Goal: Task Accomplishment & Management: Manage account settings

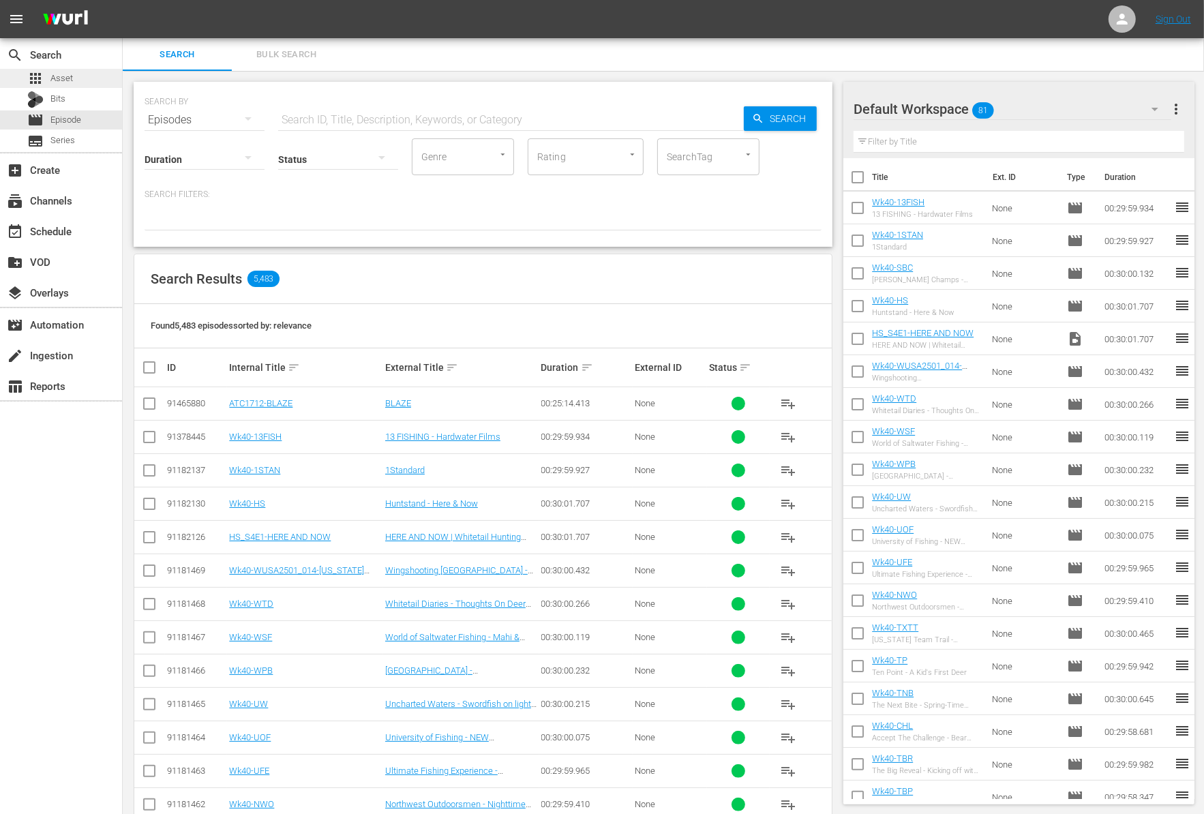
click at [85, 83] on div "apps Asset" at bounding box center [61, 78] width 122 height 19
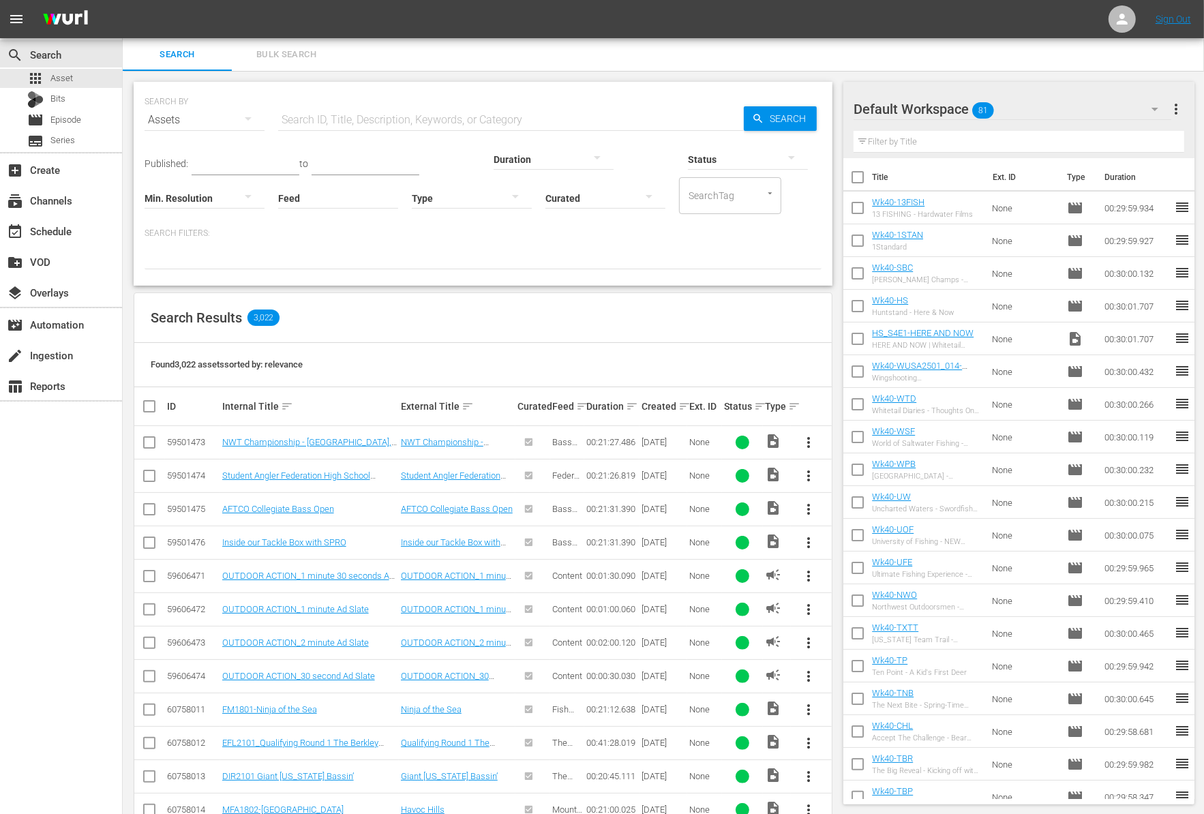
click at [320, 117] on input "text" at bounding box center [511, 120] width 466 height 33
paste input "Eastern Turkeys"
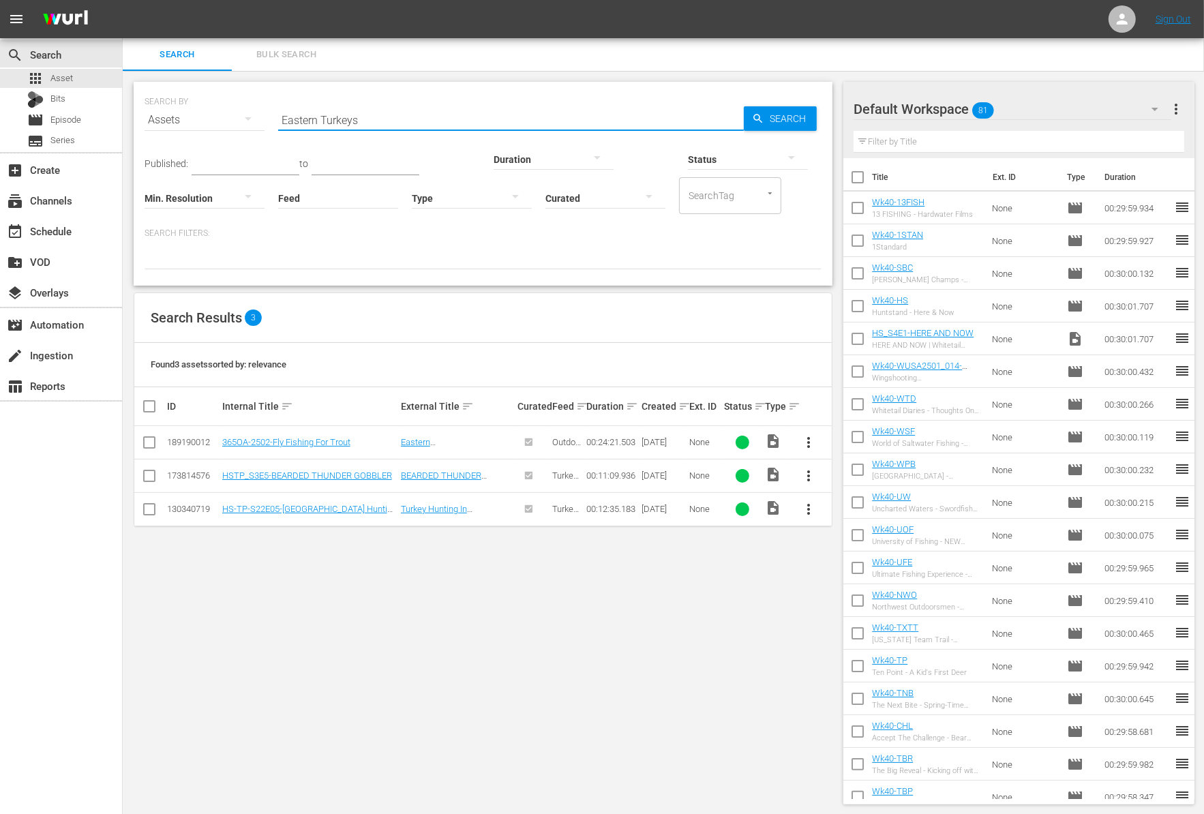
type input "Eastern Turkeys"
click at [857, 170] on input "checkbox" at bounding box center [857, 180] width 29 height 29
checkbox input "true"
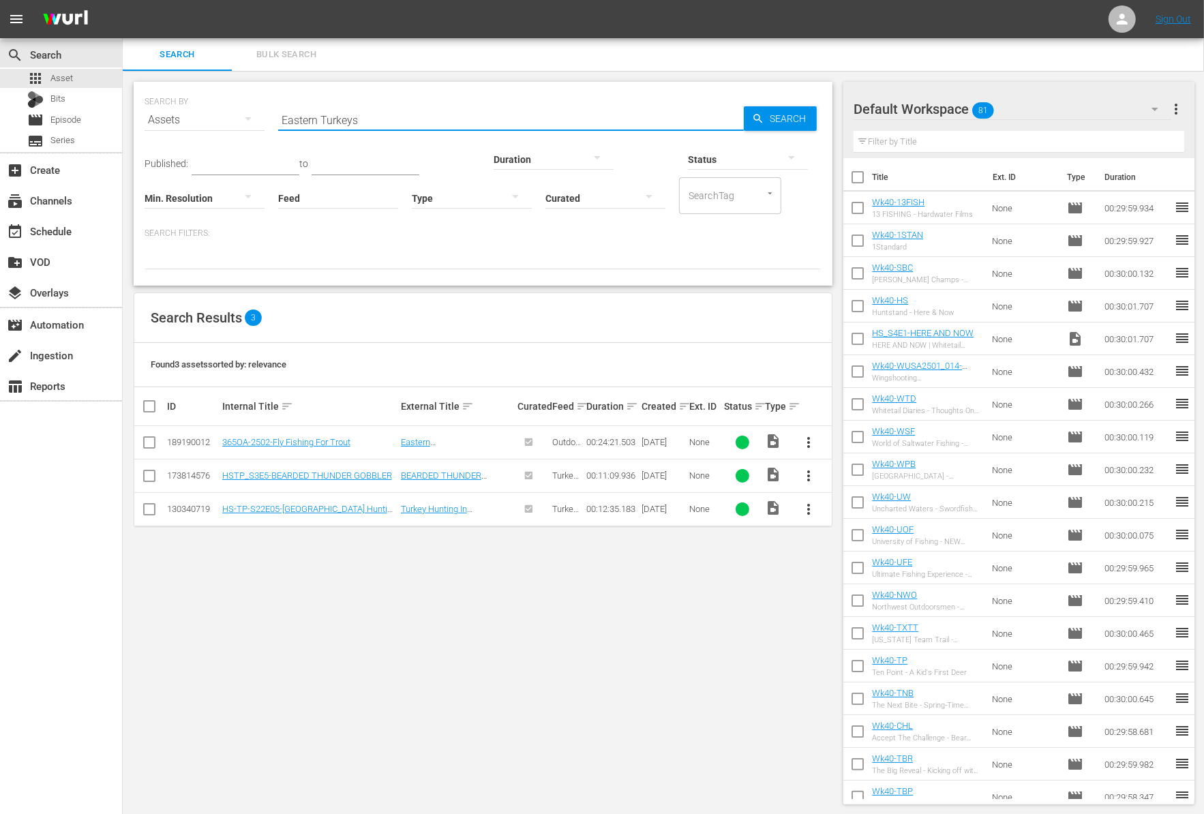
checkbox input "true"
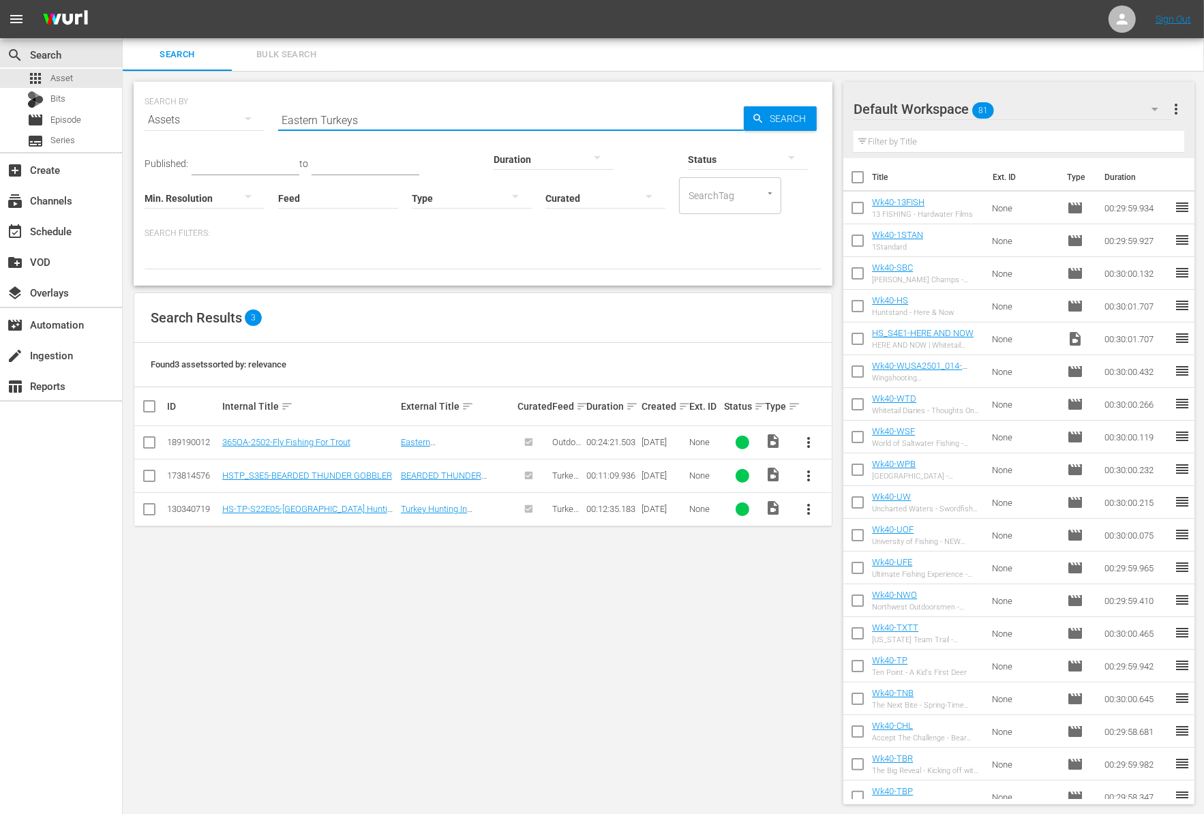
checkbox input "true"
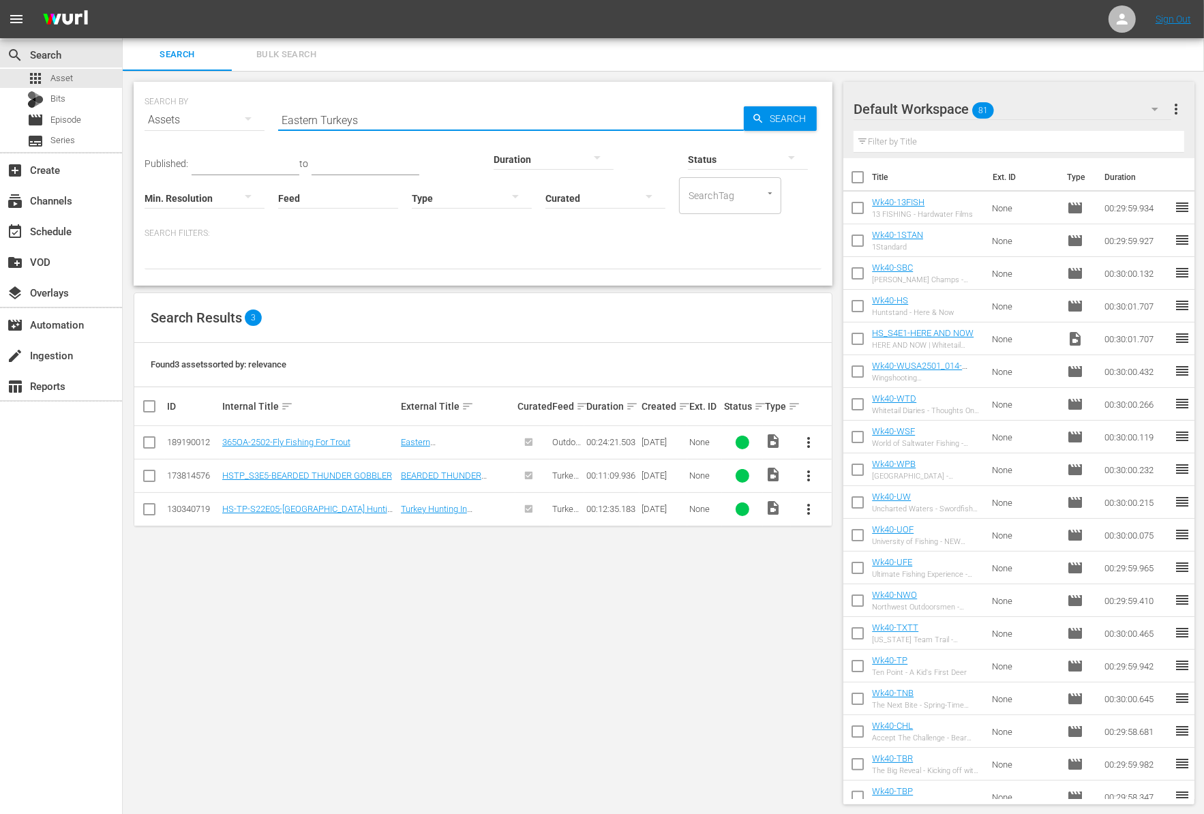
checkbox input "true"
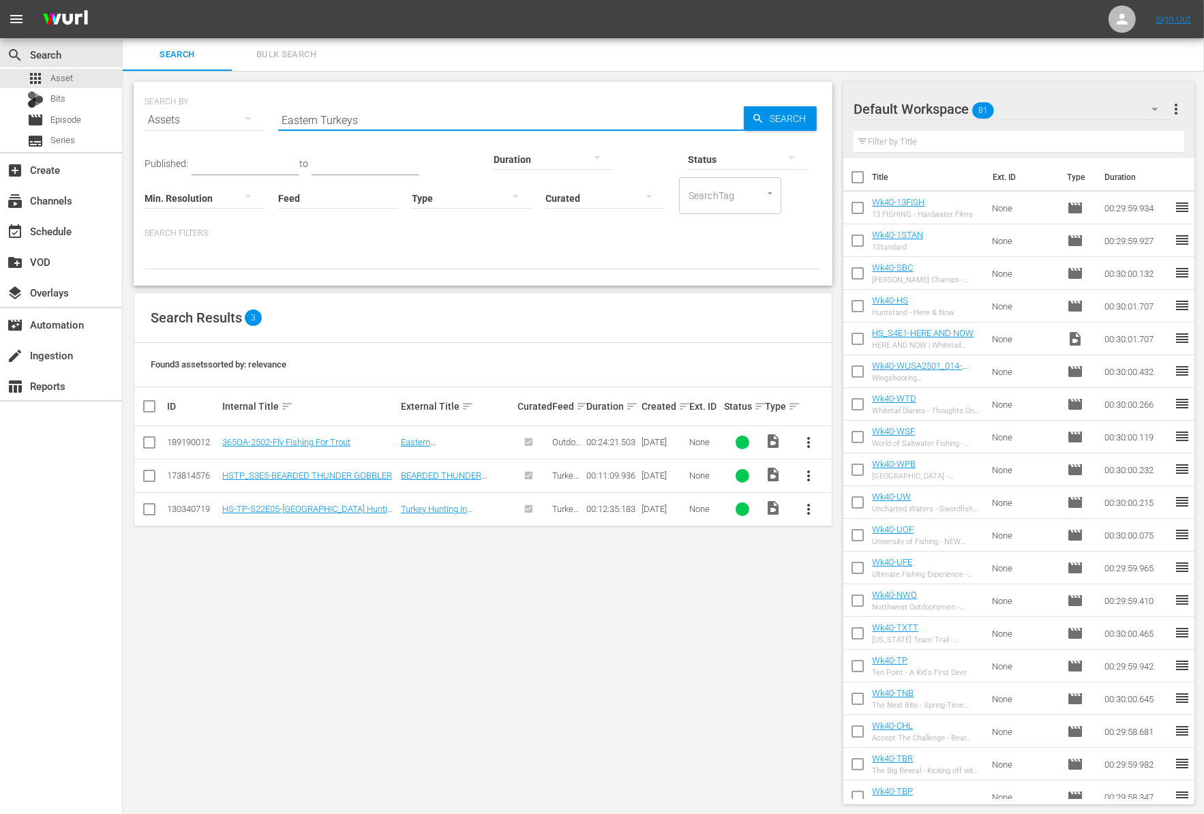
checkbox input "true"
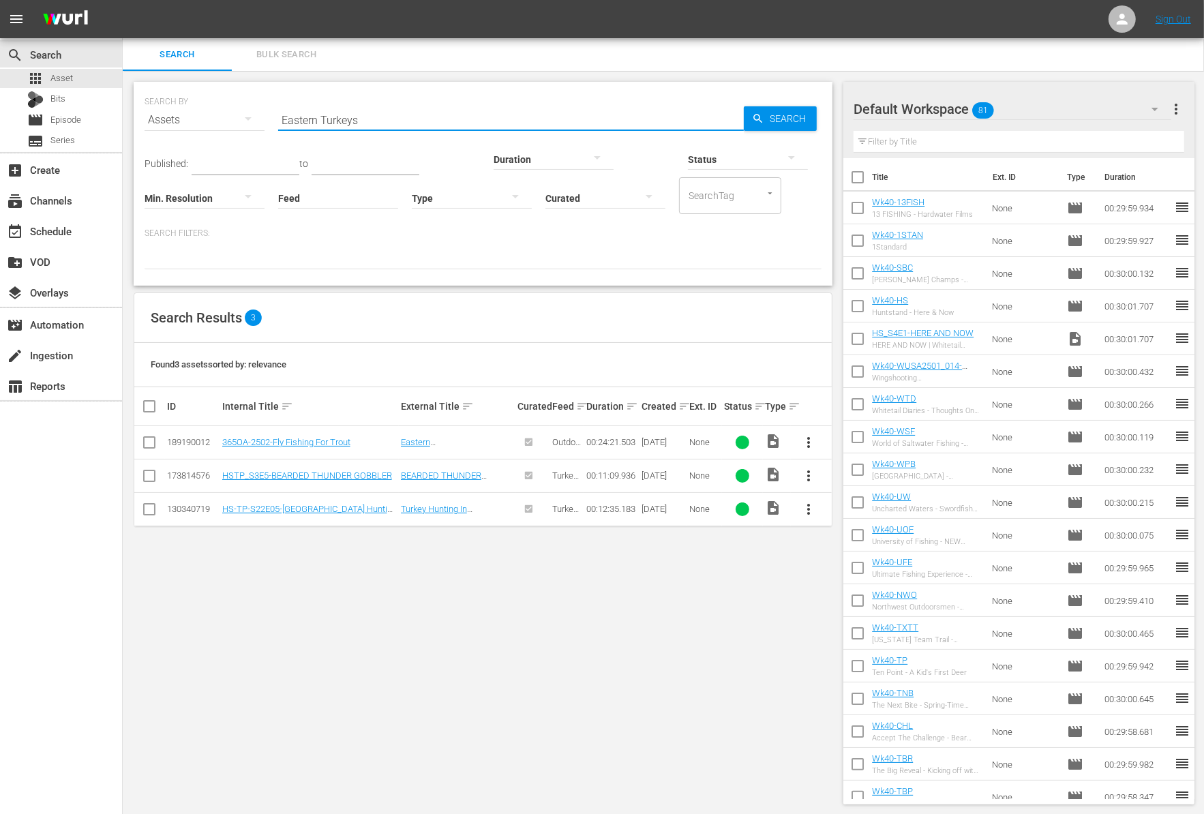
checkbox input "true"
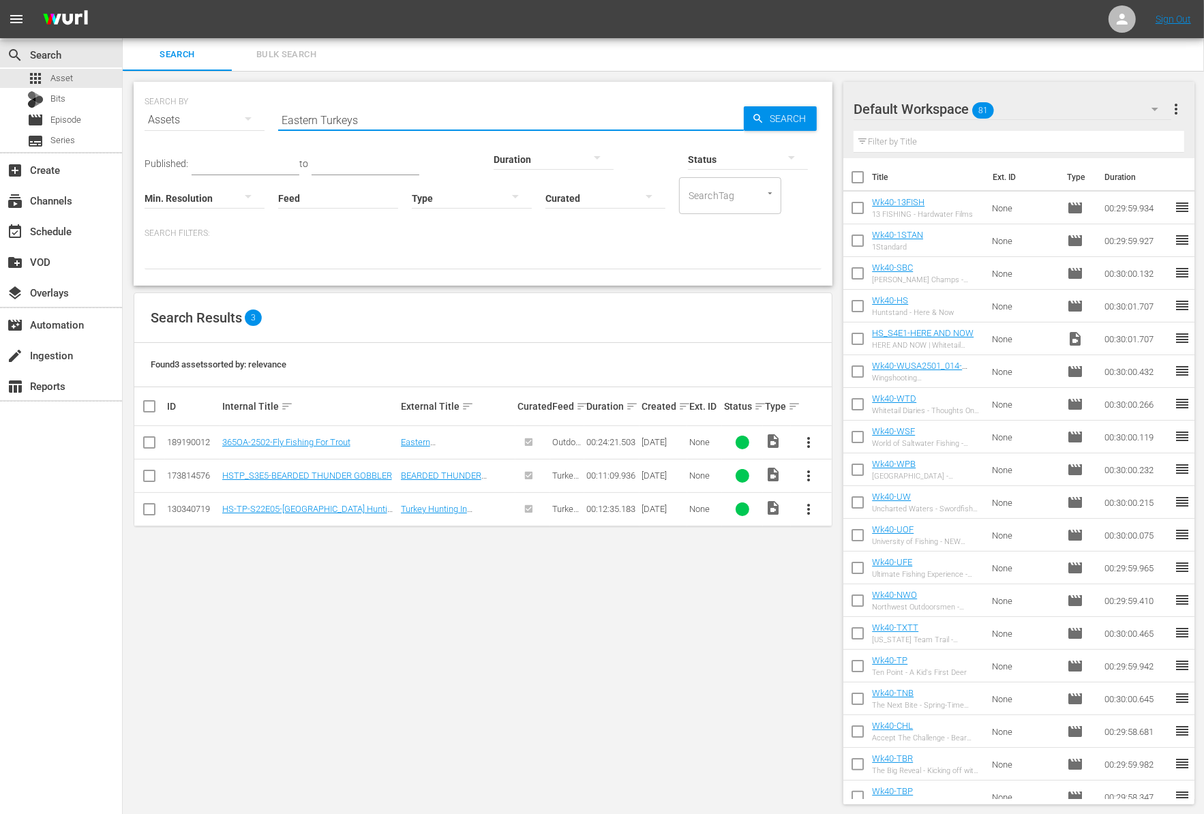
checkbox input "true"
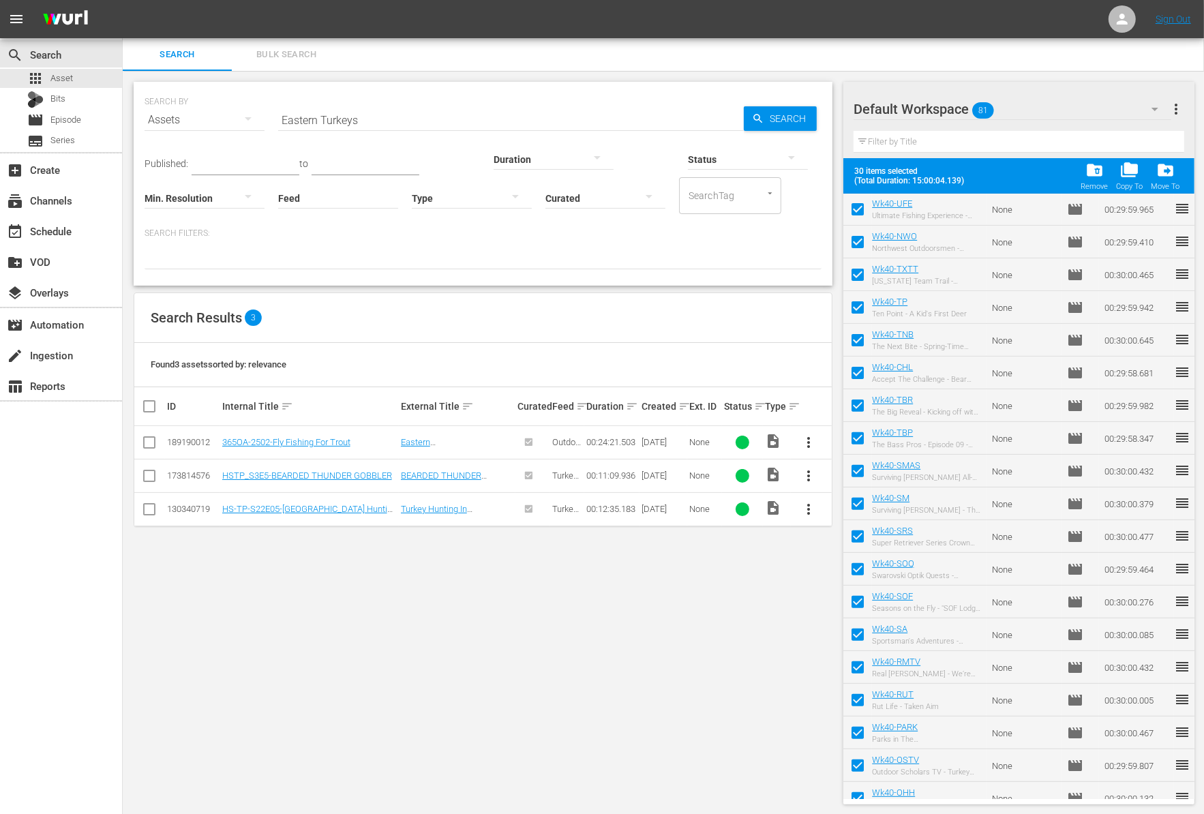
scroll to position [442, 0]
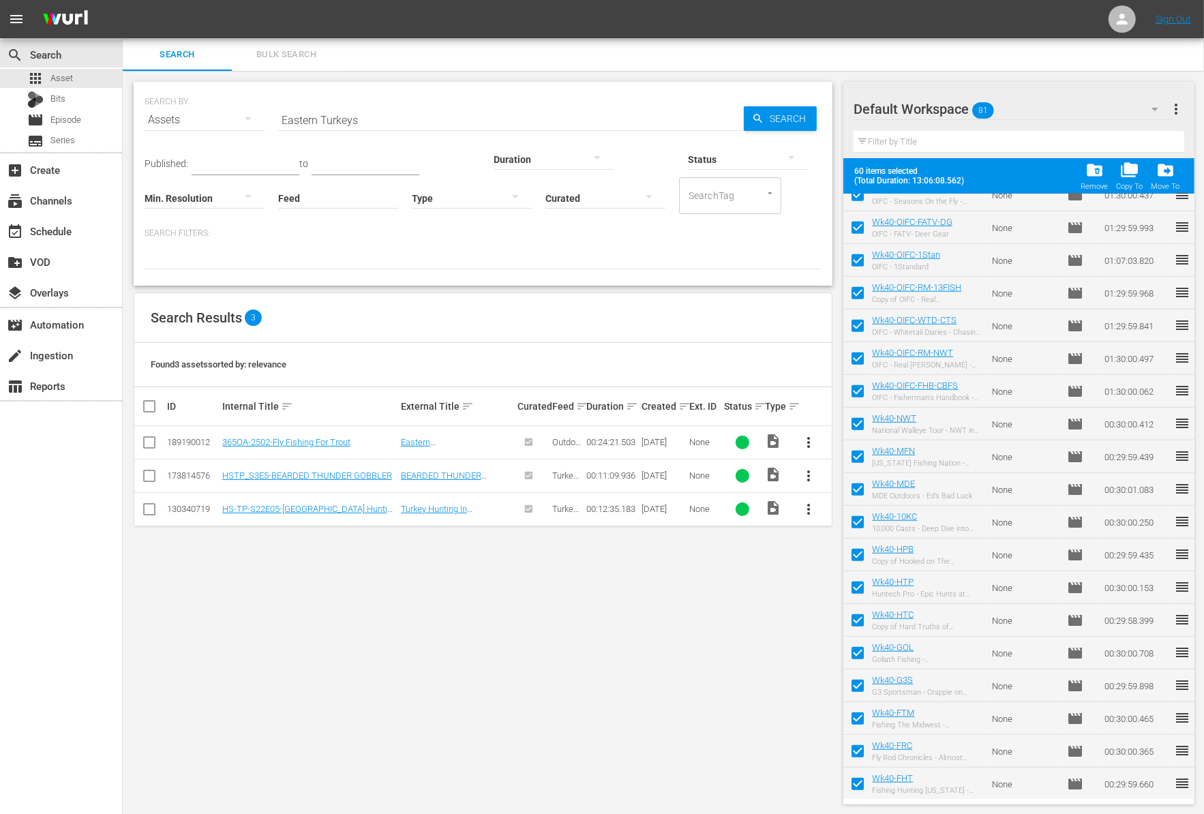
click at [1194, 757] on div "Title Ext. ID Type Duration Wk40-13FISH 13 FISHING - Hardwater Films None movie…" at bounding box center [1018, 496] width 351 height 605
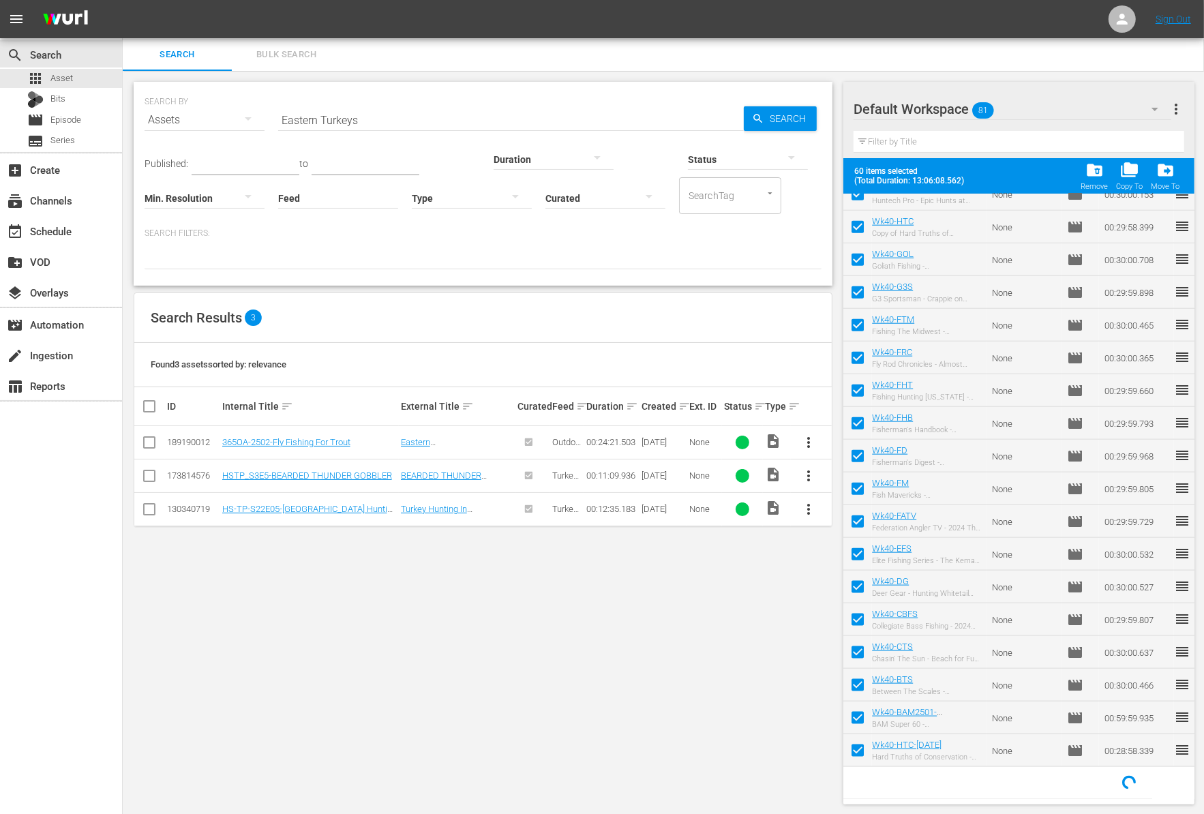
click at [1194, 757] on div "Title Ext. ID Type Duration Wk40-13FISH 13 FISHING - Hardwater Films None movie…" at bounding box center [1018, 496] width 351 height 605
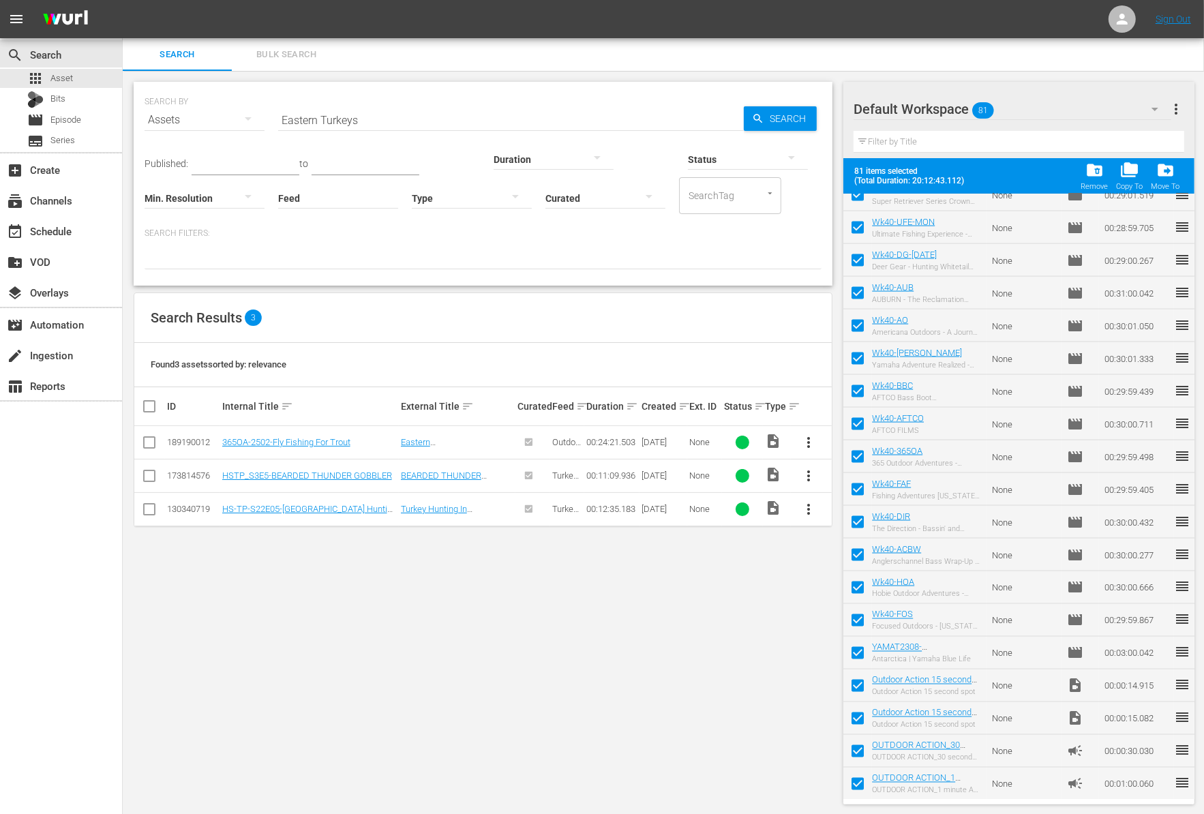
scroll to position [2077, 0]
click at [857, 787] on input "checkbox" at bounding box center [857, 786] width 29 height 29
checkbox input "false"
click at [855, 751] on input "checkbox" at bounding box center [857, 753] width 29 height 29
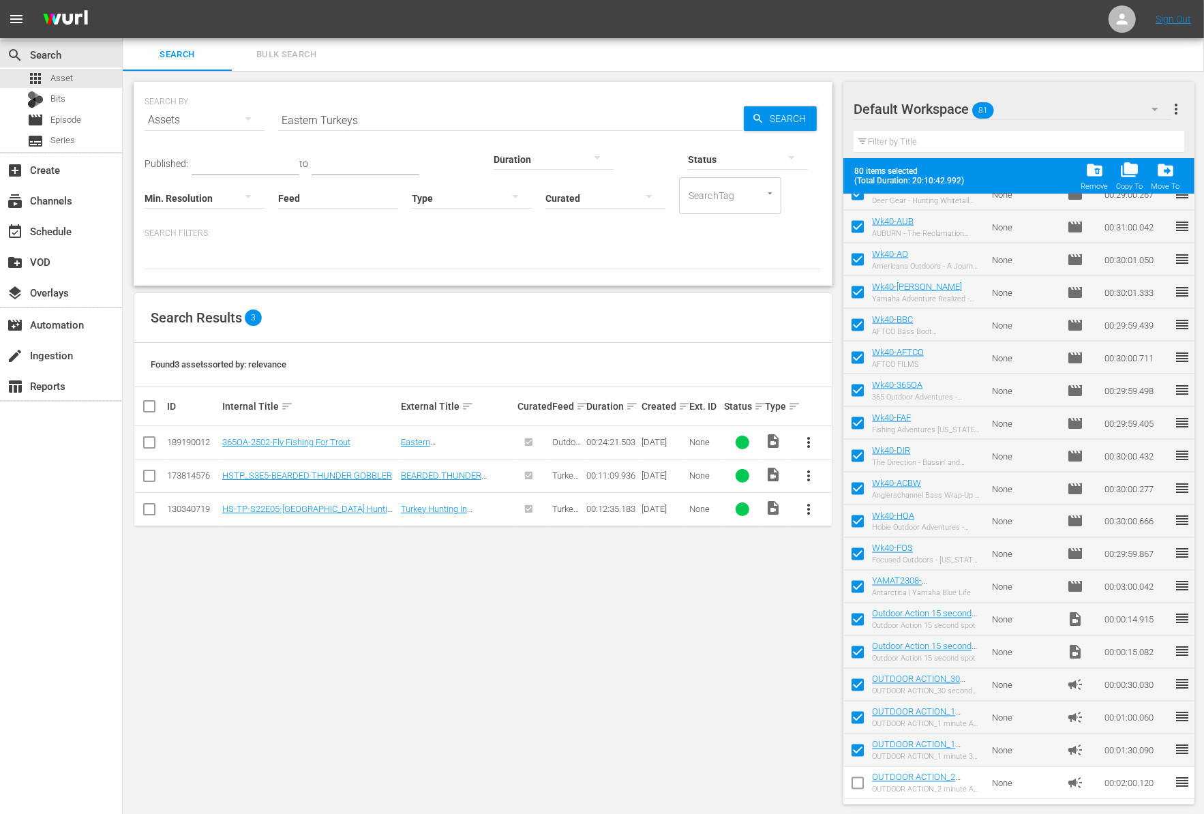
checkbox input "false"
click at [855, 720] on input "checkbox" at bounding box center [857, 720] width 29 height 29
checkbox input "false"
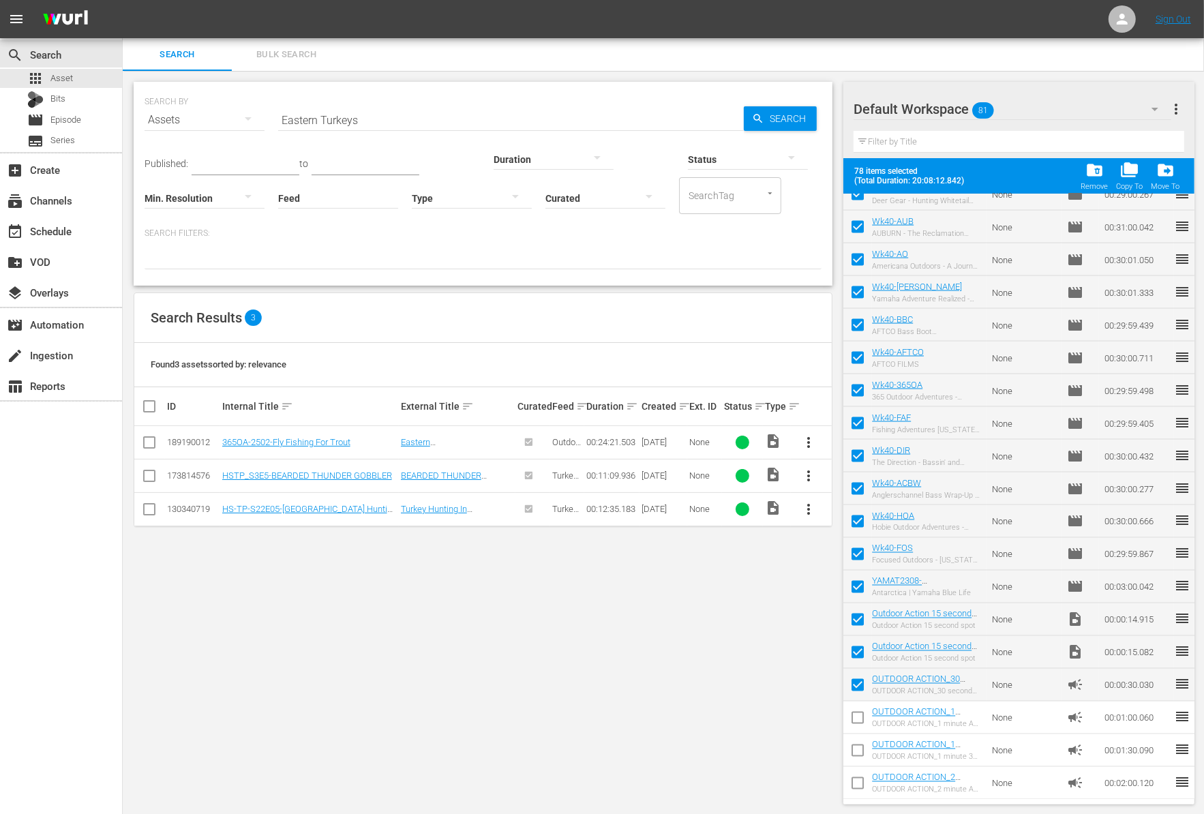
click at [854, 685] on input "checkbox" at bounding box center [857, 687] width 29 height 29
checkbox input "false"
click at [853, 656] on input "checkbox" at bounding box center [857, 655] width 29 height 29
checkbox input "false"
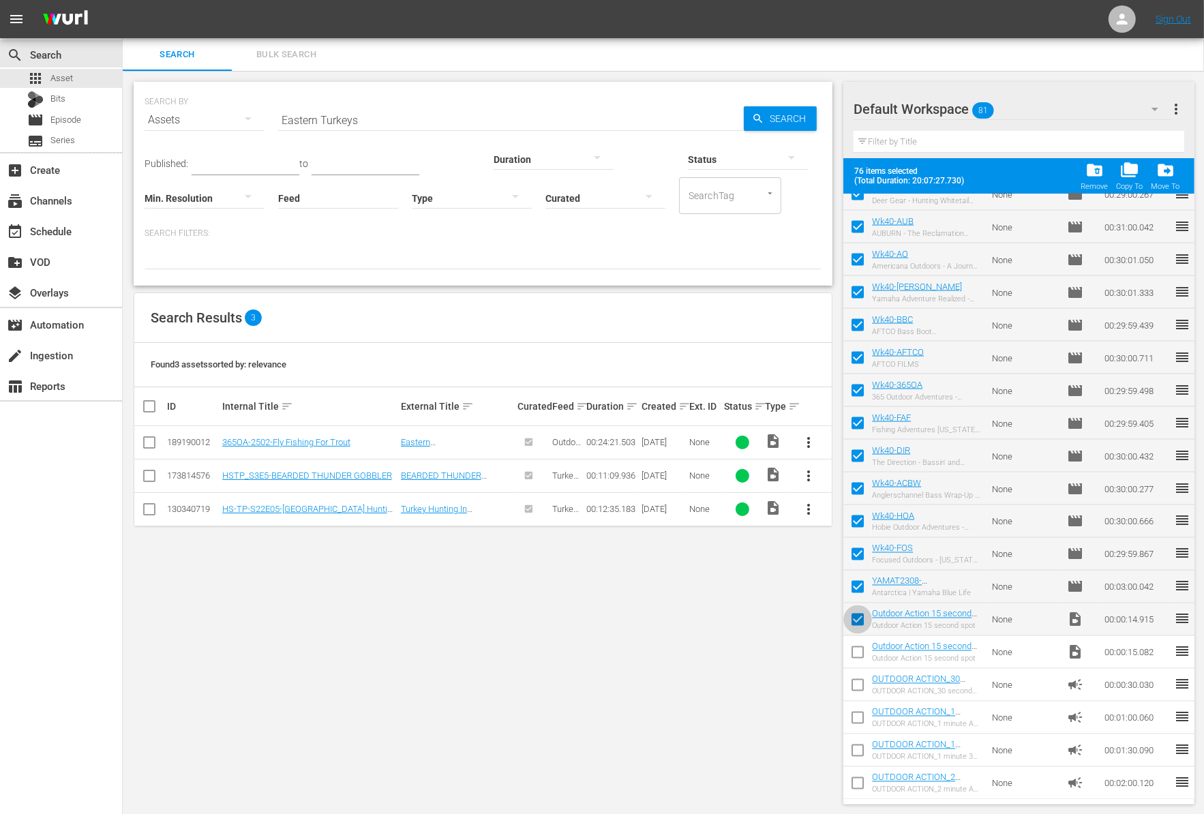
click at [853, 626] on input "checkbox" at bounding box center [857, 622] width 29 height 29
checkbox input "false"
click at [851, 592] on input "checkbox" at bounding box center [857, 589] width 29 height 29
checkbox input "false"
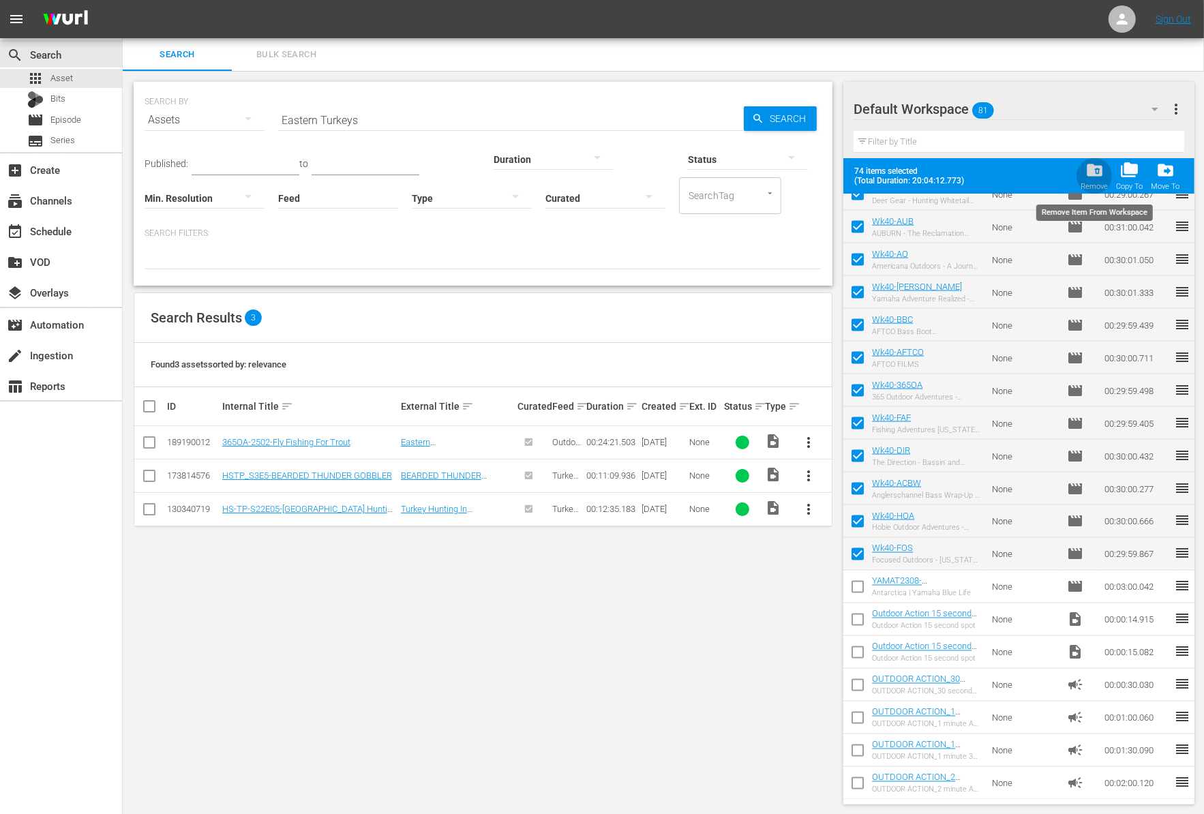
click at [1099, 167] on span "folder_delete" at bounding box center [1094, 170] width 18 height 18
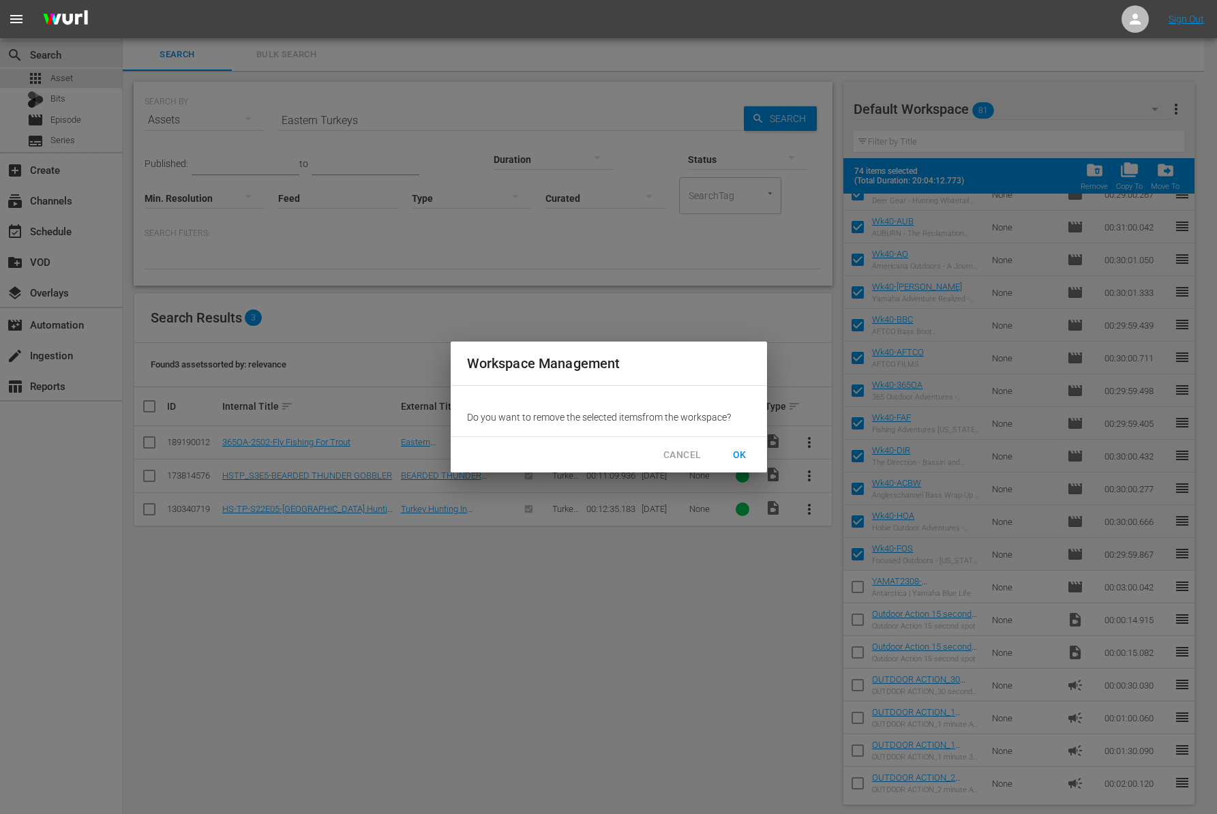
click at [742, 452] on span "OK" at bounding box center [740, 454] width 22 height 17
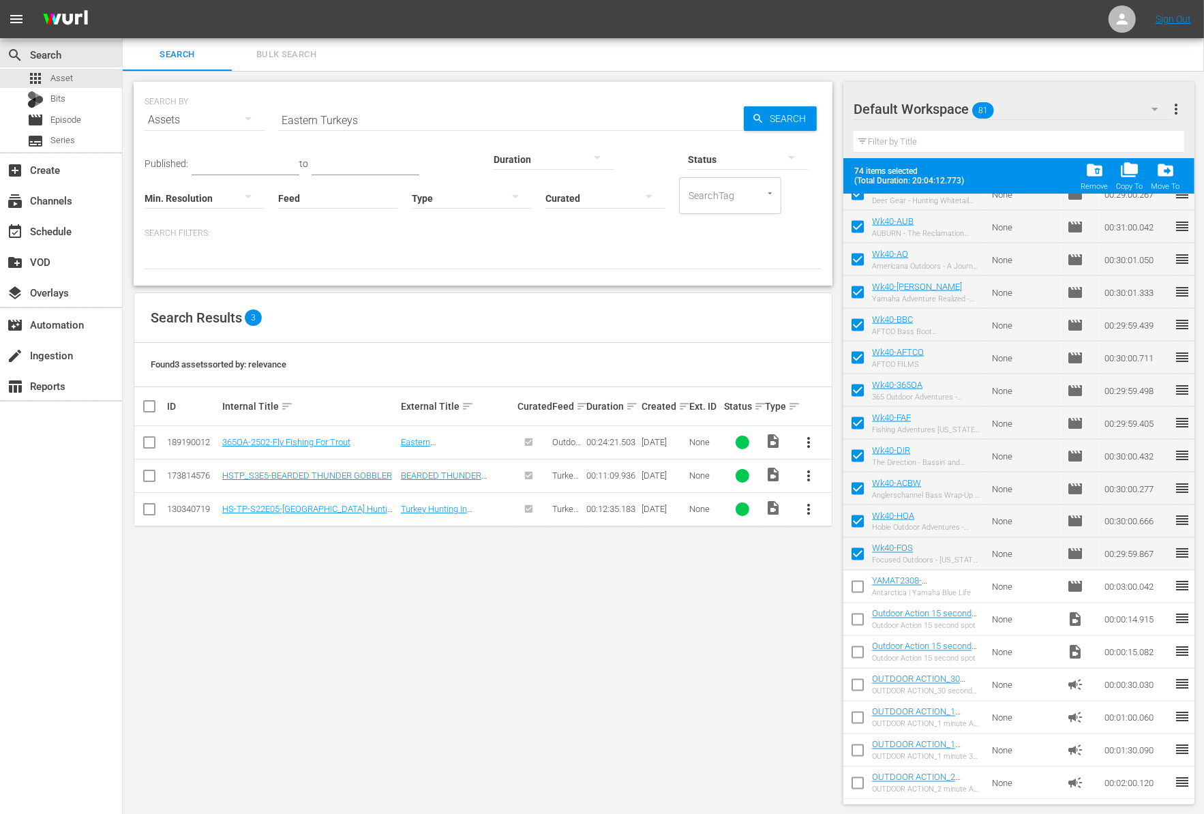
checkbox input "false"
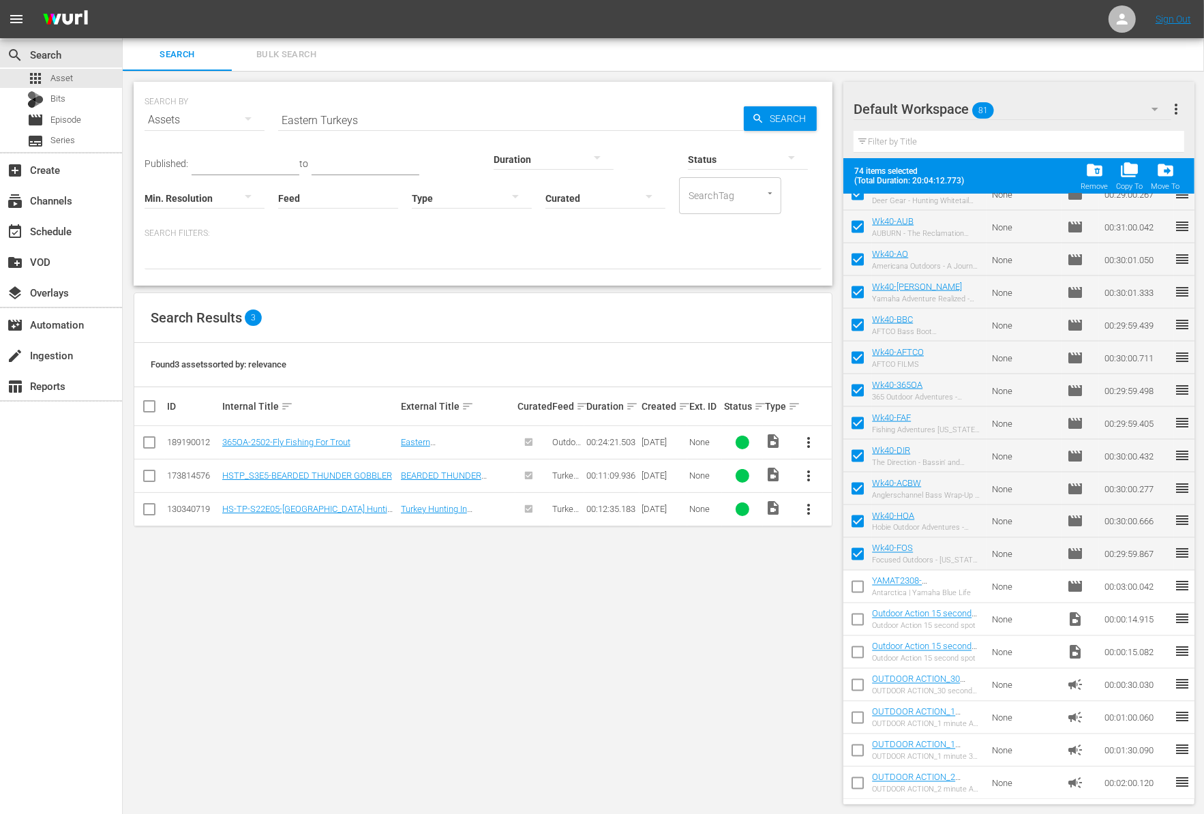
checkbox input "false"
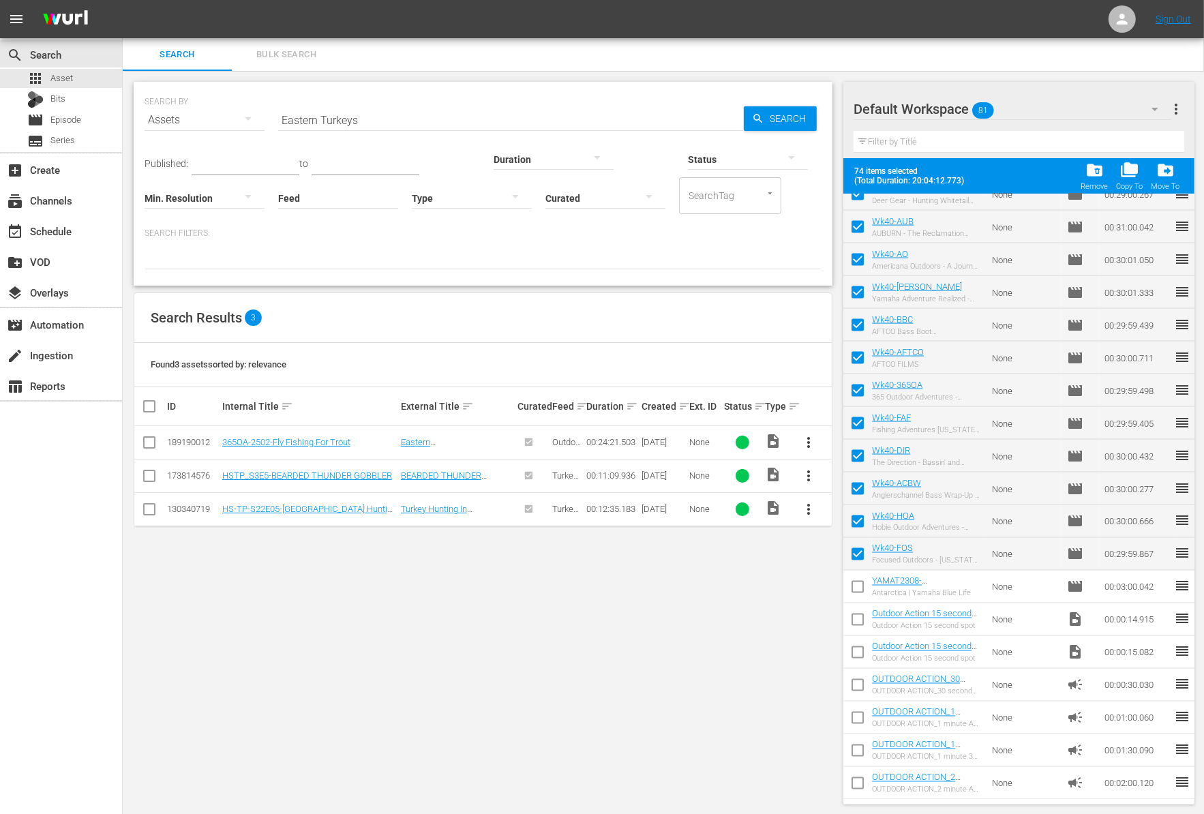
checkbox input "false"
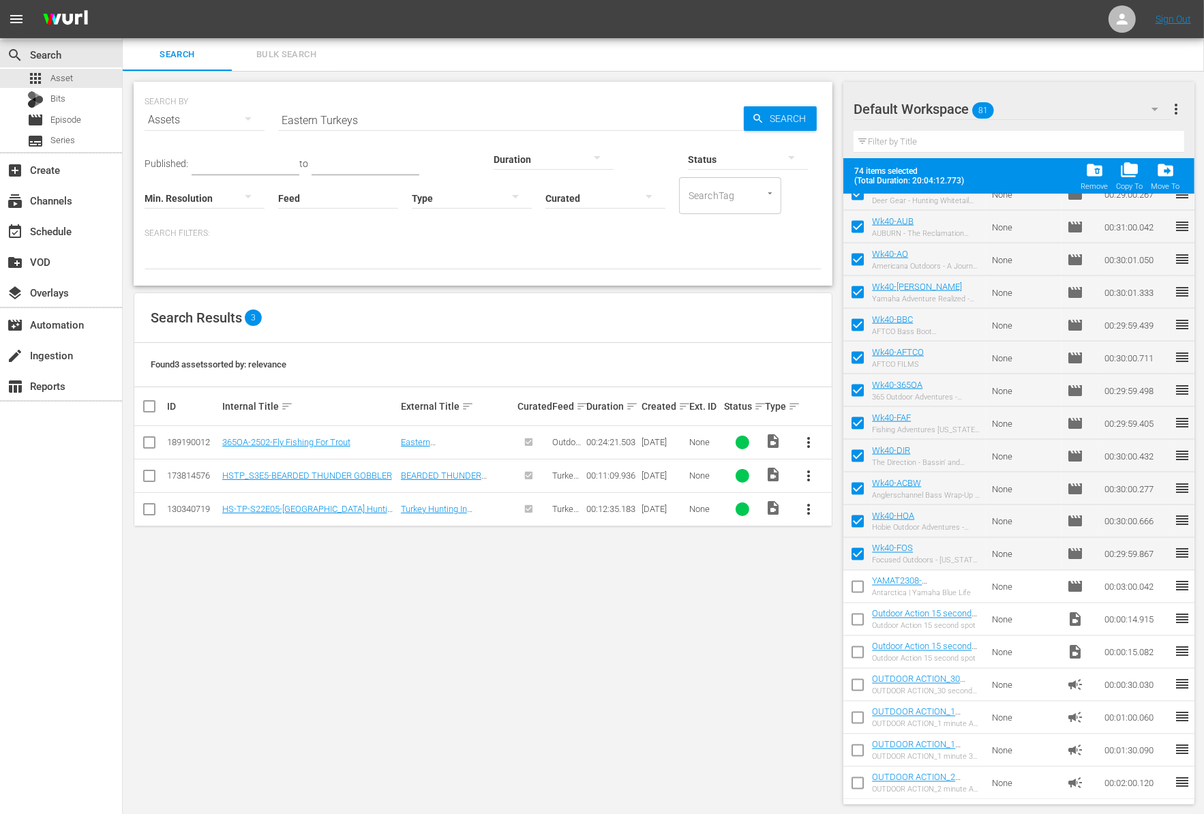
checkbox input "false"
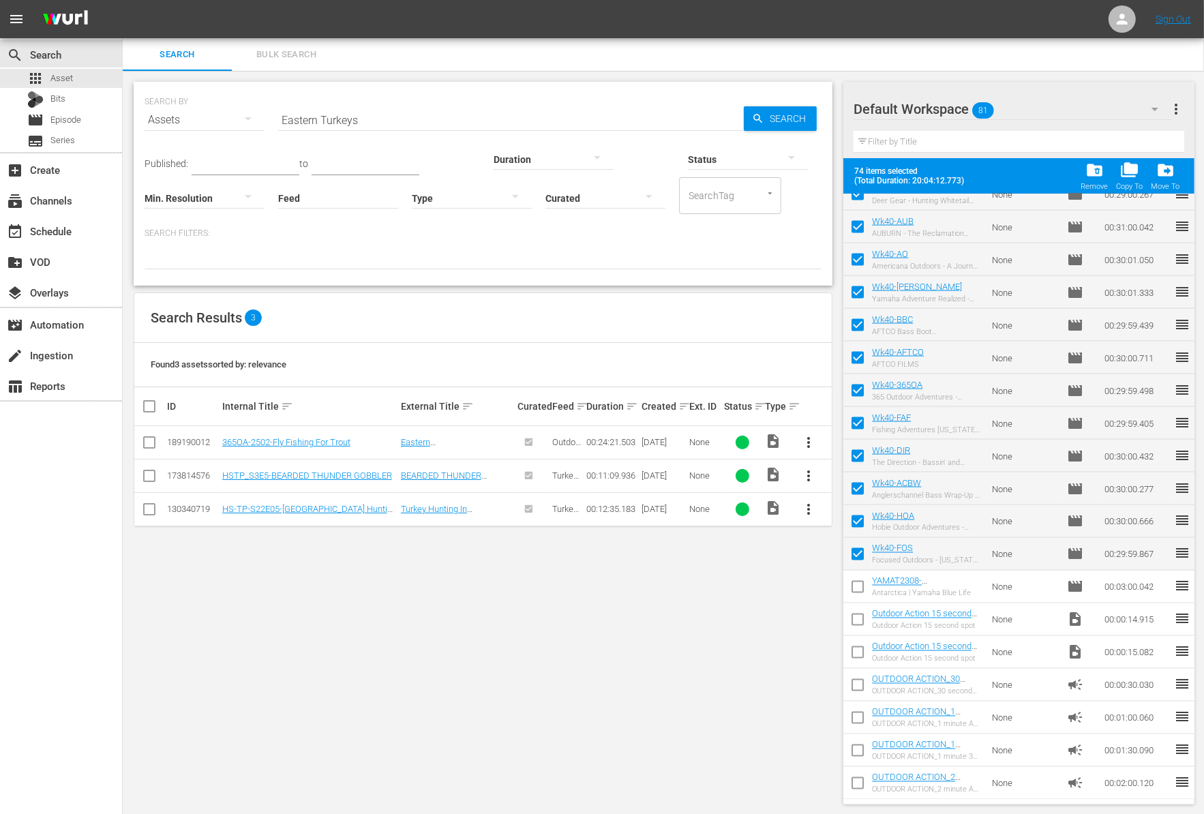
checkbox input "false"
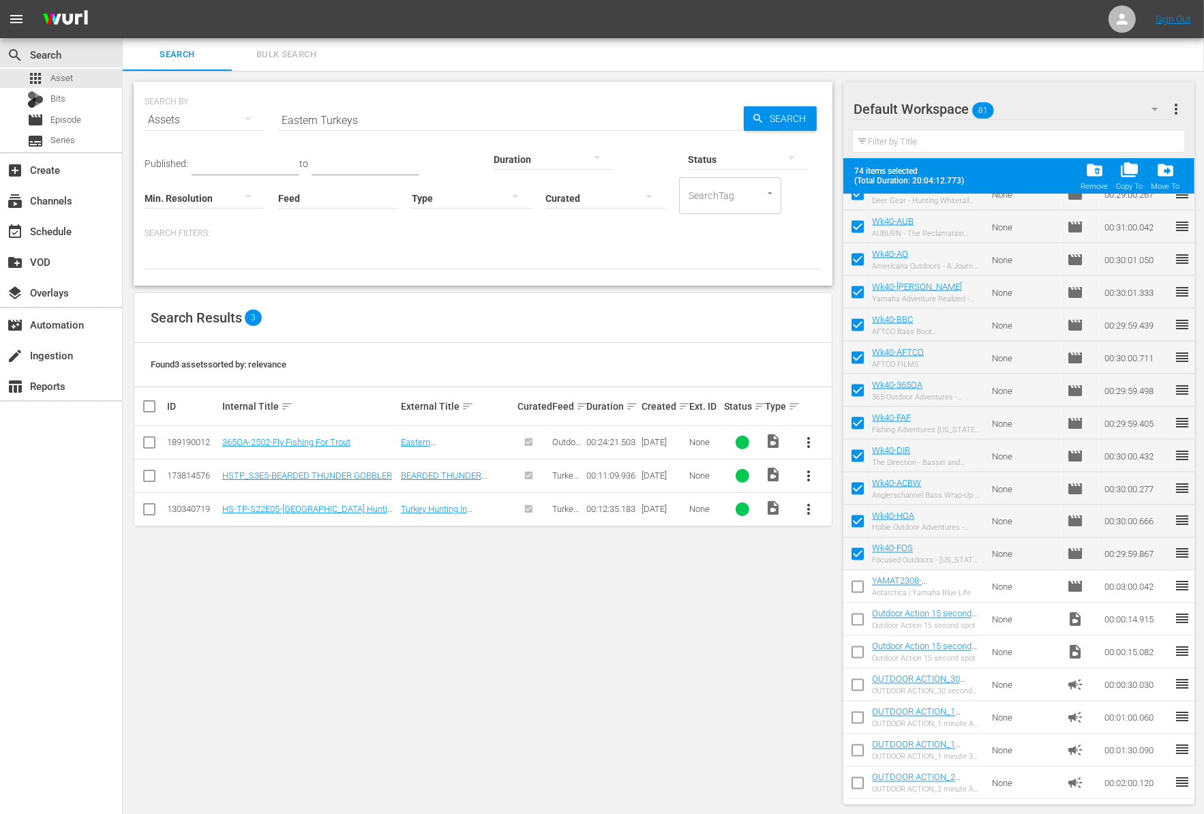
checkbox input "false"
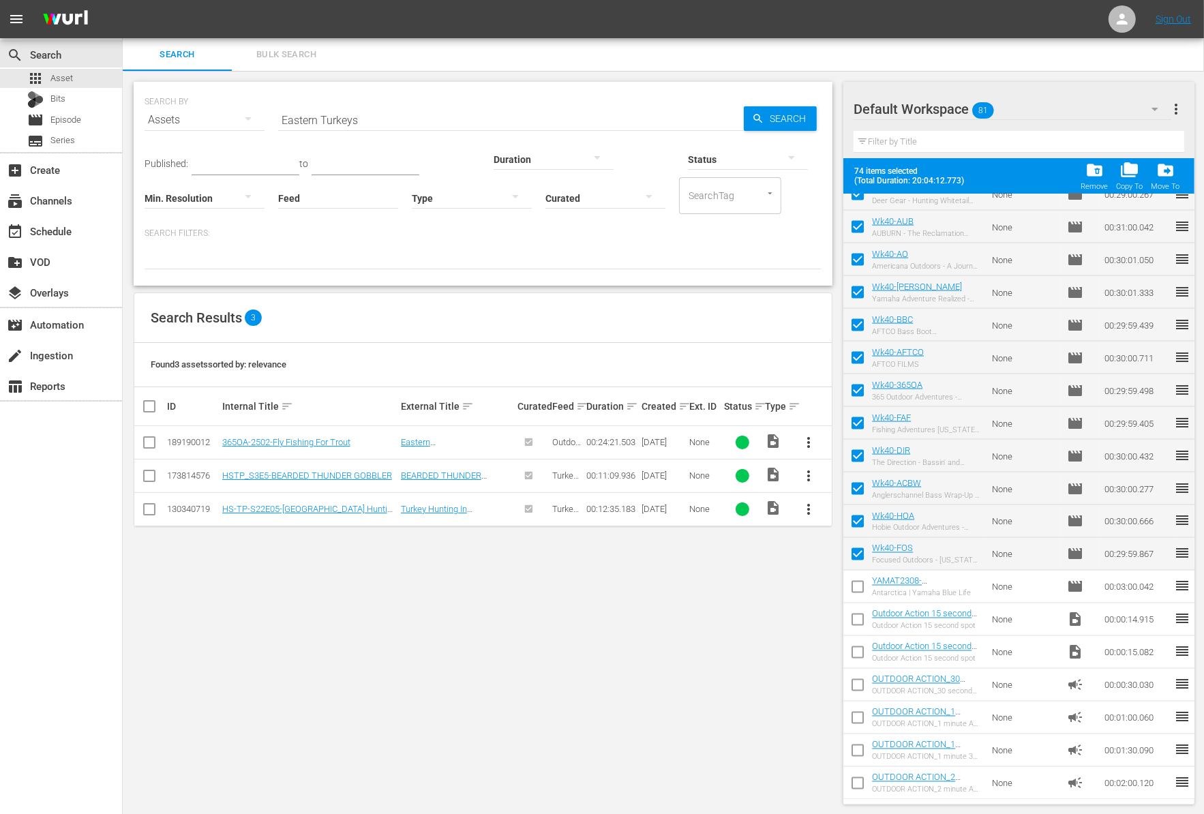
checkbox input "false"
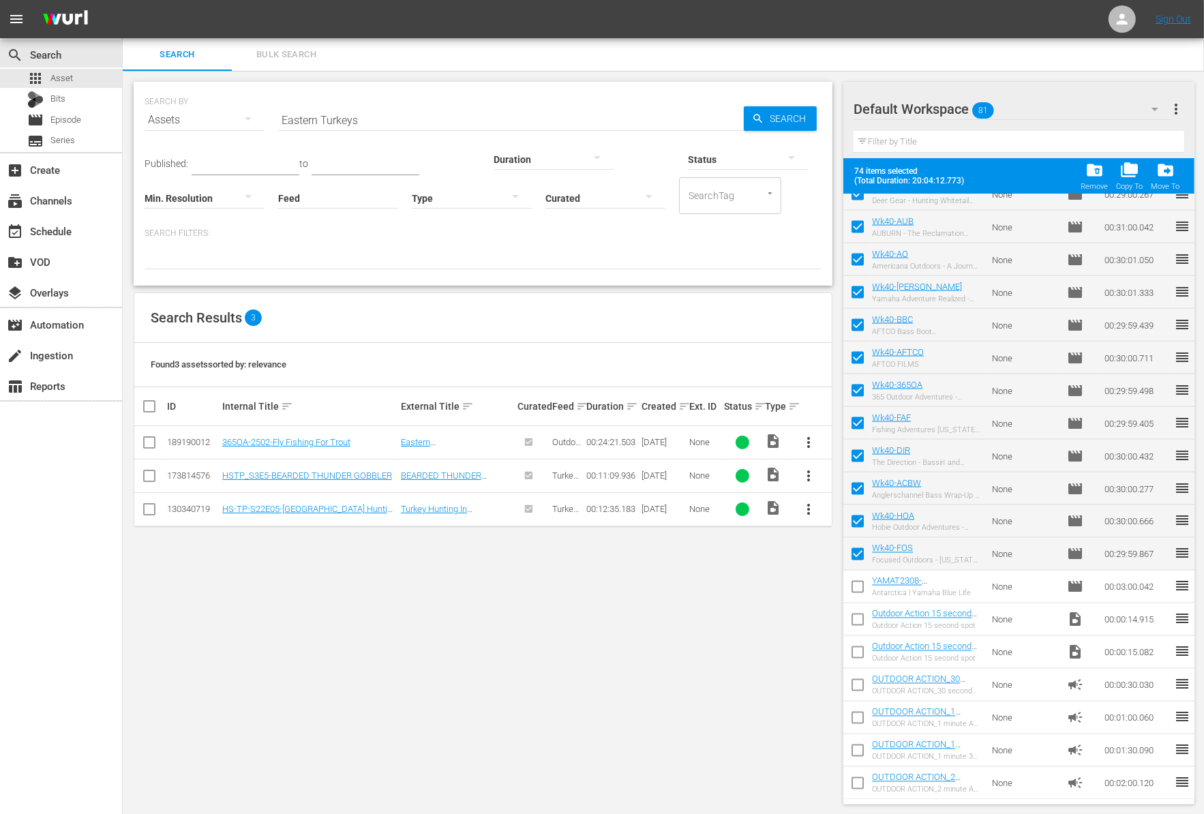
checkbox input "false"
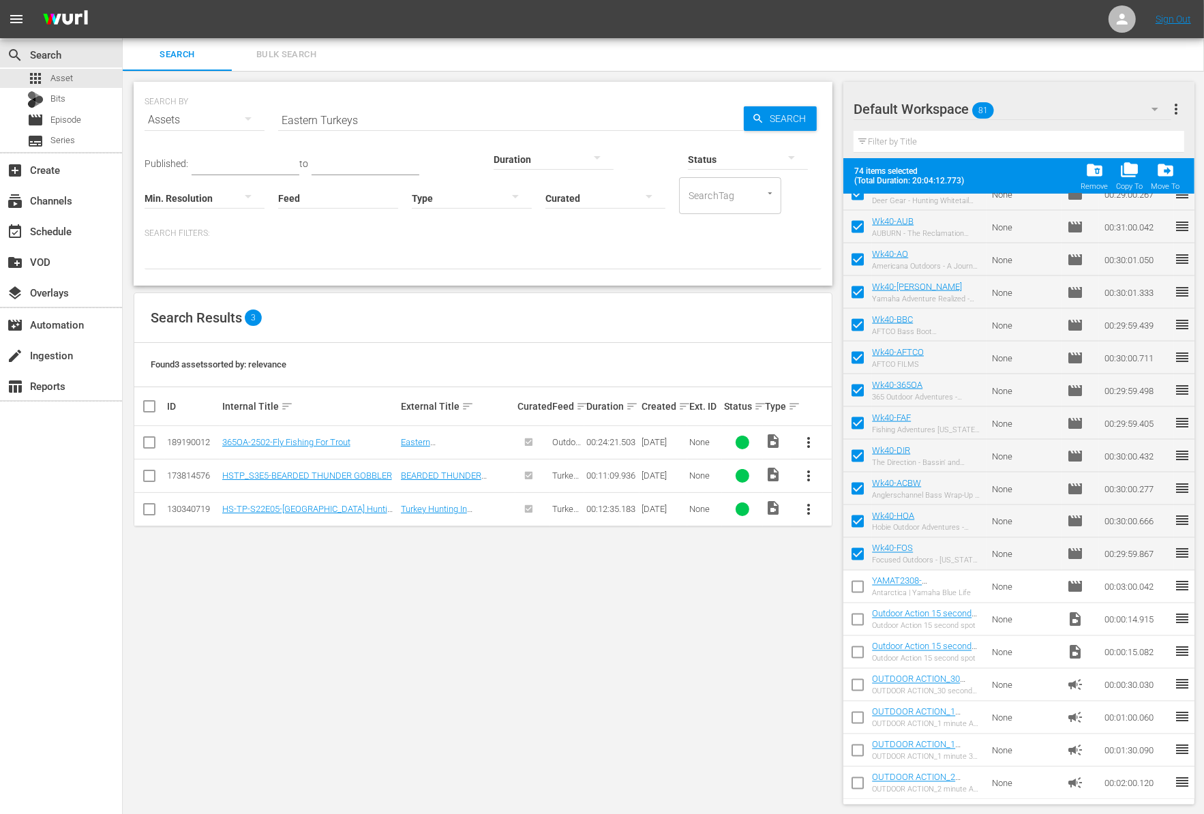
checkbox input "false"
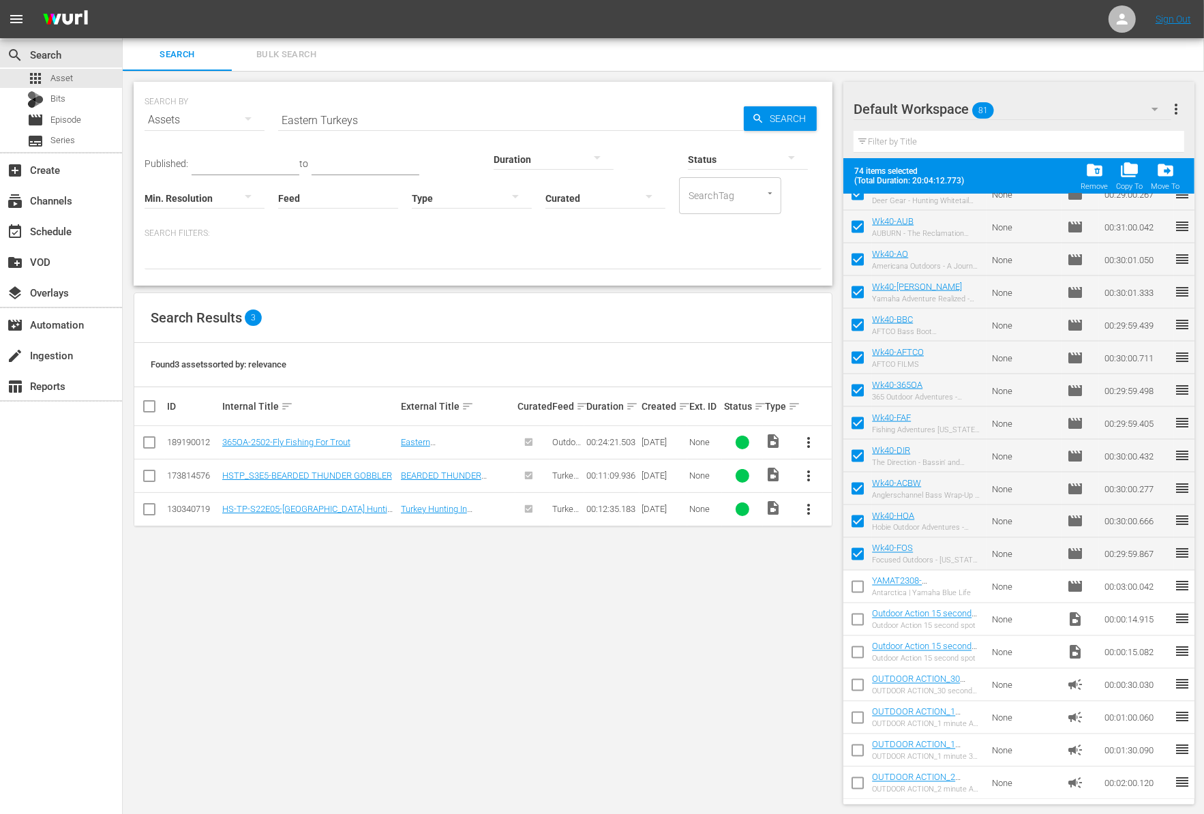
checkbox input "false"
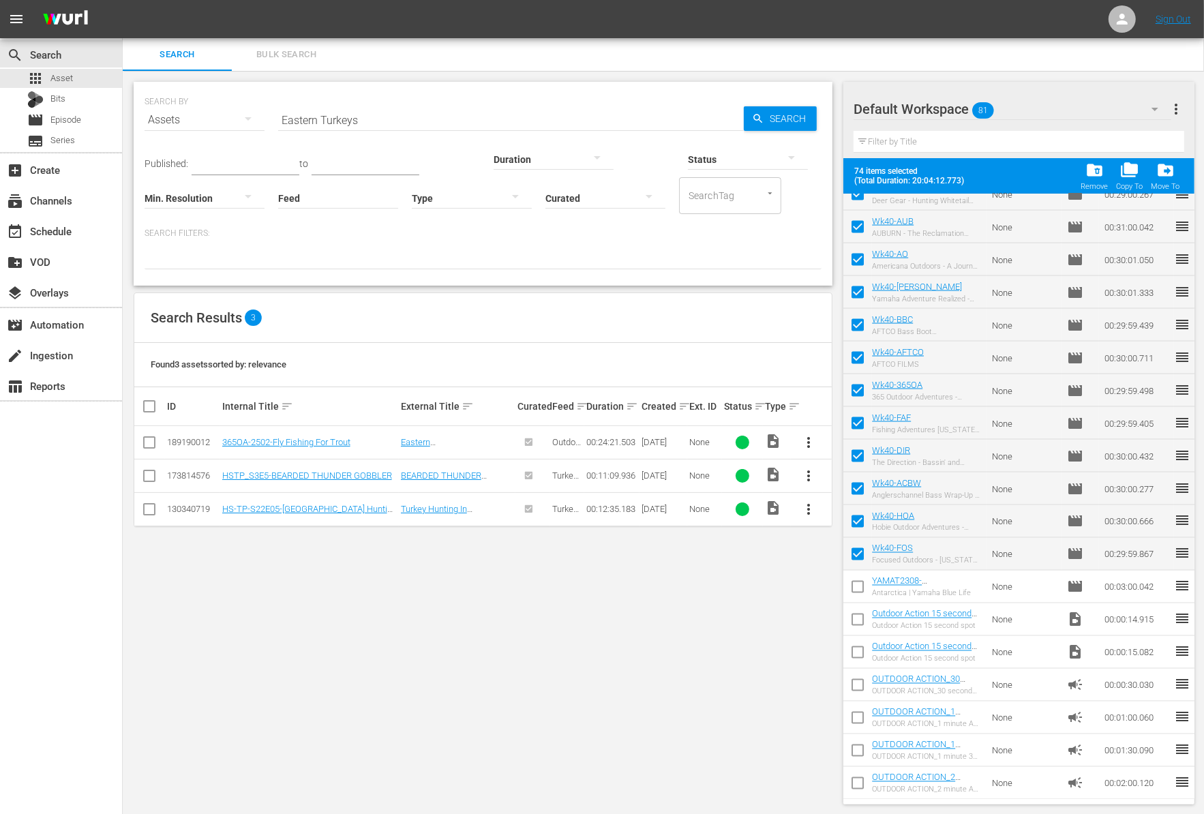
checkbox input "false"
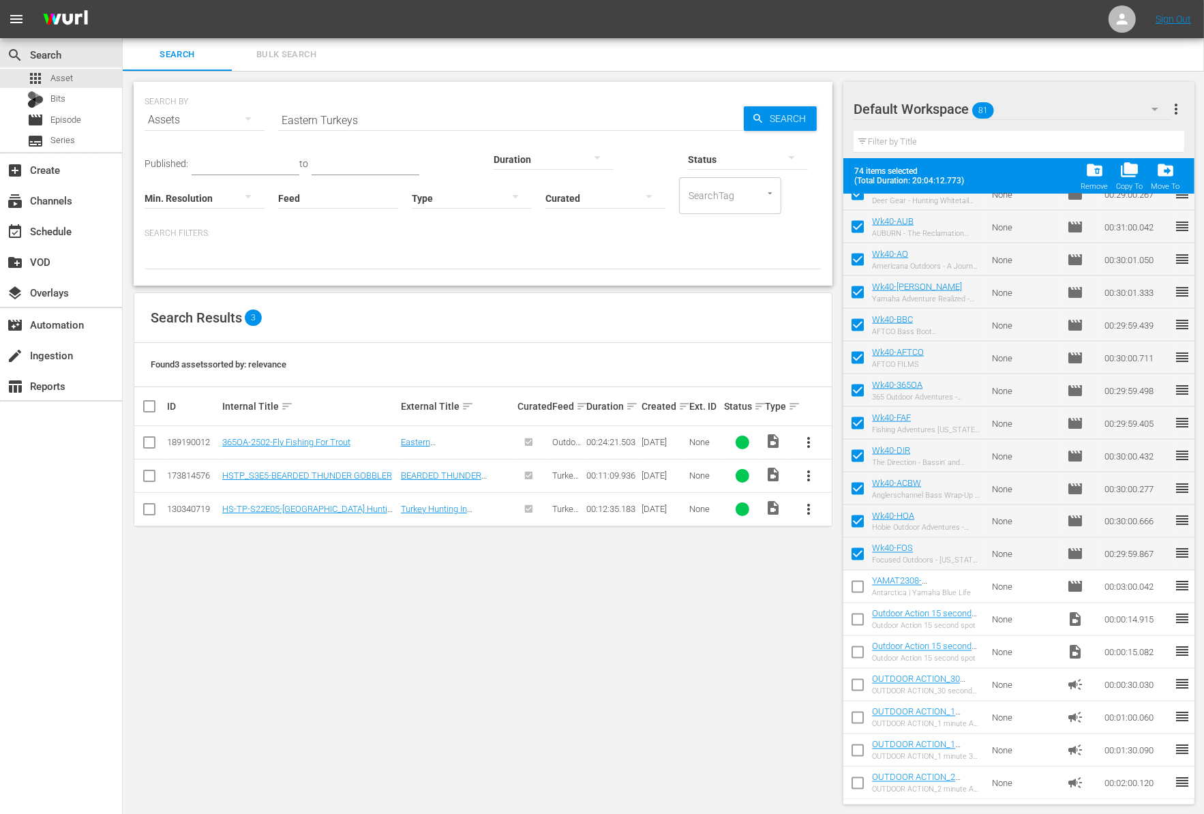
checkbox input "false"
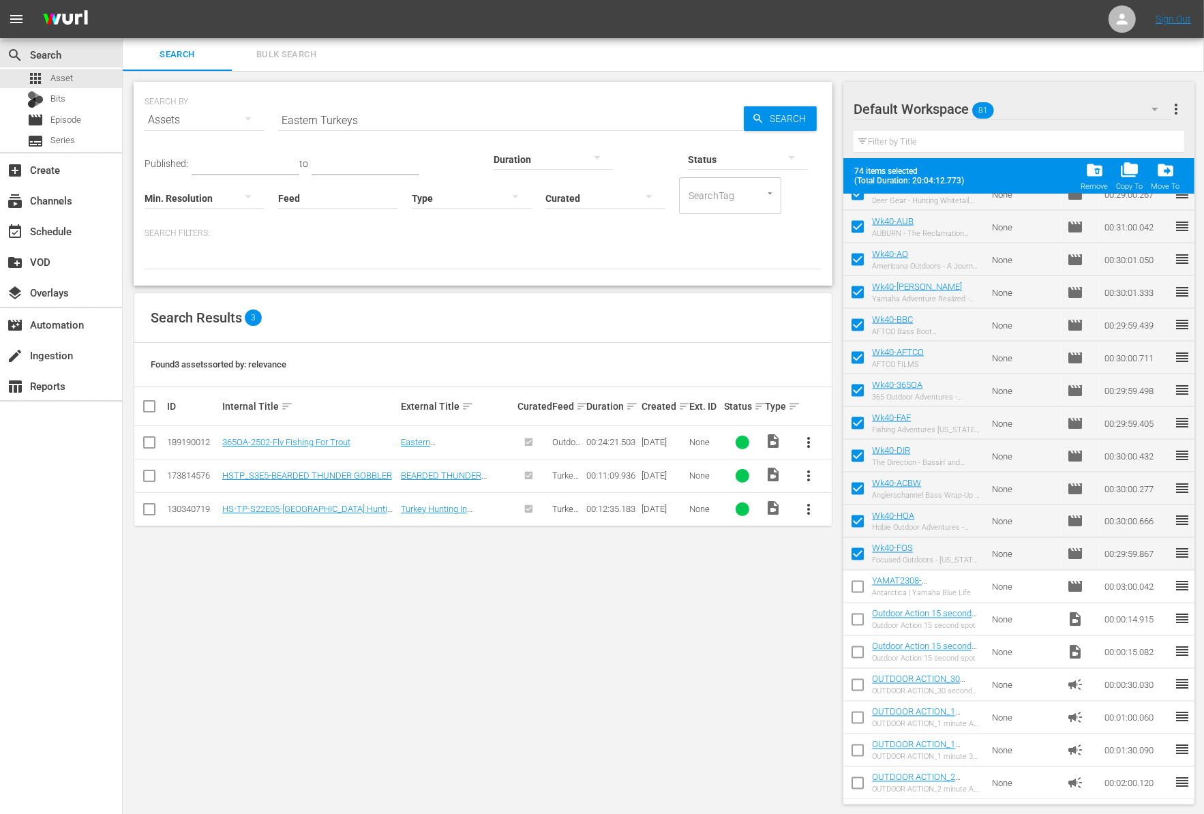
checkbox input "false"
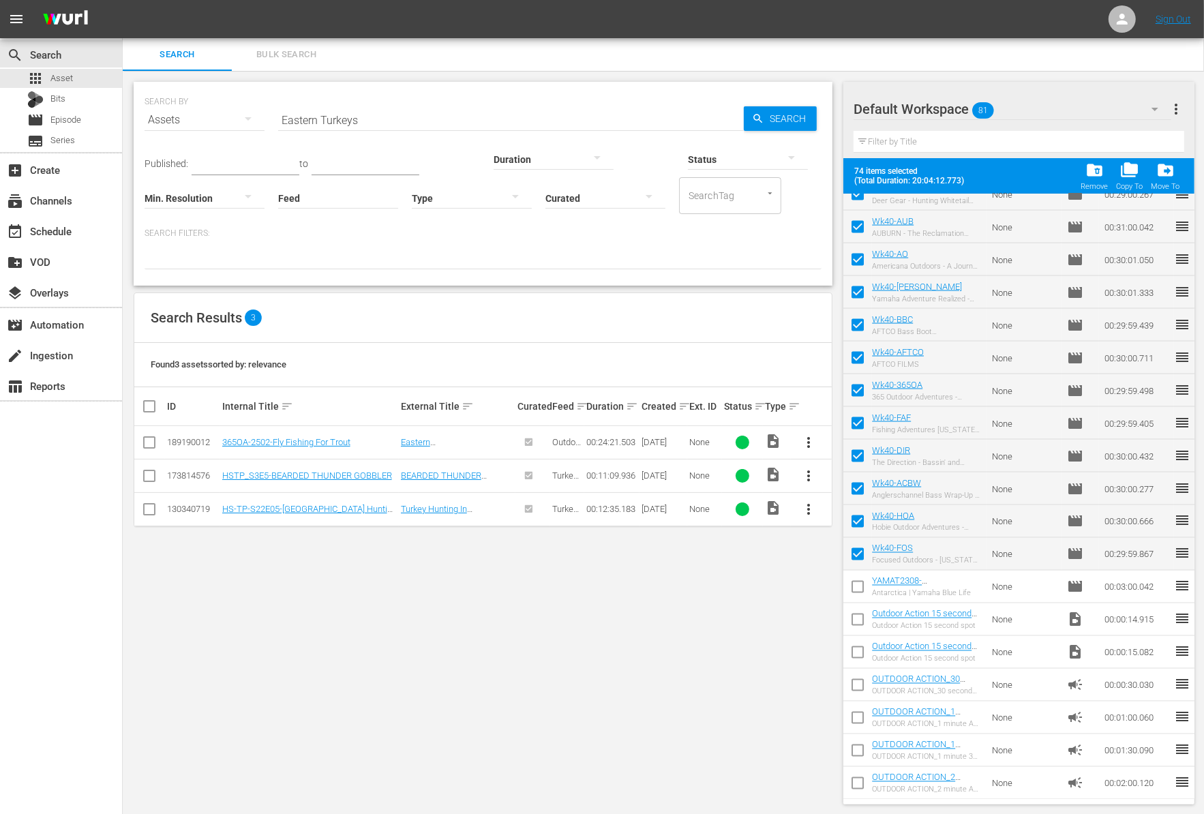
checkbox input "false"
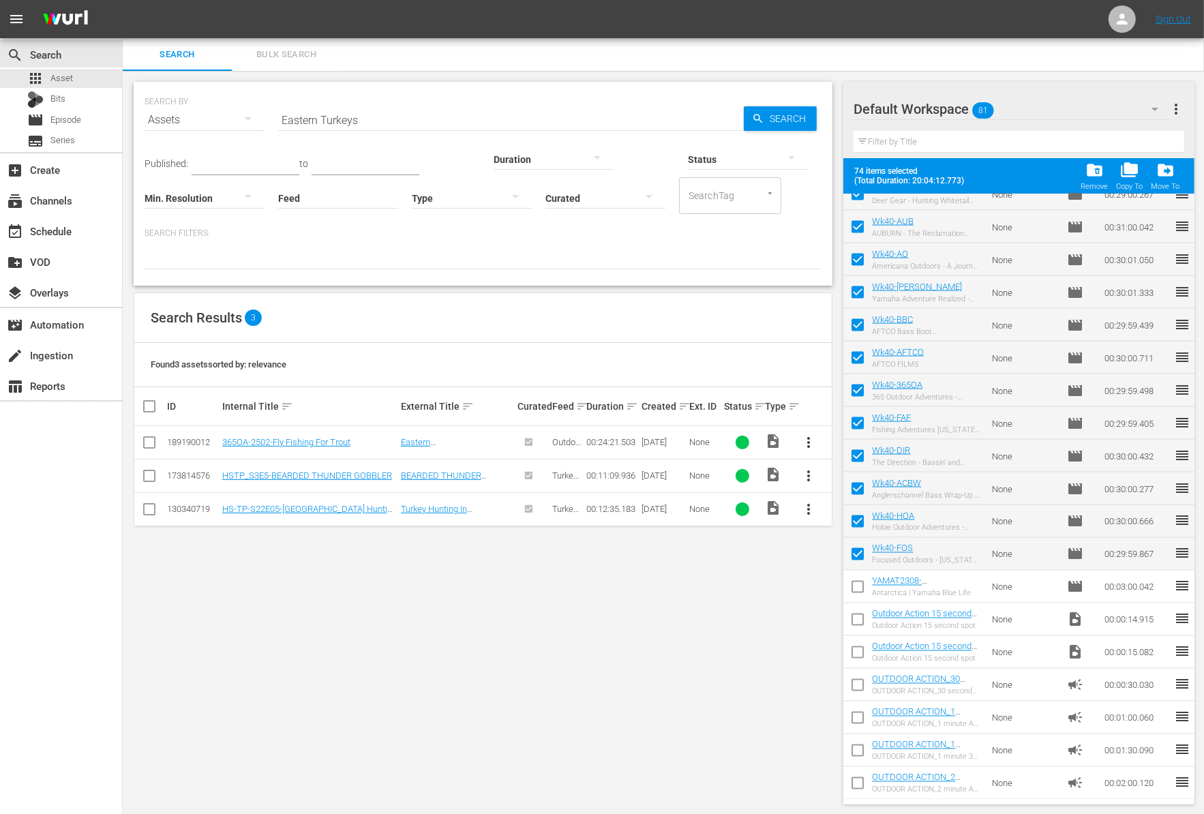
checkbox input "false"
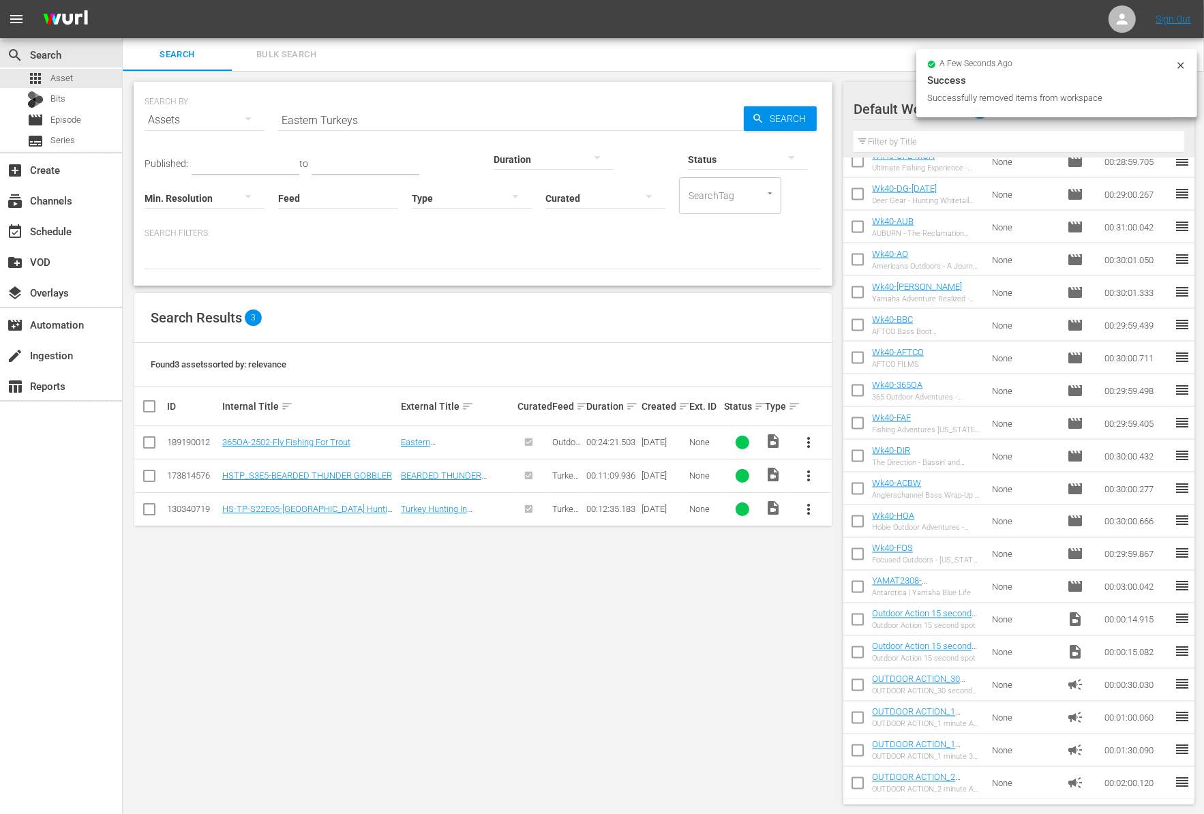
scroll to position [0, 0]
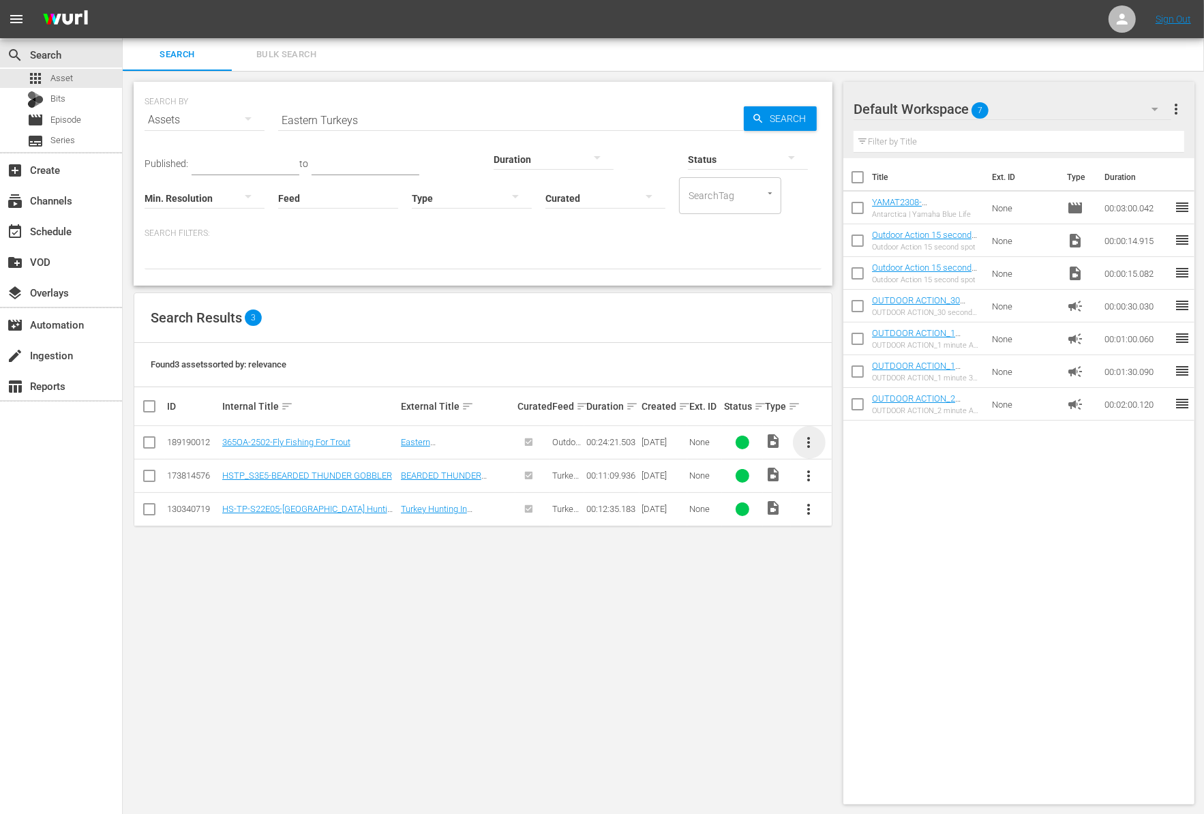
click at [815, 434] on span "more_vert" at bounding box center [809, 442] width 16 height 16
click at [850, 478] on div "Workspace" at bounding box center [882, 479] width 93 height 33
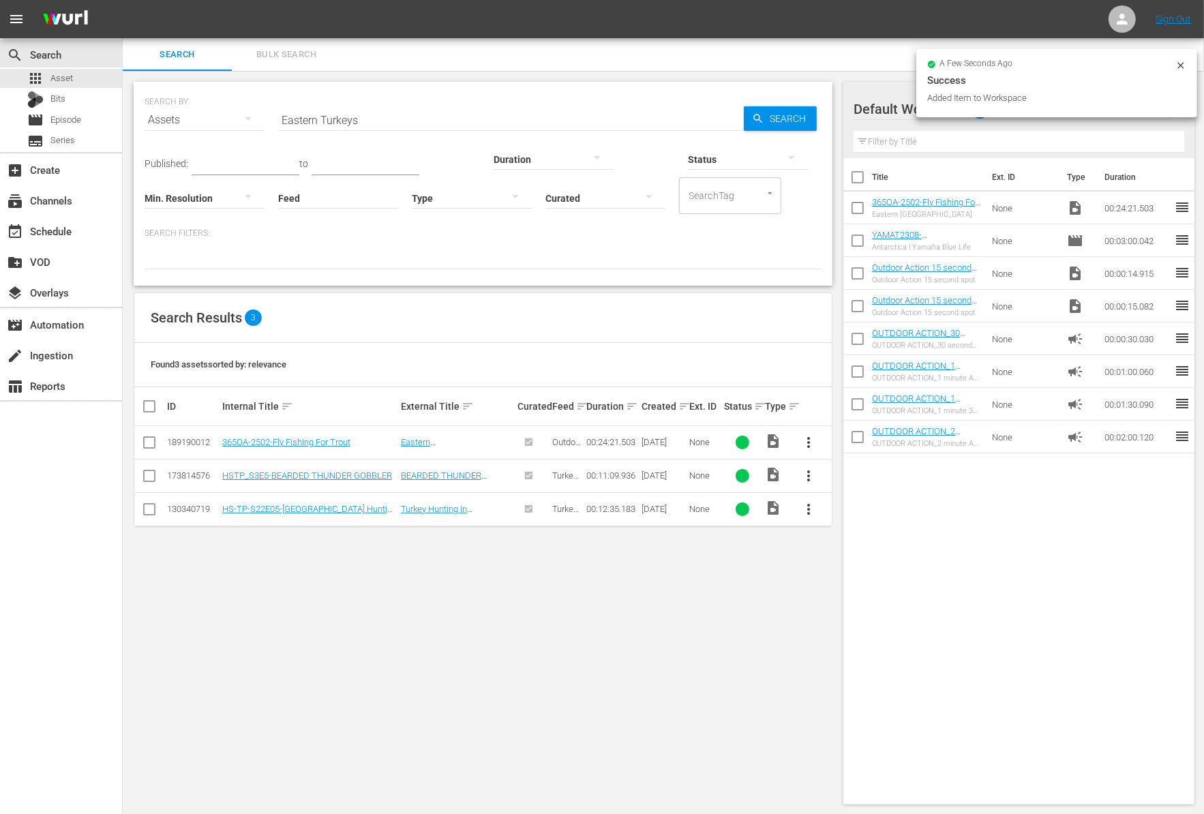
click at [365, 120] on input "Eastern Turkeys" at bounding box center [511, 120] width 466 height 33
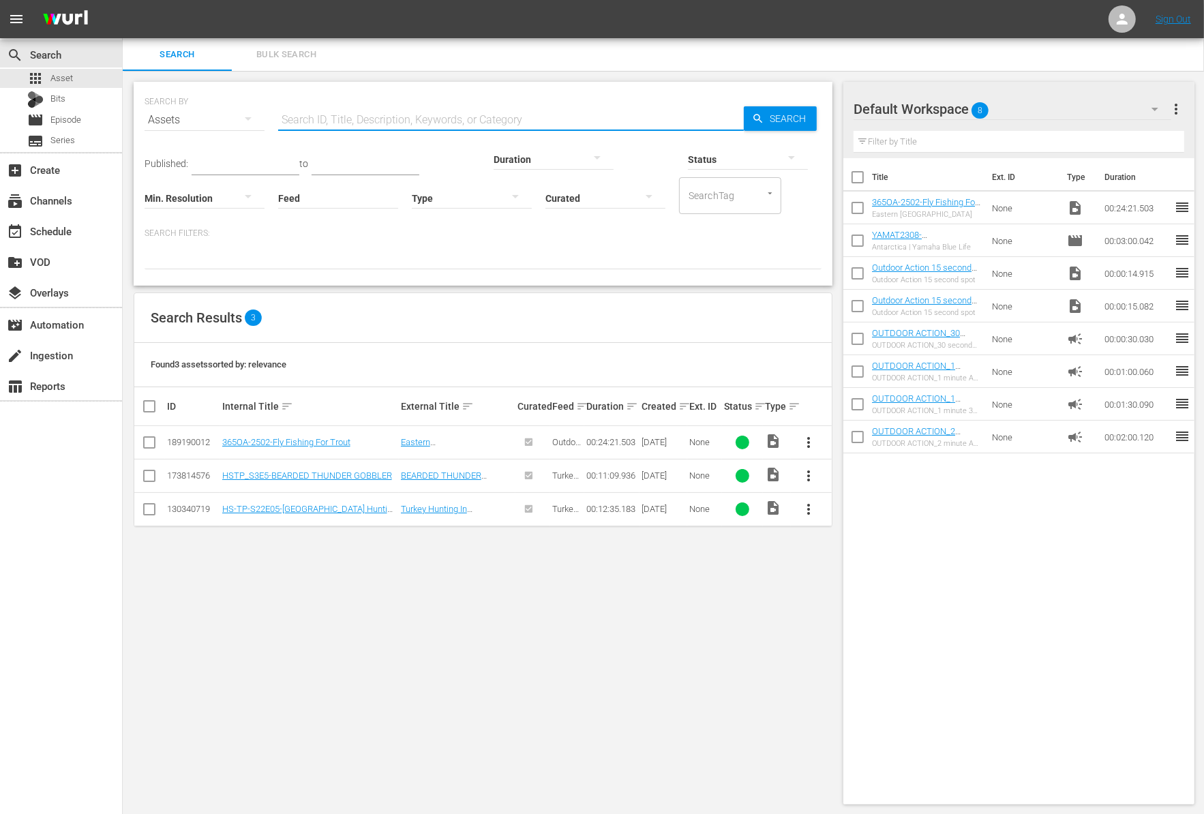
click at [438, 251] on div at bounding box center [482, 257] width 677 height 23
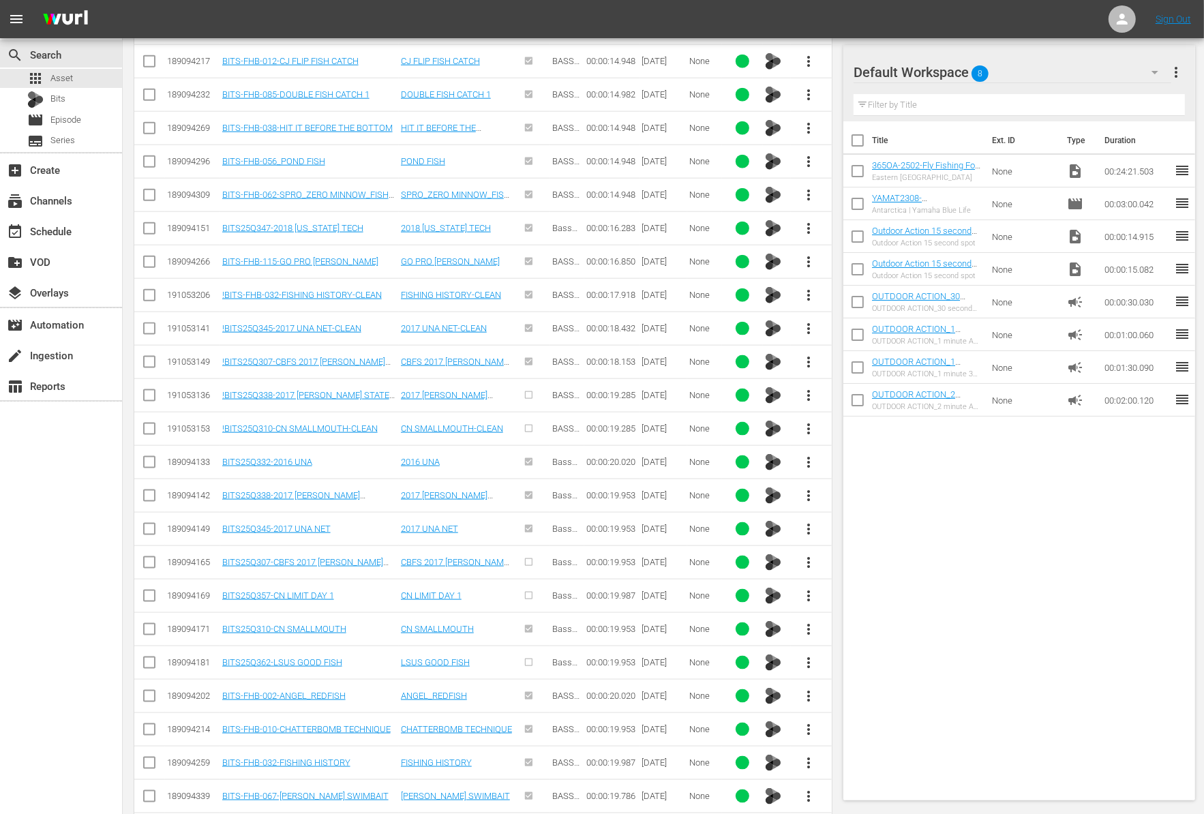
scroll to position [1484, 0]
click at [802, 352] on span "more_vert" at bounding box center [809, 360] width 16 height 16
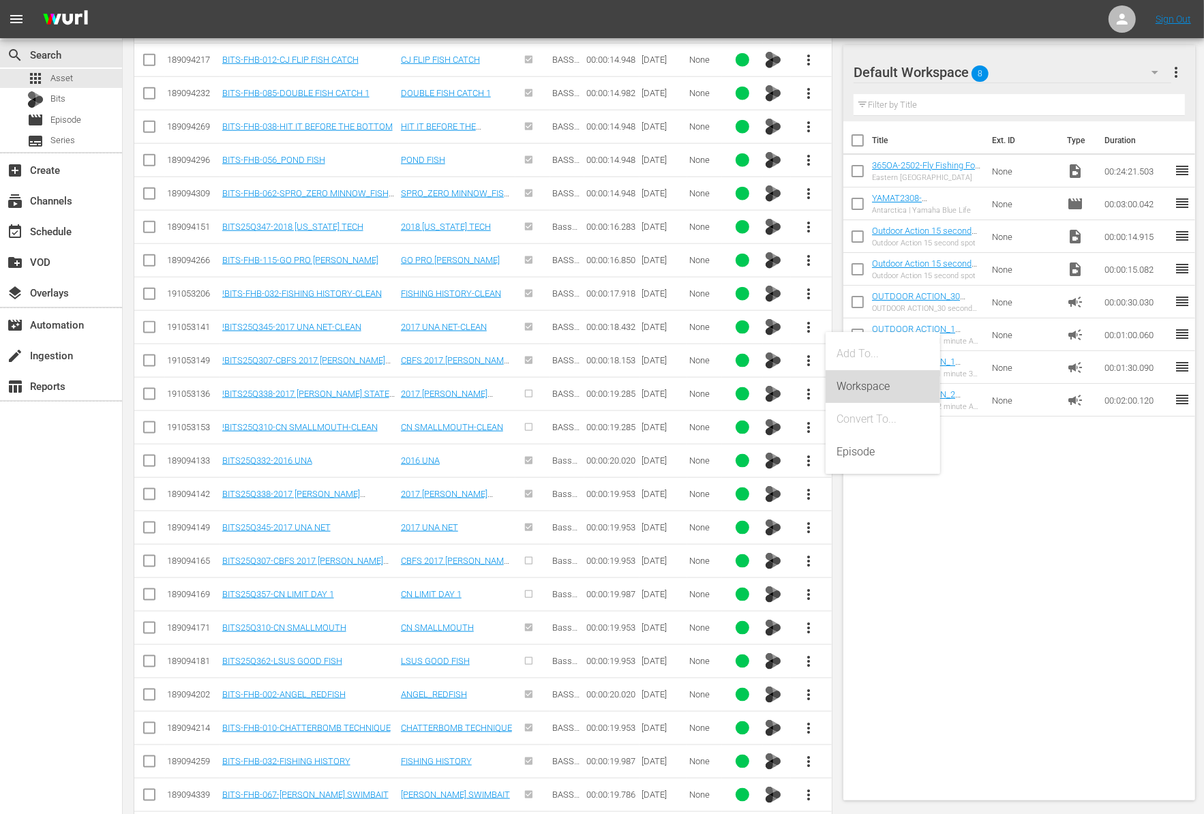
click at [849, 387] on div "Workspace" at bounding box center [882, 386] width 93 height 33
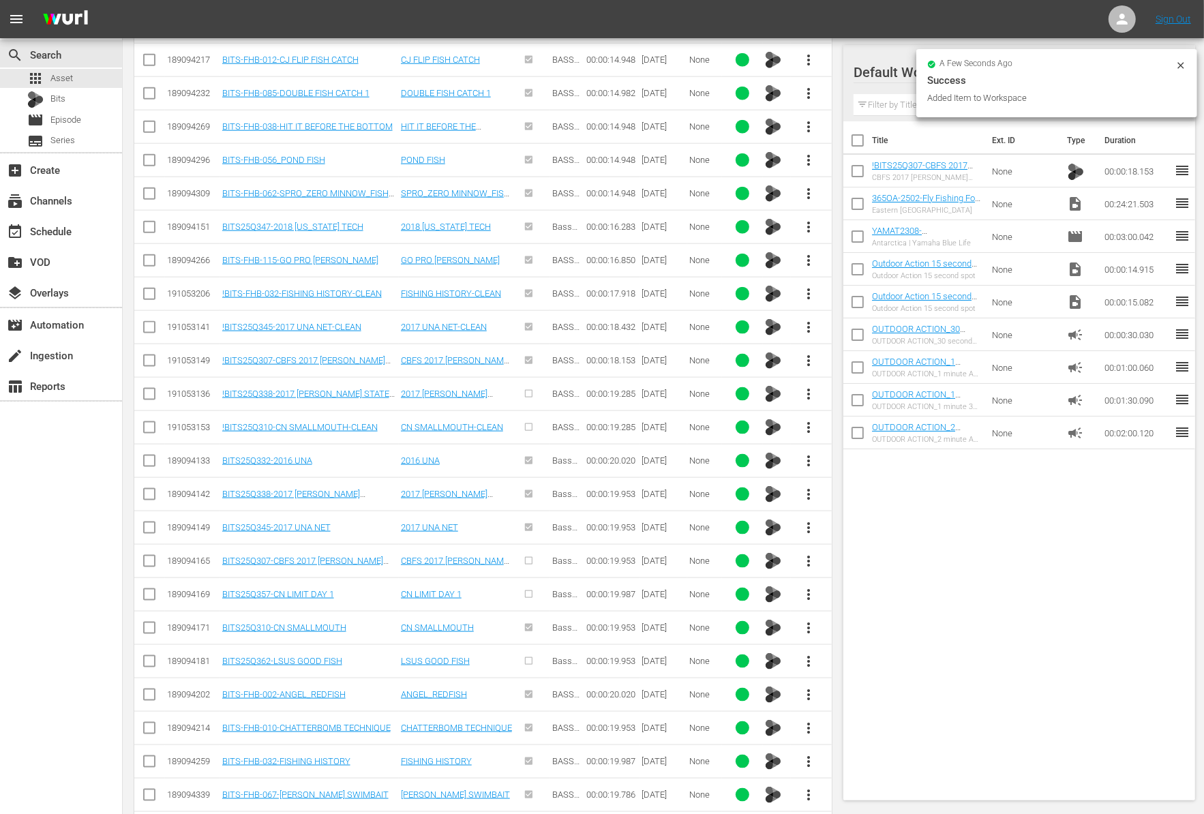
click at [857, 204] on input "checkbox" at bounding box center [857, 206] width 29 height 29
checkbox input "true"
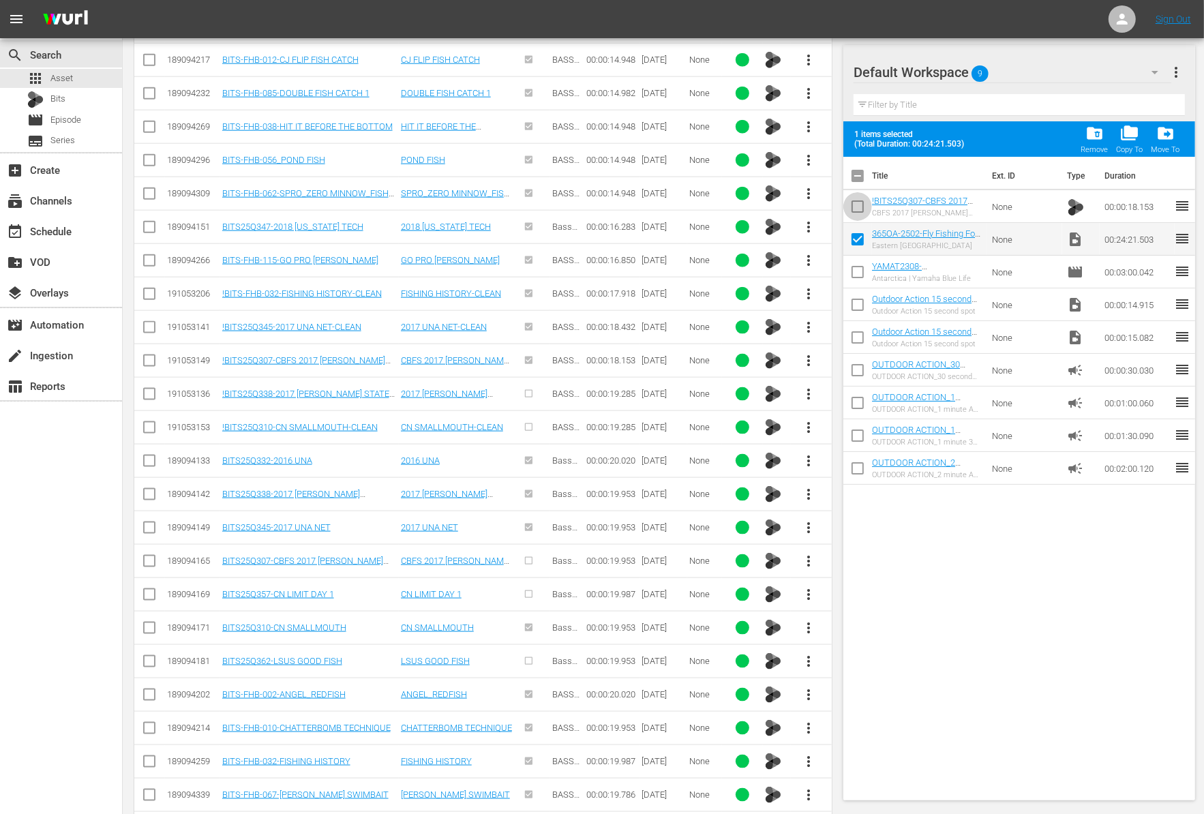
click at [857, 204] on input "checkbox" at bounding box center [857, 209] width 29 height 29
checkbox input "true"
click at [812, 653] on span "more_vert" at bounding box center [809, 661] width 16 height 16
click at [855, 680] on div "Workspace" at bounding box center [882, 685] width 93 height 33
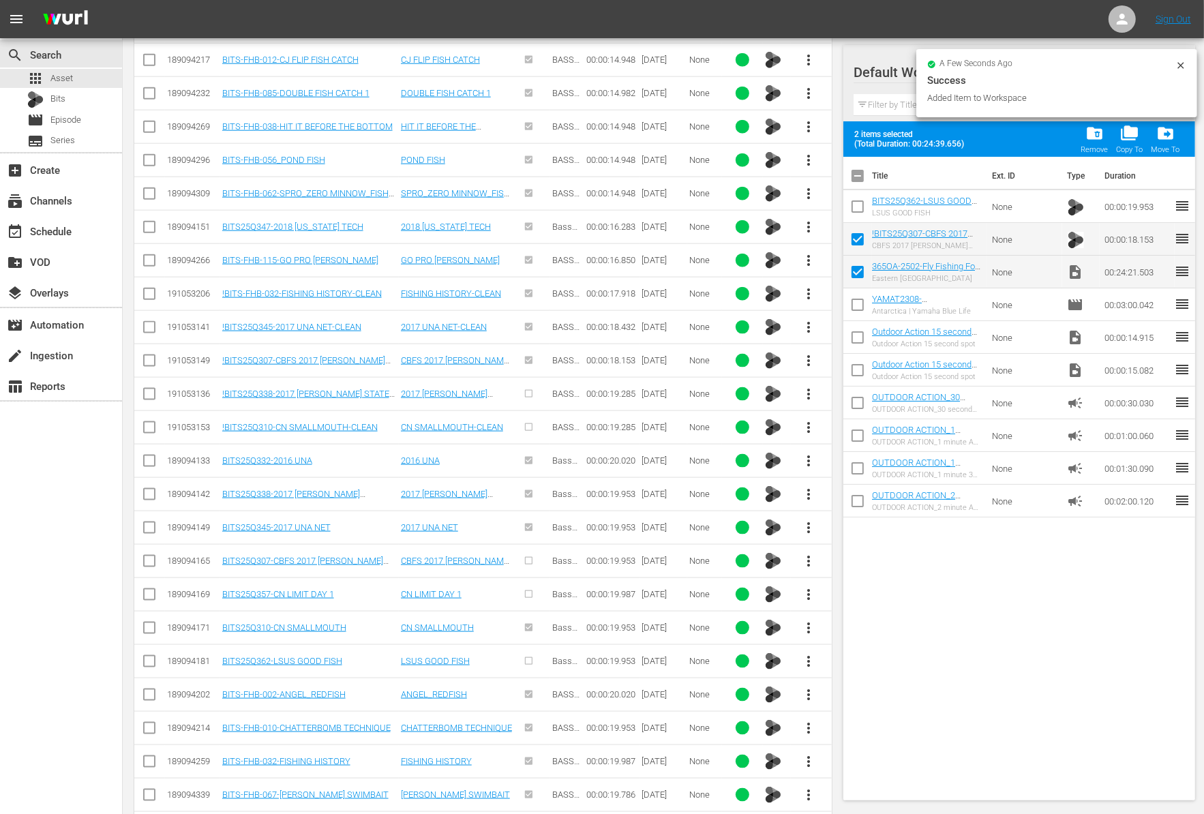
click at [857, 206] on input "checkbox" at bounding box center [857, 209] width 29 height 29
checkbox input "true"
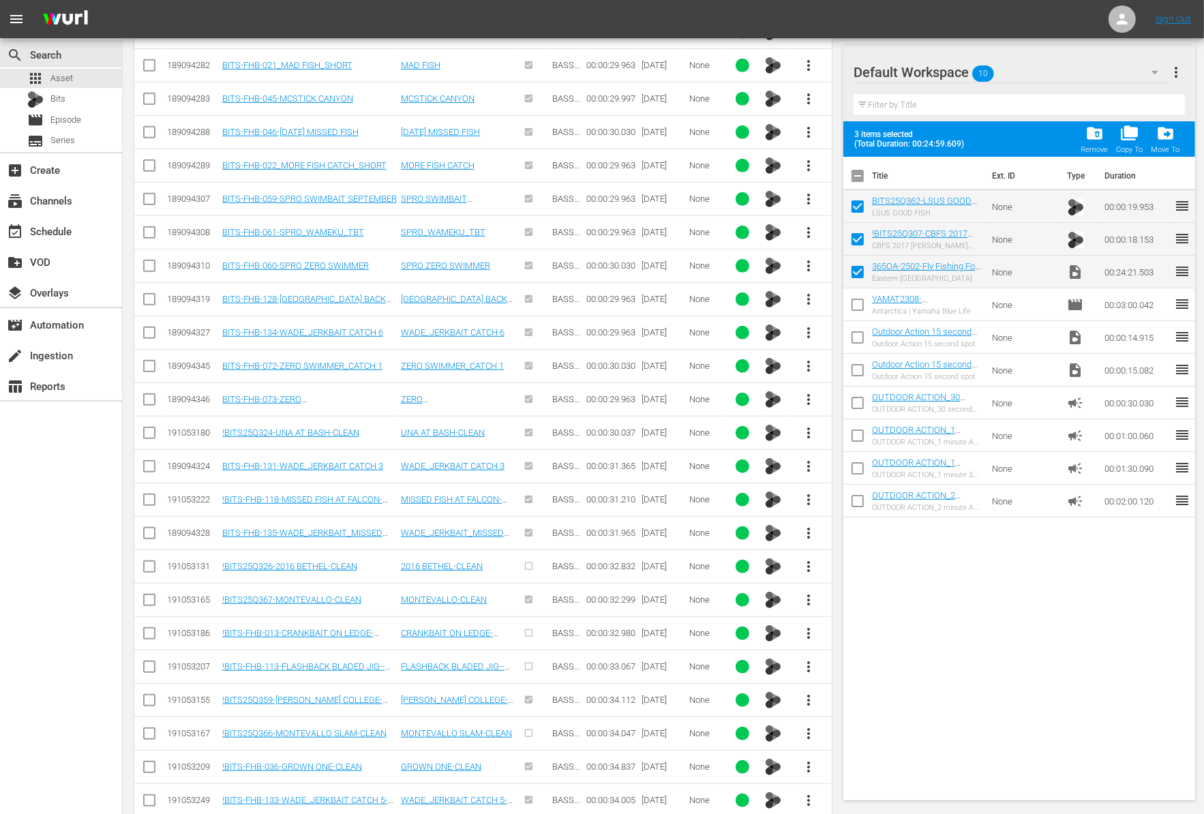
scroll to position [5250, 0]
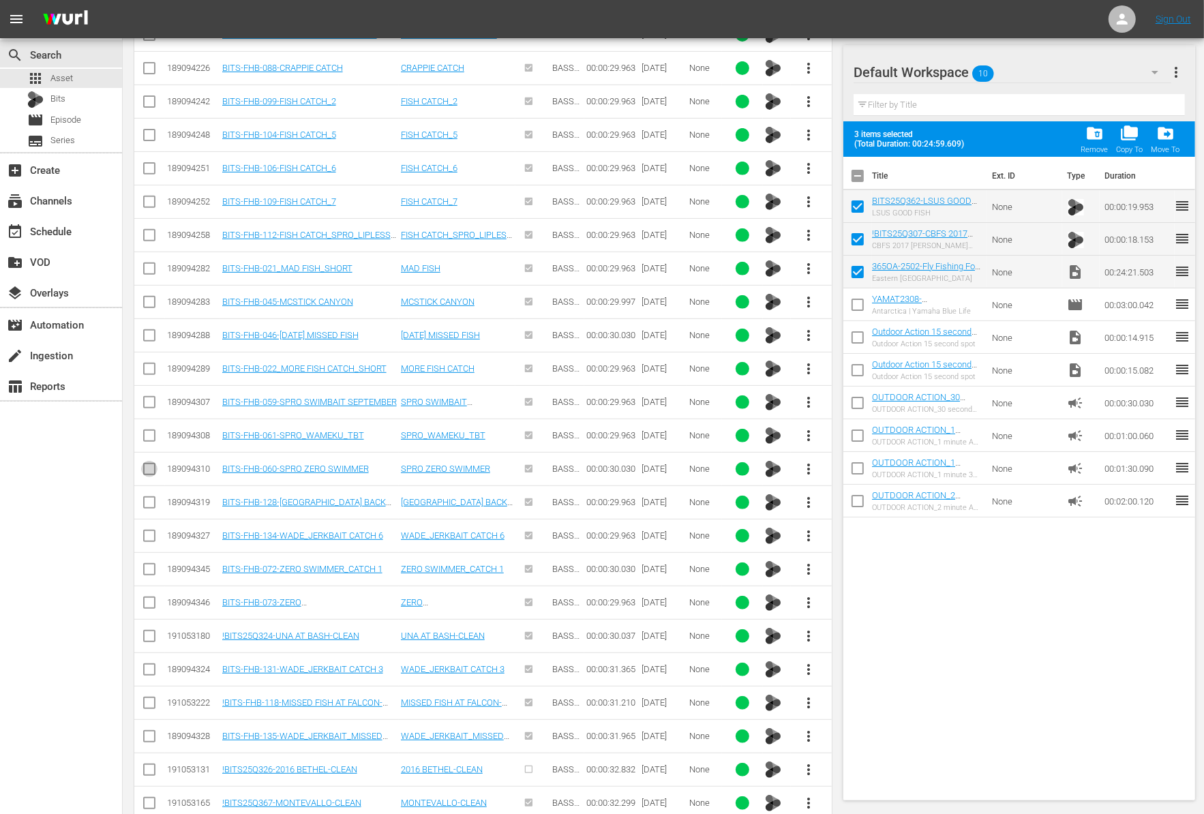
click at [146, 463] on input "checkbox" at bounding box center [149, 471] width 16 height 16
checkbox input "true"
click at [137, 318] on td at bounding box center [149, 334] width 31 height 33
click at [149, 330] on input "checkbox" at bounding box center [149, 338] width 16 height 16
checkbox input "true"
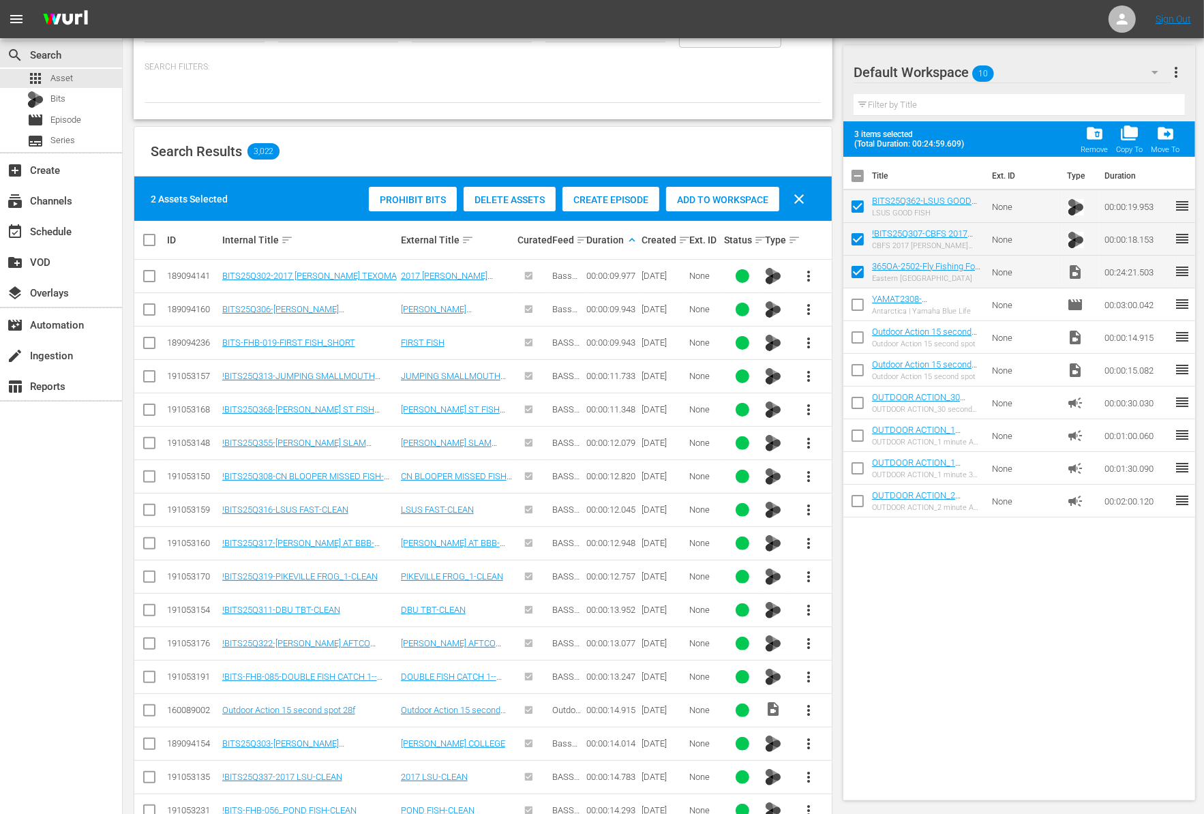
scroll to position [48, 0]
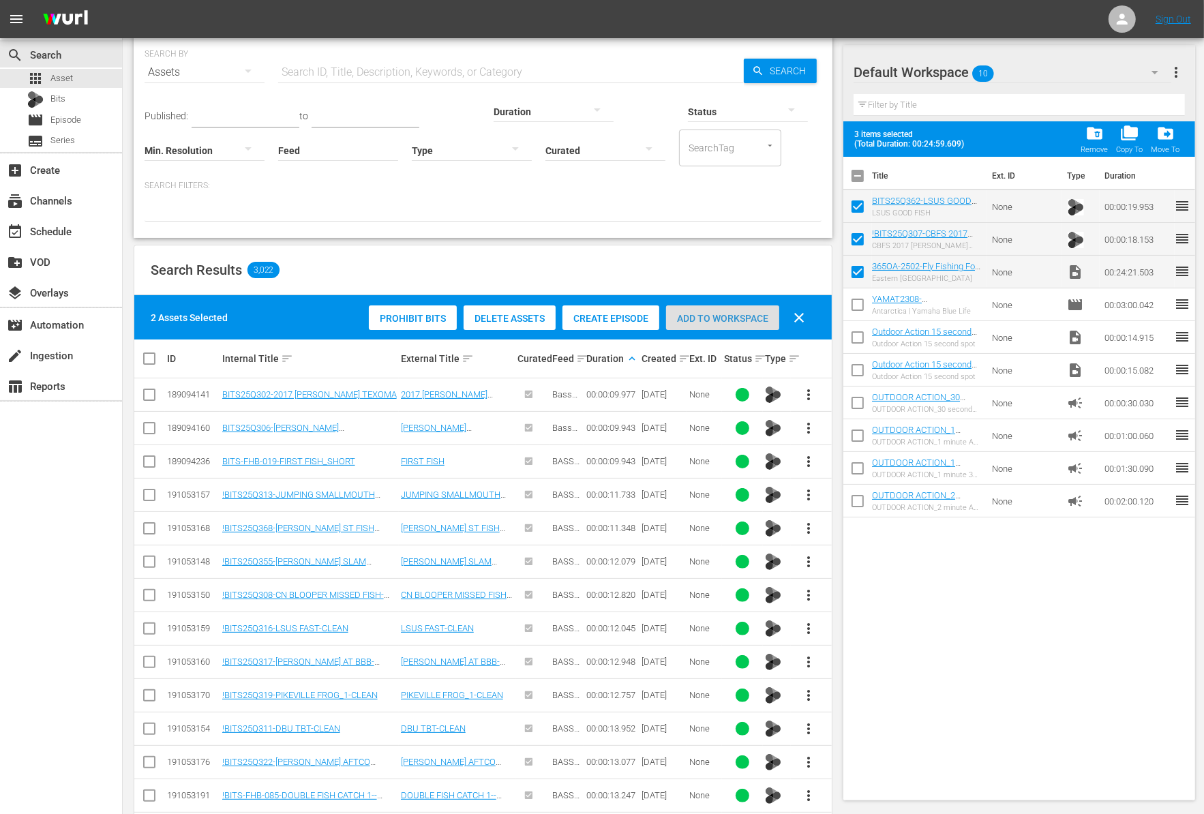
click at [721, 320] on span "Add to Workspace" at bounding box center [722, 318] width 113 height 11
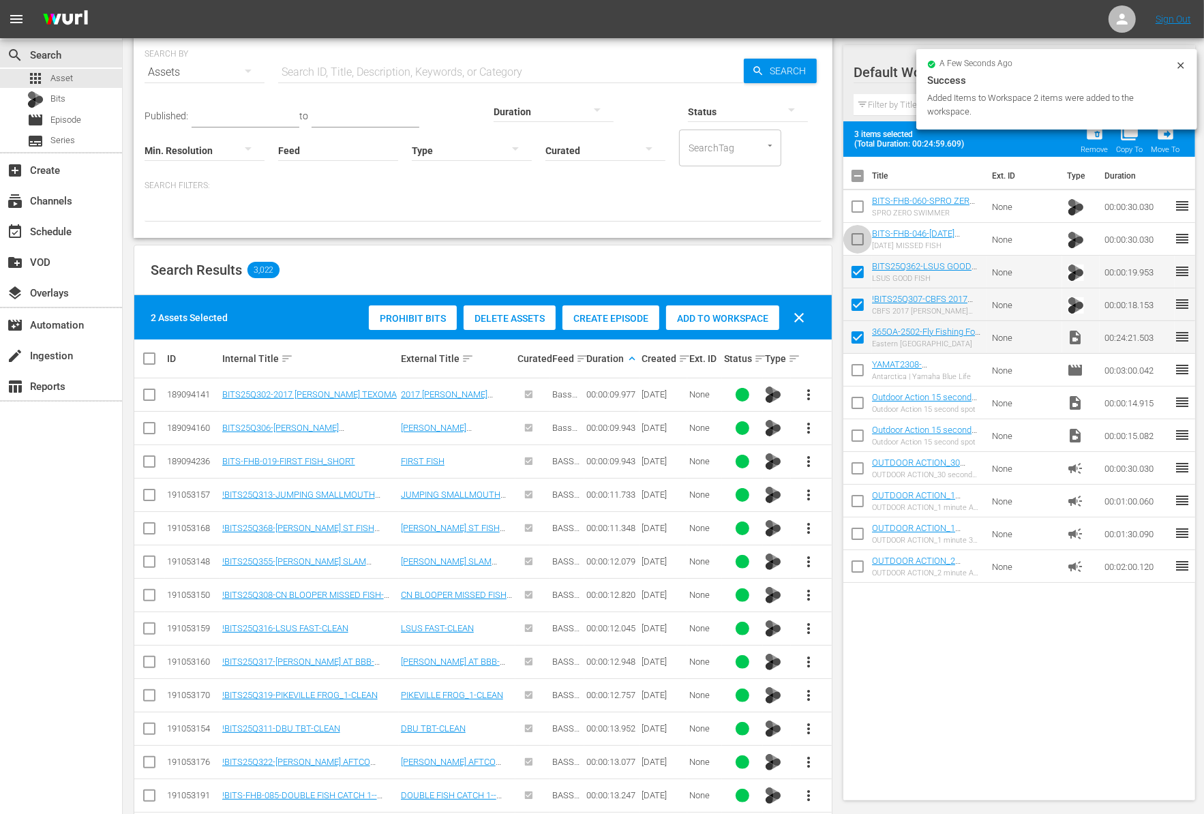
click at [854, 238] on input "checkbox" at bounding box center [857, 242] width 29 height 29
checkbox input "true"
click at [855, 205] on input "checkbox" at bounding box center [857, 209] width 29 height 29
checkbox input "true"
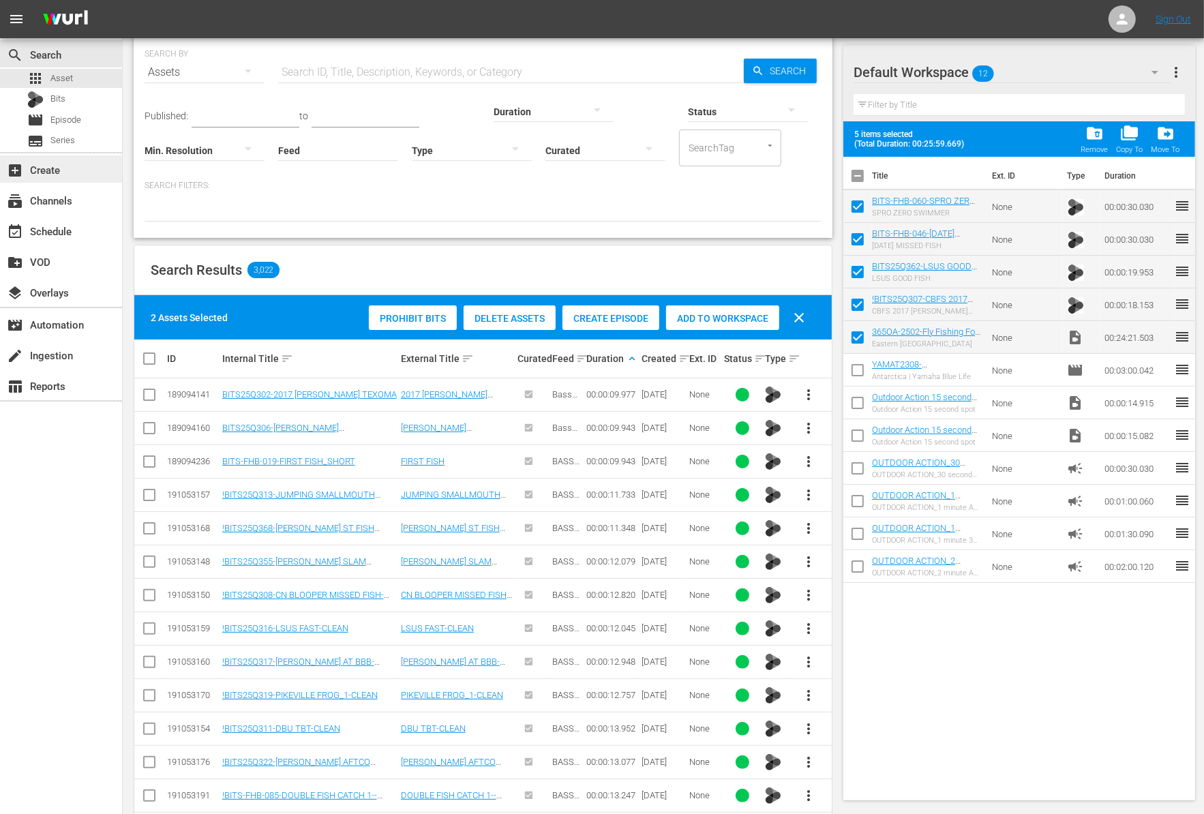
click at [59, 168] on div "add_box Create" at bounding box center [38, 168] width 76 height 12
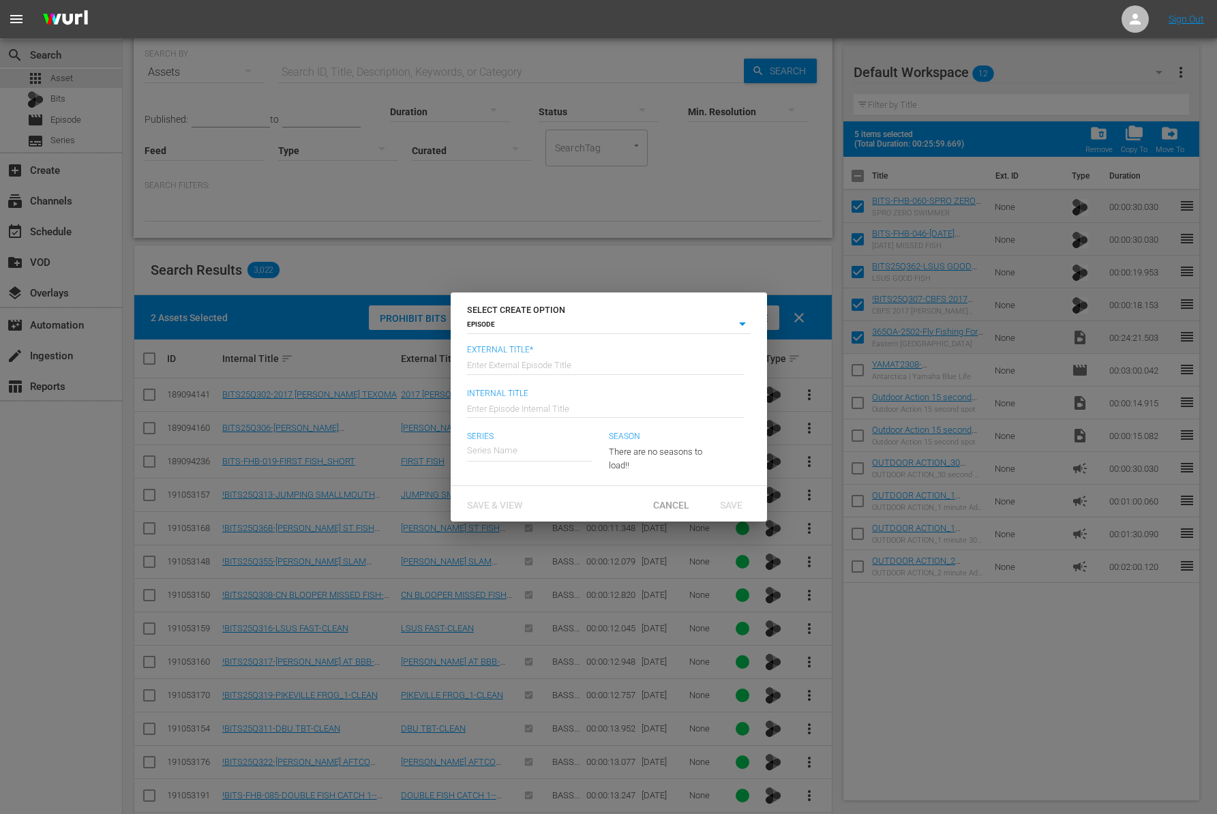
click at [553, 367] on input "text" at bounding box center [605, 364] width 277 height 33
paste input "Eastern Turkeys"
type input "365 Outdoor Adventures - Eastern Turkeys"
type input "Wk41-365OATV"
click at [526, 491] on div "365 Outdoor Adventures TV" at bounding box center [530, 488] width 106 height 33
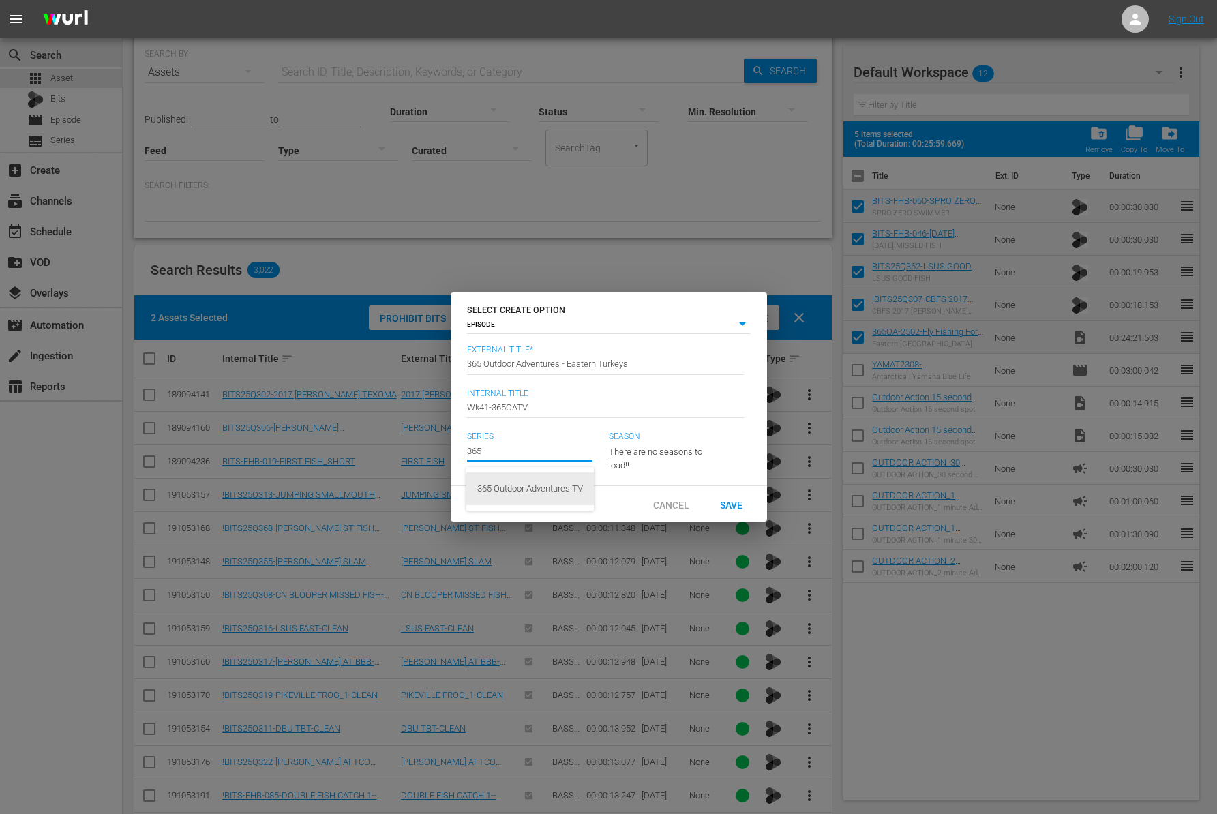
type input "365 Outdoor Adventures TV"
click at [740, 510] on span "Save" at bounding box center [731, 504] width 44 height 11
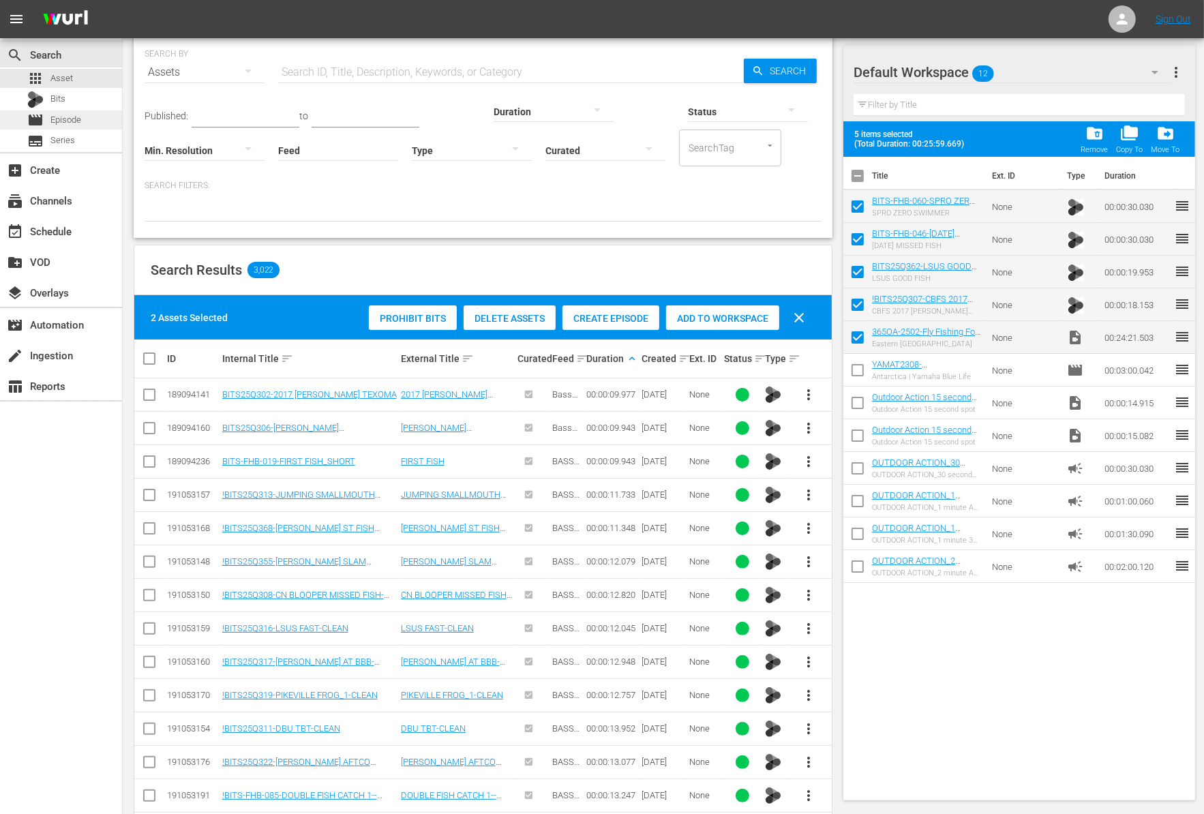
click at [66, 123] on span "Episode" at bounding box center [65, 120] width 31 height 14
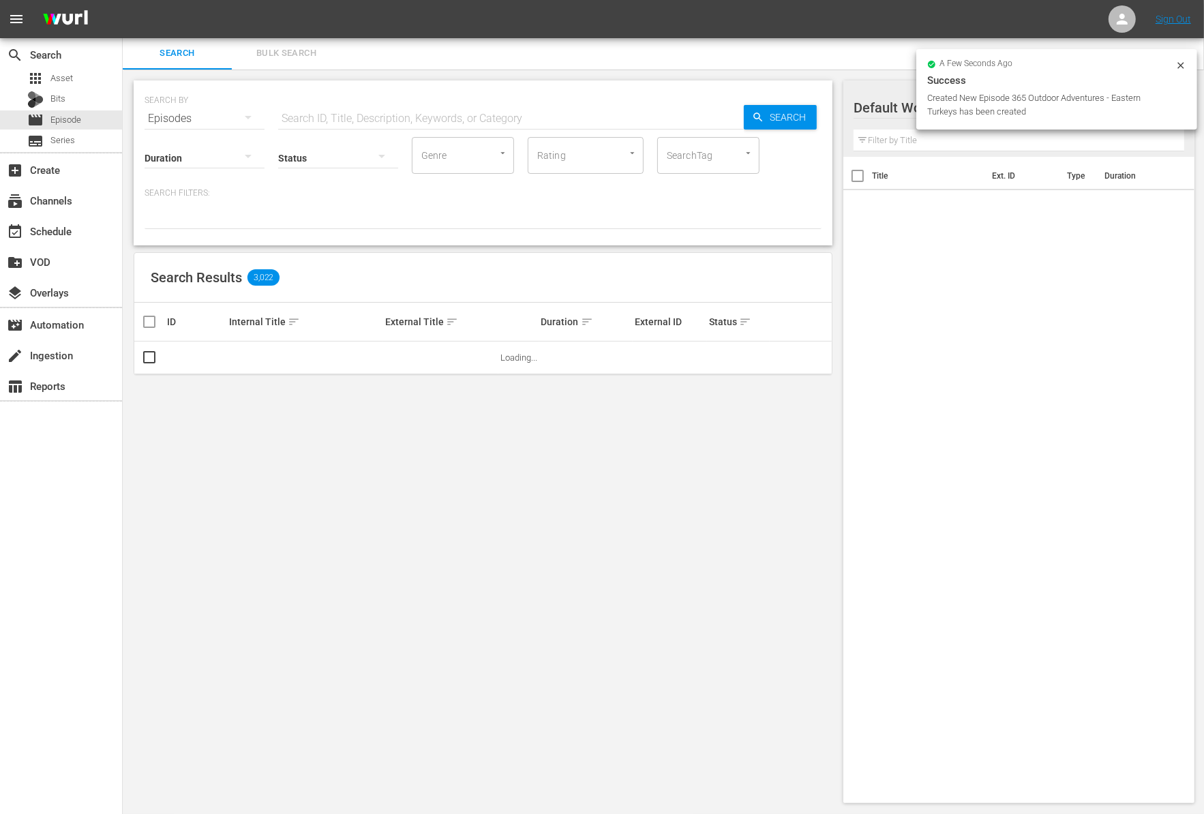
scroll to position [48, 0]
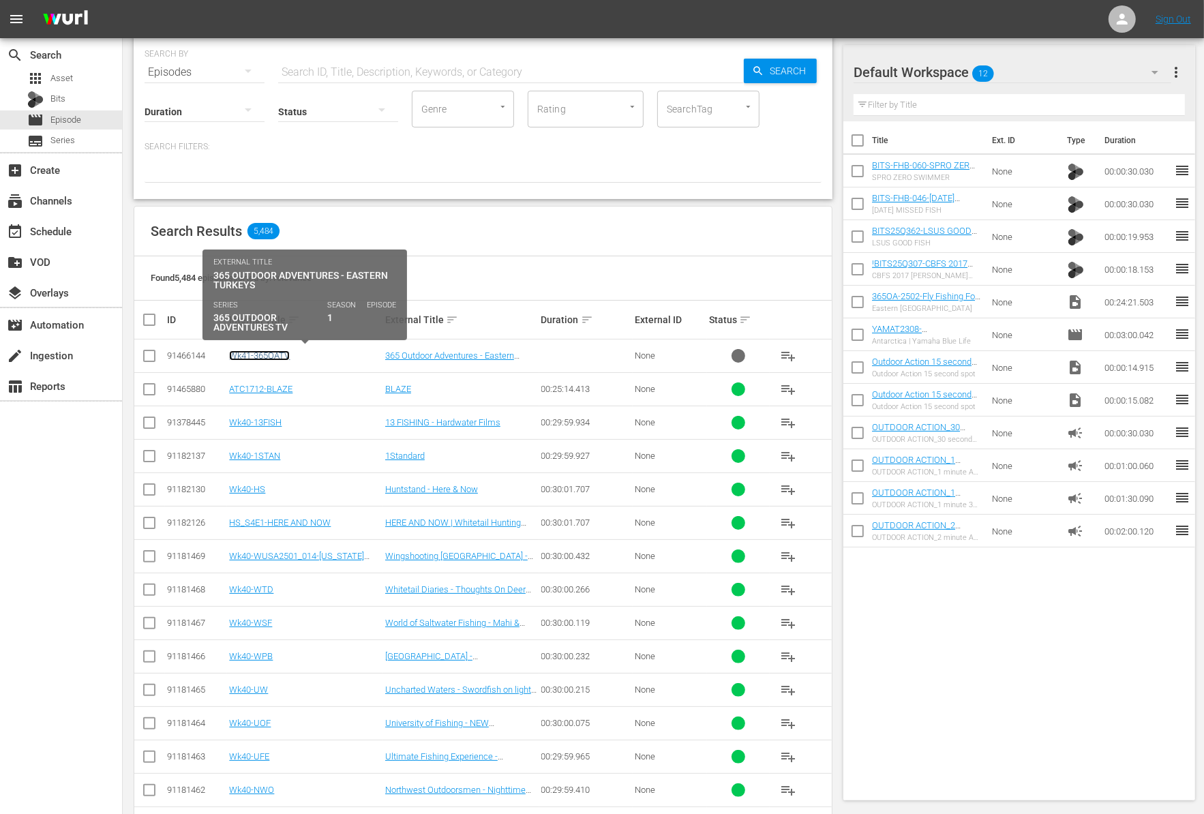
click at [259, 352] on link "Wk41-365OATV" at bounding box center [259, 355] width 61 height 10
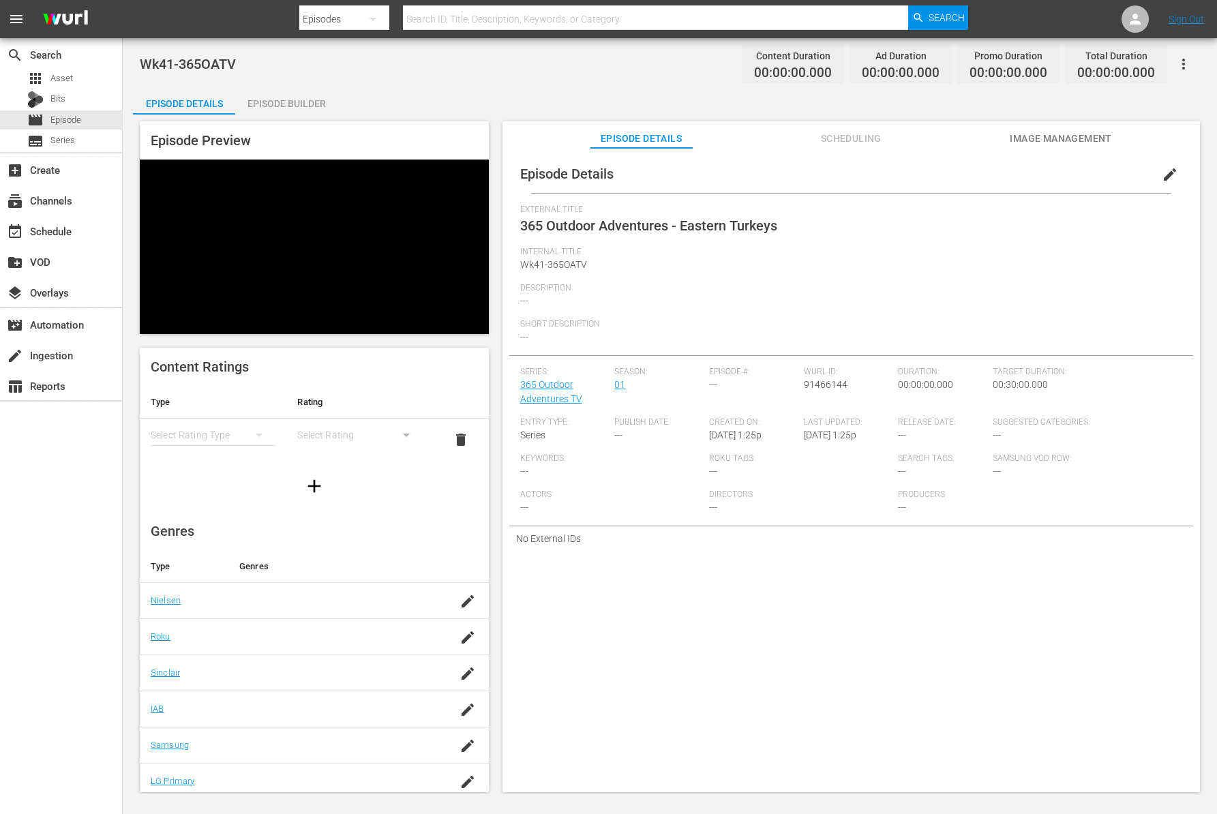
click at [288, 109] on div "Episode Builder" at bounding box center [286, 103] width 102 height 33
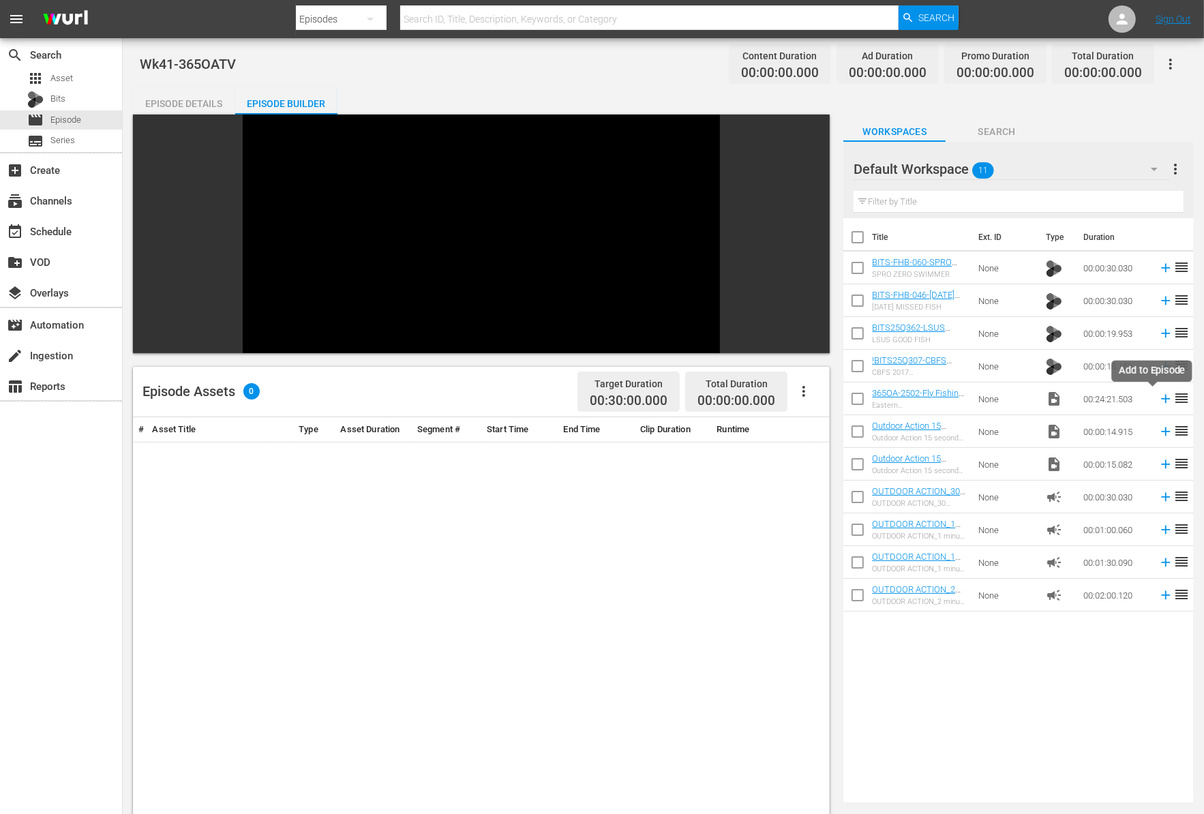
click at [1158, 395] on icon at bounding box center [1165, 398] width 15 height 15
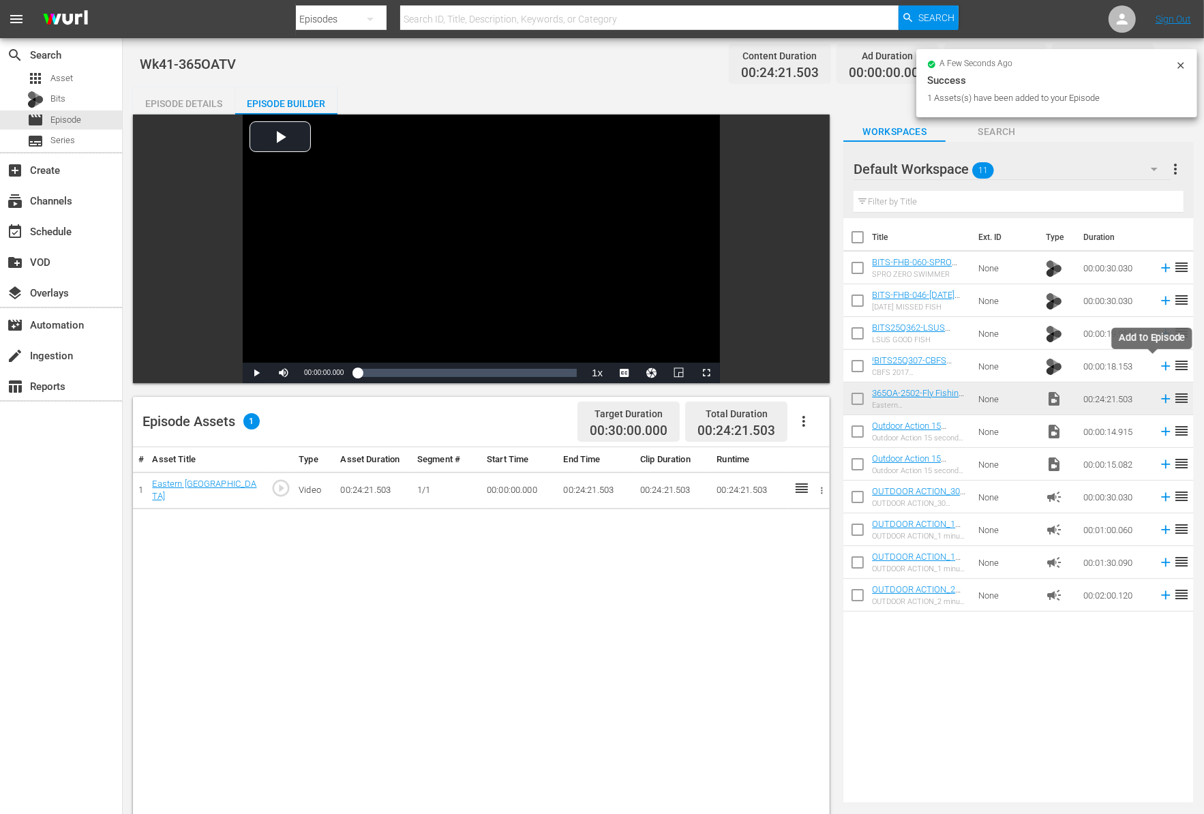
click at [1158, 367] on icon at bounding box center [1165, 365] width 15 height 15
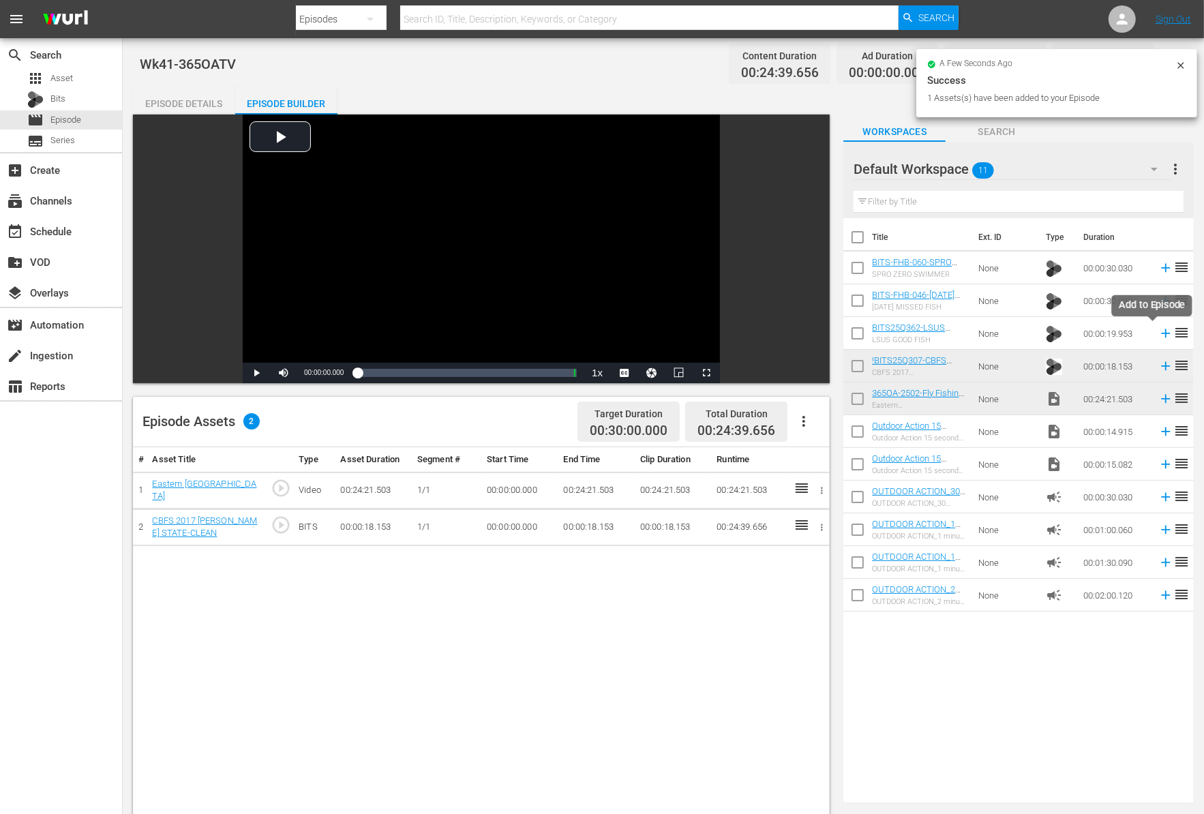
click at [1158, 331] on icon at bounding box center [1165, 333] width 15 height 15
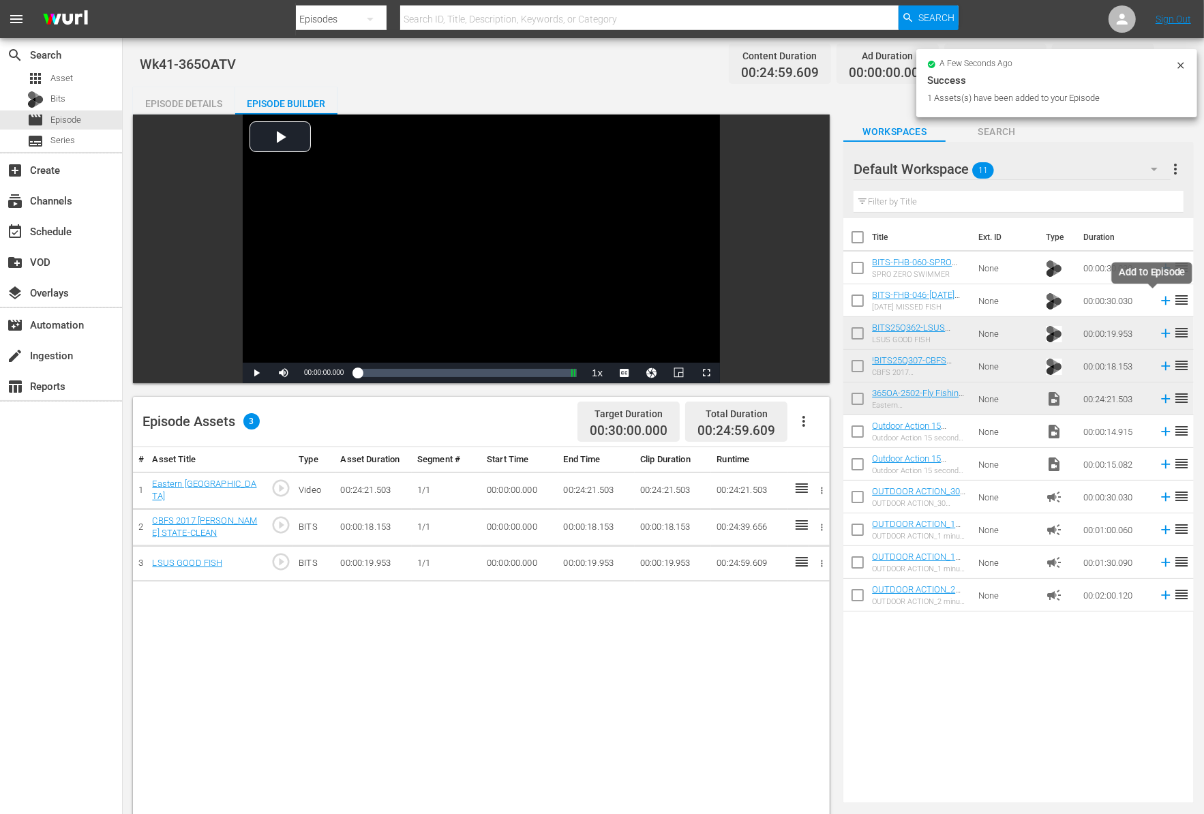
click at [1161, 300] on icon at bounding box center [1165, 300] width 9 height 9
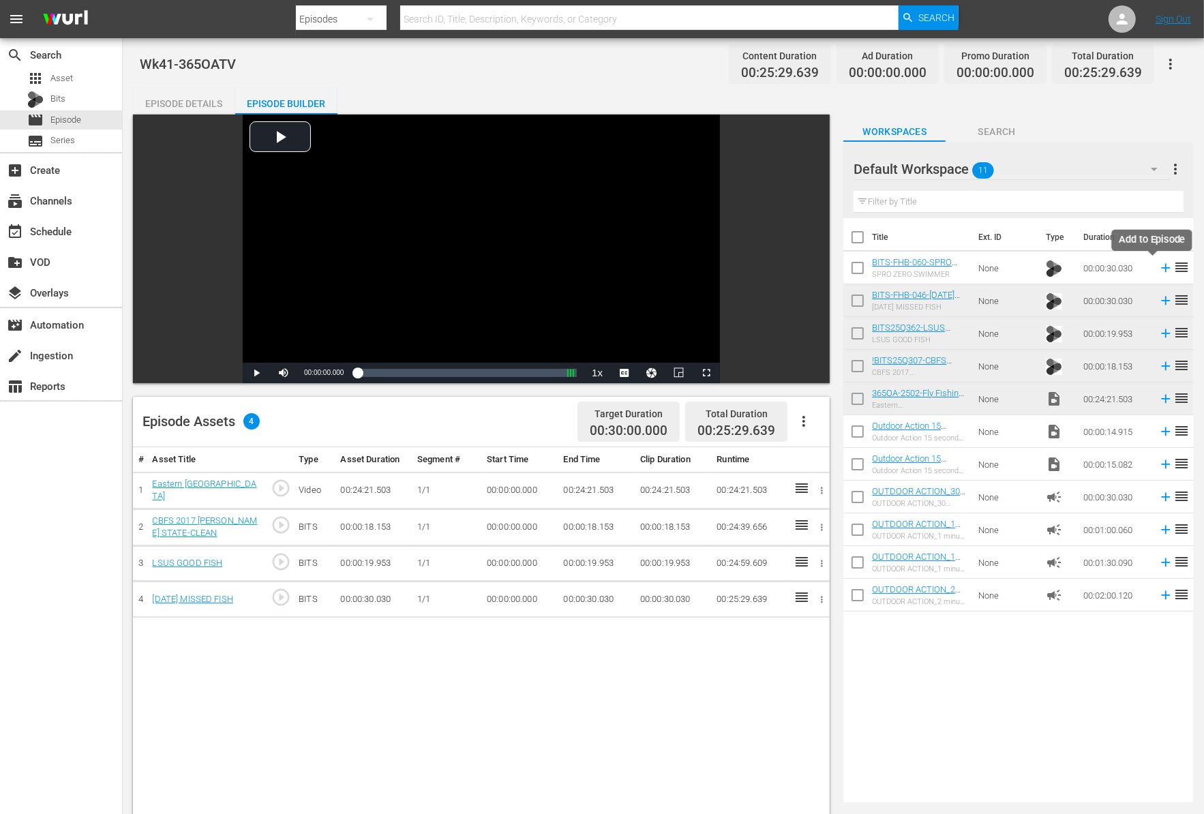
click at [1158, 266] on icon at bounding box center [1165, 267] width 15 height 15
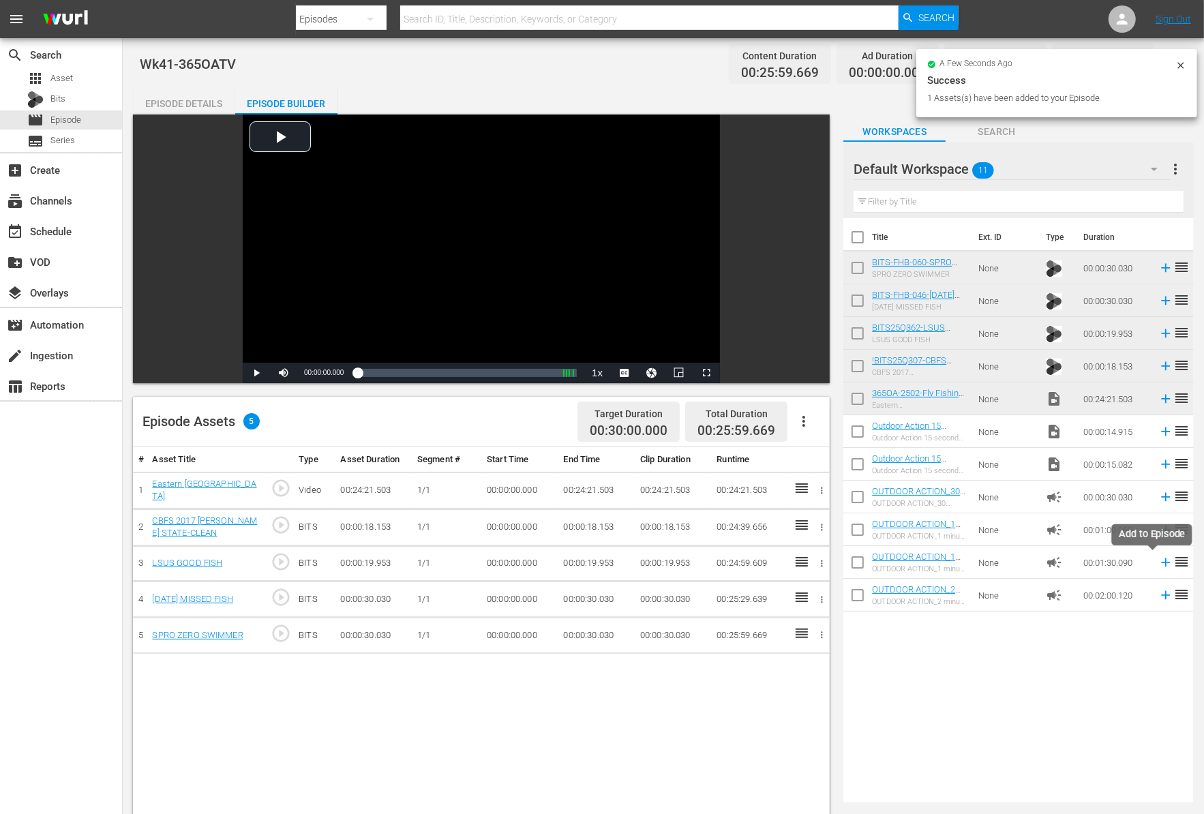
click at [1161, 562] on icon at bounding box center [1165, 562] width 9 height 9
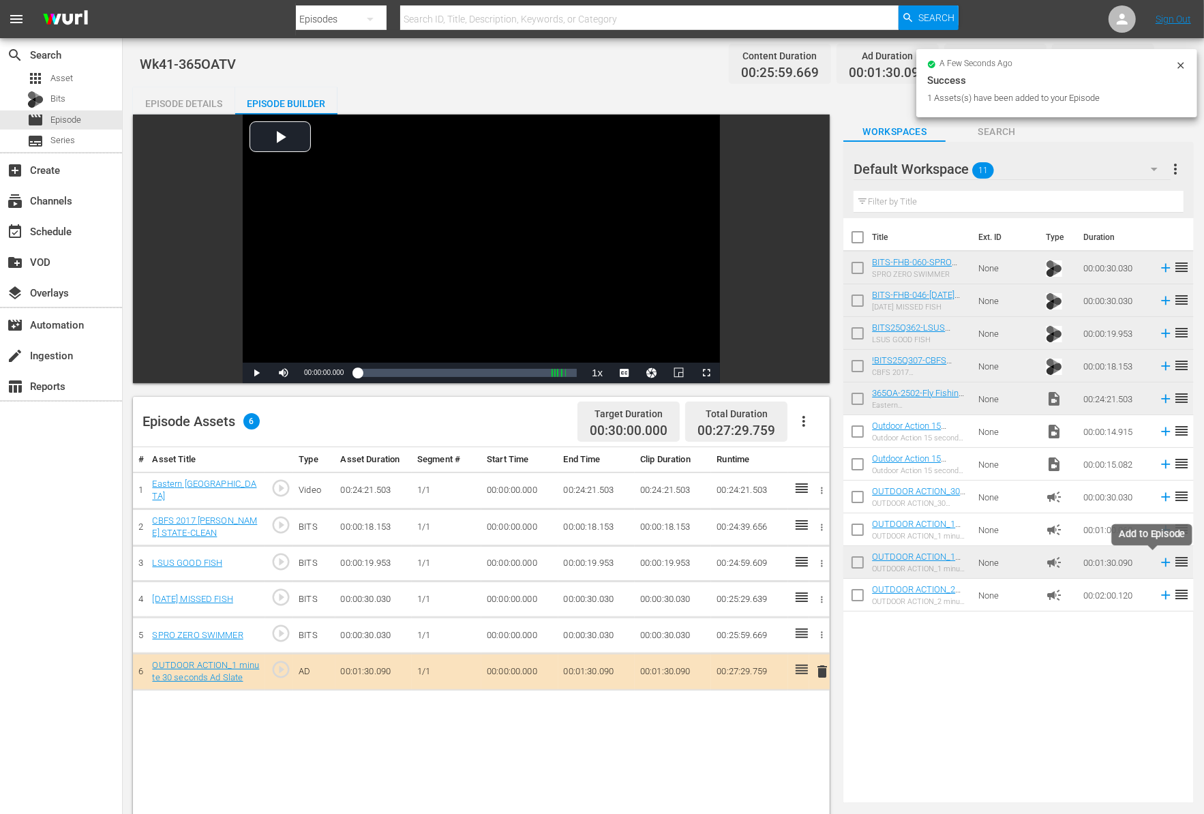
click at [1161, 564] on icon at bounding box center [1165, 562] width 9 height 9
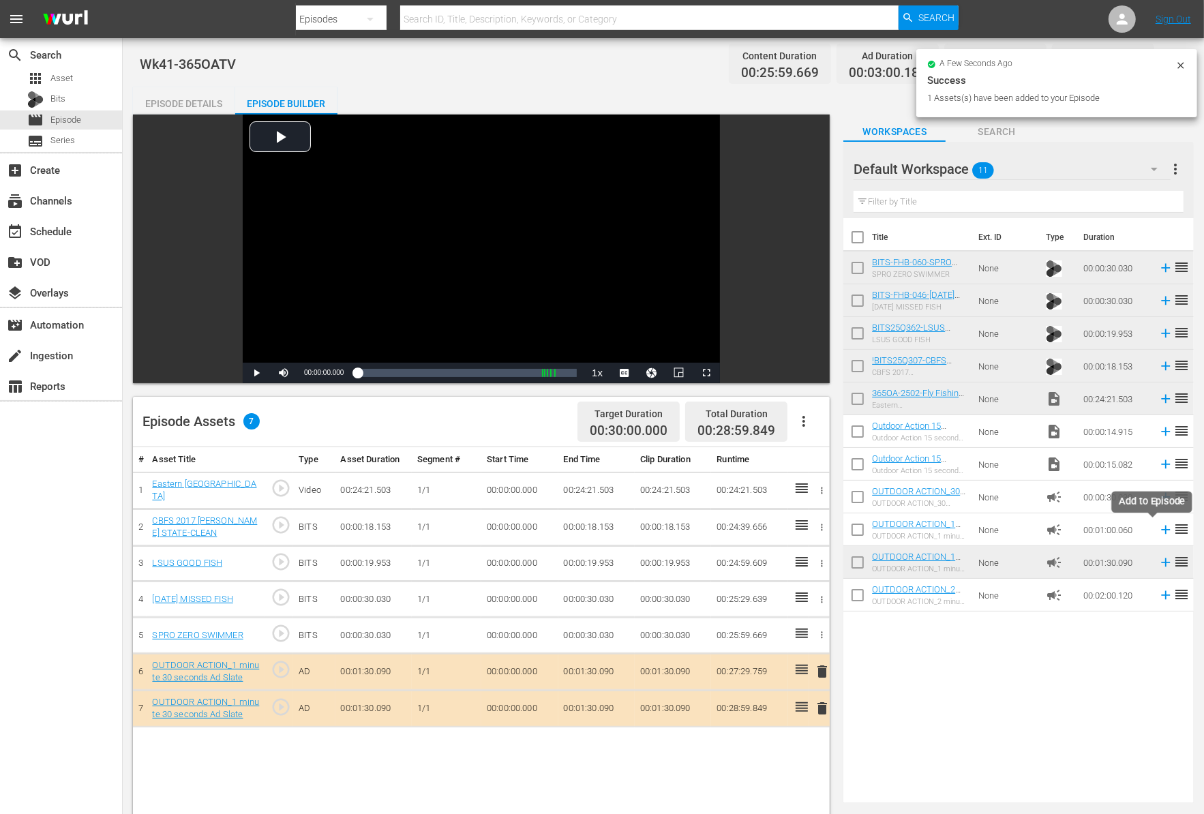
click at [1158, 530] on icon at bounding box center [1165, 529] width 15 height 15
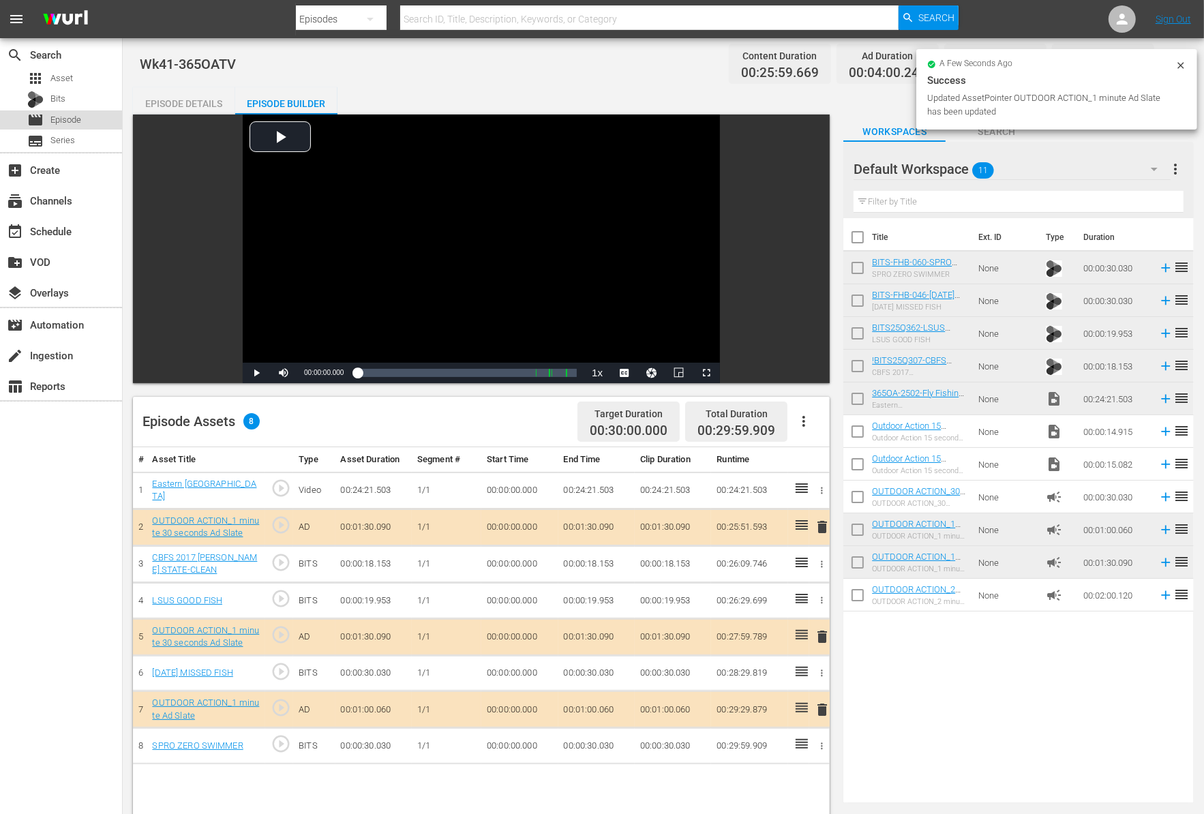
click at [82, 121] on div "movie Episode" at bounding box center [61, 119] width 122 height 19
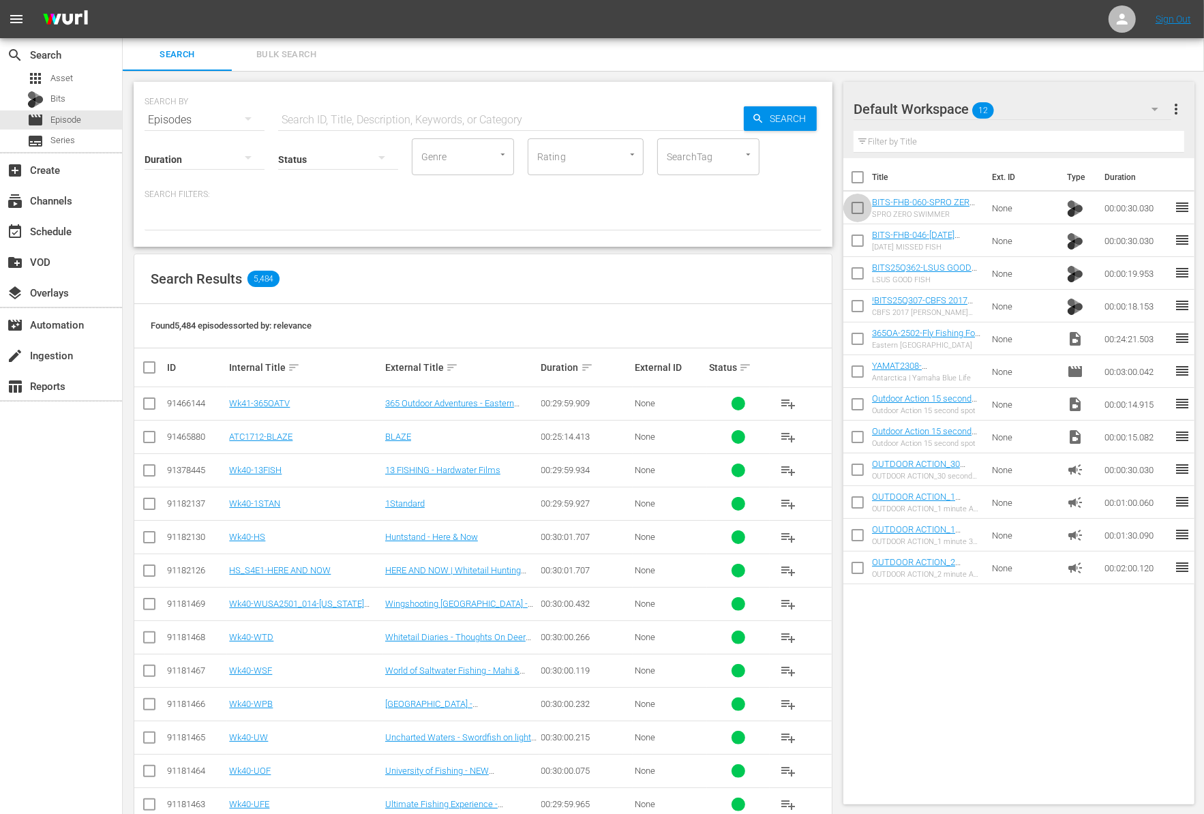
click at [850, 208] on input "checkbox" at bounding box center [857, 210] width 29 height 29
checkbox input "true"
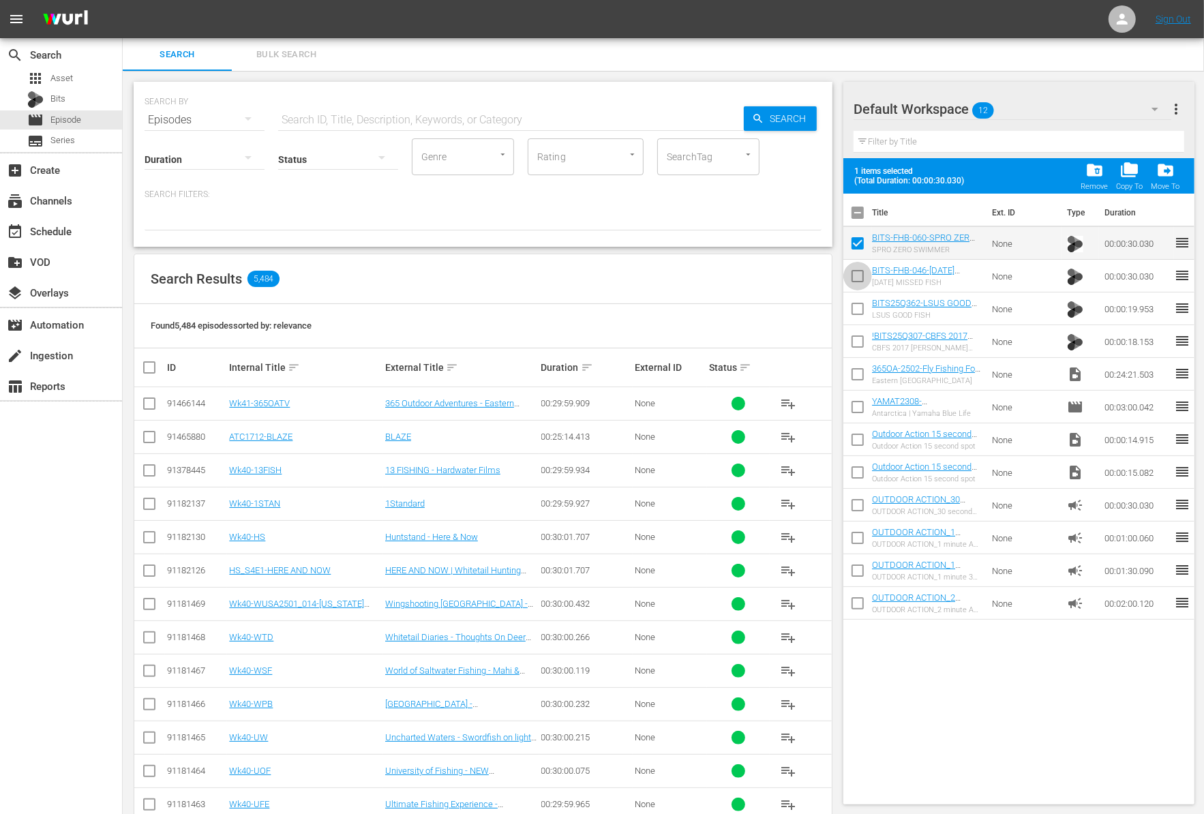
click at [850, 275] on input "checkbox" at bounding box center [857, 278] width 29 height 29
checkbox input "true"
click at [851, 307] on input "checkbox" at bounding box center [857, 311] width 29 height 29
checkbox input "true"
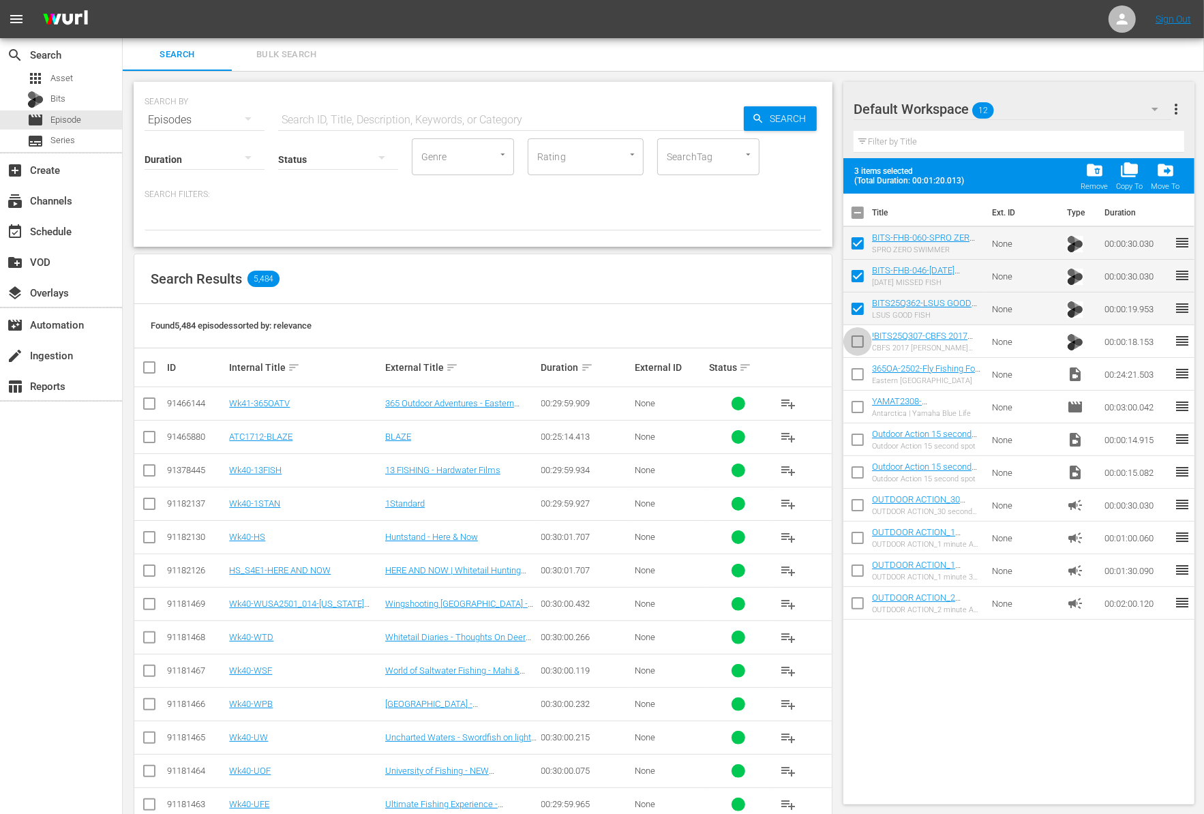
click at [856, 346] on input "checkbox" at bounding box center [857, 344] width 29 height 29
checkbox input "true"
click at [856, 382] on input "checkbox" at bounding box center [857, 377] width 29 height 29
checkbox input "true"
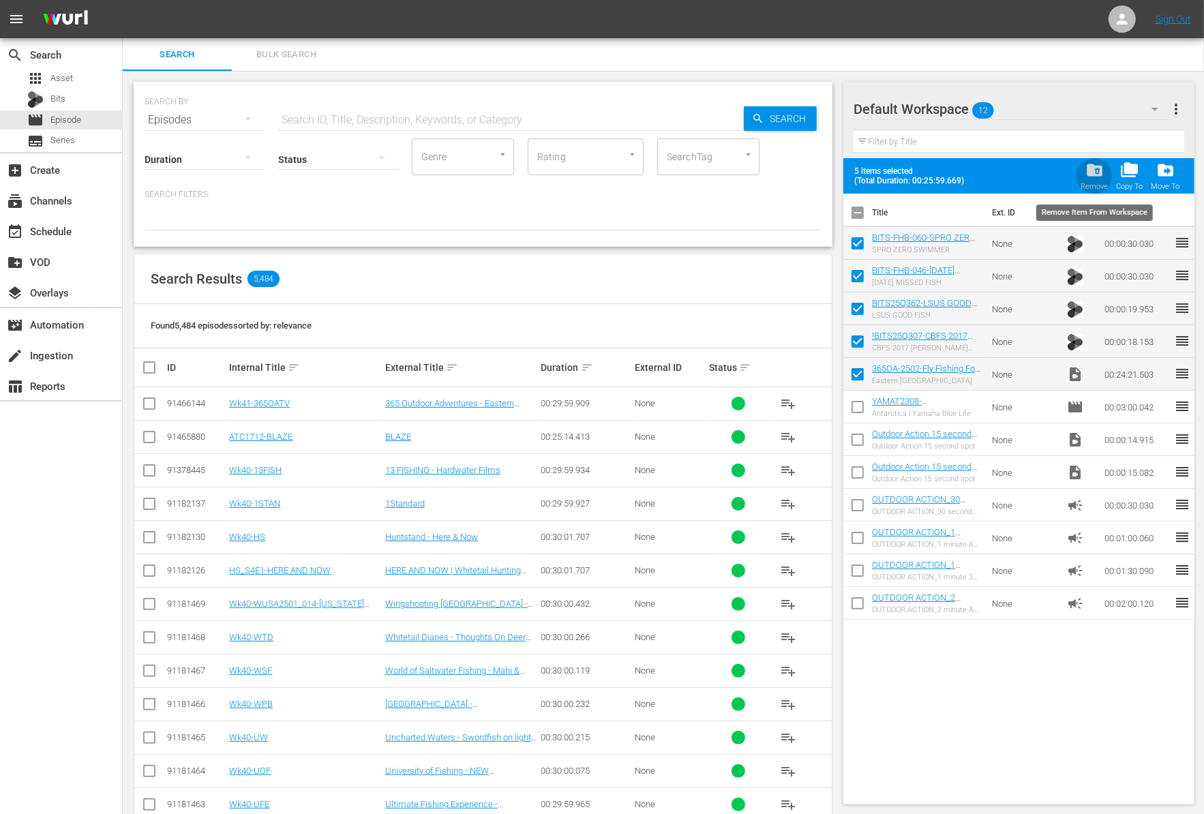
click at [1101, 169] on span "folder_delete" at bounding box center [1094, 170] width 18 height 18
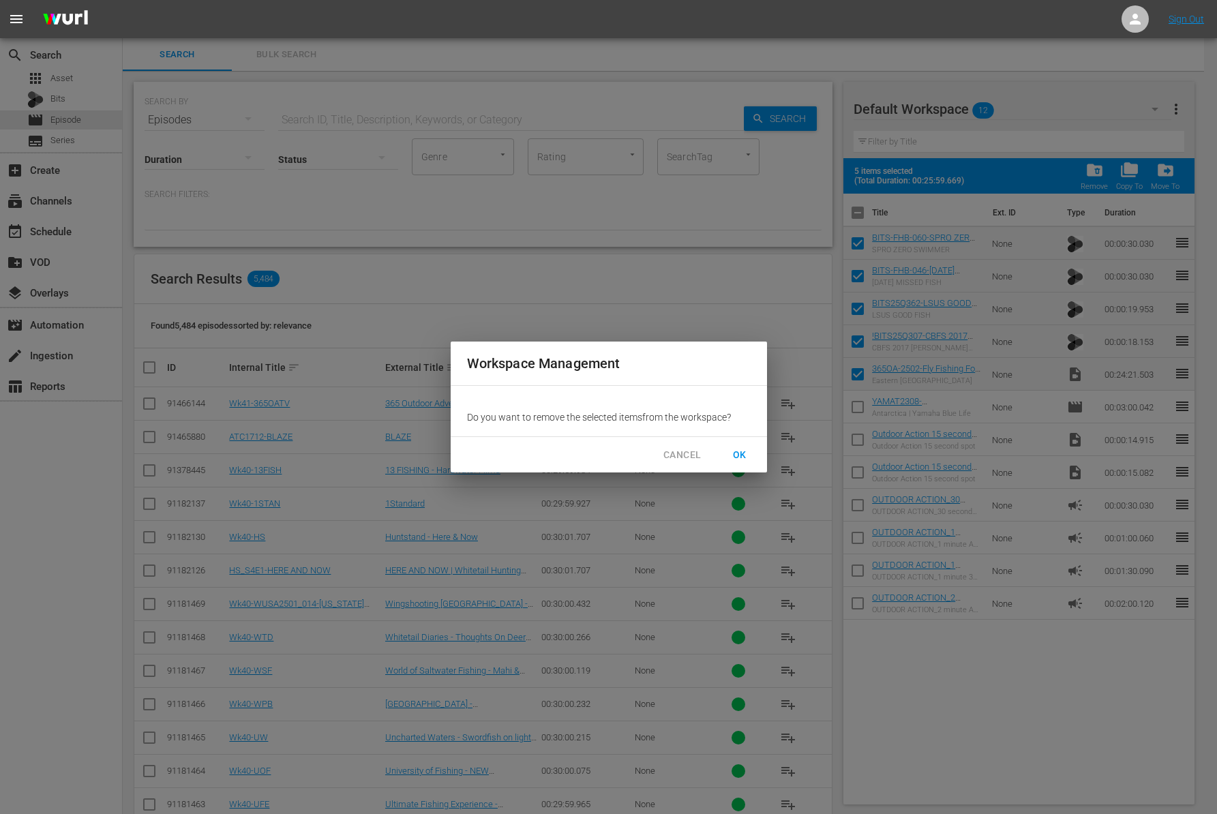
click at [739, 455] on span "OK" at bounding box center [740, 454] width 22 height 17
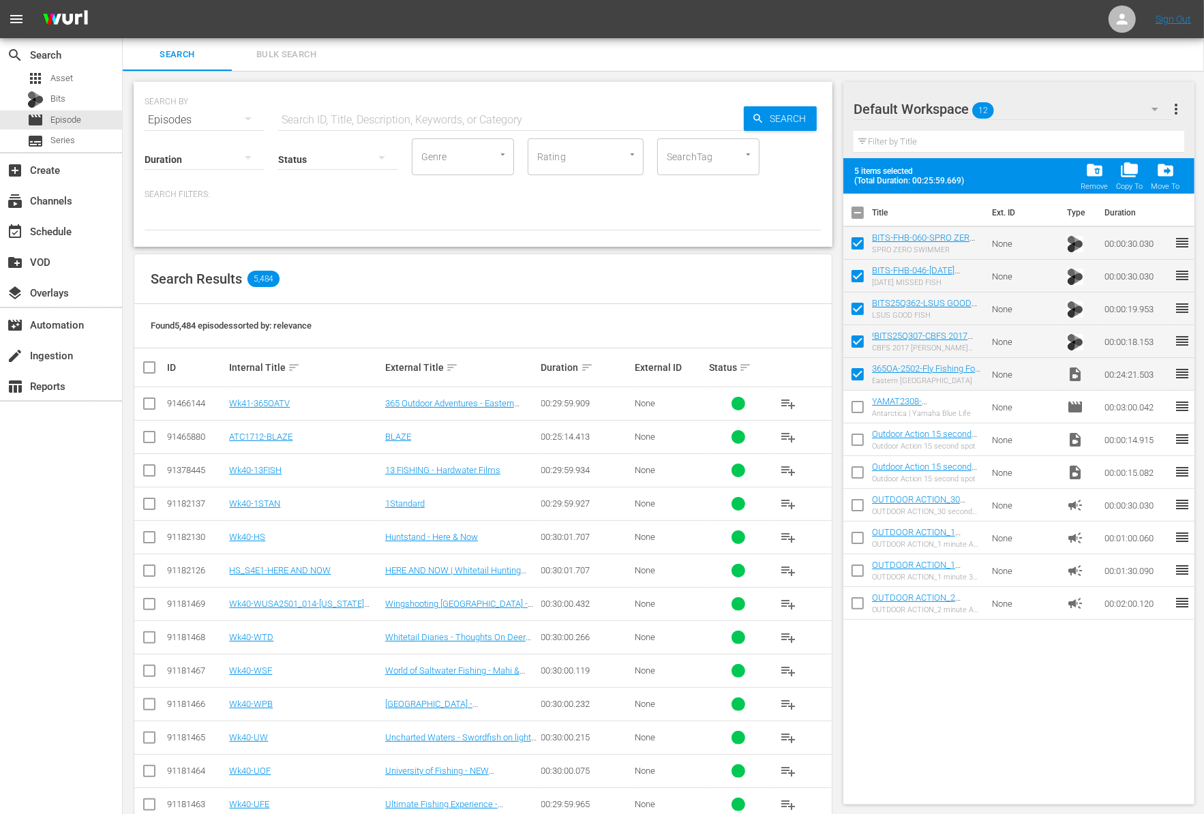
checkbox input "false"
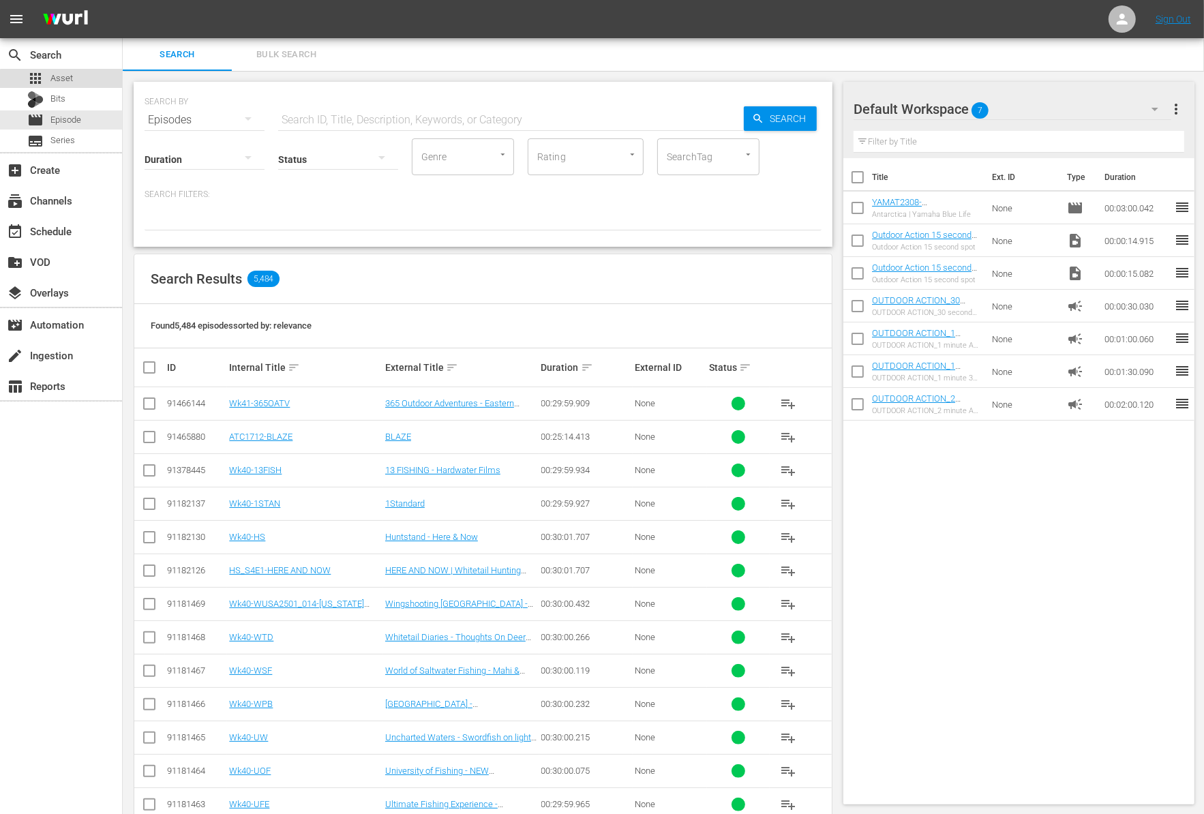
click at [68, 81] on span "Asset" at bounding box center [61, 79] width 22 height 14
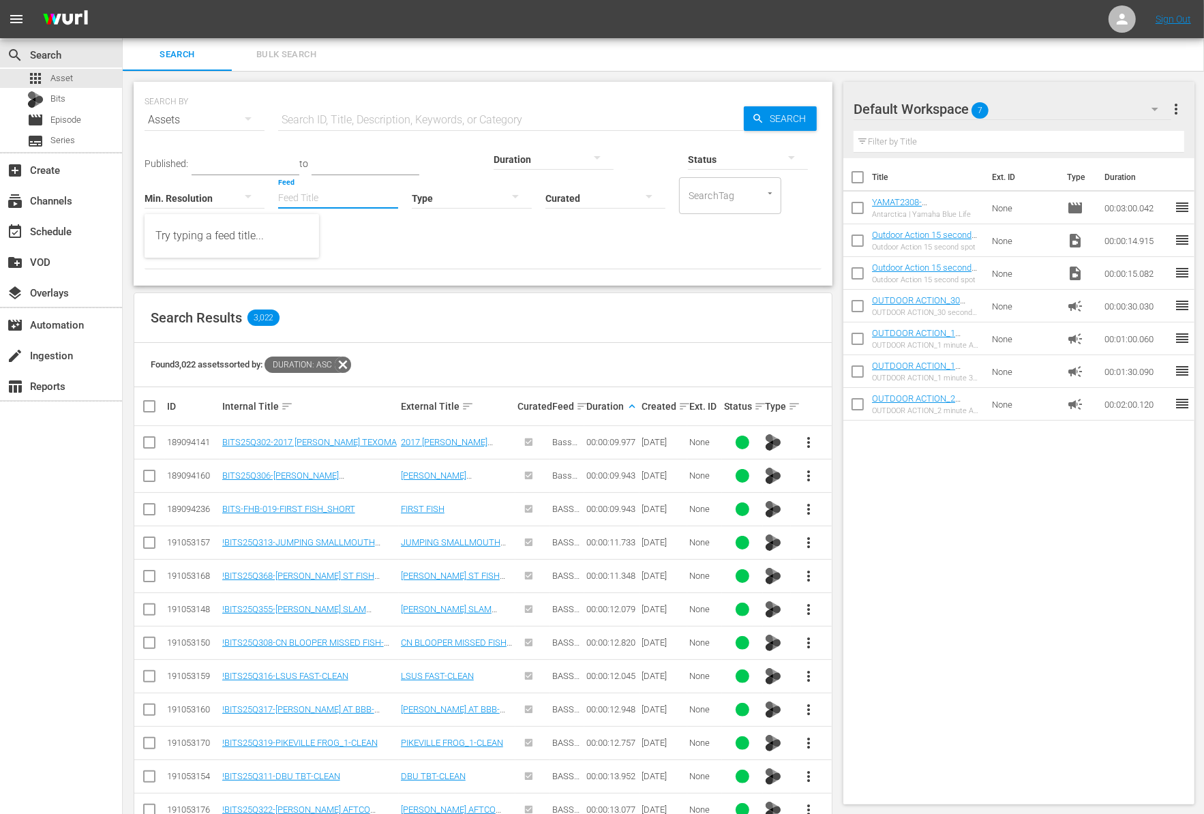
click at [278, 204] on input "Feed" at bounding box center [338, 198] width 120 height 49
click at [209, 234] on div "13 Fishing - Hardwater Films (425111)" at bounding box center [231, 235] width 153 height 33
type input "13 Fishing - Hardwater Films (425111)"
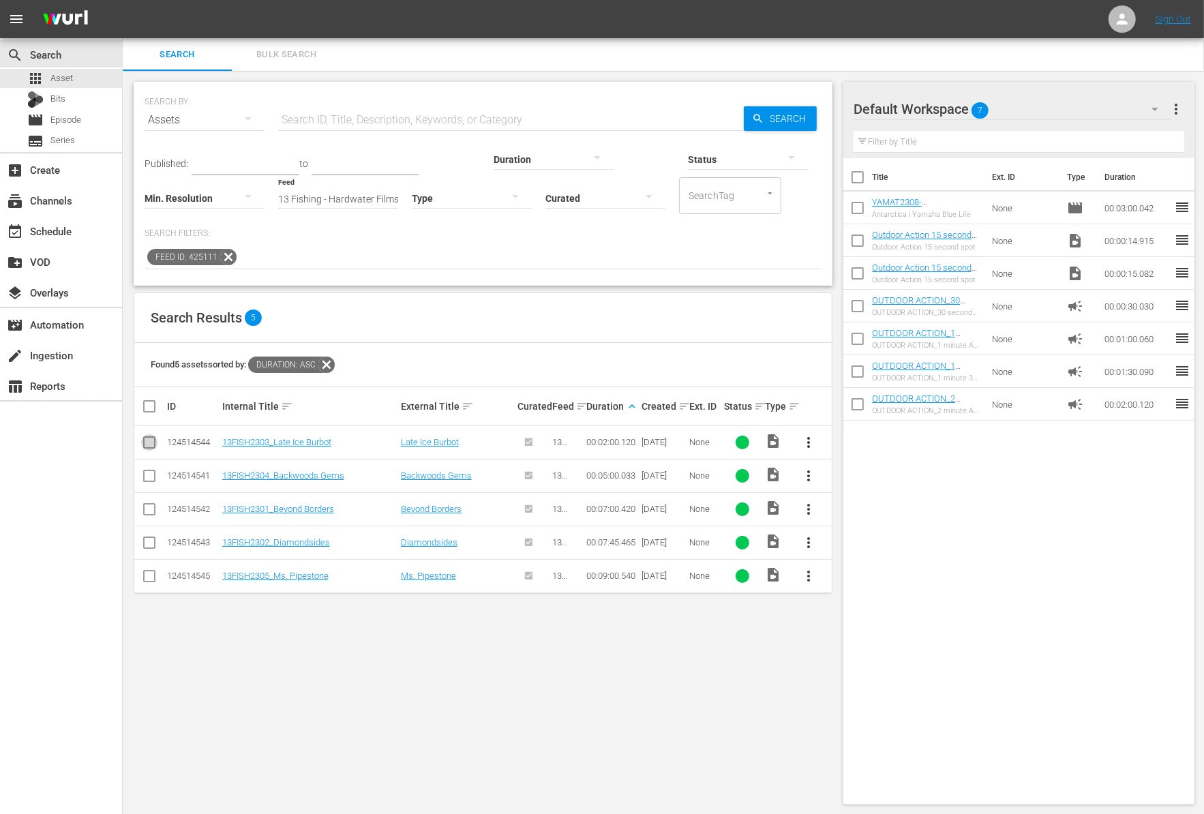
click at [155, 439] on input "checkbox" at bounding box center [149, 445] width 16 height 16
checkbox input "true"
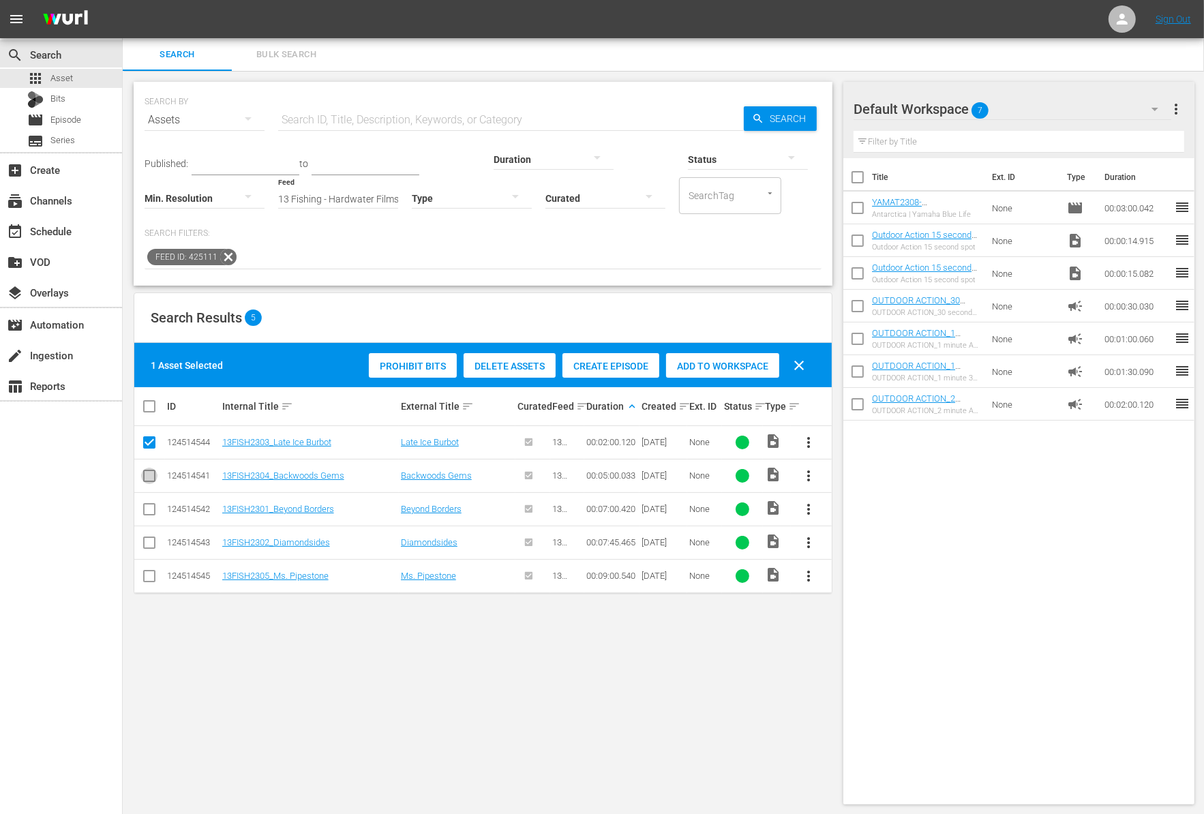
click at [155, 468] on icon at bounding box center [149, 476] width 16 height 16
click at [148, 486] on td at bounding box center [149, 475] width 31 height 33
click at [148, 478] on input "checkbox" at bounding box center [149, 478] width 16 height 16
checkbox input "true"
click at [149, 507] on input "checkbox" at bounding box center [149, 512] width 16 height 16
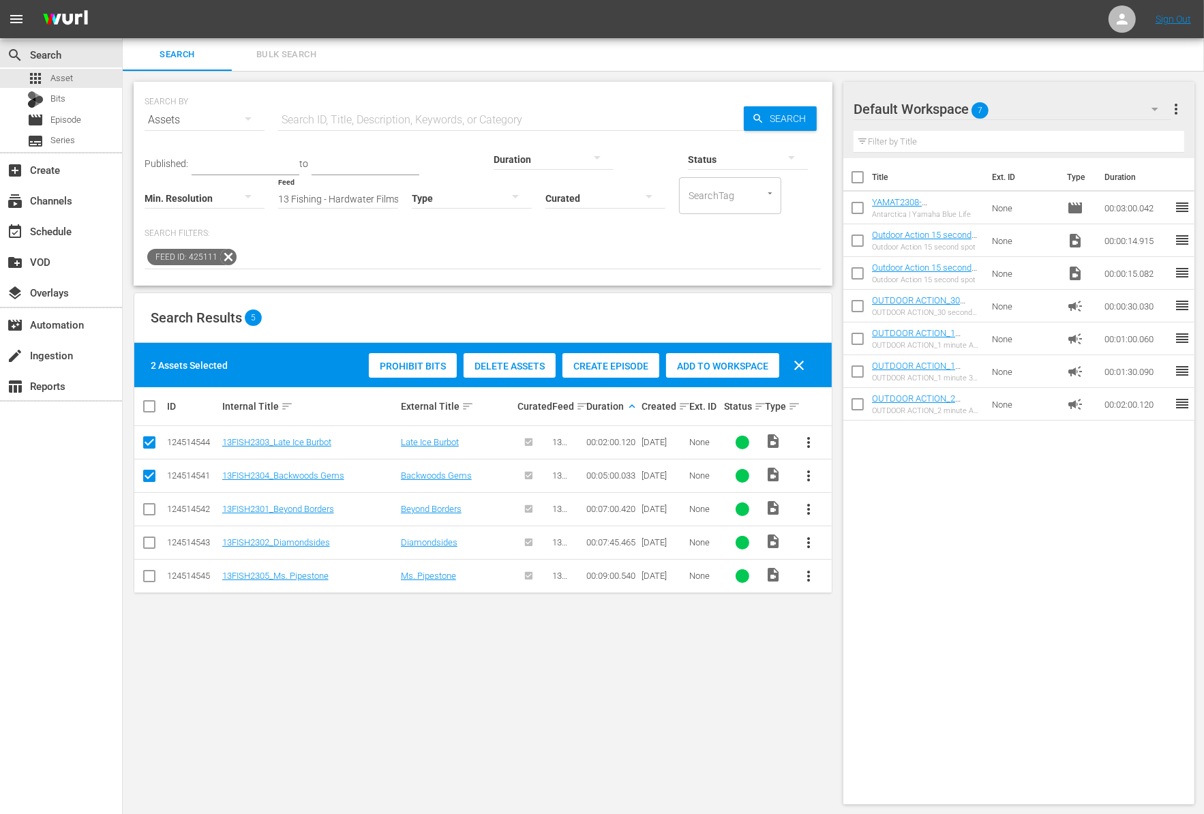
checkbox input "true"
click at [153, 549] on input "checkbox" at bounding box center [149, 545] width 16 height 16
checkbox input "true"
click at [148, 582] on input "checkbox" at bounding box center [149, 578] width 16 height 16
checkbox input "true"
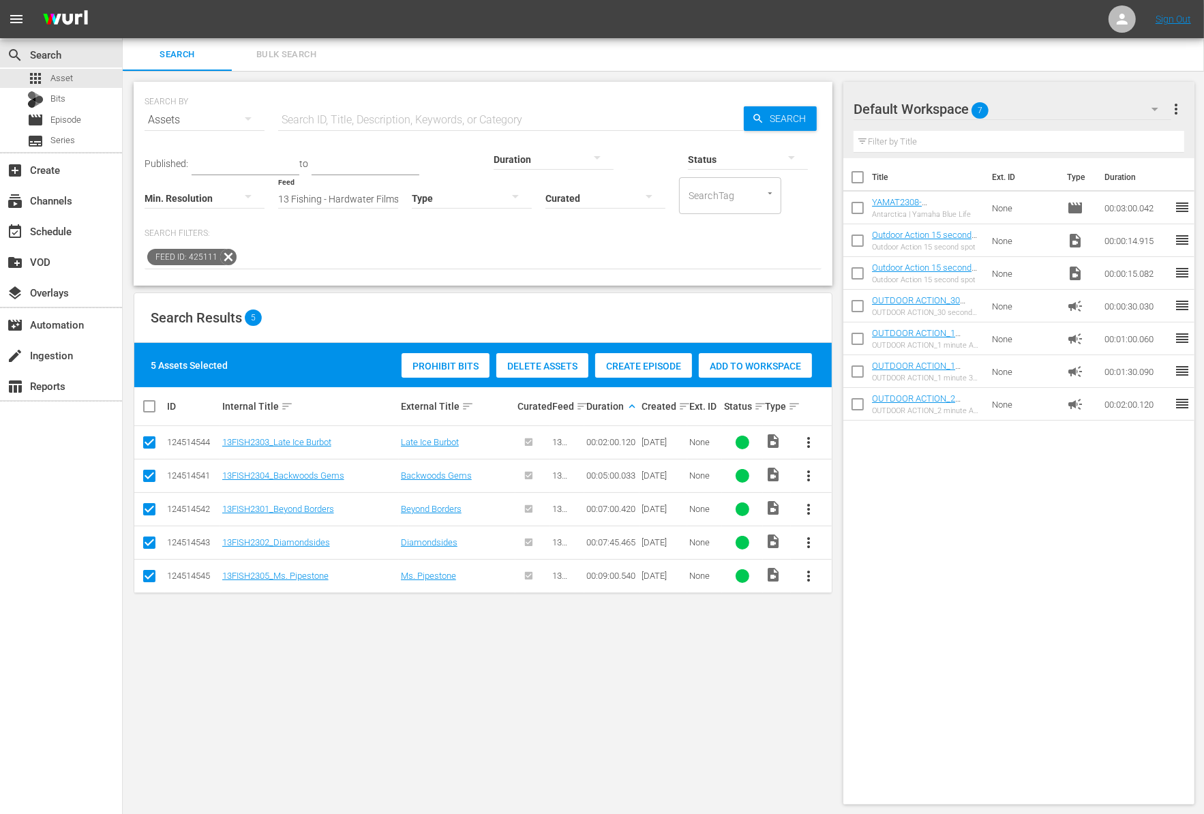
click at [761, 375] on div "Add to Workspace" at bounding box center [755, 366] width 113 height 26
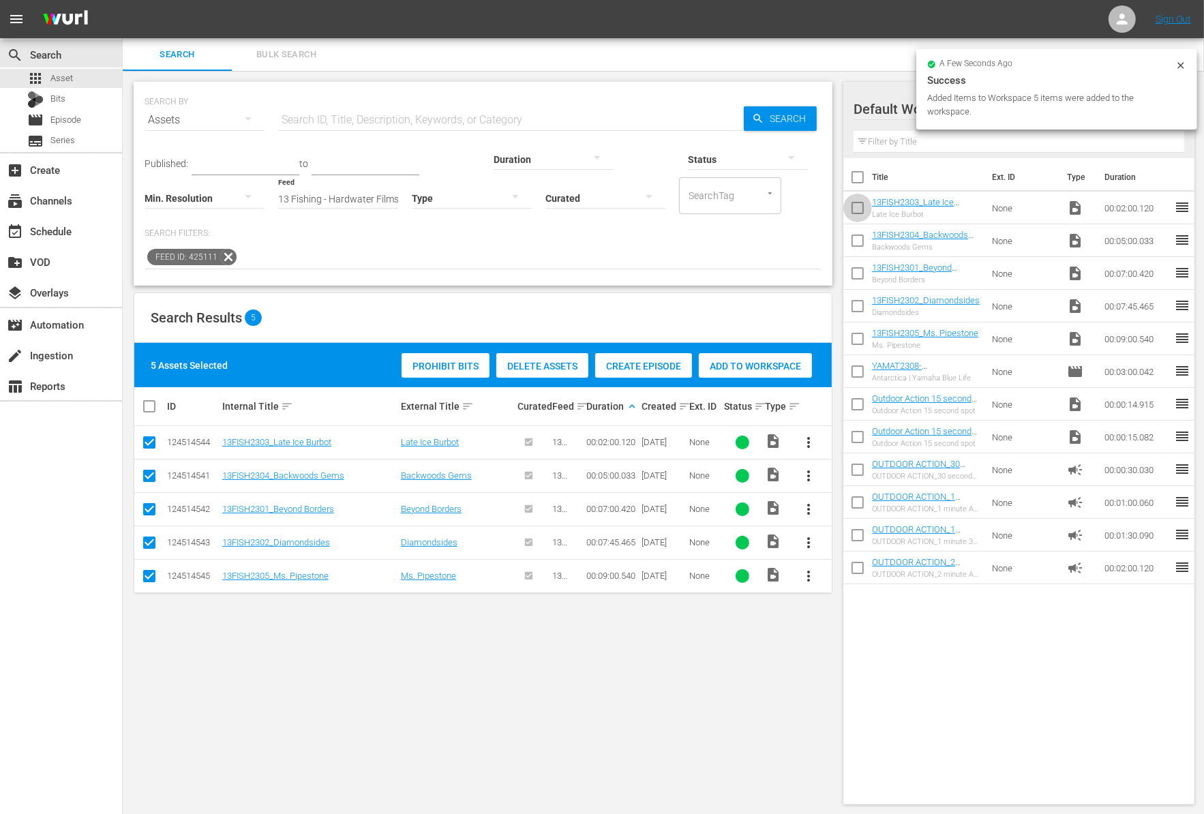
click at [856, 209] on input "checkbox" at bounding box center [857, 210] width 29 height 29
checkbox input "true"
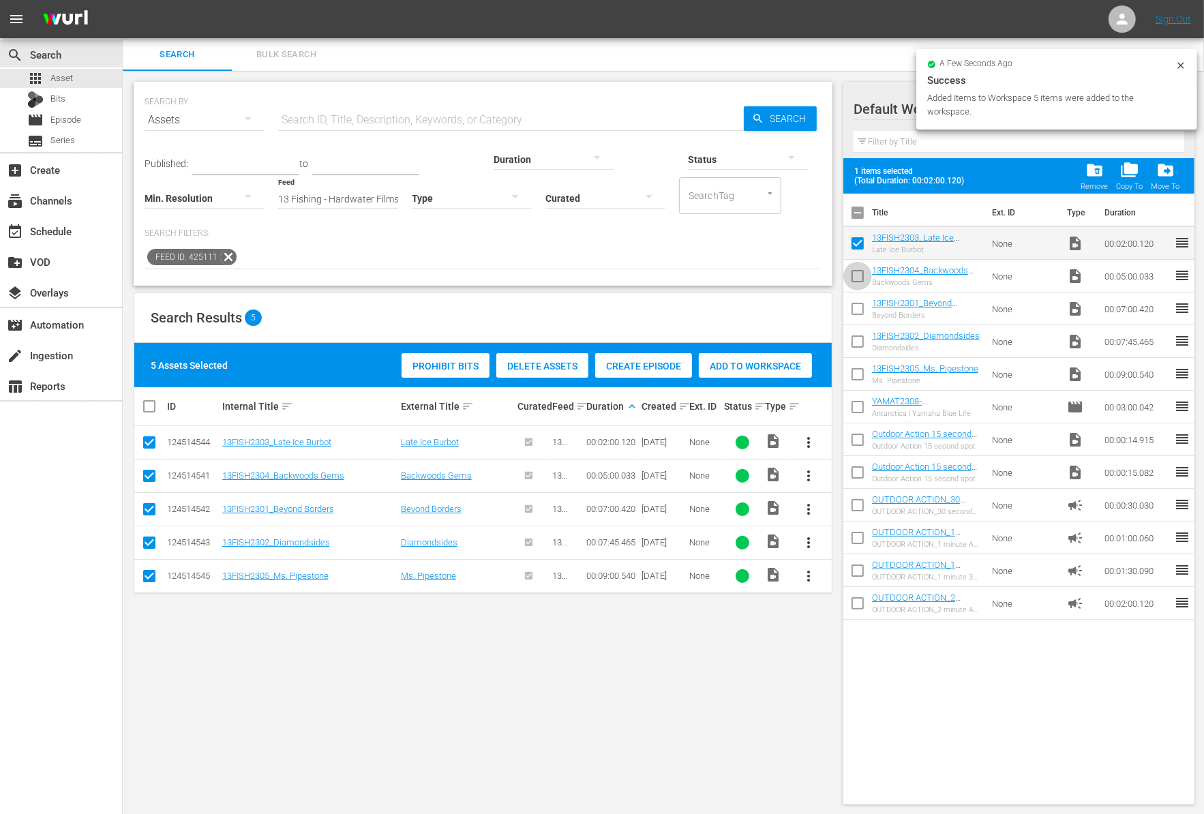
click at [864, 271] on input "checkbox" at bounding box center [857, 278] width 29 height 29
checkbox input "true"
click at [857, 316] on input "checkbox" at bounding box center [857, 311] width 29 height 29
checkbox input "true"
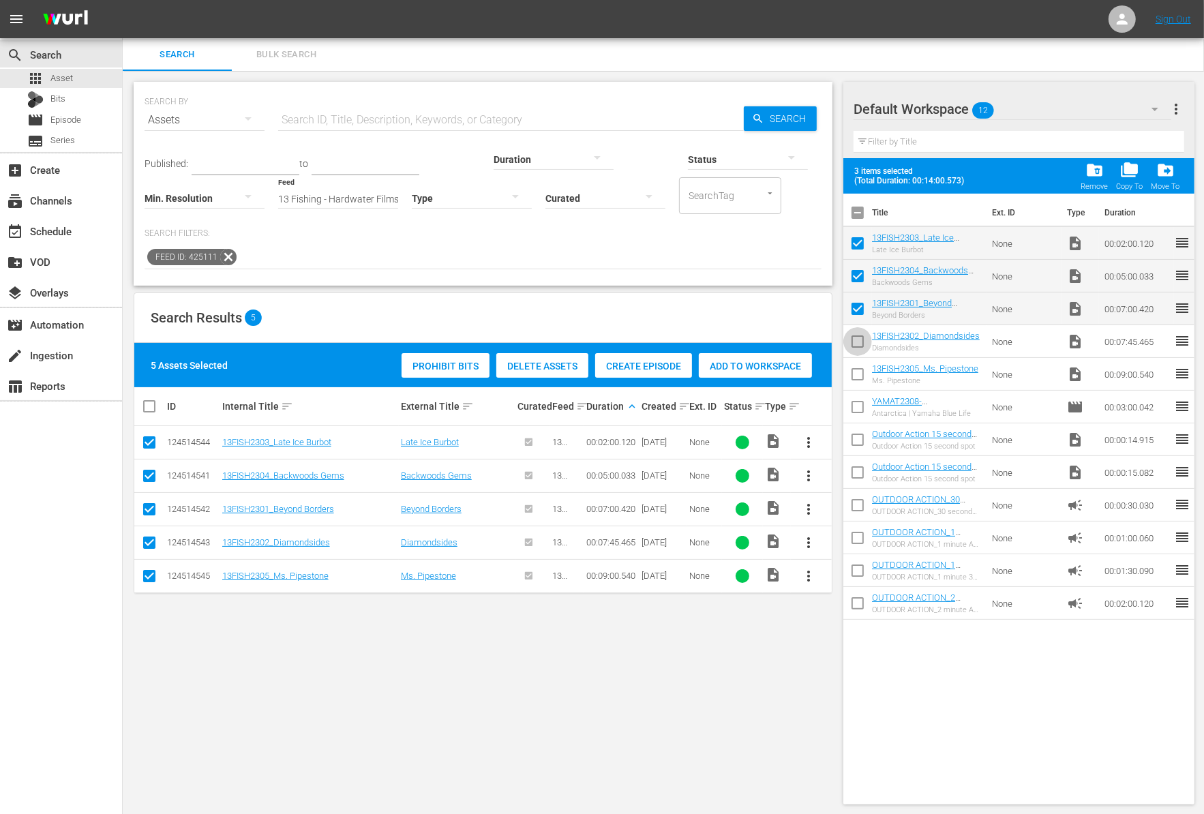
click at [859, 348] on input "checkbox" at bounding box center [857, 344] width 29 height 29
checkbox input "true"
click at [857, 377] on input "checkbox" at bounding box center [857, 377] width 29 height 29
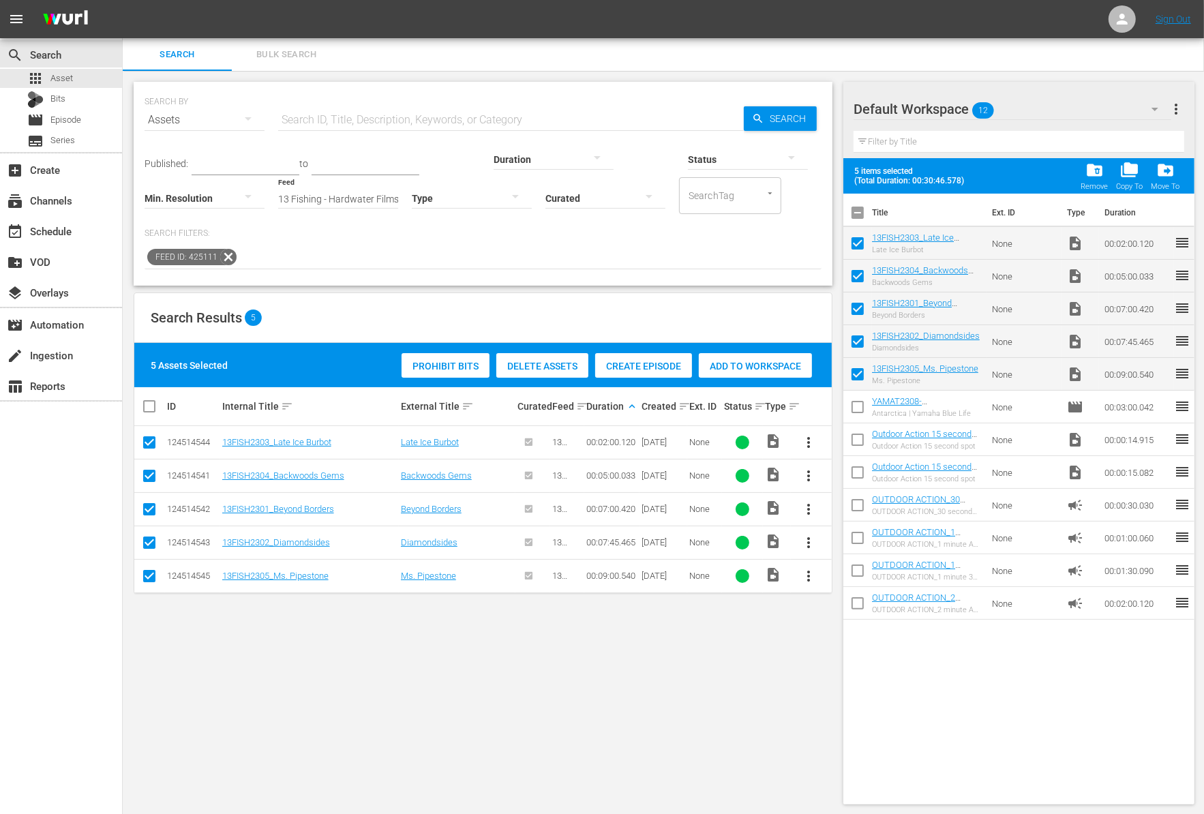
click at [857, 377] on input "checkbox" at bounding box center [857, 377] width 29 height 29
checkbox input "true"
click at [854, 346] on input "checkbox" at bounding box center [857, 344] width 29 height 29
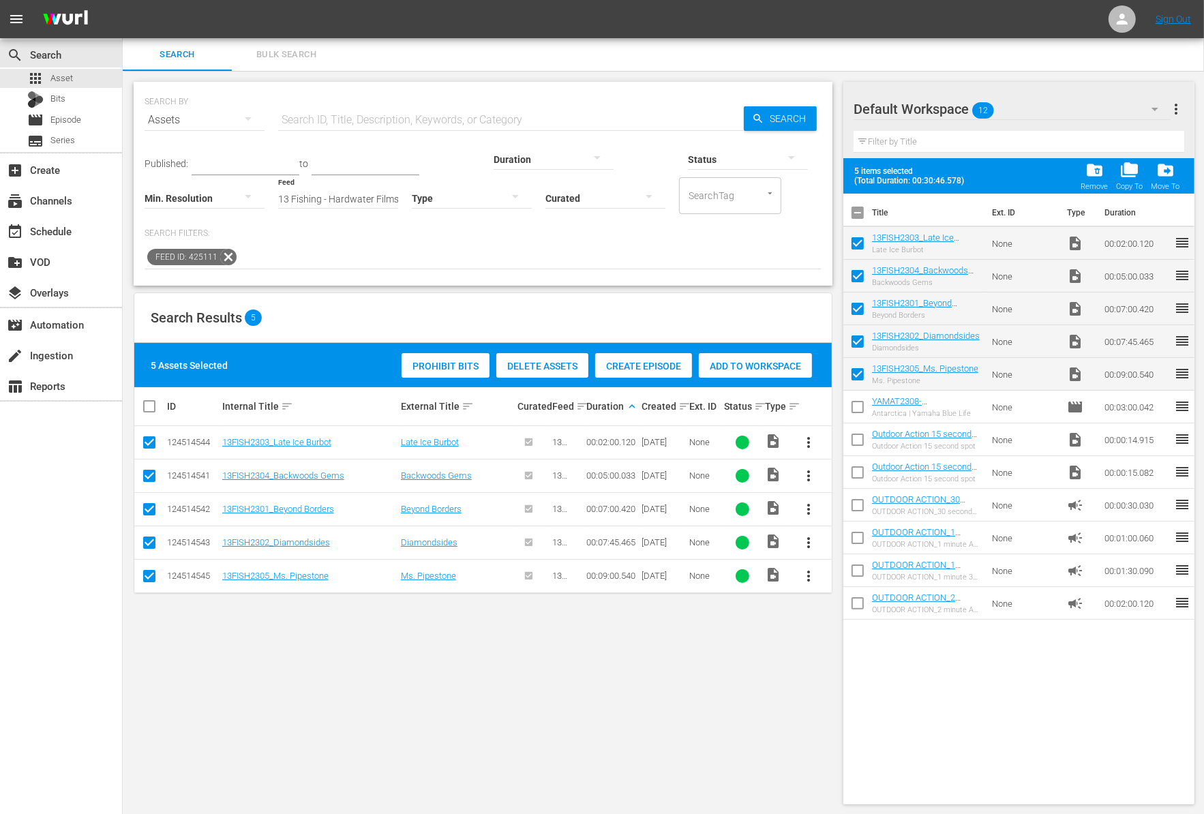
click at [854, 346] on input "checkbox" at bounding box center [857, 344] width 29 height 29
checkbox input "false"
click at [228, 260] on icon at bounding box center [228, 257] width 18 height 18
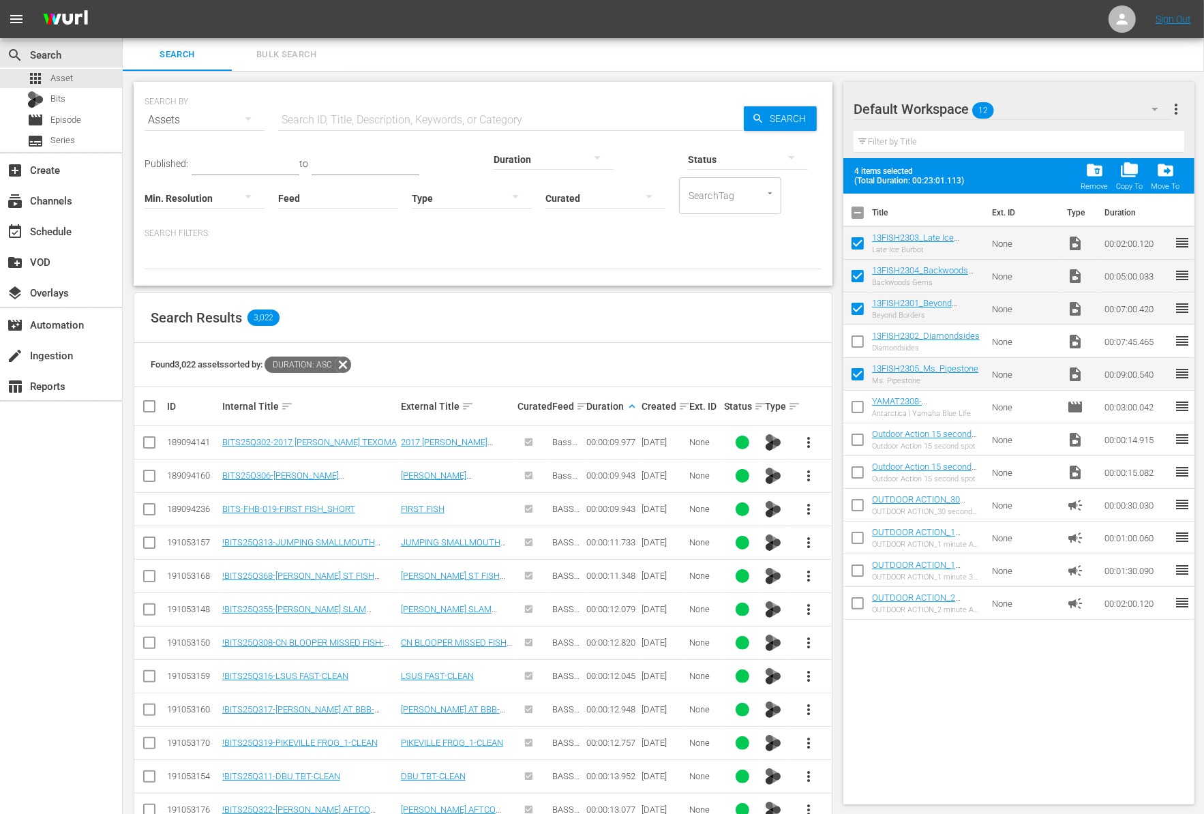
click at [493, 146] on div at bounding box center [553, 159] width 120 height 38
click at [474, 181] on div "1-2m" at bounding box center [475, 179] width 120 height 22
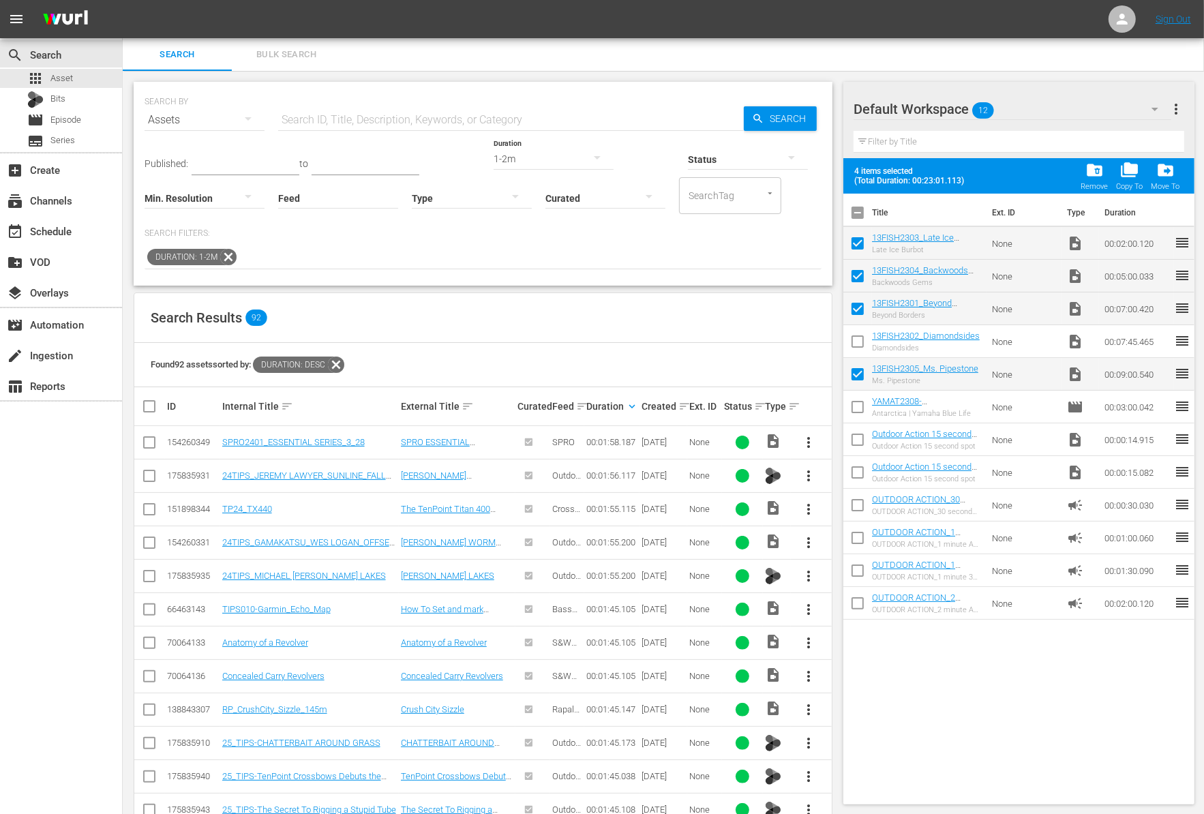
click at [803, 439] on span "more_vert" at bounding box center [809, 442] width 16 height 16
click at [842, 473] on div "Workspace" at bounding box center [882, 479] width 93 height 33
click at [58, 172] on div "add_box Create" at bounding box center [38, 168] width 76 height 12
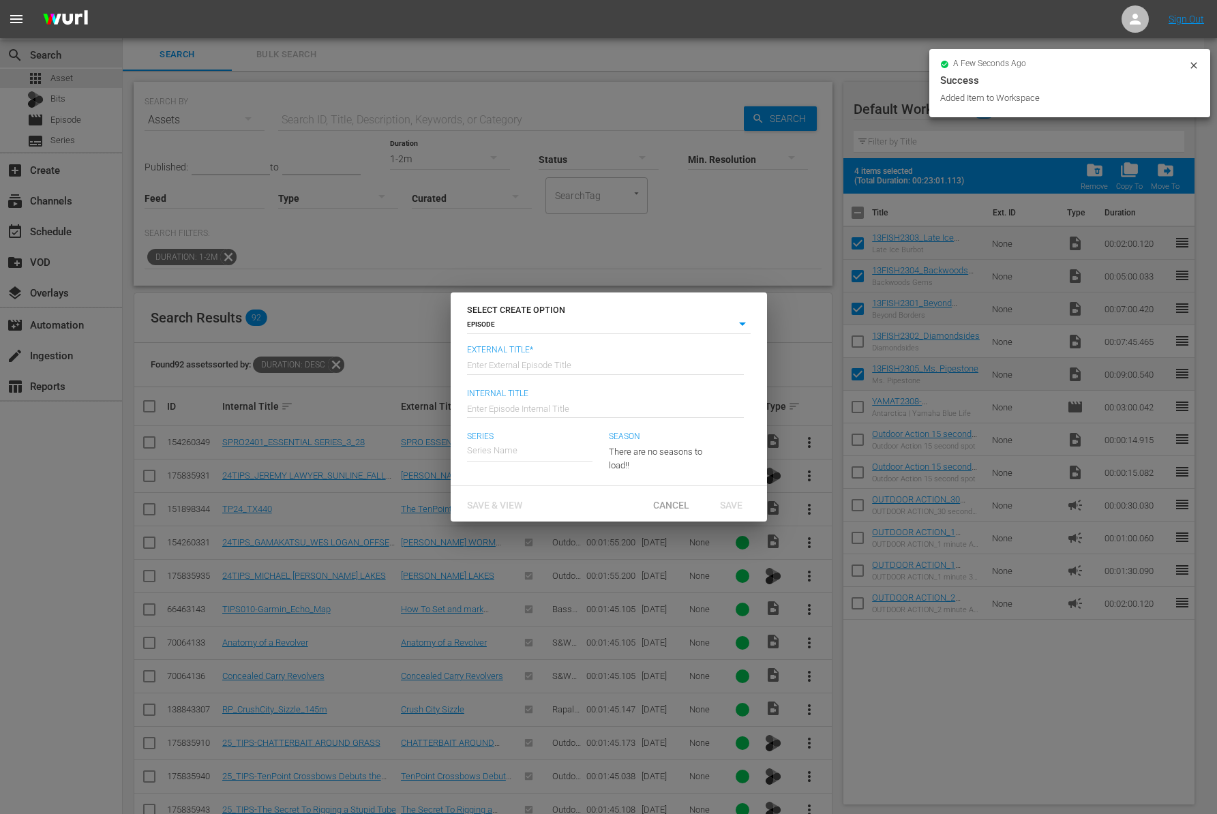
click at [544, 368] on input "text" at bounding box center [605, 364] width 277 height 33
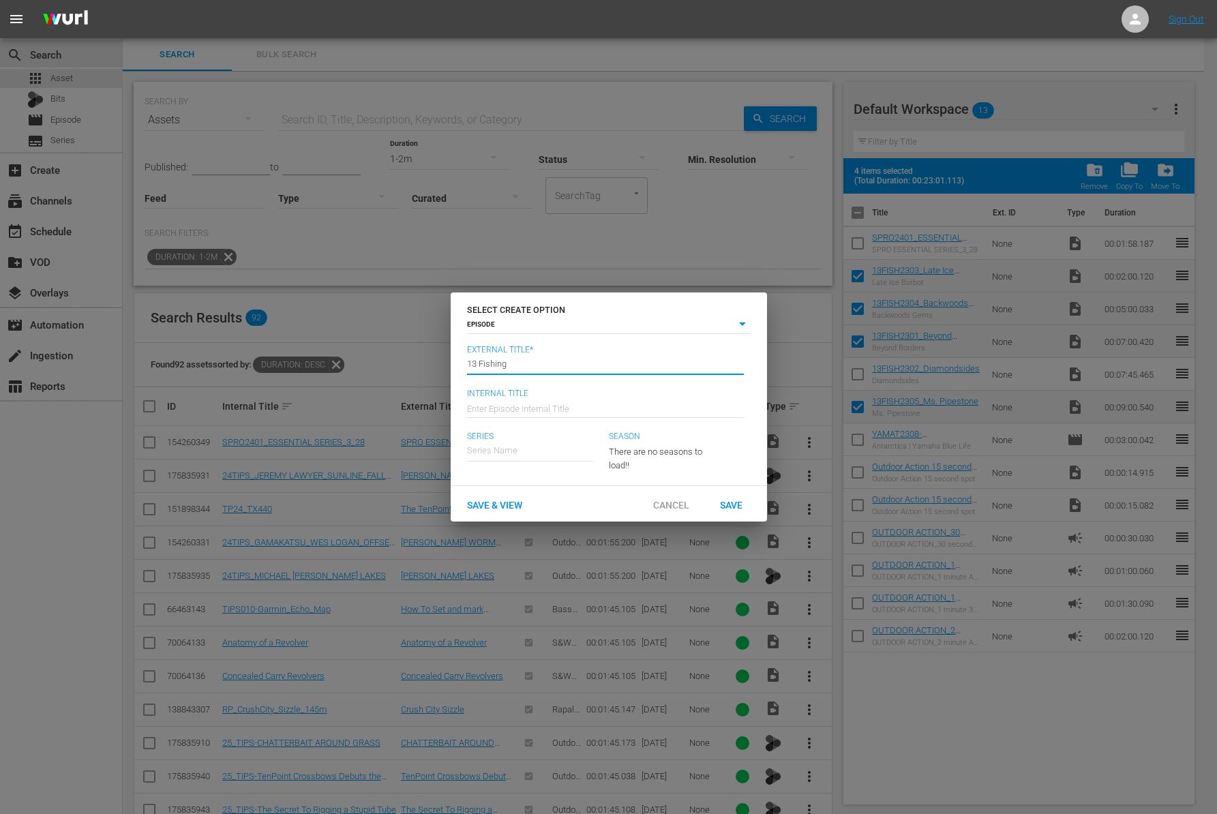
type input "13 FISHING - Hardwater Films"
click at [550, 414] on input "Wk41-13FSH" at bounding box center [605, 407] width 277 height 33
type input "Wk41-13FISH"
click at [542, 489] on div "13 Fishing - Hardwater Films" at bounding box center [532, 488] width 110 height 33
type input "13 Fishing - Hardwater Films"
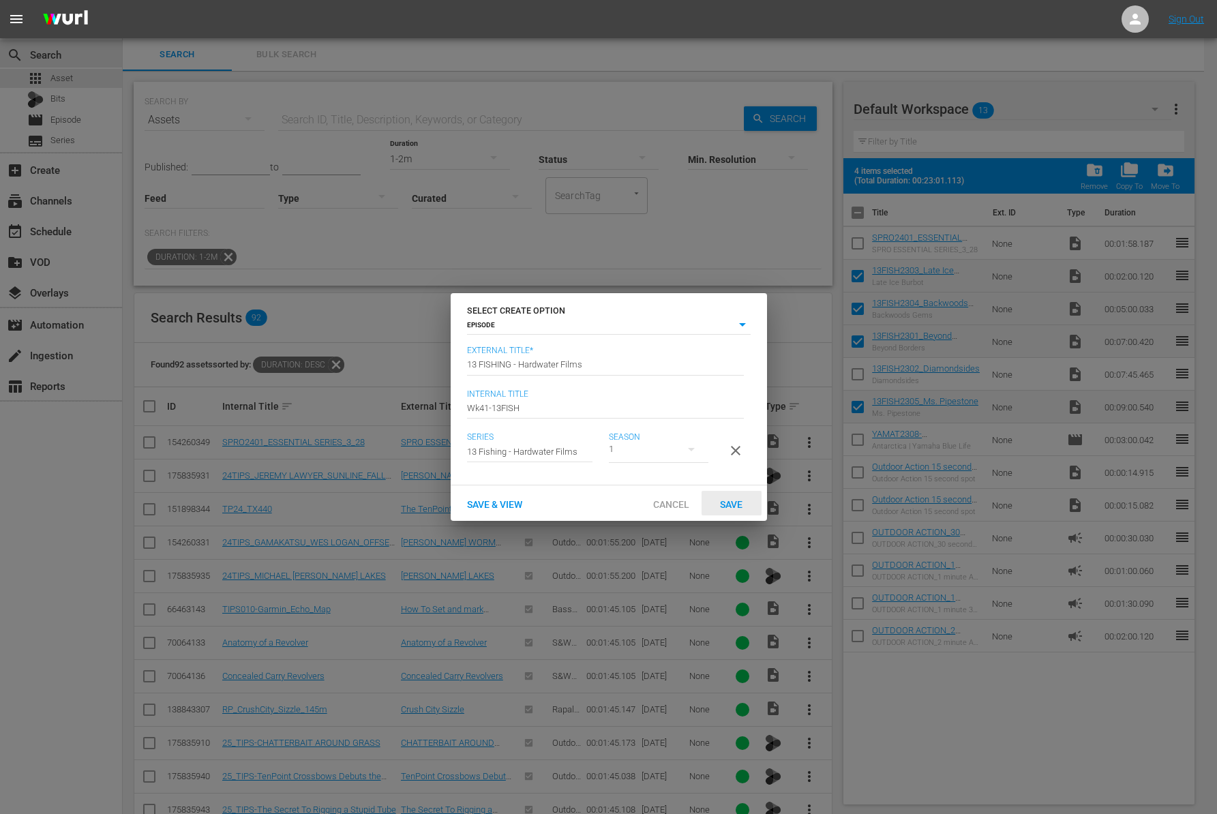
click at [733, 503] on div "Save" at bounding box center [731, 503] width 60 height 25
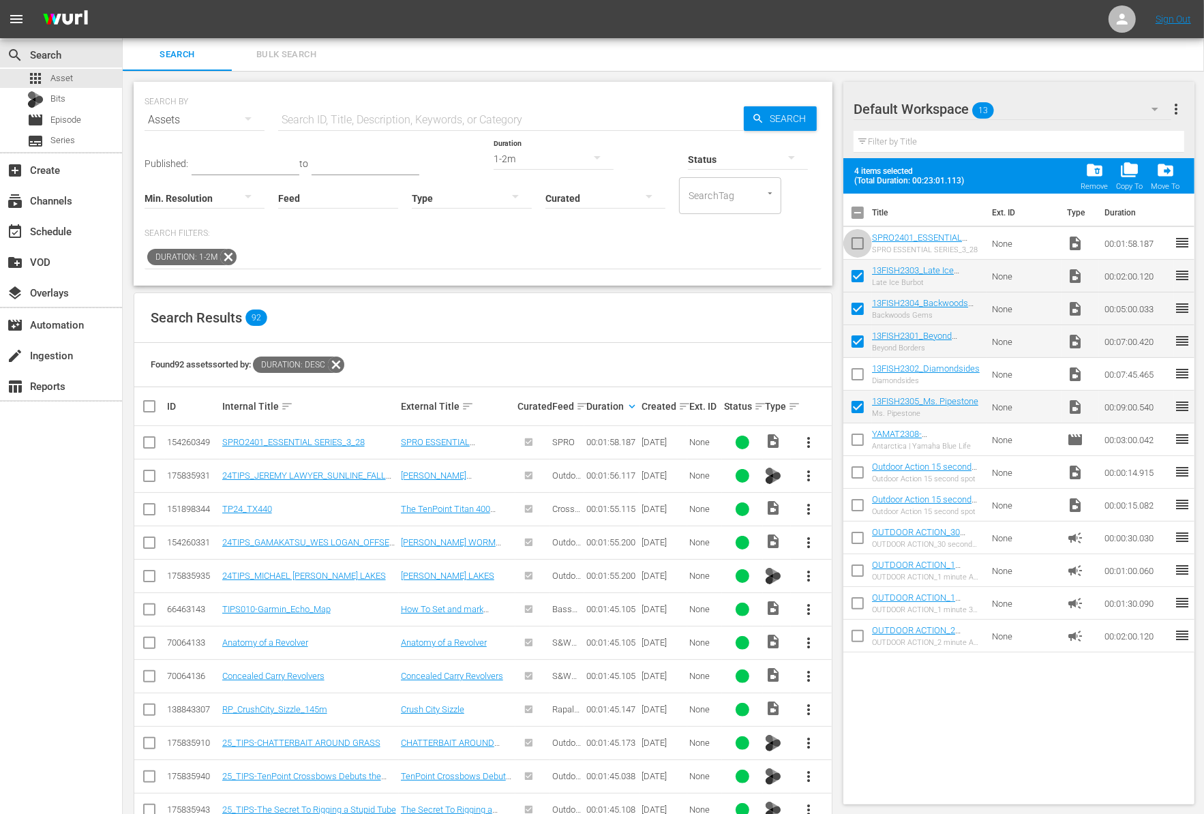
click at [860, 249] on input "checkbox" at bounding box center [857, 246] width 29 height 29
checkbox input "true"
click at [57, 168] on div "add_box Create" at bounding box center [38, 168] width 76 height 12
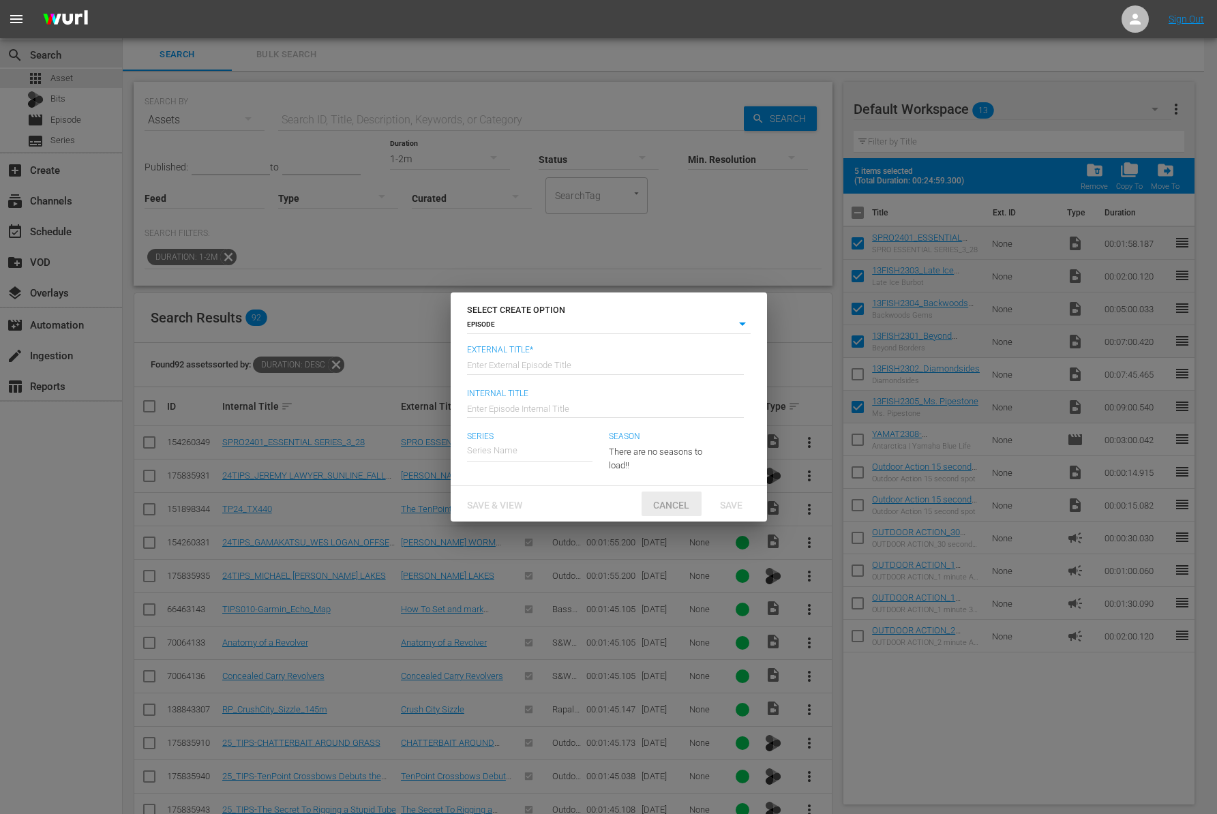
click at [665, 519] on div "Save & View Cancel Save" at bounding box center [609, 503] width 316 height 35
click at [661, 508] on span "Cancel" at bounding box center [671, 505] width 58 height 11
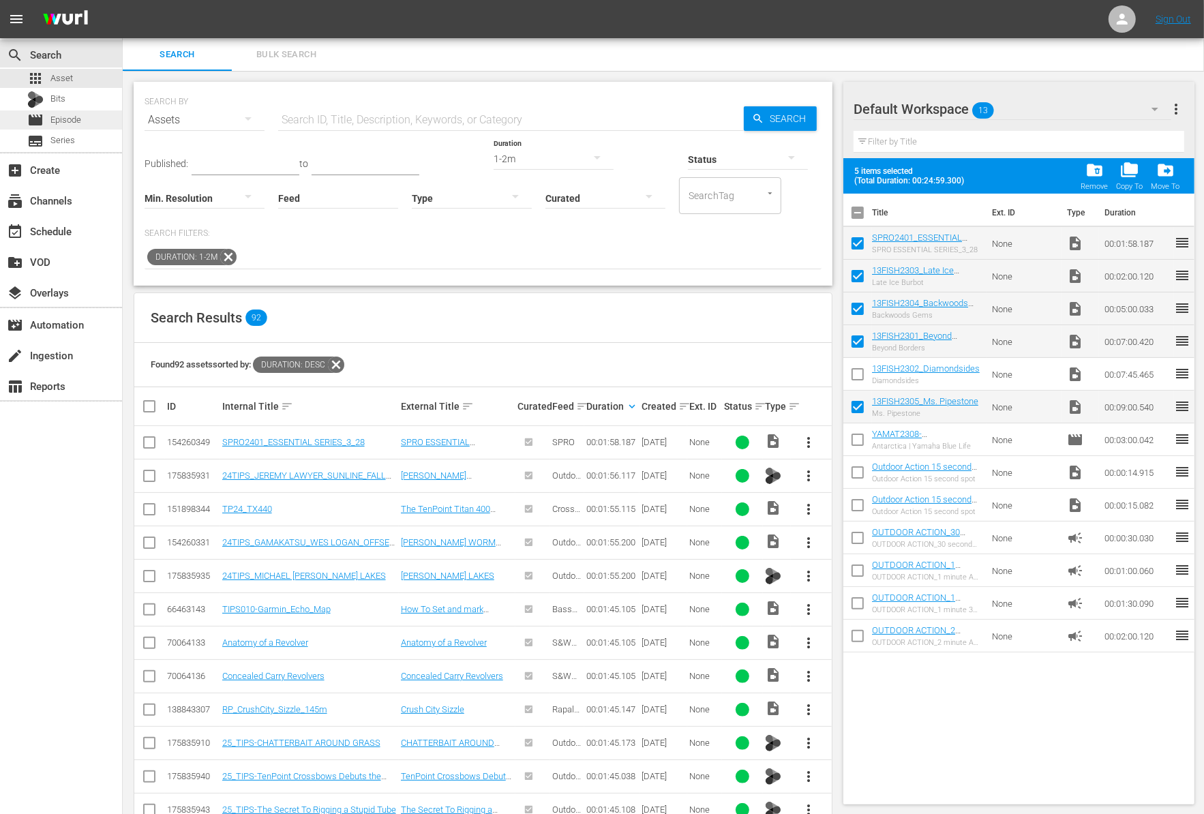
click at [76, 117] on span "Episode" at bounding box center [65, 120] width 31 height 14
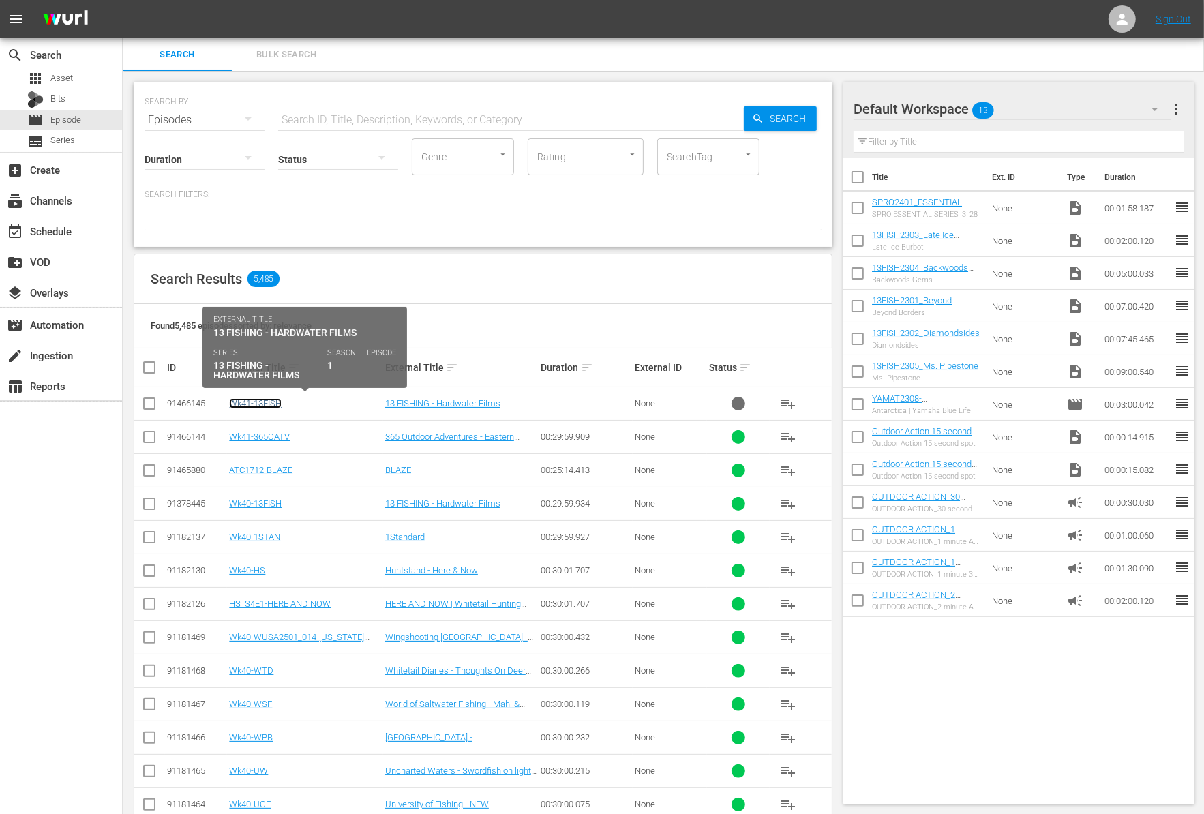
click at [273, 405] on link "Wk41-13FISH" at bounding box center [255, 403] width 52 height 10
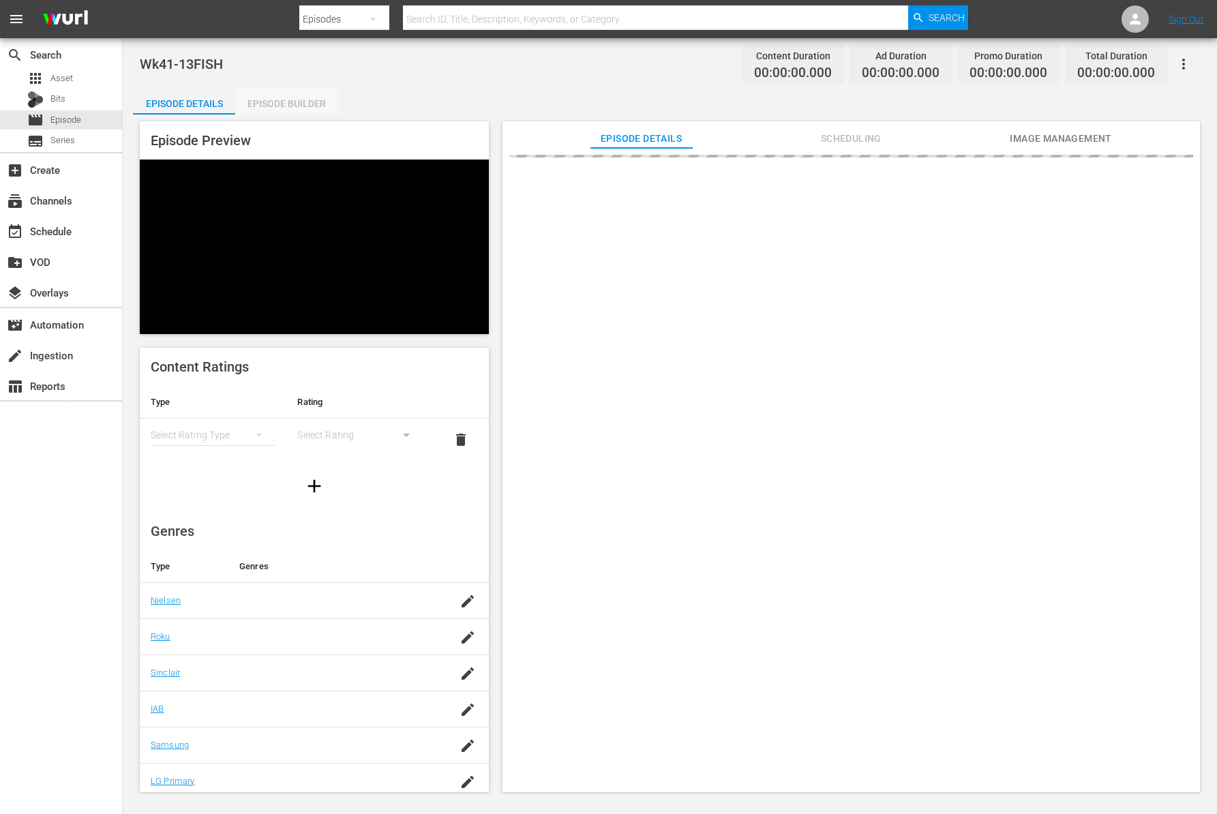
click at [292, 105] on div "Episode Builder" at bounding box center [286, 103] width 102 height 33
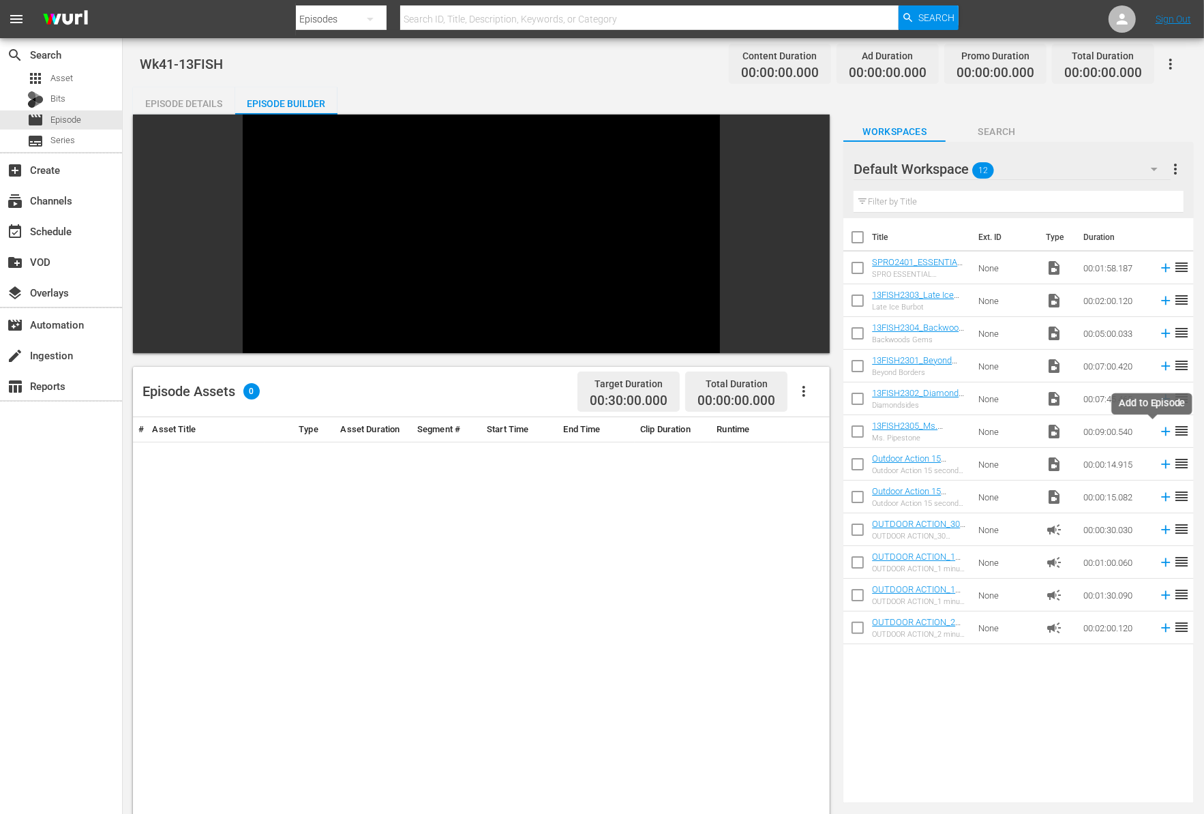
click at [1158, 427] on icon at bounding box center [1165, 431] width 15 height 15
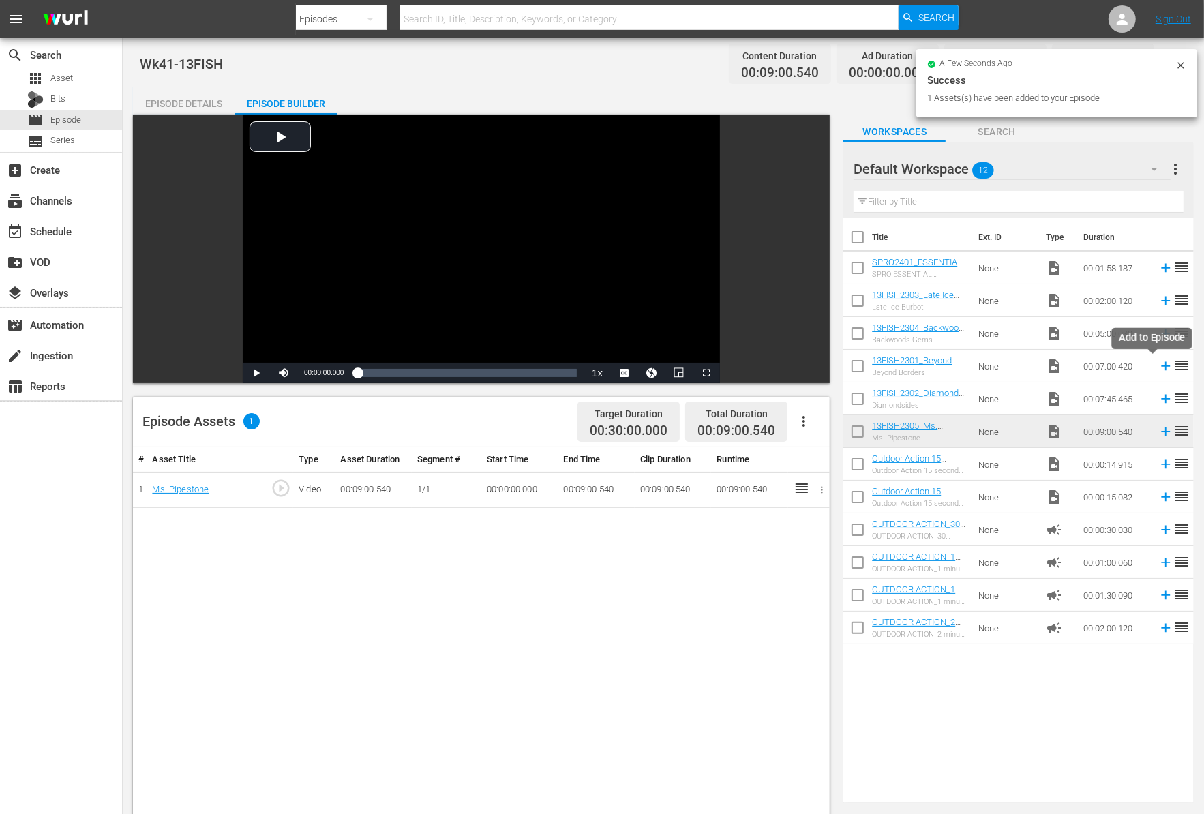
click at [1161, 365] on icon at bounding box center [1165, 366] width 9 height 9
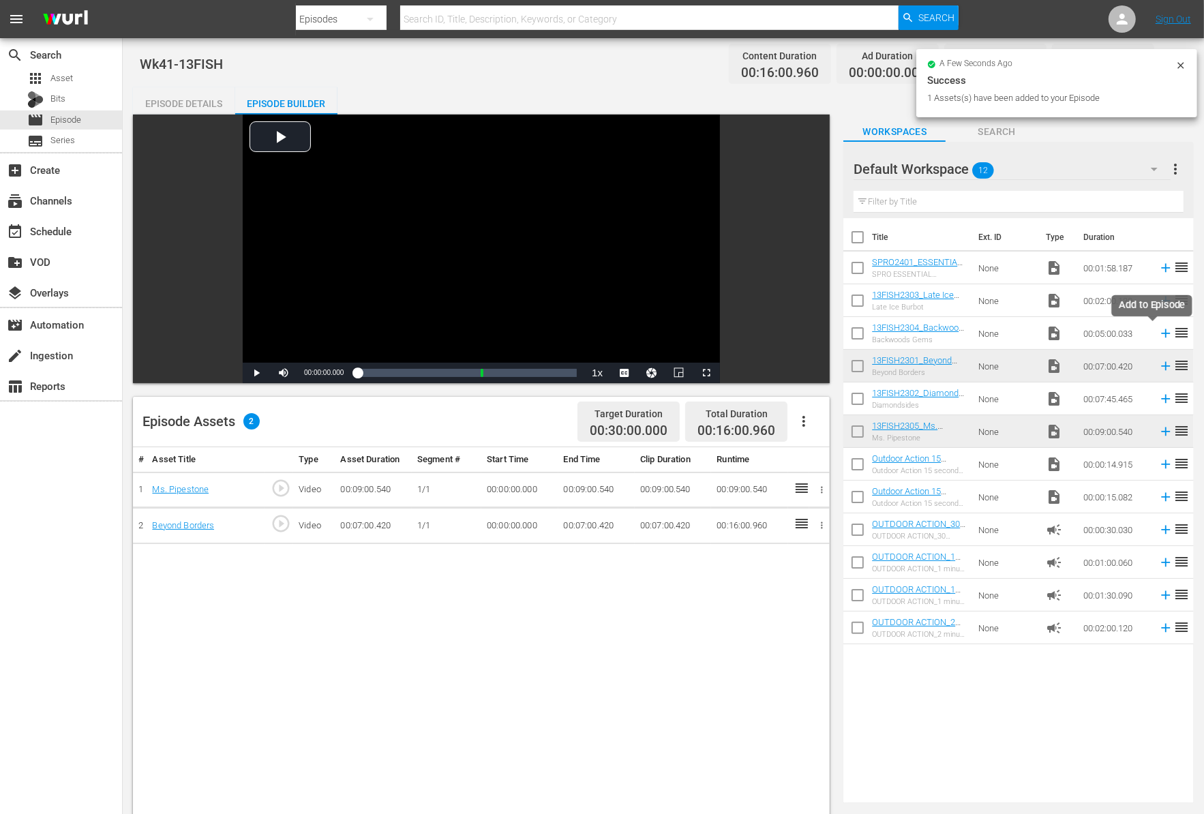
click at [1161, 333] on icon at bounding box center [1165, 333] width 9 height 9
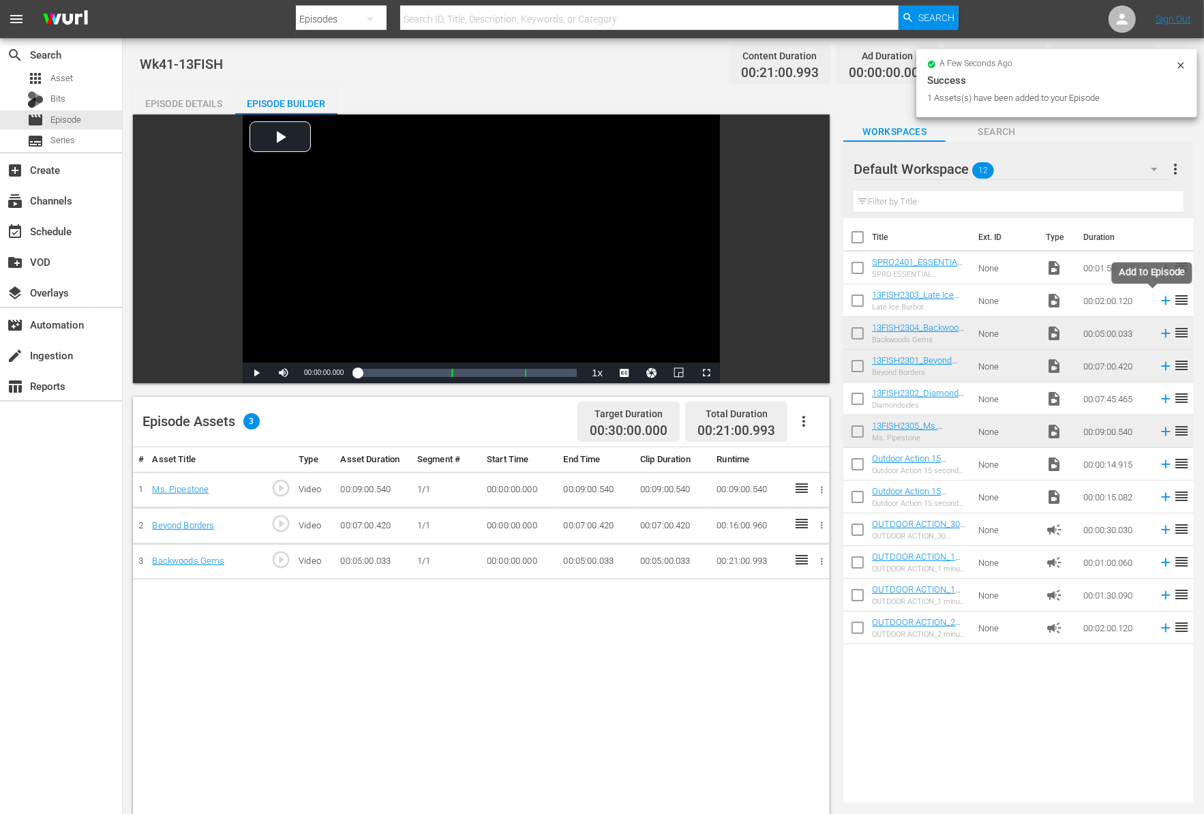
click at [1161, 301] on icon at bounding box center [1165, 300] width 9 height 9
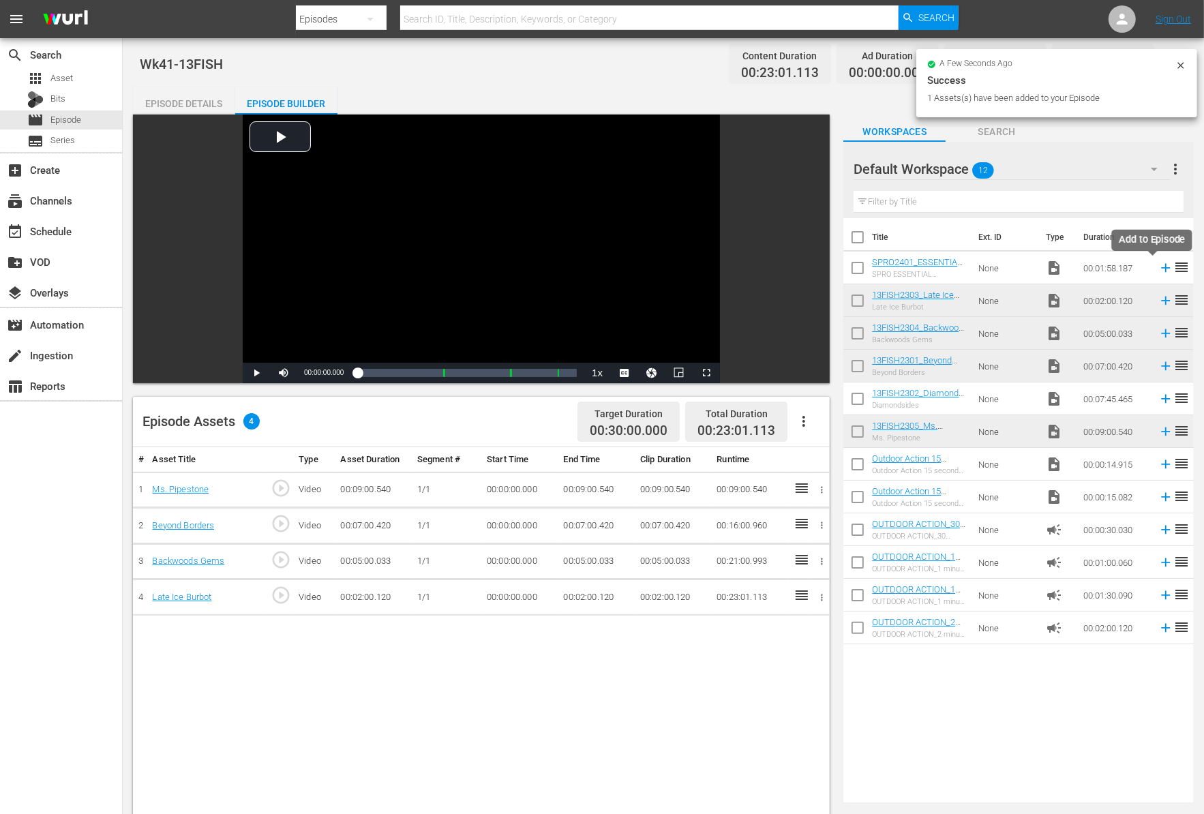
click at [1158, 270] on icon at bounding box center [1165, 267] width 15 height 15
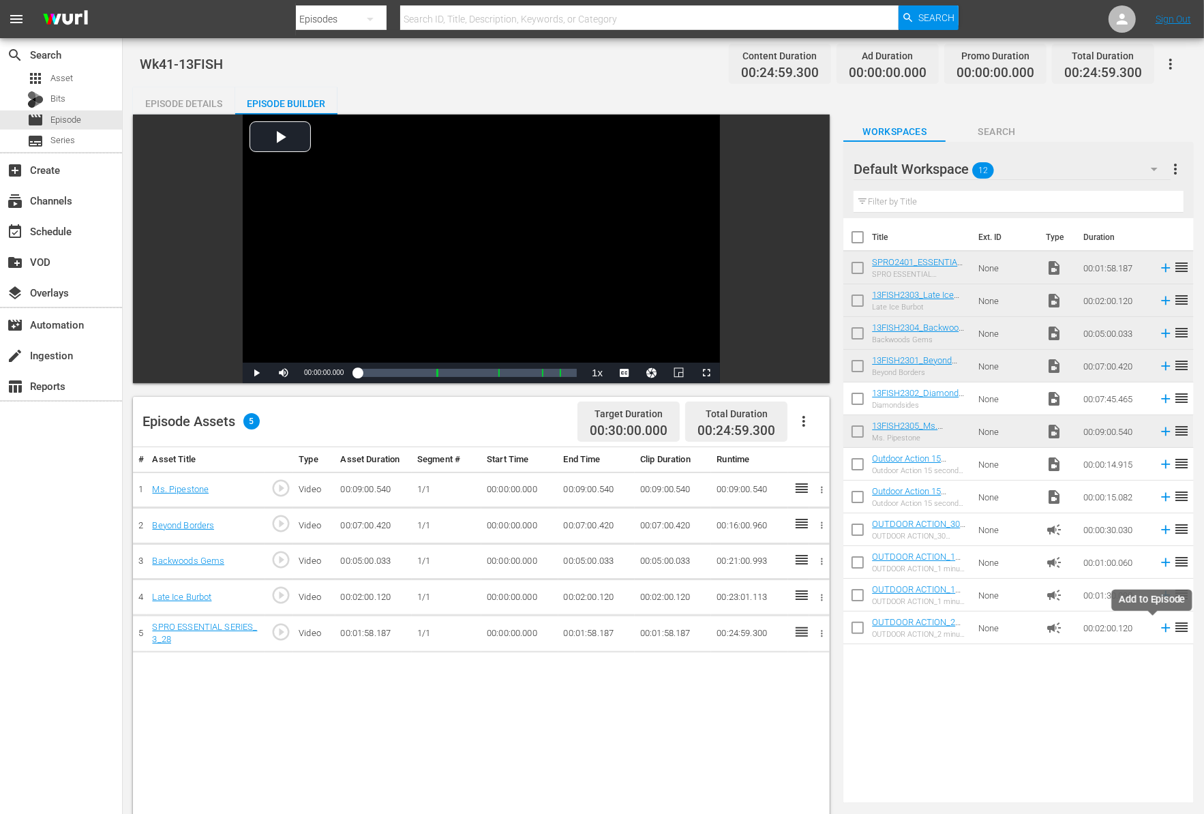
click at [1158, 630] on icon at bounding box center [1165, 627] width 15 height 15
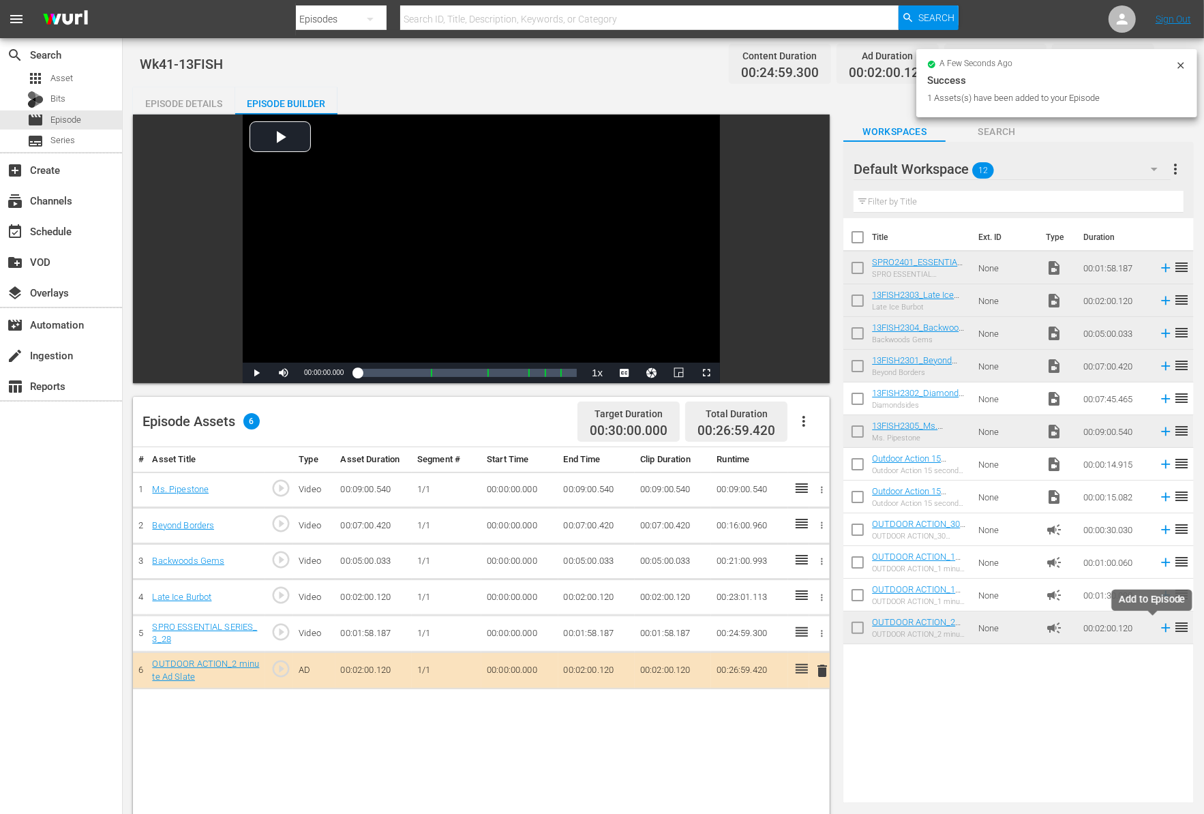
click at [1158, 630] on icon at bounding box center [1165, 627] width 15 height 15
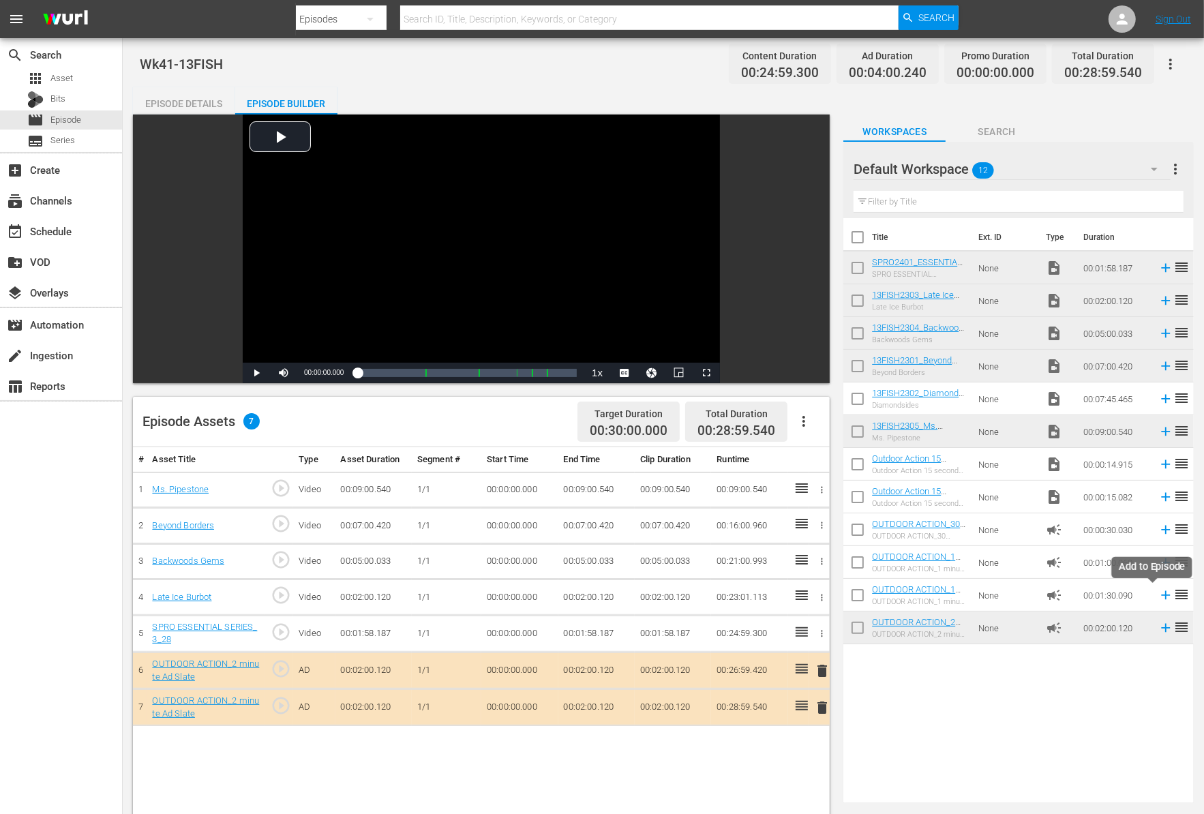
click at [1158, 600] on icon at bounding box center [1165, 595] width 15 height 15
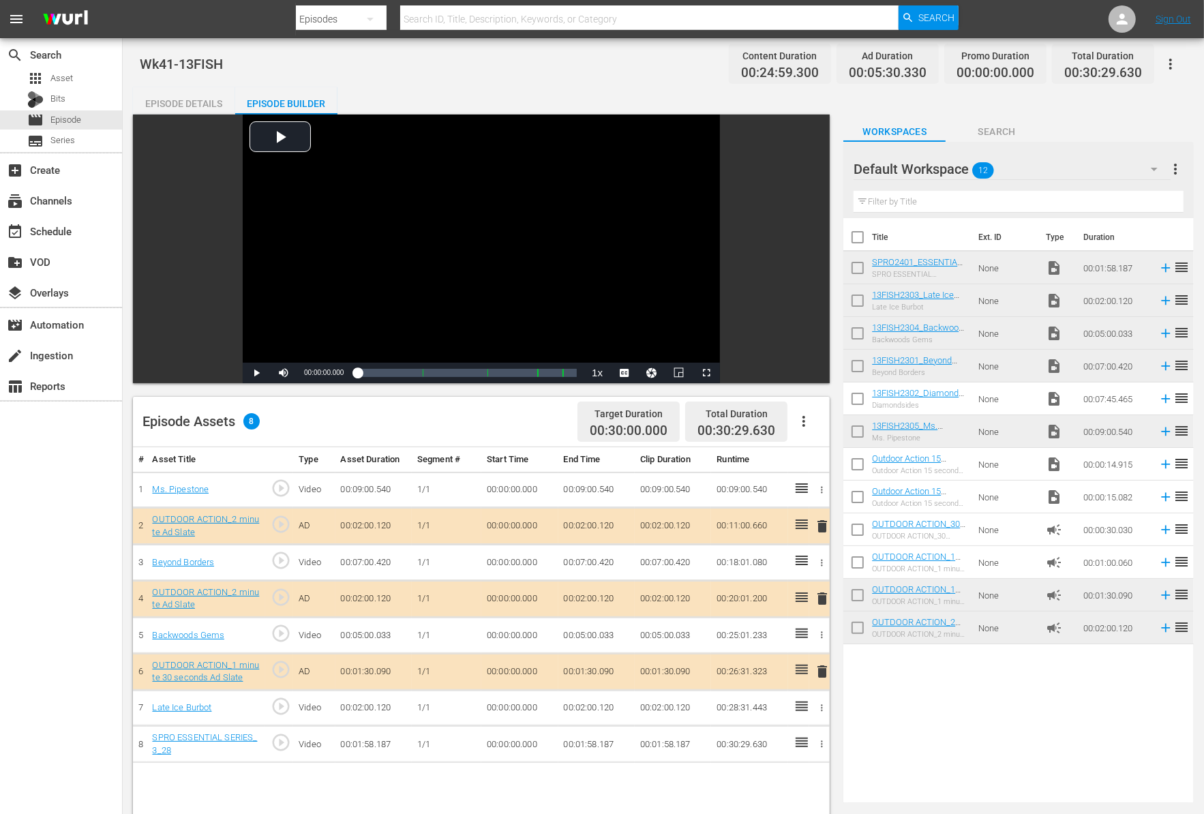
click at [824, 669] on span "delete" at bounding box center [822, 671] width 16 height 16
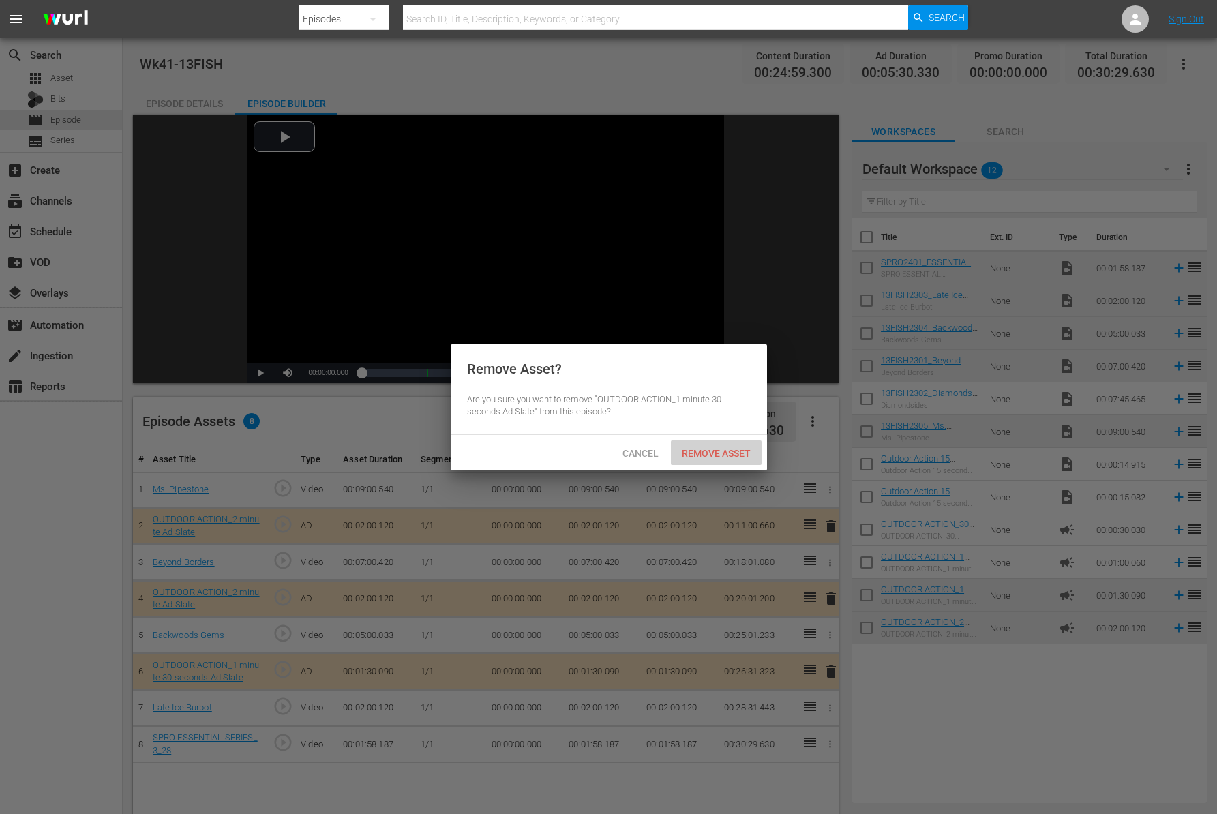
click at [729, 449] on span "Remove Asset" at bounding box center [716, 453] width 91 height 11
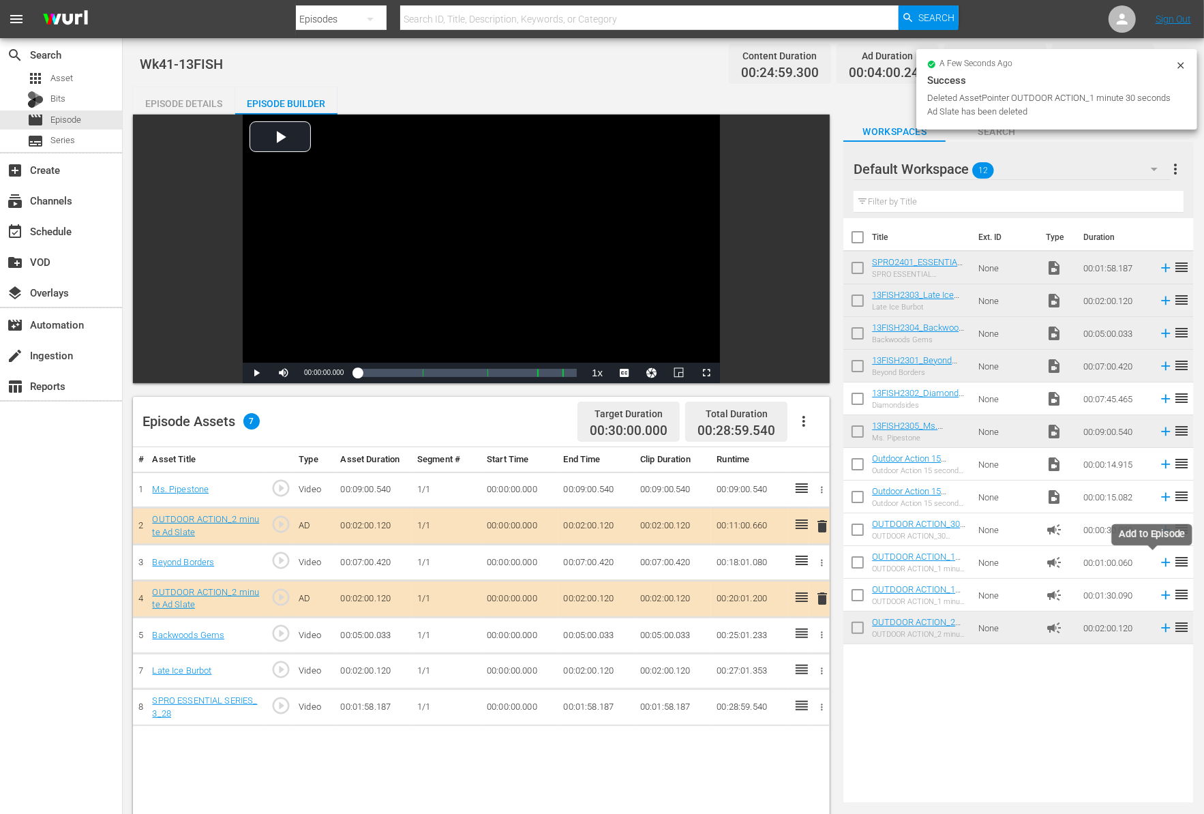
click at [1158, 564] on icon at bounding box center [1165, 562] width 15 height 15
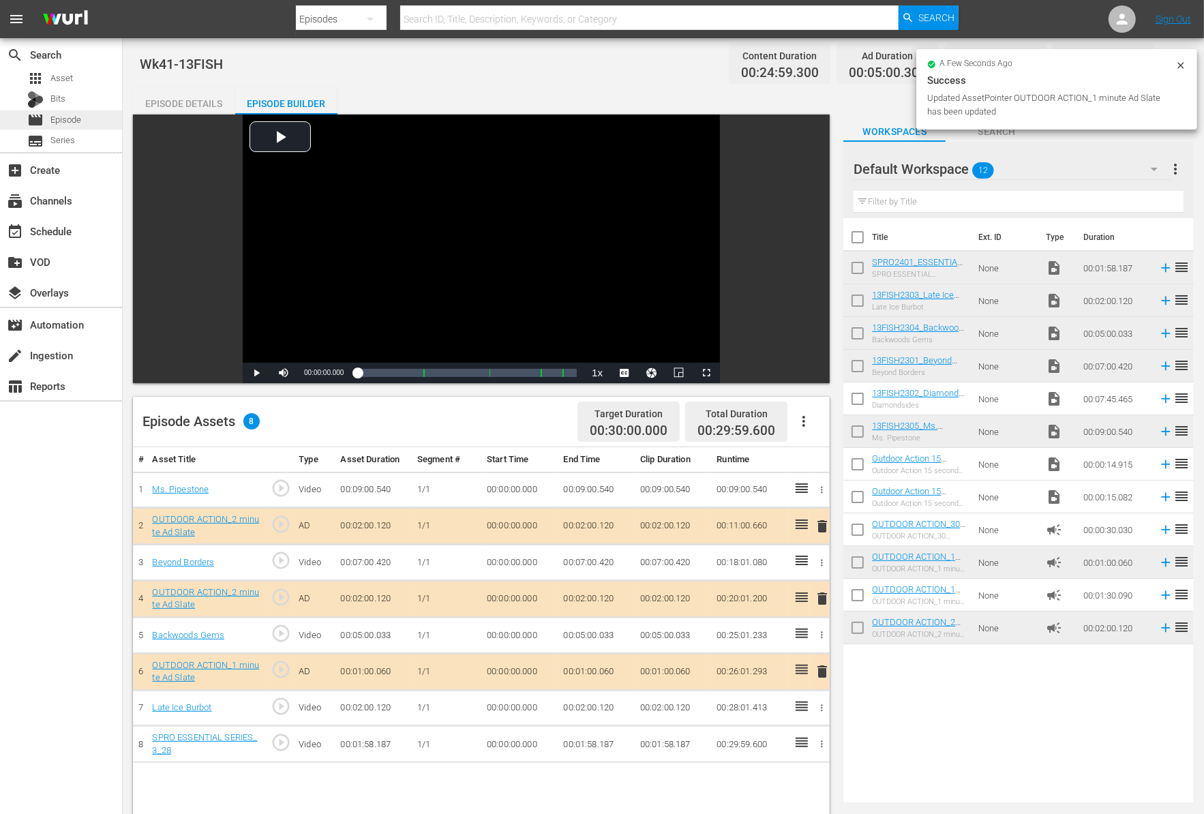
click at [67, 119] on span "Episode" at bounding box center [65, 120] width 31 height 14
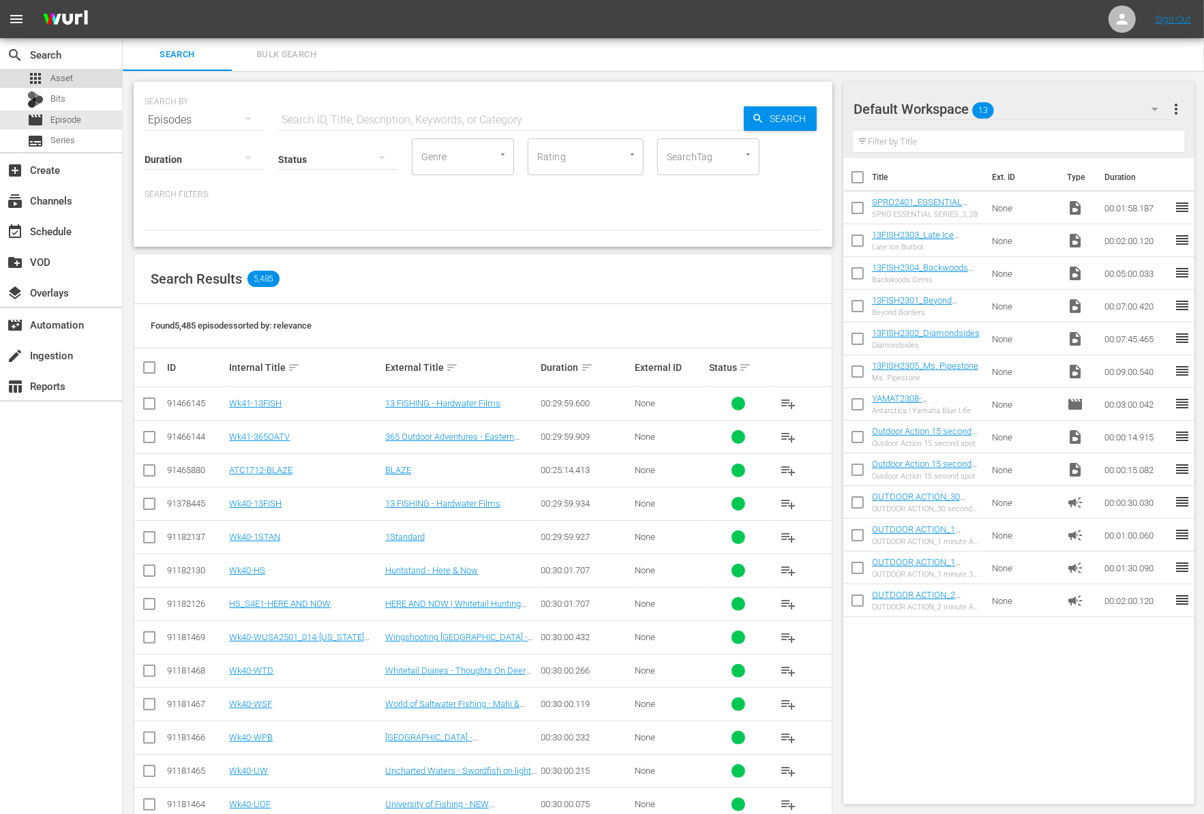
click at [72, 74] on div "apps Asset" at bounding box center [61, 78] width 122 height 19
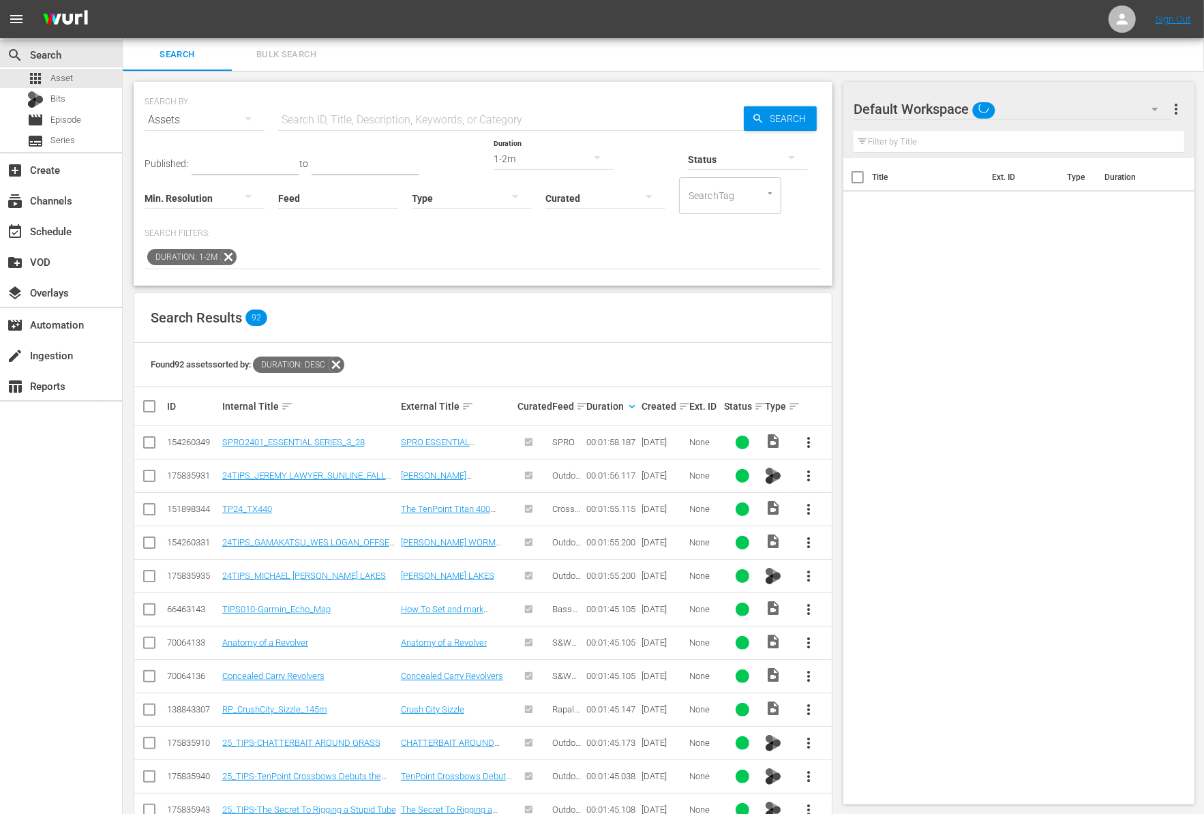
click at [231, 261] on icon at bounding box center [228, 257] width 18 height 18
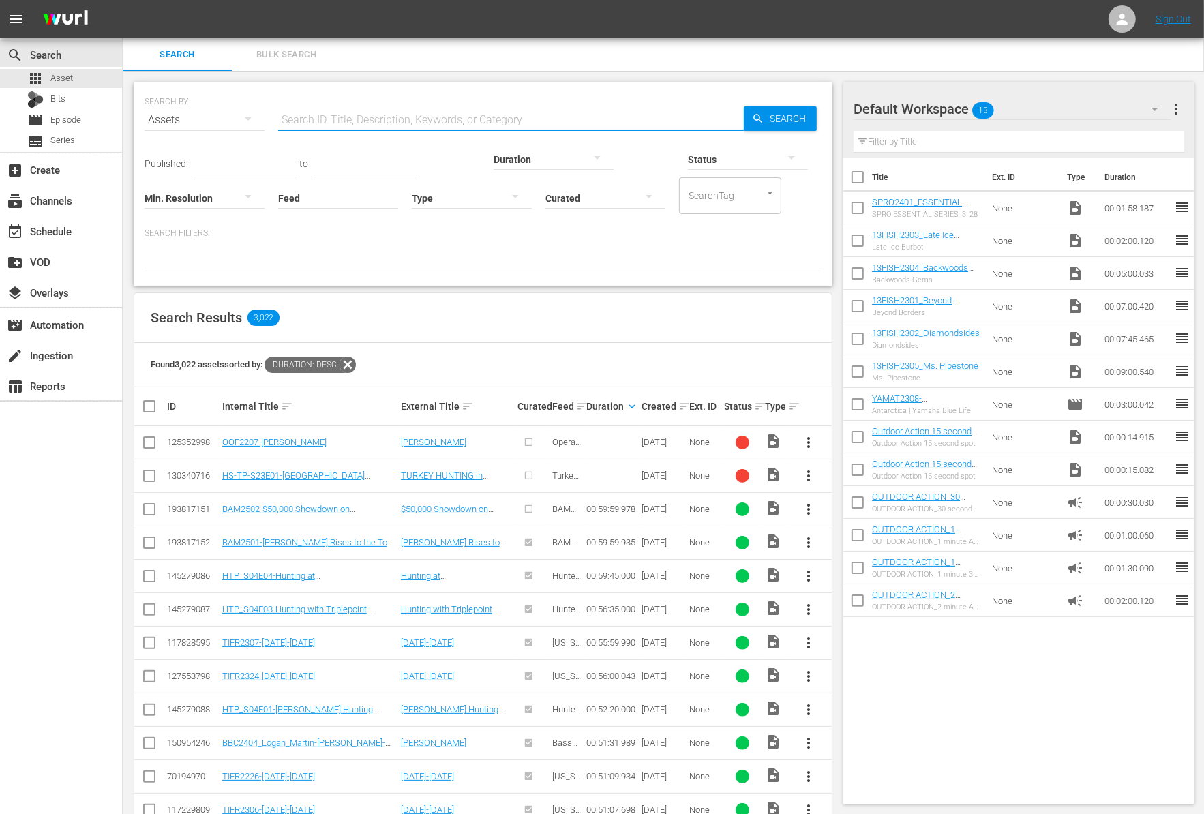
click at [385, 121] on input "text" at bounding box center [511, 120] width 466 height 33
type input "AFTCO"
click at [307, 237] on p "Search Filters:" at bounding box center [482, 234] width 677 height 12
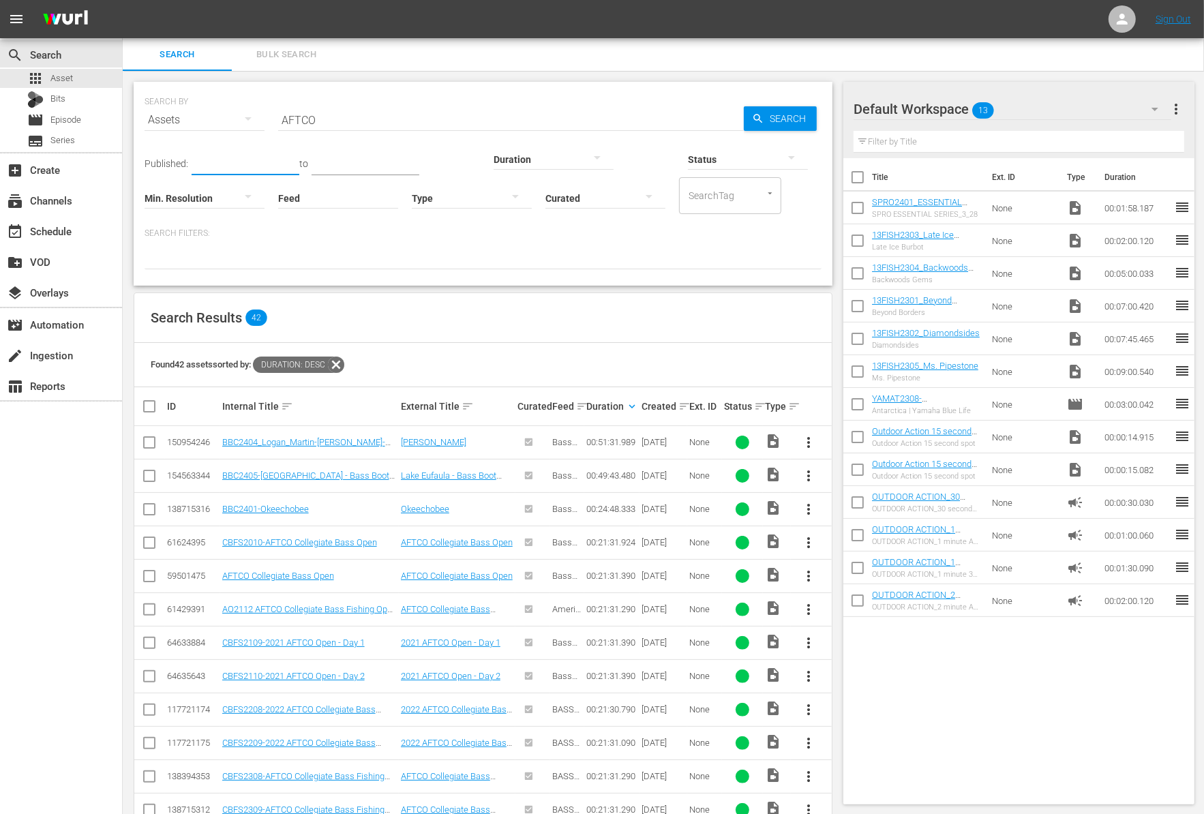
click at [242, 159] on input "text" at bounding box center [246, 165] width 108 height 20
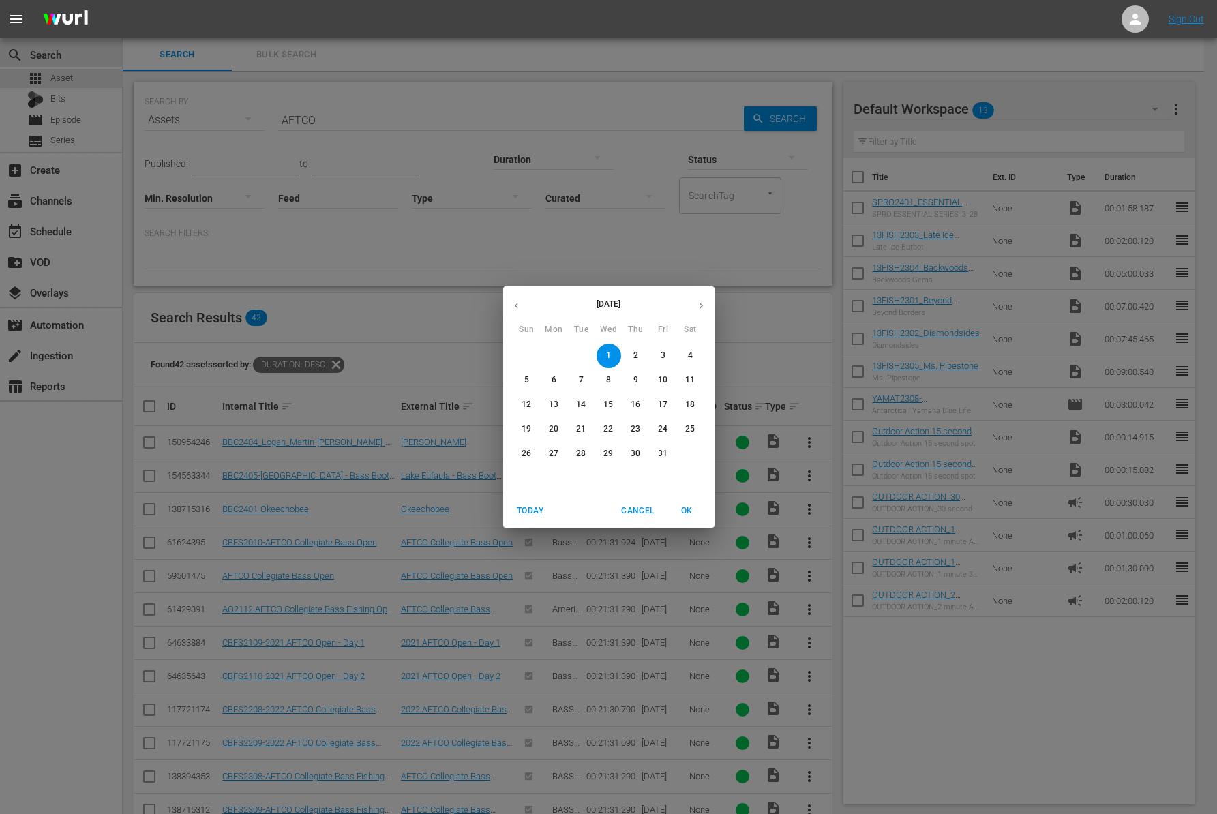
click at [519, 305] on icon "button" at bounding box center [516, 306] width 10 height 10
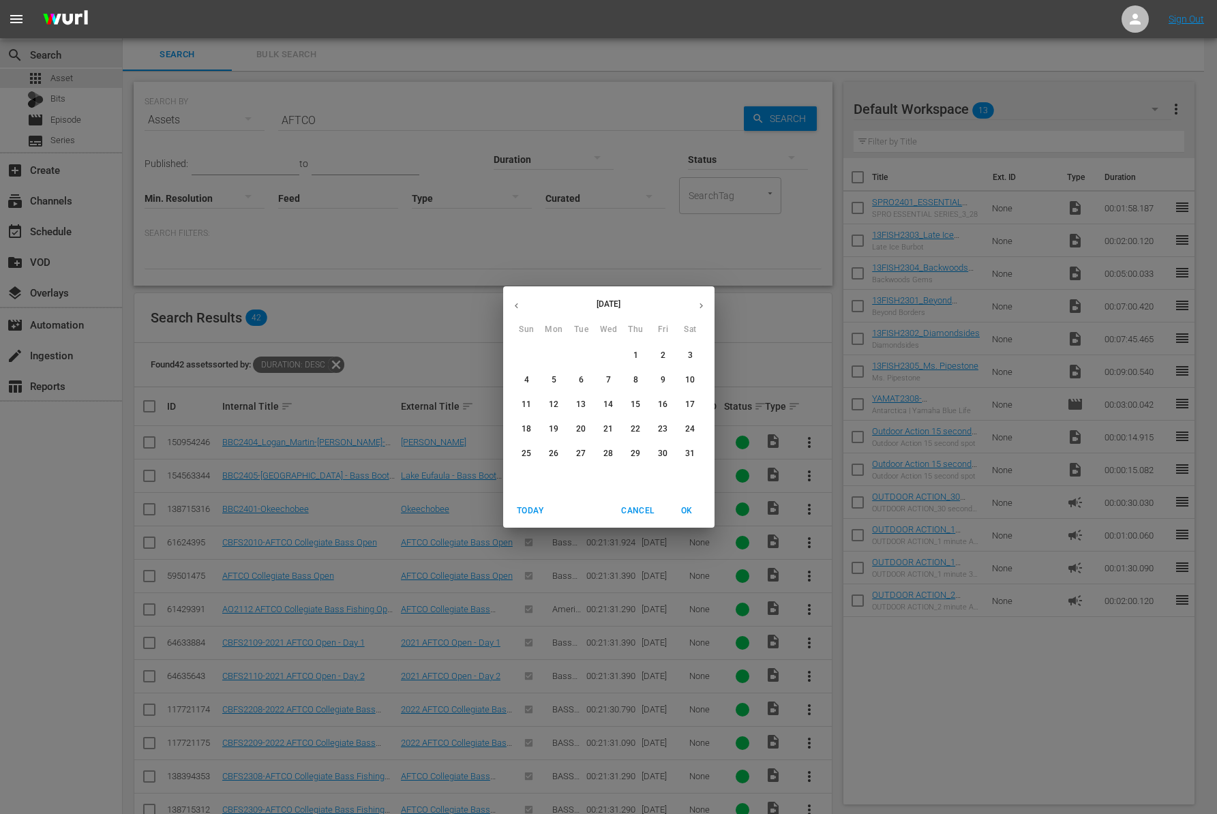
click at [519, 305] on icon "button" at bounding box center [516, 306] width 10 height 10
click at [611, 354] on span "1" at bounding box center [608, 356] width 25 height 12
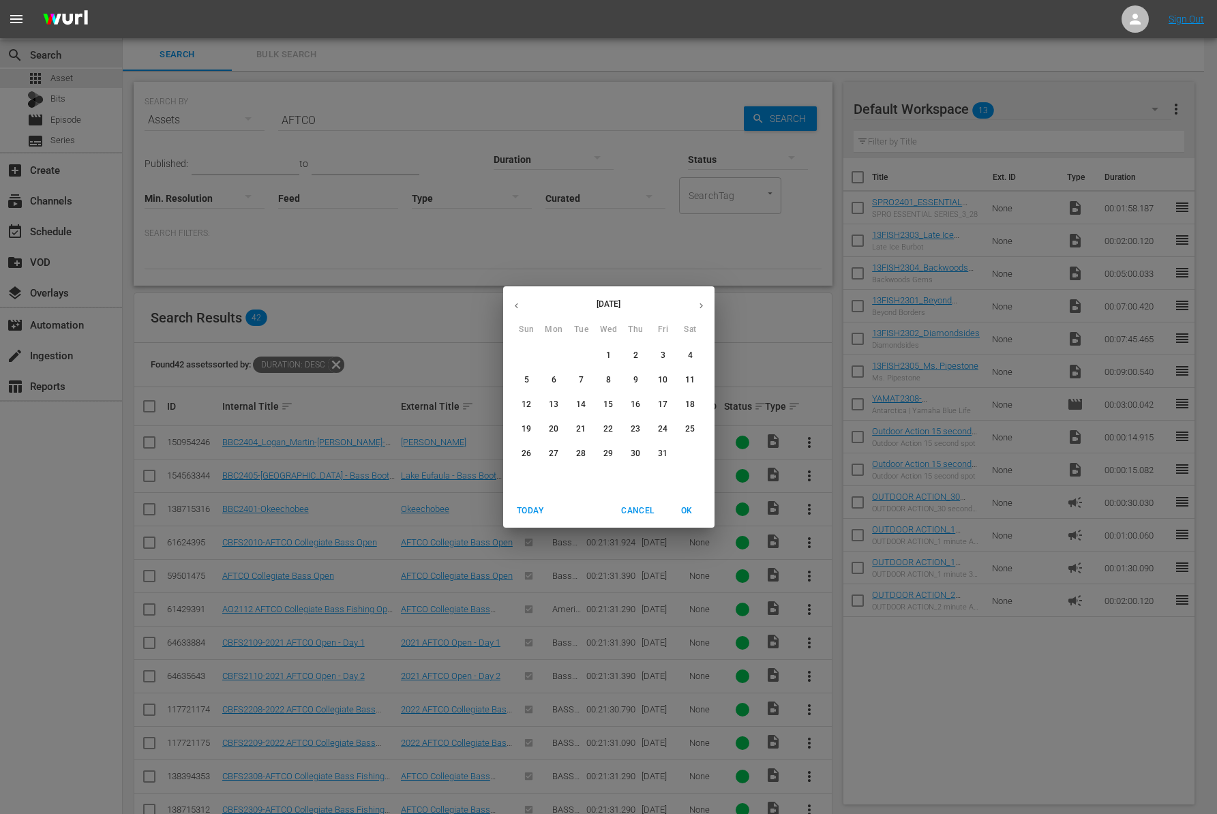
type input "[DATE]"
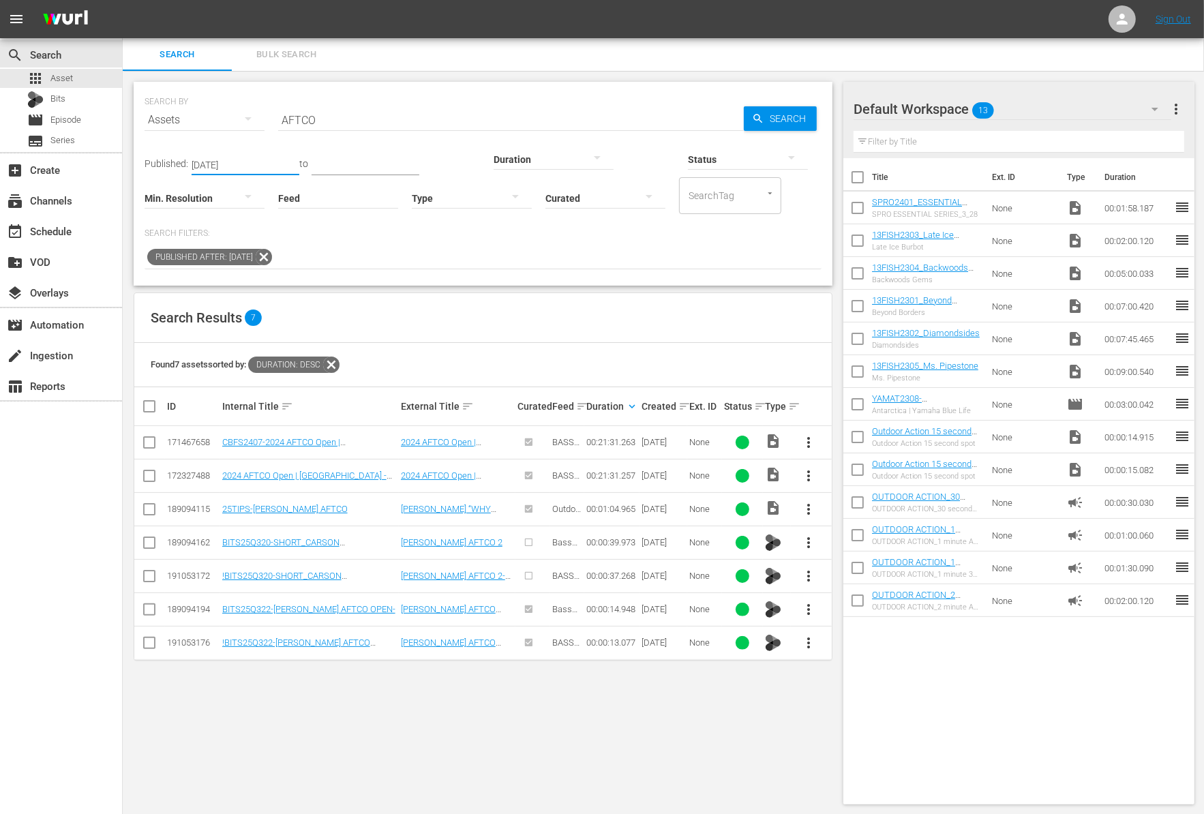
click at [852, 207] on input "checkbox" at bounding box center [857, 210] width 29 height 29
checkbox input "true"
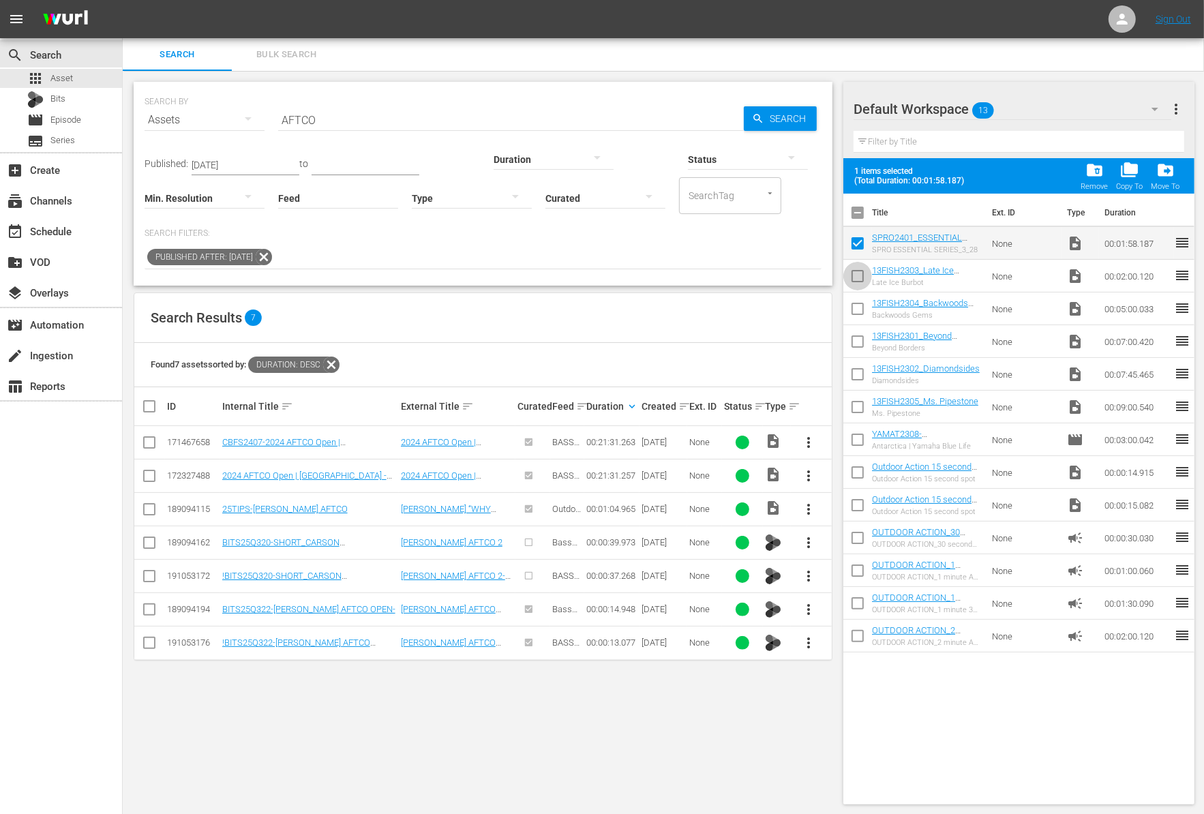
click at [853, 268] on input "checkbox" at bounding box center [857, 278] width 29 height 29
checkbox input "true"
click at [854, 322] on input "checkbox" at bounding box center [857, 311] width 29 height 29
checkbox input "true"
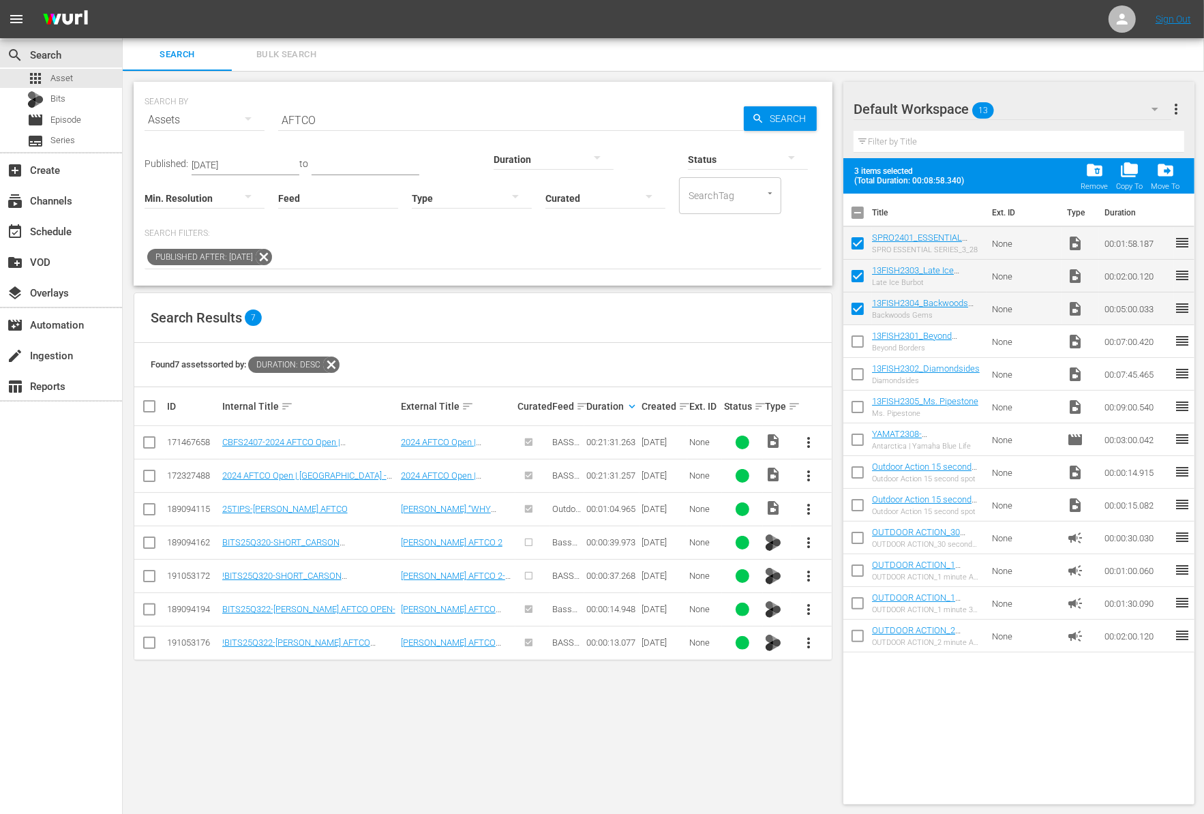
click at [855, 347] on input "checkbox" at bounding box center [857, 344] width 29 height 29
checkbox input "true"
click at [855, 365] on input "checkbox" at bounding box center [857, 377] width 29 height 29
checkbox input "true"
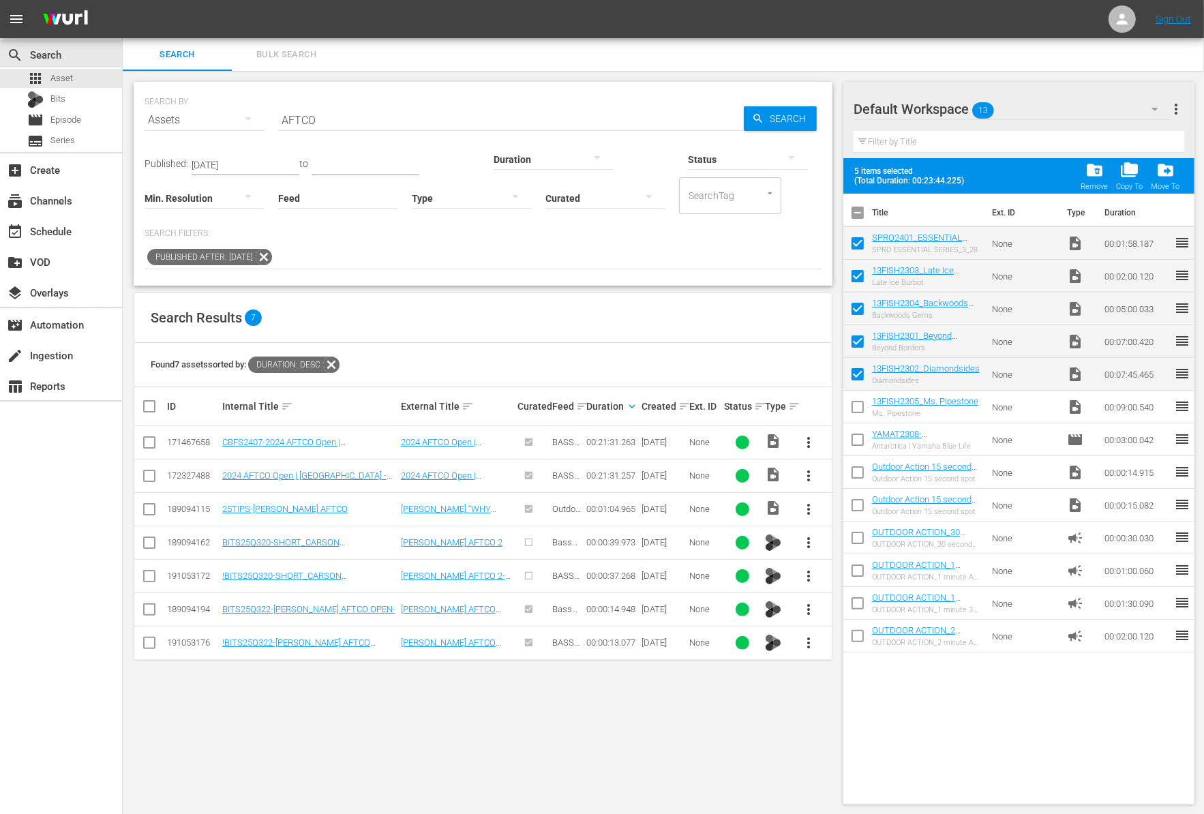
click at [864, 408] on input "checkbox" at bounding box center [857, 409] width 29 height 29
checkbox input "true"
click at [1102, 168] on span "folder_delete" at bounding box center [1094, 170] width 18 height 18
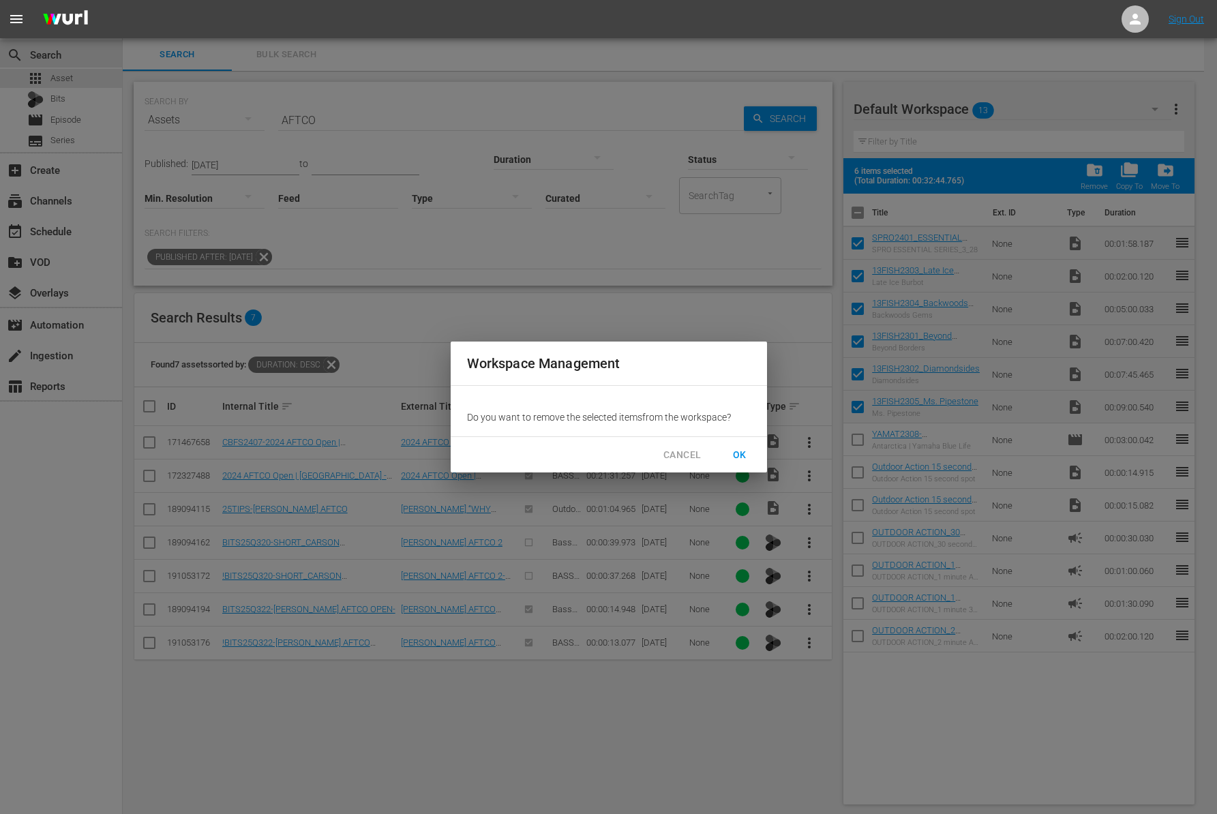
click at [740, 453] on span "OK" at bounding box center [740, 454] width 22 height 17
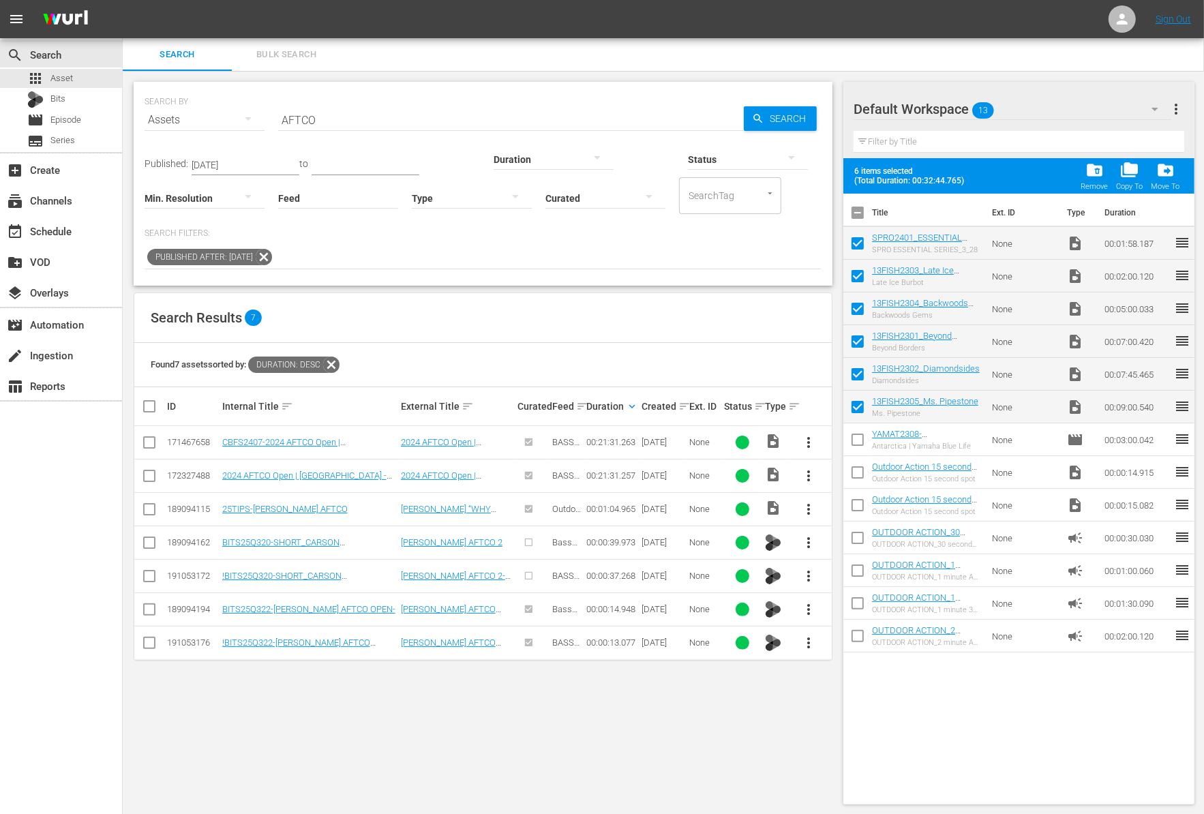
checkbox input "false"
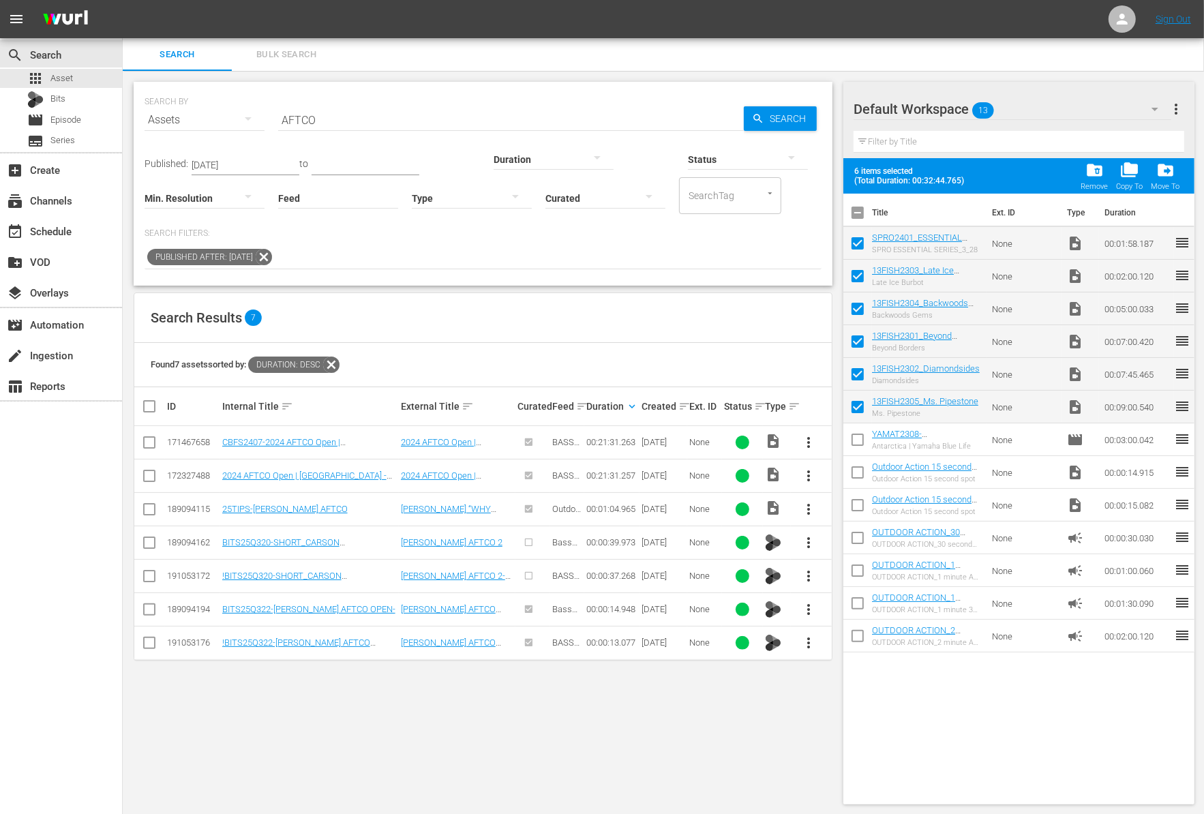
checkbox input "false"
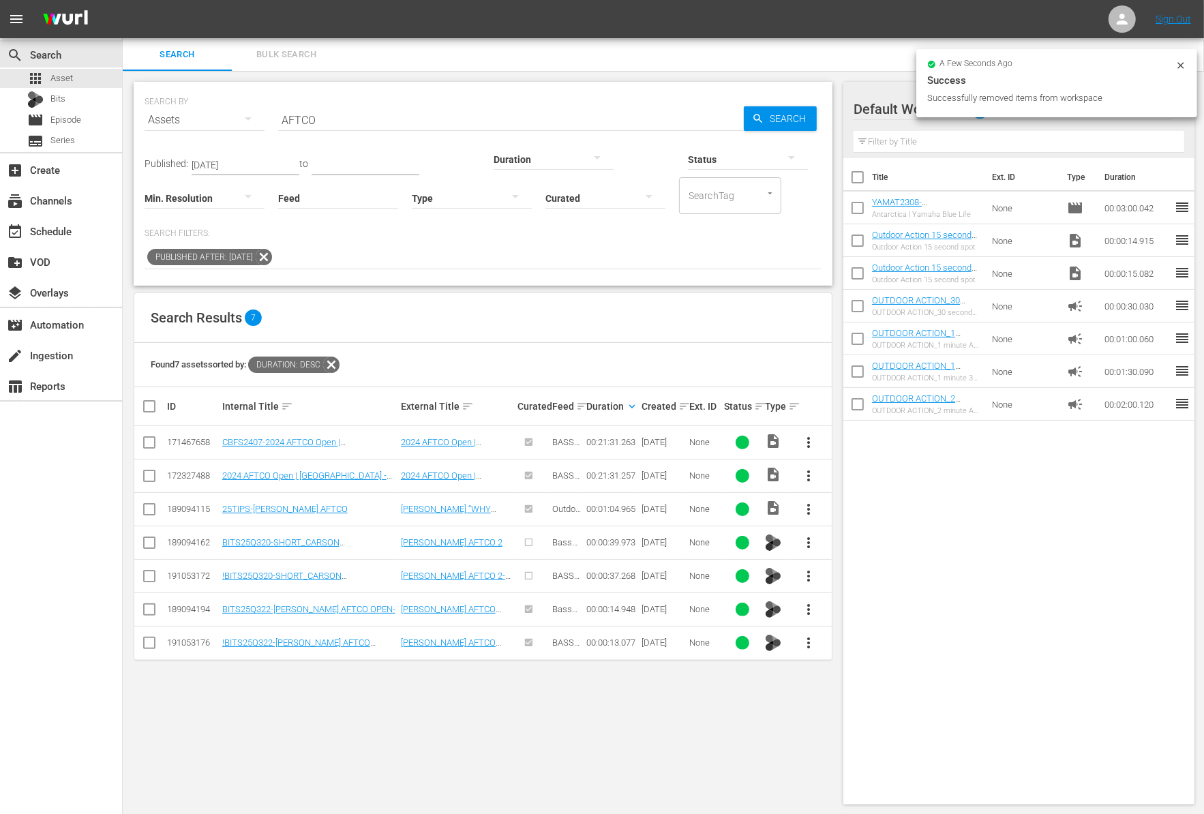
click at [149, 508] on input "checkbox" at bounding box center [149, 512] width 16 height 16
checkbox input "true"
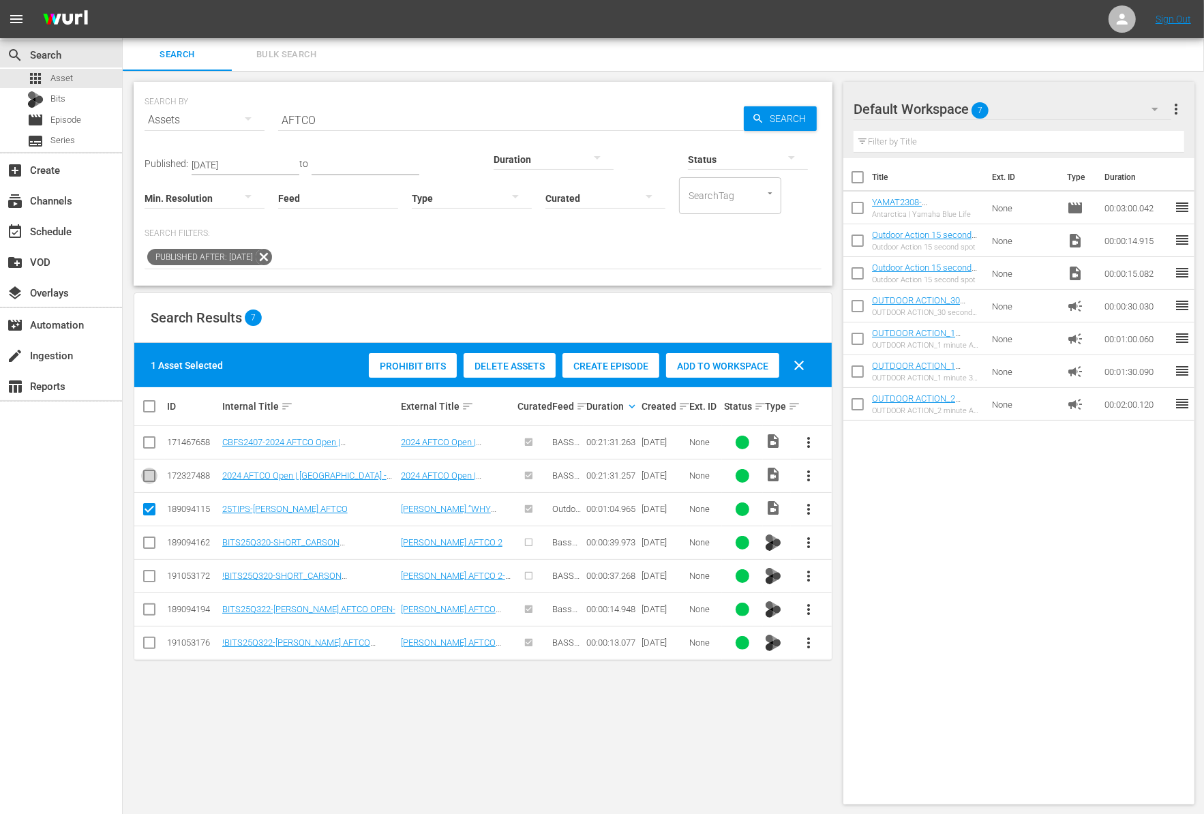
click at [149, 479] on input "checkbox" at bounding box center [149, 478] width 16 height 16
checkbox input "true"
click at [153, 546] on input "checkbox" at bounding box center [149, 545] width 16 height 16
checkbox input "true"
click at [149, 582] on input "checkbox" at bounding box center [149, 578] width 16 height 16
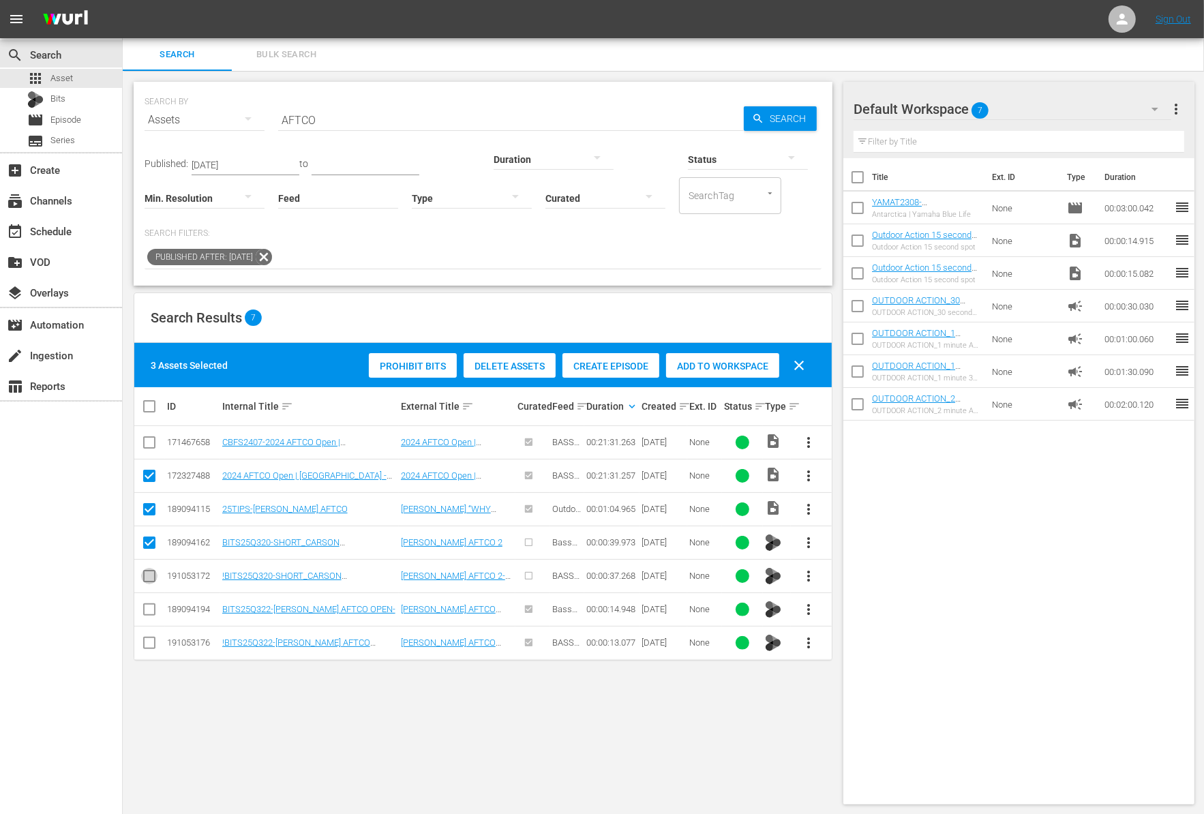
checkbox input "true"
click at [149, 605] on input "checkbox" at bounding box center [149, 612] width 16 height 16
checkbox input "true"
click at [149, 647] on input "checkbox" at bounding box center [149, 645] width 16 height 16
checkbox input "true"
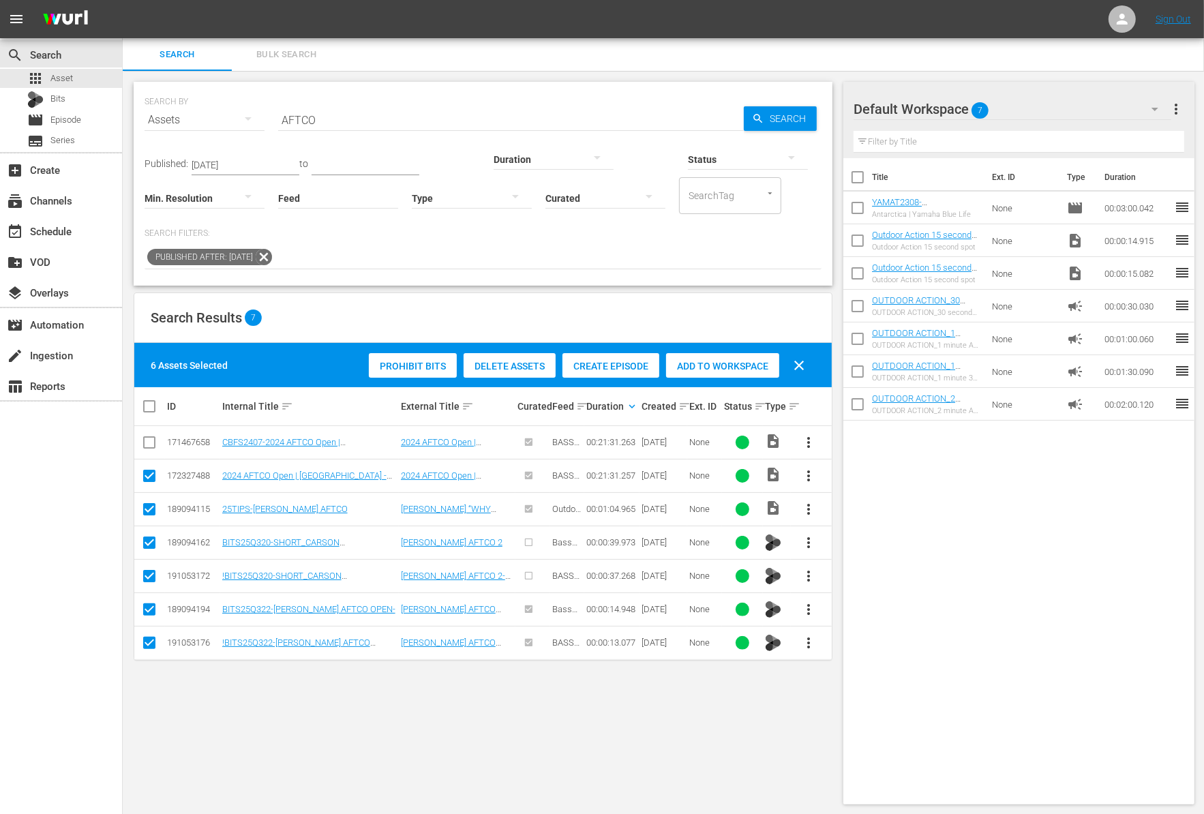
click at [723, 361] on span "Add to Workspace" at bounding box center [722, 366] width 113 height 11
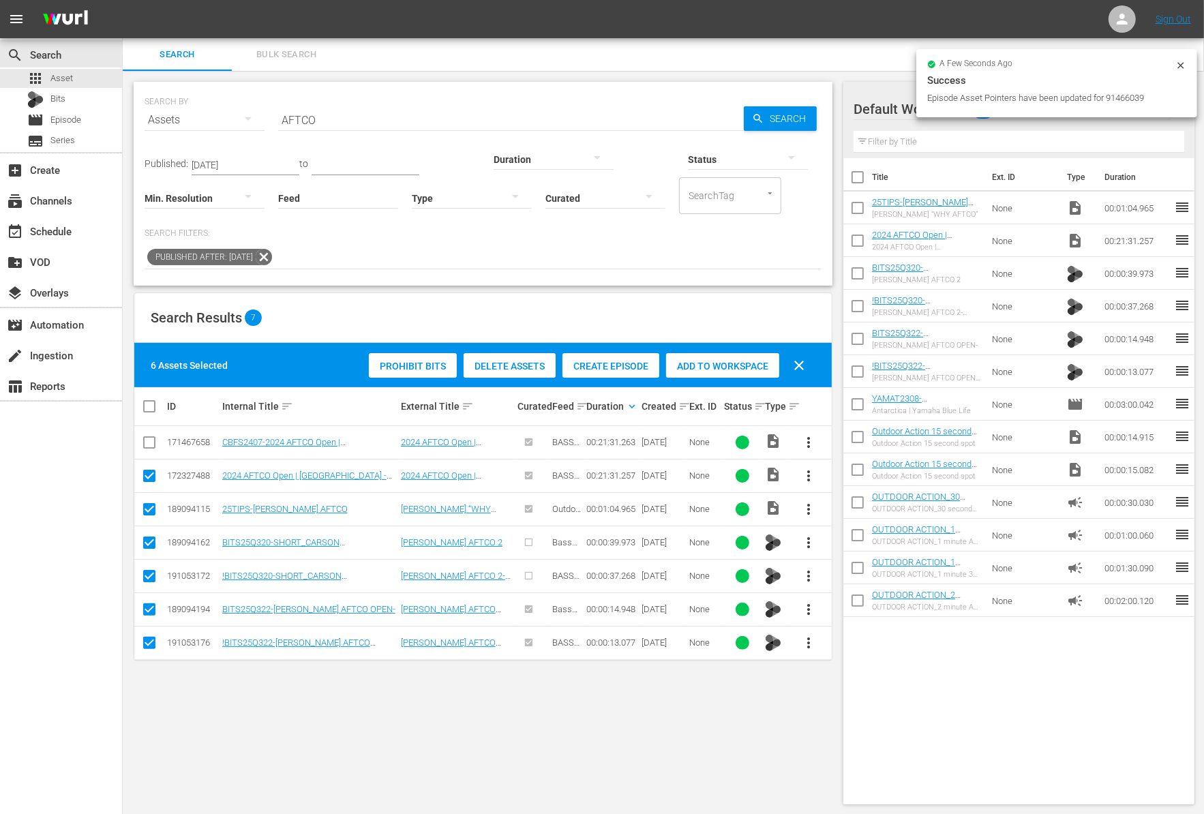
click at [1177, 61] on icon at bounding box center [1180, 65] width 11 height 11
click at [856, 210] on input "checkbox" at bounding box center [857, 210] width 29 height 29
checkbox input "true"
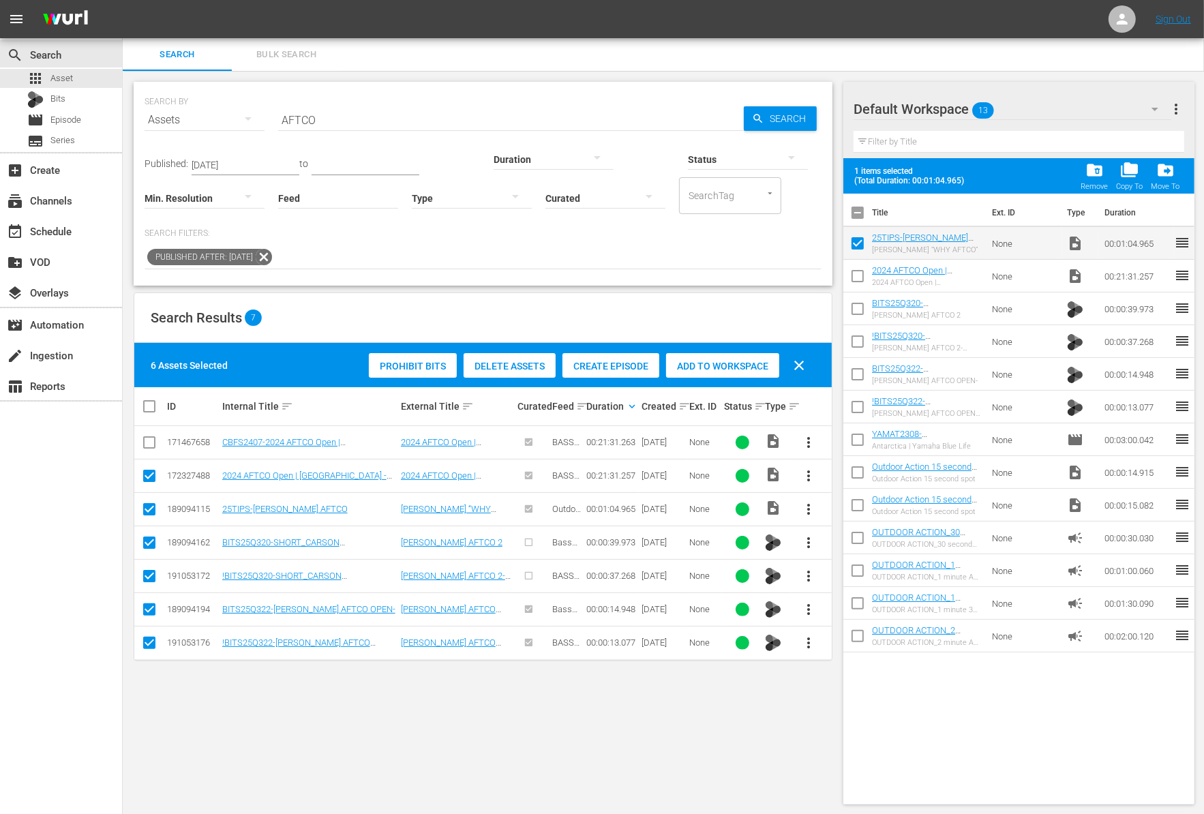
click at [852, 281] on input "checkbox" at bounding box center [857, 278] width 29 height 29
checkbox input "true"
click at [855, 310] on input "checkbox" at bounding box center [857, 311] width 29 height 29
checkbox input "true"
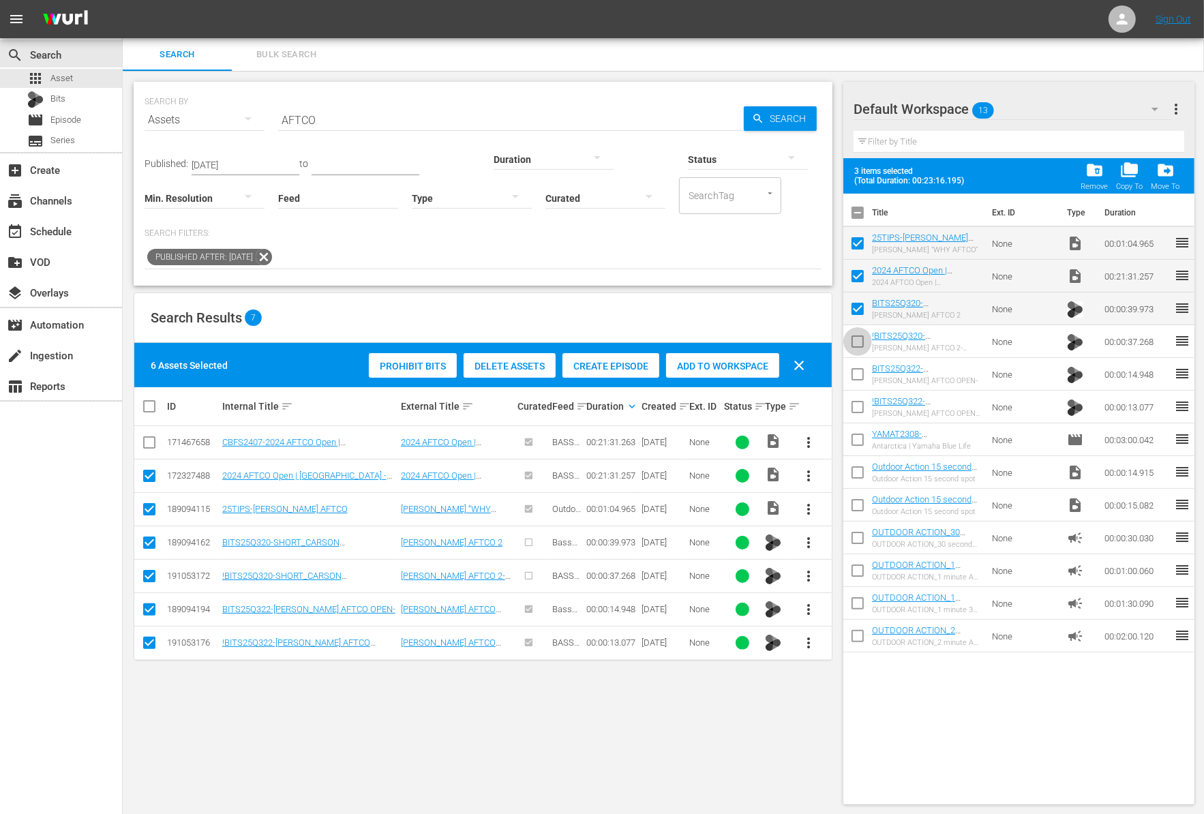
click at [858, 339] on input "checkbox" at bounding box center [857, 344] width 29 height 29
checkbox input "true"
click at [858, 369] on input "checkbox" at bounding box center [857, 377] width 29 height 29
checkbox input "true"
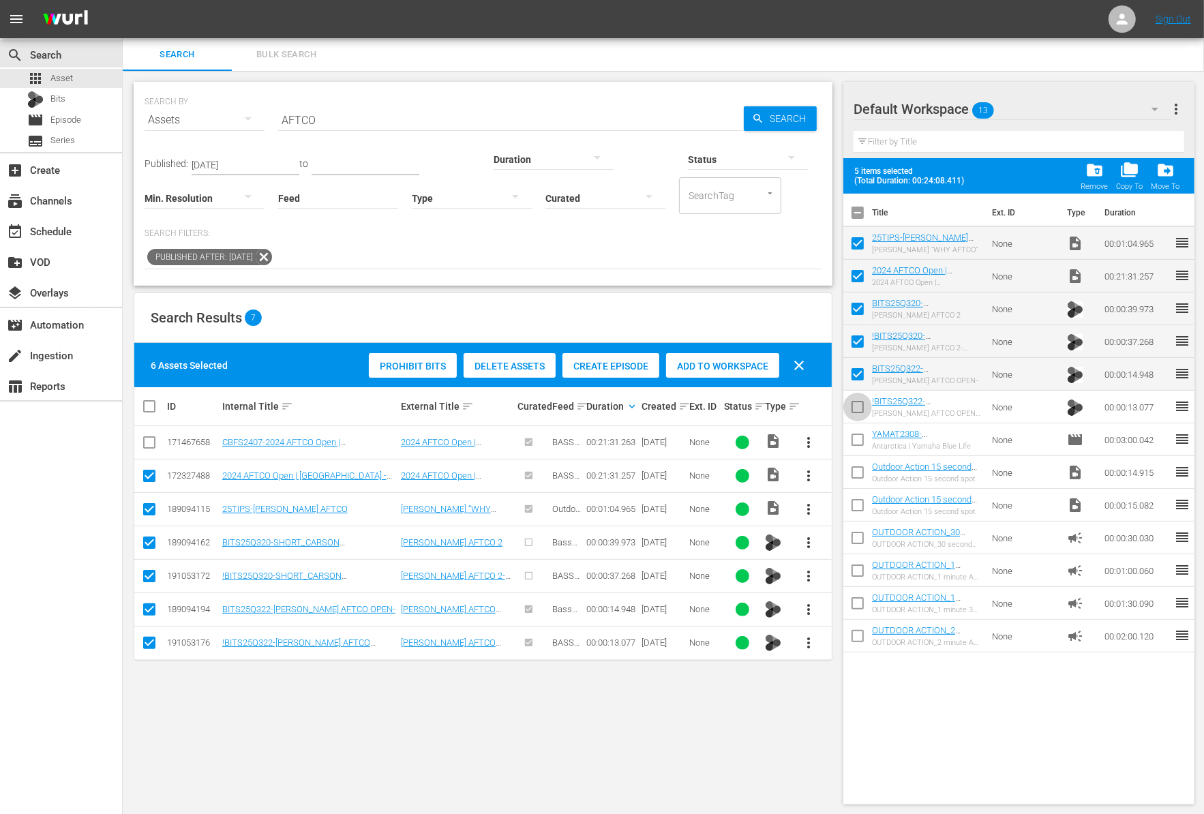
click at [859, 397] on input "checkbox" at bounding box center [857, 409] width 29 height 29
checkbox input "true"
click at [802, 363] on span "clear" at bounding box center [799, 365] width 16 height 16
checkbox input "false"
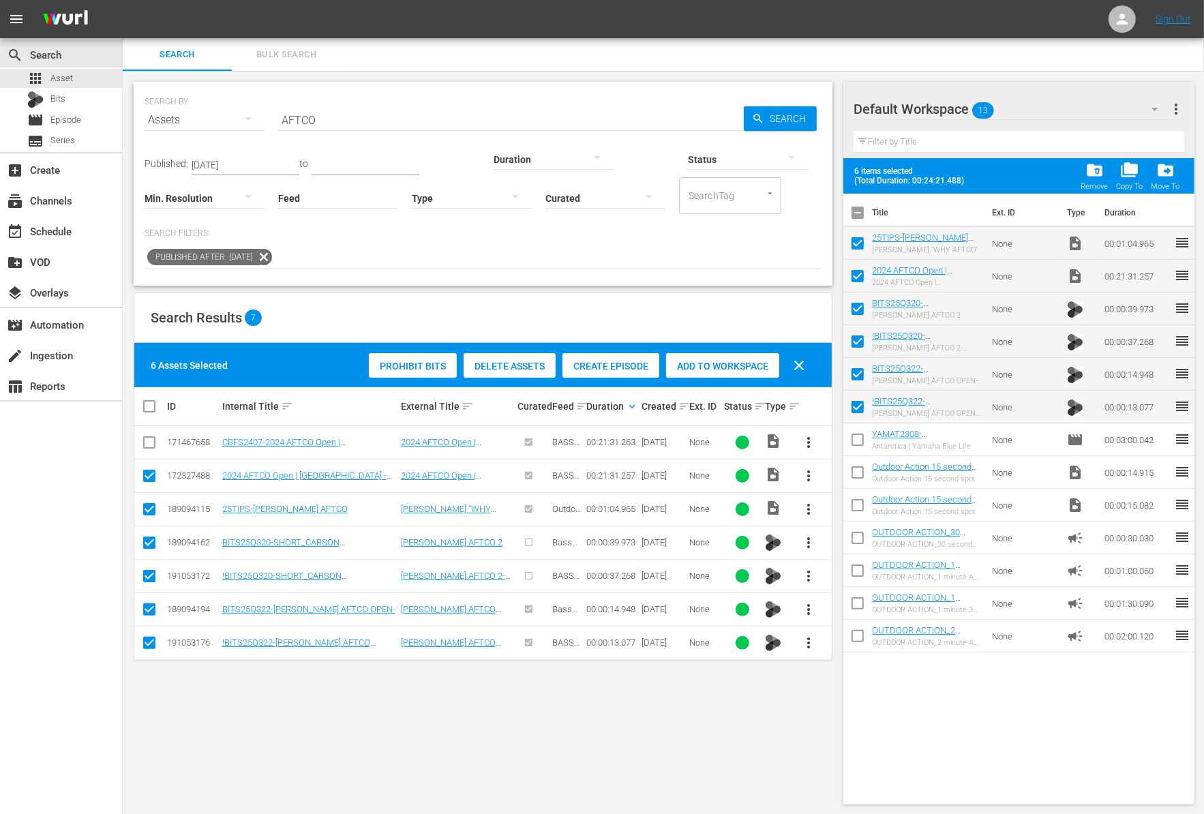
checkbox input "false"
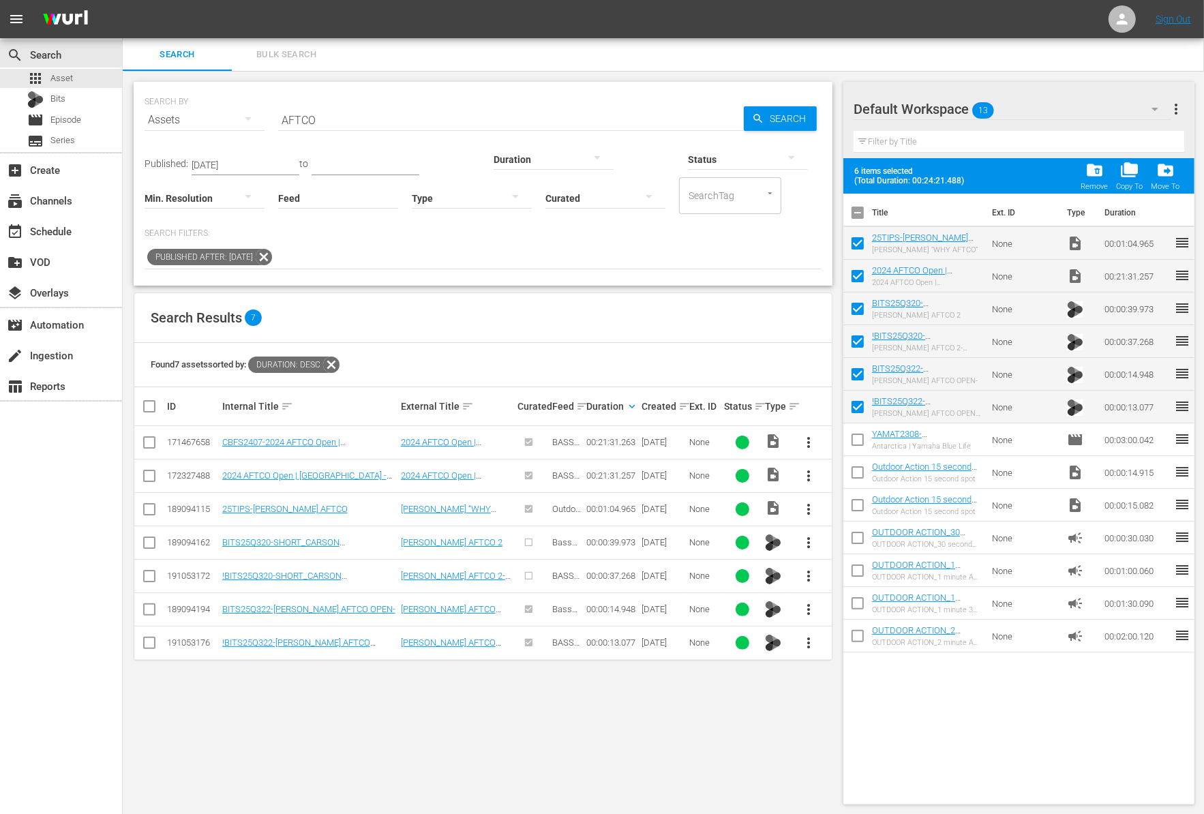
click at [273, 259] on icon at bounding box center [264, 257] width 18 height 18
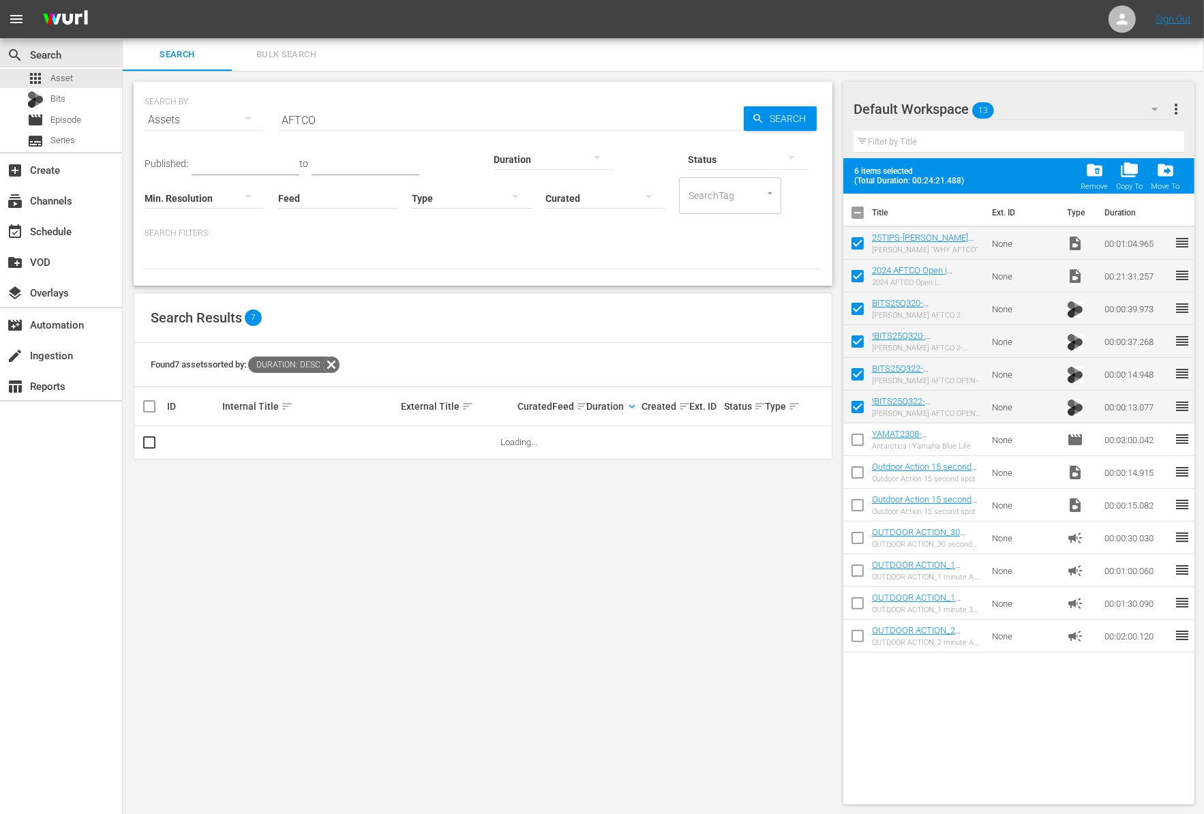
click at [321, 120] on input "AFTCO" at bounding box center [511, 120] width 466 height 33
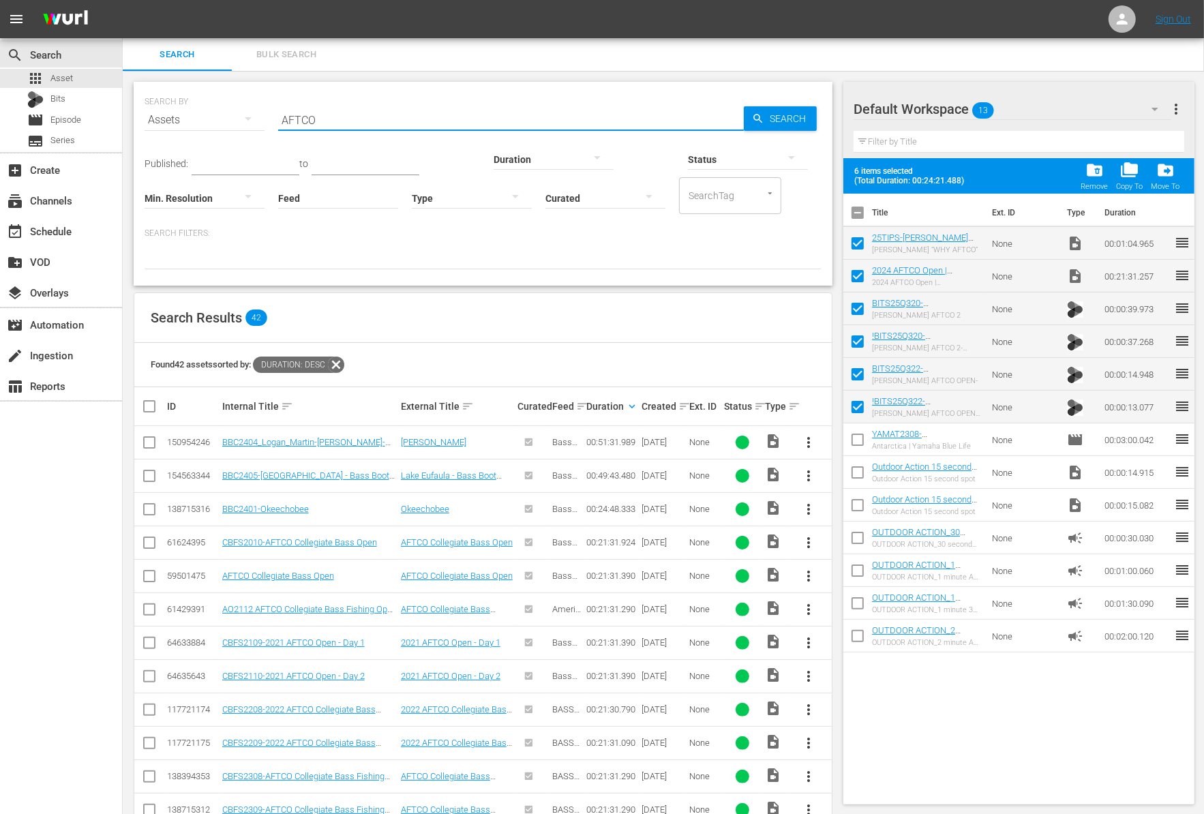
click at [321, 120] on input "AFTCO" at bounding box center [511, 120] width 466 height 33
click at [672, 344] on div "Found 42 assets sorted by: Duration: desc" at bounding box center [482, 365] width 697 height 44
click at [630, 311] on div "Search Results 42" at bounding box center [482, 318] width 697 height 50
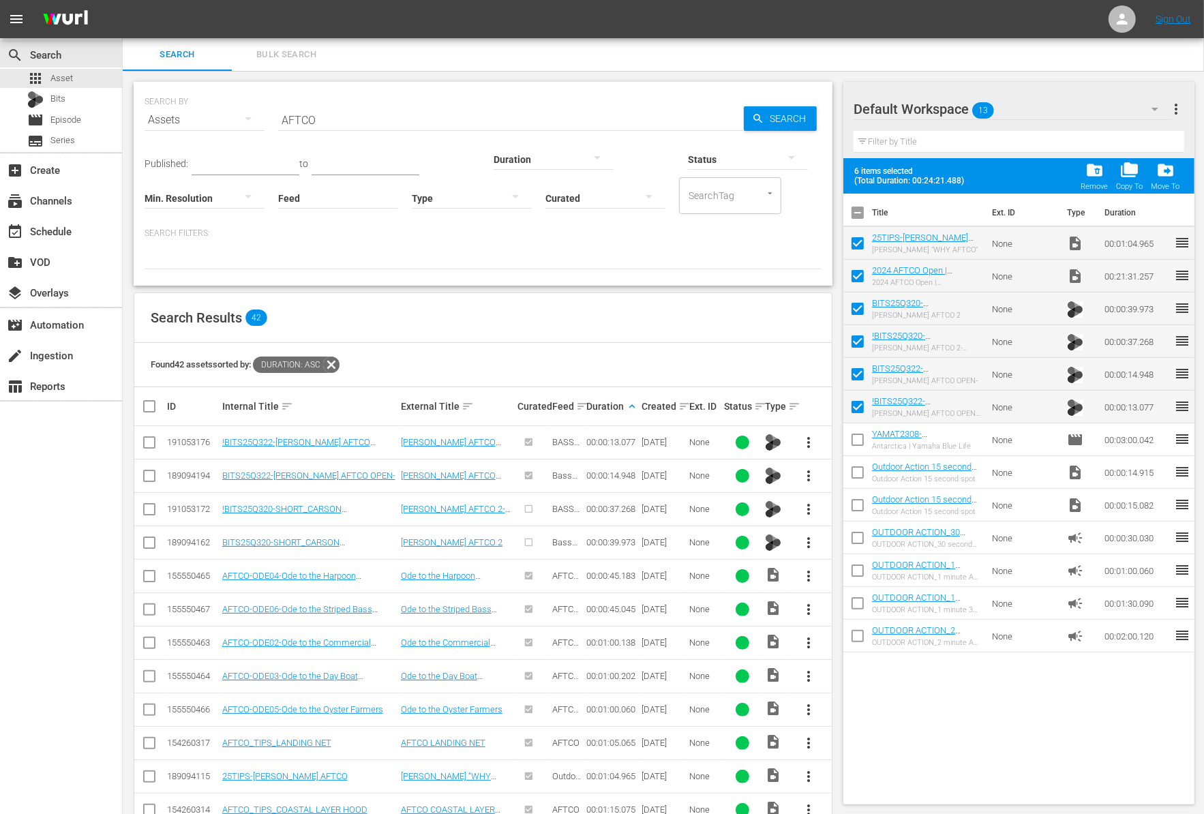
click at [652, 356] on div "Found 42 assets sorted by: Duration: asc" at bounding box center [482, 365] width 697 height 44
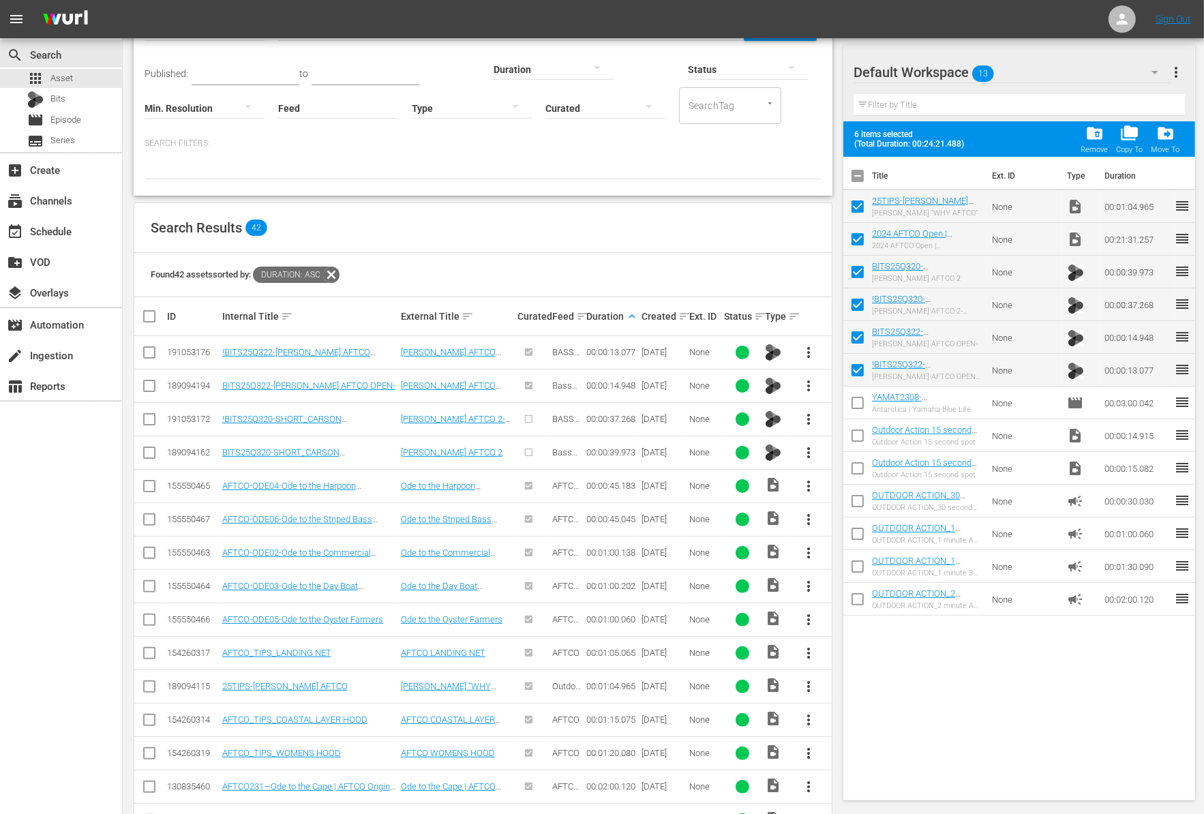
scroll to position [102, 0]
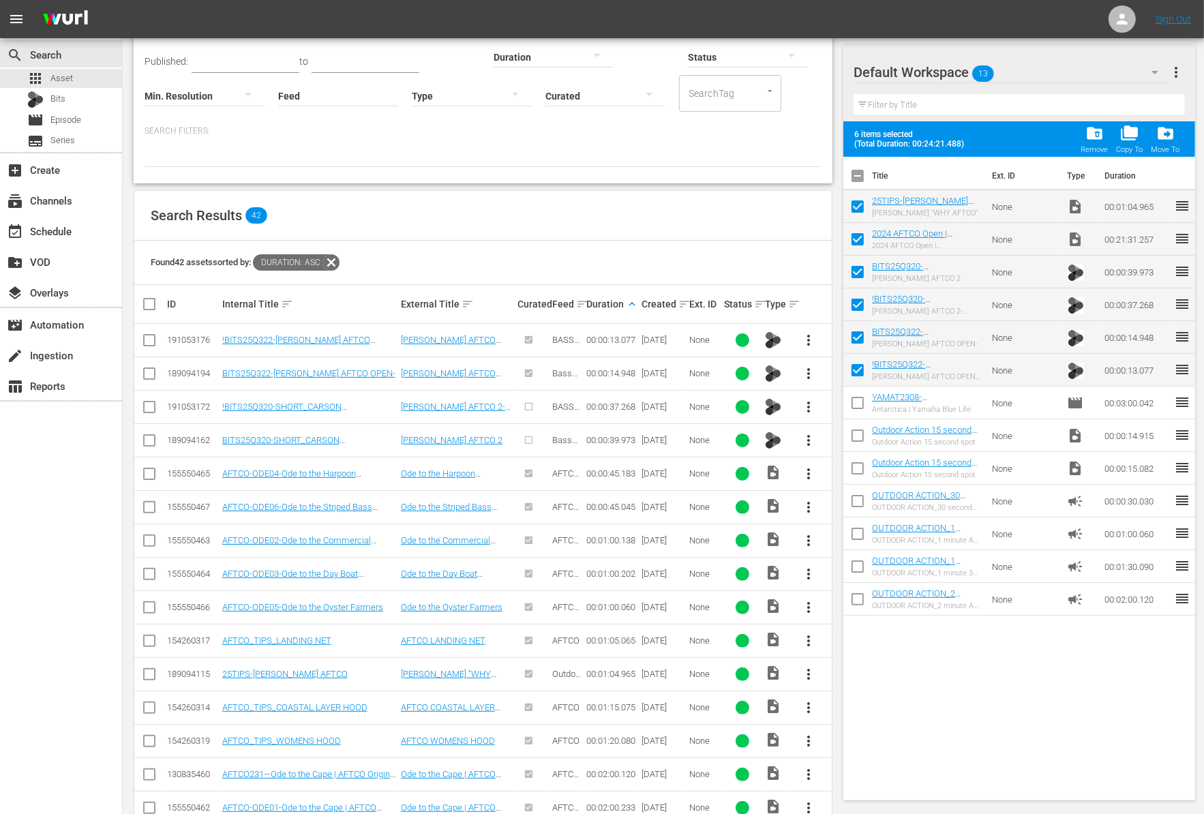
click at [808, 406] on span "more_vert" at bounding box center [809, 407] width 16 height 16
click at [857, 448] on div "Workspace" at bounding box center [882, 443] width 93 height 33
click at [813, 443] on span "more_vert" at bounding box center [809, 440] width 16 height 16
click at [855, 476] on div "Workspace" at bounding box center [882, 477] width 93 height 33
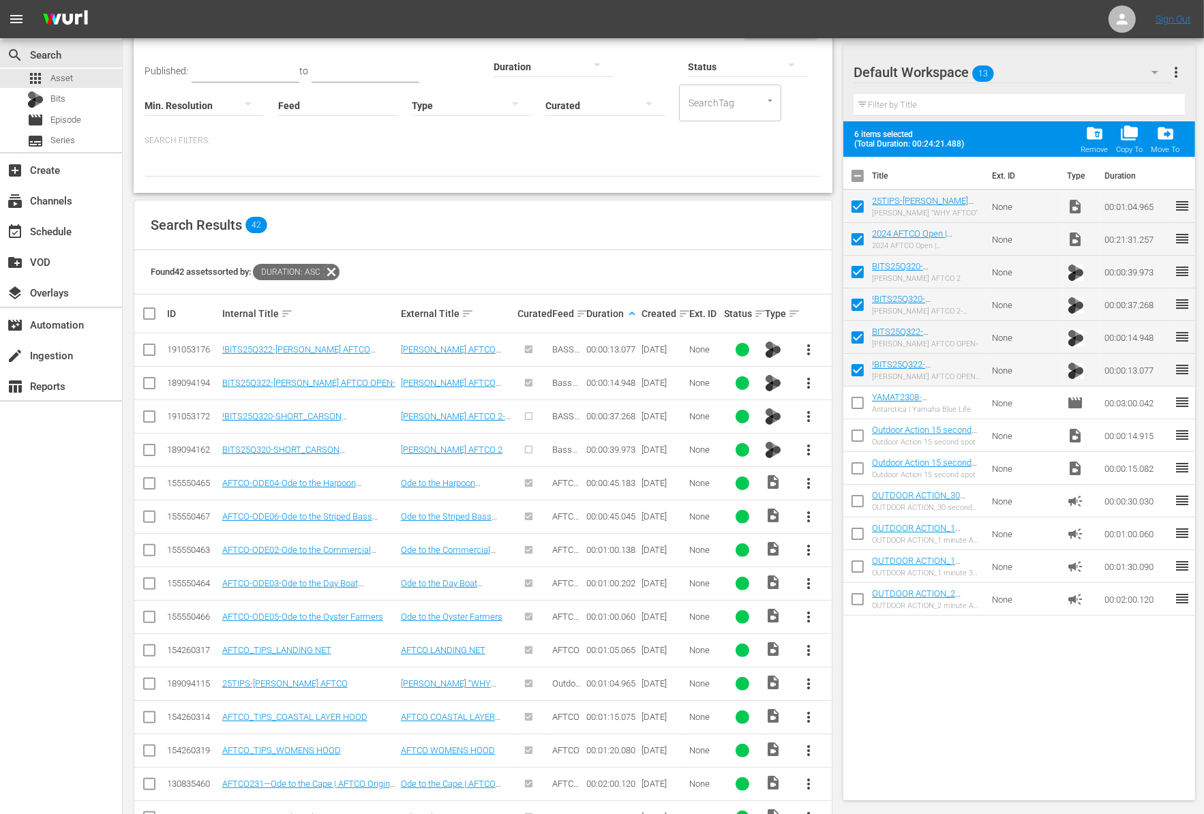
scroll to position [0, 0]
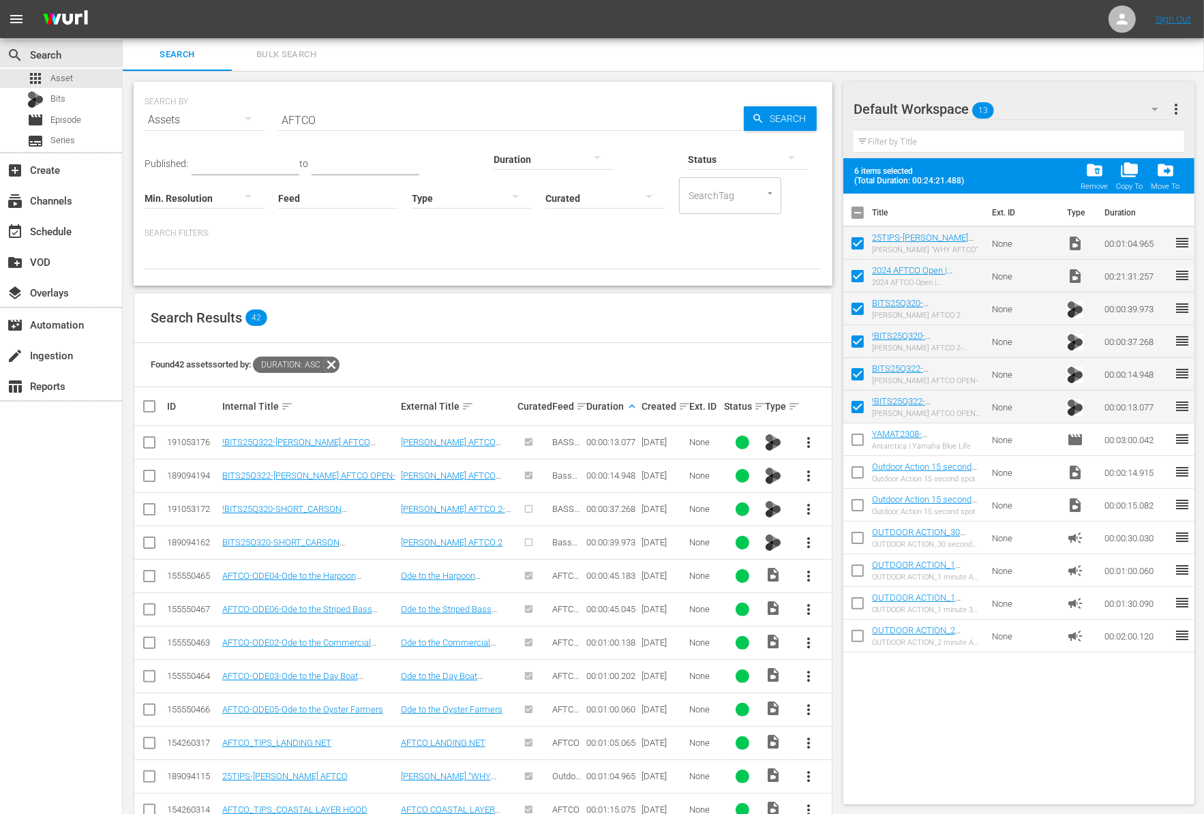
click at [414, 121] on input "AFTCO" at bounding box center [511, 120] width 466 height 33
click at [466, 262] on div at bounding box center [482, 257] width 677 height 23
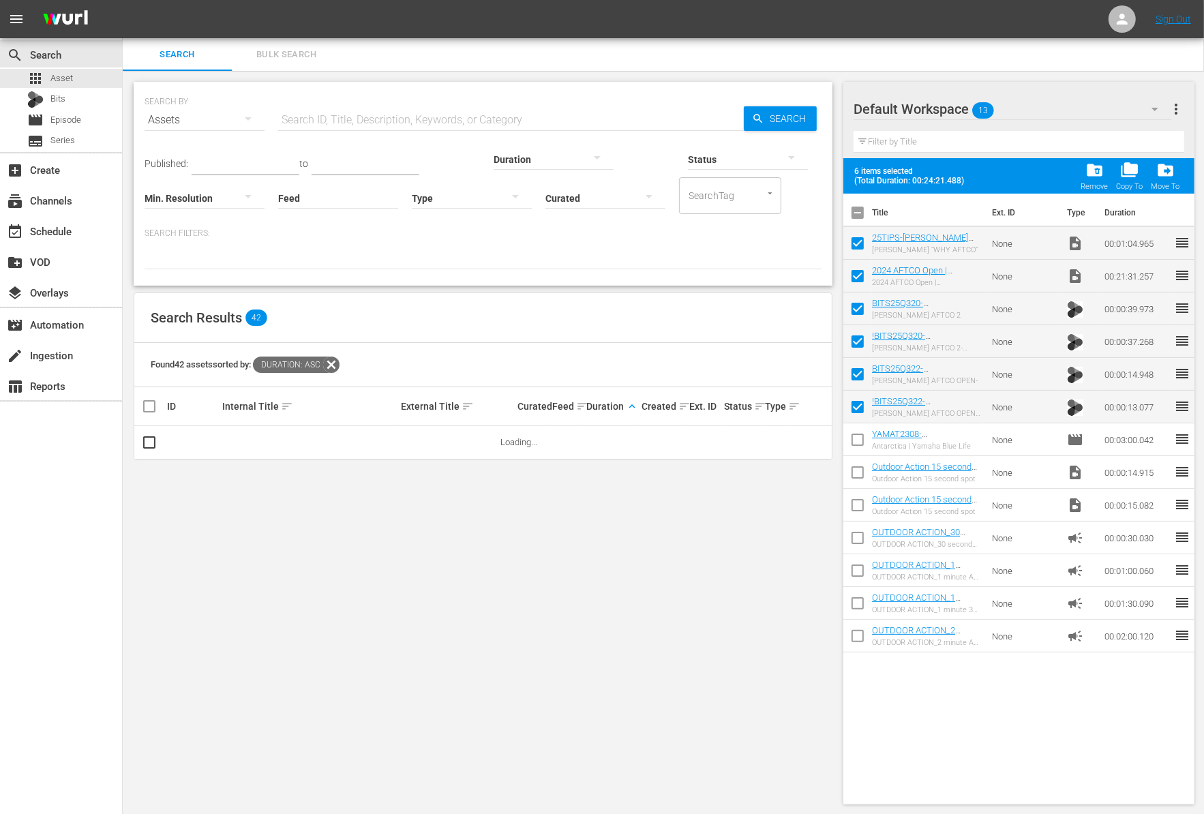
click at [493, 162] on div at bounding box center [553, 159] width 120 height 38
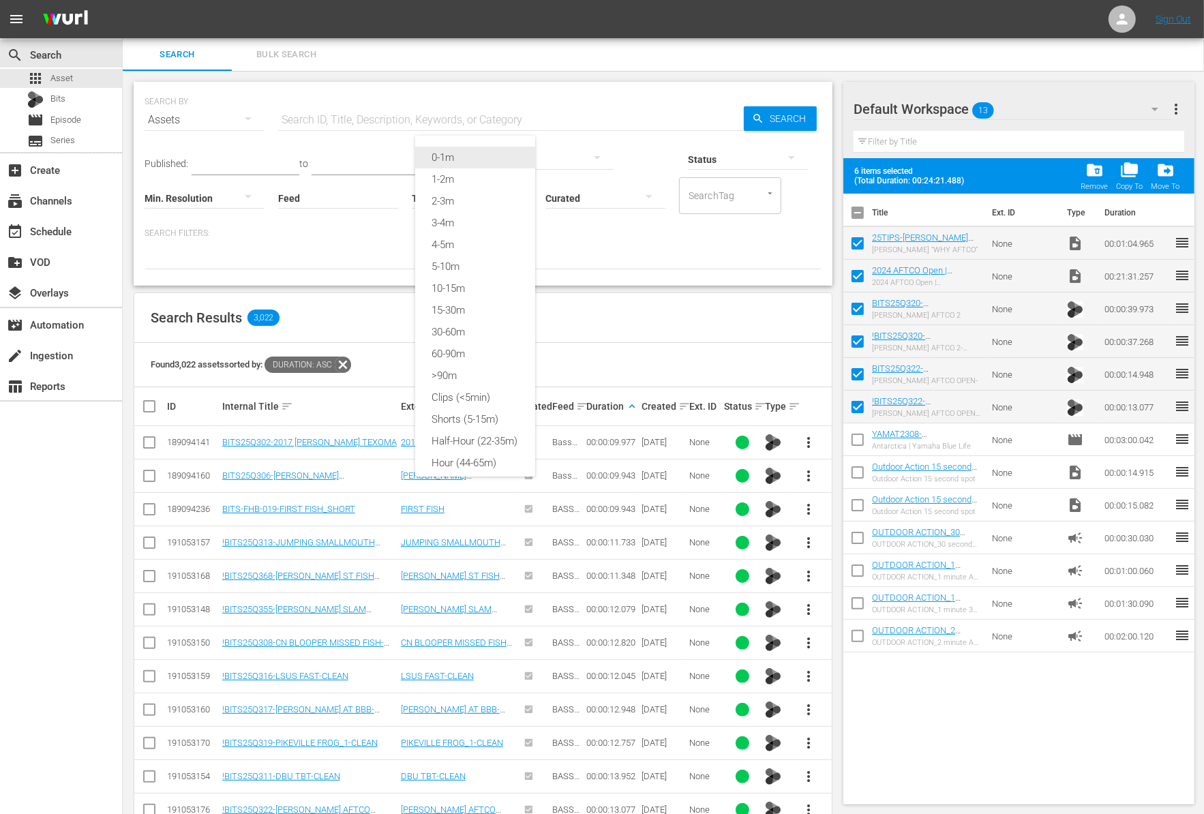
click at [487, 157] on div "0-1m" at bounding box center [475, 158] width 120 height 22
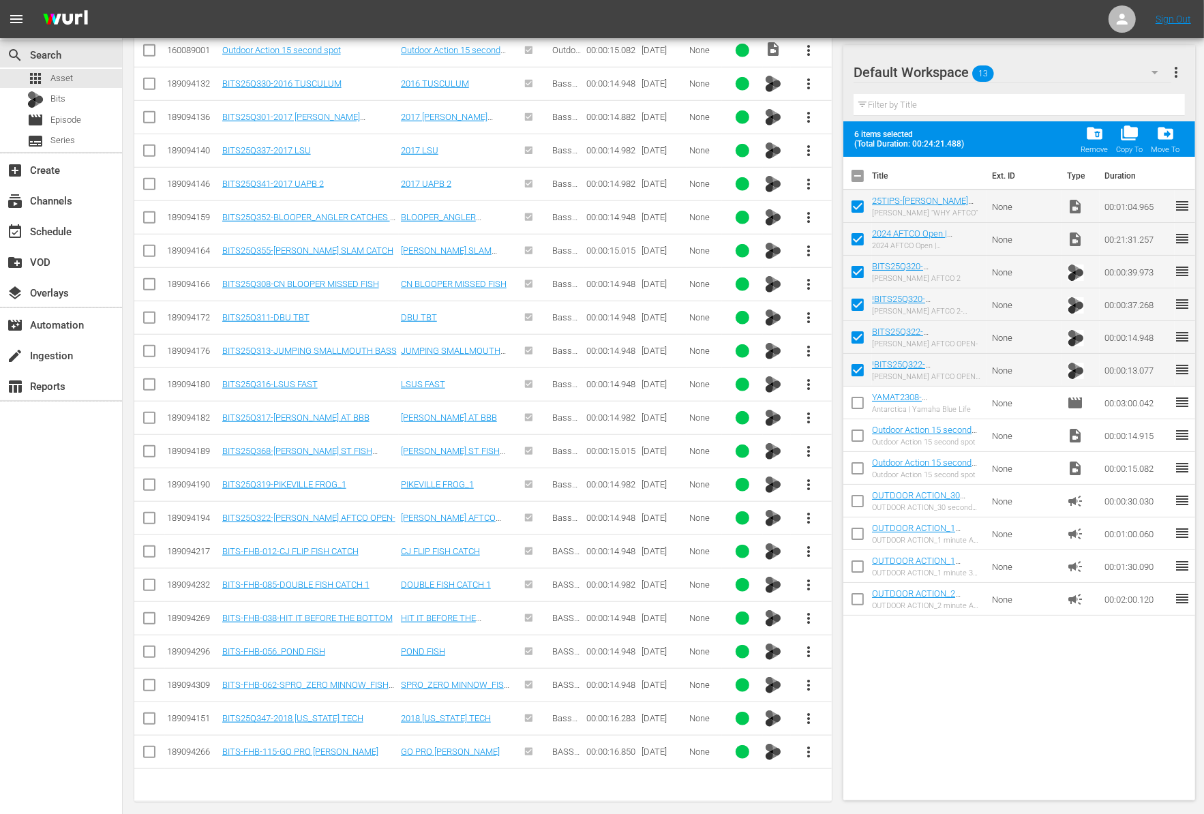
scroll to position [994, 0]
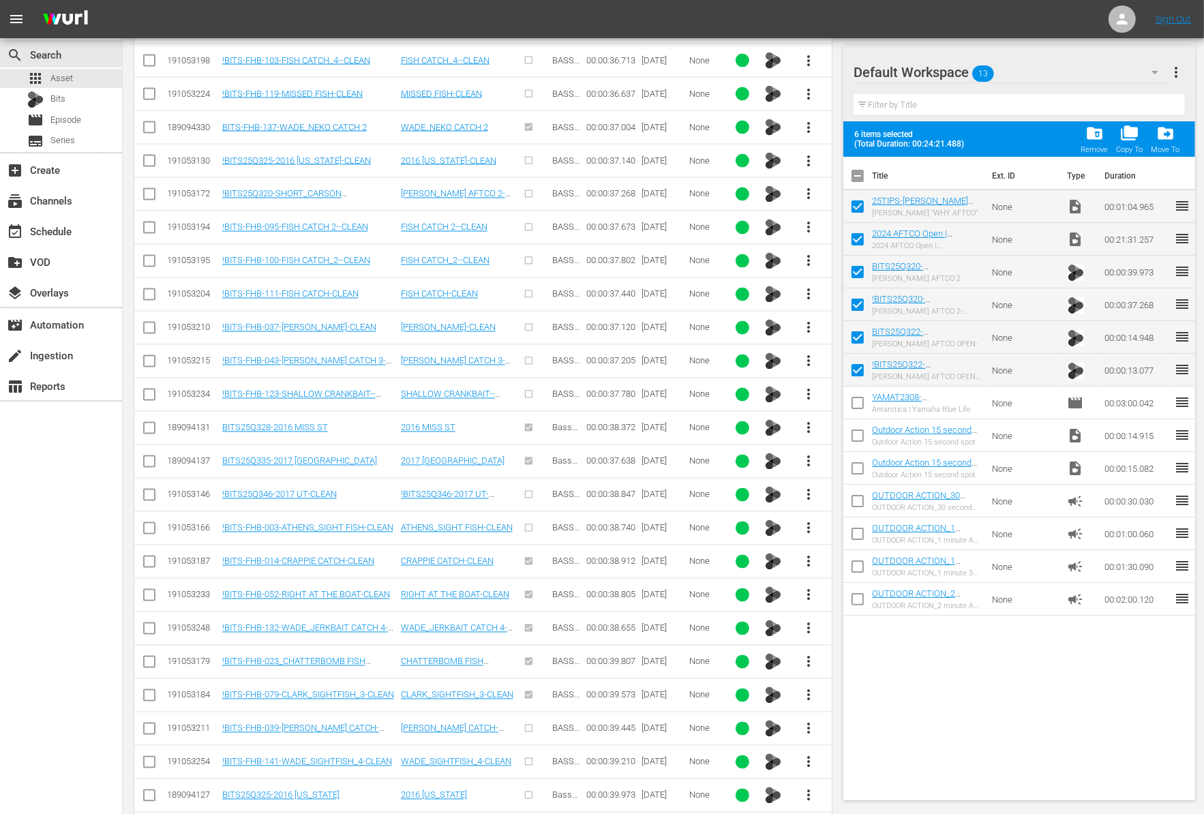
scroll to position [6993, 0]
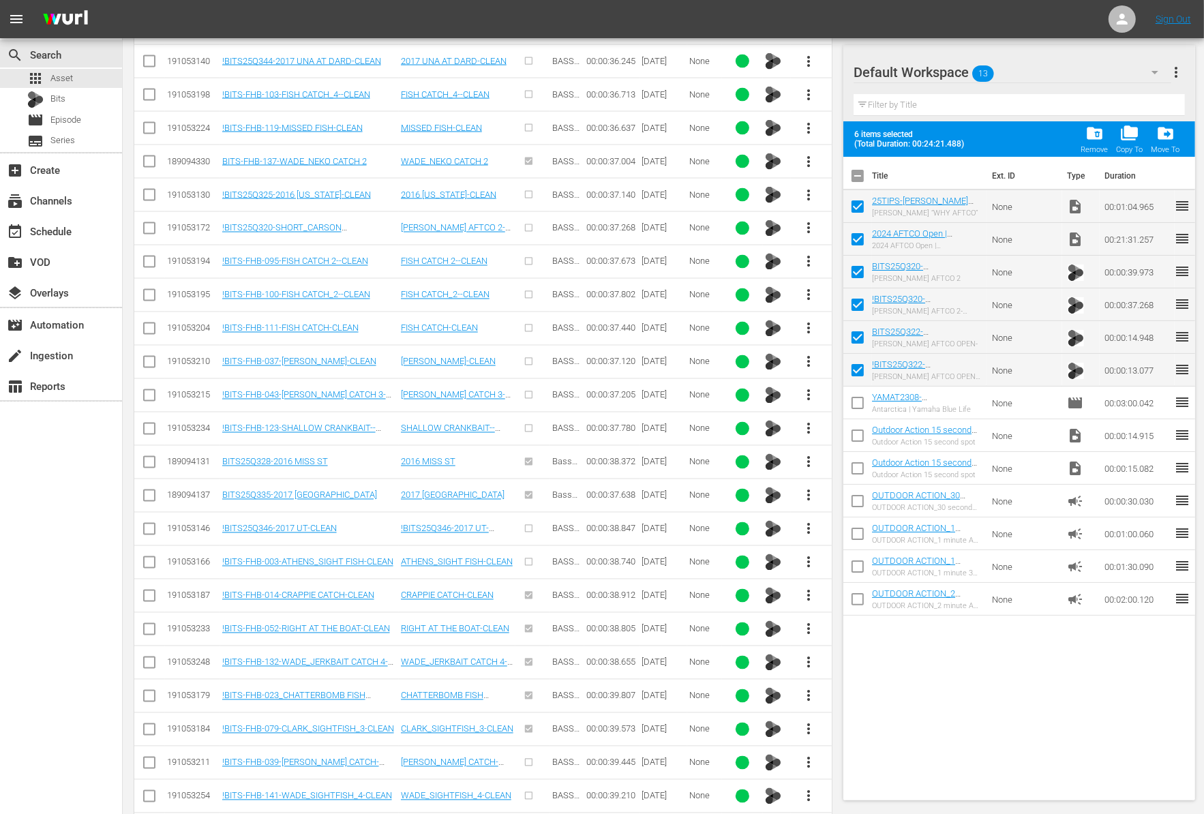
click at [808, 813] on span "more_vert" at bounding box center [809, 829] width 16 height 16
click at [846, 693] on div "Workspace" at bounding box center [882, 700] width 93 height 33
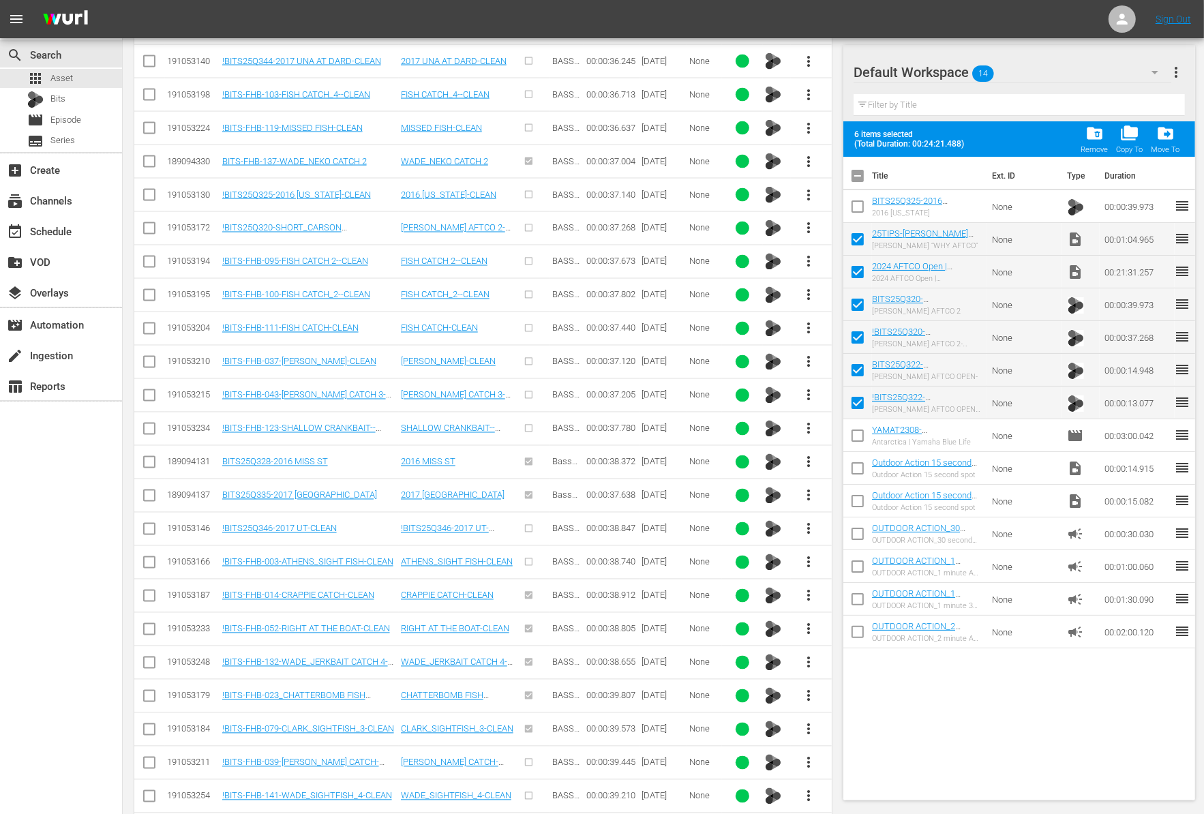
click at [860, 206] on input "checkbox" at bounding box center [857, 209] width 29 height 29
checkbox input "false"
click at [808, 421] on span "more_vert" at bounding box center [809, 429] width 16 height 16
click at [855, 410] on div "Workspace" at bounding box center [882, 411] width 93 height 33
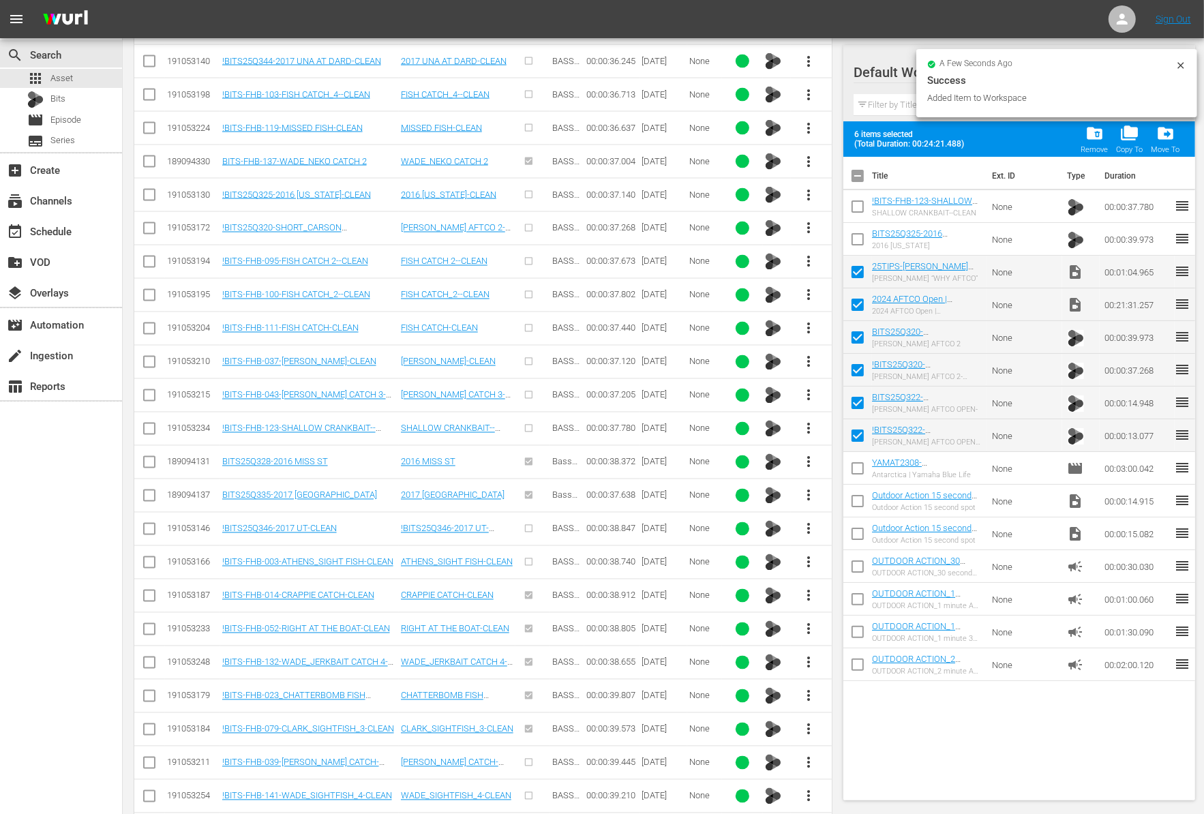
click at [859, 206] on input "checkbox" at bounding box center [857, 209] width 29 height 29
checkbox input "true"
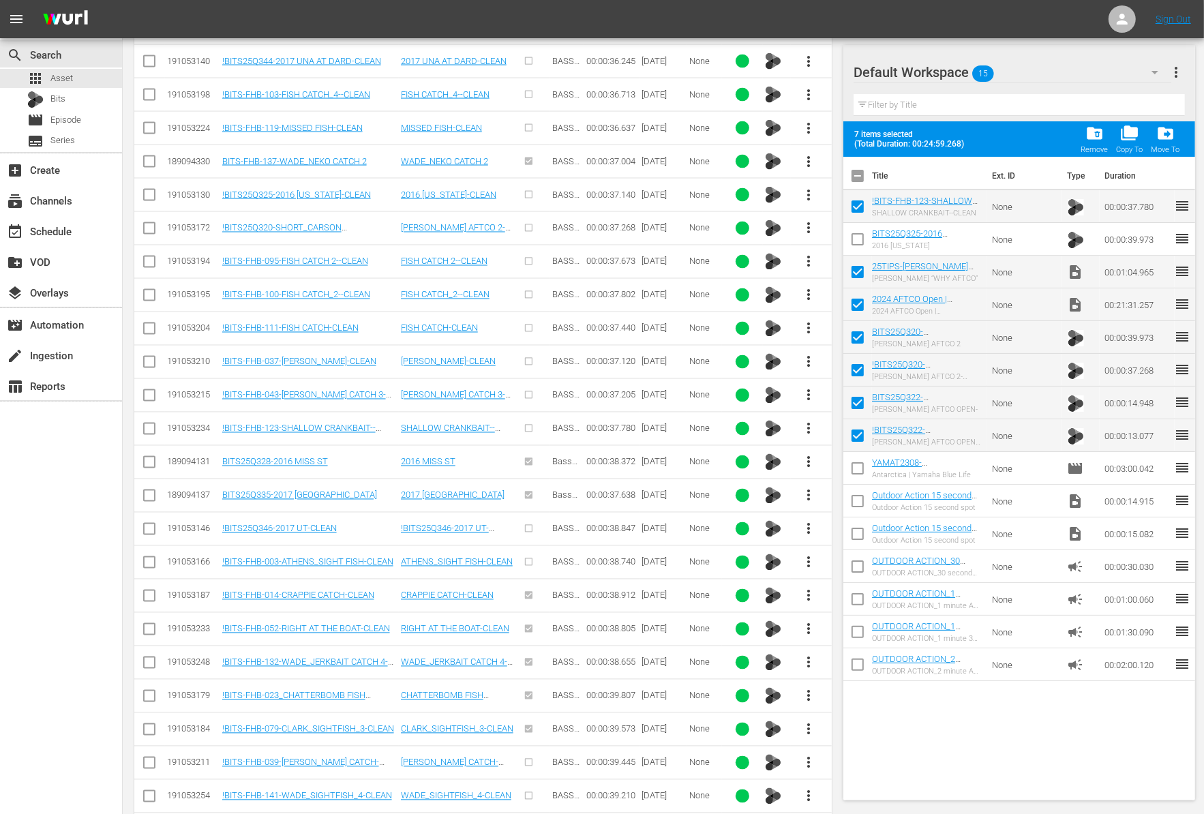
click at [807, 554] on span "more_vert" at bounding box center [809, 562] width 16 height 16
click at [862, 542] on div "Workspace" at bounding box center [882, 544] width 93 height 33
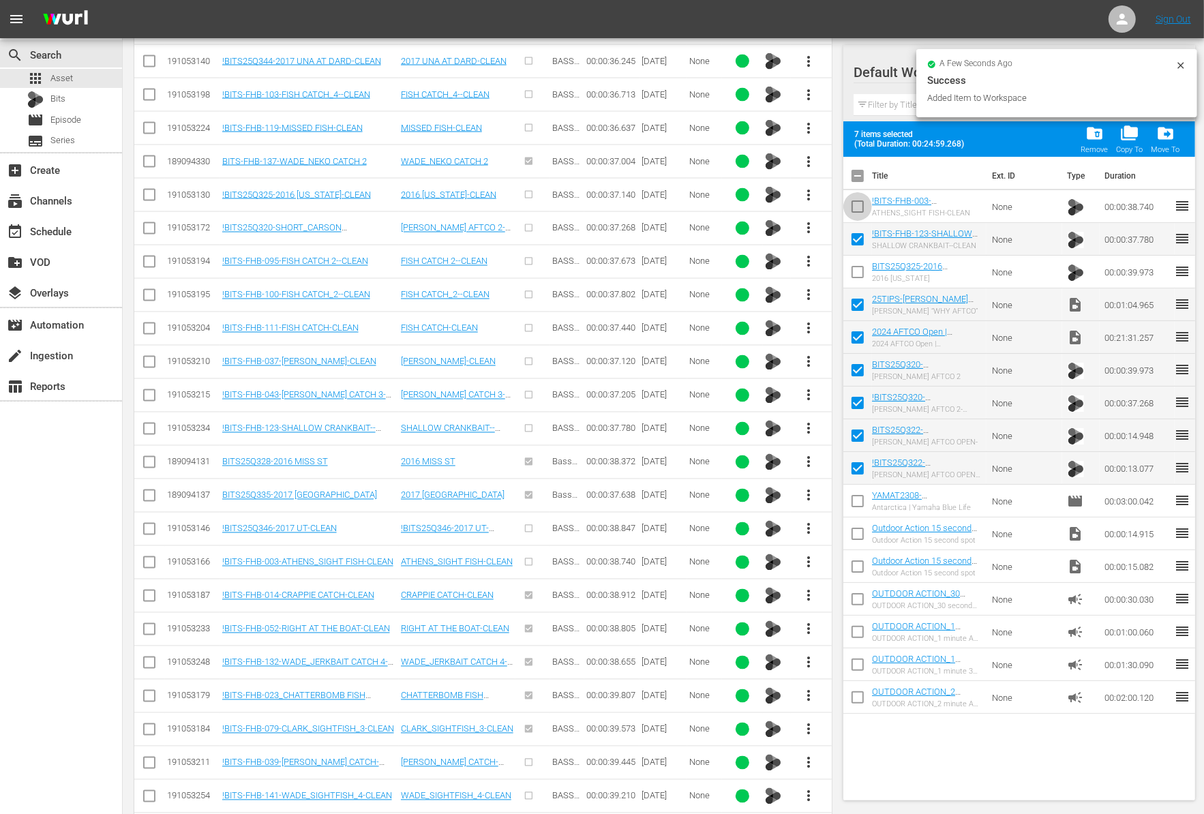
click at [859, 205] on input "checkbox" at bounding box center [857, 209] width 29 height 29
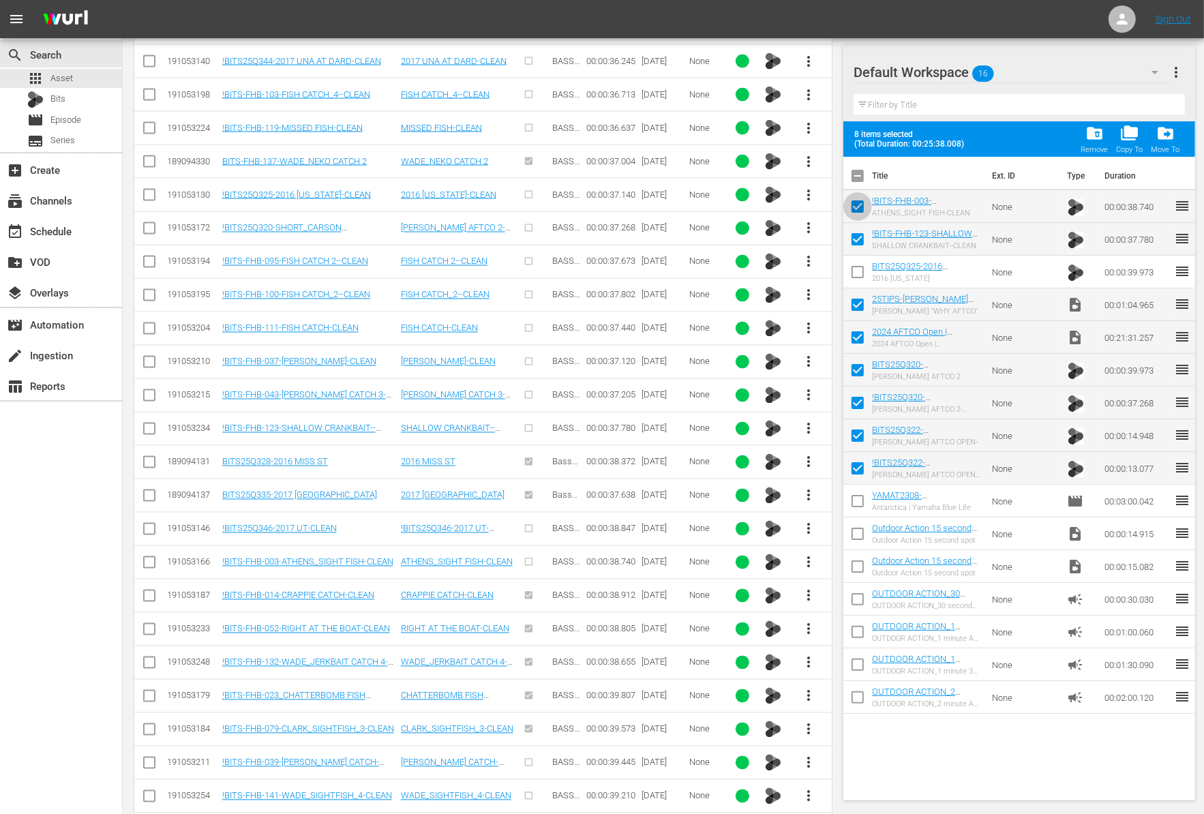
click at [859, 206] on input "checkbox" at bounding box center [857, 209] width 29 height 29
checkbox input "false"
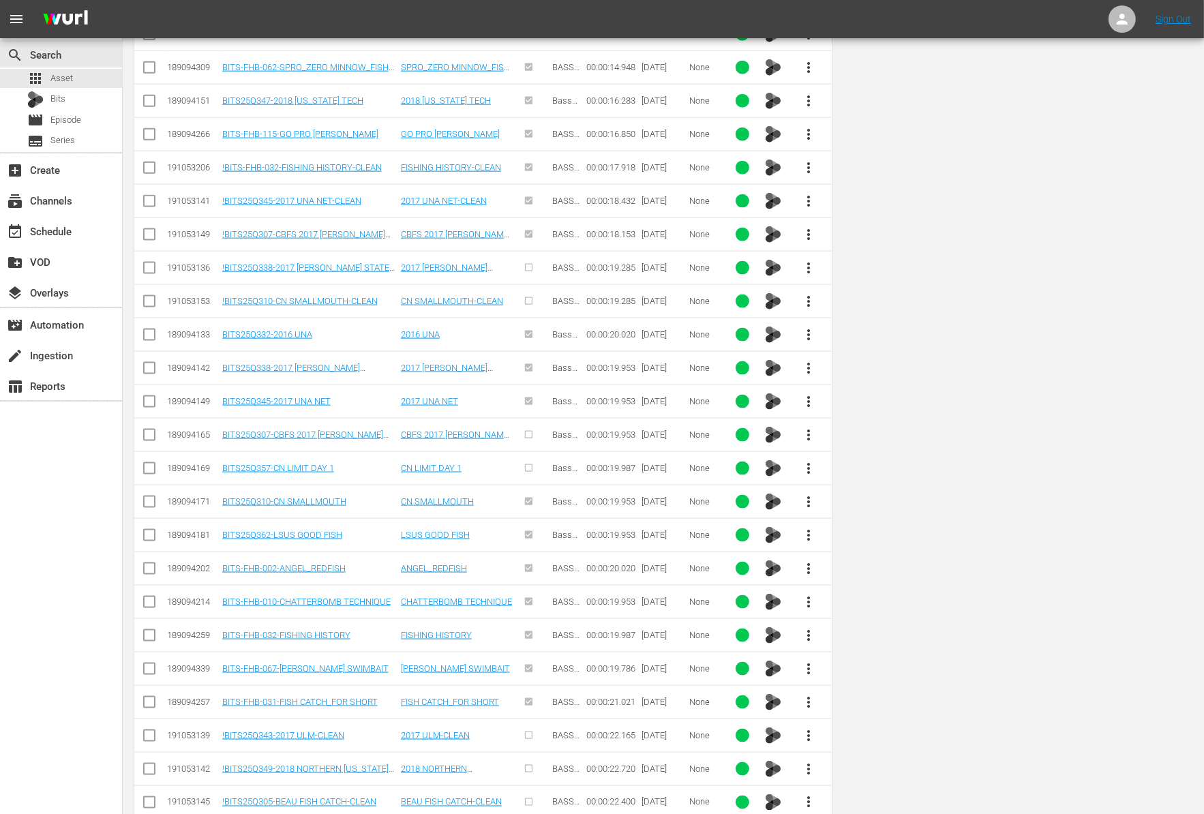
scroll to position [0, 0]
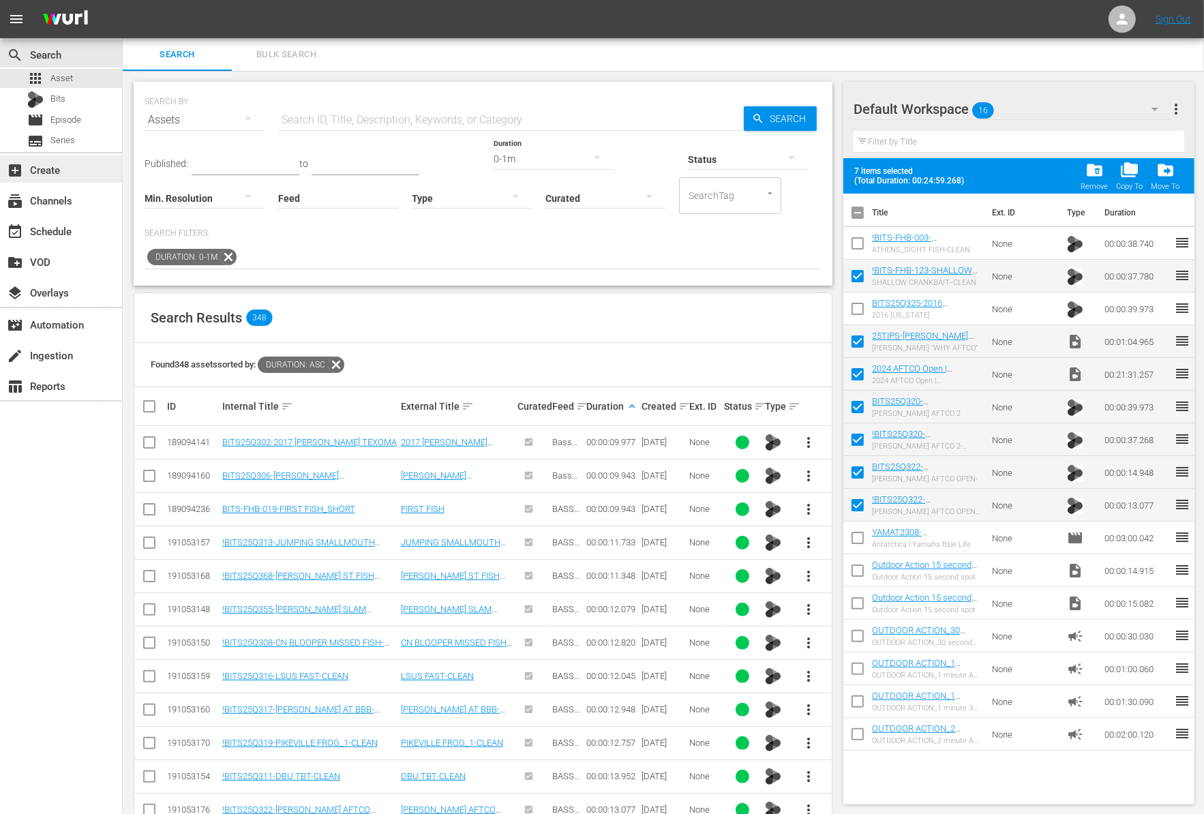
click at [44, 169] on div "add_box Create" at bounding box center [38, 168] width 76 height 12
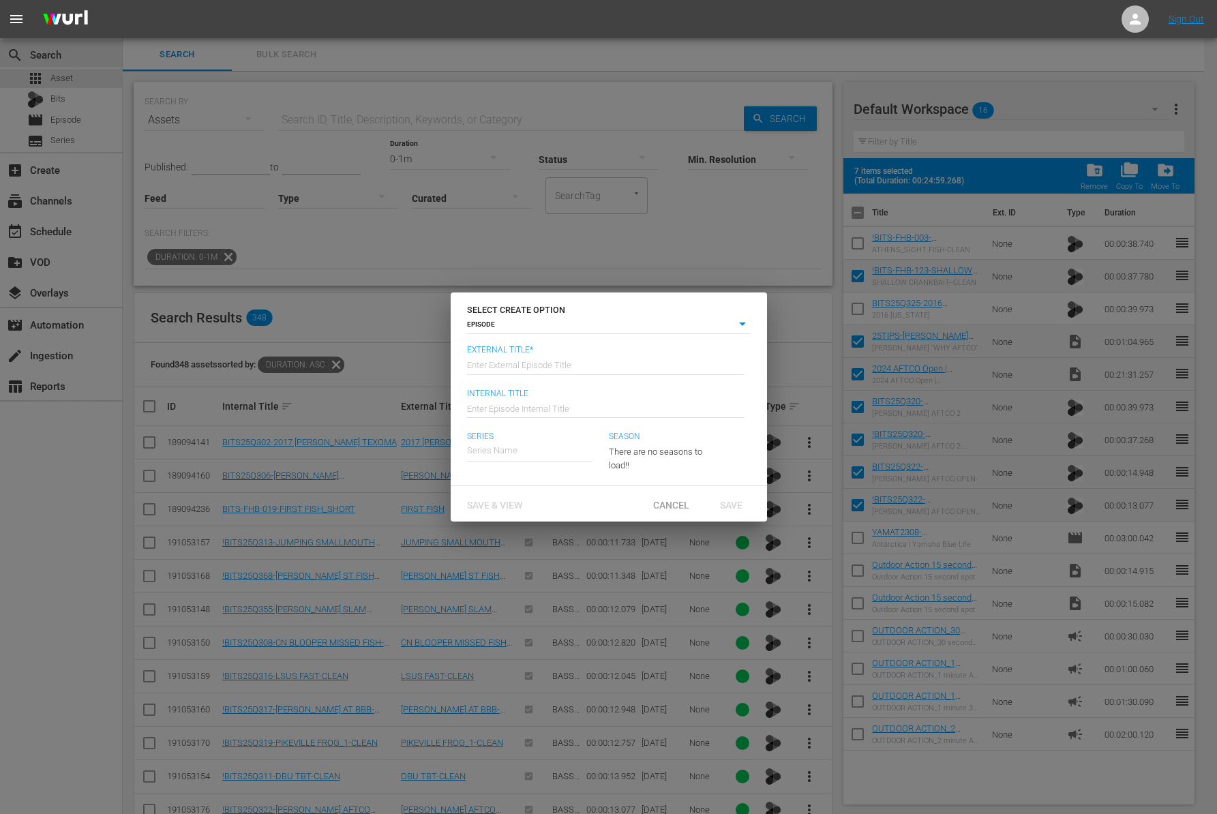
click at [551, 350] on input "text" at bounding box center [605, 364] width 277 height 33
type input "AFTCO FILMS"
click at [555, 410] on input "text" at bounding box center [605, 407] width 277 height 33
type input "Wk41-AFTCO"
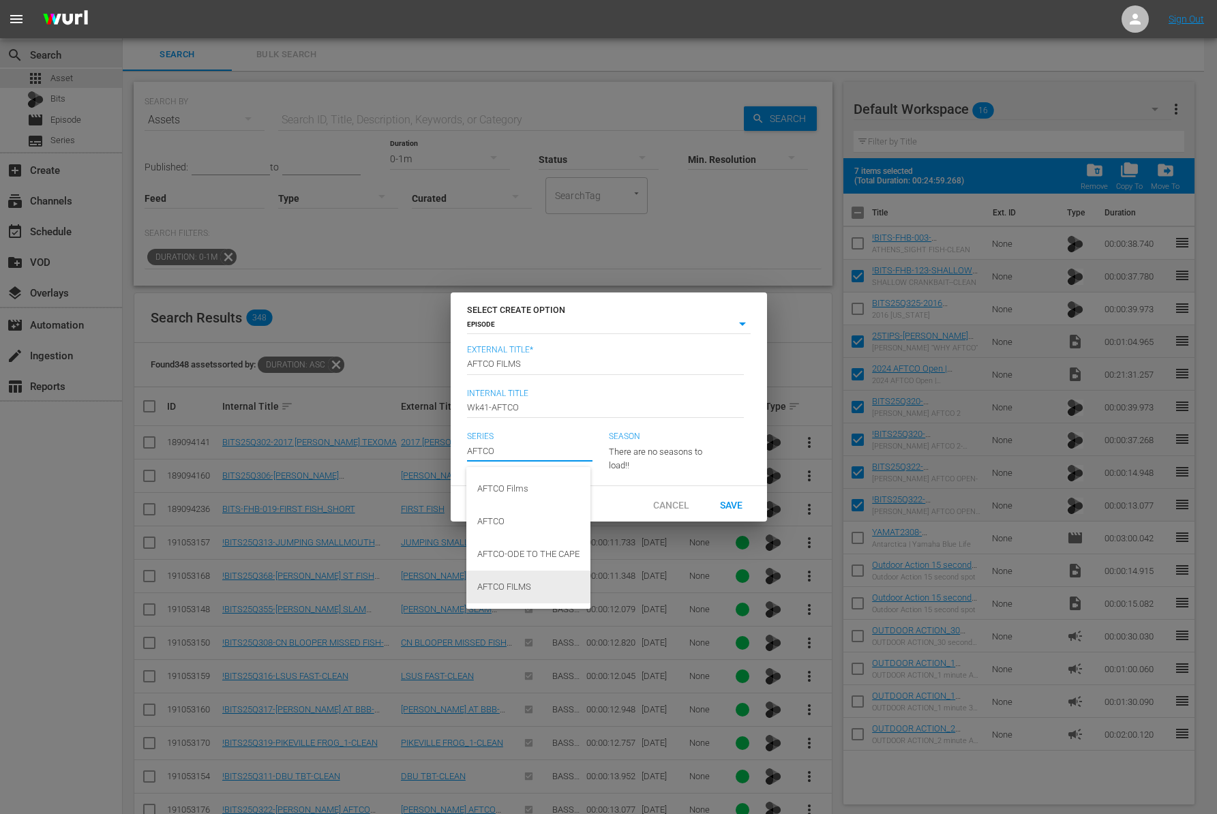
click at [545, 584] on div "AFTCO FILMS" at bounding box center [528, 586] width 102 height 33
type input "AFTCO FILMS"
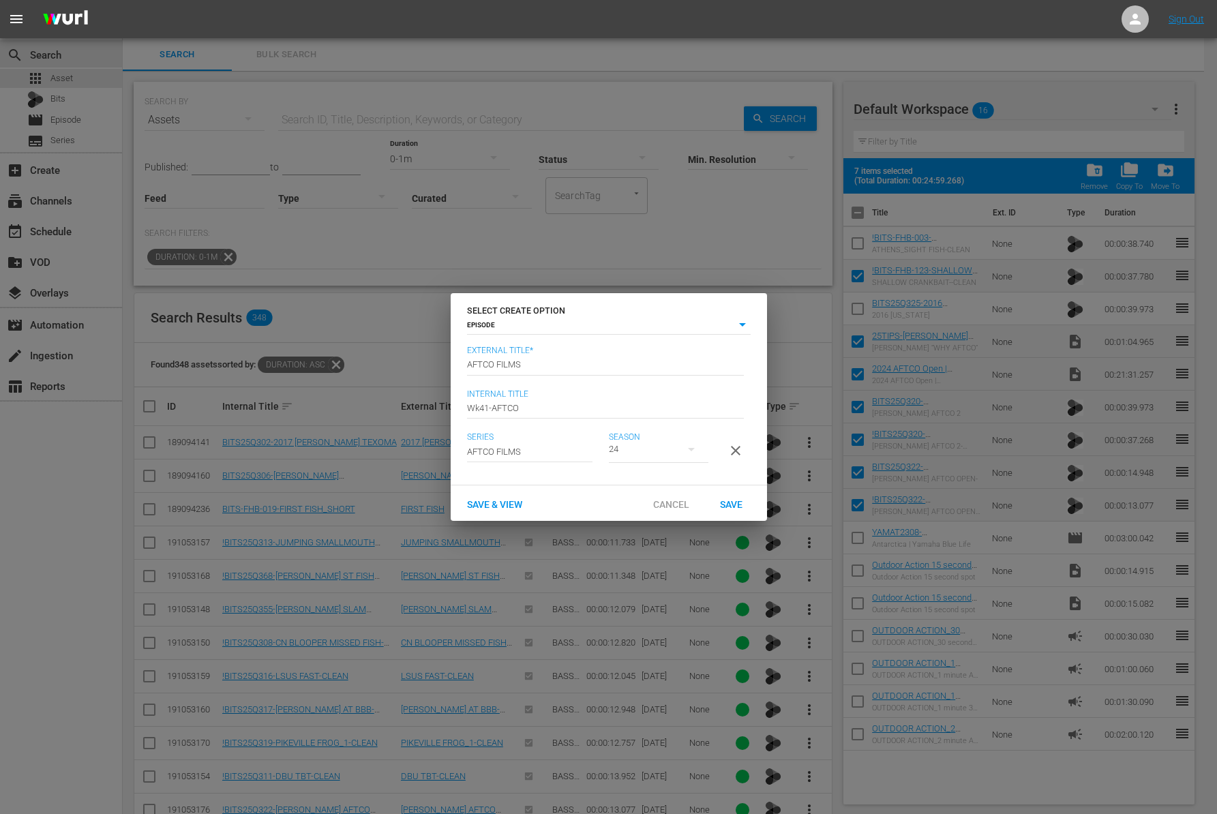
click at [739, 506] on span "Save" at bounding box center [731, 504] width 44 height 11
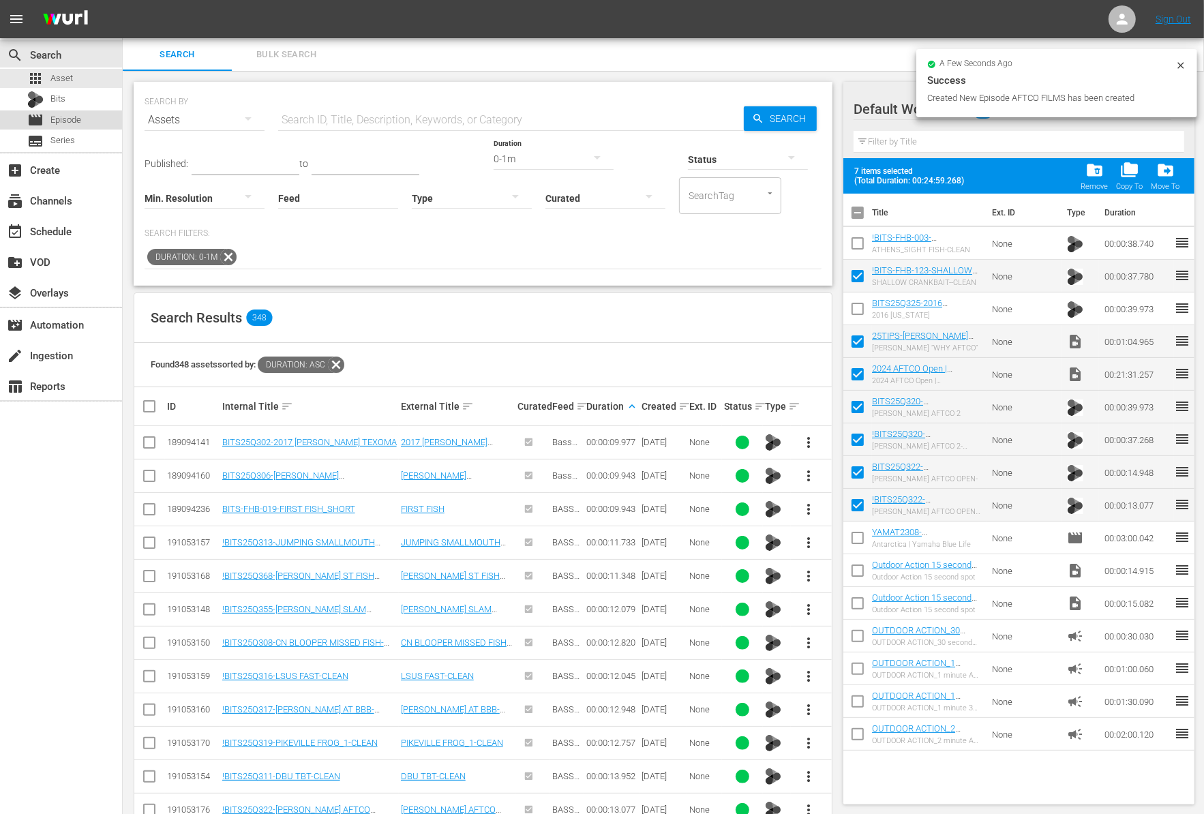
click at [92, 111] on div "movie Episode" at bounding box center [61, 119] width 122 height 19
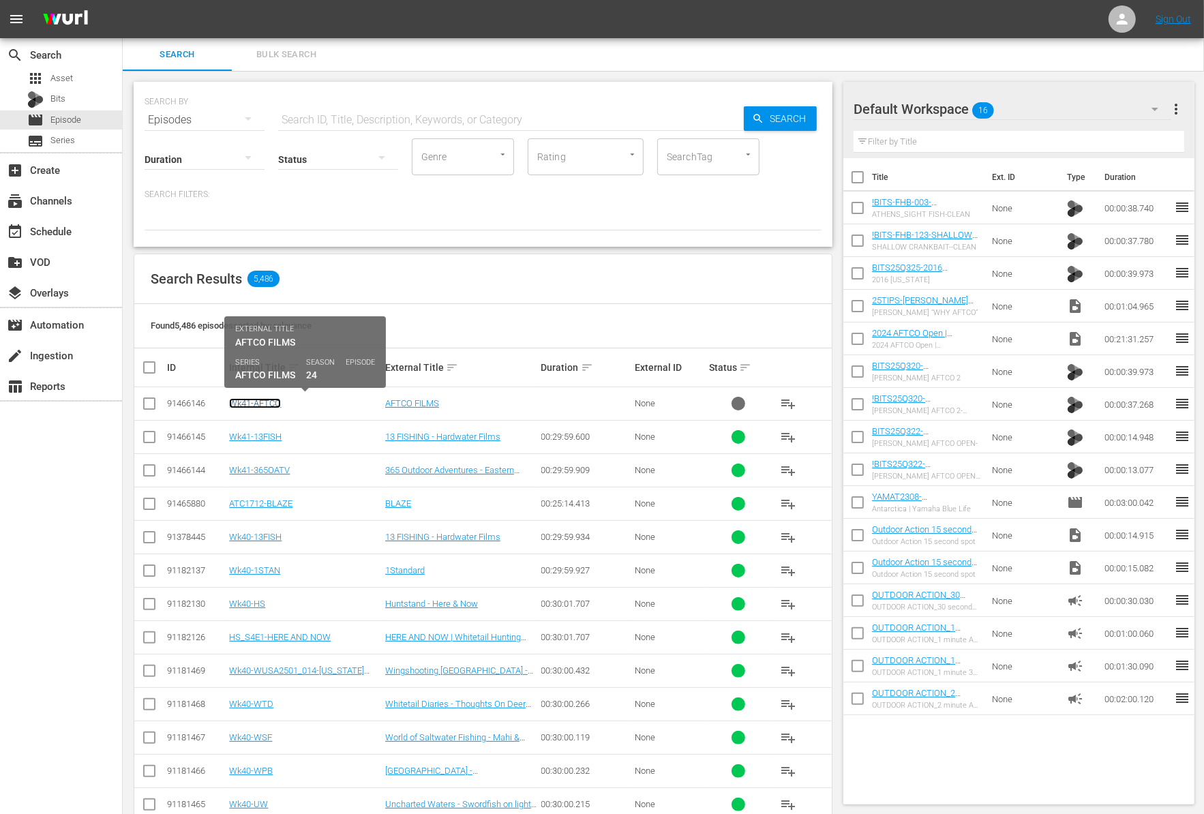
click at [260, 406] on link "Wk41-AFTCO" at bounding box center [255, 403] width 52 height 10
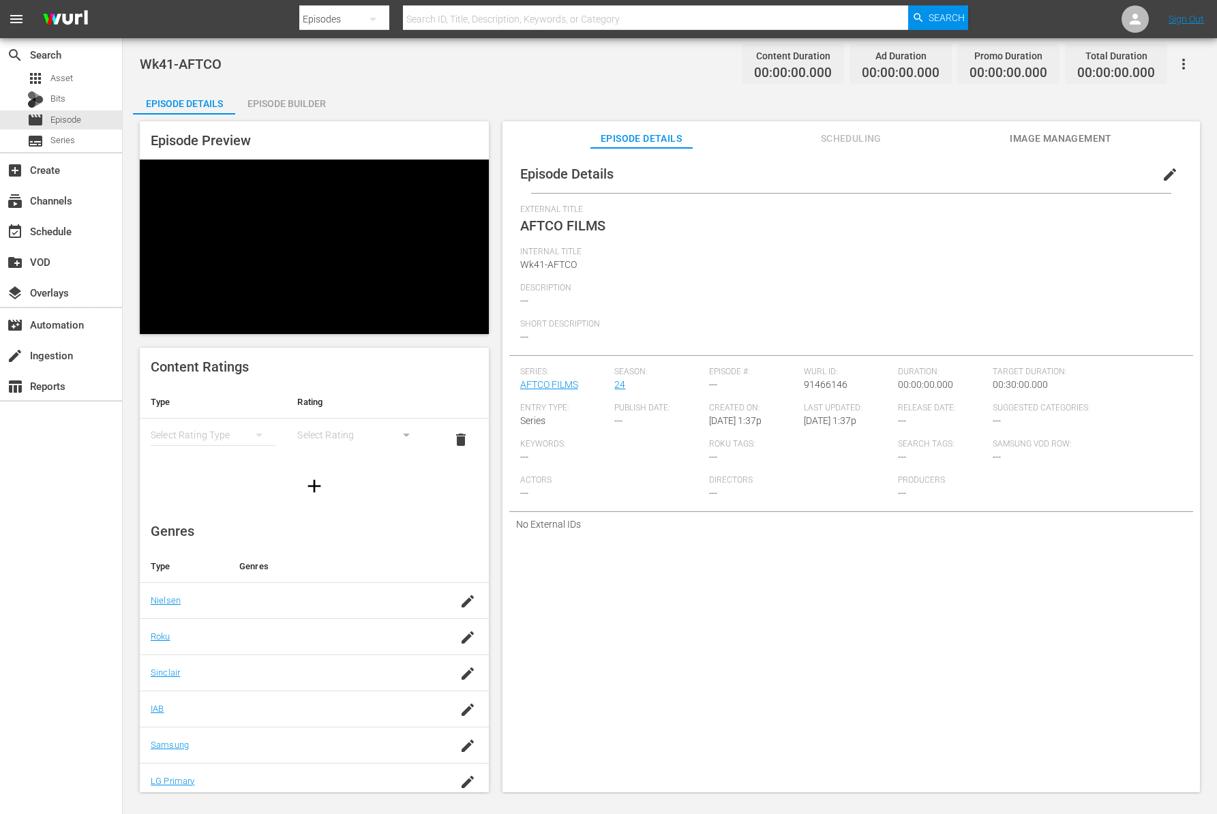
click at [292, 99] on div "Episode Builder" at bounding box center [286, 103] width 102 height 33
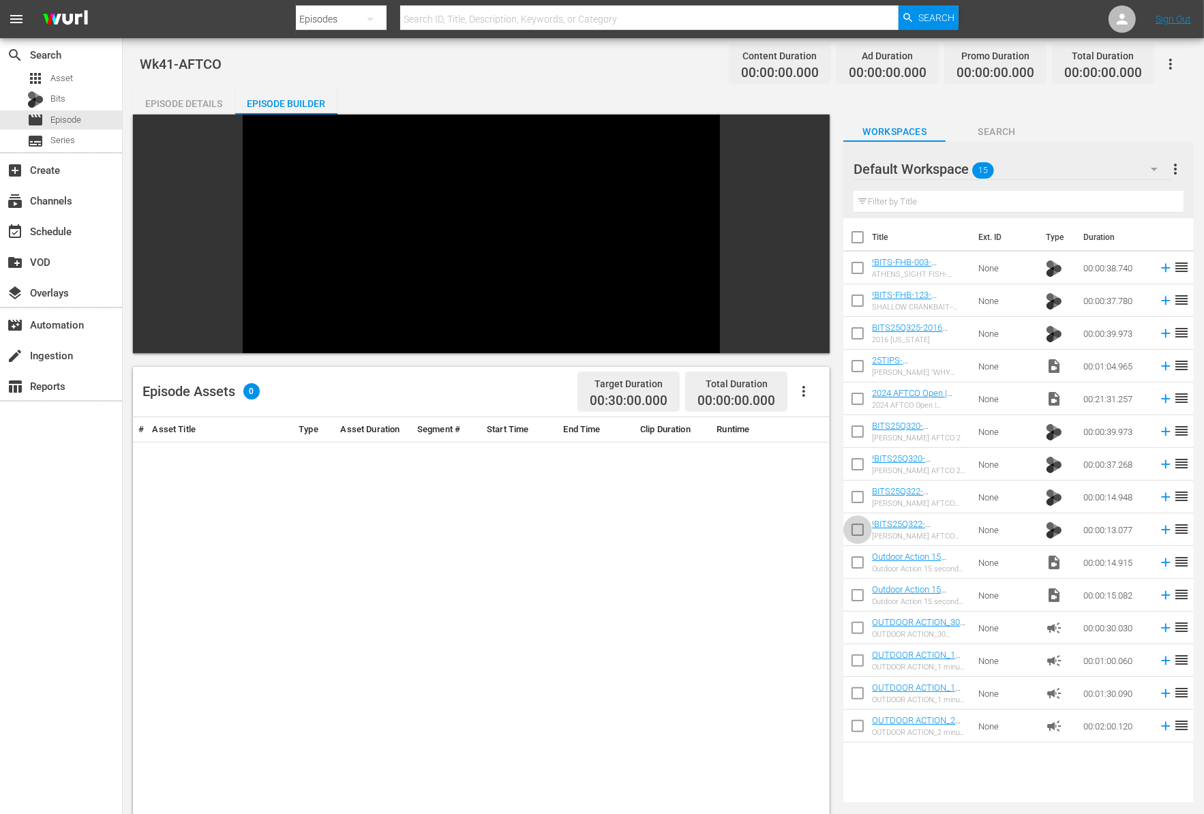
click at [854, 518] on input "checkbox" at bounding box center [857, 532] width 29 height 29
checkbox input "true"
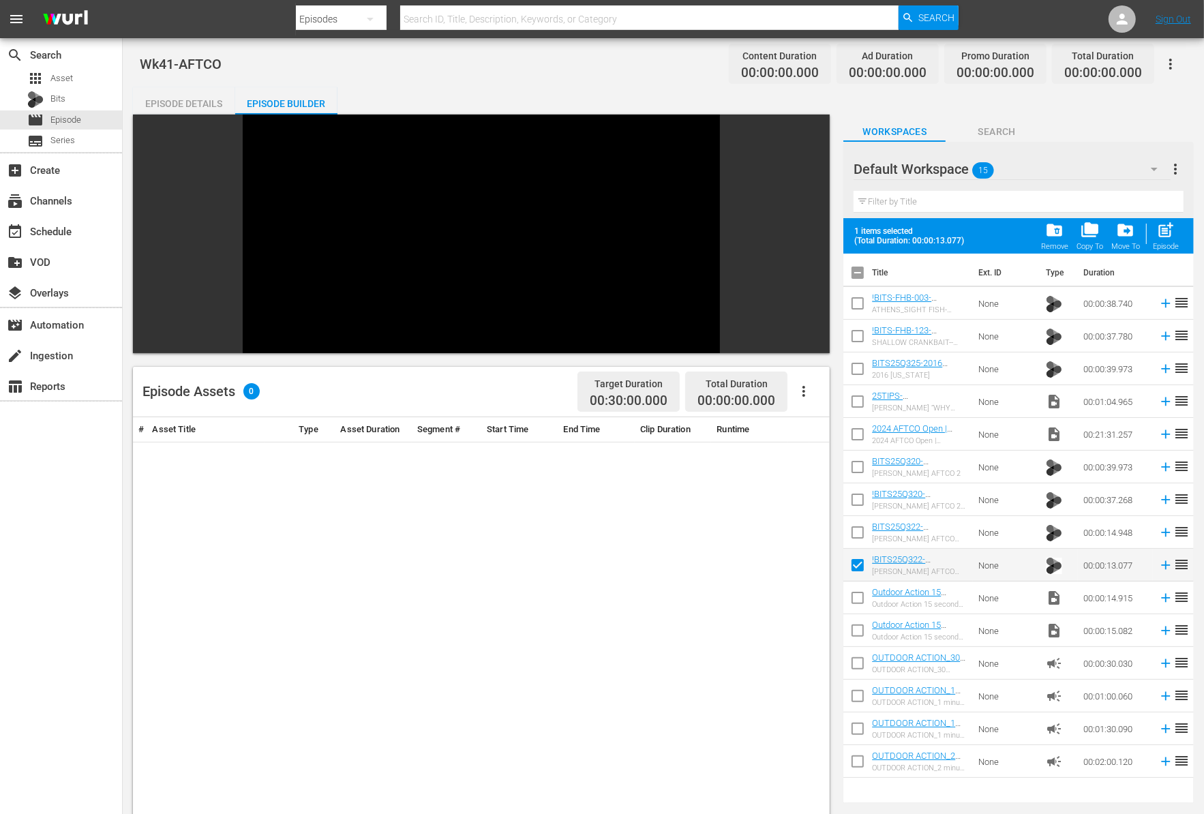
click at [856, 532] on input "checkbox" at bounding box center [857, 535] width 29 height 29
checkbox input "true"
click at [855, 503] on input "checkbox" at bounding box center [857, 502] width 29 height 29
checkbox input "true"
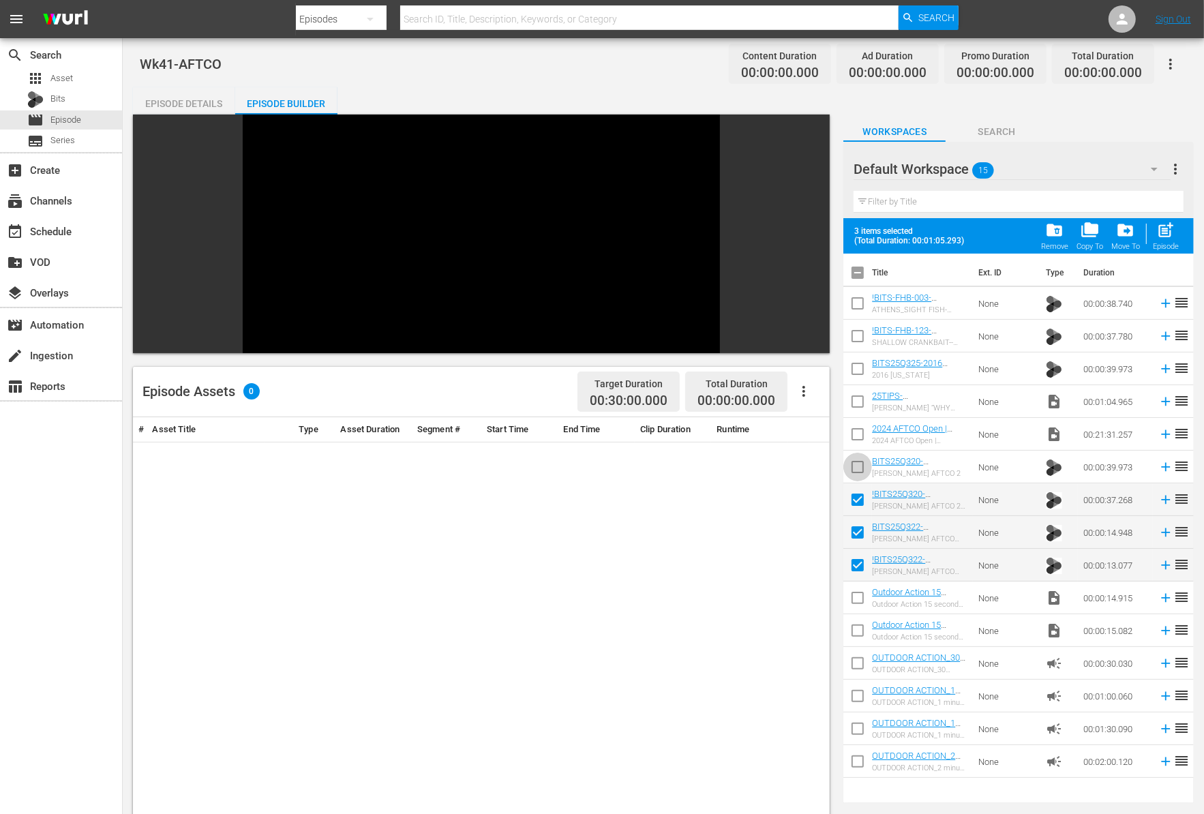
click at [855, 475] on input "checkbox" at bounding box center [857, 469] width 29 height 29
checkbox input "true"
click at [855, 437] on input "checkbox" at bounding box center [857, 437] width 29 height 29
checkbox input "true"
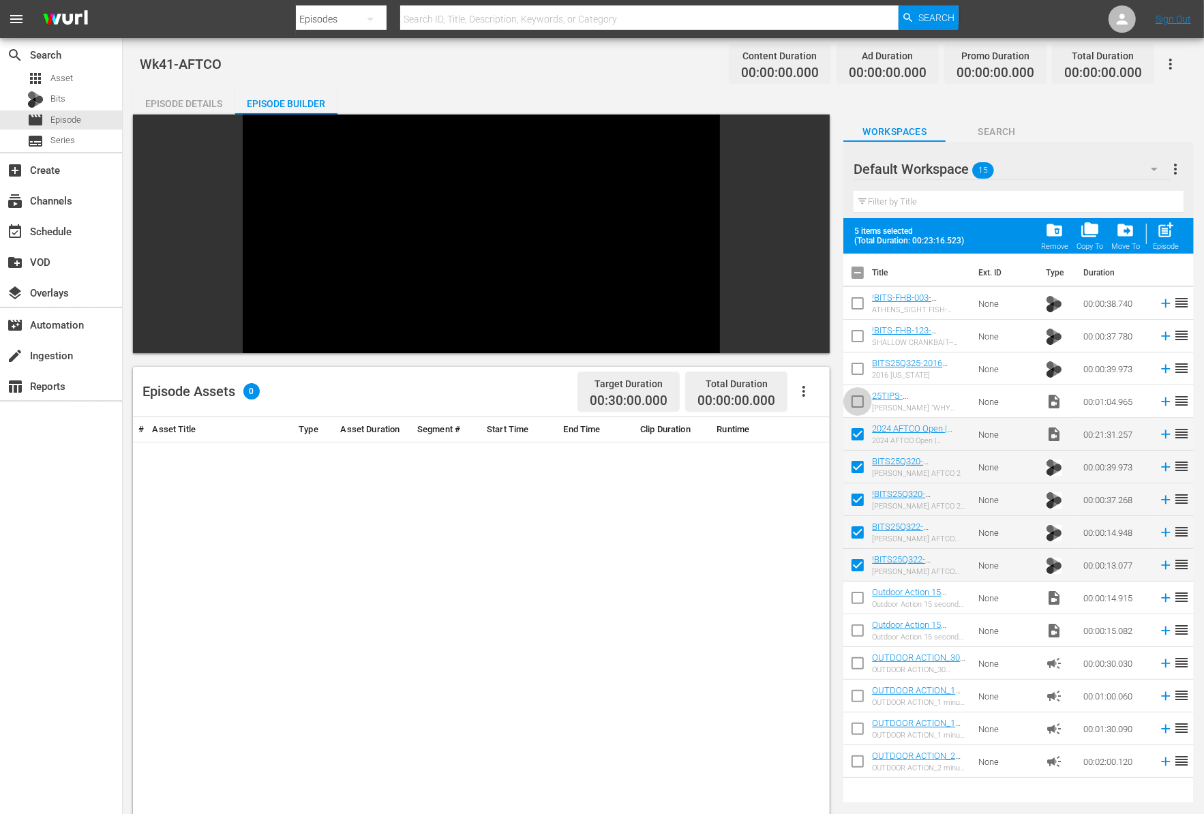
click at [855, 403] on input "checkbox" at bounding box center [857, 404] width 29 height 29
checkbox input "true"
click at [854, 352] on td at bounding box center [857, 368] width 29 height 33
click at [857, 369] on input "checkbox" at bounding box center [857, 371] width 29 height 29
checkbox input "true"
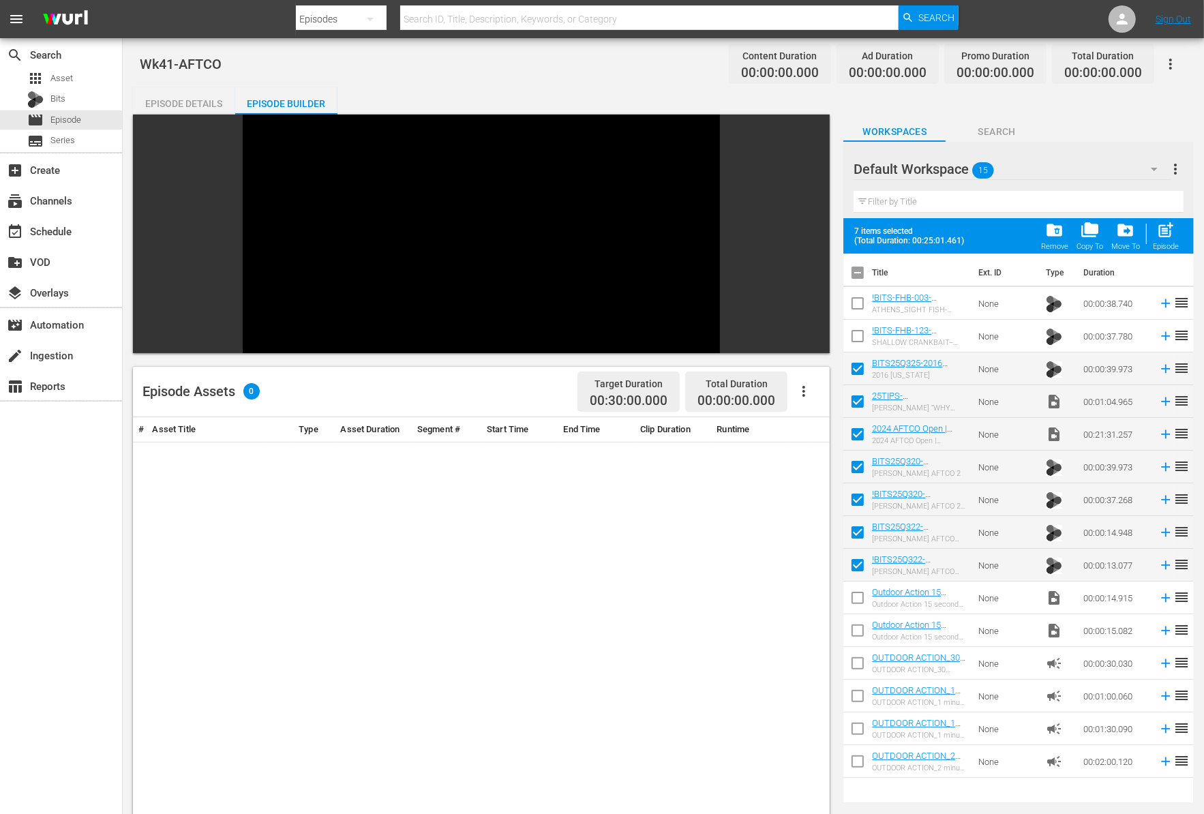
click at [856, 344] on input "checkbox" at bounding box center [857, 338] width 29 height 29
click at [1163, 232] on span "post_add" at bounding box center [1166, 230] width 18 height 18
checkbox input "false"
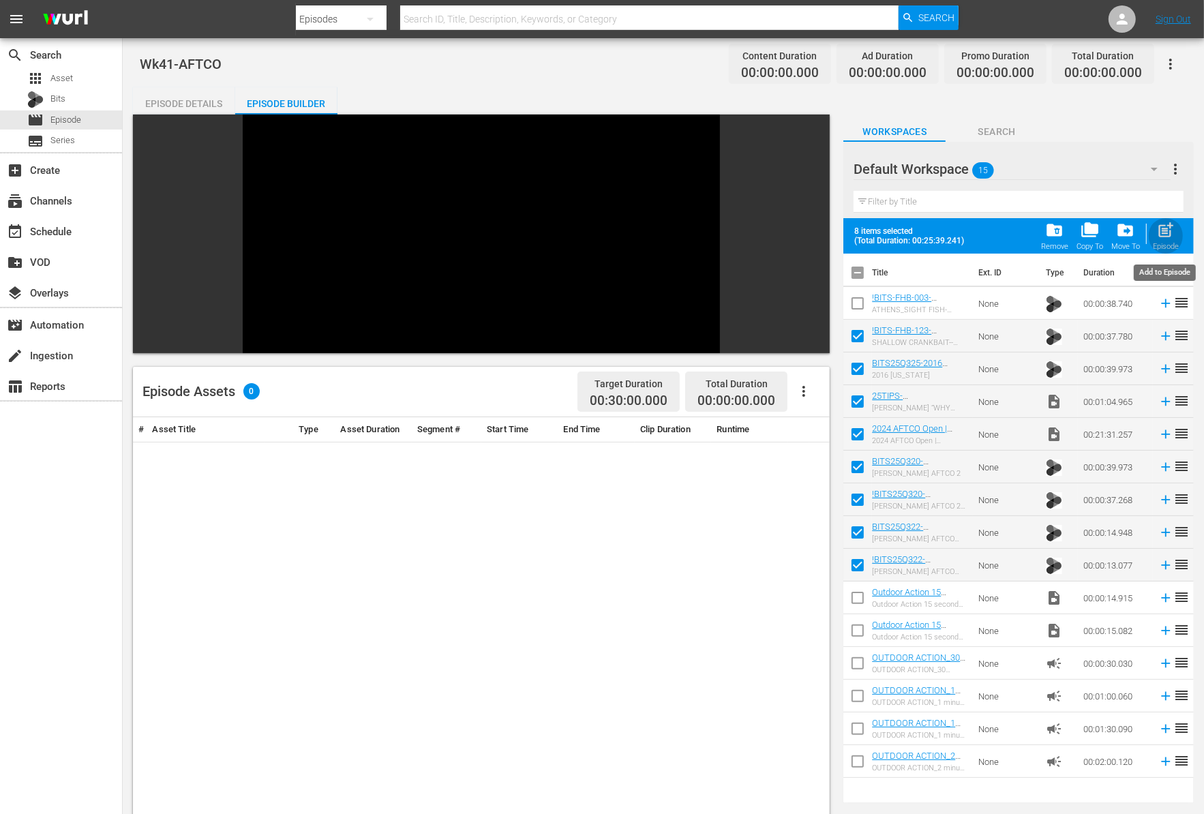
checkbox input "false"
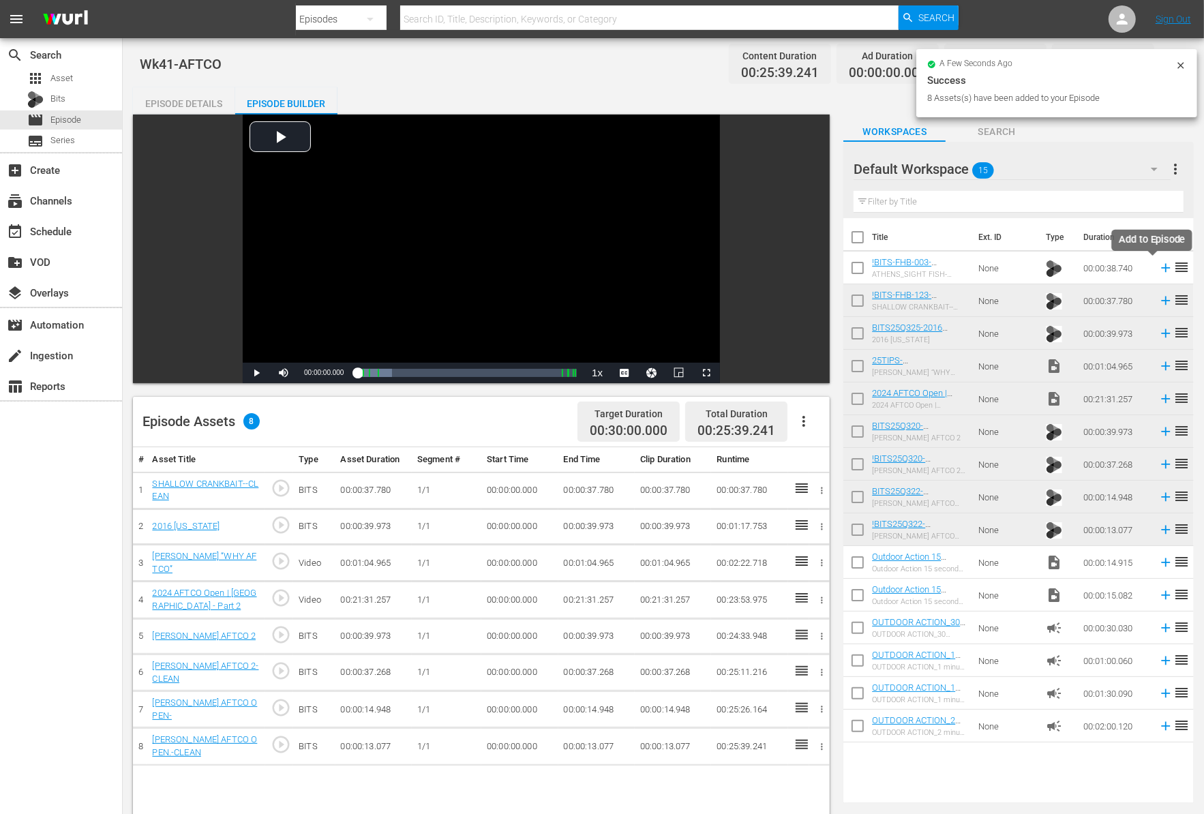
click at [1161, 266] on icon at bounding box center [1165, 268] width 9 height 9
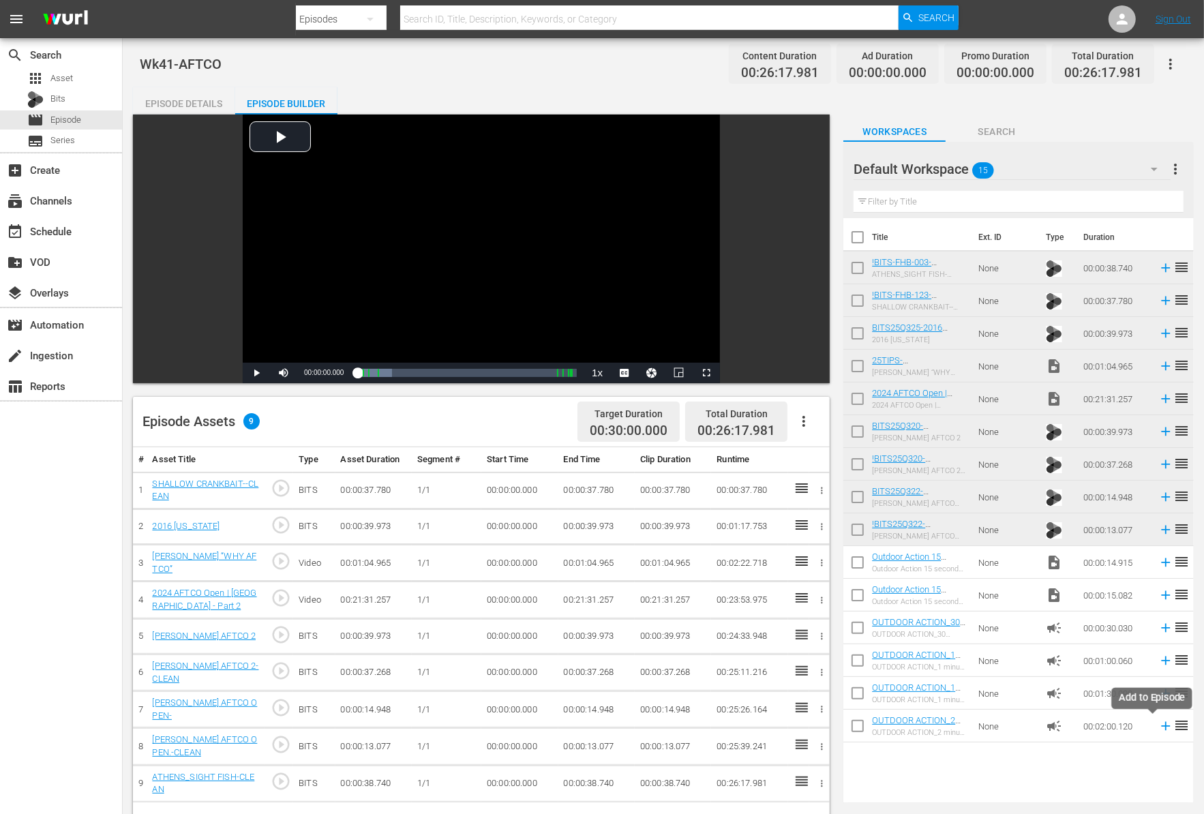
click at [1161, 725] on icon at bounding box center [1165, 726] width 9 height 9
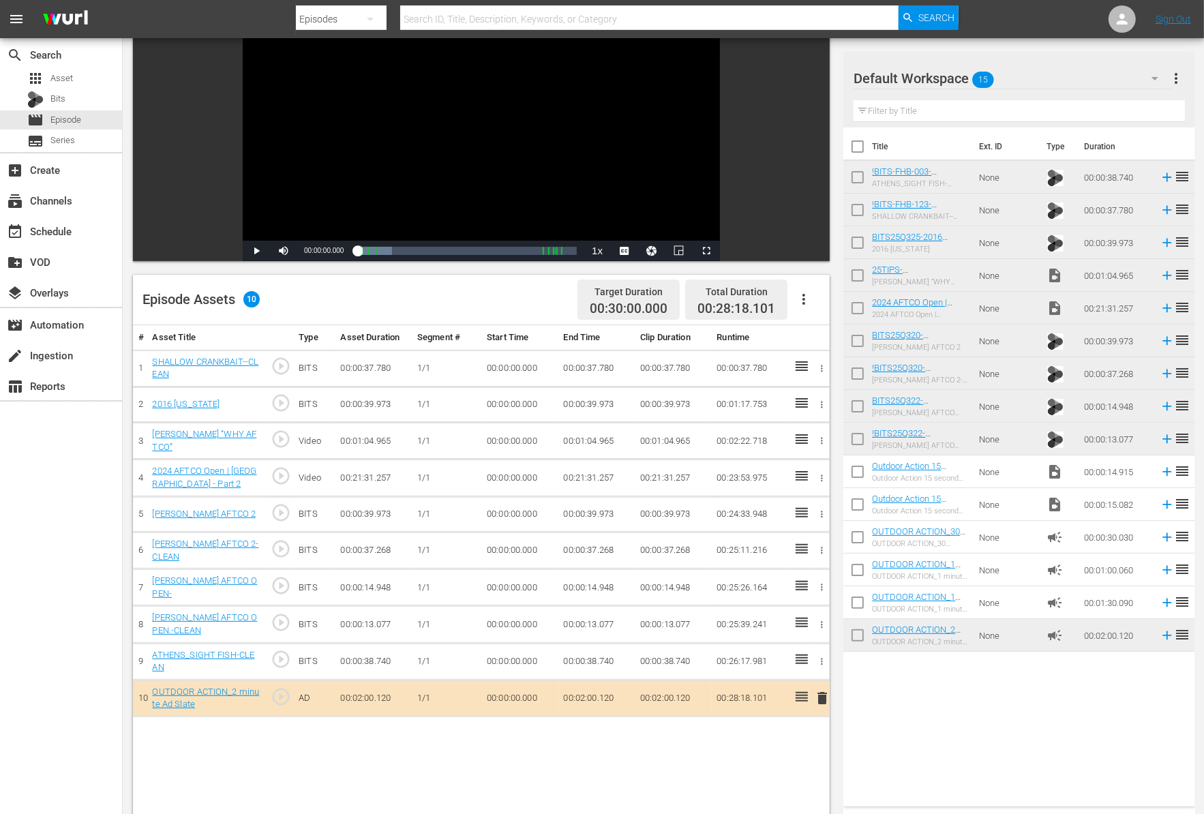
scroll to position [112, 0]
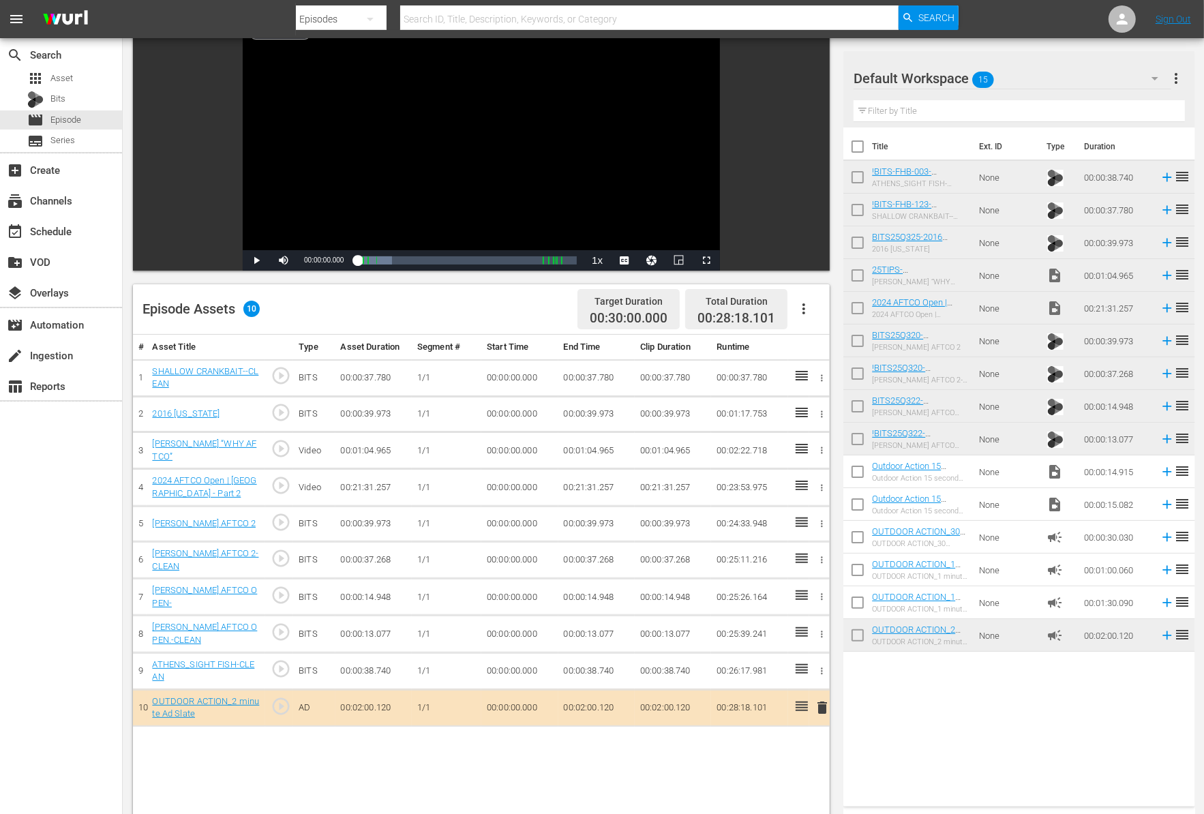
click at [821, 380] on icon "button" at bounding box center [822, 377] width 2 height 7
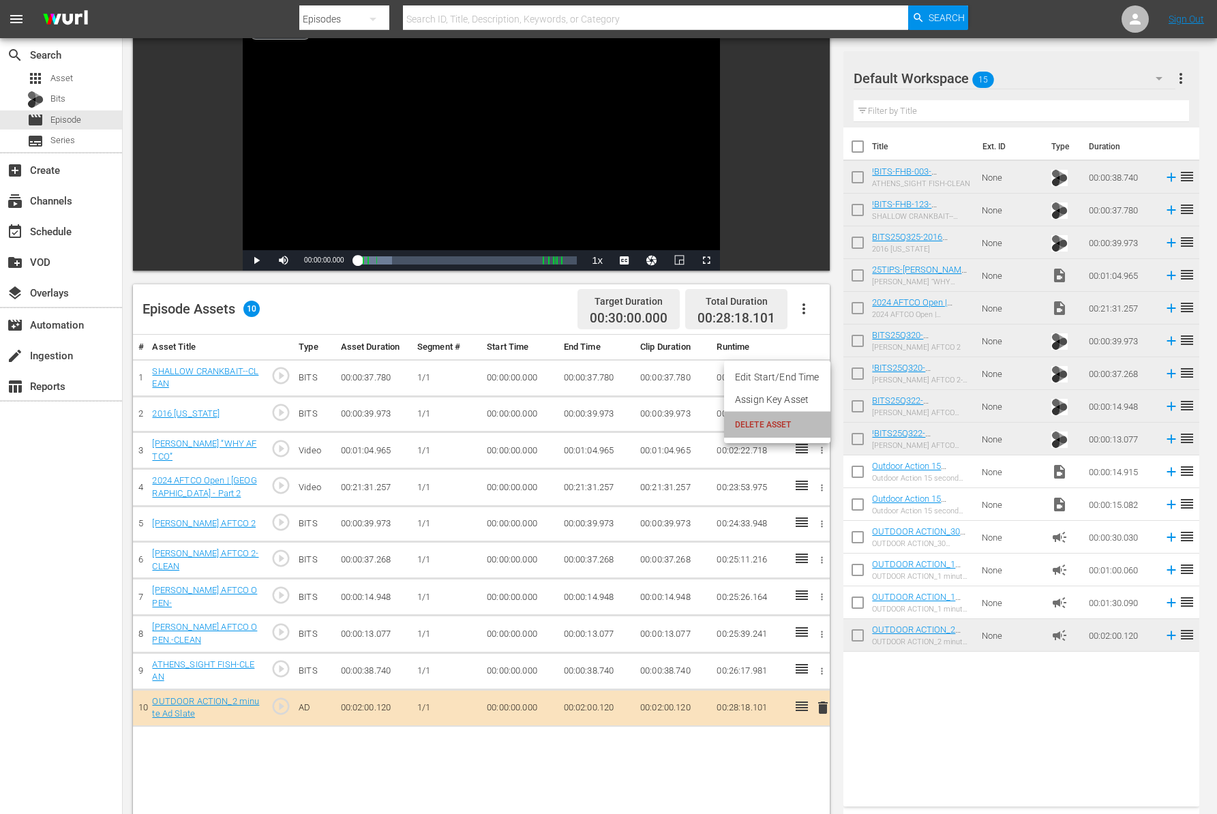
click at [799, 421] on span "DELETE ASSET" at bounding box center [777, 424] width 85 height 12
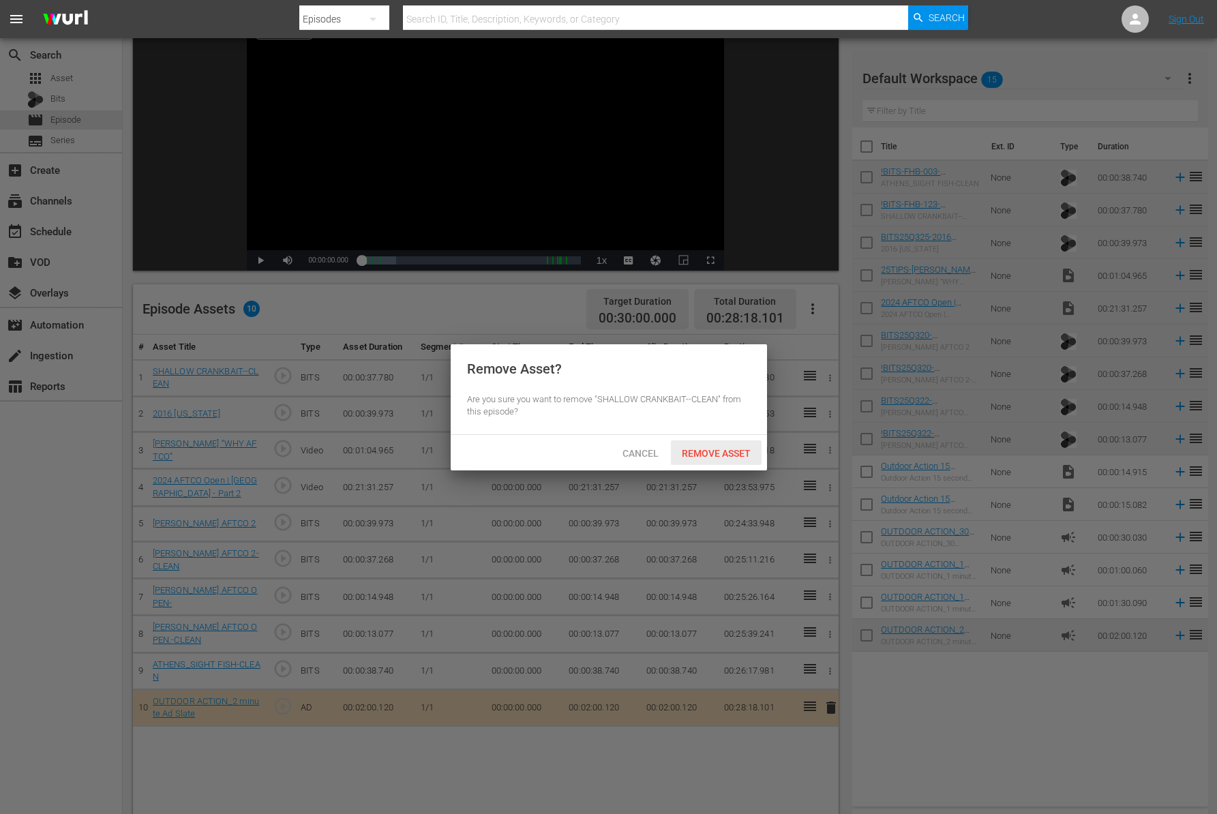
click at [748, 461] on div "Remove Asset" at bounding box center [716, 452] width 91 height 25
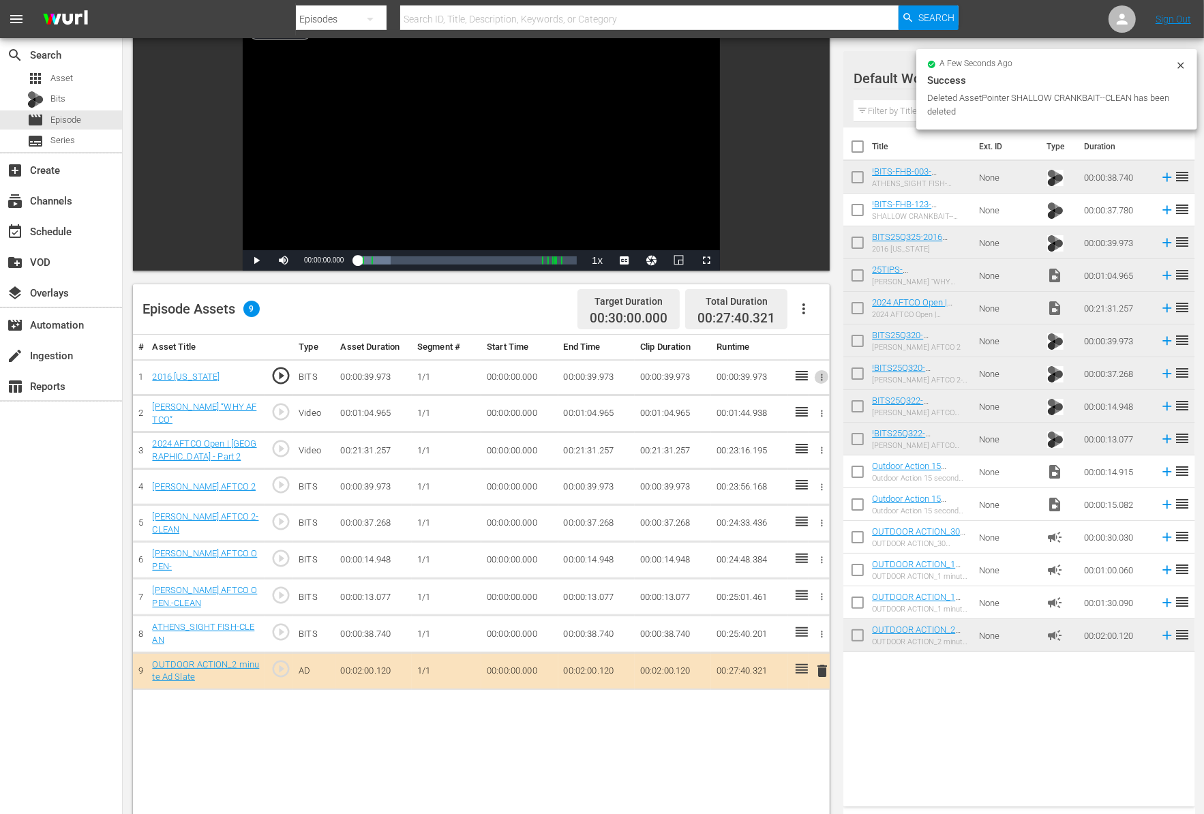
click at [818, 374] on icon "button" at bounding box center [822, 377] width 10 height 10
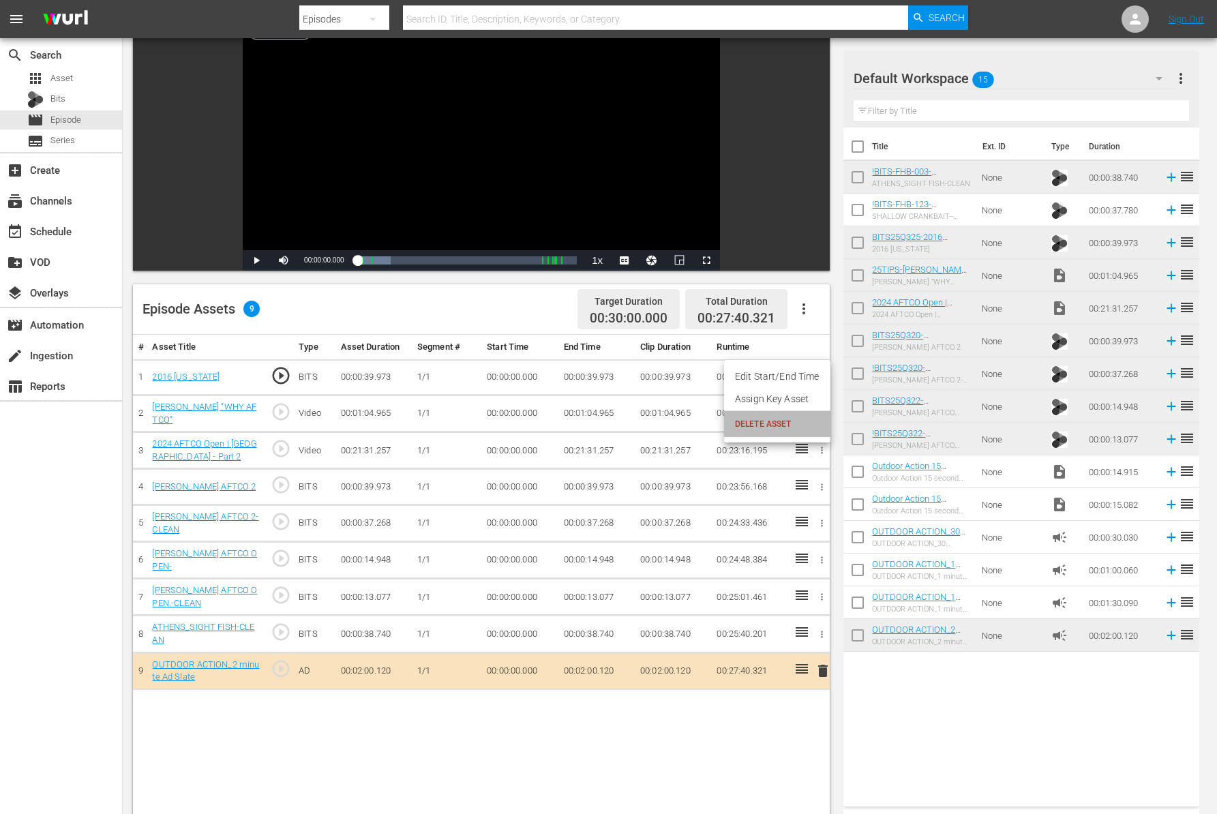
click at [781, 421] on span "DELETE ASSET" at bounding box center [777, 424] width 85 height 12
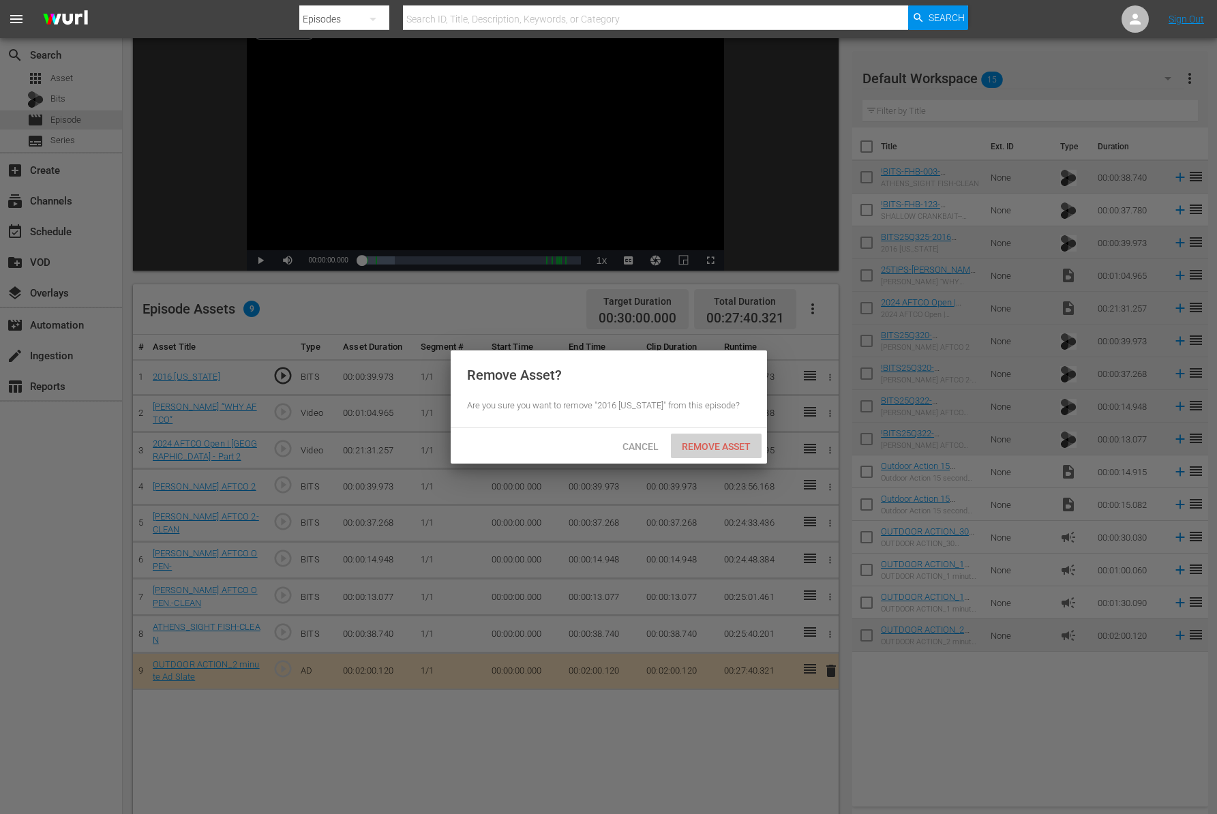
click at [722, 451] on span "Remove Asset" at bounding box center [716, 446] width 91 height 11
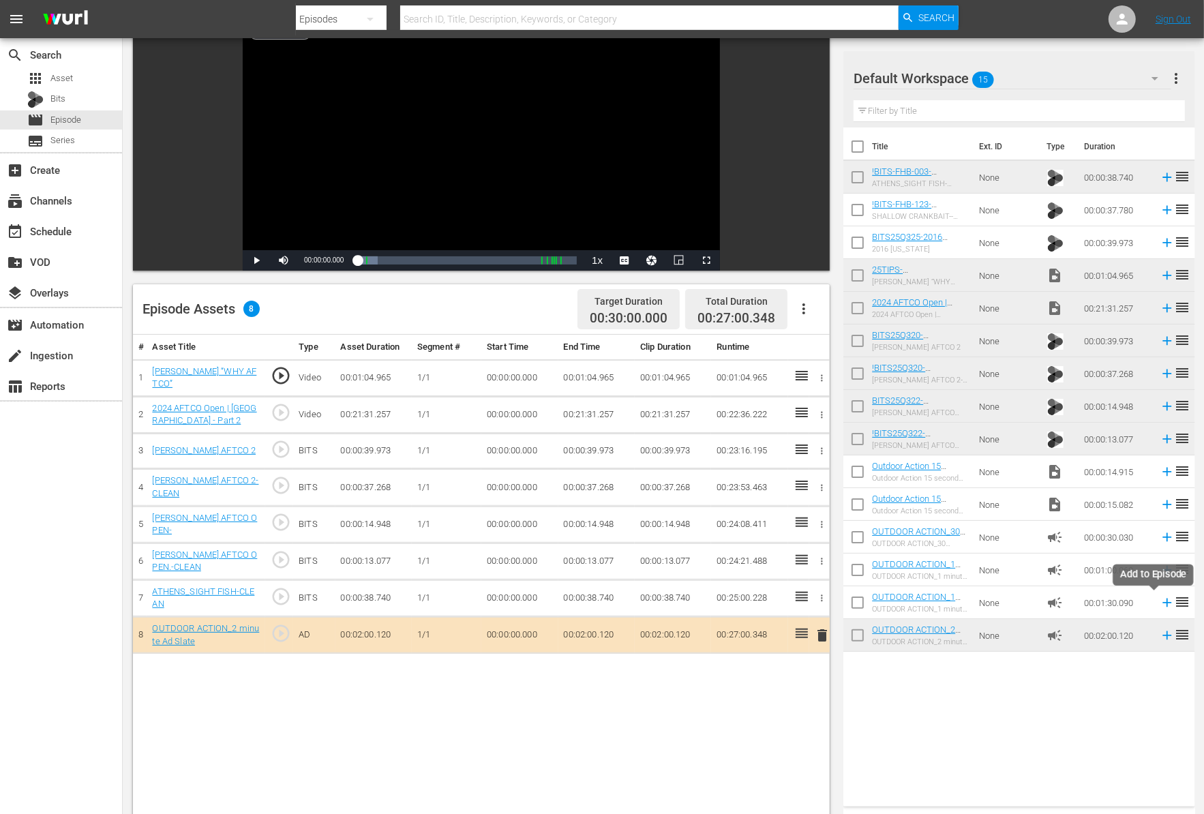
click at [1159, 605] on icon at bounding box center [1166, 602] width 15 height 15
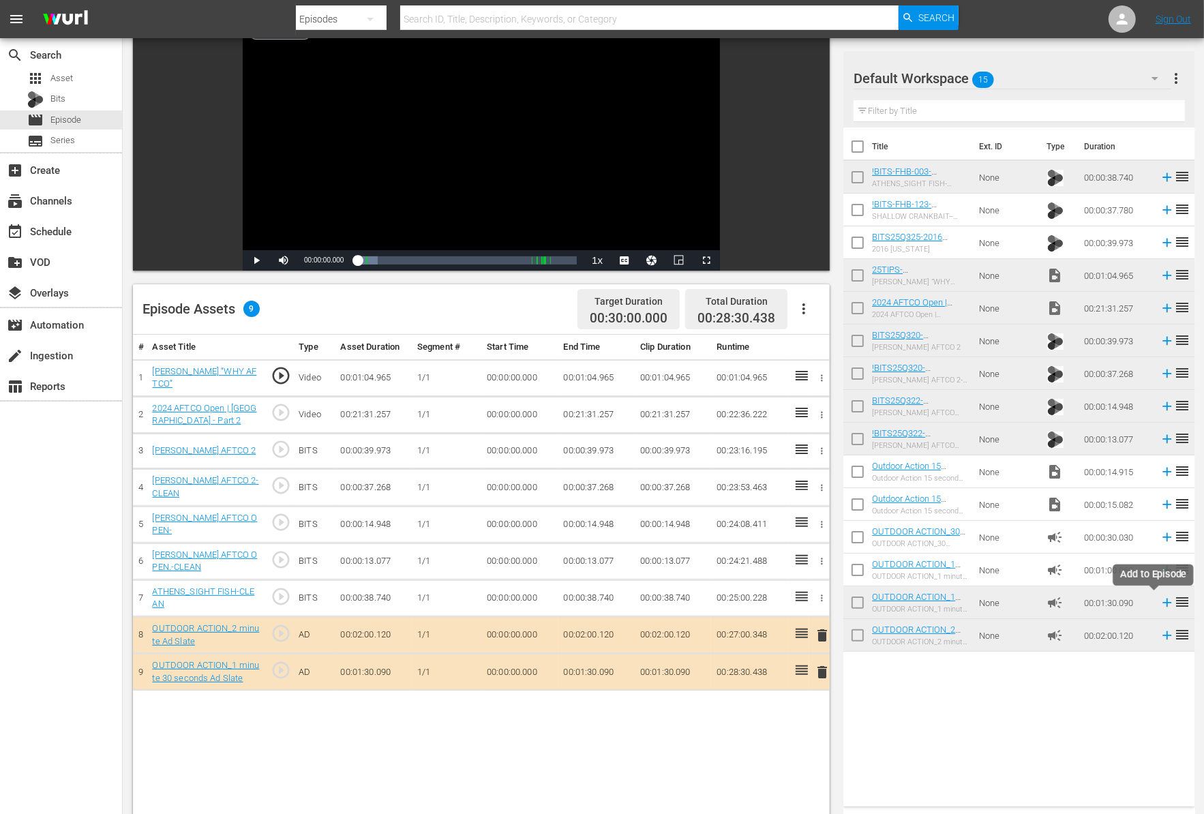
click at [1159, 607] on icon at bounding box center [1166, 602] width 15 height 15
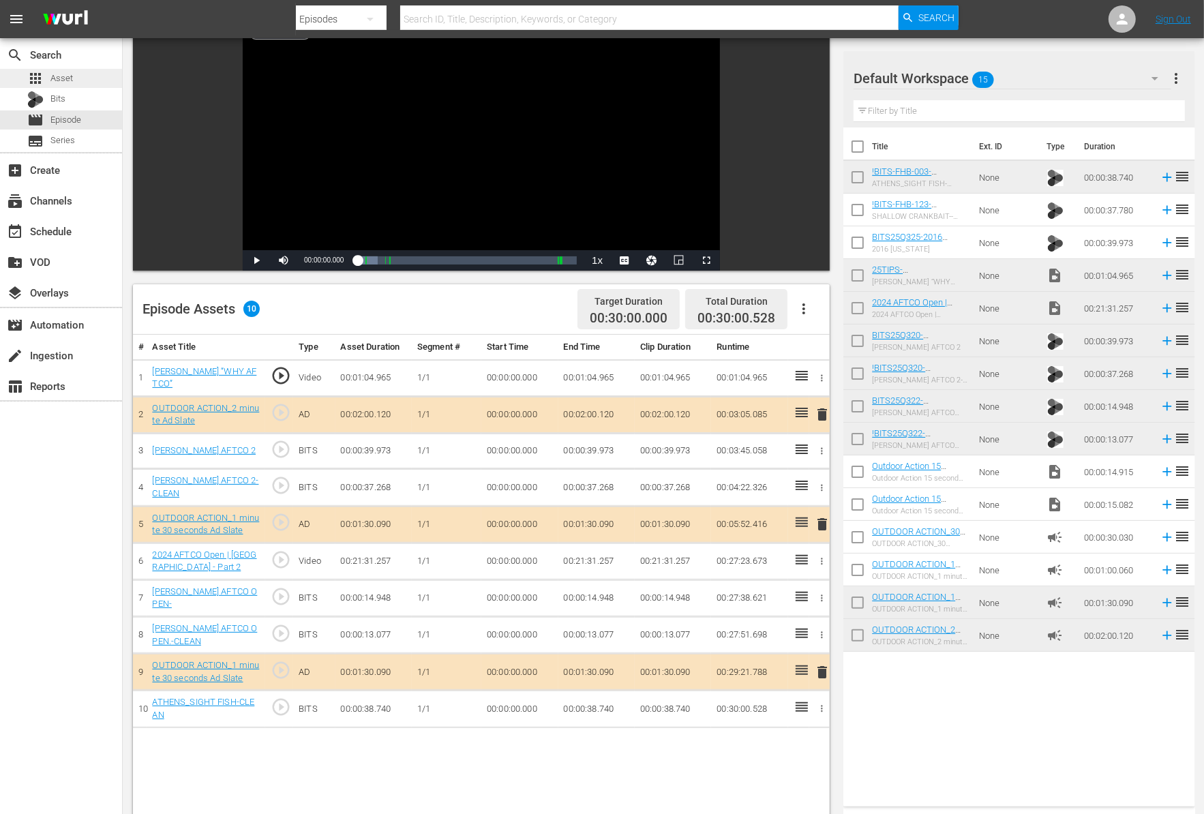
click at [64, 76] on span "Asset" at bounding box center [61, 79] width 22 height 14
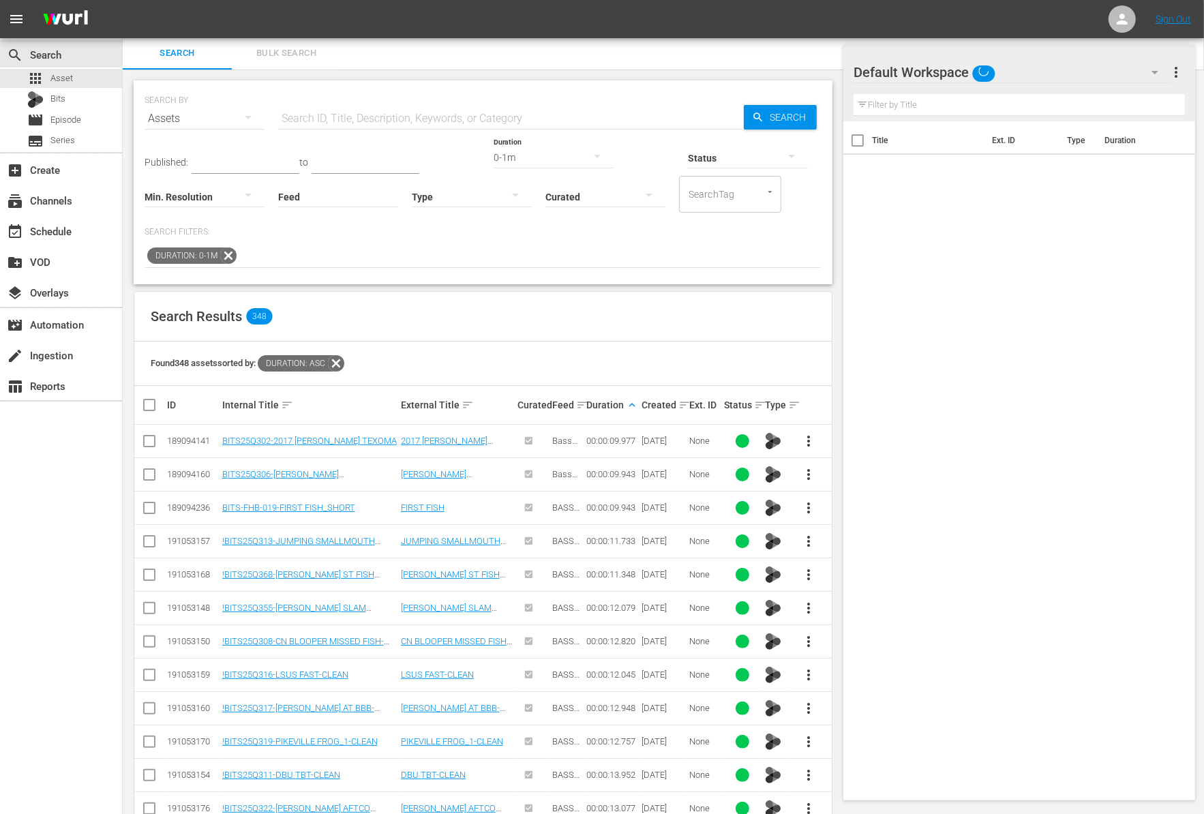
scroll to position [112, 0]
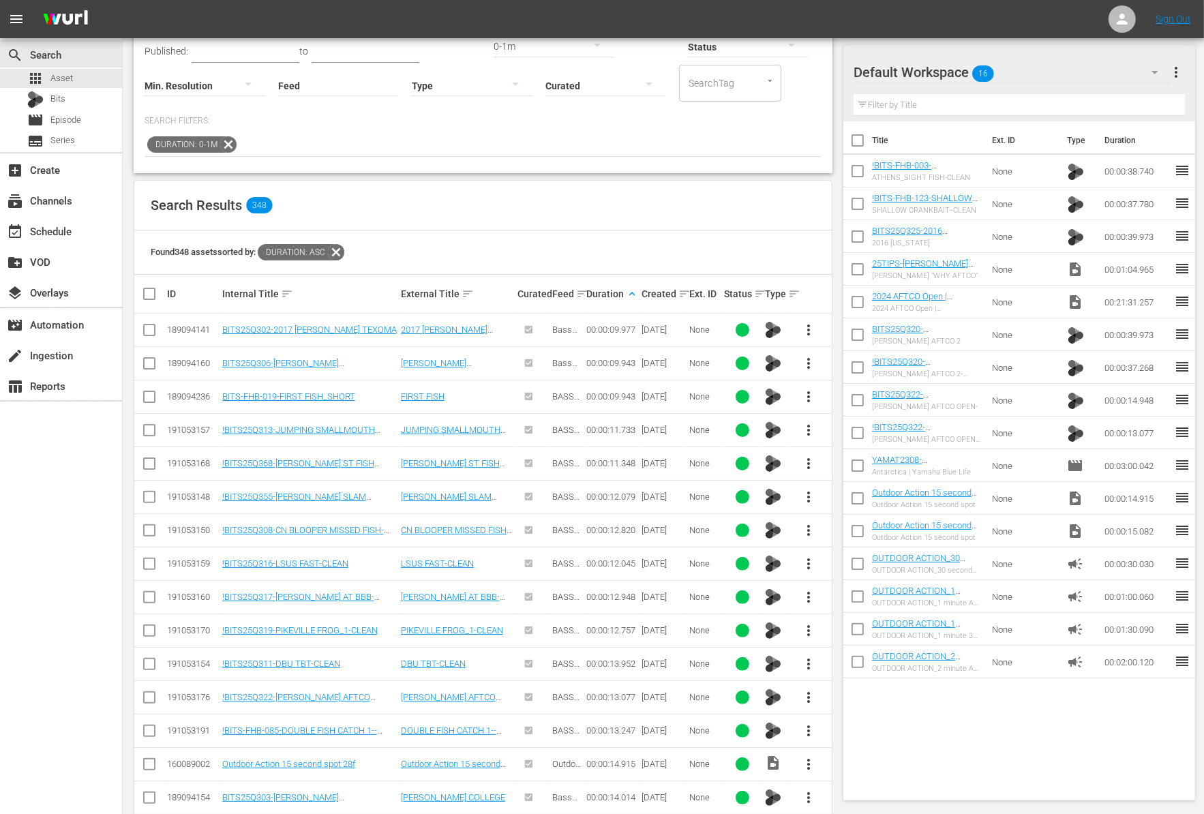
click at [226, 144] on icon at bounding box center [228, 144] width 16 height 16
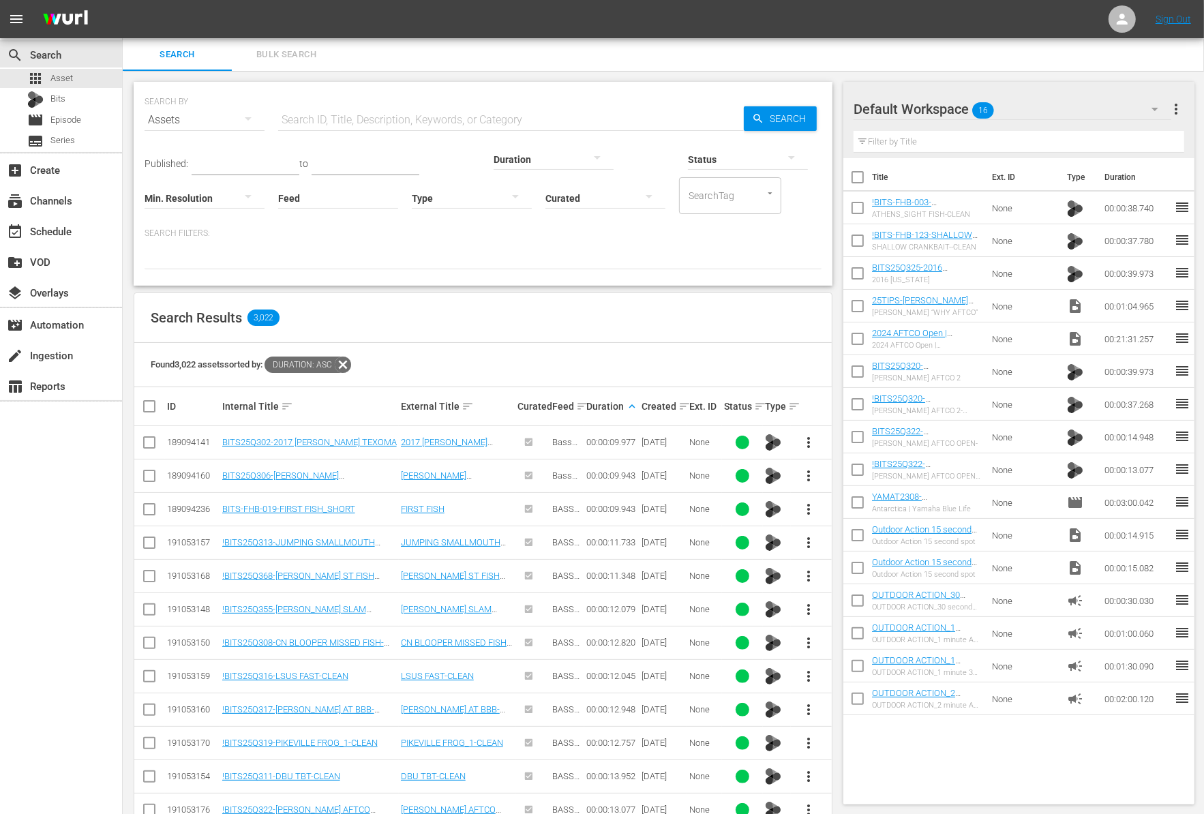
click at [688, 126] on div "Status" at bounding box center [748, 150] width 120 height 49
click at [361, 118] on input "text" at bounding box center [511, 120] width 466 height 33
type input "AFTCO"
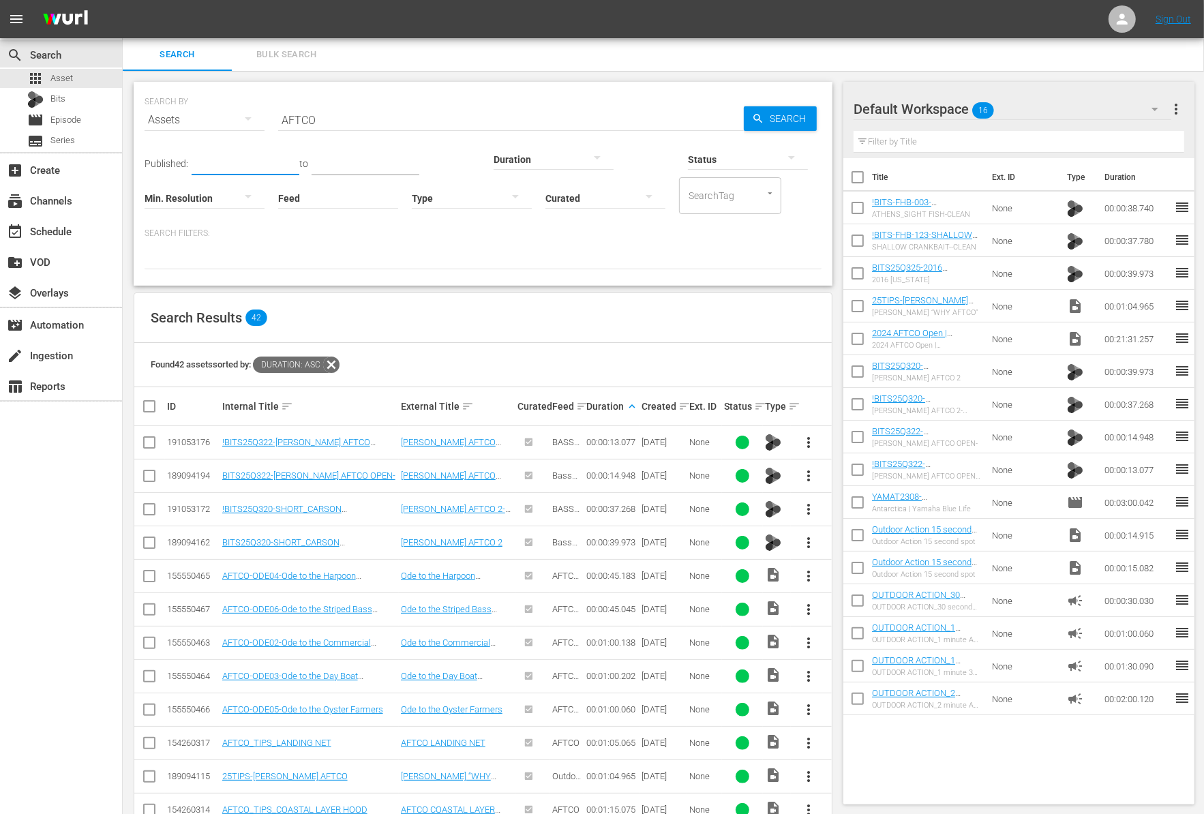
click at [219, 156] on input "text" at bounding box center [246, 165] width 108 height 20
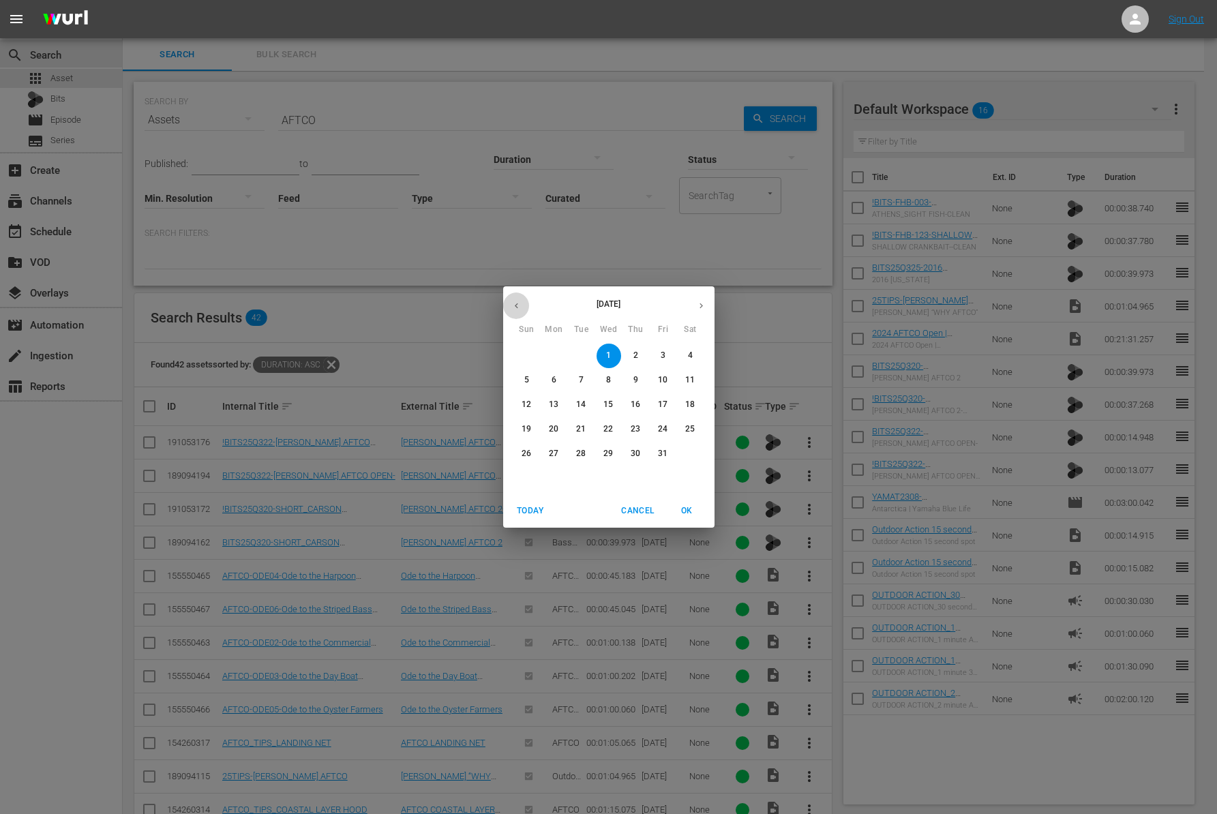
click at [520, 307] on icon "button" at bounding box center [516, 306] width 10 height 10
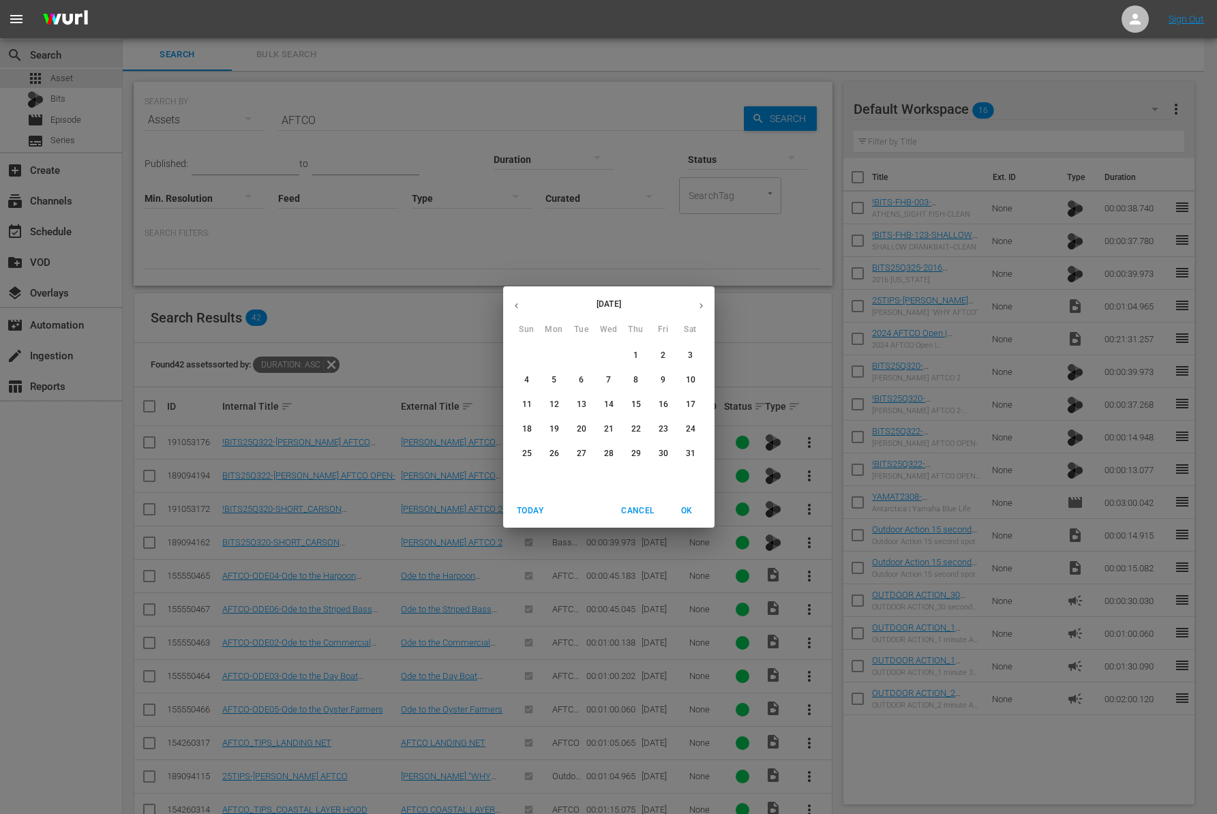
click at [520, 307] on icon "button" at bounding box center [516, 306] width 10 height 10
click at [615, 362] on button "1" at bounding box center [608, 356] width 25 height 25
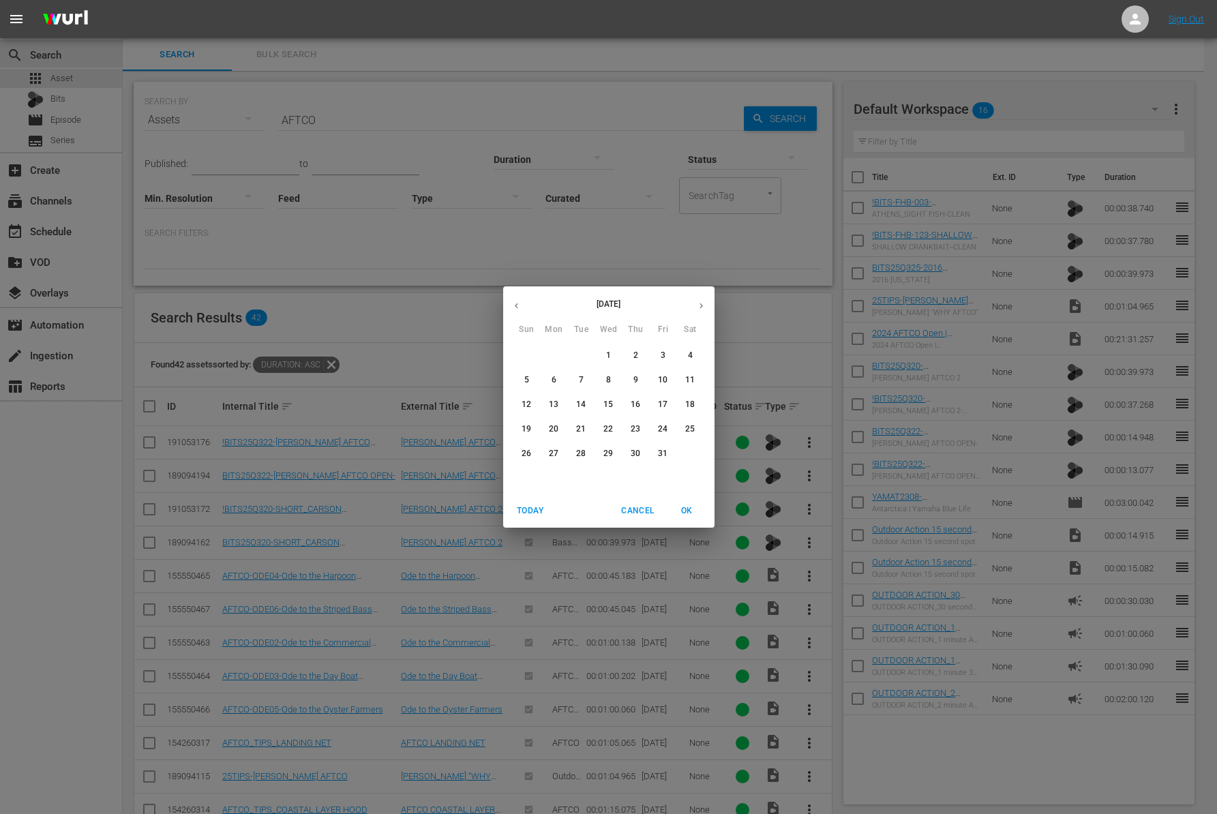
type input "[DATE]"
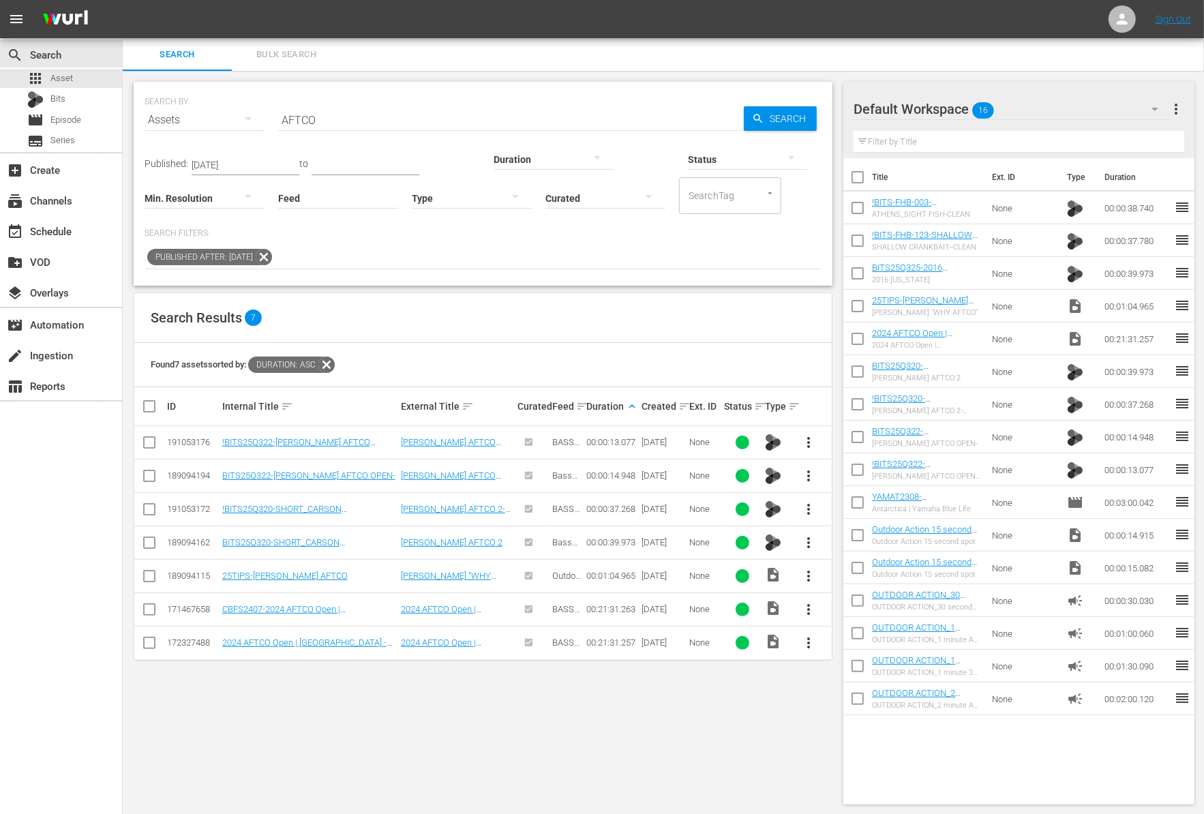
click at [273, 250] on icon at bounding box center [264, 257] width 18 height 18
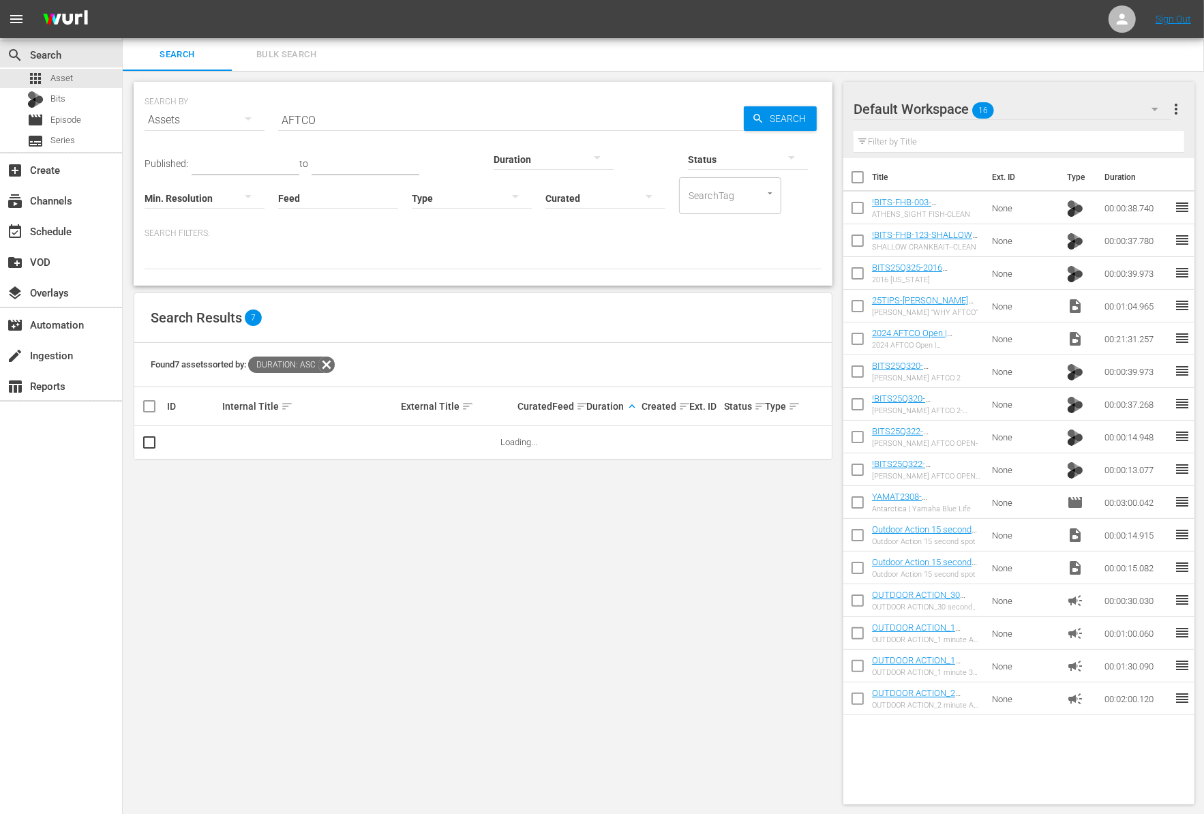
click at [369, 129] on input "AFTCO" at bounding box center [511, 120] width 466 height 33
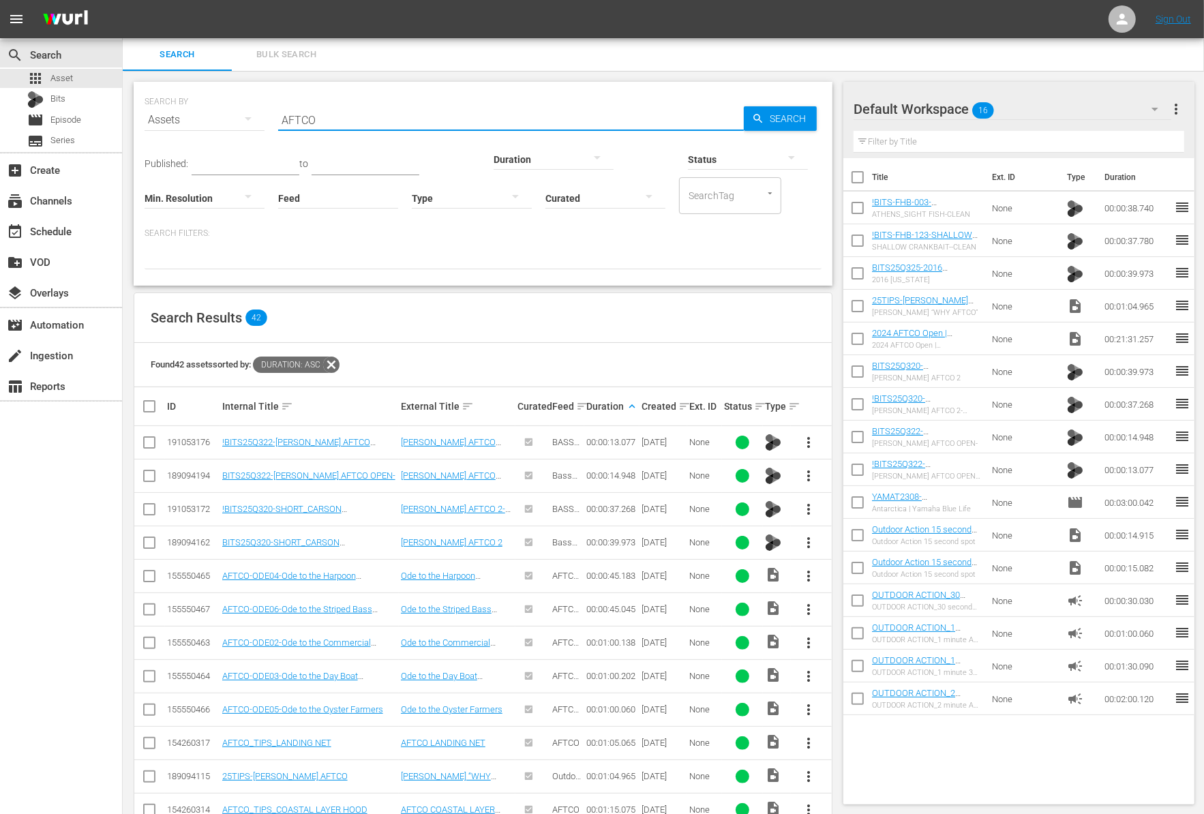
click at [369, 129] on input "AFTCO" at bounding box center [511, 120] width 466 height 33
drag, startPoint x: 369, startPoint y: 129, endPoint x: 381, endPoint y: 99, distance: 32.4
click at [369, 128] on input "AFTCO" at bounding box center [511, 120] width 466 height 33
click at [635, 253] on div at bounding box center [482, 257] width 677 height 23
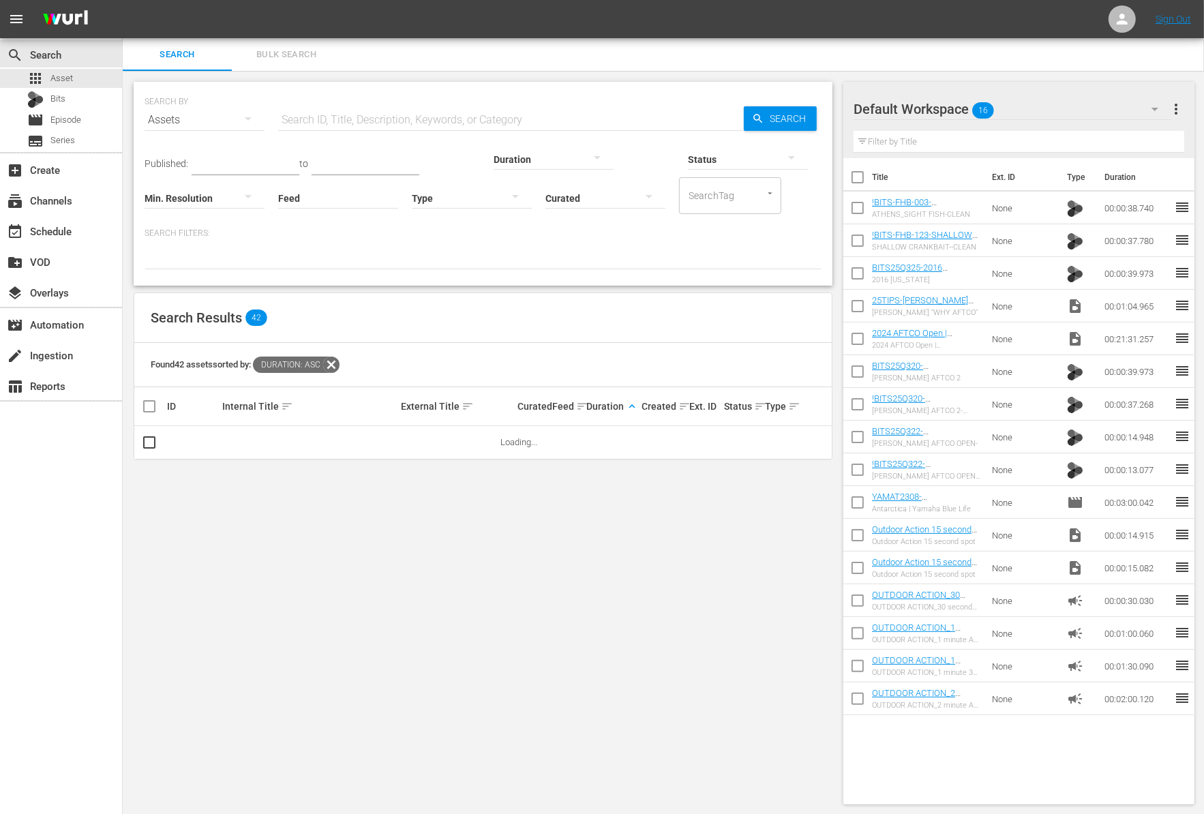
click at [866, 209] on input "checkbox" at bounding box center [857, 210] width 29 height 29
checkbox input "true"
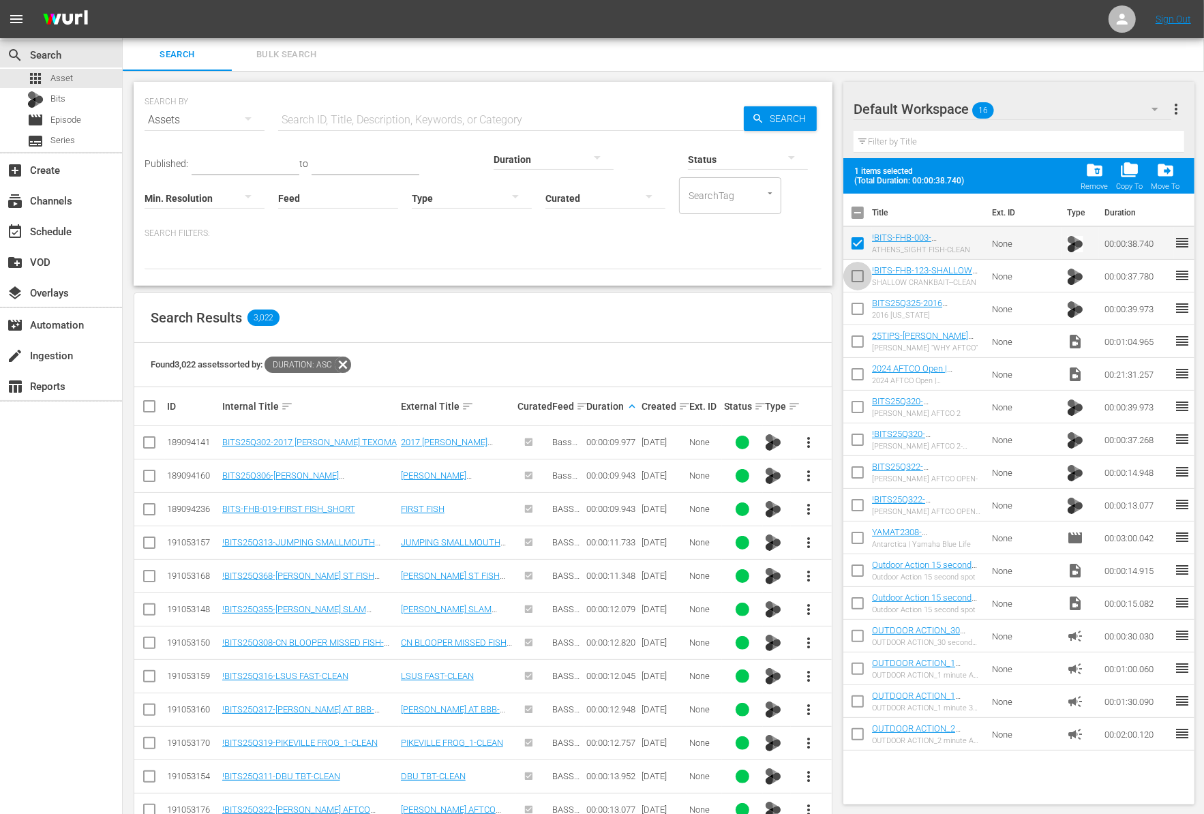
click at [859, 281] on input "checkbox" at bounding box center [857, 278] width 29 height 29
checkbox input "true"
click at [861, 312] on input "checkbox" at bounding box center [857, 311] width 29 height 29
checkbox input "true"
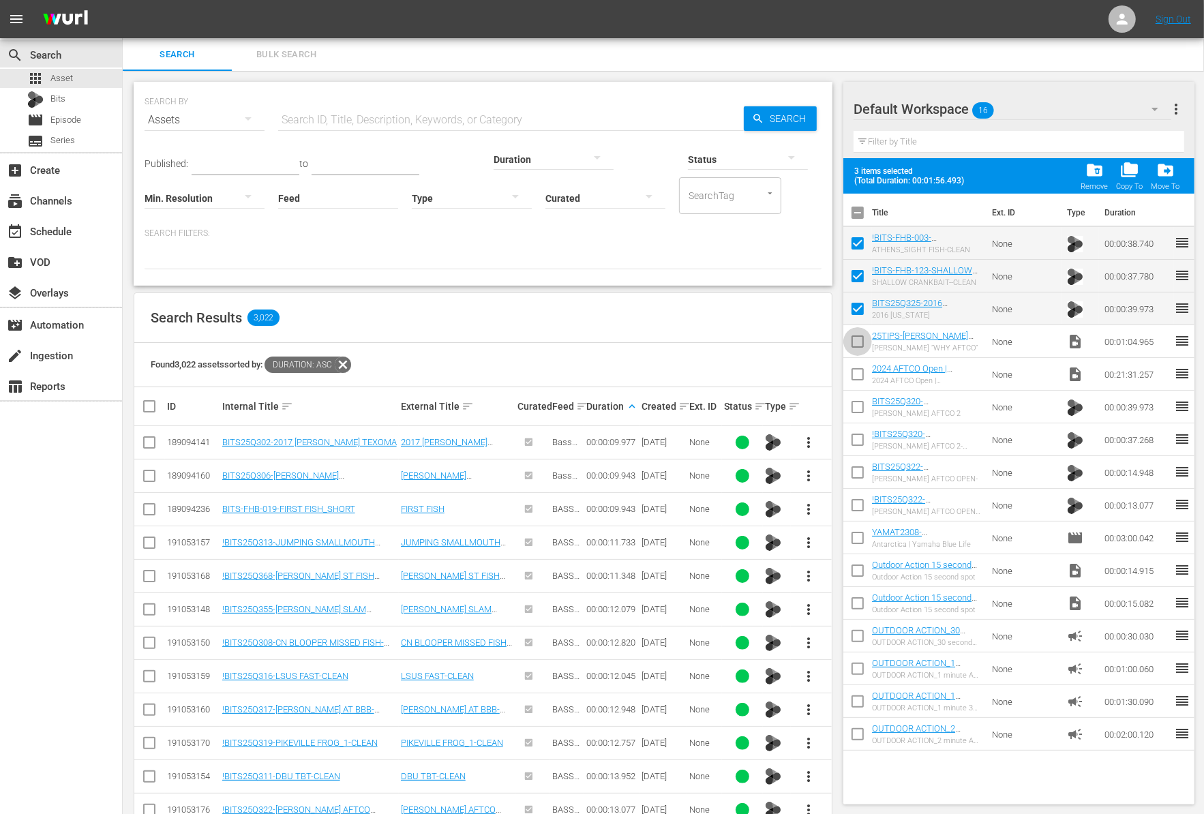
click at [864, 349] on input "checkbox" at bounding box center [857, 344] width 29 height 29
checkbox input "true"
click at [861, 365] on input "checkbox" at bounding box center [857, 377] width 29 height 29
checkbox input "true"
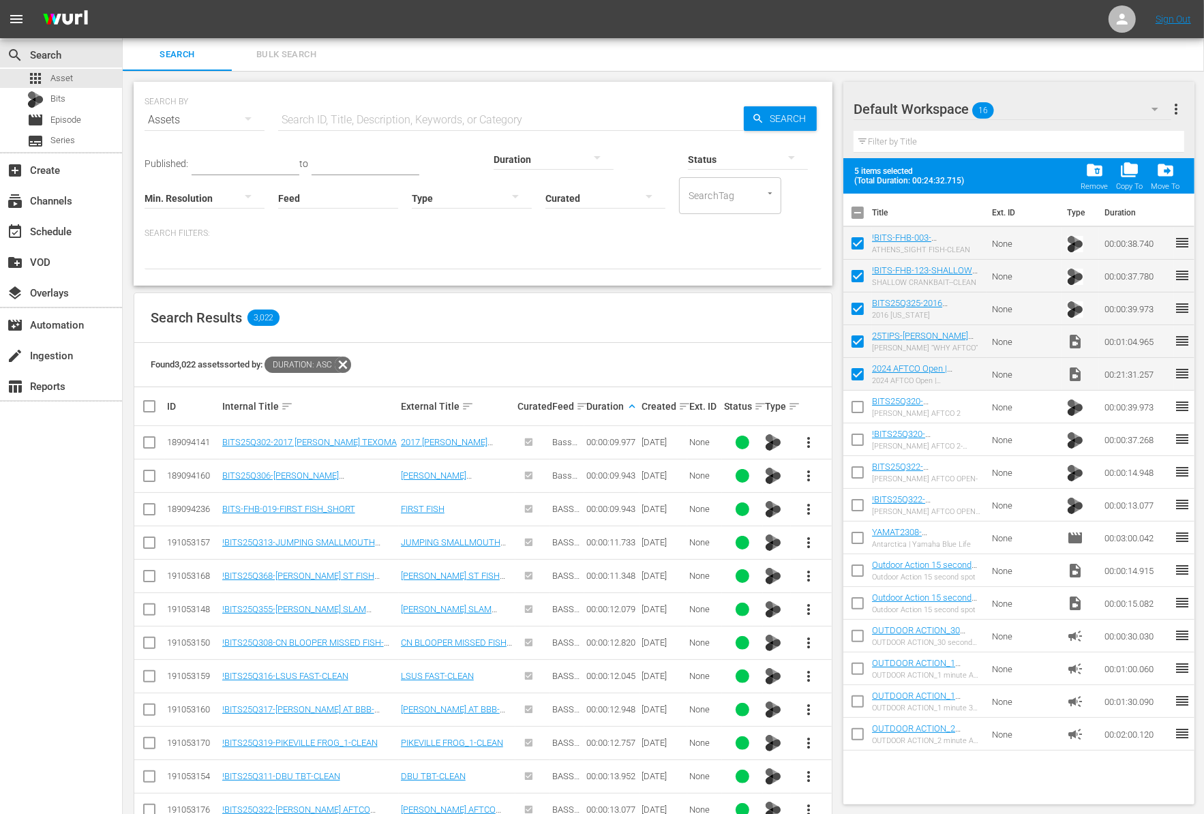
click at [864, 398] on input "checkbox" at bounding box center [857, 409] width 29 height 29
checkbox input "true"
click at [864, 429] on input "checkbox" at bounding box center [857, 442] width 29 height 29
checkbox input "true"
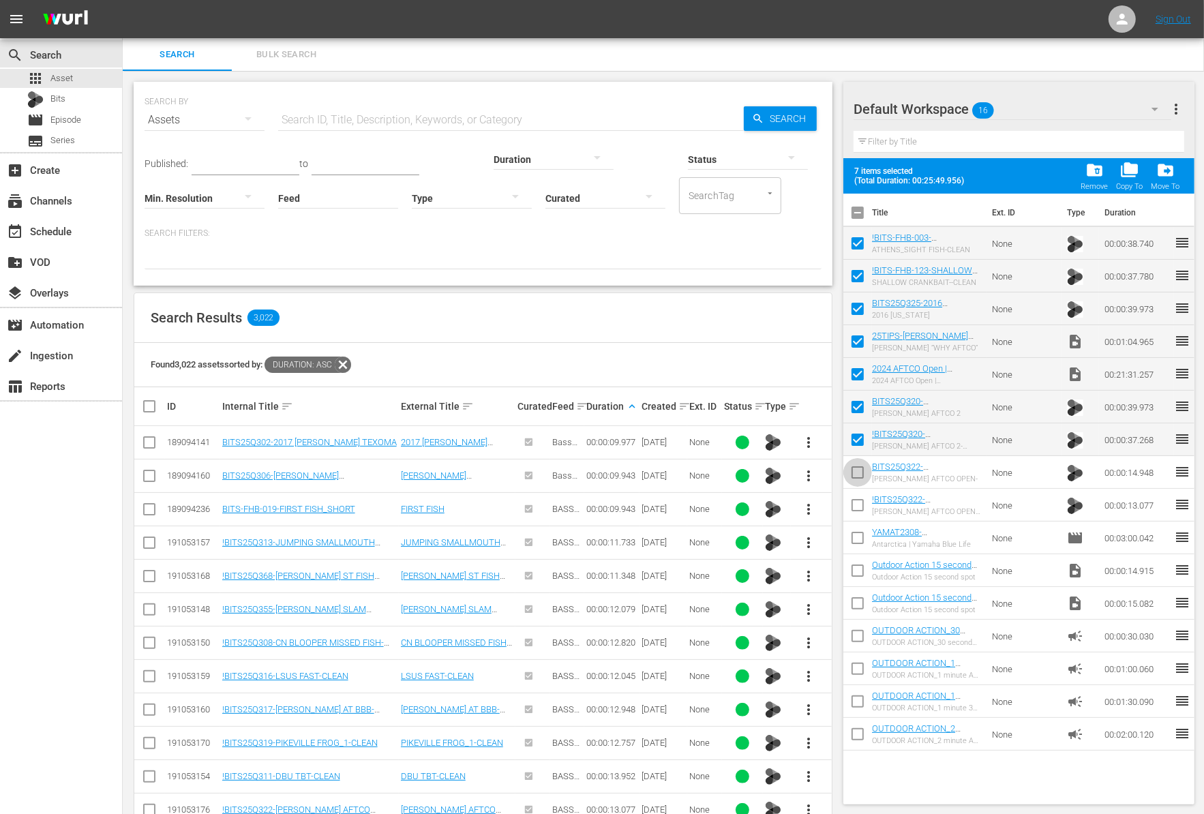
click at [864, 461] on input "checkbox" at bounding box center [857, 475] width 29 height 29
checkbox input "true"
click at [864, 504] on input "checkbox" at bounding box center [857, 507] width 29 height 29
checkbox input "true"
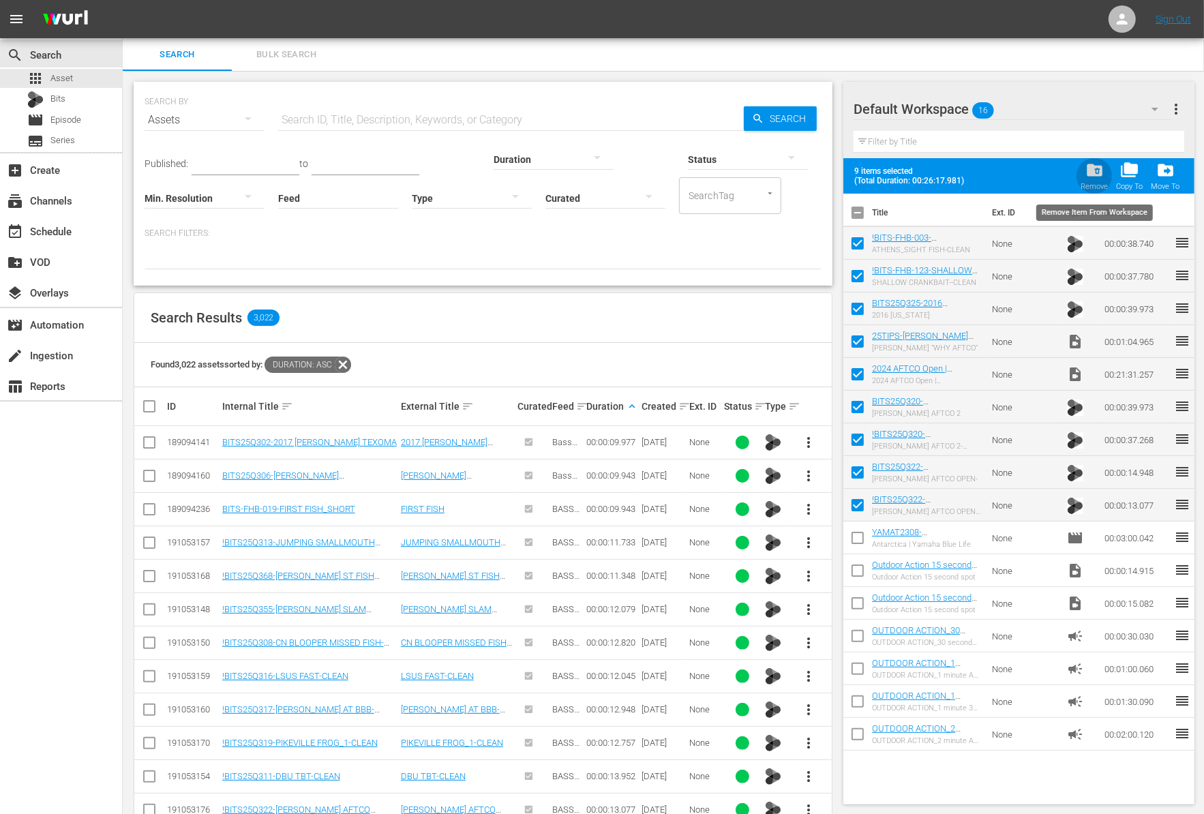
click at [1090, 168] on span "folder_delete" at bounding box center [1094, 170] width 18 height 18
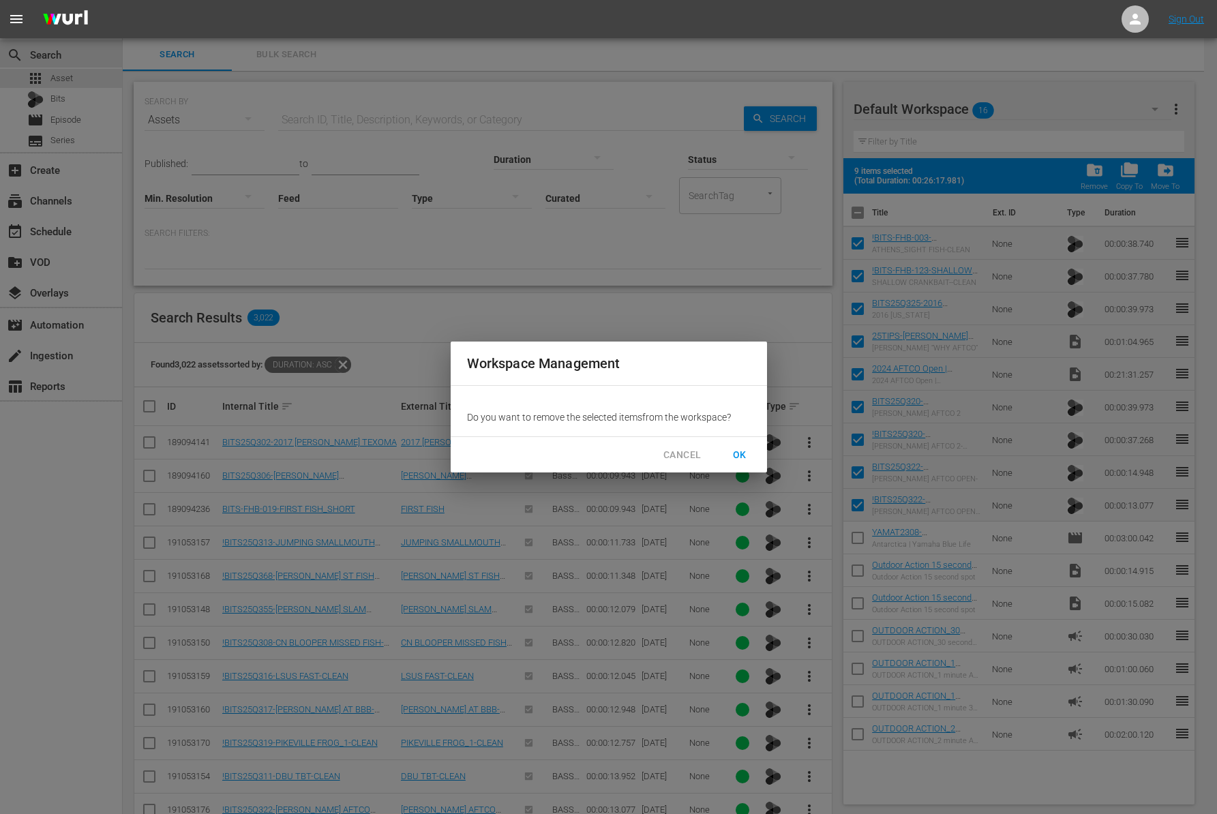
click at [737, 449] on span "OK" at bounding box center [740, 454] width 22 height 17
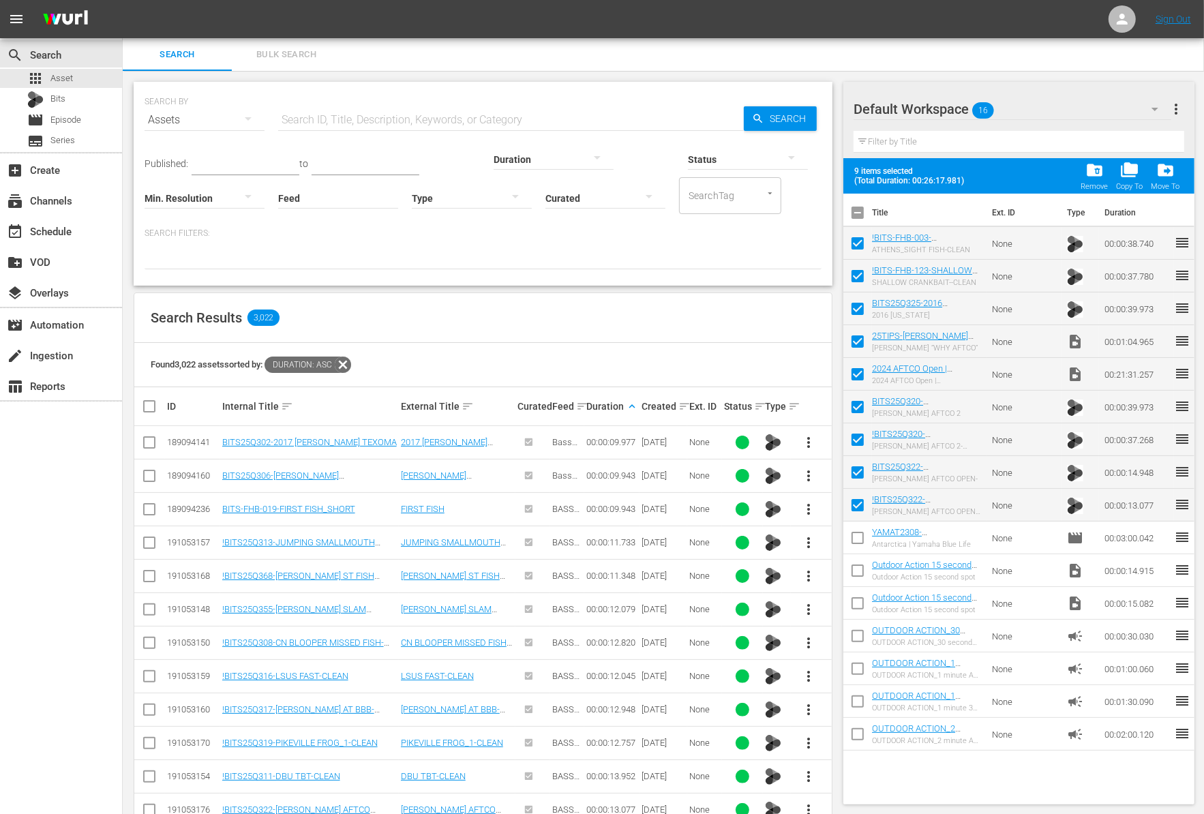
checkbox input "false"
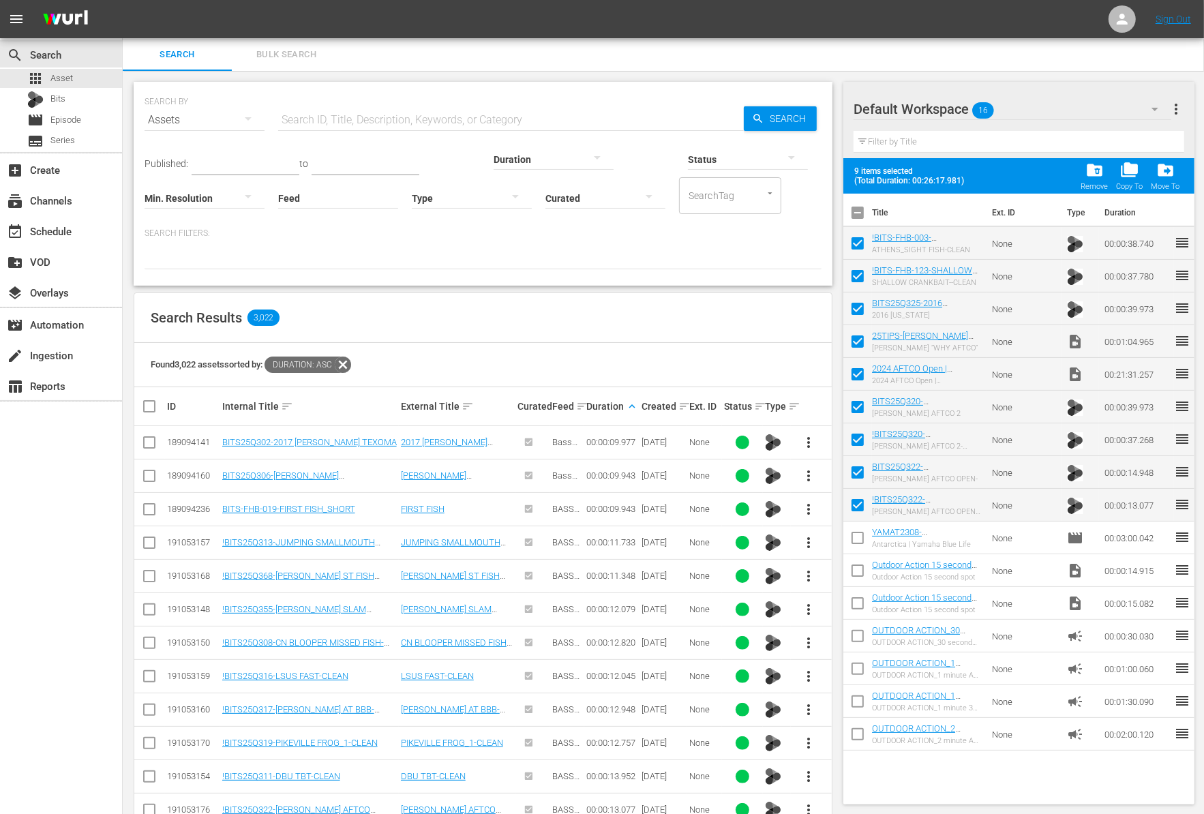
checkbox input "false"
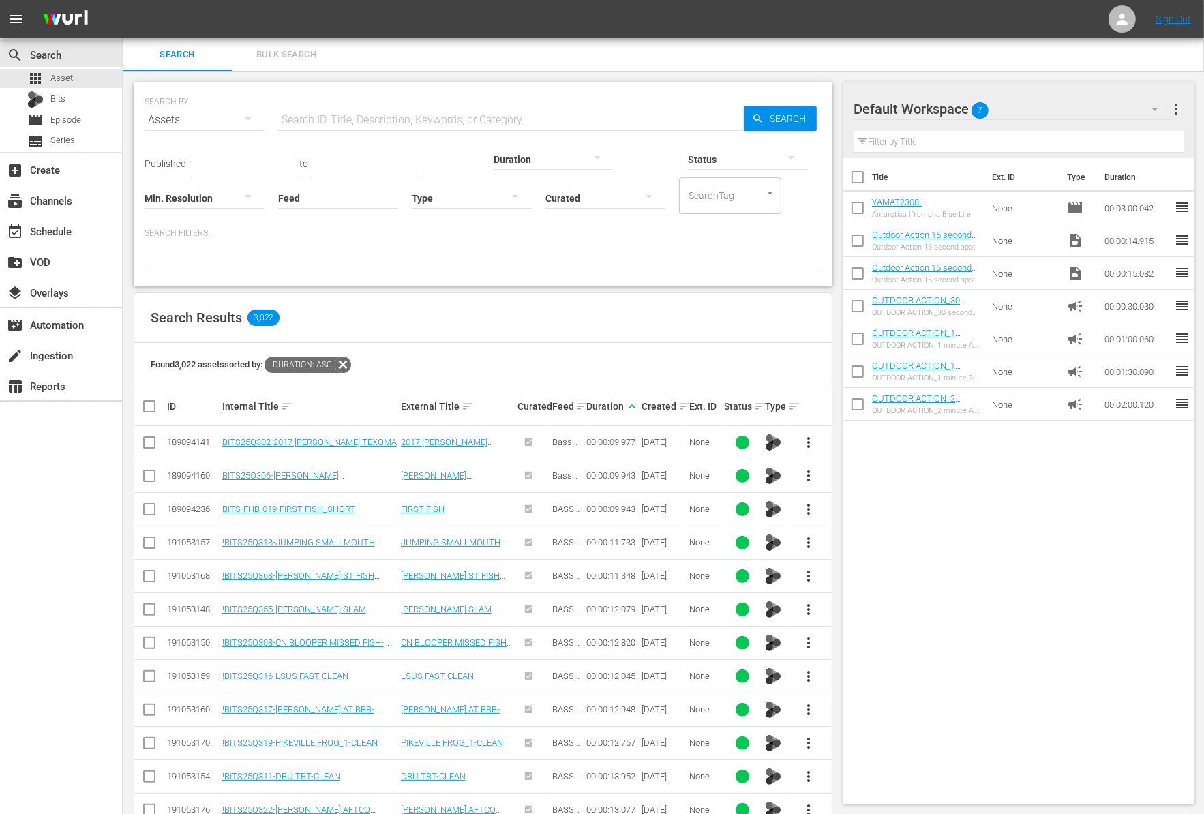
click at [348, 120] on input "text" at bounding box center [511, 120] width 466 height 33
paste input "[PERSON_NAME]"
type input "[PERSON_NAME]"
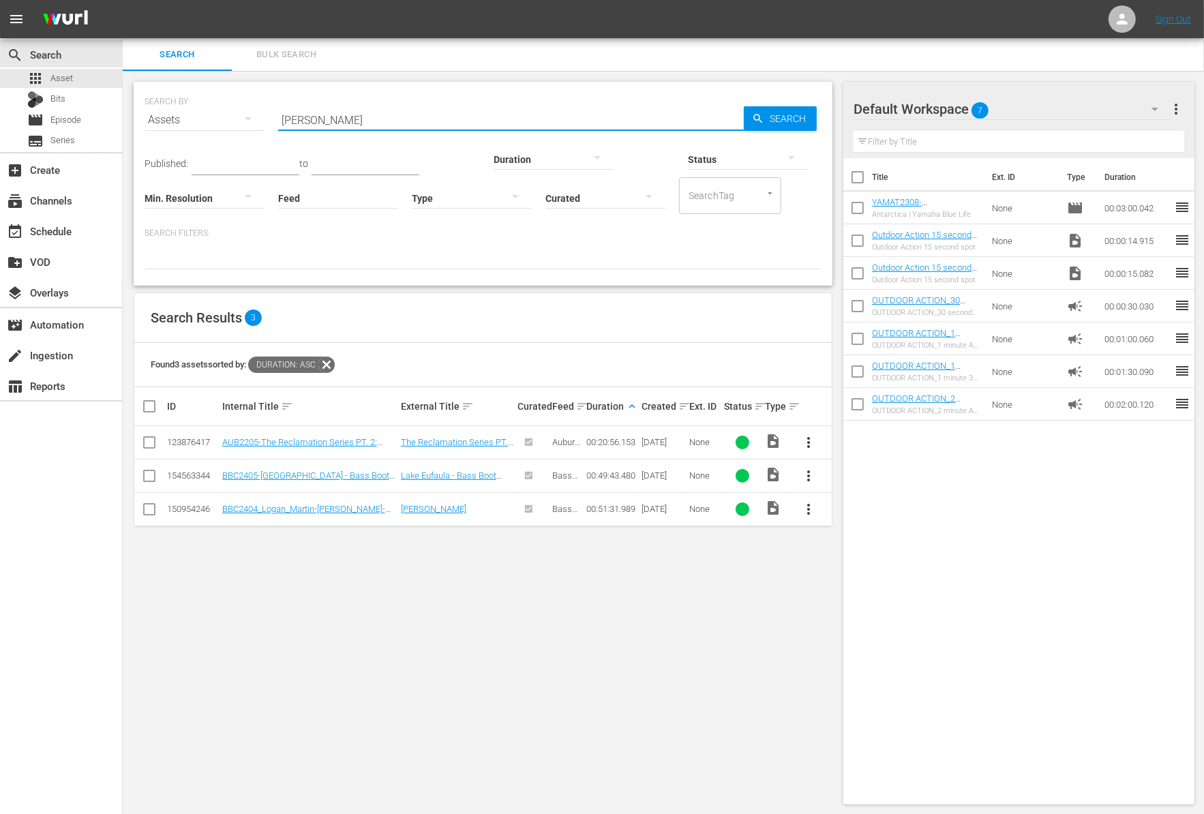
click at [809, 509] on span "more_vert" at bounding box center [809, 509] width 16 height 16
click at [858, 549] on div "Workspace" at bounding box center [882, 546] width 93 height 33
click at [278, 200] on input "Feed" at bounding box center [338, 198] width 120 height 49
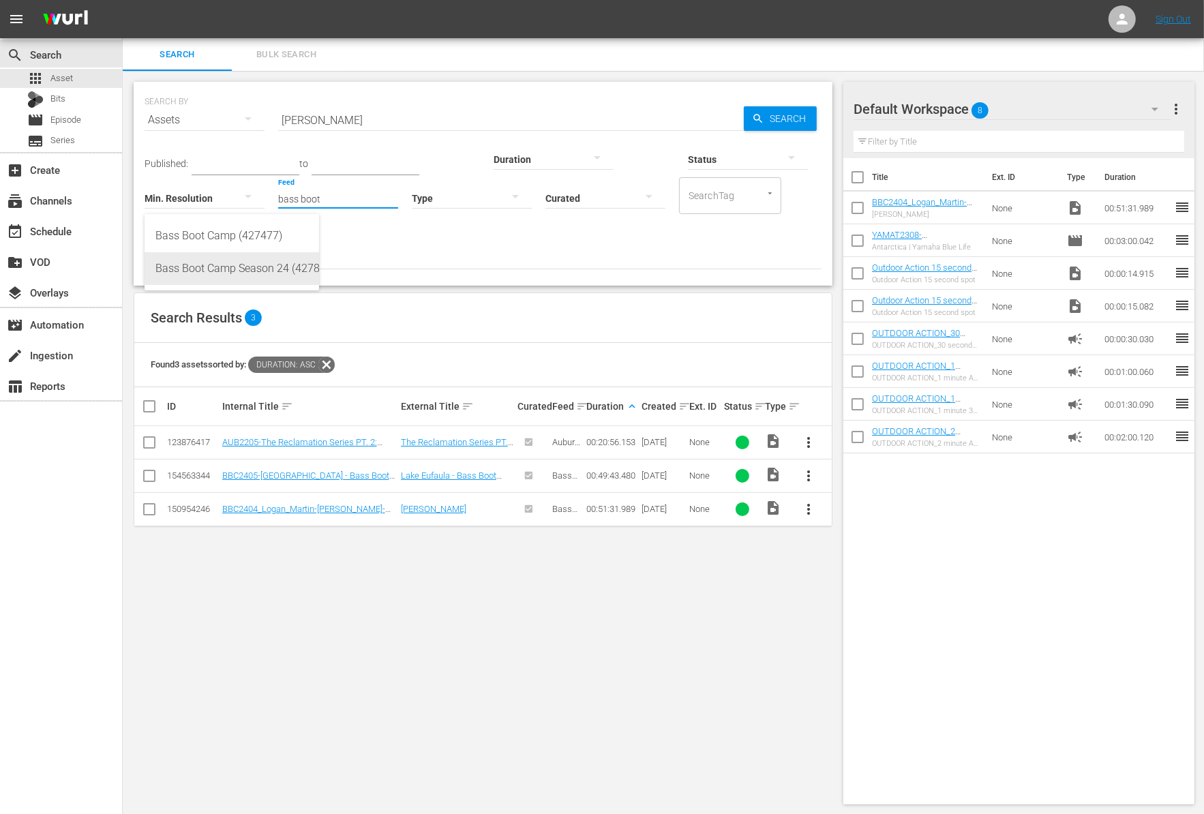
click at [234, 258] on div "Bass Boot Camp Season 24 (427872)" at bounding box center [231, 268] width 153 height 33
type input "Bass Boot Camp Season 24 (427872)"
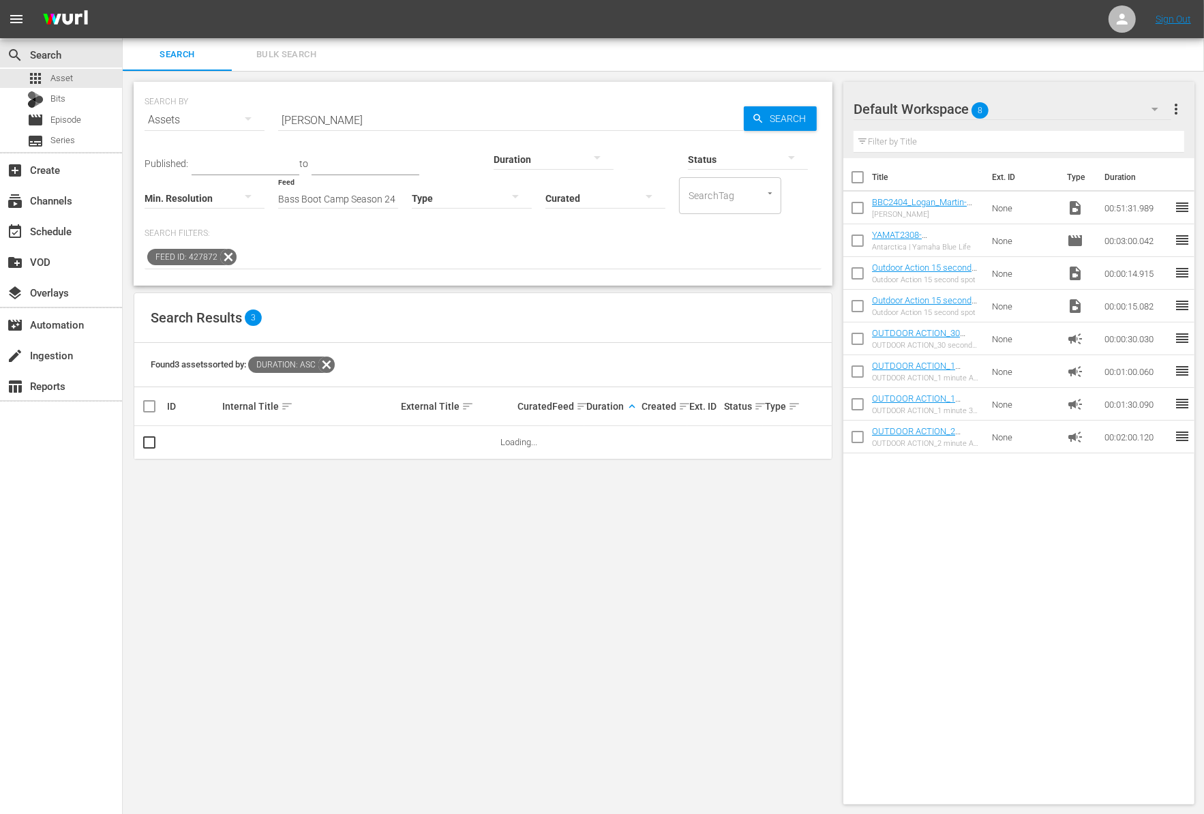
click at [354, 126] on input "[PERSON_NAME]" at bounding box center [511, 120] width 466 height 33
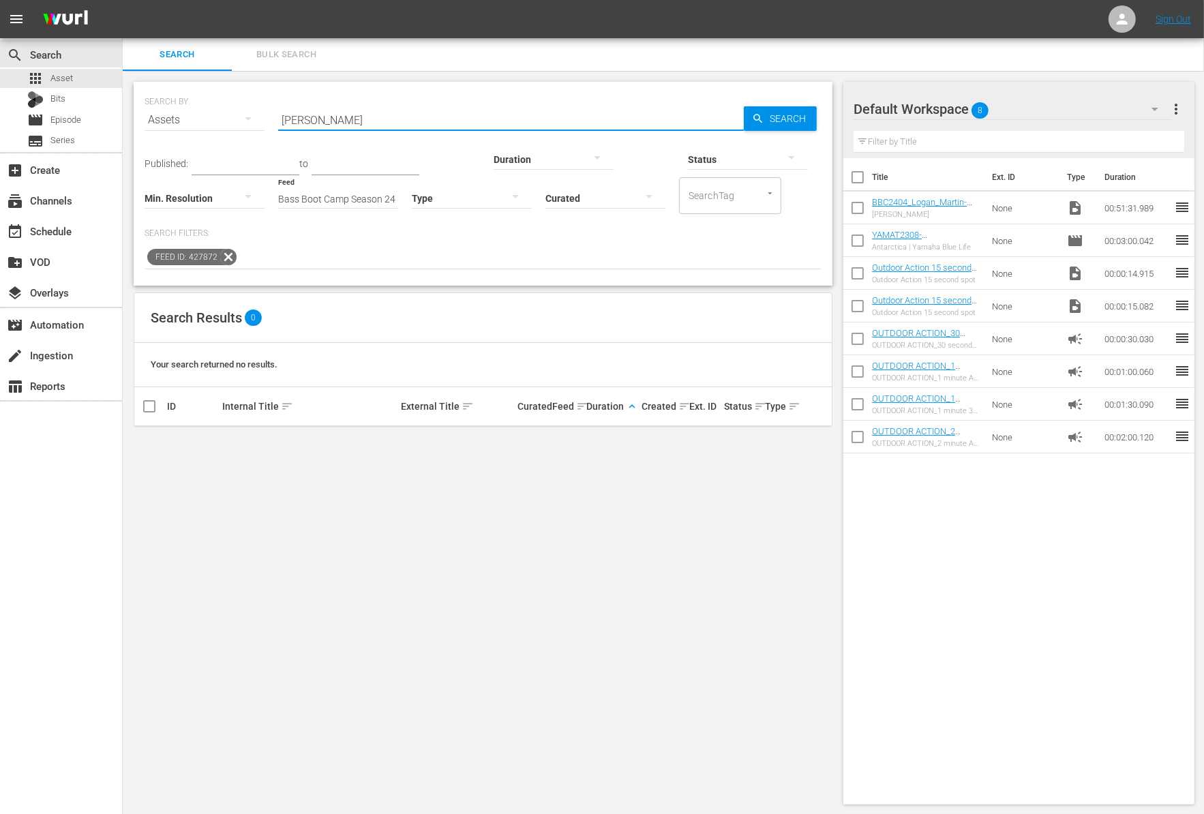
click at [354, 126] on input "[PERSON_NAME]" at bounding box center [511, 120] width 466 height 33
click at [443, 258] on div "Feed ID: 427872" at bounding box center [482, 257] width 677 height 23
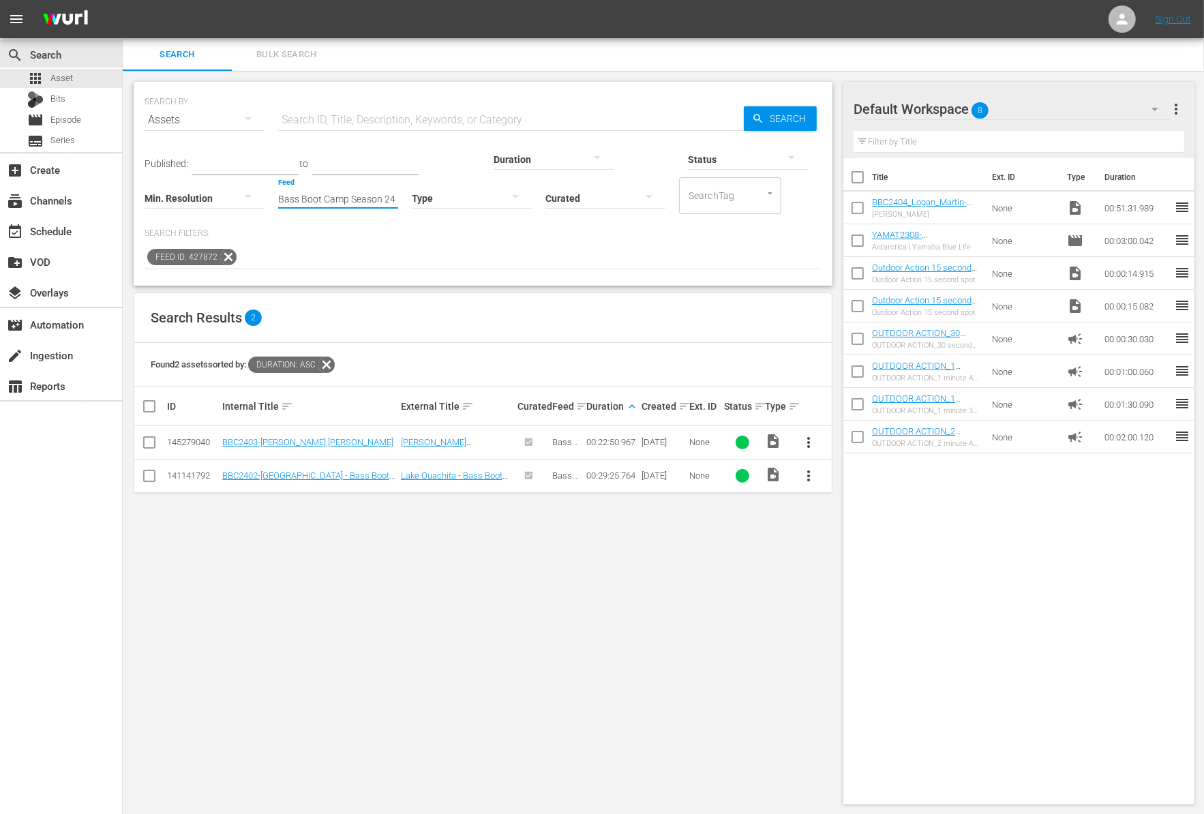
click at [278, 200] on input "Bass Boot Camp Season 24 (427872)" at bounding box center [338, 198] width 120 height 49
click at [241, 249] on div "Bass Boot Camp (427477)" at bounding box center [231, 235] width 153 height 33
type input "Bass Boot Camp (427477)"
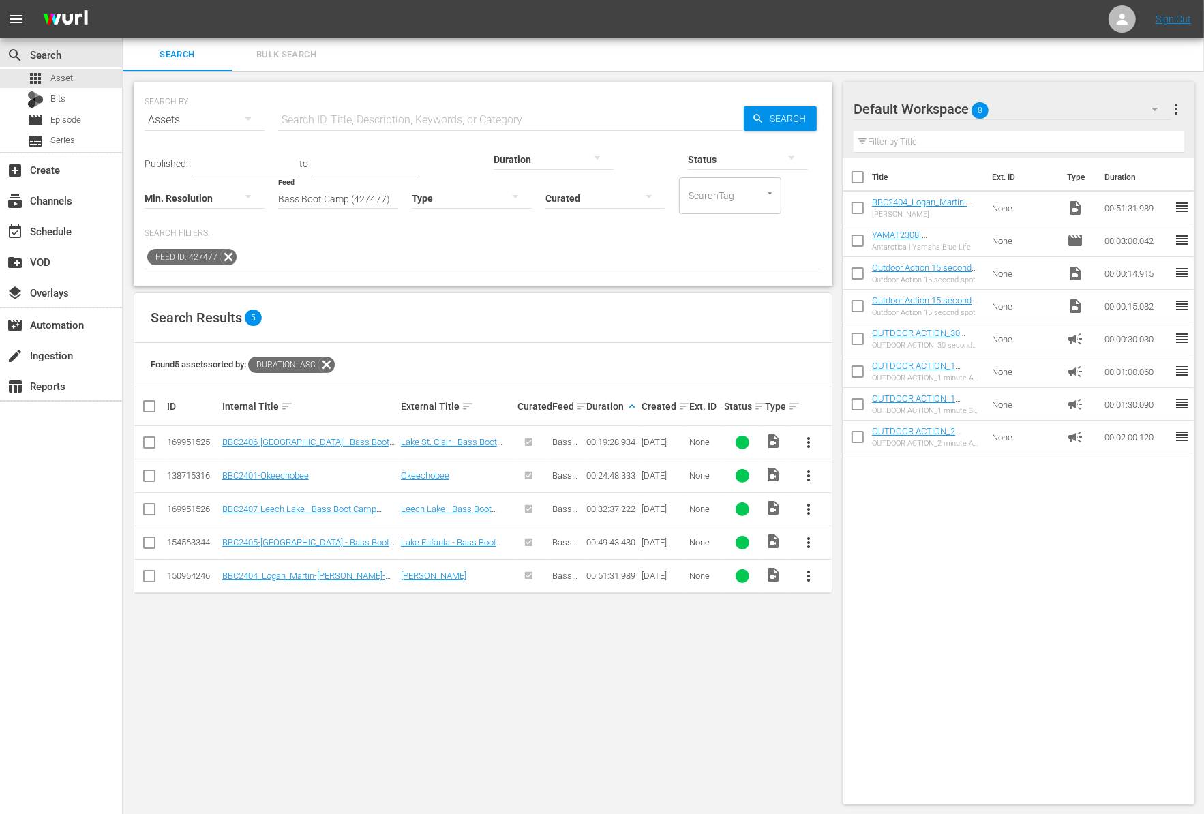
click at [460, 253] on div "Feed ID: 427477" at bounding box center [482, 257] width 677 height 23
click at [229, 253] on icon at bounding box center [228, 257] width 16 height 16
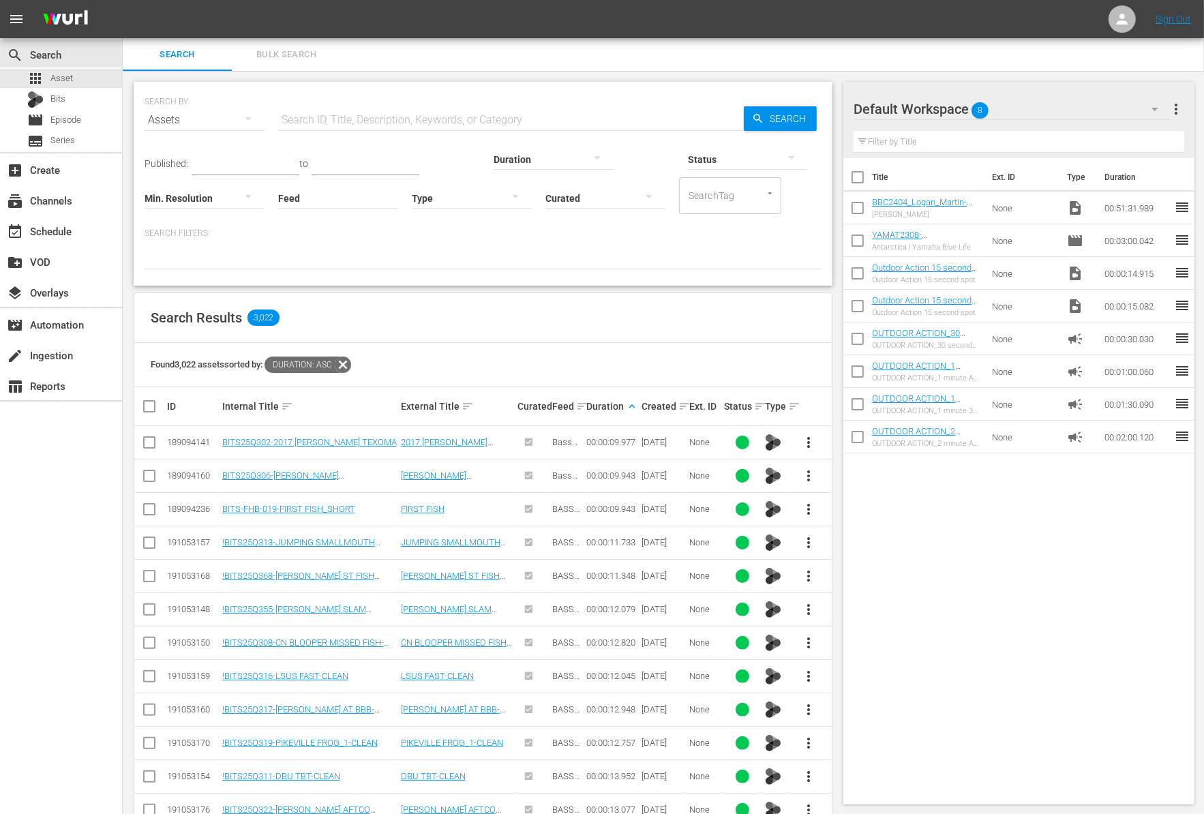
click at [239, 161] on input "text" at bounding box center [246, 165] width 108 height 20
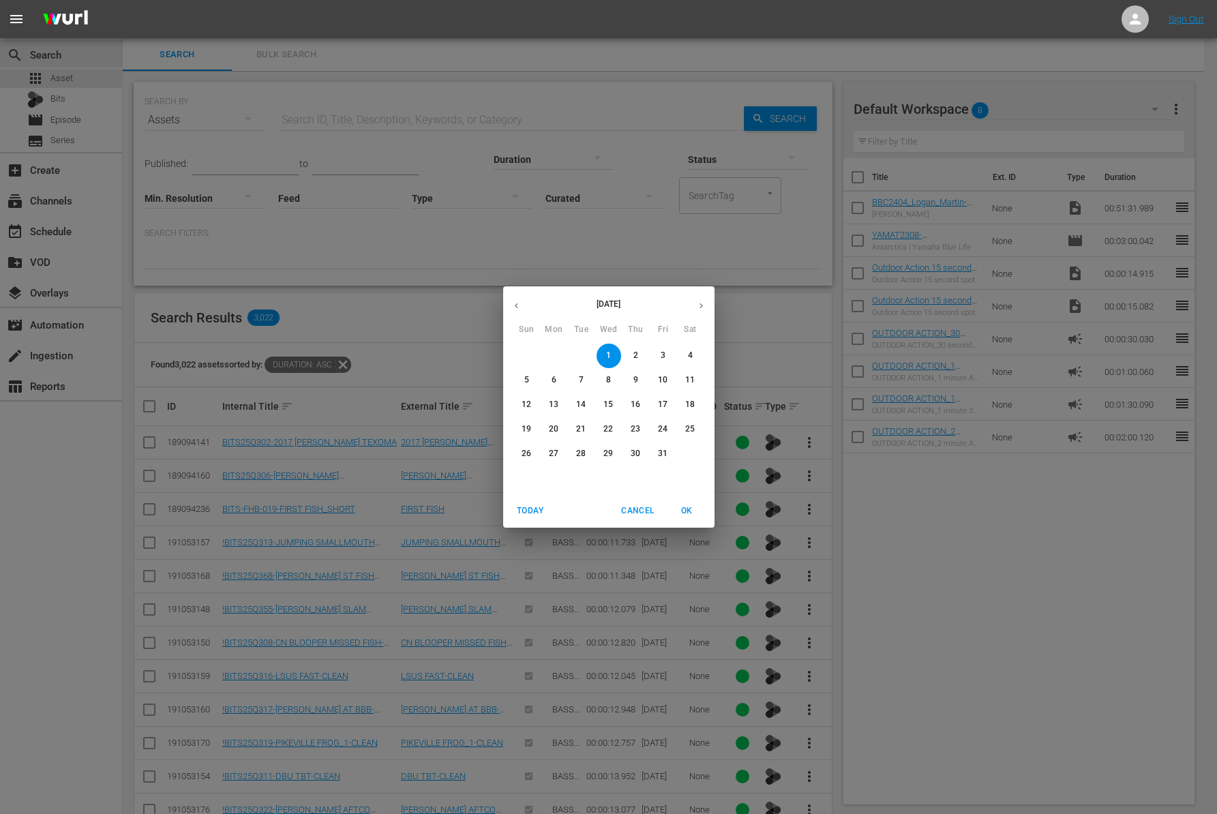
click at [414, 247] on div "October 2025 Sun Mon Tue Wed Thu Fri Sat 28 29 30 1 2 3 4 5 6 7 8 9 10 11 12 13…" at bounding box center [608, 407] width 1217 height 814
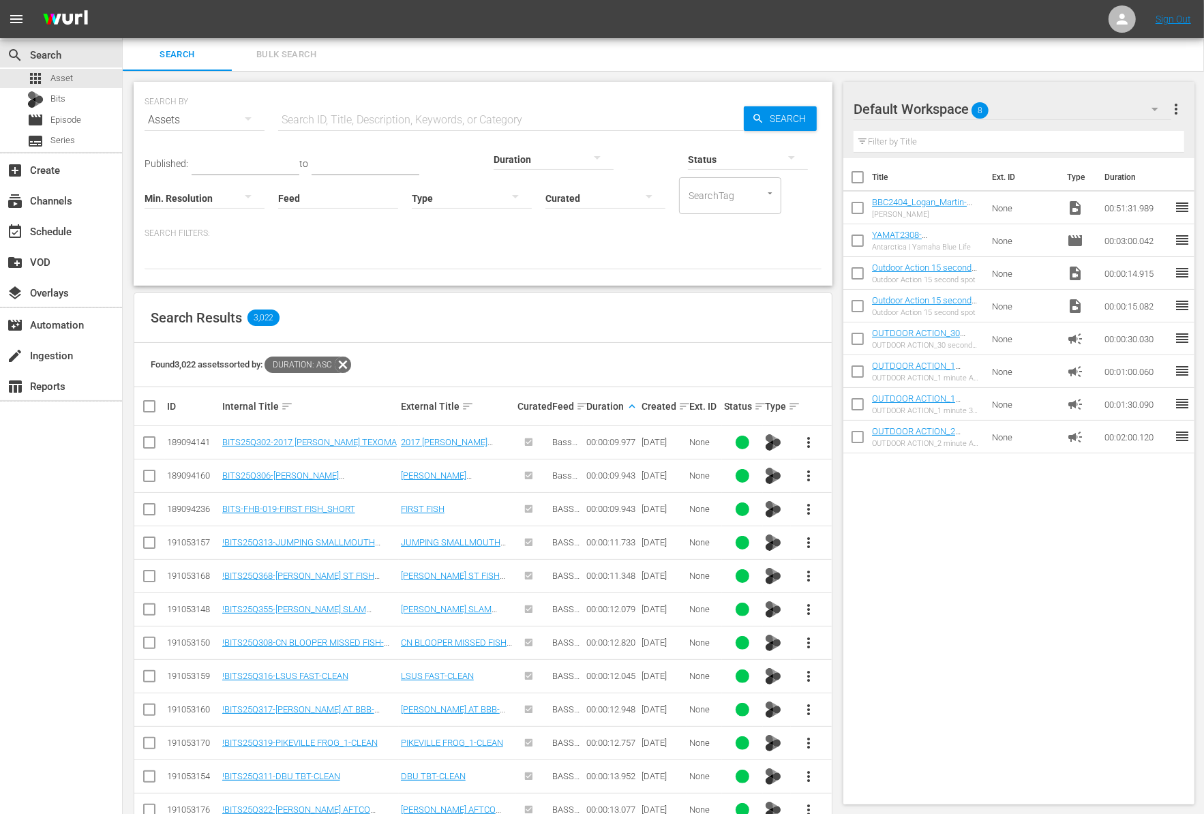
click at [493, 153] on div at bounding box center [553, 159] width 120 height 38
click at [469, 159] on div "0-1m" at bounding box center [475, 158] width 120 height 22
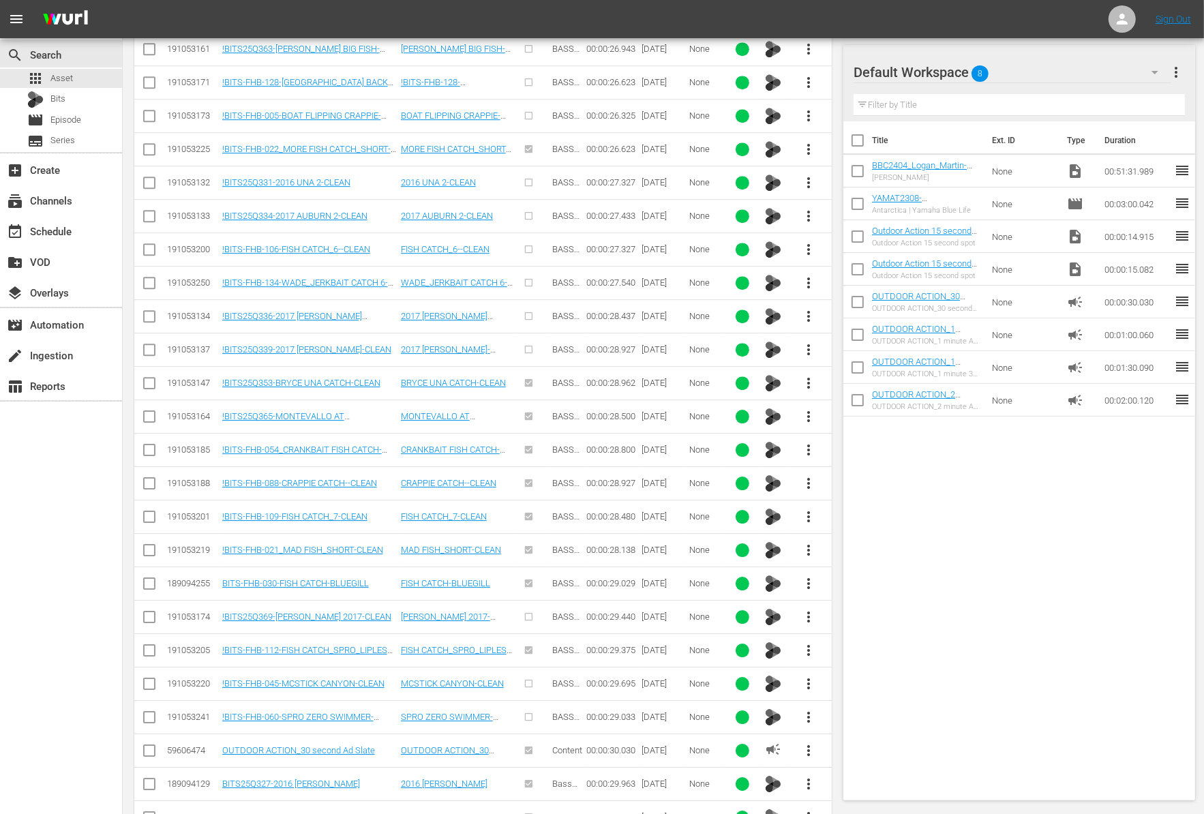
scroll to position [3813, 0]
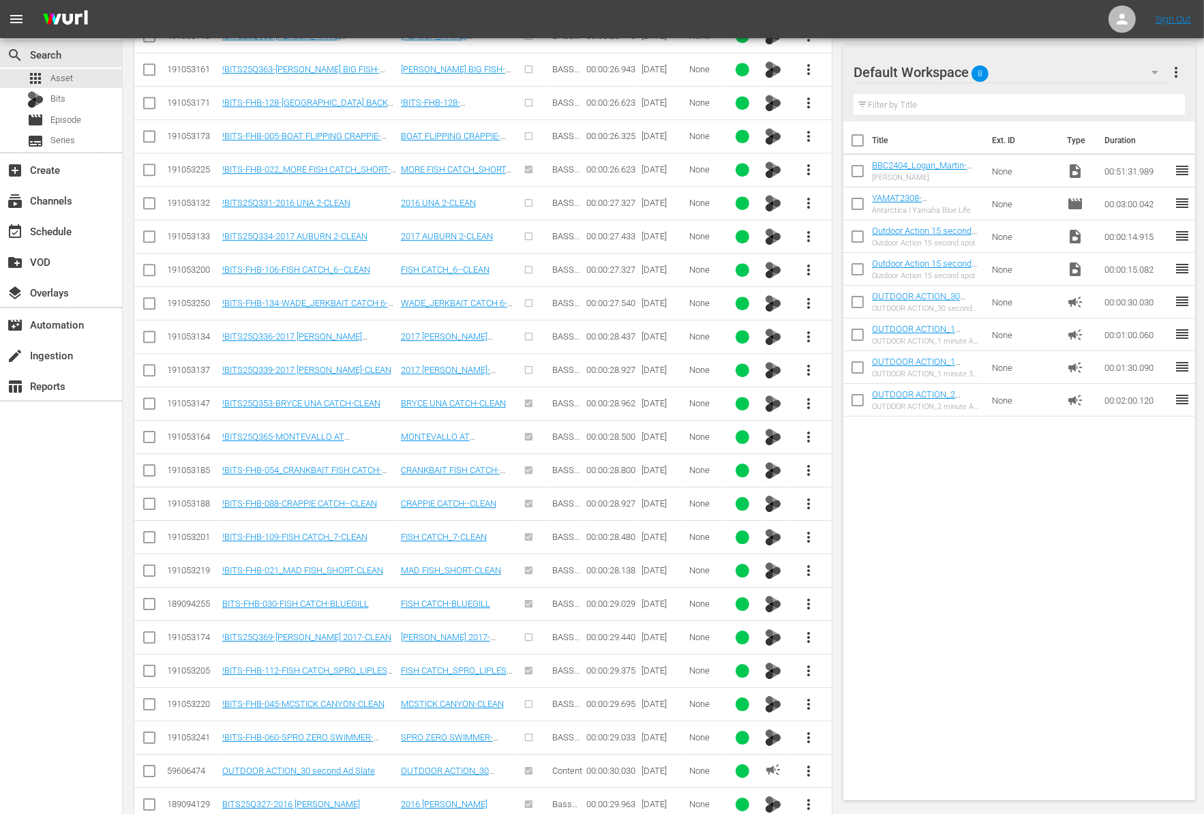
click at [807, 295] on span "more_vert" at bounding box center [809, 303] width 16 height 16
click at [843, 315] on div "Workspace" at bounding box center [882, 312] width 93 height 33
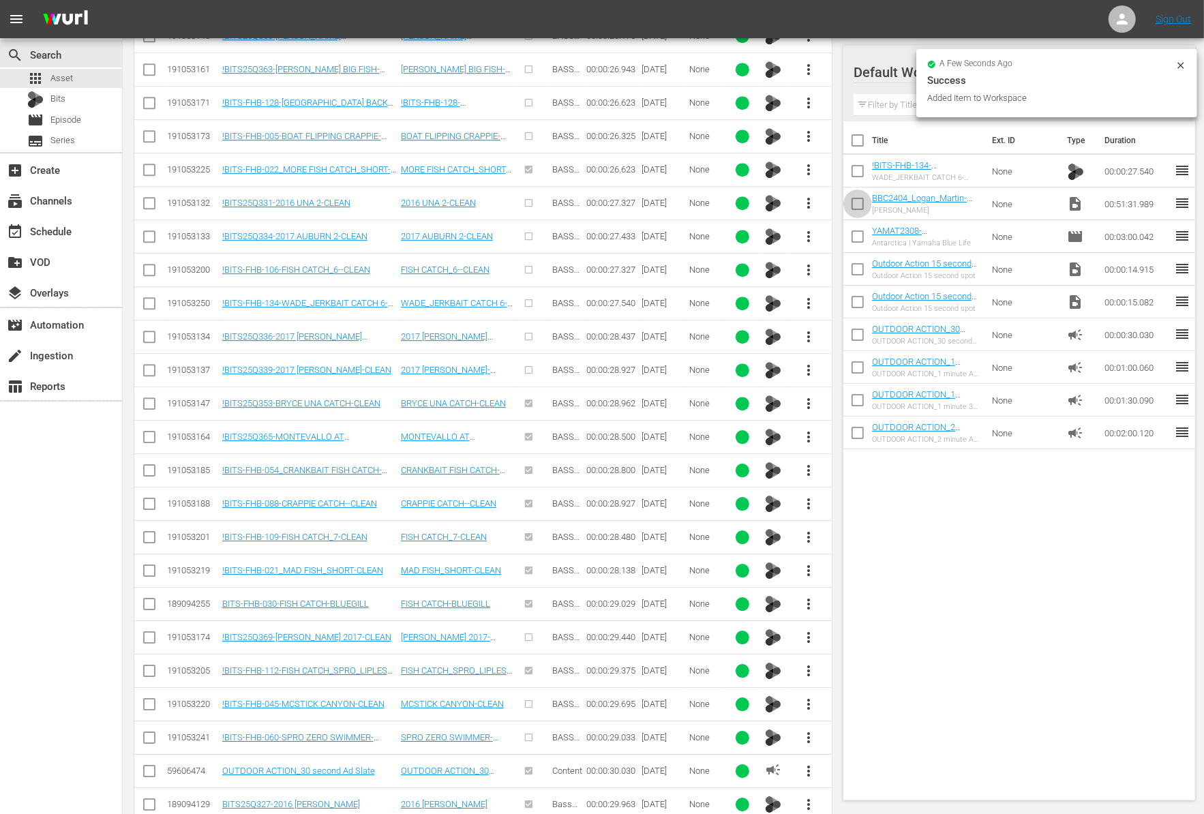
click at [858, 202] on input "checkbox" at bounding box center [857, 206] width 29 height 29
checkbox input "true"
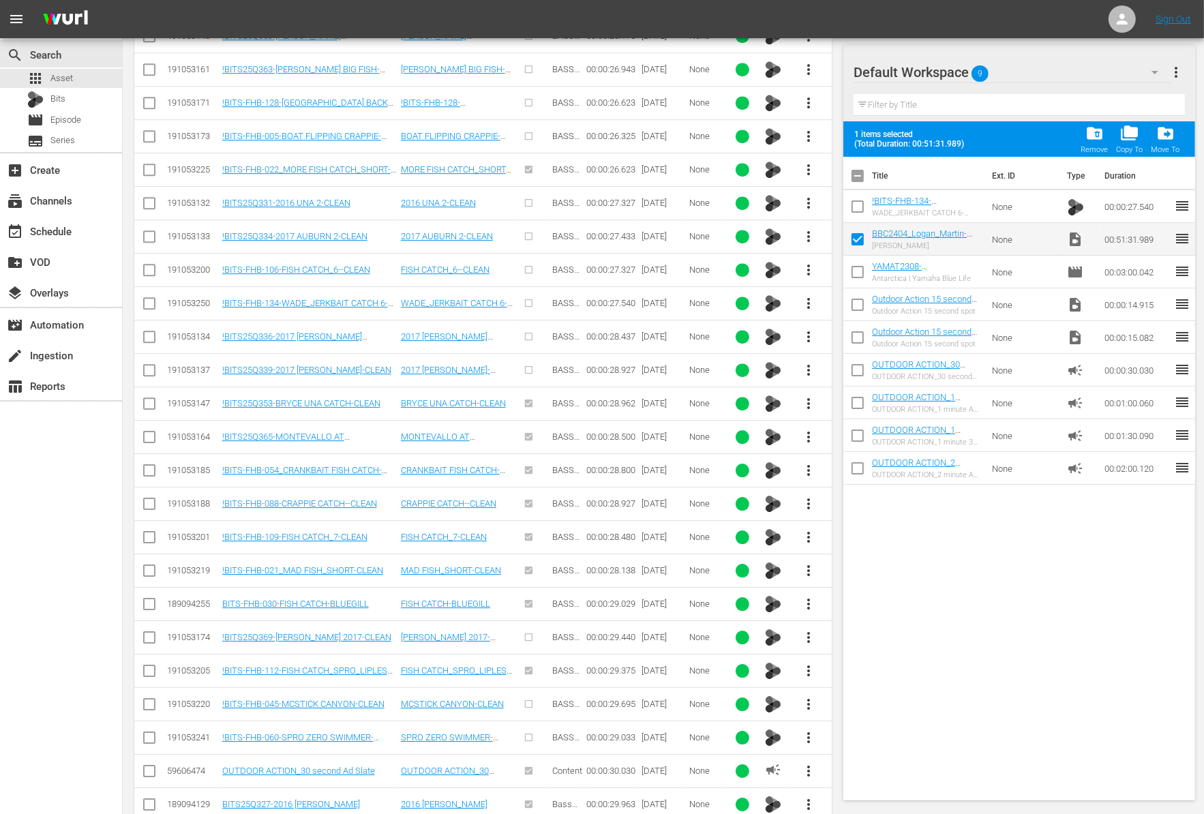
click at [858, 202] on input "checkbox" at bounding box center [857, 209] width 29 height 29
checkbox input "true"
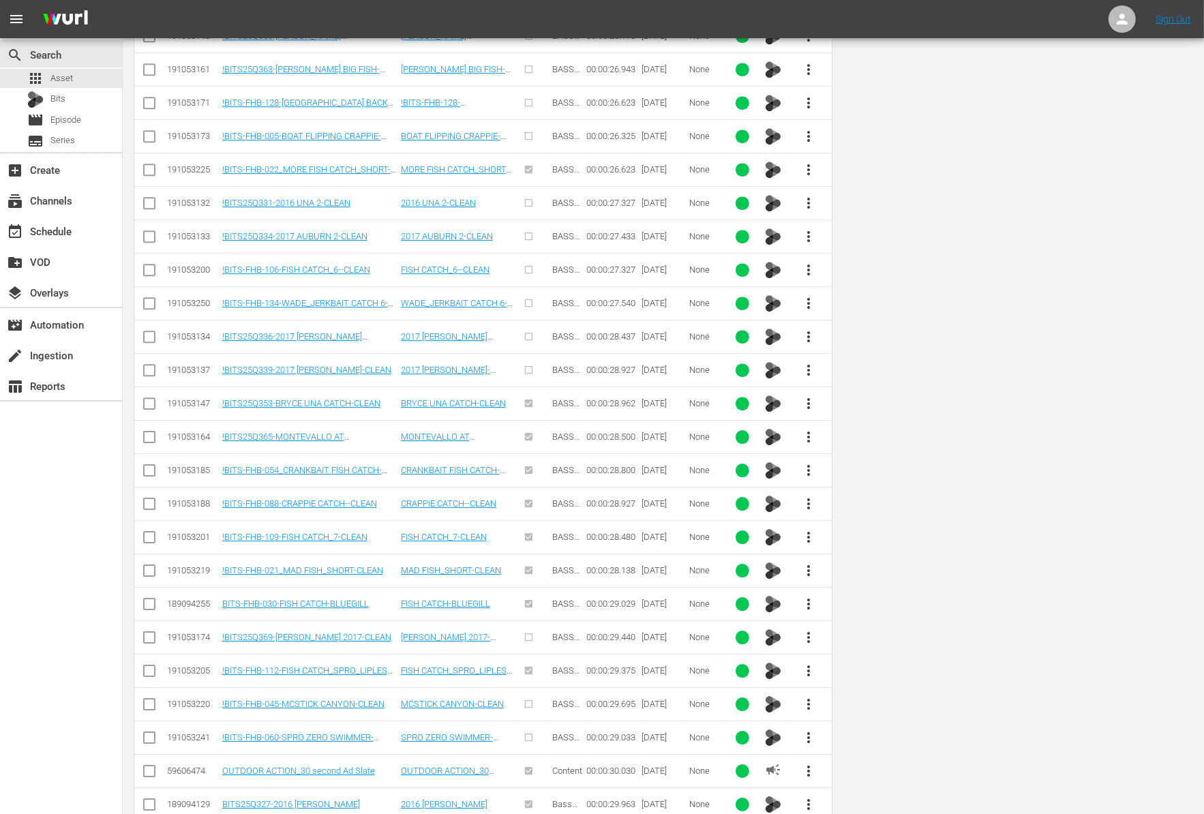
scroll to position [0, 0]
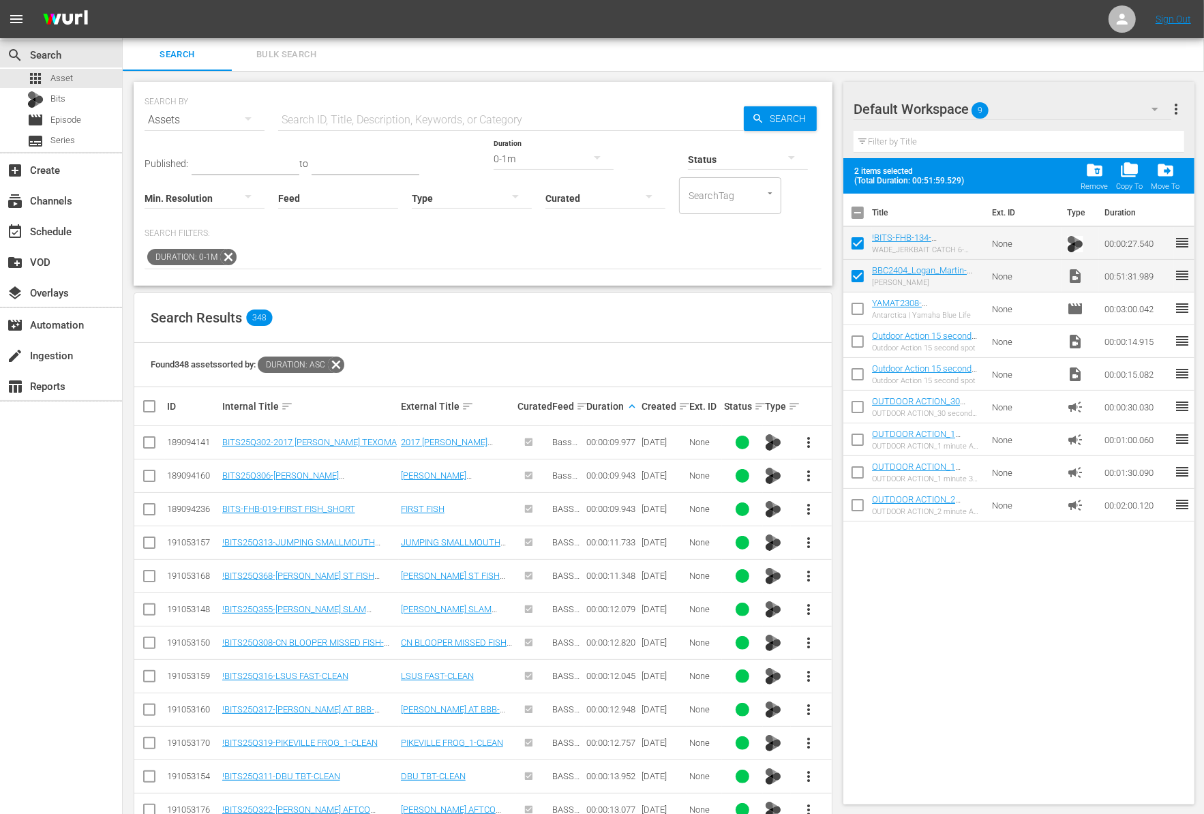
click at [493, 156] on div "0-1m" at bounding box center [553, 159] width 120 height 38
click at [463, 217] on div "3-4m" at bounding box center [475, 223] width 120 height 22
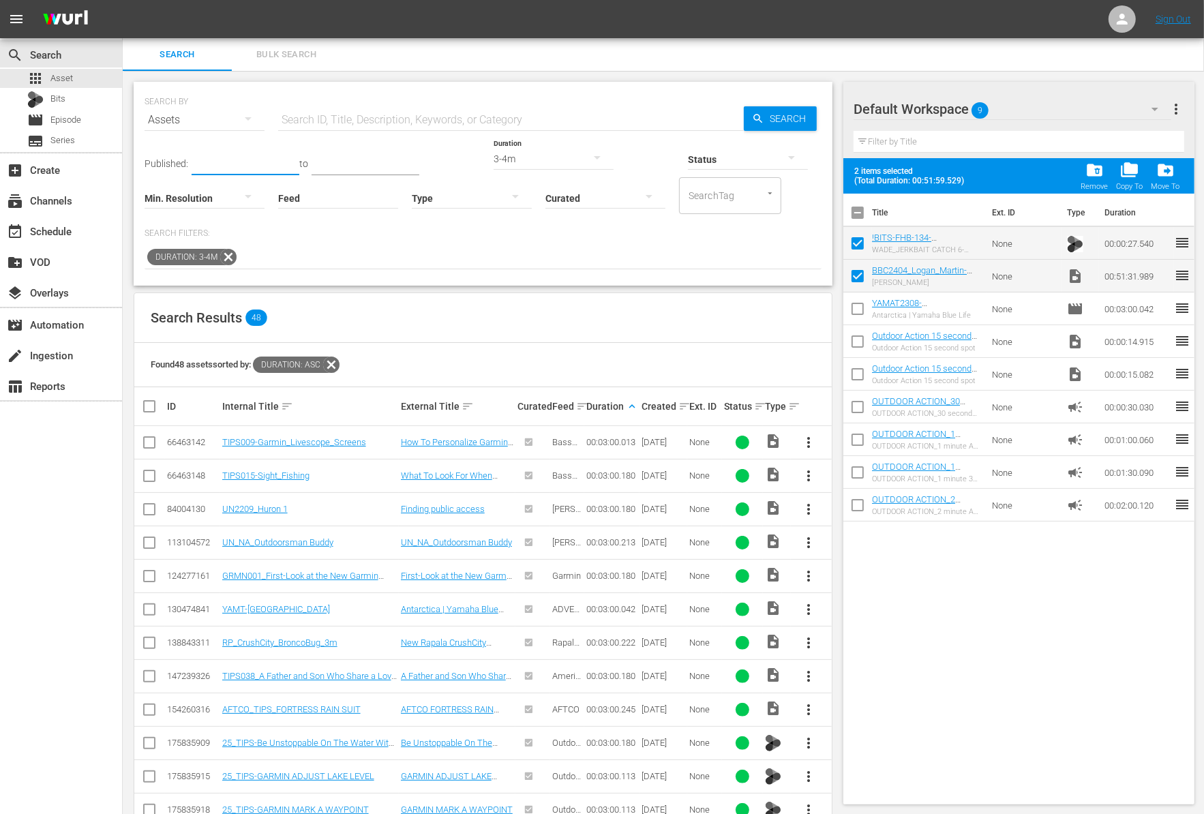
click at [218, 162] on input "text" at bounding box center [246, 165] width 108 height 20
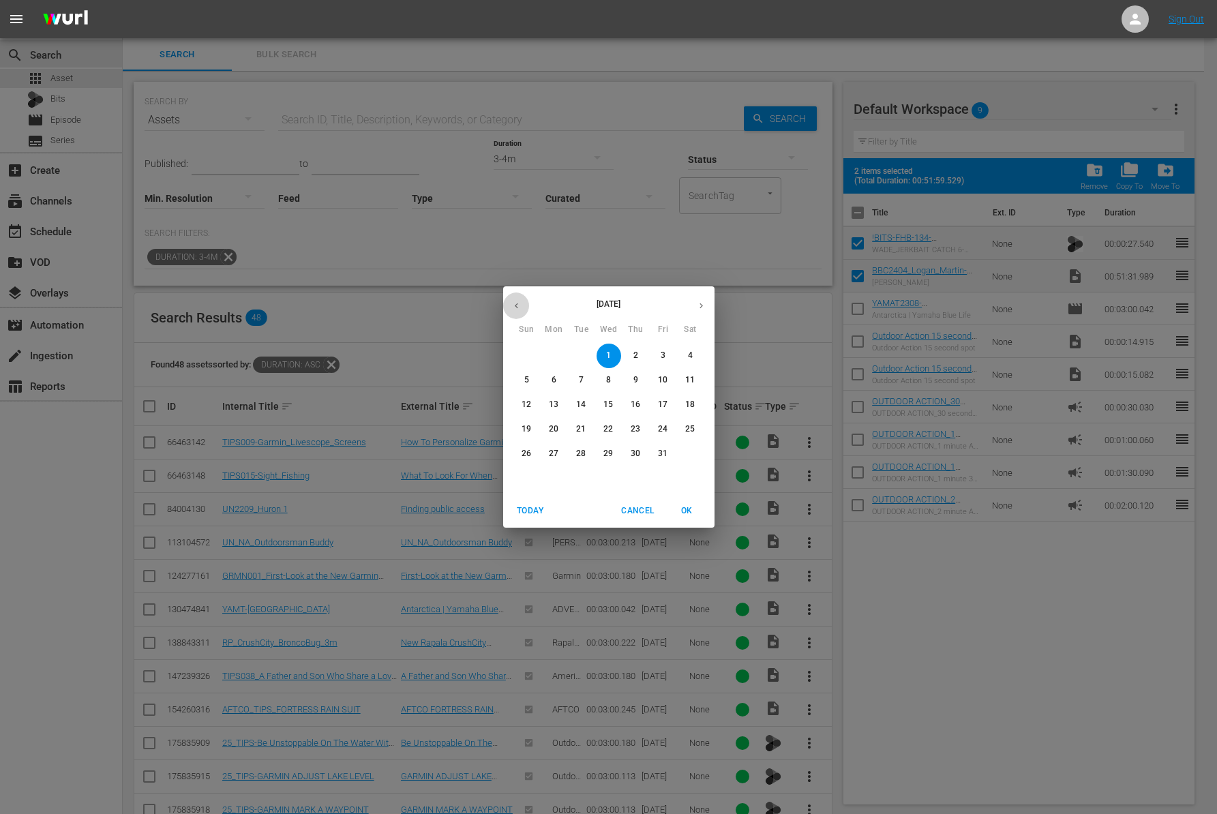
click at [518, 305] on icon "button" at bounding box center [516, 306] width 10 height 10
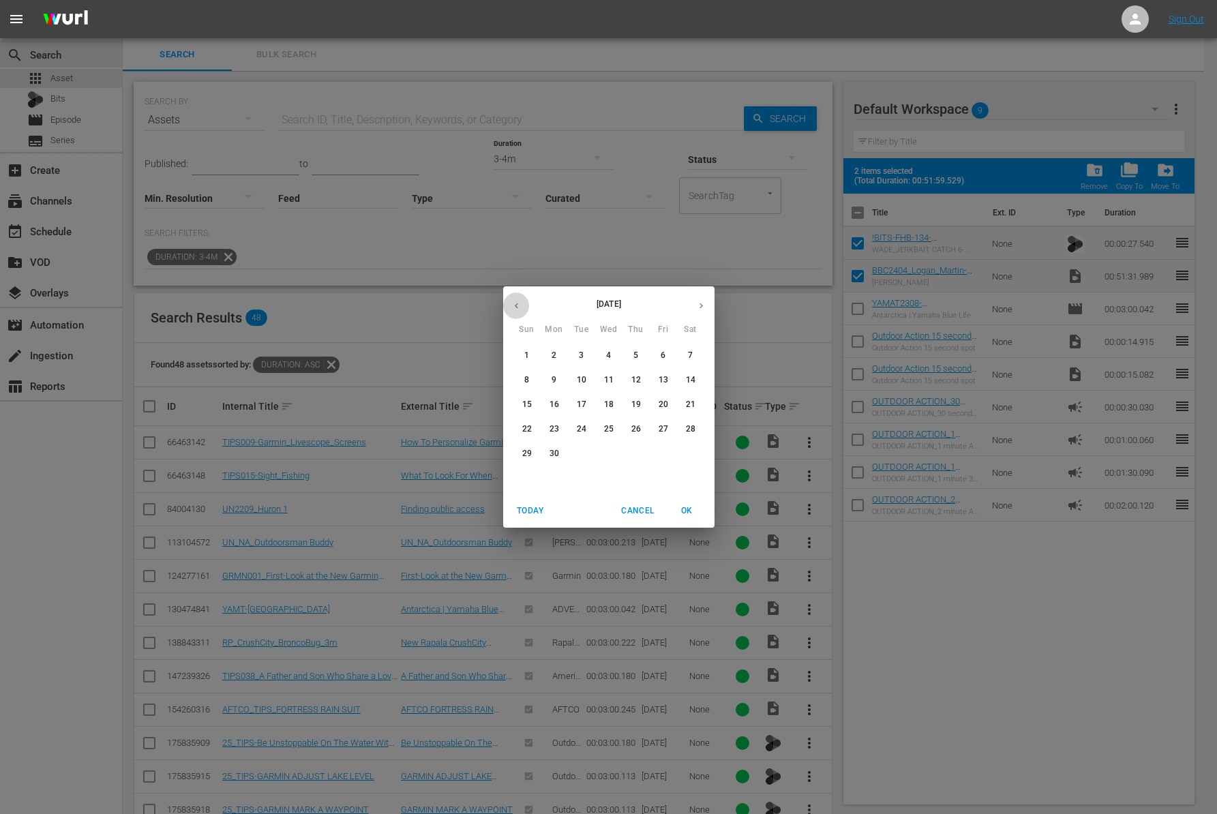
click at [518, 305] on icon "button" at bounding box center [516, 306] width 10 height 10
click at [612, 350] on span "1" at bounding box center [608, 356] width 25 height 12
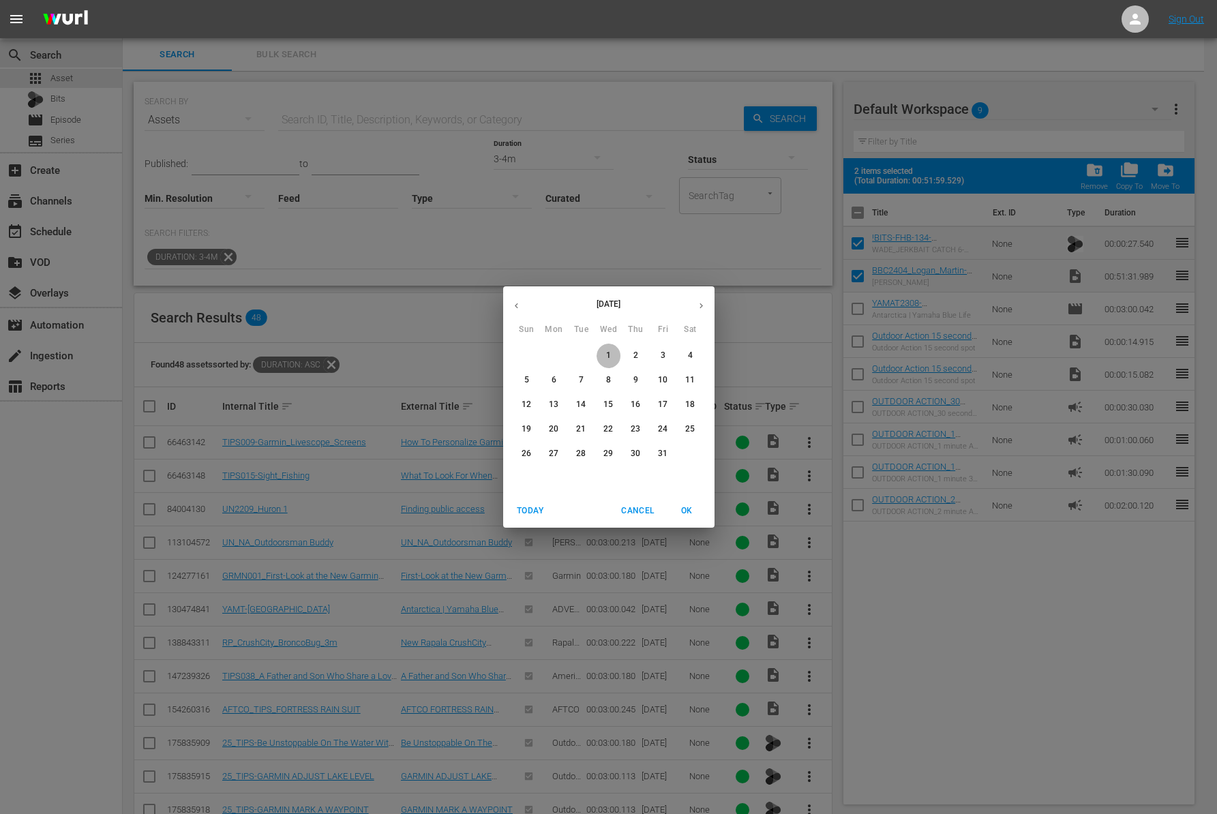
type input "[DATE]"
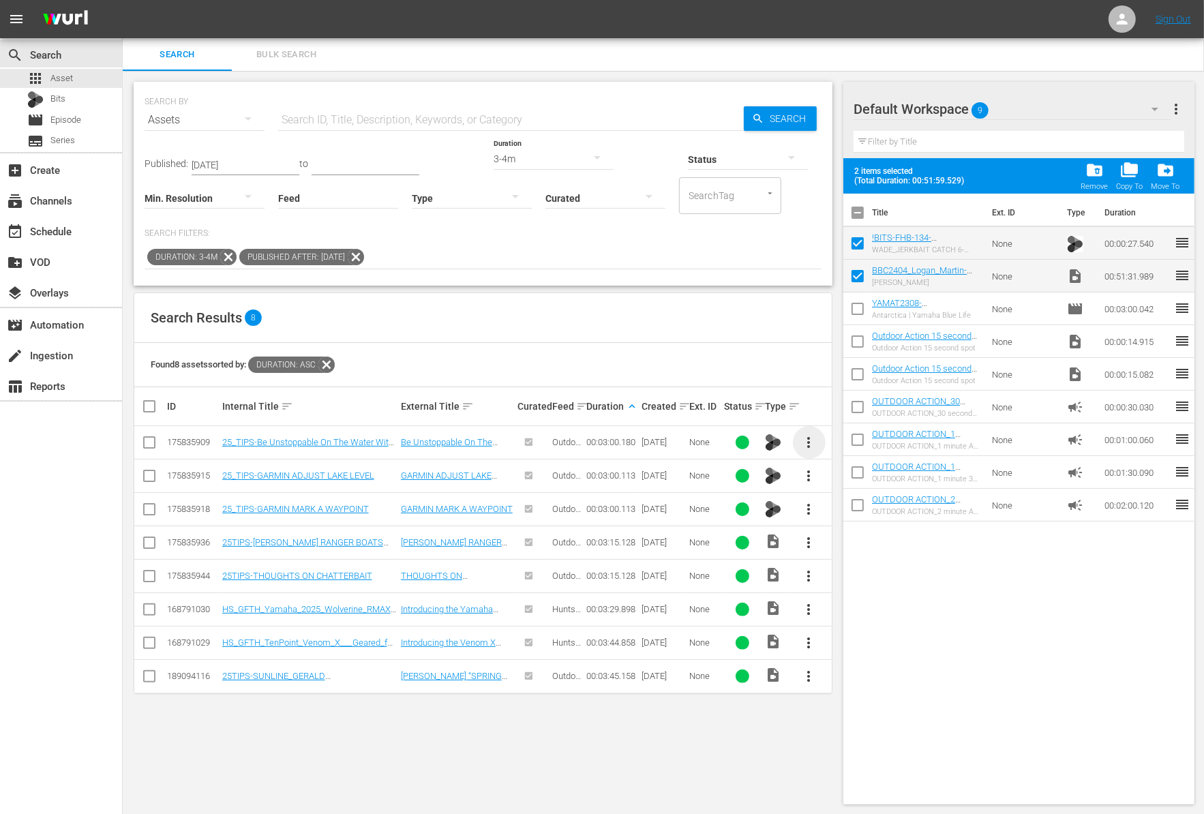
click at [810, 444] on span "more_vert" at bounding box center [809, 442] width 16 height 16
click at [876, 474] on div "Workspace" at bounding box center [882, 479] width 93 height 33
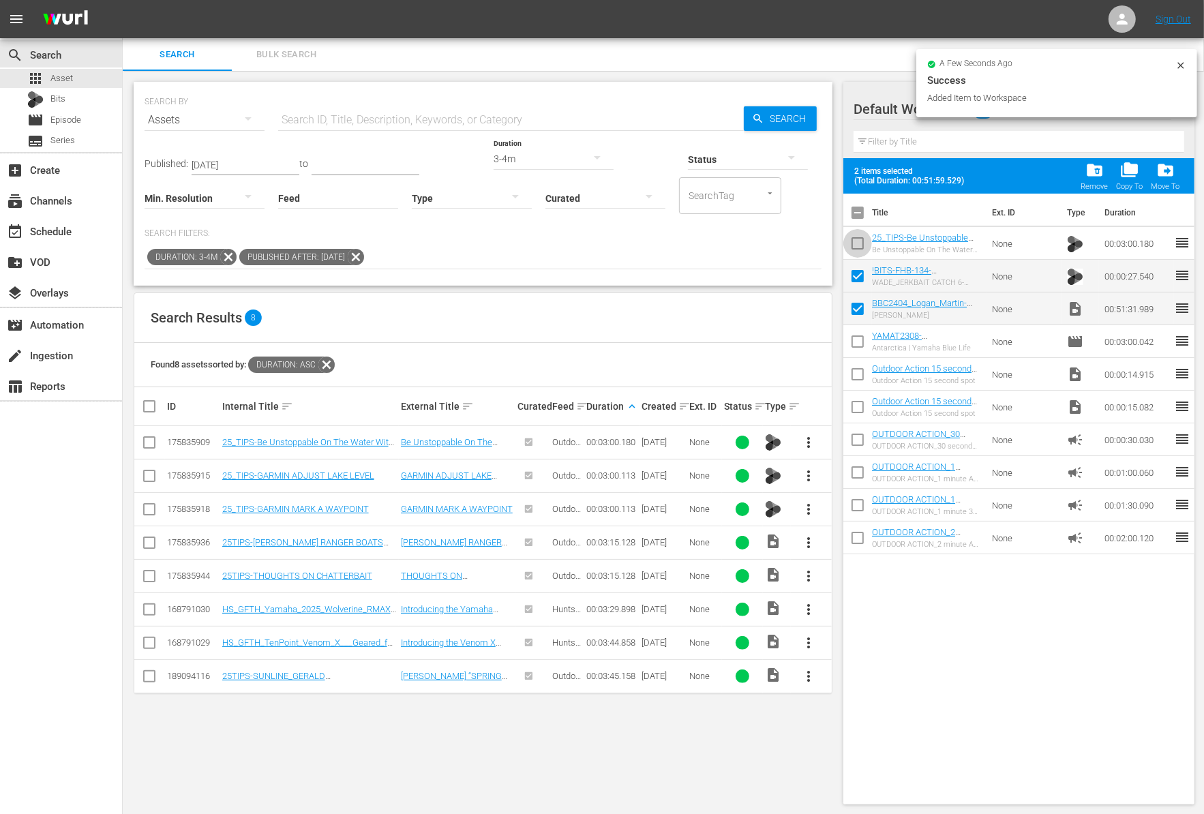
click at [857, 246] on input "checkbox" at bounding box center [857, 246] width 29 height 29
checkbox input "true"
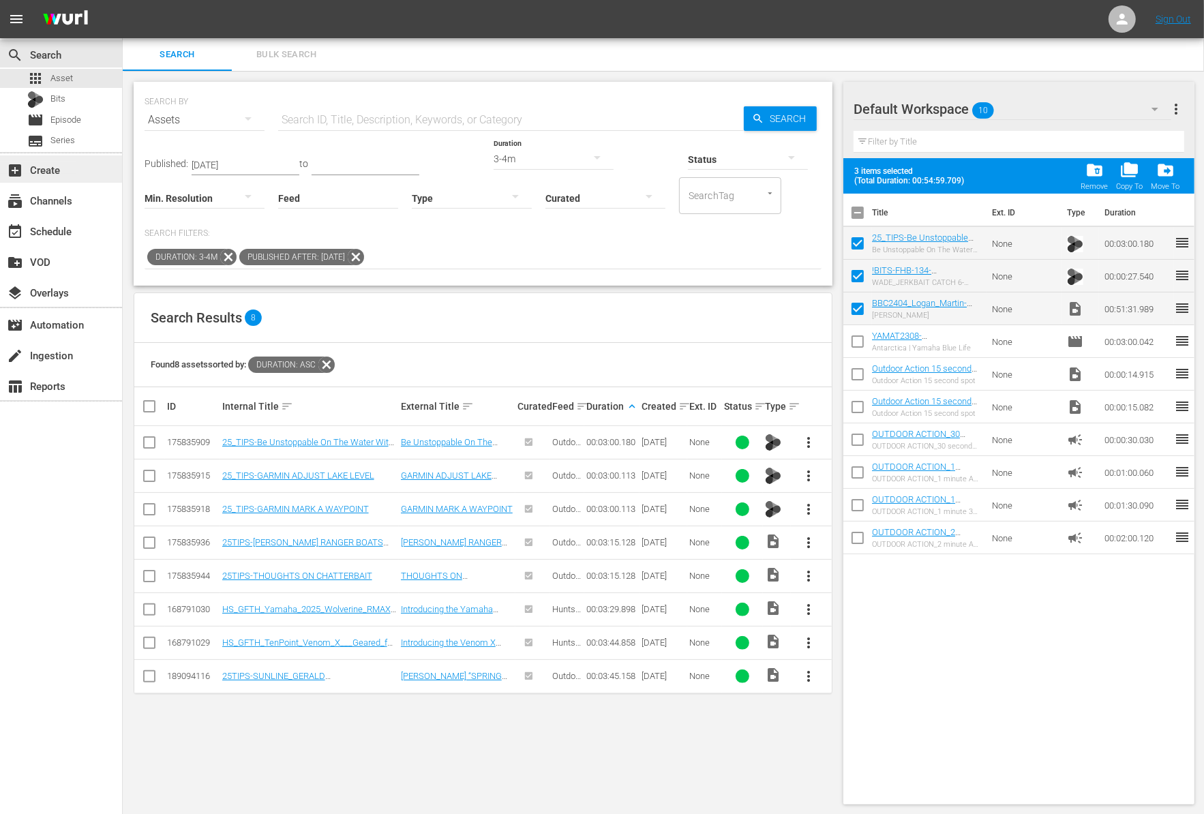
click at [61, 169] on div "add_box Create" at bounding box center [38, 168] width 76 height 12
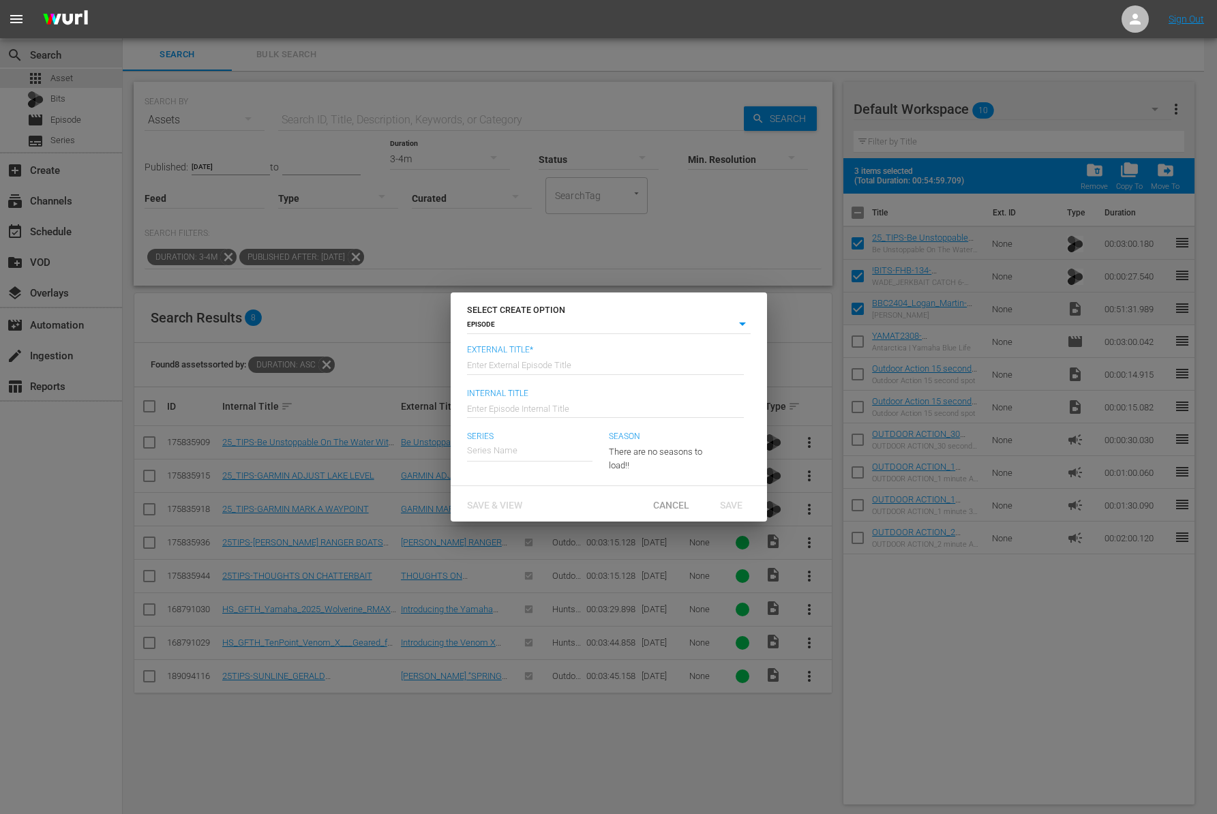
click at [590, 364] on input "text" at bounding box center [605, 364] width 277 height 33
paste input "[PERSON_NAME]"
type input "Bass Boot Camp - Logan Martin"
type input "Wk41-BBC"
type input "A"
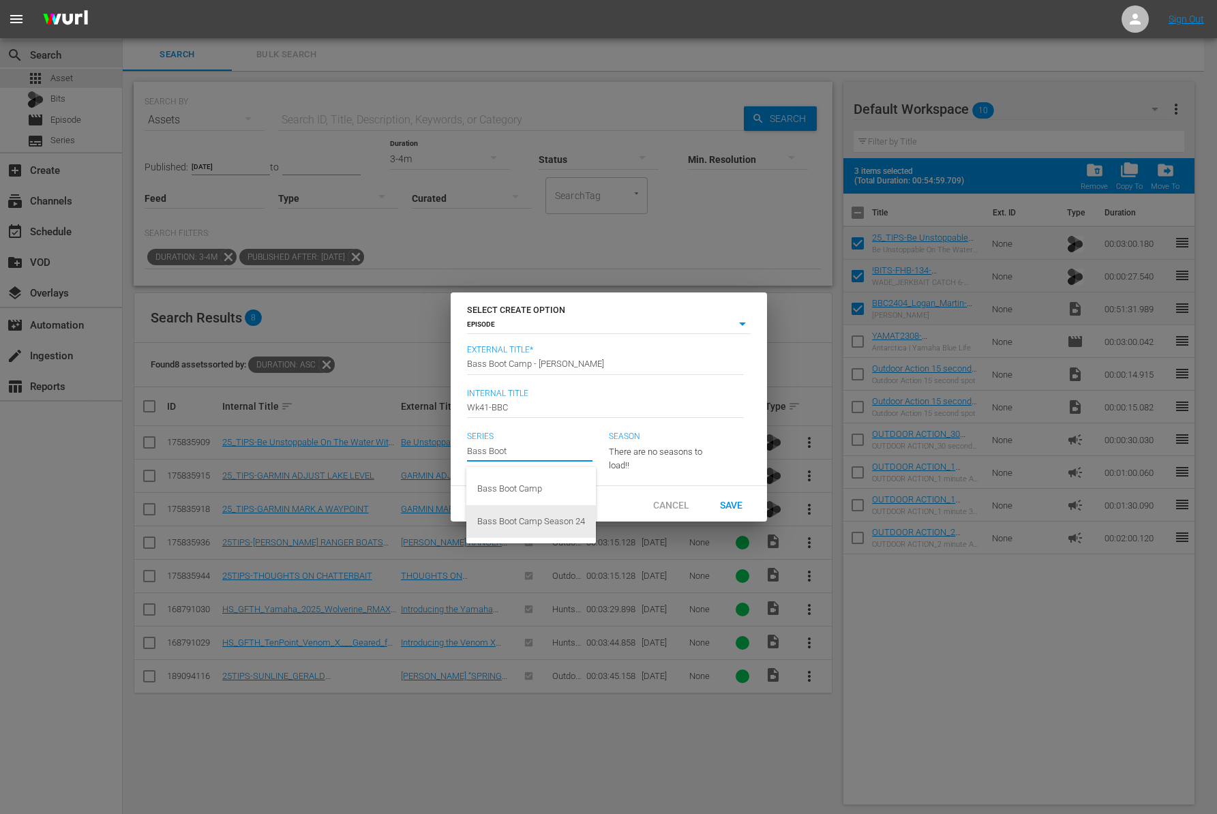
click at [560, 527] on div "Bass Boot Camp Season 24" at bounding box center [531, 521] width 108 height 33
type input "Bass Boot Camp Season 24"
click at [560, 442] on input "text" at bounding box center [529, 451] width 125 height 33
click at [568, 495] on div "Bass Boot Camp" at bounding box center [531, 488] width 108 height 33
type input "Bass Boot Camp"
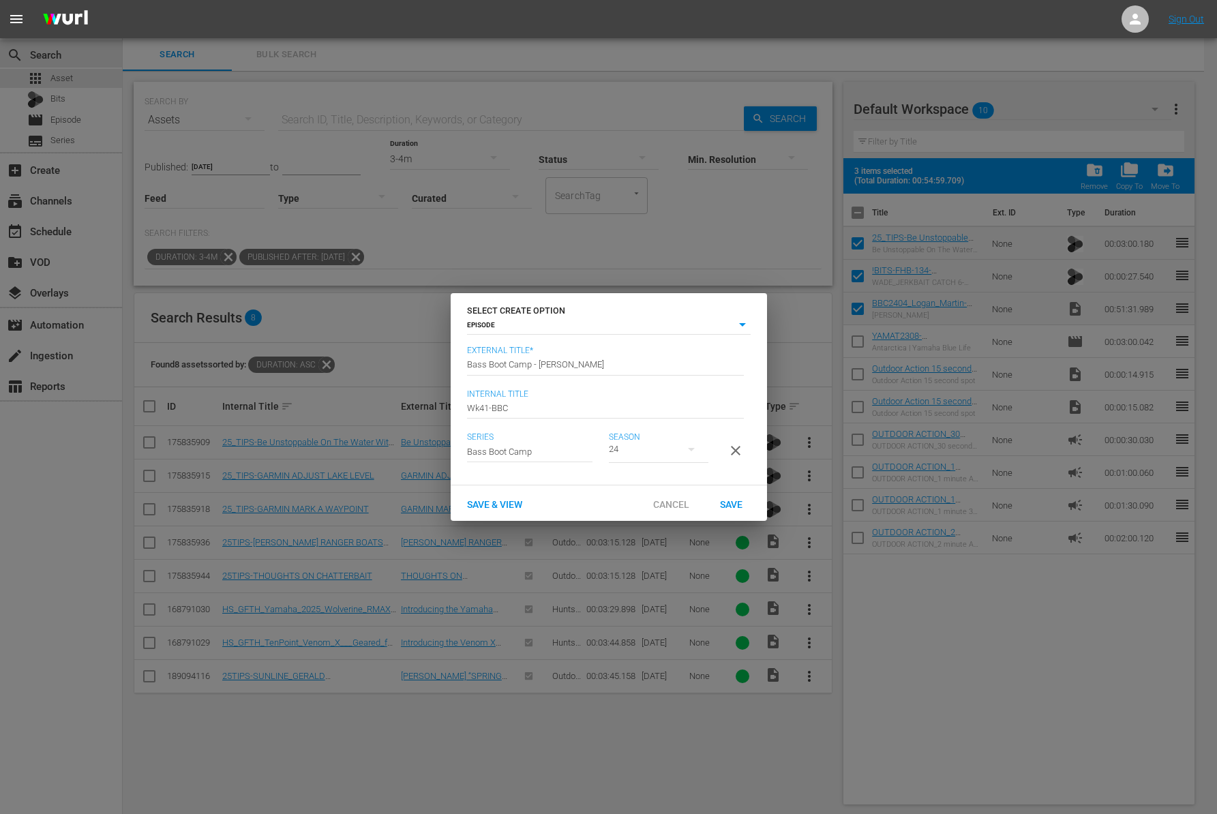
click at [682, 446] on button "button" at bounding box center [691, 449] width 33 height 33
click at [702, 466] on div "24" at bounding box center [608, 407] width 1217 height 814
click at [731, 509] on span "Save" at bounding box center [731, 504] width 44 height 11
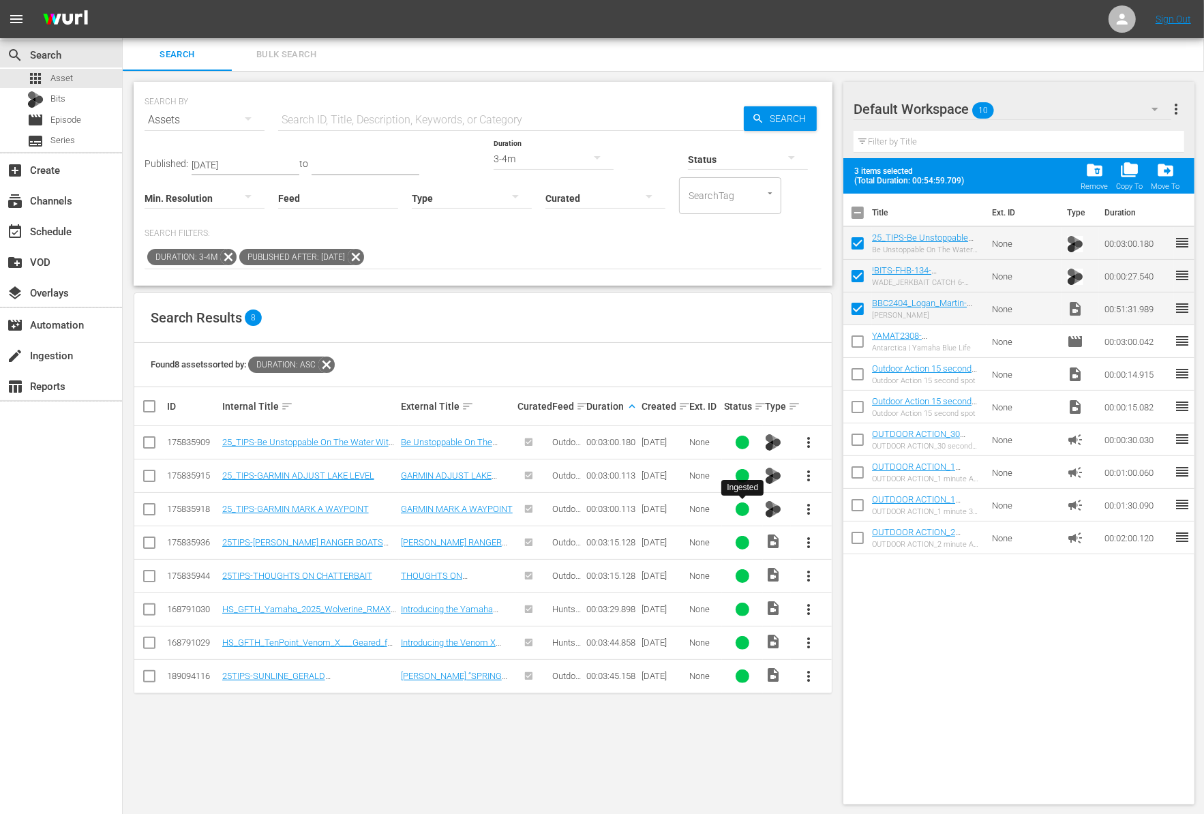
click at [731, 509] on span at bounding box center [742, 509] width 37 height 14
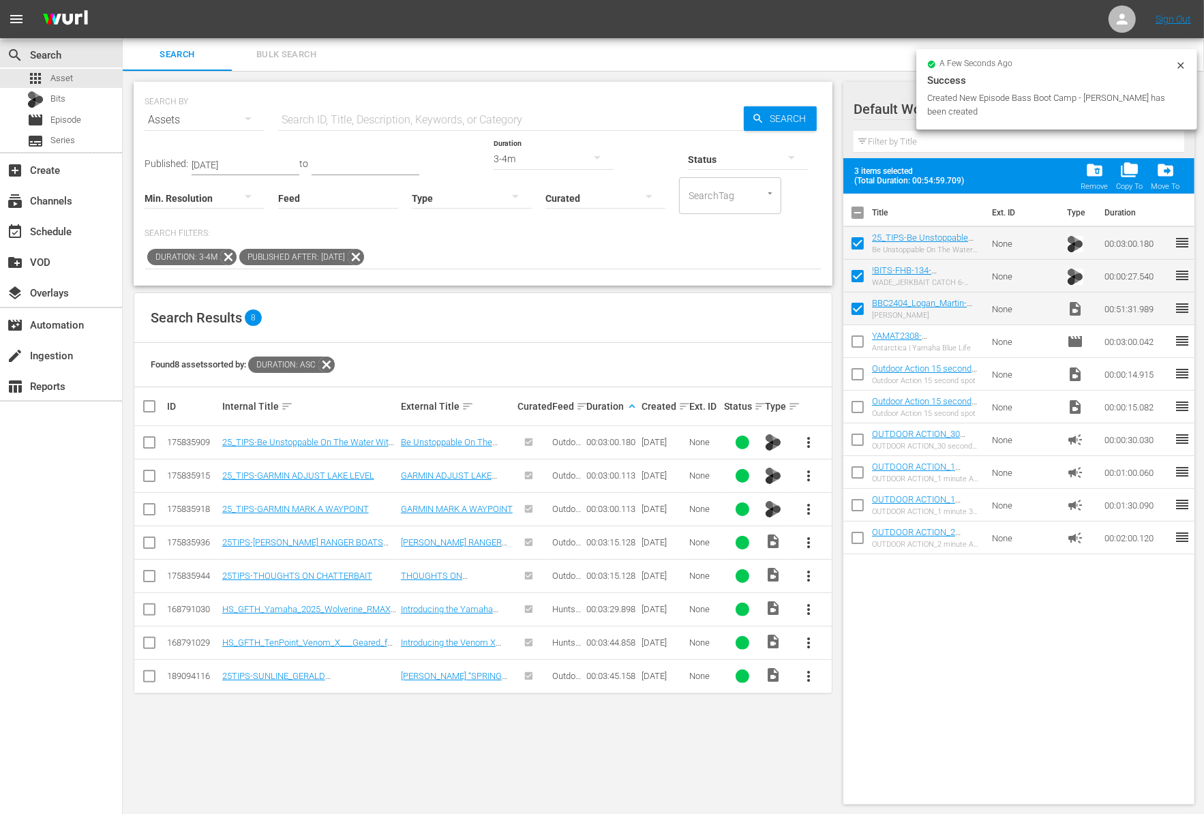
click at [858, 273] on input "checkbox" at bounding box center [857, 278] width 29 height 29
checkbox input "false"
click at [857, 251] on input "checkbox" at bounding box center [857, 246] width 29 height 29
checkbox input "false"
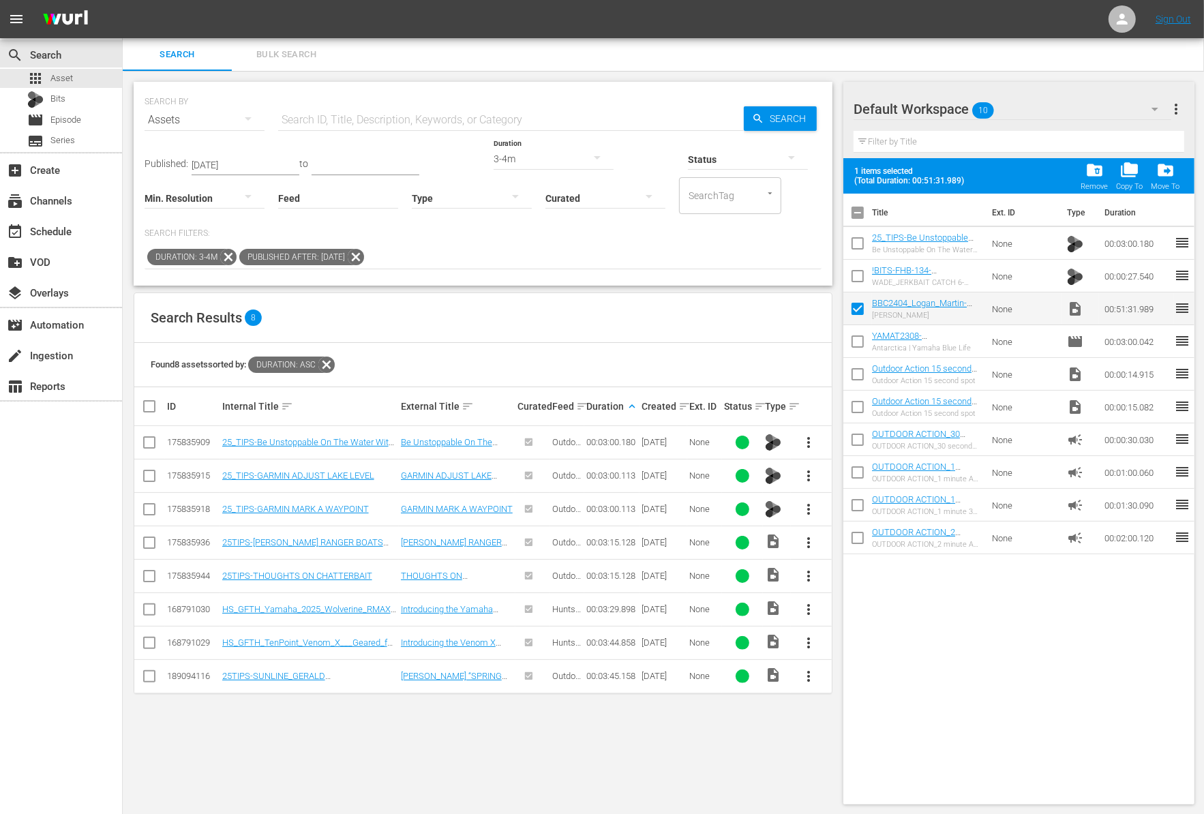
click at [858, 280] on input "checkbox" at bounding box center [857, 278] width 29 height 29
checkbox input "true"
click at [70, 120] on span "Episode" at bounding box center [65, 120] width 31 height 14
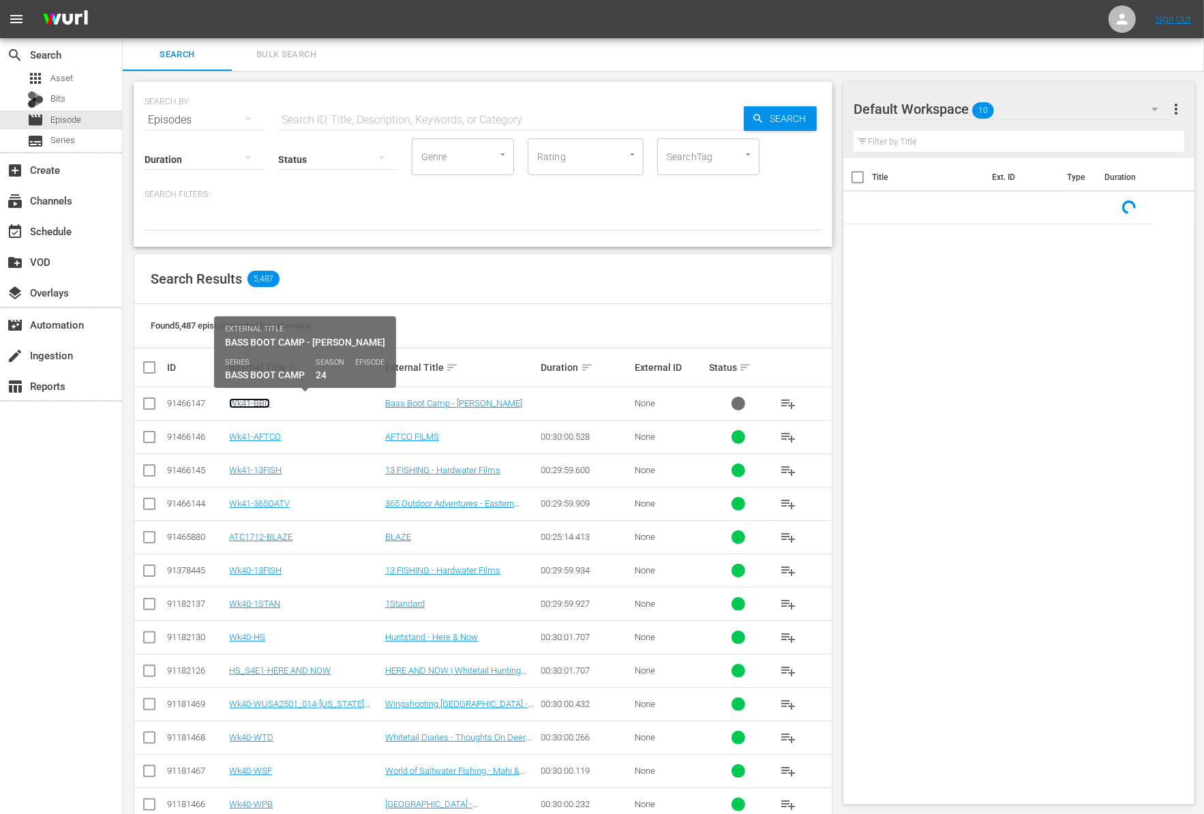
click at [262, 400] on link "Wk41-BBC" at bounding box center [249, 403] width 41 height 10
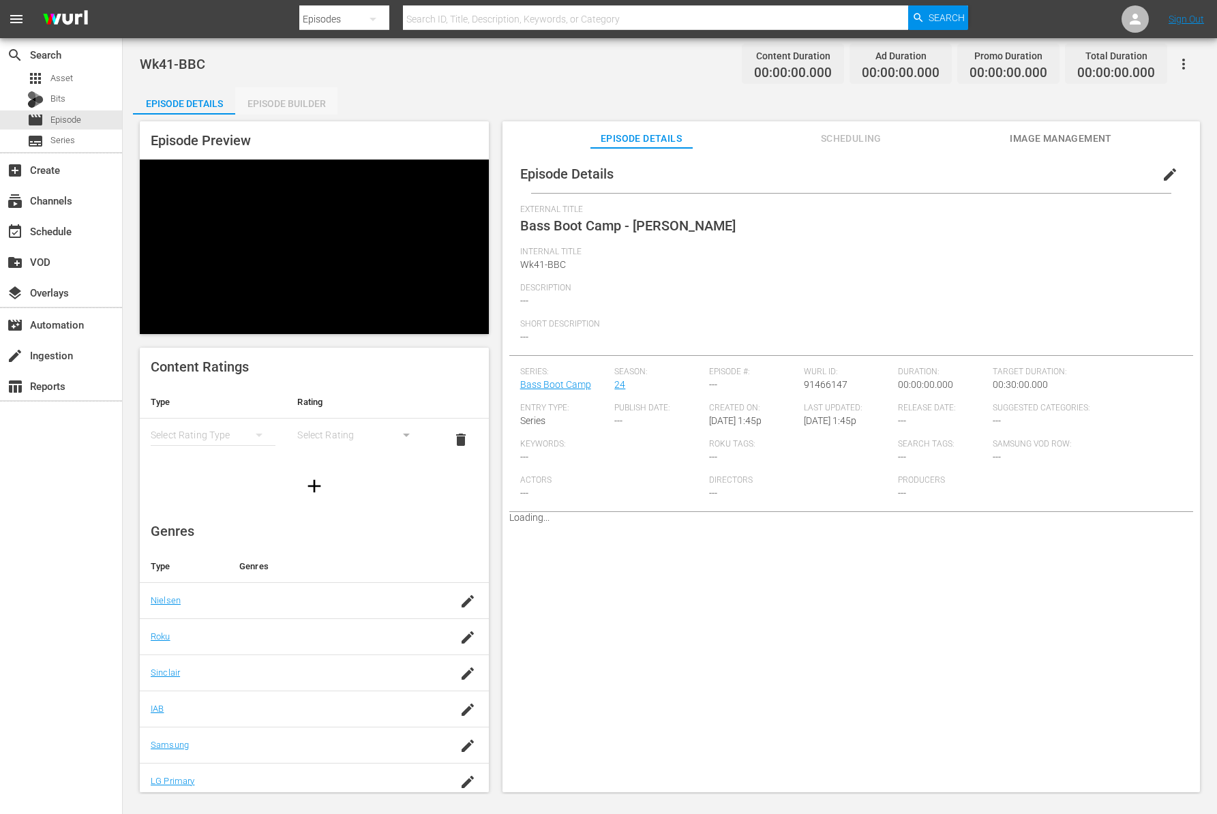
click at [290, 104] on div "Episode Builder" at bounding box center [286, 103] width 102 height 33
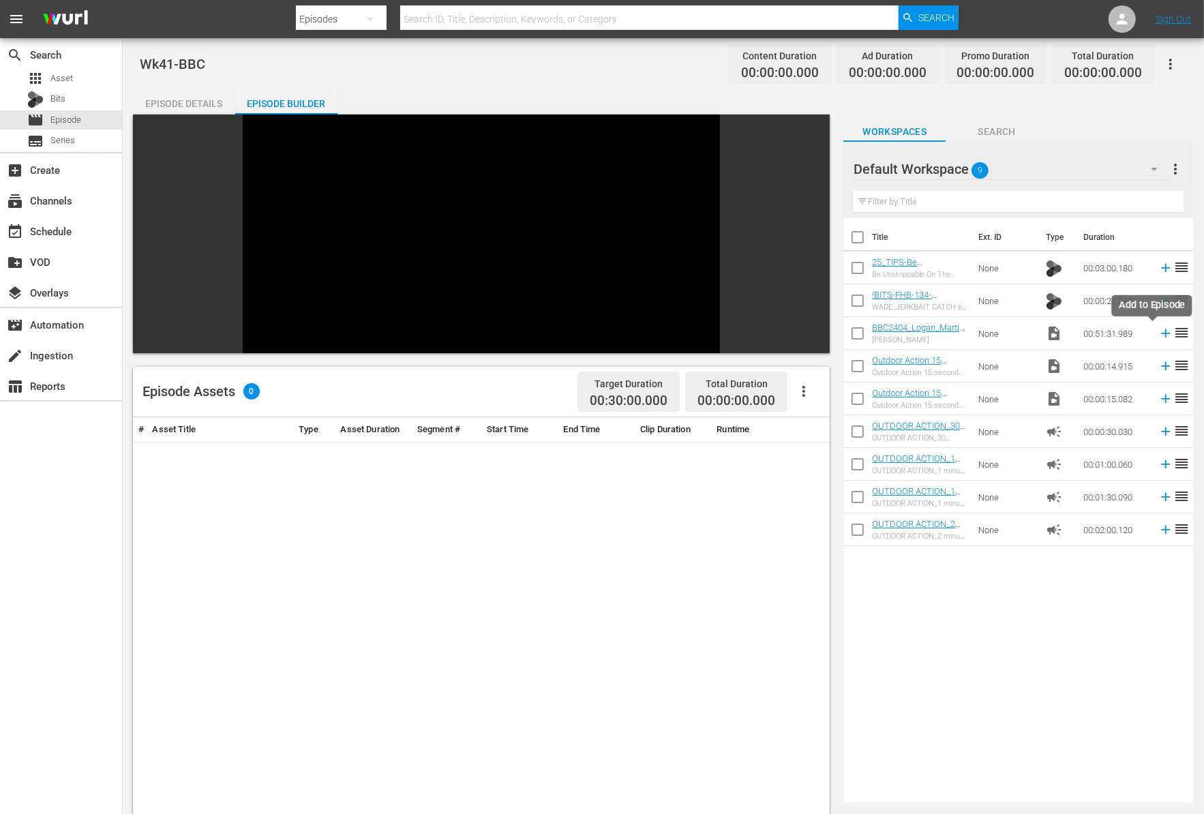
click at [1158, 335] on icon at bounding box center [1165, 333] width 15 height 15
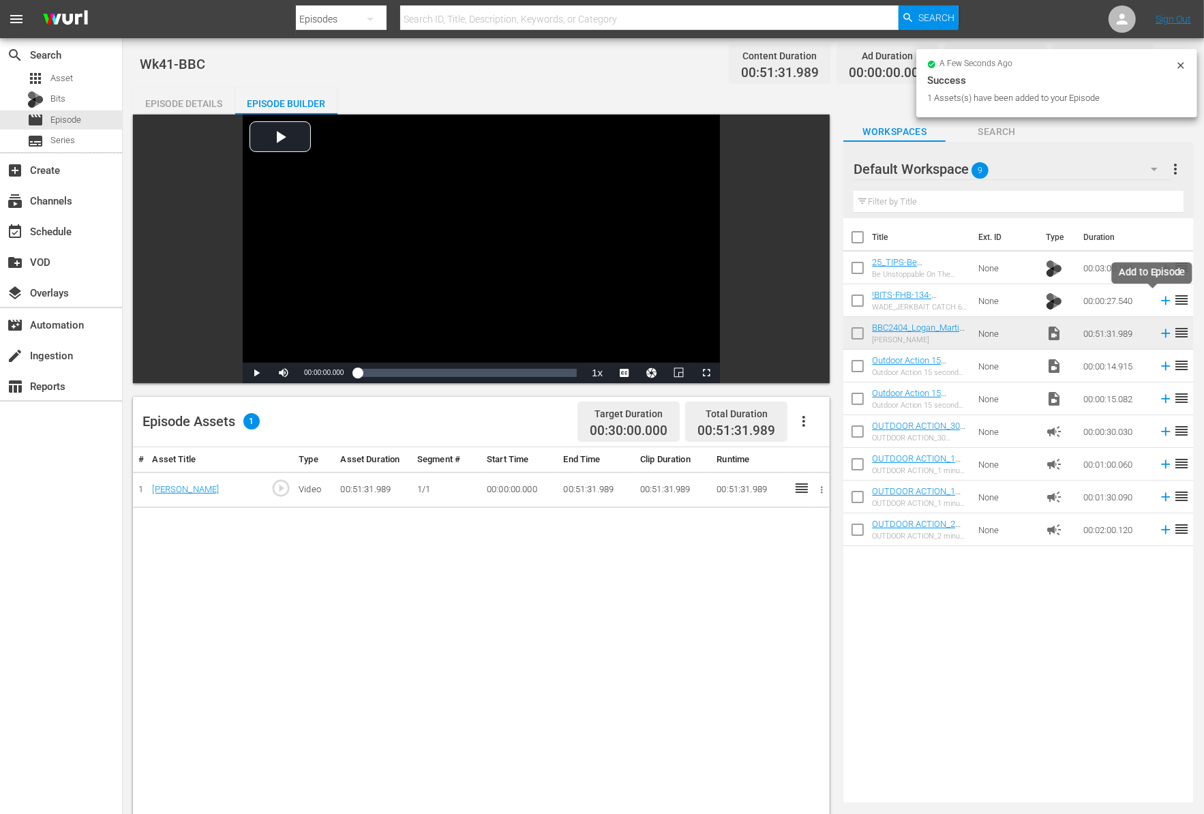
click at [1161, 300] on icon at bounding box center [1165, 300] width 9 height 9
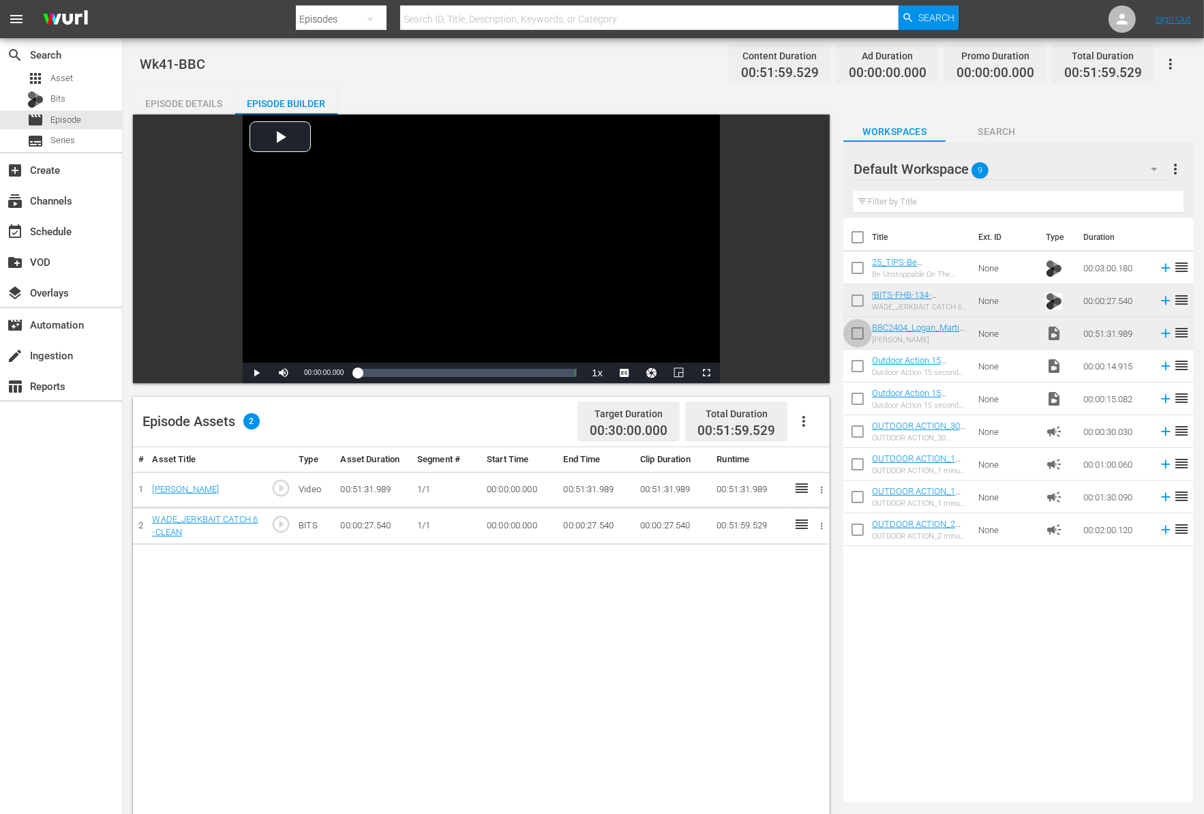
click at [856, 335] on input "checkbox" at bounding box center [857, 336] width 29 height 29
checkbox input "true"
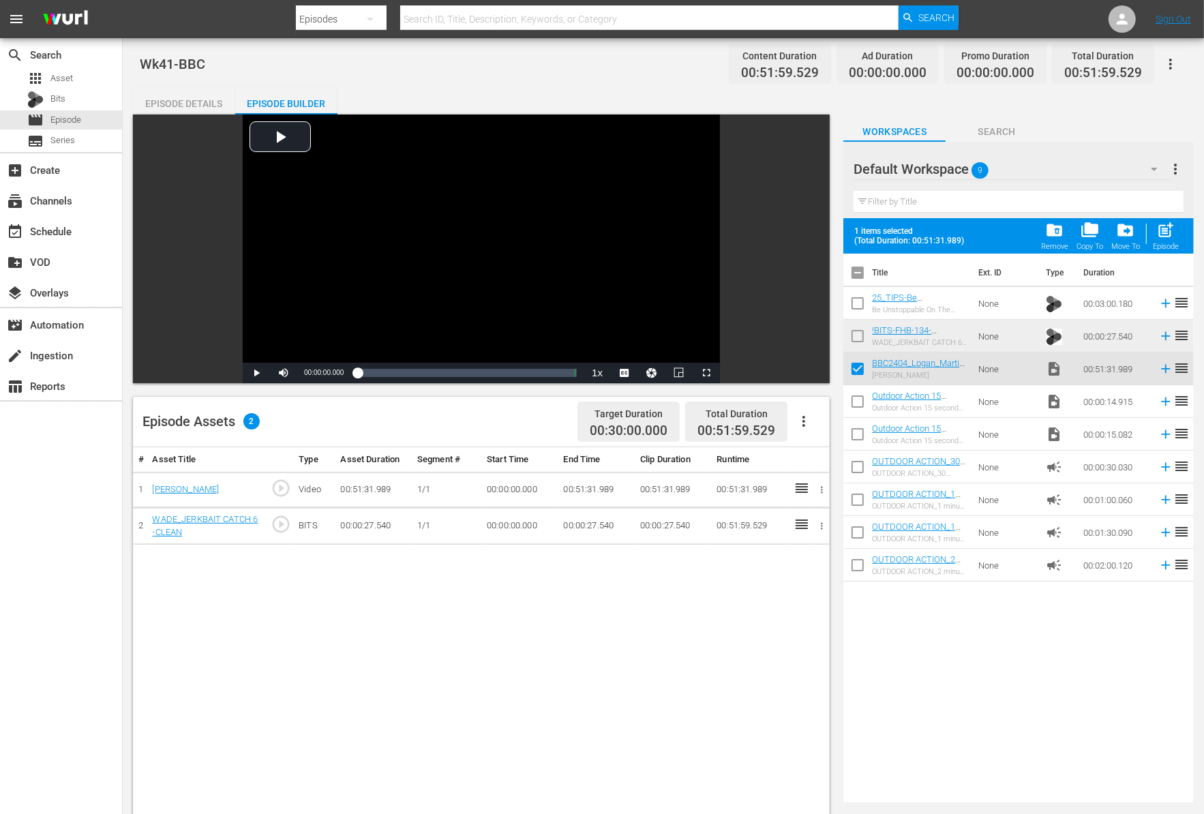
click at [859, 341] on input "checkbox" at bounding box center [857, 338] width 29 height 29
click at [857, 335] on input "checkbox" at bounding box center [857, 338] width 29 height 29
checkbox input "false"
click at [860, 361] on input "checkbox" at bounding box center [857, 371] width 29 height 29
checkbox input "false"
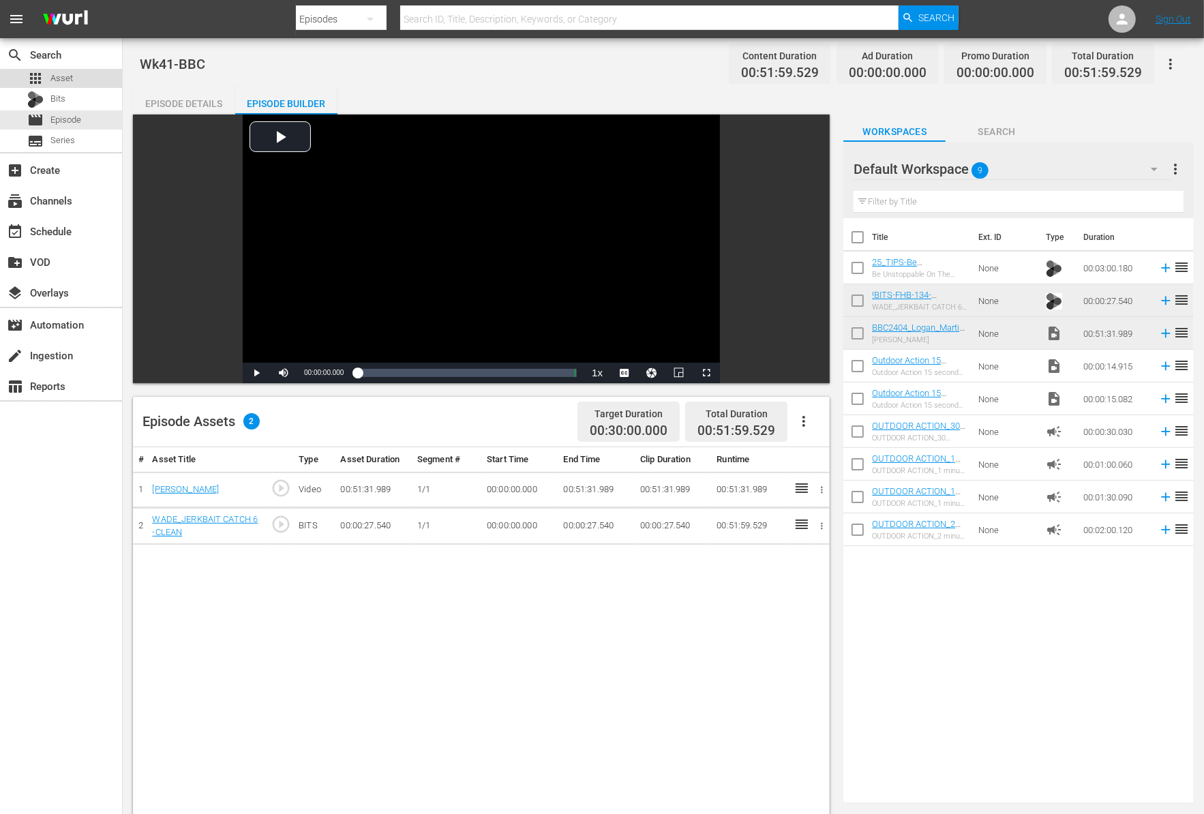
click at [66, 80] on span "Asset" at bounding box center [61, 79] width 22 height 14
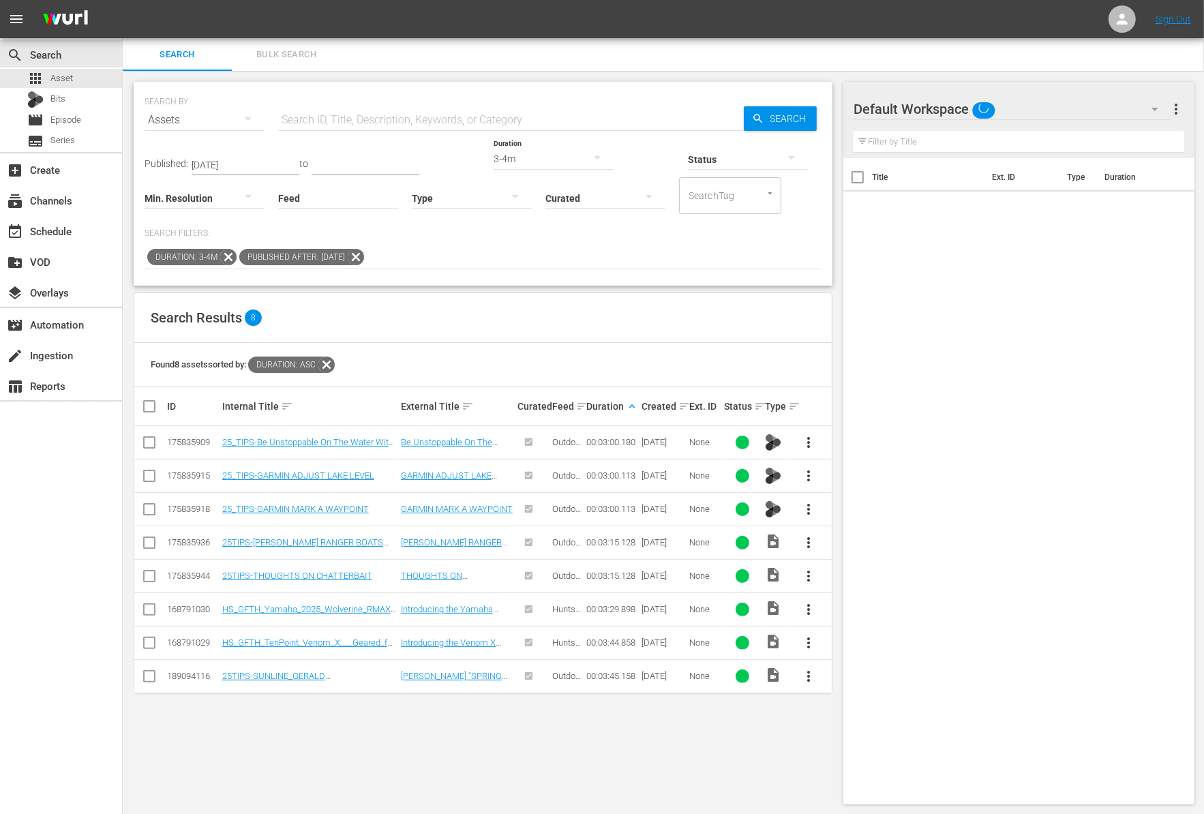
click at [226, 254] on icon at bounding box center [228, 257] width 18 height 18
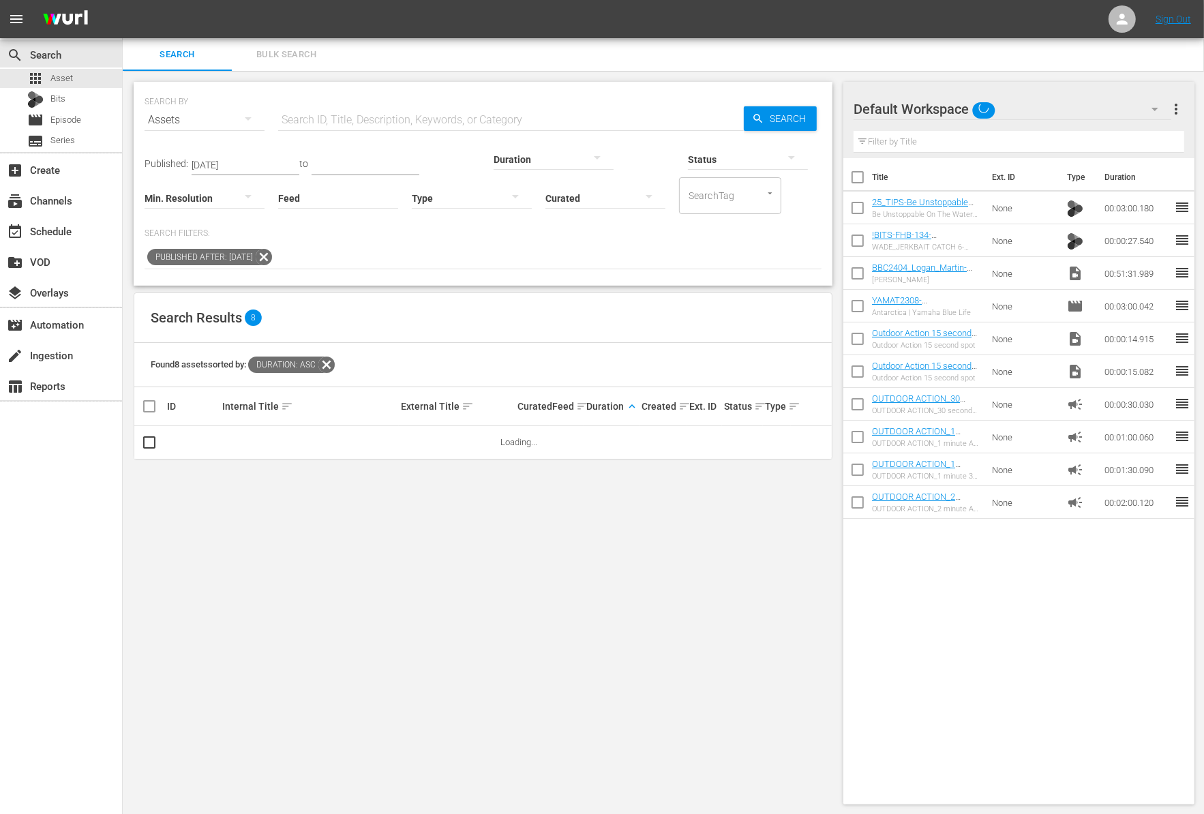
click at [337, 121] on input "text" at bounding box center [511, 120] width 466 height 33
paste input "Cody Huff"
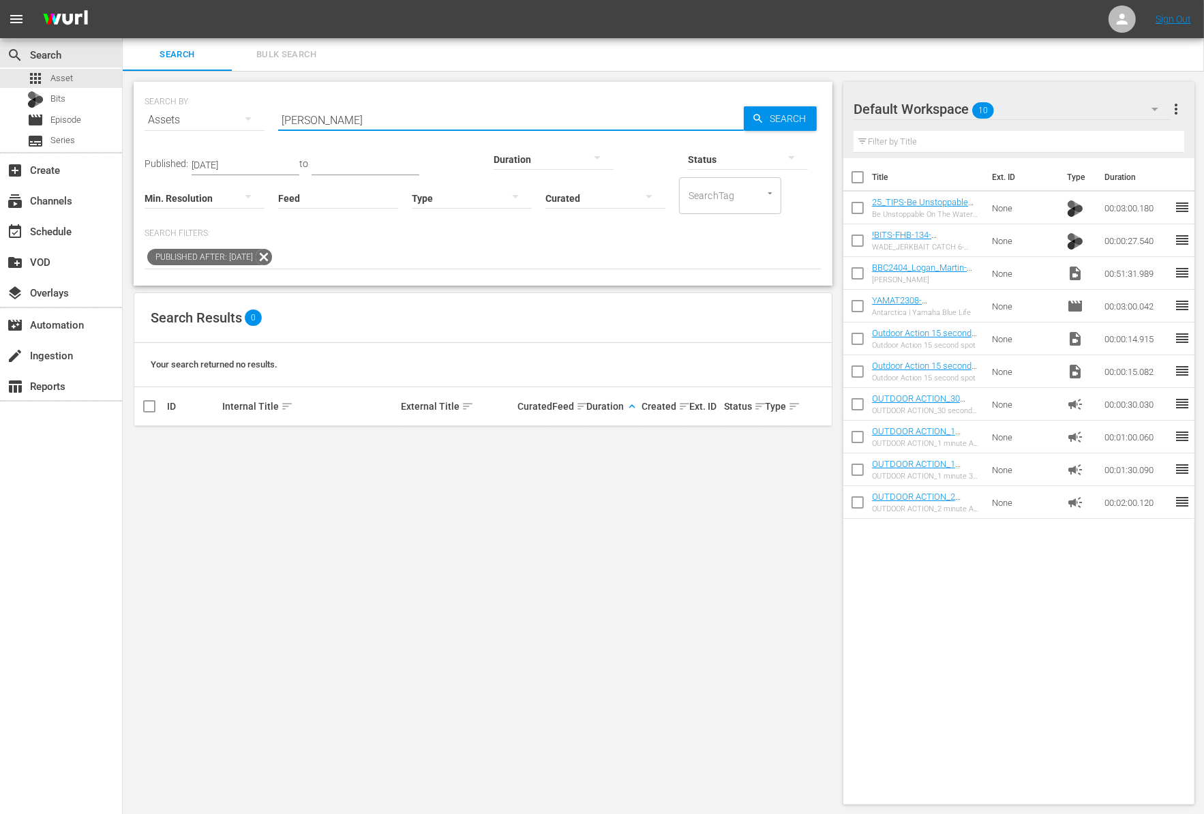
type input "Cody Huff"
click at [273, 255] on icon at bounding box center [264, 257] width 18 height 18
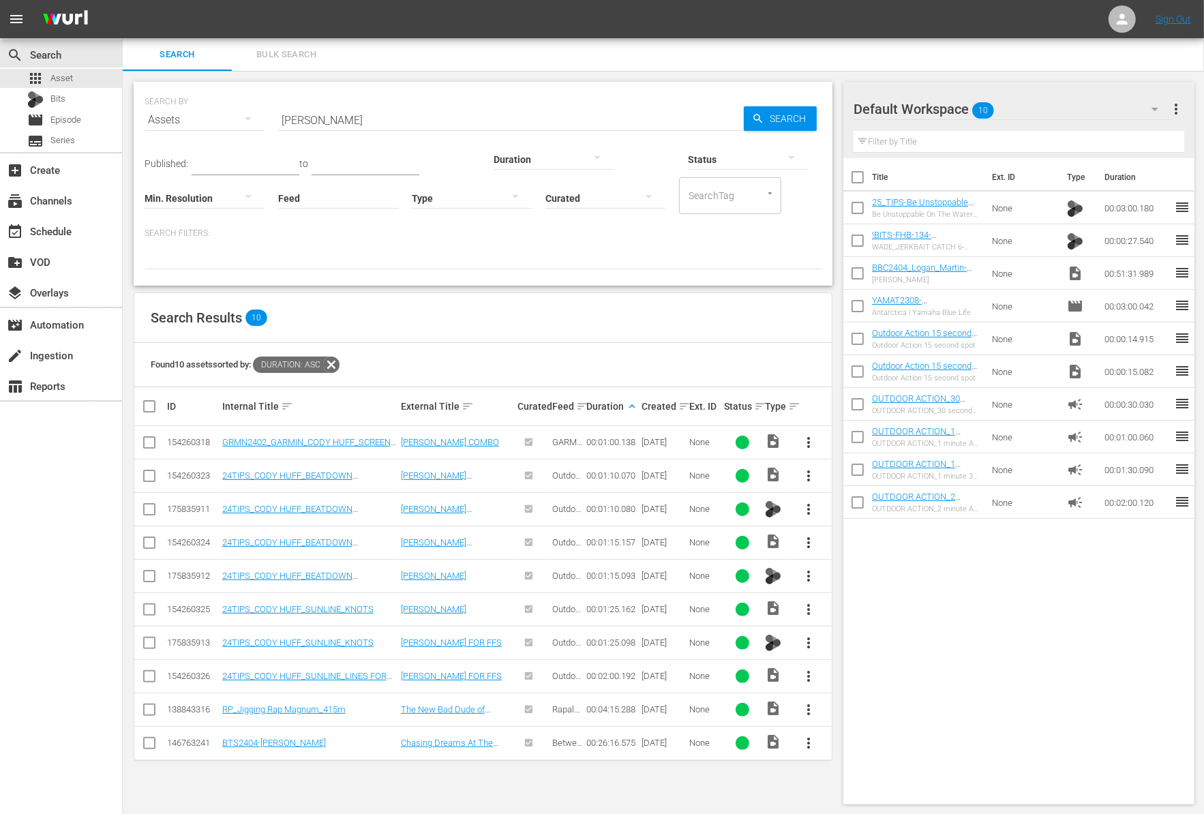
click at [812, 736] on span "more_vert" at bounding box center [809, 743] width 16 height 16
click at [846, 653] on div "Workspace" at bounding box center [882, 668] width 93 height 33
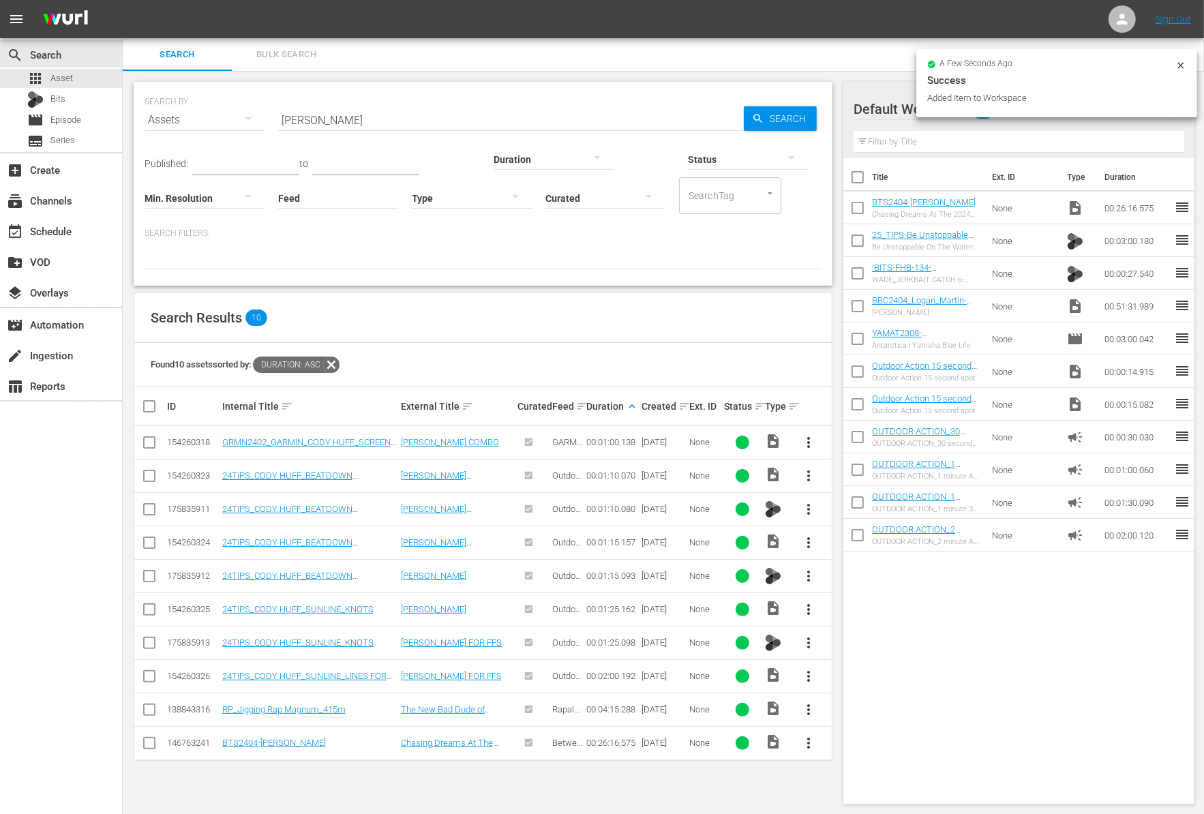
click at [853, 313] on input "checkbox" at bounding box center [857, 308] width 29 height 29
checkbox input "true"
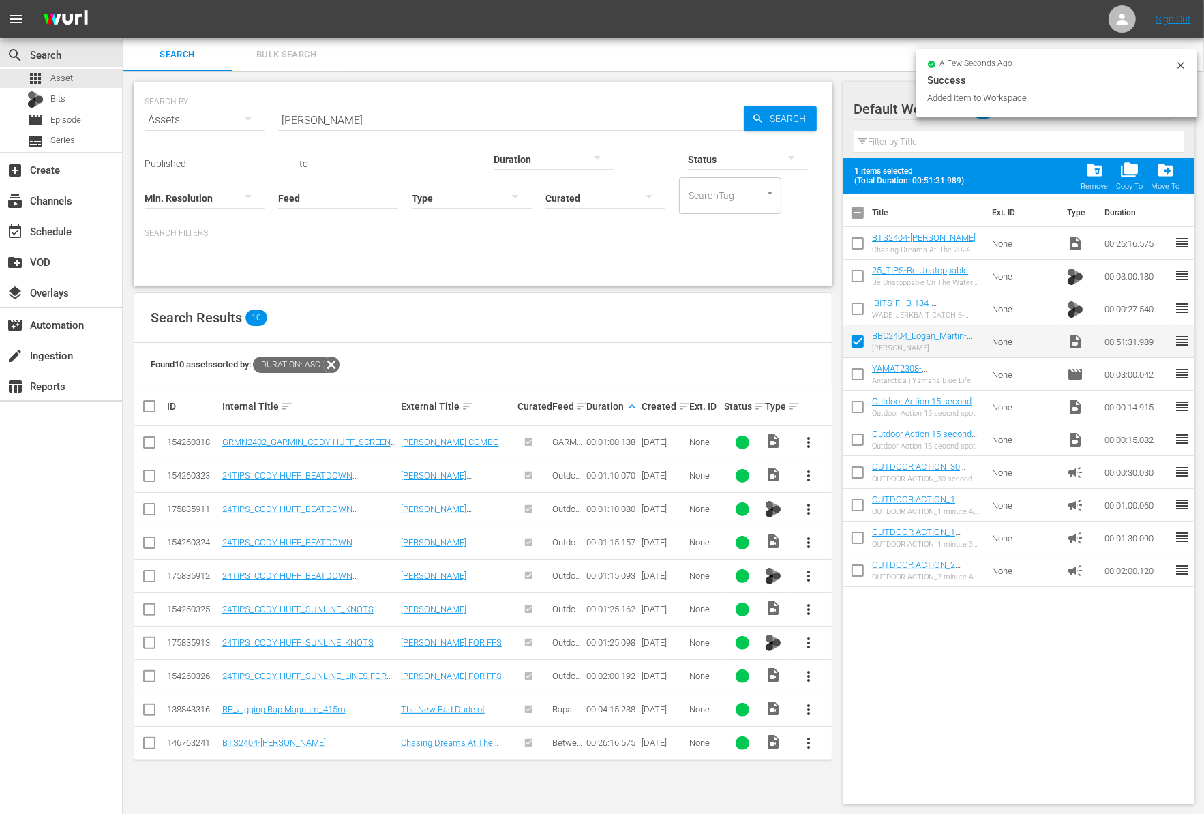
click at [853, 313] on input "checkbox" at bounding box center [857, 311] width 29 height 29
checkbox input "true"
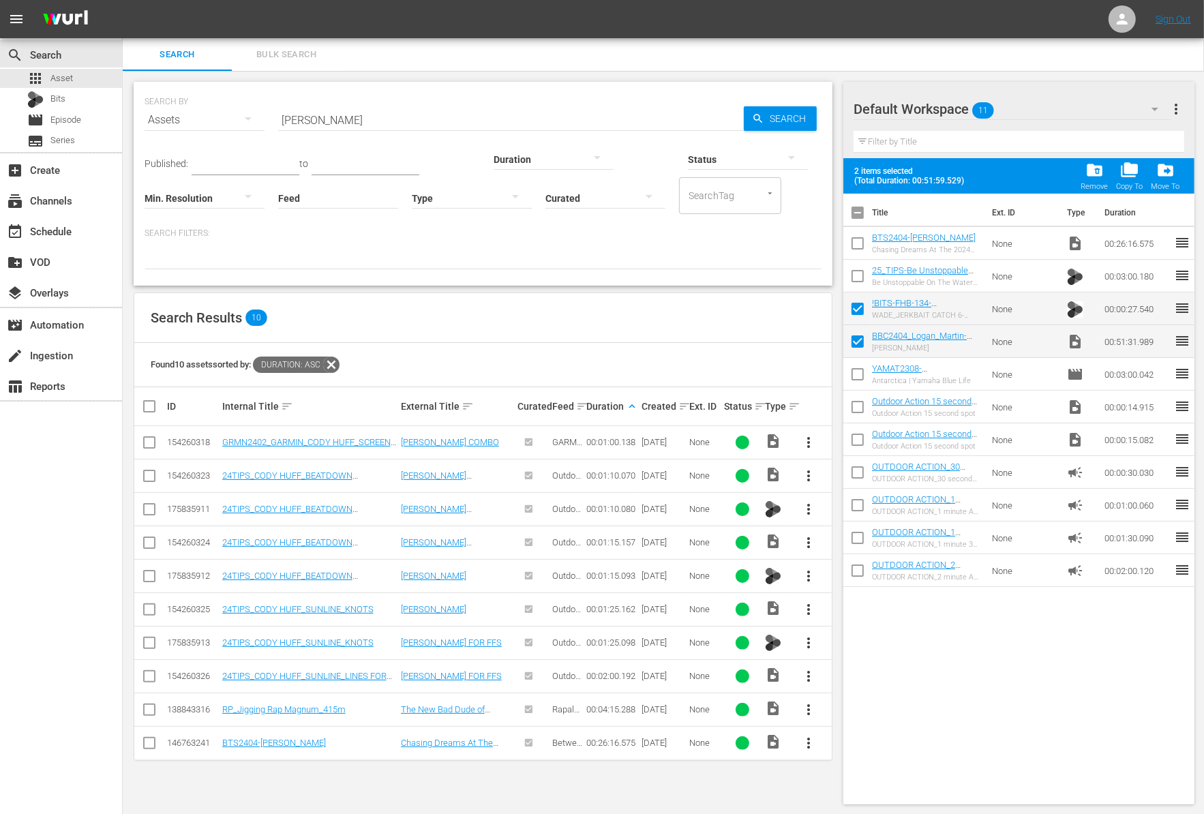
click at [852, 249] on input "checkbox" at bounding box center [857, 246] width 29 height 29
click at [853, 248] on input "checkbox" at bounding box center [857, 246] width 29 height 29
checkbox input "false"
click at [864, 310] on input "checkbox" at bounding box center [857, 311] width 29 height 29
checkbox input "false"
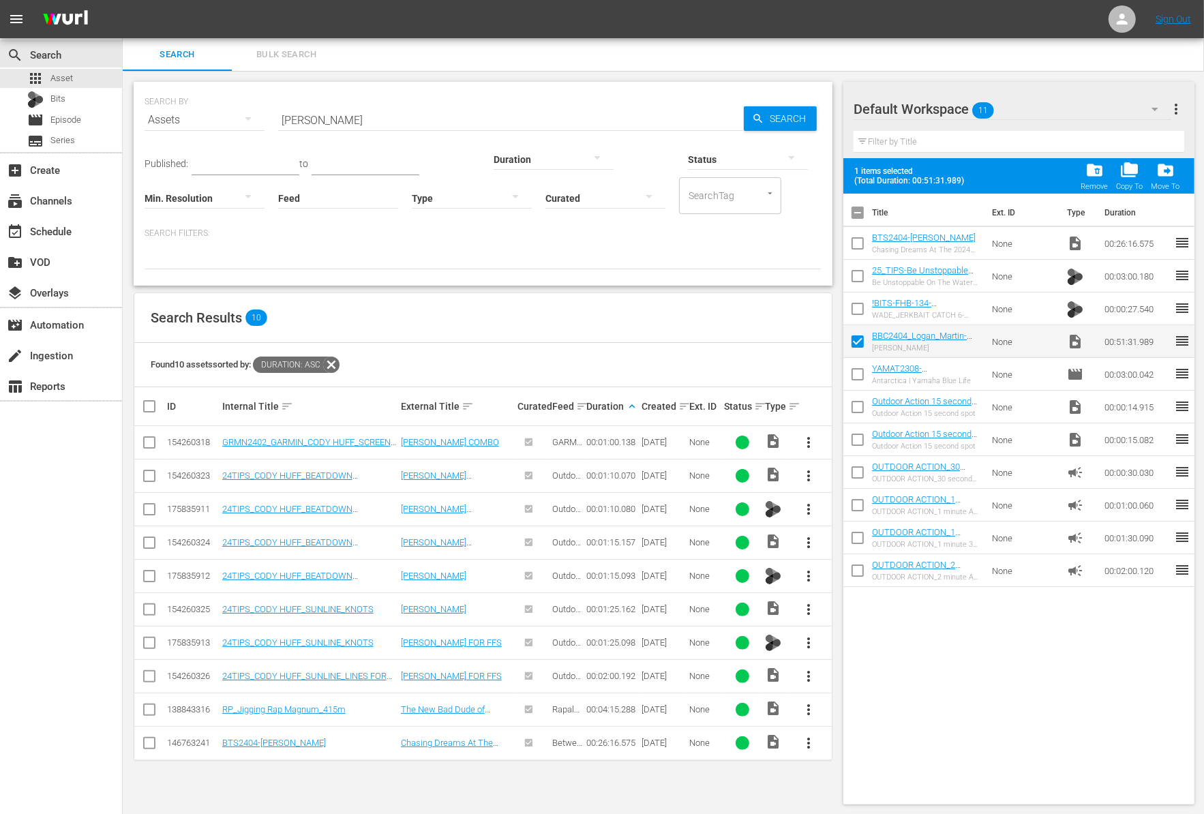
click at [856, 341] on input "checkbox" at bounding box center [857, 344] width 29 height 29
checkbox input "false"
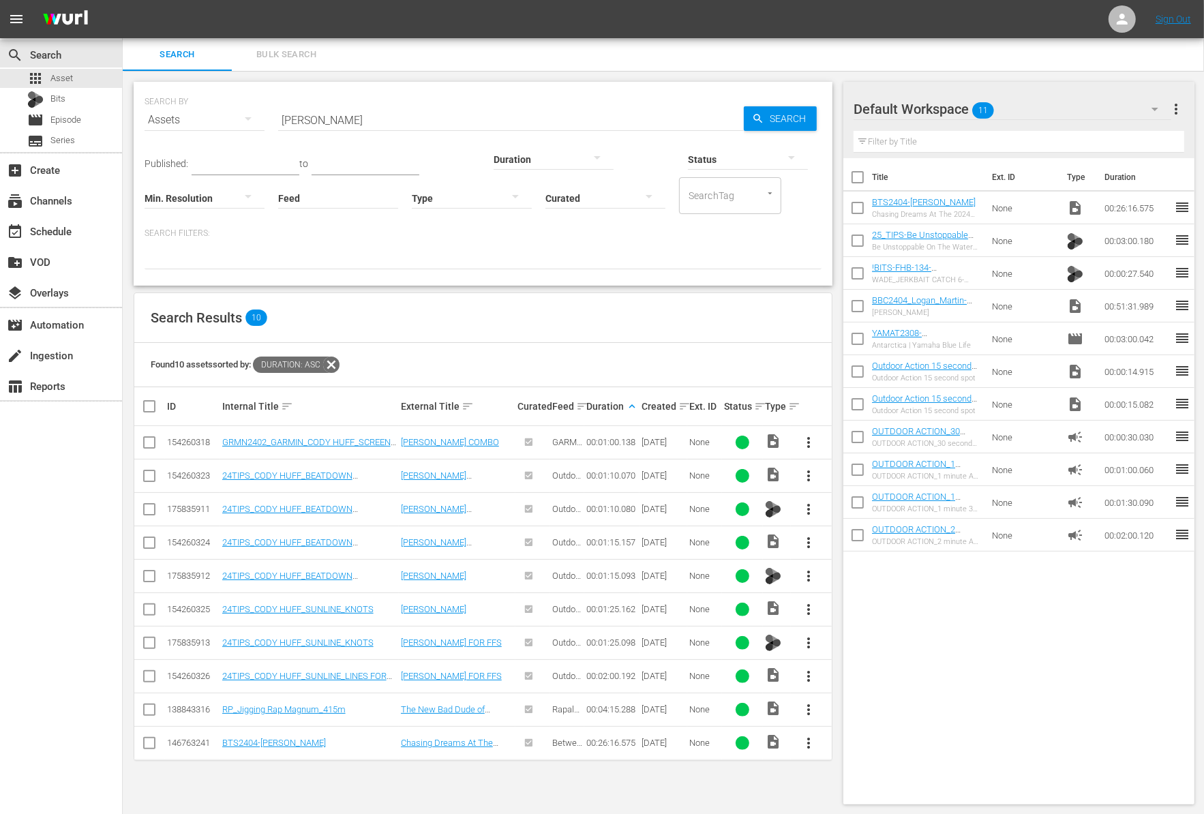
click at [855, 230] on input "checkbox" at bounding box center [857, 243] width 29 height 29
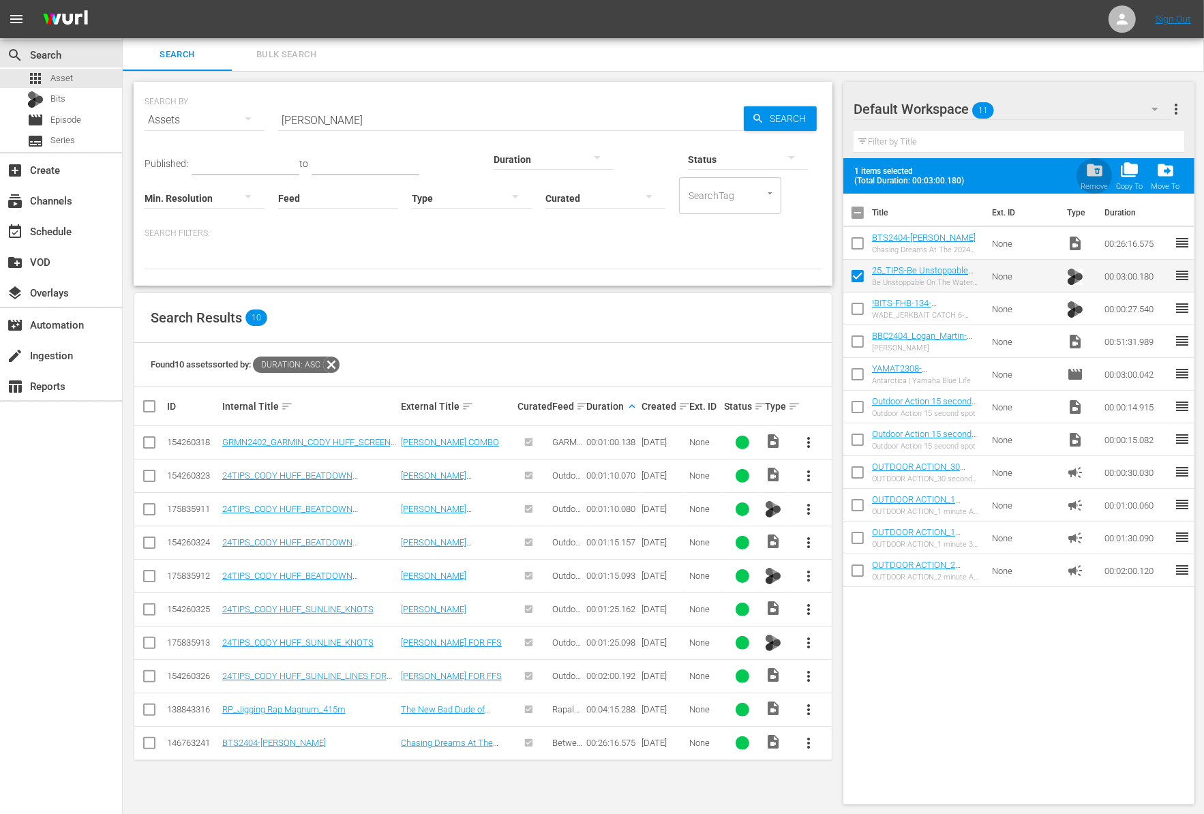
click at [1097, 171] on span "folder_delete" at bounding box center [1094, 170] width 18 height 18
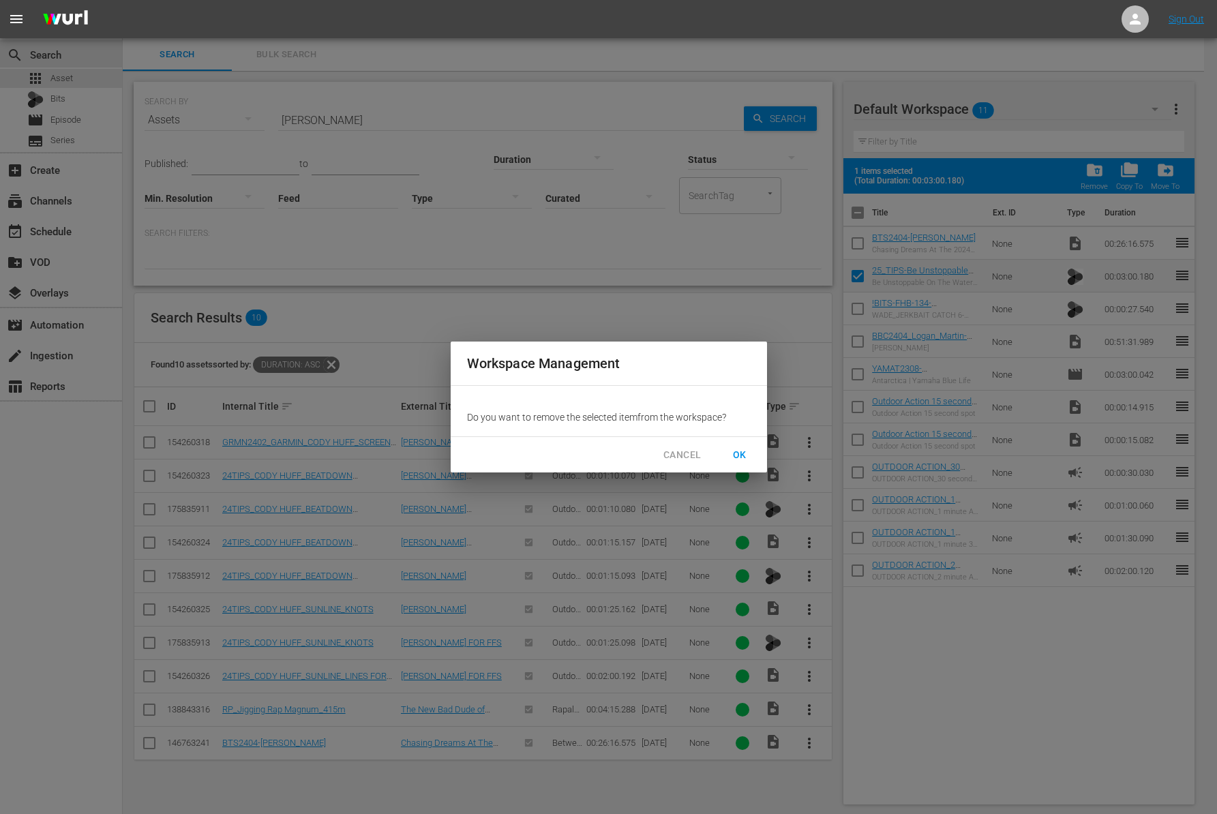
click at [742, 453] on span "OK" at bounding box center [740, 454] width 22 height 17
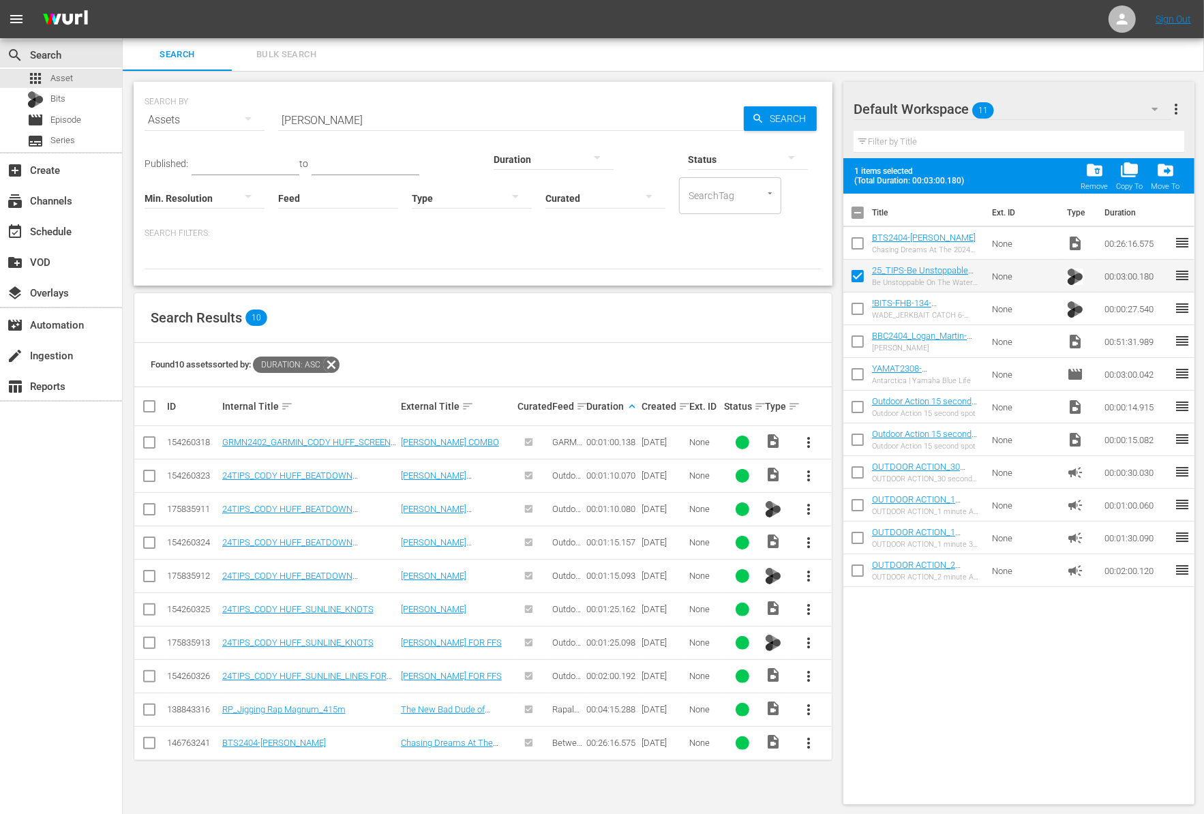
checkbox input "false"
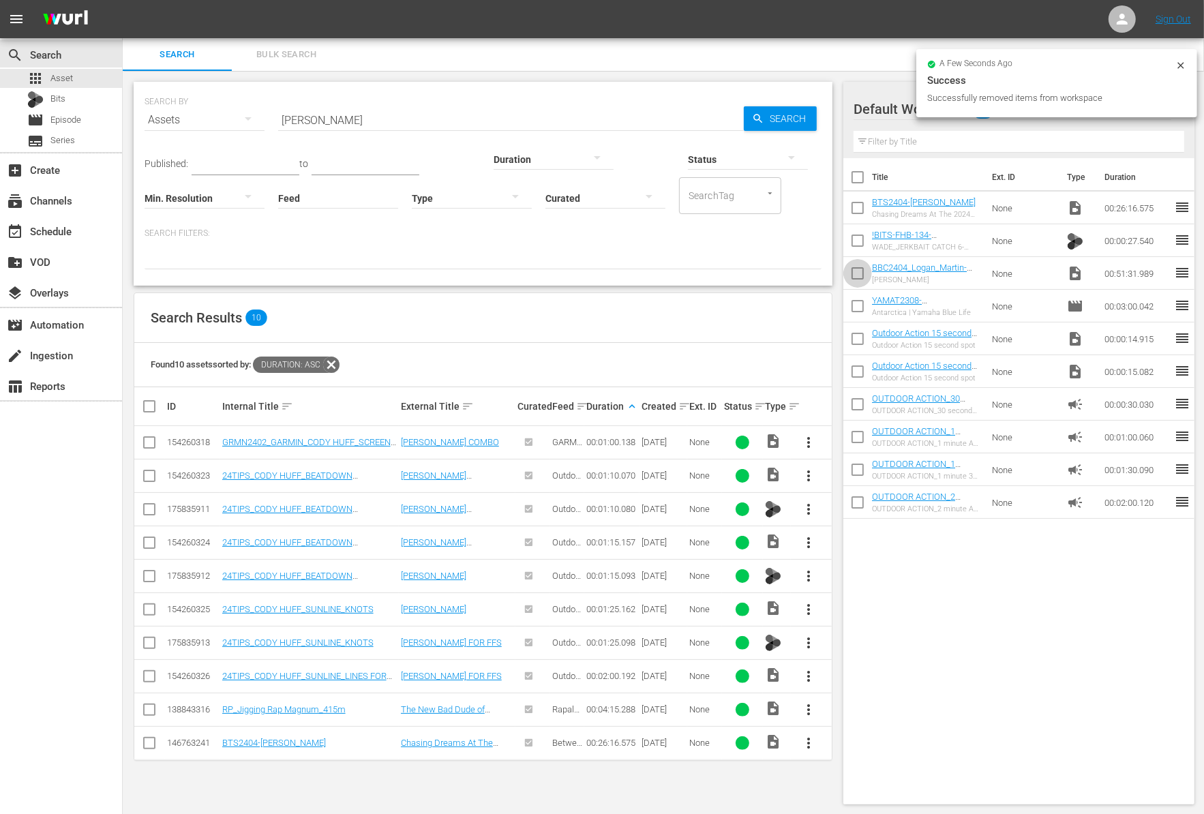
click at [857, 277] on input "checkbox" at bounding box center [857, 276] width 29 height 29
checkbox input "true"
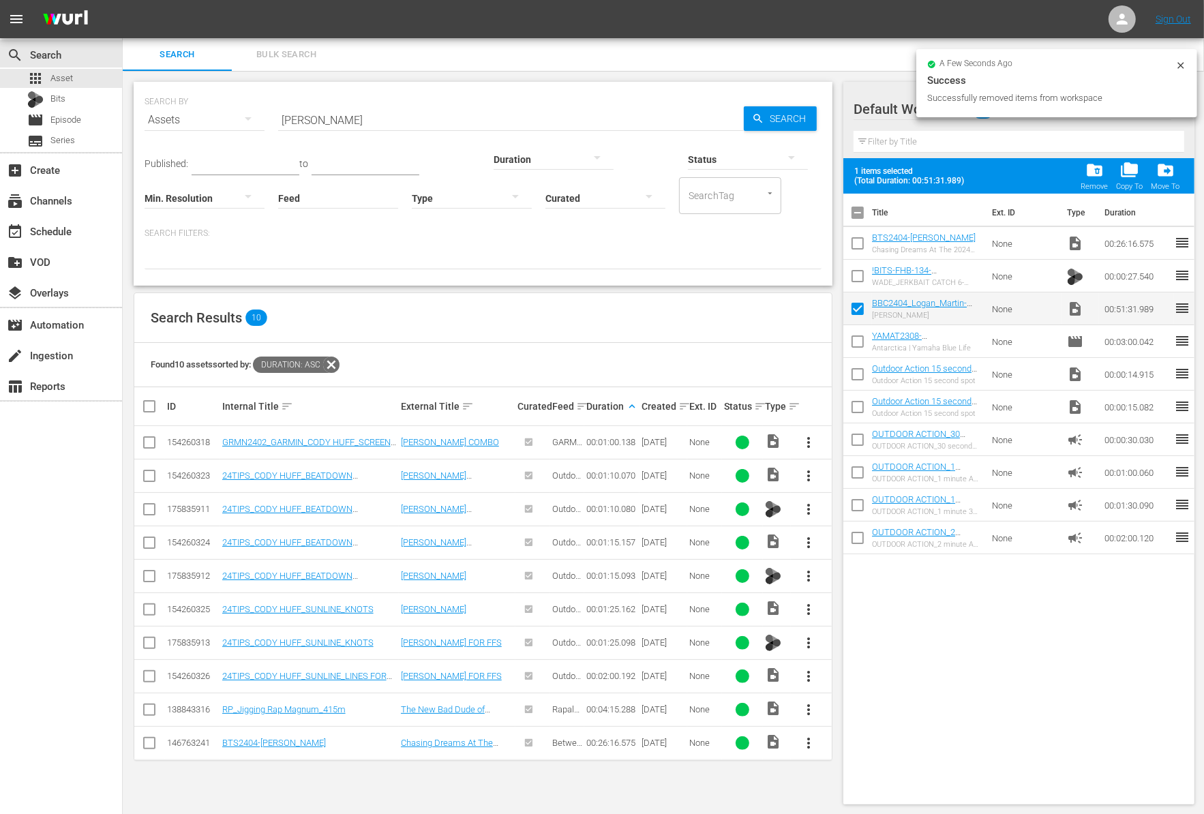
click at [857, 277] on input "checkbox" at bounding box center [857, 278] width 29 height 29
checkbox input "true"
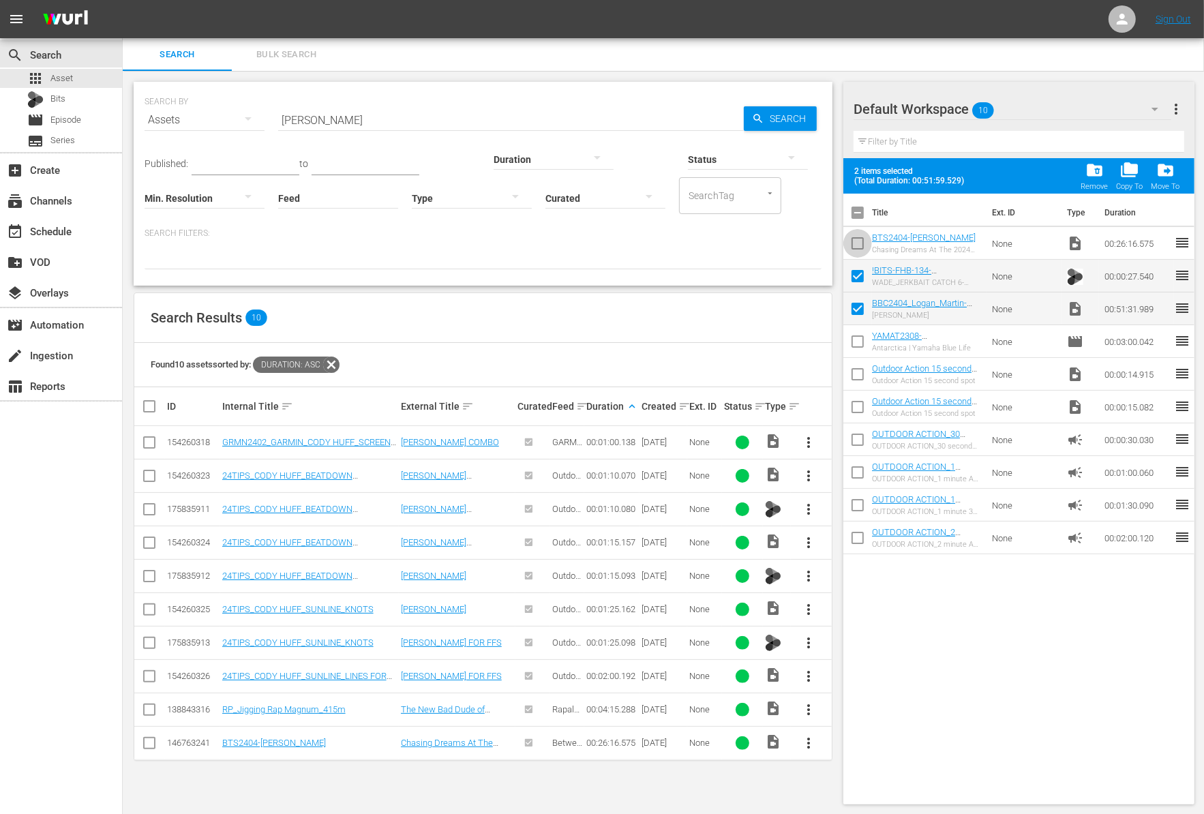
click at [857, 247] on input "checkbox" at bounding box center [857, 246] width 29 height 29
checkbox input "true"
click at [345, 115] on input "Cody Huff" at bounding box center [511, 120] width 466 height 33
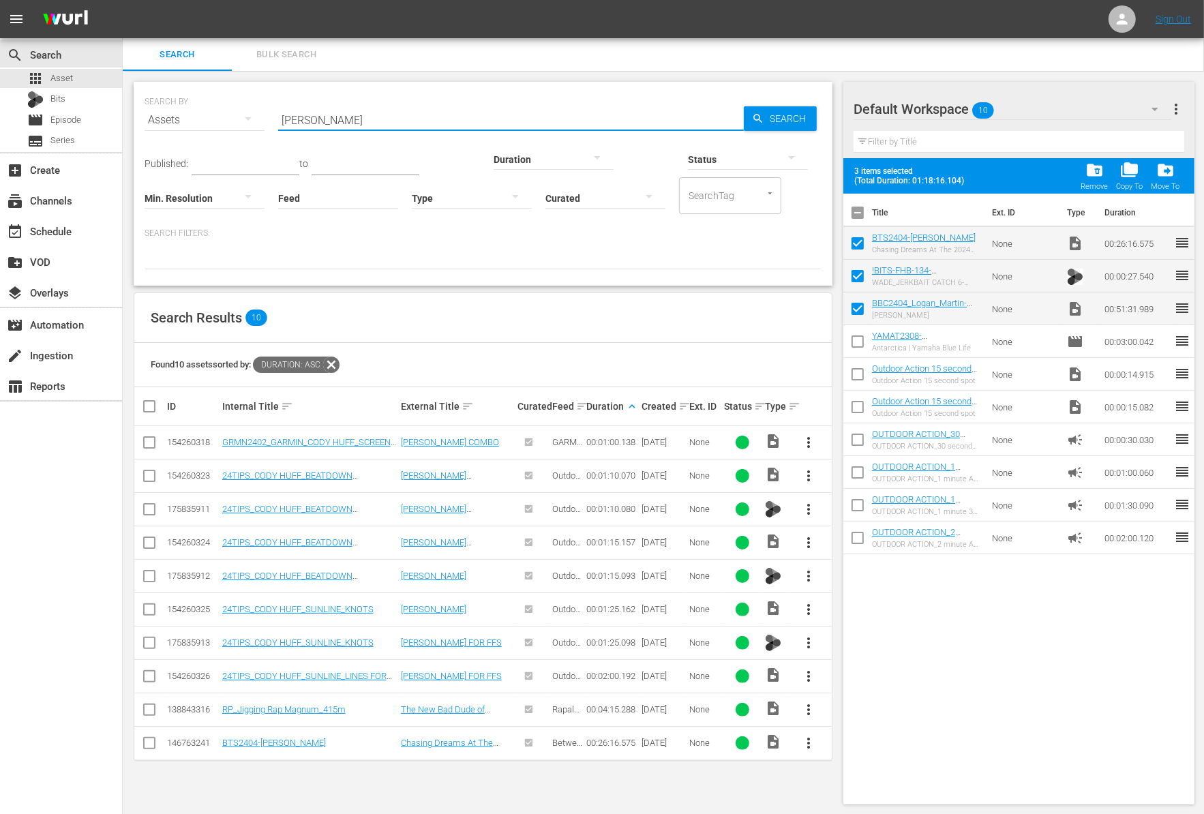
paste input "Epic Bucket-List Hunts in South Africa"
type input "Epic Bucket-List Hunts in South Africa"
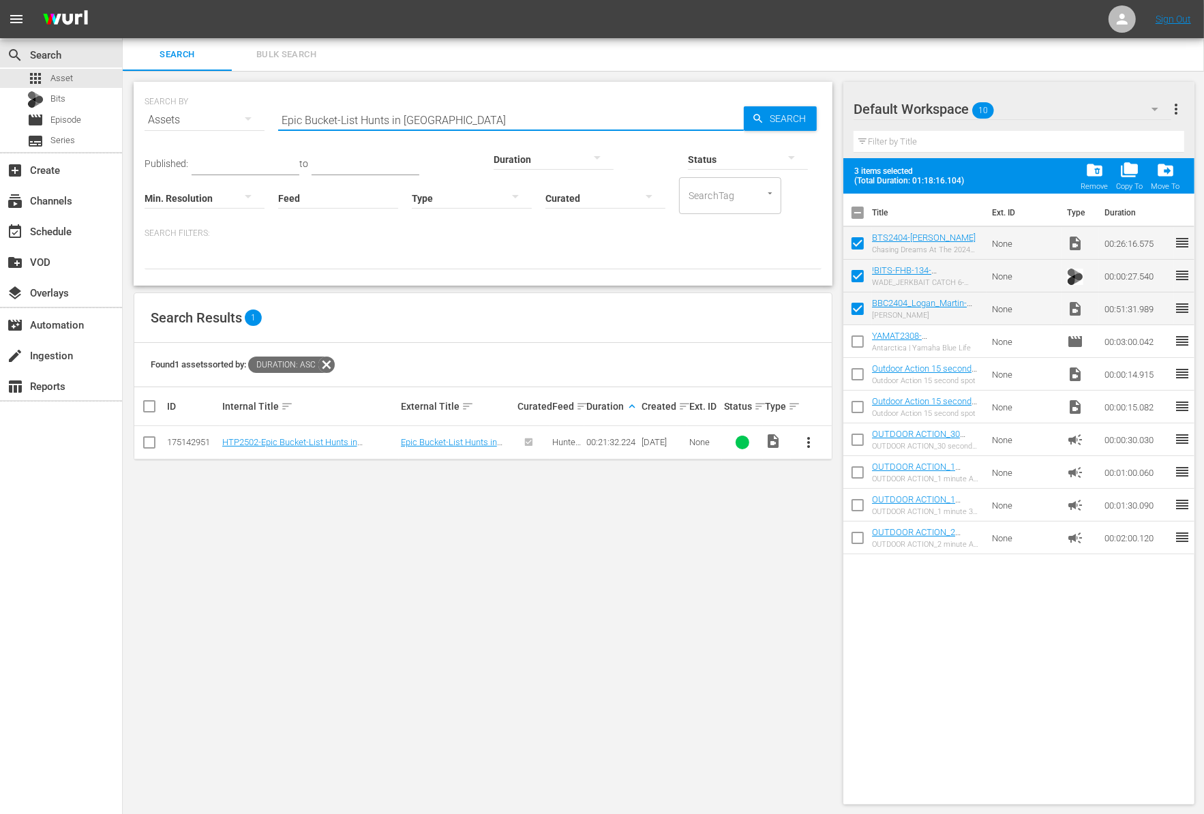
click at [807, 442] on span "more_vert" at bounding box center [809, 442] width 16 height 16
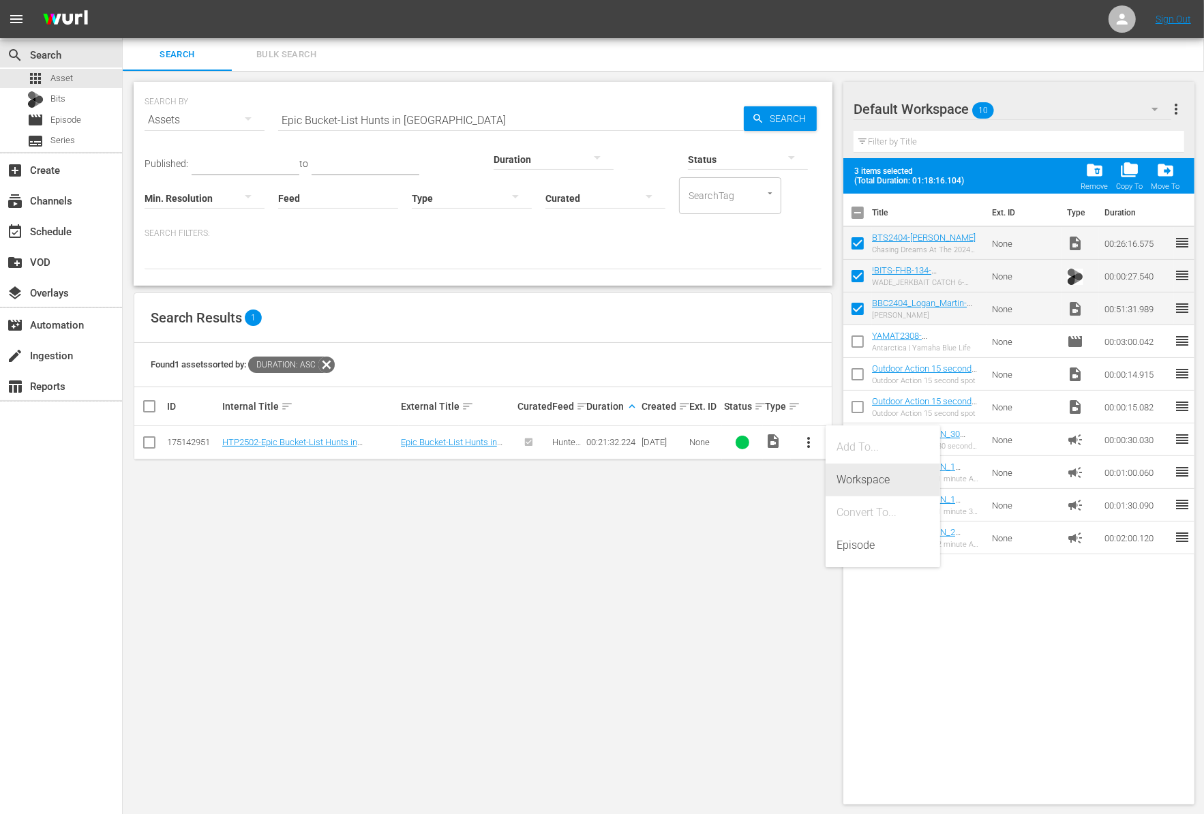
click at [852, 474] on div "Workspace" at bounding box center [882, 479] width 93 height 33
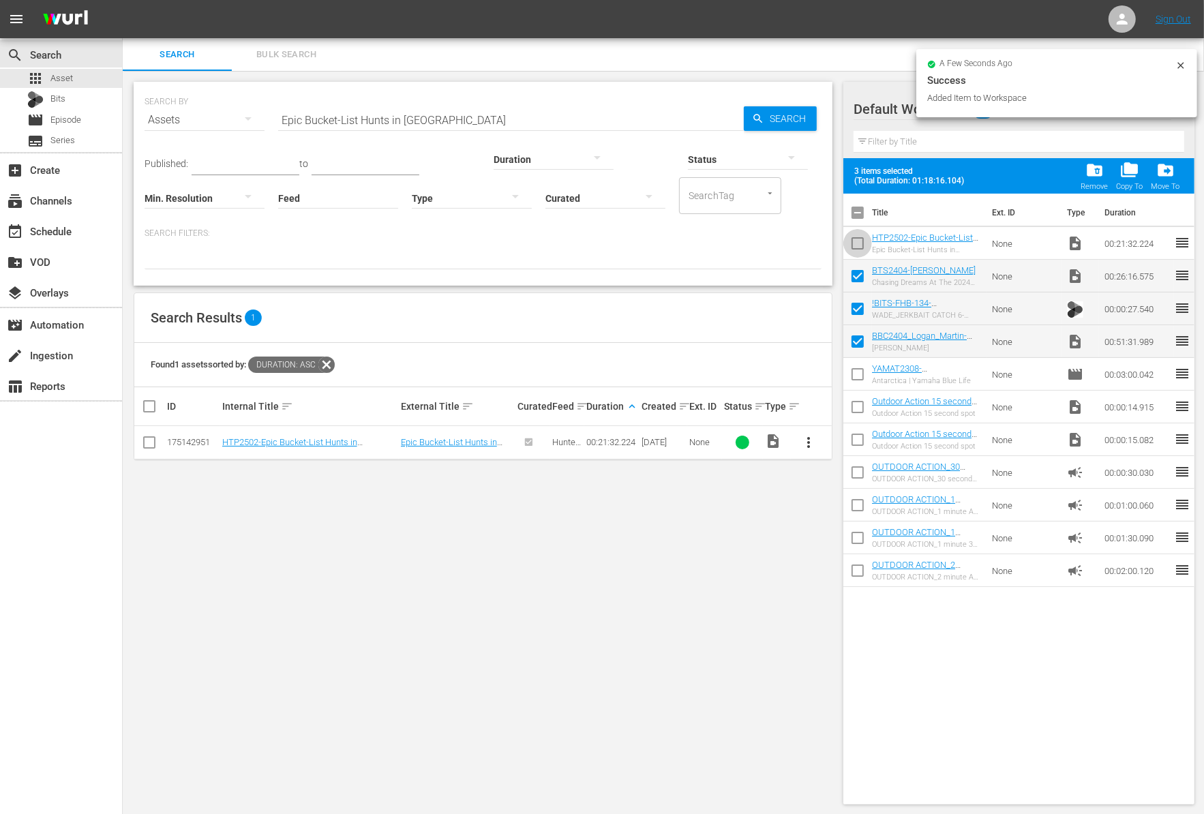
click at [857, 241] on input "checkbox" at bounding box center [857, 246] width 29 height 29
checkbox input "true"
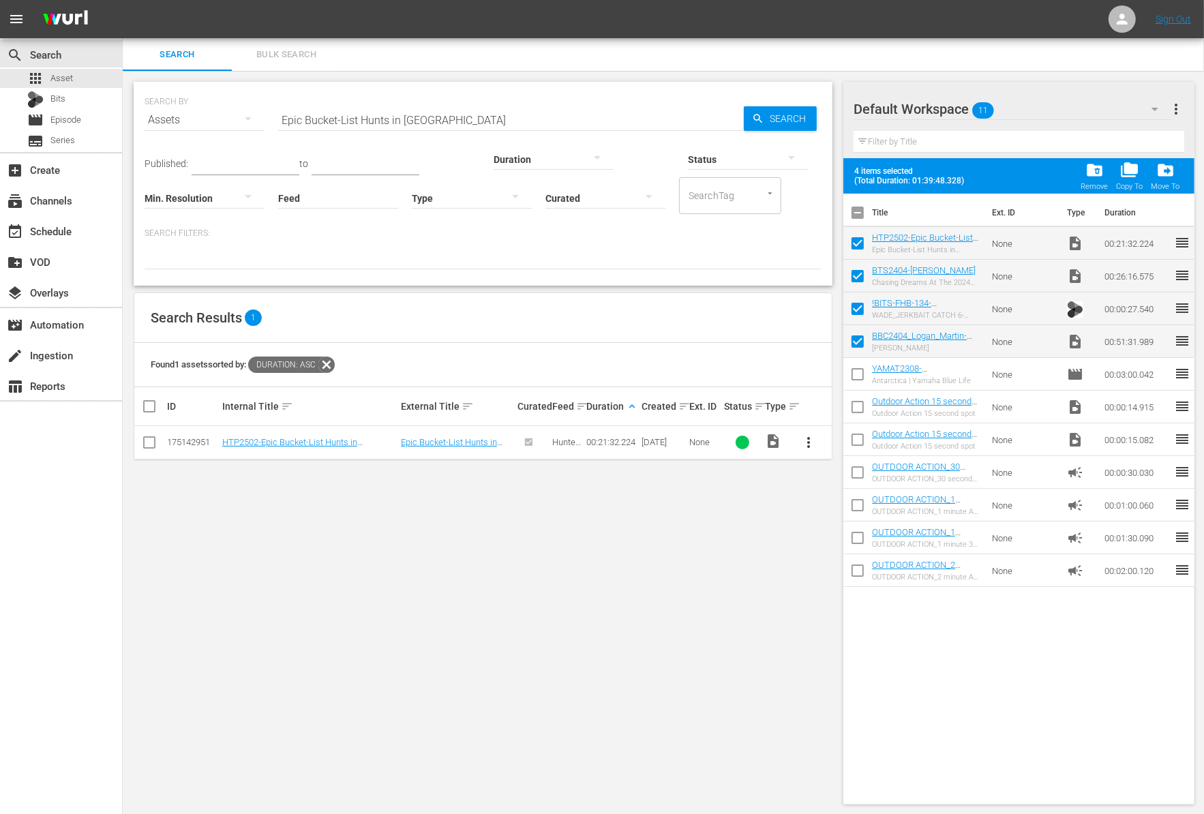
click at [406, 119] on input "Epic Bucket-List Hunts in South Africa" at bounding box center [511, 120] width 466 height 33
paste input "Stars and Stripers Part 1"
type input "Stars and Stripers Part 1"
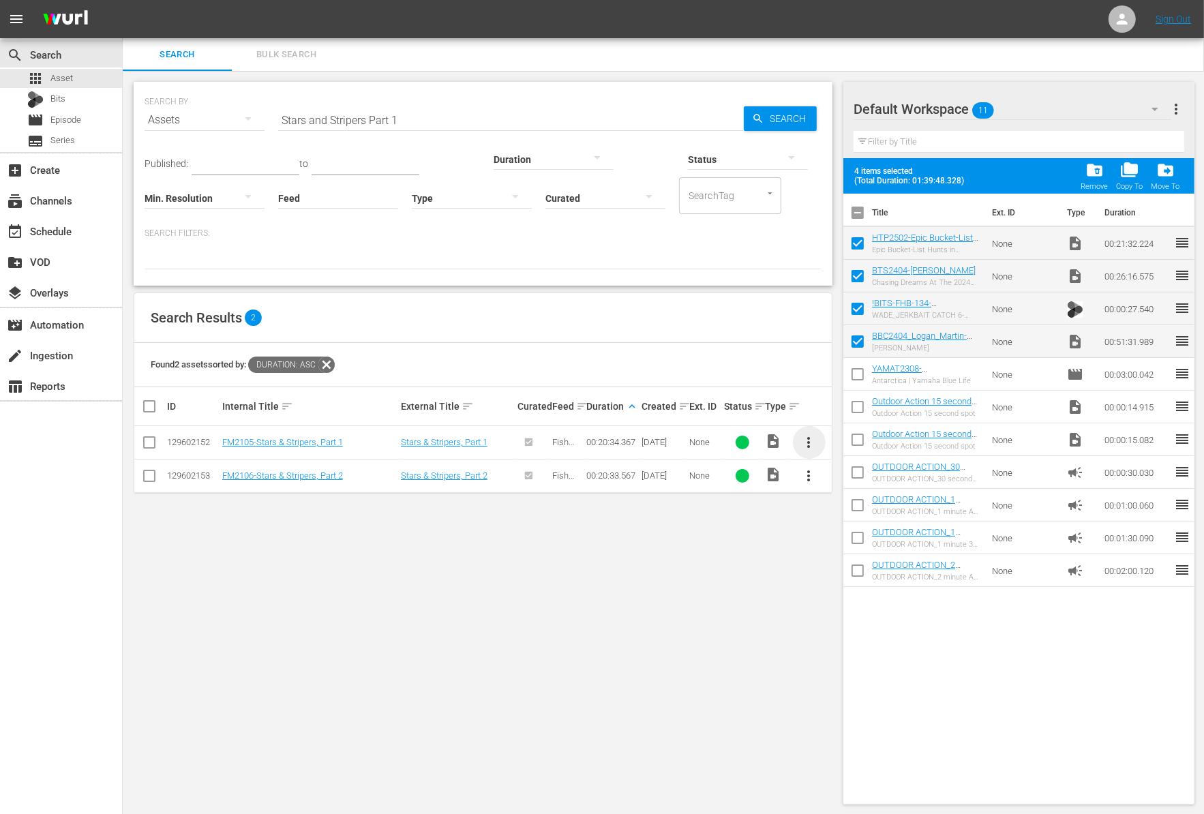
click at [803, 442] on span "more_vert" at bounding box center [809, 442] width 16 height 16
click at [845, 483] on div "Workspace" at bounding box center [882, 479] width 93 height 33
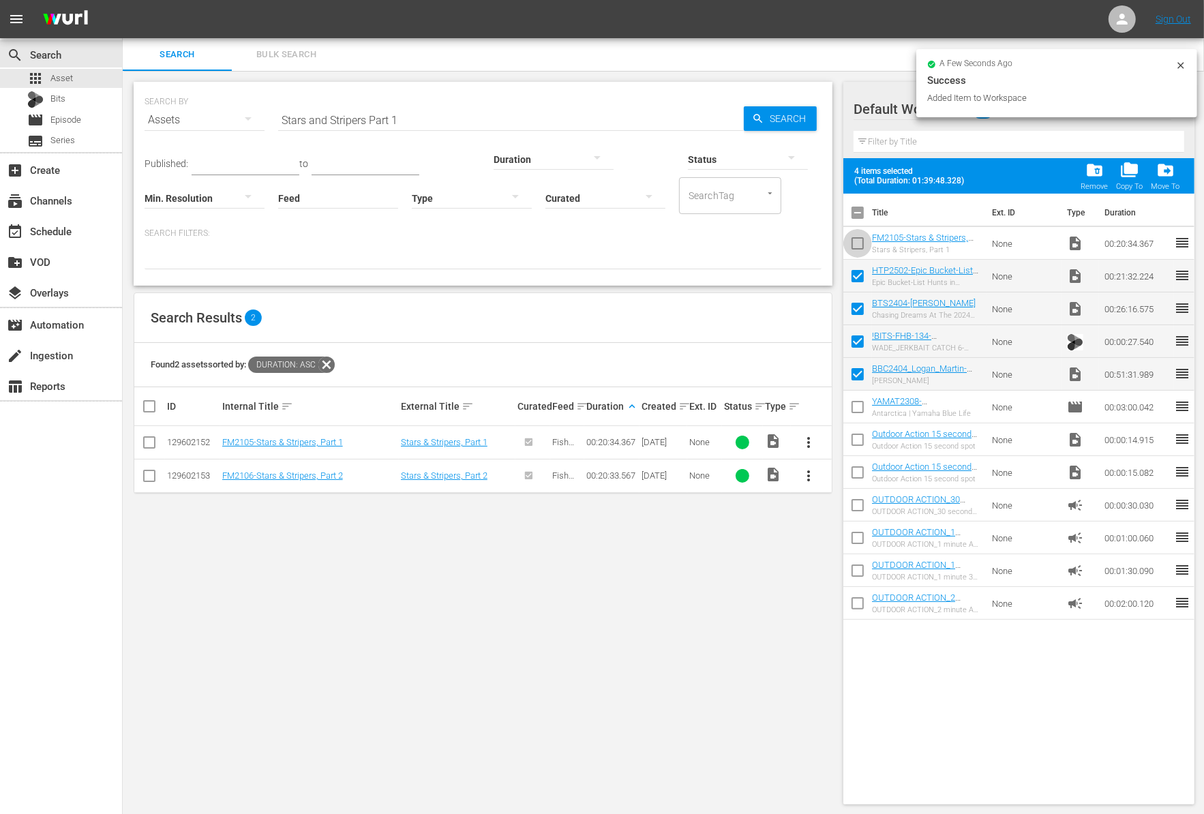
click at [856, 248] on input "checkbox" at bounding box center [857, 246] width 29 height 29
checkbox input "true"
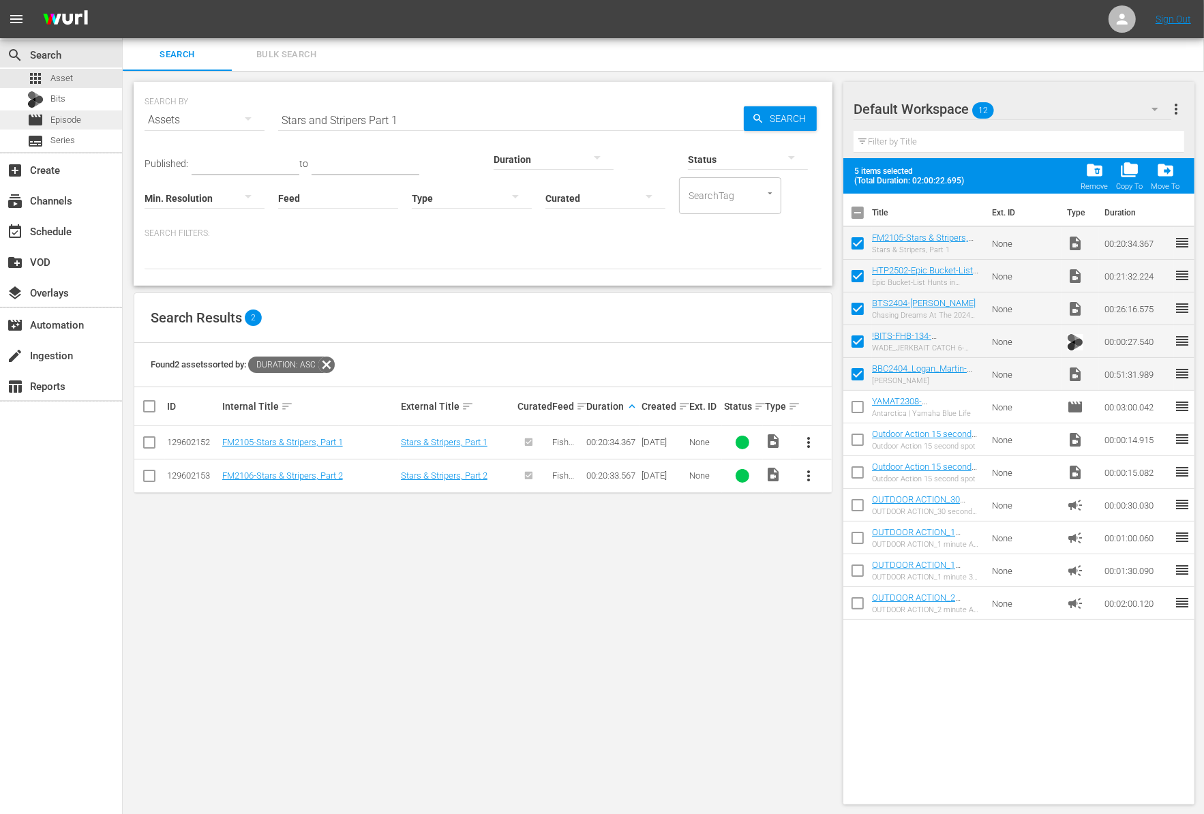
click at [65, 118] on span "Episode" at bounding box center [65, 120] width 31 height 14
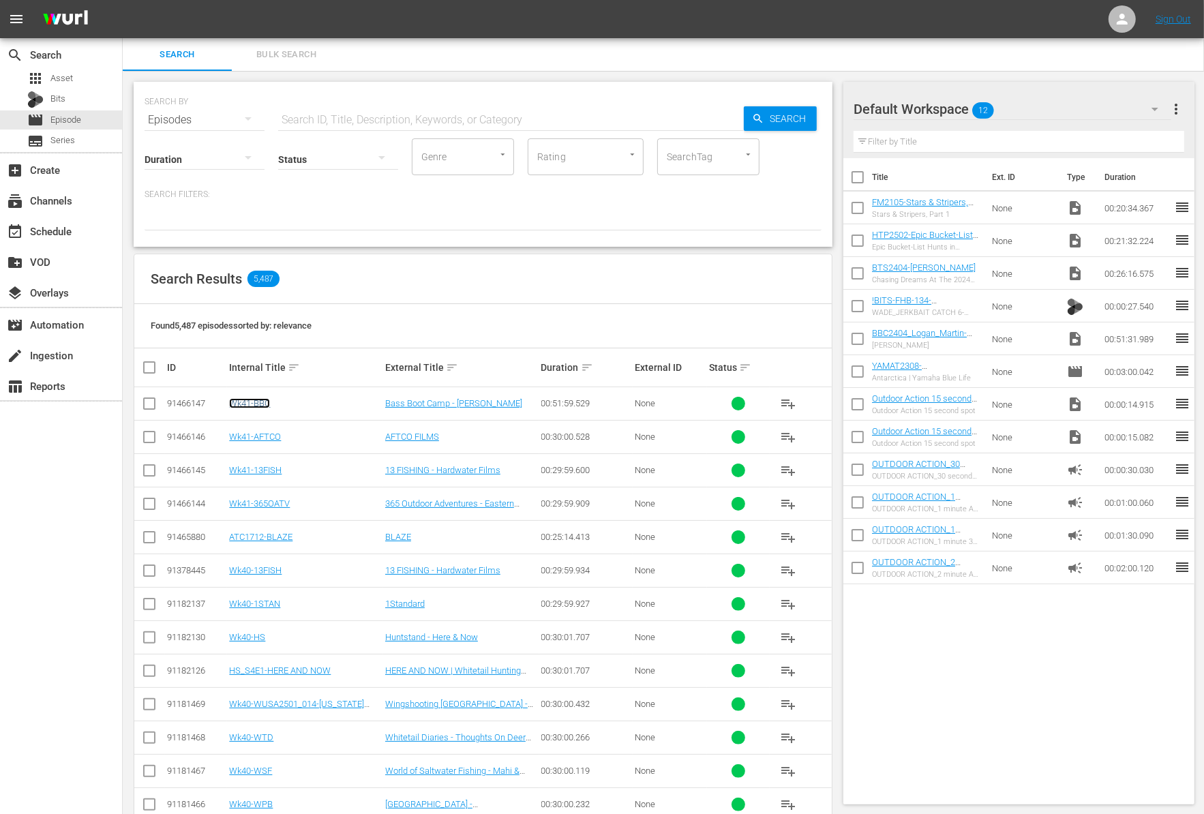
click at [258, 405] on link "Wk41-BBC" at bounding box center [249, 403] width 41 height 10
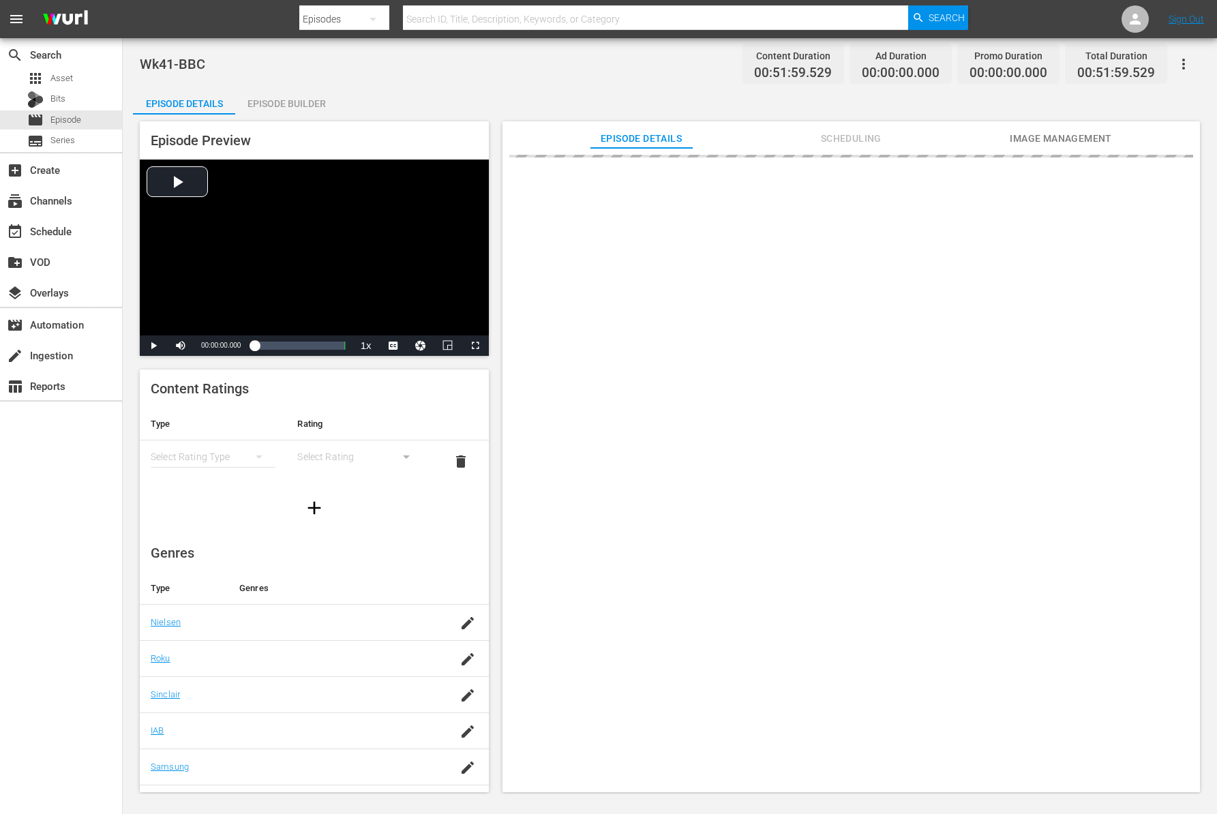
click at [285, 100] on div "Episode Builder" at bounding box center [286, 103] width 102 height 33
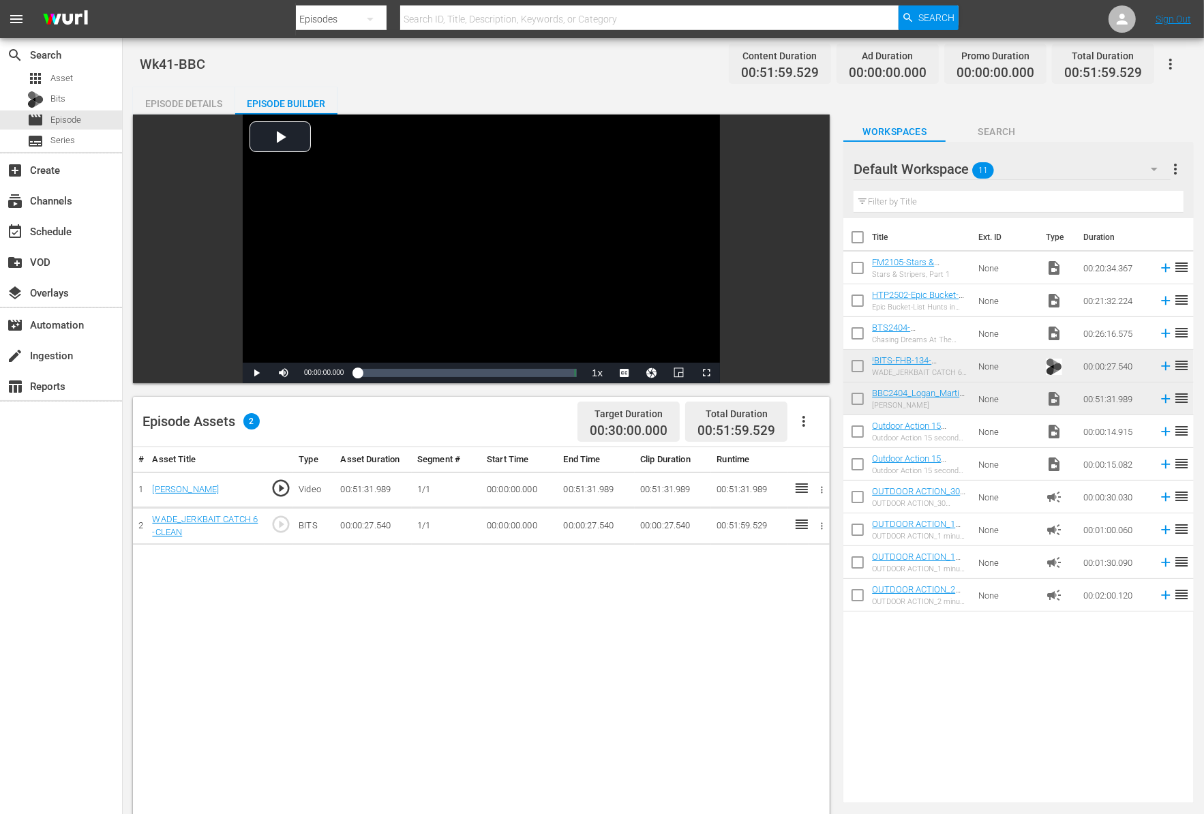
click at [207, 112] on div "Episode Details" at bounding box center [184, 103] width 102 height 33
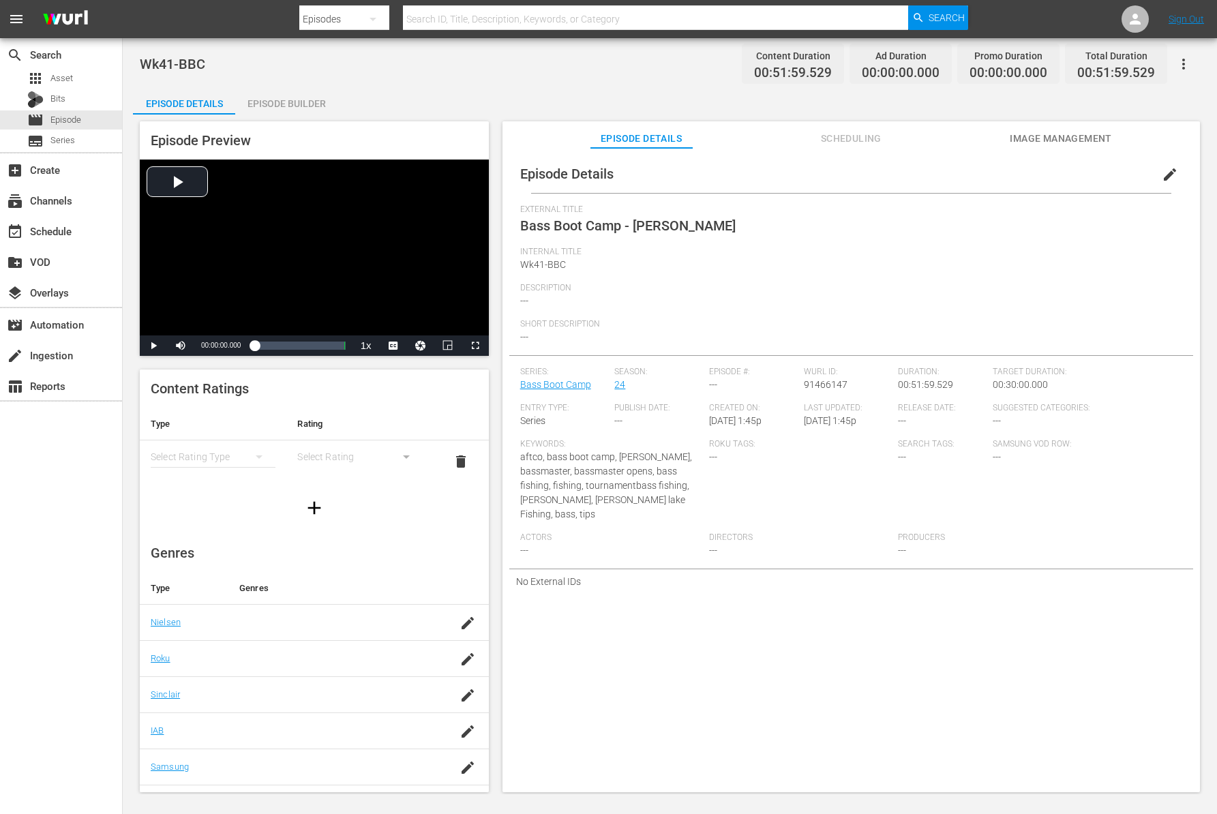
click at [1161, 177] on span "edit" at bounding box center [1169, 174] width 16 height 16
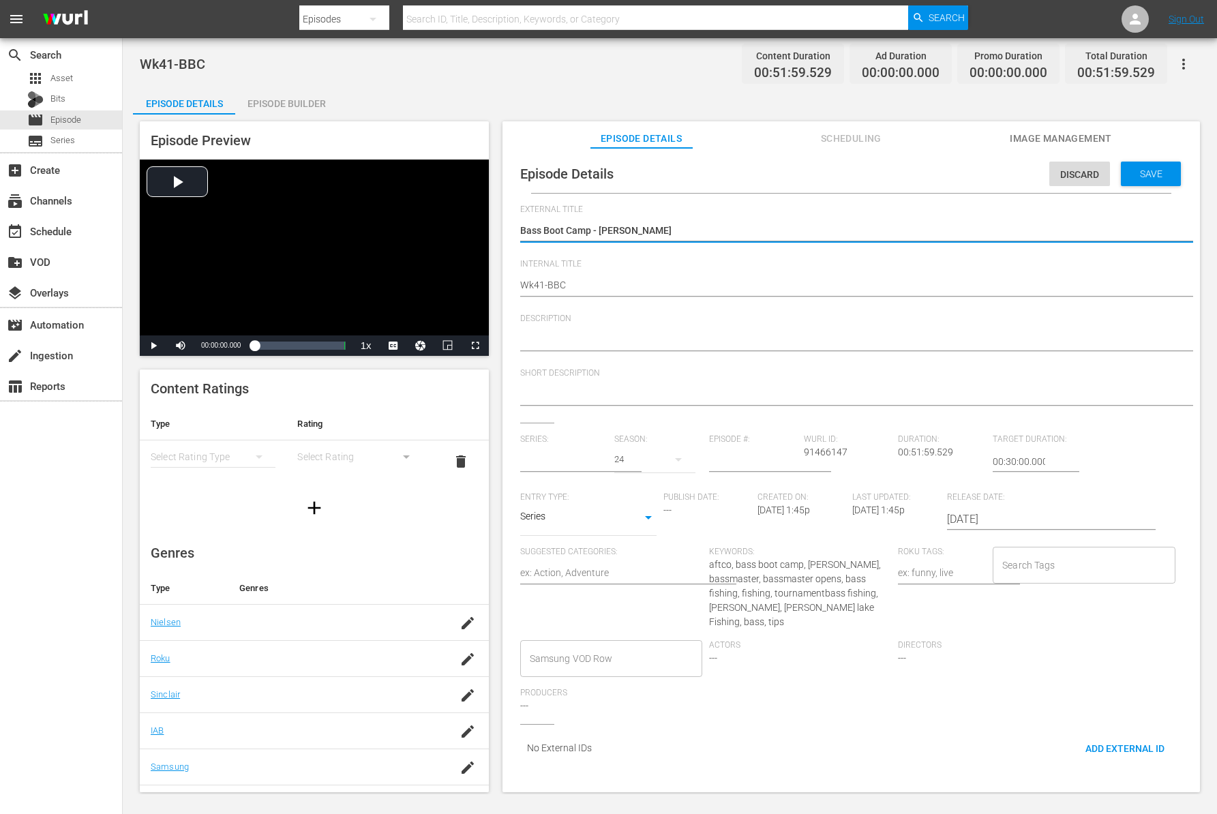
type input "Bass Boot Camp"
click at [654, 236] on textarea "Bass Boot Camp - Logan Martin" at bounding box center [847, 232] width 655 height 16
click at [614, 234] on textarea "Bass Boot Camp - Logan Martin" at bounding box center [847, 232] width 655 height 16
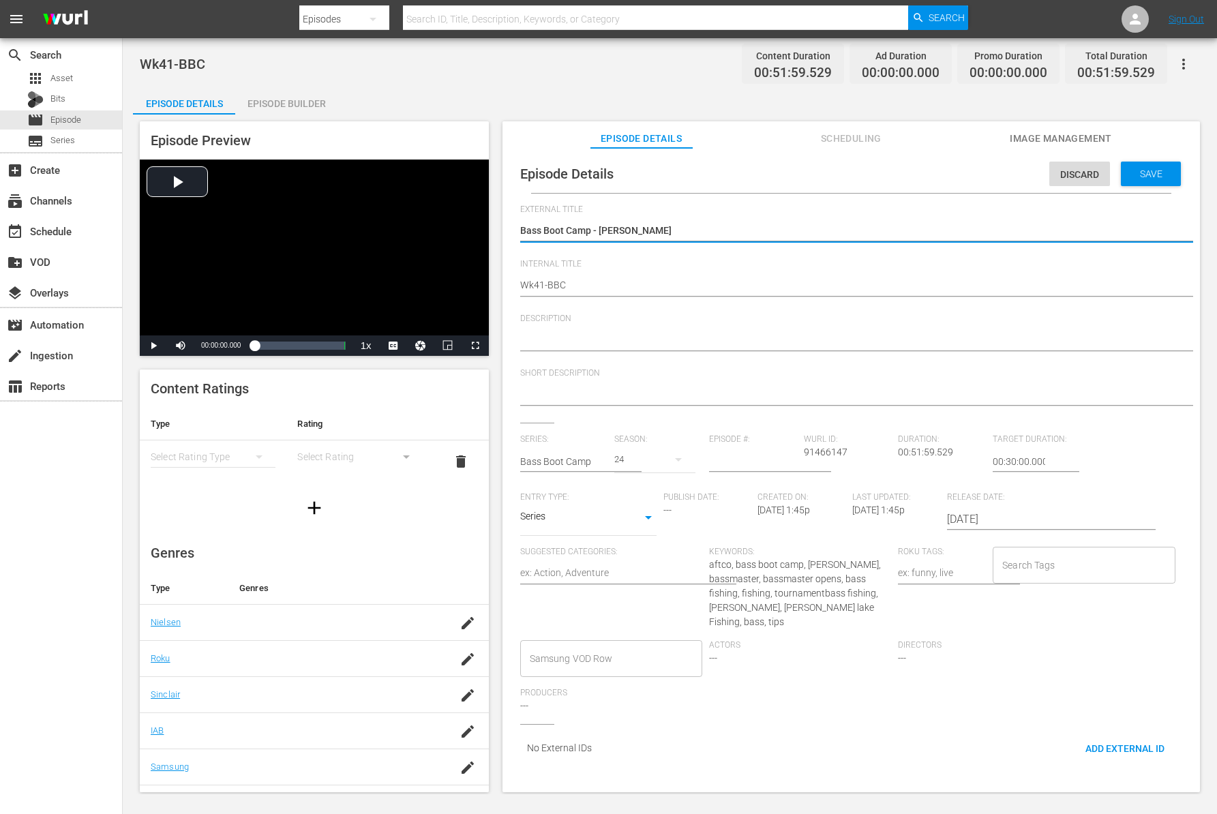
drag, startPoint x: 596, startPoint y: 232, endPoint x: 795, endPoint y: 238, distance: 199.1
click at [795, 238] on textarea "Bass Boot Camp - Logan Martin" at bounding box center [847, 232] width 655 height 16
type textarea "Bass Boot Camp -B"
type textarea "Bass Boot Camp -Be"
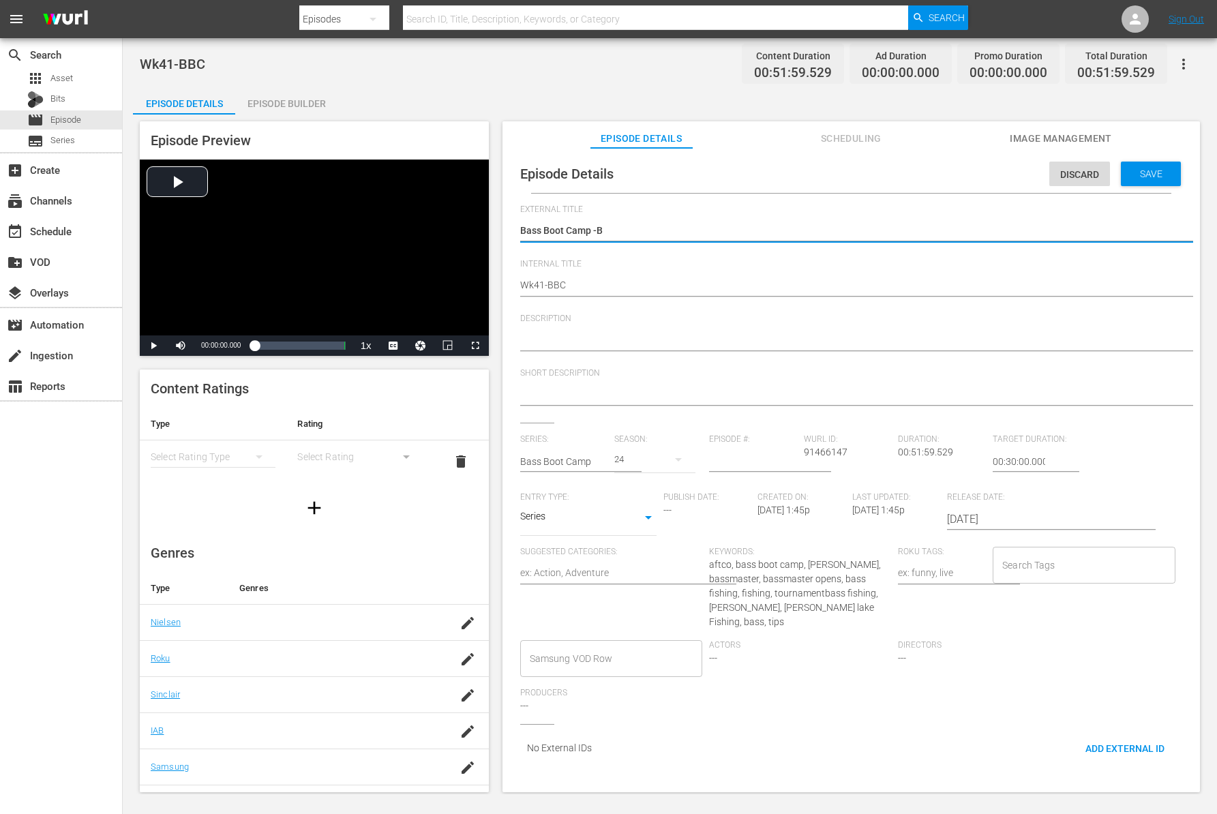
type textarea "Bass Boot Camp -Be"
type textarea "Bass Boot Camp -Bet"
type textarea "Bass Boot Camp -Betw"
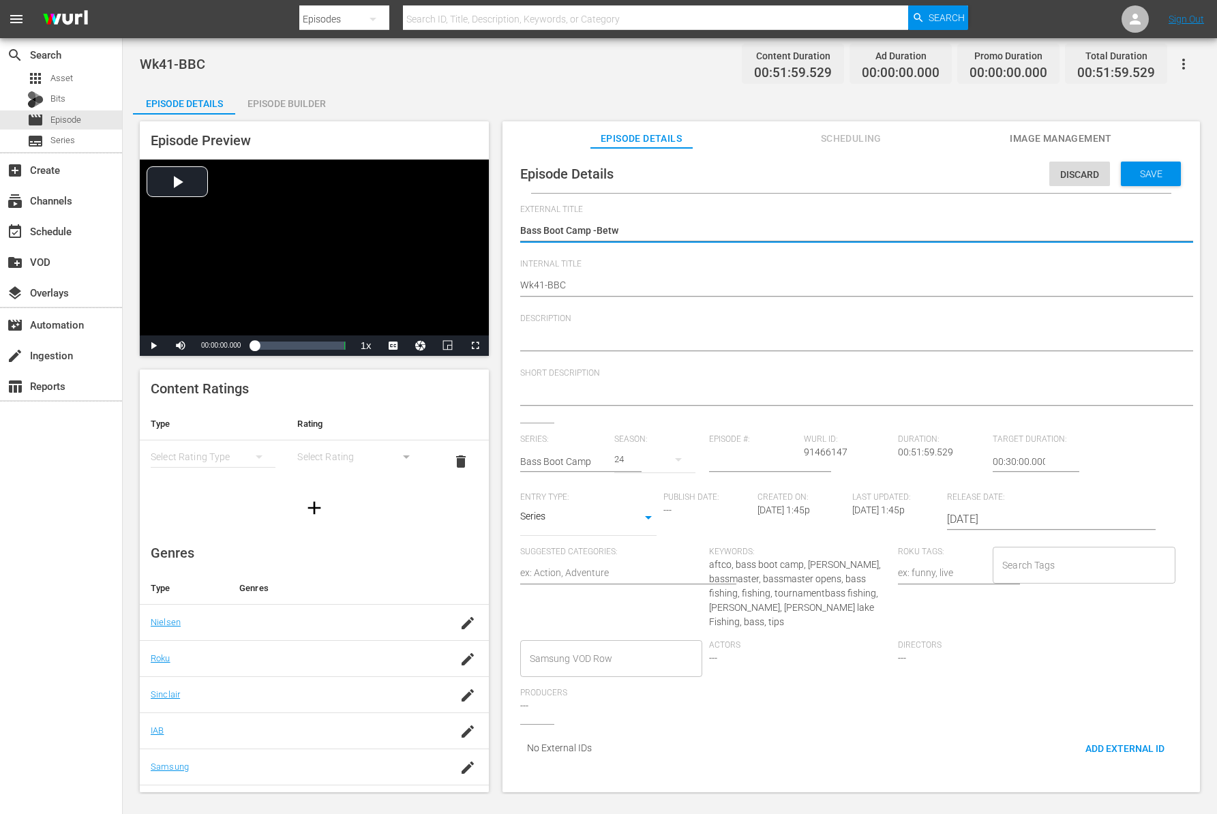
type textarea "Bass Boot Camp -Betwe"
type textarea "Bass Boot Camp -Betwee"
type textarea "Bass Boot Camp -Between"
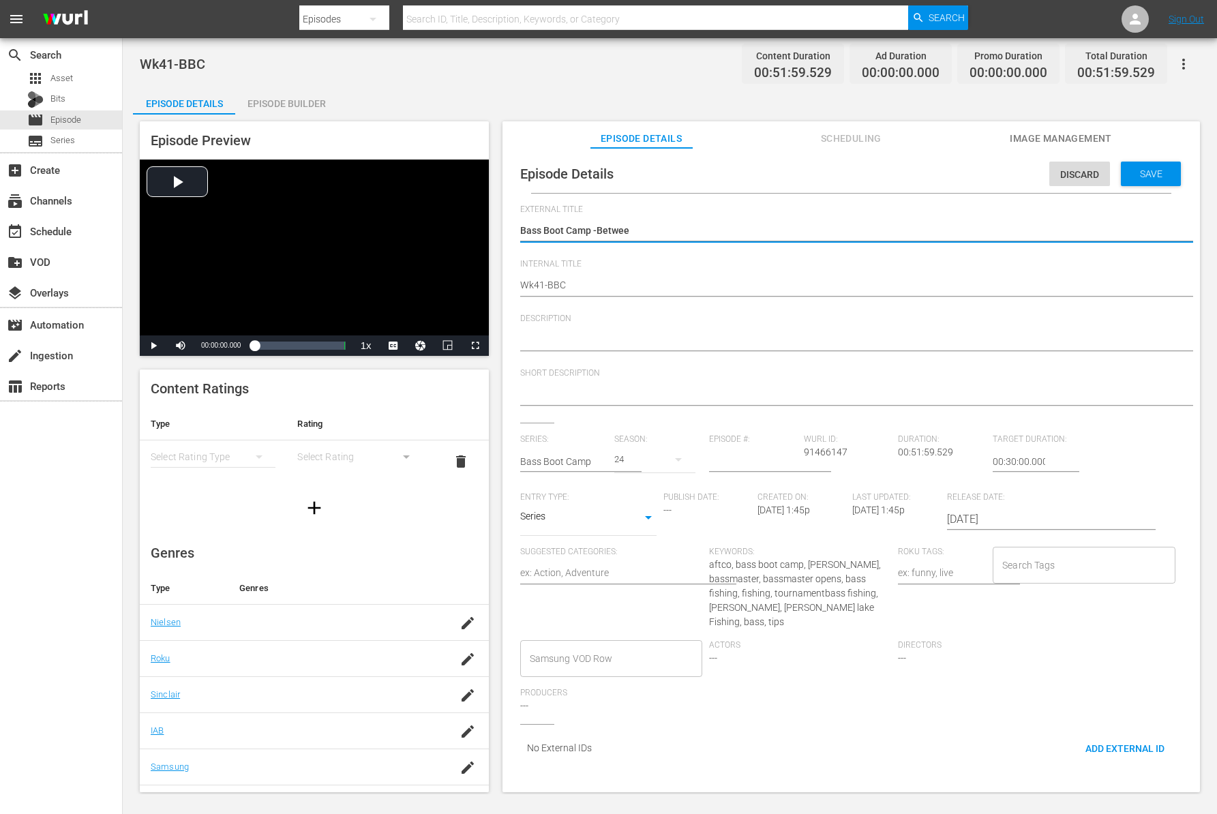
type textarea "Bass Boot Camp -Between"
type textarea "Bass Boot Camp -Between T"
type textarea "Bass Boot Camp -Between Th"
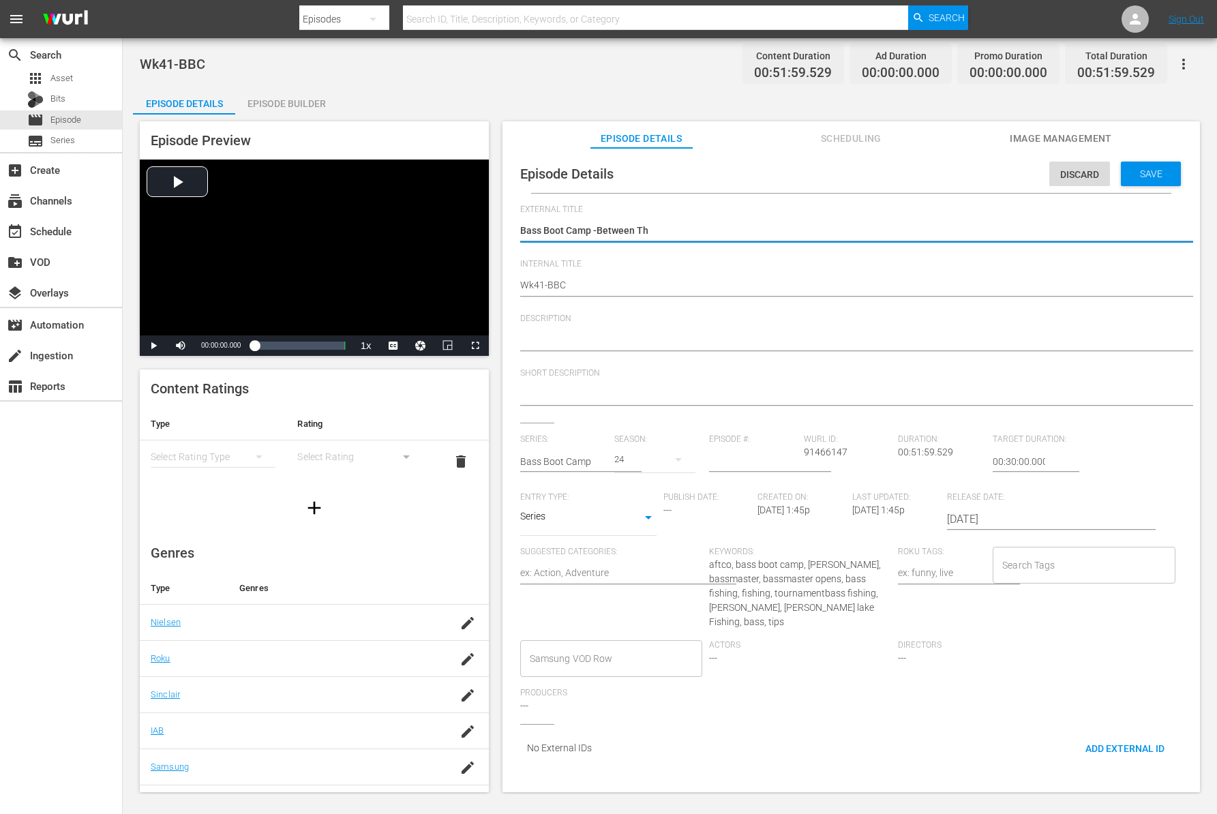
type textarea "Bass Boot Camp -Between The"
type textarea "Bass Boot Camp -Between The S"
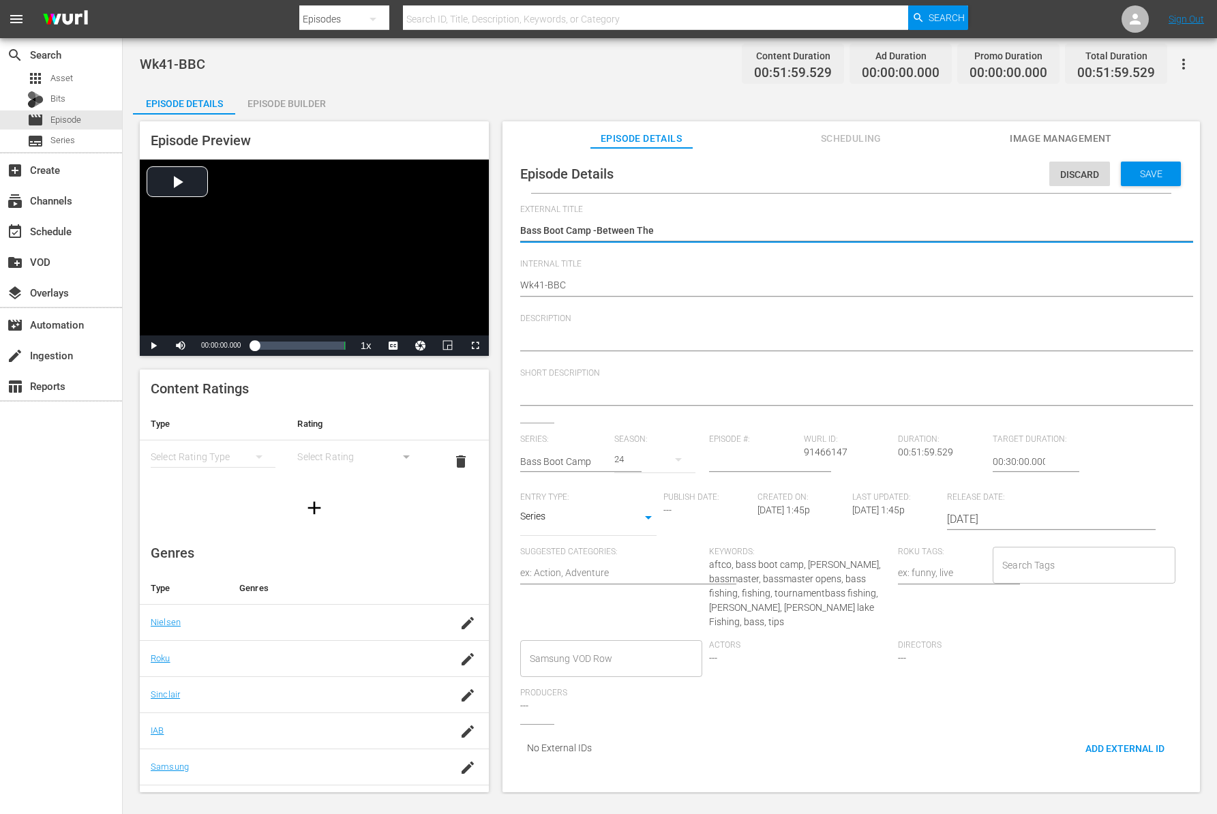
type textarea "Bass Boot Camp -Between The S"
type textarea "Bass Boot Camp -Between The Sc"
type textarea "Bass Boot Camp -Between The Sca"
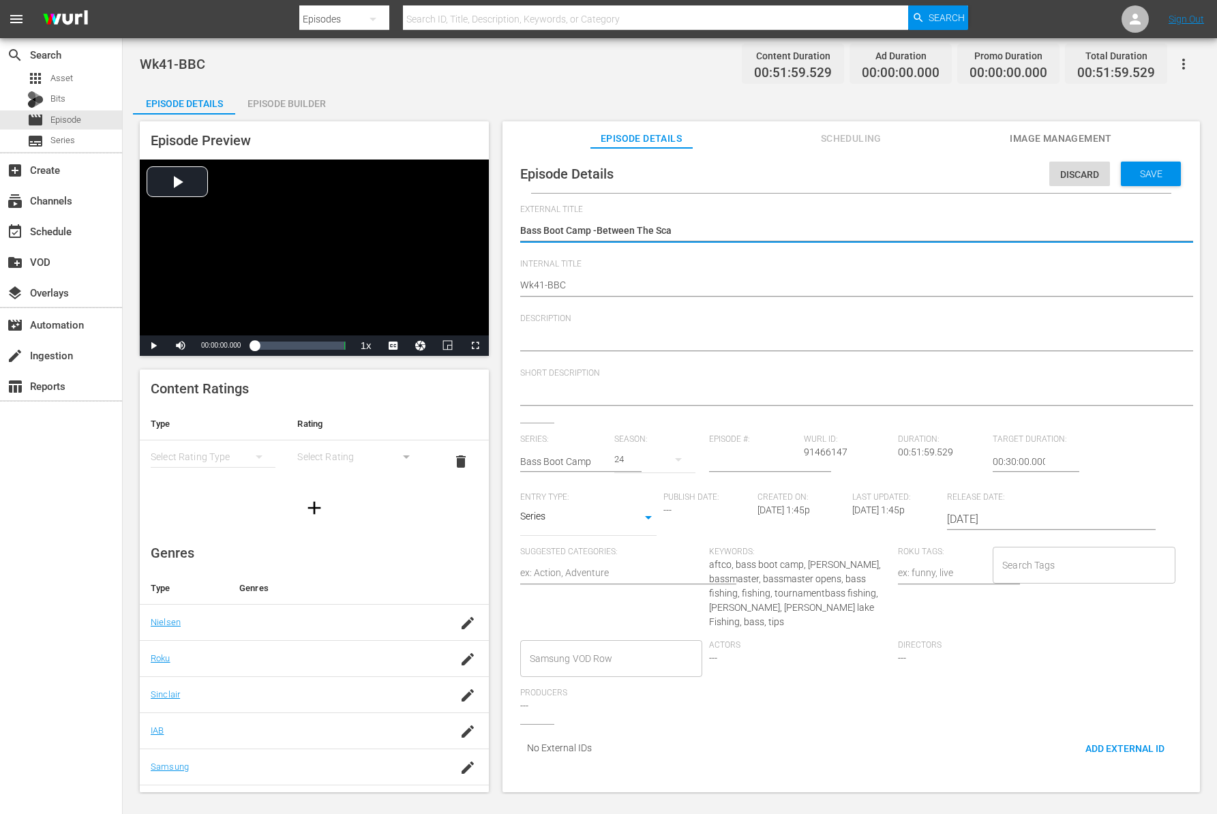
type textarea "Bass Boot Camp -Between The Scal"
type textarea "Bass Boot Camp -Between The Scale"
type textarea "Bass Boot Camp -Between The Scales"
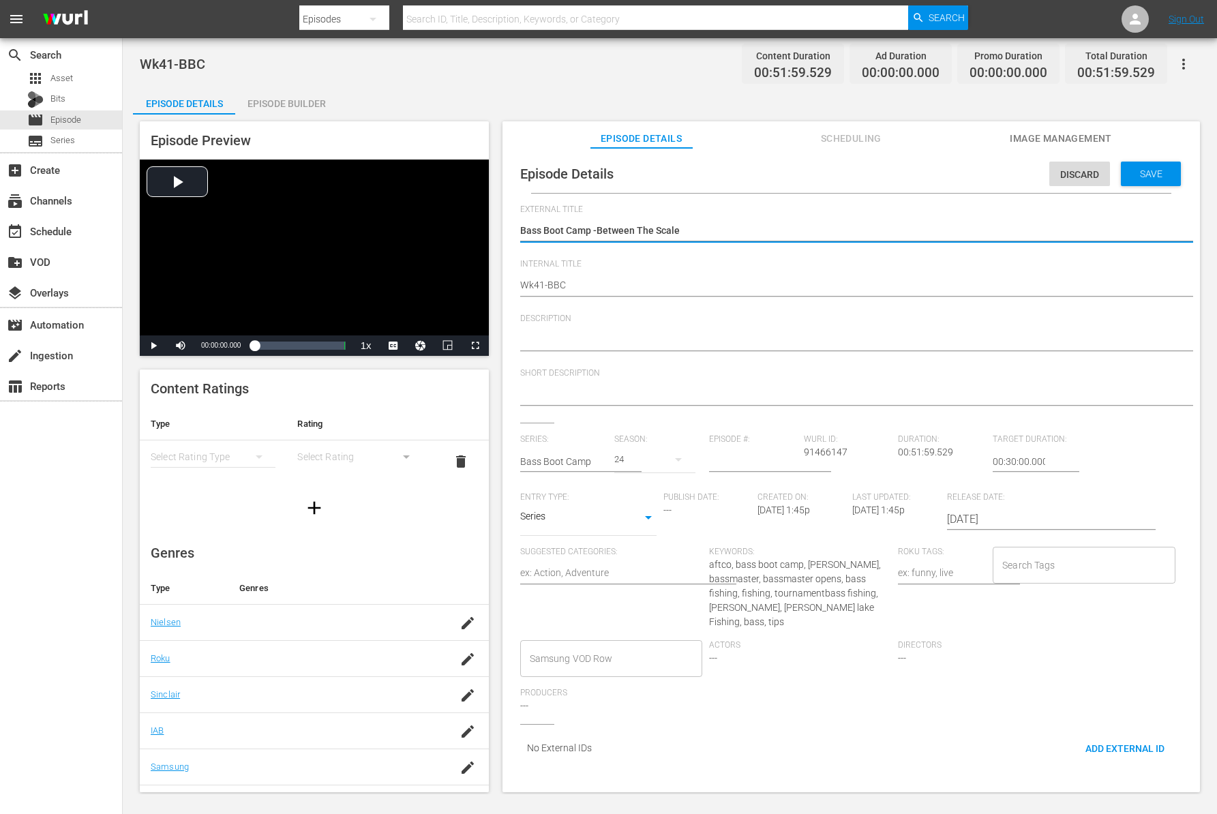
type textarea "Bass Boot Camp -Between The Scales"
type textarea "Bass Boot Camp -Between The Scales -"
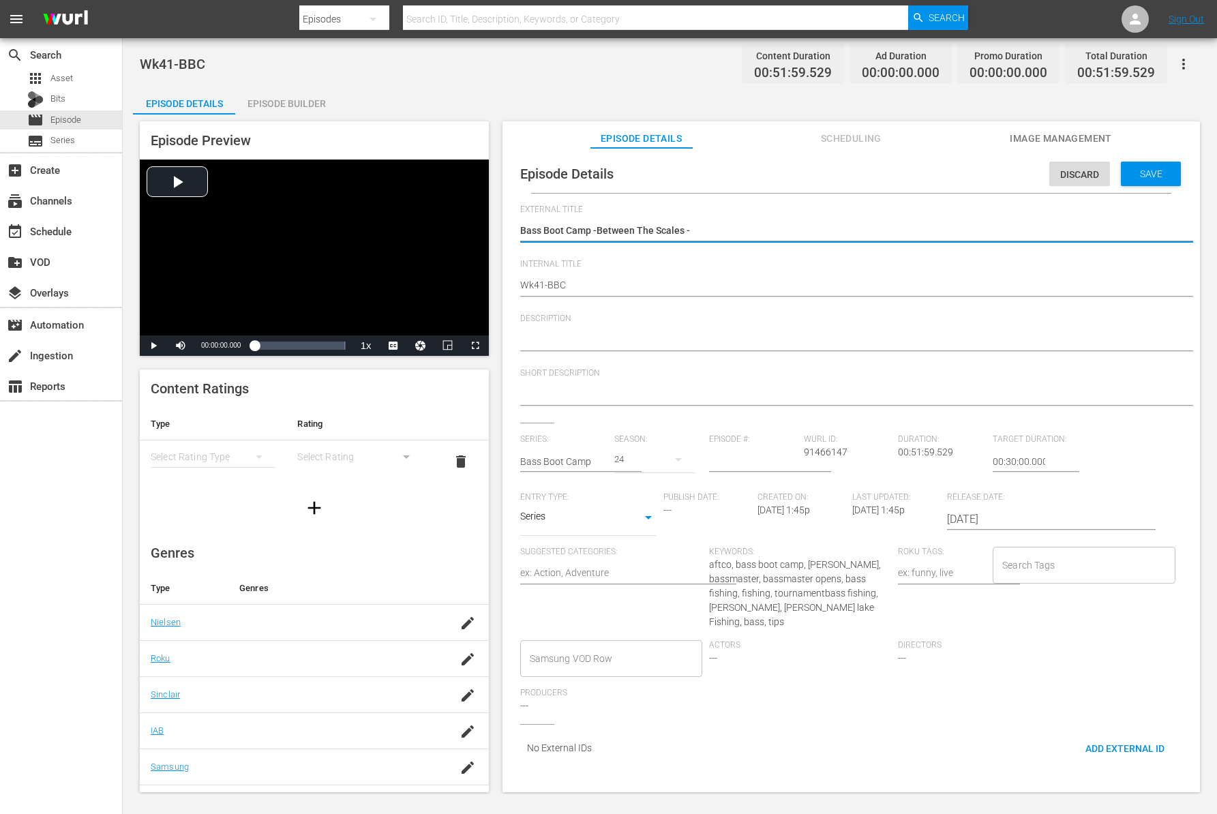
type textarea "Bass Boot Camp -Between The Scales -"
type textarea "Bass Boot Camp -Between The Scales - H"
type textarea "Bass Boot Camp -Between The Scales - Hu"
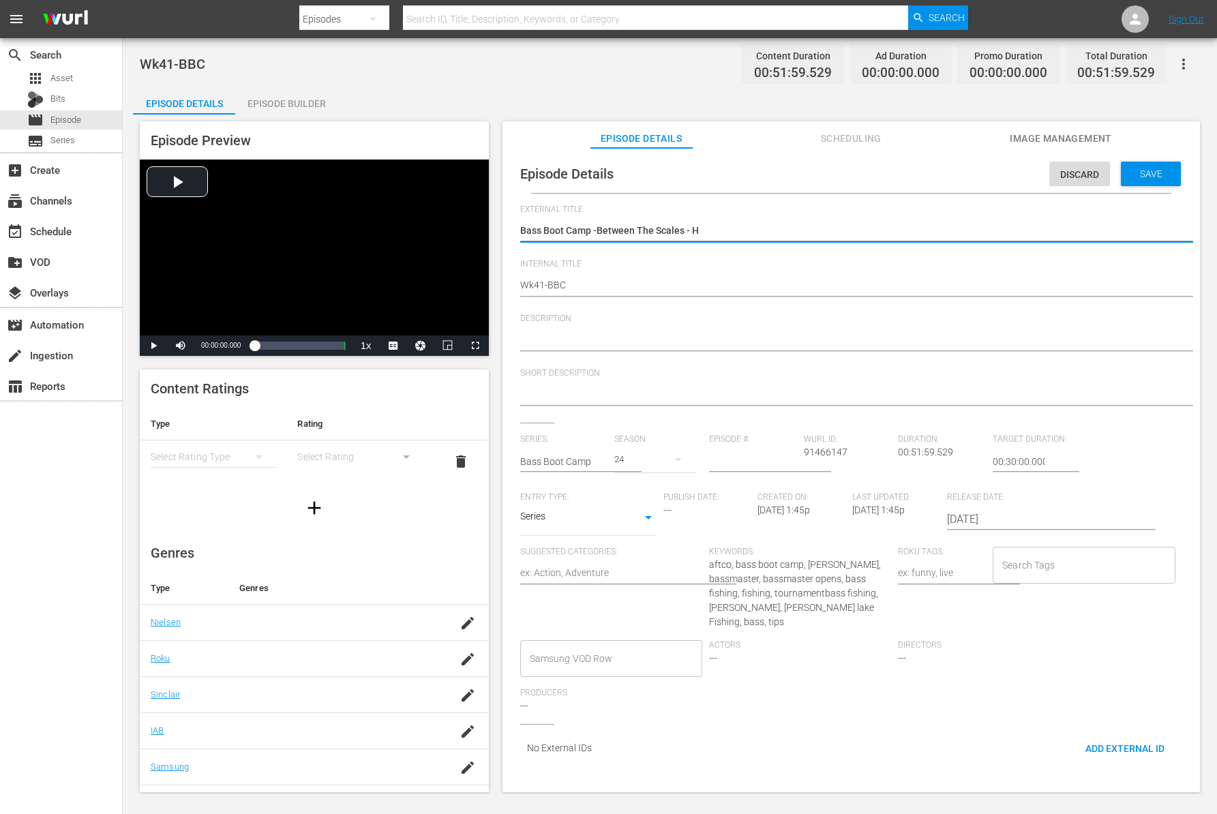
type textarea "Bass Boot Camp -Between The Scales - Hu"
type textarea "Bass Boot Camp -Between The Scales - Hun"
type textarea "Bass Boot Camp -Between The Scales - Hunt"
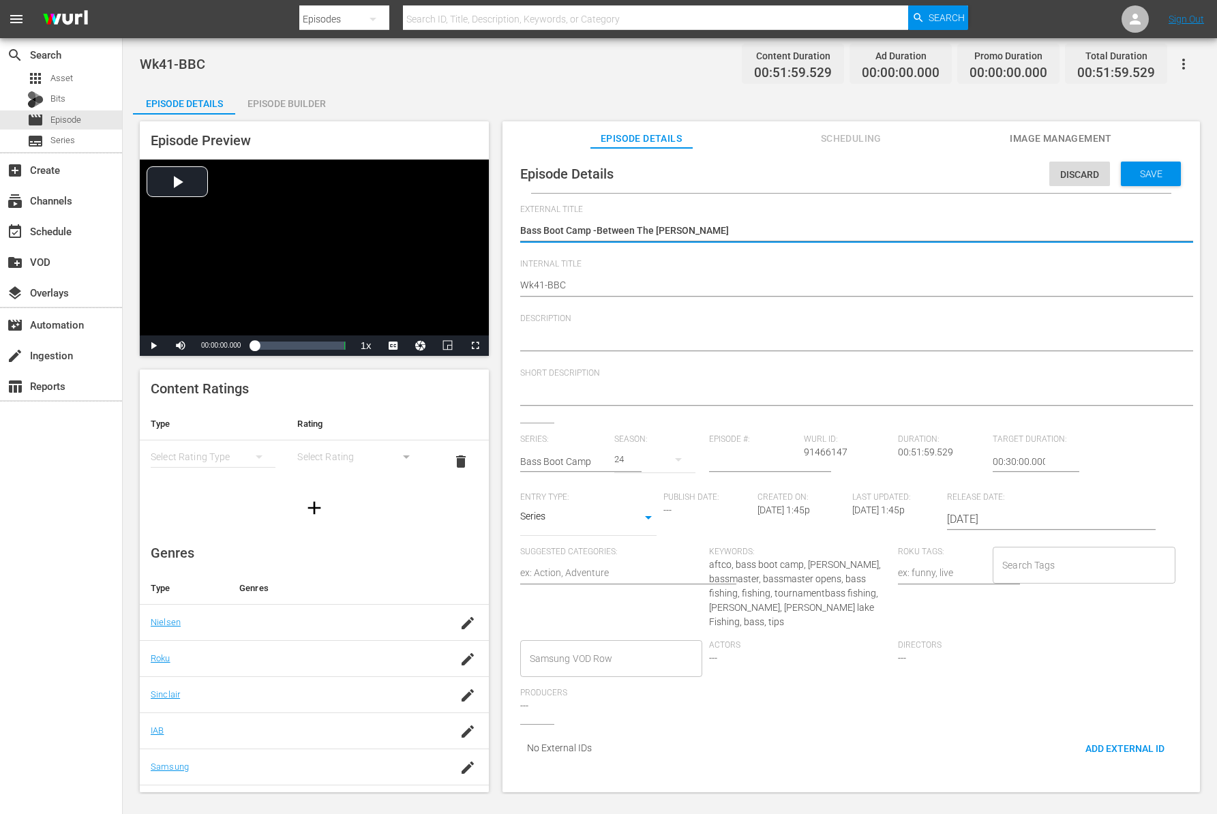
type textarea "Bass Boot Camp -Between The Scales - Hunte"
type textarea "Bass Boot Camp -Between The Scales - Huntec"
type textarea "Bass Boot Camp -Between The Scales - Huntech"
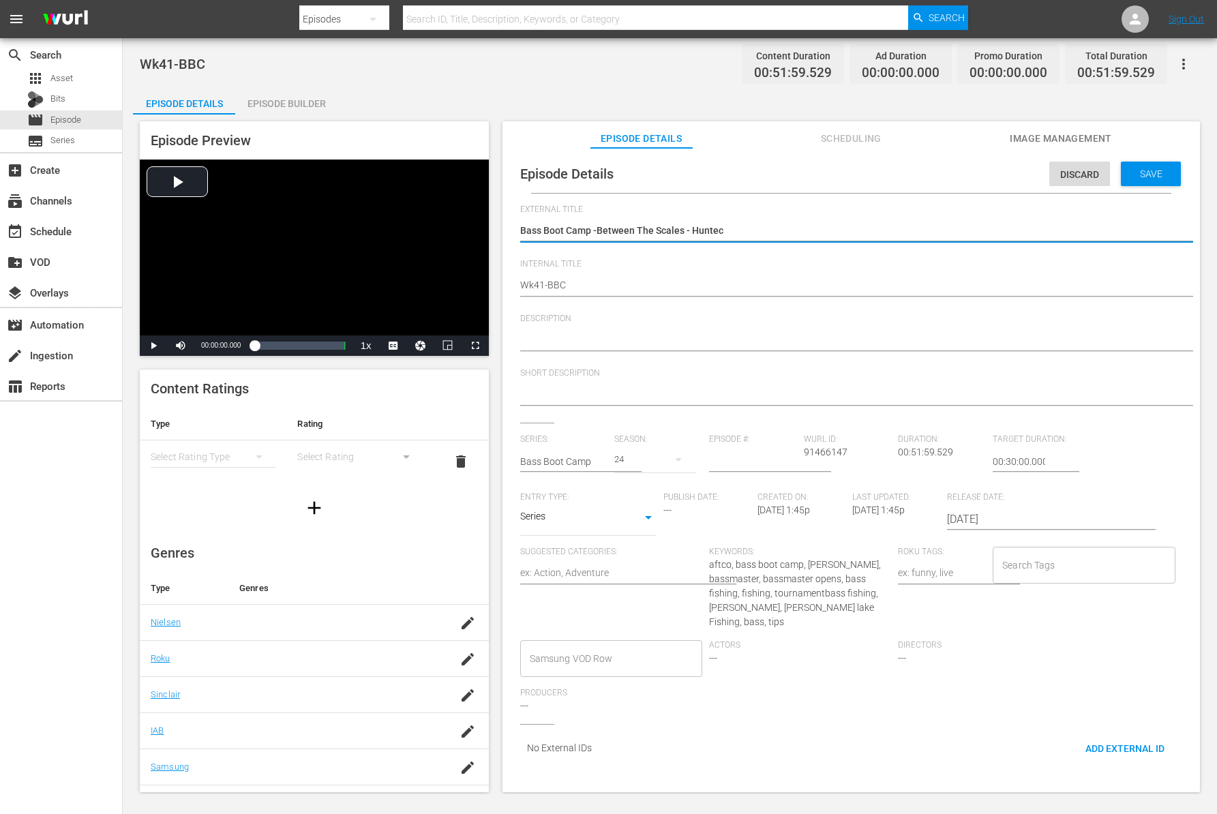
type textarea "Bass Boot Camp -Between The Scales - Huntech"
type textarea "Bass Boot Camp -Between The Scales - Huntech P"
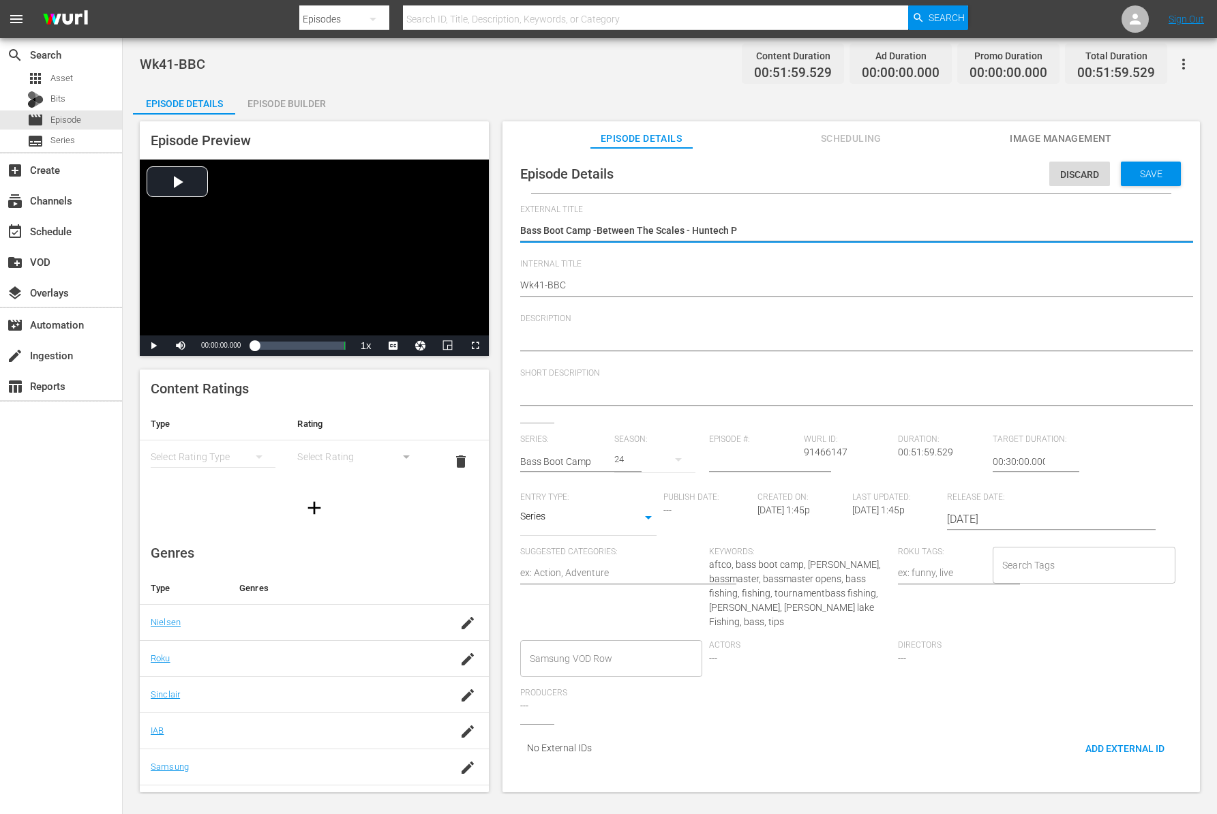
type textarea "Bass Boot Camp -Between The Scales - Huntech Pr"
type textarea "Bass Boot Camp -Between The Scales - Huntech Pro"
type textarea "Bass Boot Camp -Between The Scales - Huntech Pro -"
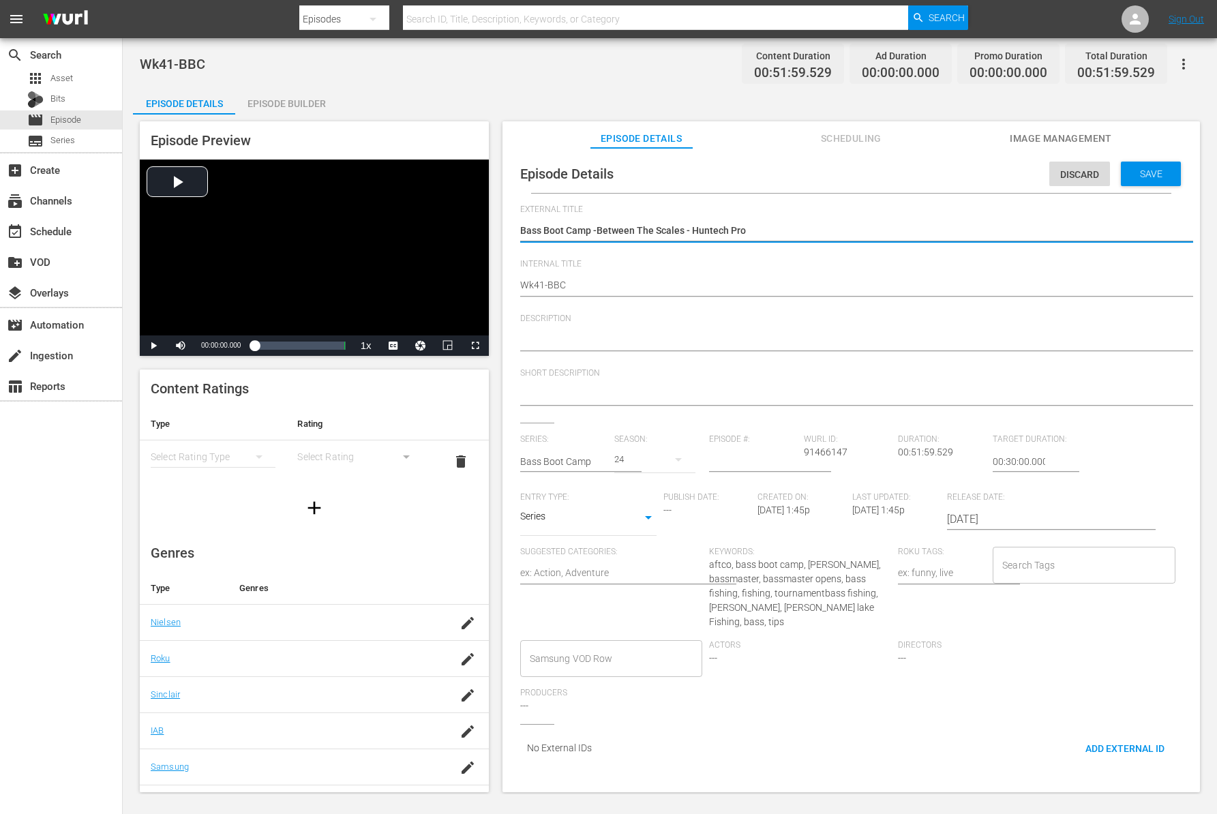
type textarea "Bass Boot Camp -Between The Scales - Huntech Pro -"
type textarea "Bass Boot Camp -Between The Scales - Huntech Pro - F"
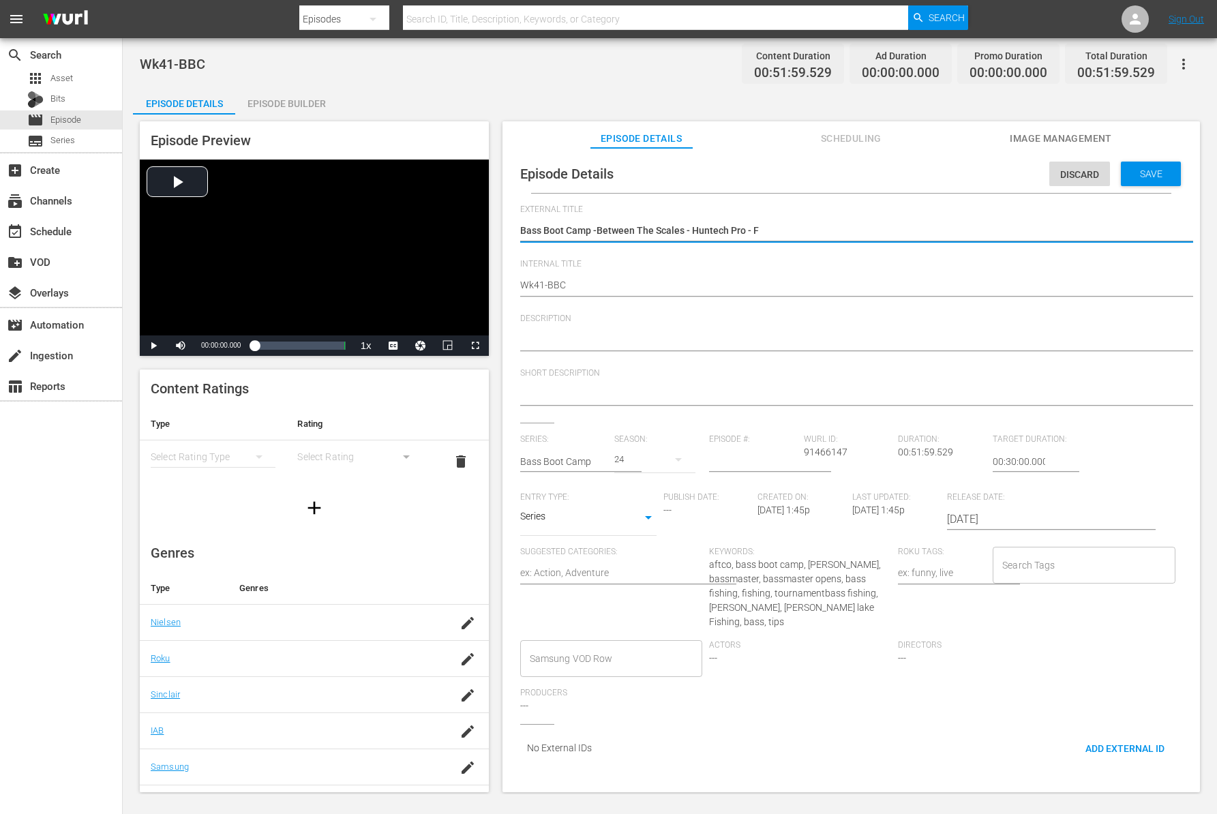
type textarea "Bass Boot Camp -Between The Scales - Huntech Pro - FM"
type textarea "Bass Boot Camp -Between The Scales - Huntech Pro - F"
type textarea "Bass Boot Camp -Between The Scales - Huntech Pro - Fi"
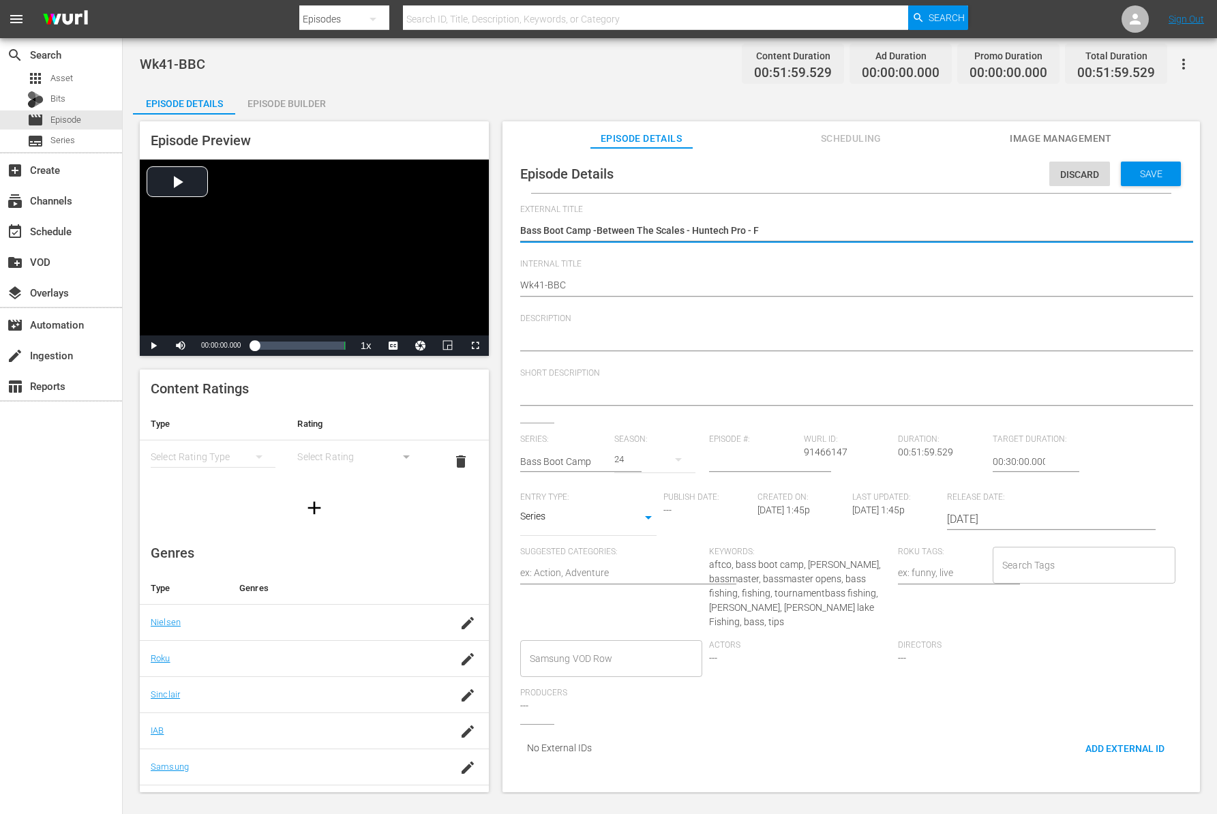
type textarea "Bass Boot Camp -Between The Scales - Huntech Pro - Fi"
type textarea "Bass Boot Camp -Between The Scales - Huntech Pro - Fis"
type textarea "Bass Boot Camp -Between The Scales - Huntech Pro - Fish"
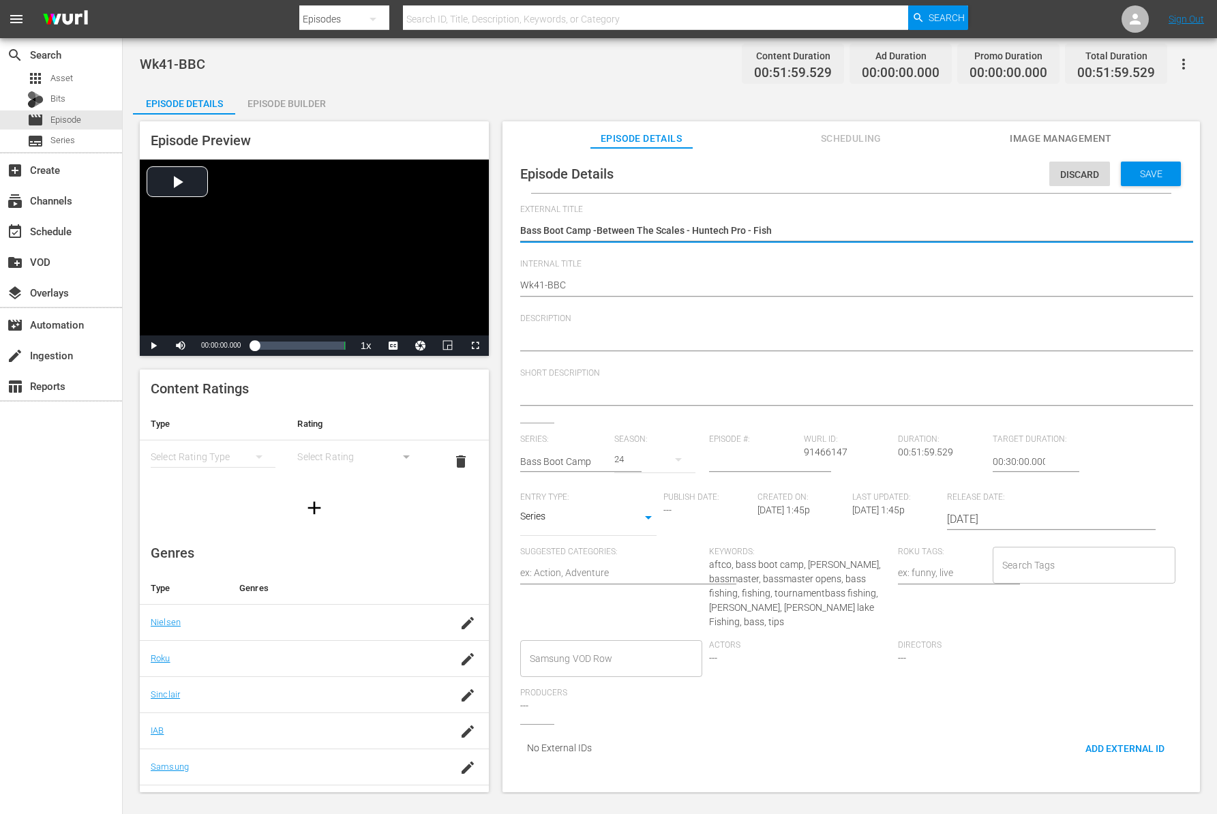
type textarea "Bass Boot Camp -Between The Scales - Huntech Pro - Fish"
type textarea "Bass Boot Camp -Between The Scales - Huntech Pro - Fish M"
type textarea "Bass Boot Camp -Between The Scales - Huntech Pro - Fish Ma"
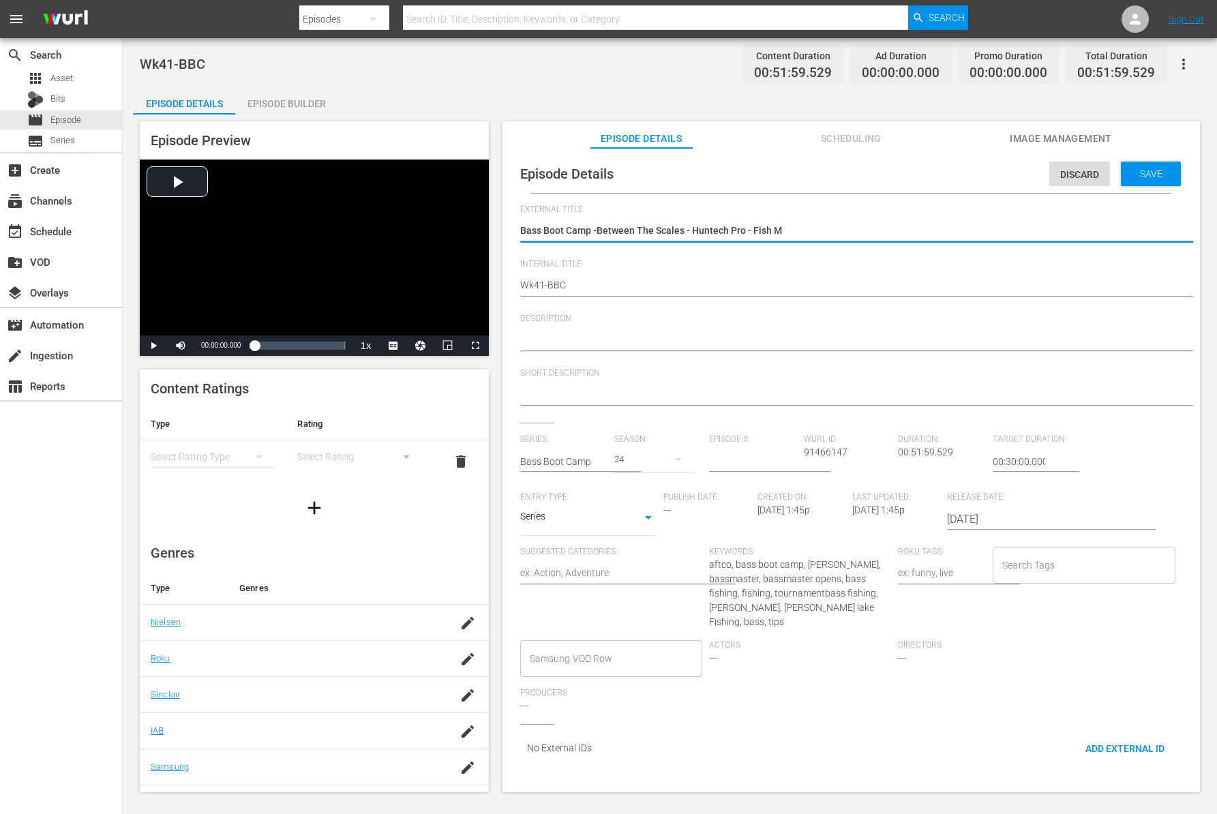
type textarea "Bass Boot Camp -Between The Scales - Huntech Pro - Fish Ma"
type textarea "Bass Boot Camp -Between The Scales - Huntech Pro - Fish Mav"
type textarea "Bass Boot Camp -Between The Scales - Huntech Pro - Fish Mave"
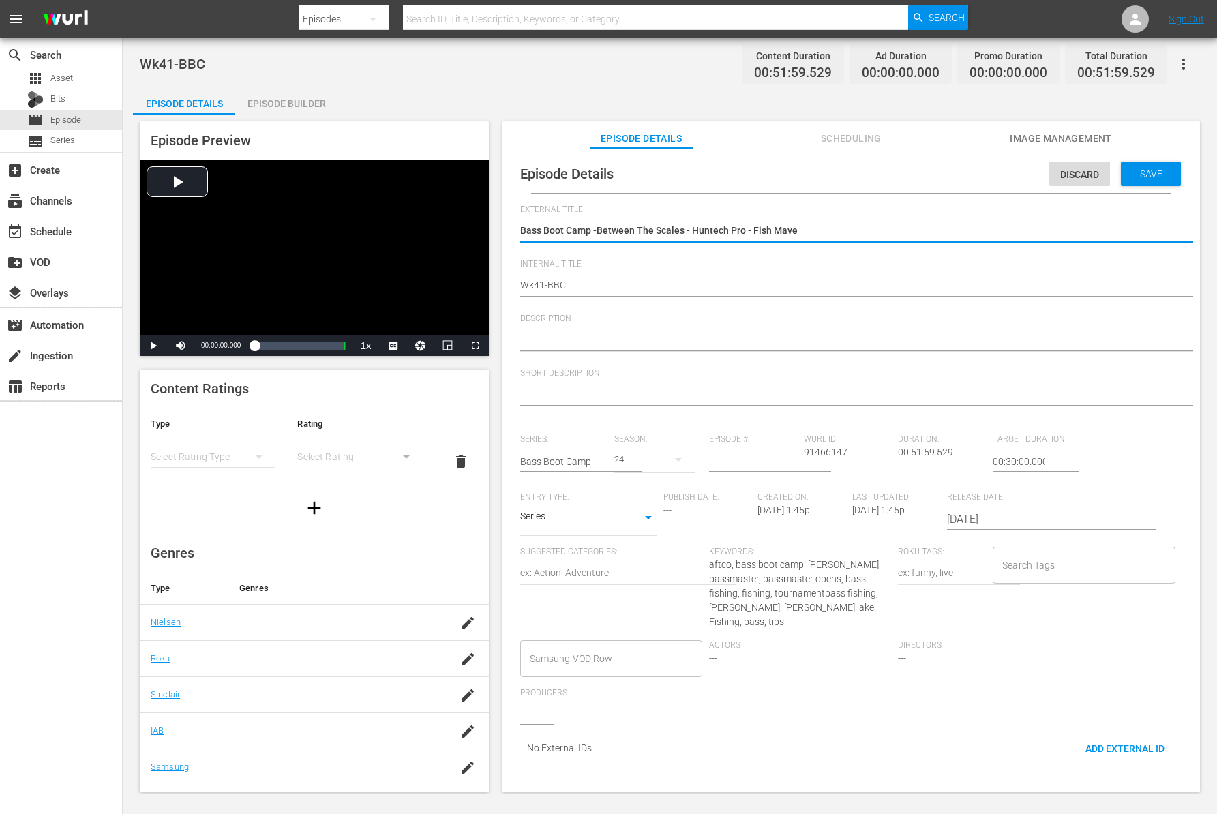
type textarea "Bass Boot Camp -Between The Scales - Huntech Pro - Fish Maver"
type textarea "Bass Boot Camp -Between The Scales - Huntech Pro - Fish Maveri"
type textarea "Bass Boot Camp -Between The Scales - Huntech Pro - Fish Maveric"
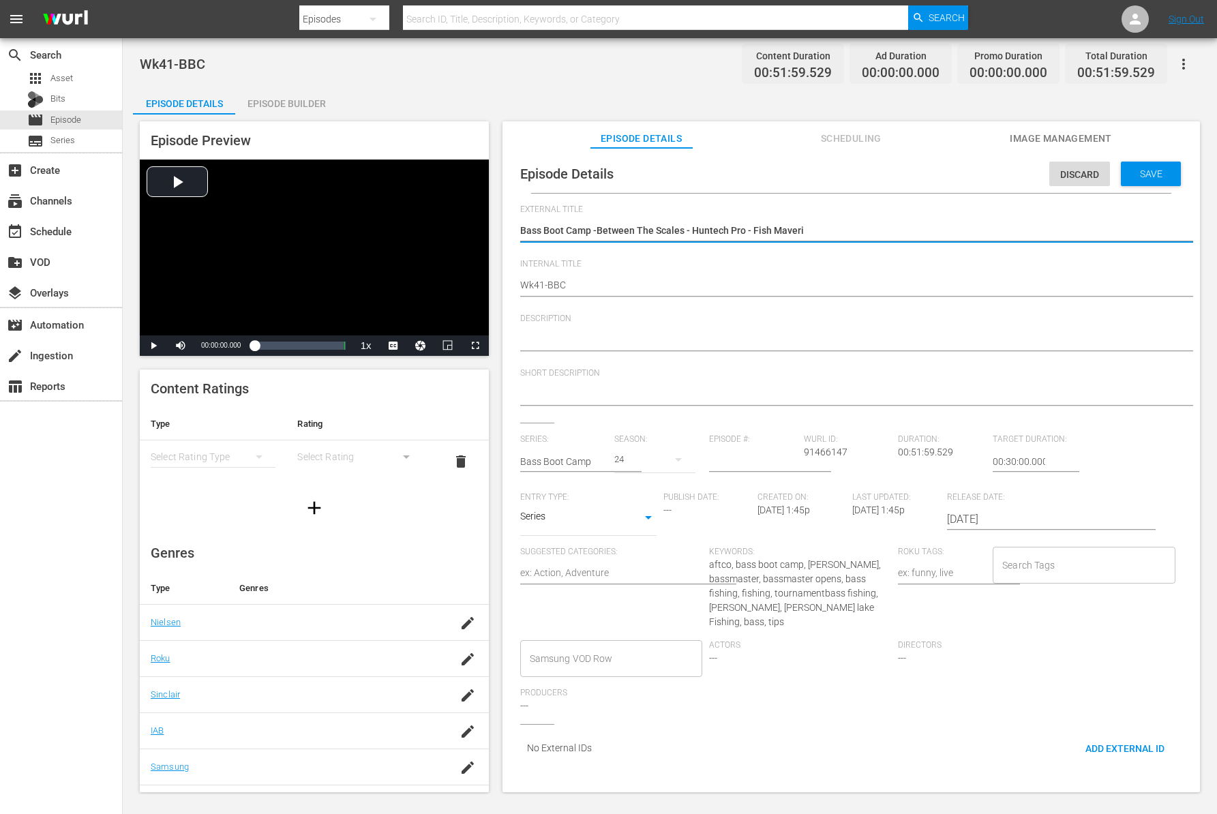
type textarea "Bass Boot Camp -Between The Scales - Huntech Pro - Fish Maveric"
type textarea "Bass Boot Camp -Between The Scales - Huntech Pro - Fish Maverick"
type textarea "Bass Boot Camp -Between The Scales - Huntech Pro - Fish Mavericks"
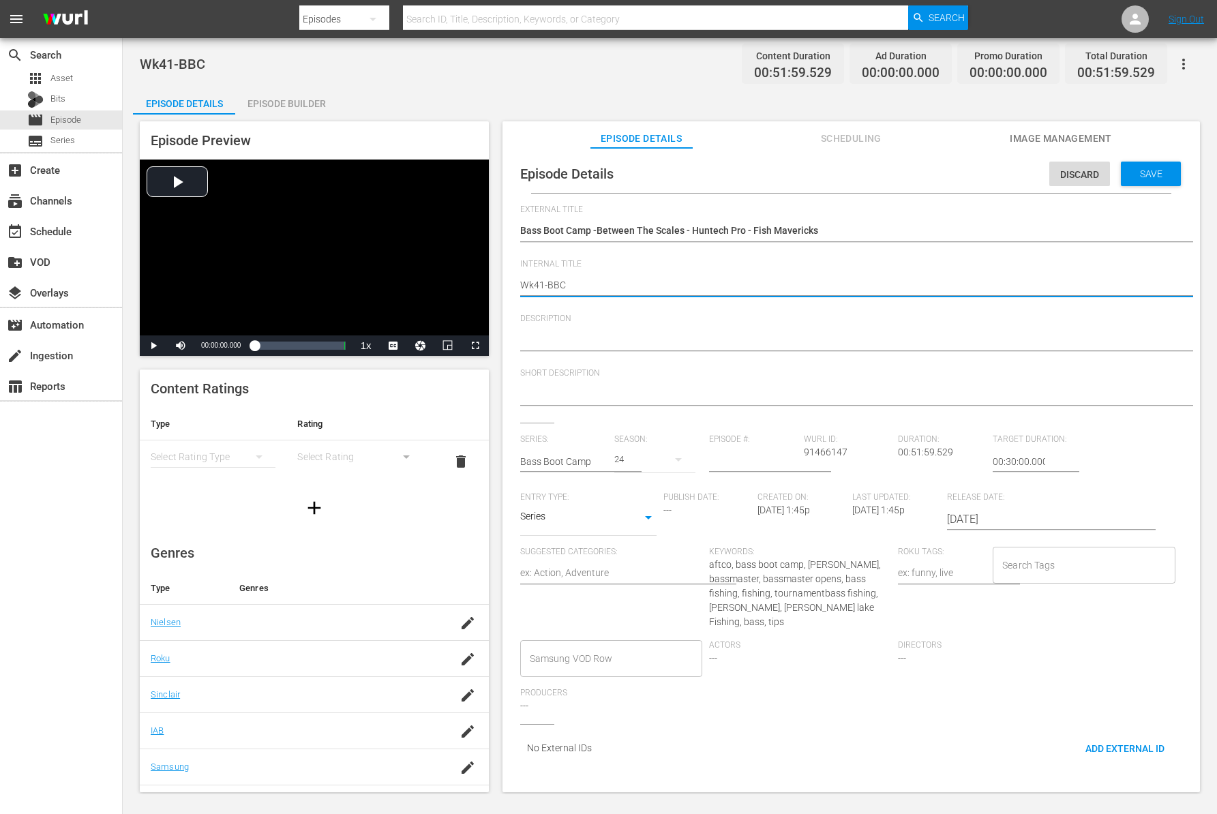
type textarea "Wk41-BBC-"
type textarea "Wk41-BBC-B"
type textarea "Wk41-BBC-BT"
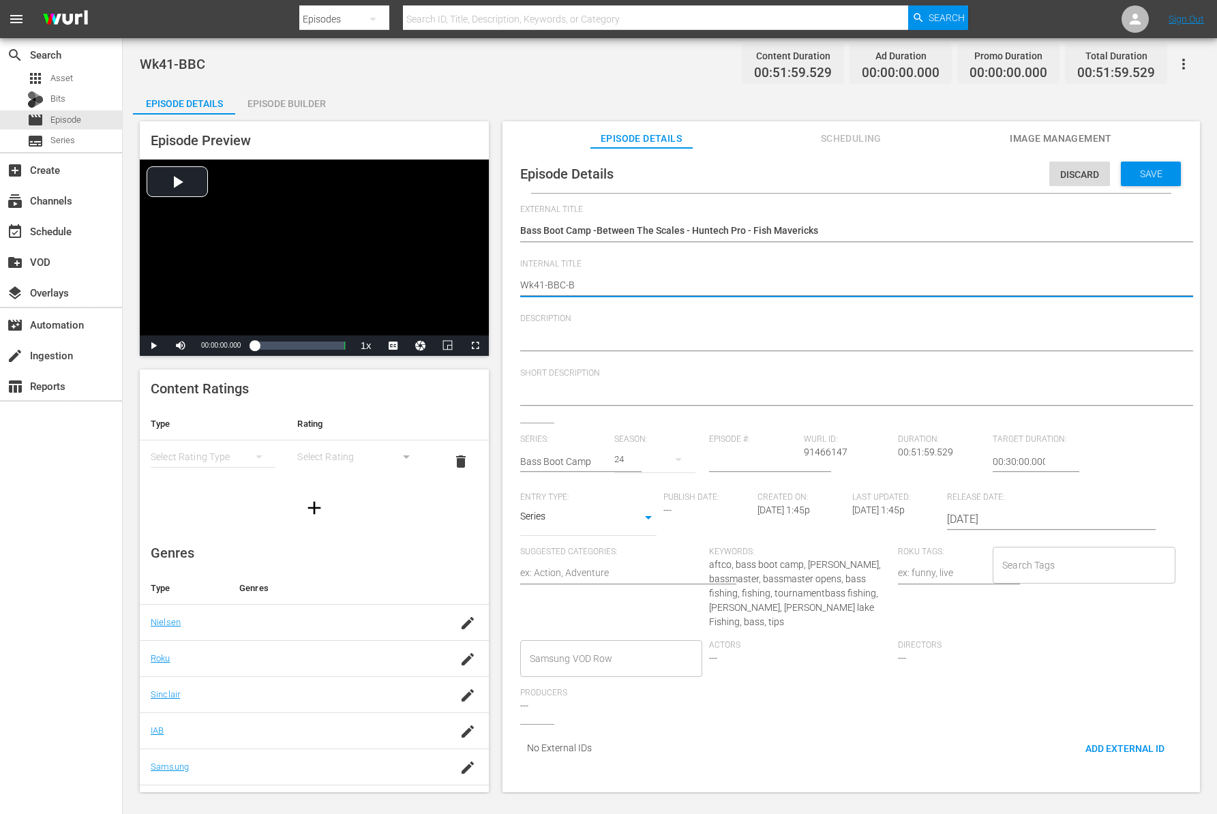
type textarea "Wk41-BBC-BT"
type textarea "Wk41-BBC-BTS"
type textarea "Wk41-BBC-BTS-"
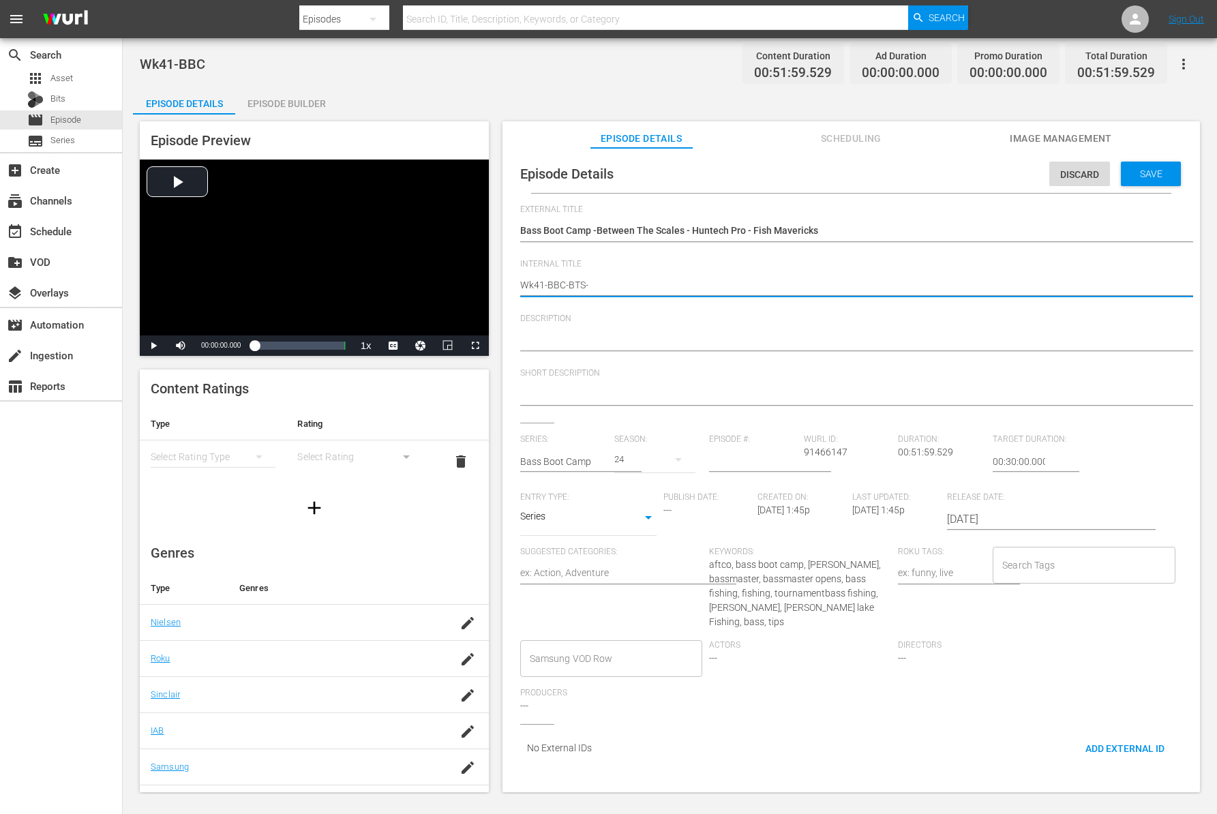
type textarea "Wk41-BBC-BTS-H"
type textarea "Wk41-BBC-BTS-HT"
type textarea "Wk41-BBC-BTS-HTP"
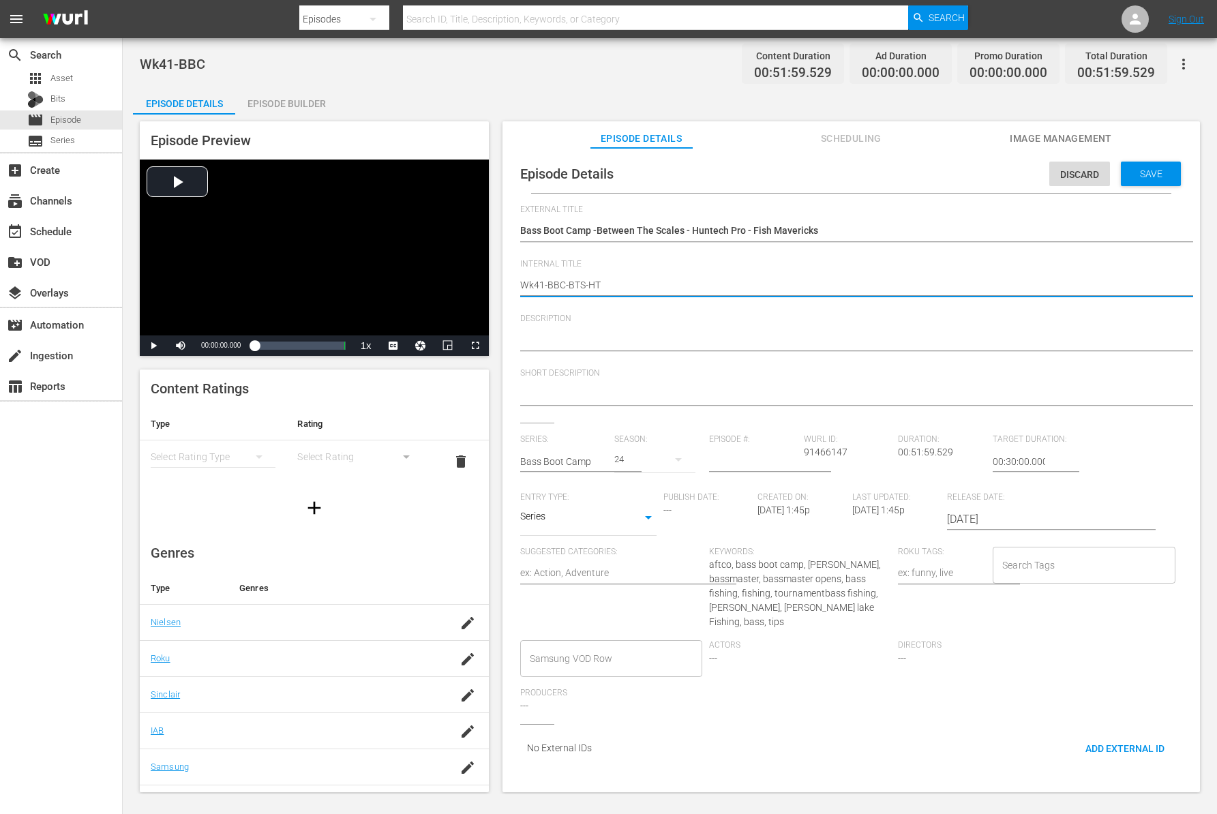
type textarea "Wk41-BBC-BTS-HTP"
type textarea "Wk41-BBC-BTS-HTP-"
type textarea "Wk41-BBC-BTS-HTP-F"
click at [1143, 168] on span "Save" at bounding box center [1151, 173] width 44 height 11
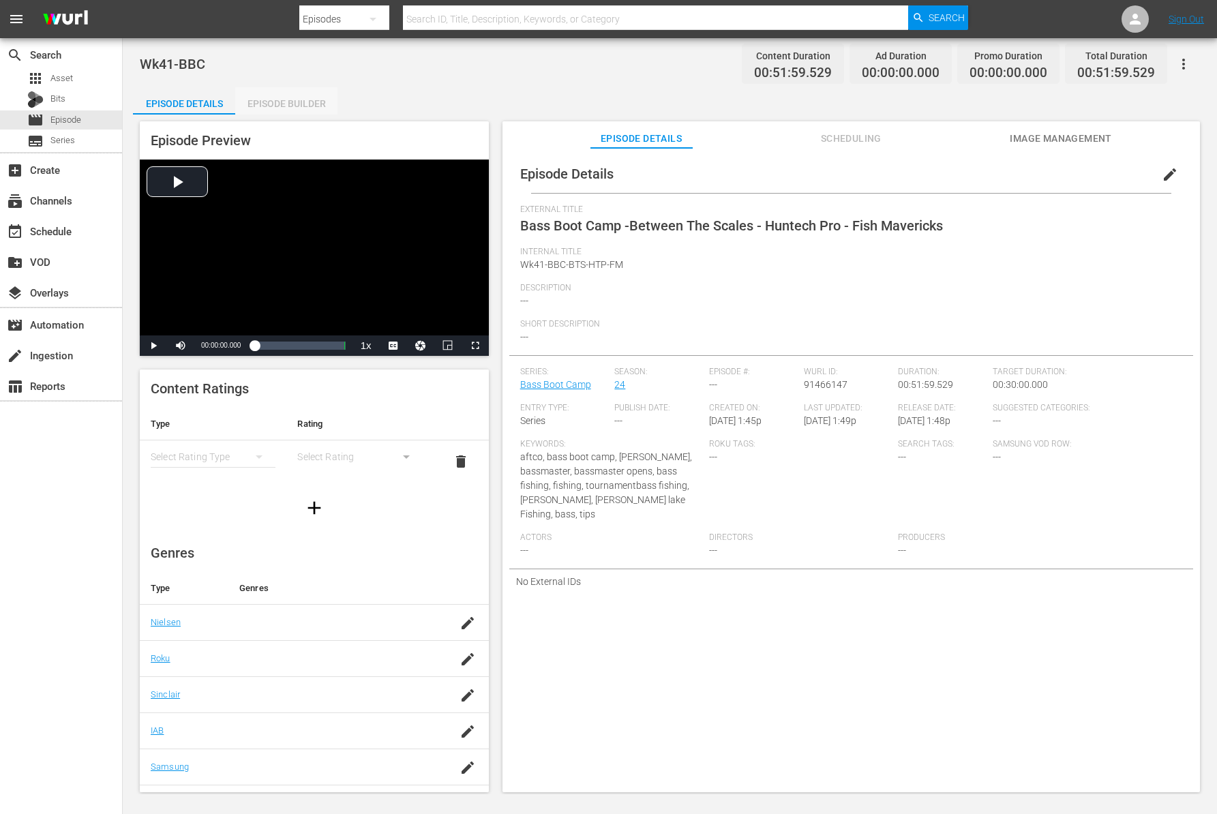
click at [296, 106] on div "Episode Builder" at bounding box center [286, 103] width 102 height 33
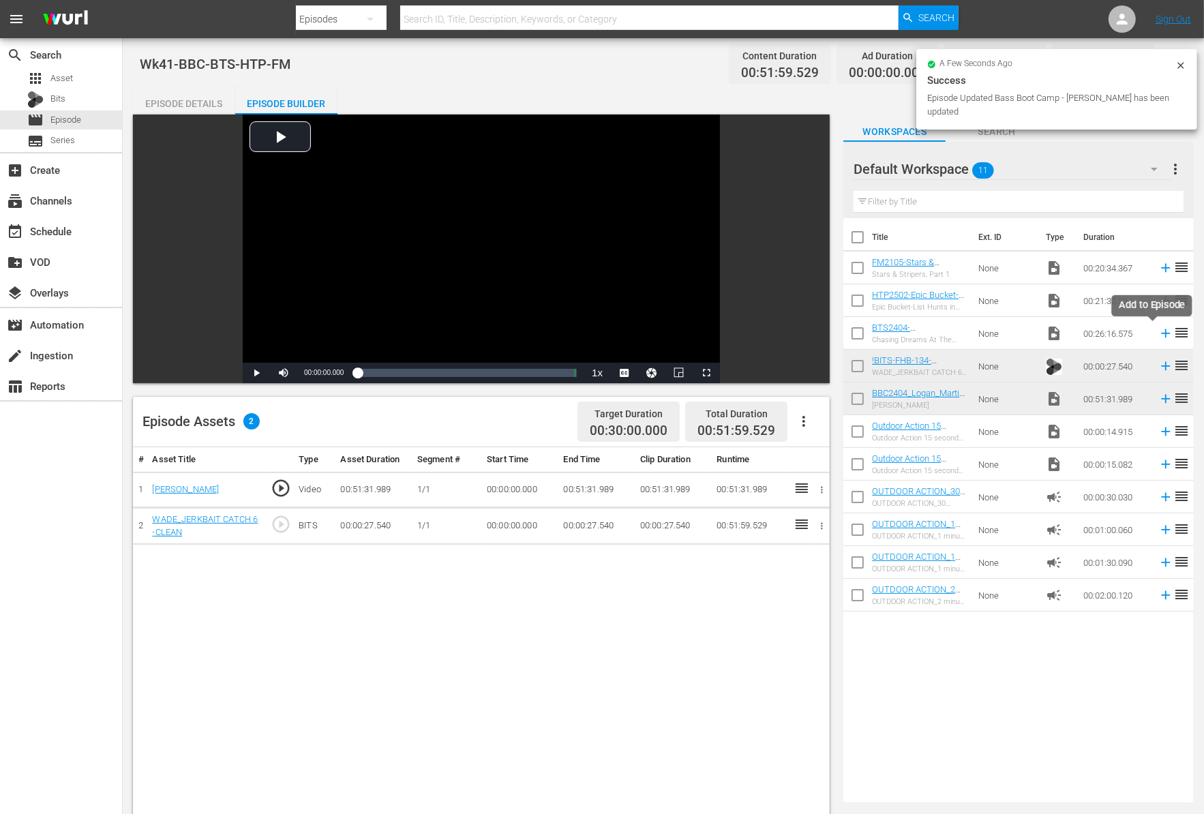
click at [1158, 334] on icon at bounding box center [1165, 333] width 15 height 15
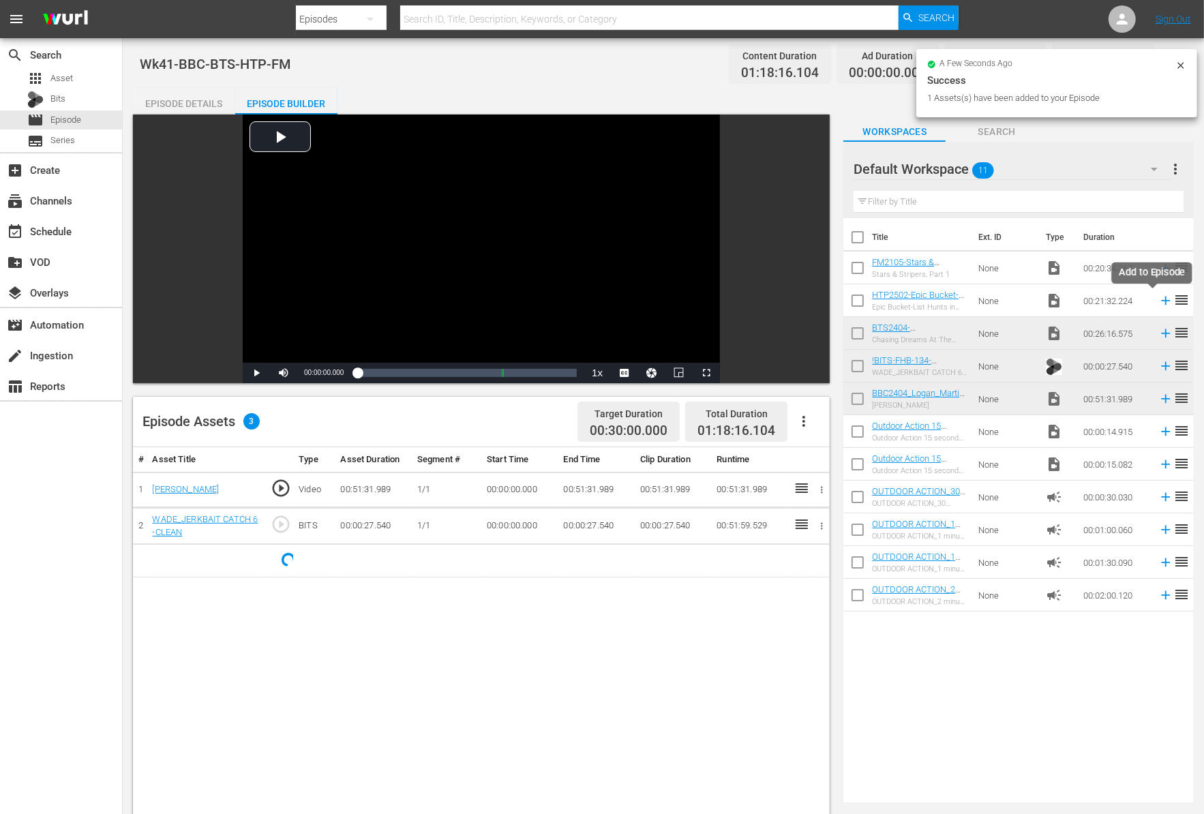
click at [1158, 299] on icon at bounding box center [1165, 300] width 15 height 15
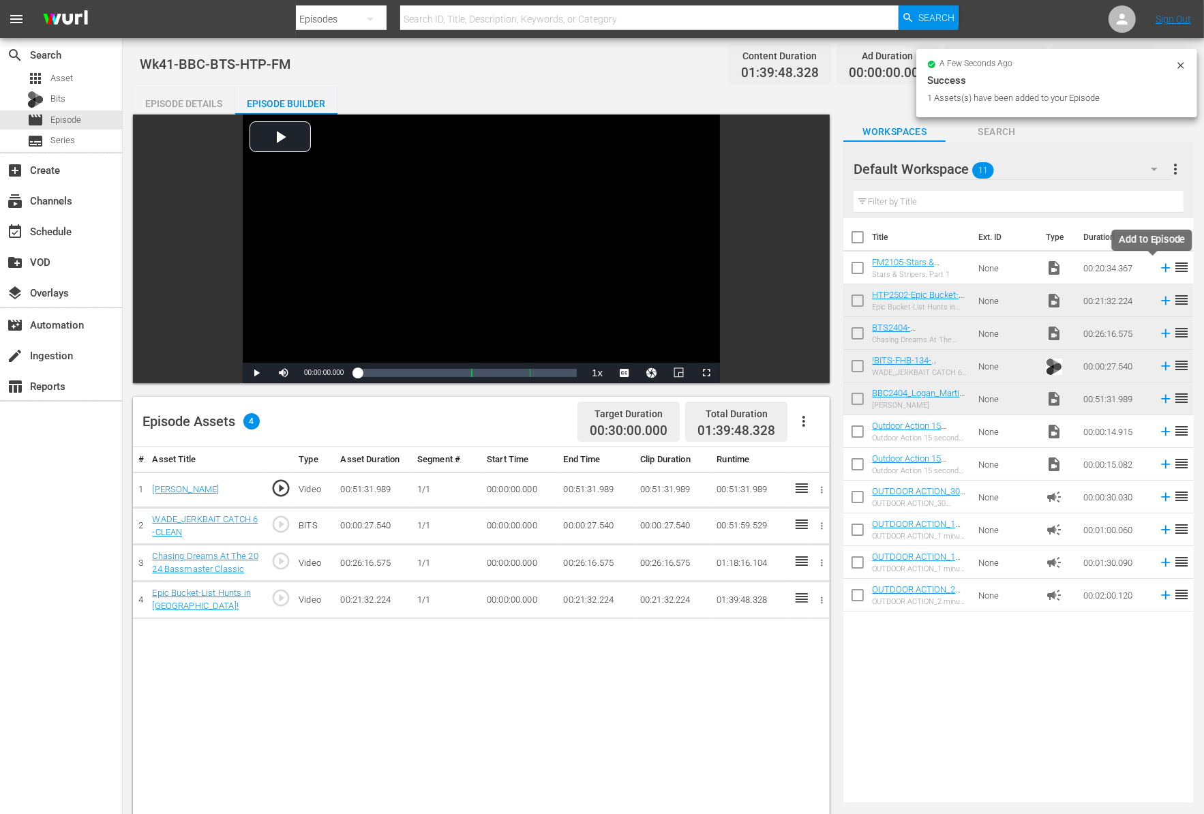
click at [1158, 266] on icon at bounding box center [1165, 267] width 15 height 15
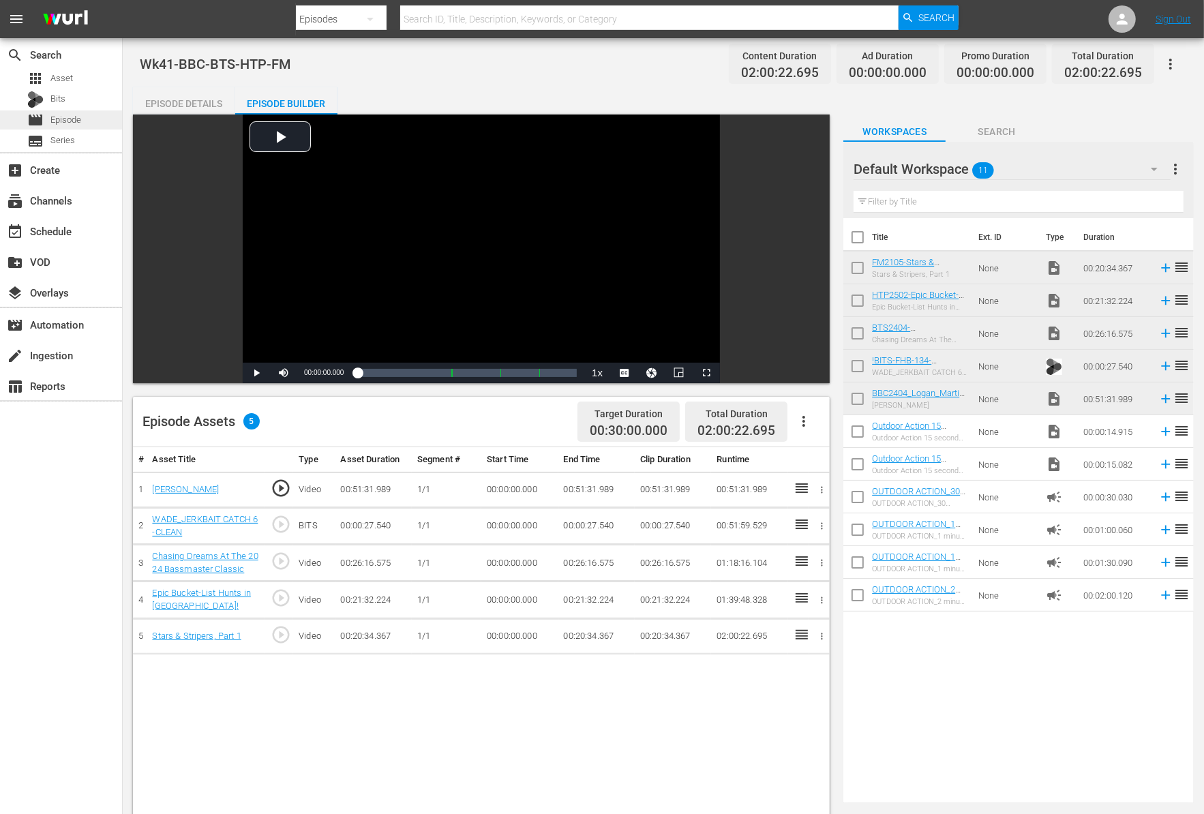
click at [55, 119] on span "Episode" at bounding box center [65, 120] width 31 height 14
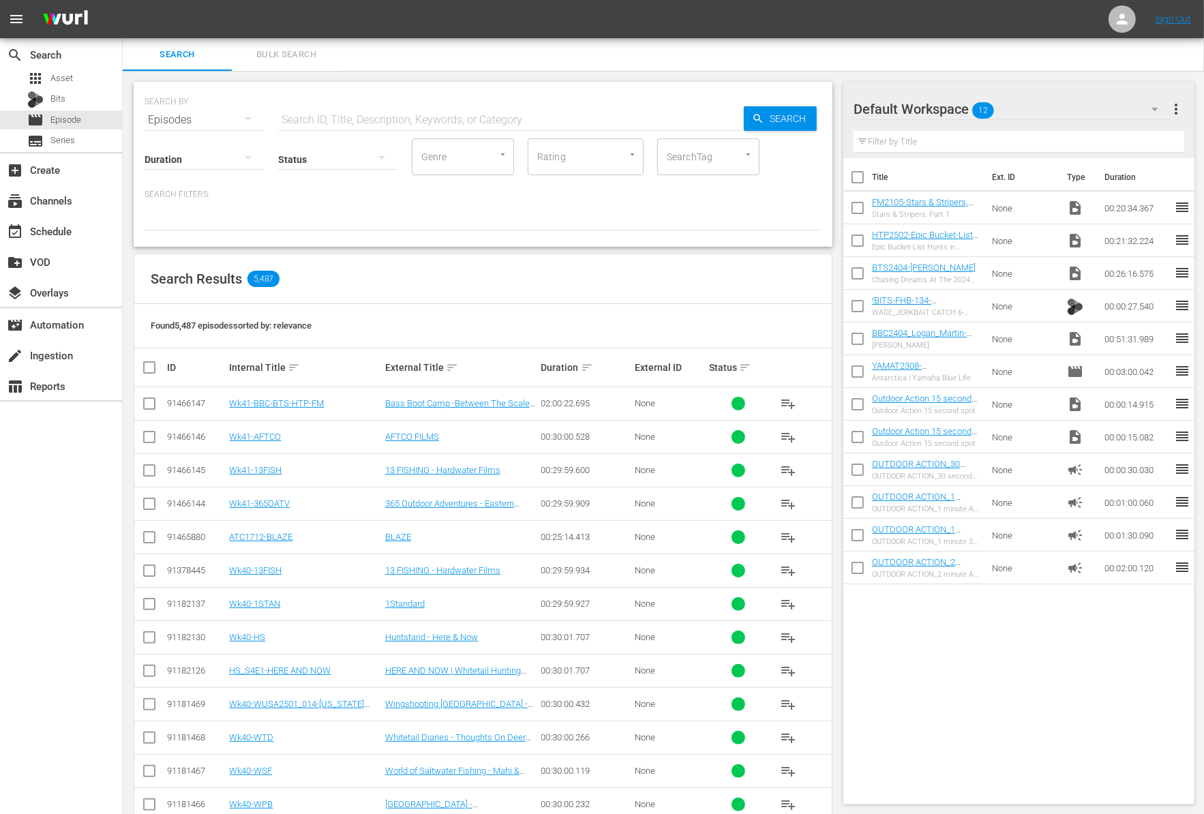
click at [430, 110] on input "text" at bounding box center [511, 120] width 466 height 33
paste input "Muzzleloader Madness"
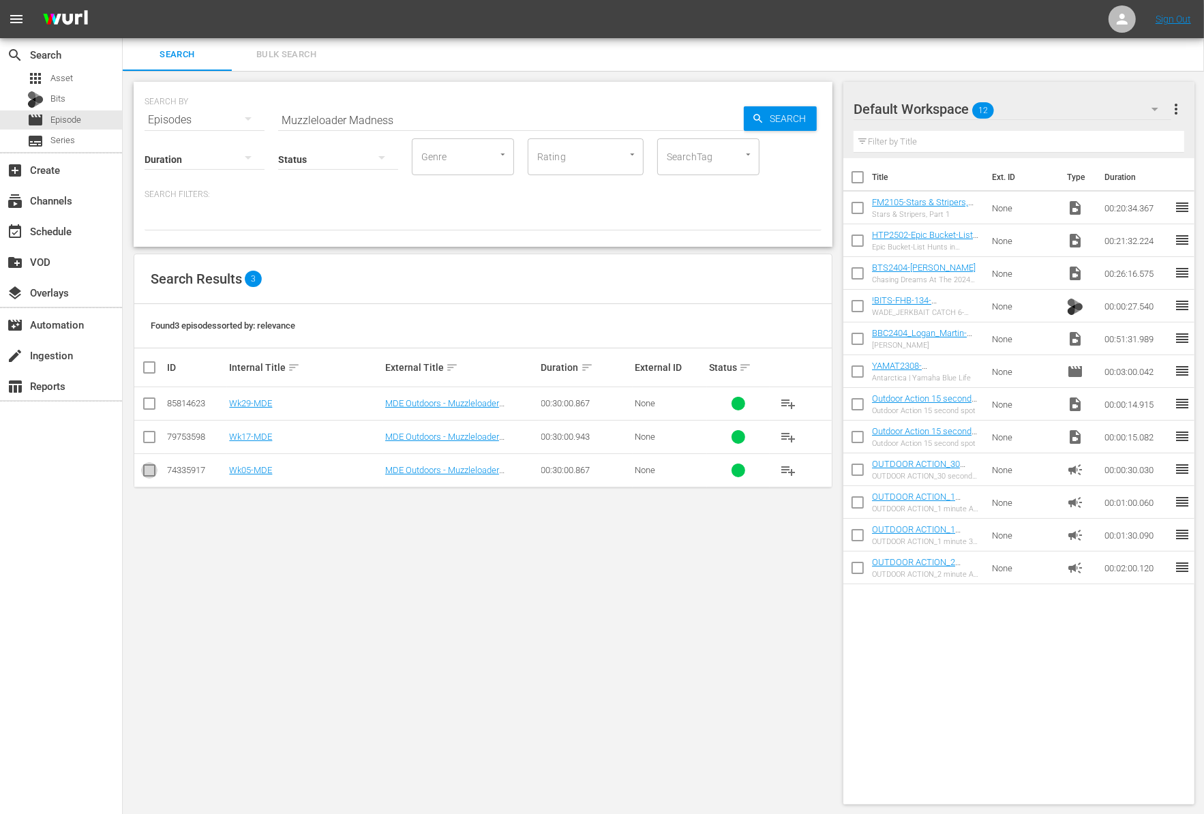
click at [149, 469] on input "checkbox" at bounding box center [149, 473] width 16 height 16
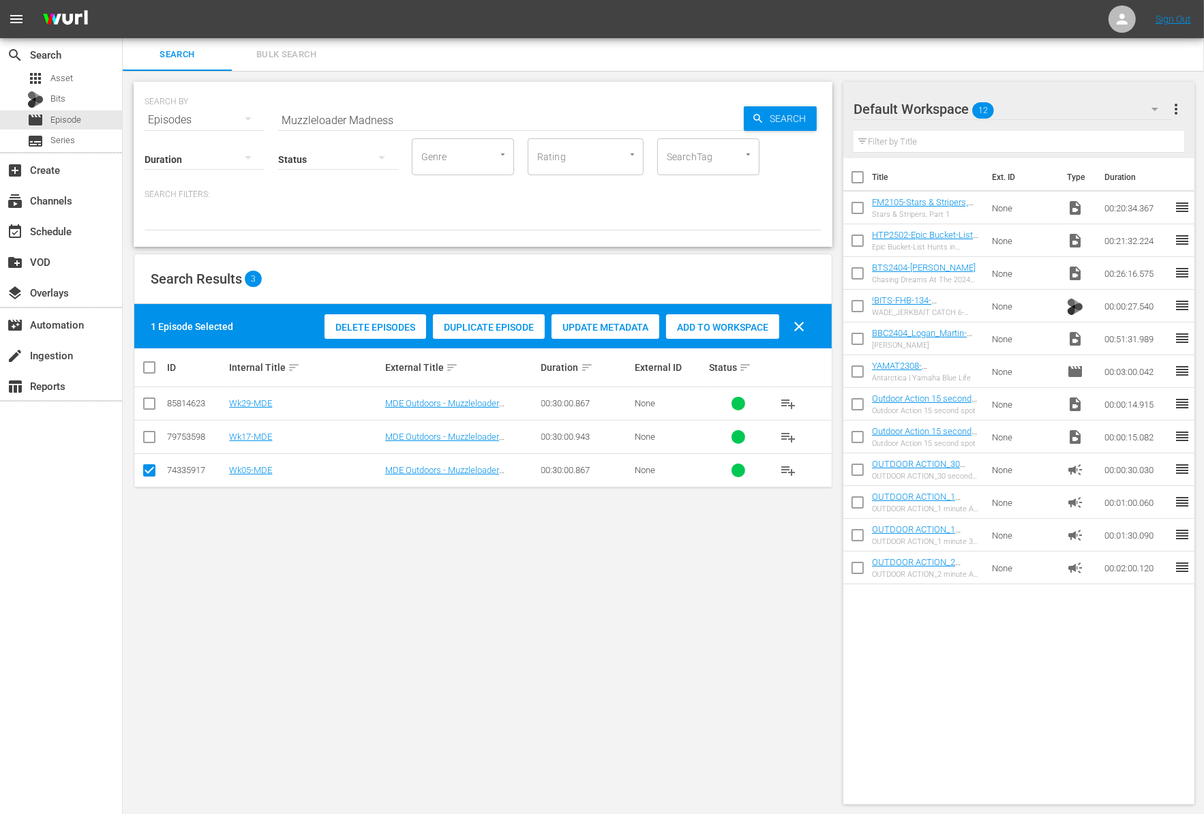
click at [504, 326] on span "Duplicate Episode" at bounding box center [489, 327] width 112 height 11
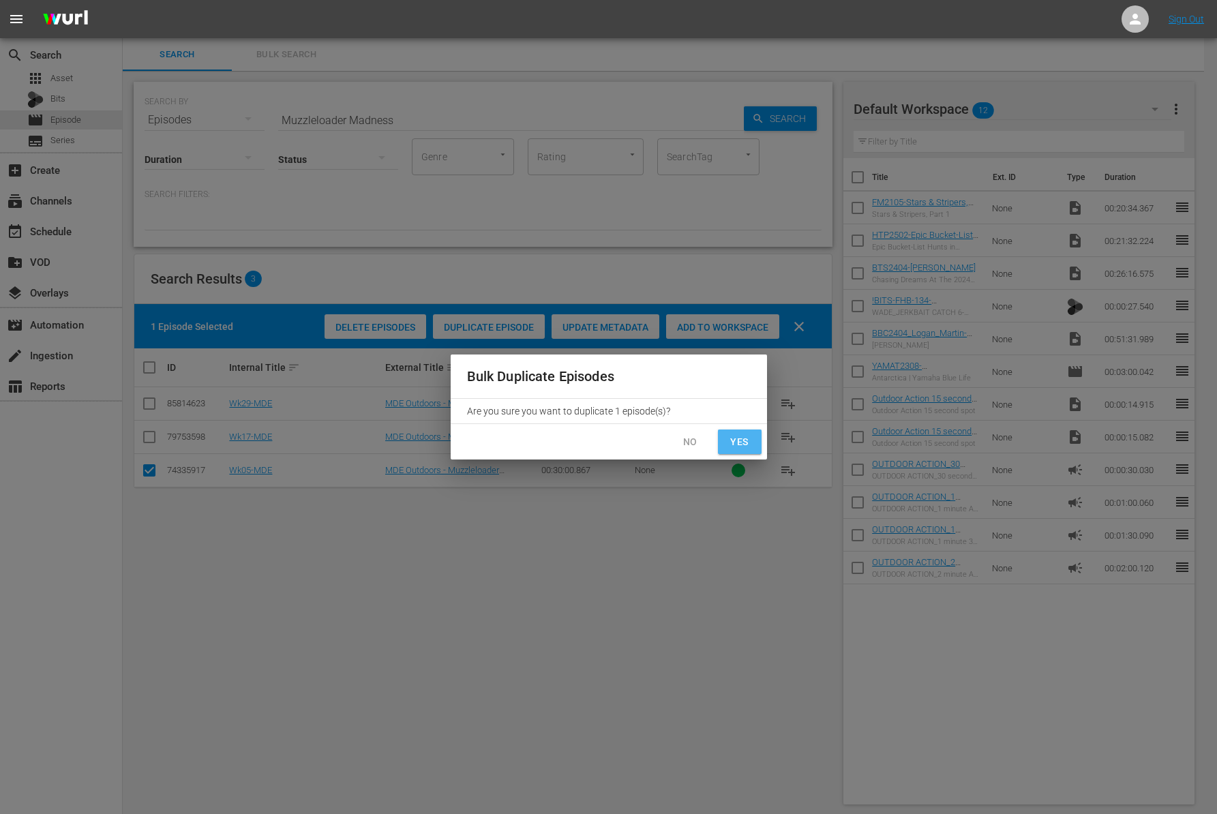
click at [750, 444] on span "Yes" at bounding box center [740, 441] width 22 height 17
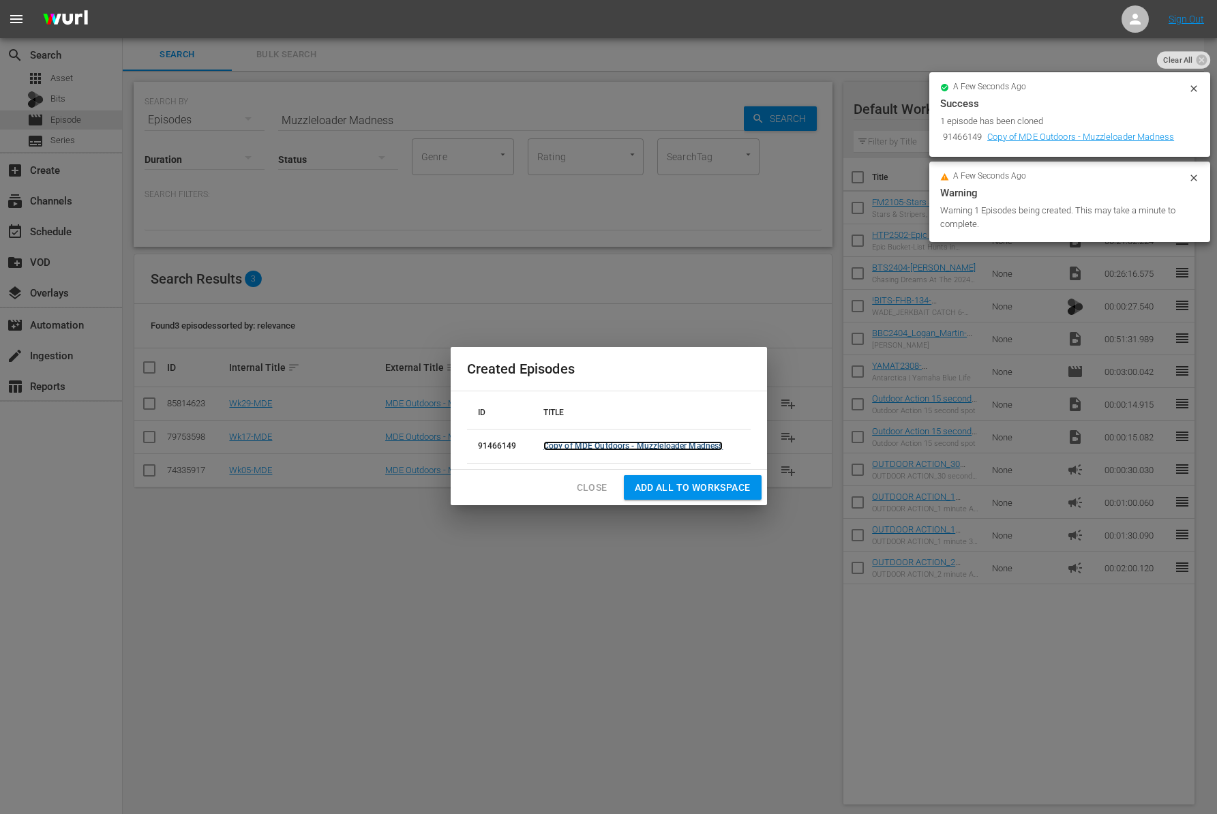
click at [622, 445] on link "Copy of MDE Outdoors - Muzzleloader Madness" at bounding box center [633, 446] width 180 height 10
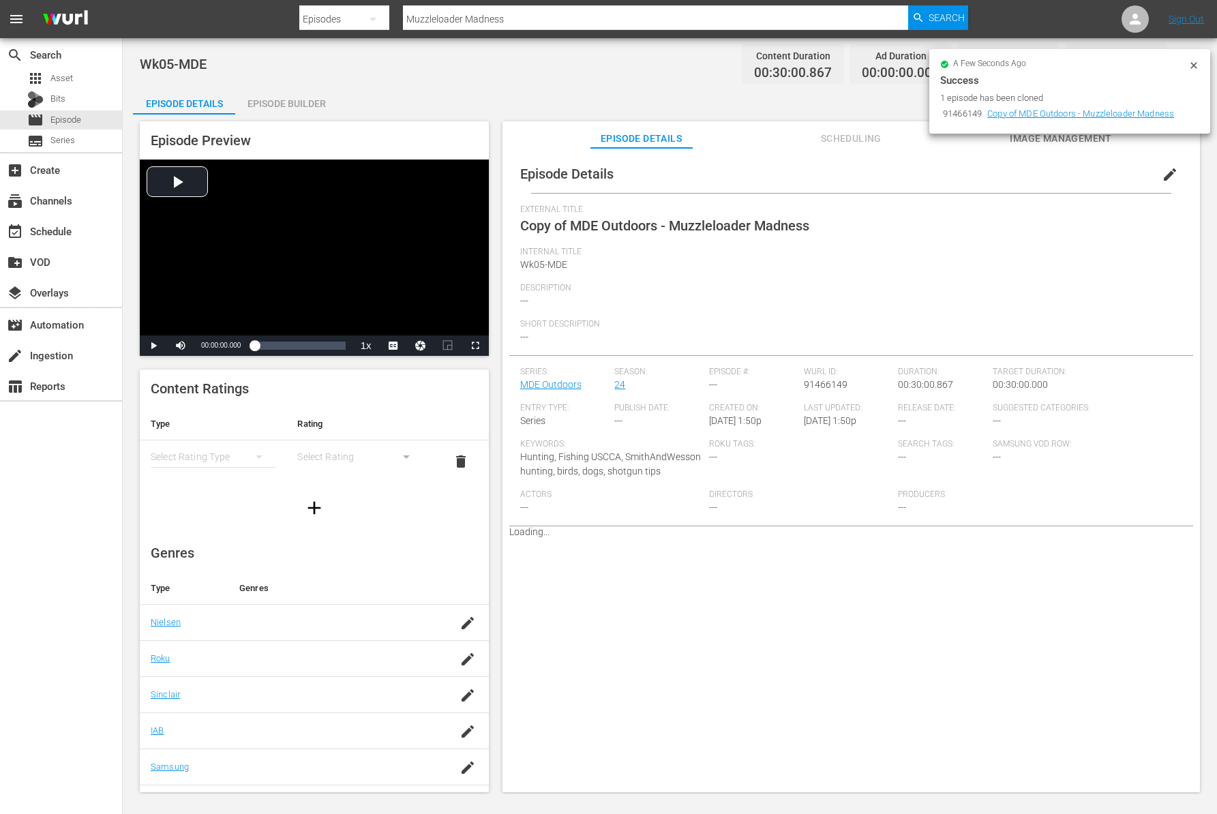
click at [1161, 169] on span "edit" at bounding box center [1169, 174] width 16 height 16
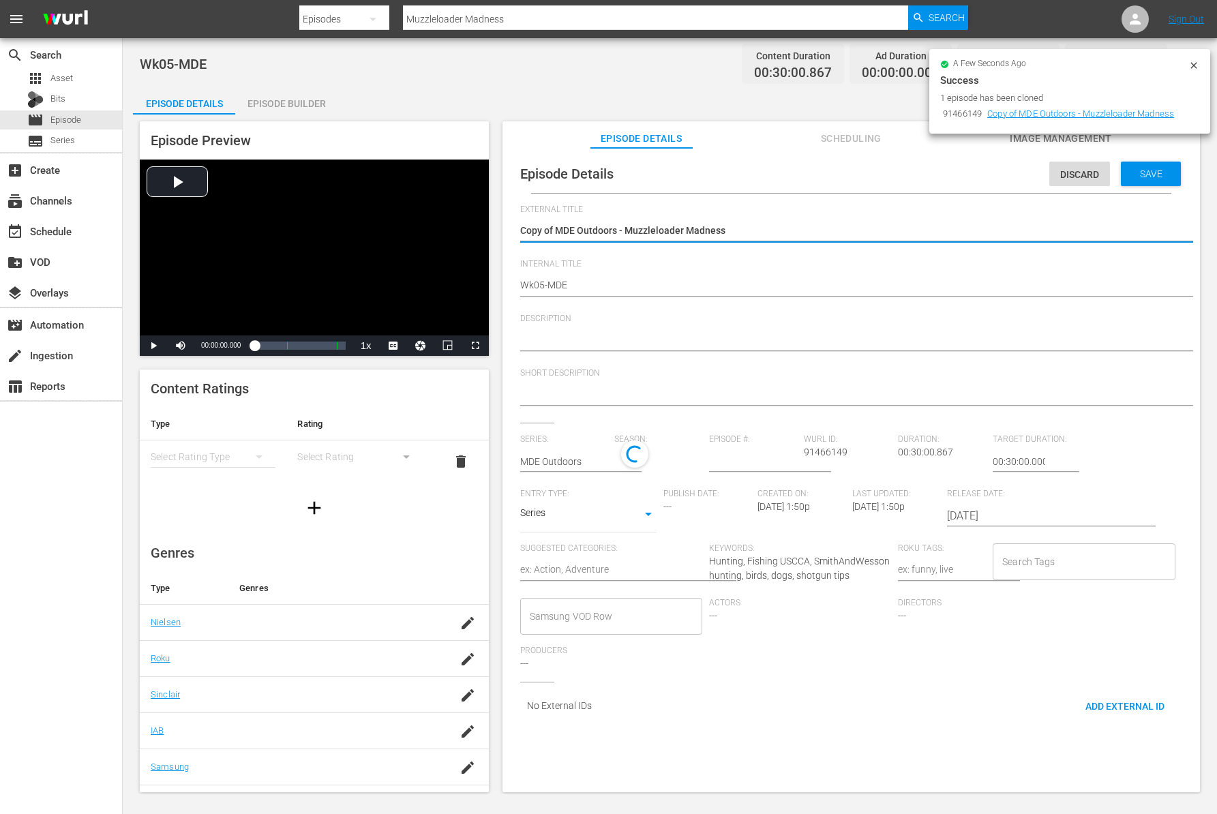
click at [557, 234] on textarea "Copy of MDE Outdoors - Muzzleloader Madness" at bounding box center [847, 232] width 655 height 16
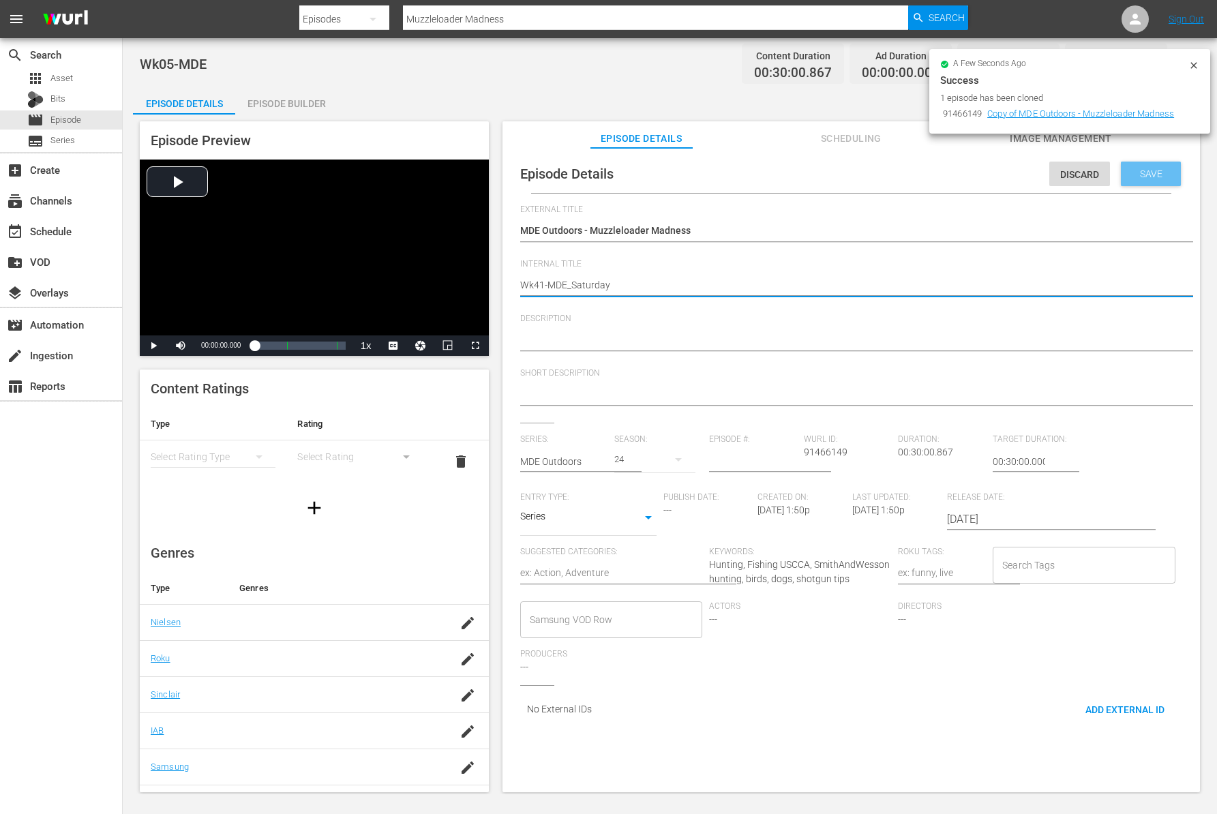
click at [1142, 168] on span "Save" at bounding box center [1151, 173] width 44 height 11
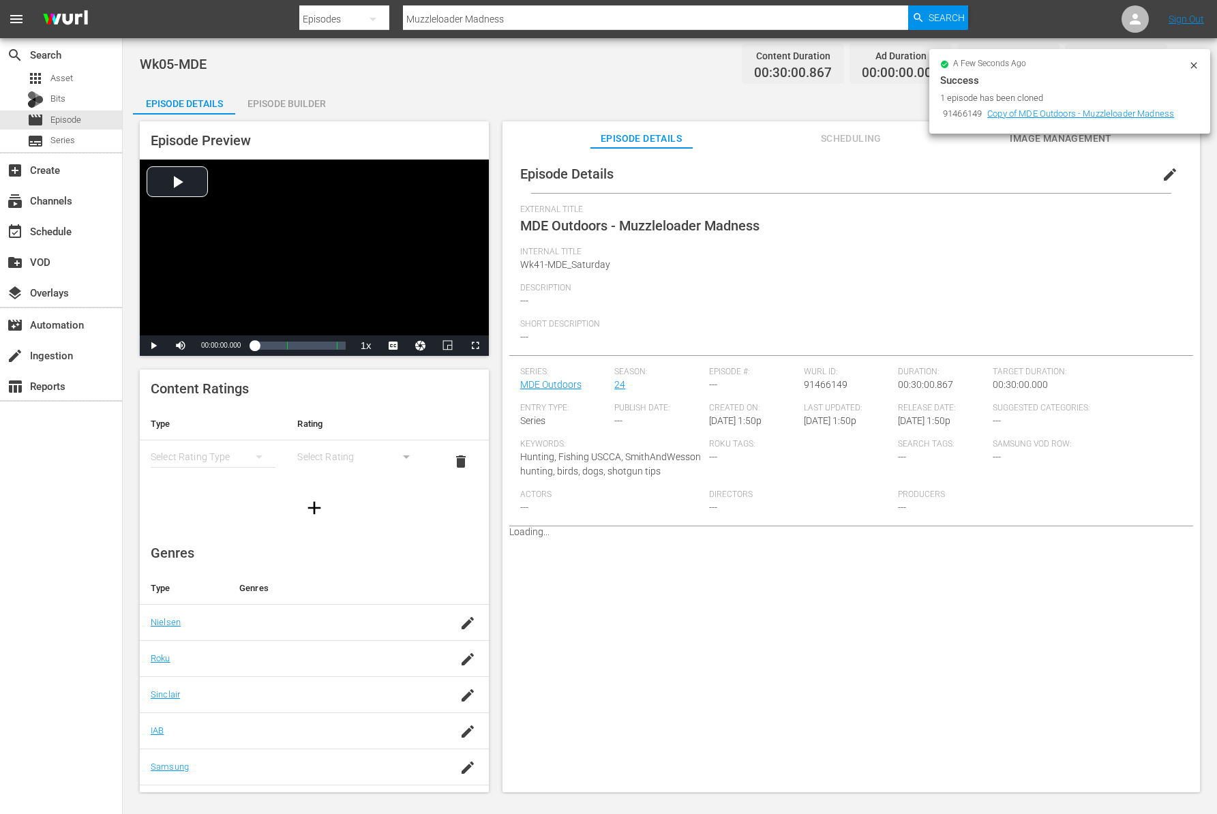
click at [326, 97] on div "Episode Builder" at bounding box center [286, 103] width 102 height 33
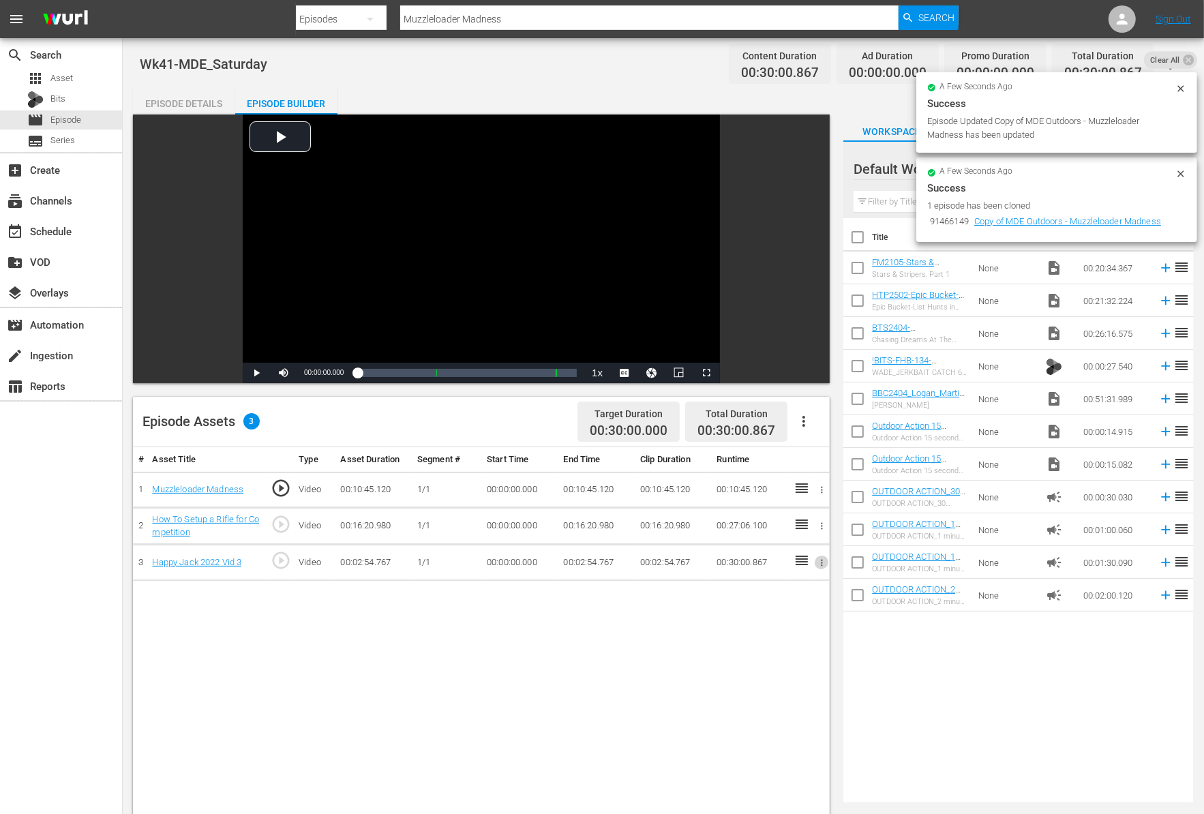
click at [817, 565] on icon "button" at bounding box center [822, 563] width 10 height 10
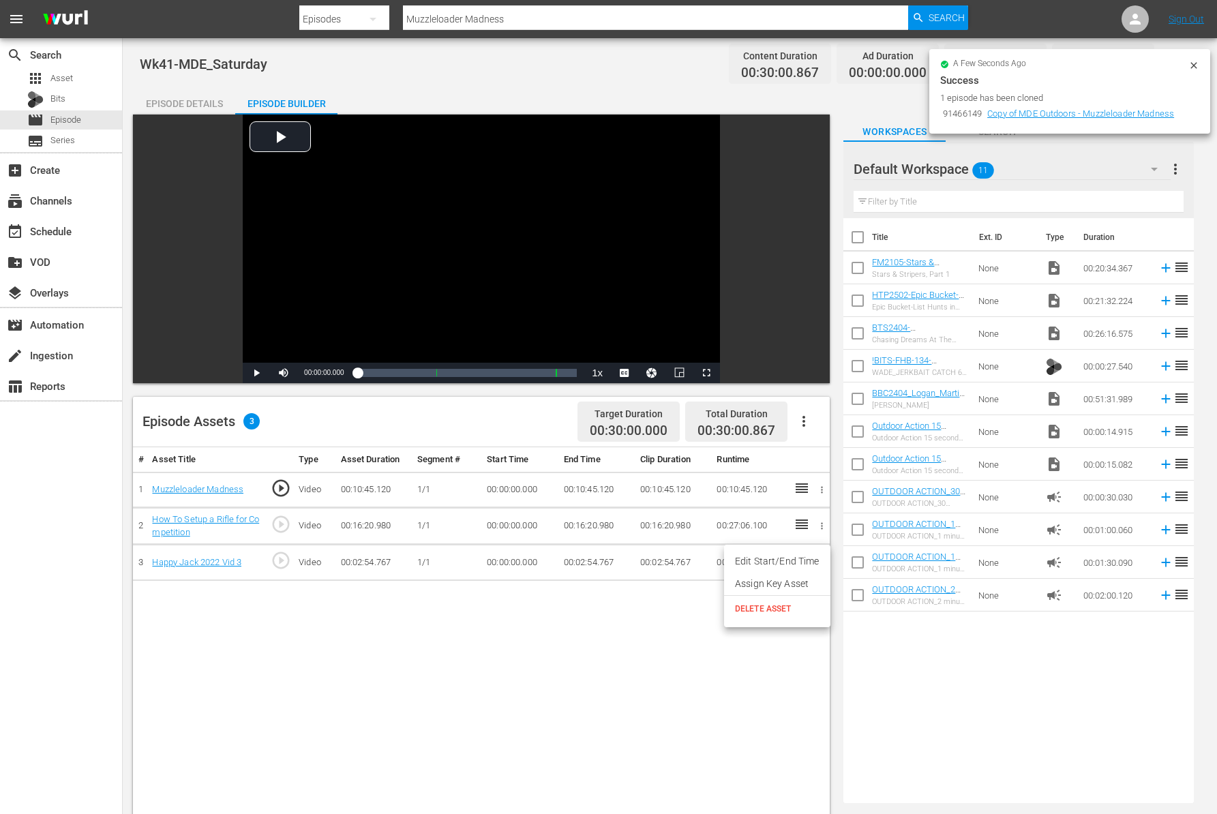
click at [569, 615] on div at bounding box center [608, 407] width 1217 height 814
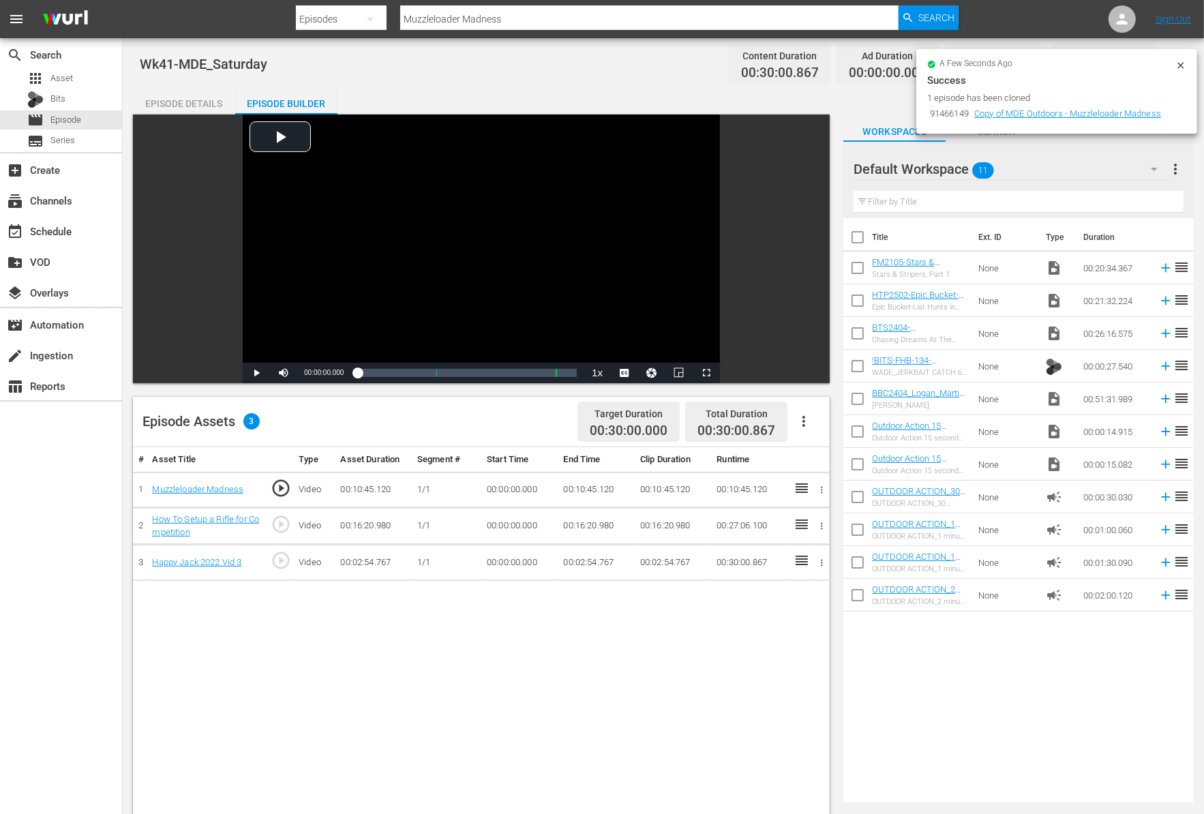
click at [819, 530] on icon "button" at bounding box center [822, 526] width 10 height 10
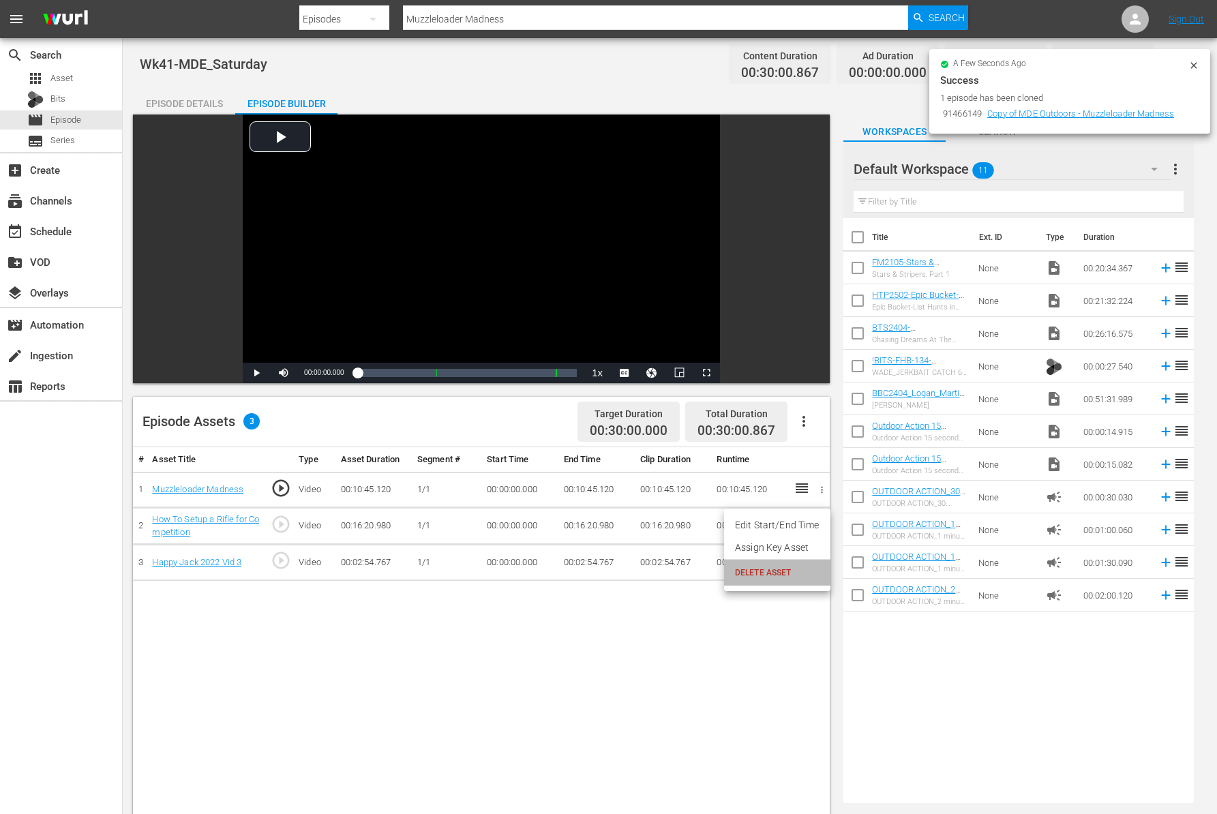
click at [797, 577] on span "DELETE ASSET" at bounding box center [777, 572] width 85 height 12
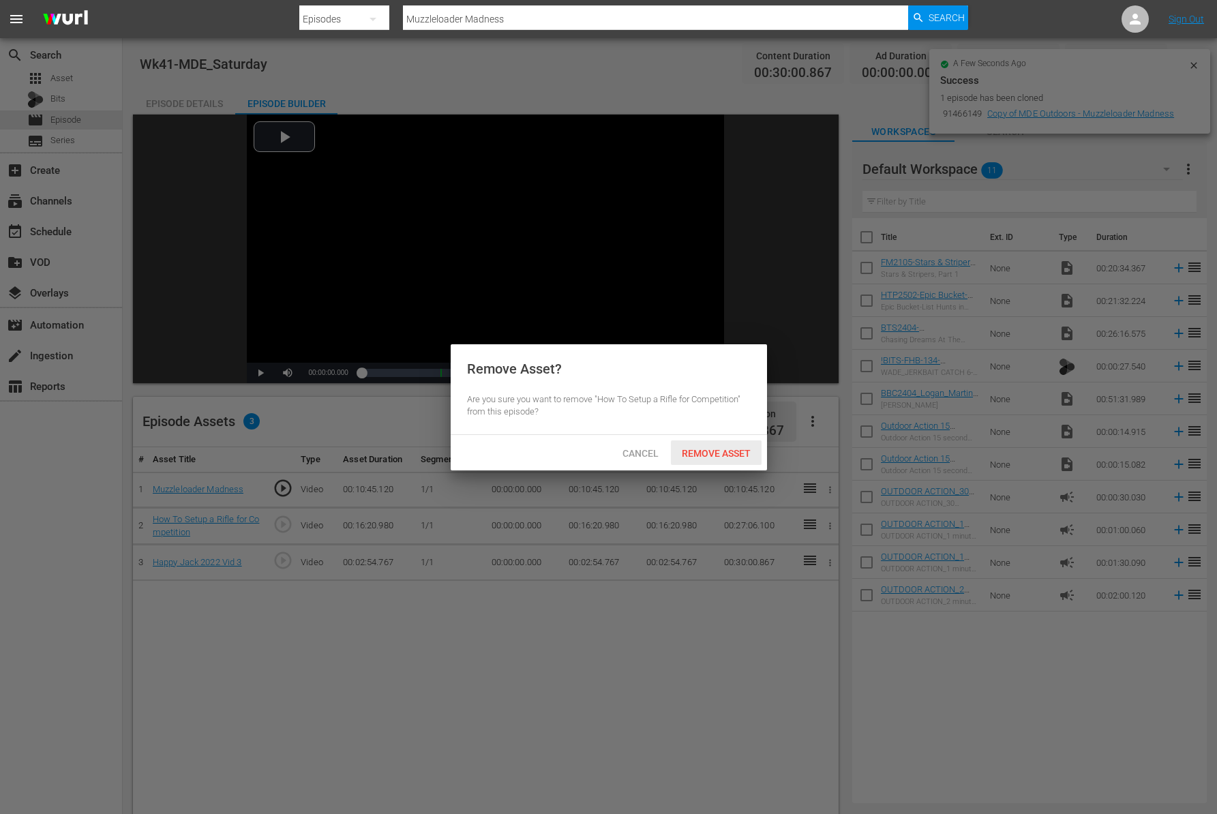
click at [724, 460] on div "Remove Asset" at bounding box center [716, 452] width 91 height 25
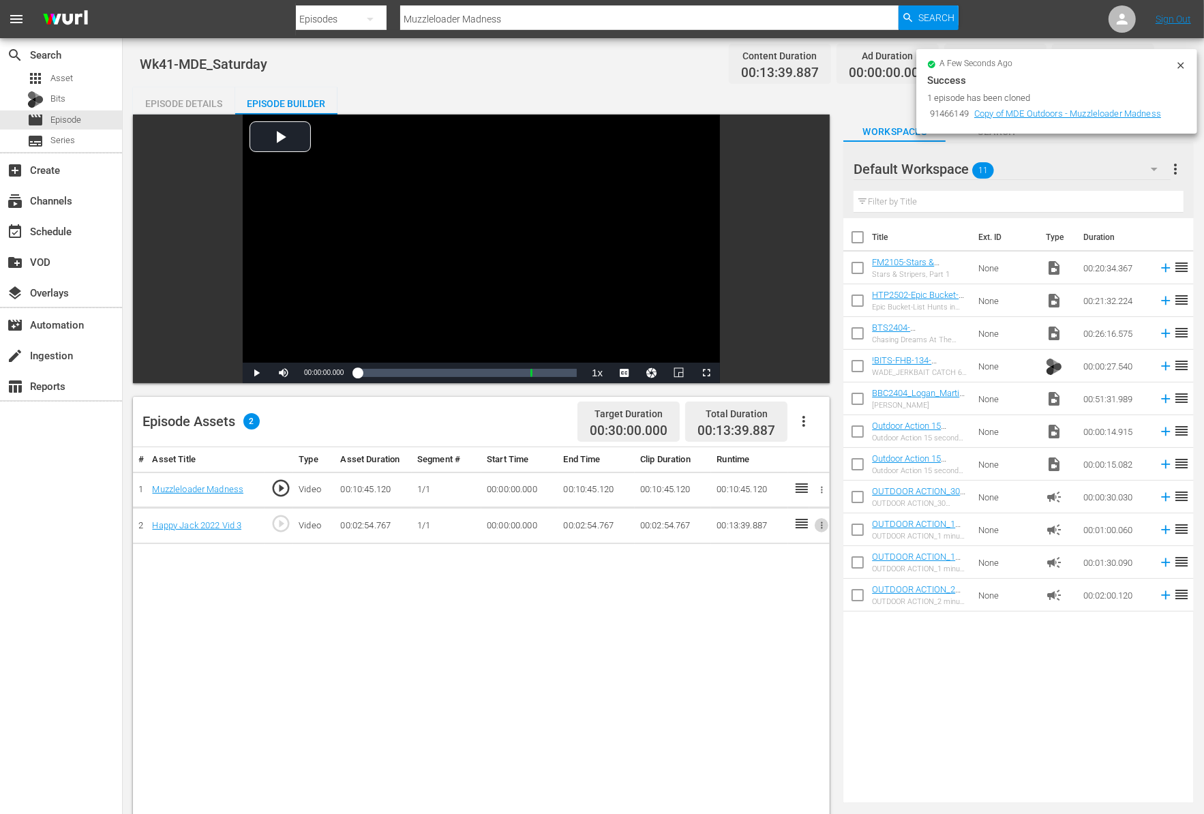
click at [820, 525] on icon "button" at bounding box center [822, 525] width 10 height 10
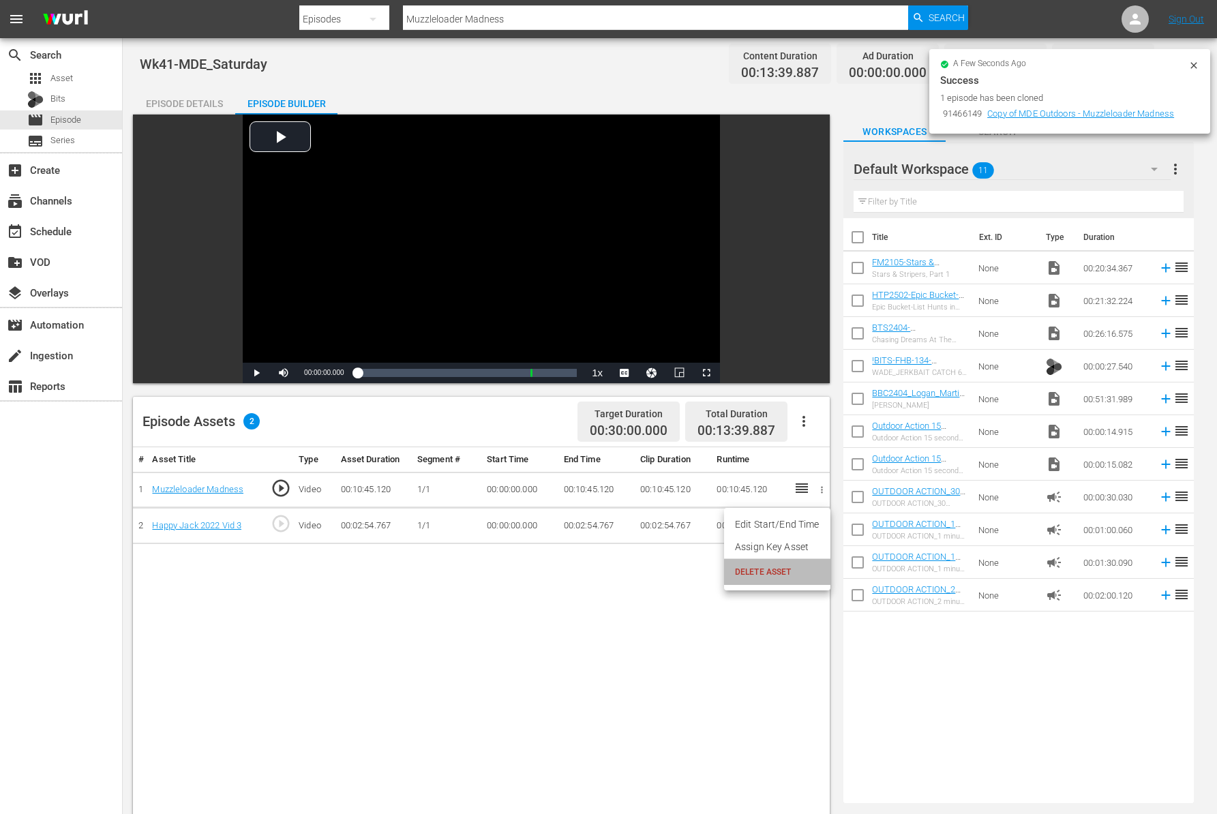
click at [782, 575] on span "DELETE ASSET" at bounding box center [777, 572] width 85 height 12
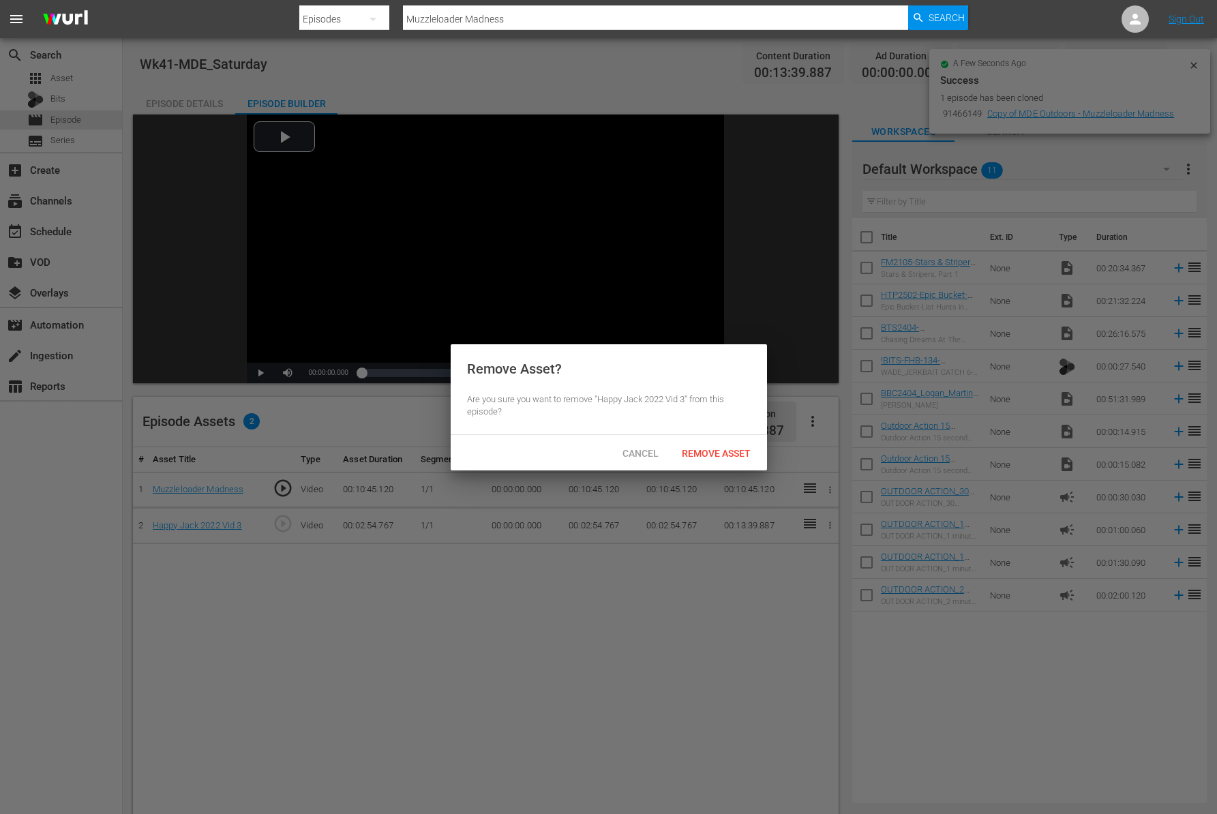
click at [727, 439] on div "Cancel Remove Asset" at bounding box center [609, 452] width 316 height 35
click at [641, 450] on span "Cancel" at bounding box center [640, 453] width 58 height 11
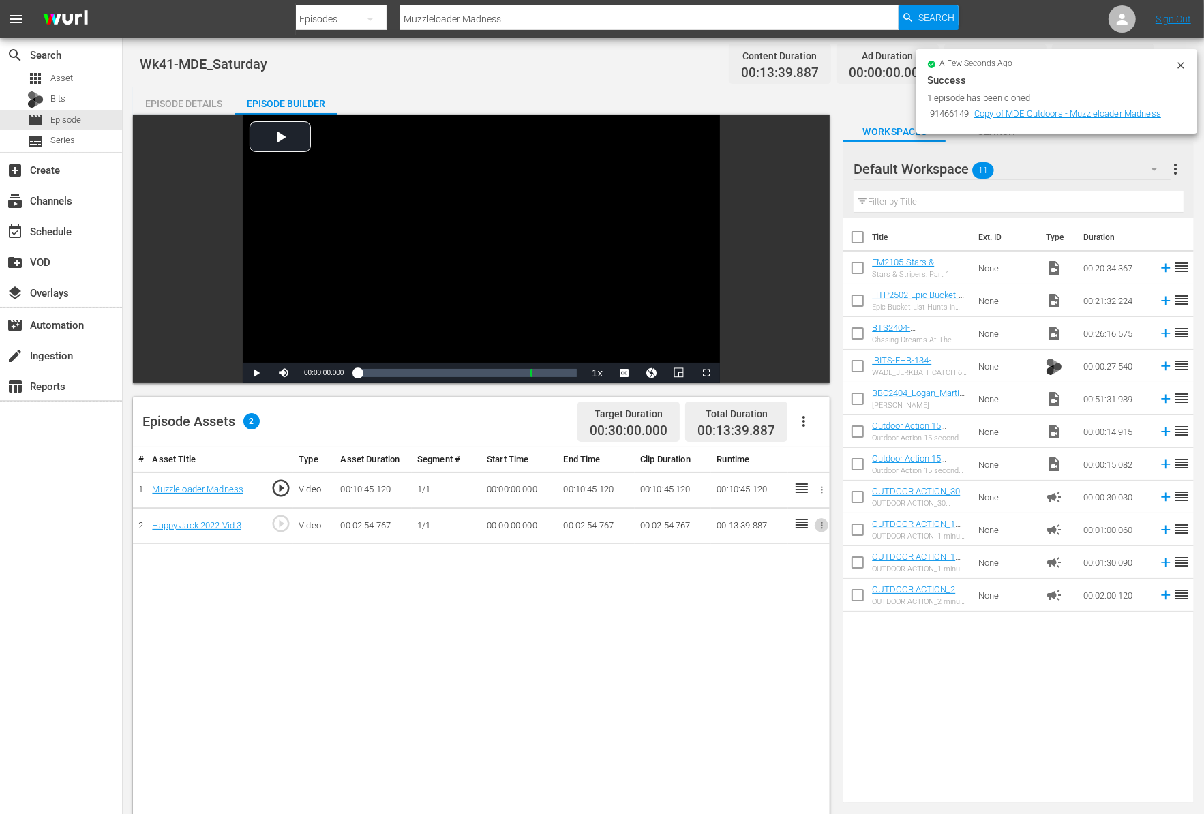
click at [819, 530] on icon "button" at bounding box center [822, 525] width 10 height 10
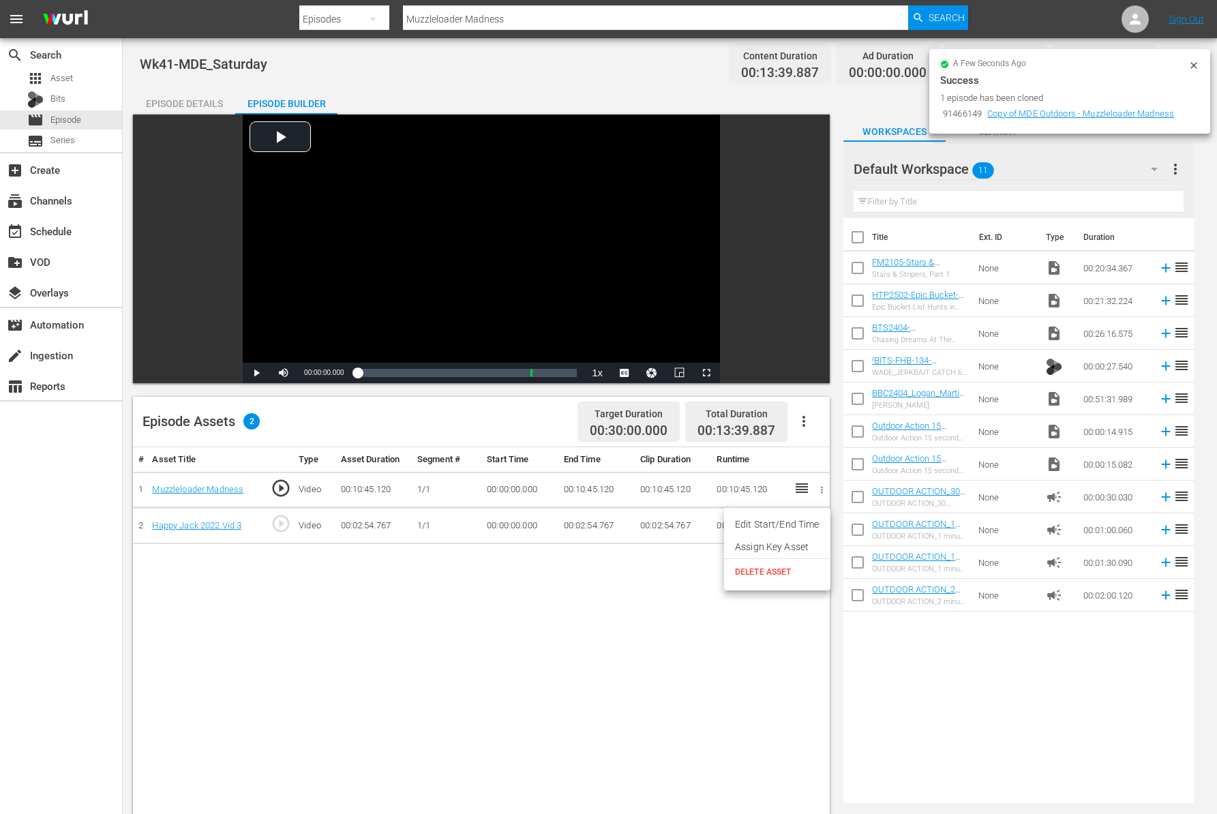
click at [780, 575] on span "DELETE ASSET" at bounding box center [777, 572] width 85 height 12
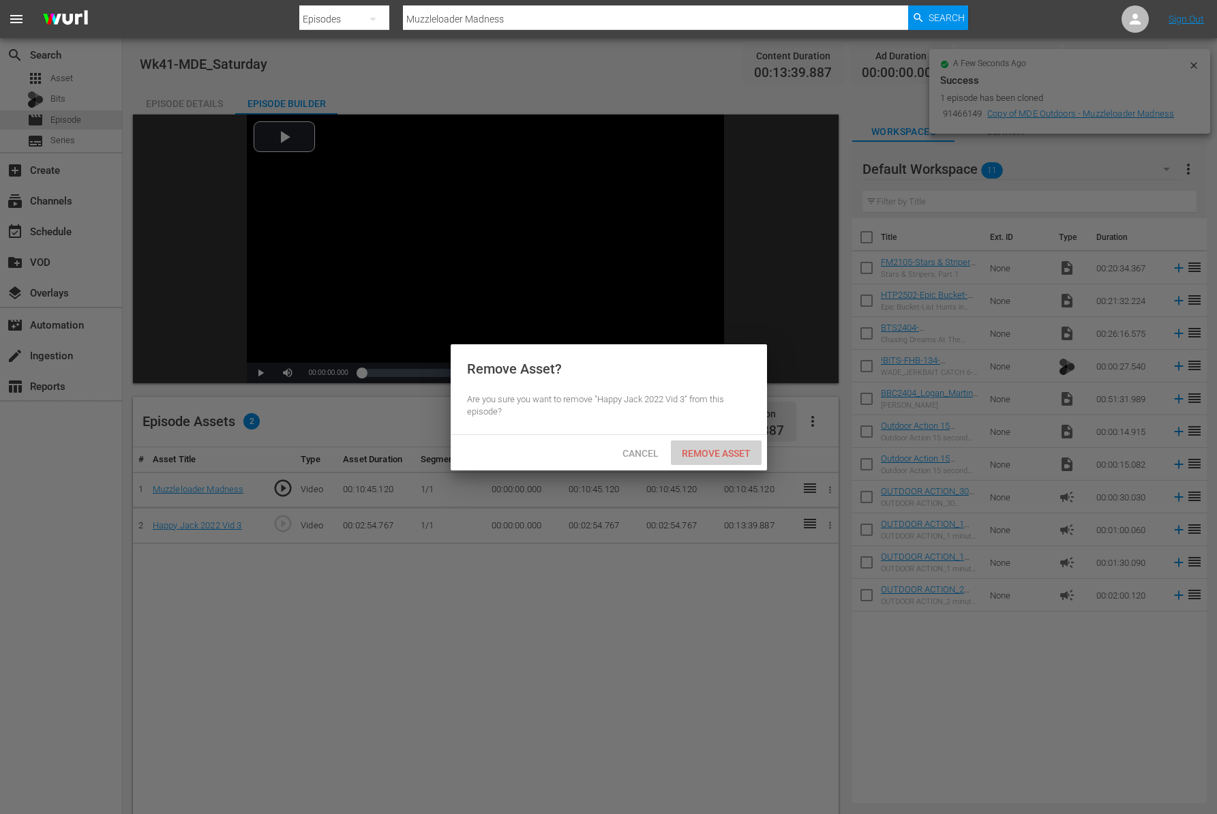
click at [707, 448] on span "Remove Asset" at bounding box center [716, 453] width 91 height 11
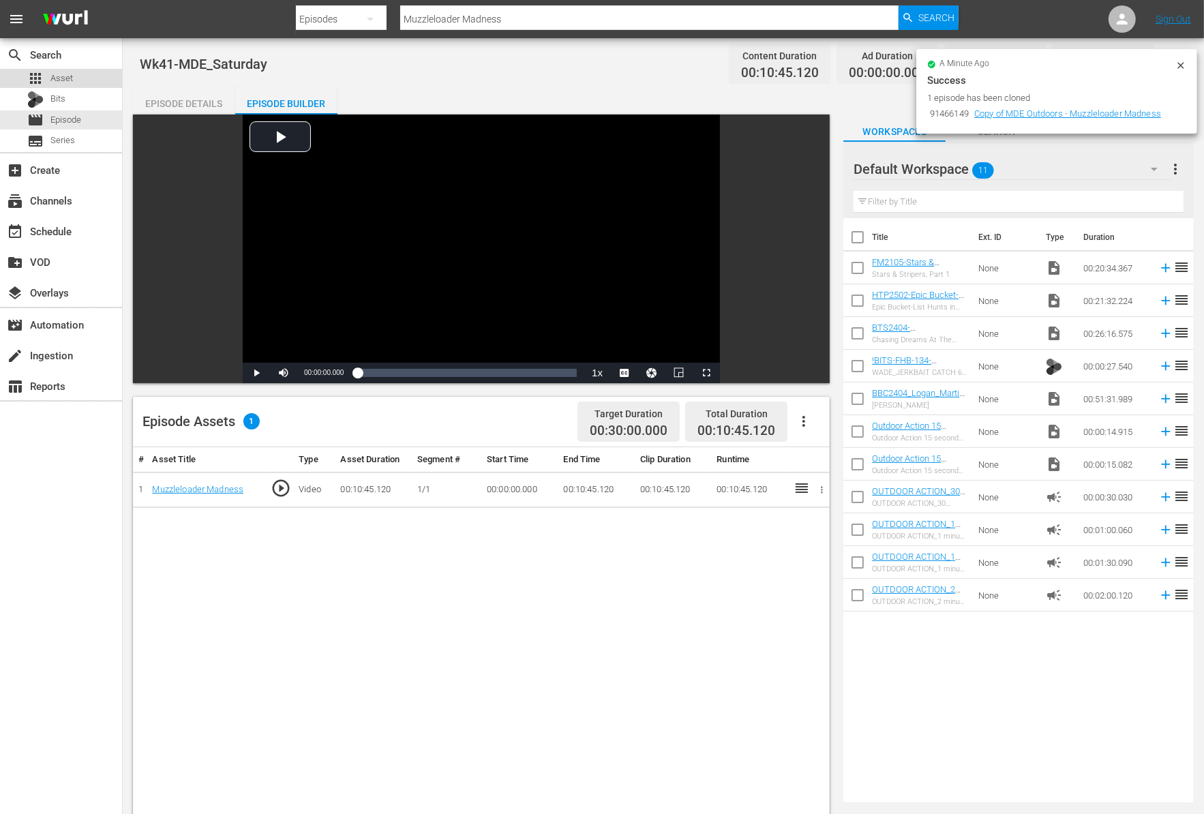
click at [61, 76] on span "Asset" at bounding box center [61, 79] width 22 height 14
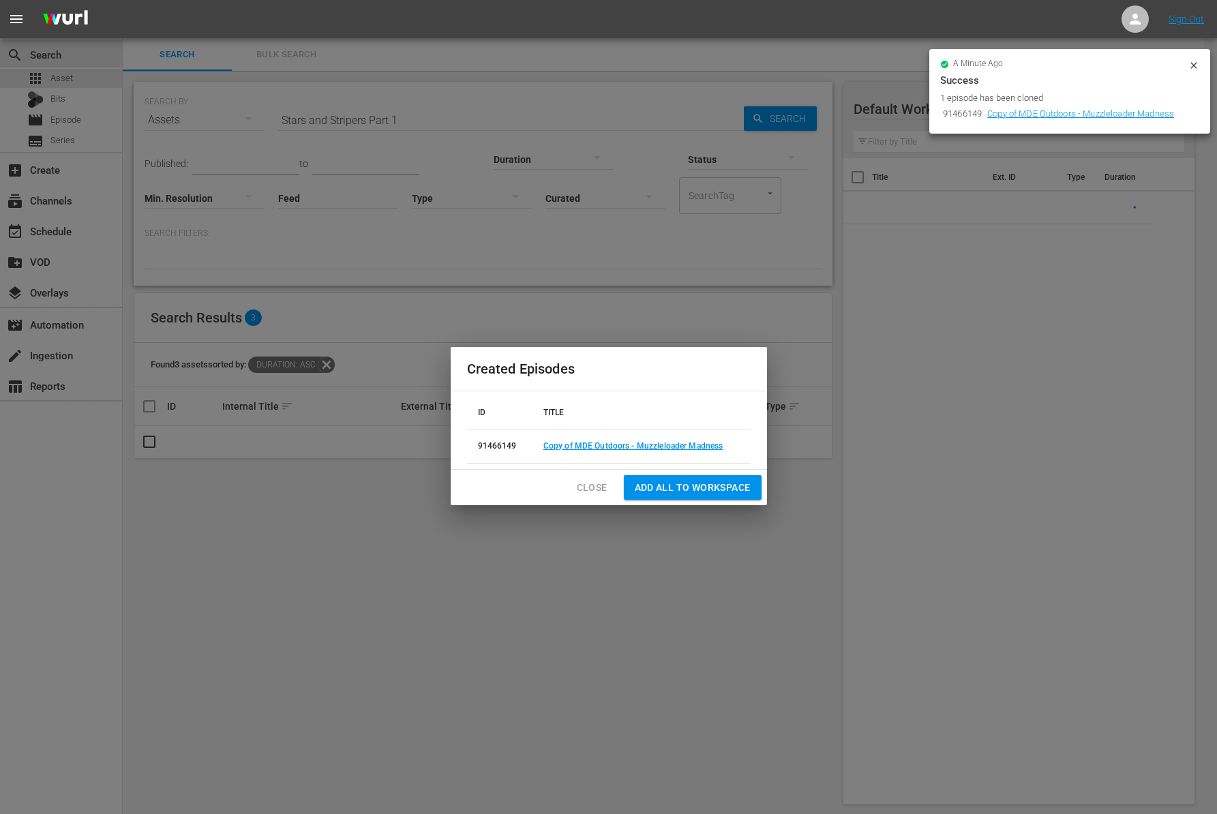
click at [591, 485] on span "Close" at bounding box center [592, 487] width 31 height 17
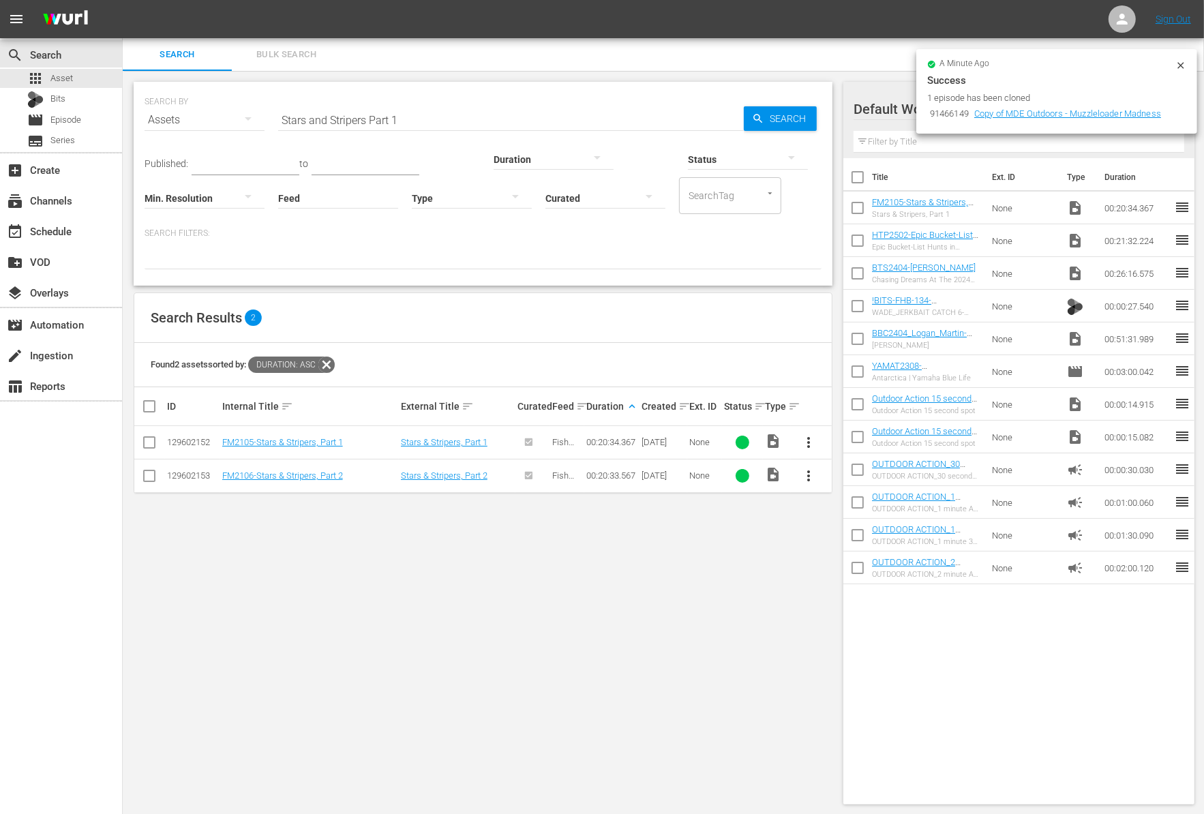
click at [433, 112] on input "Stars and Stripers Part 1" at bounding box center [511, 120] width 466 height 33
click at [433, 111] on input "Stars and Stripers Part 1" at bounding box center [511, 120] width 466 height 33
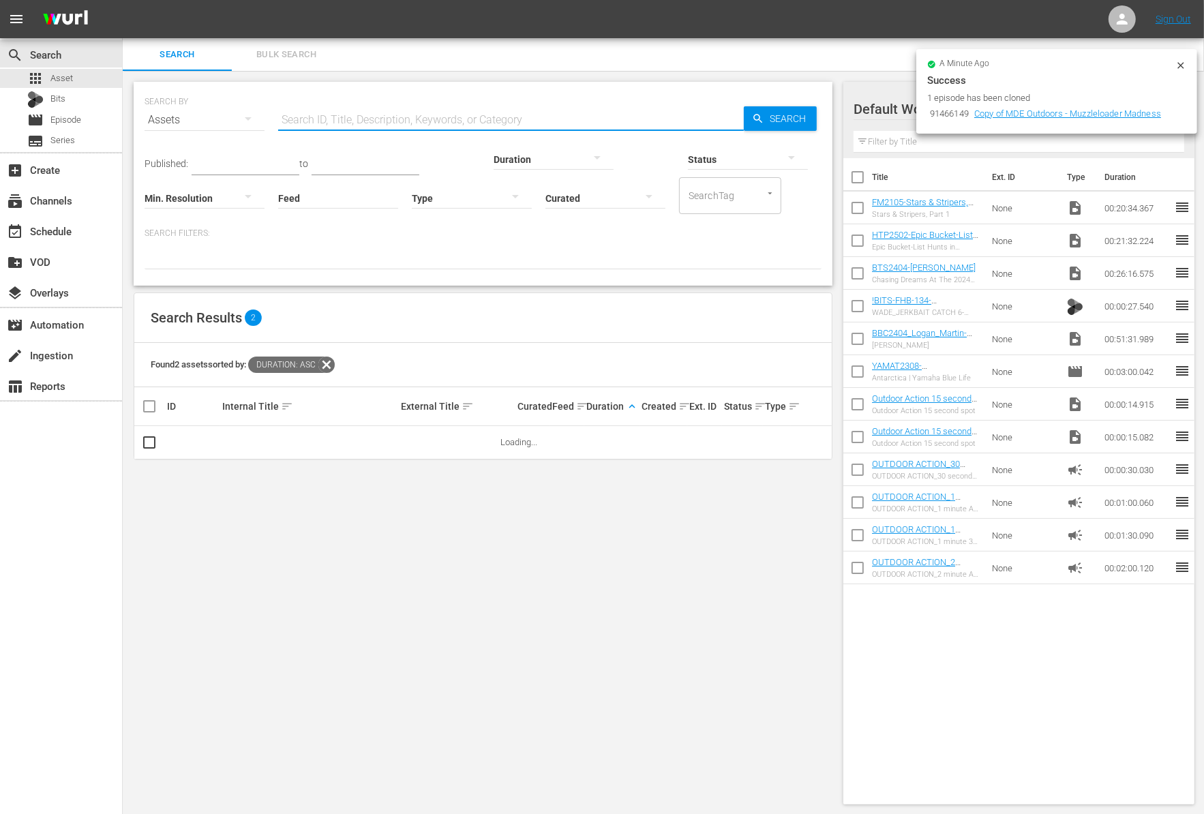
click at [495, 235] on p "Search Filters:" at bounding box center [482, 234] width 677 height 12
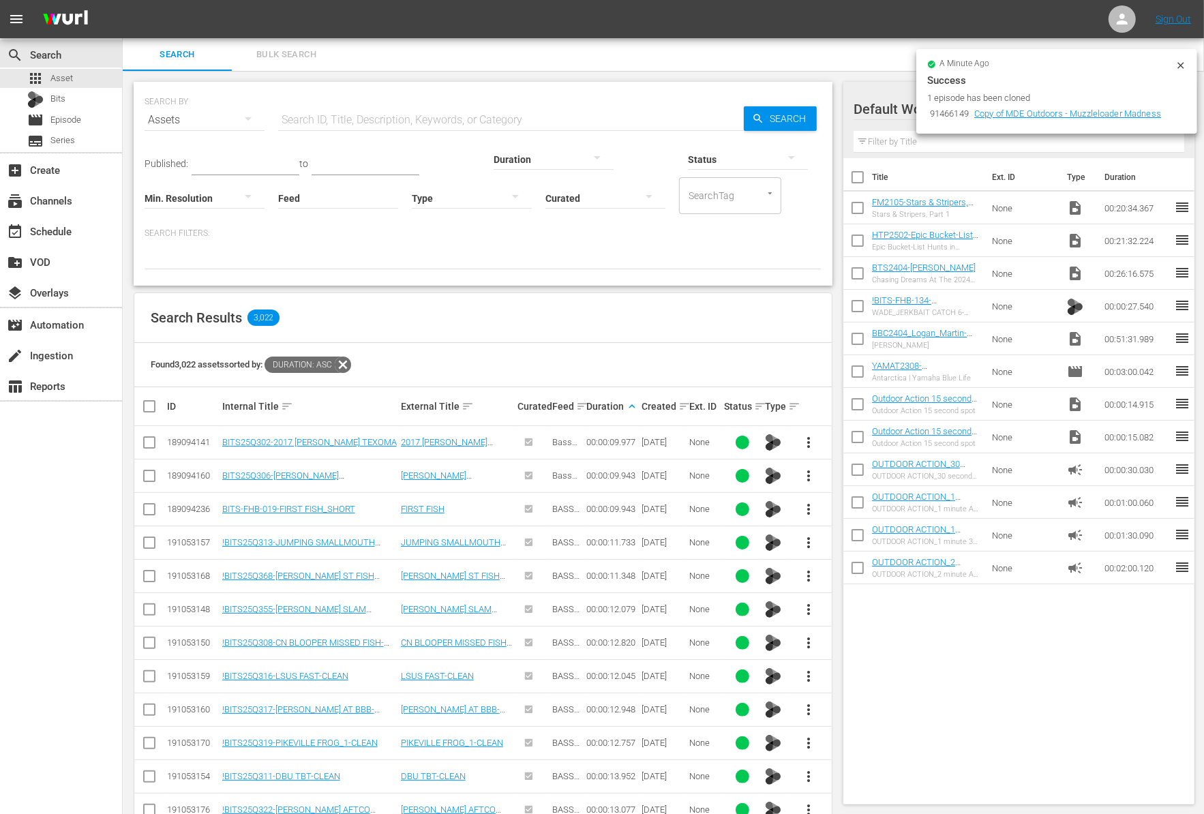
scroll to position [331, 0]
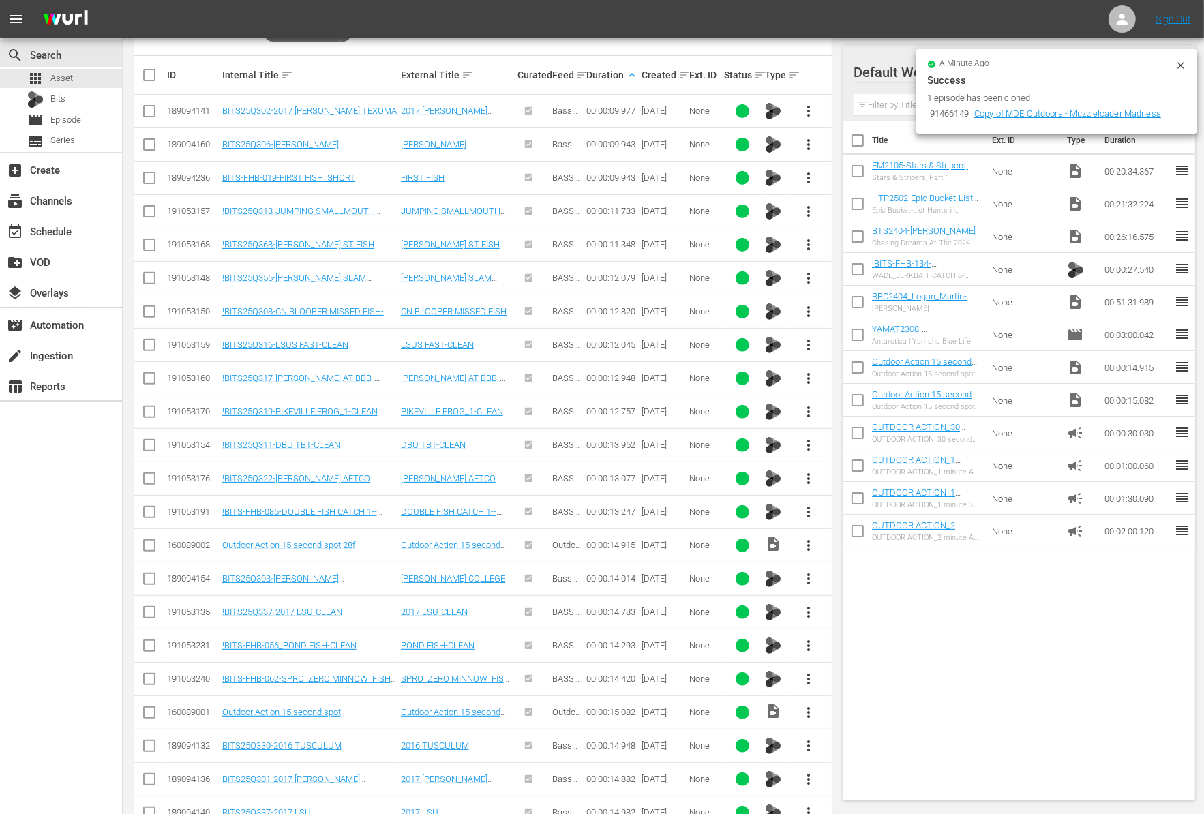
click at [809, 544] on span "more_vert" at bounding box center [809, 545] width 16 height 16
click at [842, 583] on div "Workspace" at bounding box center [882, 578] width 93 height 33
click at [67, 121] on span "Episode" at bounding box center [65, 120] width 31 height 14
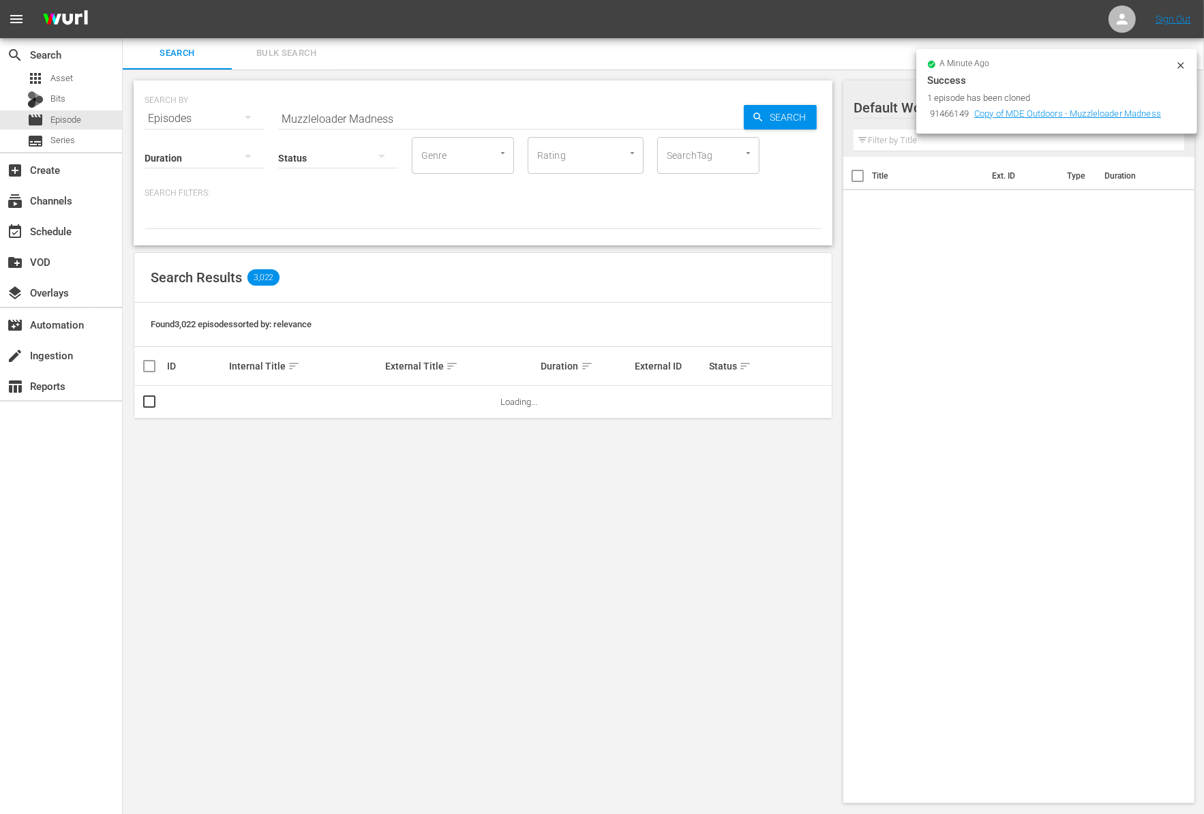
scroll to position [1, 0]
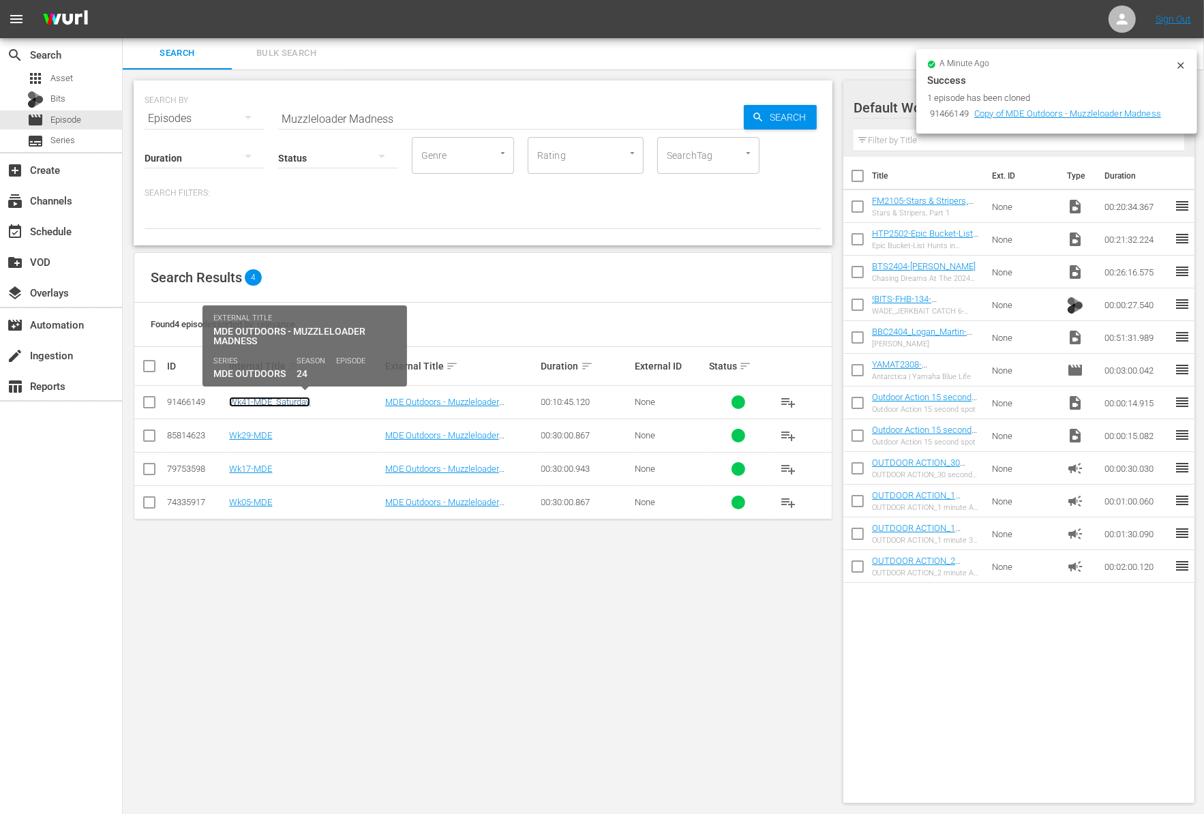
click at [288, 402] on link "Wk41-MDE_Saturday" at bounding box center [269, 402] width 81 height 10
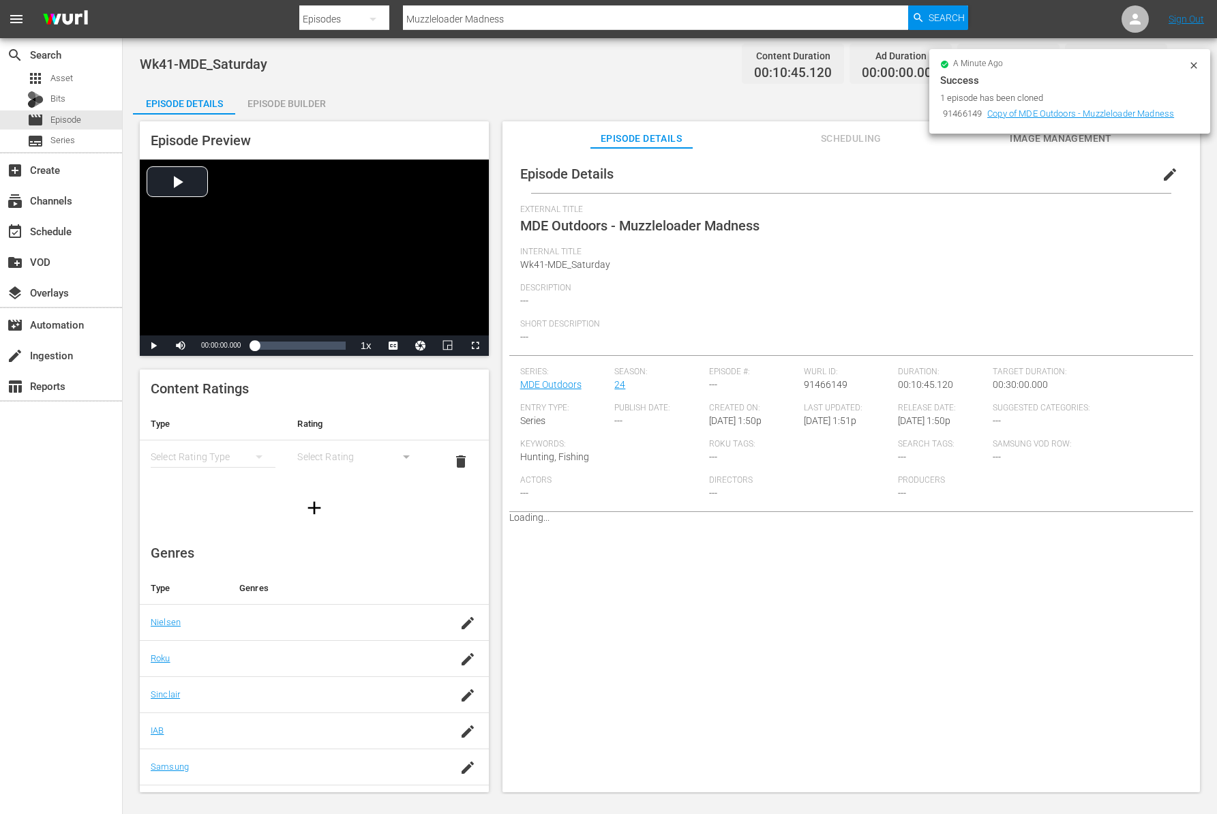
click at [281, 103] on div "Episode Builder" at bounding box center [286, 103] width 102 height 33
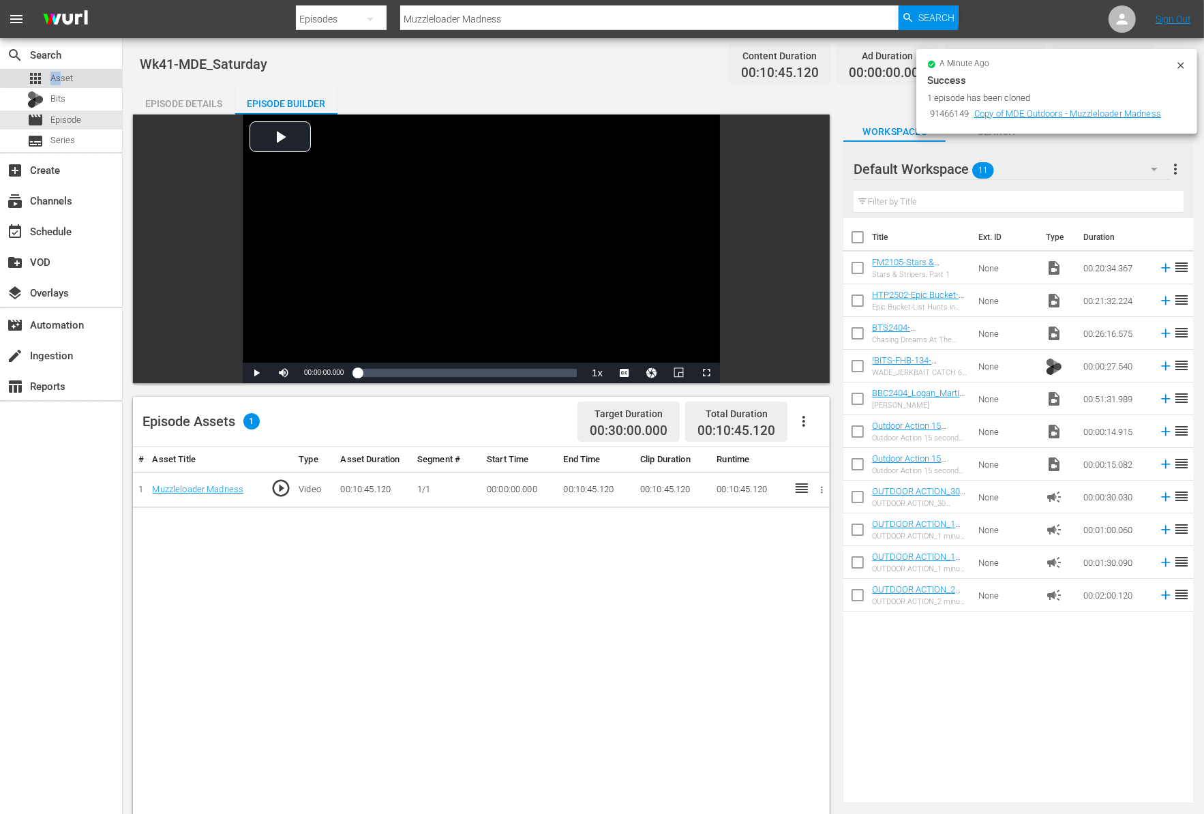
click at [61, 72] on span "Asset" at bounding box center [61, 79] width 22 height 14
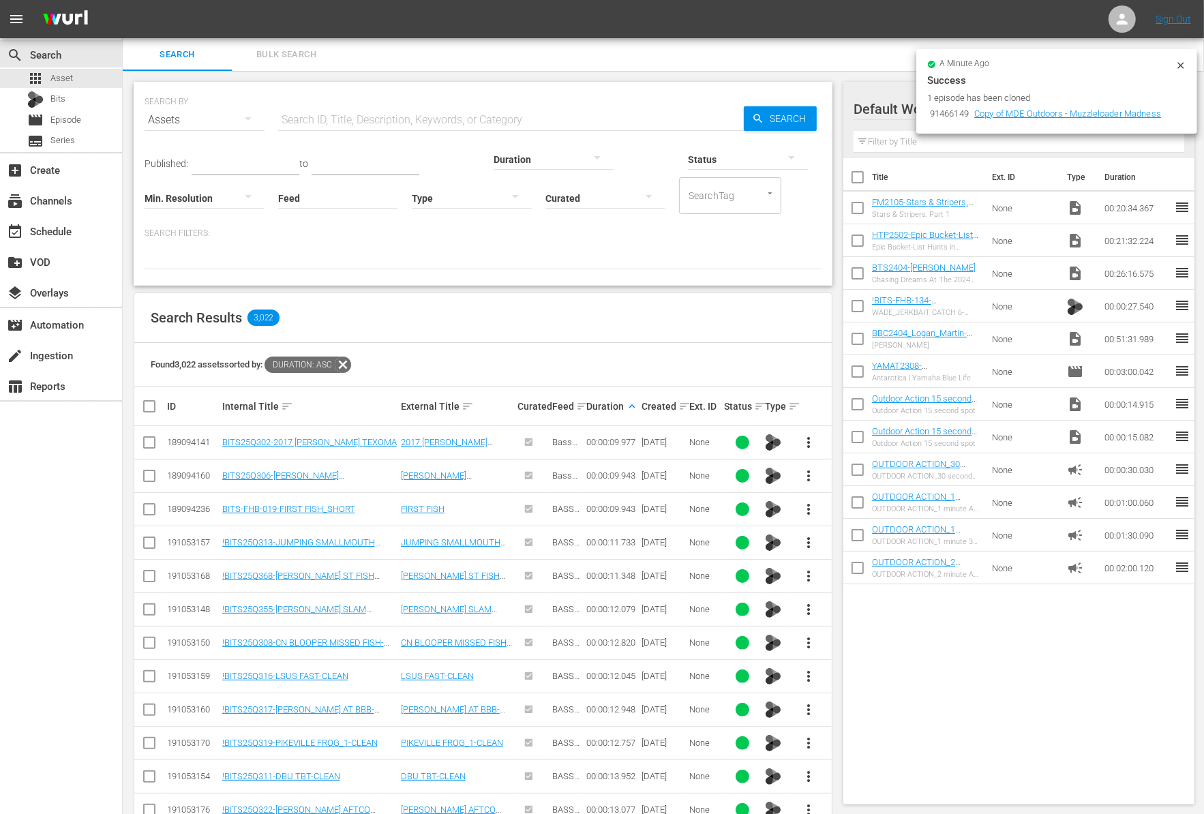
scroll to position [331, 0]
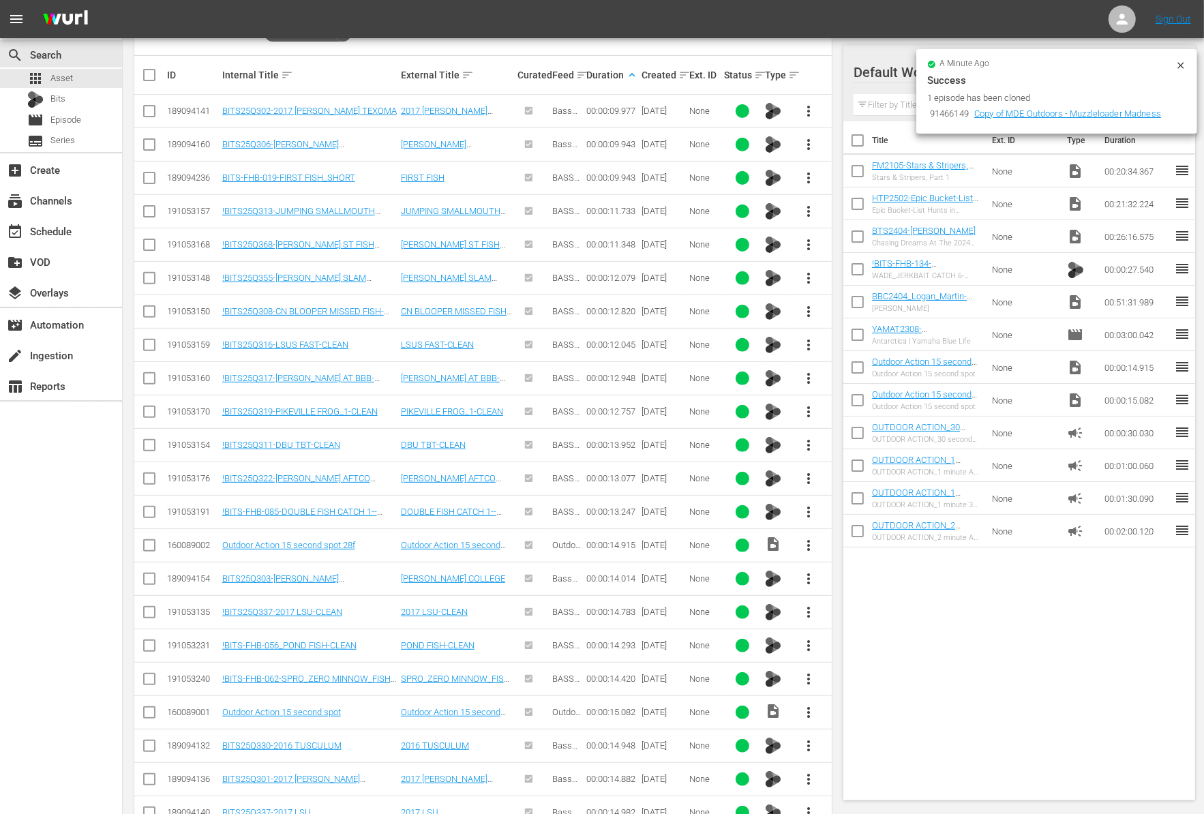
click at [812, 737] on span "more_vert" at bounding box center [809, 745] width 16 height 16
click at [872, 661] on div "Workspace" at bounding box center [882, 668] width 93 height 33
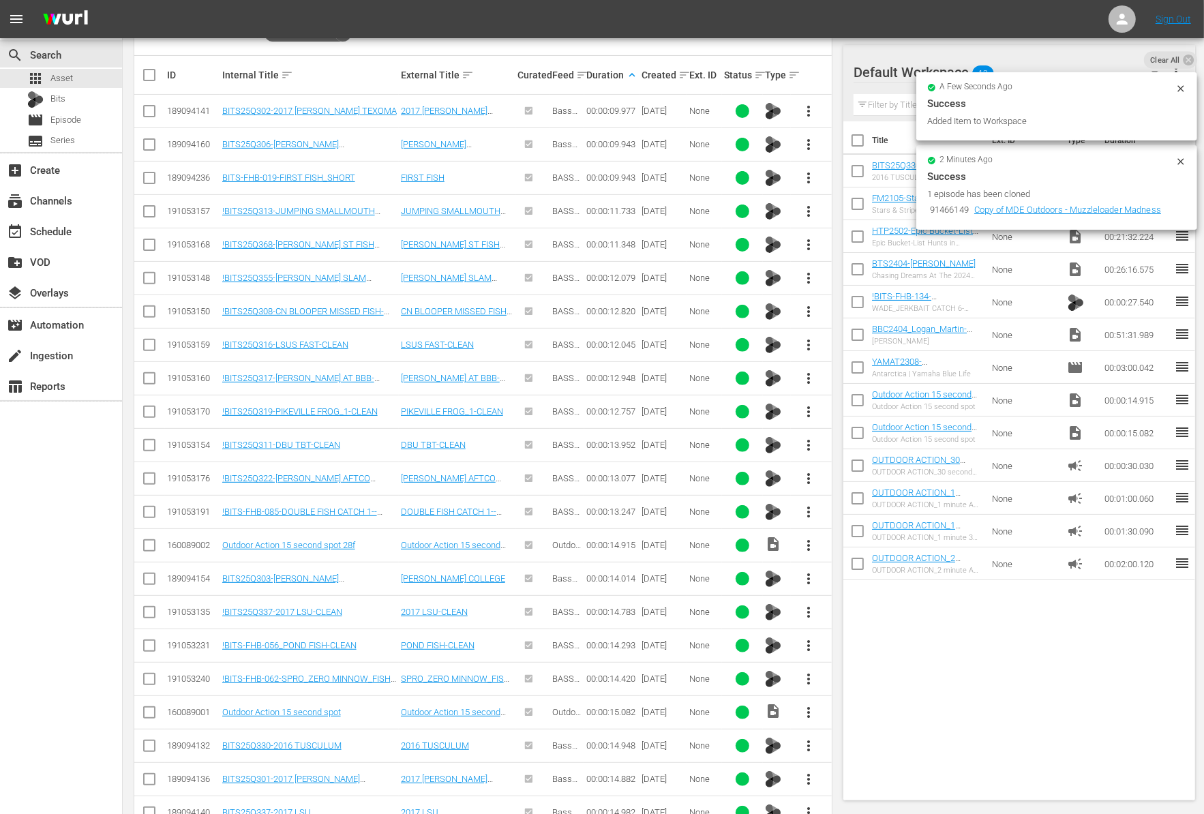
click at [1183, 81] on div "a few seconds ago Success Added Item to Workspace" at bounding box center [1056, 106] width 281 height 68
click at [1187, 61] on icon at bounding box center [1188, 60] width 11 height 11
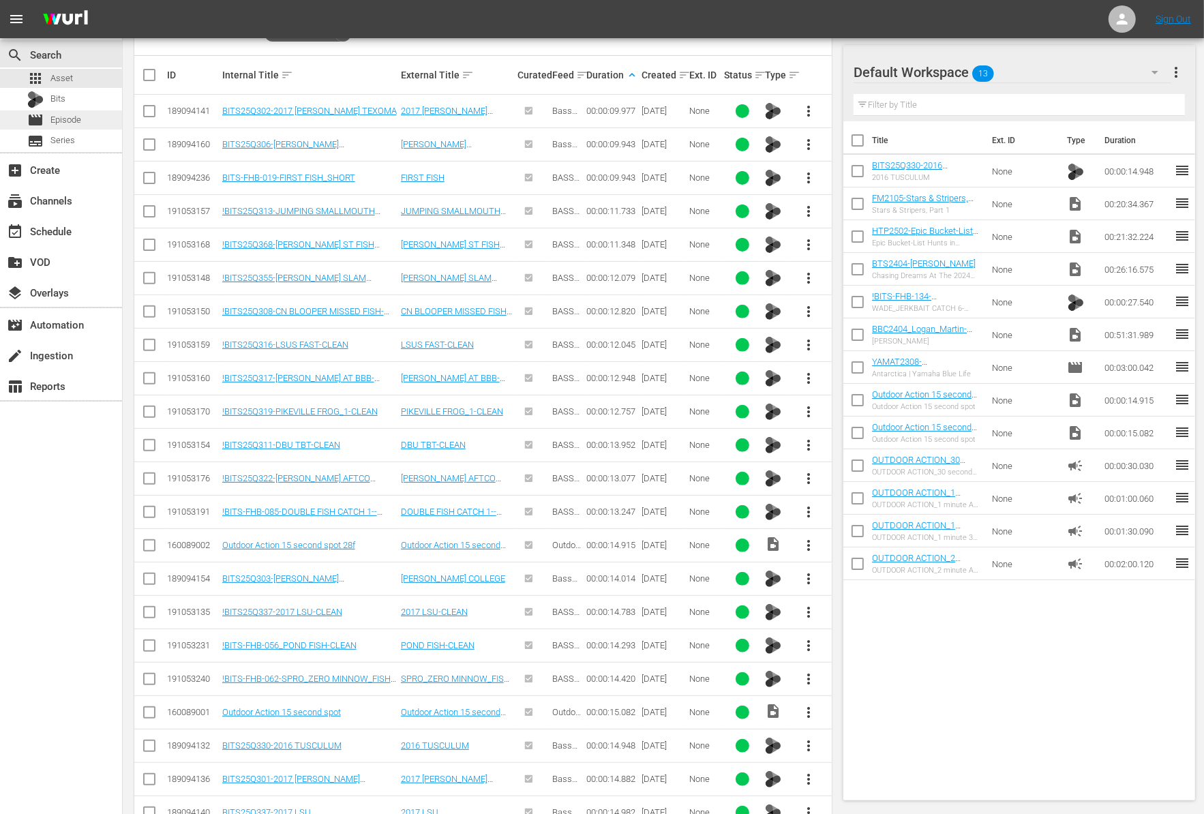
click at [78, 125] on span "Episode" at bounding box center [65, 120] width 31 height 14
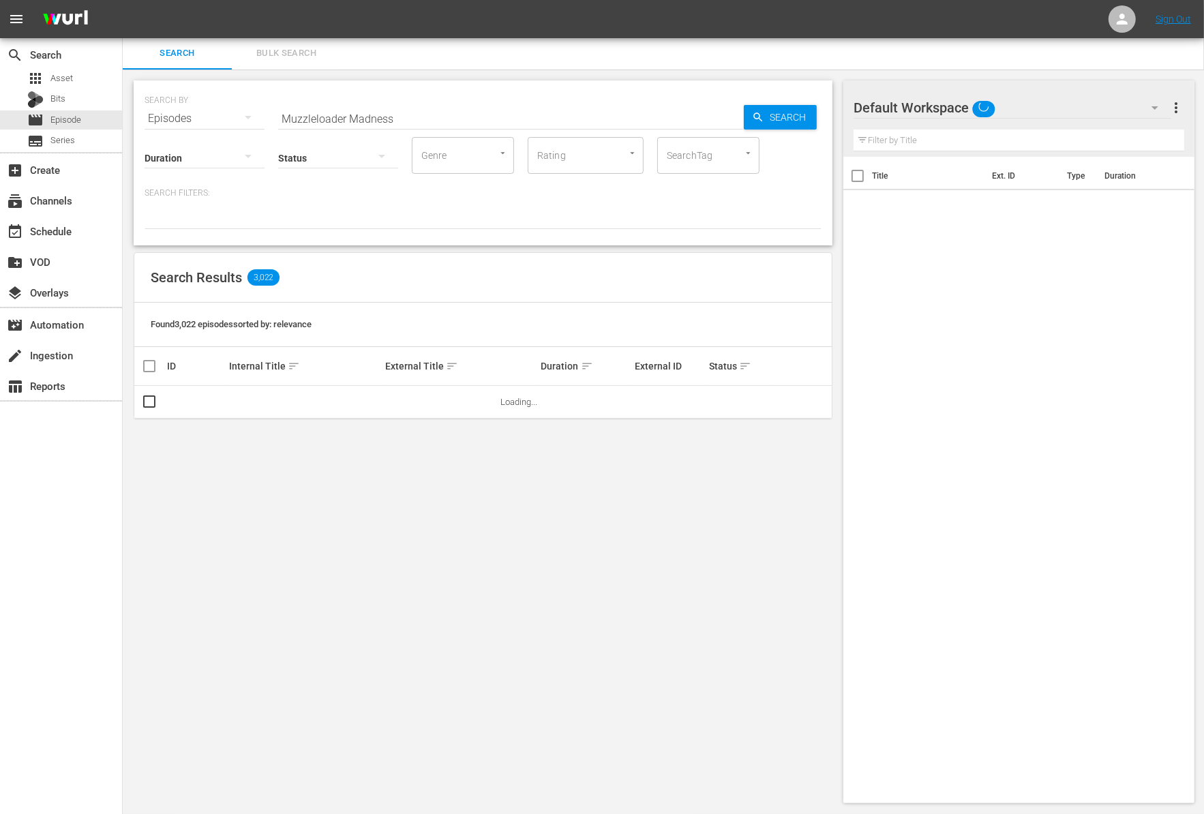
scroll to position [1, 0]
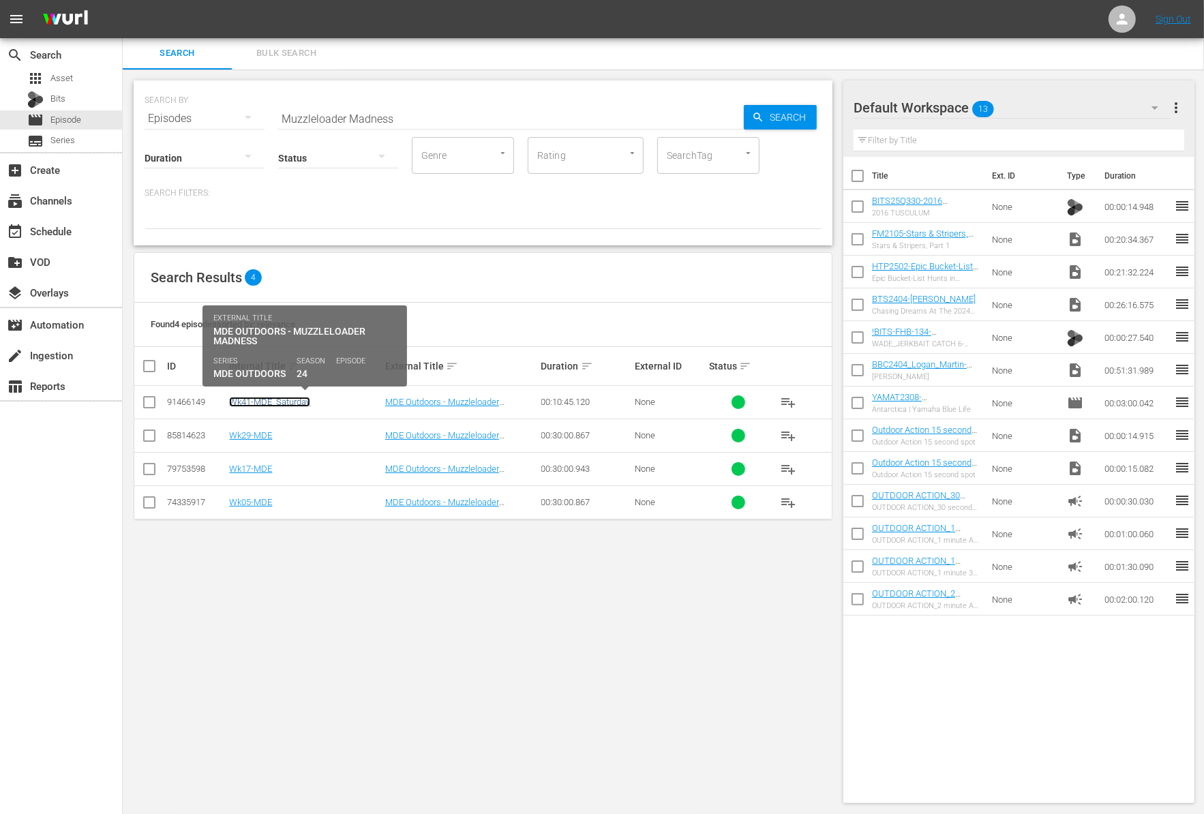
click at [298, 402] on link "Wk41-MDE_Saturday" at bounding box center [269, 402] width 81 height 10
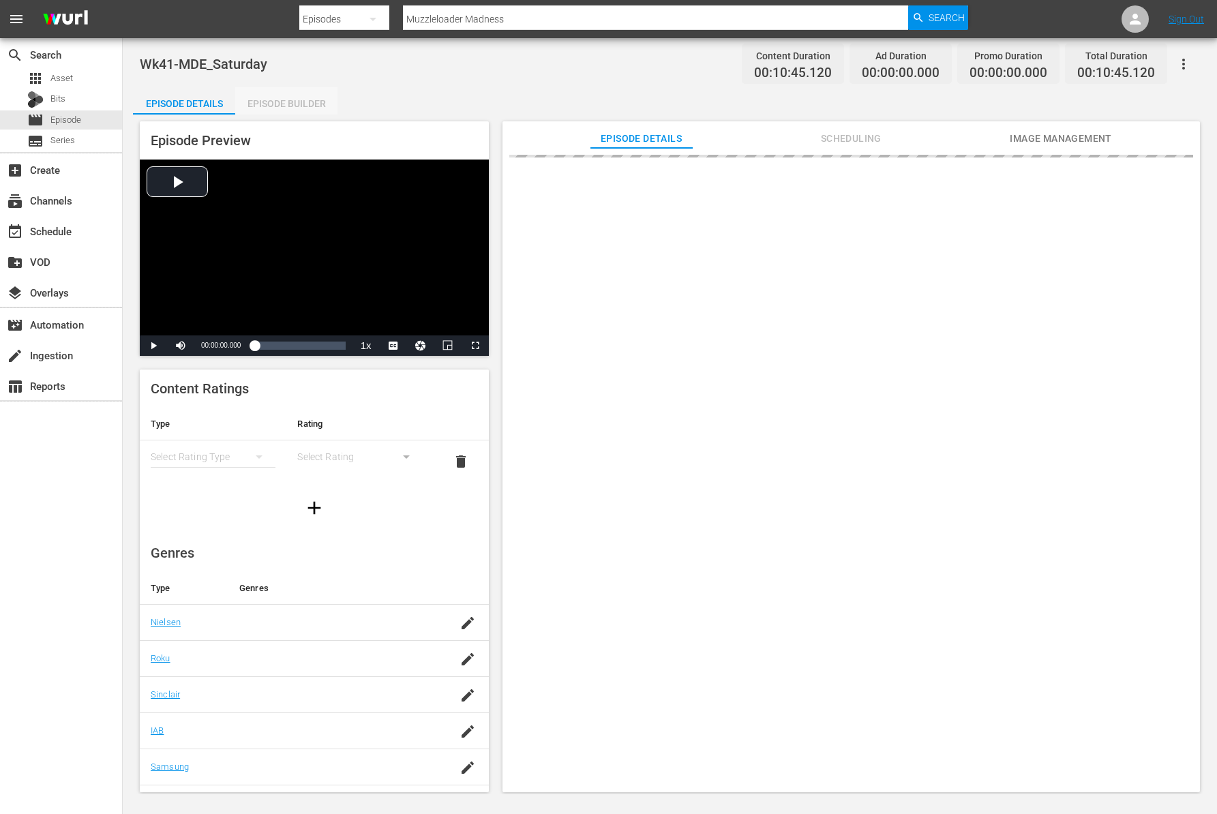
click at [272, 102] on div "Episode Builder" at bounding box center [286, 103] width 102 height 33
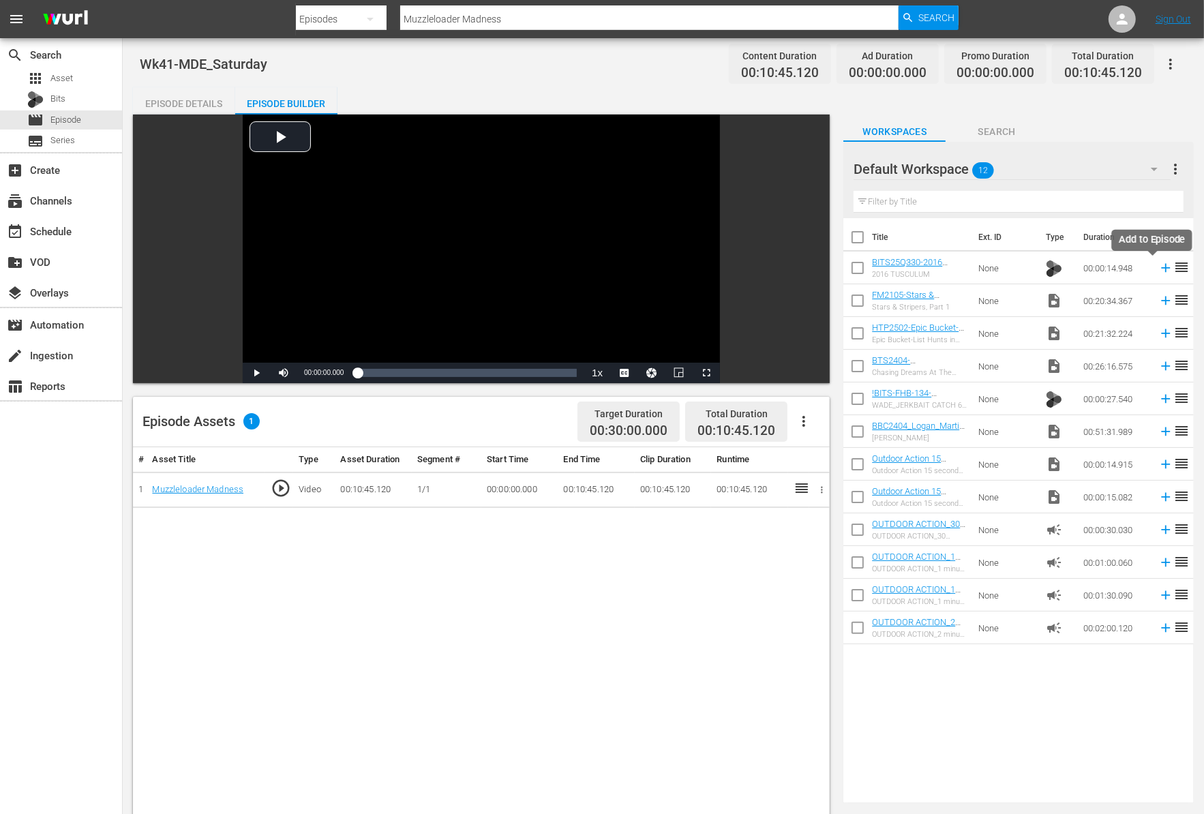
click at [1158, 265] on icon at bounding box center [1165, 267] width 15 height 15
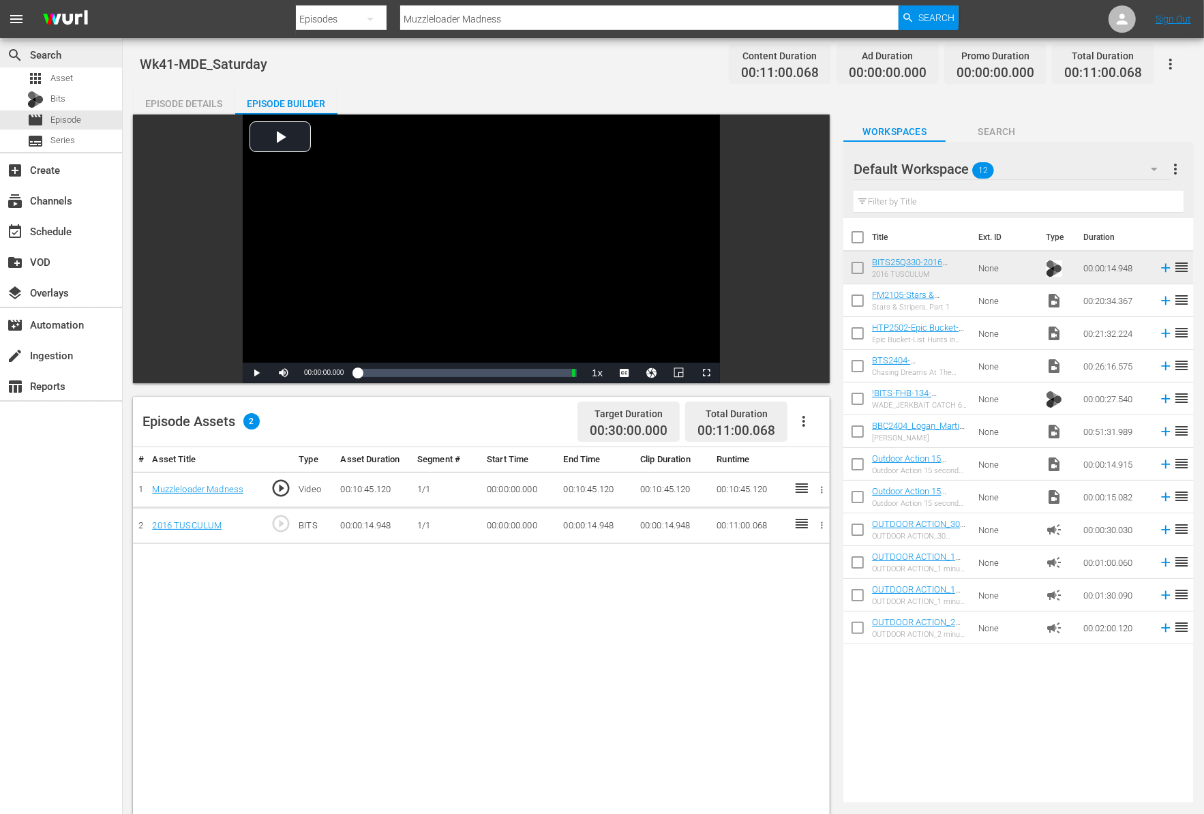
click at [63, 65] on div "search Search" at bounding box center [61, 53] width 122 height 27
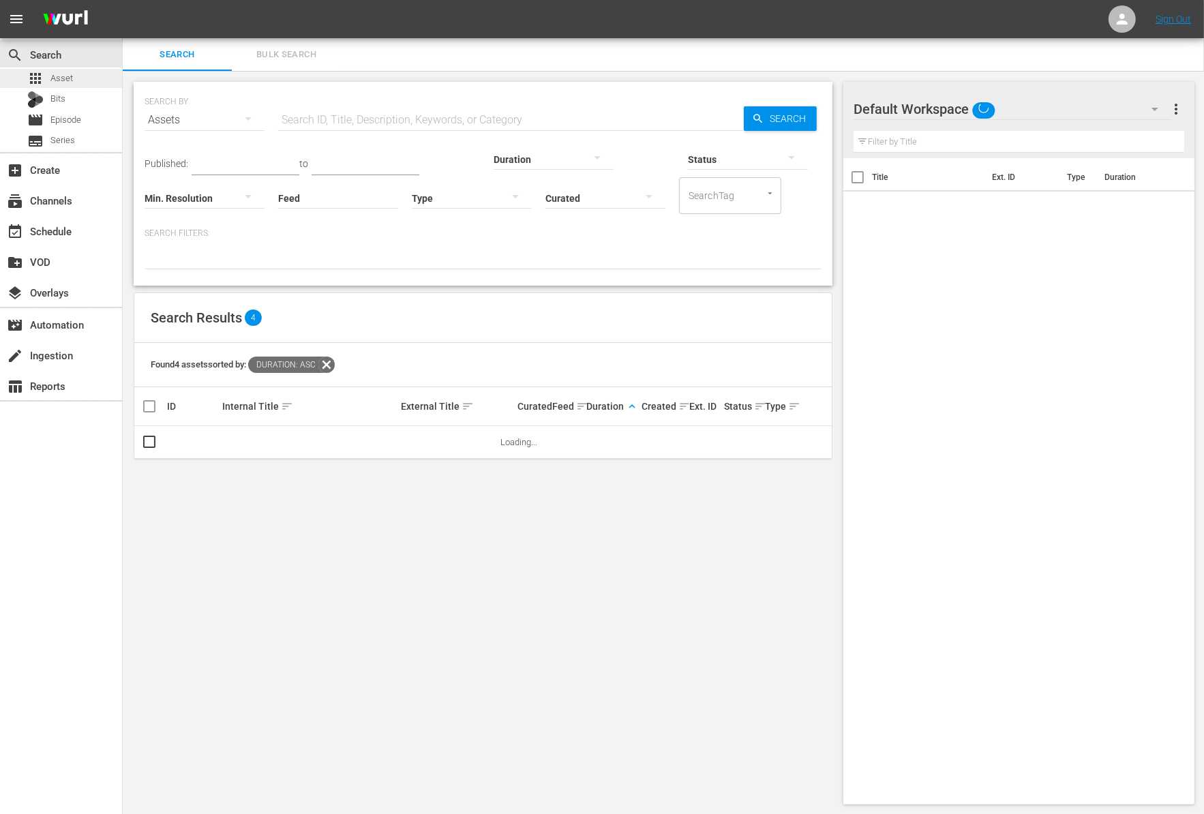
click at [64, 78] on span "Asset" at bounding box center [61, 79] width 22 height 14
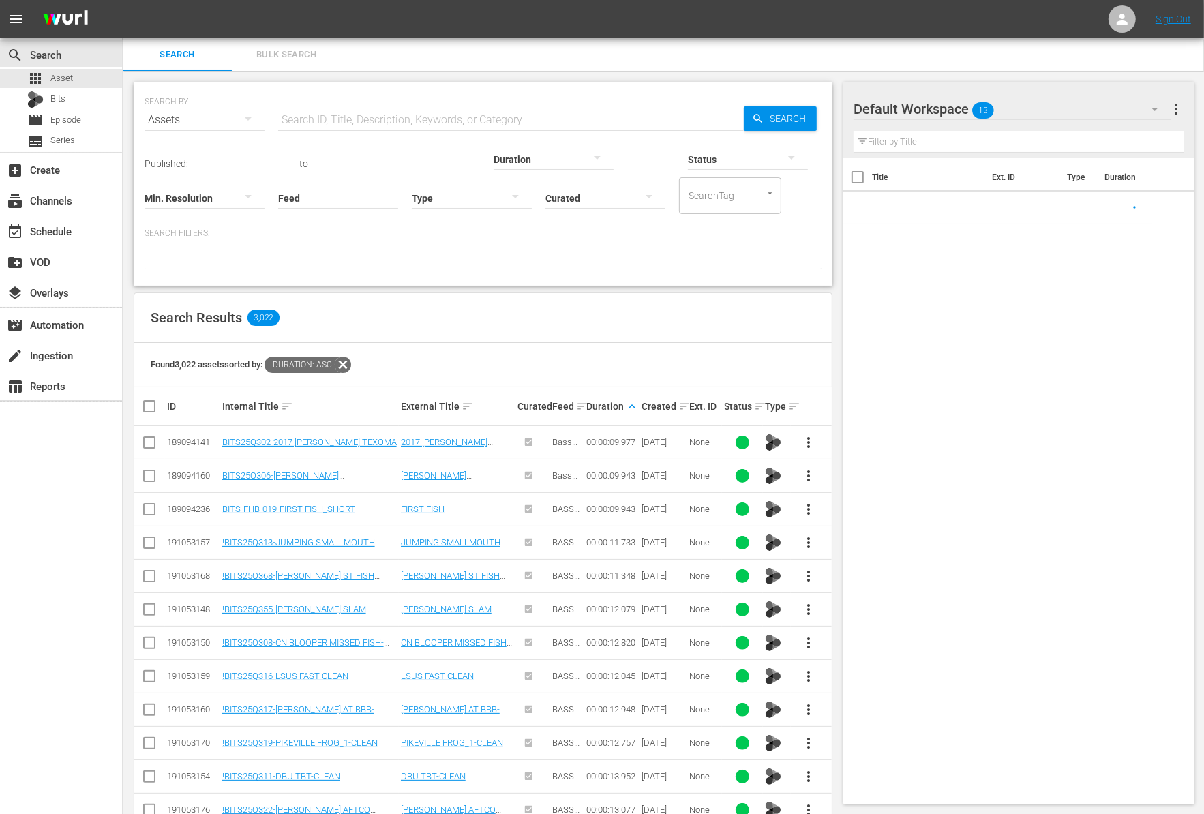
click at [545, 166] on div "Curated" at bounding box center [605, 189] width 120 height 49
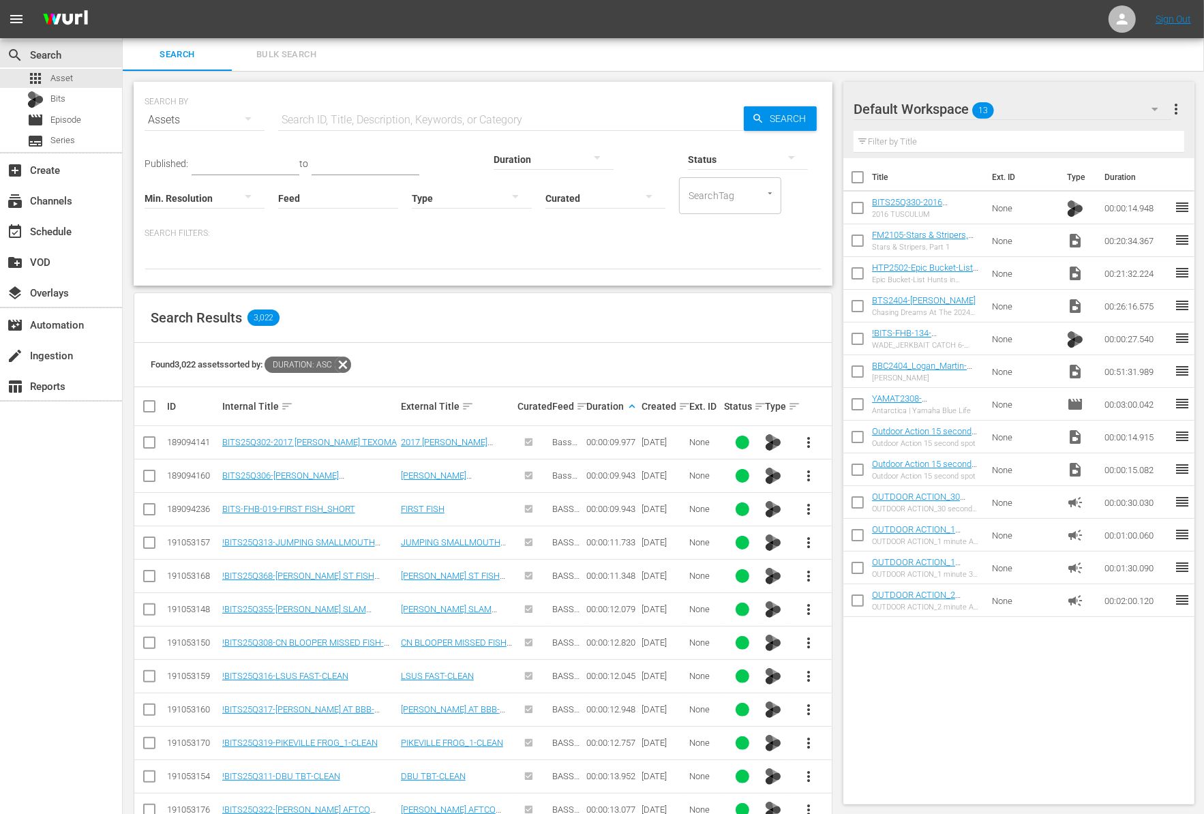
click at [494, 159] on div at bounding box center [553, 159] width 120 height 38
click at [466, 273] on div "5-10m" at bounding box center [475, 267] width 120 height 22
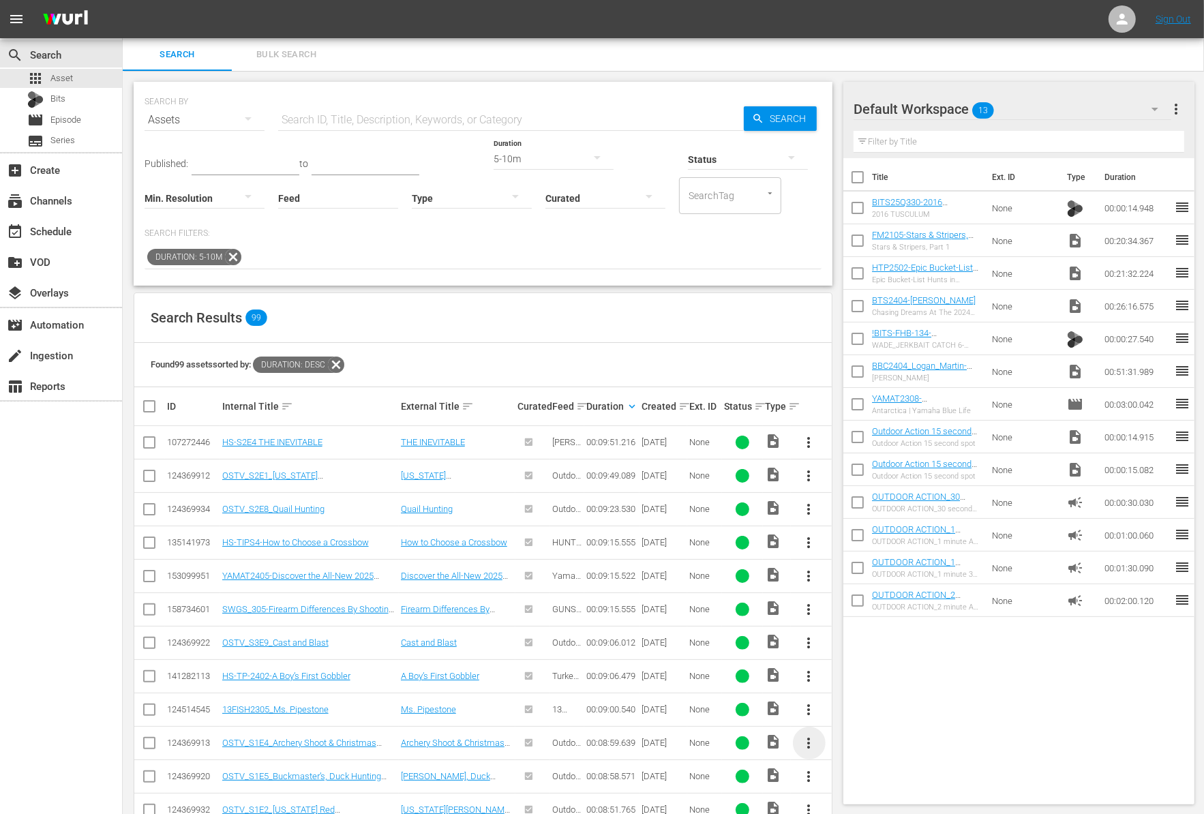
click at [806, 746] on span "more_vert" at bounding box center [809, 743] width 16 height 16
click at [855, 673] on div "Workspace" at bounding box center [882, 668] width 93 height 33
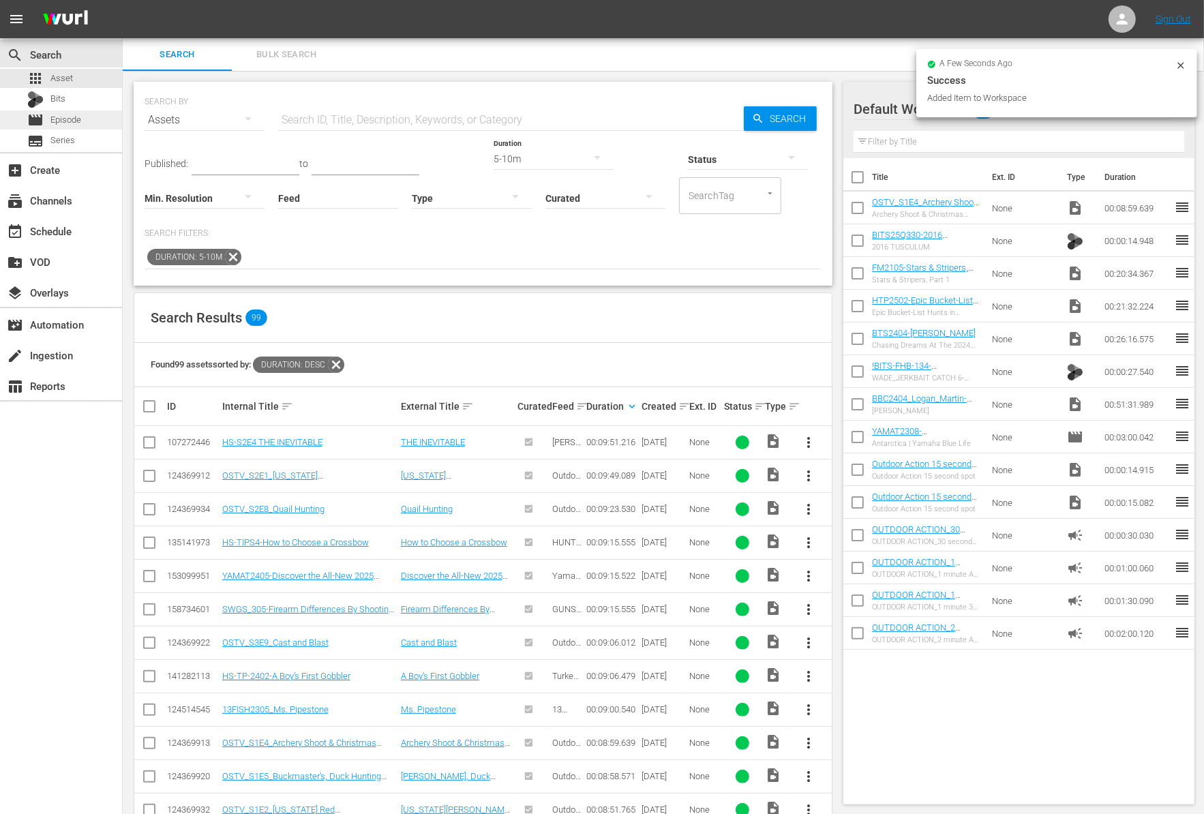
click at [70, 122] on span "Episode" at bounding box center [65, 120] width 31 height 14
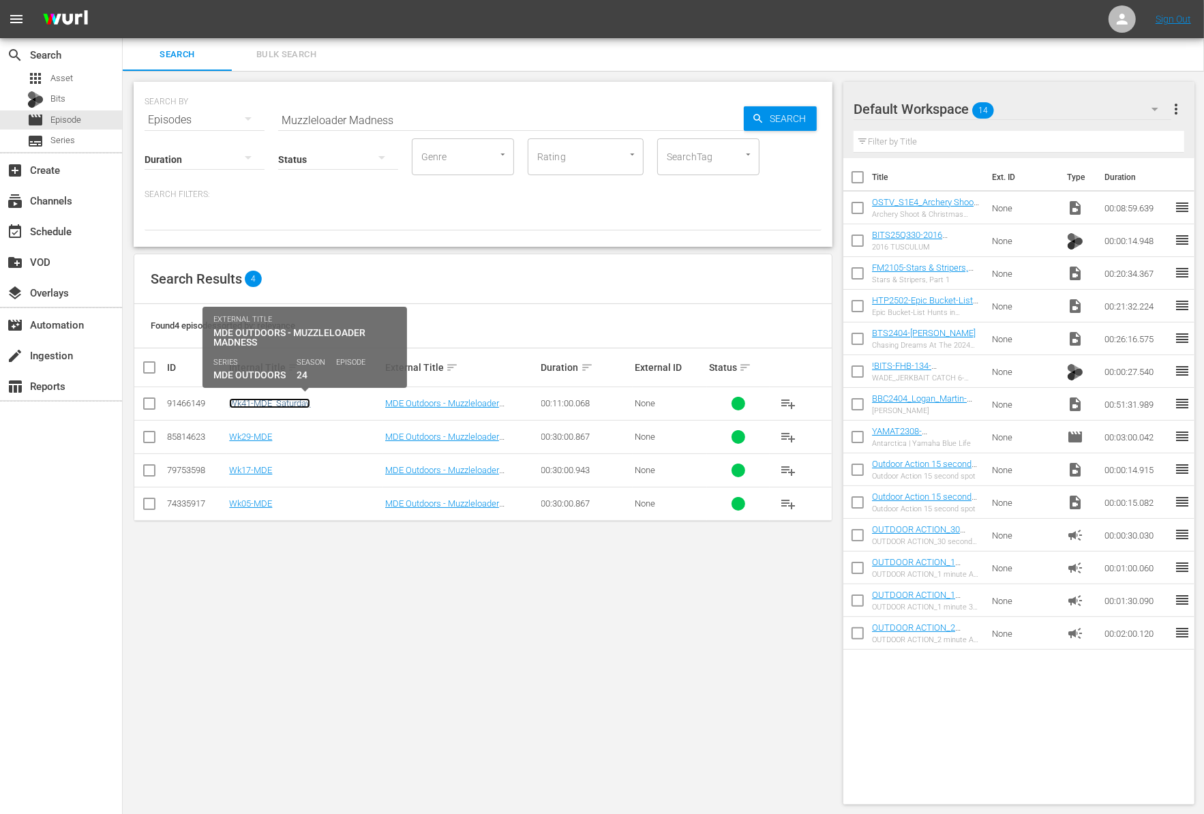
click at [297, 401] on link "Wk41-MDE_Saturday" at bounding box center [269, 403] width 81 height 10
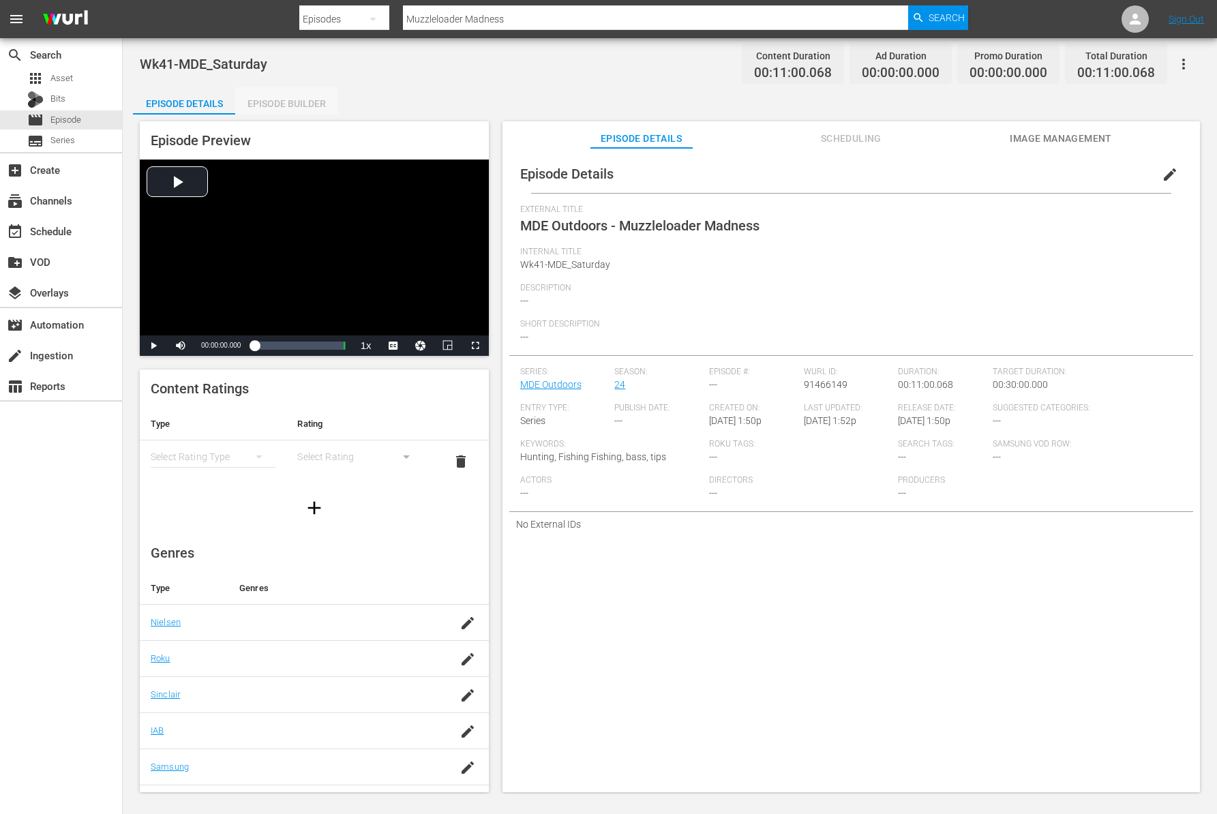
click at [311, 106] on div "Episode Builder" at bounding box center [286, 103] width 102 height 33
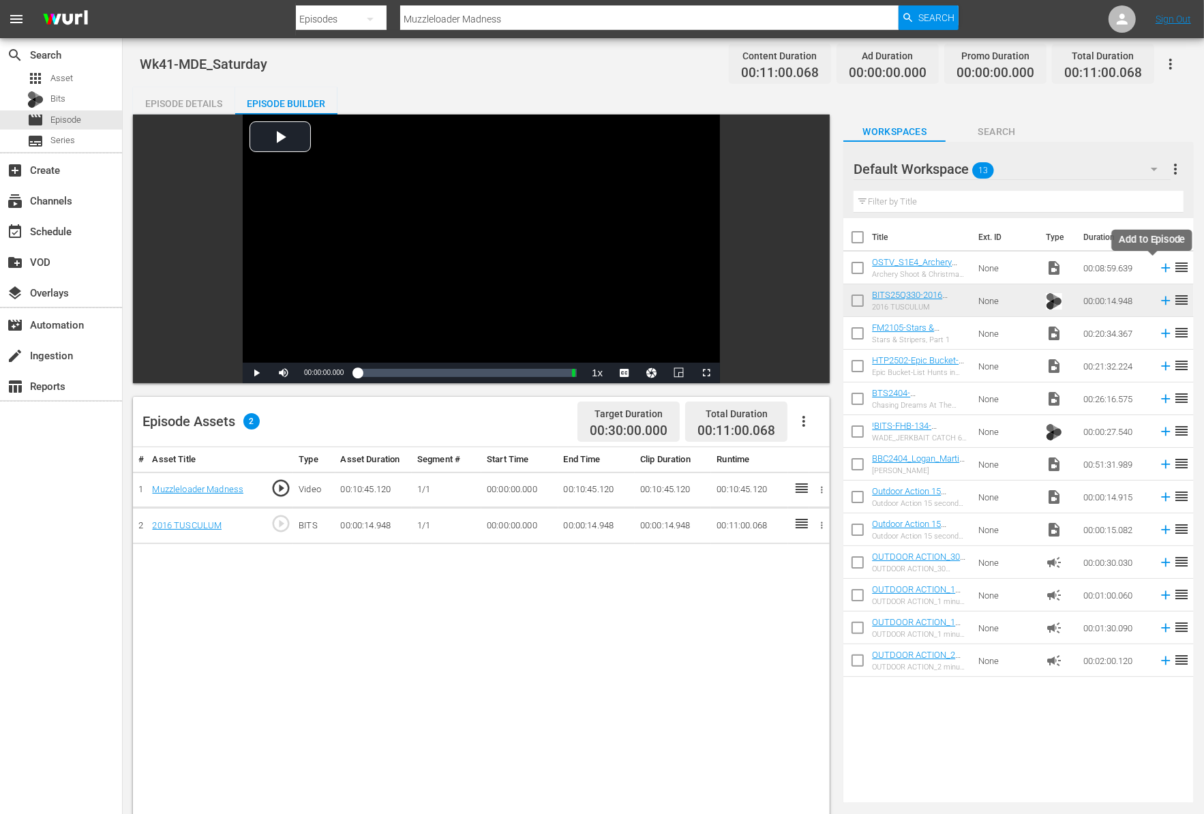
click at [1161, 266] on icon at bounding box center [1165, 268] width 9 height 9
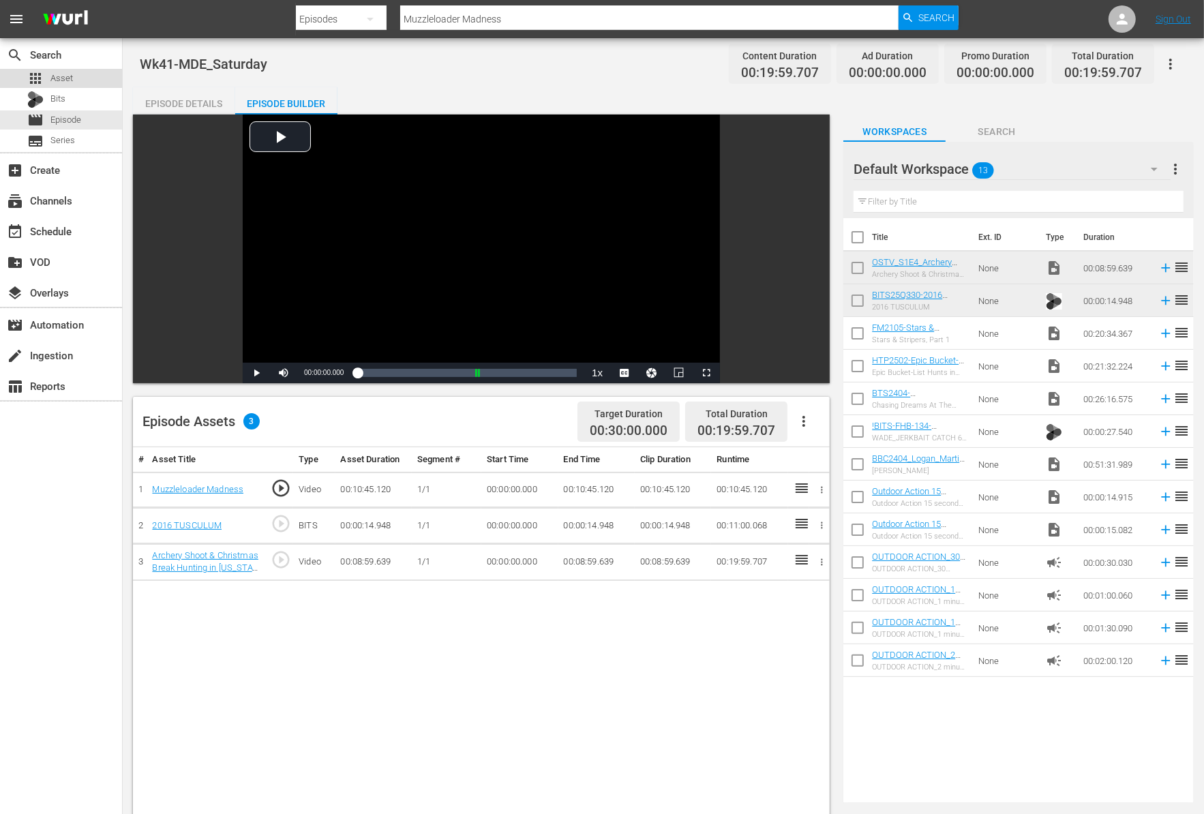
click at [55, 72] on span "Asset" at bounding box center [61, 79] width 22 height 14
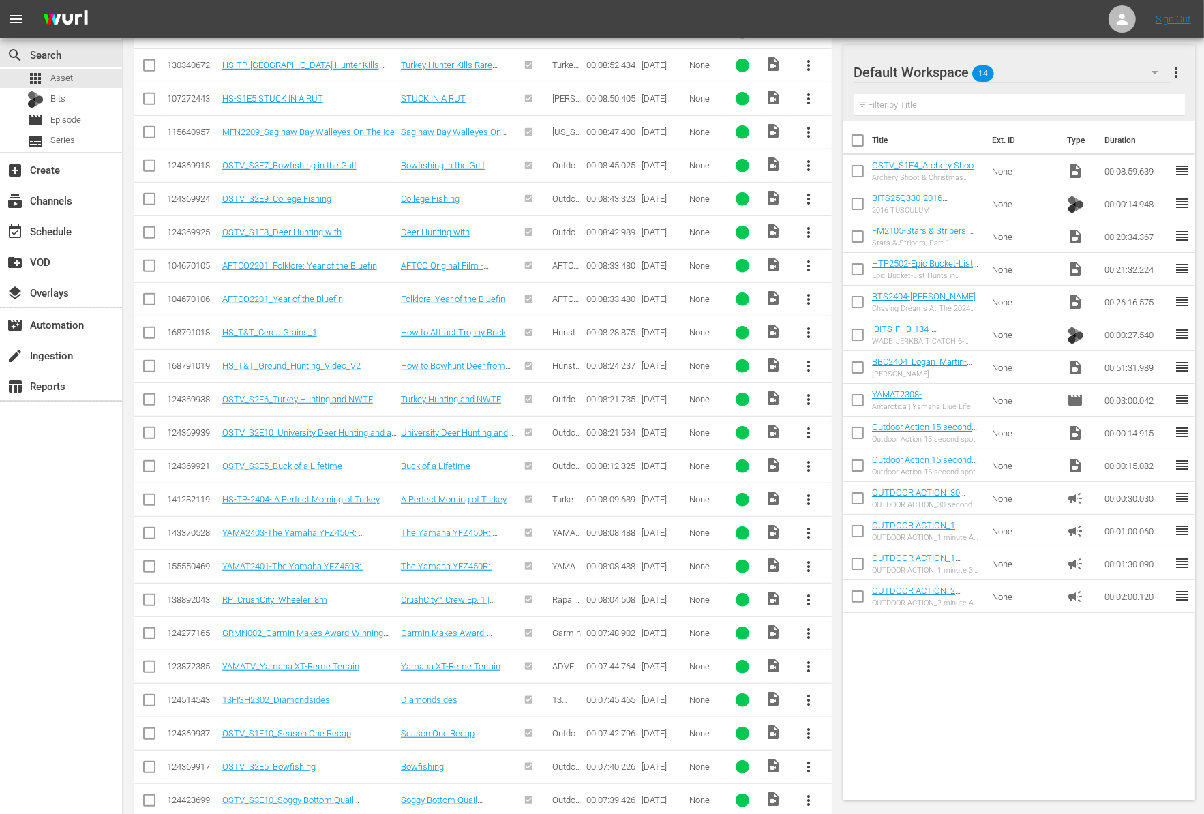
scroll to position [794, 0]
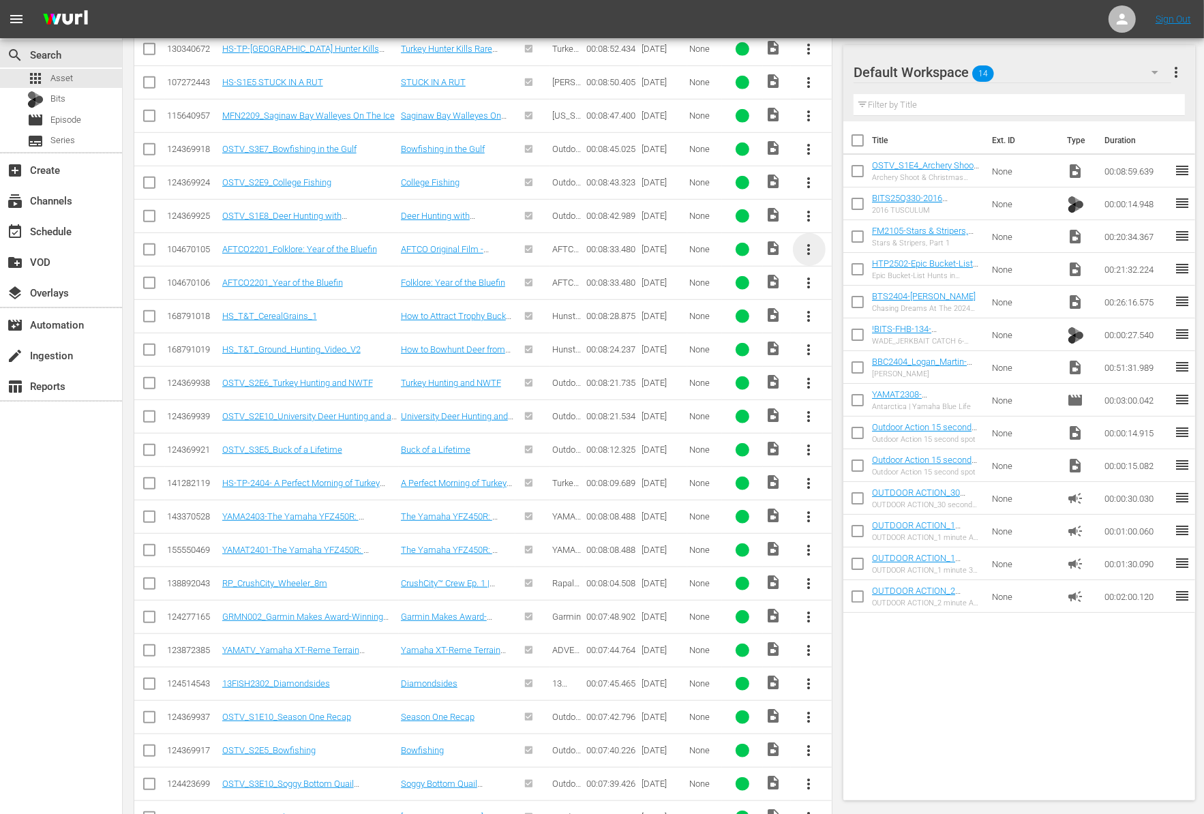
click at [806, 241] on span "more_vert" at bounding box center [809, 249] width 16 height 16
click at [862, 279] on div "Workspace" at bounding box center [882, 282] width 93 height 33
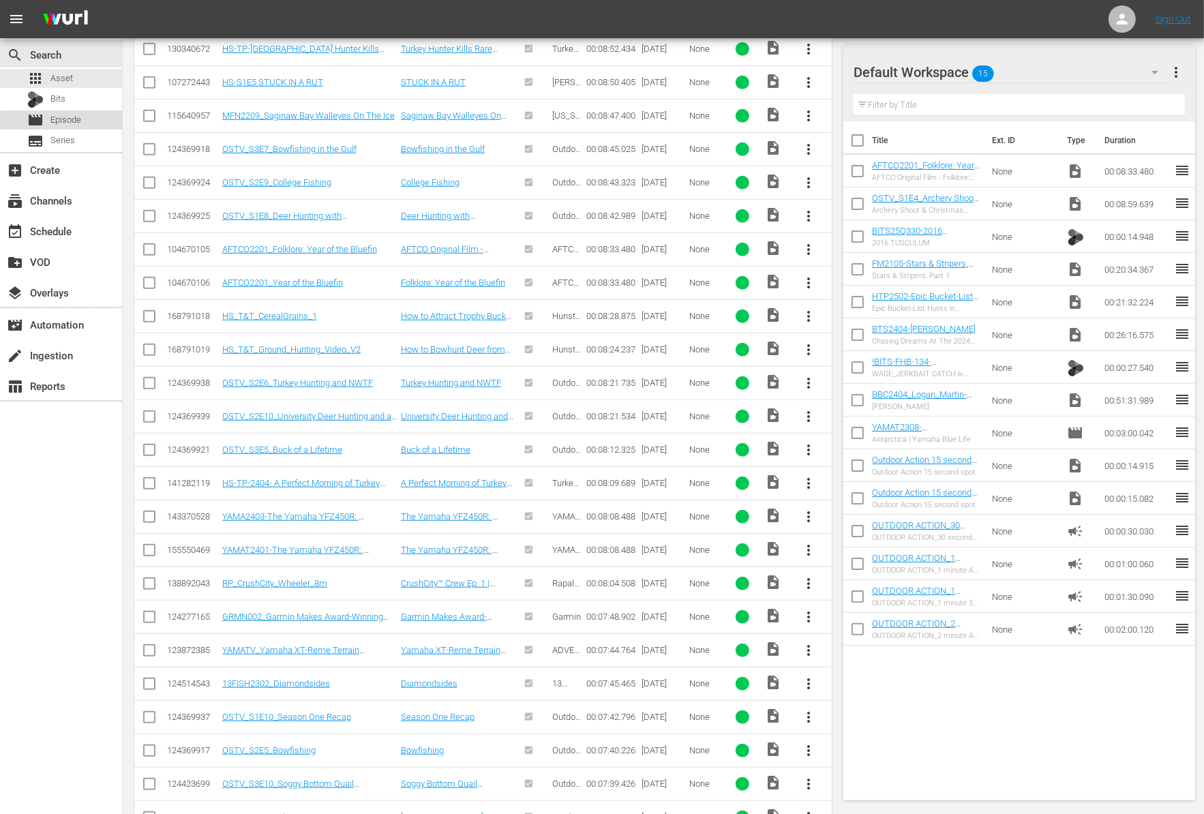
click at [70, 121] on span "Episode" at bounding box center [65, 120] width 31 height 14
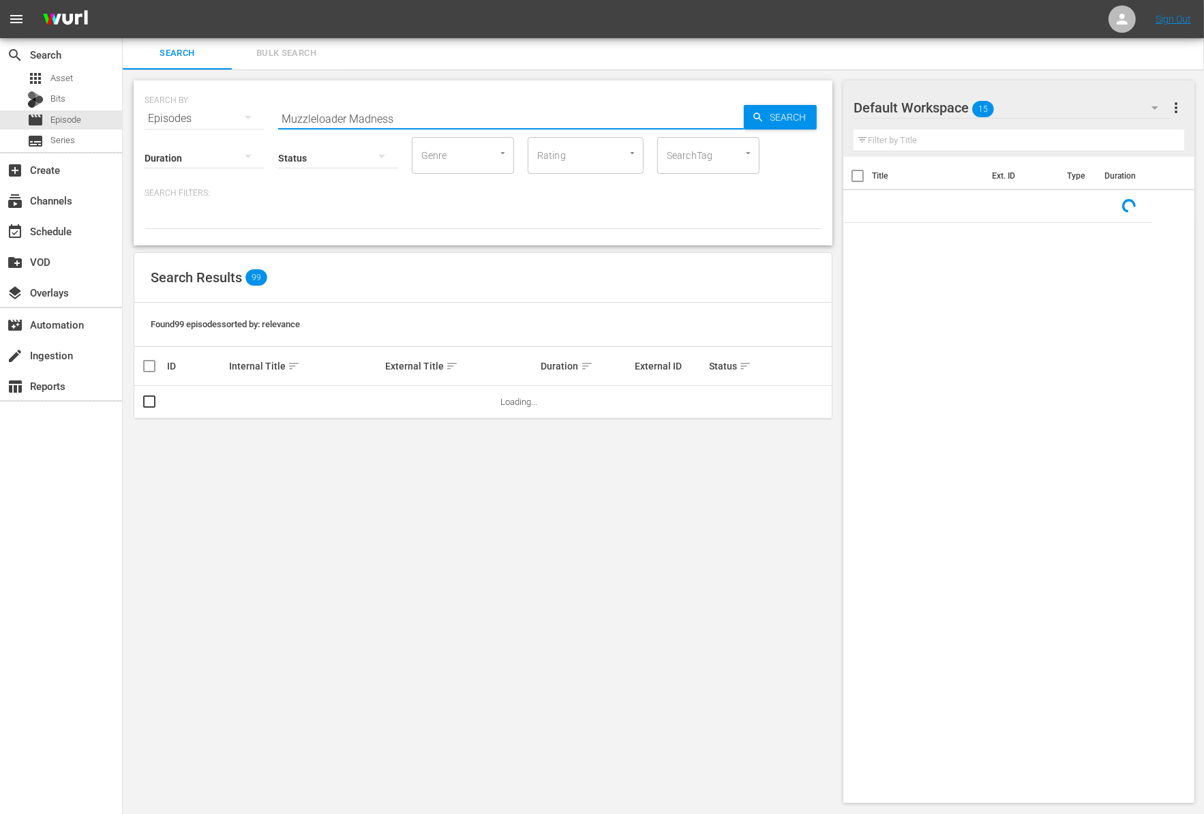
click at [423, 116] on input "Muzzleloader Madness" at bounding box center [511, 118] width 466 height 33
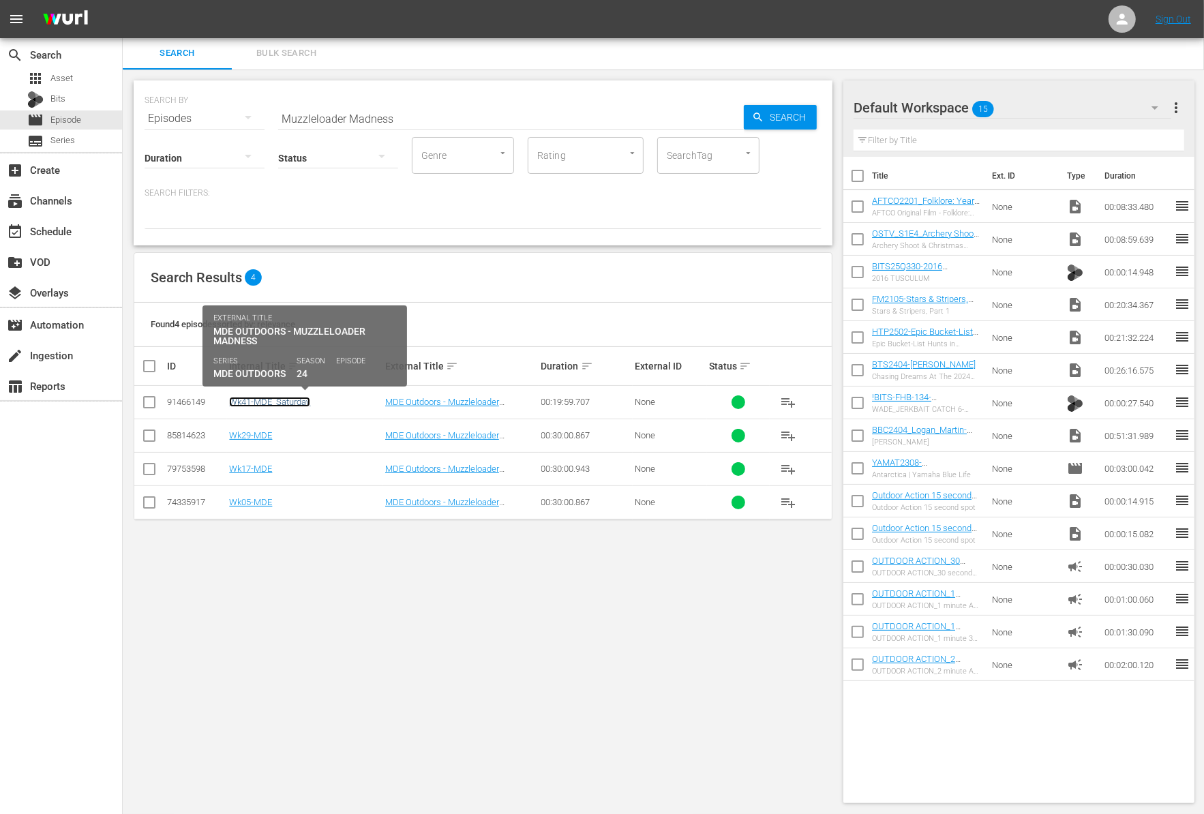
click at [286, 405] on link "Wk41-MDE_Saturday" at bounding box center [269, 402] width 81 height 10
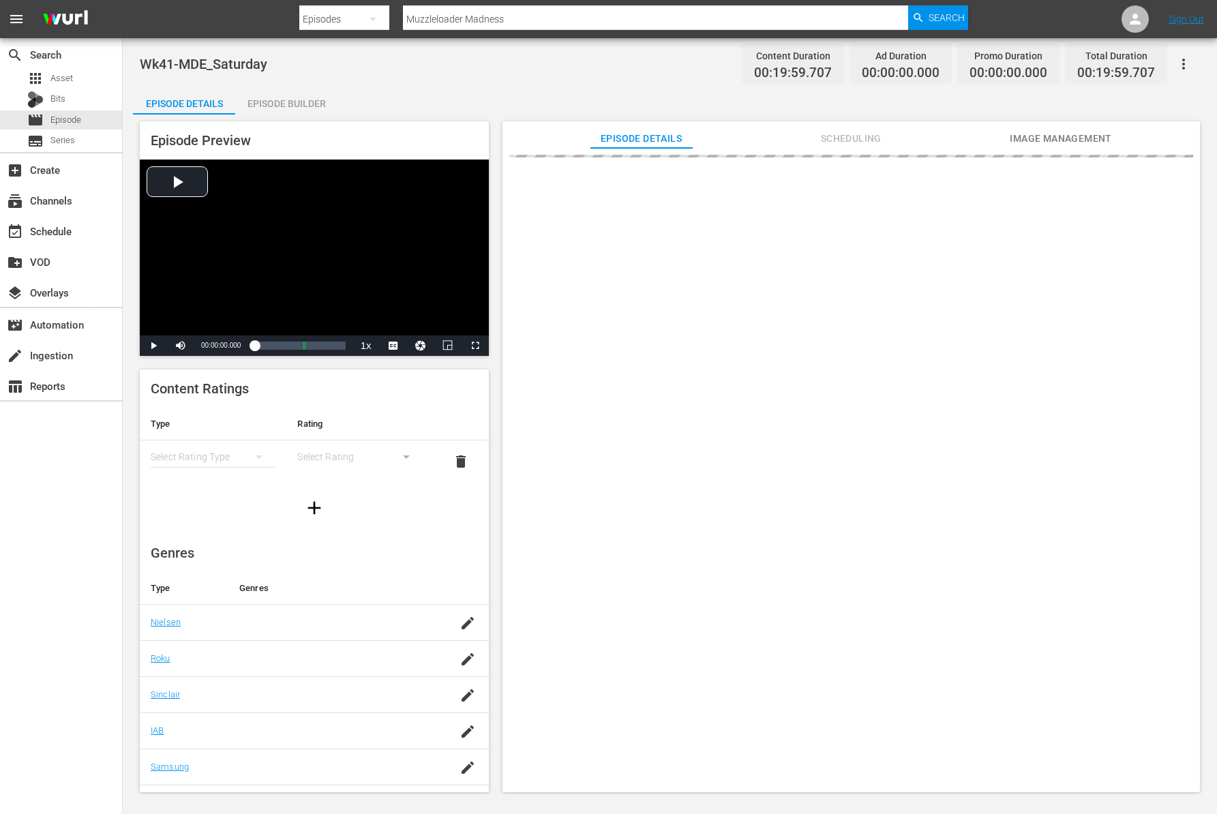
click at [314, 112] on div "Episode Builder" at bounding box center [286, 103] width 102 height 33
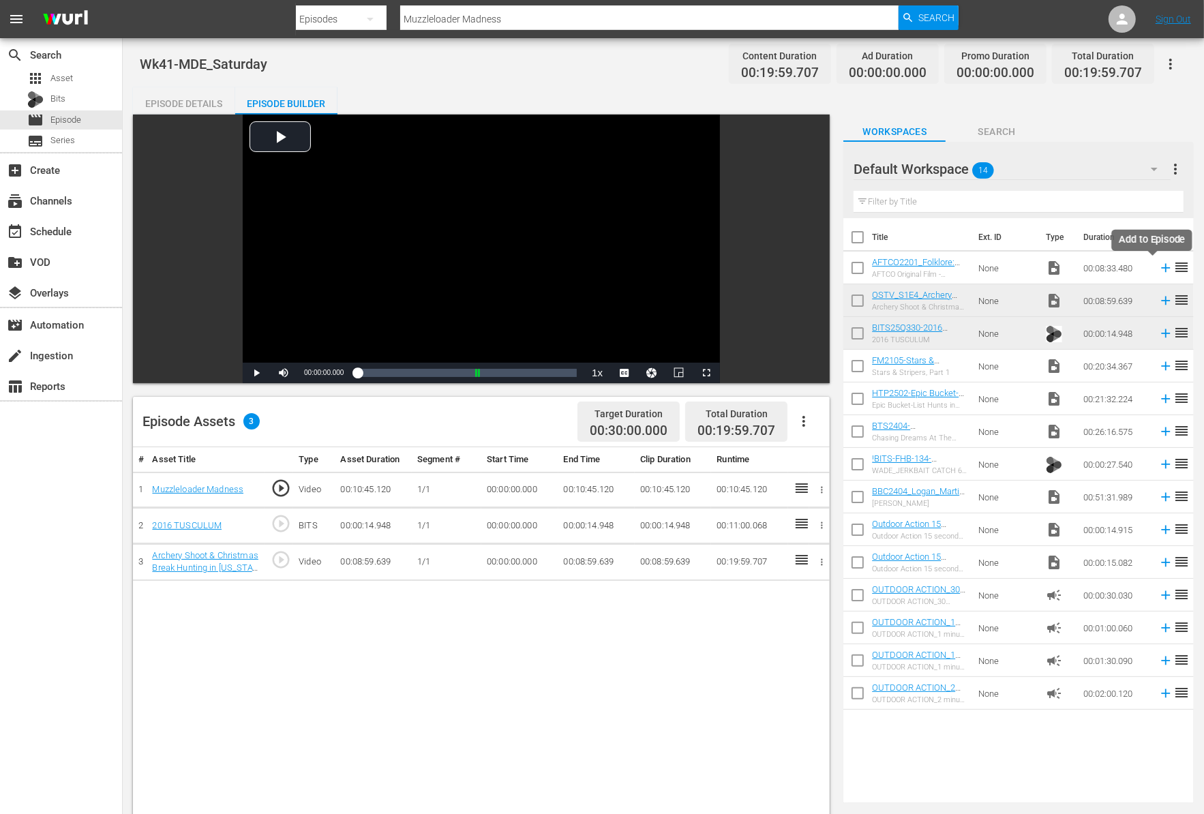
click at [1161, 270] on icon at bounding box center [1165, 268] width 9 height 9
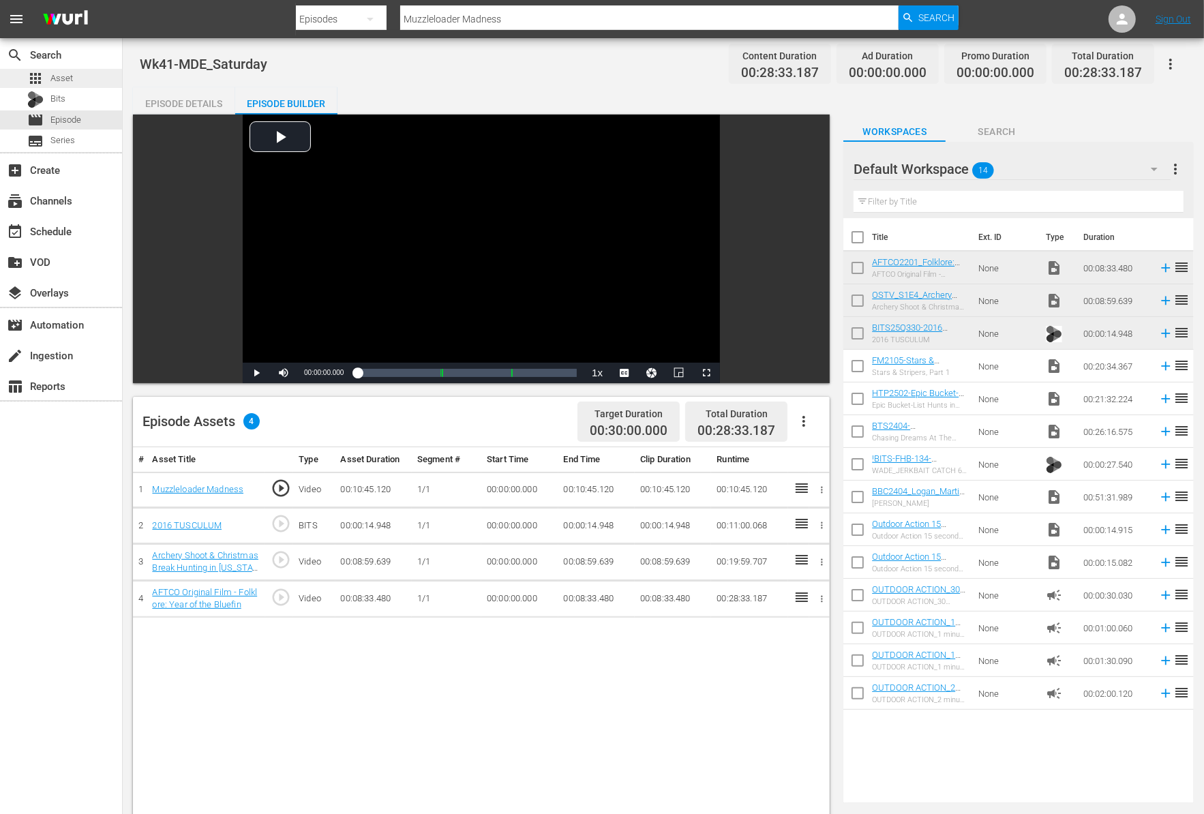
click at [55, 80] on span "Asset" at bounding box center [61, 79] width 22 height 14
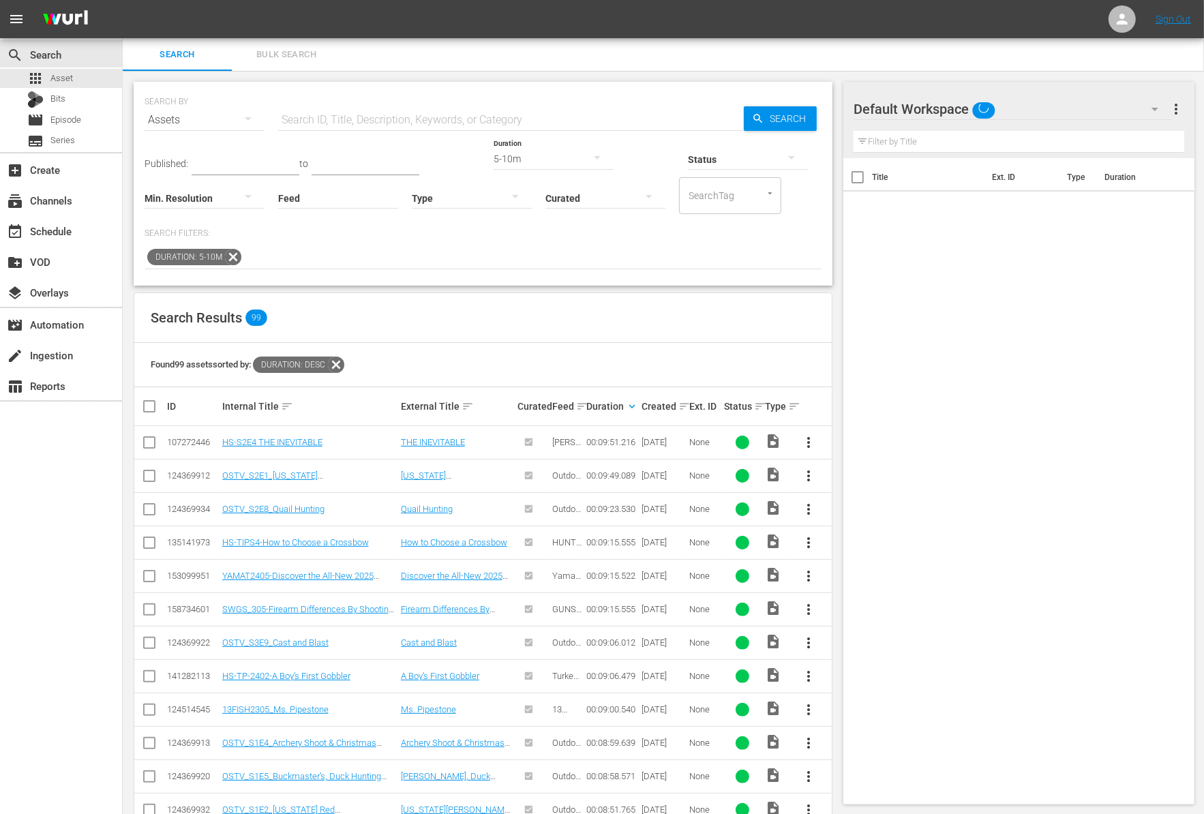
click at [237, 256] on icon at bounding box center [233, 257] width 18 height 18
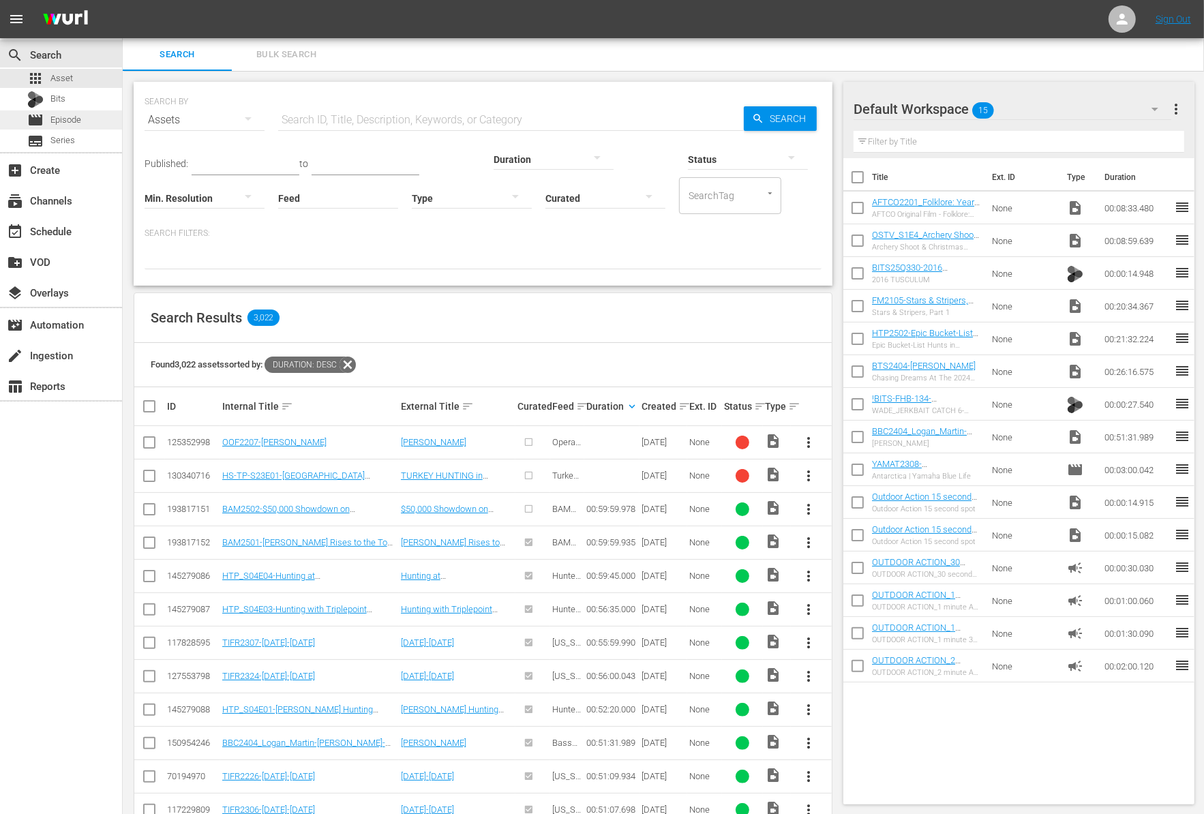
click at [70, 119] on span "Episode" at bounding box center [65, 120] width 31 height 14
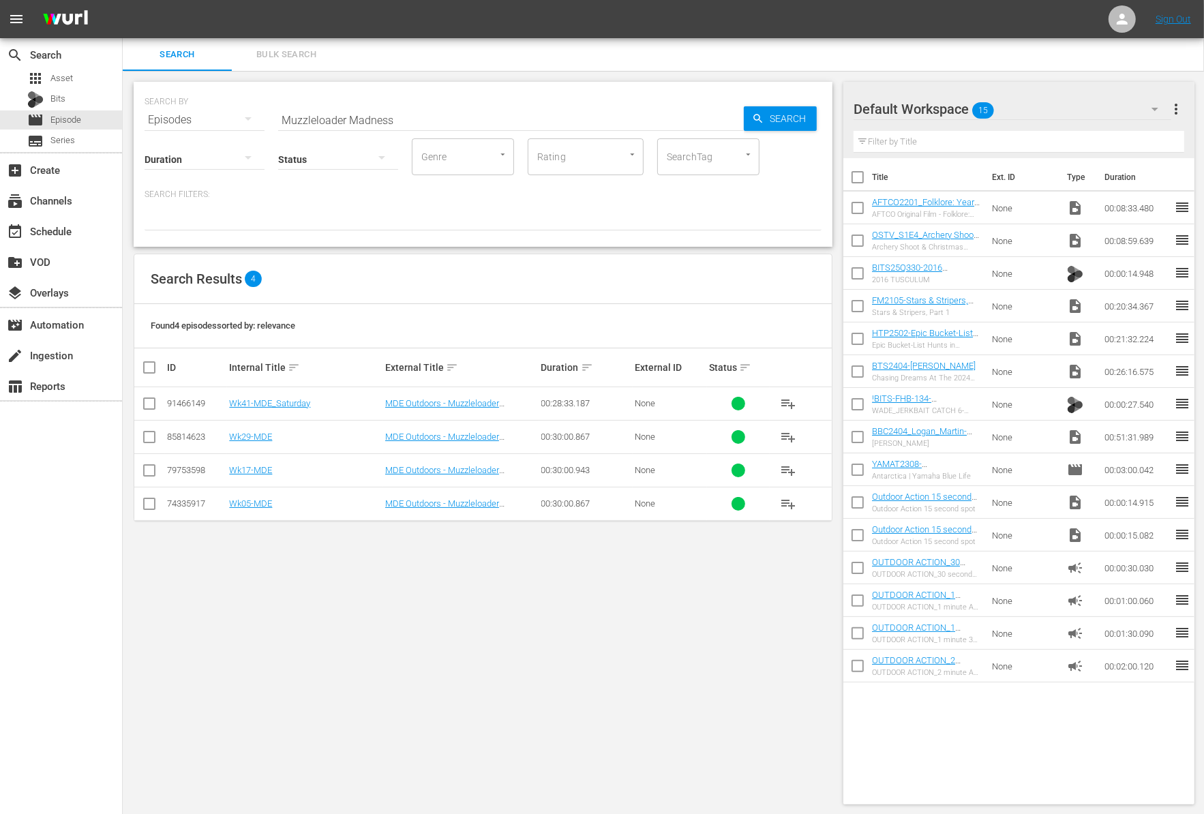
click at [444, 130] on hr at bounding box center [511, 130] width 466 height 1
click at [442, 119] on input "Muzzleloader Madness" at bounding box center [511, 120] width 466 height 33
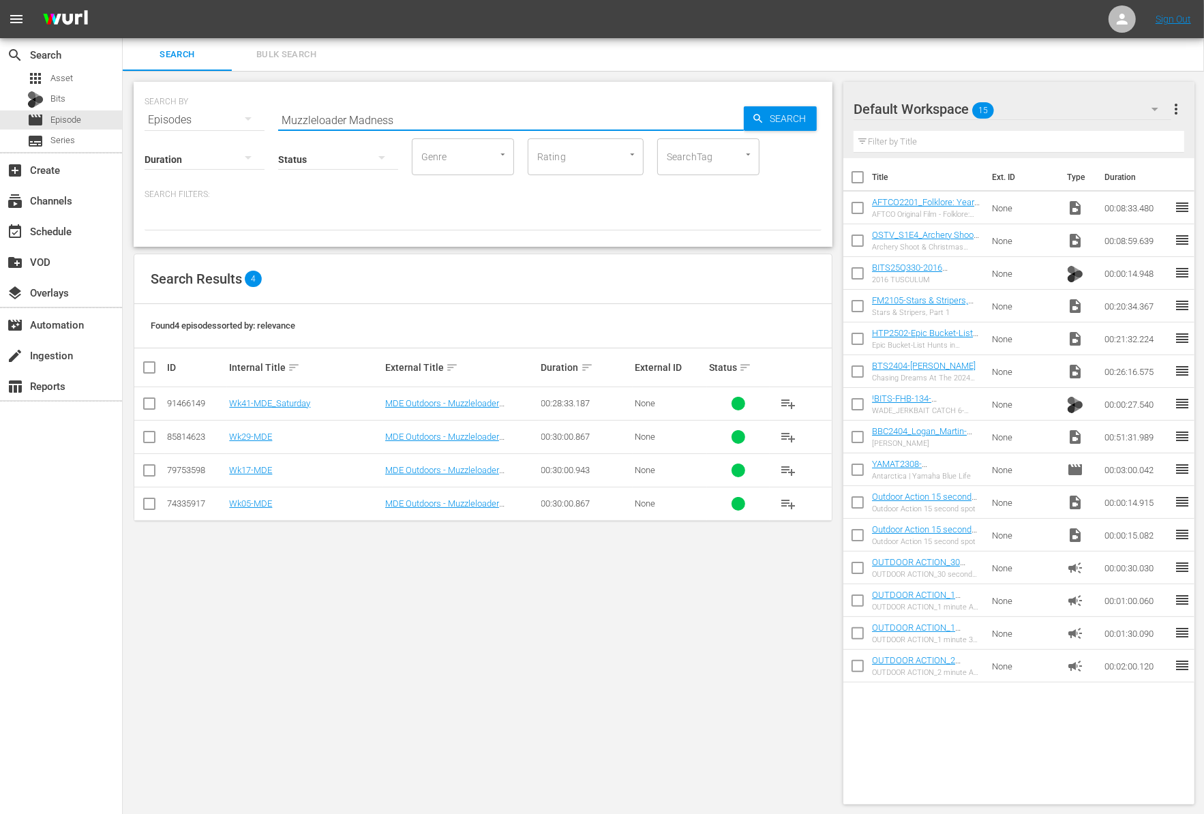
click at [442, 119] on input "Muzzleloader Madness" at bounding box center [511, 120] width 466 height 33
click at [450, 219] on div at bounding box center [482, 218] width 677 height 23
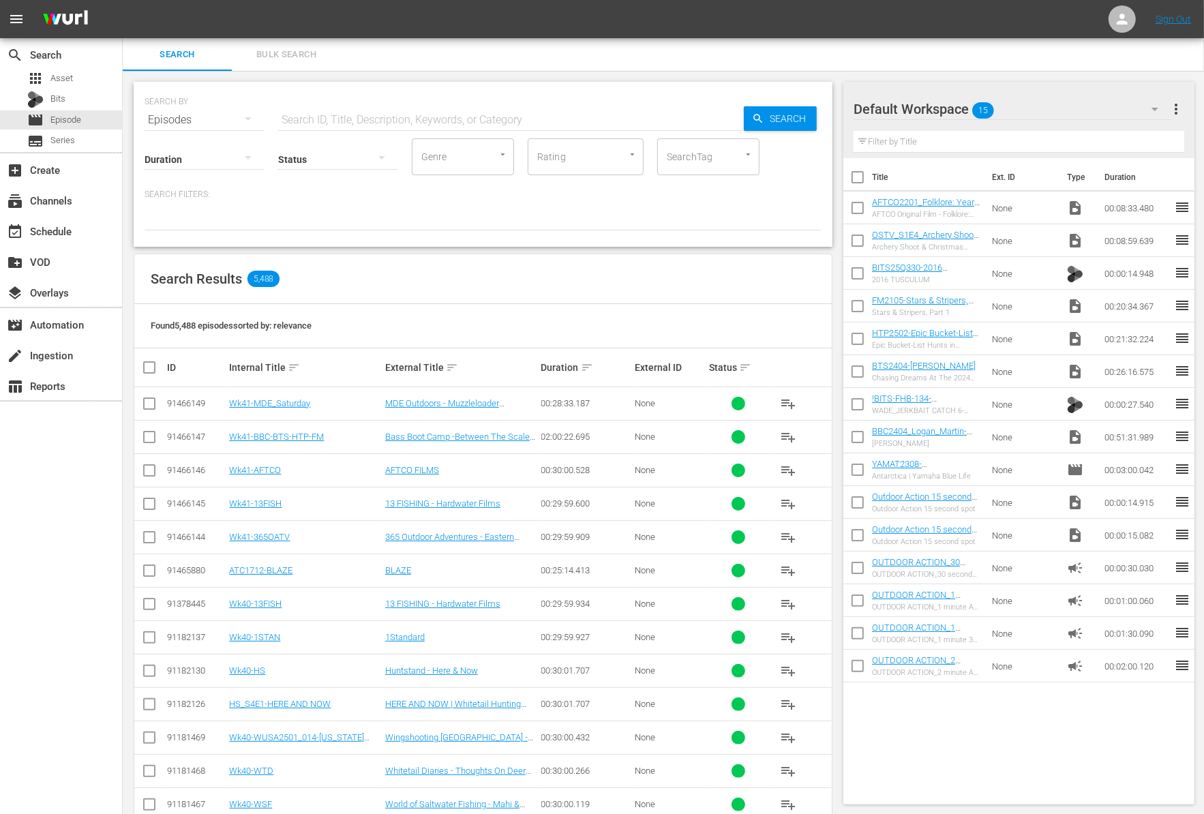
click at [146, 410] on input "checkbox" at bounding box center [149, 406] width 16 height 16
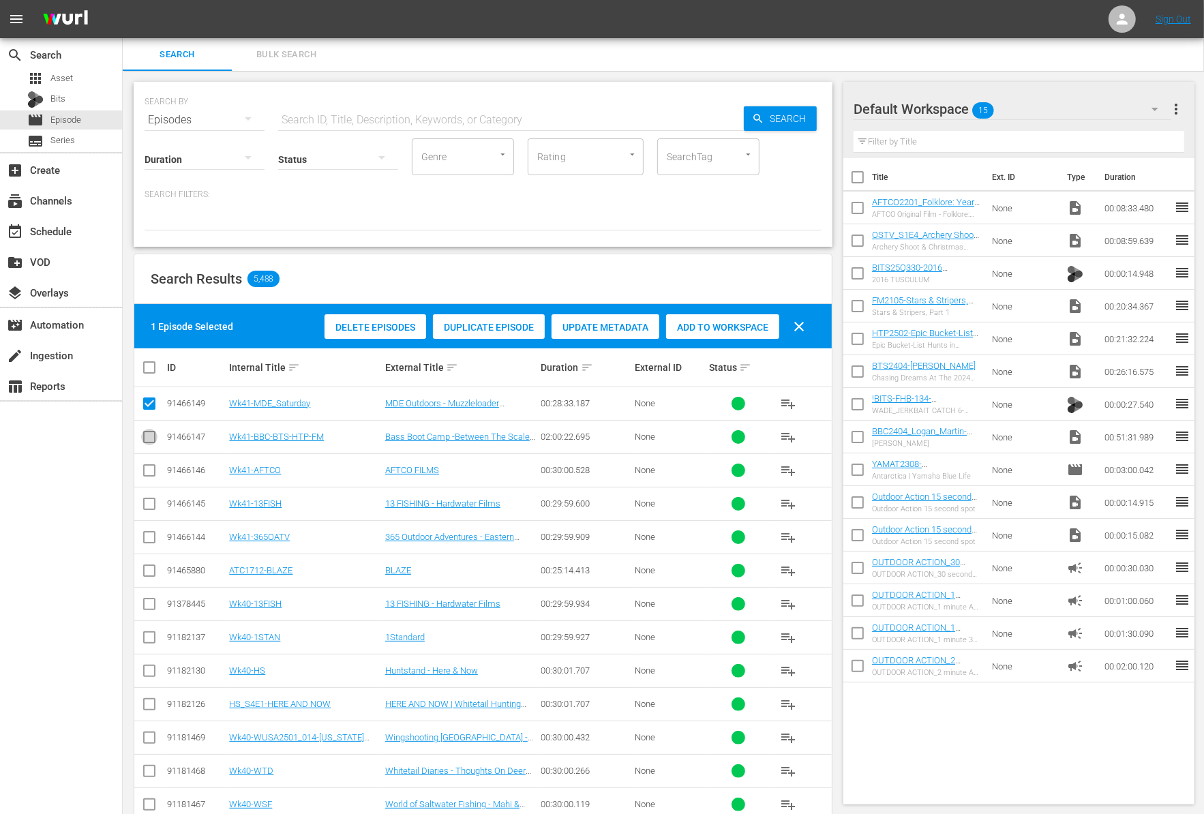
click at [150, 437] on input "checkbox" at bounding box center [149, 439] width 16 height 16
click at [153, 398] on input "checkbox" at bounding box center [149, 406] width 16 height 16
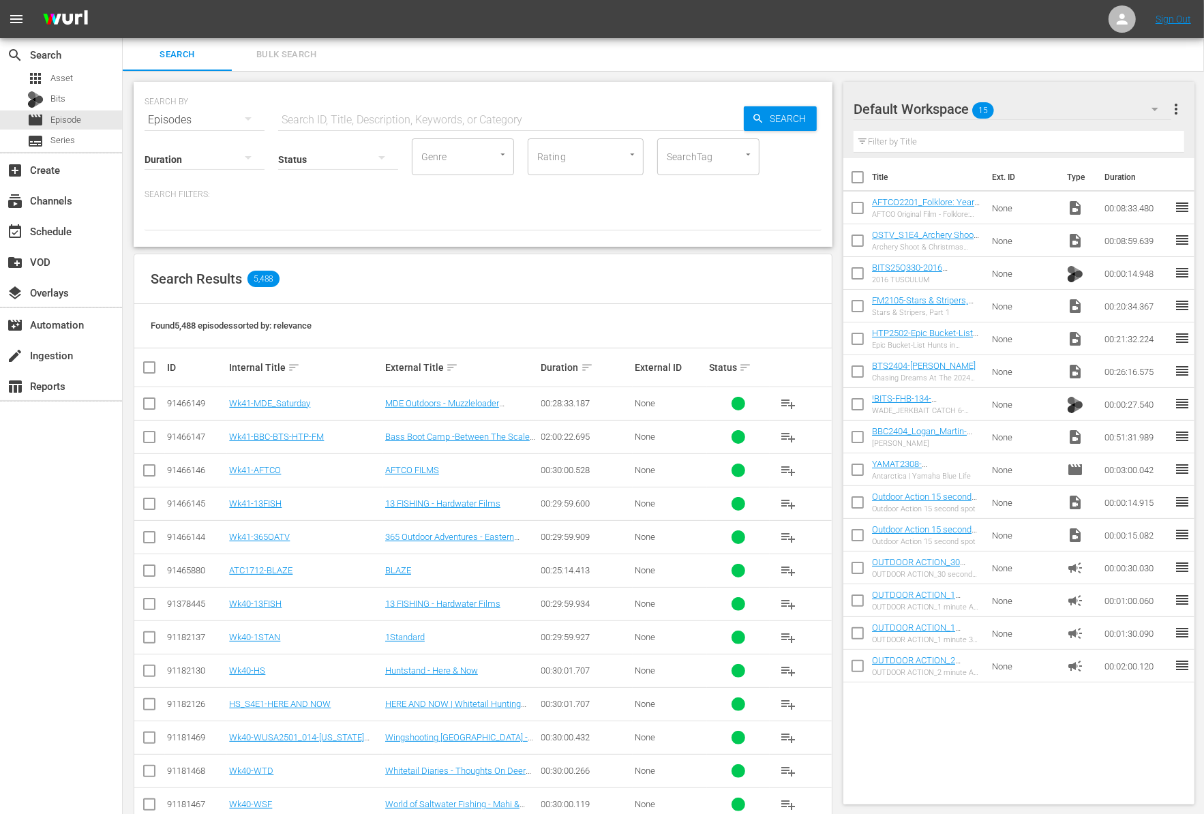
click at [148, 441] on input "checkbox" at bounding box center [149, 439] width 16 height 16
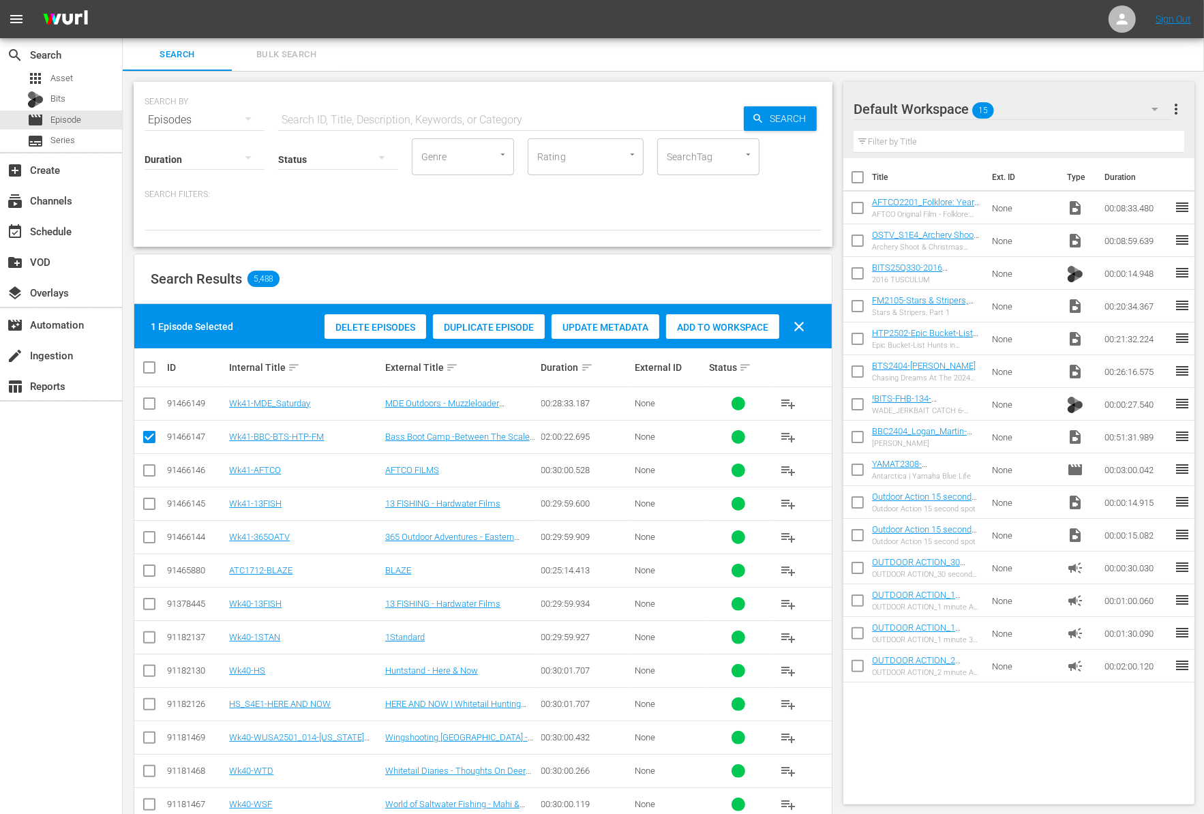
click at [487, 329] on span "Duplicate Episode" at bounding box center [489, 327] width 112 height 11
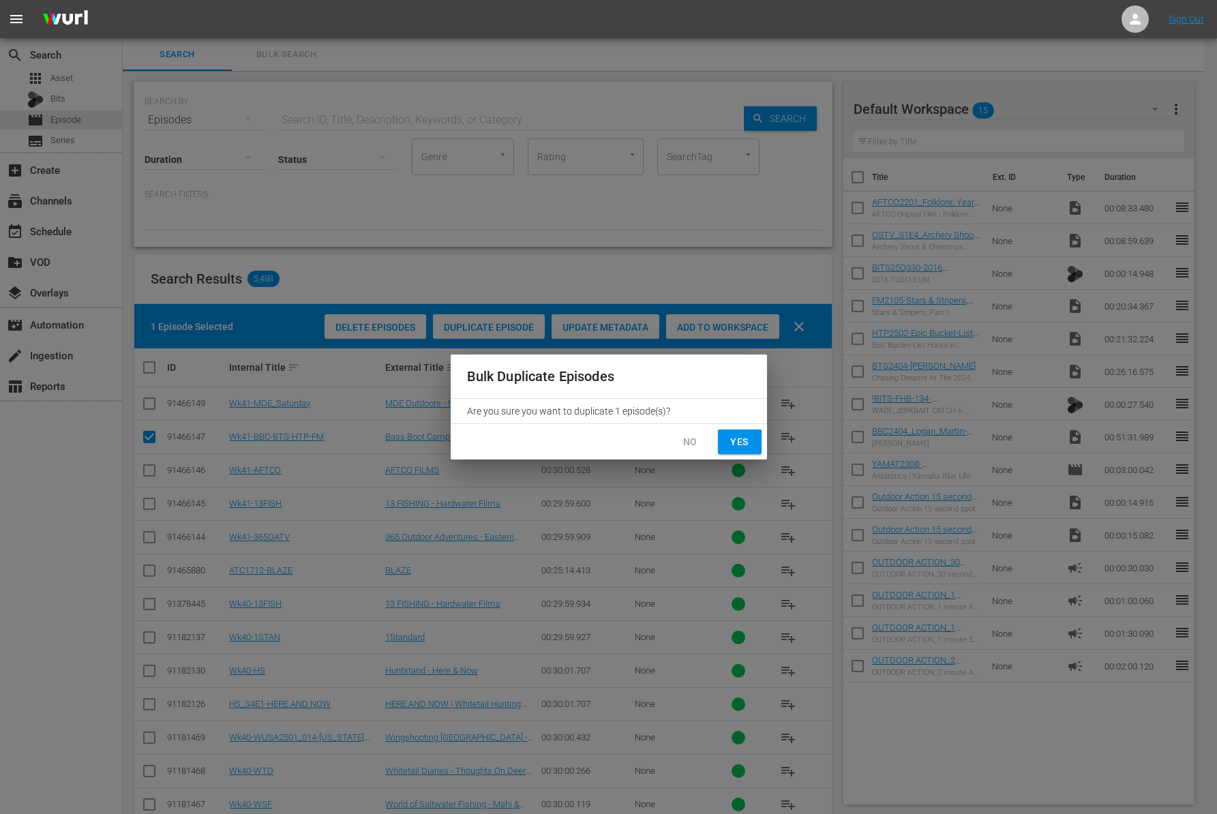
click at [742, 439] on span "Yes" at bounding box center [740, 441] width 22 height 17
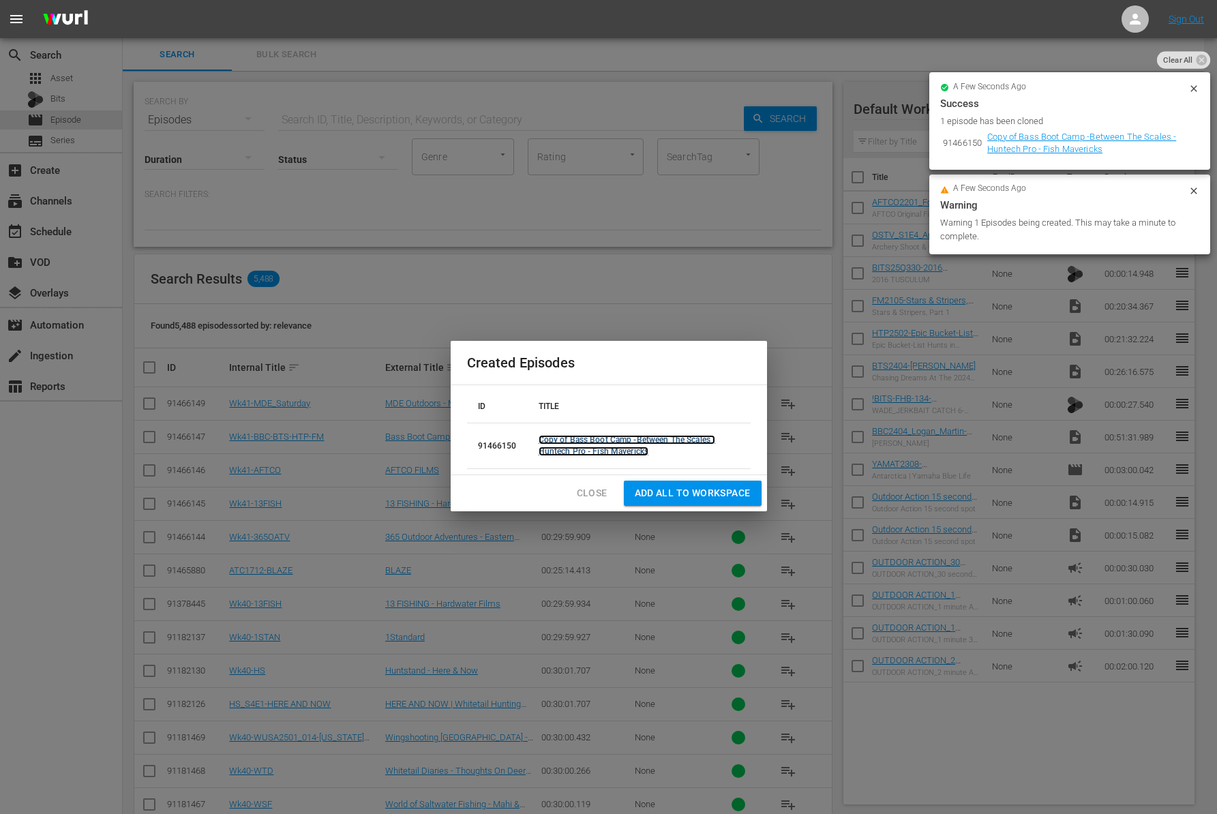
click at [569, 437] on link "Copy of Bass Boot Camp -Between The Scales - Huntech Pro - Fish Mavericks" at bounding box center [626, 445] width 177 height 21
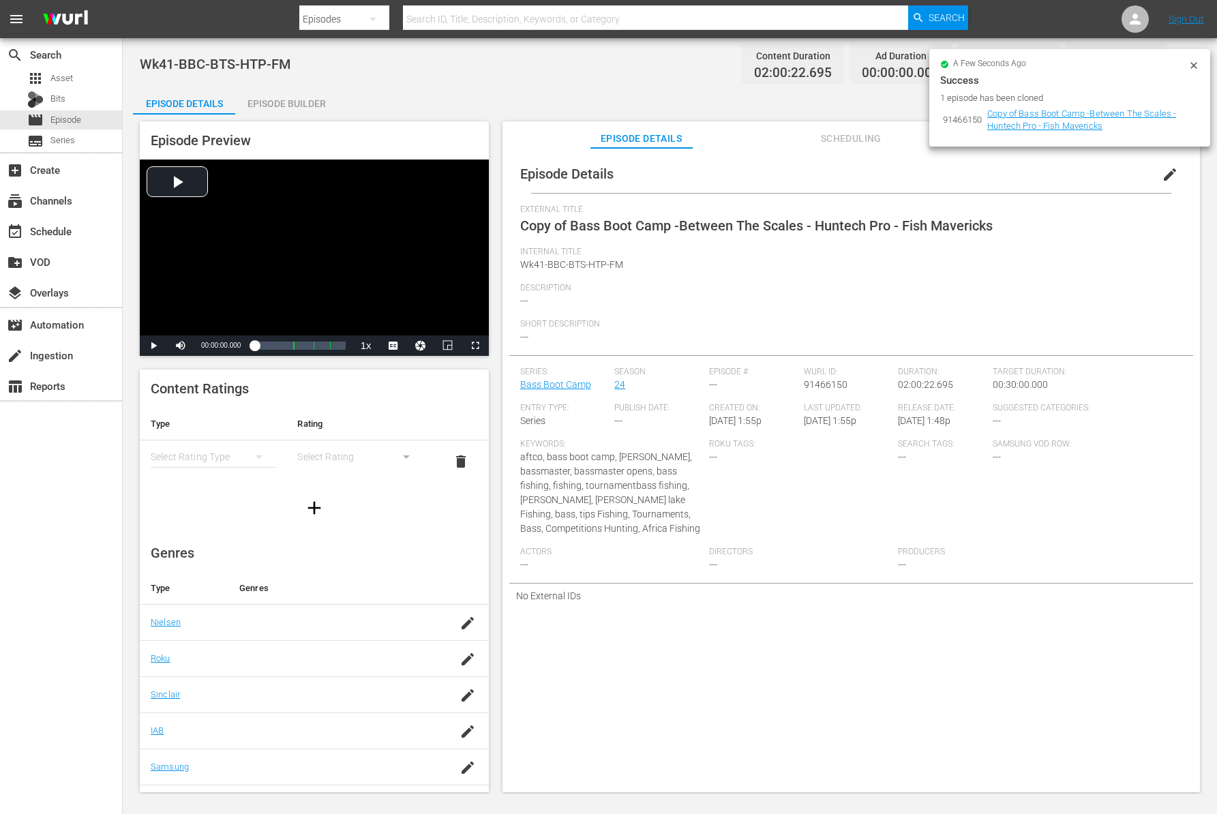
click at [1161, 171] on span "edit" at bounding box center [1169, 174] width 16 height 16
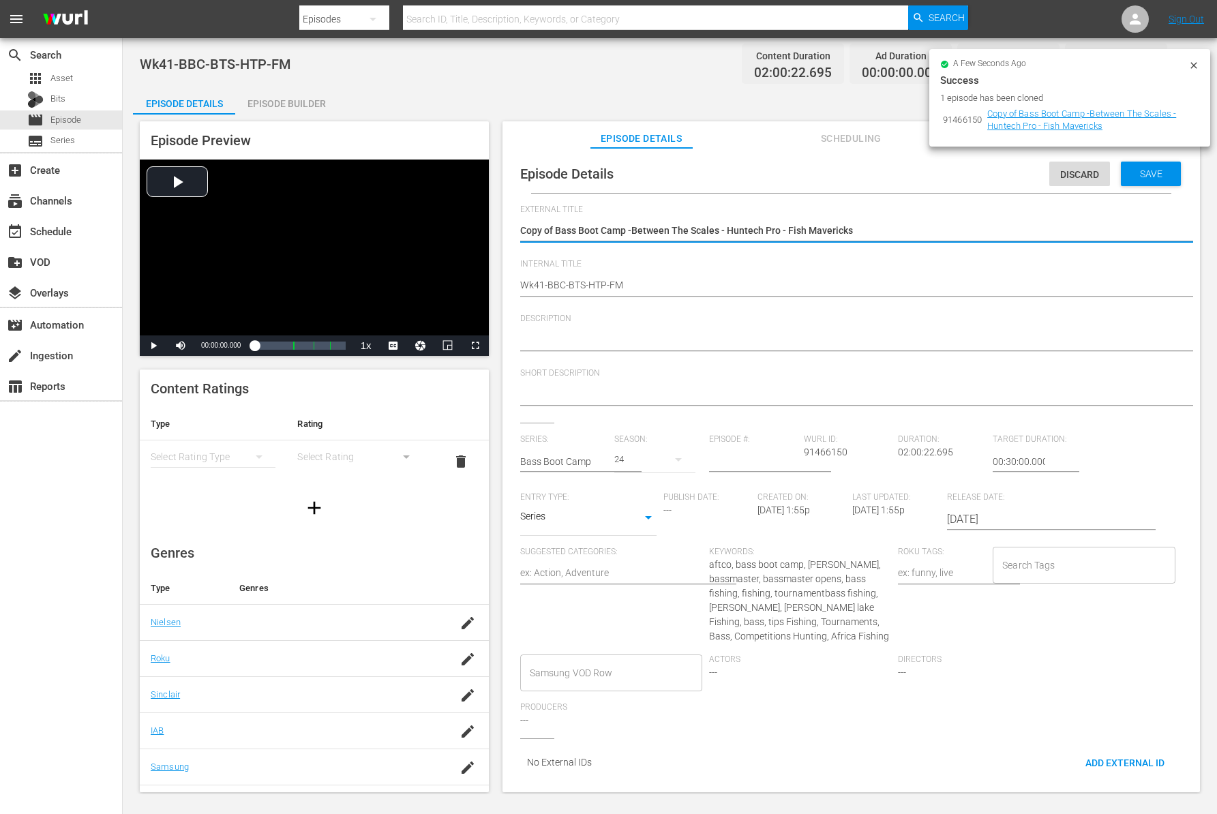
click at [554, 232] on textarea "Copy of Bass Boot Camp -Between The Scales - Huntech Pro - Fish Mavericks" at bounding box center [847, 232] width 655 height 16
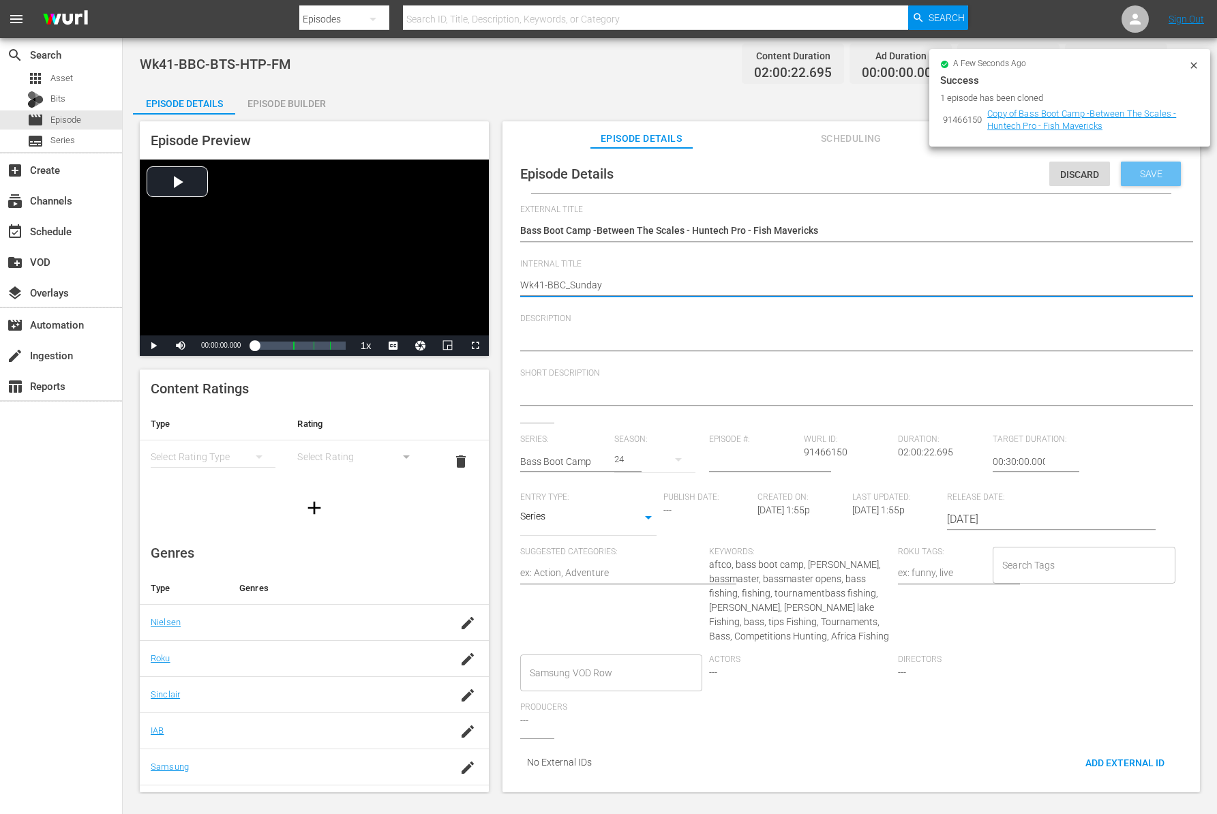
click at [1135, 175] on span "Save" at bounding box center [1151, 173] width 44 height 11
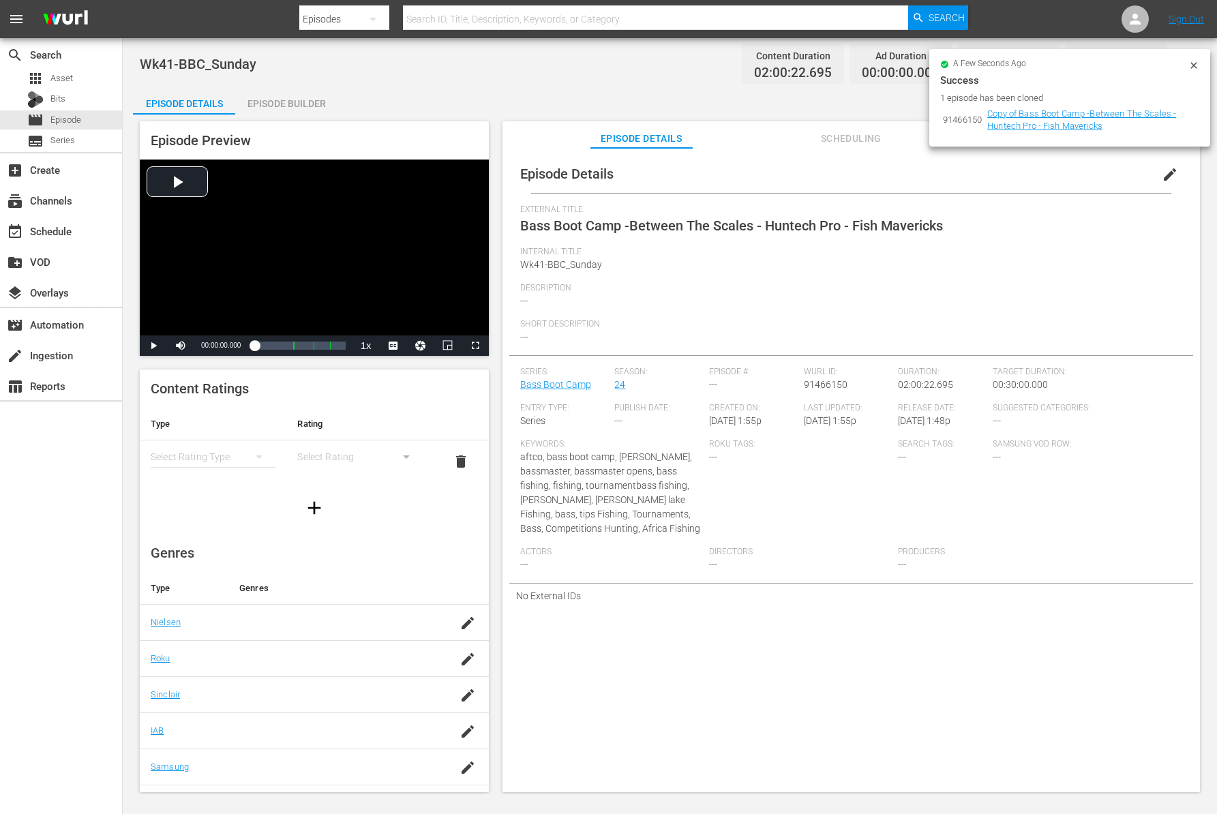
click at [279, 99] on div "Episode Builder" at bounding box center [286, 103] width 102 height 33
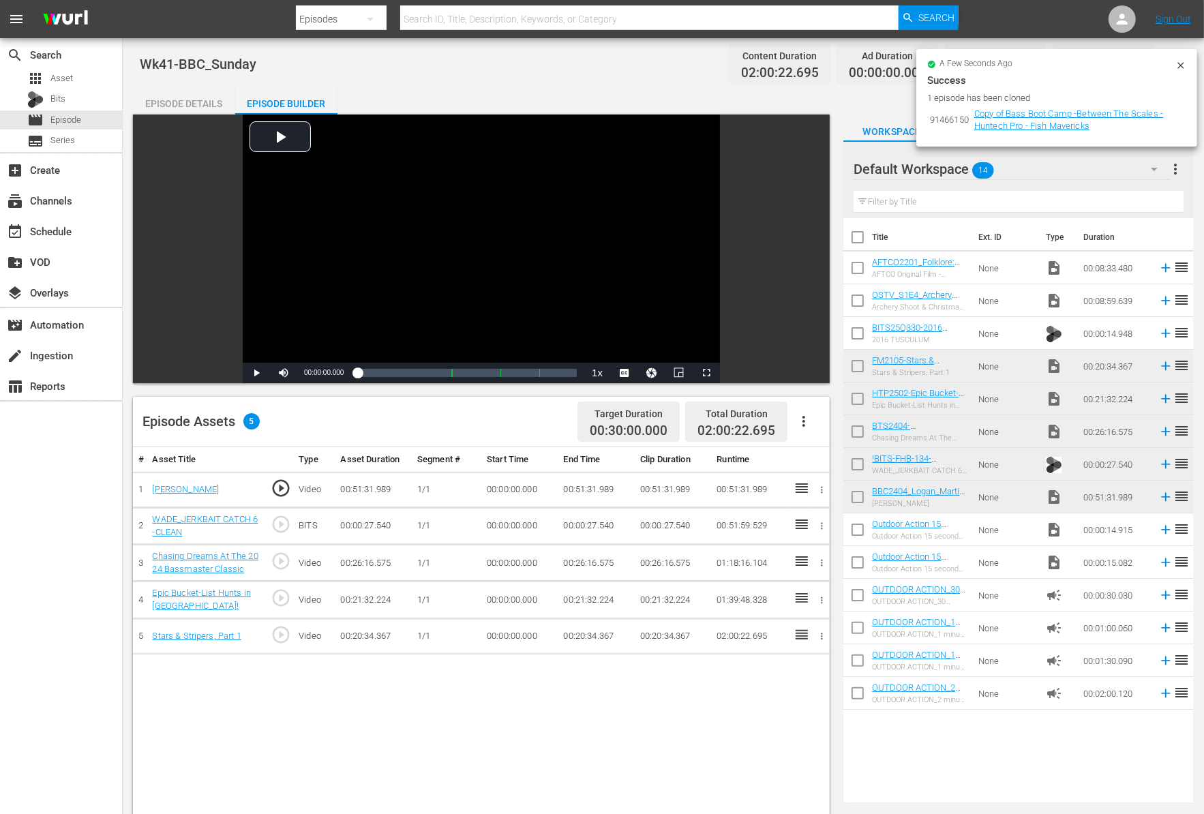
click at [186, 99] on div "Episode Details" at bounding box center [184, 103] width 102 height 33
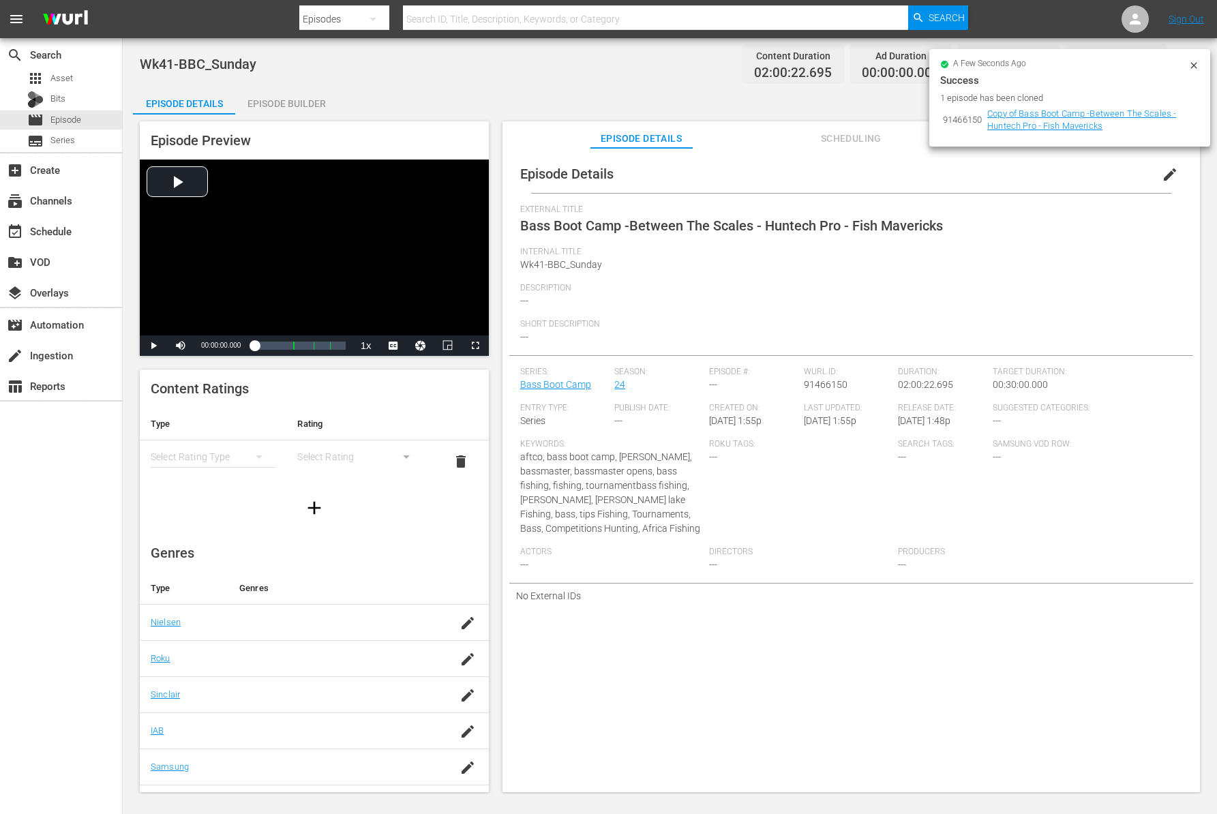
click at [1163, 172] on span "edit" at bounding box center [1169, 174] width 16 height 16
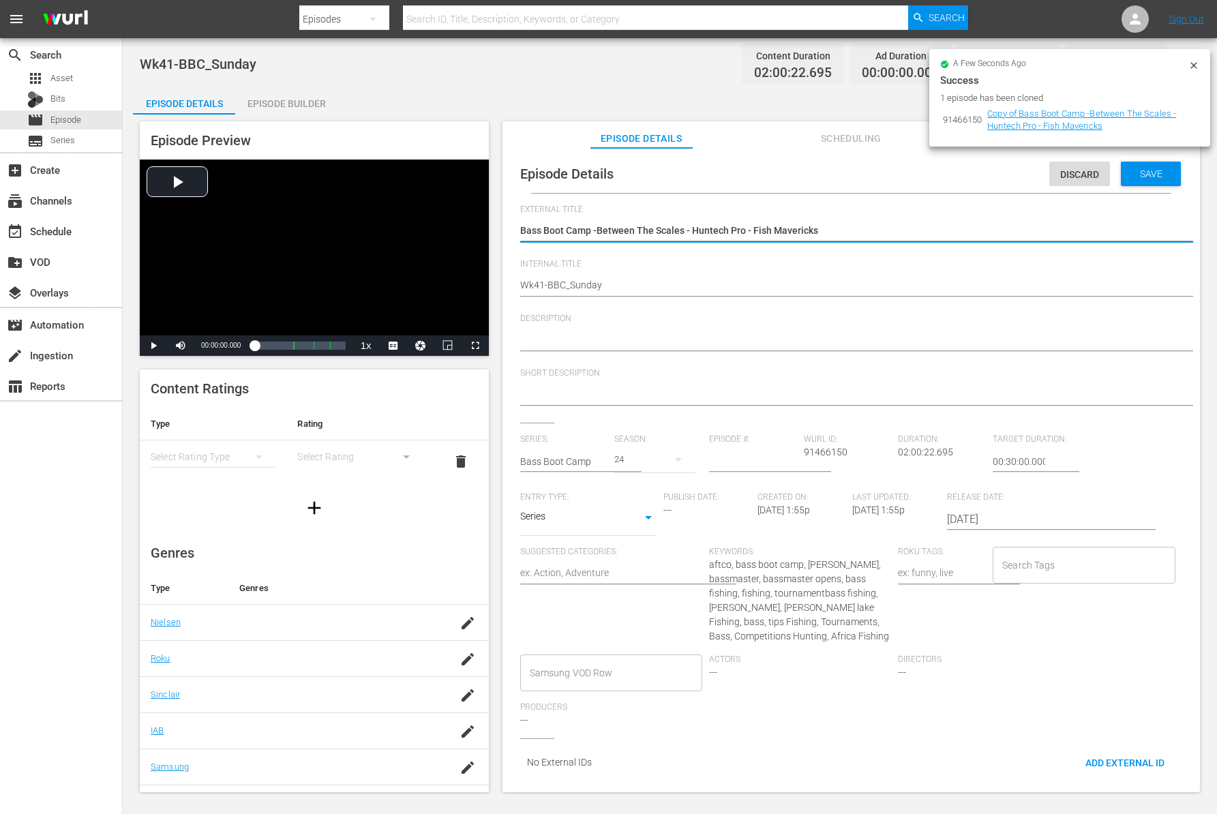
click at [593, 228] on textarea "Bass Boot Camp -Between The Scales - Huntech Pro - Fish Mavericks" at bounding box center [847, 232] width 655 height 16
drag, startPoint x: 598, startPoint y: 229, endPoint x: 906, endPoint y: 230, distance: 308.1
click at [906, 230] on textarea "Bass Boot Camp -Between The Scales - Huntech Pro - Fish Mavericks" at bounding box center [847, 232] width 655 height 16
paste textarea "[PERSON_NAME]"
click at [1144, 171] on span "Save" at bounding box center [1151, 173] width 44 height 11
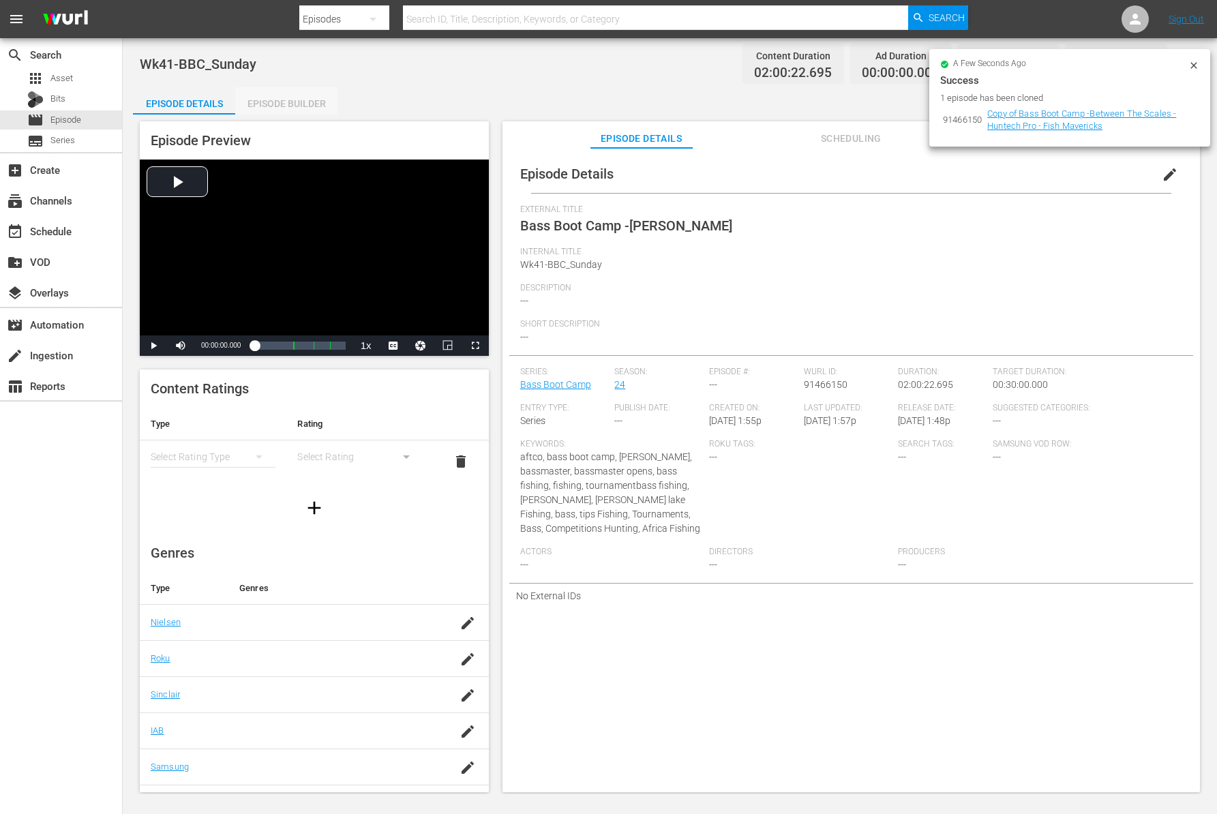
click at [277, 106] on div "Episode Builder" at bounding box center [286, 103] width 102 height 33
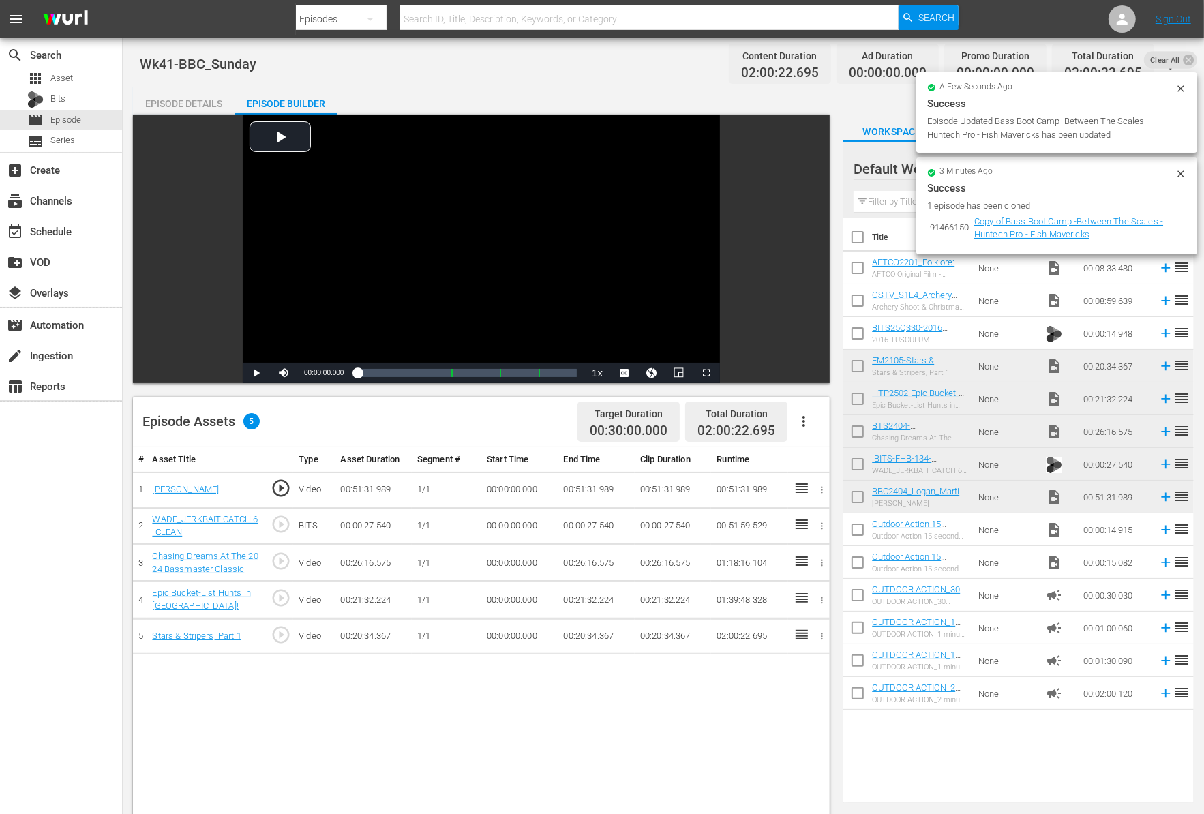
click at [816, 555] on div at bounding box center [821, 562] width 14 height 14
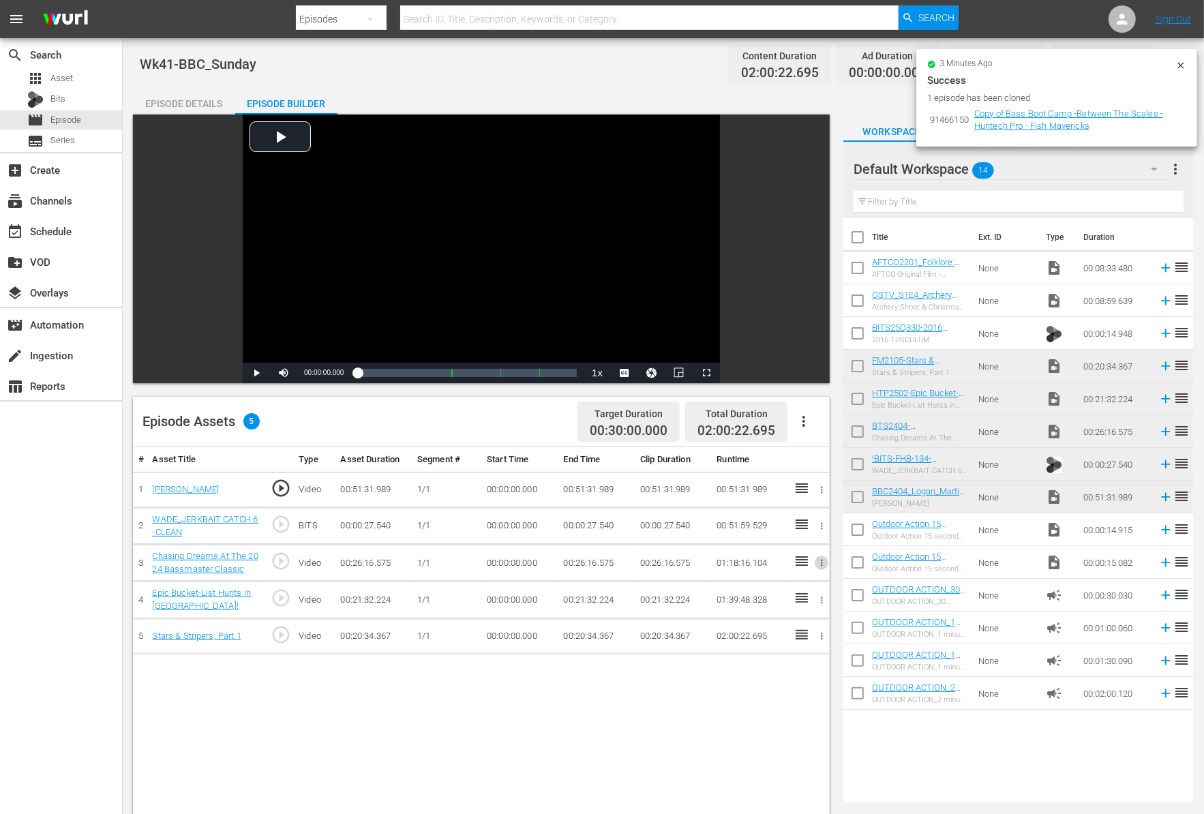
click at [825, 564] on icon "button" at bounding box center [822, 563] width 10 height 10
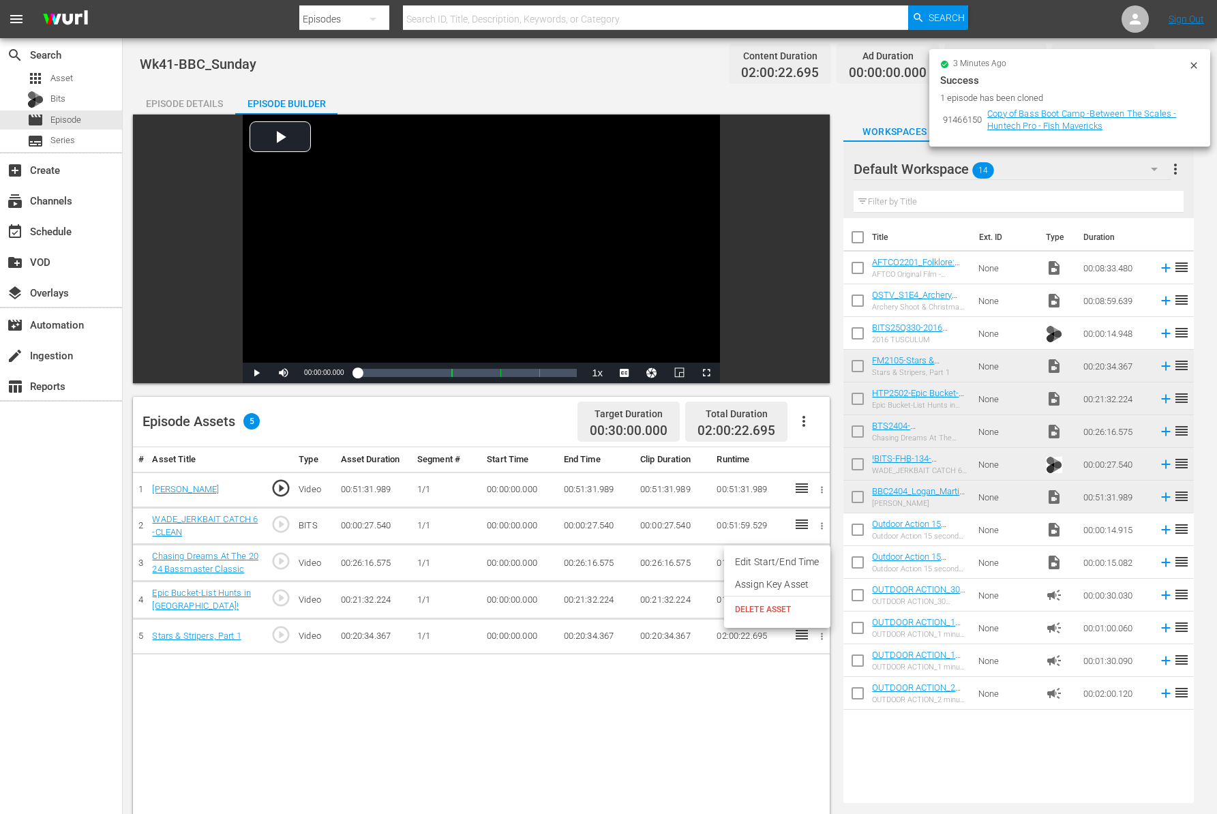
click at [805, 609] on span "DELETE ASSET" at bounding box center [777, 609] width 85 height 12
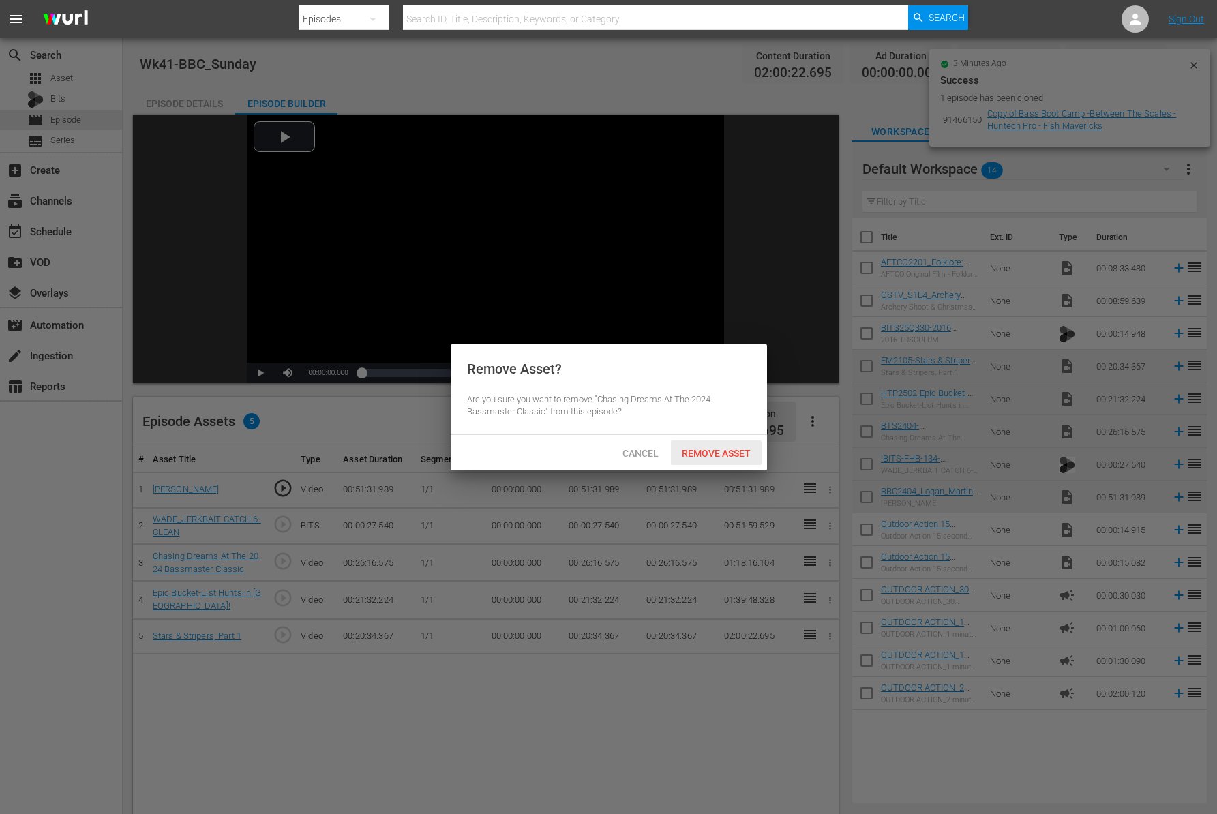
click at [726, 465] on div "Cancel Remove Asset" at bounding box center [609, 452] width 316 height 35
click at [723, 453] on span "Remove Asset" at bounding box center [716, 453] width 91 height 11
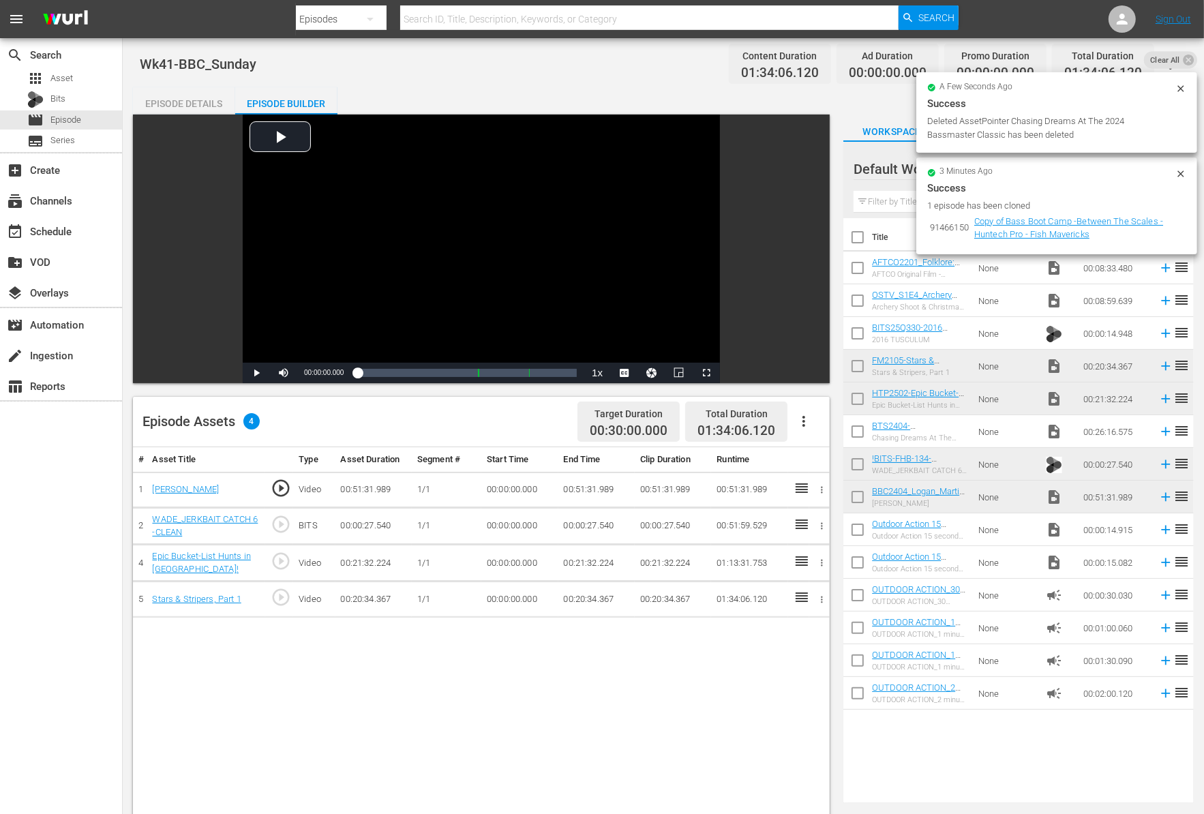
click at [822, 561] on icon "button" at bounding box center [822, 563] width 2 height 7
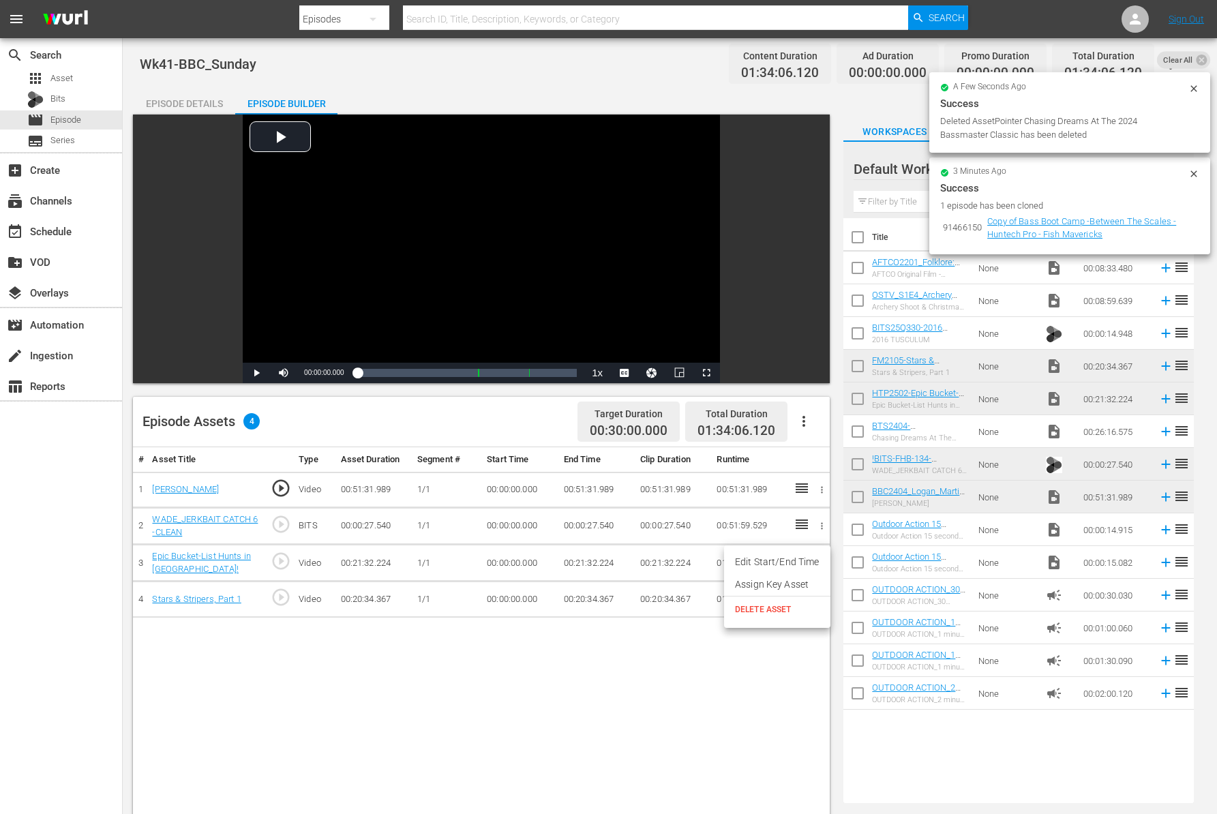
click at [783, 612] on span "DELETE ASSET" at bounding box center [777, 609] width 85 height 12
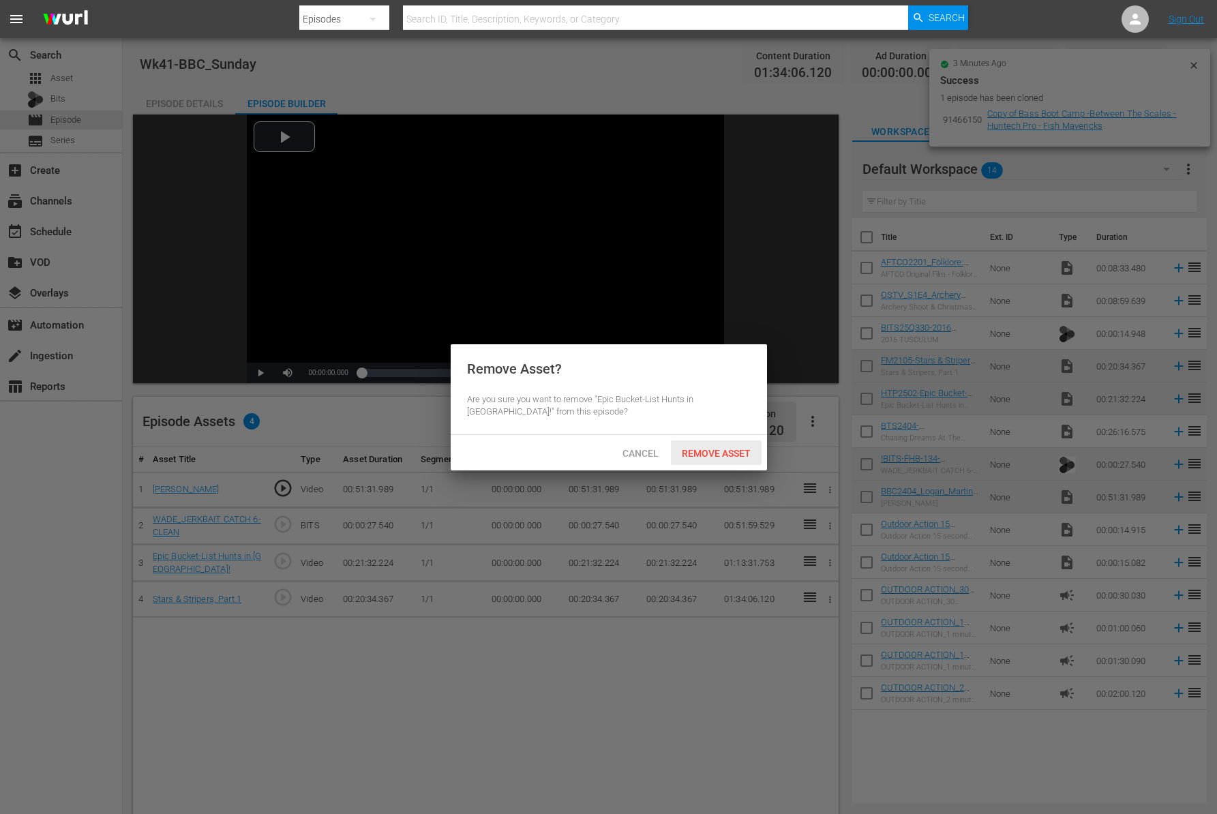
click at [744, 453] on span "Remove Asset" at bounding box center [716, 453] width 91 height 11
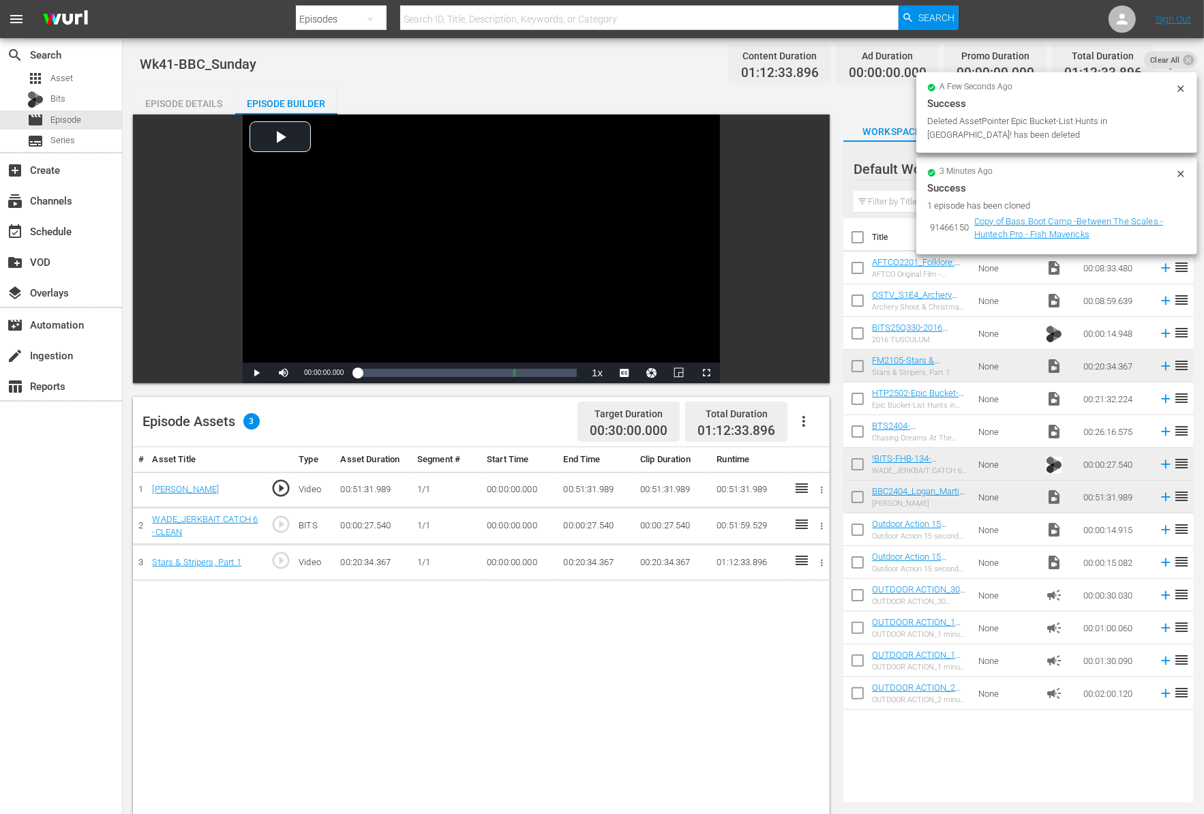
click at [817, 562] on icon "button" at bounding box center [822, 563] width 10 height 10
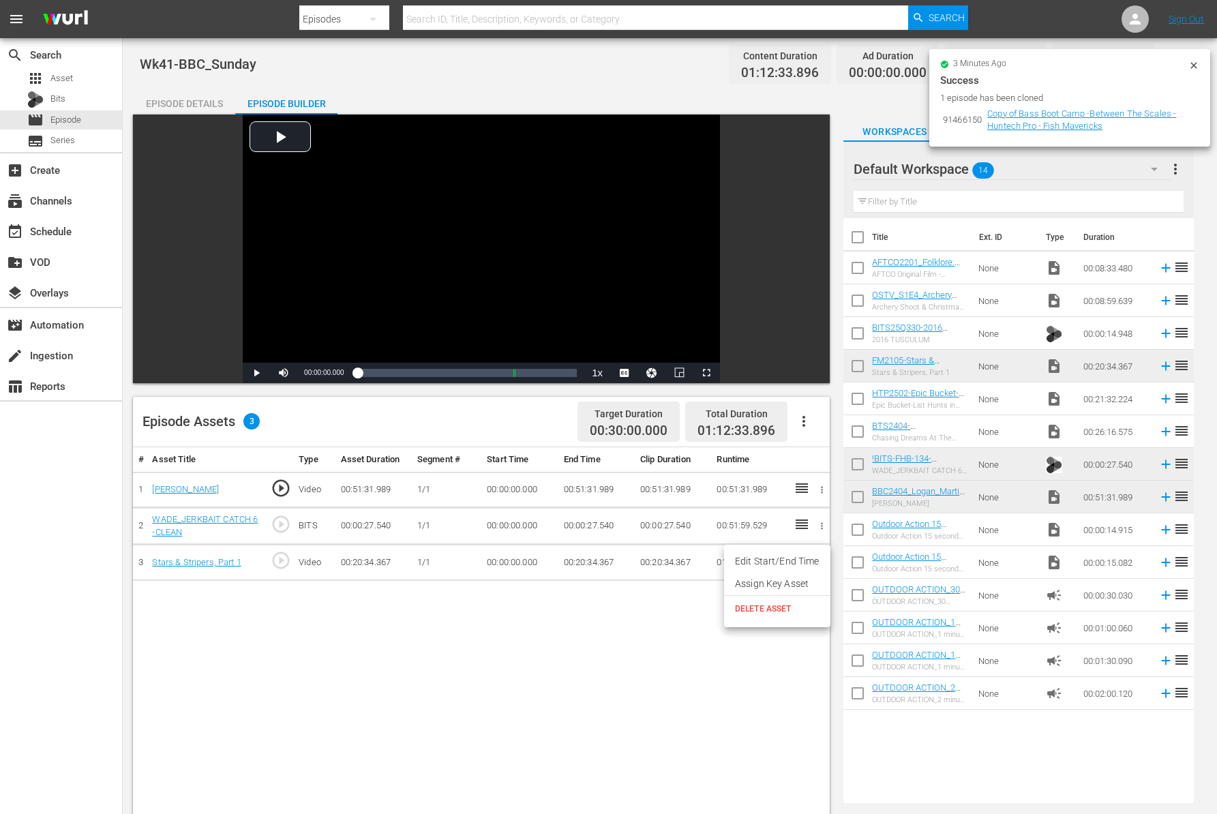
click at [774, 610] on span "DELETE ASSET" at bounding box center [777, 608] width 85 height 12
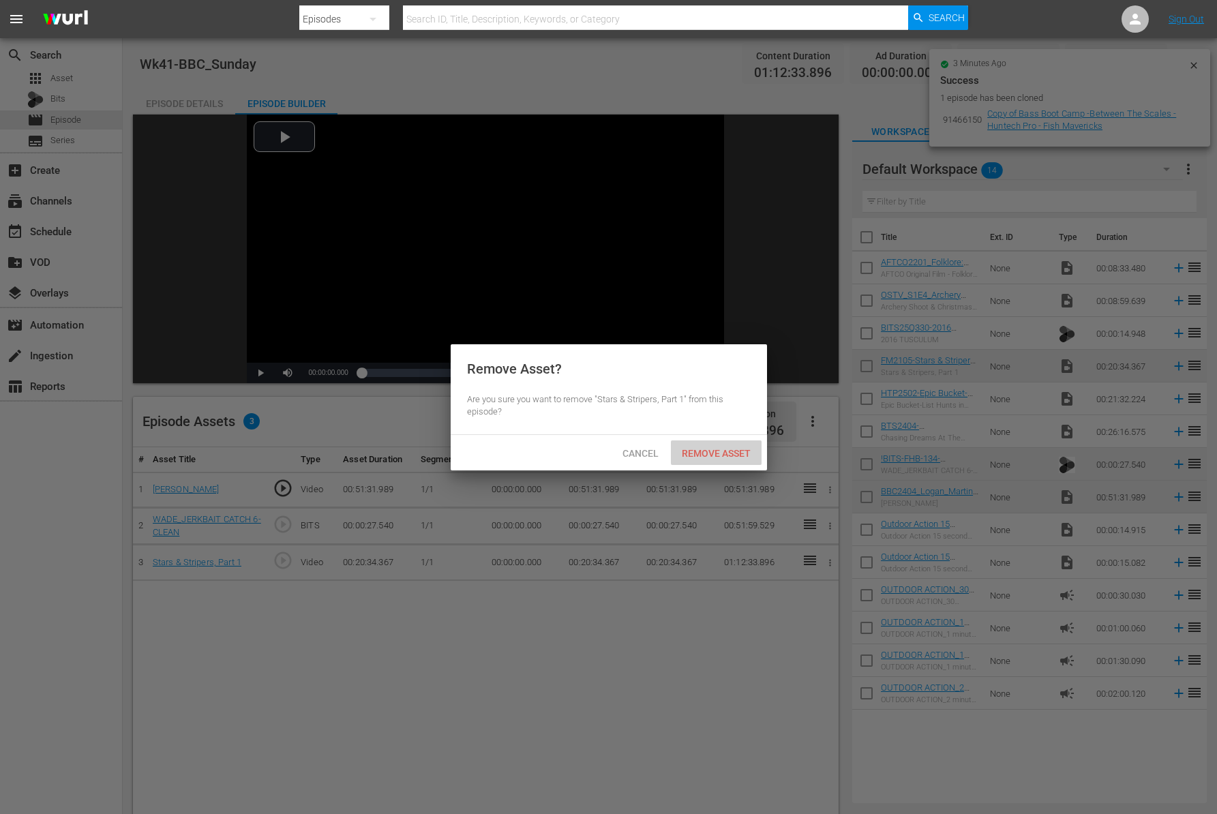
click at [719, 450] on span "Remove Asset" at bounding box center [716, 453] width 91 height 11
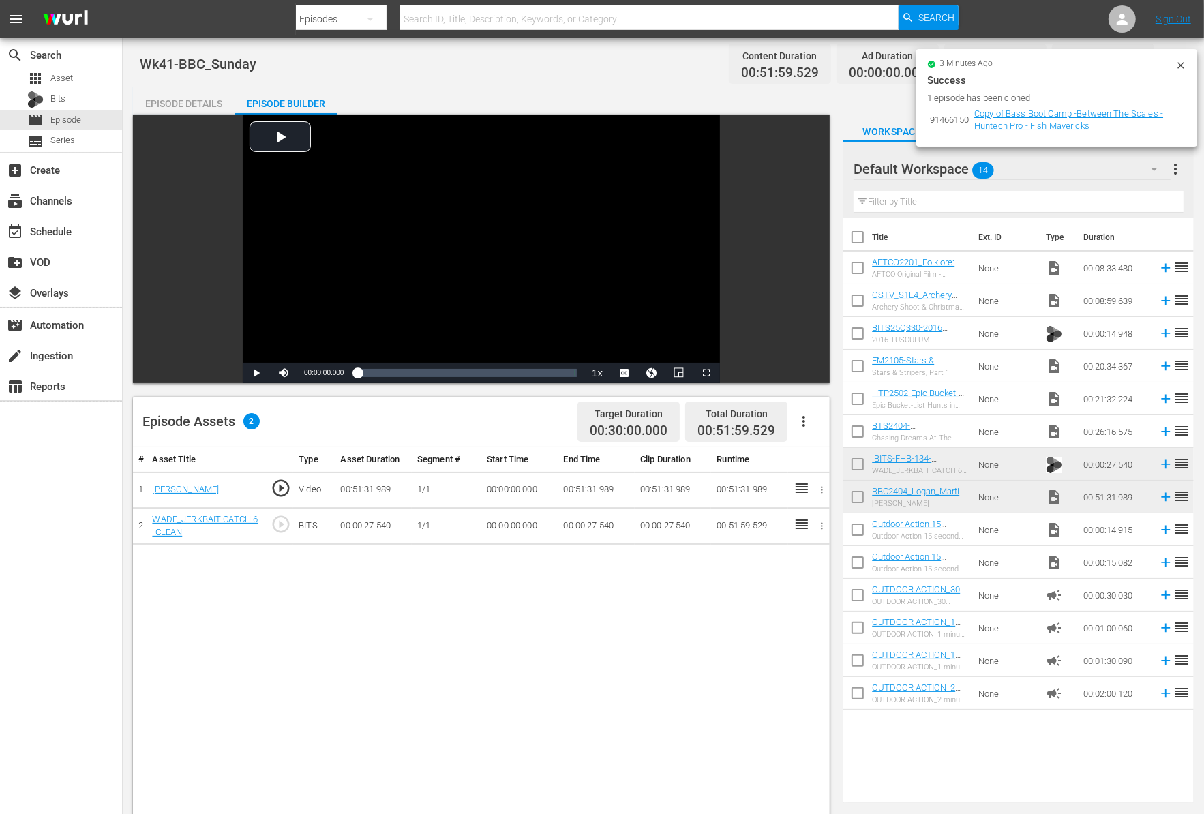
click at [1176, 62] on icon at bounding box center [1180, 65] width 11 height 11
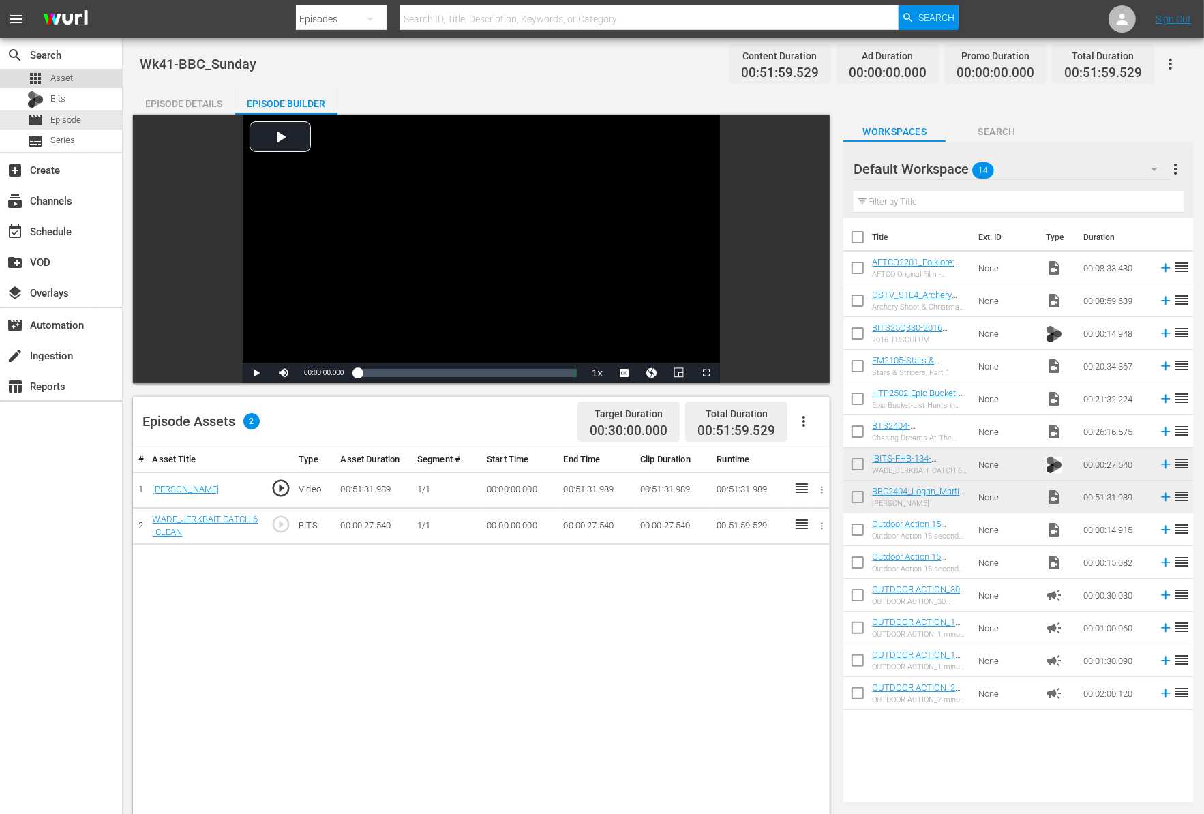
click at [66, 78] on span "Asset" at bounding box center [61, 79] width 22 height 14
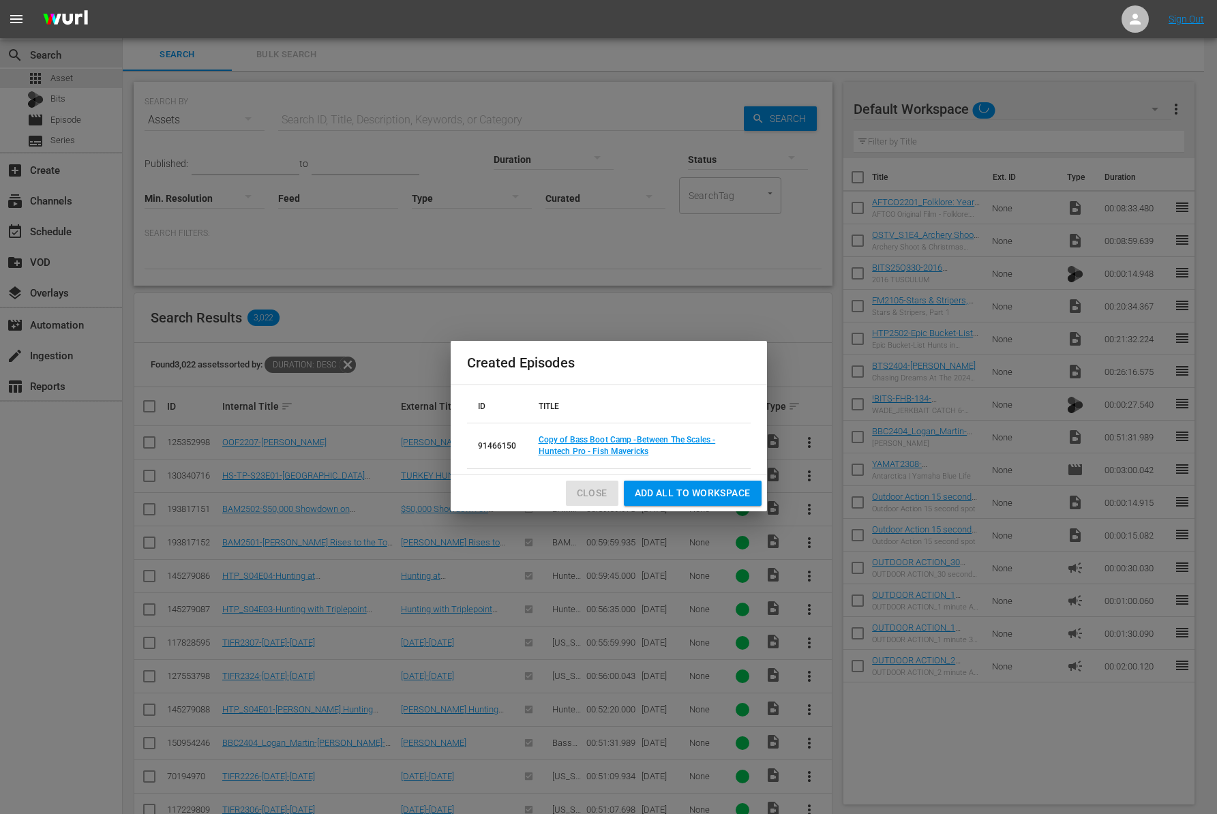
click at [606, 496] on span "Close" at bounding box center [592, 493] width 31 height 17
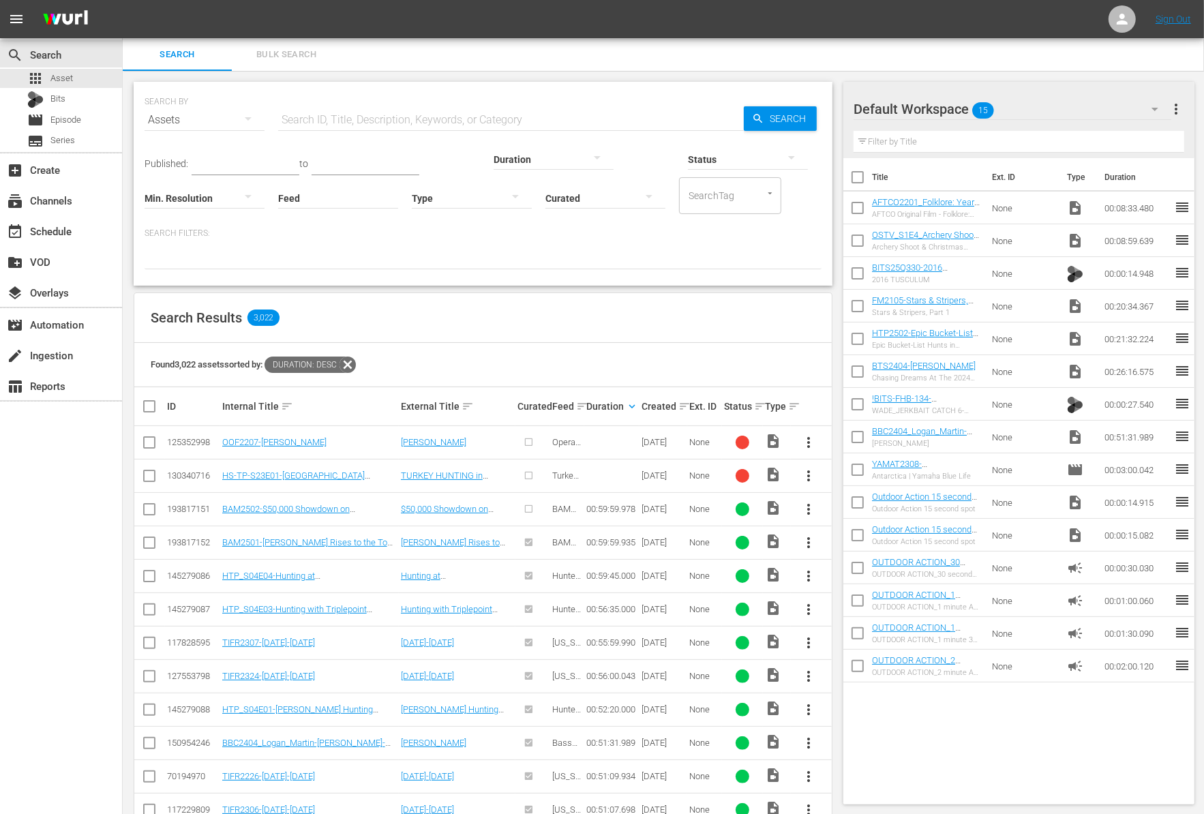
click at [493, 157] on div at bounding box center [553, 159] width 120 height 38
click at [467, 216] on div "3-4m" at bounding box center [475, 223] width 120 height 22
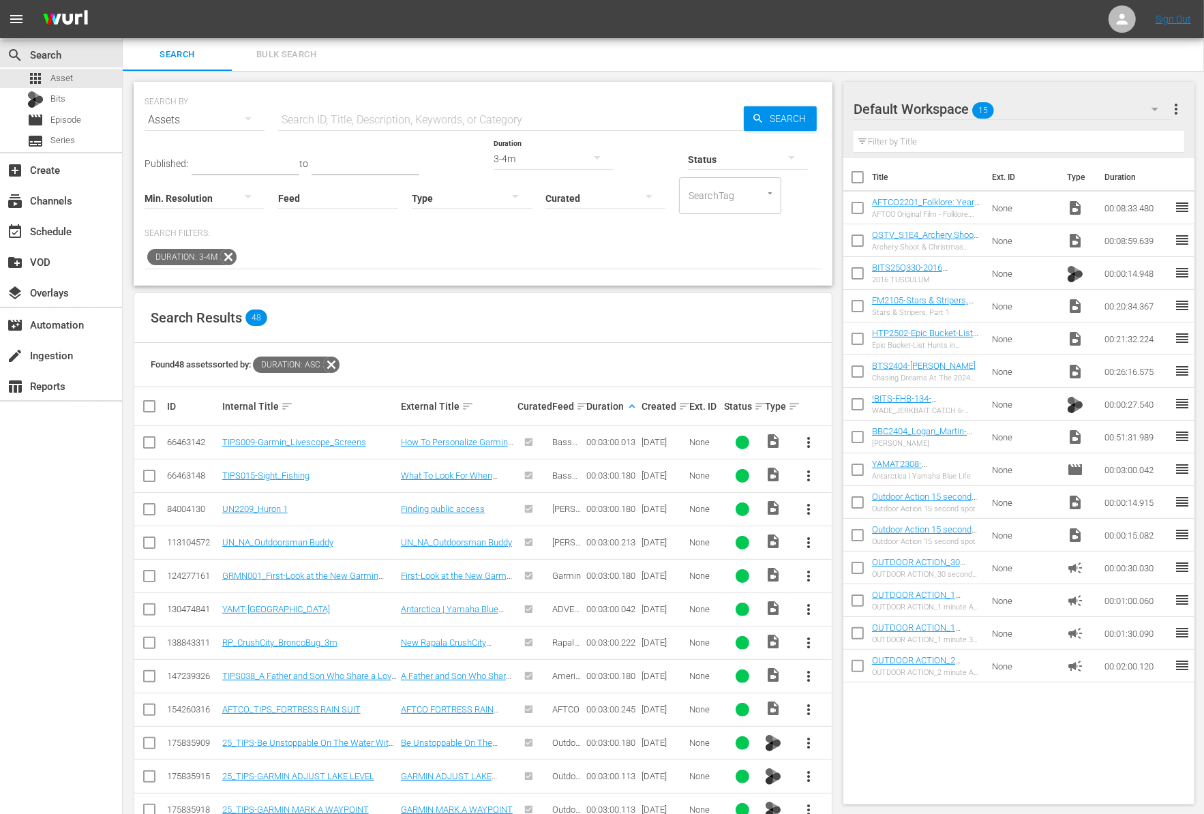
click at [212, 162] on input "text" at bounding box center [246, 165] width 108 height 20
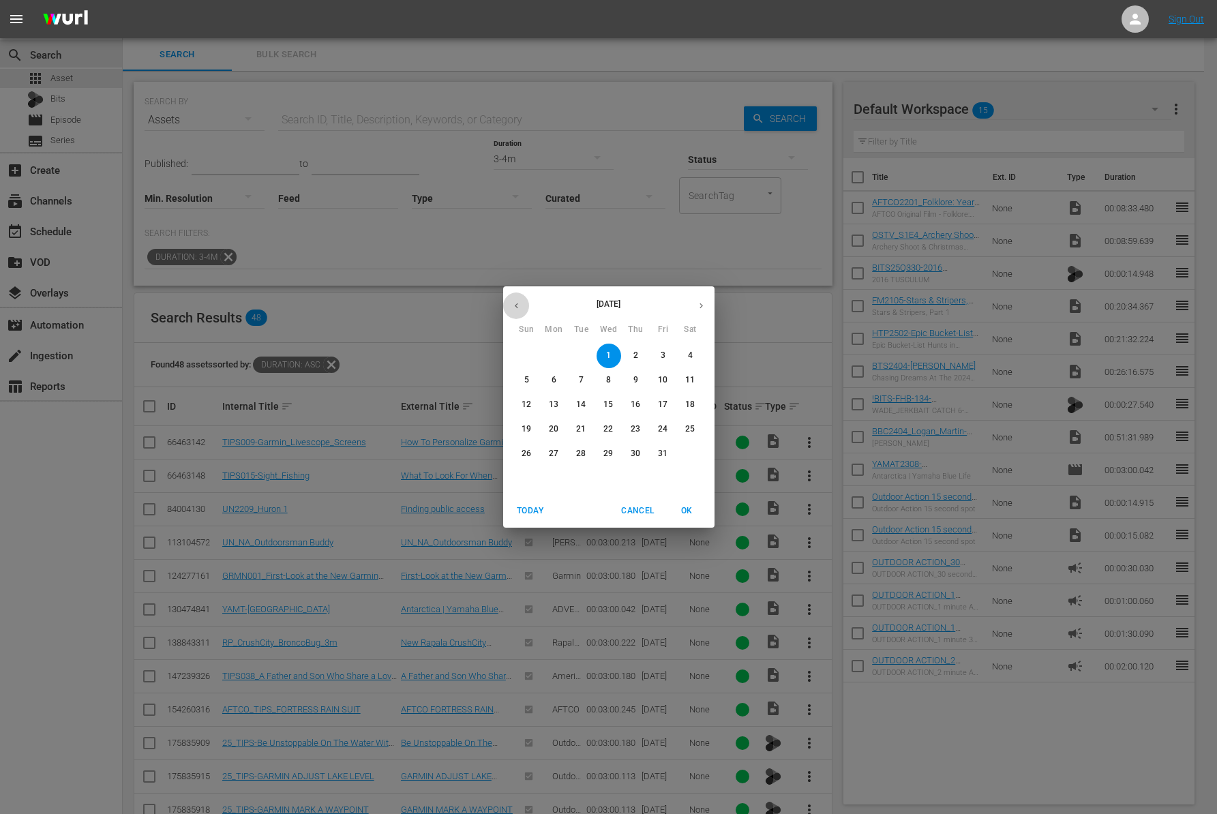
click at [516, 303] on icon "button" at bounding box center [516, 305] width 3 height 5
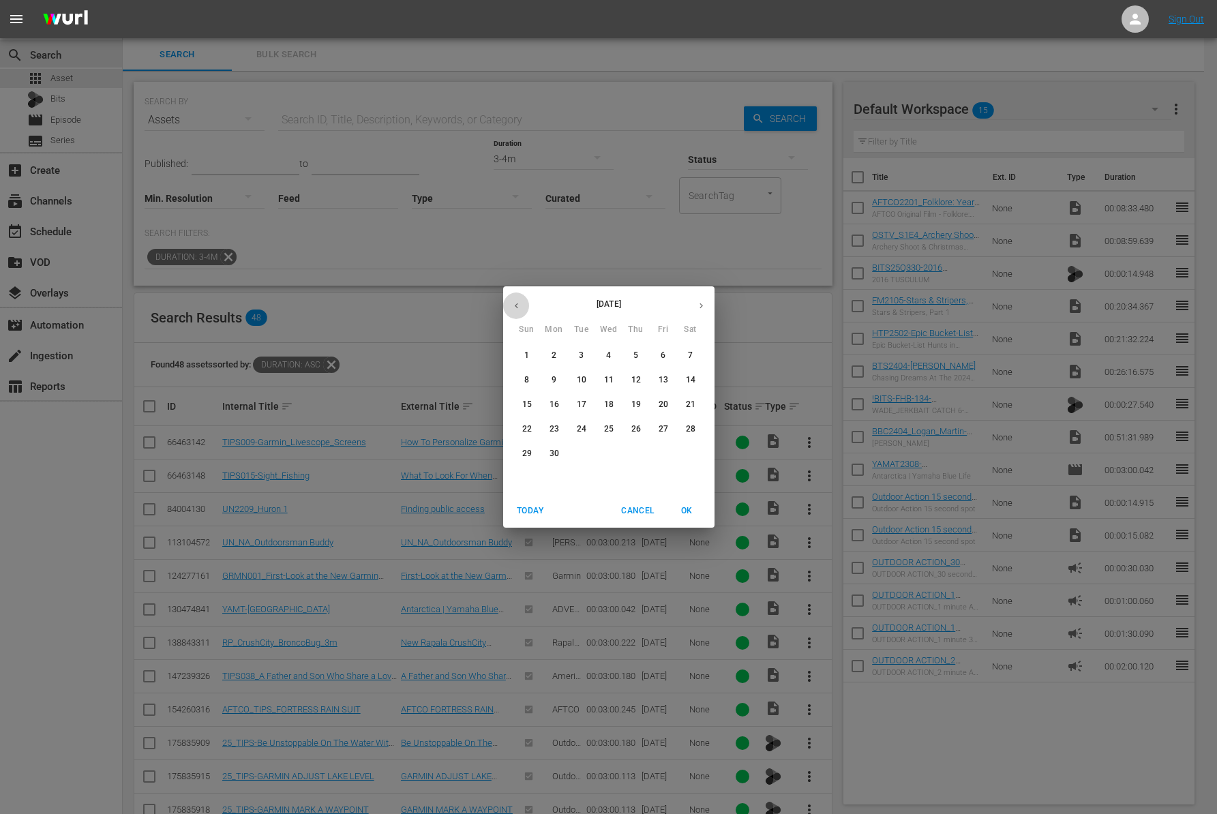
click at [516, 303] on icon "button" at bounding box center [516, 305] width 3 height 5
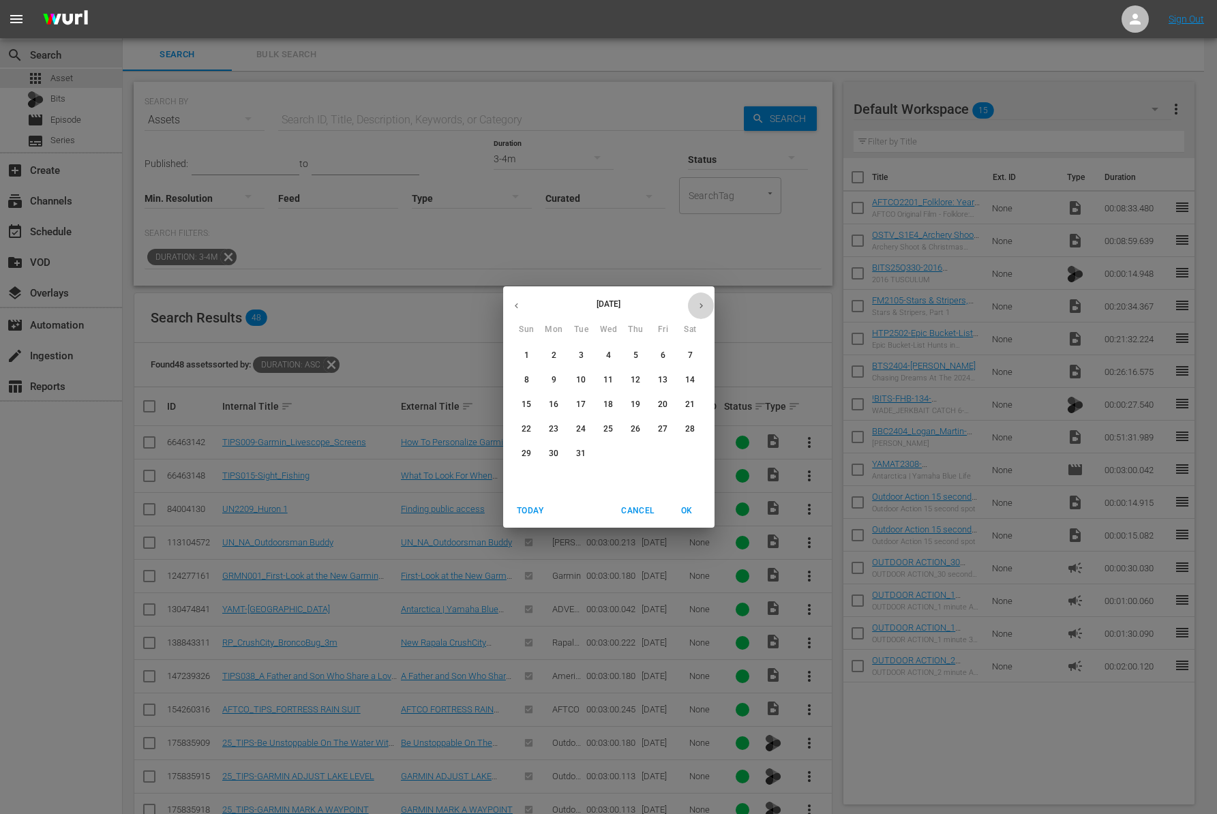
click at [699, 310] on button "button" at bounding box center [701, 305] width 27 height 27
click at [611, 360] on span "1" at bounding box center [608, 356] width 25 height 12
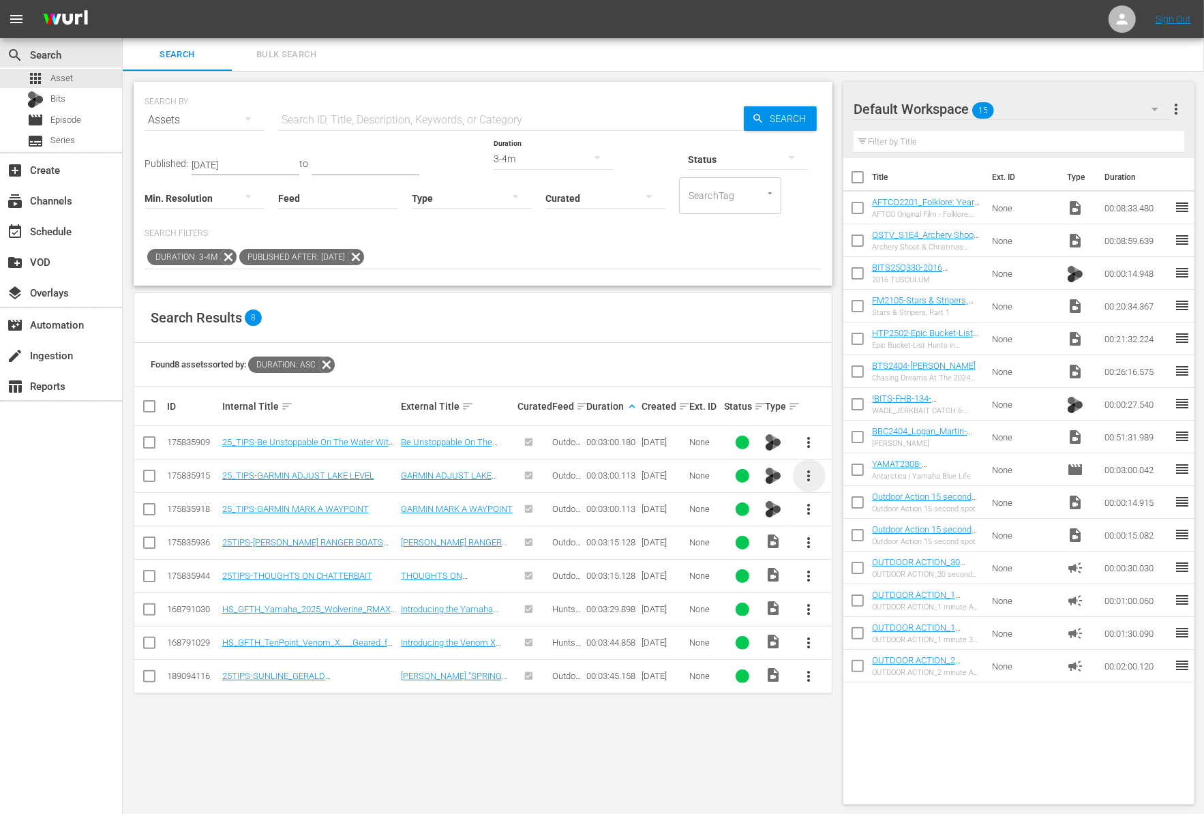
click at [815, 474] on span "more_vert" at bounding box center [809, 476] width 16 height 16
click at [843, 505] on div "Workspace" at bounding box center [882, 512] width 93 height 33
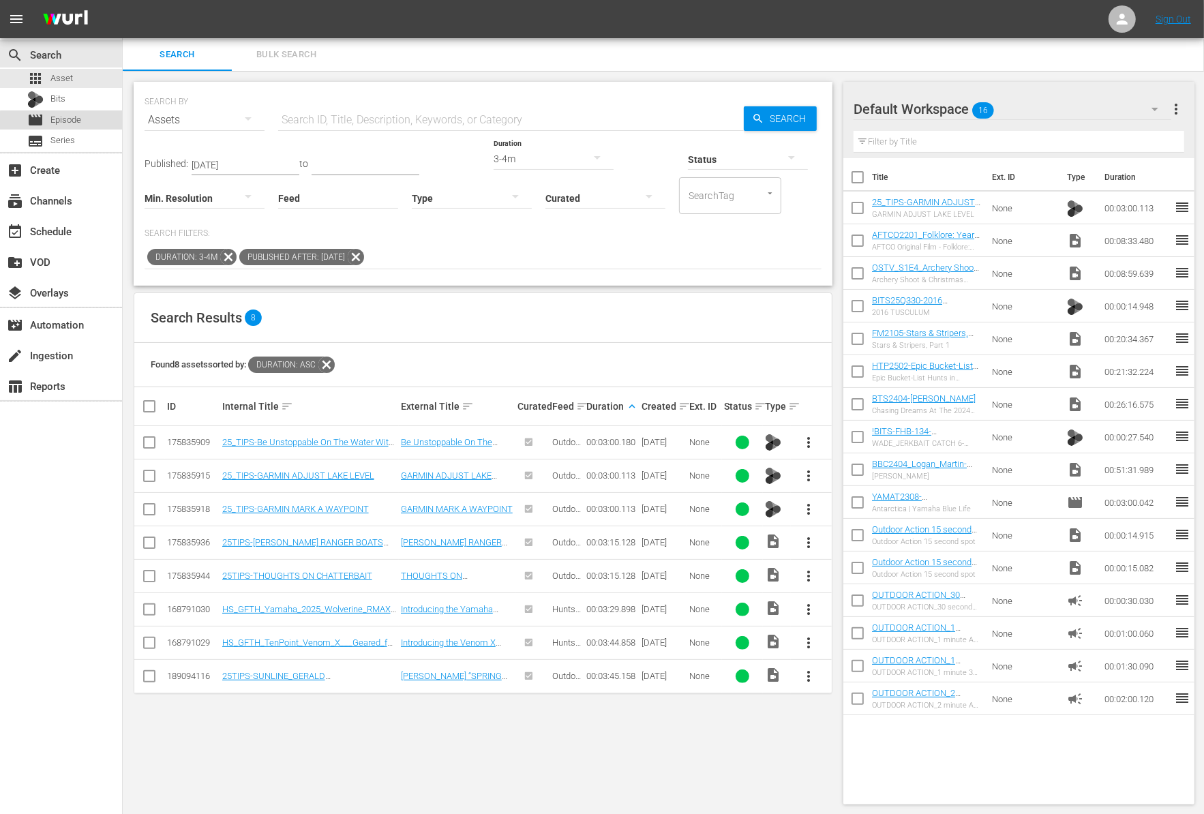
click at [71, 122] on span "Episode" at bounding box center [65, 120] width 31 height 14
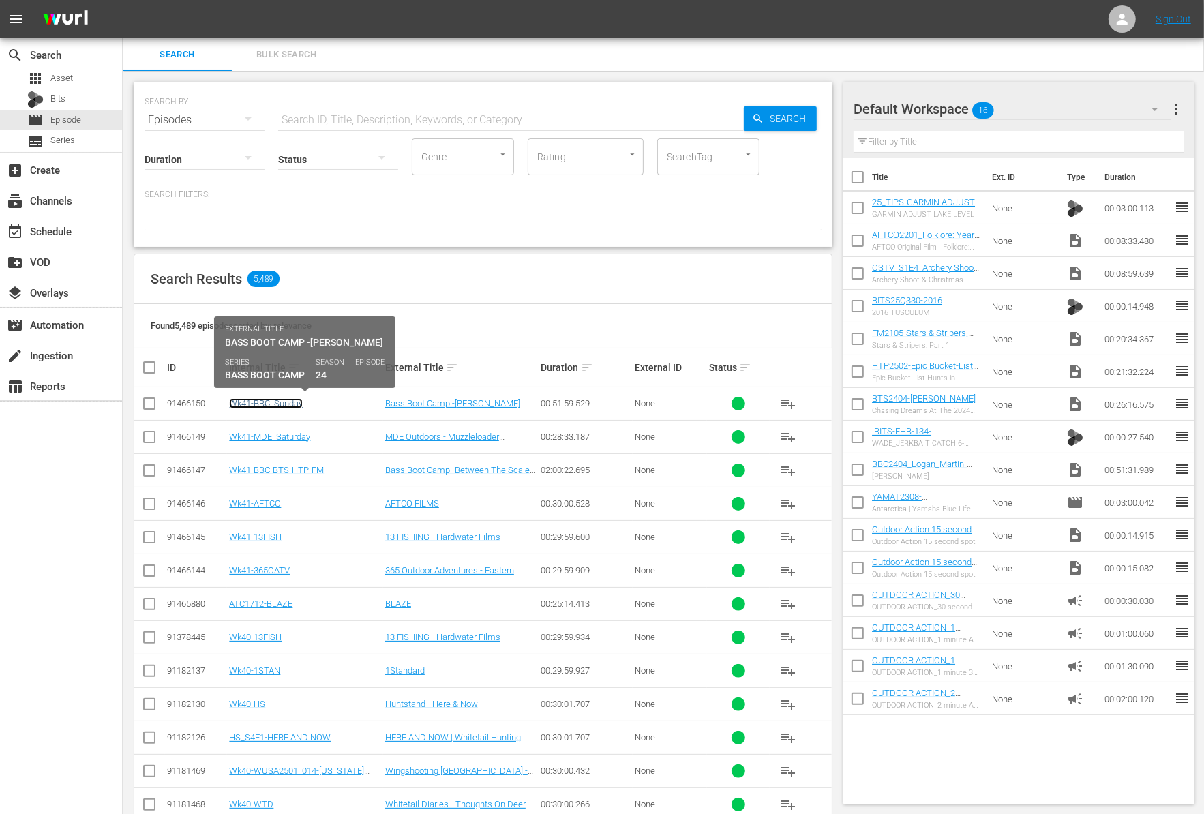
click at [283, 406] on link "Wk41-BBC_Sunday" at bounding box center [266, 403] width 74 height 10
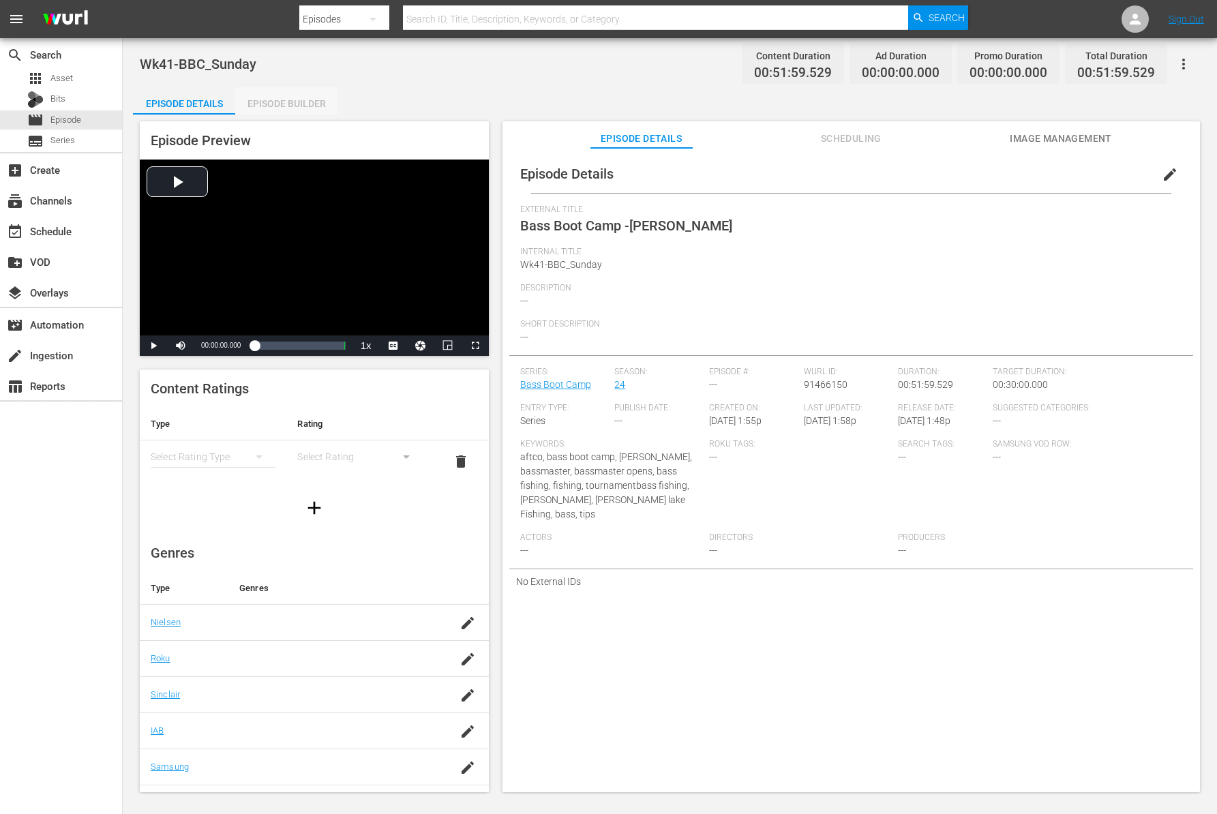
click at [311, 112] on div "Episode Builder" at bounding box center [286, 103] width 102 height 33
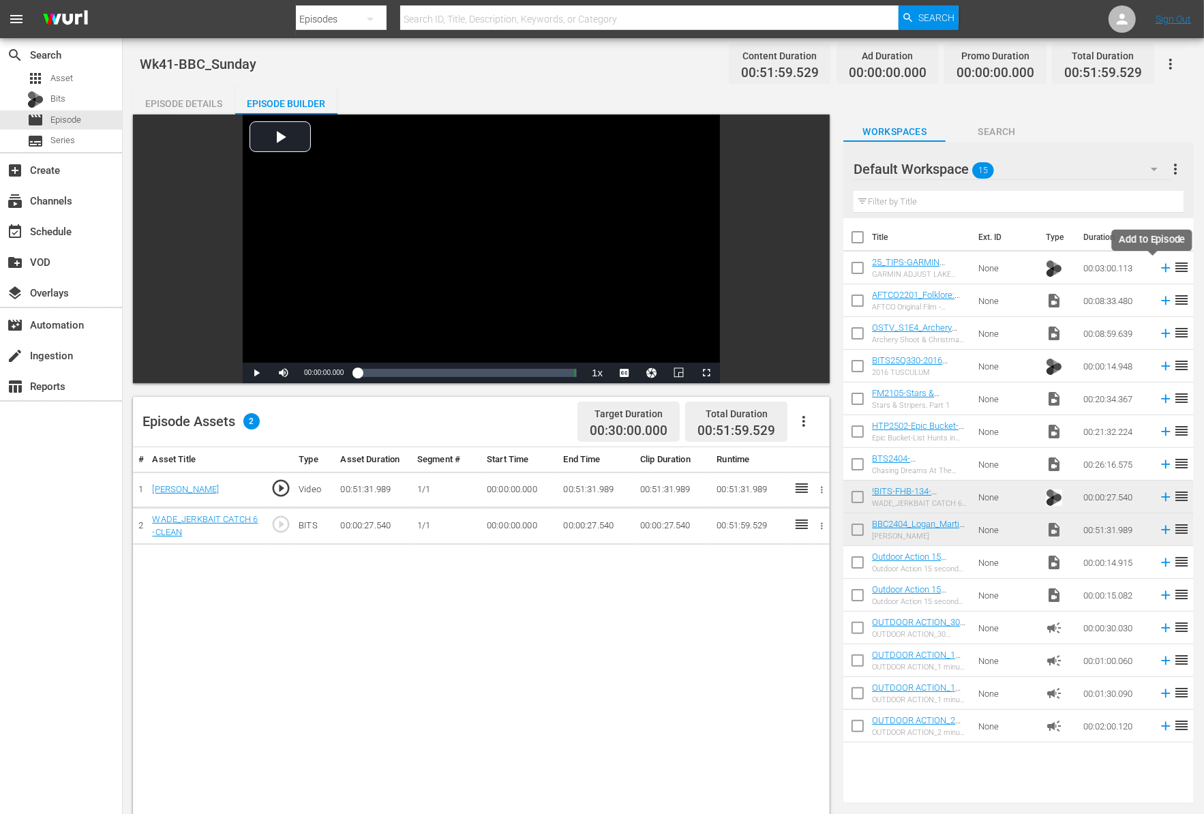
click at [1158, 272] on icon at bounding box center [1165, 267] width 15 height 15
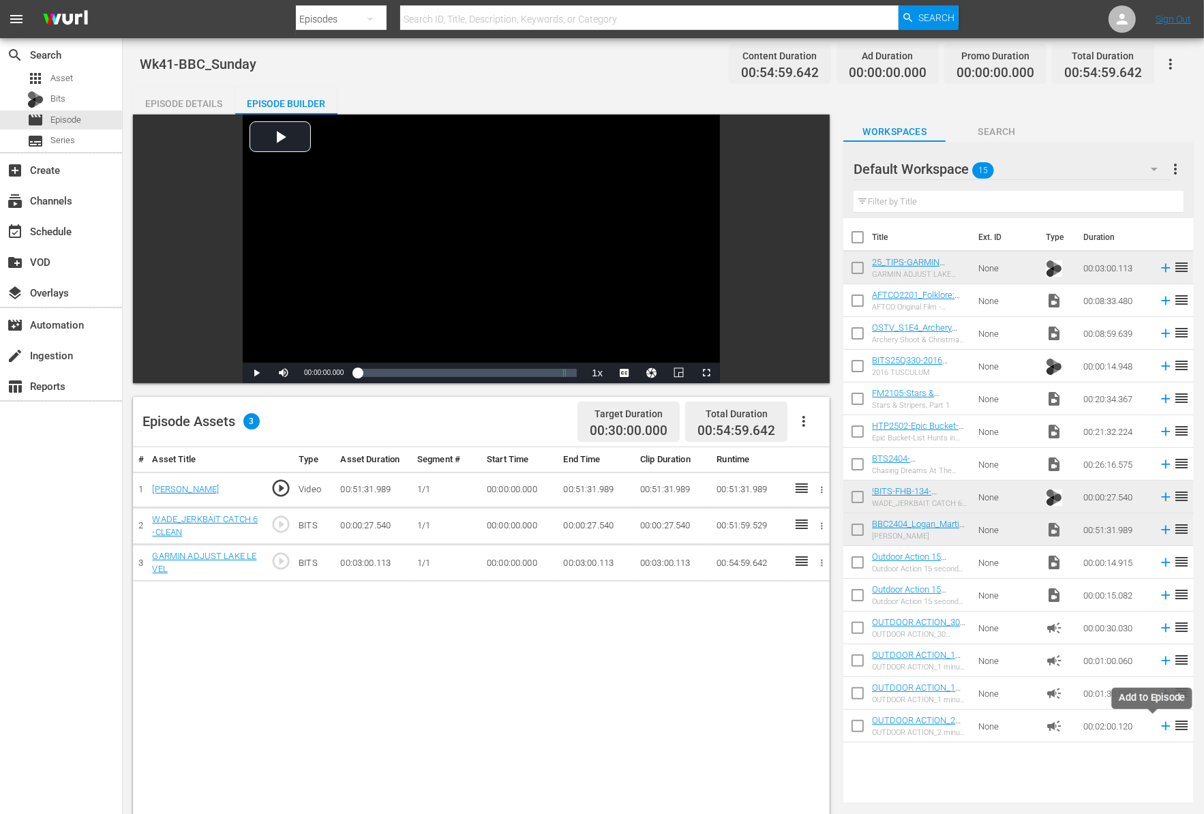
click at [1158, 728] on icon at bounding box center [1165, 725] width 15 height 15
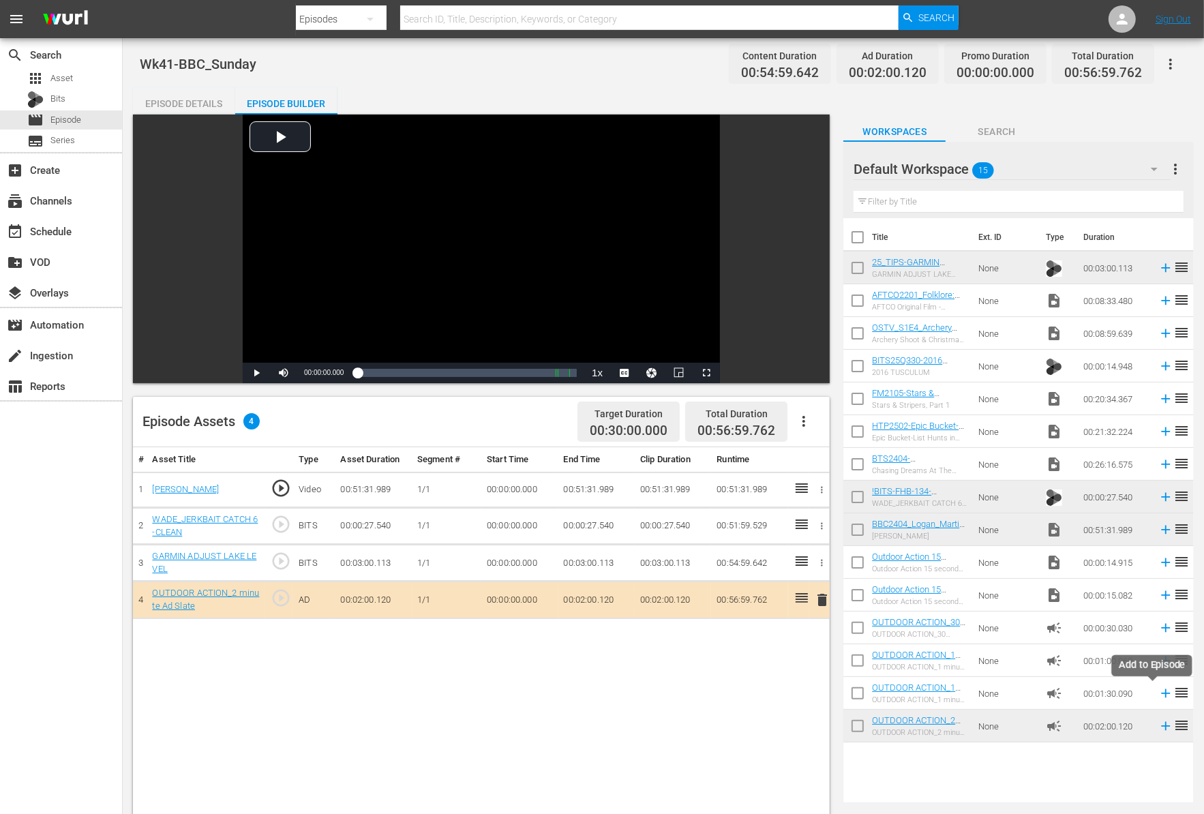
click at [1161, 692] on icon at bounding box center [1165, 693] width 9 height 9
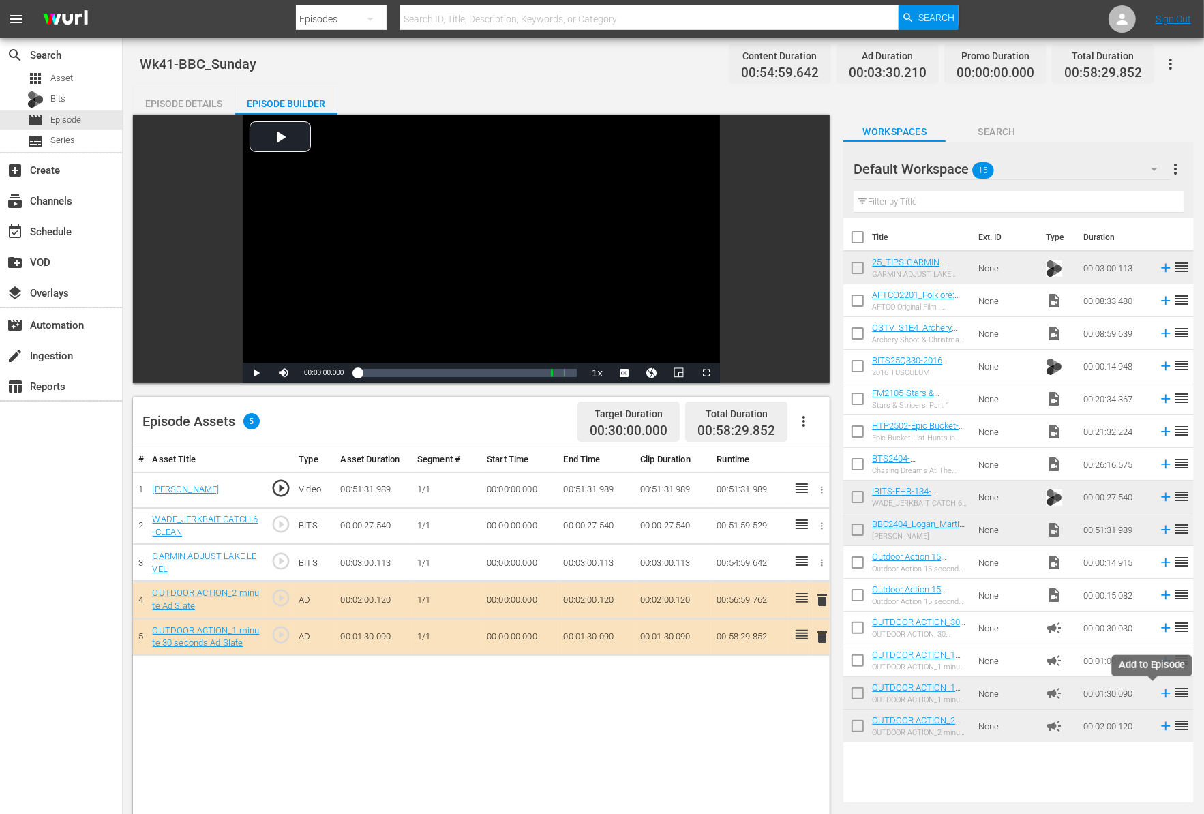
click at [1161, 692] on icon at bounding box center [1165, 693] width 9 height 9
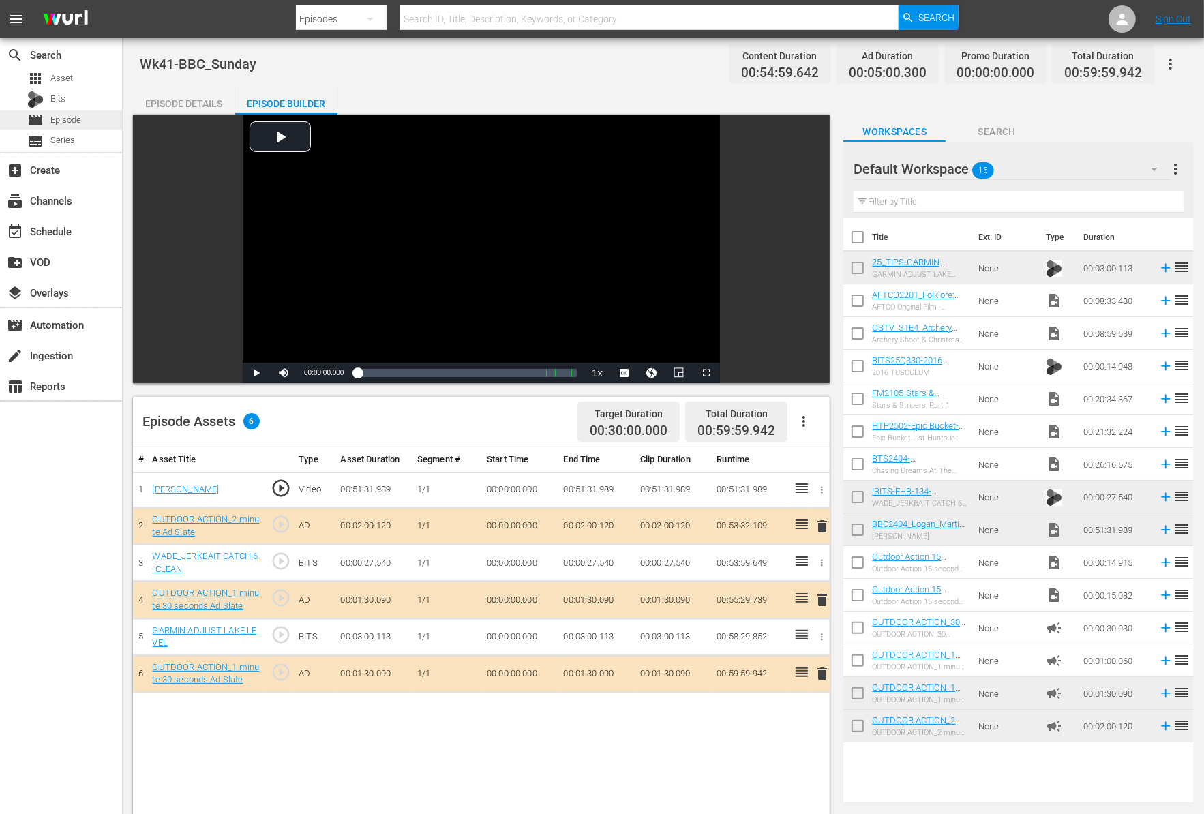
click at [78, 119] on span "Episode" at bounding box center [65, 120] width 31 height 14
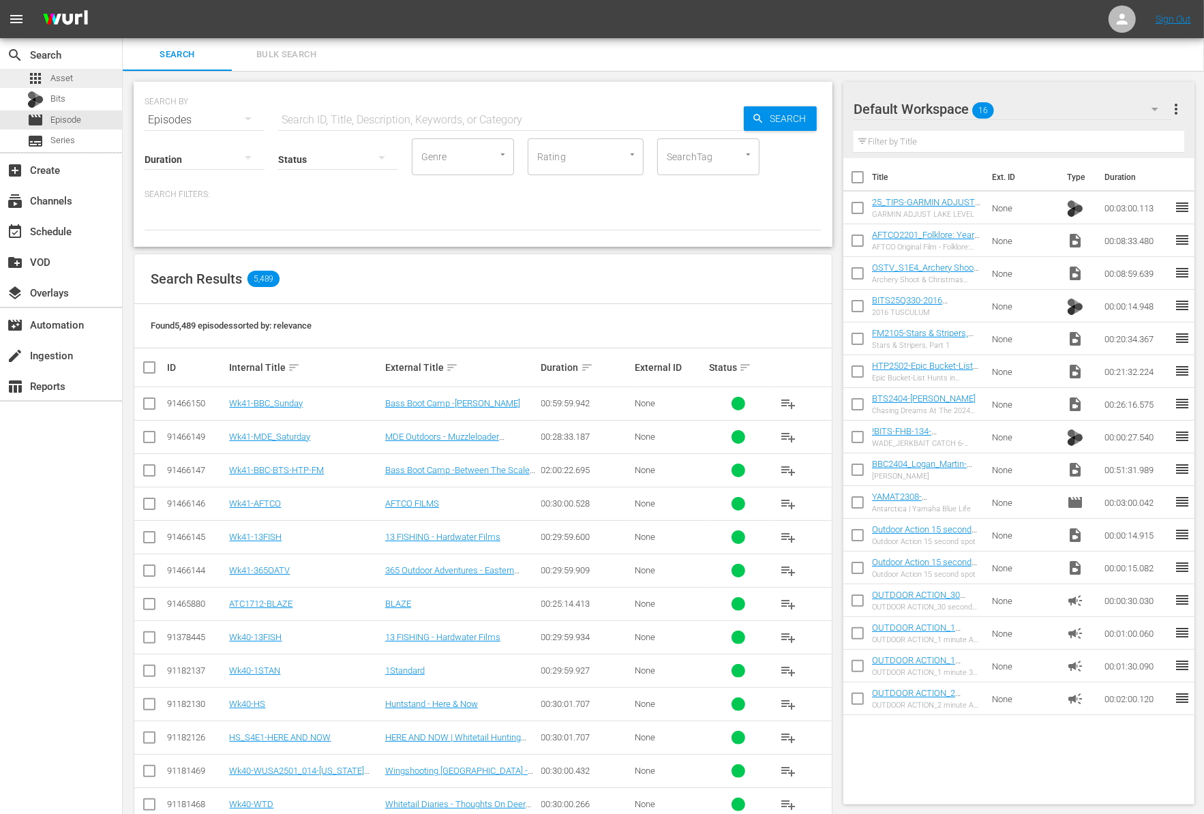
click at [82, 78] on div "apps Asset" at bounding box center [61, 78] width 122 height 19
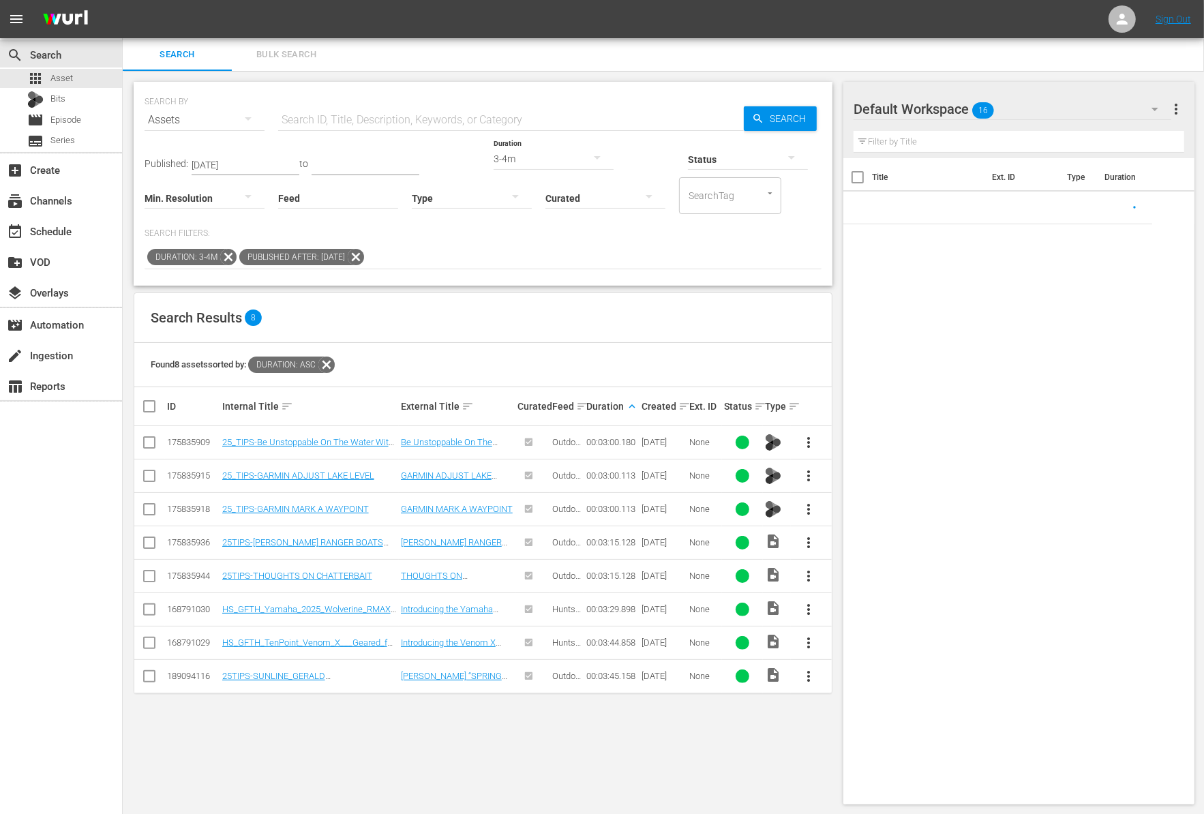
click at [225, 254] on icon at bounding box center [228, 257] width 16 height 16
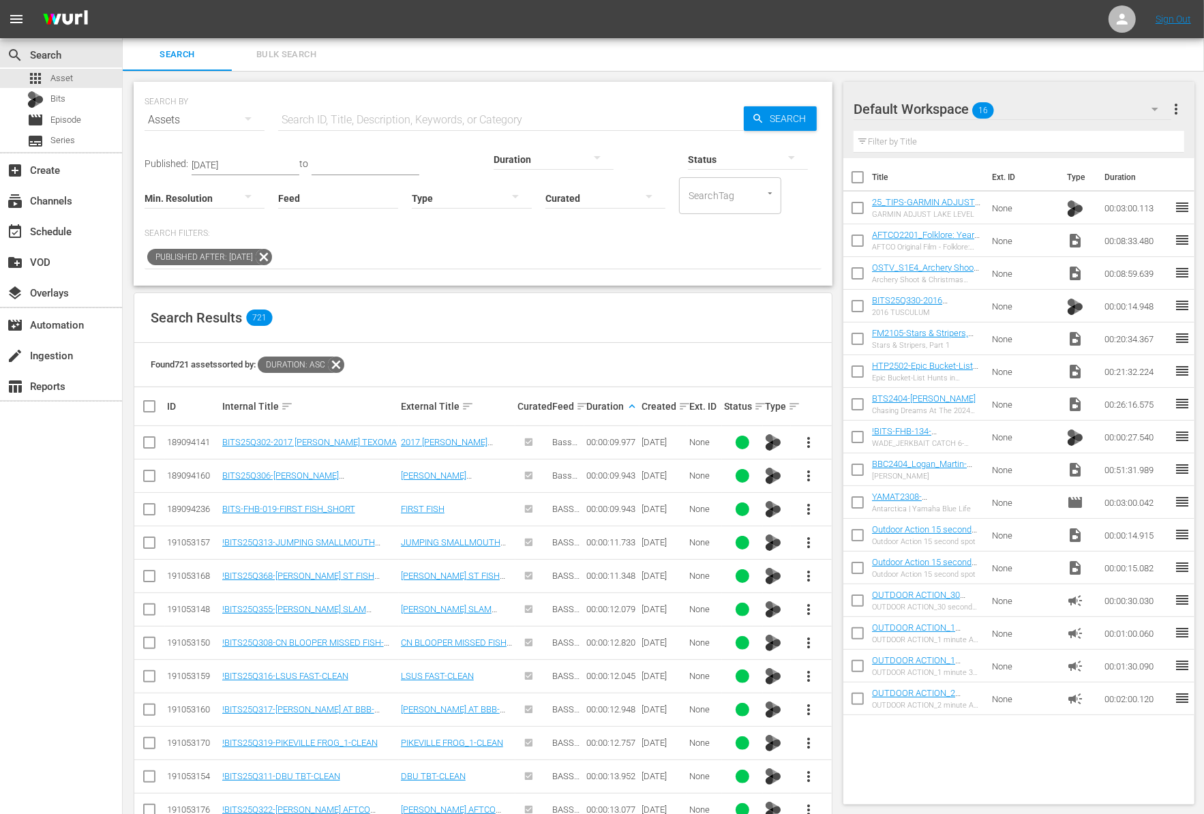
click at [273, 256] on icon at bounding box center [264, 257] width 18 height 18
click at [309, 127] on input "text" at bounding box center [511, 120] width 466 height 33
click at [346, 367] on icon at bounding box center [343, 364] width 16 height 16
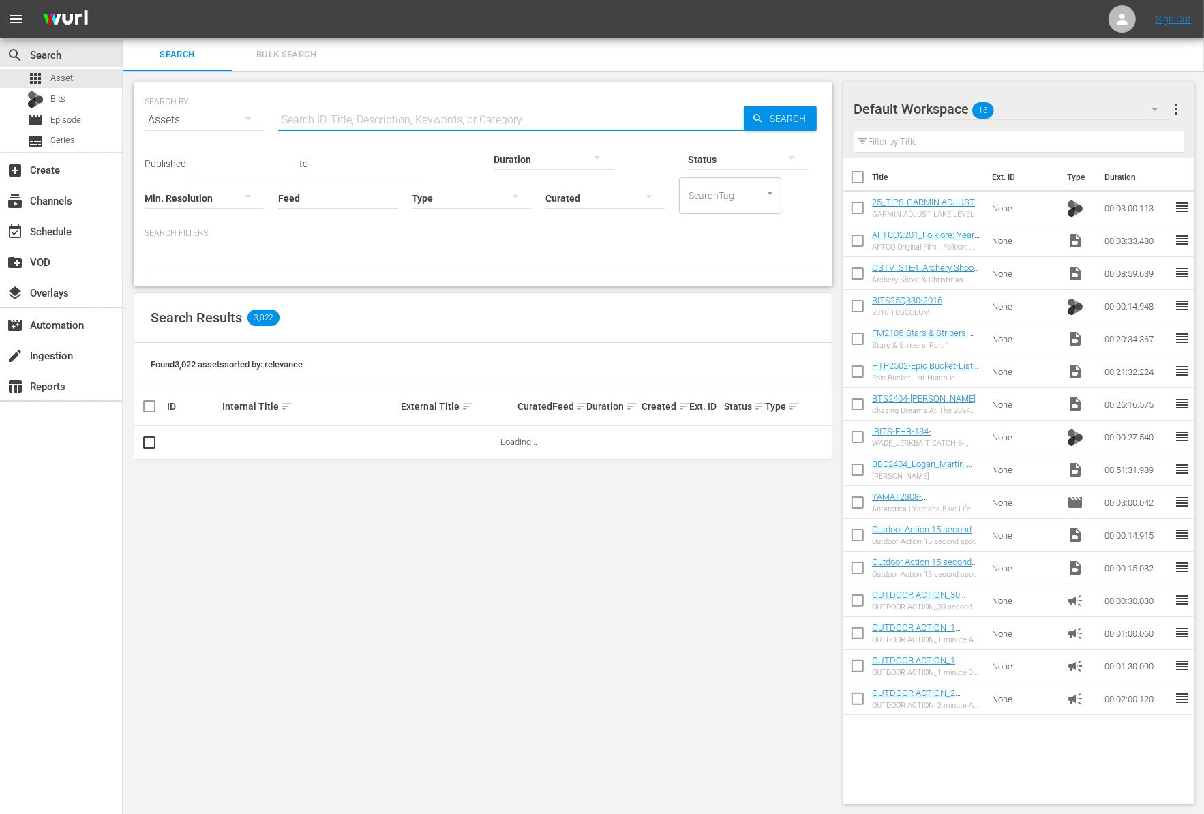
click at [353, 132] on input "text" at bounding box center [511, 120] width 466 height 33
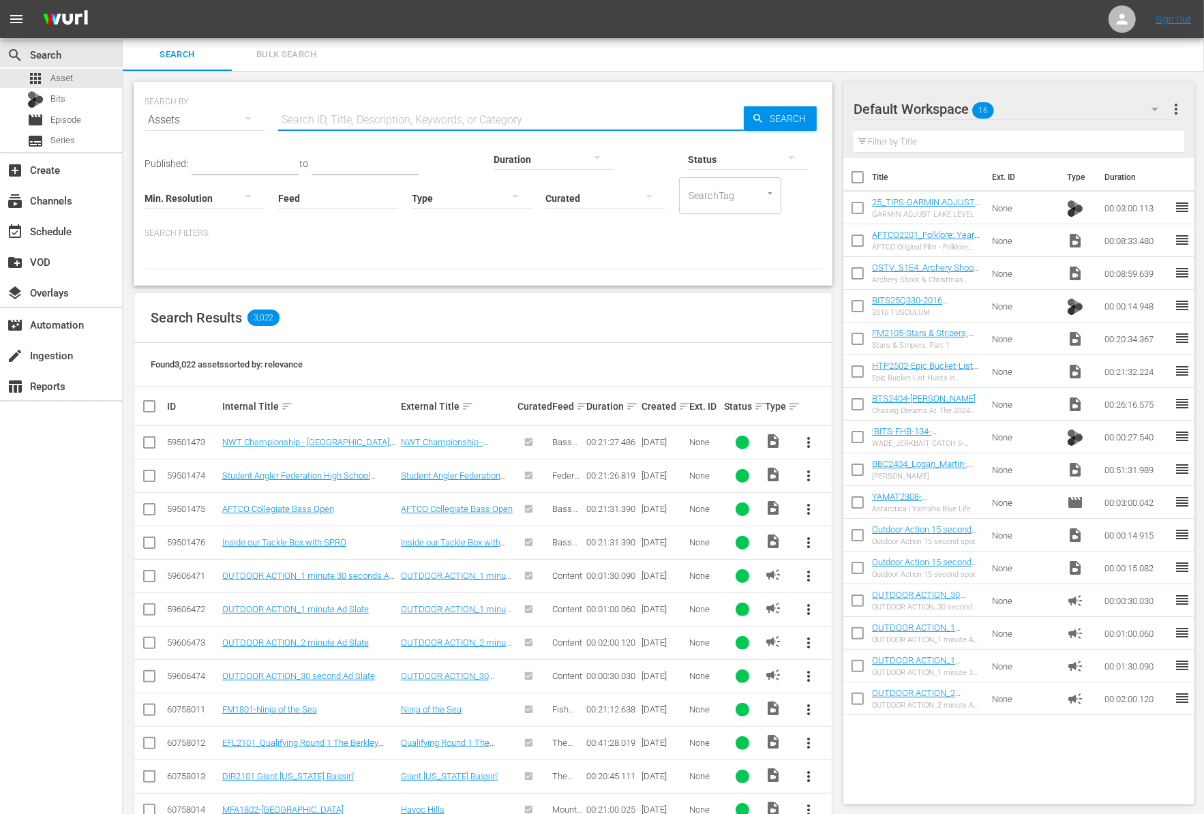
paste input "Episode 1: Across America: Yamaha RMAX 1000 Conquers the West"
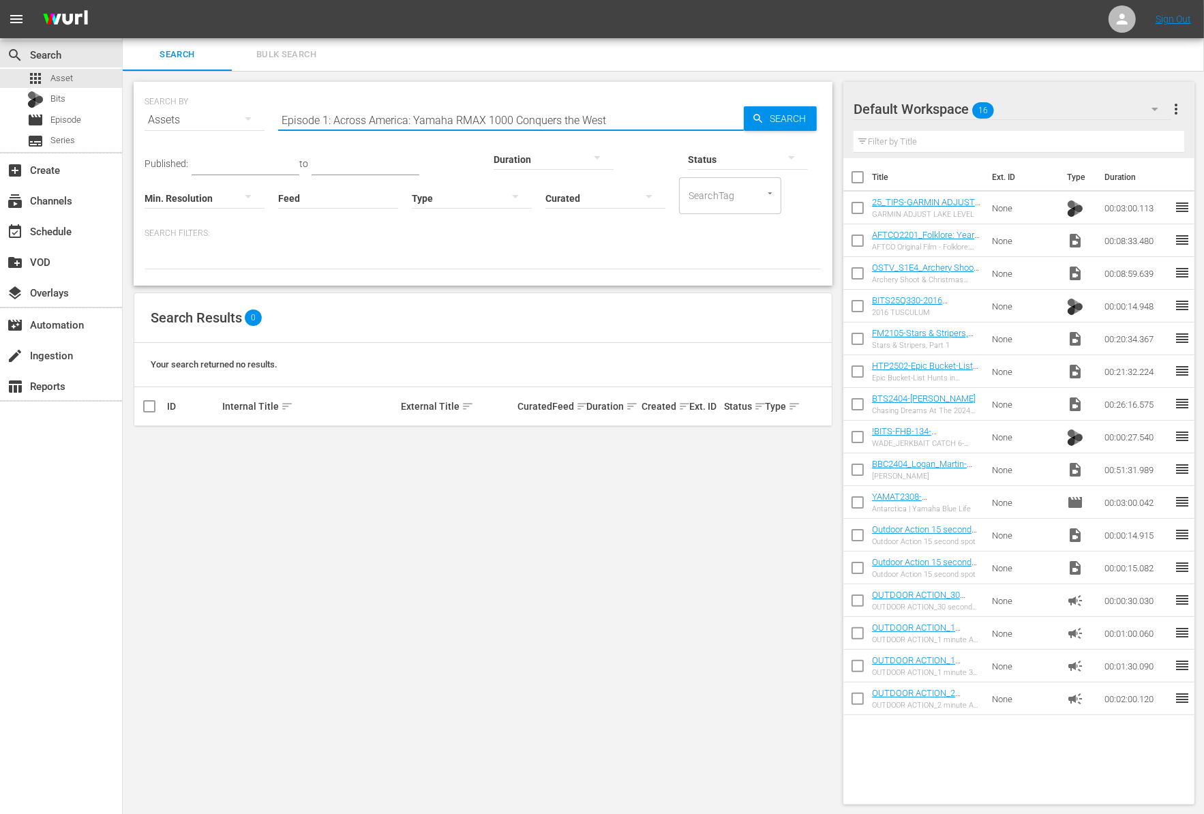
click at [337, 123] on input "Episode 1: Across America: Yamaha RMAX 1000 Conquers the West" at bounding box center [511, 120] width 466 height 33
drag, startPoint x: 335, startPoint y: 123, endPoint x: 252, endPoint y: 31, distance: 123.6
click at [251, 32] on div "menu Sign Out search Search apps Asset Bits movie Episode subtitles Series add_…" at bounding box center [602, 407] width 1204 height 815
click at [855, 213] on input "checkbox" at bounding box center [857, 210] width 29 height 29
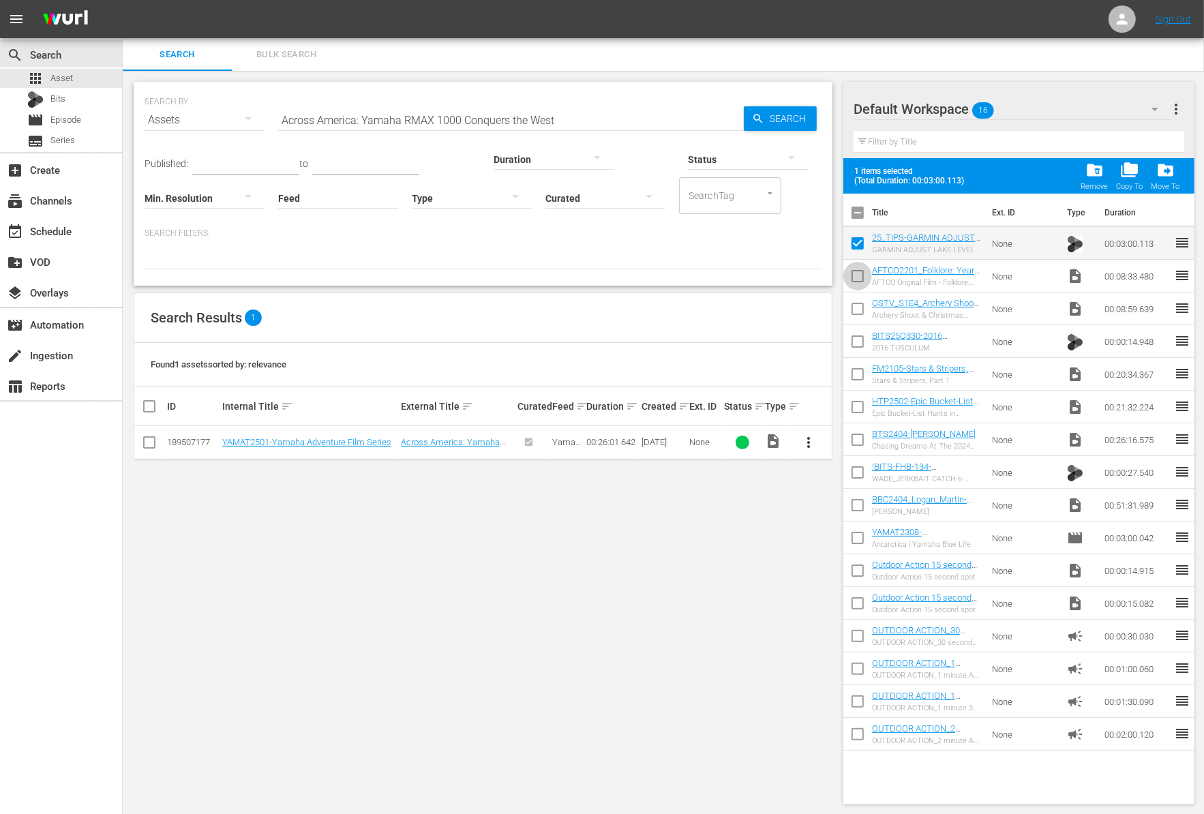
click at [859, 284] on input "checkbox" at bounding box center [857, 278] width 29 height 29
click at [857, 314] on input "checkbox" at bounding box center [857, 311] width 29 height 29
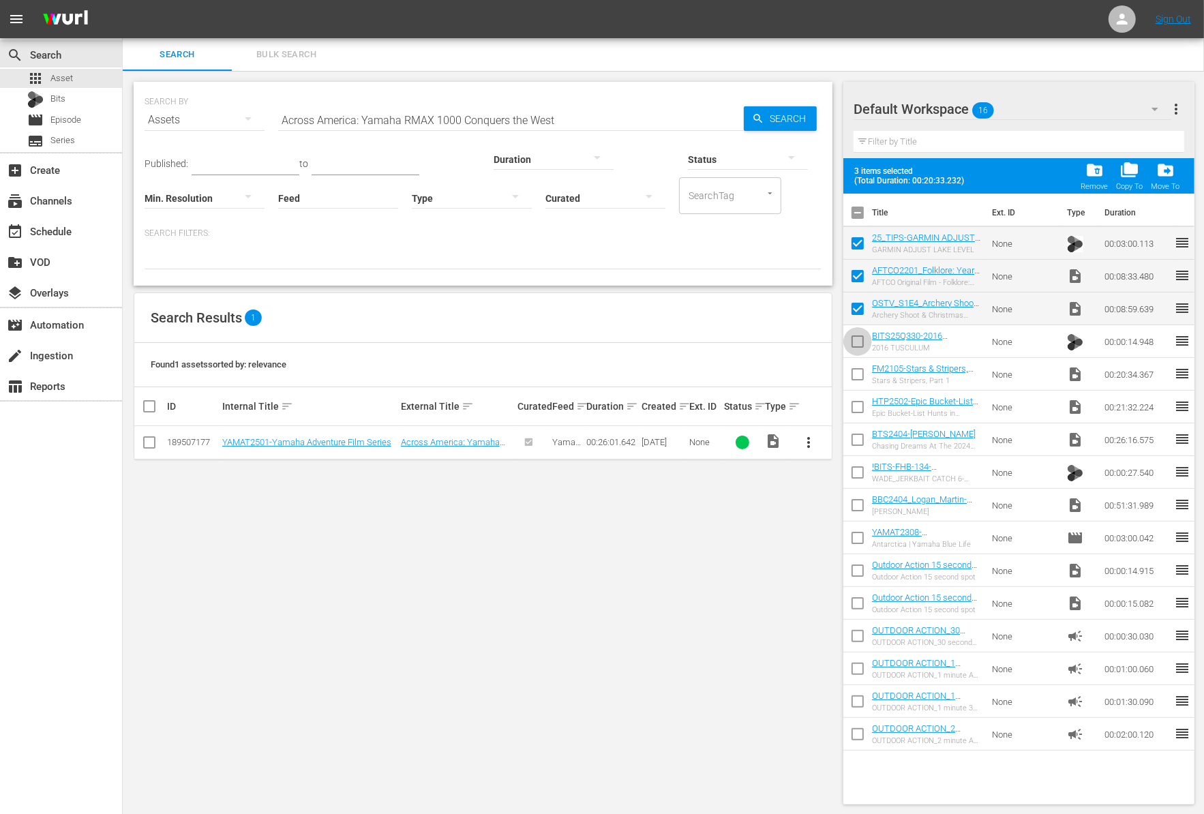
click at [857, 342] on input "checkbox" at bounding box center [857, 344] width 29 height 29
click at [858, 374] on input "checkbox" at bounding box center [857, 377] width 29 height 29
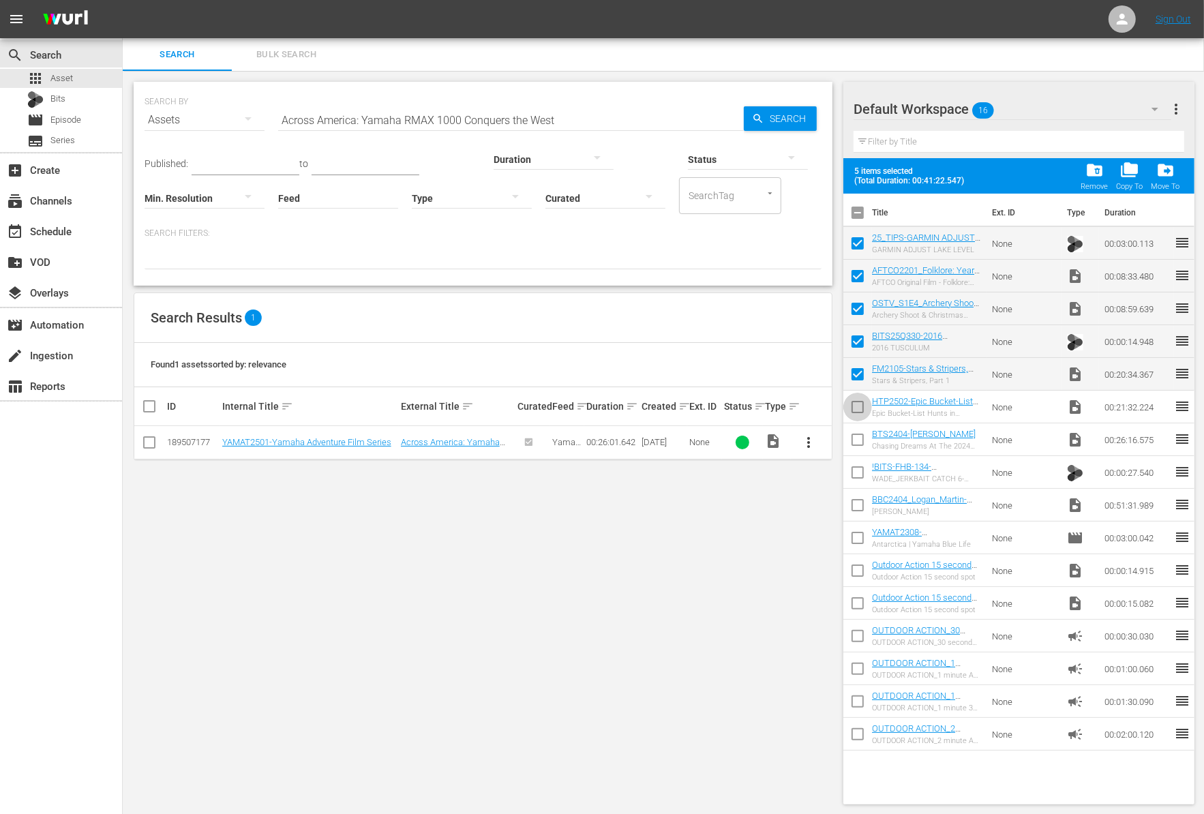
click at [858, 408] on input "checkbox" at bounding box center [857, 409] width 29 height 29
click at [858, 437] on input "checkbox" at bounding box center [857, 442] width 29 height 29
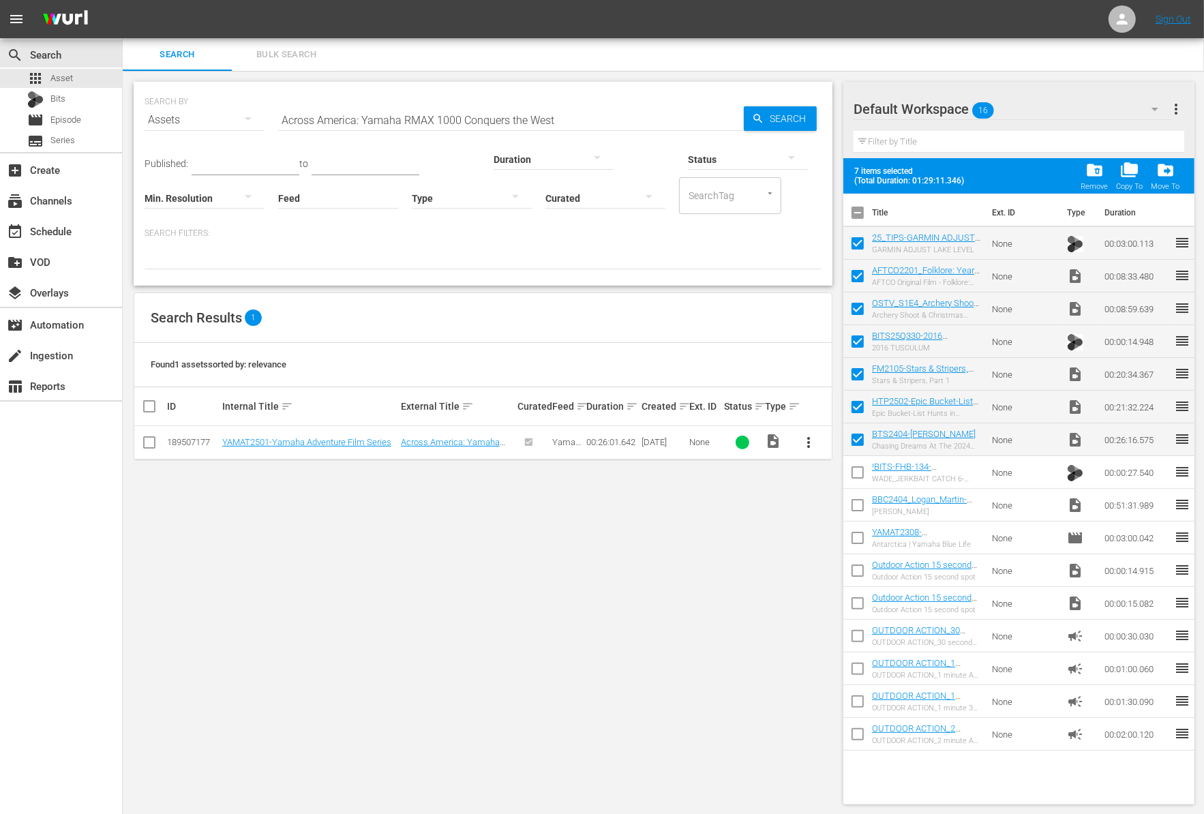
click at [859, 471] on input "checkbox" at bounding box center [857, 475] width 29 height 29
click at [859, 505] on input "checkbox" at bounding box center [857, 507] width 29 height 29
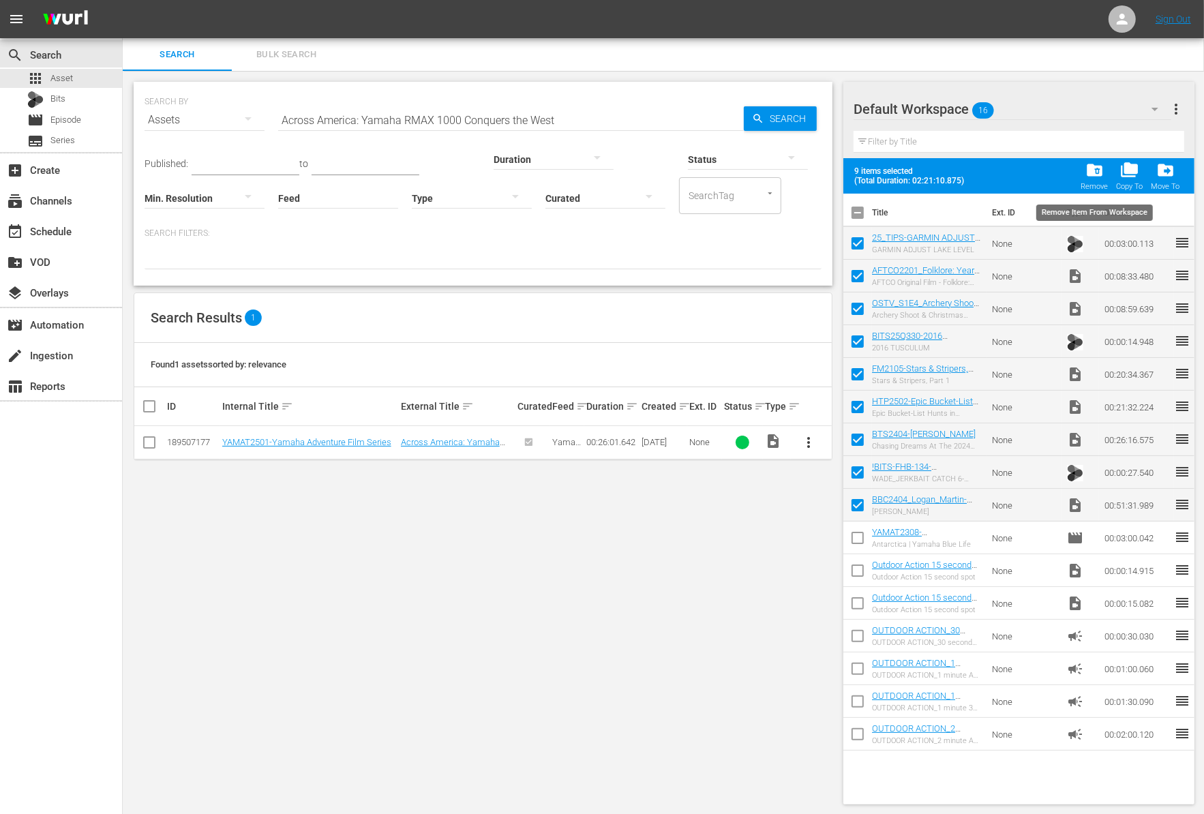
click at [1093, 167] on span "folder_delete" at bounding box center [1094, 170] width 18 height 18
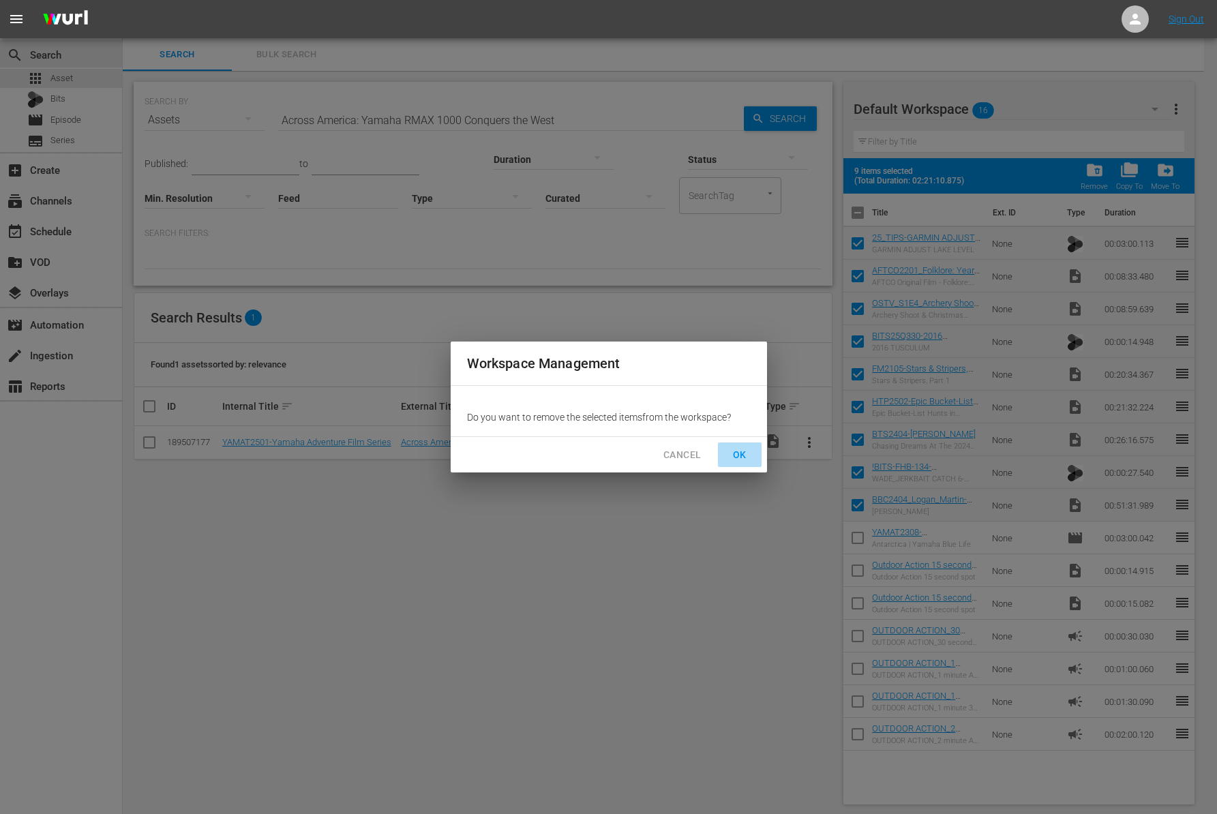
click at [745, 449] on span "OK" at bounding box center [740, 454] width 22 height 17
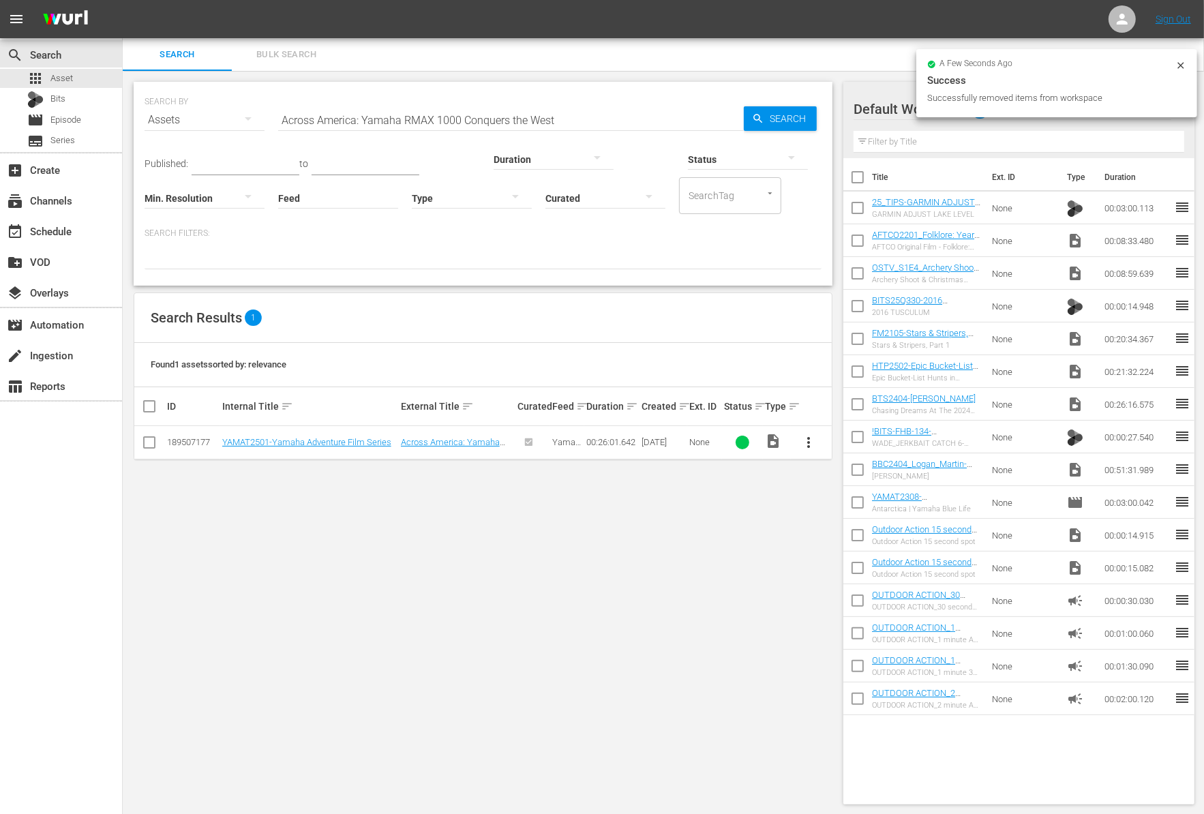
click at [809, 440] on span "more_vert" at bounding box center [809, 442] width 16 height 16
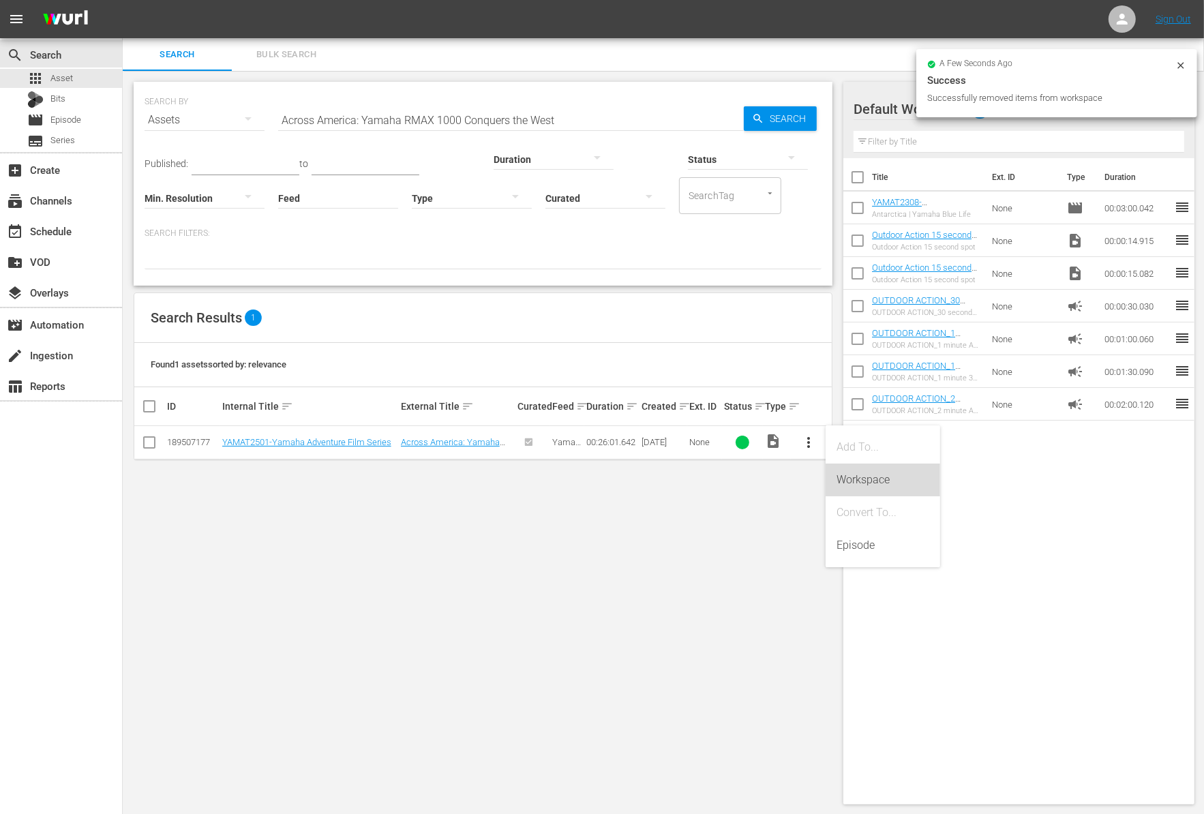
click at [854, 478] on div "Workspace" at bounding box center [882, 479] width 93 height 33
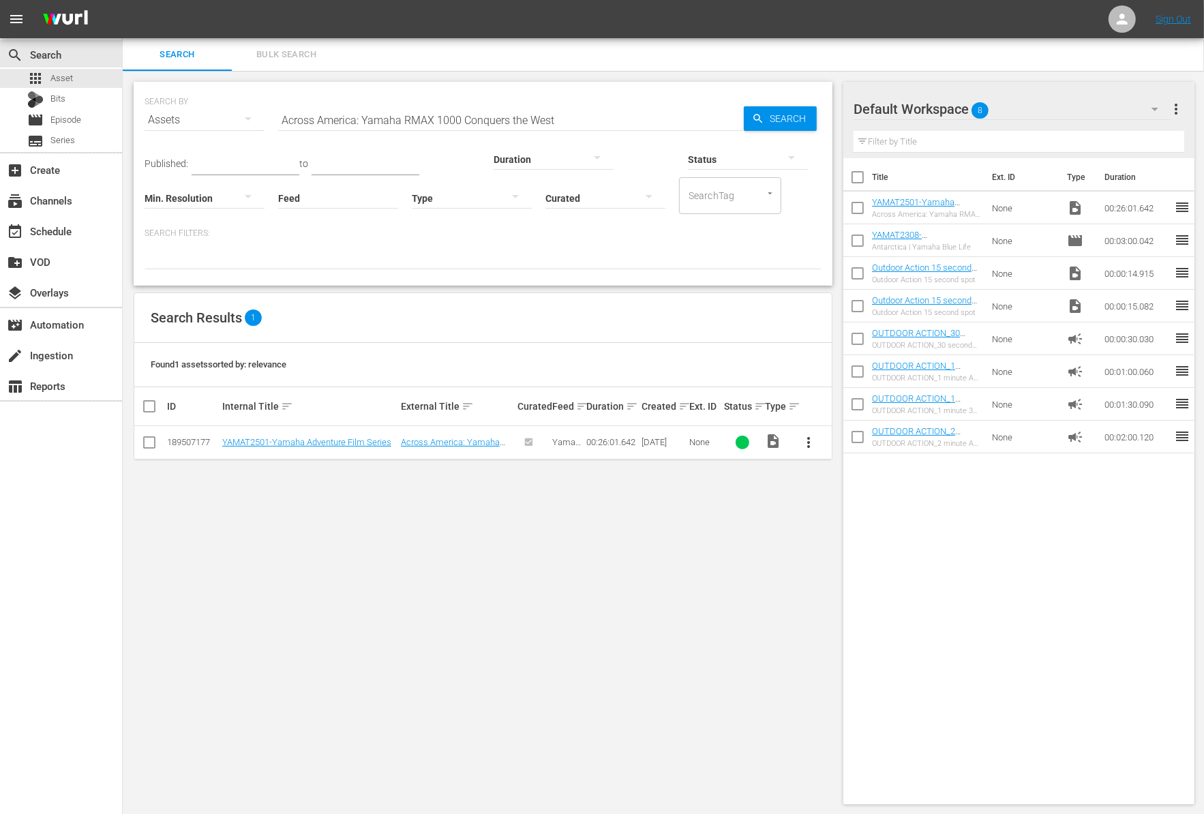
click at [594, 115] on input "Across America: Yamaha RMAX 1000 Conquers the West" at bounding box center [511, 120] width 466 height 33
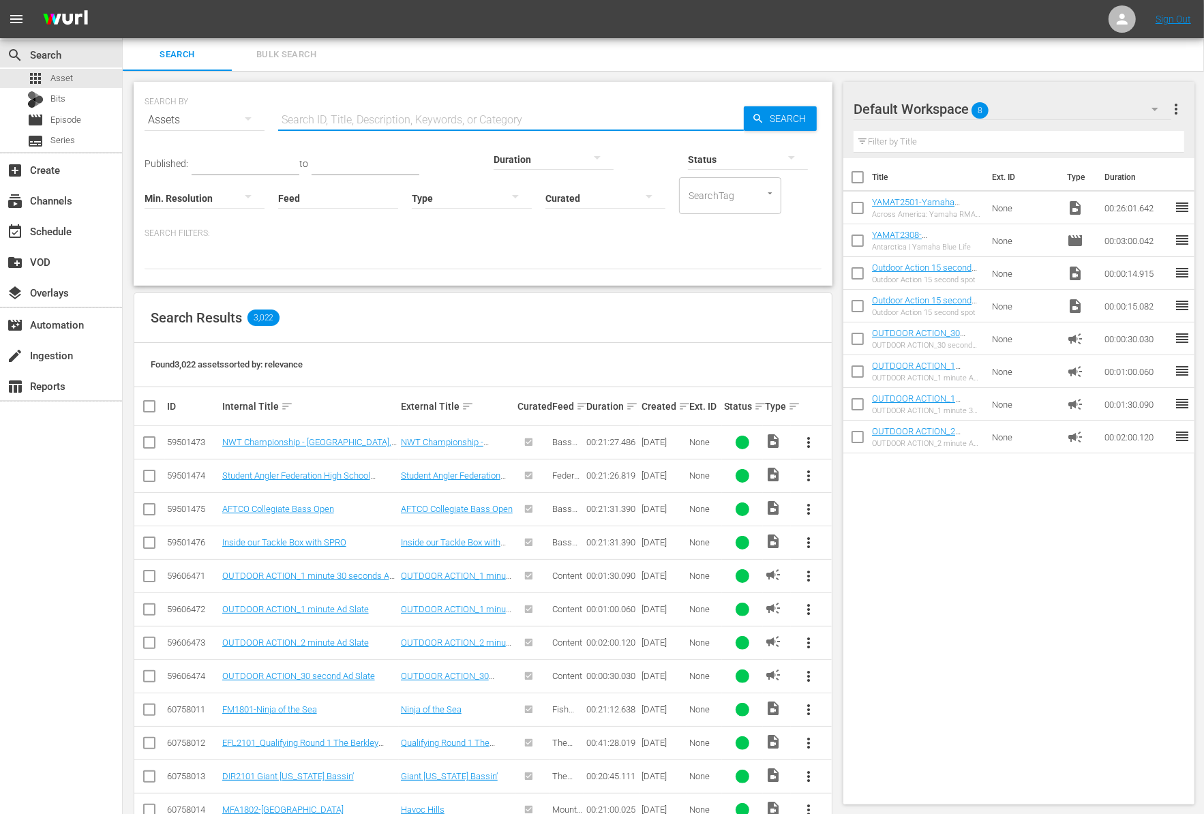
click at [529, 266] on div at bounding box center [482, 257] width 677 height 23
click at [217, 157] on input "text" at bounding box center [246, 165] width 108 height 20
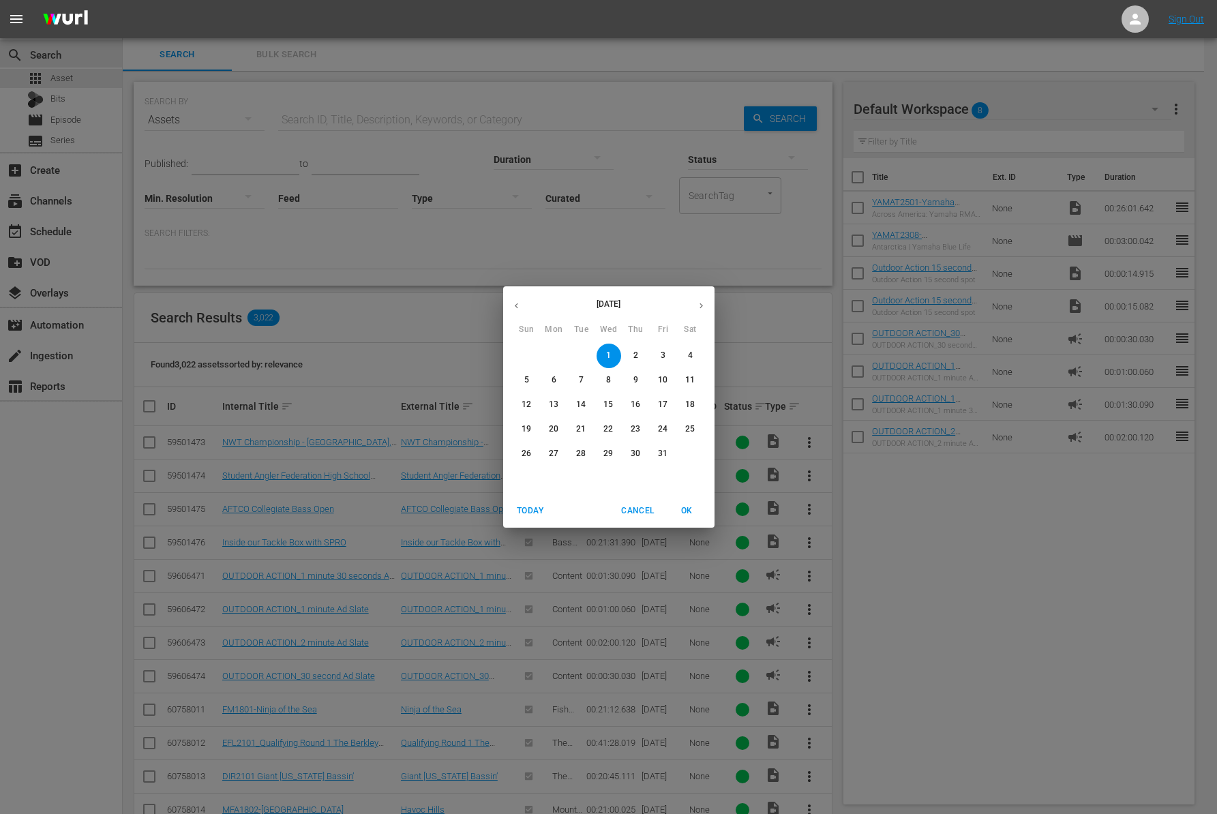
click at [516, 299] on button "button" at bounding box center [516, 305] width 27 height 27
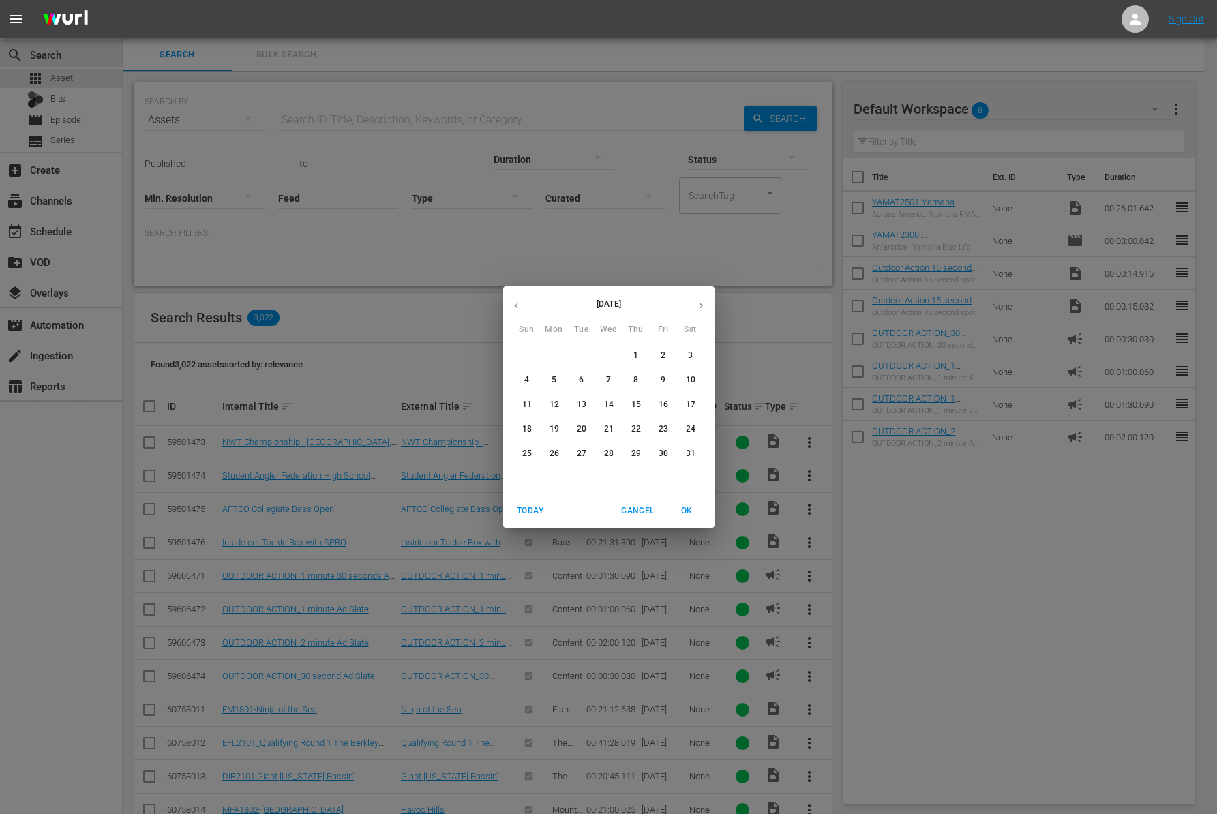
click at [516, 299] on button "button" at bounding box center [516, 305] width 27 height 27
click at [523, 303] on button "button" at bounding box center [516, 305] width 27 height 27
click at [611, 354] on span "1" at bounding box center [608, 356] width 25 height 12
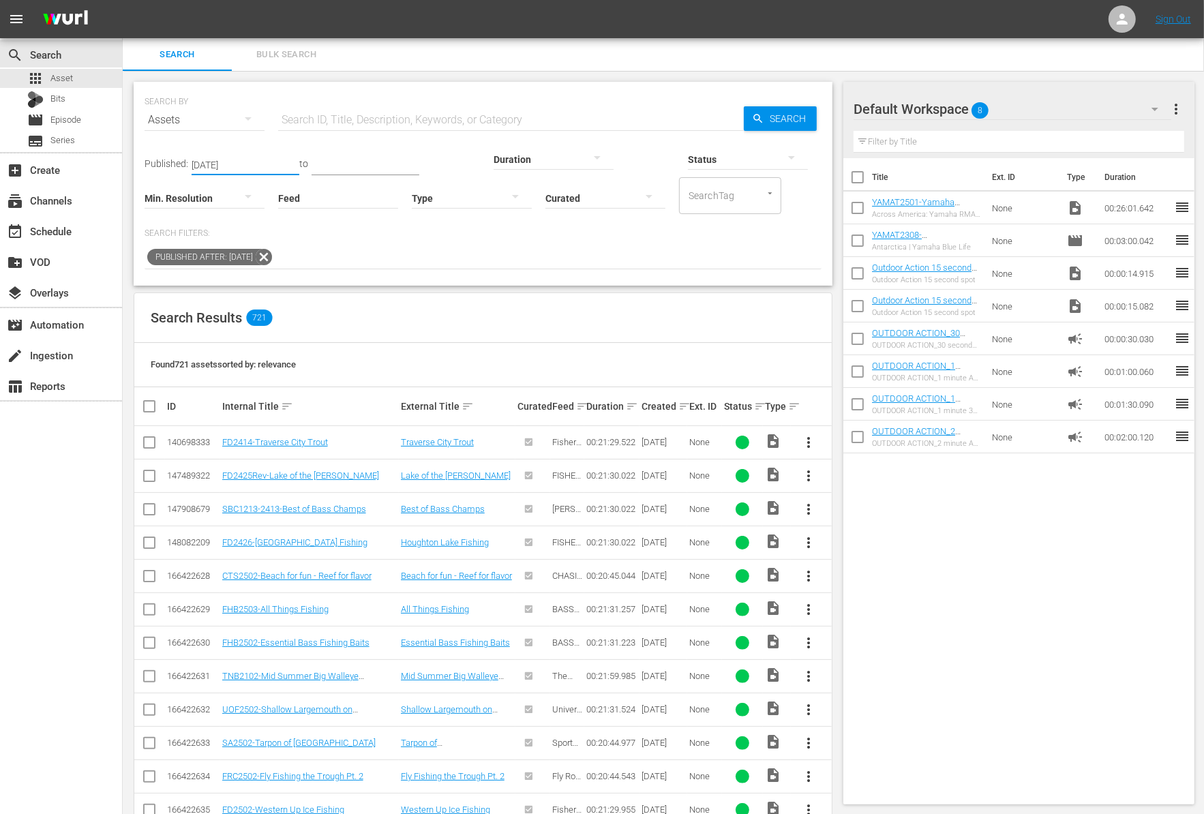
click at [493, 153] on div at bounding box center [553, 159] width 120 height 38
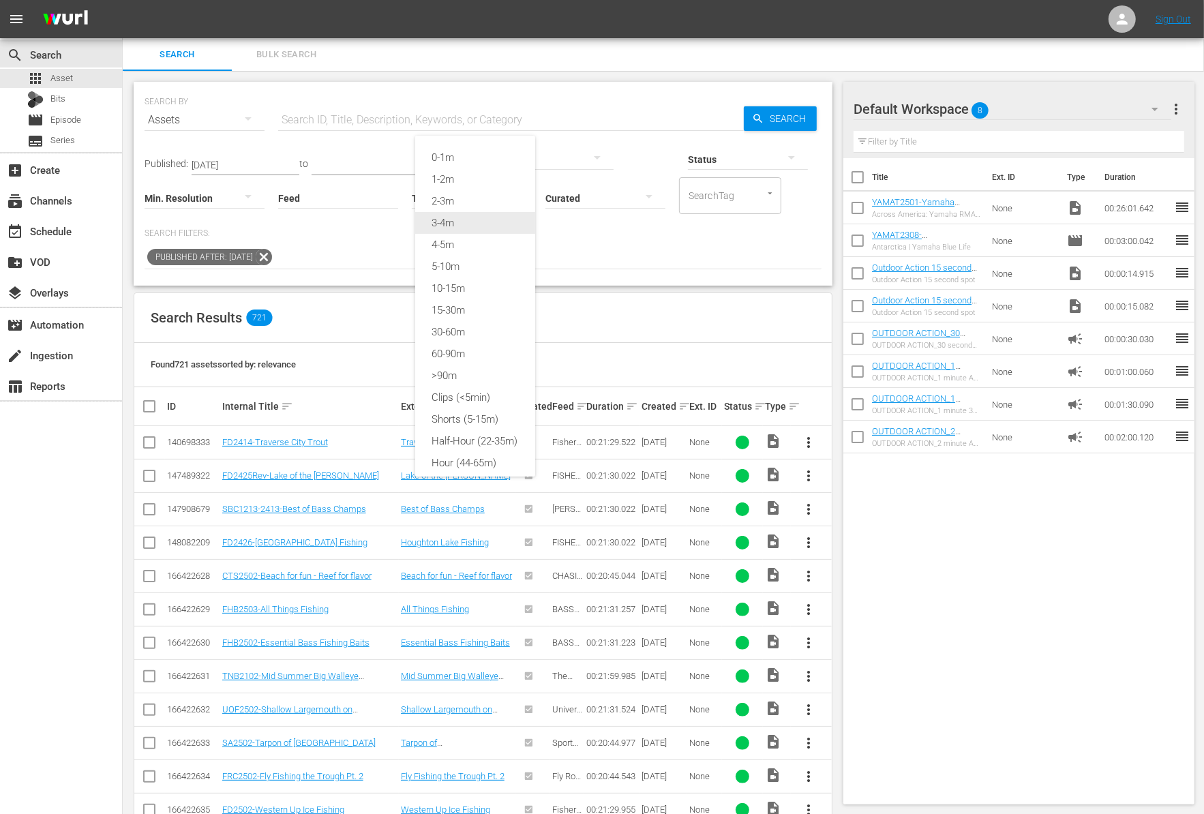
click at [468, 224] on div "3-4m" at bounding box center [475, 223] width 120 height 22
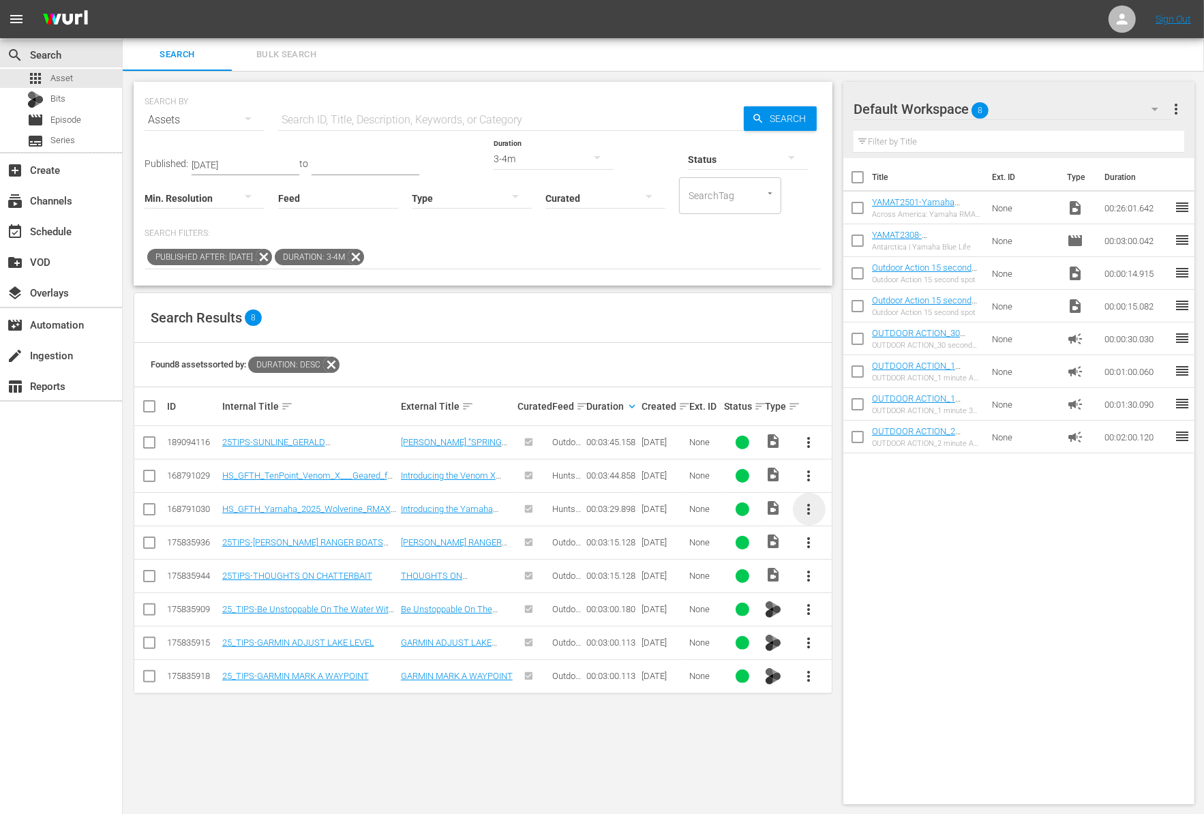
click at [811, 509] on span "more_vert" at bounding box center [809, 509] width 16 height 16
click at [855, 539] on div "Workspace" at bounding box center [882, 546] width 93 height 33
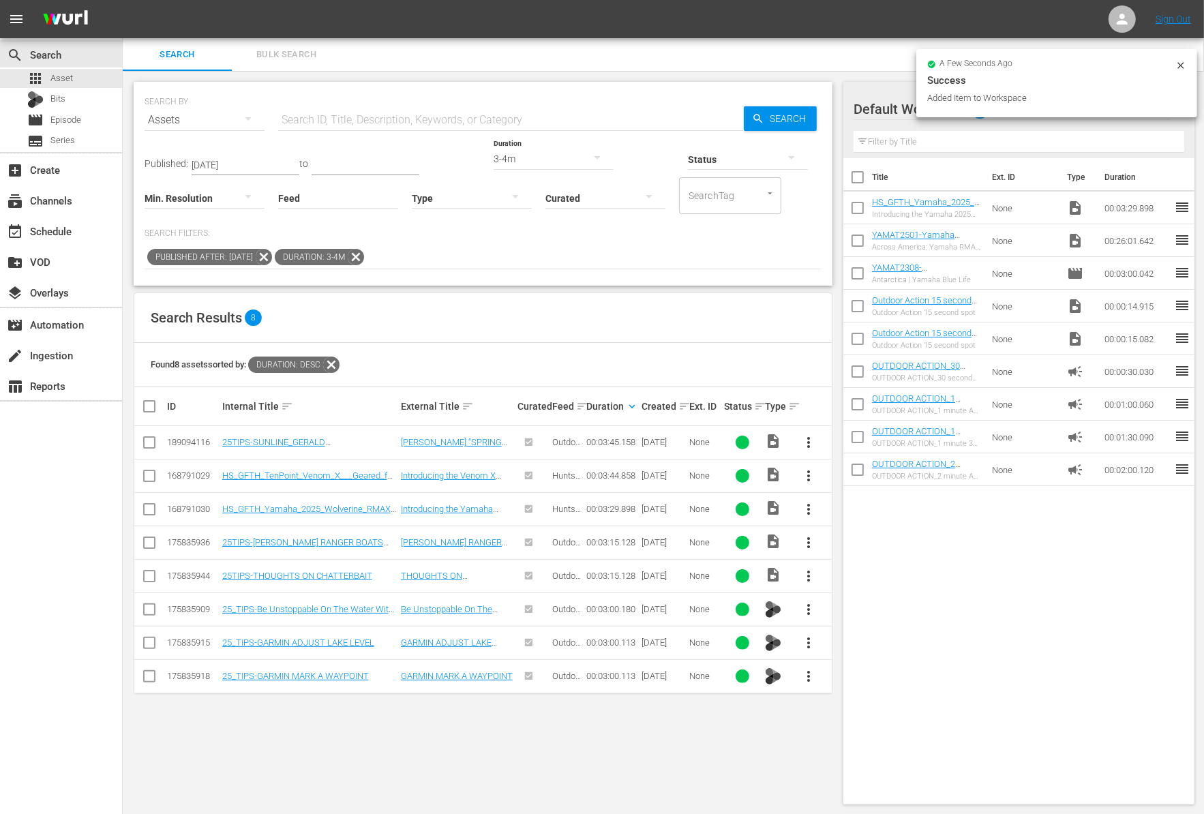
click at [854, 241] on input "checkbox" at bounding box center [857, 243] width 29 height 29
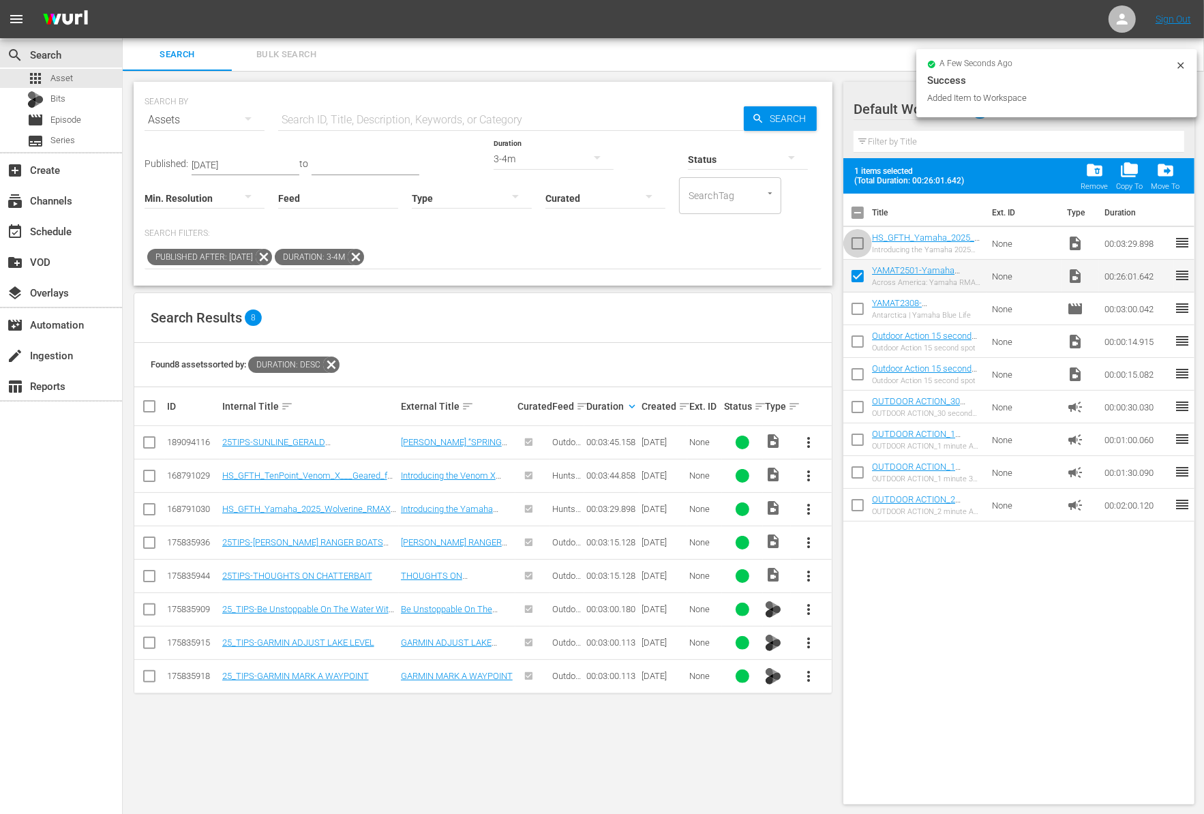
click at [854, 241] on input "checkbox" at bounding box center [857, 246] width 29 height 29
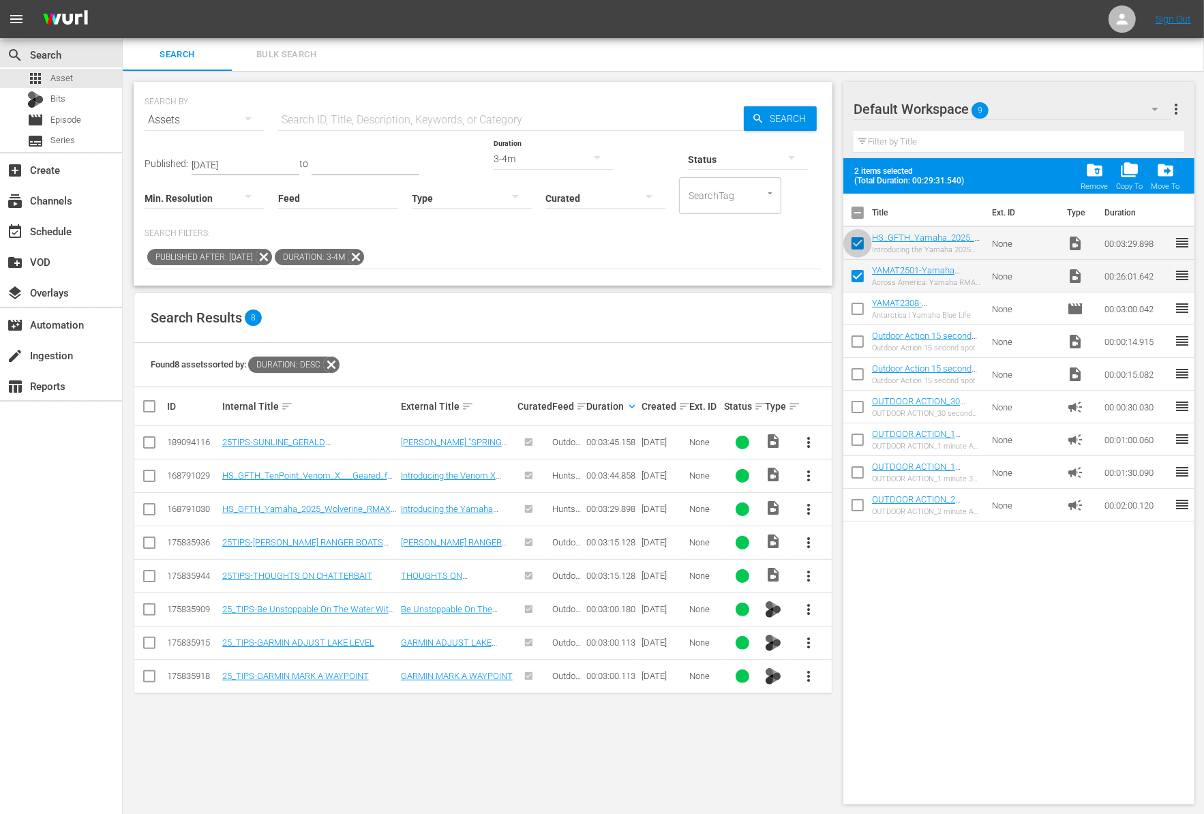
click at [854, 241] on input "checkbox" at bounding box center [857, 246] width 29 height 29
click at [854, 243] on input "checkbox" at bounding box center [857, 246] width 29 height 29
click at [493, 152] on div "3-4m" at bounding box center [553, 159] width 120 height 38
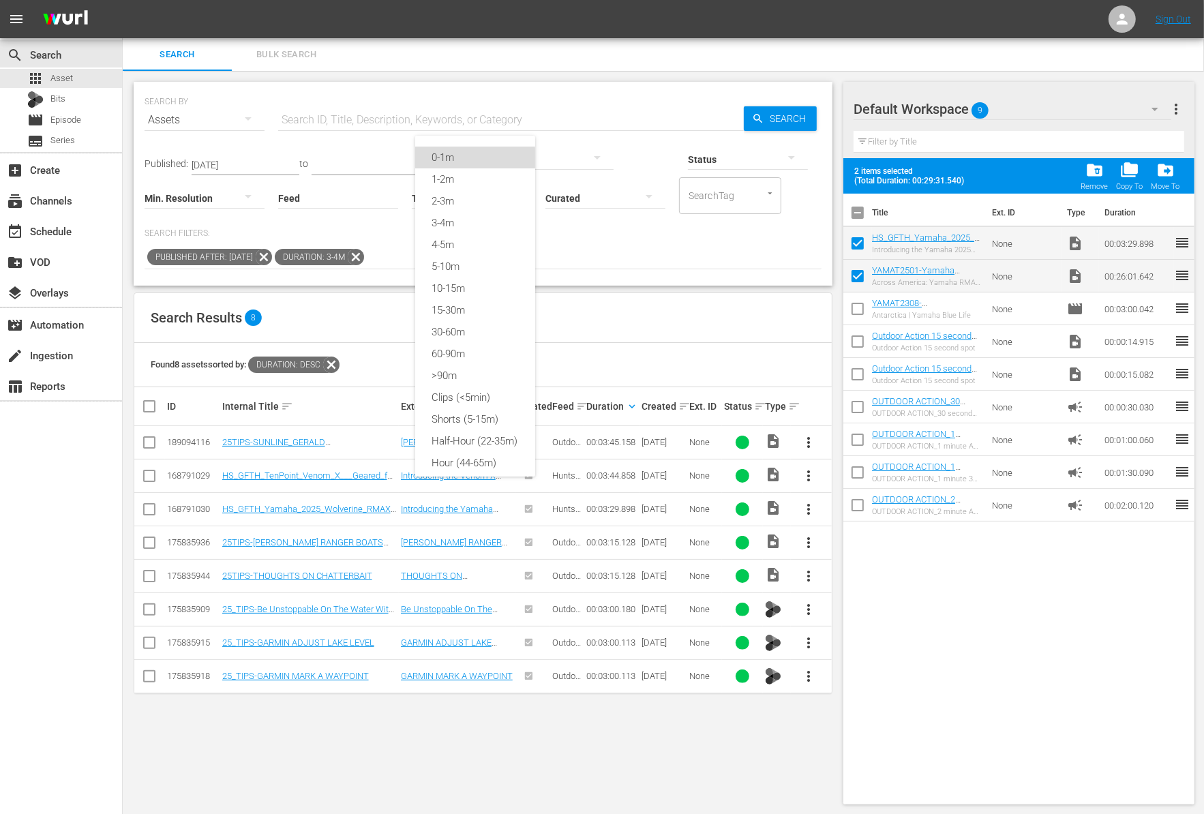
click at [466, 162] on div "0-1m" at bounding box center [475, 158] width 120 height 22
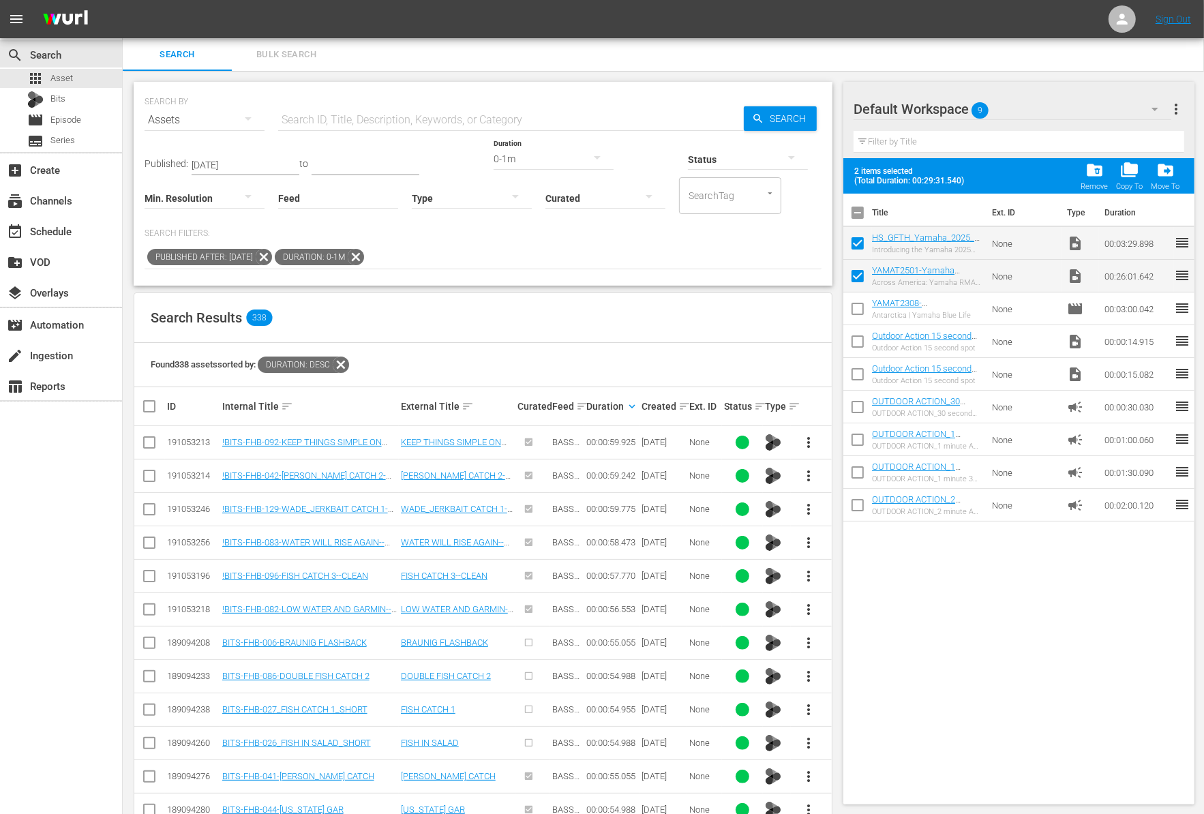
click at [628, 414] on th "Duration keyboard_arrow_down" at bounding box center [611, 406] width 55 height 38
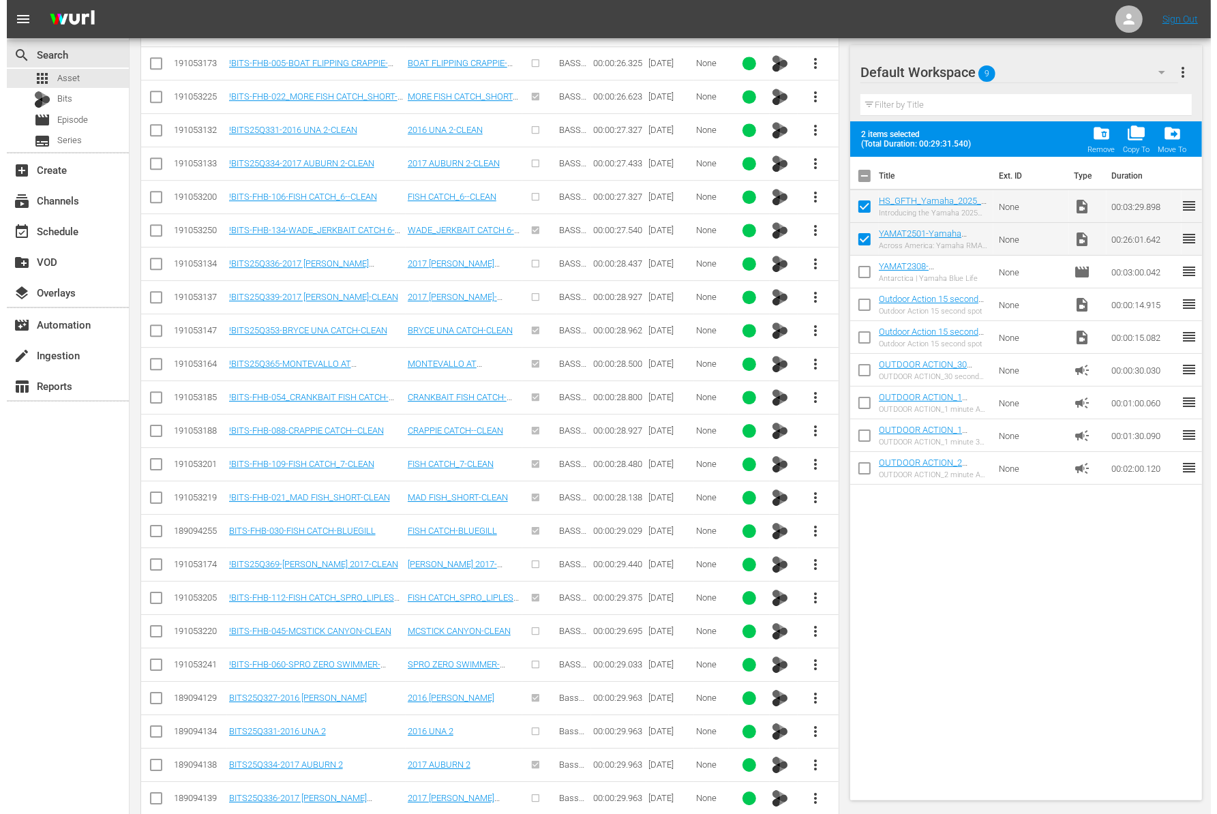
scroll to position [3646, 0]
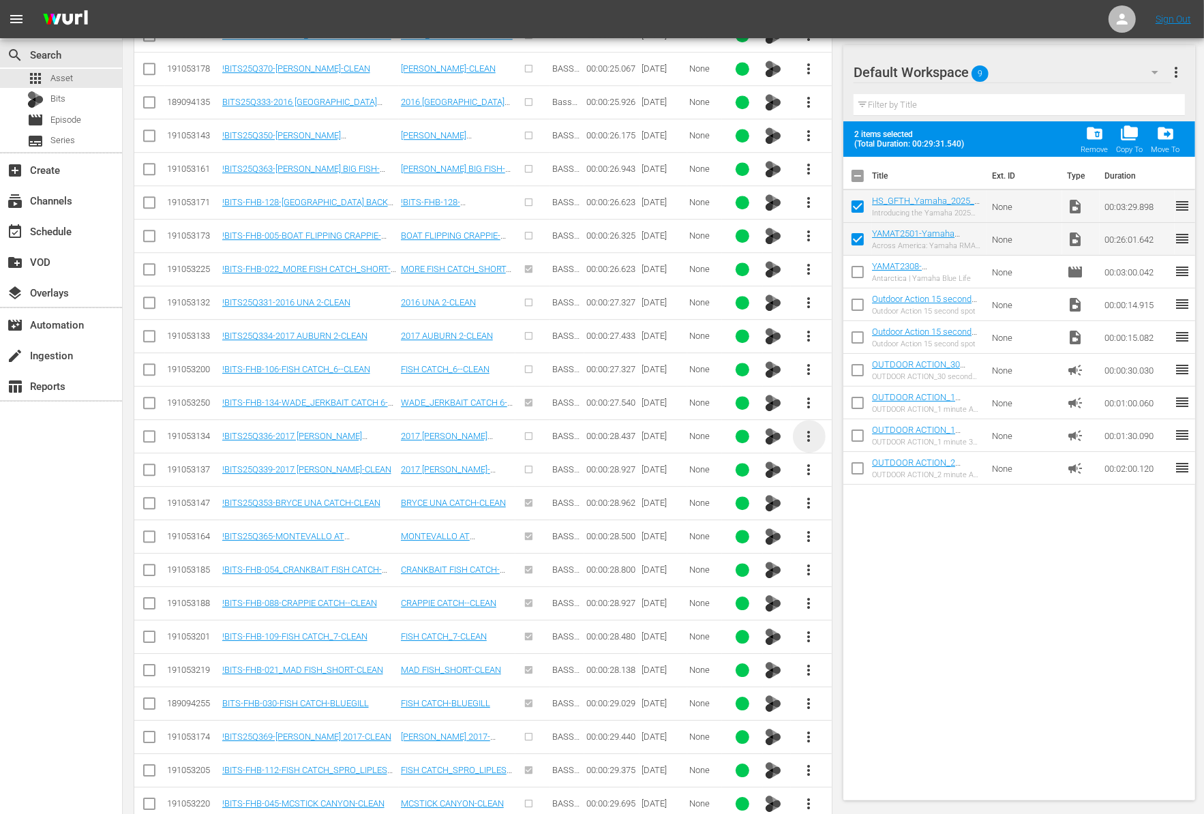
click at [813, 428] on span "more_vert" at bounding box center [809, 436] width 16 height 16
click at [857, 444] on div "Workspace" at bounding box center [882, 445] width 93 height 33
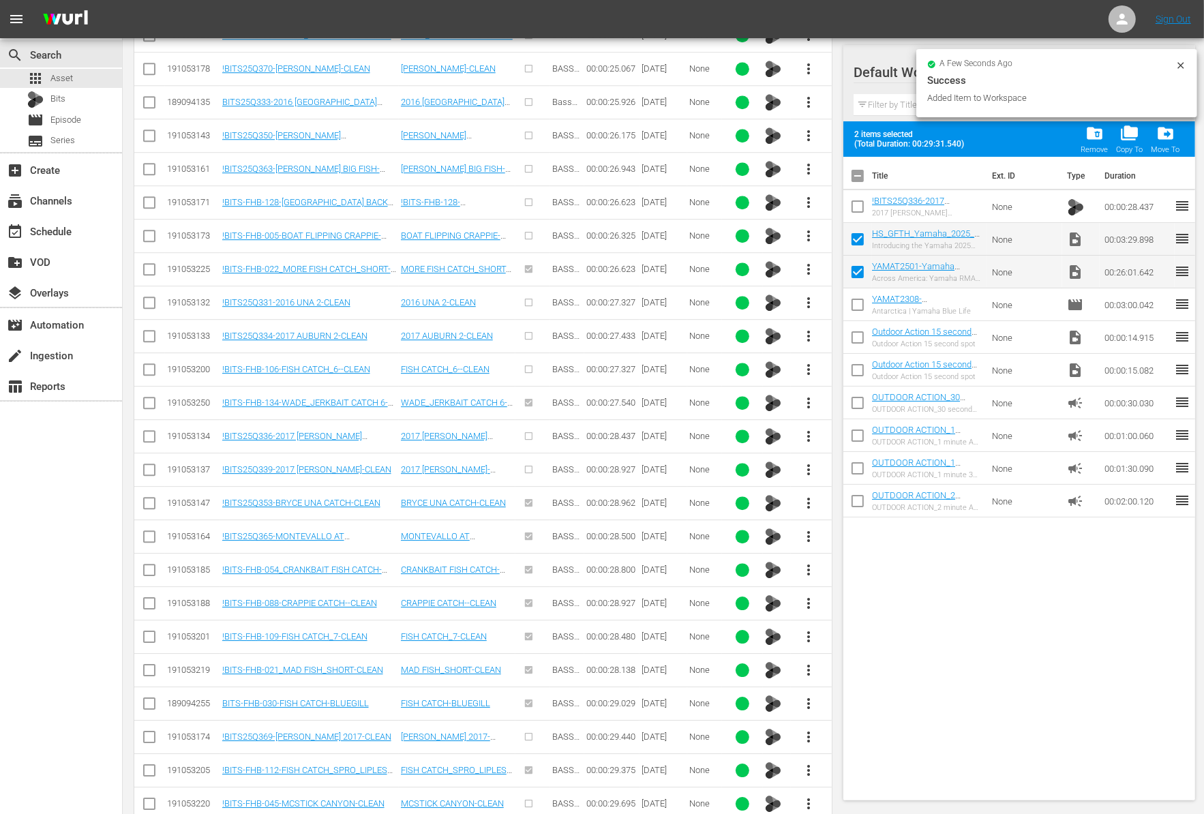
click at [863, 198] on input "checkbox" at bounding box center [857, 209] width 29 height 29
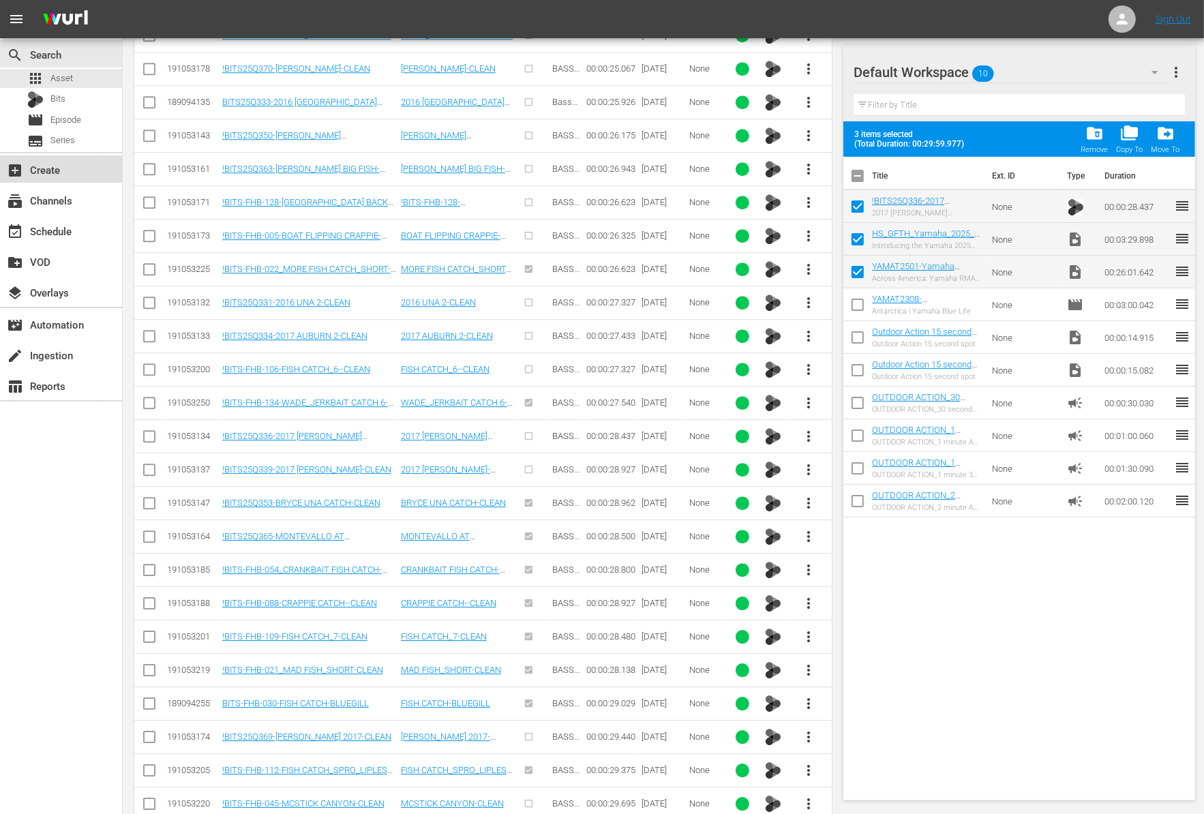
click at [77, 170] on div "add_box Create" at bounding box center [61, 168] width 122 height 27
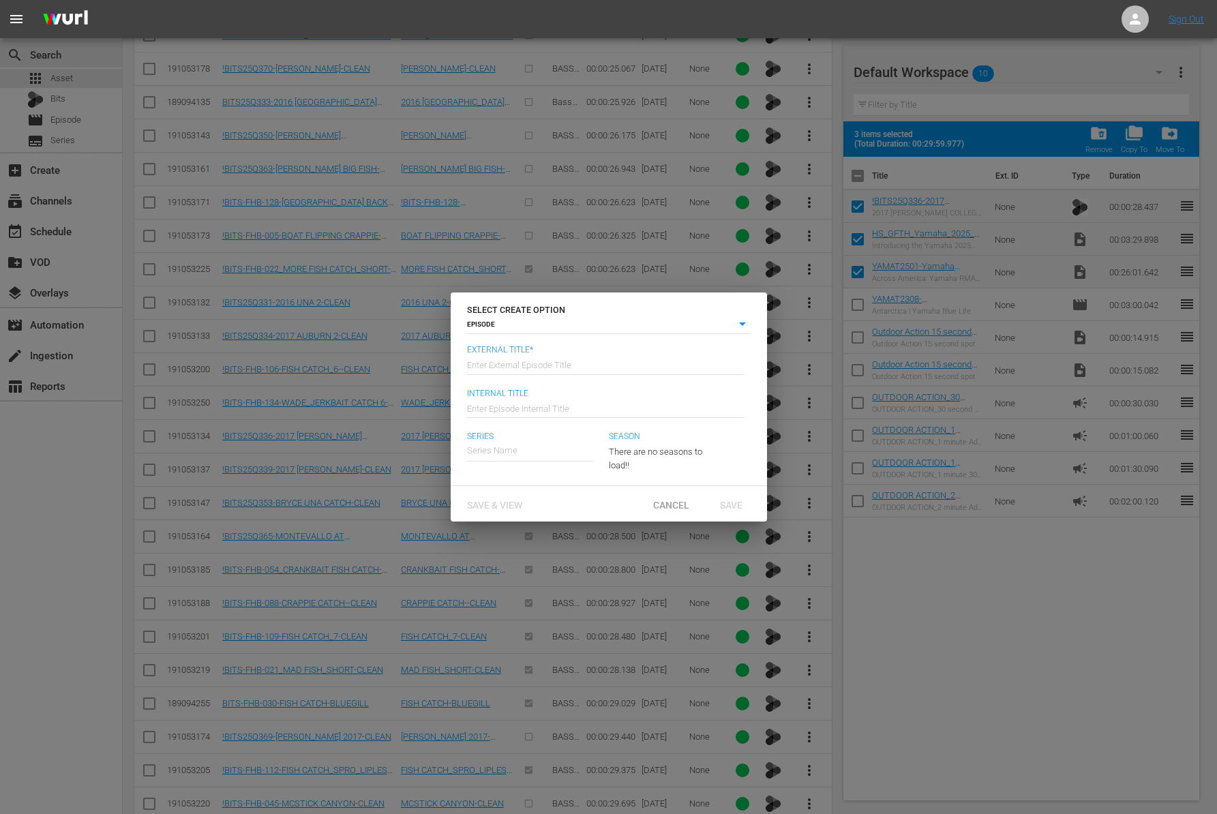
click at [581, 368] on input "text" at bounding box center [605, 364] width 277 height 33
paste input "Episode 1: Across America: Yamaha RMAX 1000 Conquers the West"
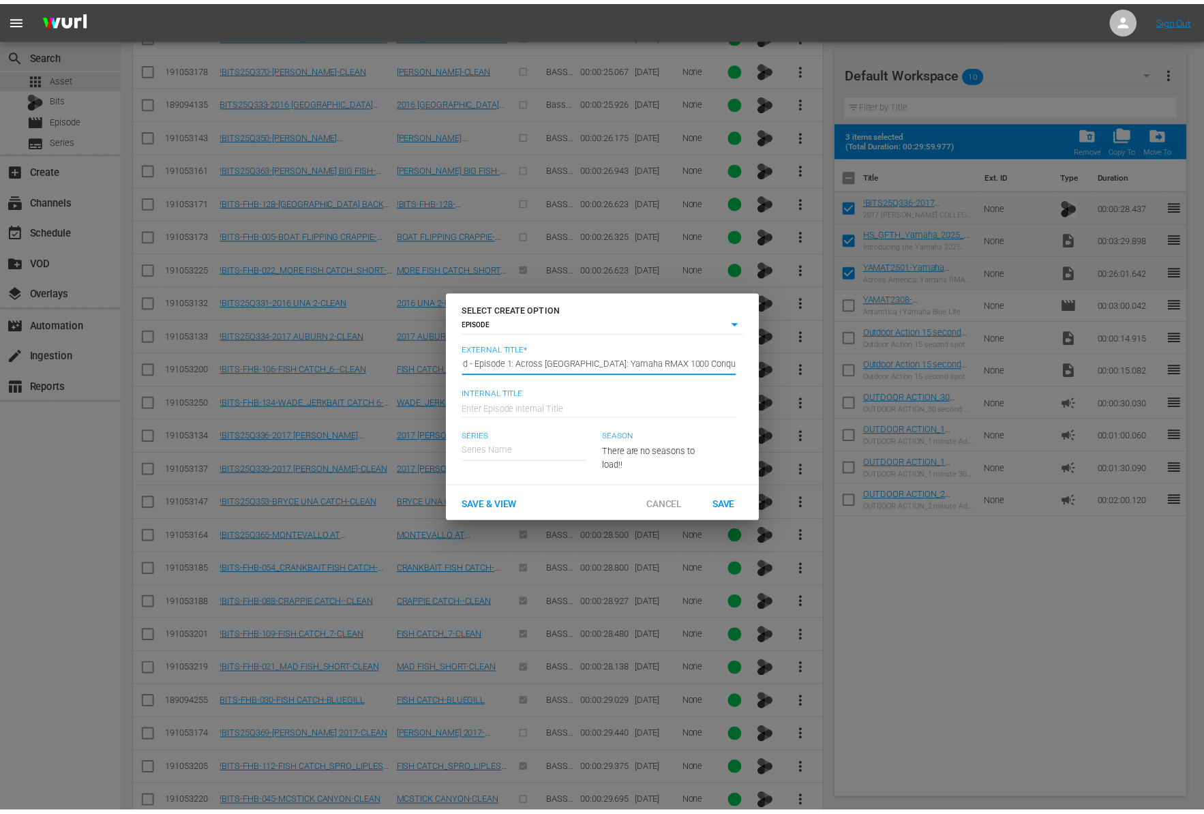
scroll to position [0, 0]
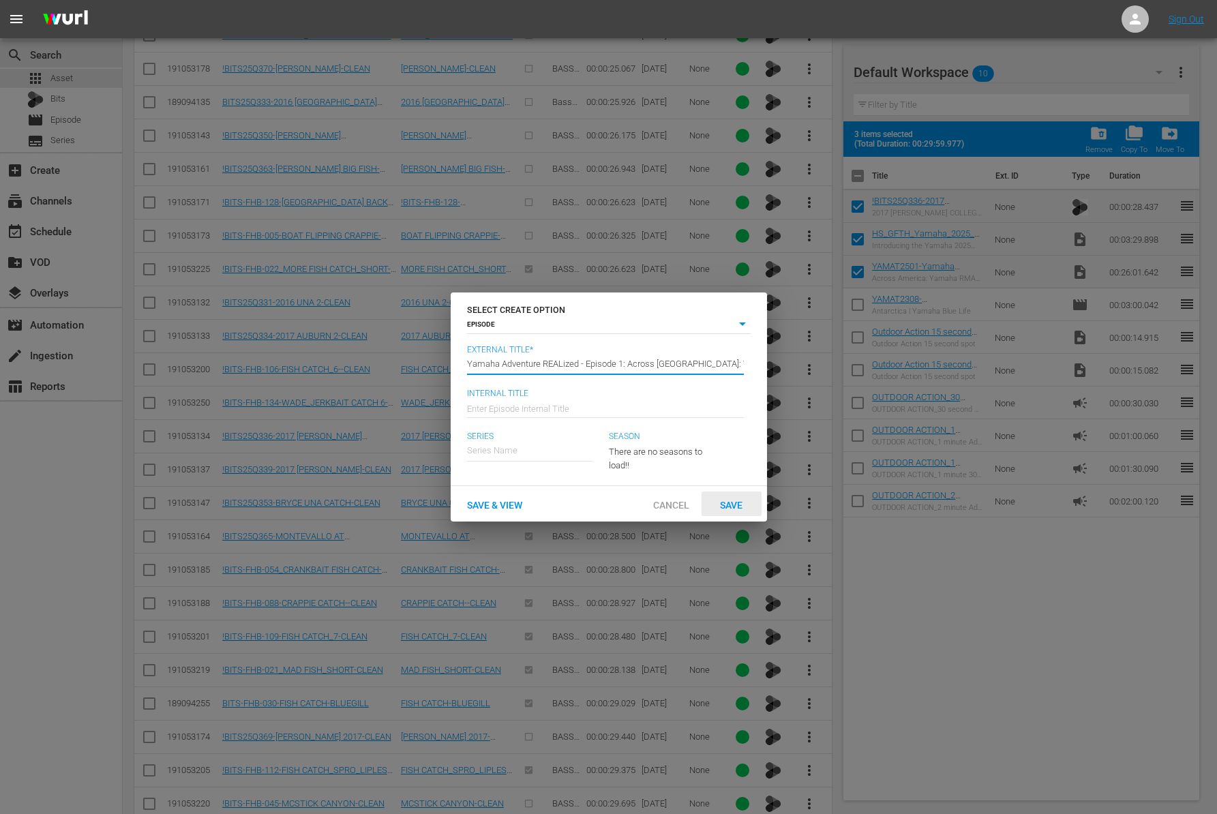
click at [727, 502] on span "Save" at bounding box center [731, 505] width 44 height 11
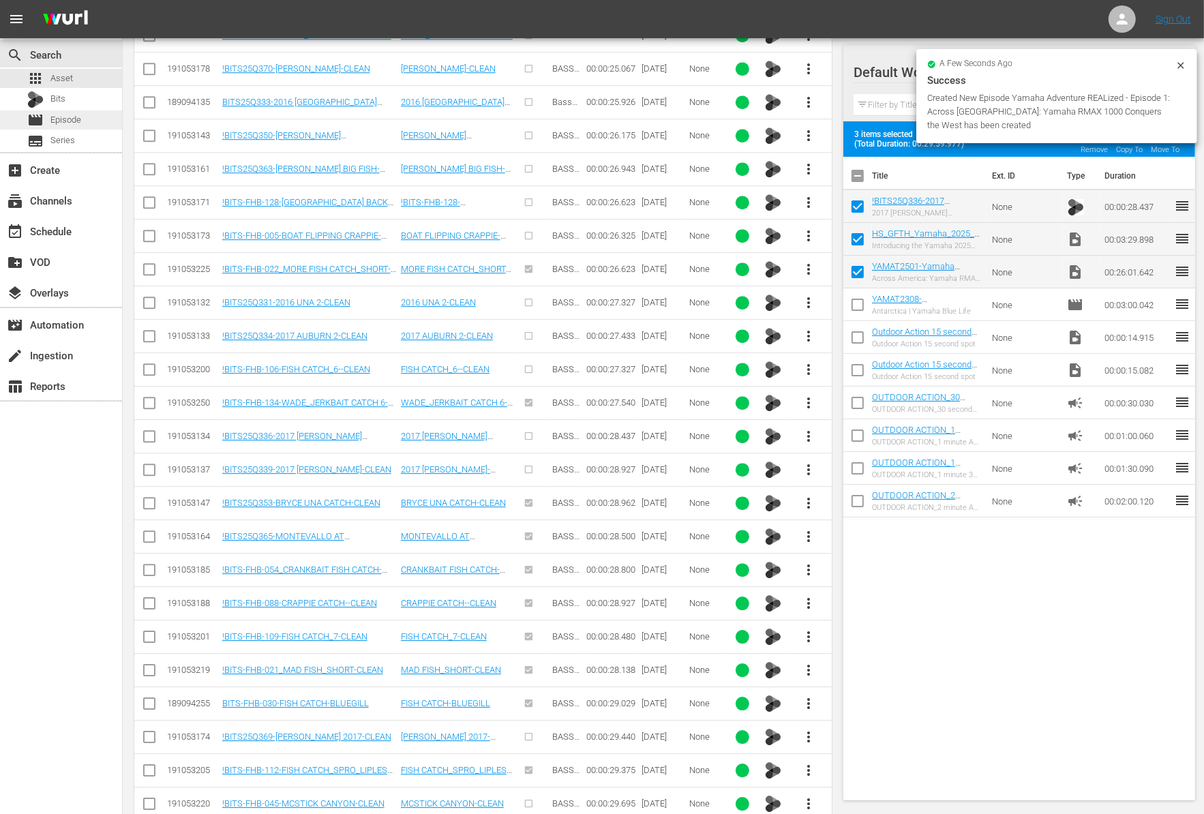
click at [84, 121] on div "movie Episode" at bounding box center [61, 119] width 122 height 19
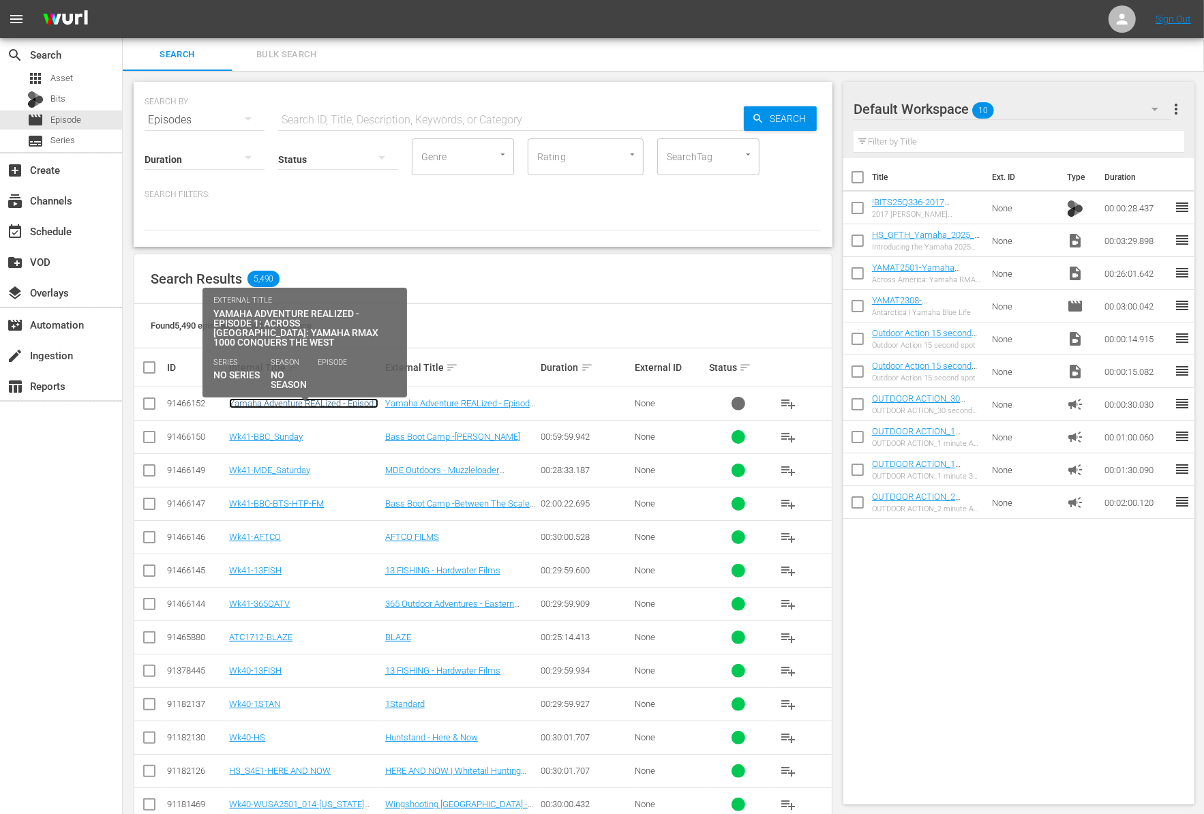
click at [260, 407] on link "Yamaha Adventure REALized - Episode 1: Across America: Yamaha RMAX 1000 Conquer…" at bounding box center [303, 418] width 149 height 41
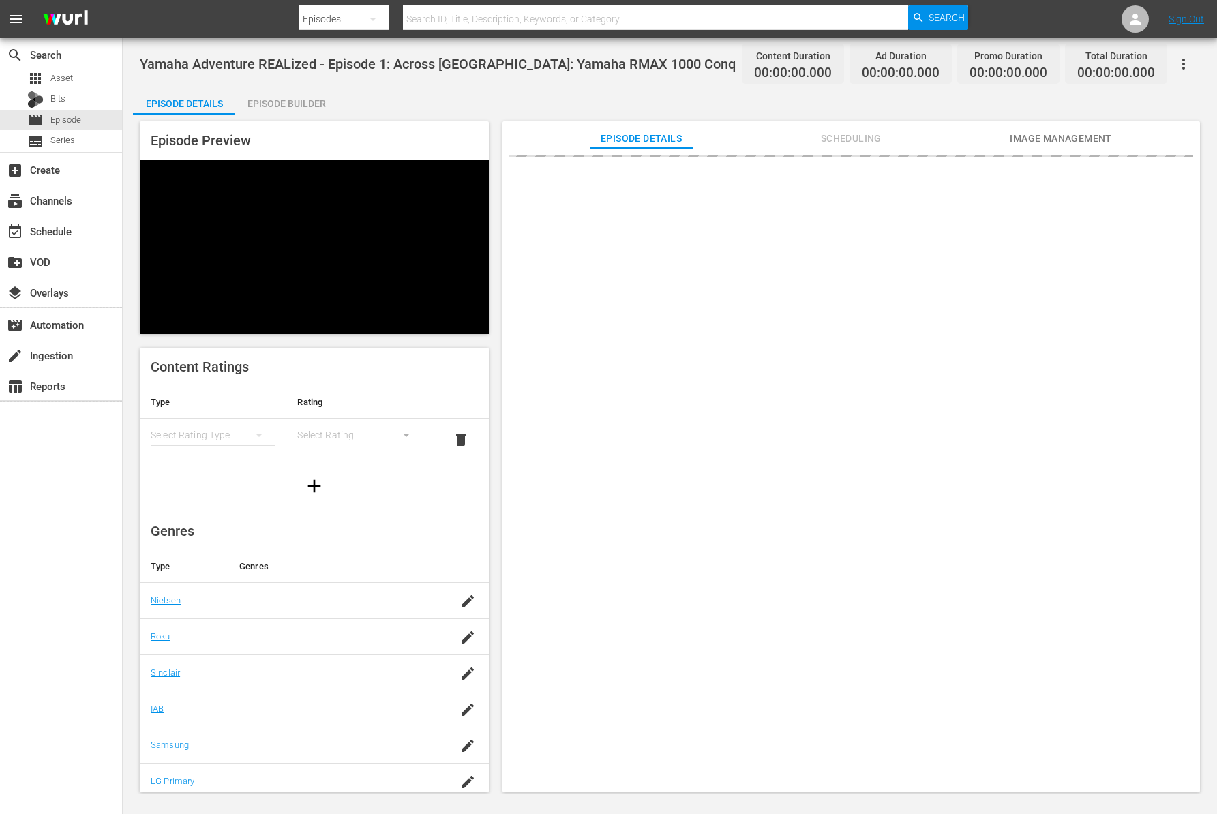
click at [305, 102] on div "Episode Builder" at bounding box center [286, 103] width 102 height 33
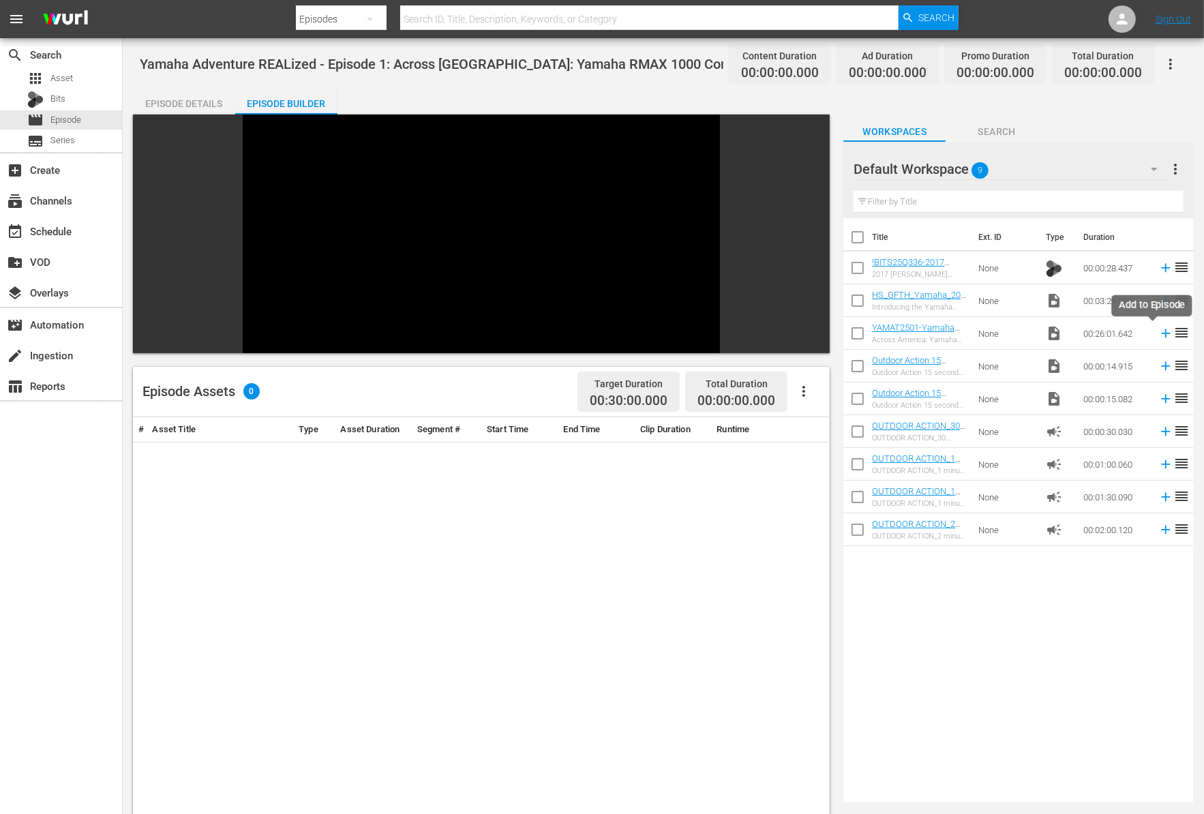
click at [1158, 331] on icon at bounding box center [1165, 333] width 15 height 15
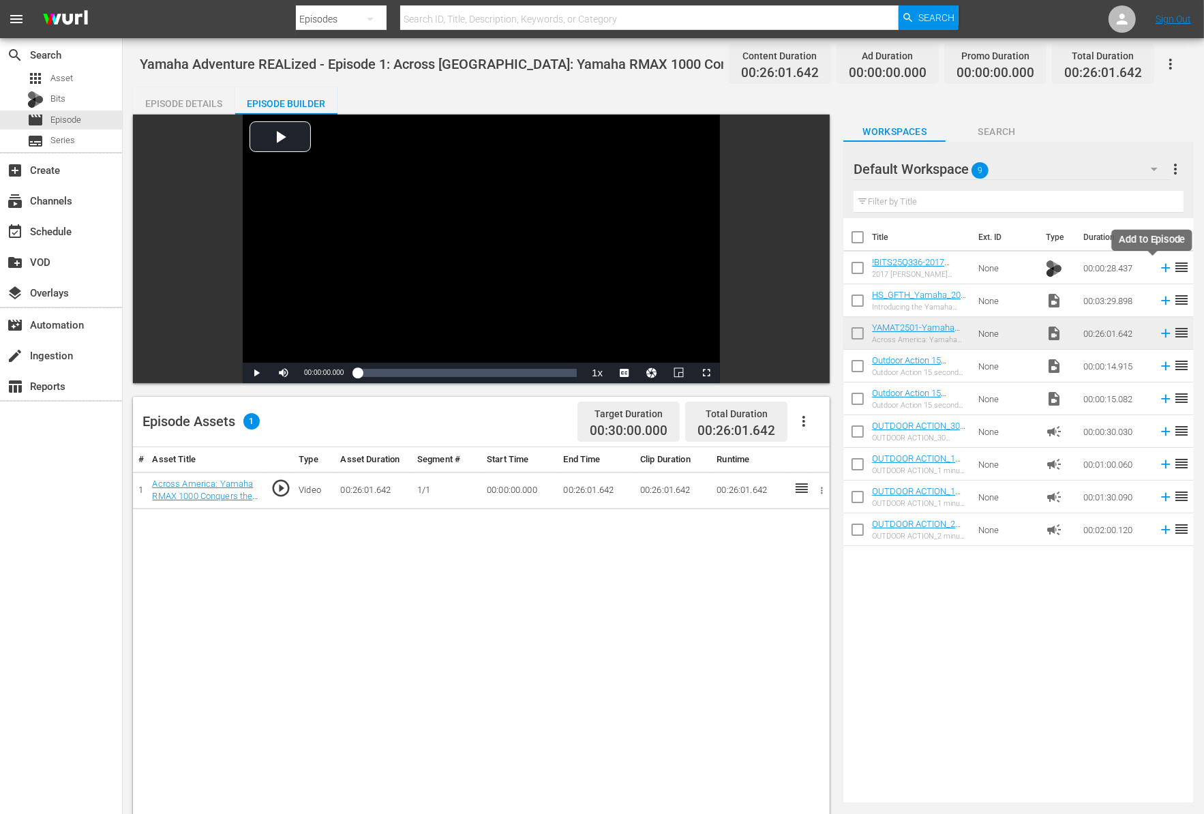
click at [1158, 266] on icon at bounding box center [1165, 267] width 15 height 15
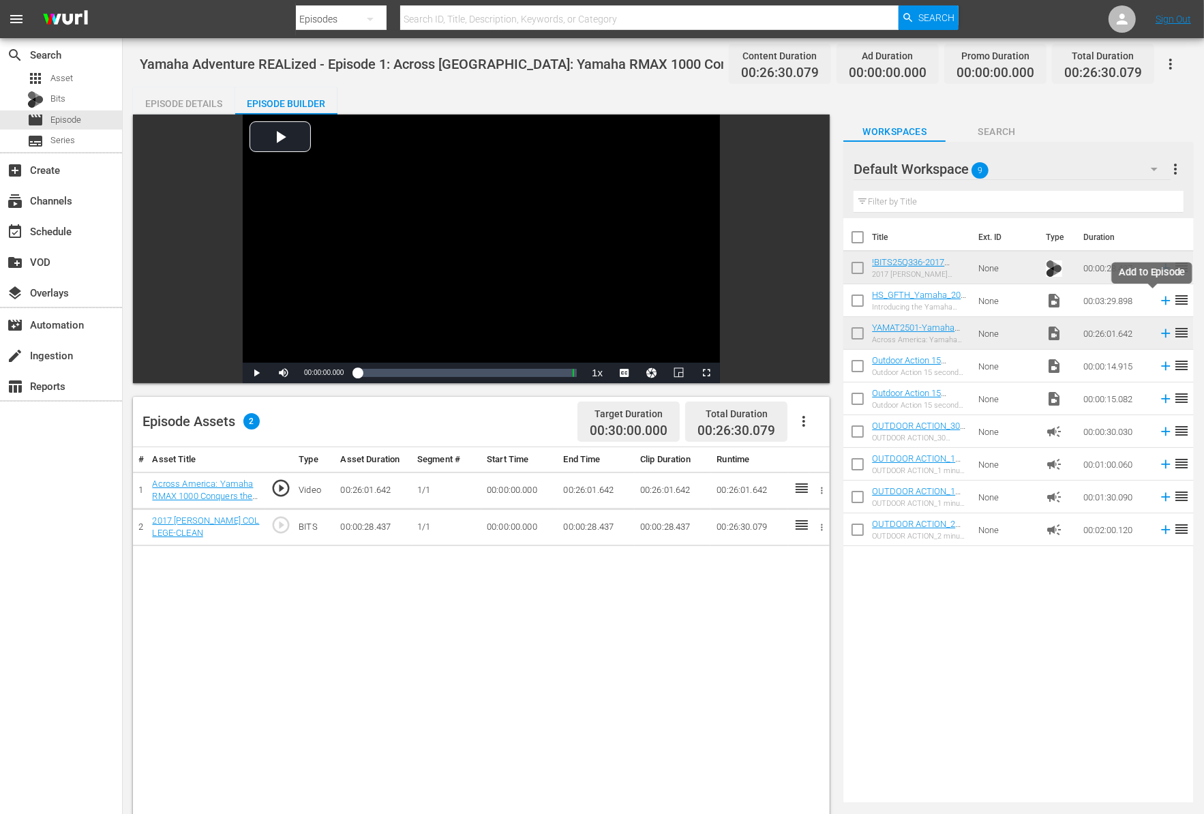
click at [1158, 301] on icon at bounding box center [1165, 300] width 15 height 15
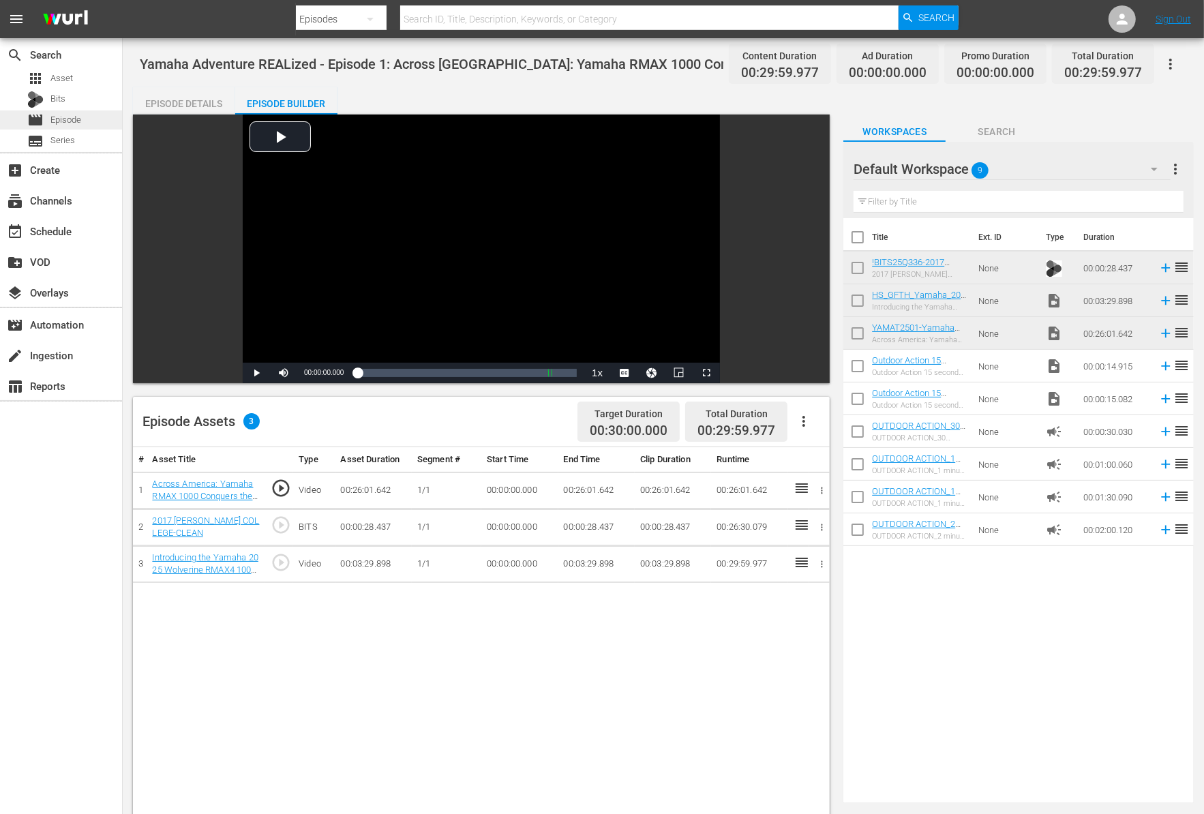
click at [85, 115] on div "movie Episode" at bounding box center [61, 119] width 122 height 19
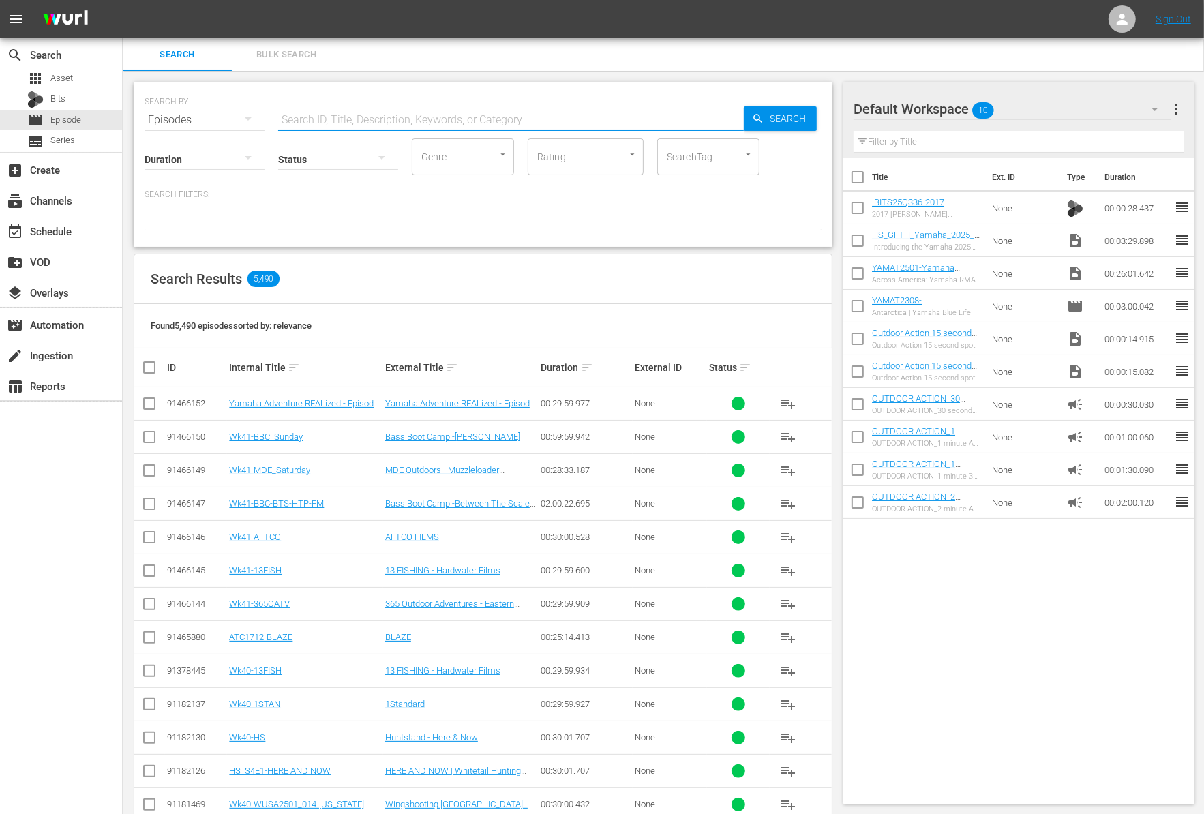
click at [354, 115] on input "text" at bounding box center [511, 120] width 466 height 33
paste input ""The Bill Dance series and The elite series ""
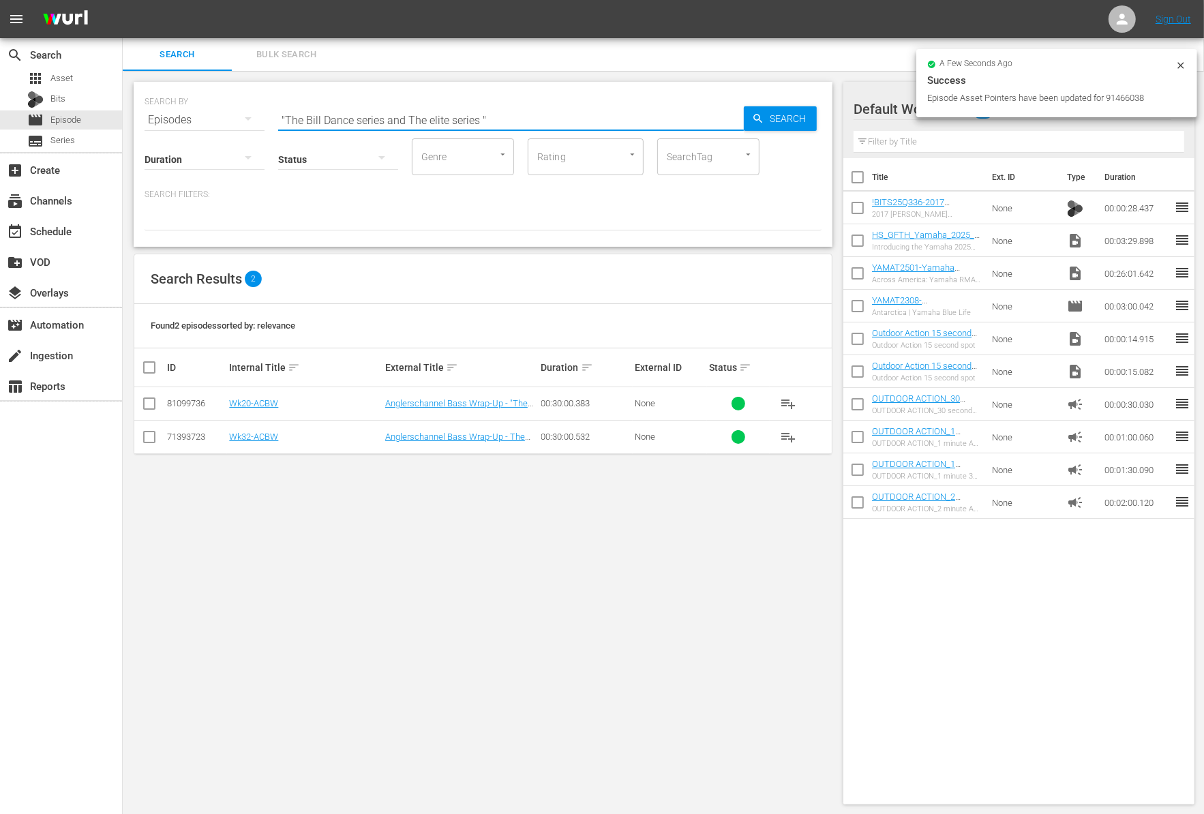
click at [859, 205] on input "checkbox" at bounding box center [857, 210] width 29 height 29
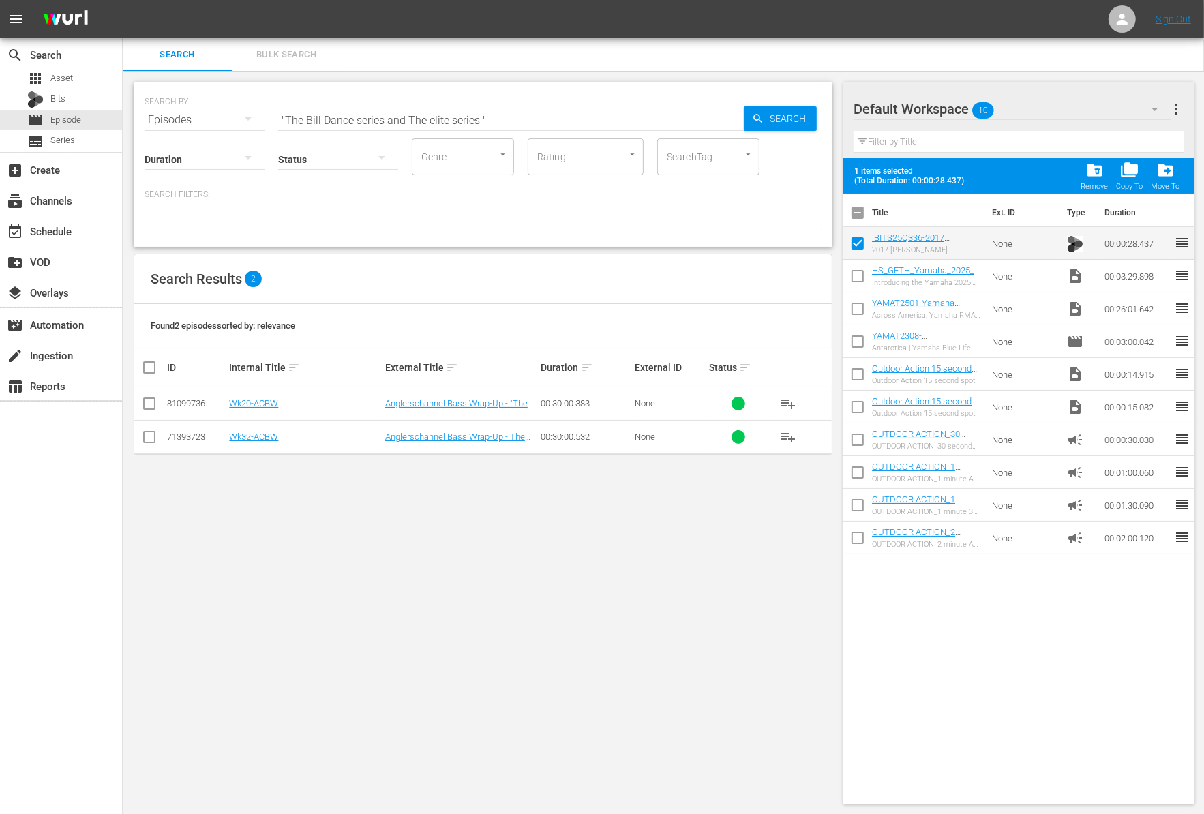
click at [859, 275] on input "checkbox" at bounding box center [857, 278] width 29 height 29
click at [859, 315] on input "checkbox" at bounding box center [857, 311] width 29 height 29
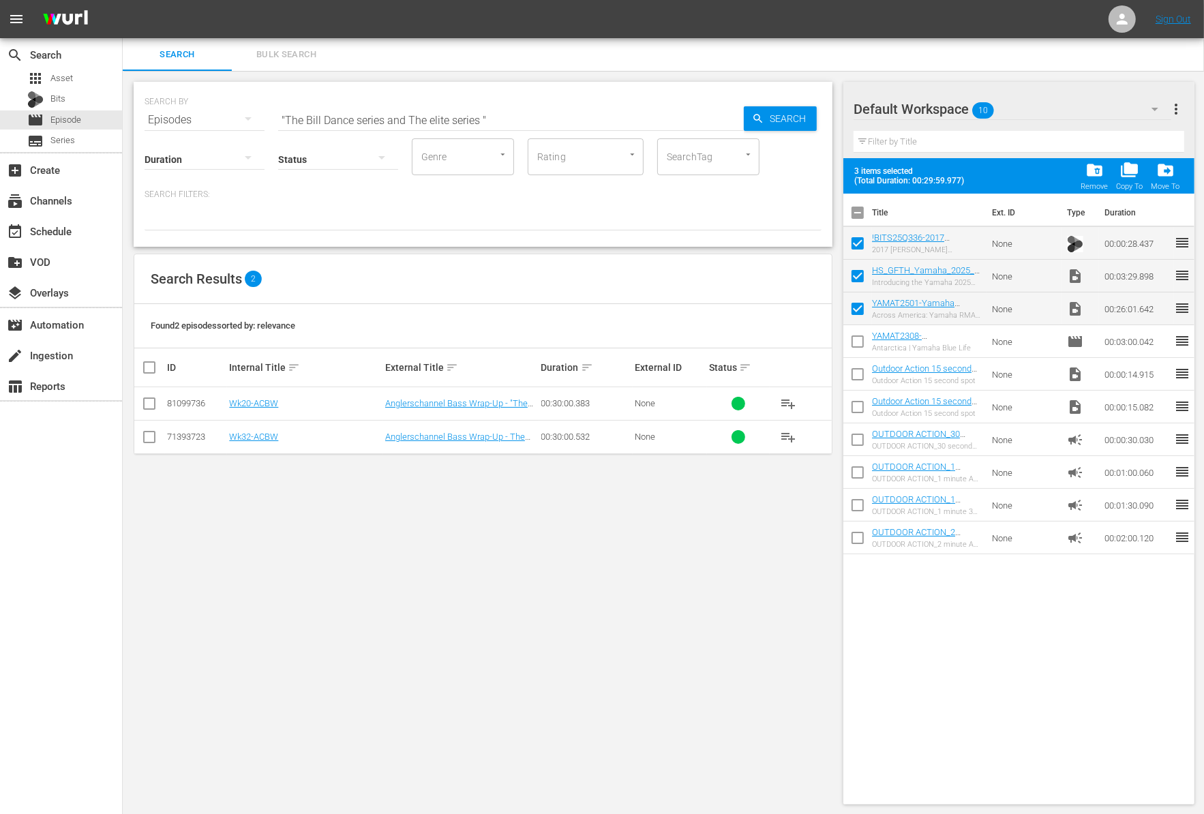
click at [859, 341] on input "checkbox" at bounding box center [857, 344] width 29 height 29
click at [1092, 174] on span "folder_delete" at bounding box center [1094, 170] width 18 height 18
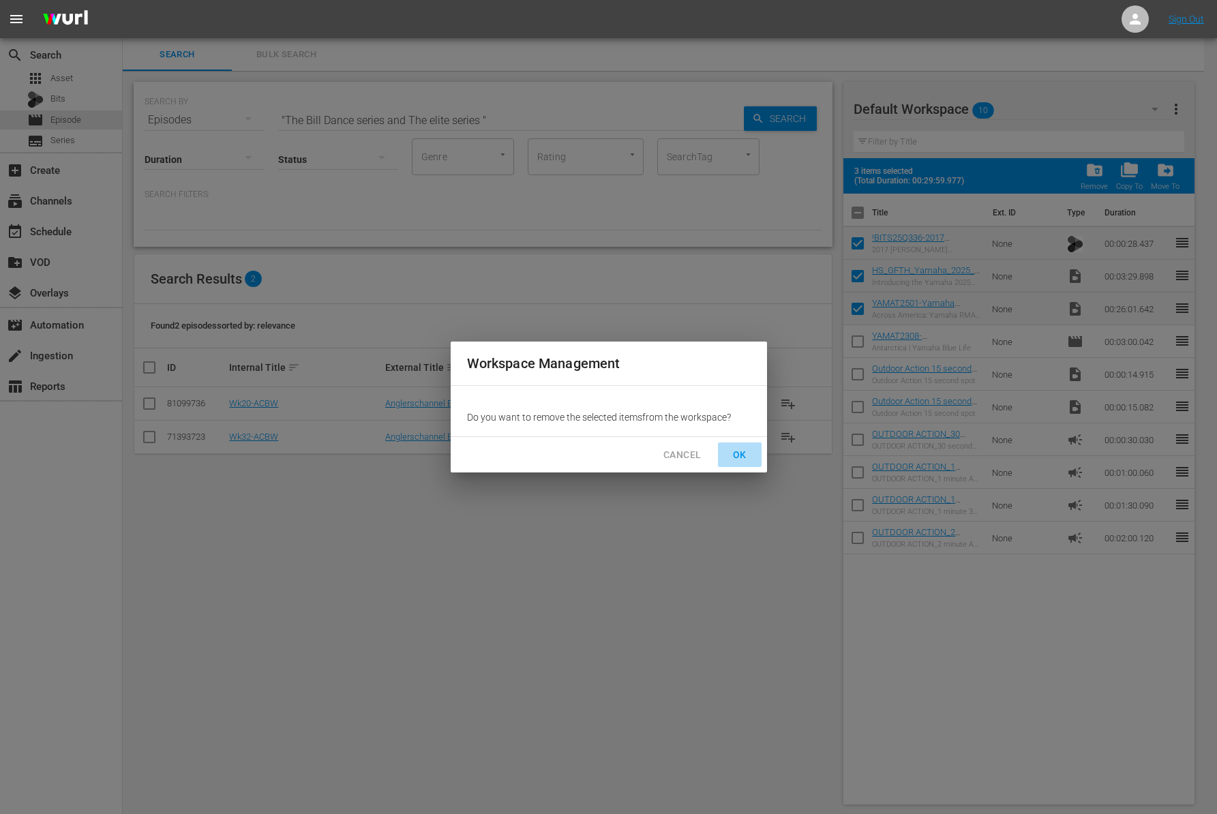
click at [737, 451] on span "OK" at bounding box center [740, 454] width 22 height 17
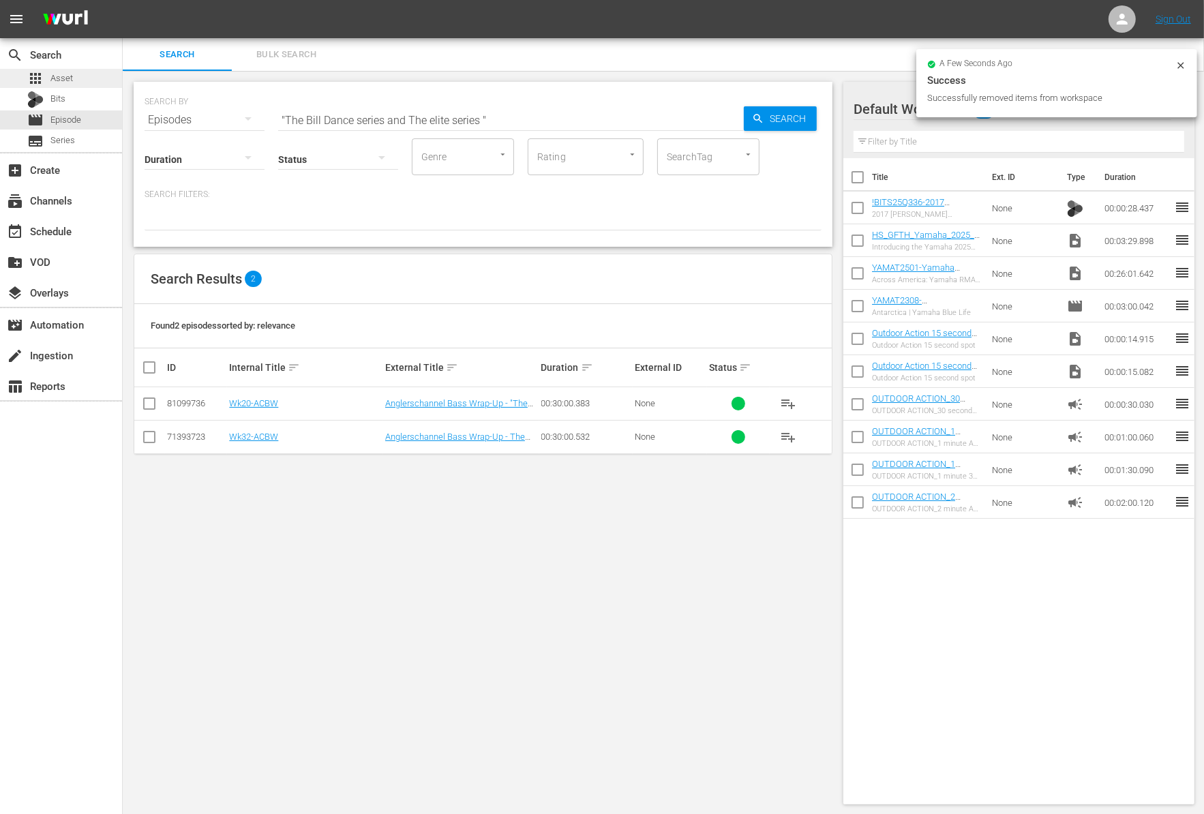
click at [65, 78] on span "Asset" at bounding box center [61, 79] width 22 height 14
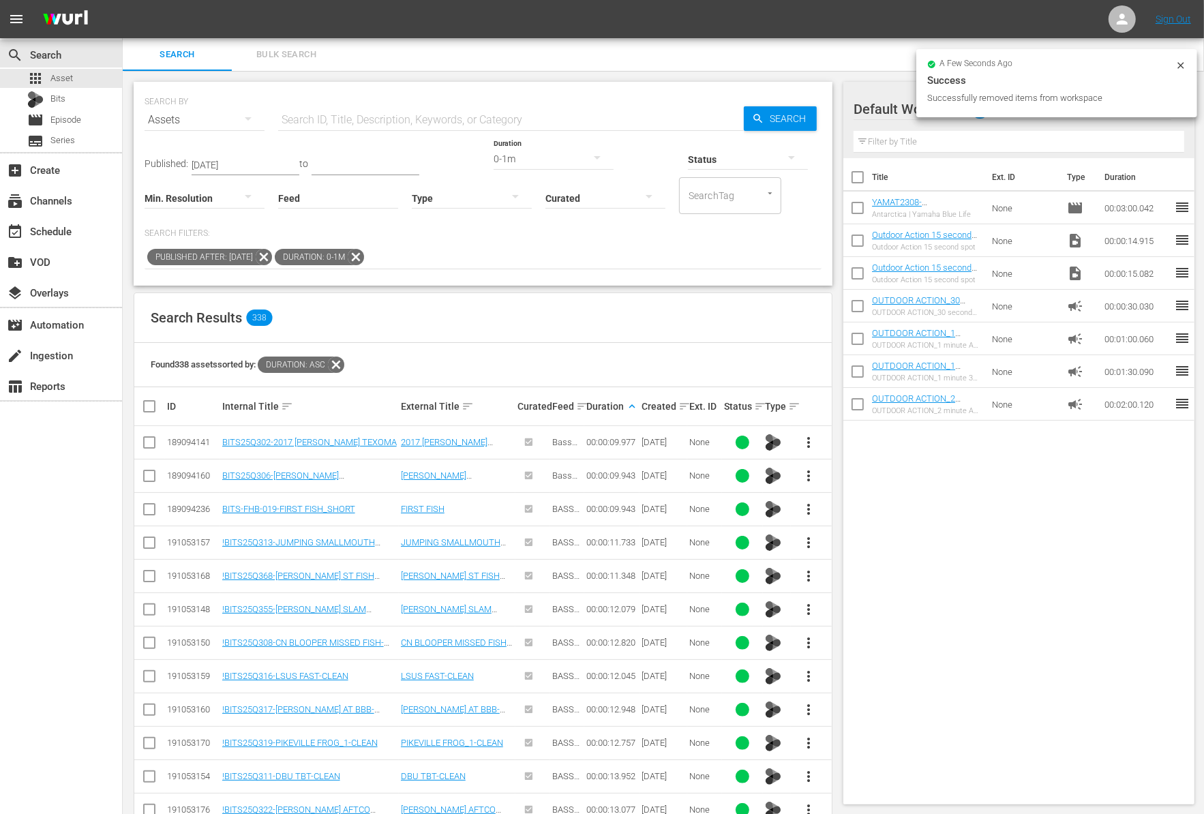
click at [365, 261] on icon at bounding box center [356, 257] width 18 height 18
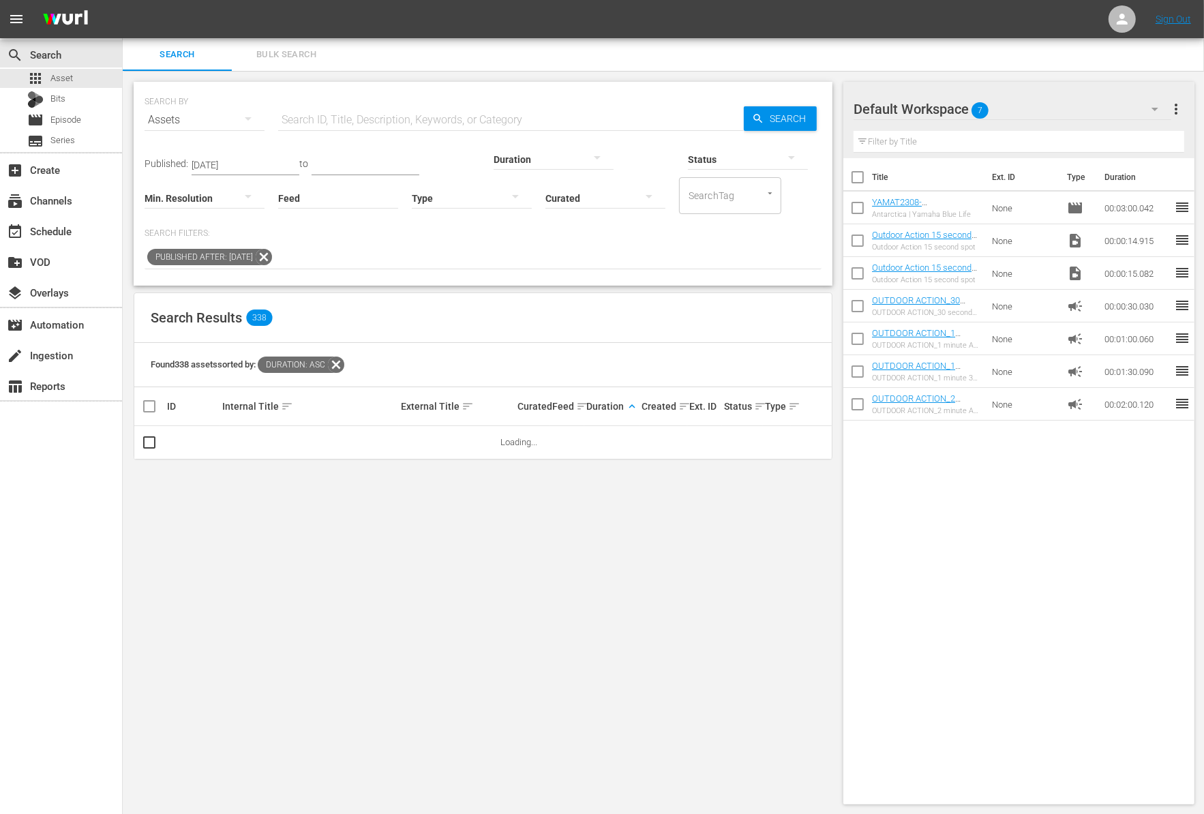
click at [273, 258] on icon at bounding box center [264, 257] width 18 height 18
click at [359, 117] on input "text" at bounding box center [511, 120] width 466 height 33
paste input ""The Bill Dance series and The elite series ""
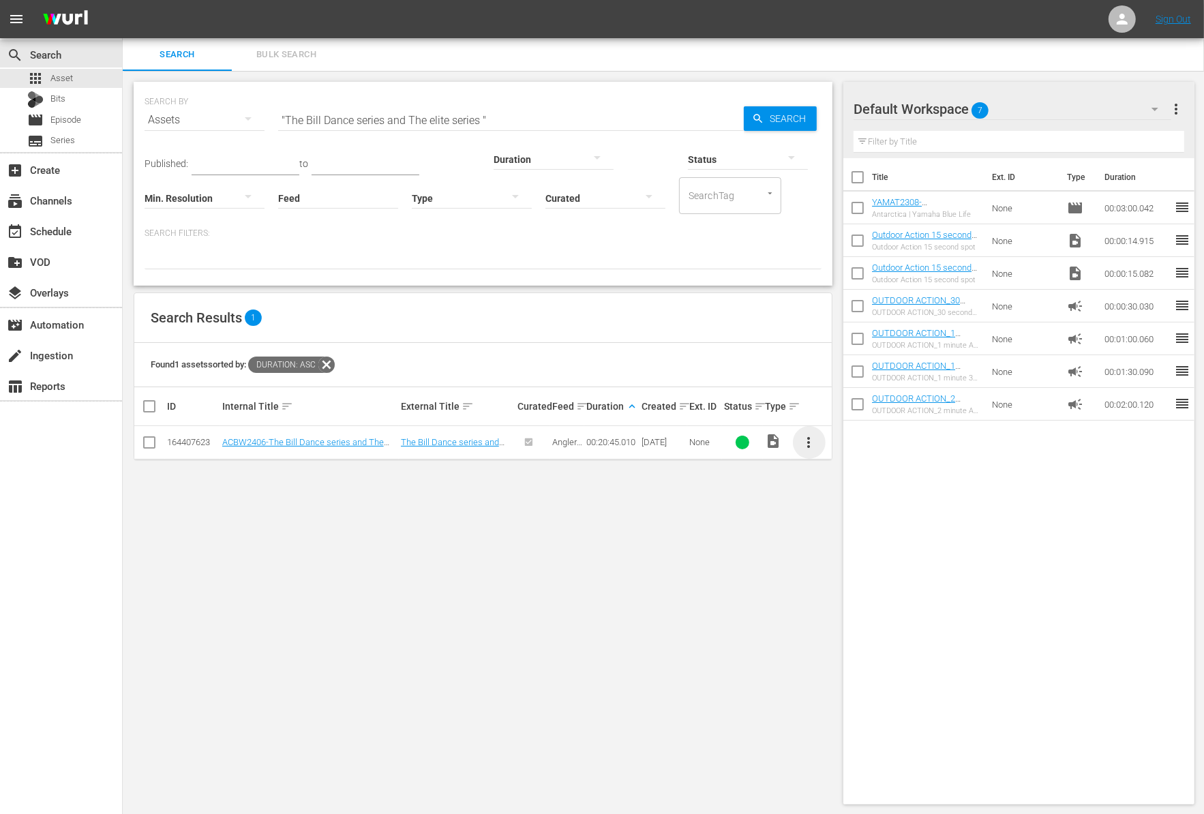
click at [804, 442] on span "more_vert" at bounding box center [809, 442] width 16 height 16
click at [831, 474] on div "Workspace" at bounding box center [882, 479] width 115 height 33
click at [424, 115] on input ""The Bill Dance series and The elite series "" at bounding box center [511, 120] width 466 height 33
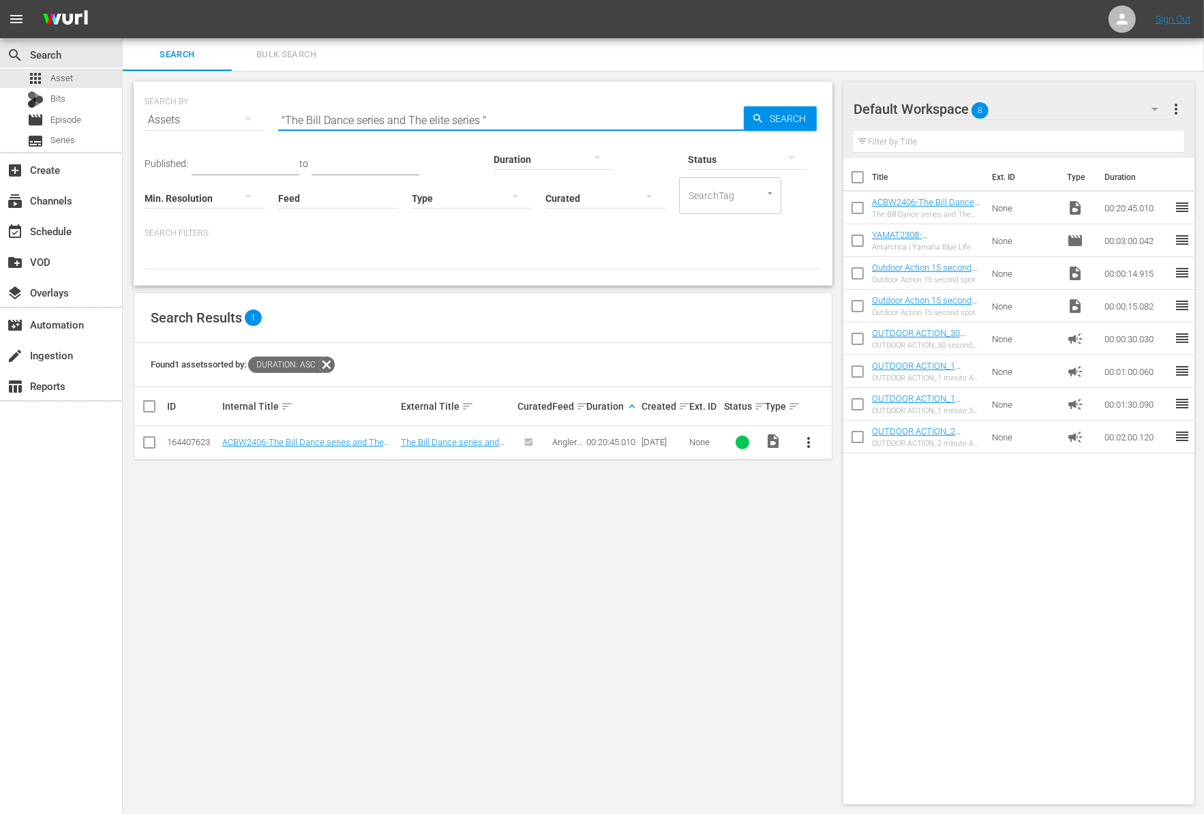
click at [424, 115] on input ""The Bill Dance series and The elite series "" at bounding box center [511, 120] width 466 height 33
click at [224, 162] on input "text" at bounding box center [246, 165] width 108 height 20
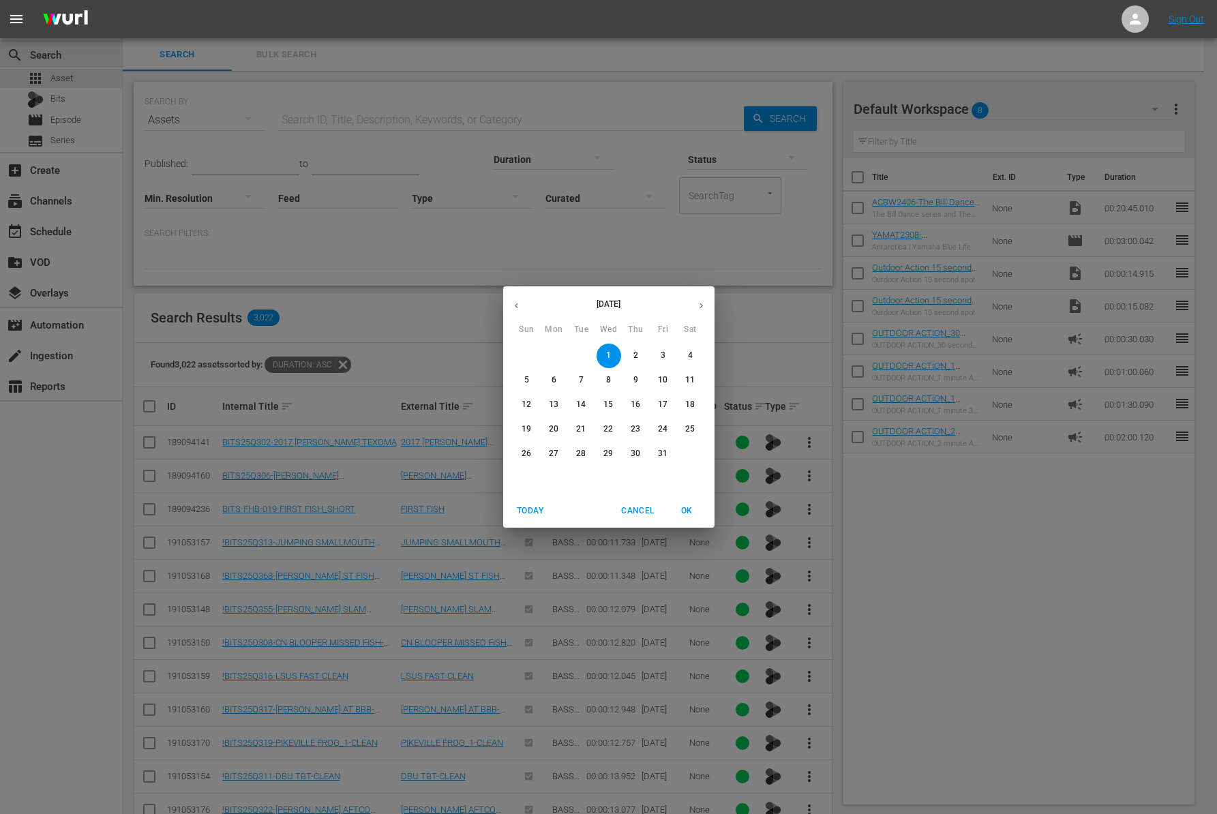
click at [517, 306] on icon "button" at bounding box center [516, 306] width 10 height 10
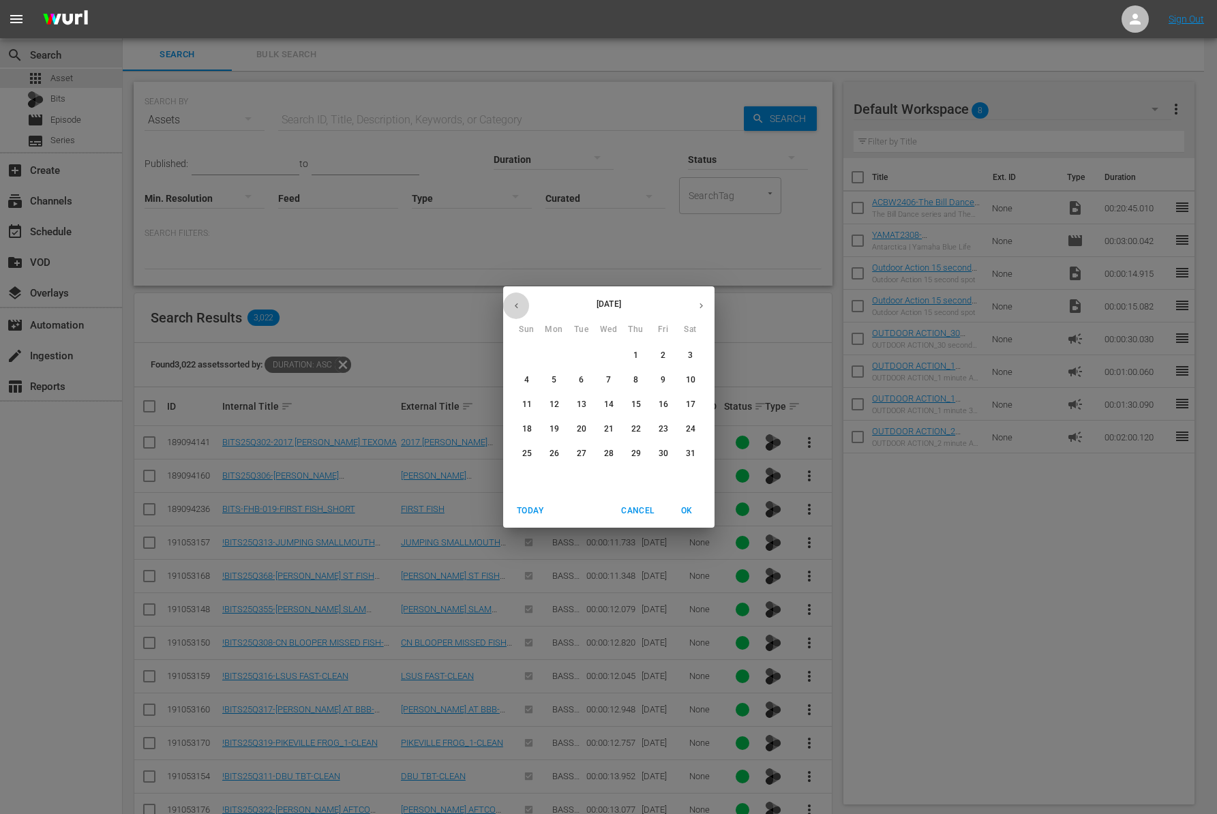
click at [517, 306] on icon "button" at bounding box center [516, 306] width 10 height 10
click at [520, 307] on icon "button" at bounding box center [516, 306] width 10 height 10
click at [606, 353] on p "1" at bounding box center [608, 356] width 5 height 12
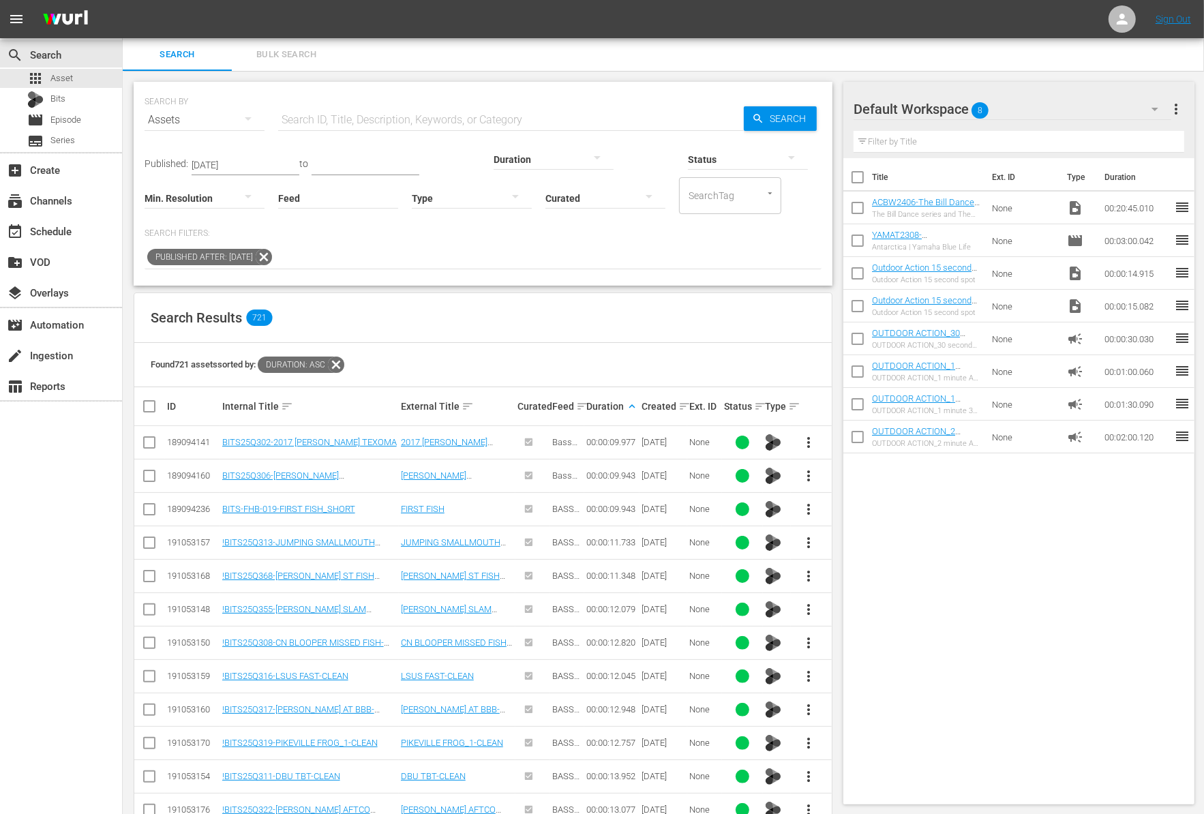
click at [493, 157] on div at bounding box center [553, 159] width 120 height 38
click at [459, 254] on div "4-5m" at bounding box center [475, 245] width 120 height 22
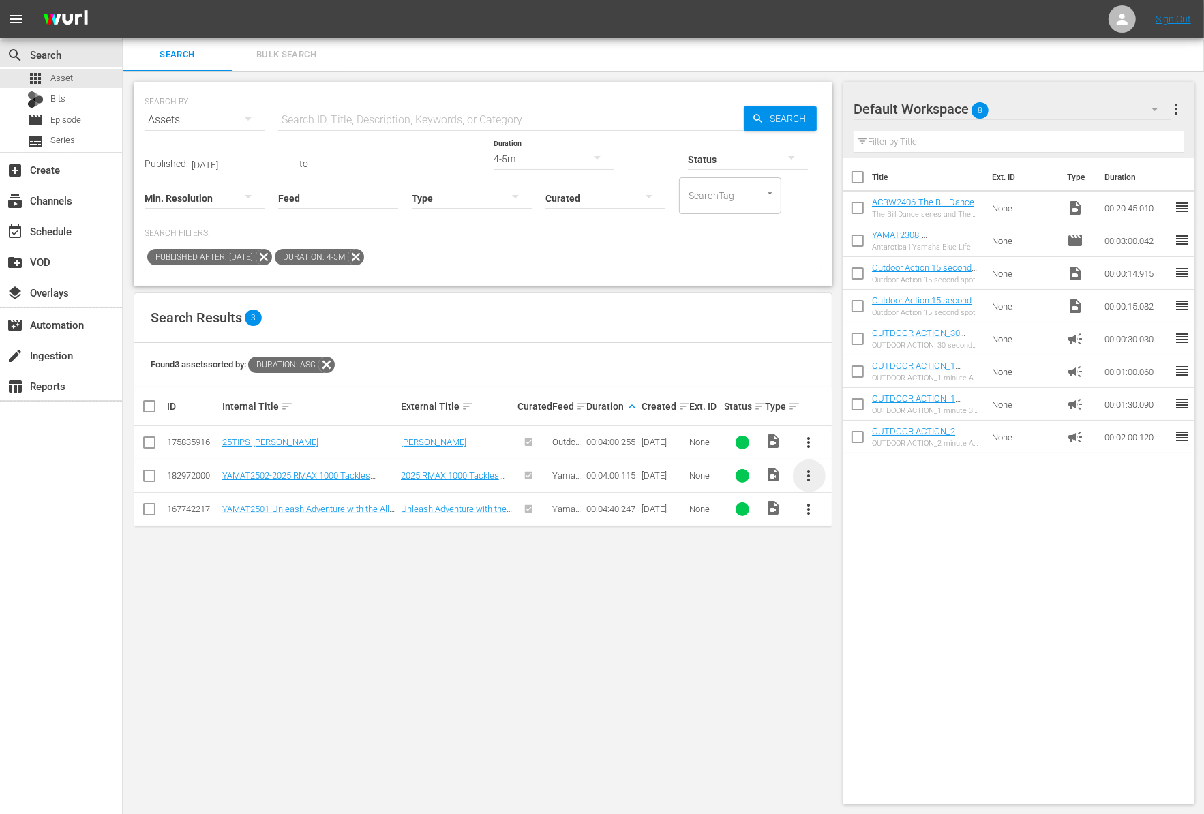
click at [811, 471] on span "more_vert" at bounding box center [809, 476] width 16 height 16
click at [858, 515] on div "Workspace" at bounding box center [882, 512] width 93 height 33
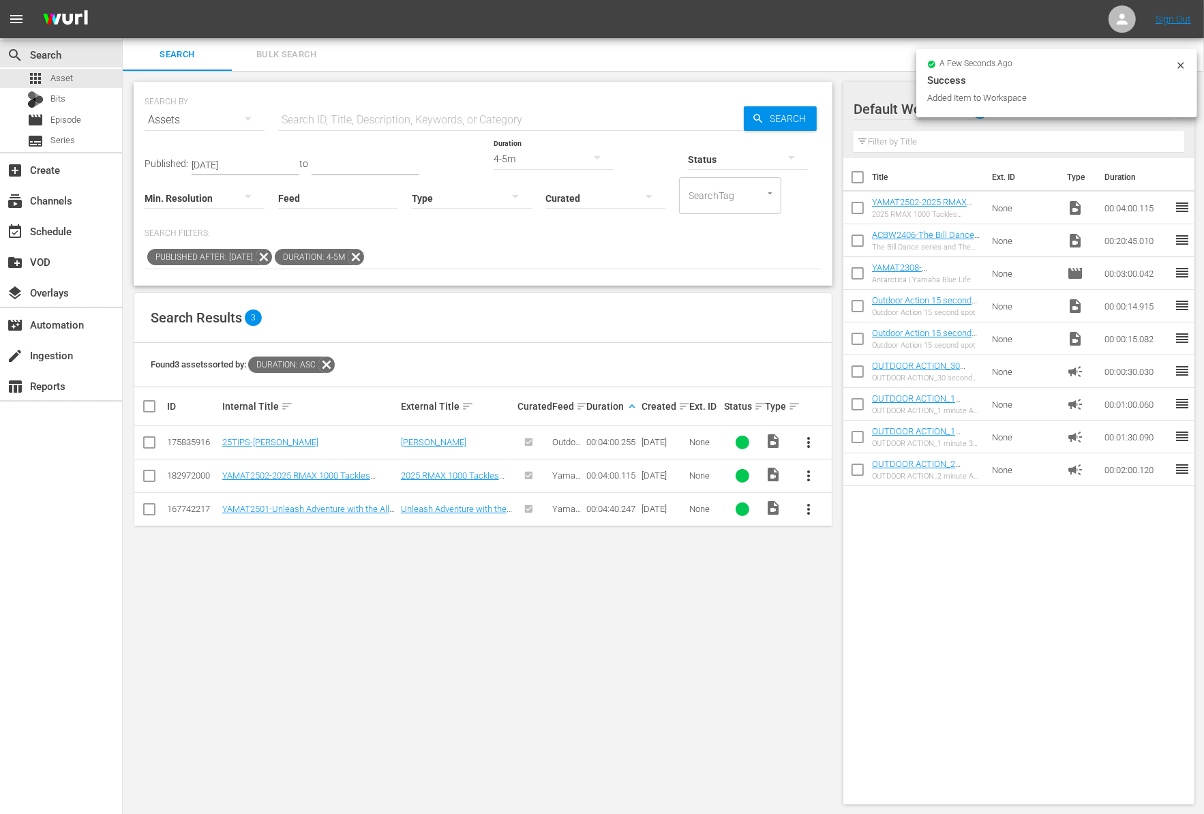
click at [493, 156] on div "4-5m" at bounding box center [553, 159] width 120 height 38
click at [492, 156] on div "0-1m" at bounding box center [475, 158] width 120 height 22
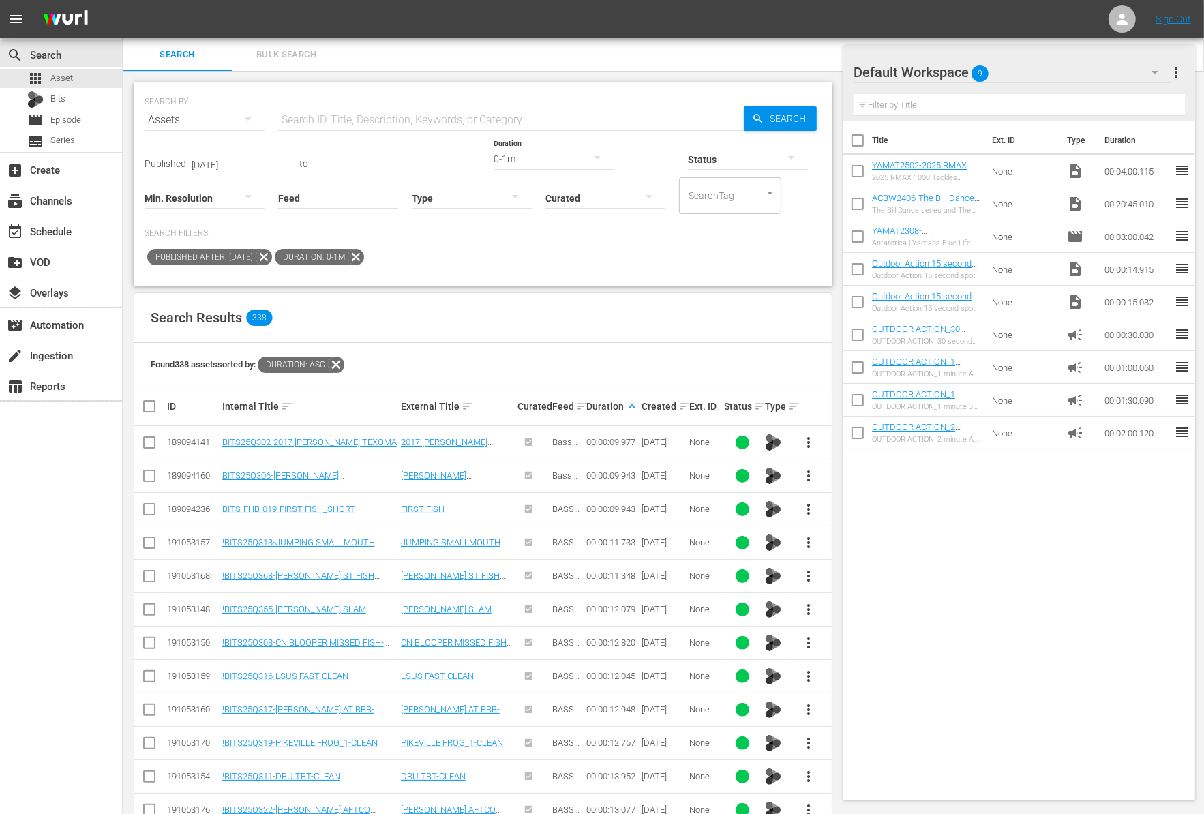
scroll to position [331, 0]
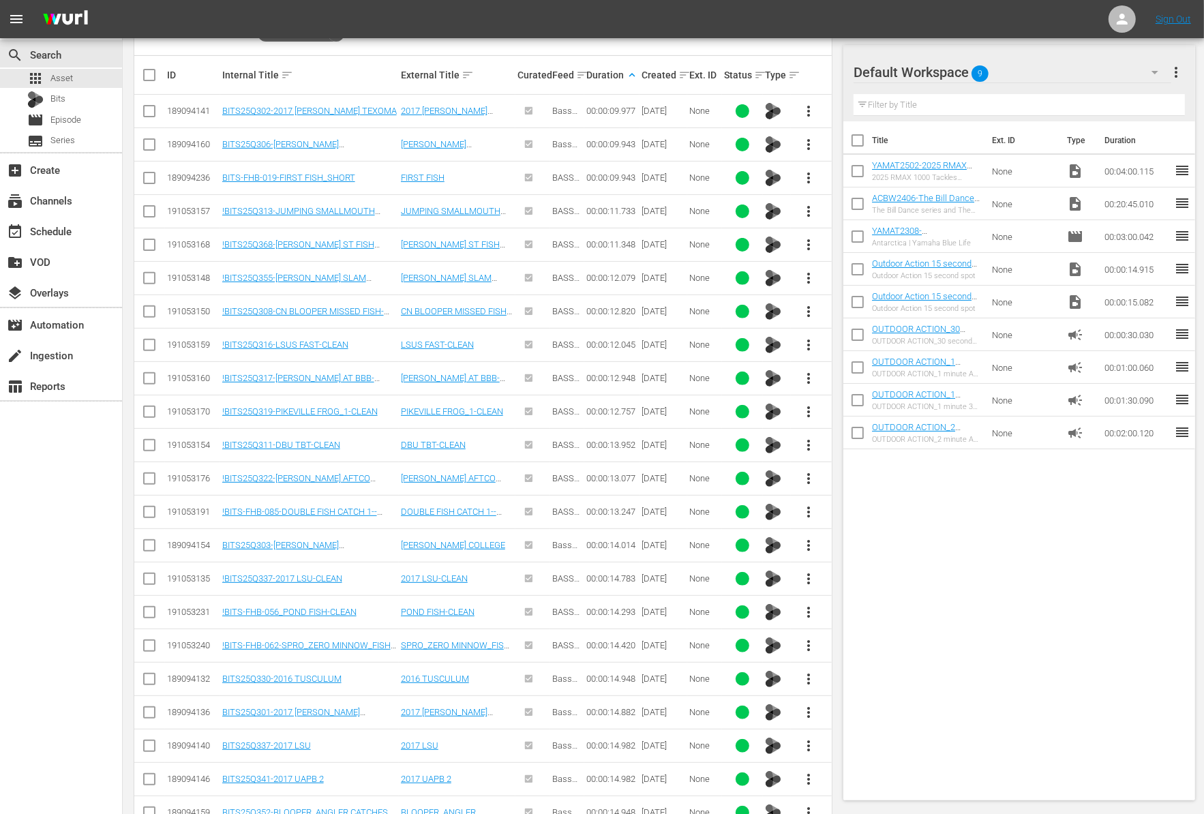
click at [860, 204] on input "checkbox" at bounding box center [857, 206] width 29 height 29
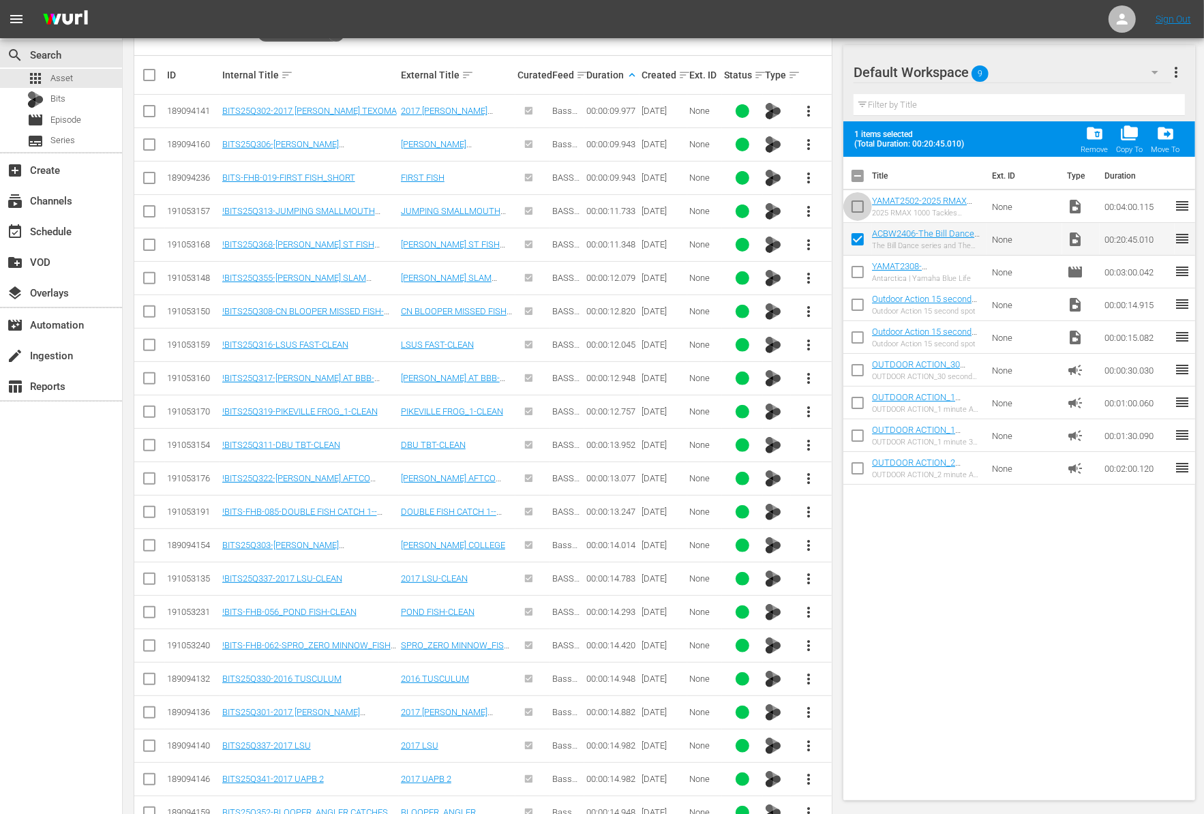
click at [860, 204] on input "checkbox" at bounding box center [857, 209] width 29 height 29
click at [810, 705] on span "more_vert" at bounding box center [809, 712] width 16 height 16
click at [859, 626] on div "Workspace" at bounding box center [882, 635] width 93 height 33
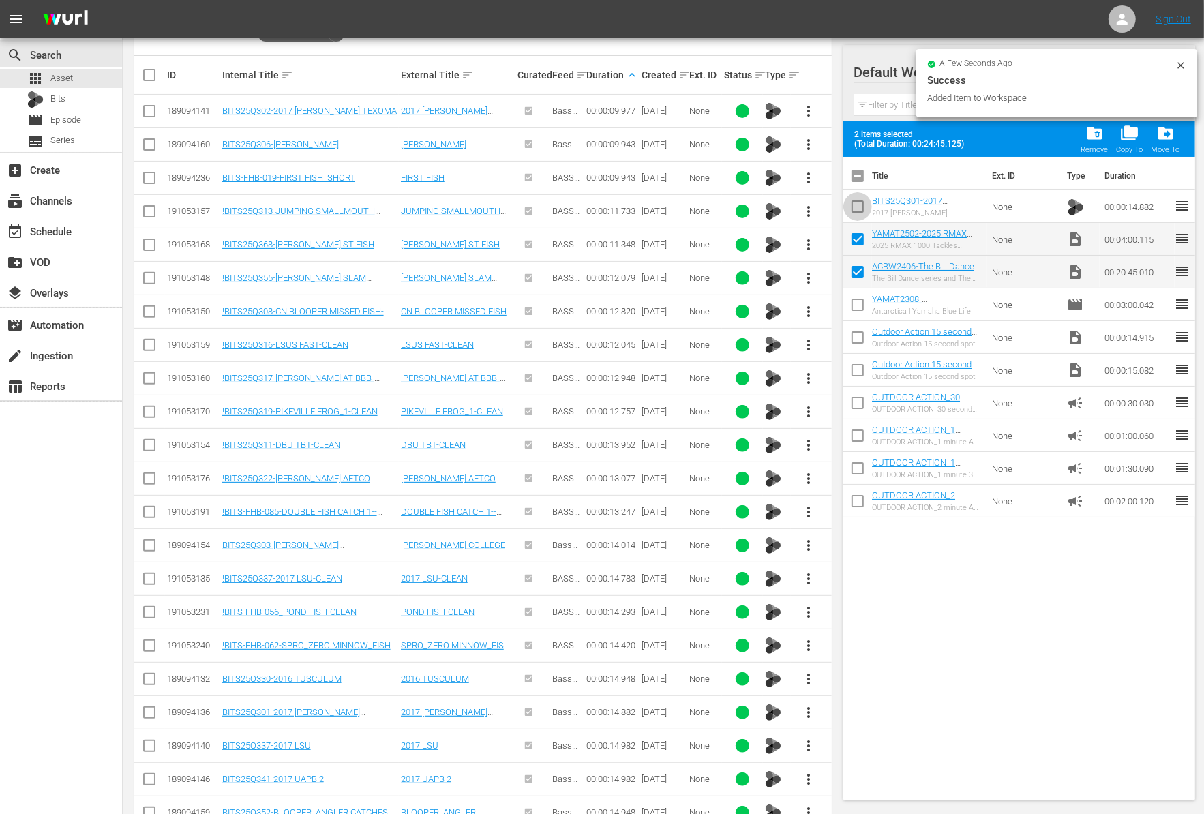
click at [859, 206] on input "checkbox" at bounding box center [857, 209] width 29 height 29
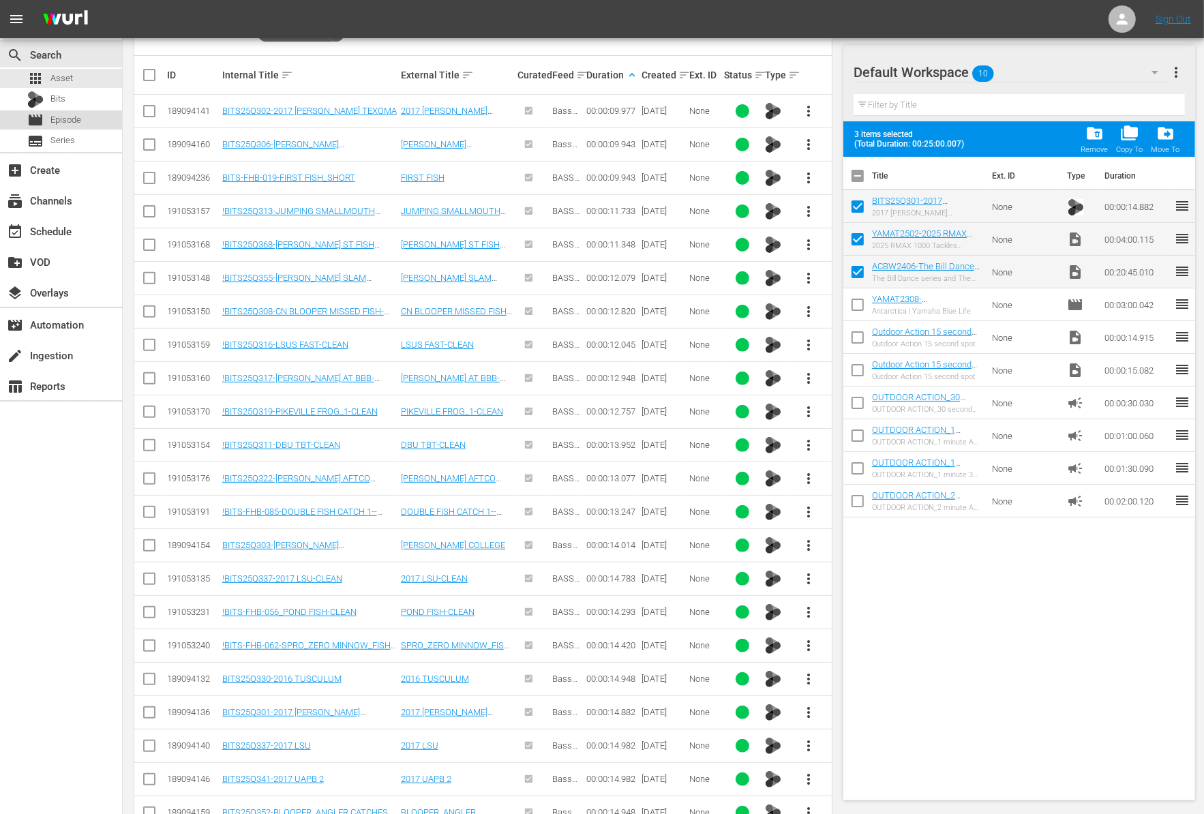
click at [65, 117] on span "Episode" at bounding box center [65, 120] width 31 height 14
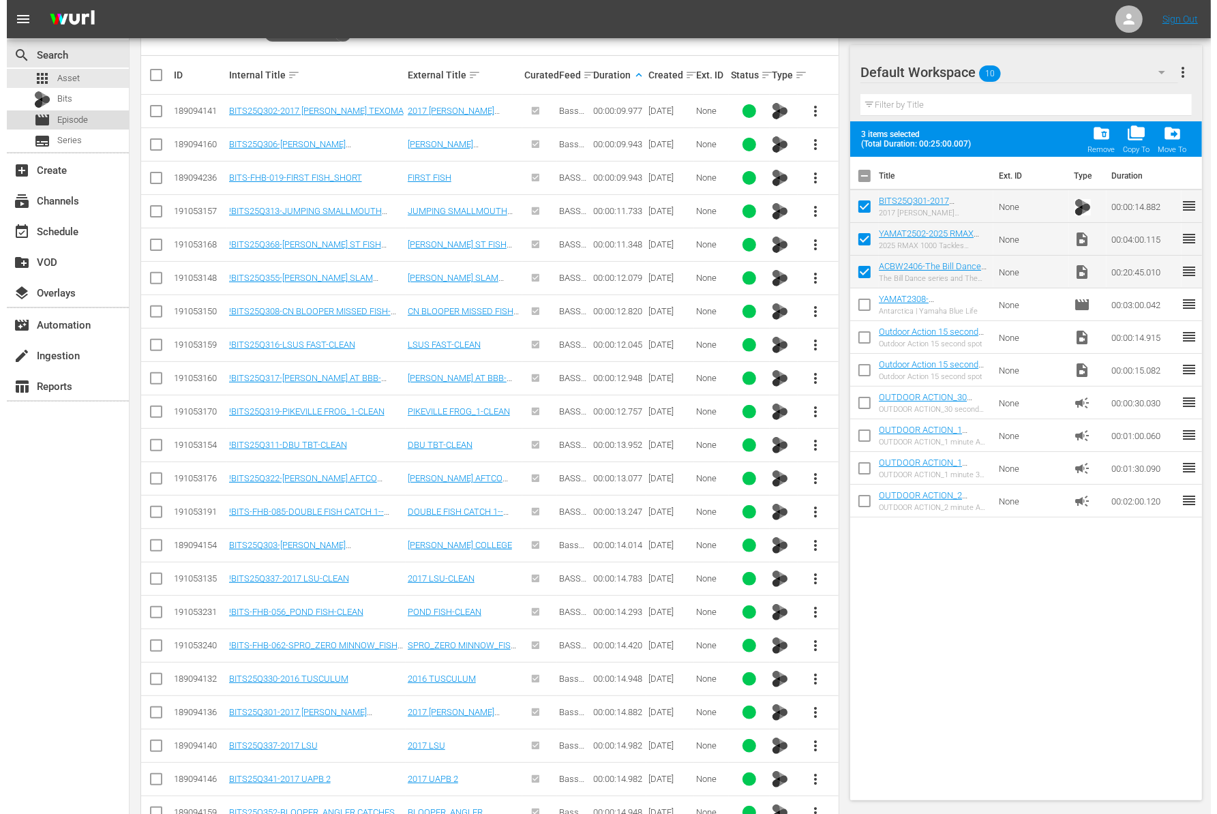
scroll to position [1, 0]
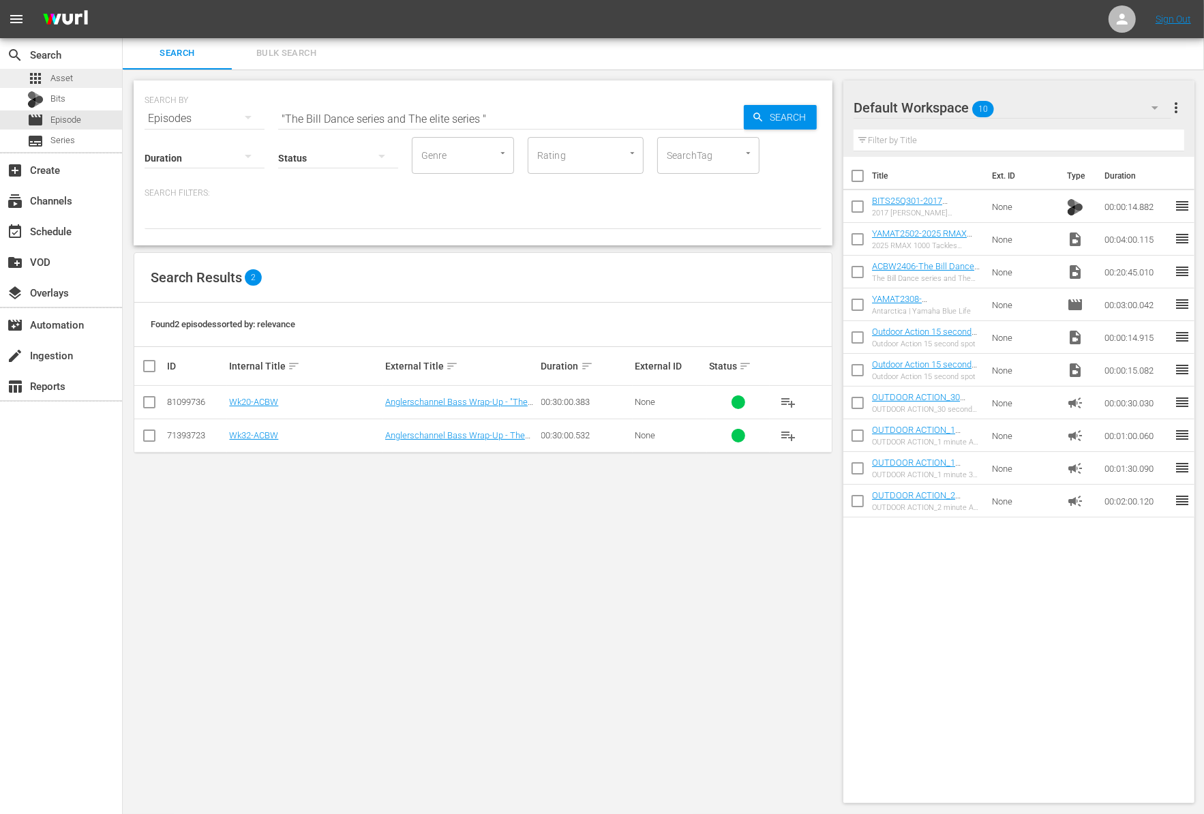
click at [64, 85] on span "Asset" at bounding box center [61, 79] width 22 height 14
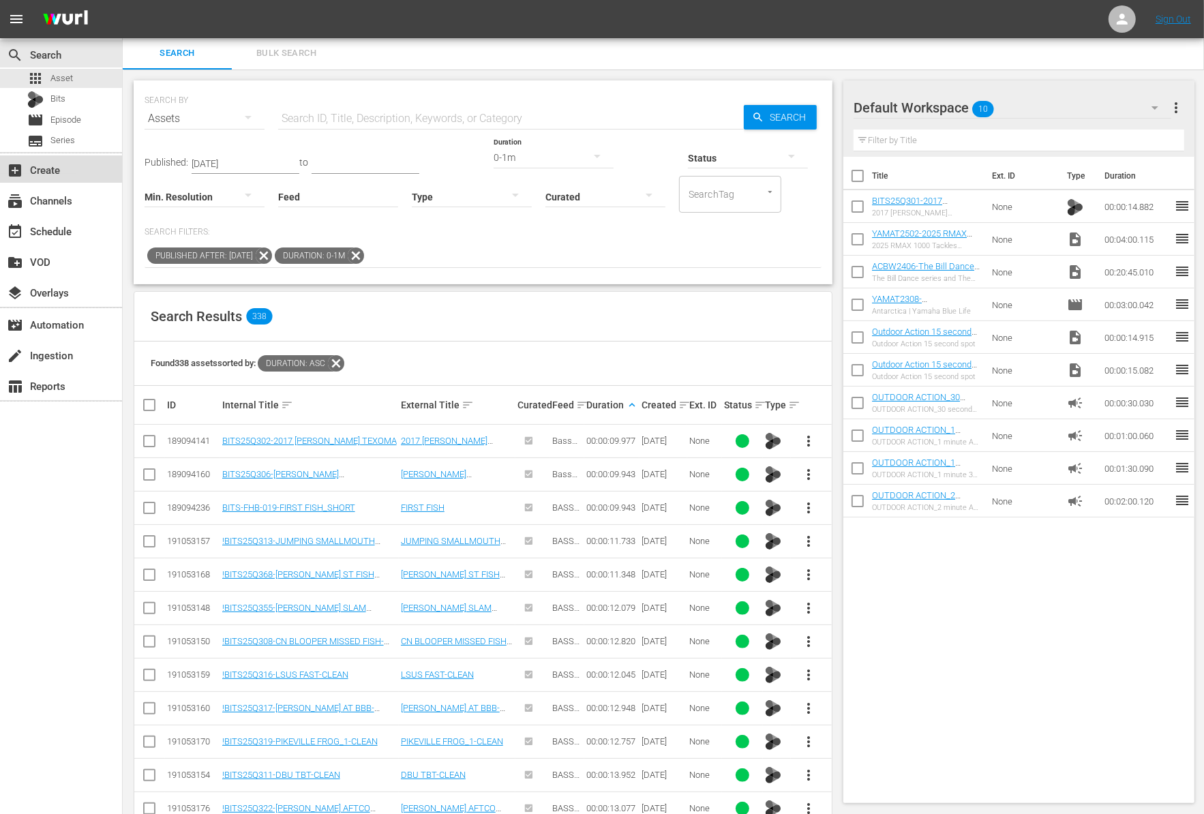
click at [57, 167] on div "add_box Create" at bounding box center [38, 168] width 76 height 12
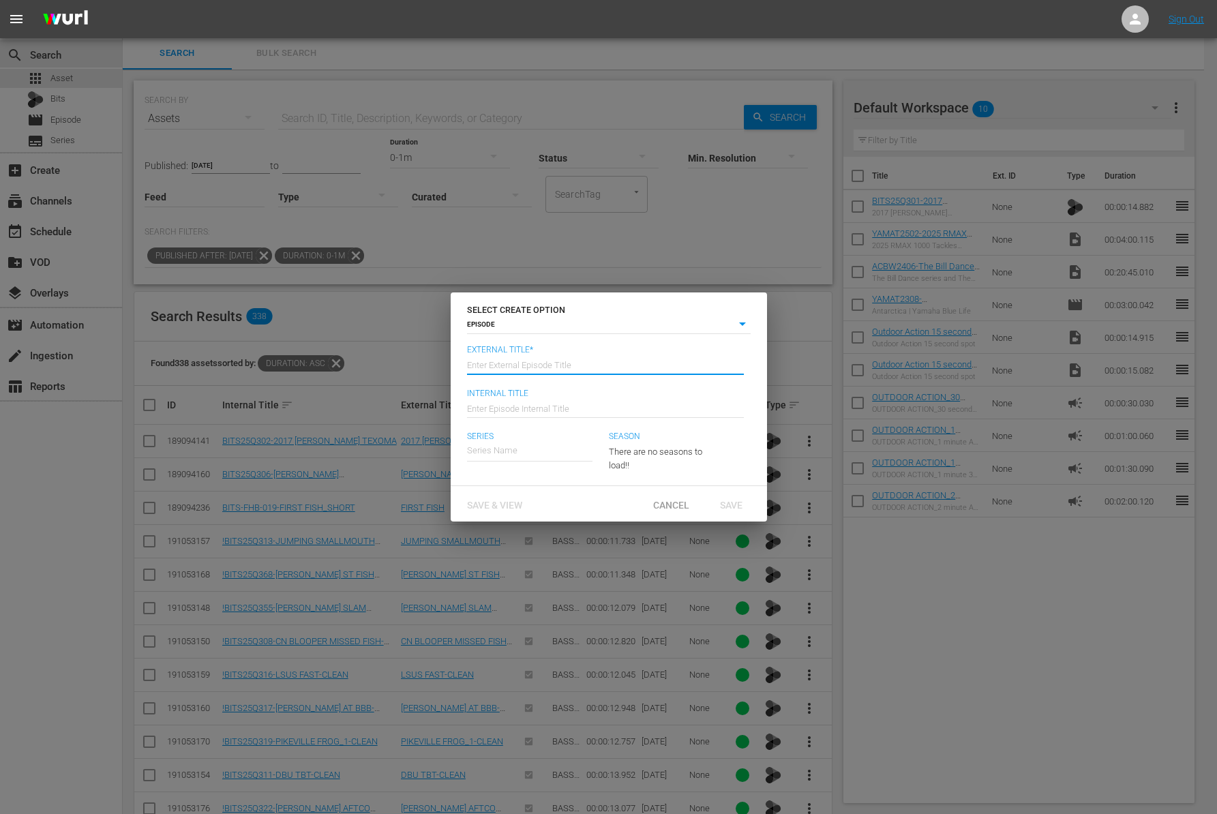
click at [526, 365] on input "text" at bounding box center [605, 364] width 277 height 33
click at [662, 364] on input "Anglerschannel Bass Wrap-UP" at bounding box center [605, 364] width 277 height 33
paste input ""The Bill Dance series and The elite series ""
click at [585, 364] on input "Anglerschannel Bass Wrap-Up - "The Bill Dance series and The elite series" at bounding box center [605, 364] width 277 height 33
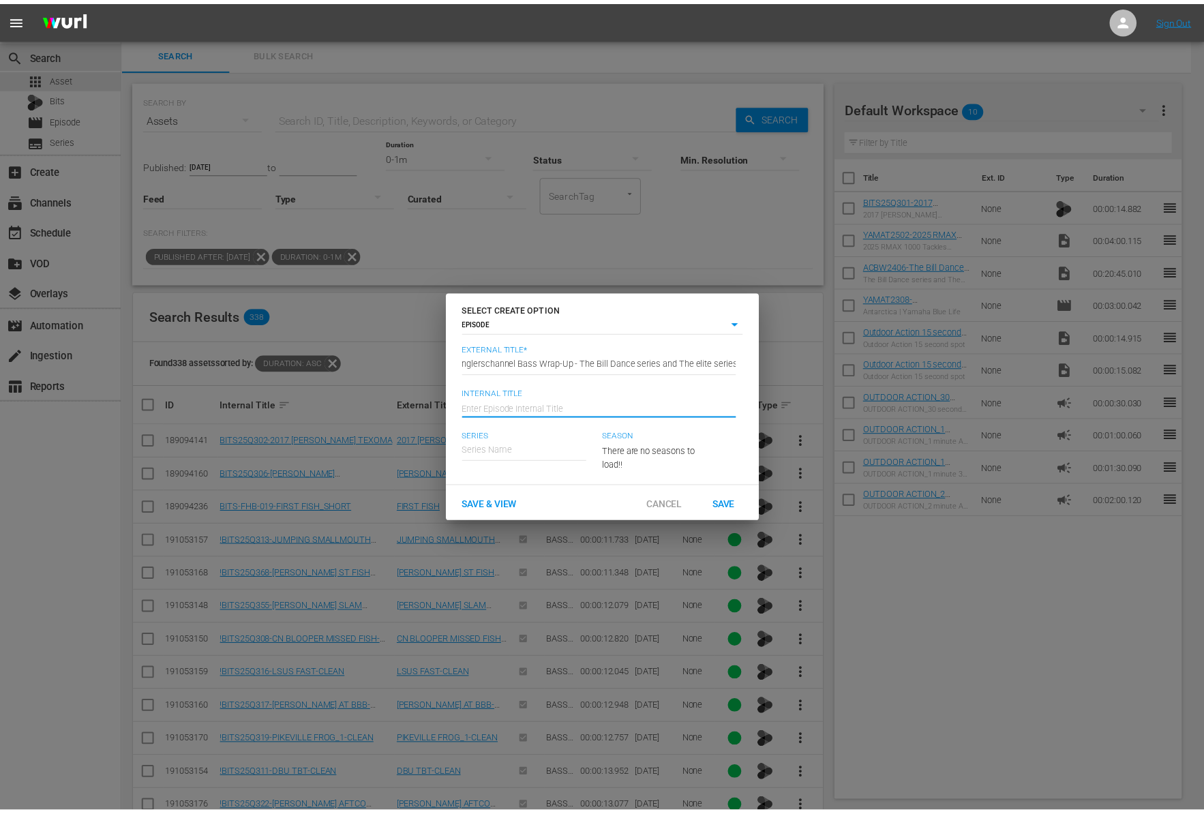
scroll to position [0, 0]
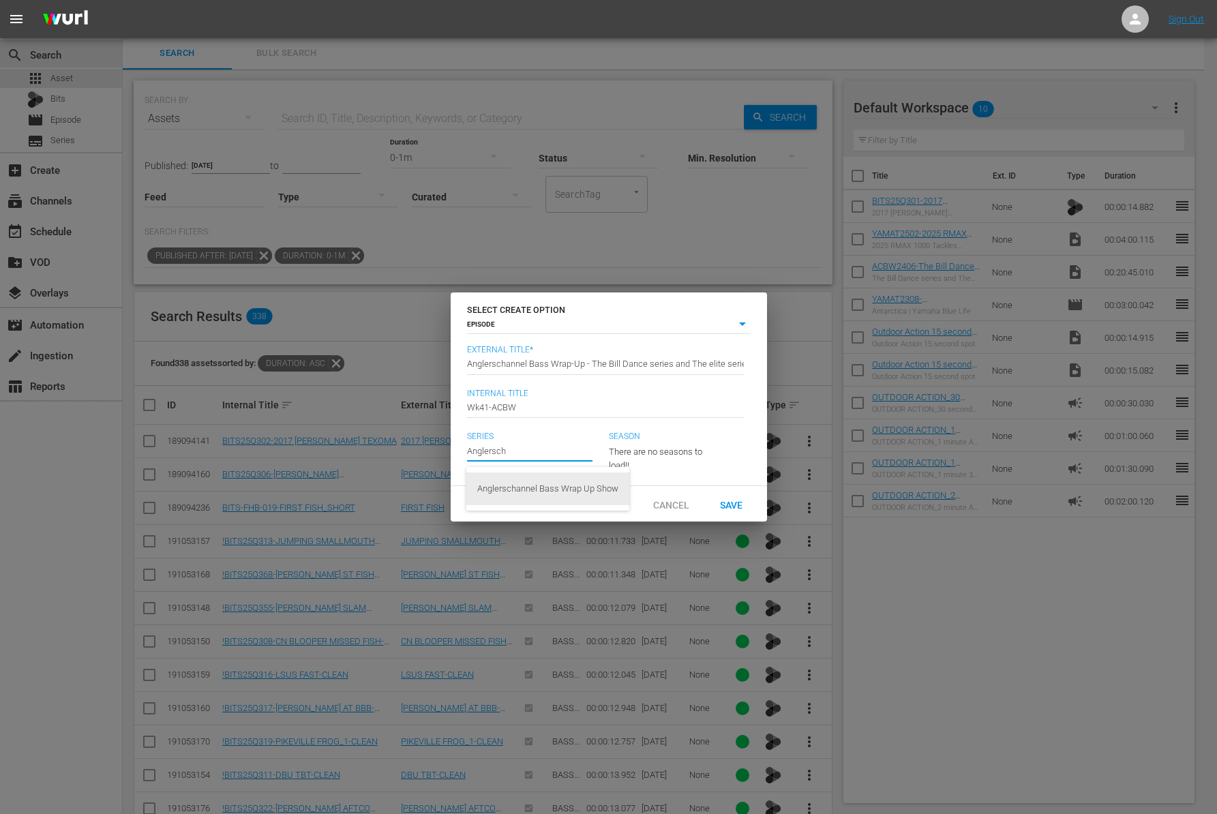
click at [608, 483] on div "Anglerschannel Bass Wrap Up Show" at bounding box center [547, 488] width 141 height 33
click at [739, 510] on span "Save" at bounding box center [731, 504] width 44 height 11
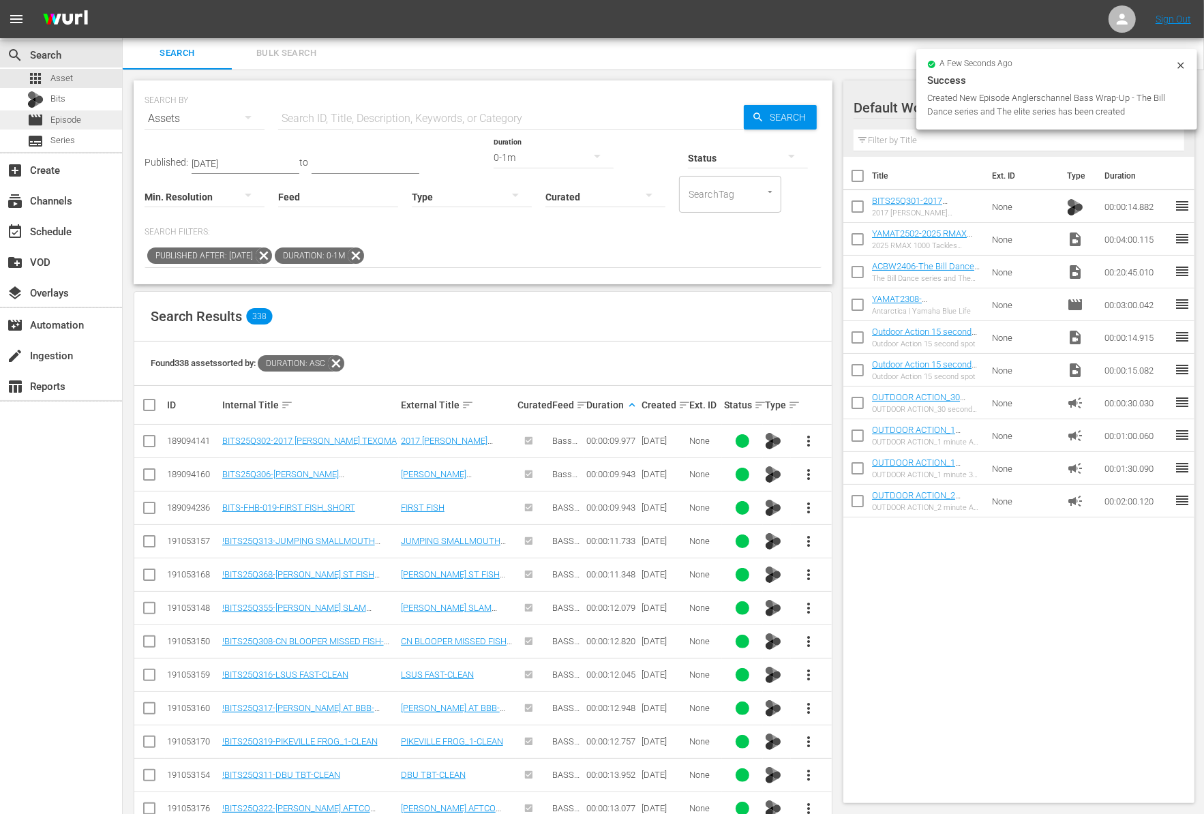
click at [78, 123] on span "Episode" at bounding box center [65, 120] width 31 height 14
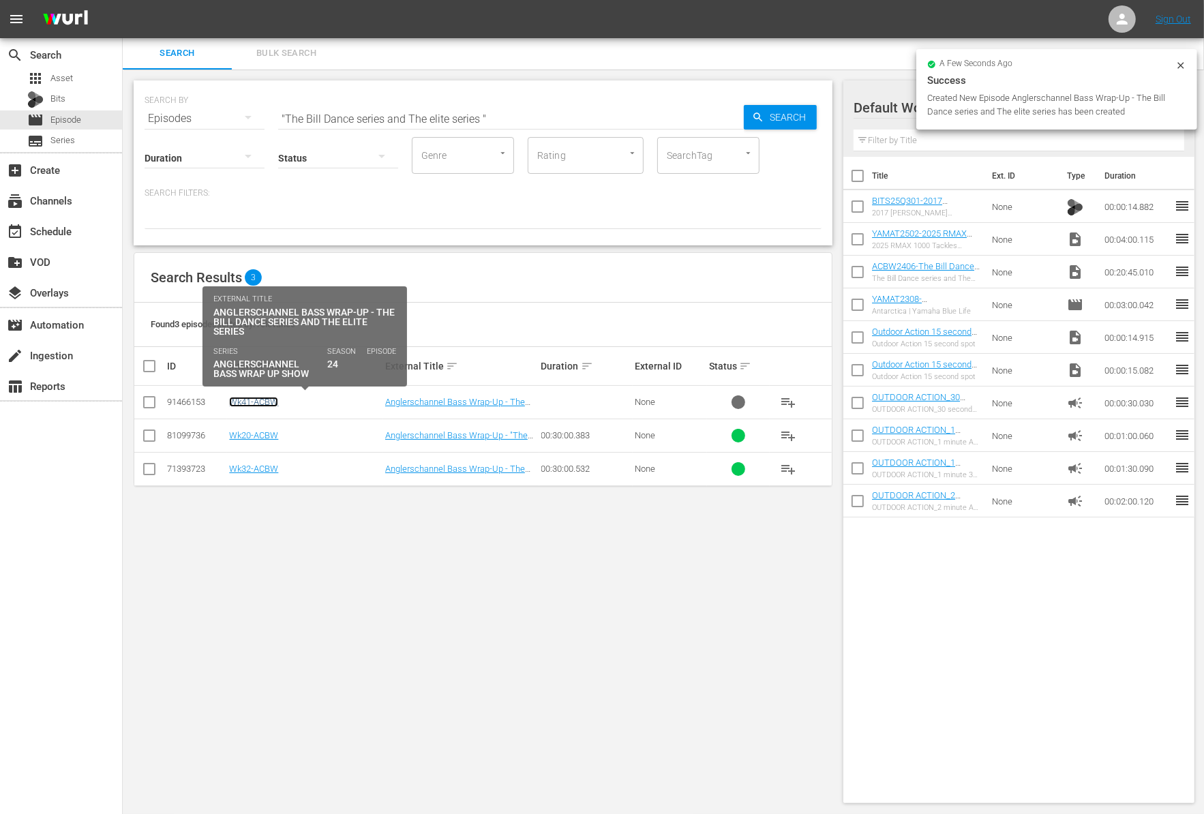
click at [268, 399] on link "Wk41-ACBW" at bounding box center [253, 402] width 49 height 10
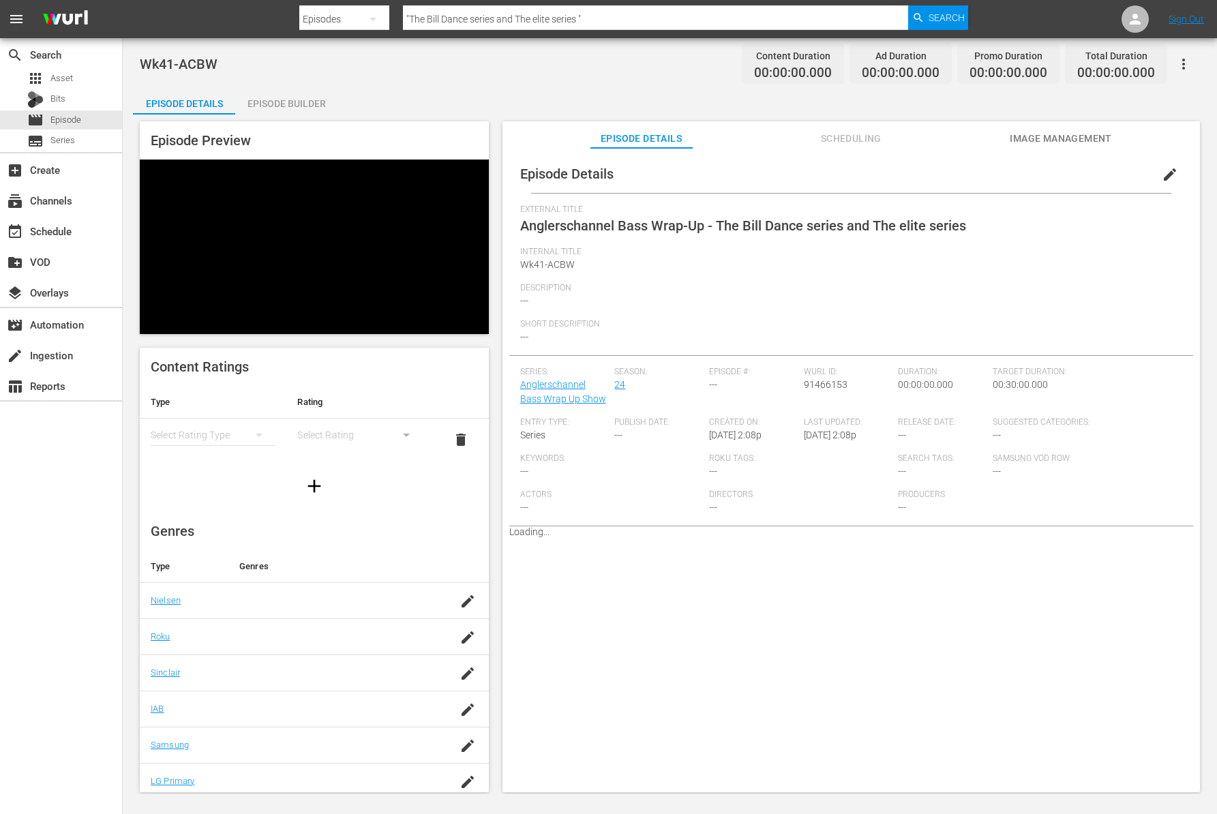
click at [267, 106] on div "Episode Builder" at bounding box center [286, 103] width 102 height 33
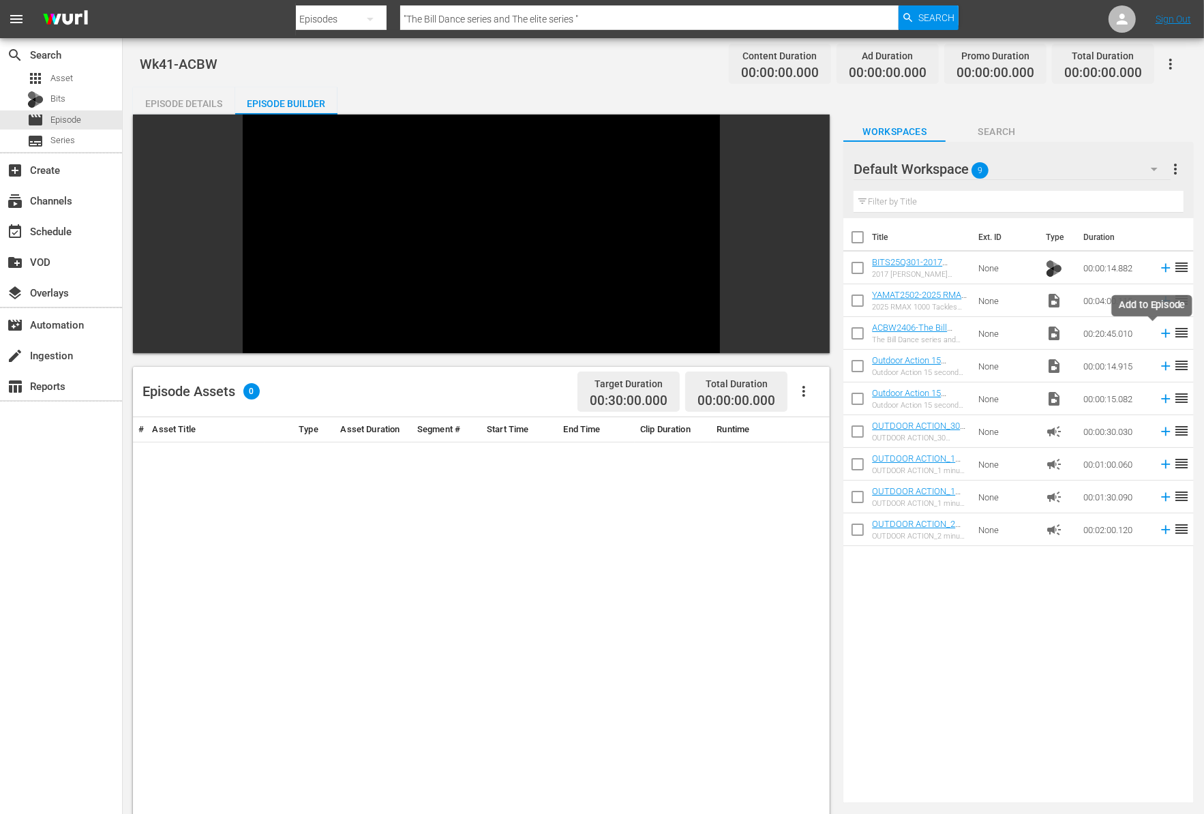
click at [1158, 331] on icon at bounding box center [1165, 333] width 15 height 15
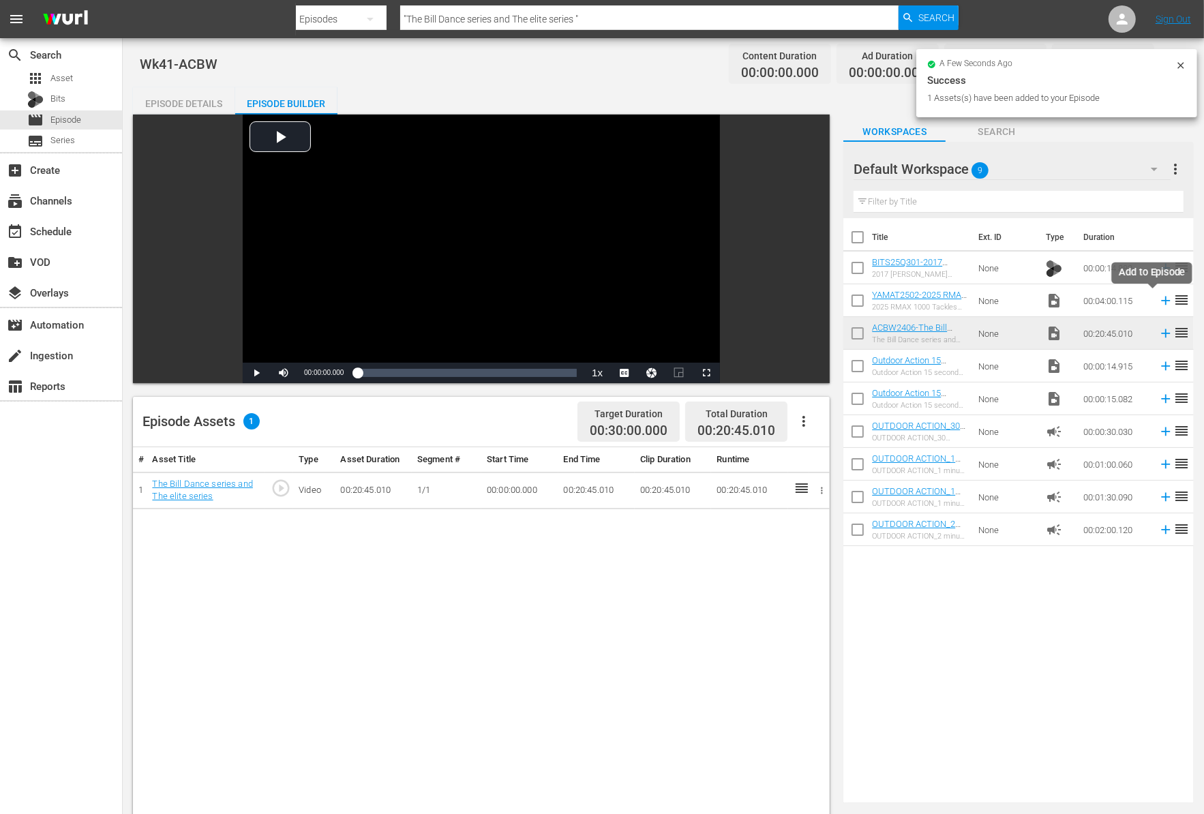
click at [1161, 299] on icon at bounding box center [1165, 300] width 9 height 9
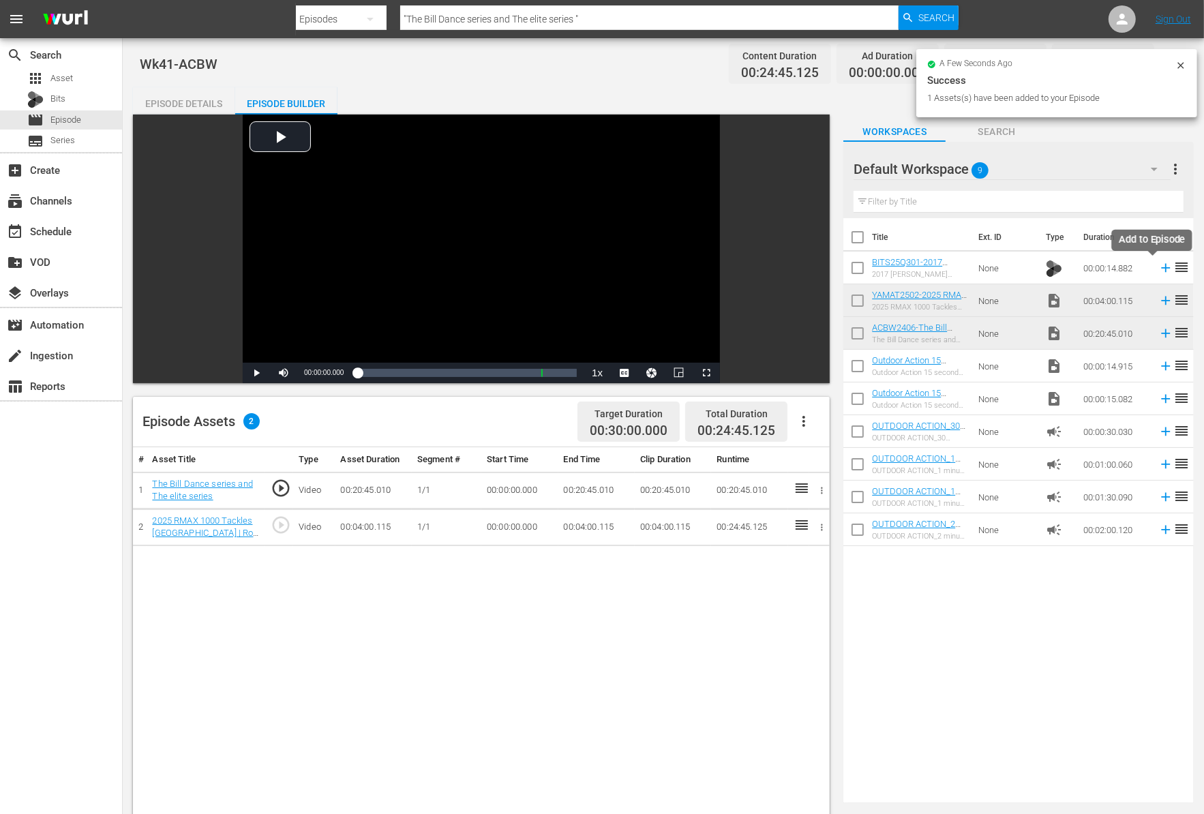
click at [1158, 267] on icon at bounding box center [1165, 267] width 15 height 15
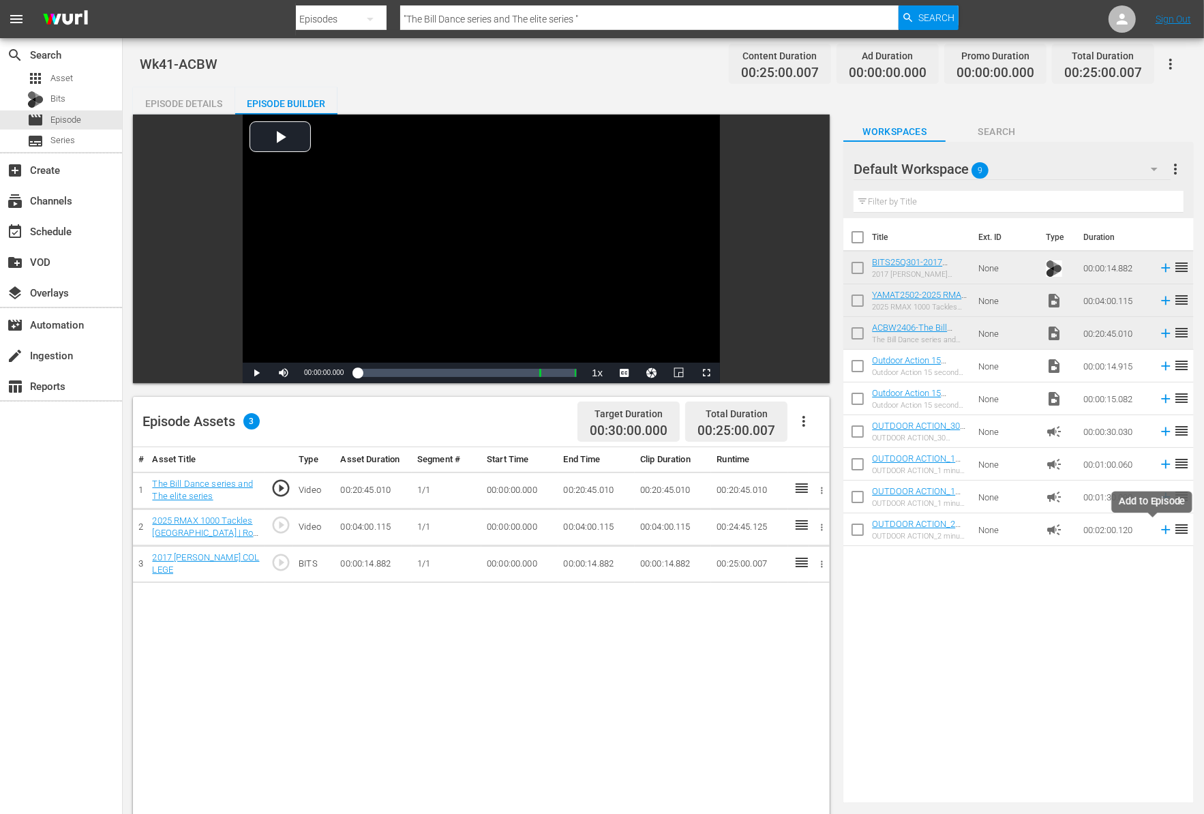
click at [1158, 532] on icon at bounding box center [1165, 529] width 15 height 15
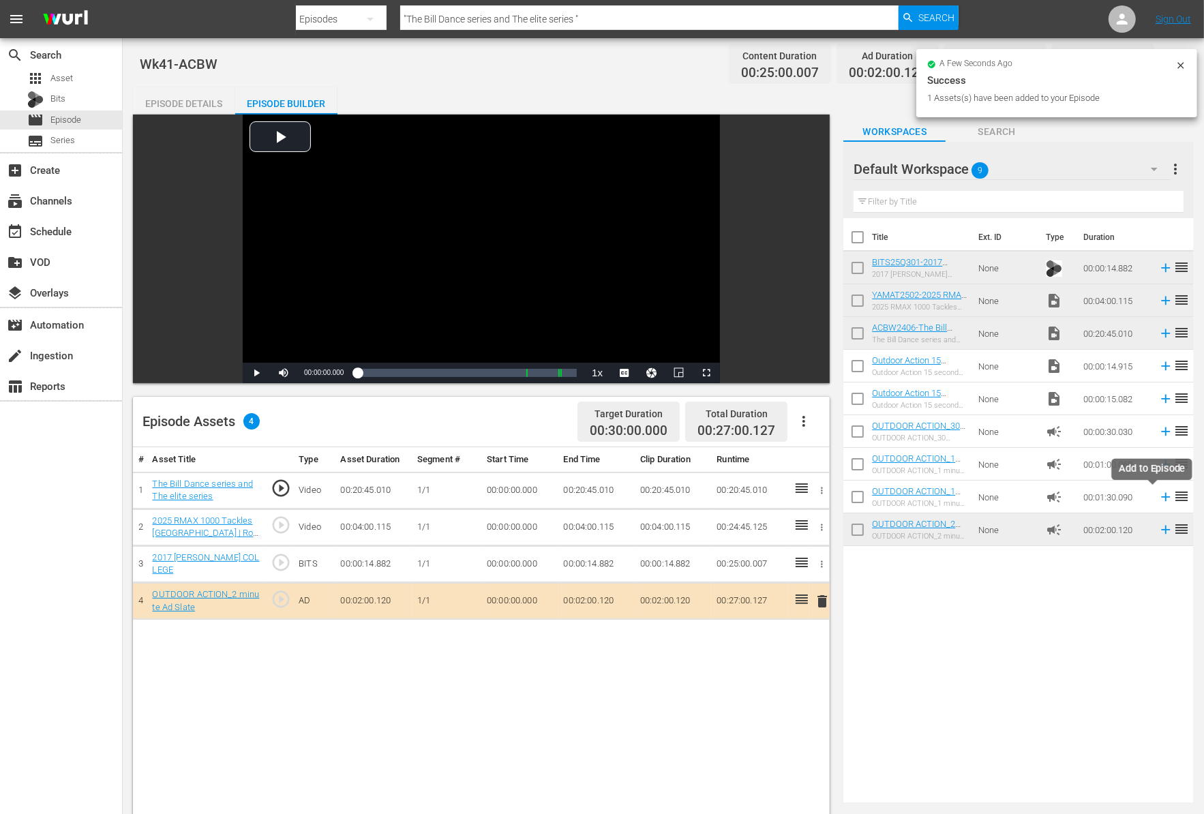
click at [1161, 497] on icon at bounding box center [1165, 497] width 9 height 9
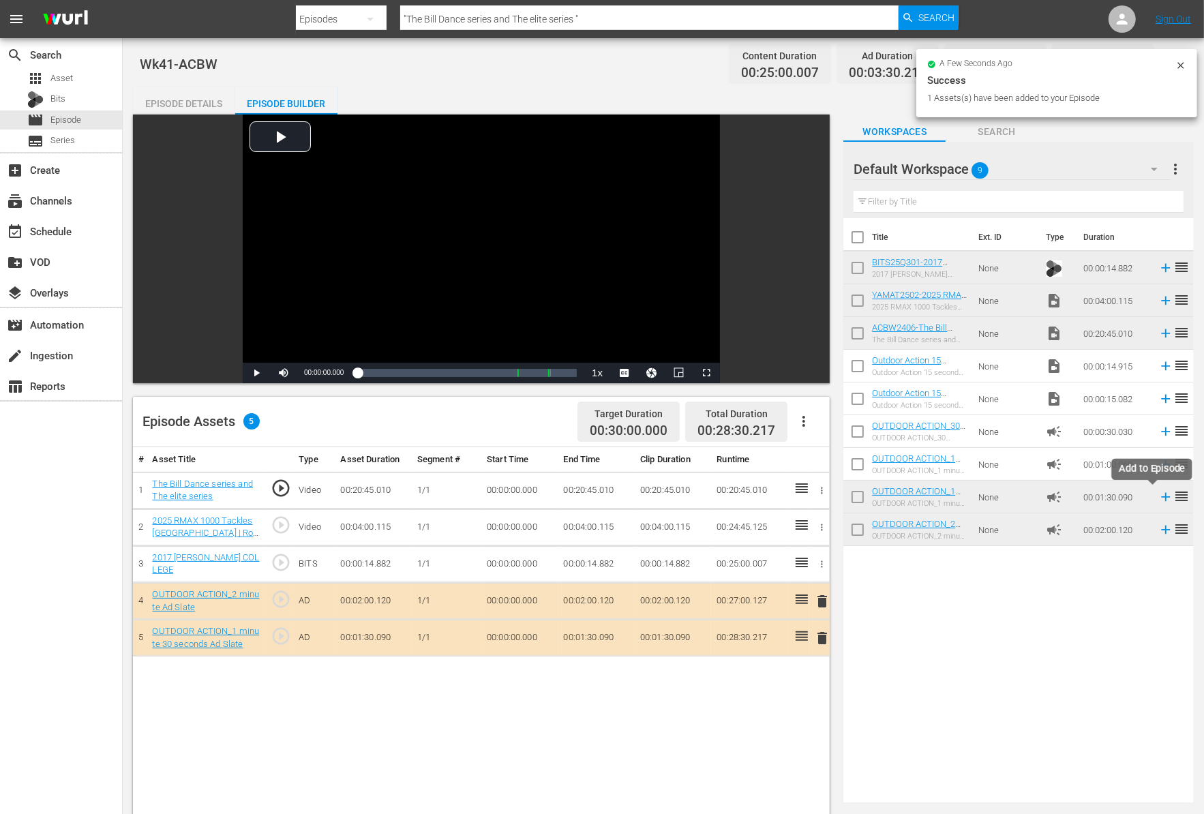
click at [1161, 495] on icon at bounding box center [1165, 497] width 9 height 9
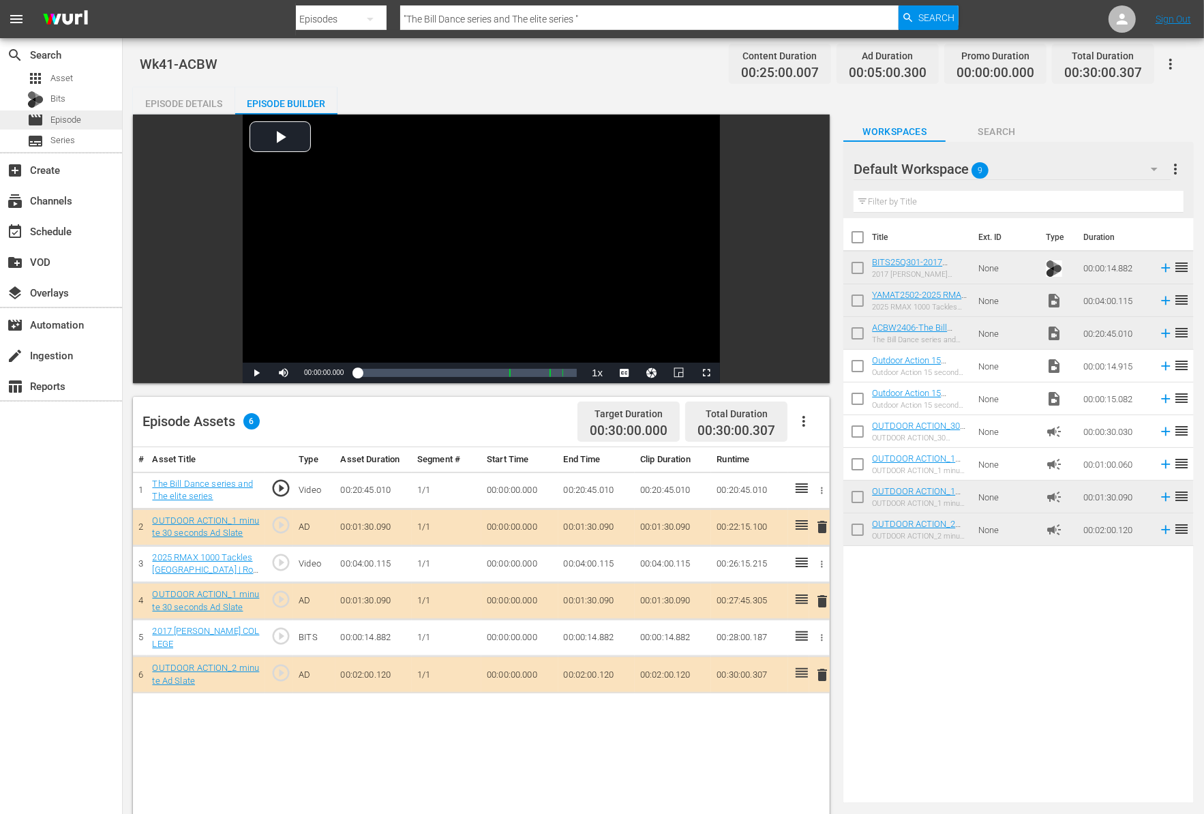
click at [56, 115] on span "Episode" at bounding box center [65, 120] width 31 height 14
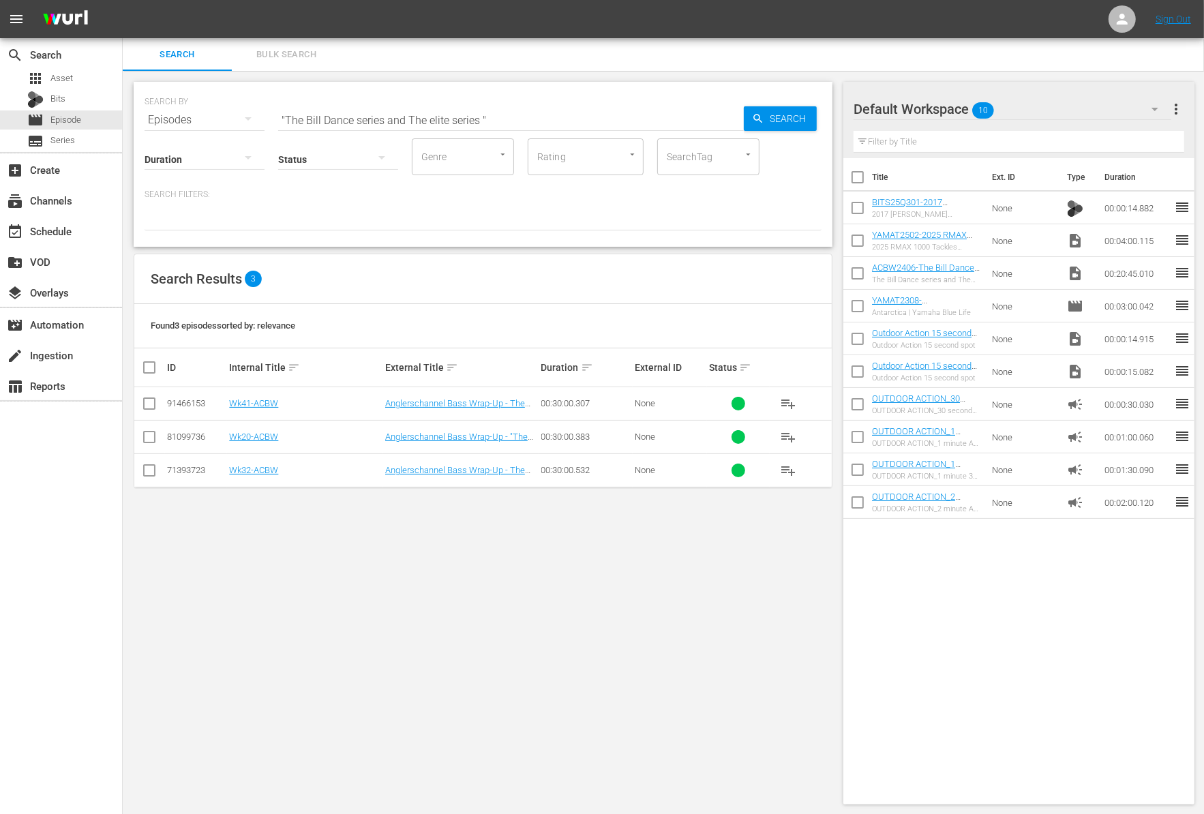
click at [420, 123] on input ""The Bill Dance series and The elite series "" at bounding box center [511, 120] width 466 height 33
paste input "Aoudad and Deer Hunting Adventures"
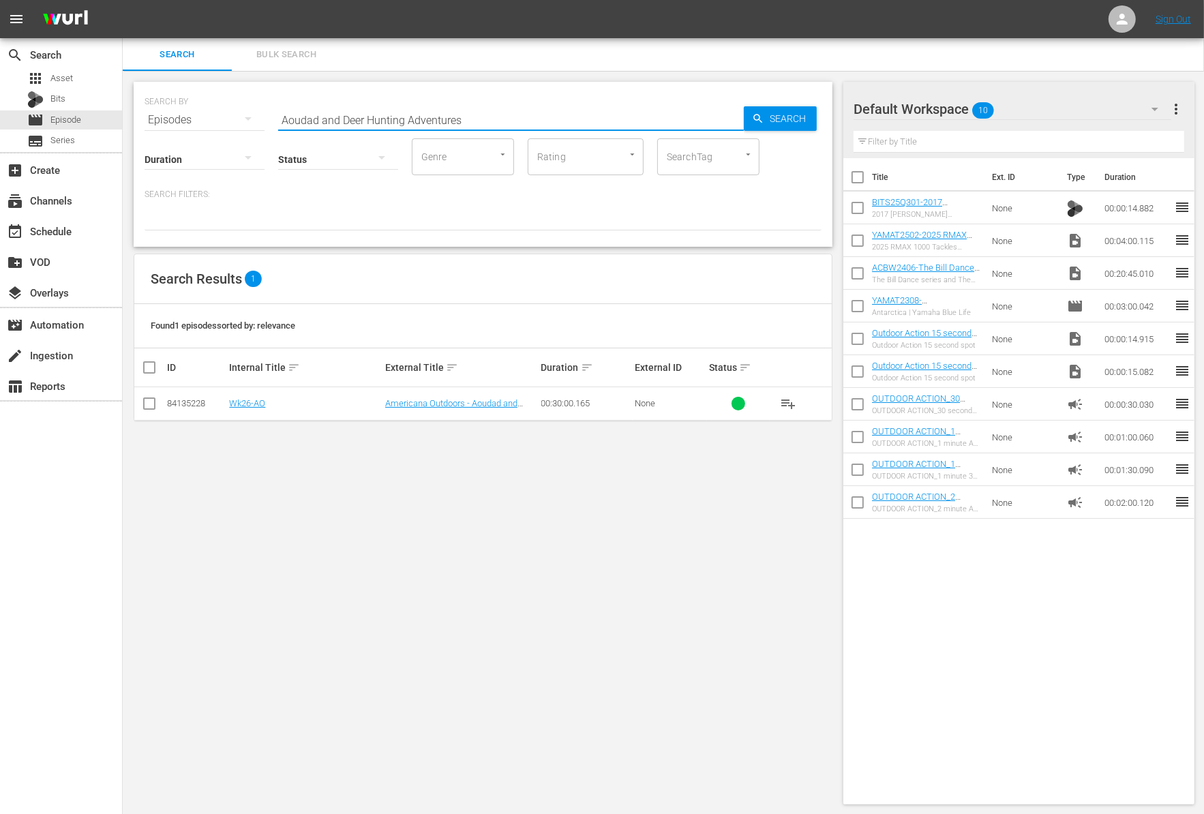
click at [864, 202] on input "checkbox" at bounding box center [857, 210] width 29 height 29
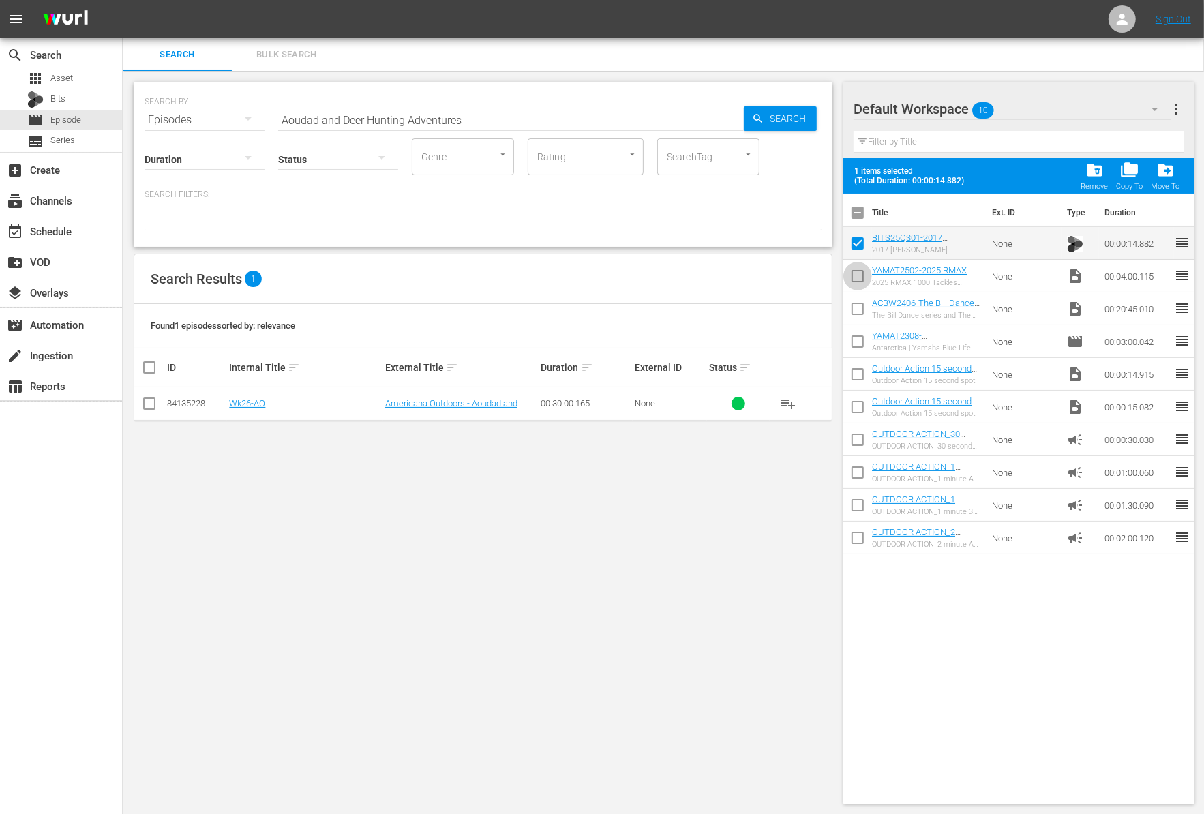
click at [857, 279] on input "checkbox" at bounding box center [857, 278] width 29 height 29
click at [857, 303] on input "checkbox" at bounding box center [857, 311] width 29 height 29
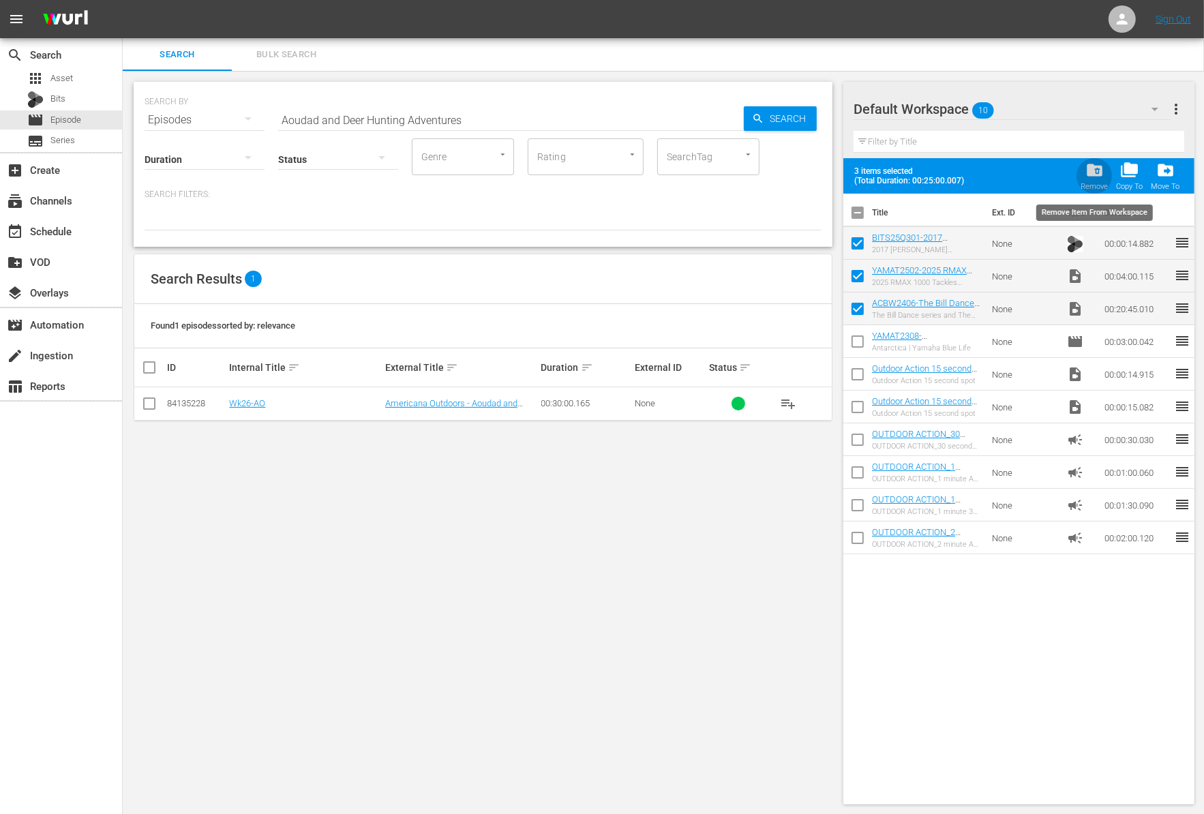
click at [1092, 168] on span "folder_delete" at bounding box center [1094, 170] width 18 height 18
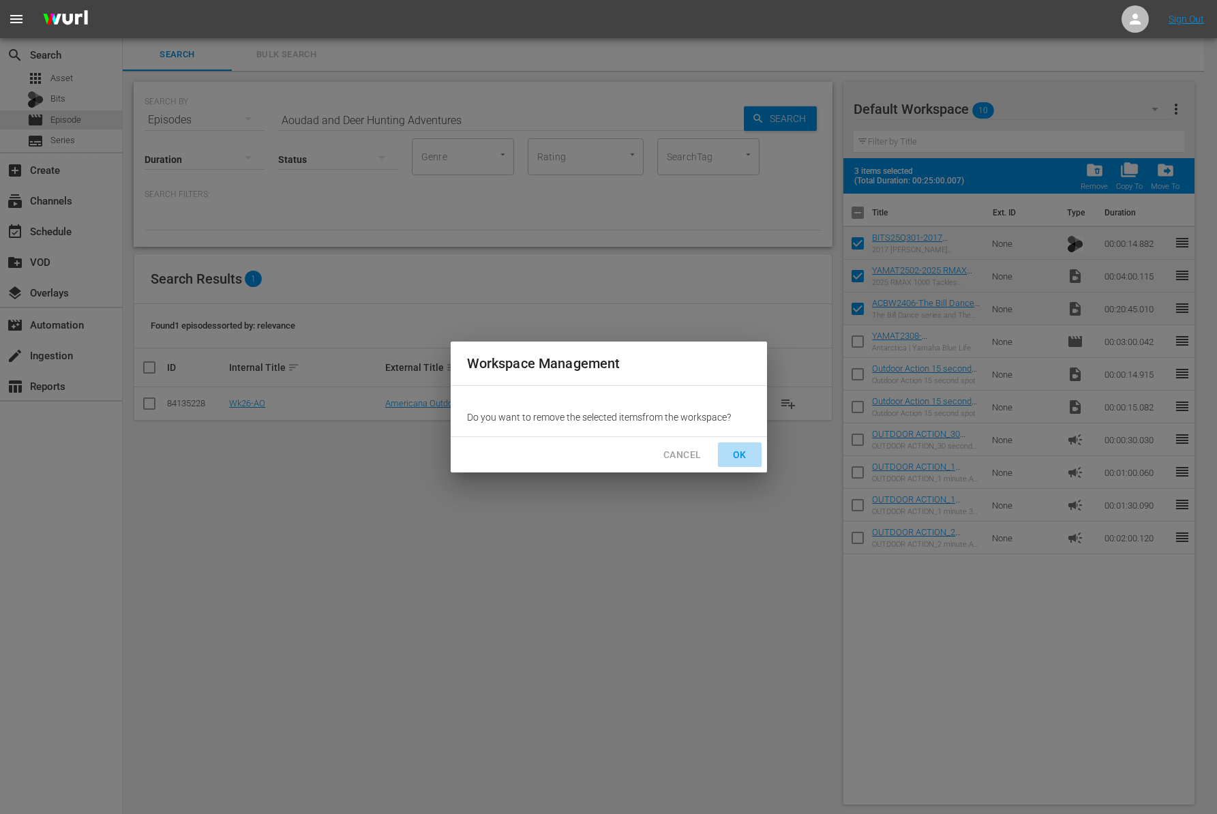
click at [733, 453] on span "OK" at bounding box center [740, 454] width 22 height 17
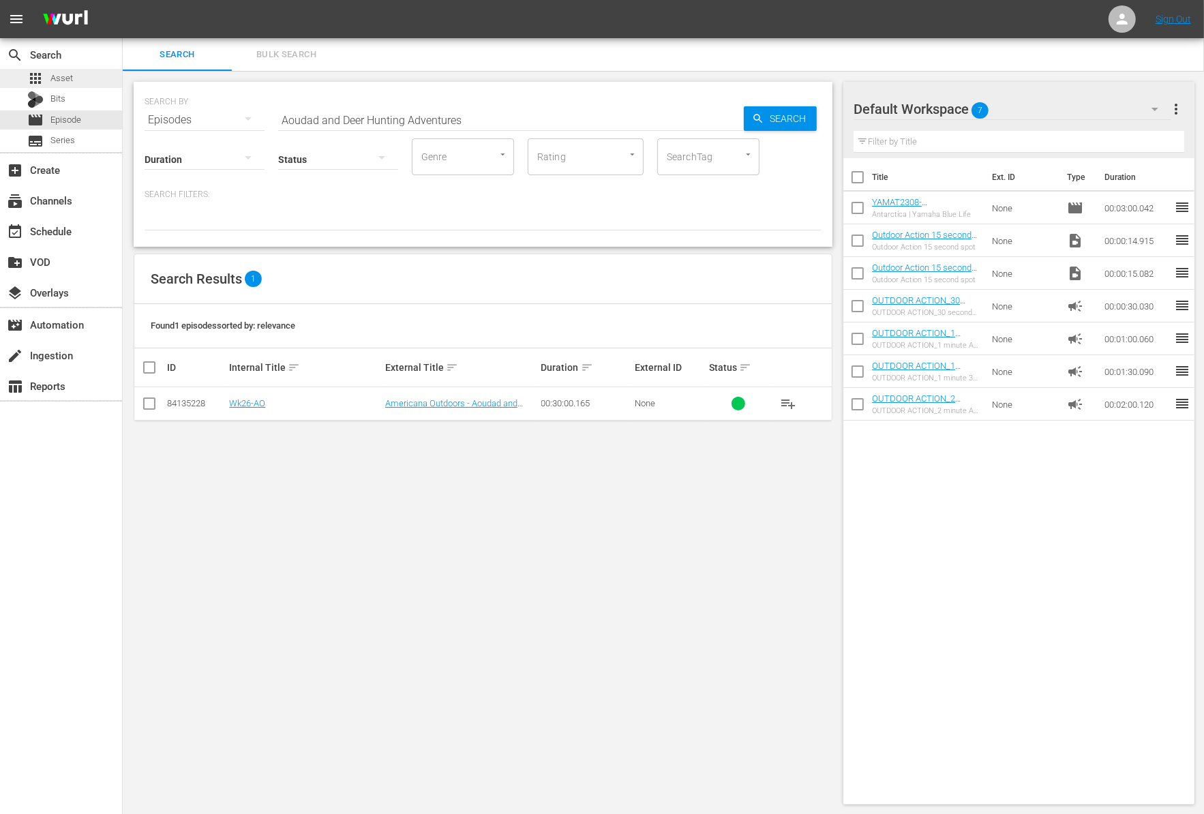
click at [61, 74] on span "Asset" at bounding box center [61, 79] width 22 height 14
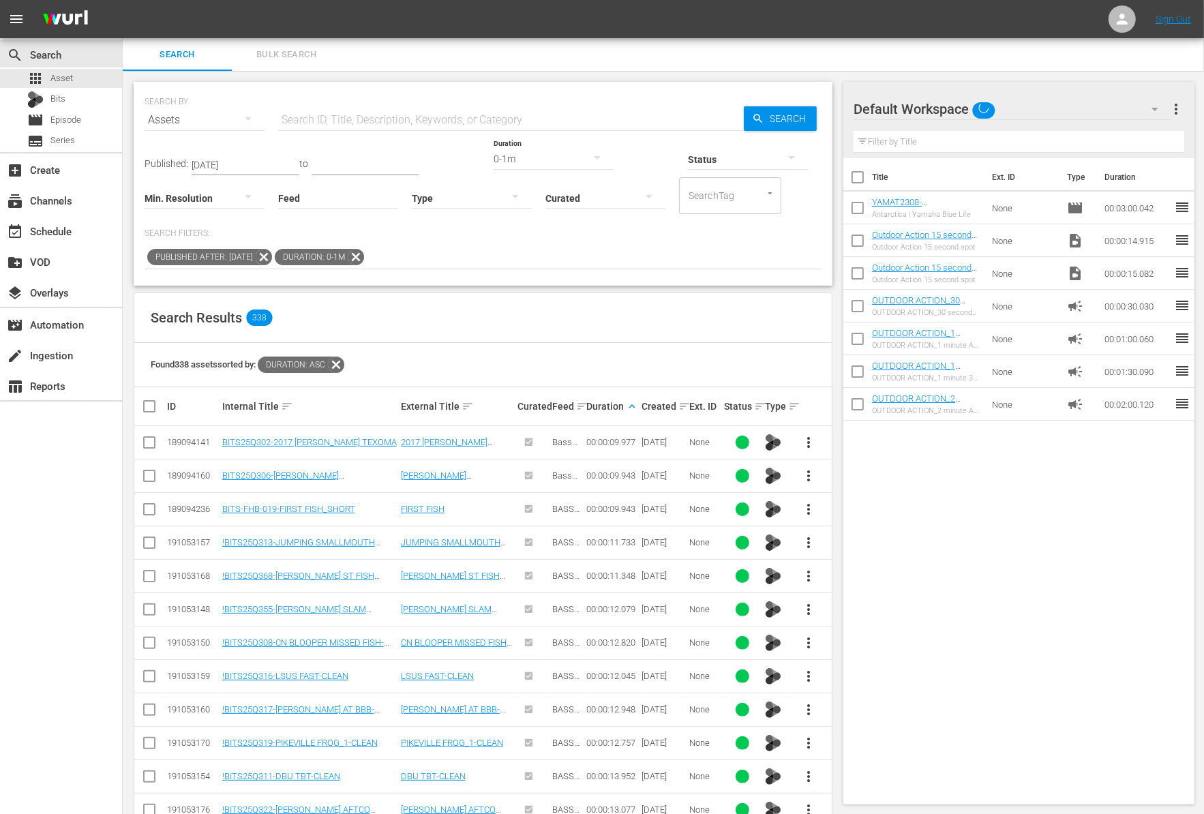
click at [365, 262] on icon at bounding box center [356, 257] width 18 height 18
click at [347, 119] on input "text" at bounding box center [511, 120] width 466 height 33
paste input "Aoudad and Deer Hunting Adventures"
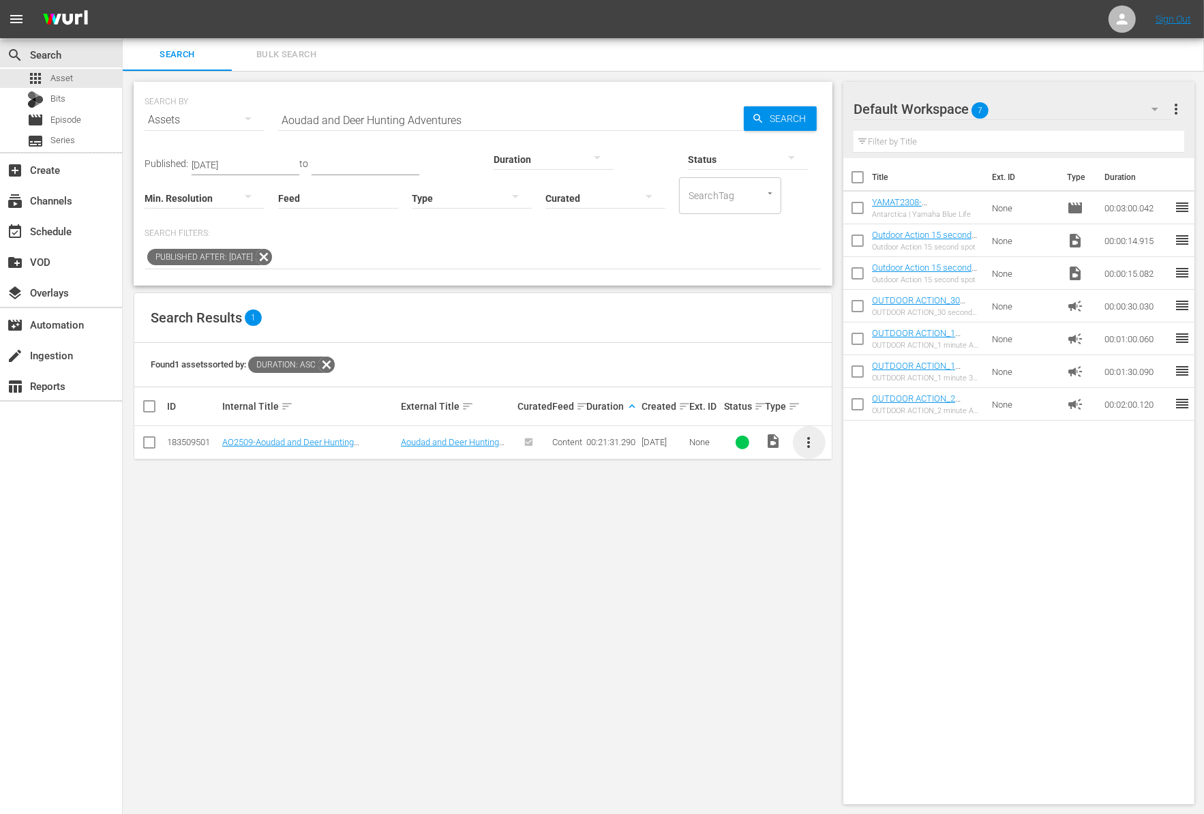
click at [802, 442] on span "more_vert" at bounding box center [809, 442] width 16 height 16
click at [841, 474] on div "Workspace" at bounding box center [882, 479] width 93 height 33
click at [406, 119] on input "Aoudad and Deer Hunting Adventures" at bounding box center [511, 120] width 466 height 33
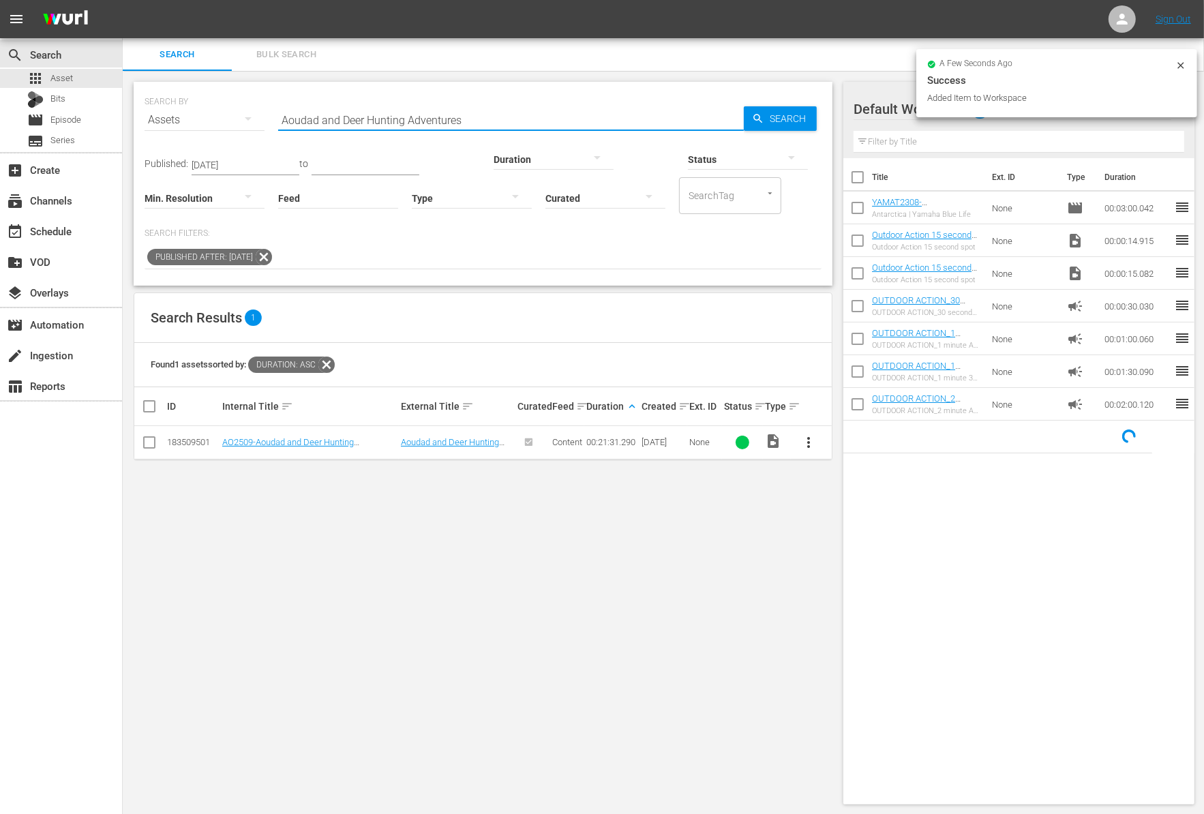
click at [406, 119] on input "Aoudad and Deer Hunting Adventures" at bounding box center [511, 120] width 466 height 33
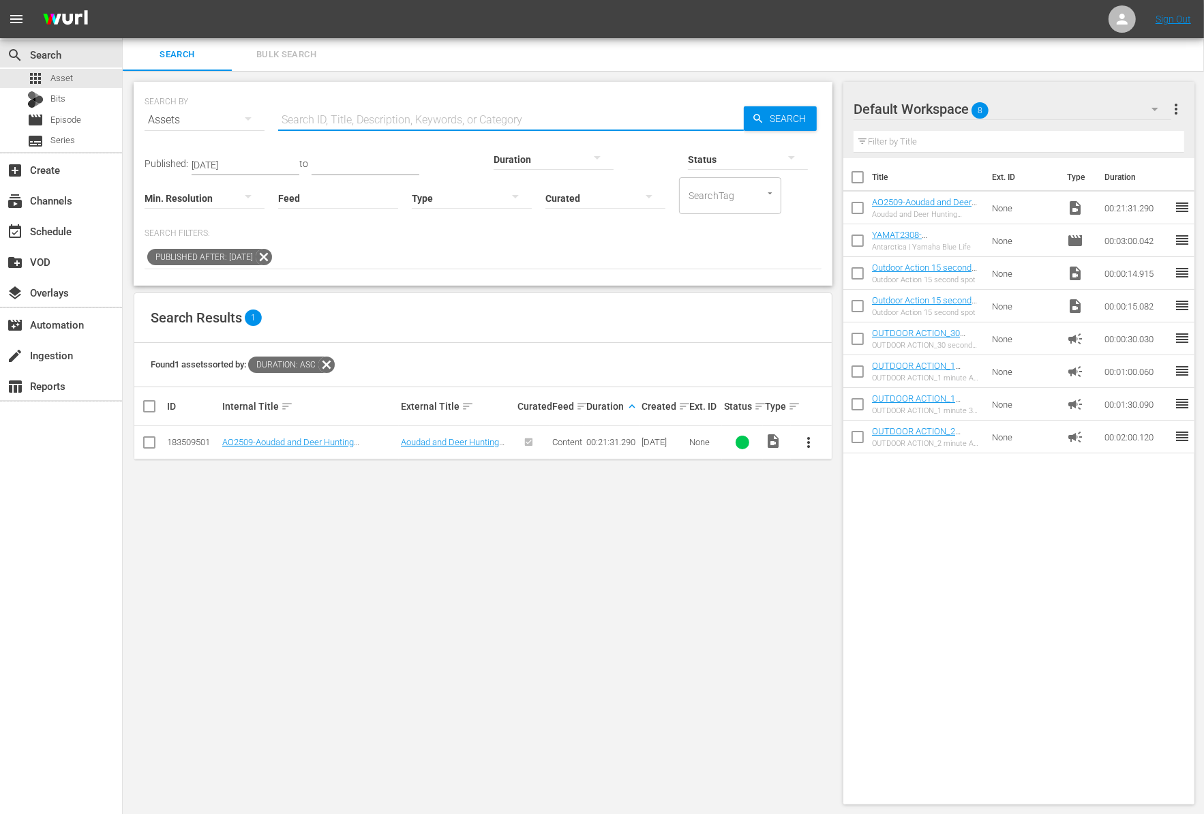
click at [566, 264] on div "Published After: [DATE]" at bounding box center [482, 257] width 677 height 23
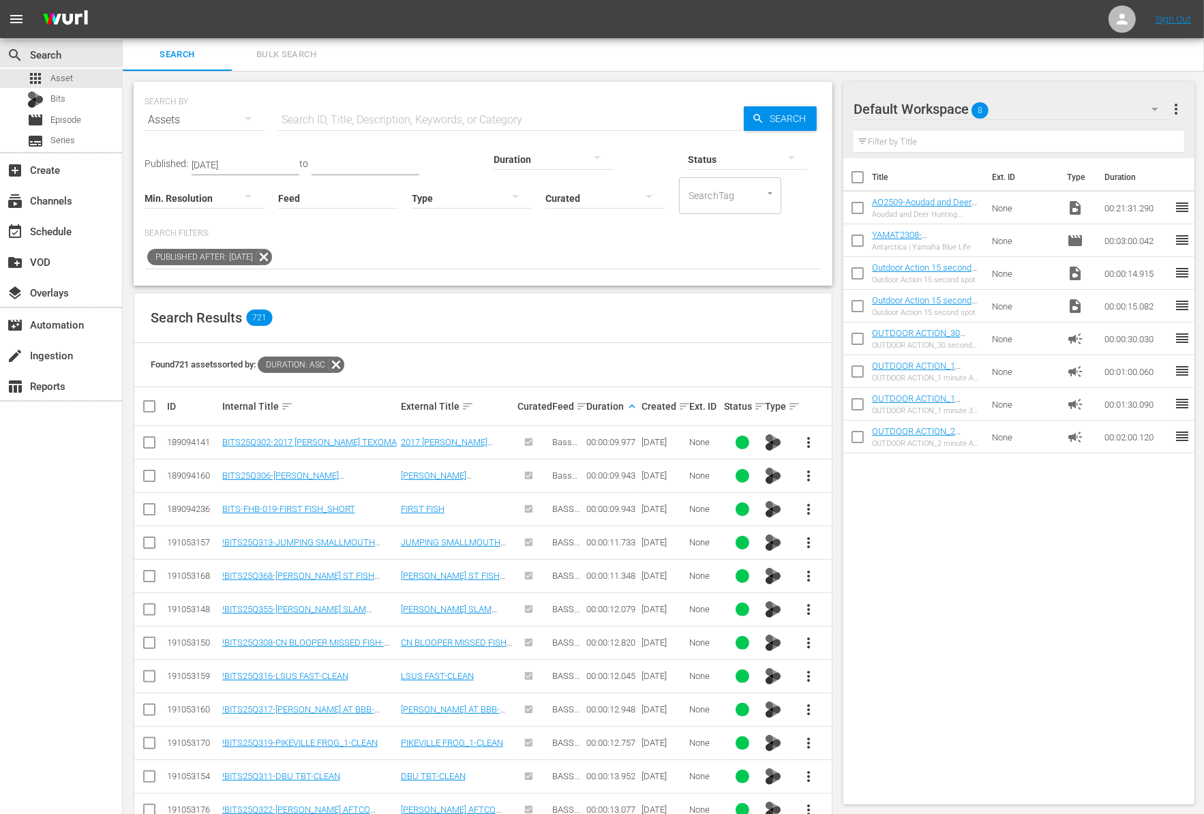
click at [493, 161] on div at bounding box center [553, 159] width 120 height 38
click at [475, 186] on div "1-2m" at bounding box center [475, 179] width 120 height 22
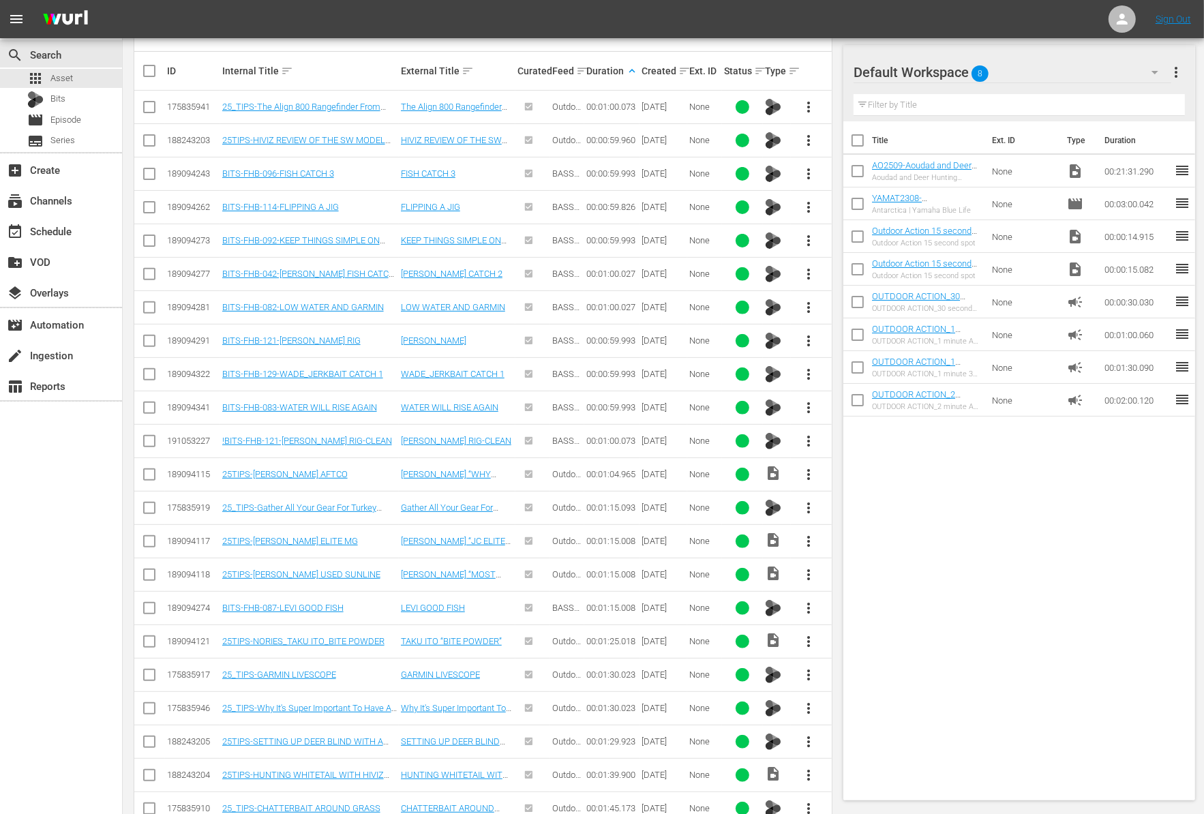
scroll to position [337, 0]
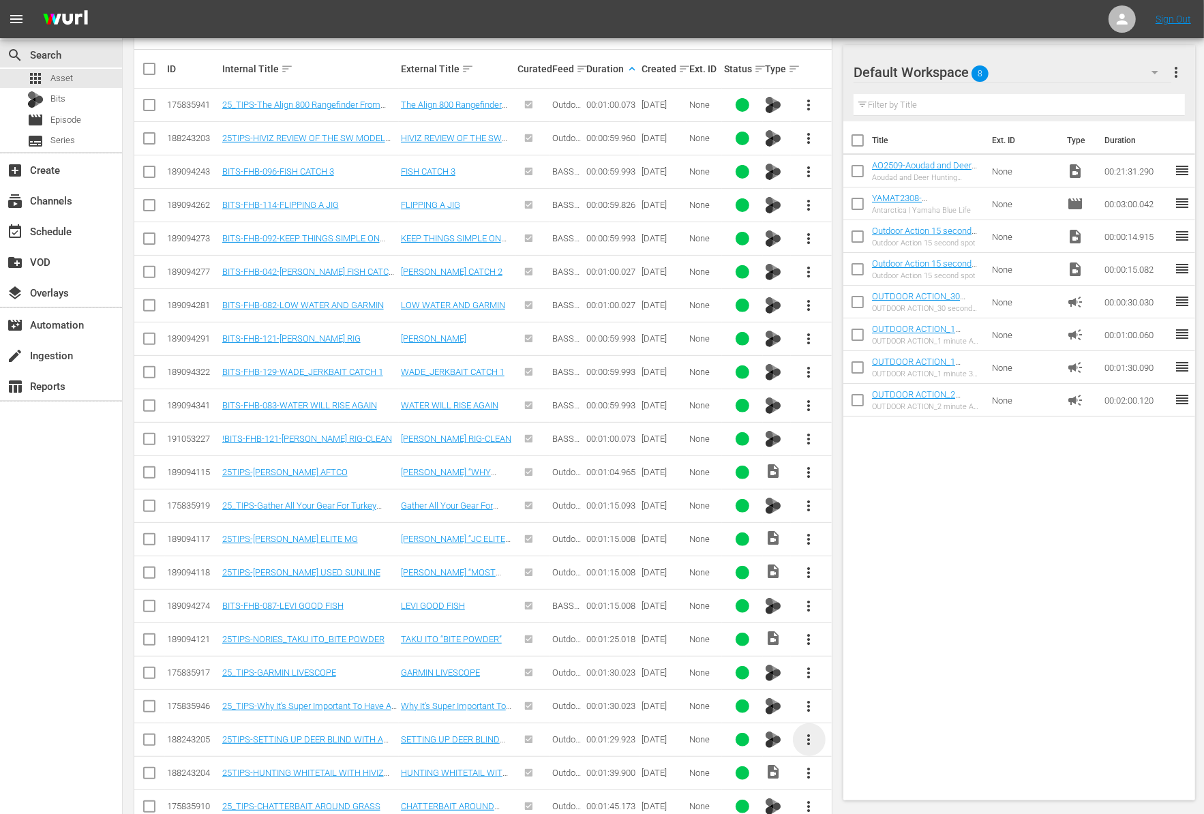
click at [806, 738] on span "more_vert" at bounding box center [809, 739] width 16 height 16
click at [853, 658] on div "Workspace" at bounding box center [882, 662] width 93 height 33
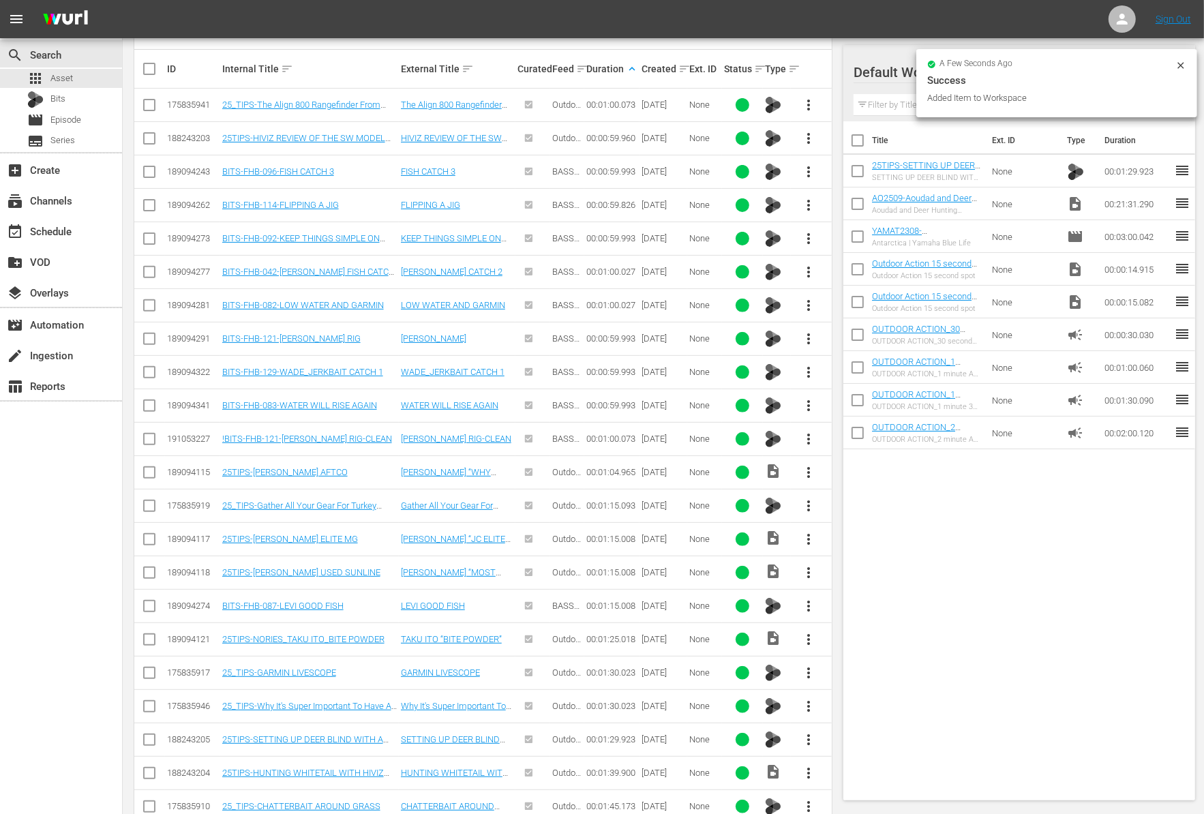
click at [854, 207] on input "checkbox" at bounding box center [857, 206] width 29 height 29
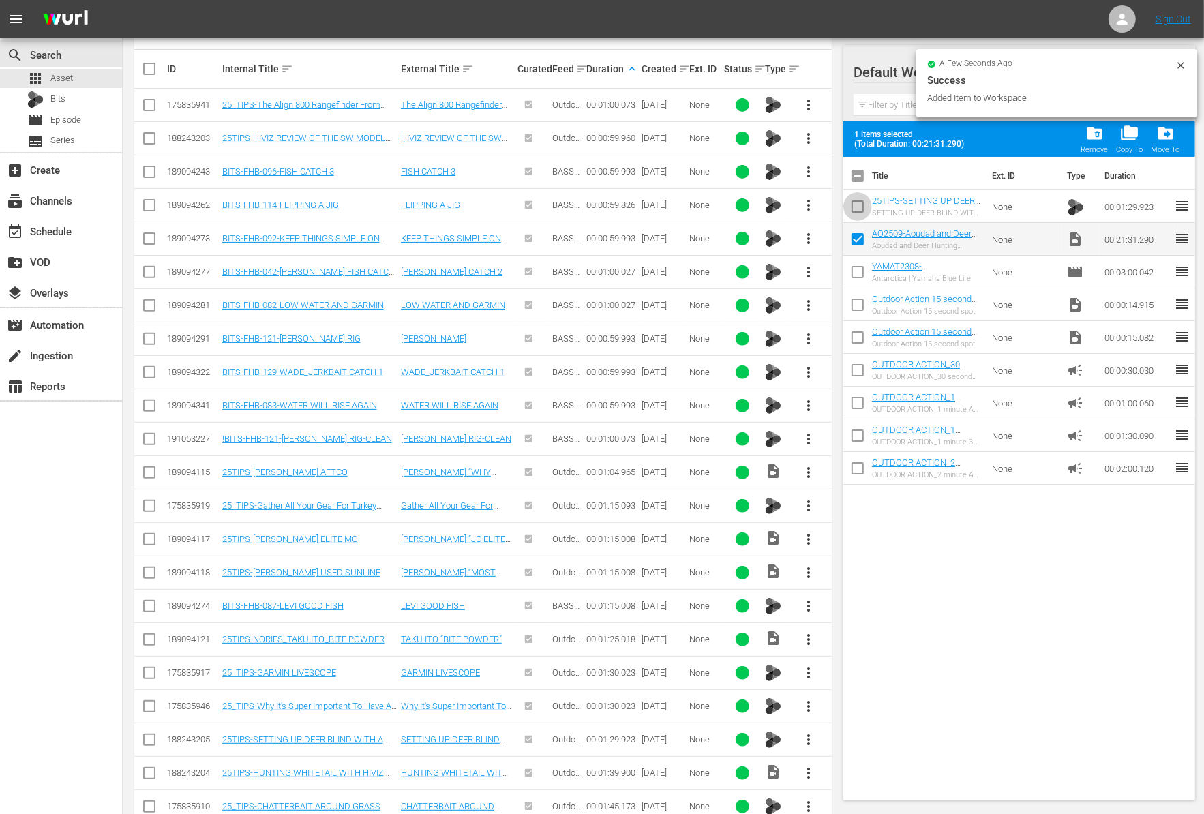
click at [854, 207] on input "checkbox" at bounding box center [857, 209] width 29 height 29
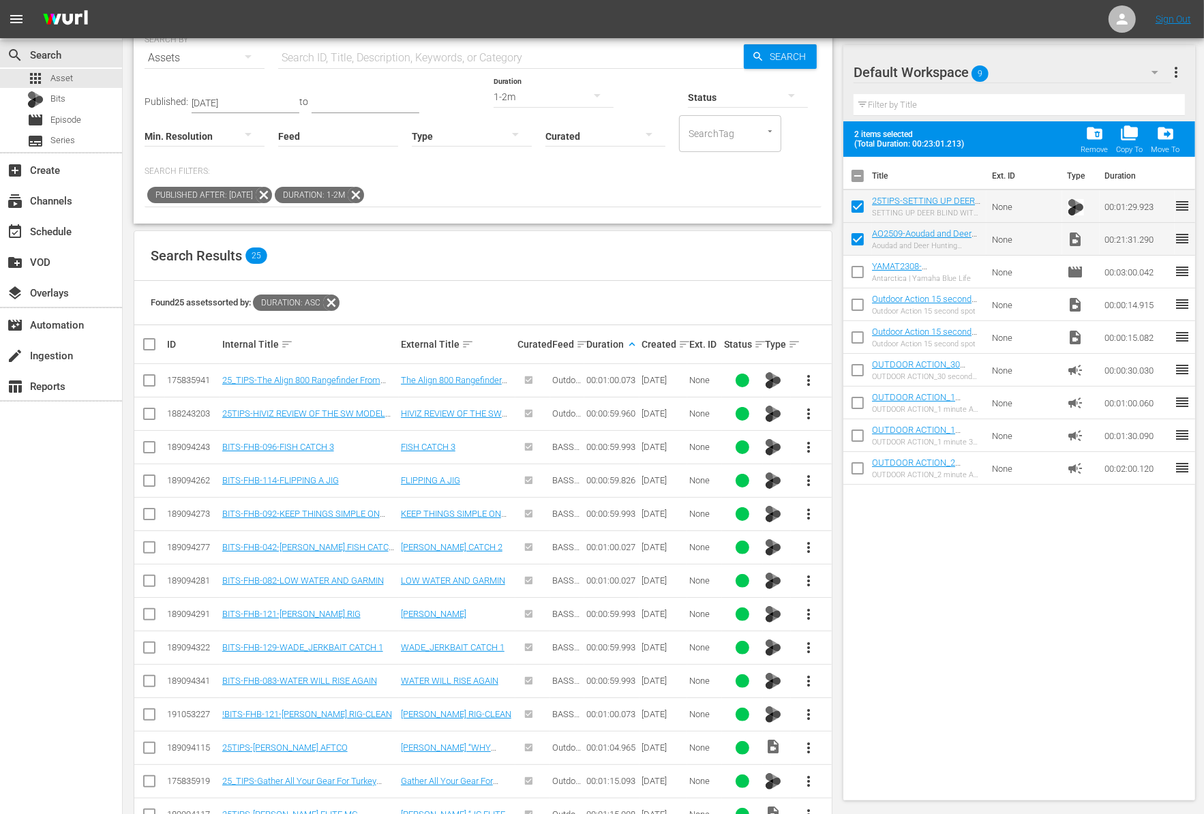
scroll to position [62, 0]
click at [493, 93] on div "1-2m" at bounding box center [553, 97] width 120 height 38
click at [468, 95] on div "0-1m" at bounding box center [475, 96] width 120 height 22
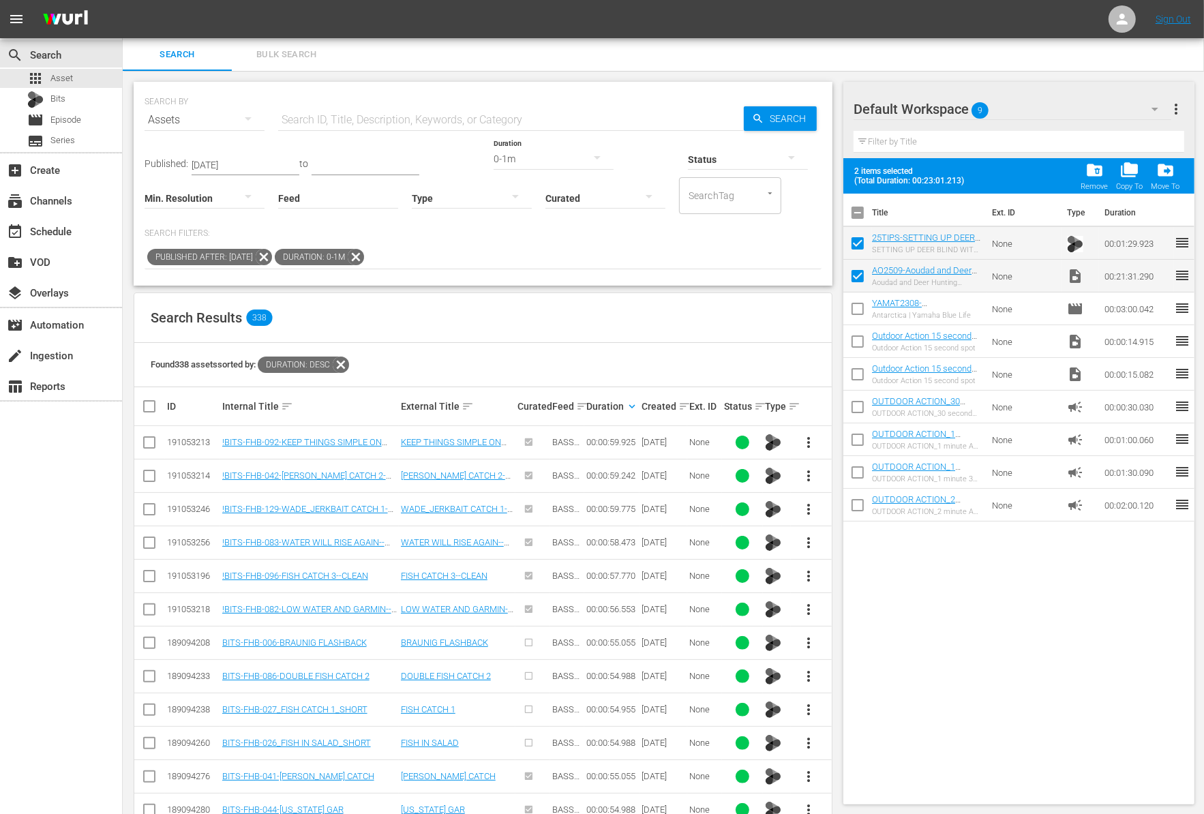
click at [810, 544] on span "more_vert" at bounding box center [809, 542] width 16 height 16
click at [847, 574] on div "Workspace" at bounding box center [882, 579] width 93 height 33
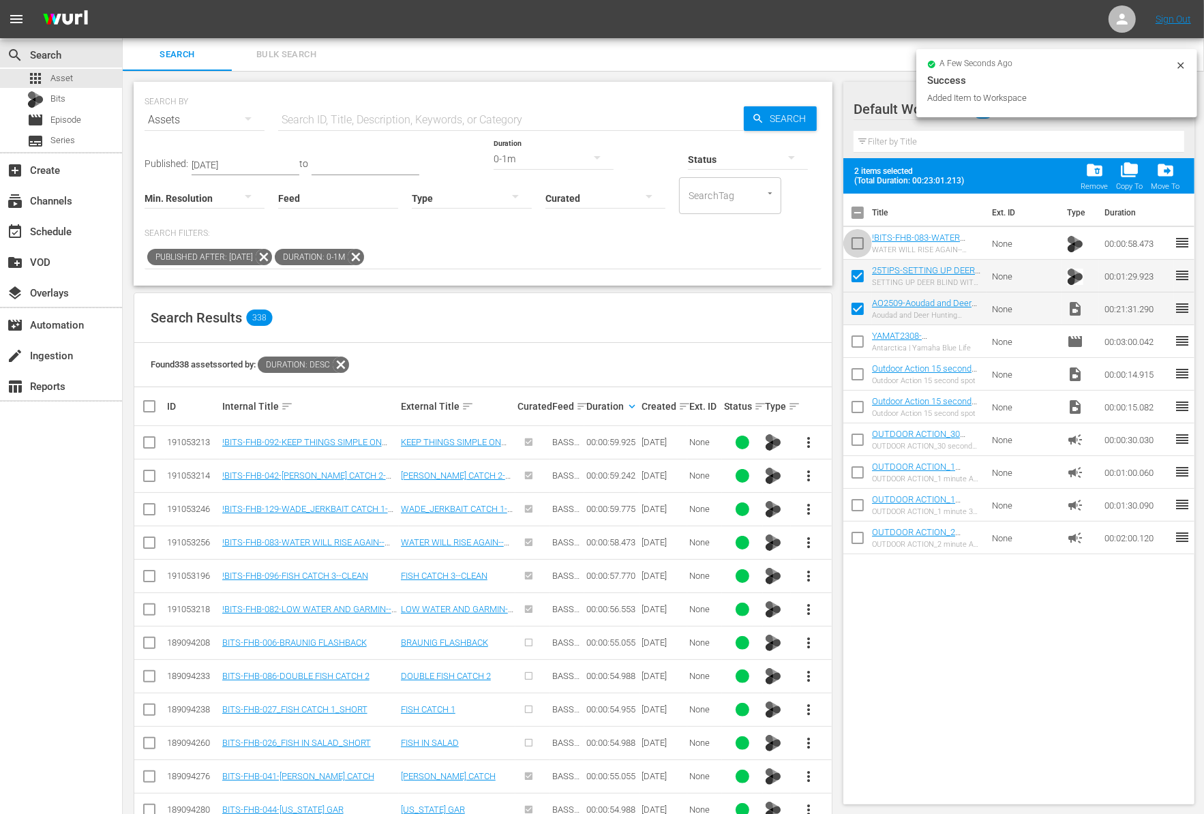
click at [858, 240] on input "checkbox" at bounding box center [857, 246] width 29 height 29
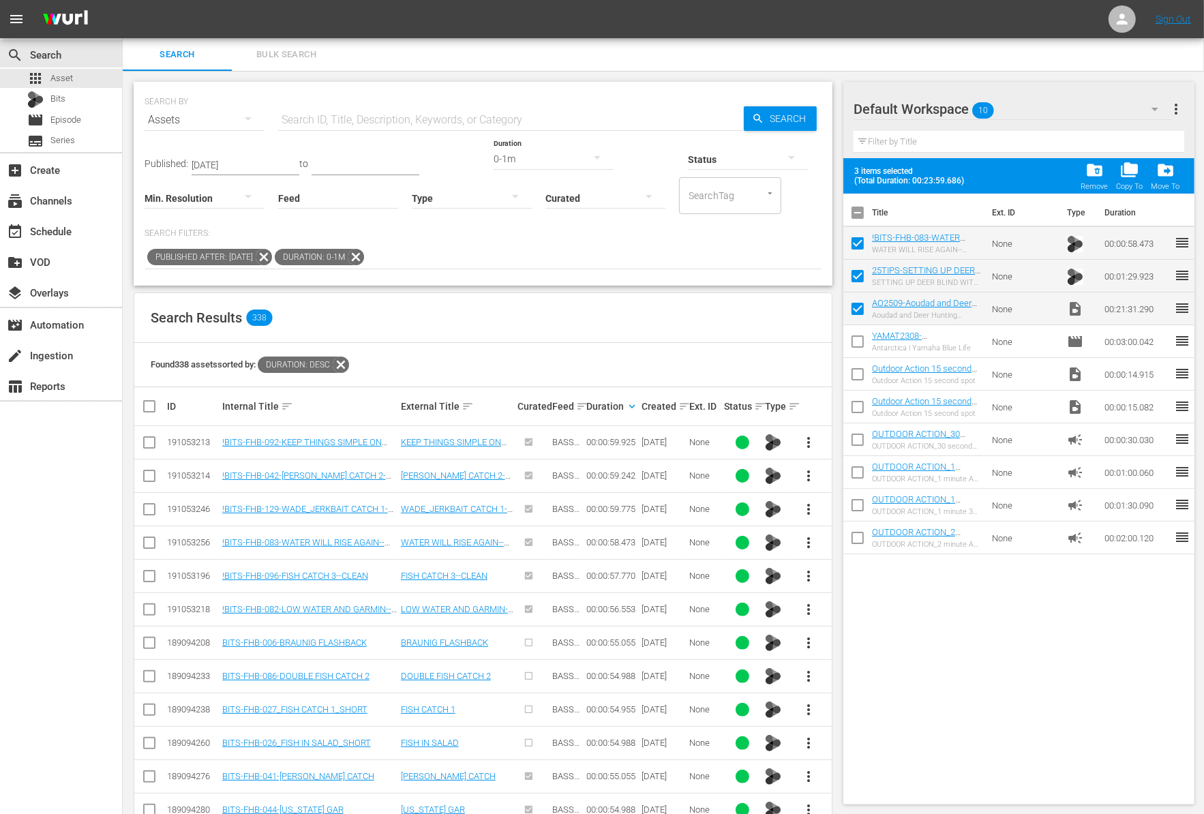
click at [493, 153] on div "0-1m" at bounding box center [553, 159] width 120 height 38
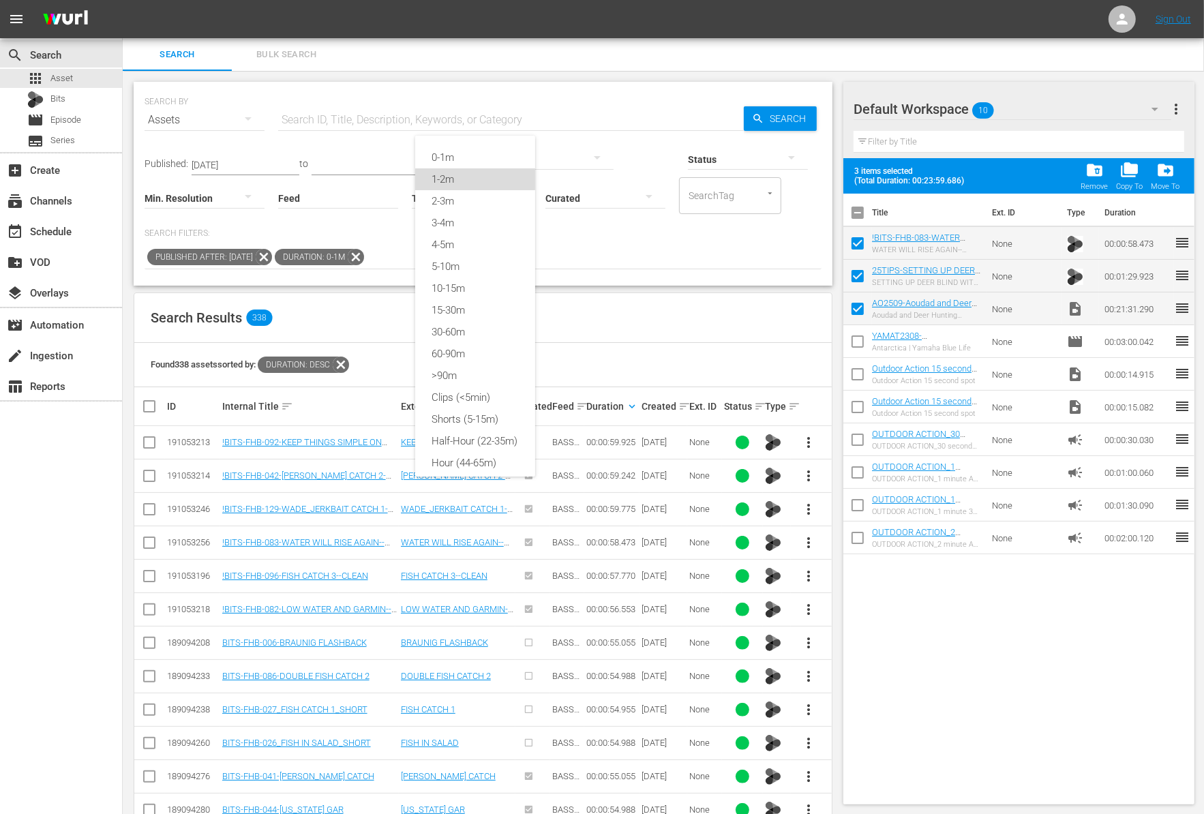
click at [466, 173] on div "1-2m" at bounding box center [475, 179] width 120 height 22
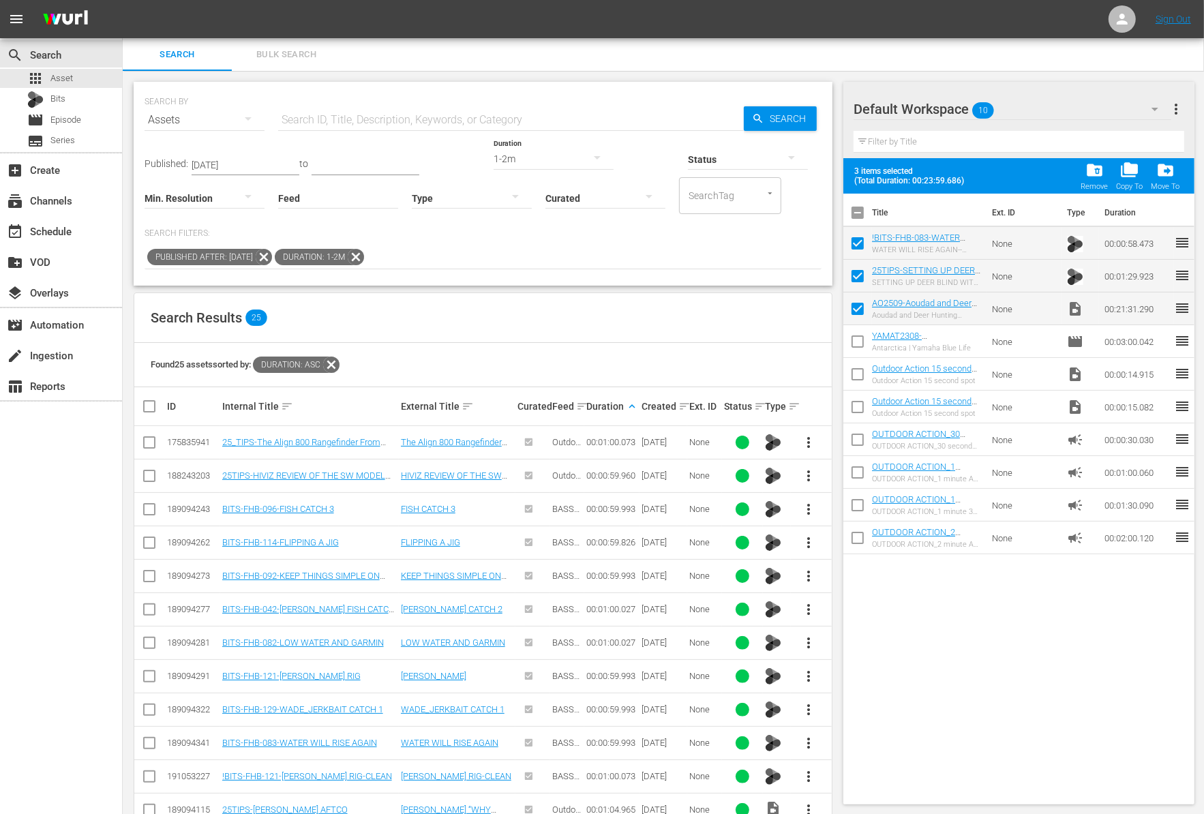
click at [804, 641] on span "more_vert" at bounding box center [809, 643] width 16 height 16
click at [855, 678] on div "Workspace" at bounding box center [882, 678] width 93 height 33
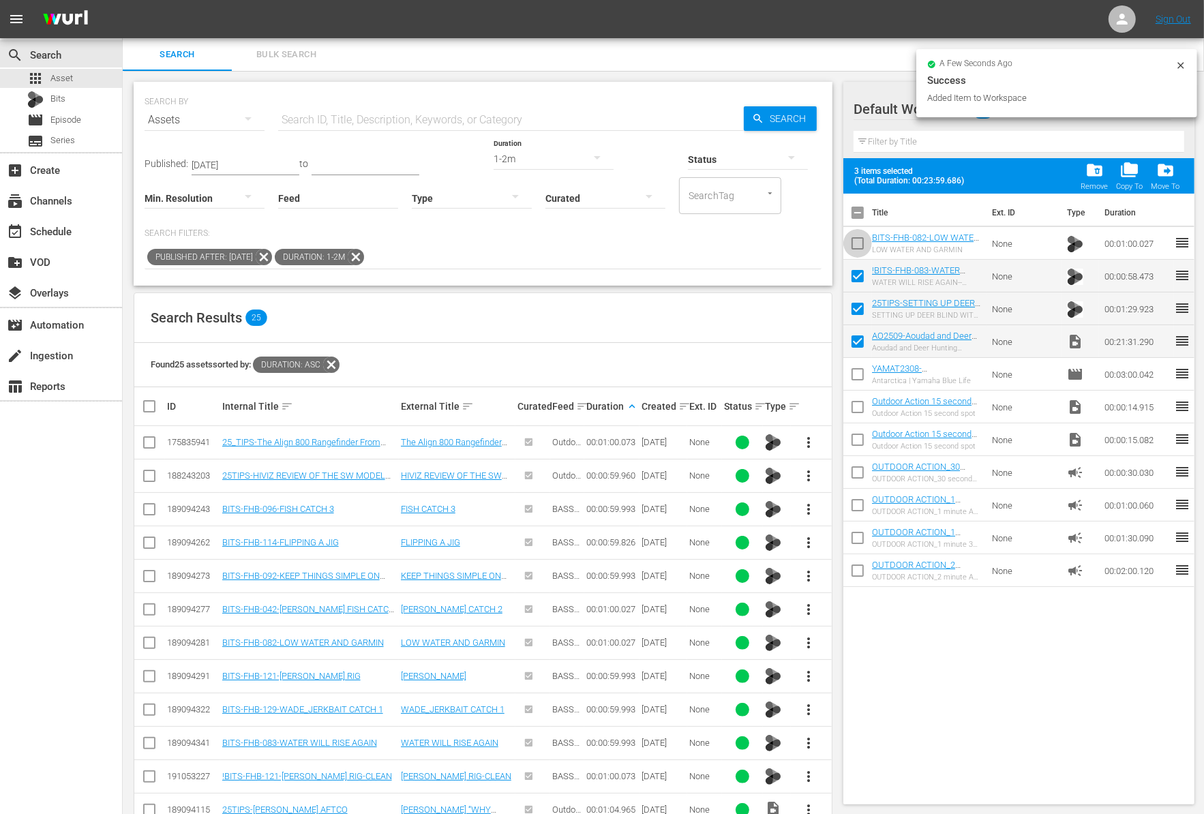
click at [861, 244] on input "checkbox" at bounding box center [857, 246] width 29 height 29
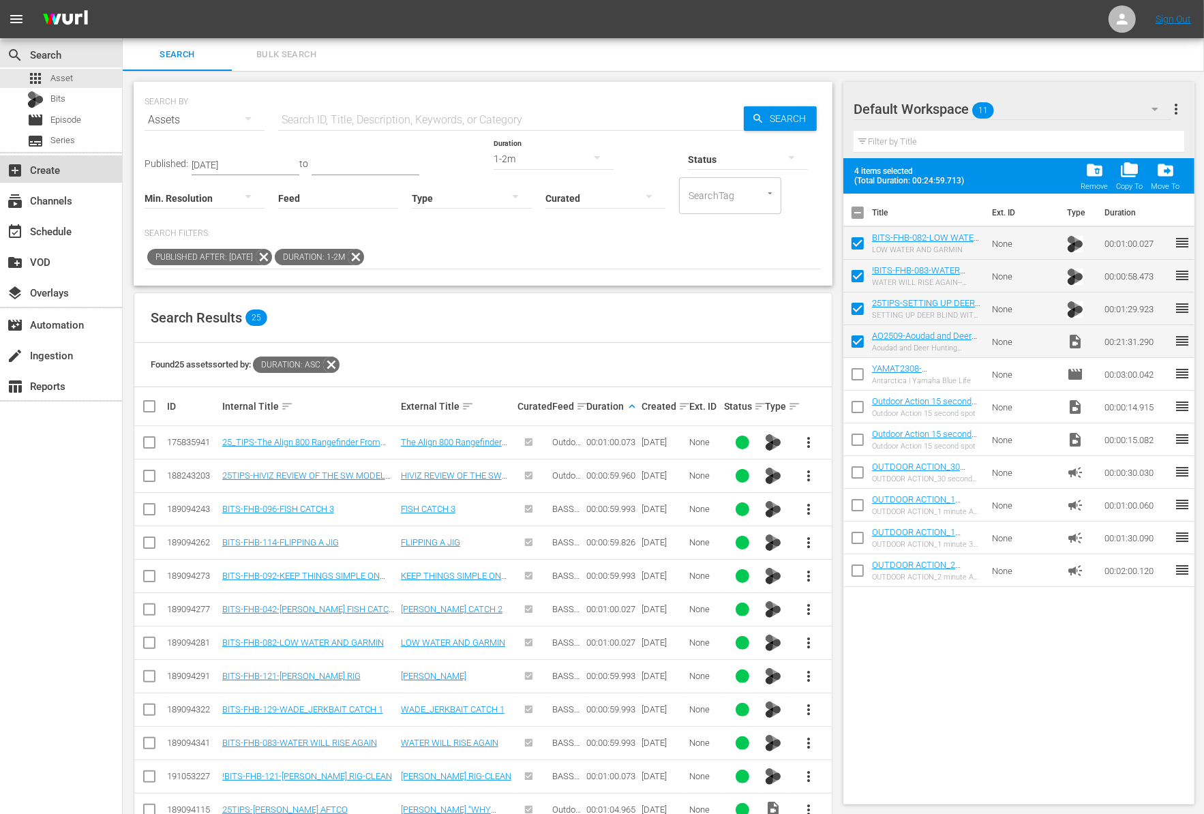
click at [46, 174] on div "add_box Create" at bounding box center [38, 168] width 76 height 12
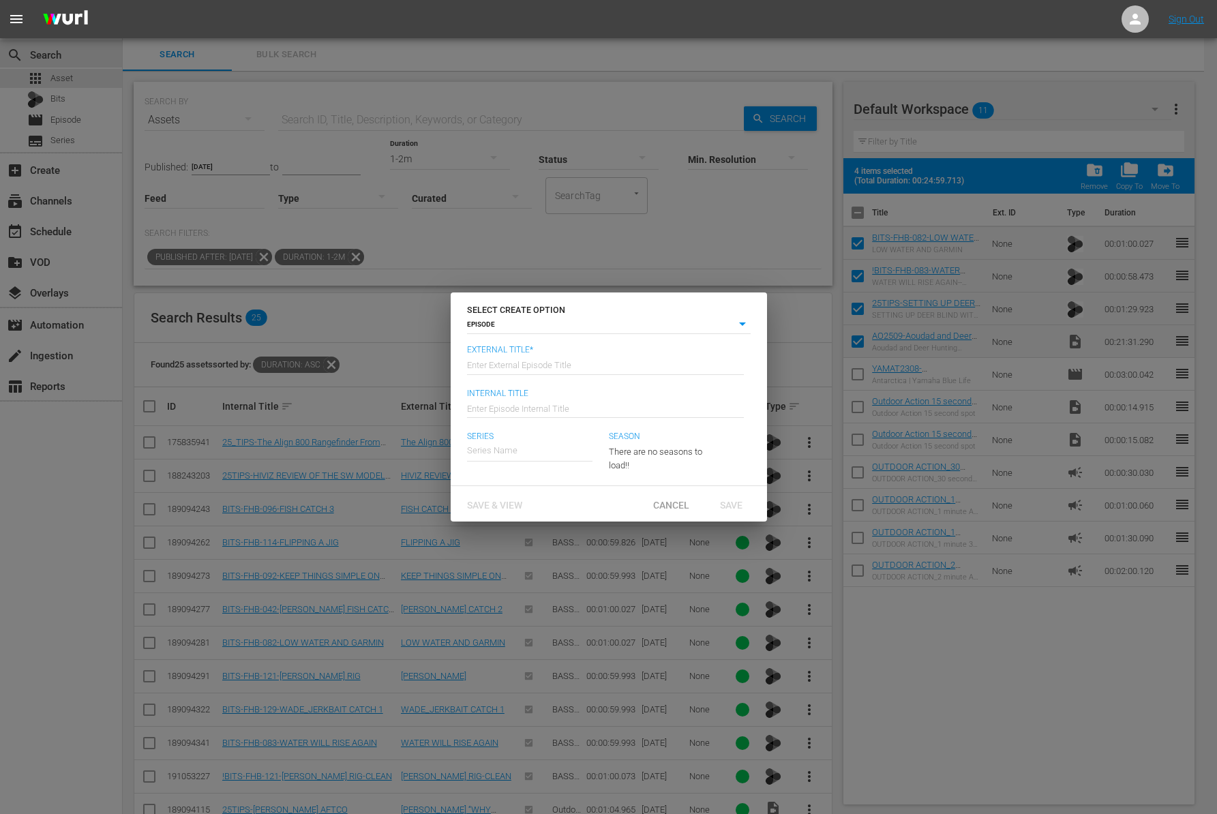
click at [545, 361] on input "text" at bounding box center [605, 364] width 277 height 33
paste input "Aoudad and Deer Hunting Adventures"
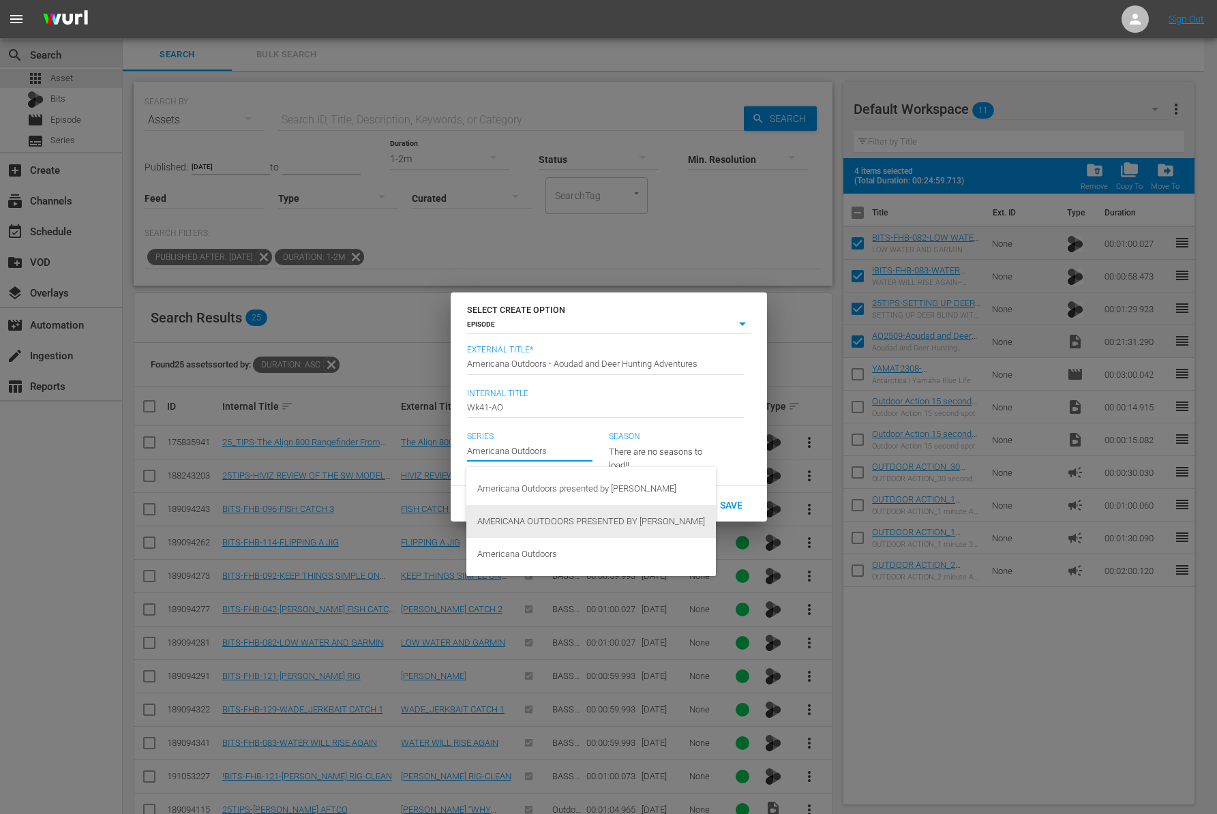
click at [570, 523] on div "AMERICANA OUTDOORS PRESENTED BY GARMIN" at bounding box center [591, 521] width 228 height 33
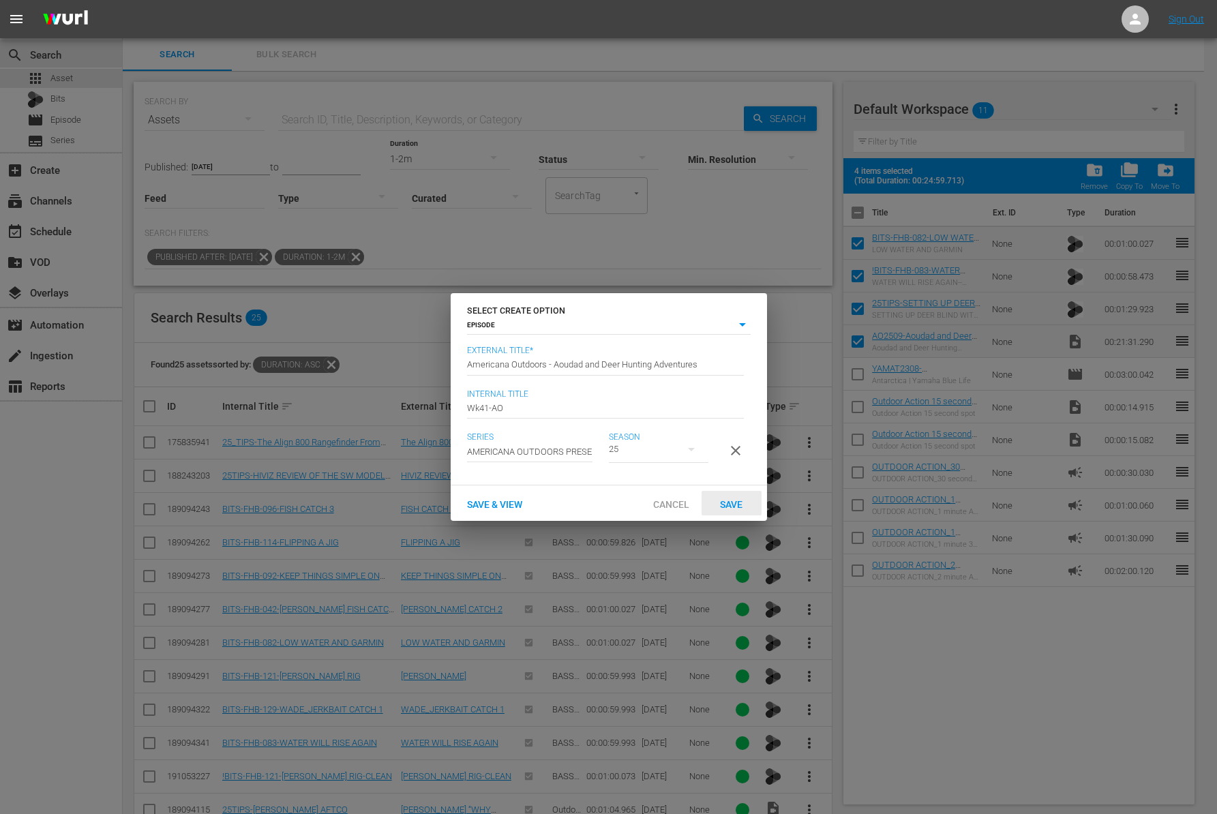
click at [723, 508] on span "Save" at bounding box center [731, 504] width 44 height 11
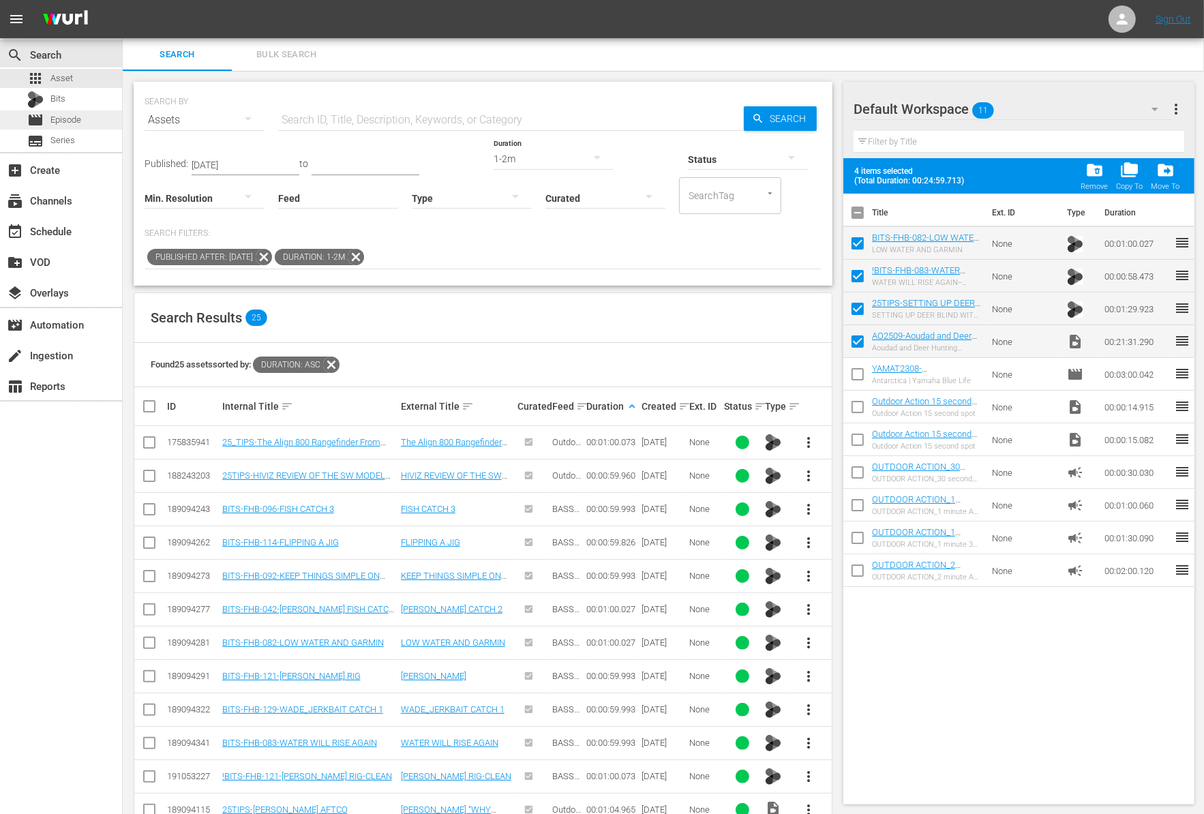
click at [91, 126] on div "movie Episode" at bounding box center [61, 119] width 122 height 19
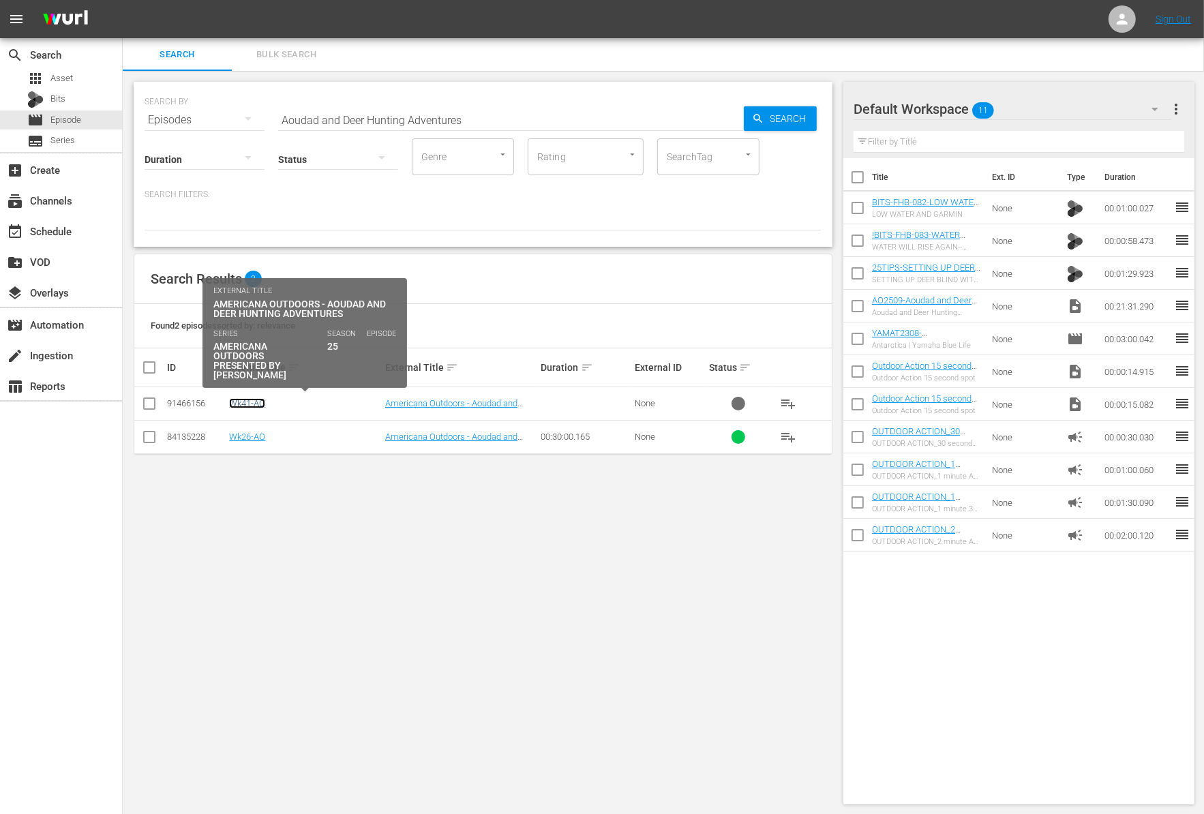
click at [255, 400] on link "Wk41-AO" at bounding box center [247, 403] width 36 height 10
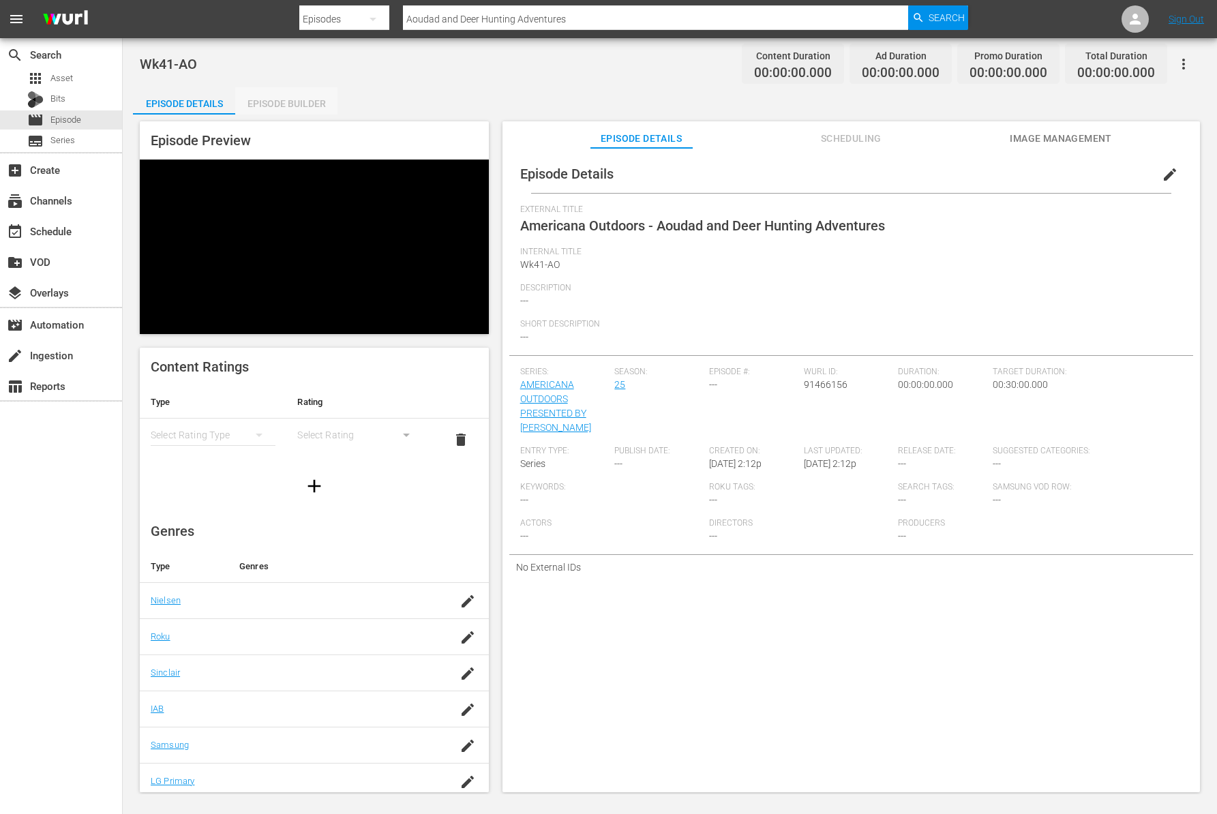
click at [279, 103] on div "Episode Builder" at bounding box center [286, 103] width 102 height 33
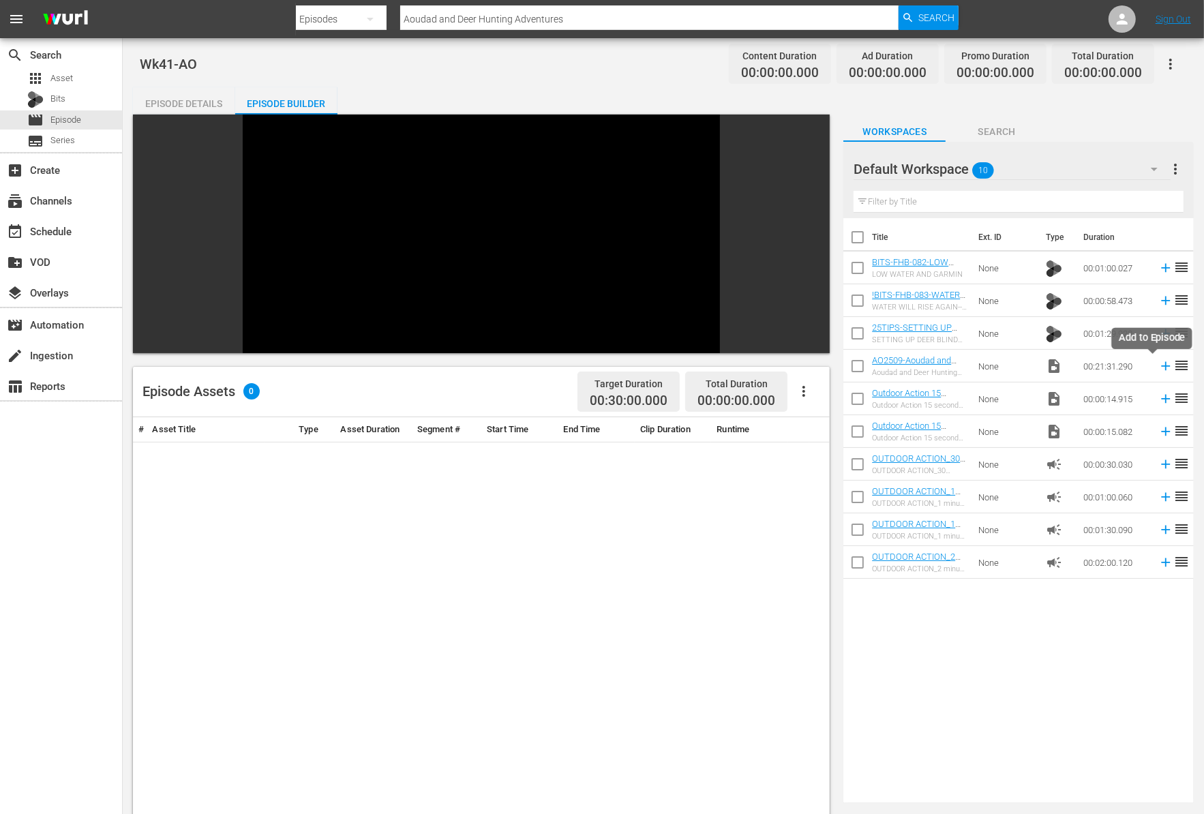
click at [1161, 369] on icon at bounding box center [1165, 366] width 9 height 9
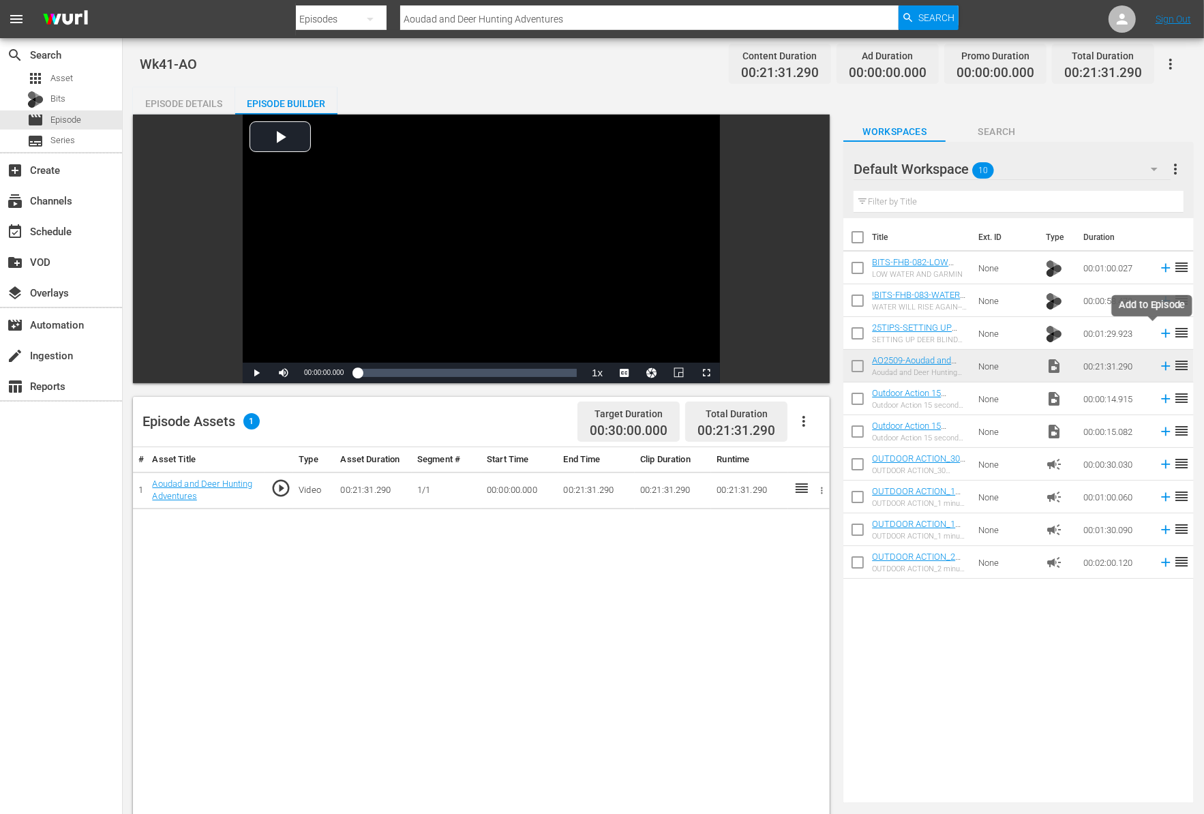
click at [1158, 335] on icon at bounding box center [1165, 333] width 15 height 15
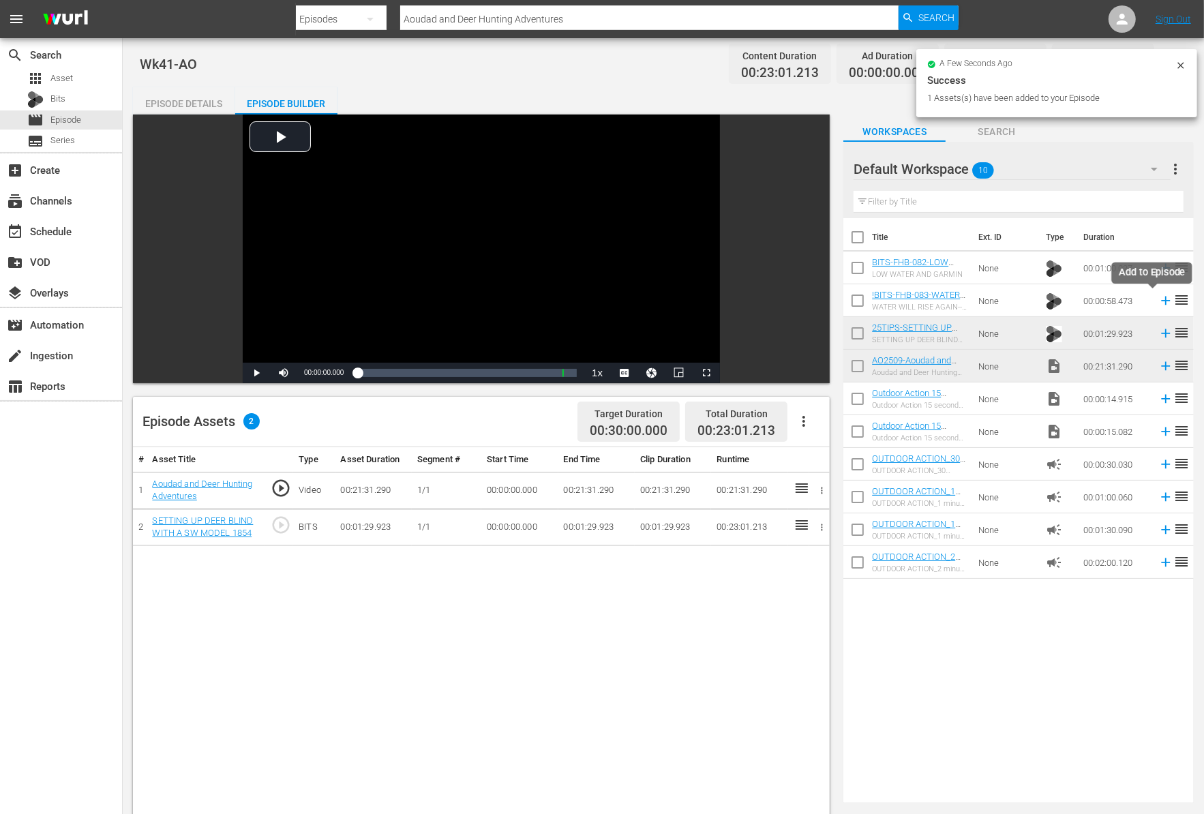
click at [1158, 303] on icon at bounding box center [1165, 300] width 15 height 15
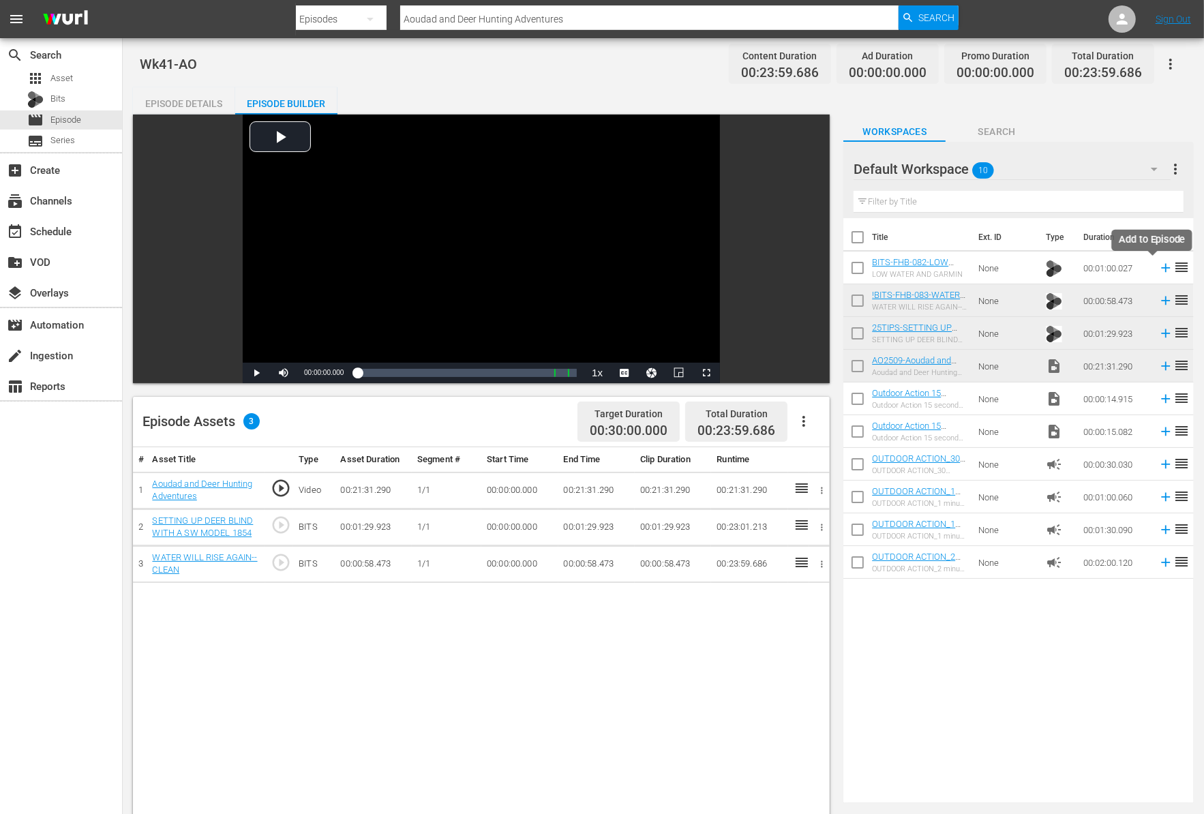
click at [1158, 269] on icon at bounding box center [1165, 267] width 15 height 15
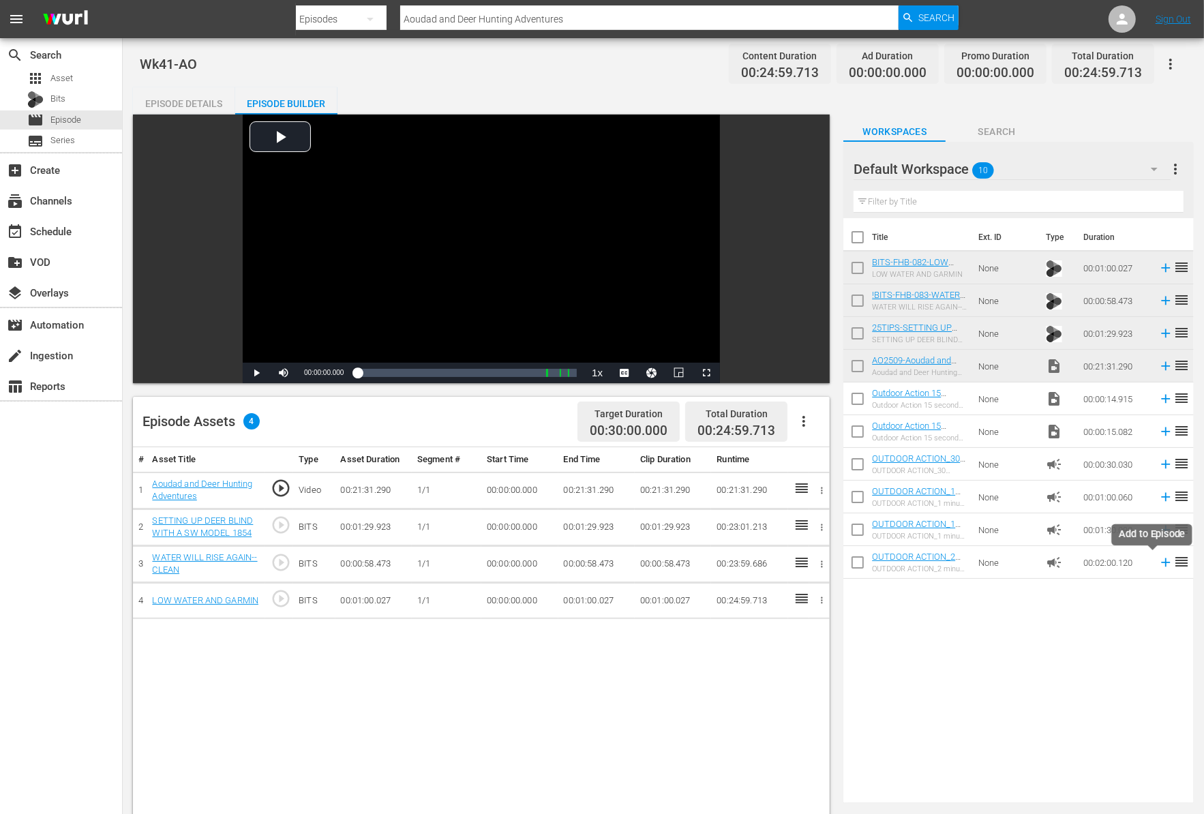
click at [1158, 565] on icon at bounding box center [1165, 562] width 15 height 15
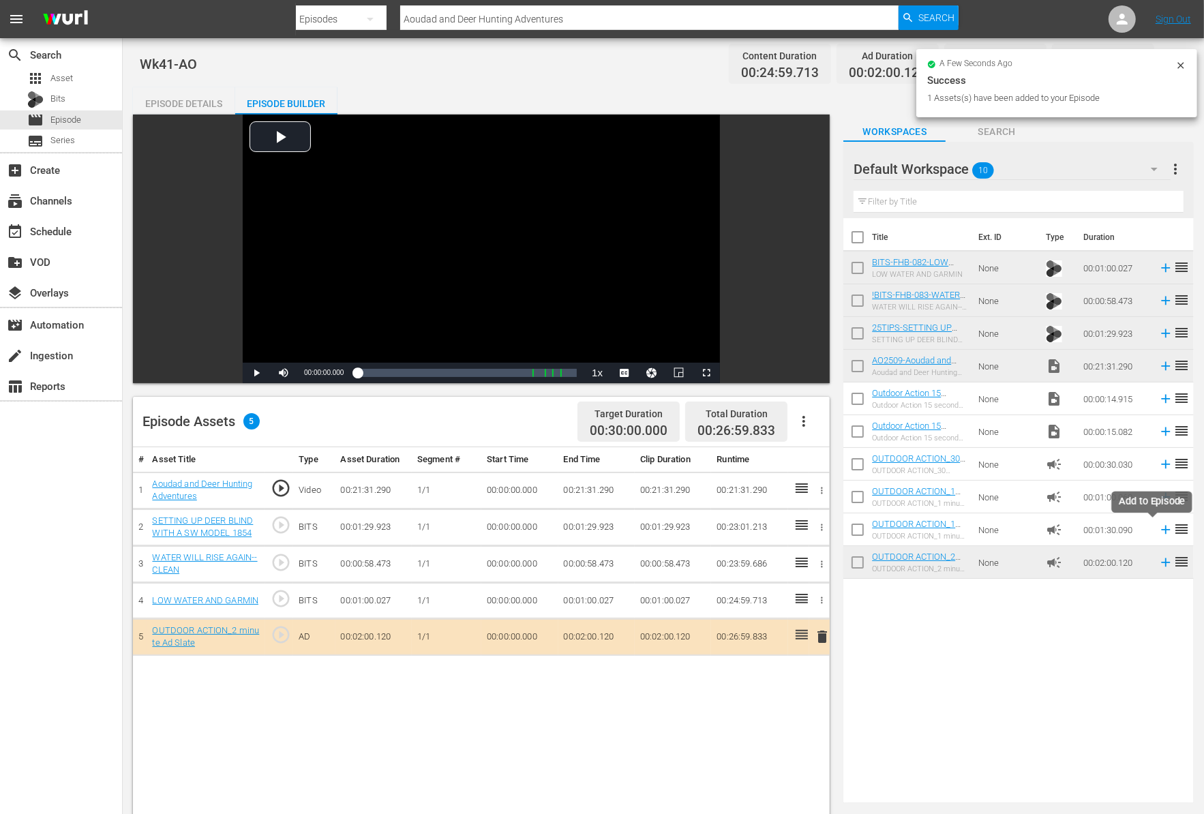
click at [1158, 532] on icon at bounding box center [1165, 529] width 15 height 15
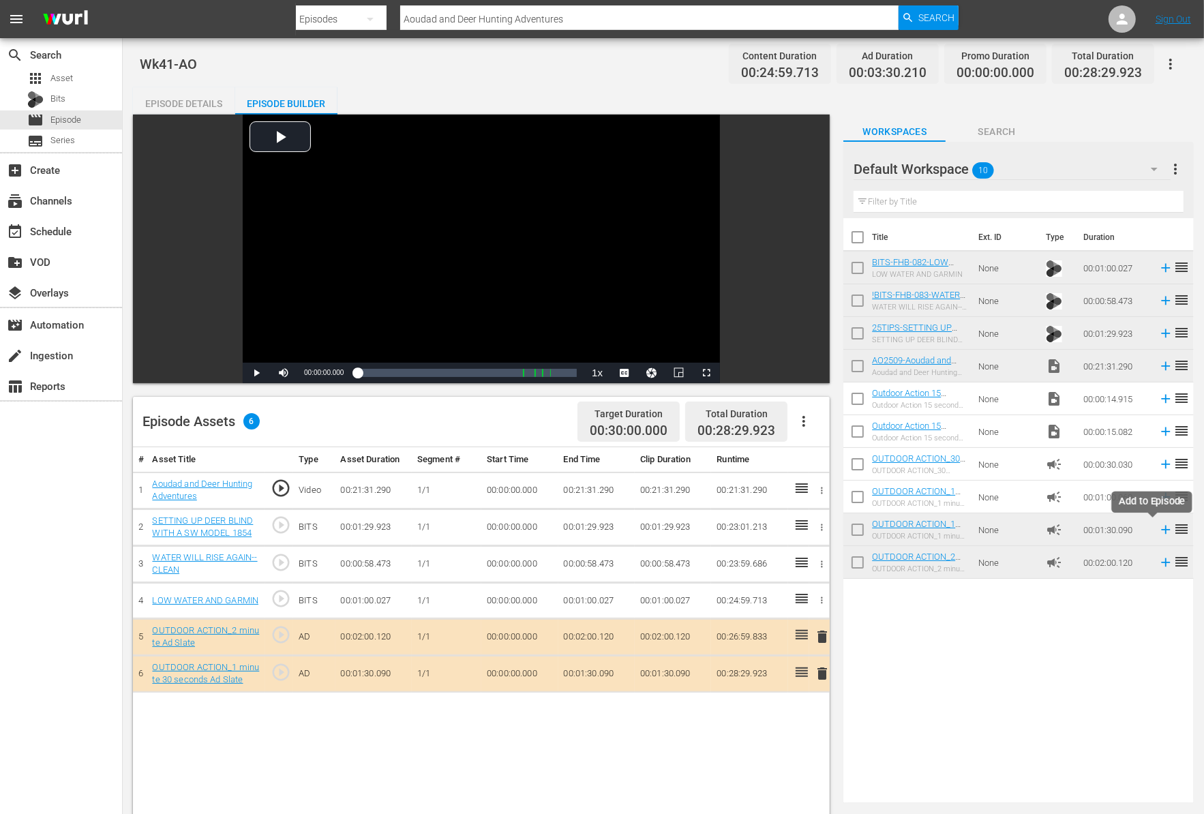
click at [1161, 529] on icon at bounding box center [1165, 529] width 9 height 9
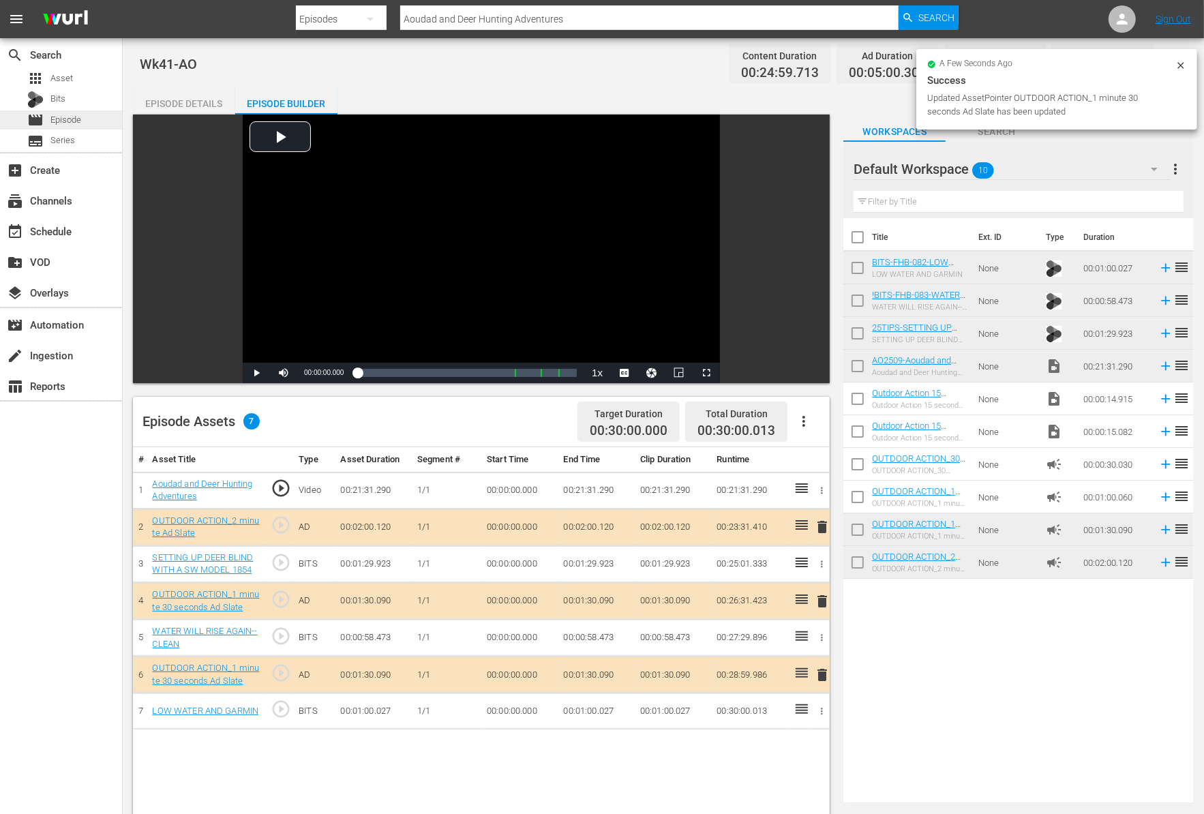
click at [74, 123] on span "Episode" at bounding box center [65, 120] width 31 height 14
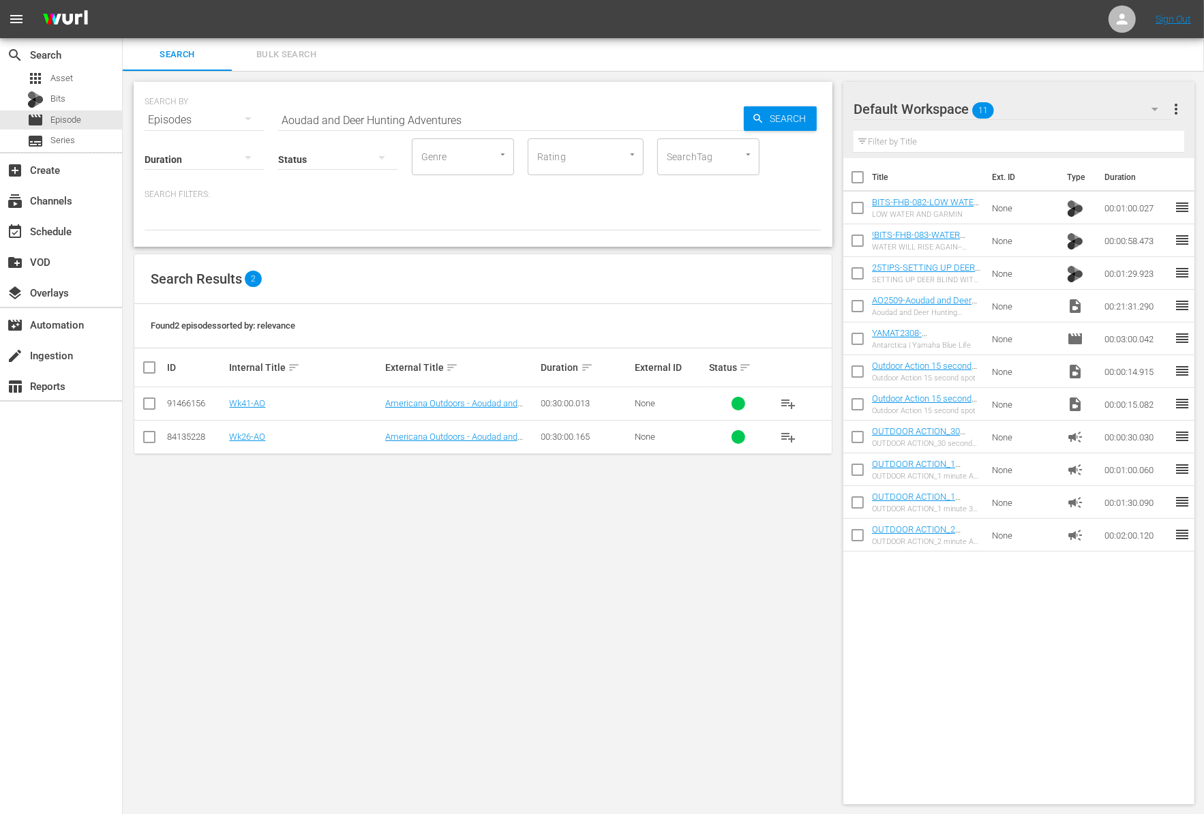
click at [331, 114] on input "Aoudad and Deer Hunting Adventures" at bounding box center [511, 120] width 466 height 33
paste input "The Reclamation Series: Episode 3 Lake Cumberland"
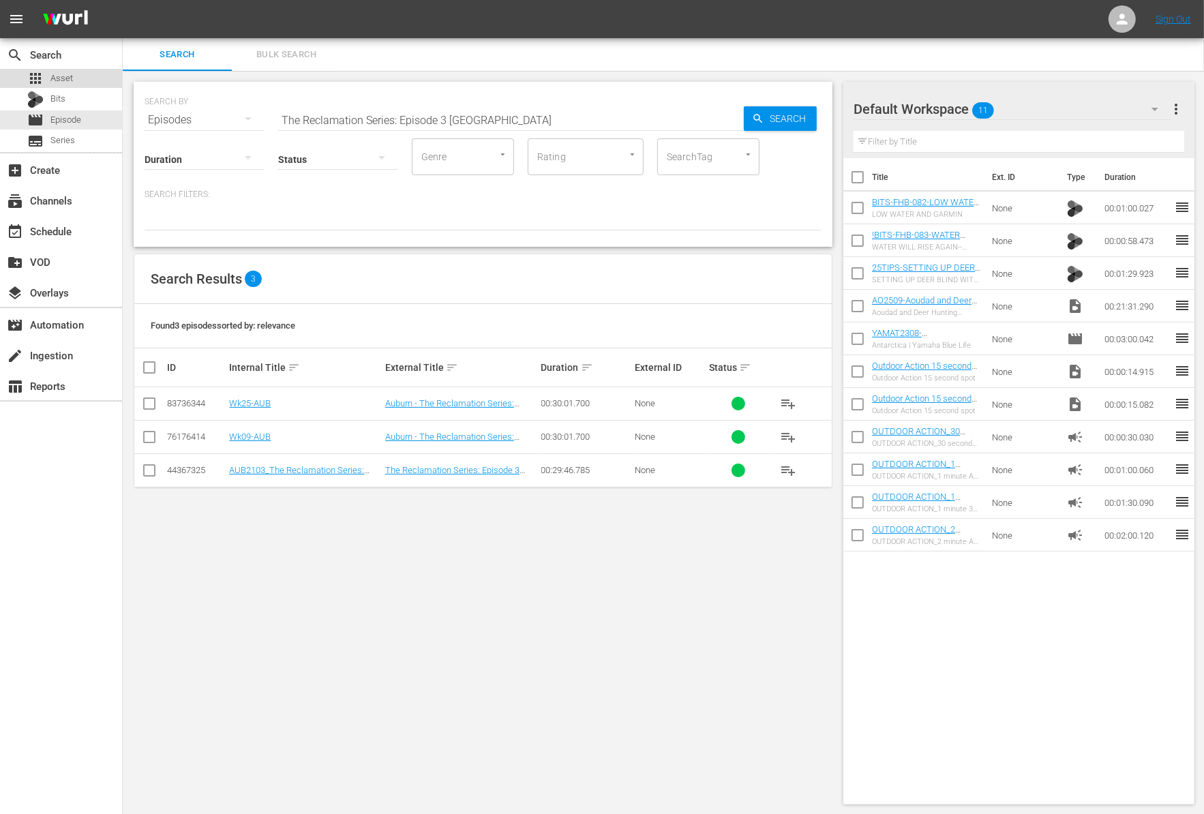
click at [66, 78] on span "Asset" at bounding box center [61, 79] width 22 height 14
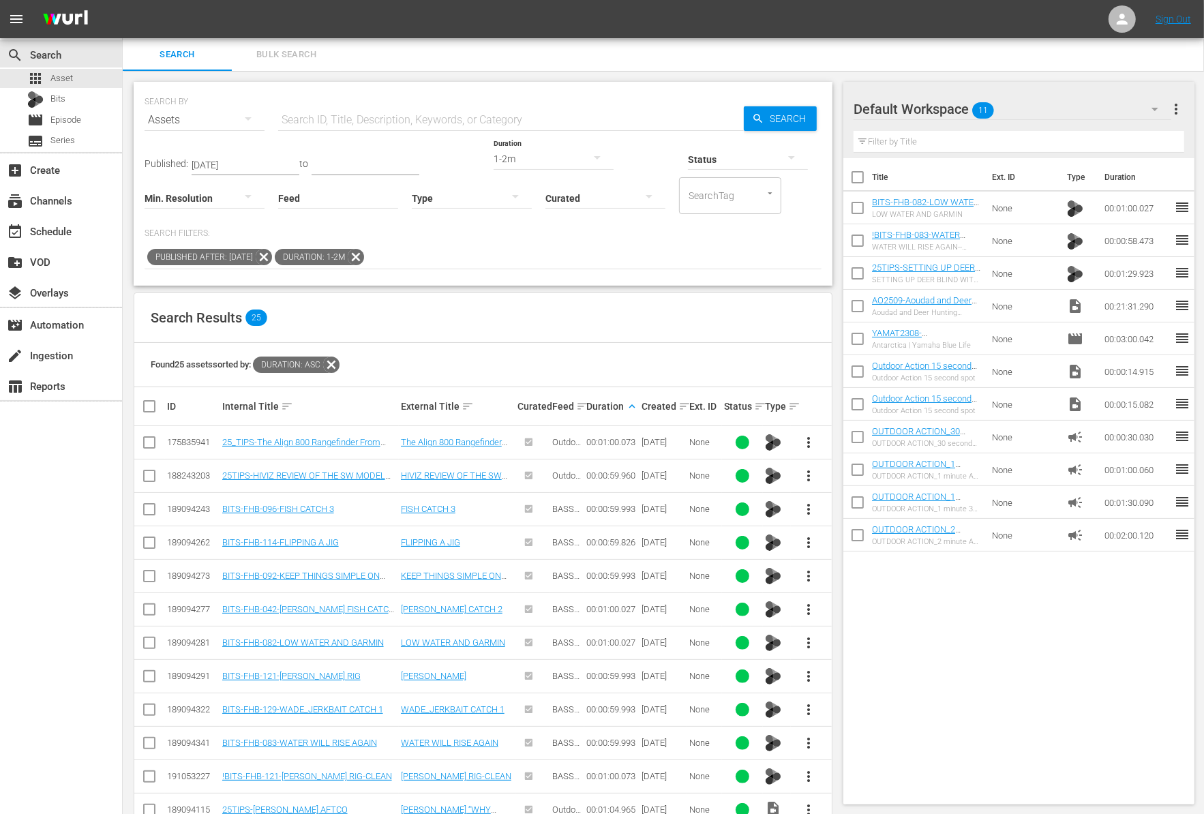
click at [272, 257] on icon at bounding box center [264, 257] width 16 height 16
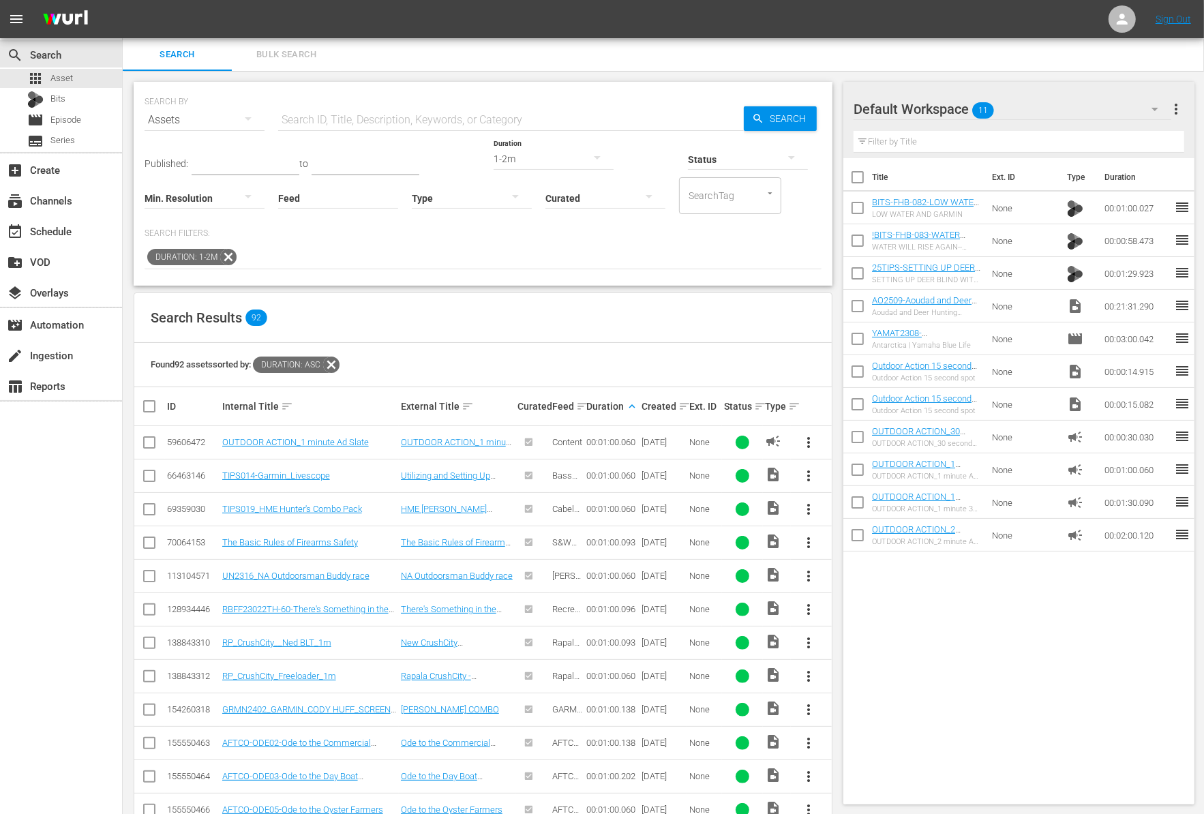
click at [228, 256] on icon at bounding box center [228, 257] width 16 height 16
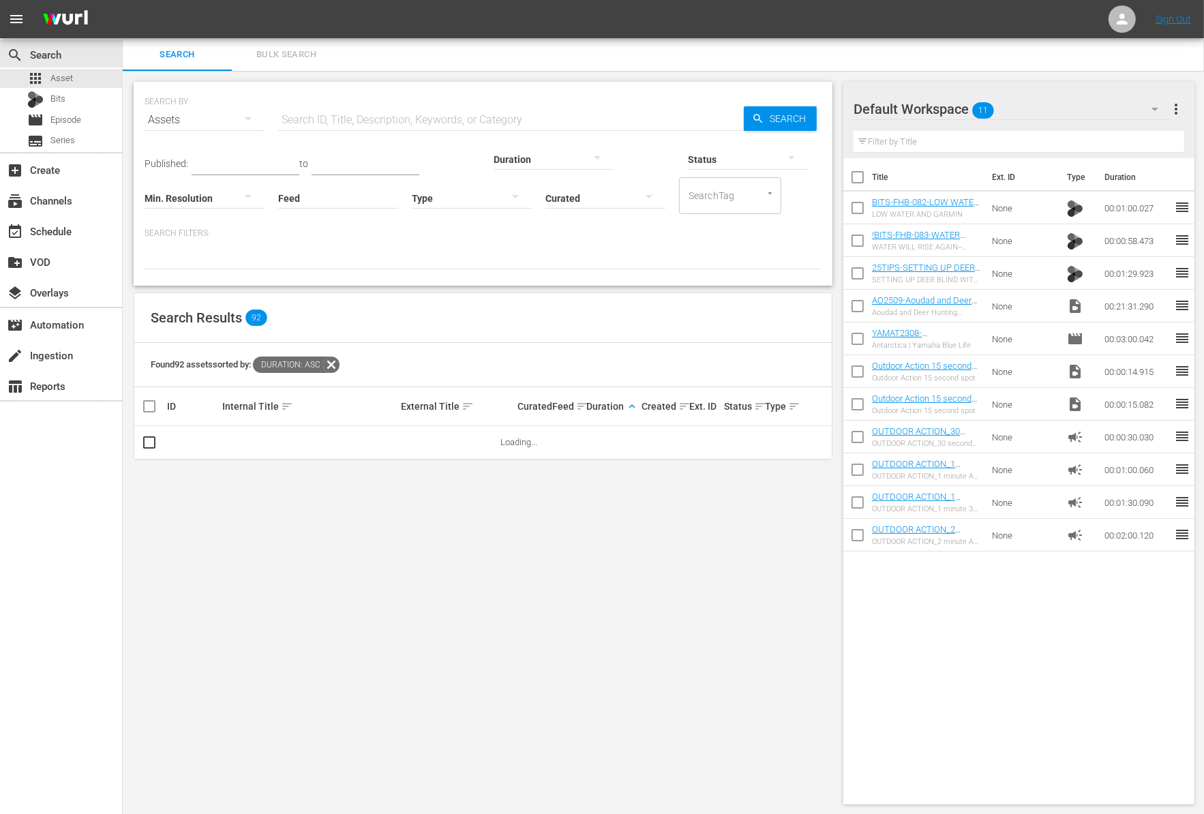
click at [363, 115] on input "text" at bounding box center [511, 120] width 466 height 33
paste input "The Reclamation Series: Episode 3 Lake Cumberland"
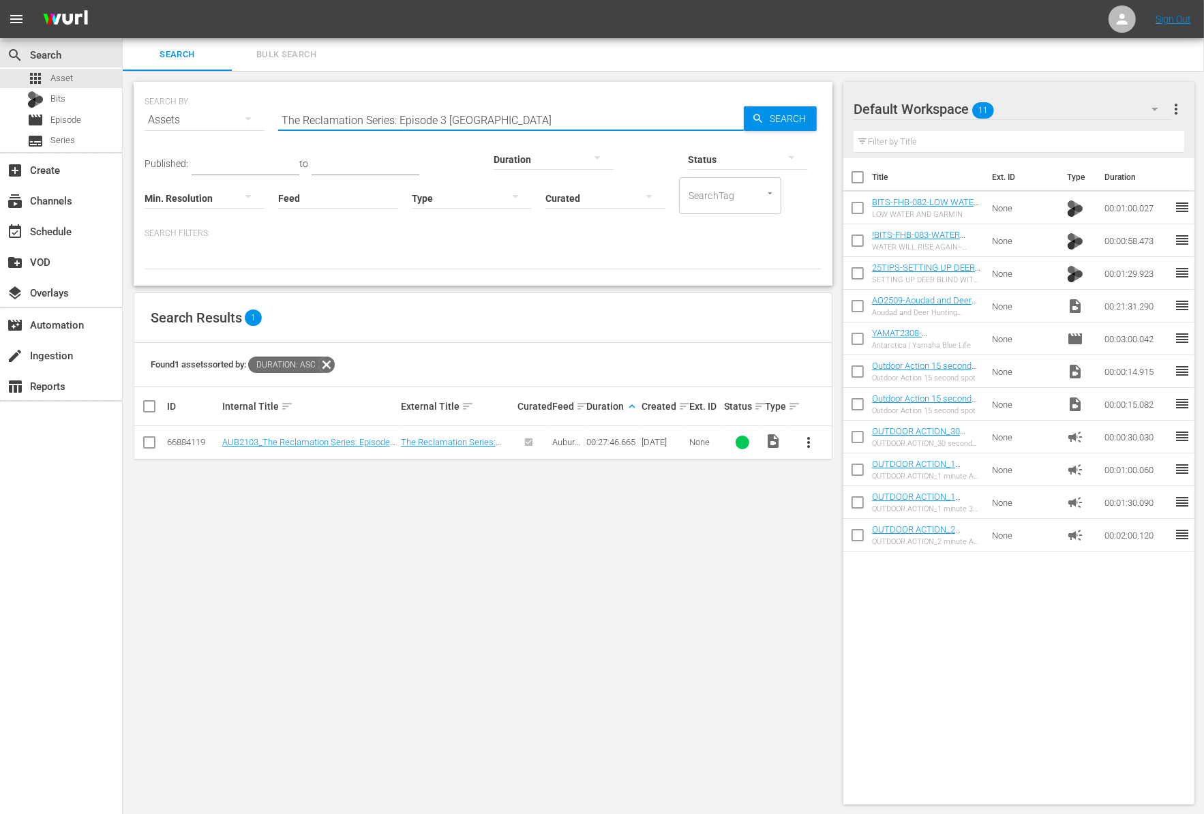
click at [859, 213] on input "checkbox" at bounding box center [857, 210] width 29 height 29
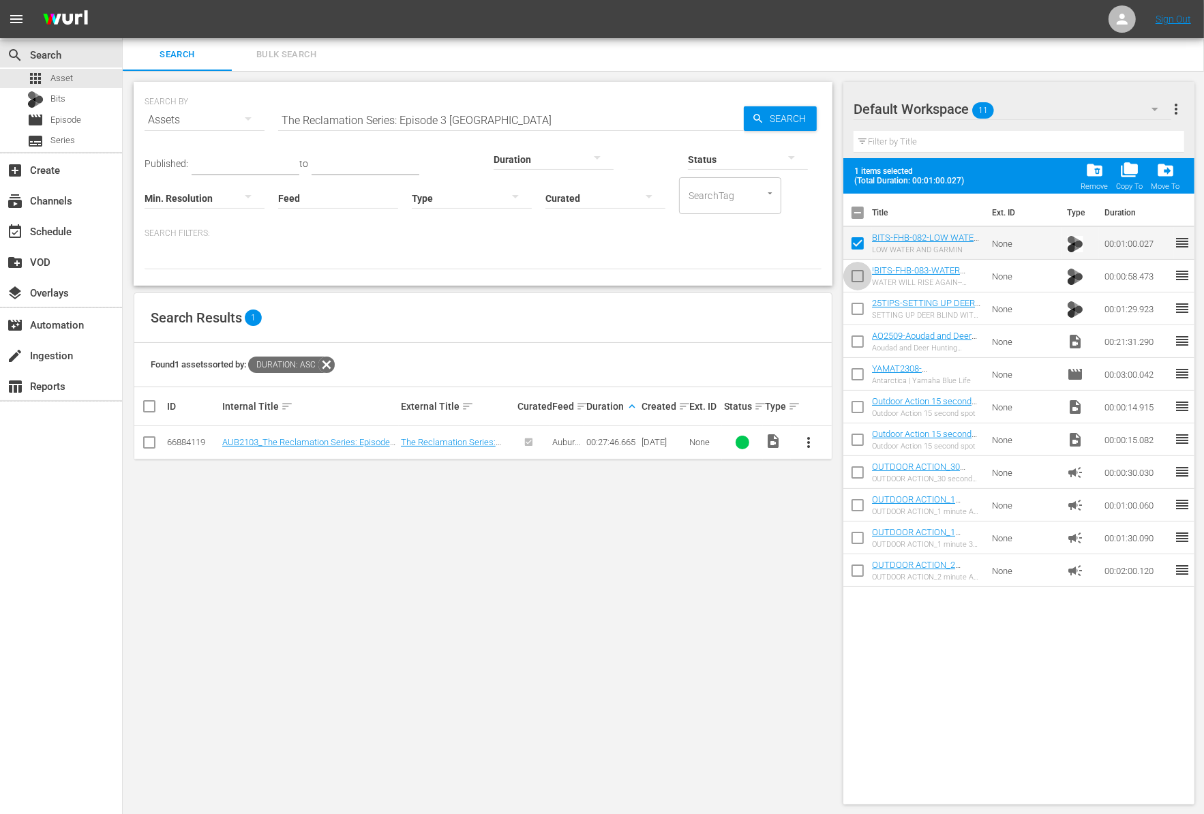
click at [859, 284] on input "checkbox" at bounding box center [857, 278] width 29 height 29
click at [857, 304] on input "checkbox" at bounding box center [857, 311] width 29 height 29
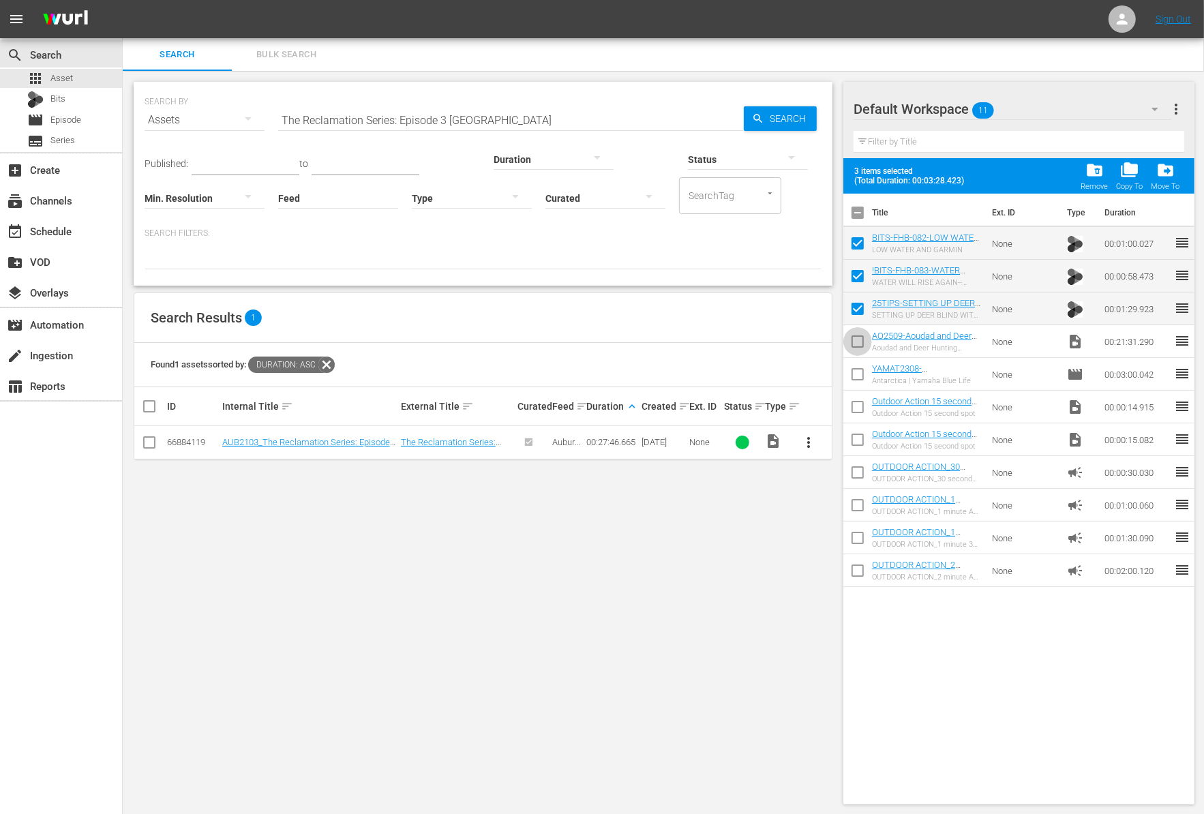
click at [859, 337] on input "checkbox" at bounding box center [857, 344] width 29 height 29
click at [1091, 167] on span "folder_delete" at bounding box center [1094, 170] width 18 height 18
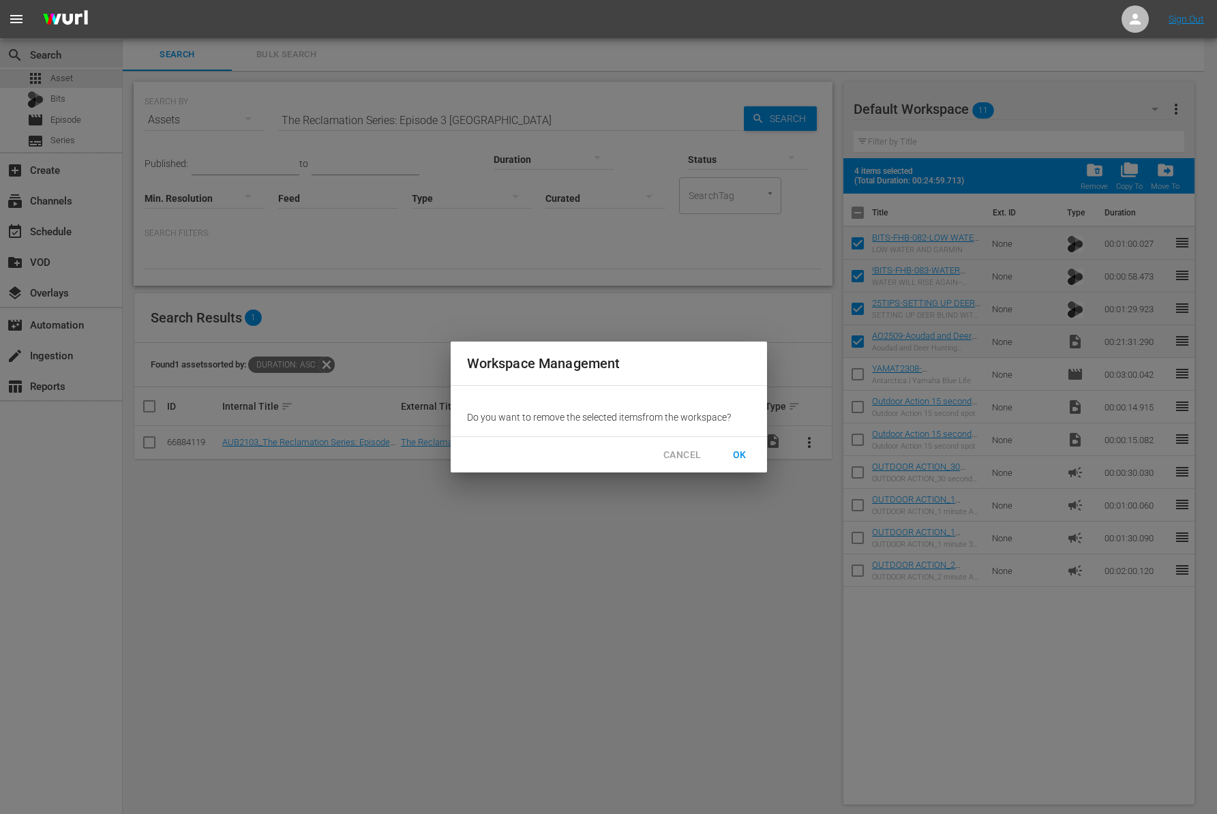
click at [744, 450] on span "OK" at bounding box center [740, 454] width 22 height 17
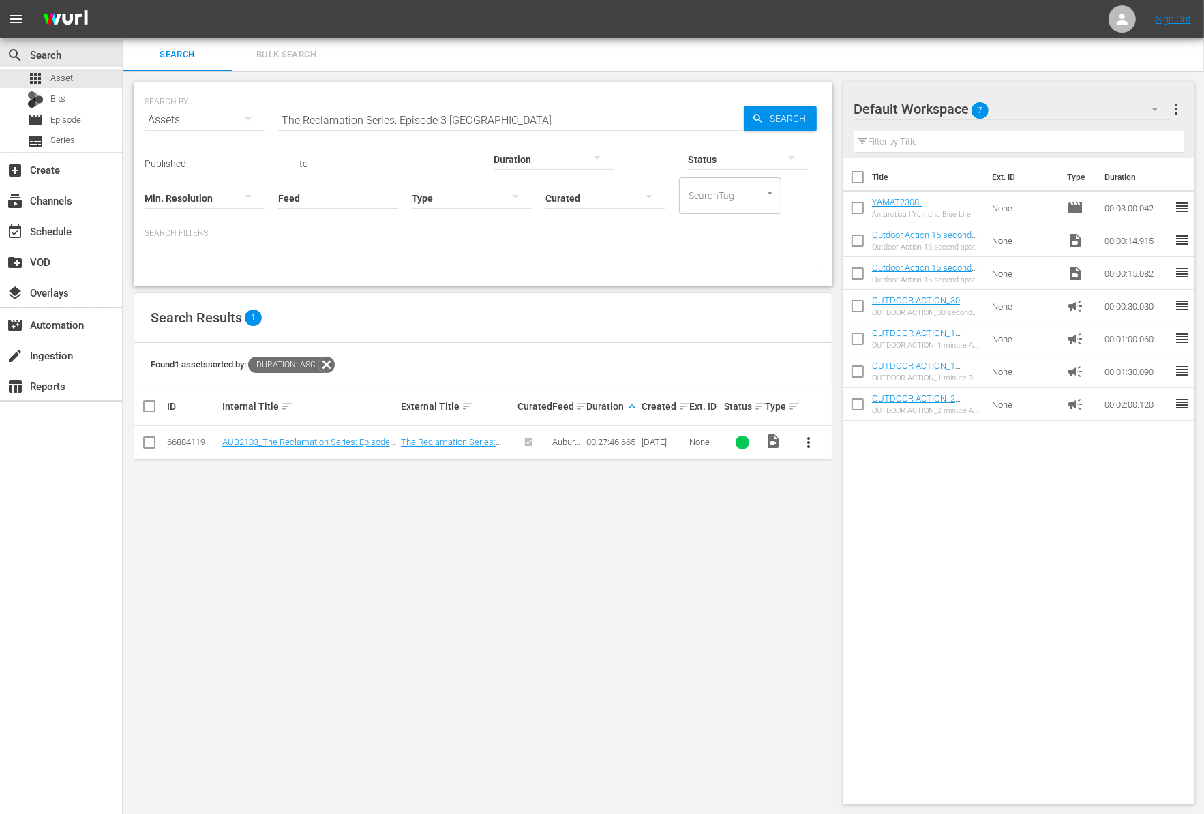
click at [803, 445] on span "more_vert" at bounding box center [809, 442] width 16 height 16
click at [842, 477] on div "Workspace" at bounding box center [882, 479] width 93 height 33
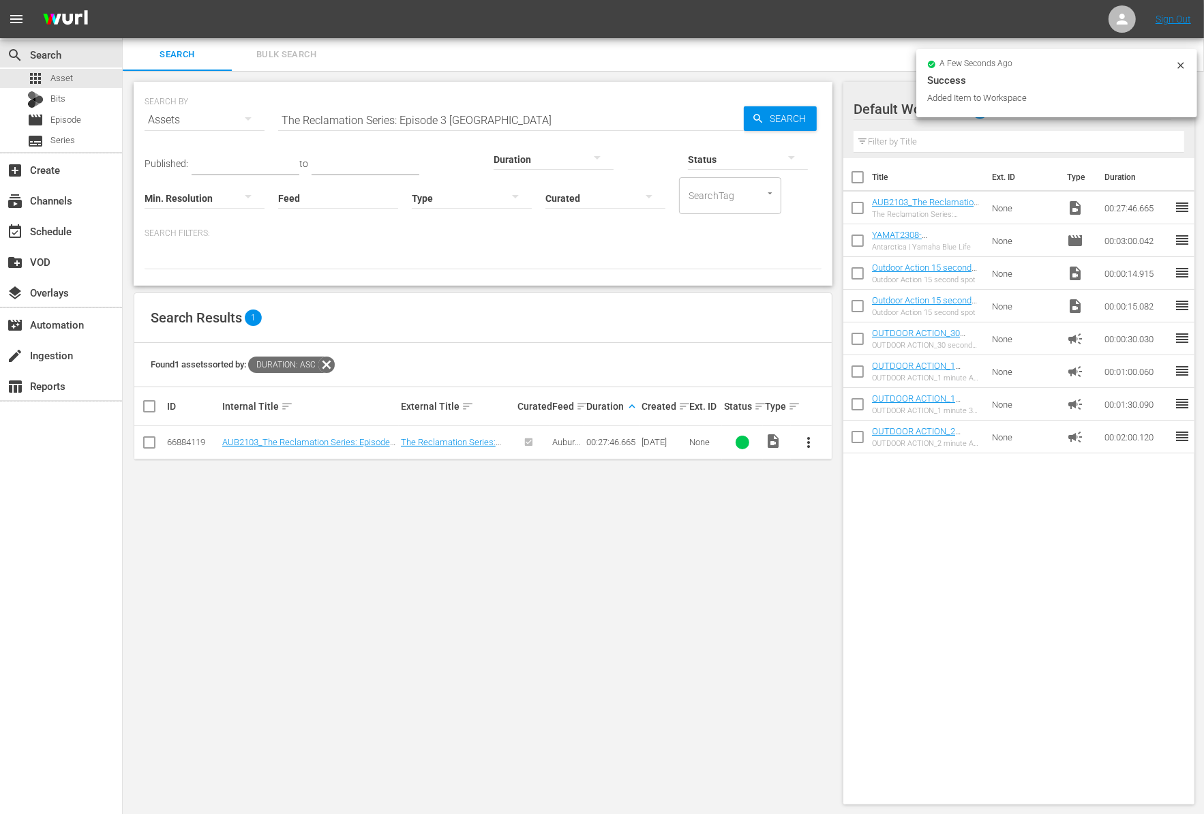
click at [366, 130] on hr at bounding box center [511, 130] width 466 height 1
click at [365, 117] on input "The Reclamation Series: Episode 3 Lake Cumberland" at bounding box center [511, 120] width 466 height 33
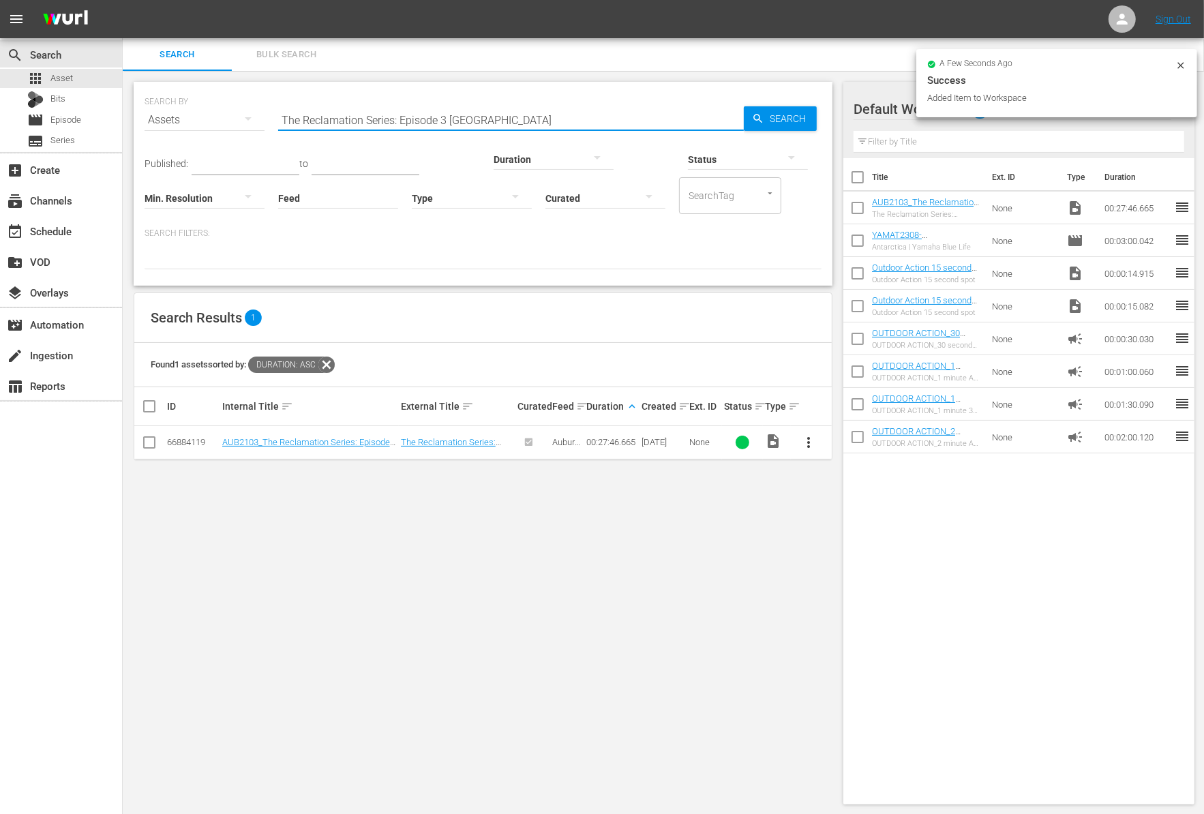
click at [365, 117] on input "The Reclamation Series: Episode 3 Lake Cumberland" at bounding box center [511, 120] width 466 height 33
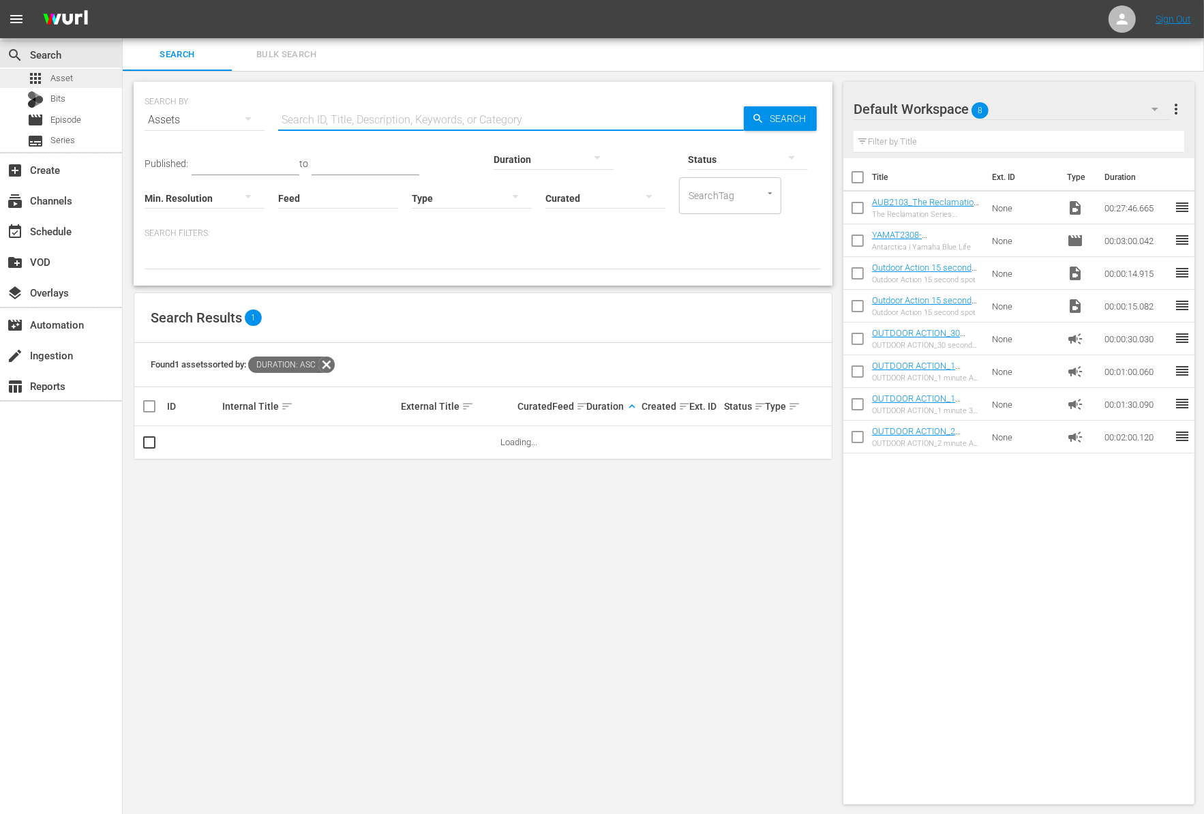
click at [74, 78] on div "apps Asset" at bounding box center [61, 78] width 122 height 19
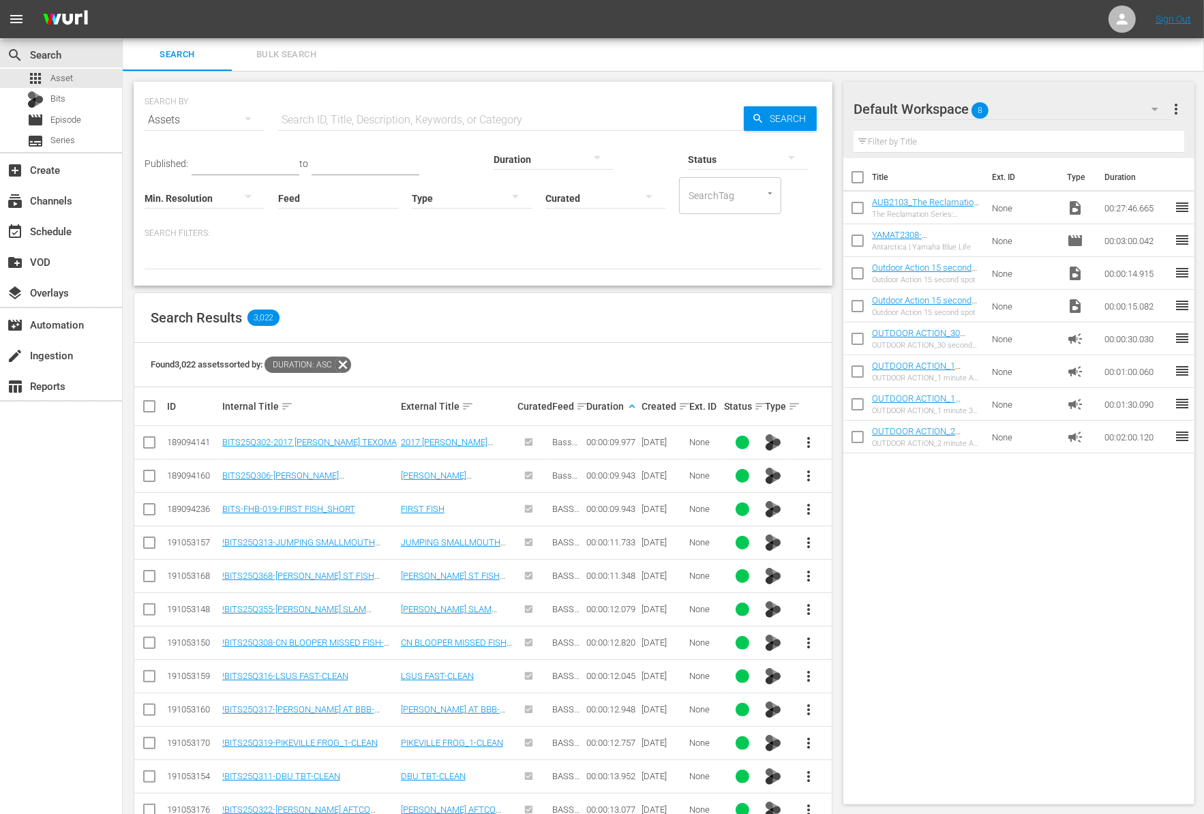
click at [493, 154] on div at bounding box center [553, 159] width 120 height 38
click at [473, 176] on div "1-2m" at bounding box center [475, 179] width 120 height 22
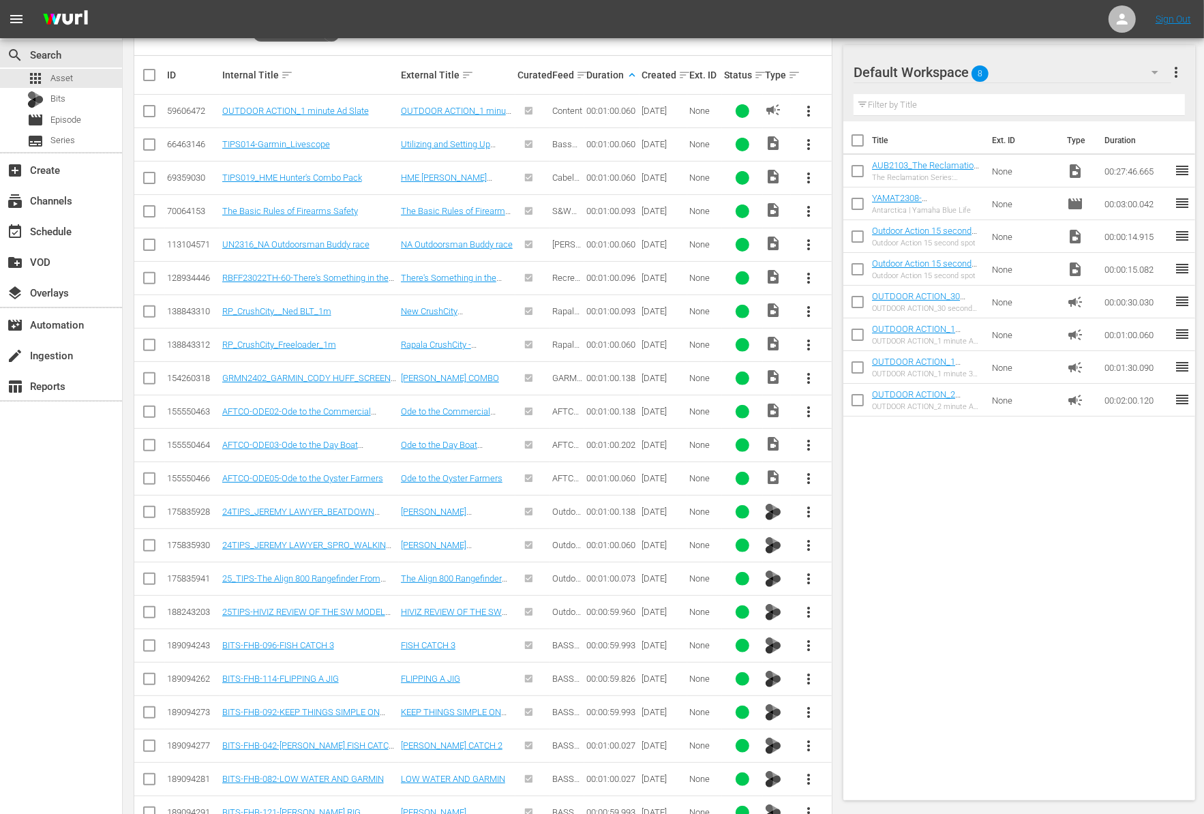
scroll to position [994, 0]
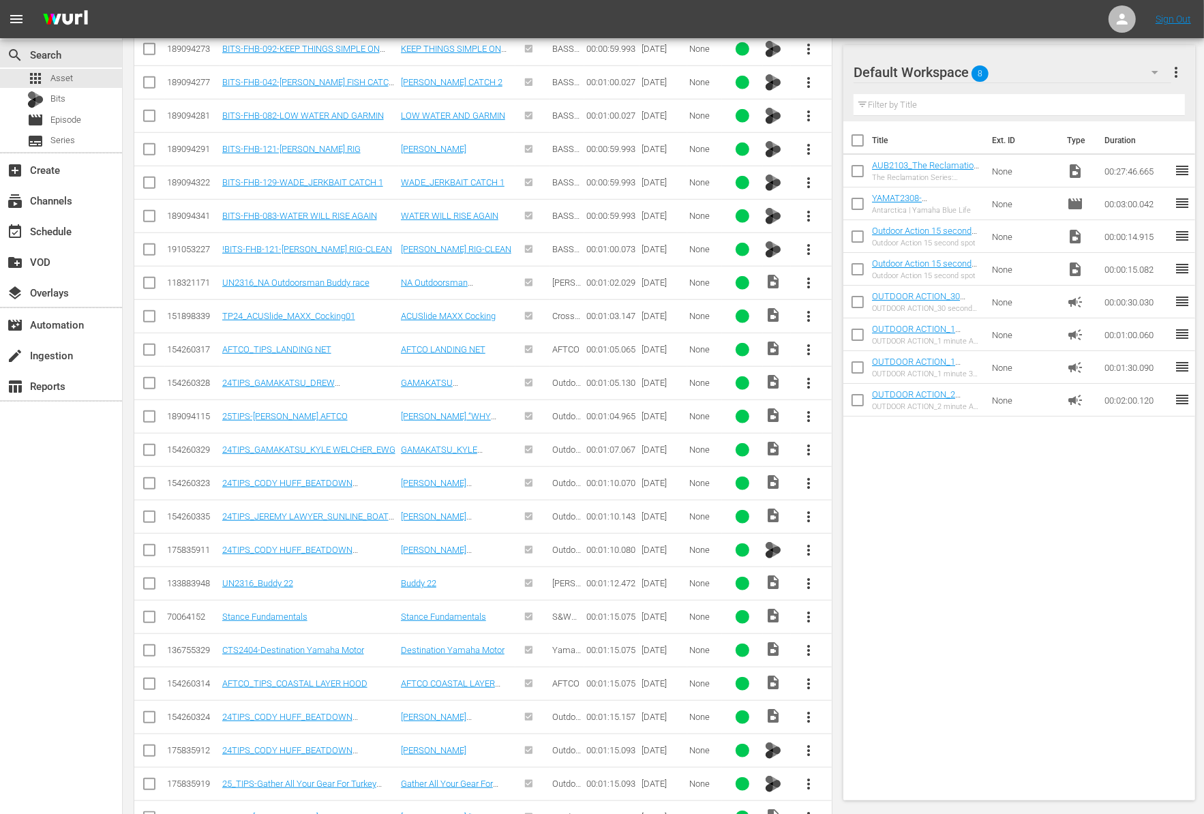
click at [802, 575] on span "more_vert" at bounding box center [809, 583] width 16 height 16
click at [849, 607] on div "Workspace" at bounding box center [882, 611] width 93 height 33
click at [852, 202] on input "checkbox" at bounding box center [857, 206] width 29 height 29
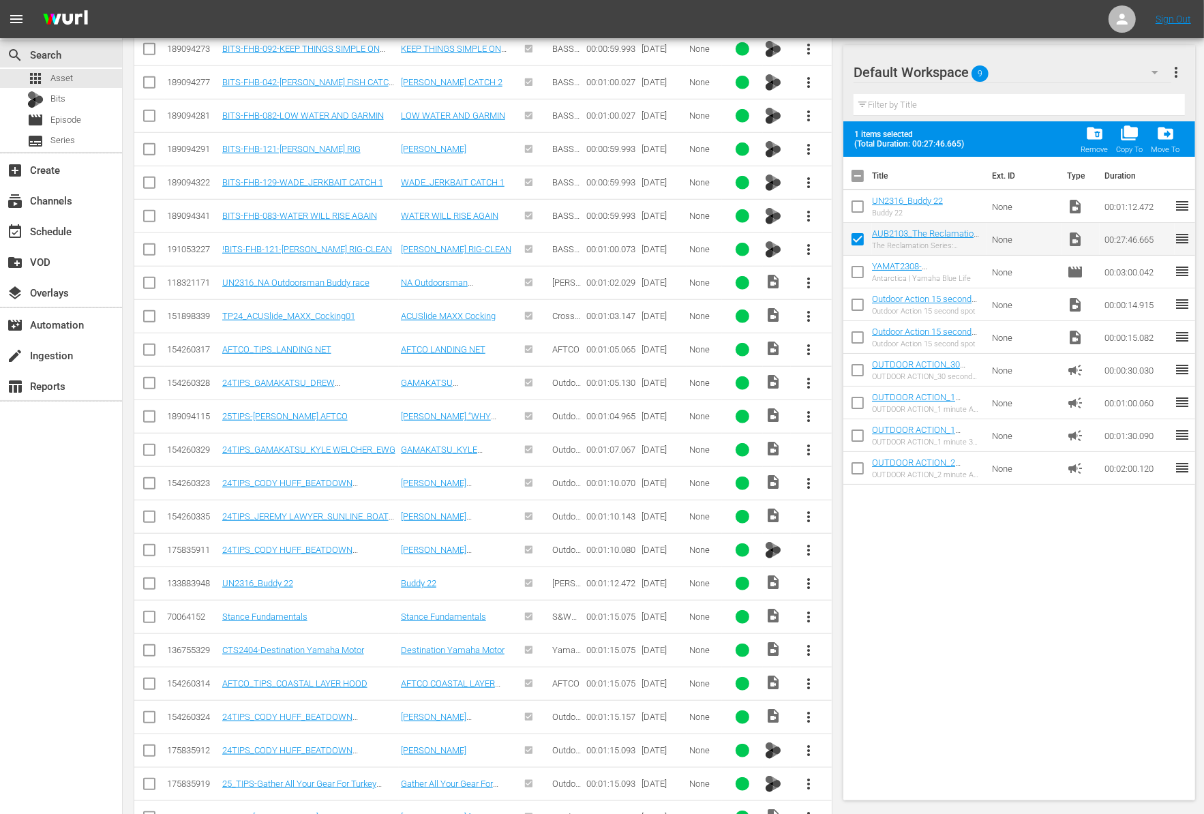
click at [852, 202] on input "checkbox" at bounding box center [857, 209] width 29 height 29
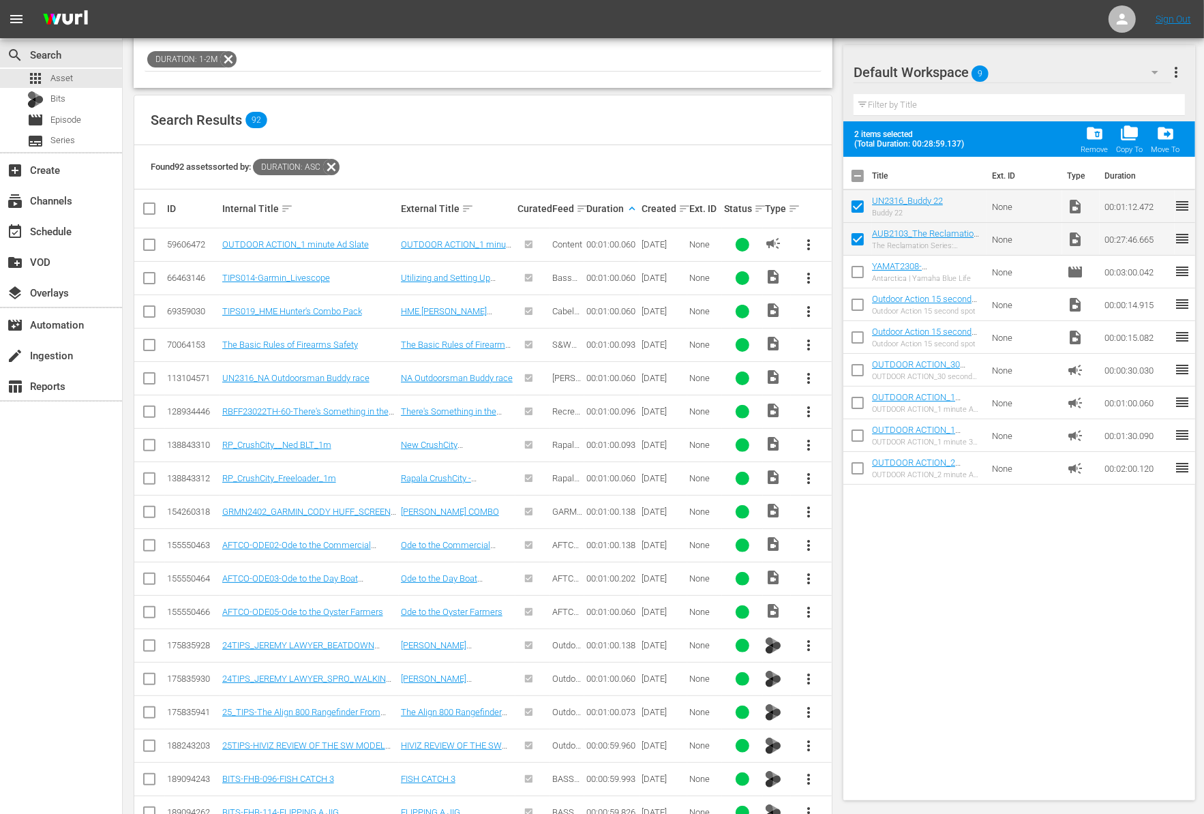
scroll to position [0, 0]
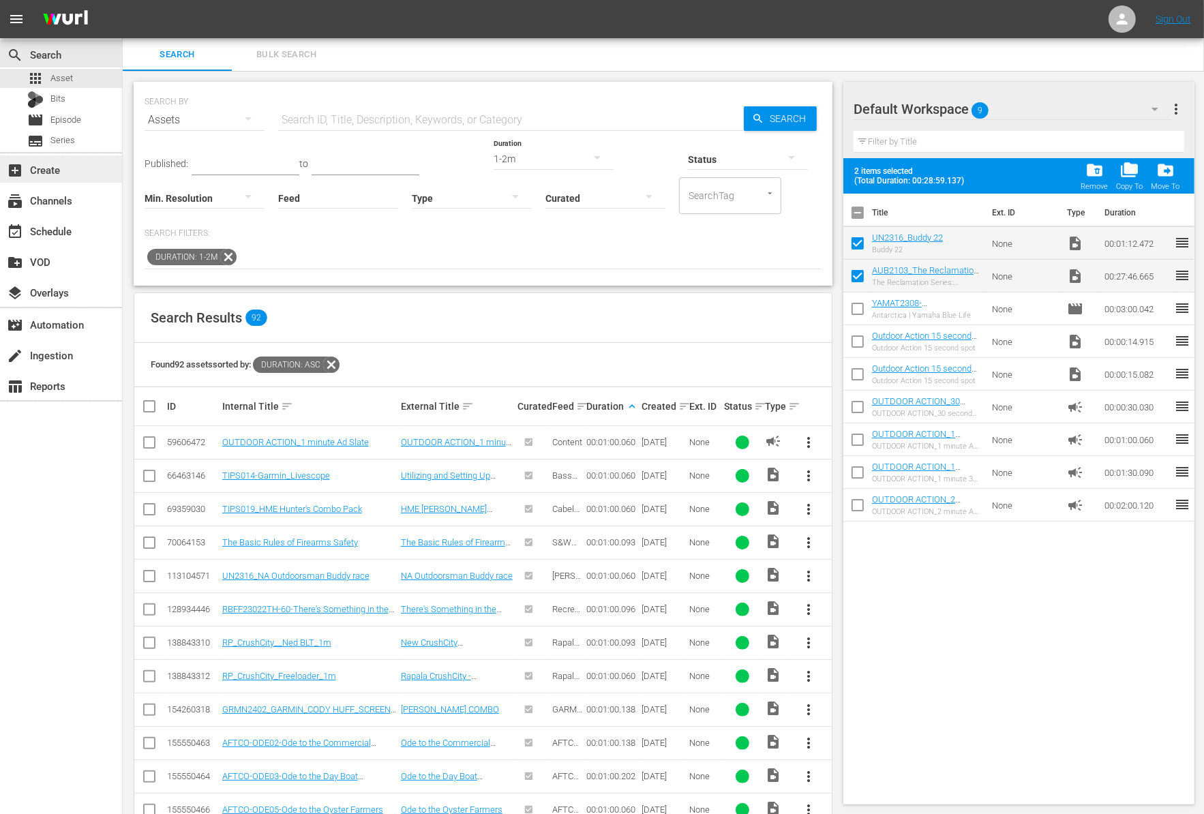
click at [62, 174] on div "add_box Create" at bounding box center [61, 168] width 122 height 27
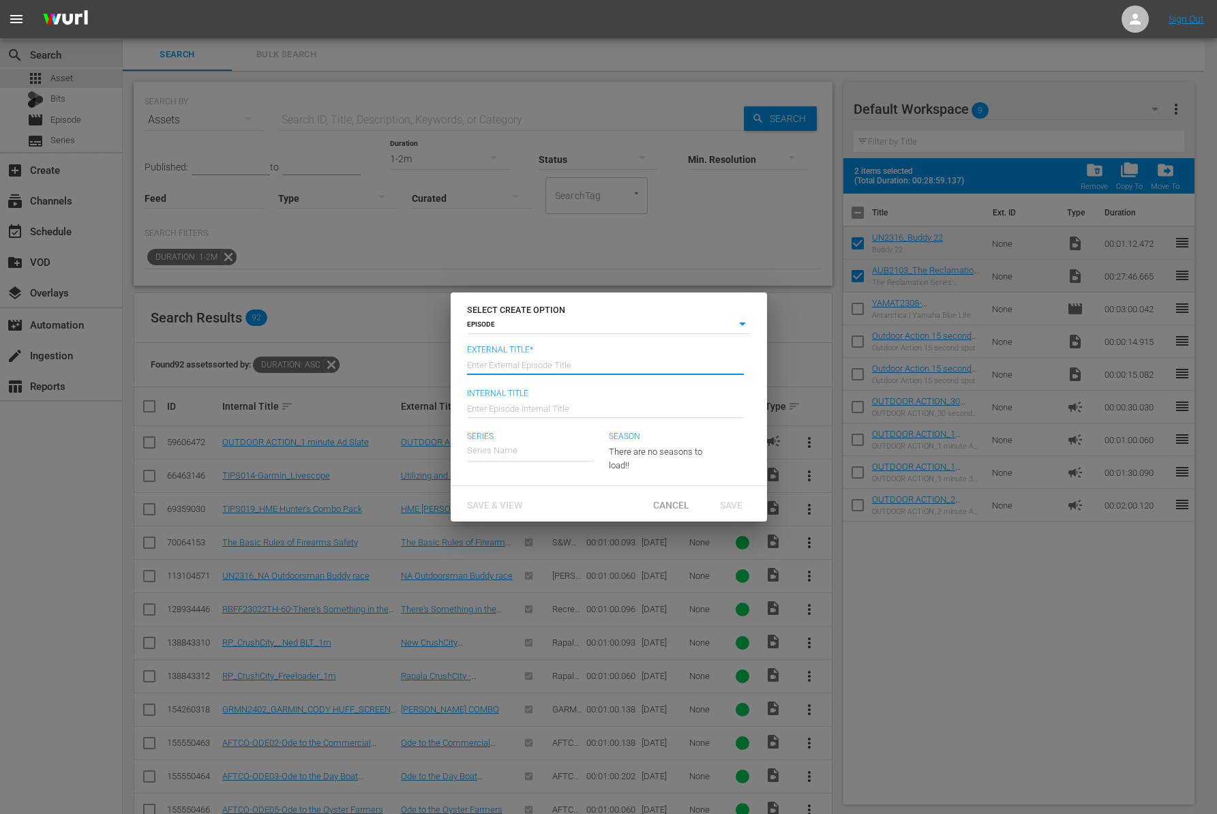
click at [594, 366] on input "text" at bounding box center [605, 364] width 277 height 33
paste input "The Reclamation Series: Episode 3 Lake Cumberland"
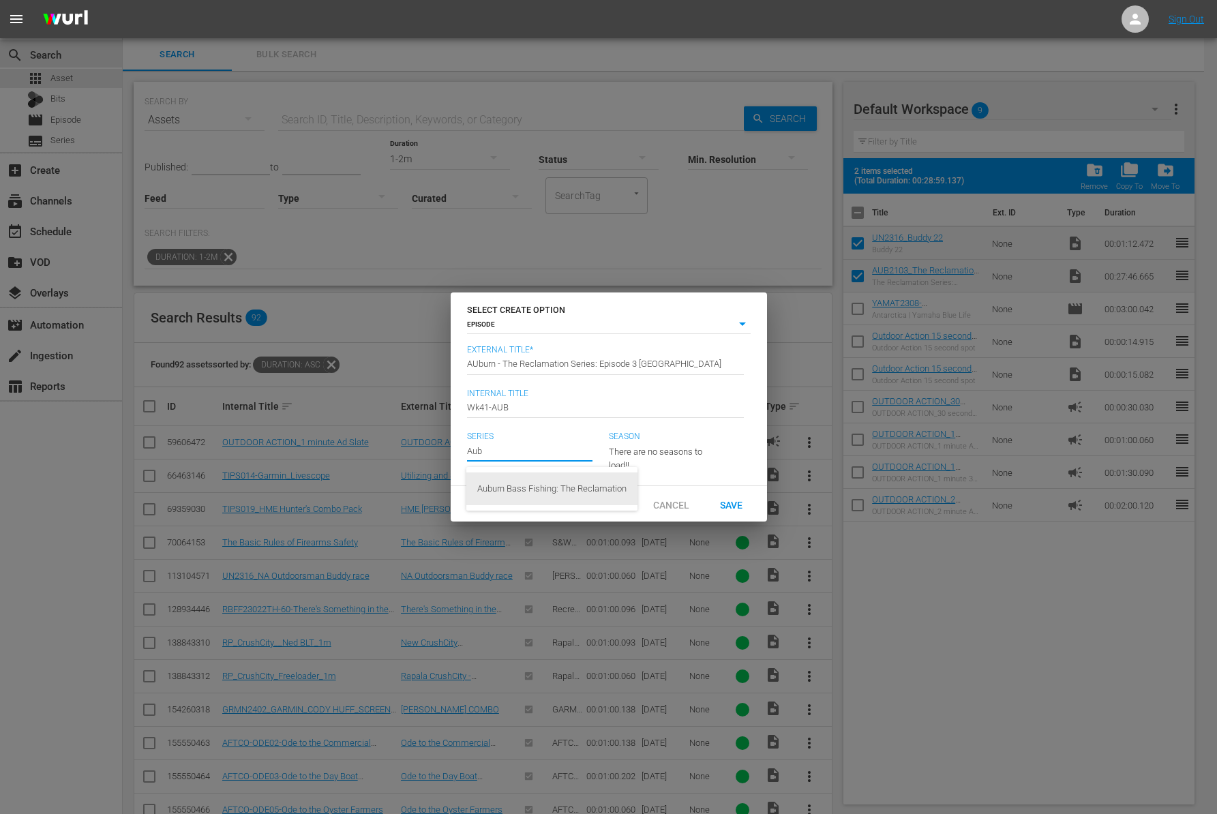
click at [558, 489] on div "Auburn Bass Fishing: The Reclamation" at bounding box center [551, 488] width 149 height 33
click at [699, 447] on icon "button" at bounding box center [691, 449] width 16 height 16
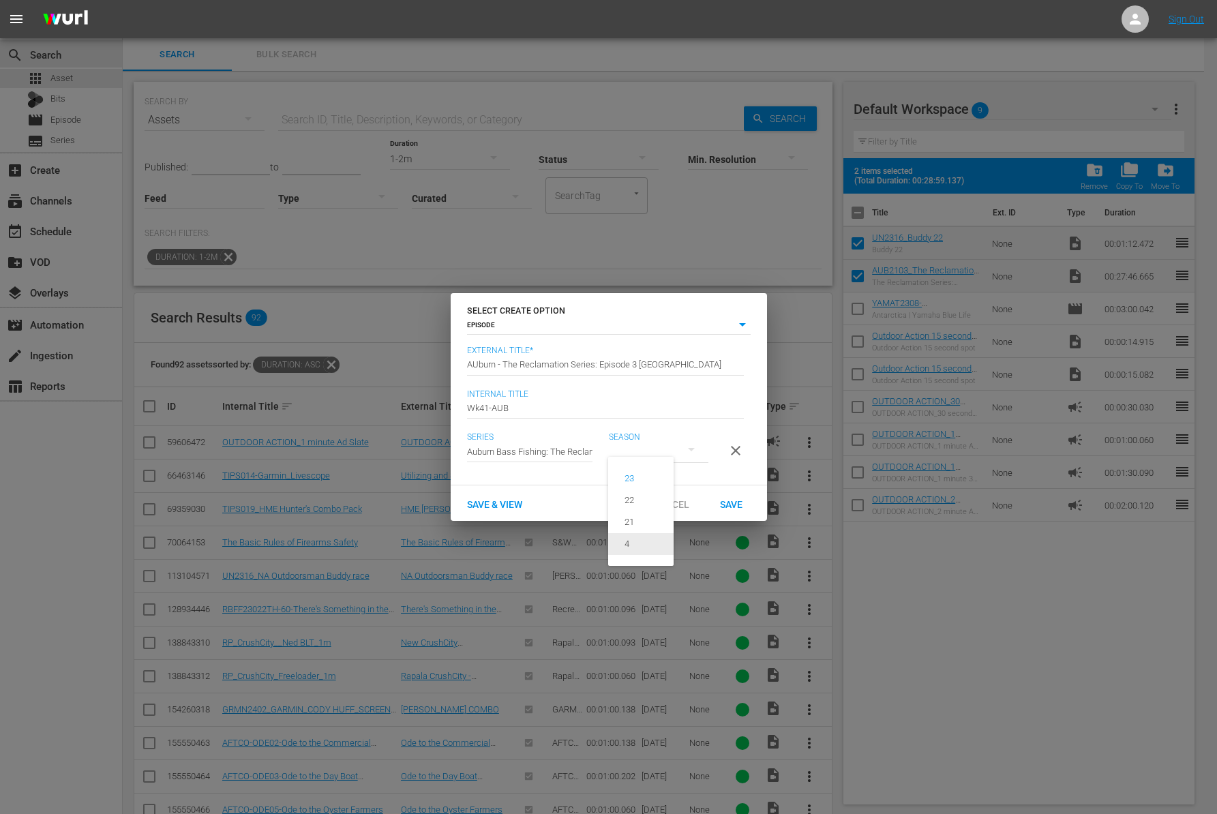
click at [645, 538] on div "4" at bounding box center [626, 544] width 37 height 14
click at [736, 502] on div "Save" at bounding box center [731, 503] width 60 height 25
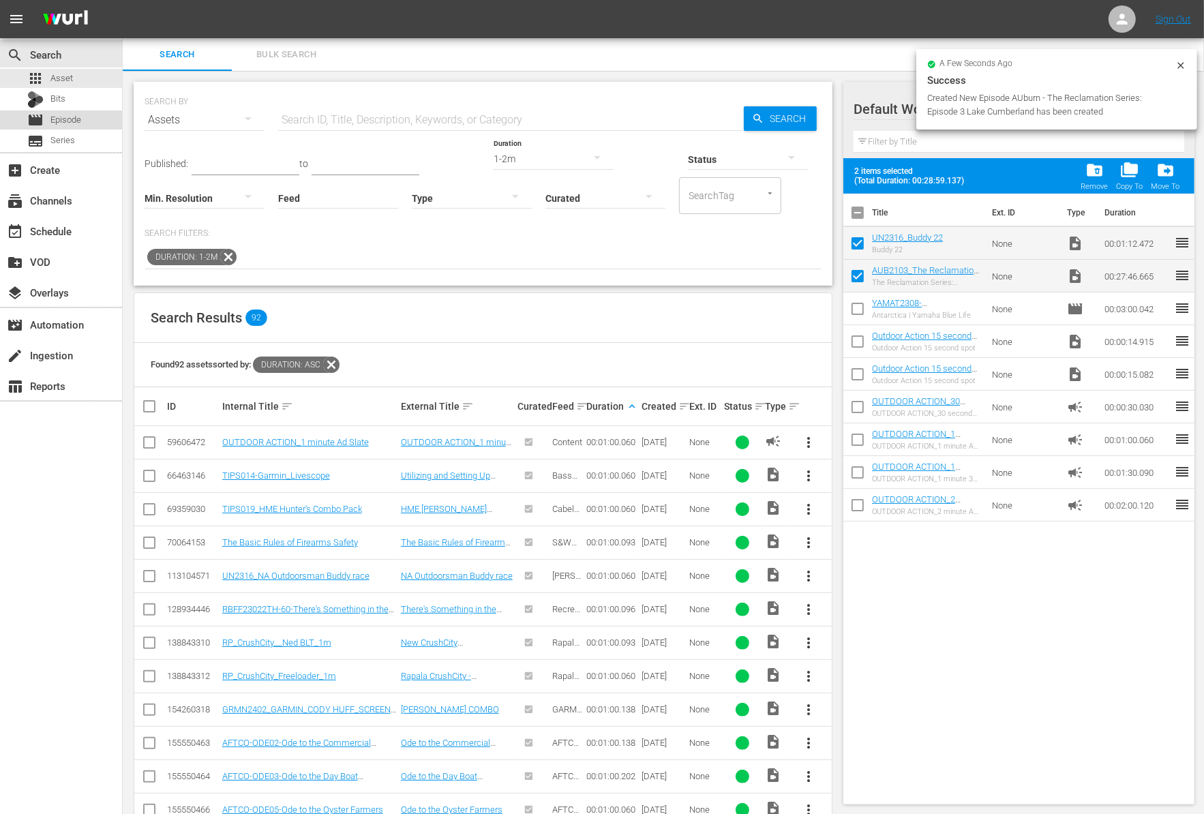
click at [55, 120] on span "Episode" at bounding box center [65, 120] width 31 height 14
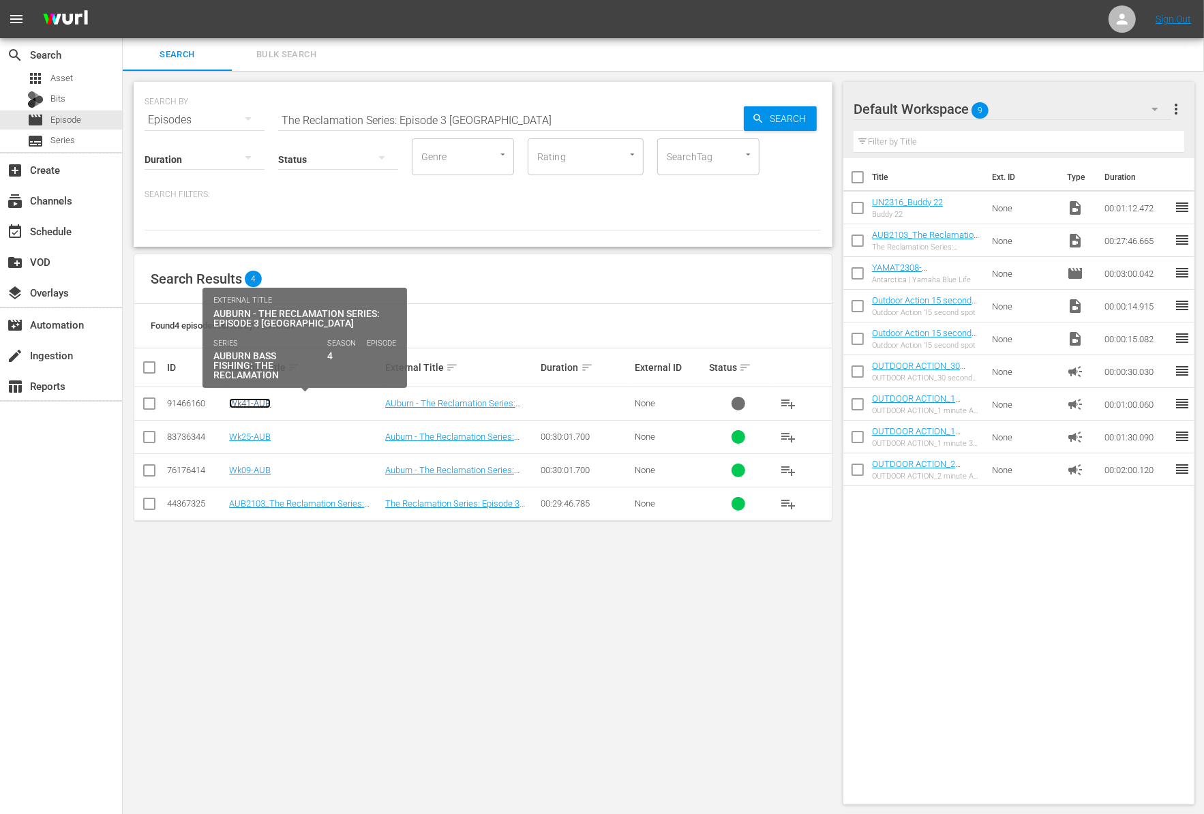
click at [247, 400] on link "Wk41-AUB" at bounding box center [250, 403] width 42 height 10
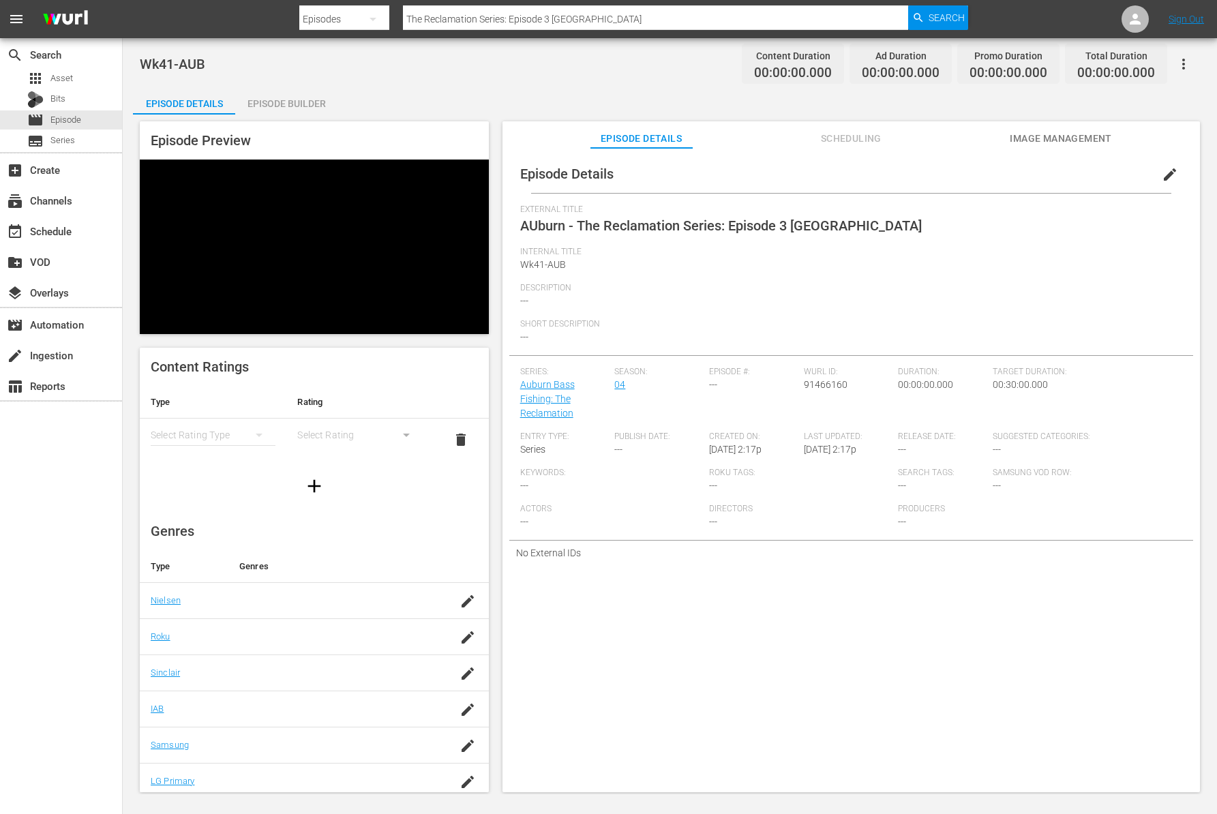
click at [1161, 179] on span "edit" at bounding box center [1169, 174] width 16 height 16
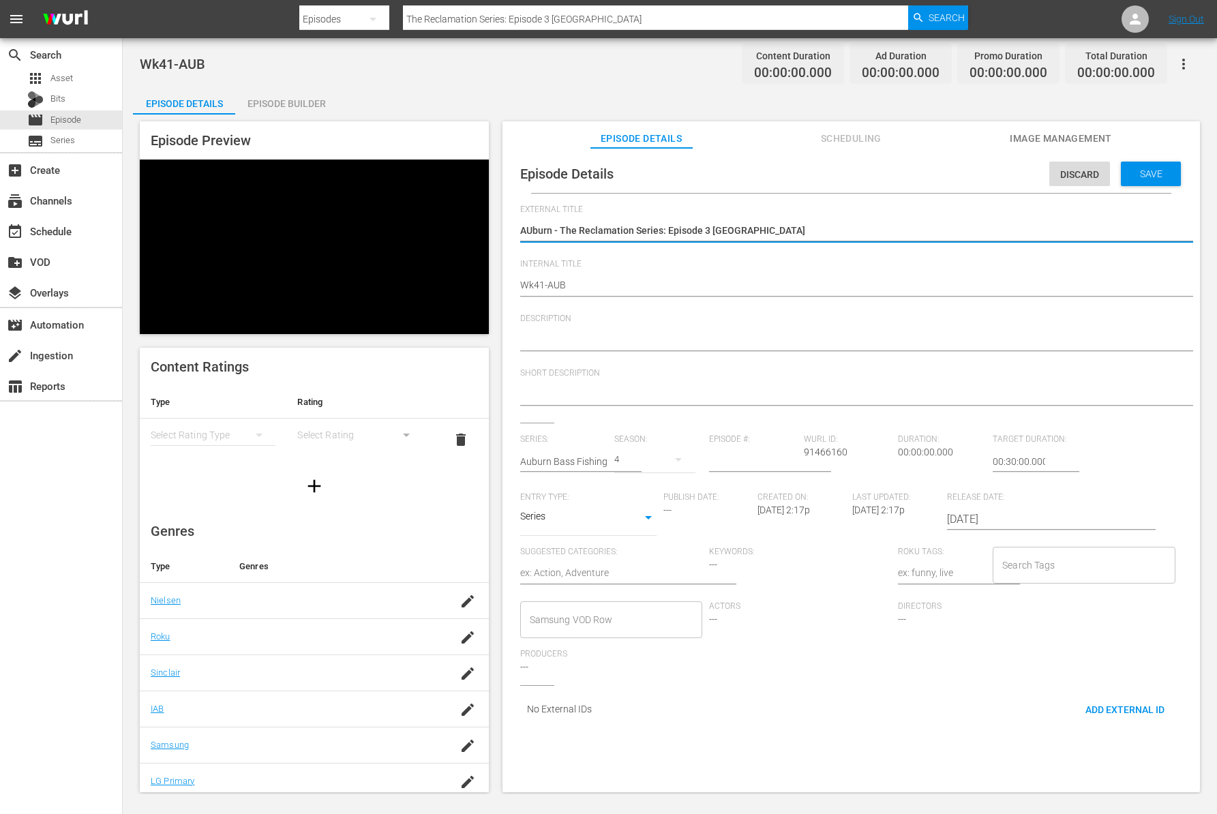
click at [630, 457] on div "4" at bounding box center [654, 459] width 81 height 38
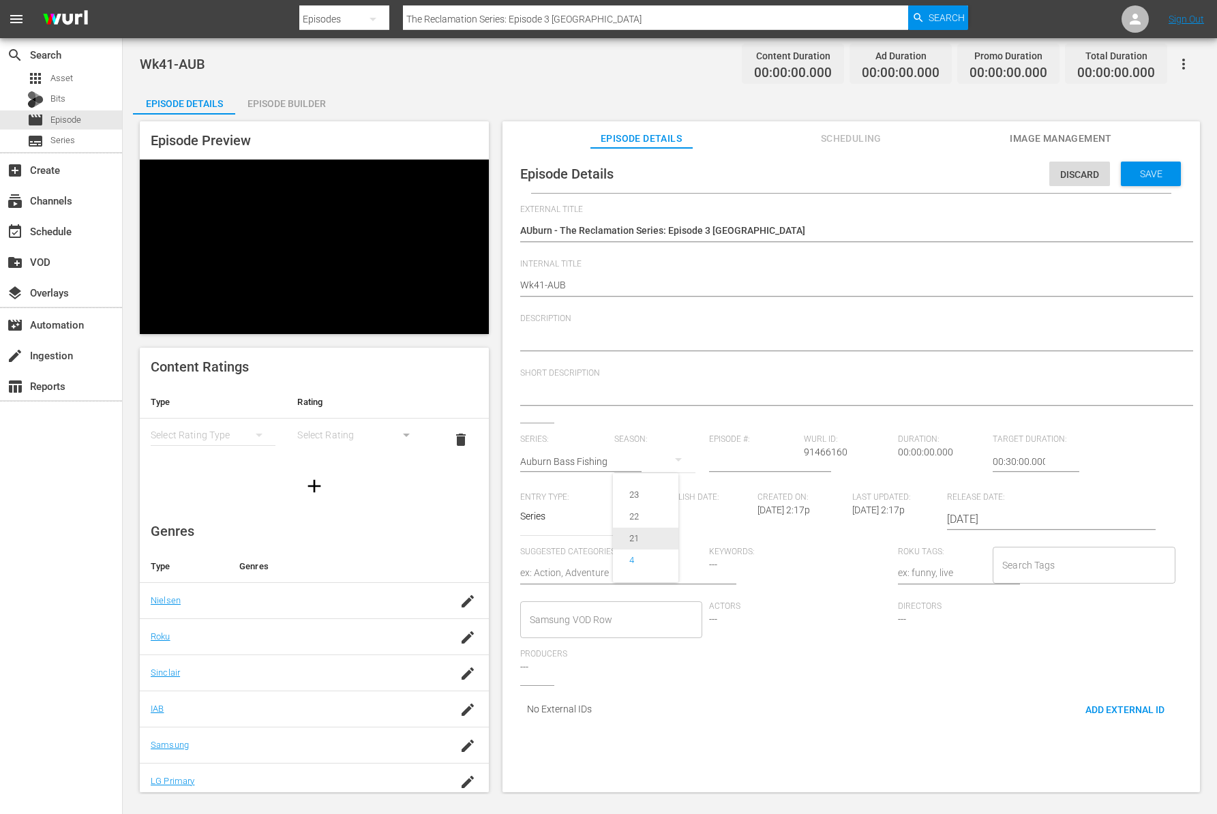
click at [645, 535] on div "21" at bounding box center [634, 539] width 42 height 14
click at [1141, 174] on span "Save" at bounding box center [1151, 173] width 44 height 11
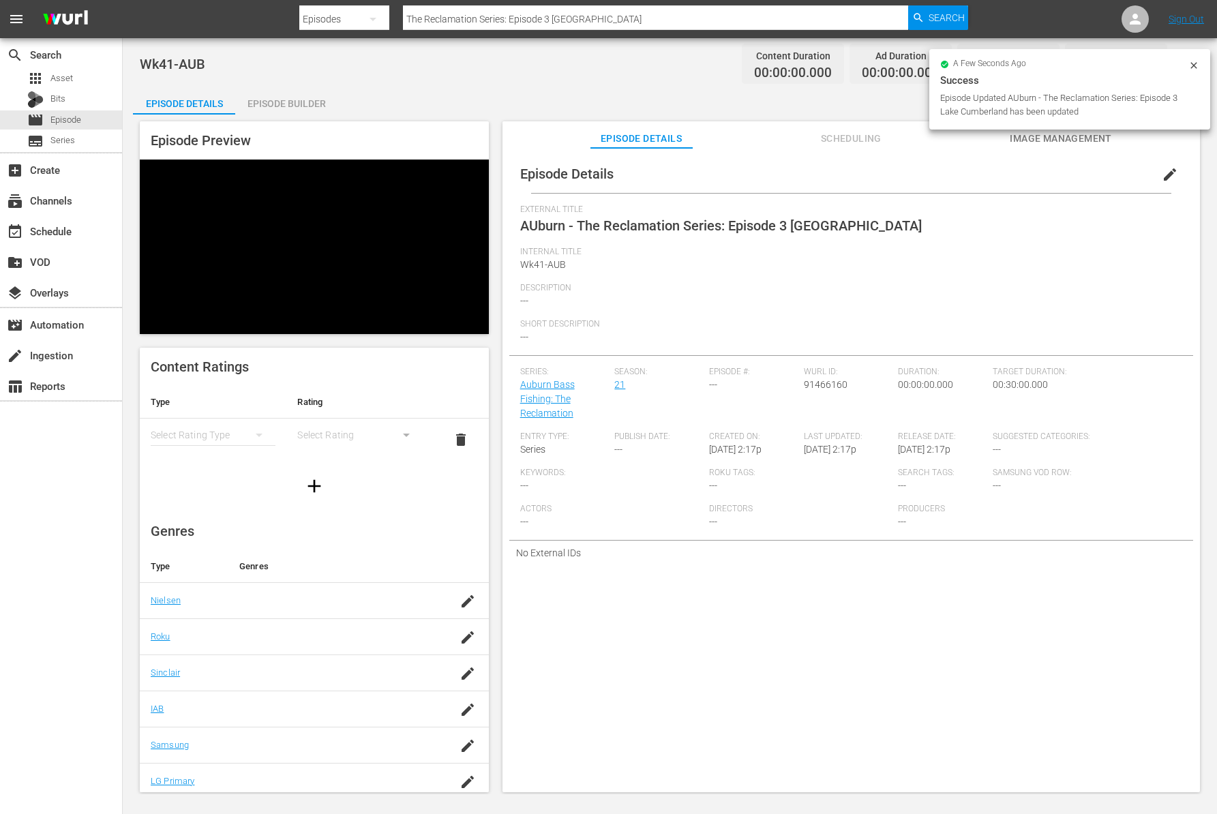
click at [282, 101] on div "Episode Builder" at bounding box center [286, 103] width 102 height 33
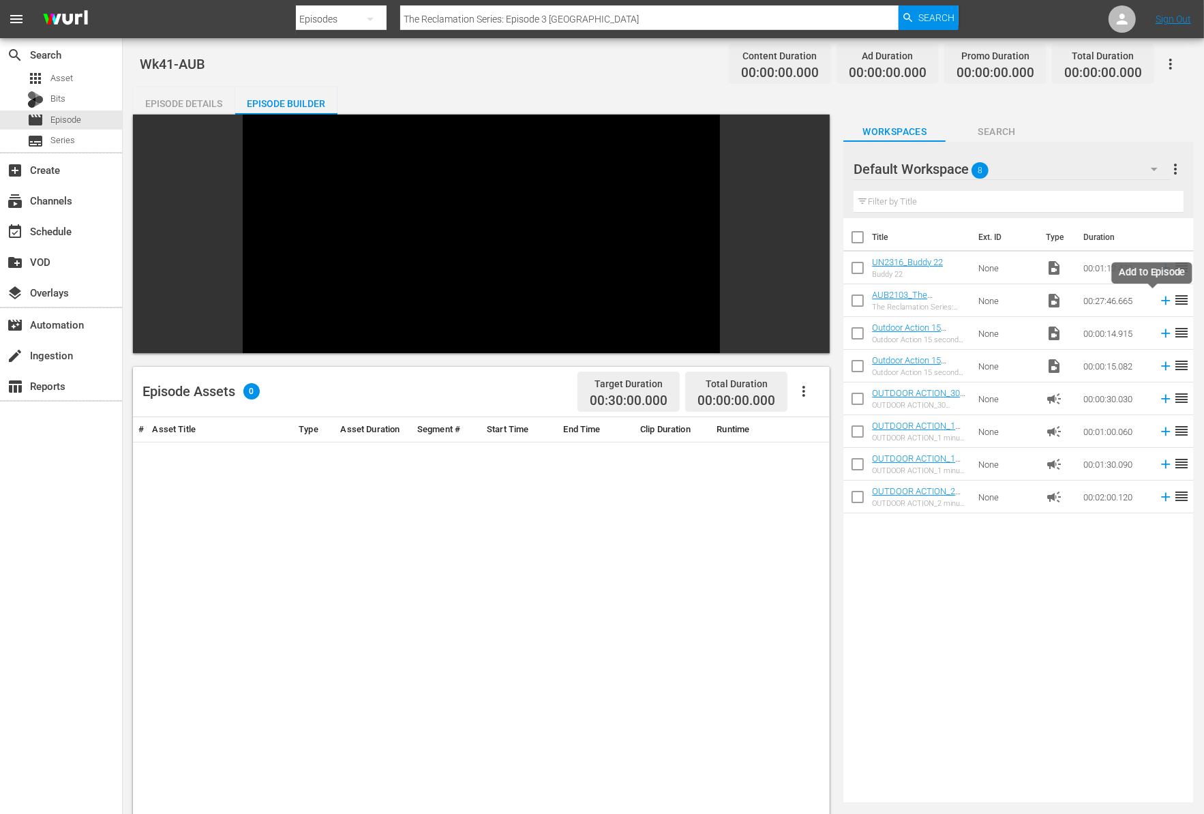
click at [1158, 305] on icon at bounding box center [1165, 300] width 15 height 15
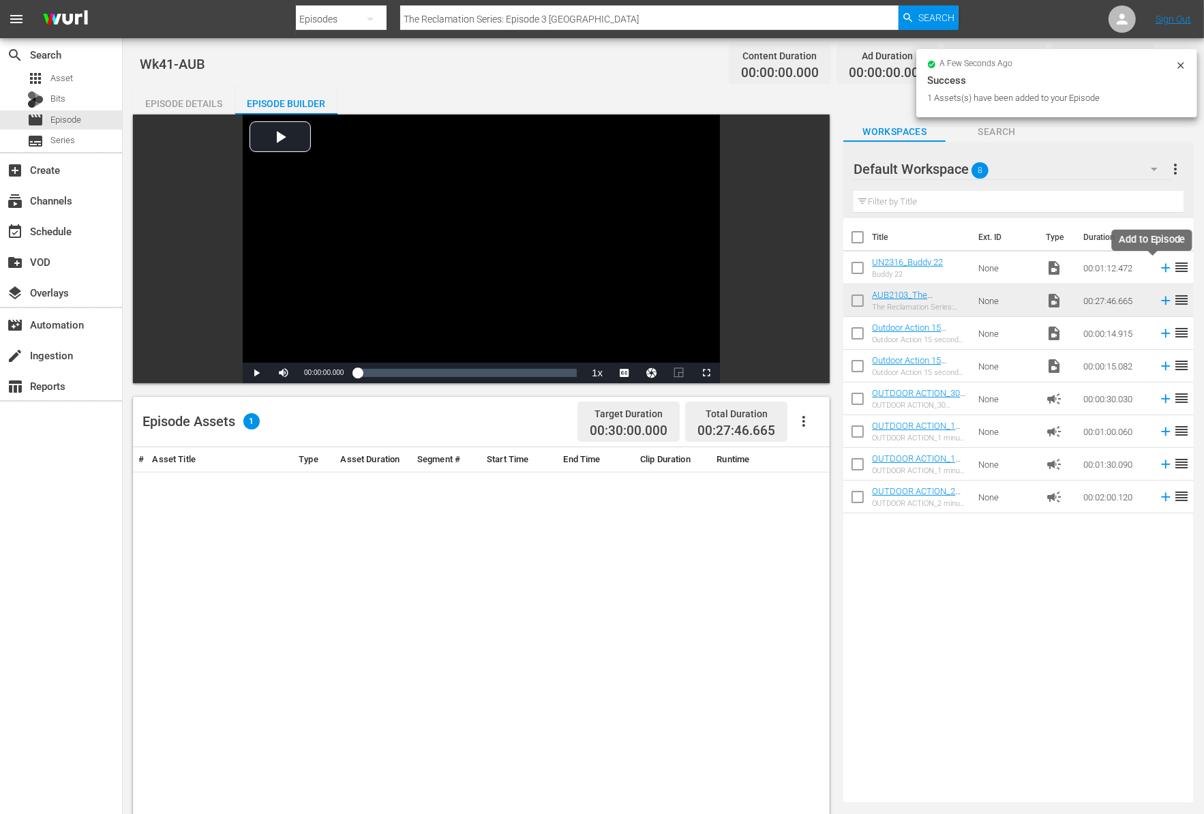
click at [1161, 265] on icon at bounding box center [1165, 268] width 9 height 9
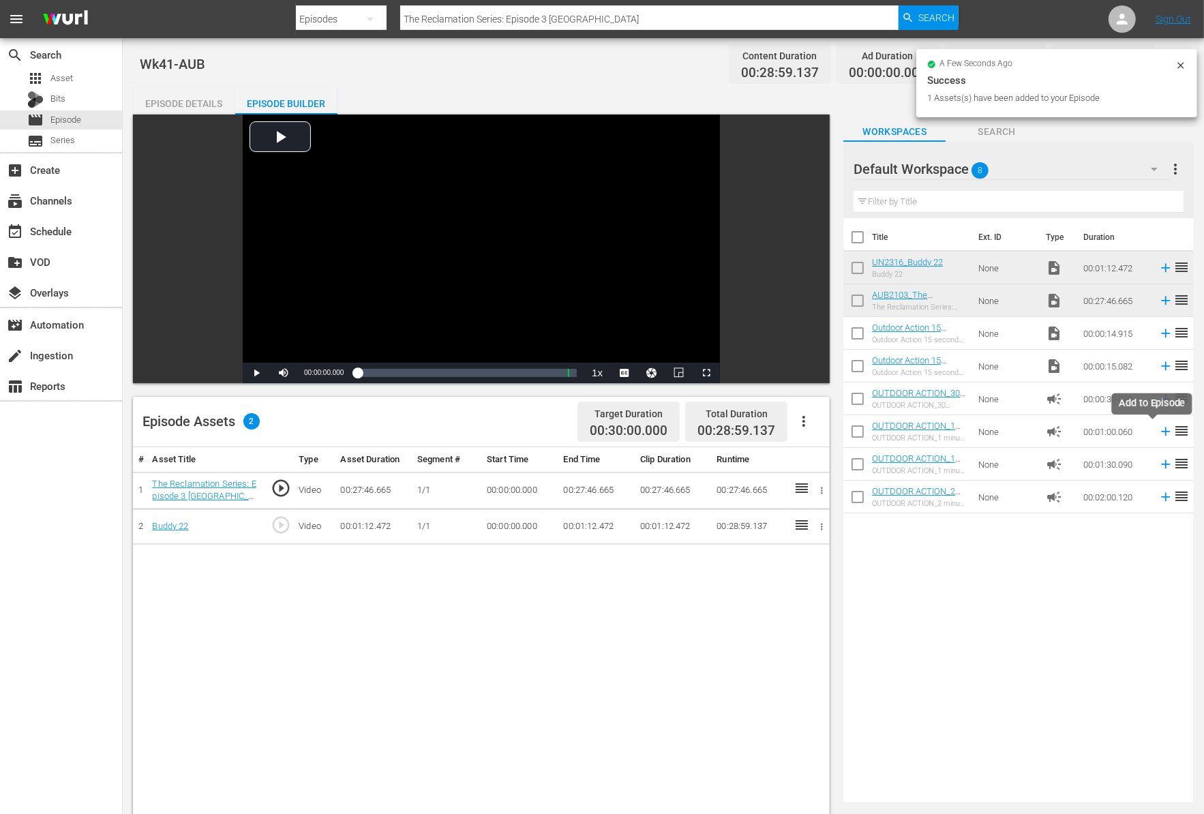
click at [1158, 432] on icon at bounding box center [1165, 431] width 15 height 15
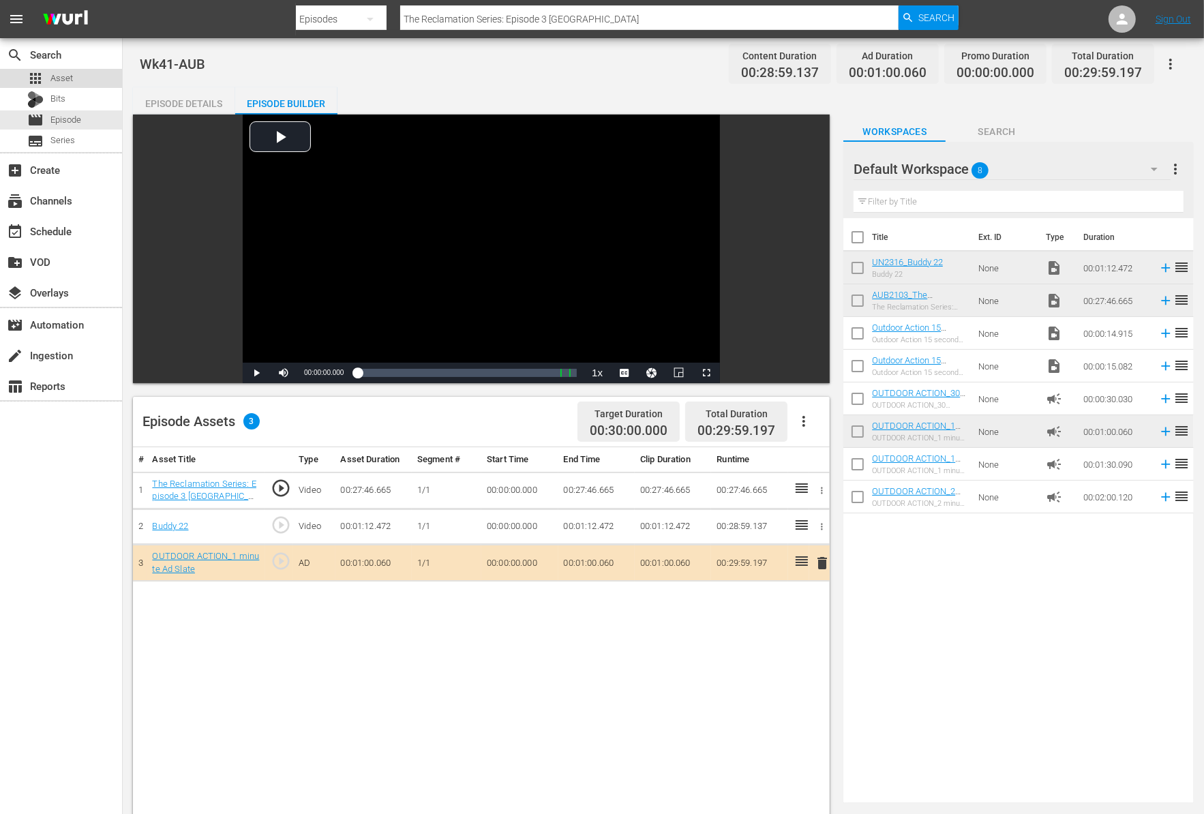
click at [48, 75] on div "apps Asset" at bounding box center [50, 78] width 46 height 19
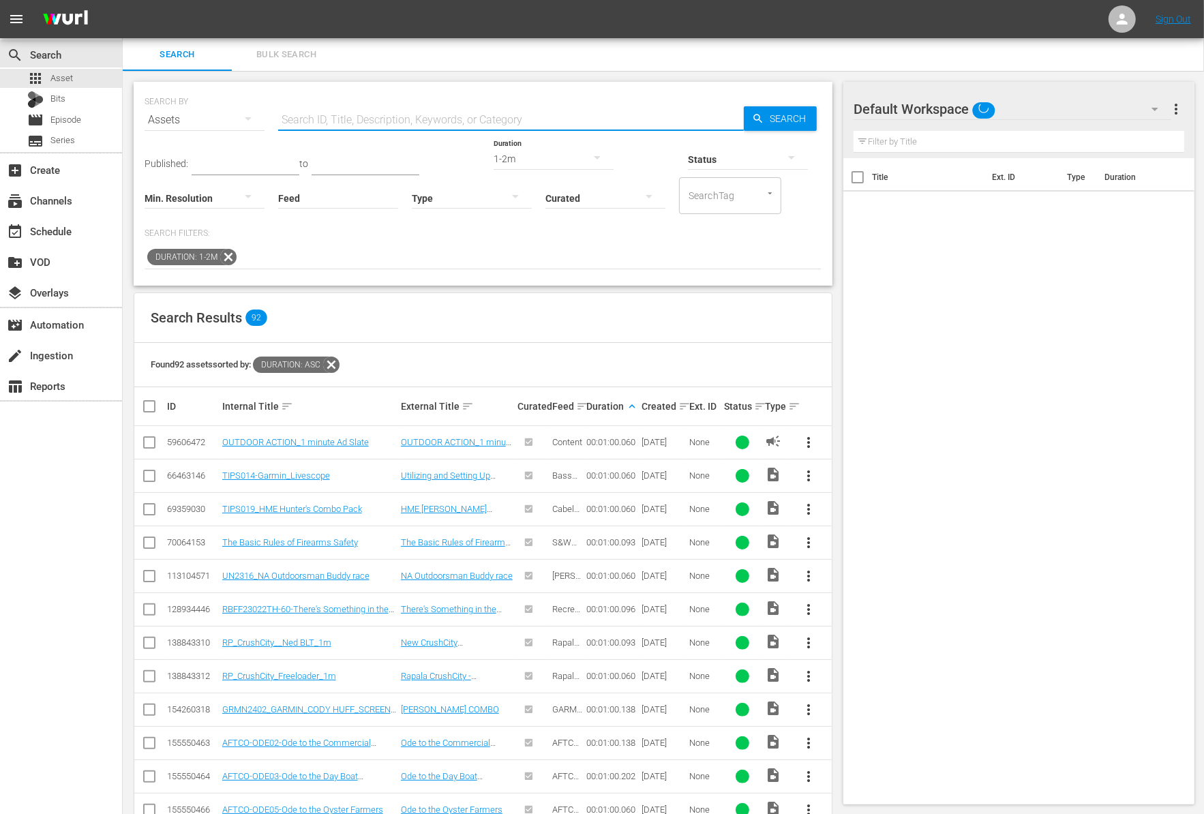
click at [335, 123] on input "text" at bounding box center [511, 120] width 466 height 33
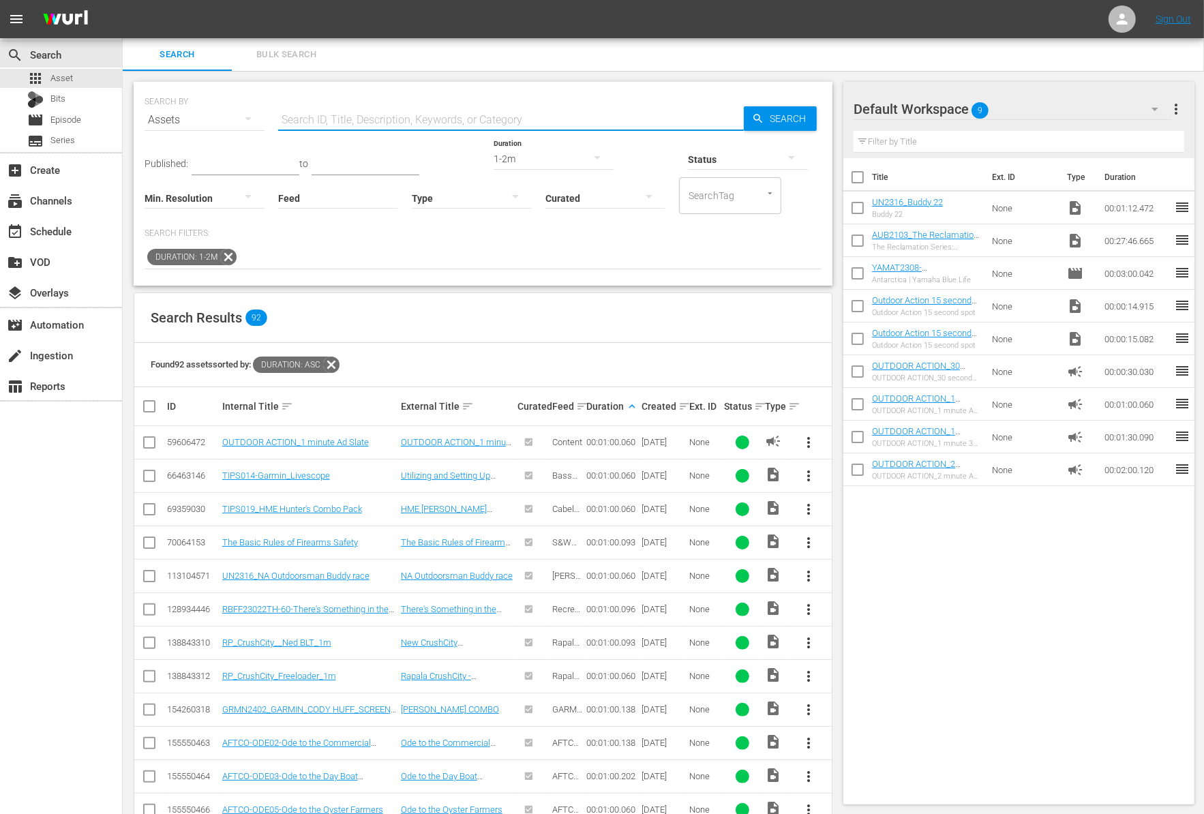
click at [224, 262] on icon at bounding box center [228, 257] width 18 height 18
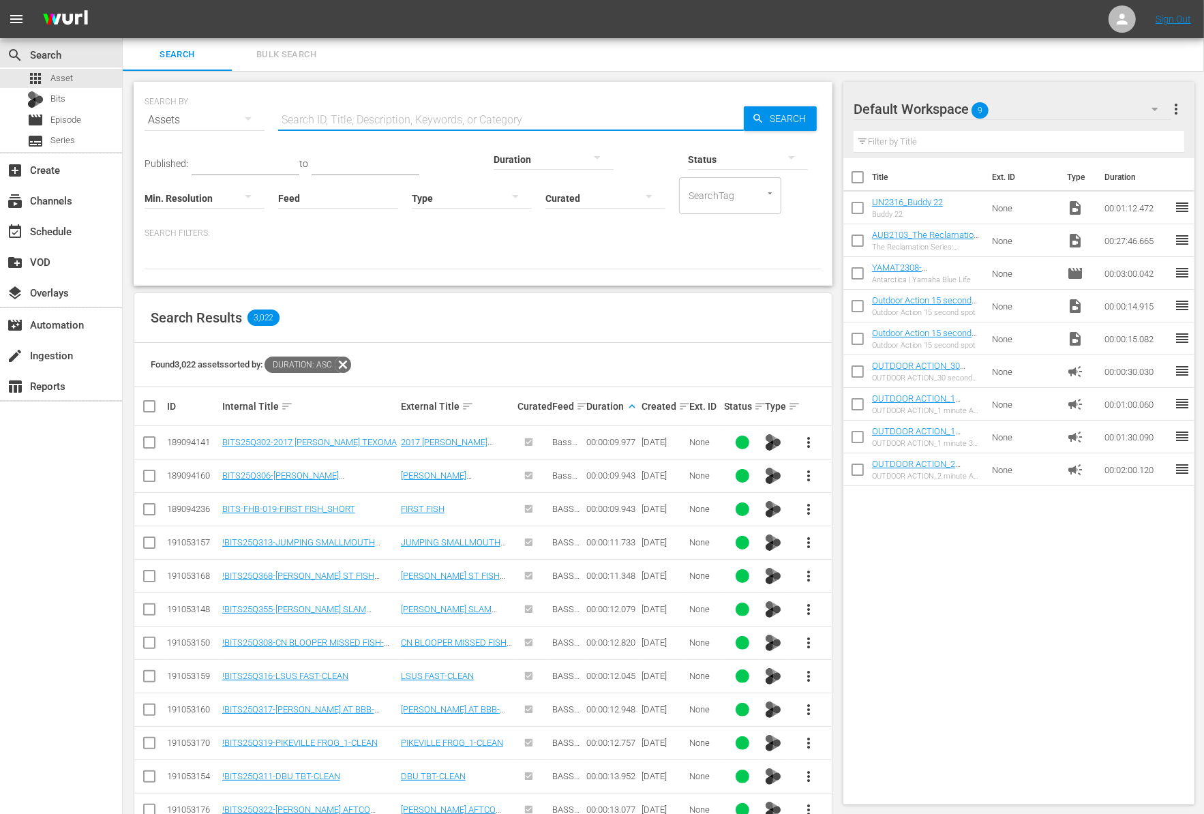
click at [354, 110] on input "text" at bounding box center [511, 120] width 466 height 33
paste input "Lake Mohave"
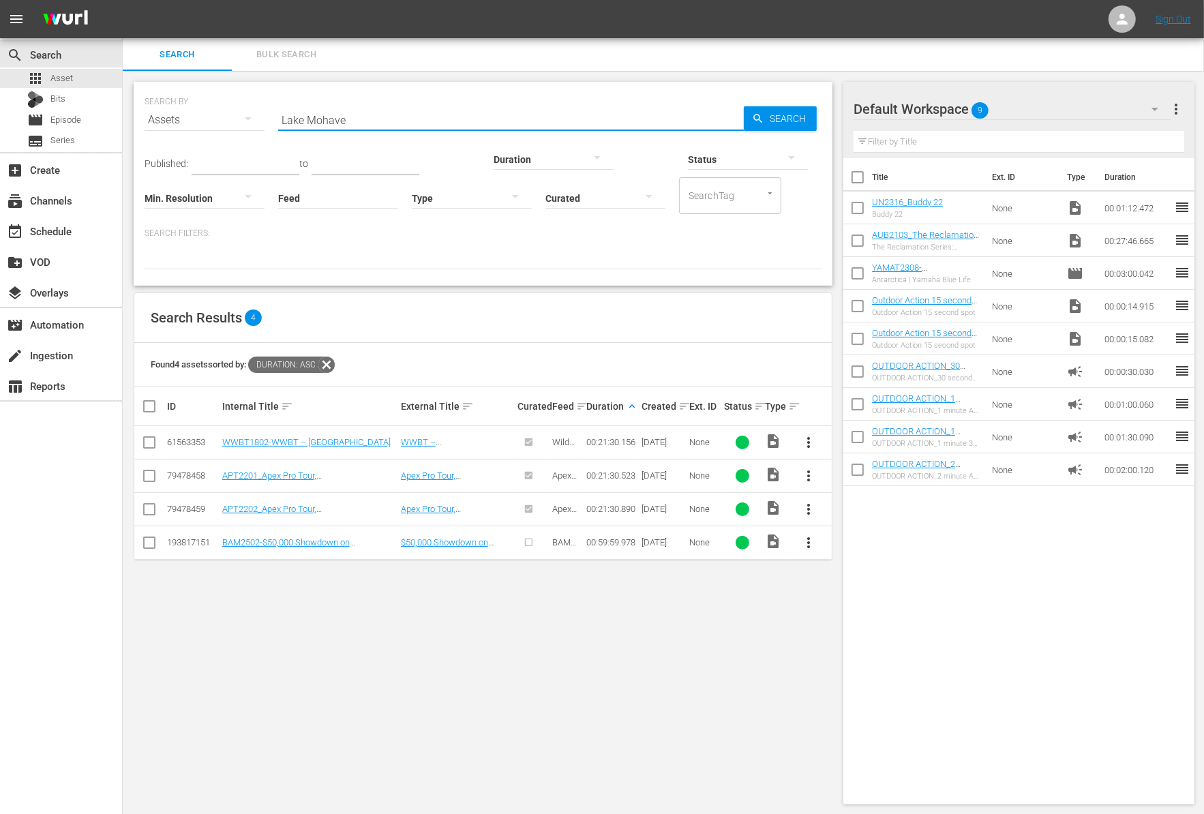
click at [861, 209] on input "checkbox" at bounding box center [857, 210] width 29 height 29
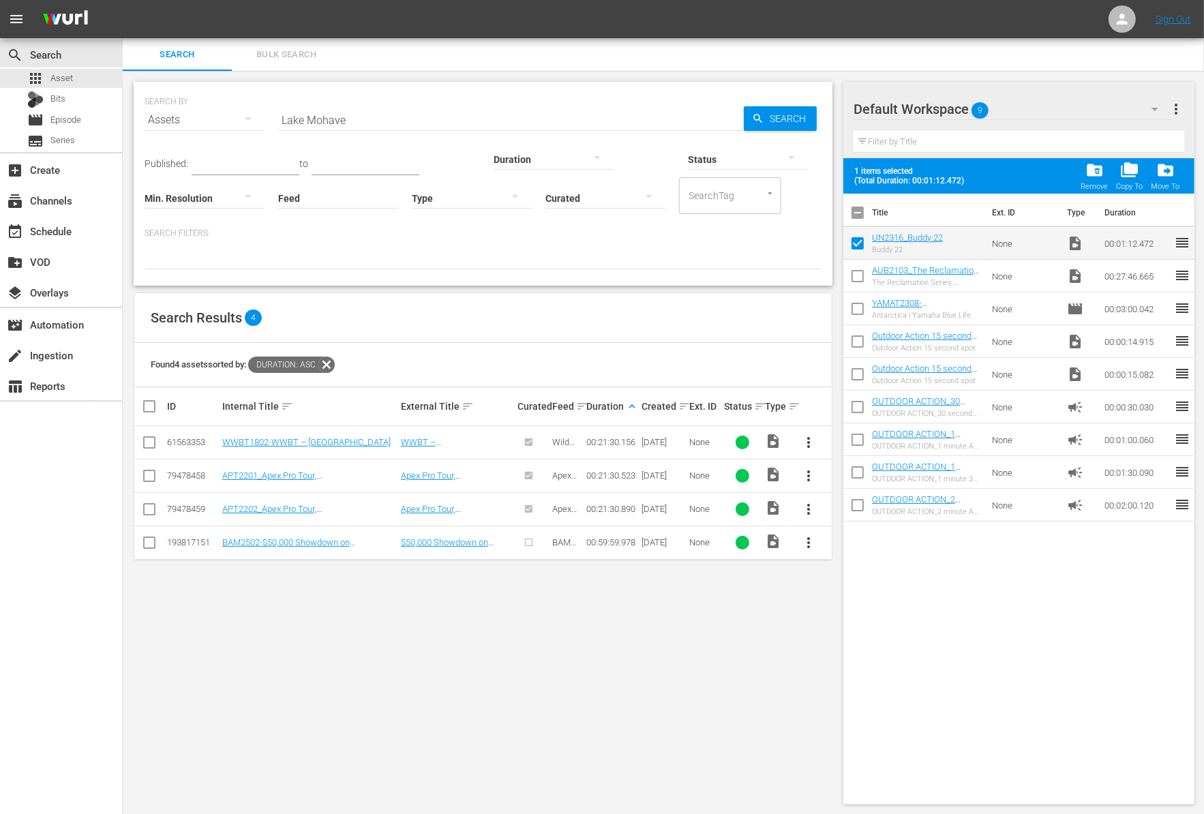
click at [859, 279] on input "checkbox" at bounding box center [857, 278] width 29 height 29
click at [859, 314] on input "checkbox" at bounding box center [857, 311] width 29 height 29
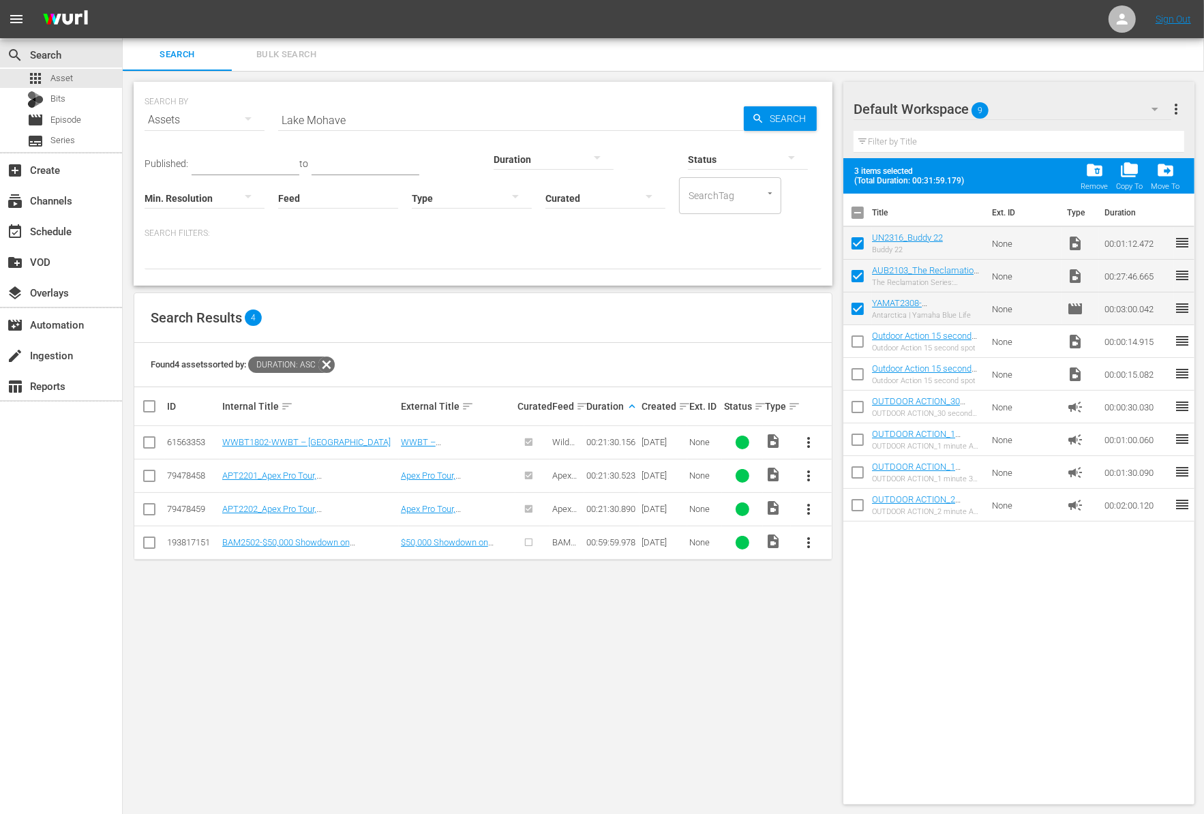
click at [859, 305] on input "checkbox" at bounding box center [857, 311] width 29 height 29
click at [1097, 175] on span "folder_delete" at bounding box center [1094, 170] width 18 height 18
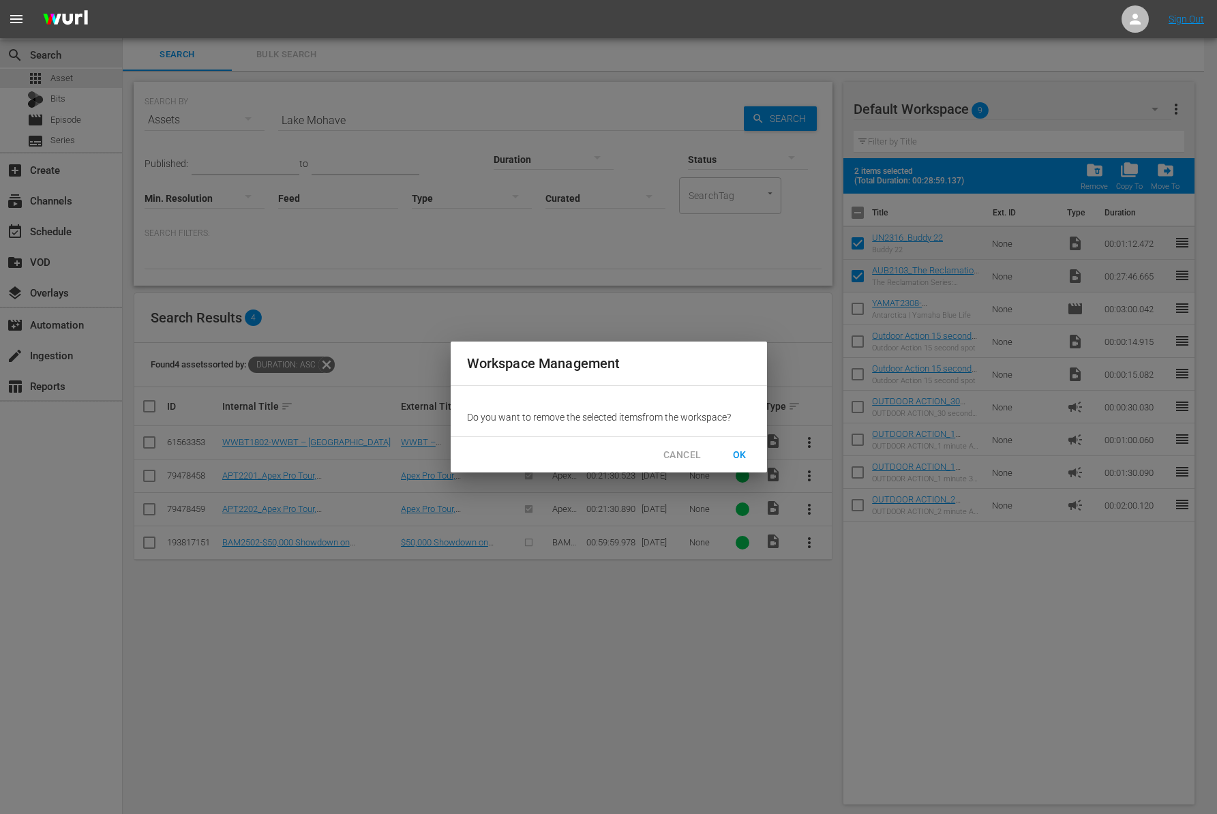
click at [737, 458] on span "OK" at bounding box center [740, 454] width 22 height 17
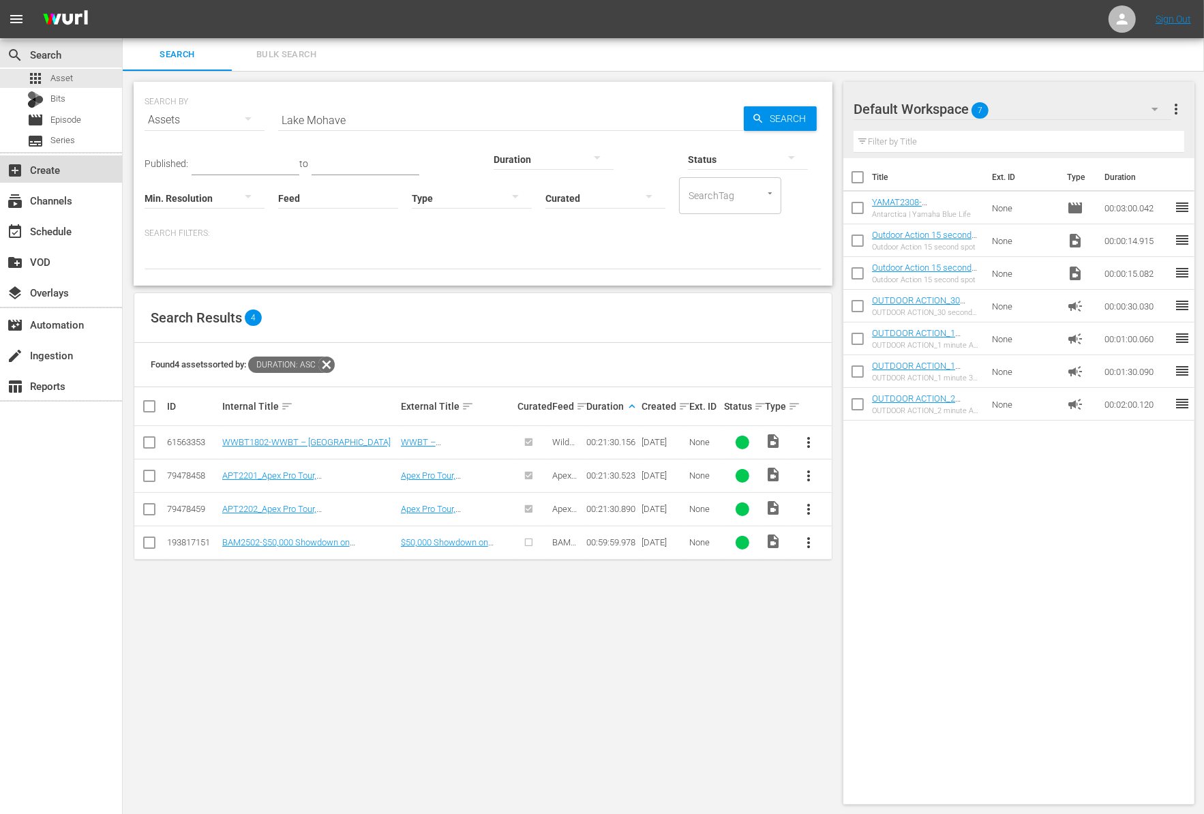
click at [54, 174] on div "add_box Create" at bounding box center [38, 168] width 76 height 12
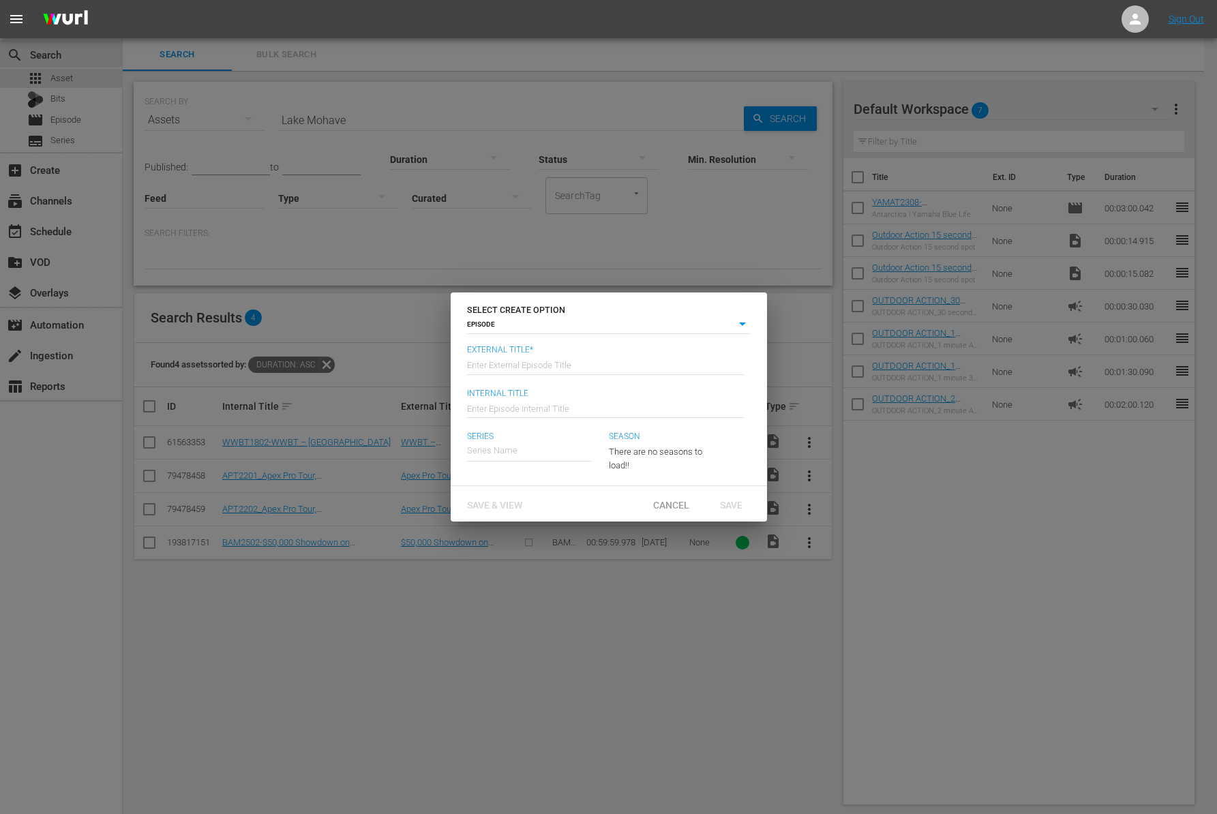
click at [543, 376] on input "text" at bounding box center [605, 364] width 277 height 33
click at [607, 371] on input "BAM Pro Tour - v" at bounding box center [605, 364] width 277 height 33
paste input "Lake Mohave"
click at [543, 521] on div "BAM Super 60 Pro Tour" at bounding box center [521, 521] width 89 height 33
click at [730, 506] on span "Save" at bounding box center [731, 504] width 44 height 11
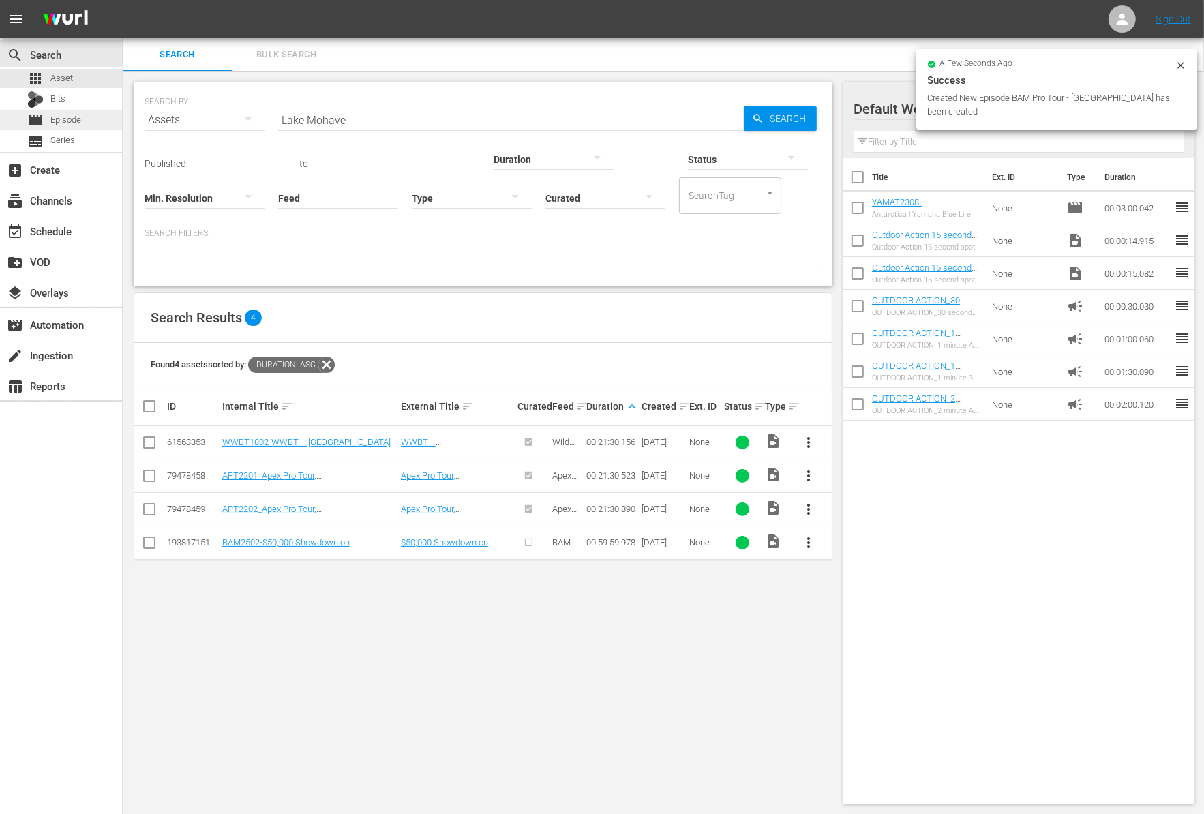
click at [82, 117] on div "movie Episode" at bounding box center [61, 119] width 122 height 19
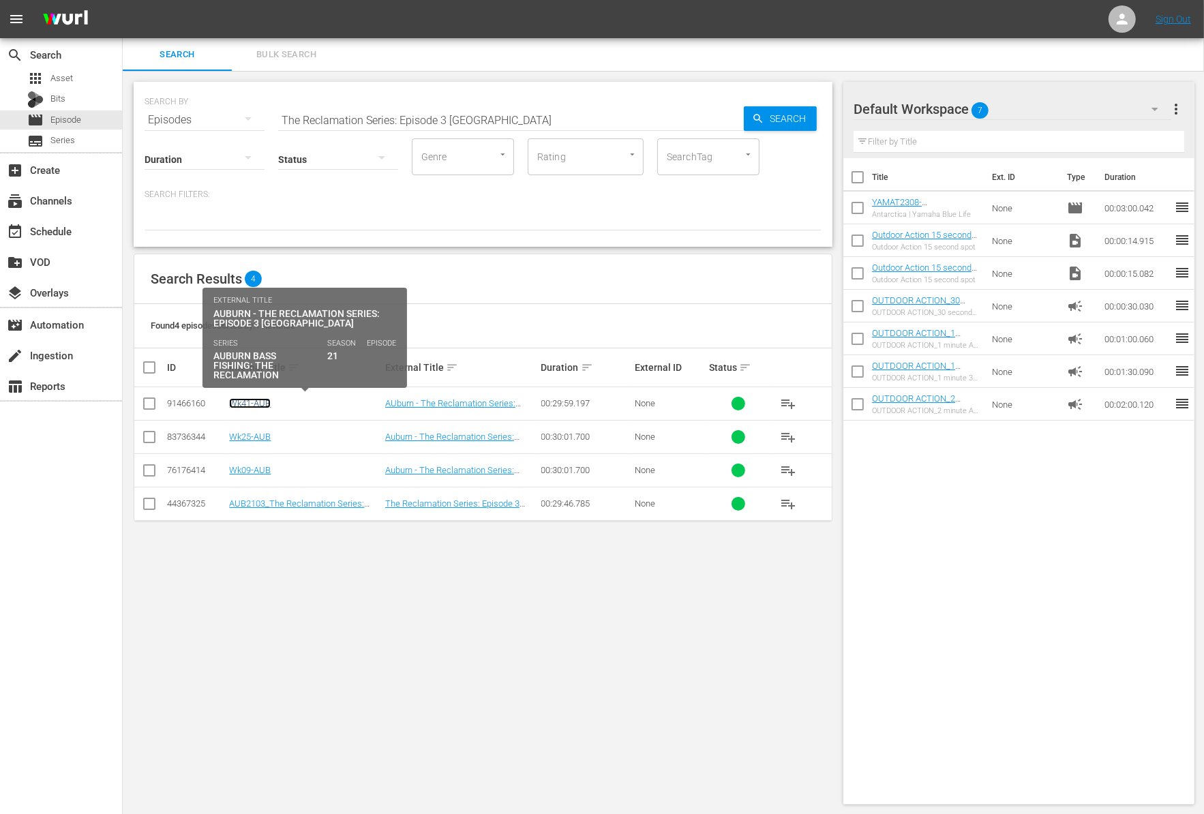
click at [262, 403] on link "Wk41-AUB" at bounding box center [250, 403] width 42 height 10
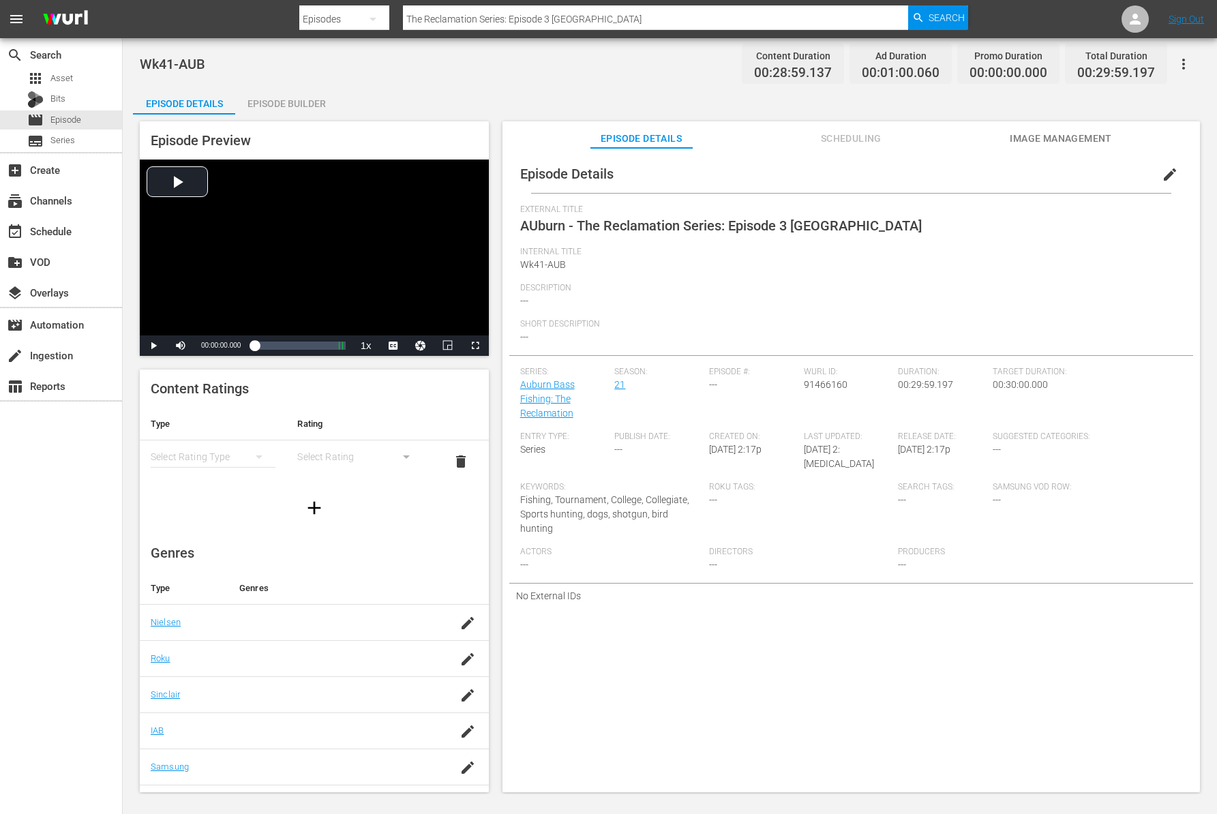
click at [311, 104] on div "Episode Builder" at bounding box center [286, 103] width 102 height 33
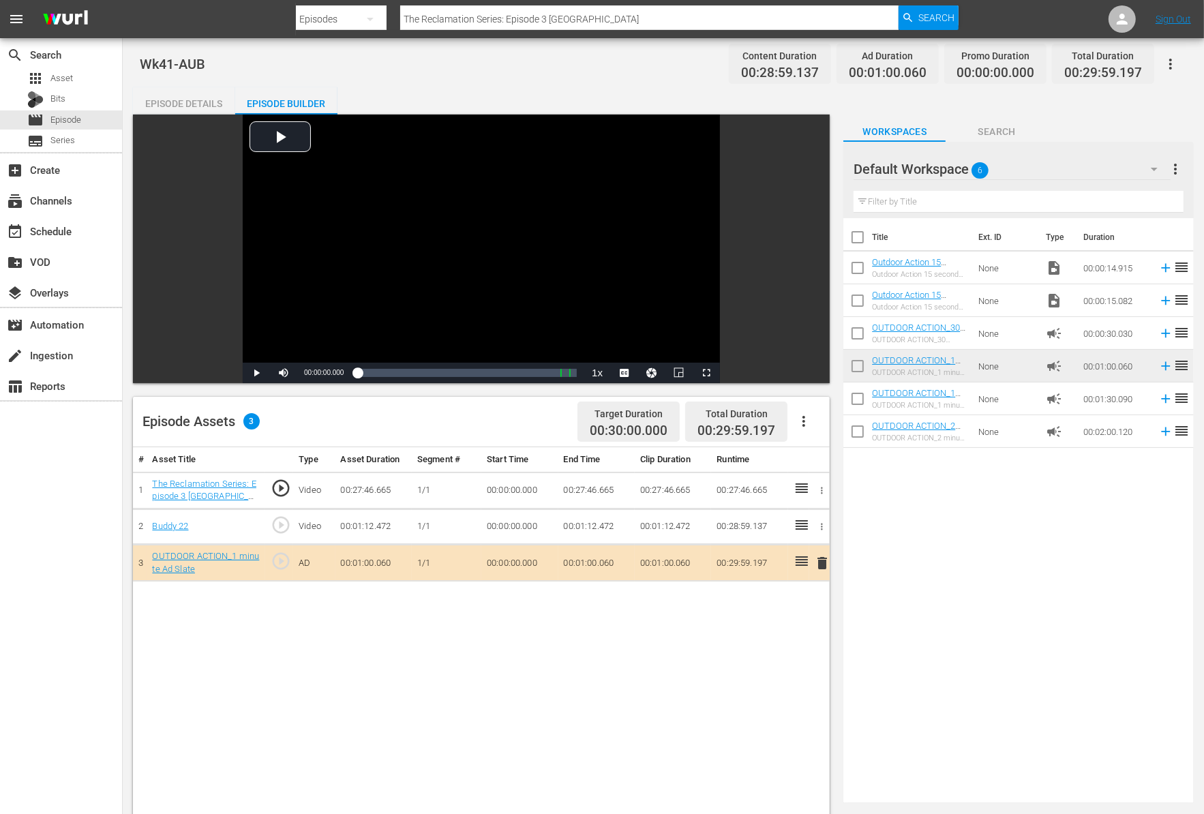
click at [193, 101] on div "Episode Details" at bounding box center [184, 103] width 102 height 33
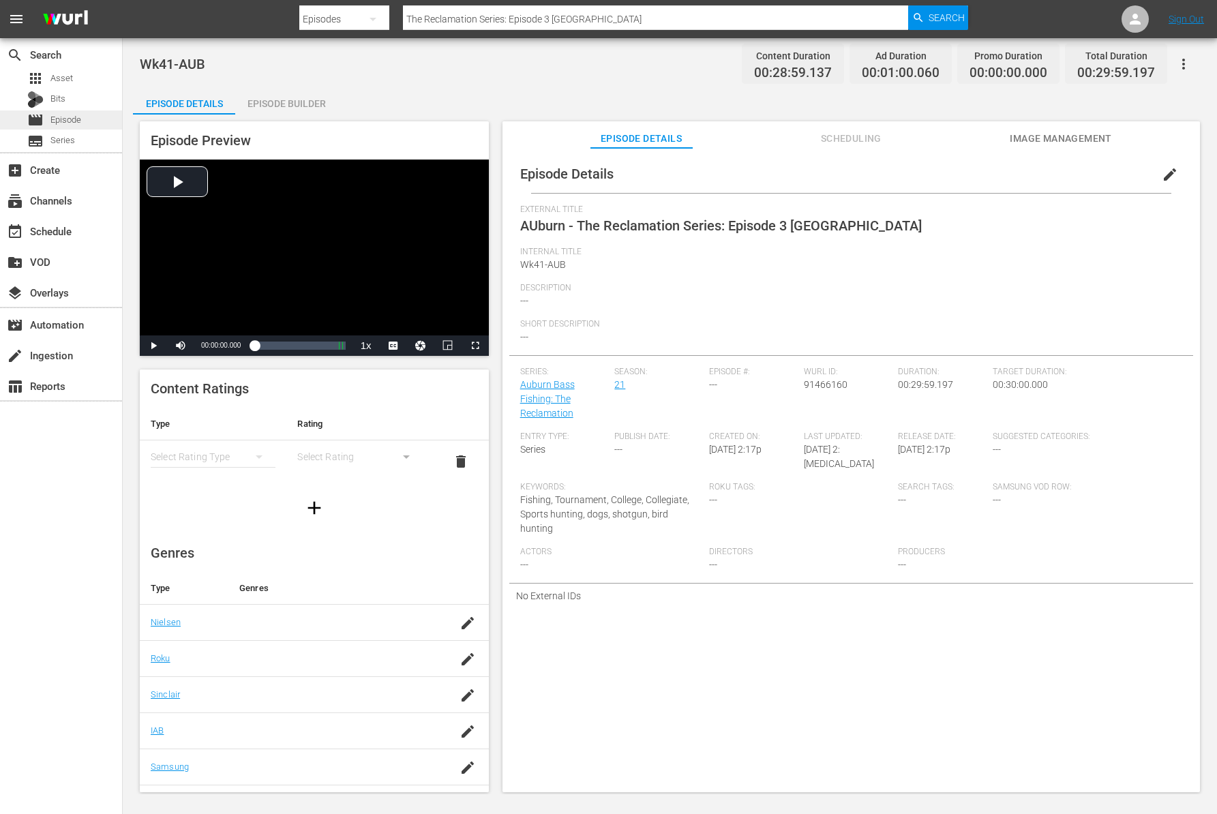
click at [72, 117] on span "Episode" at bounding box center [65, 120] width 31 height 14
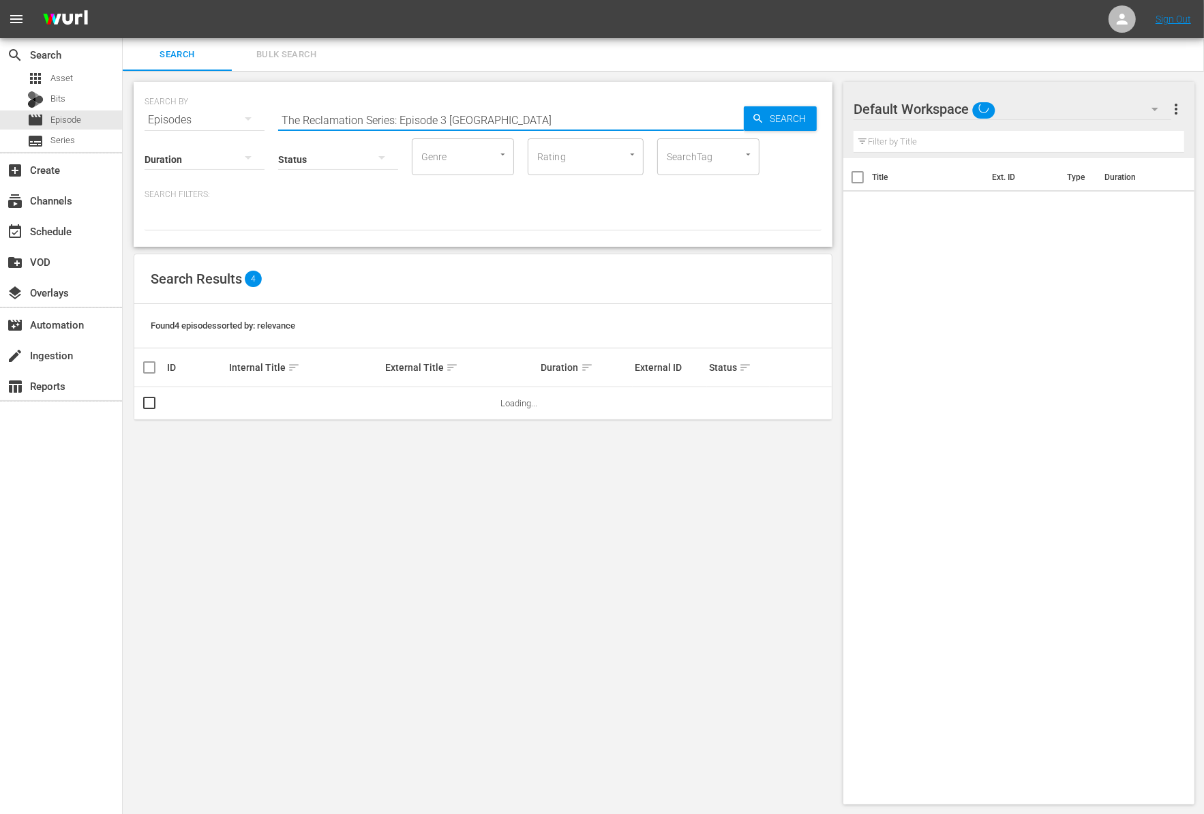
click at [493, 106] on input "The Reclamation Series: Episode 3 Lake Cumberland" at bounding box center [511, 120] width 466 height 33
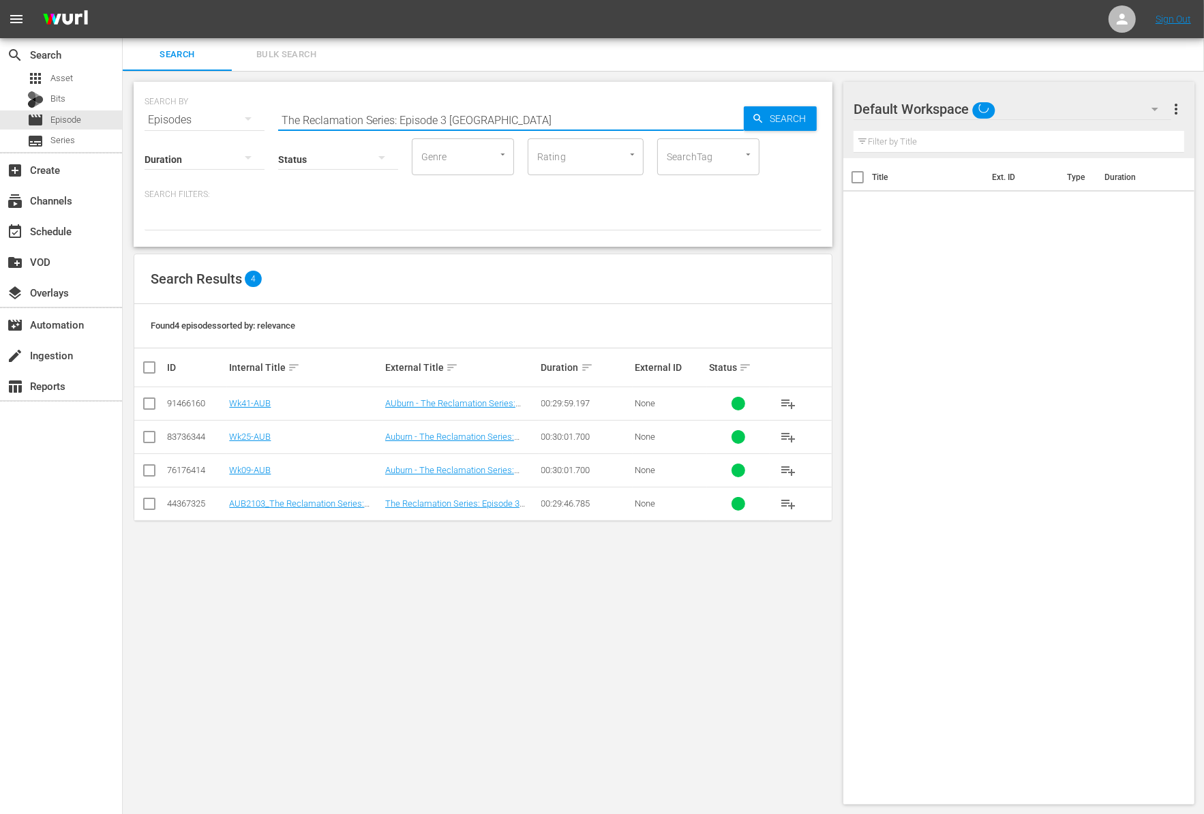
paste input "Lake Mohave"
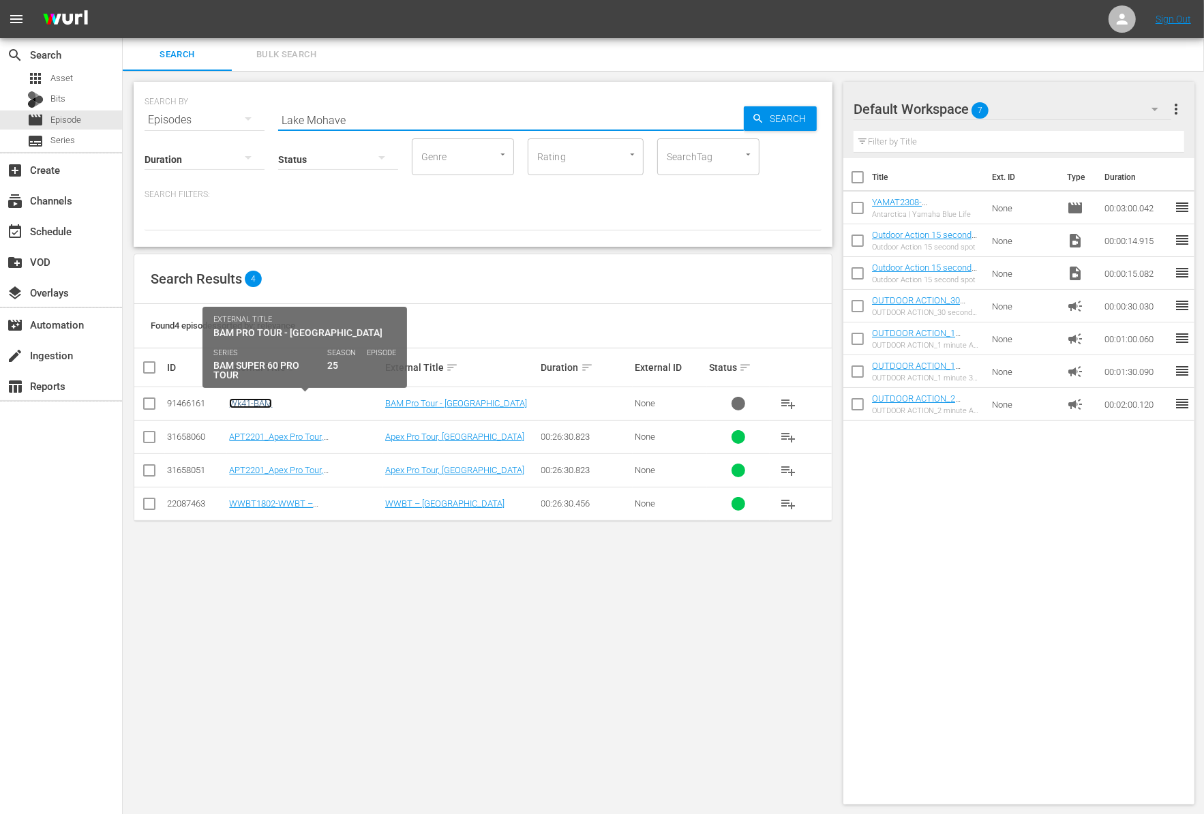
click at [254, 401] on link "Wk41-BAM" at bounding box center [250, 403] width 43 height 10
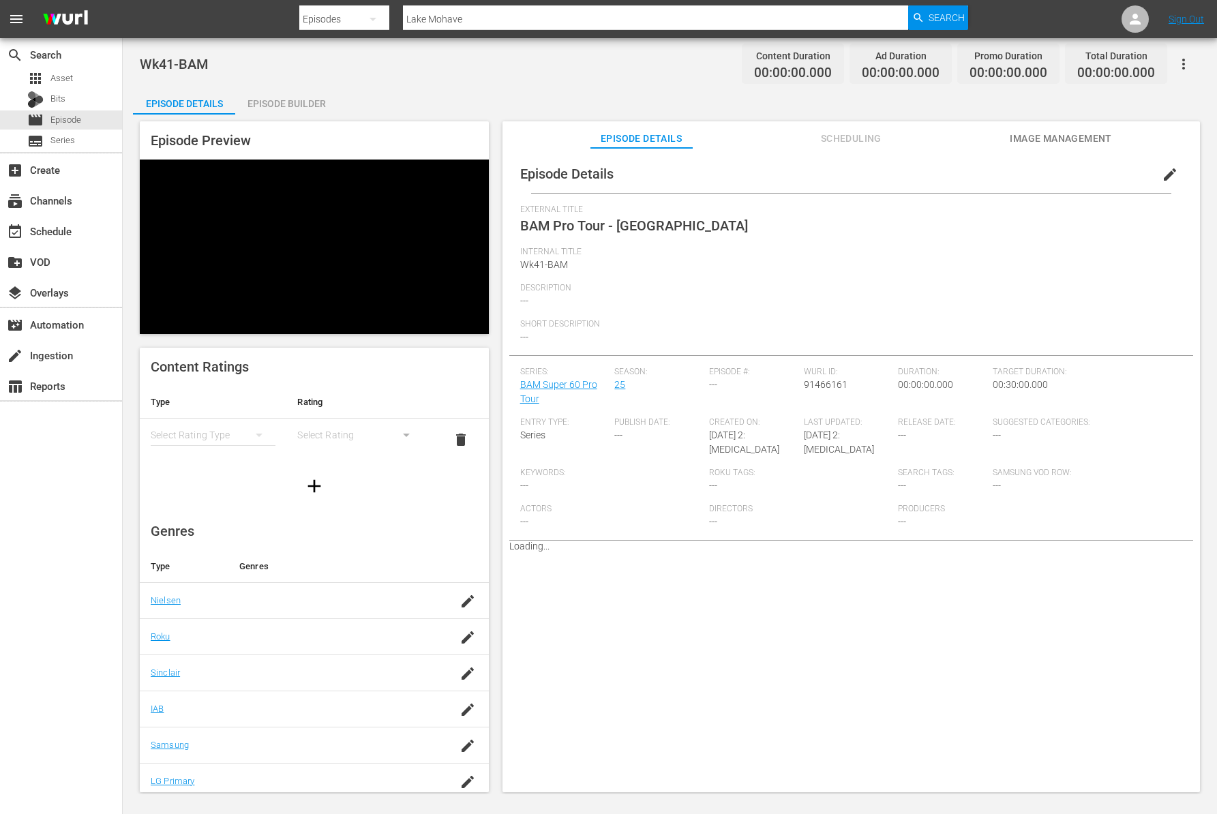
click at [290, 104] on div "Episode Builder" at bounding box center [286, 103] width 102 height 33
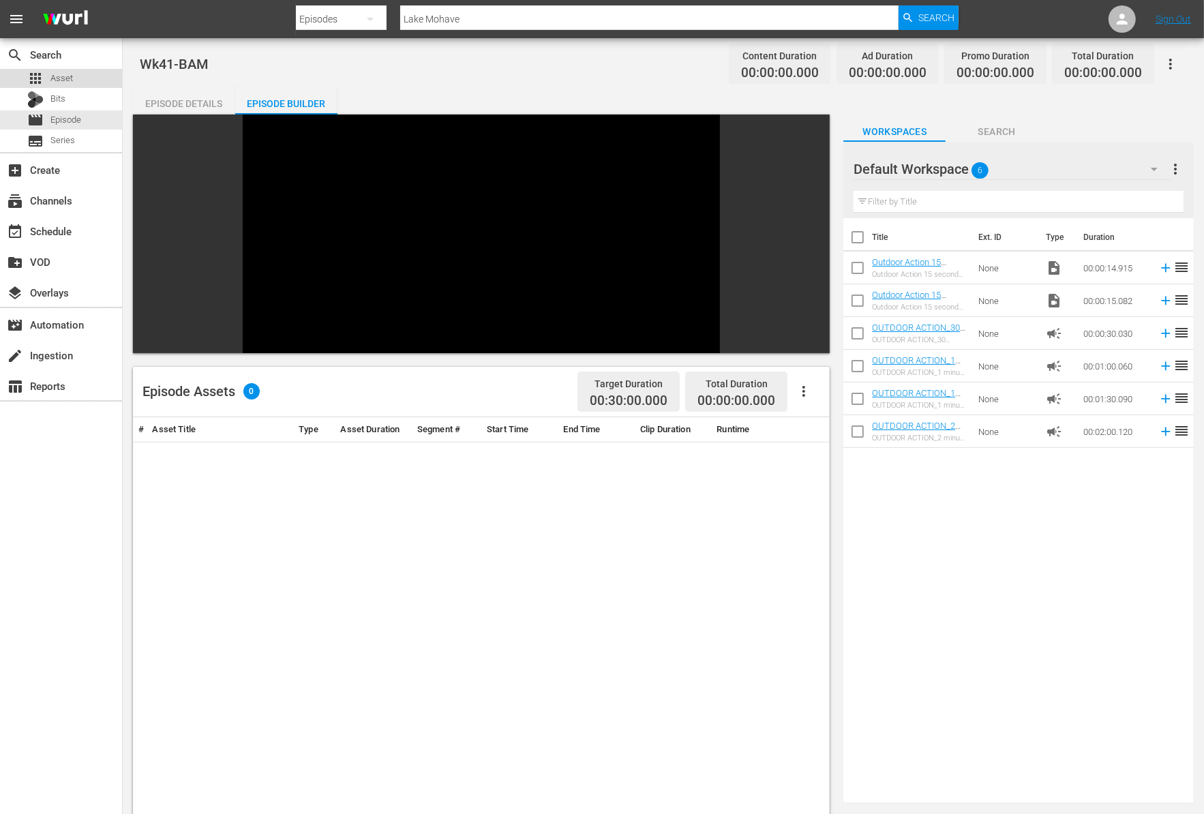
click at [64, 74] on span "Asset" at bounding box center [61, 79] width 22 height 14
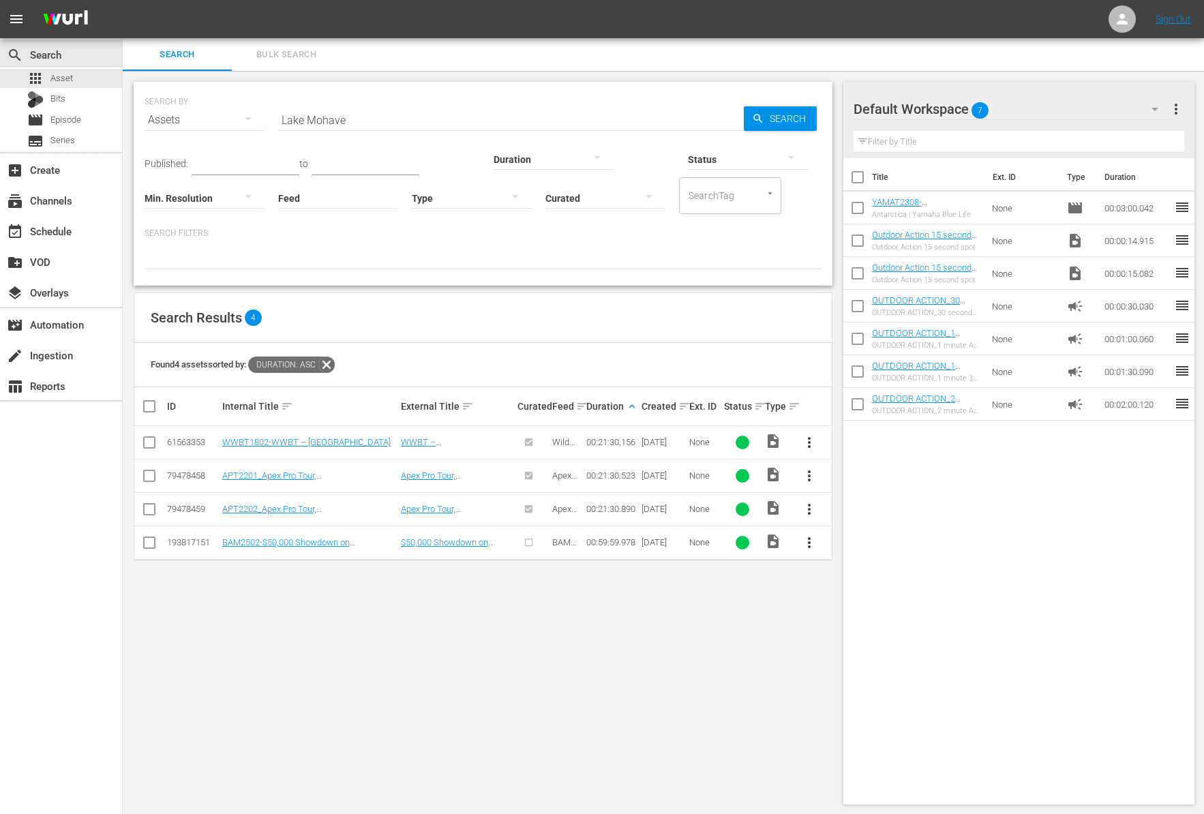
click at [797, 545] on button "more_vert" at bounding box center [809, 542] width 33 height 33
click at [860, 585] on div "Workspace" at bounding box center [882, 579] width 93 height 33
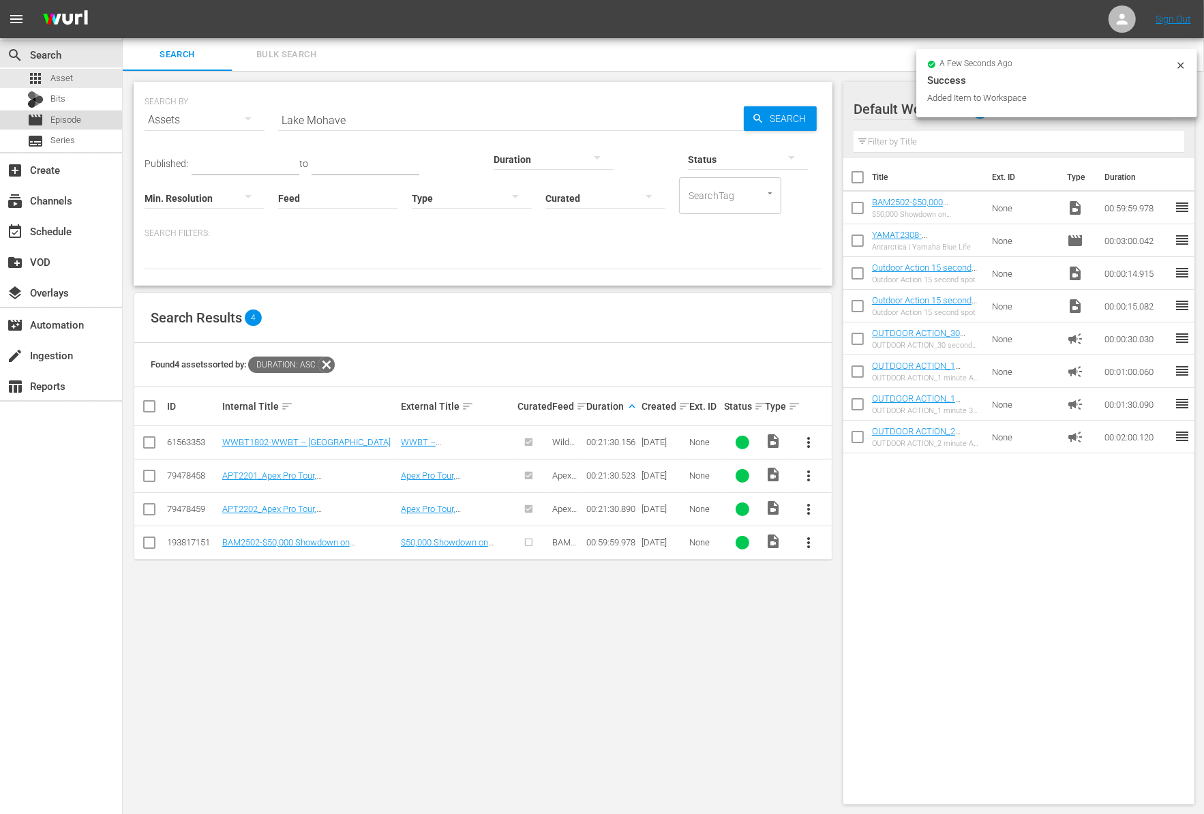
click at [68, 125] on span "Episode" at bounding box center [65, 120] width 31 height 14
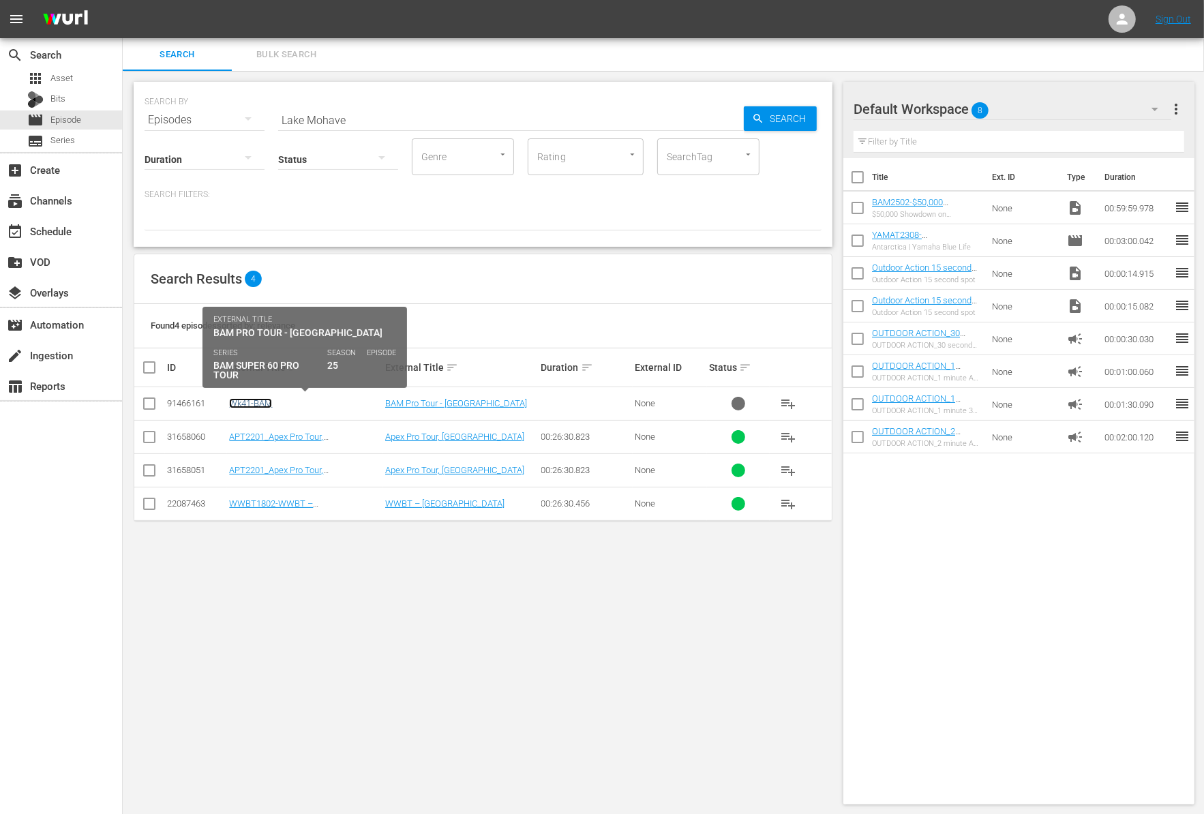
click at [258, 402] on link "Wk41-BAM" at bounding box center [250, 403] width 43 height 10
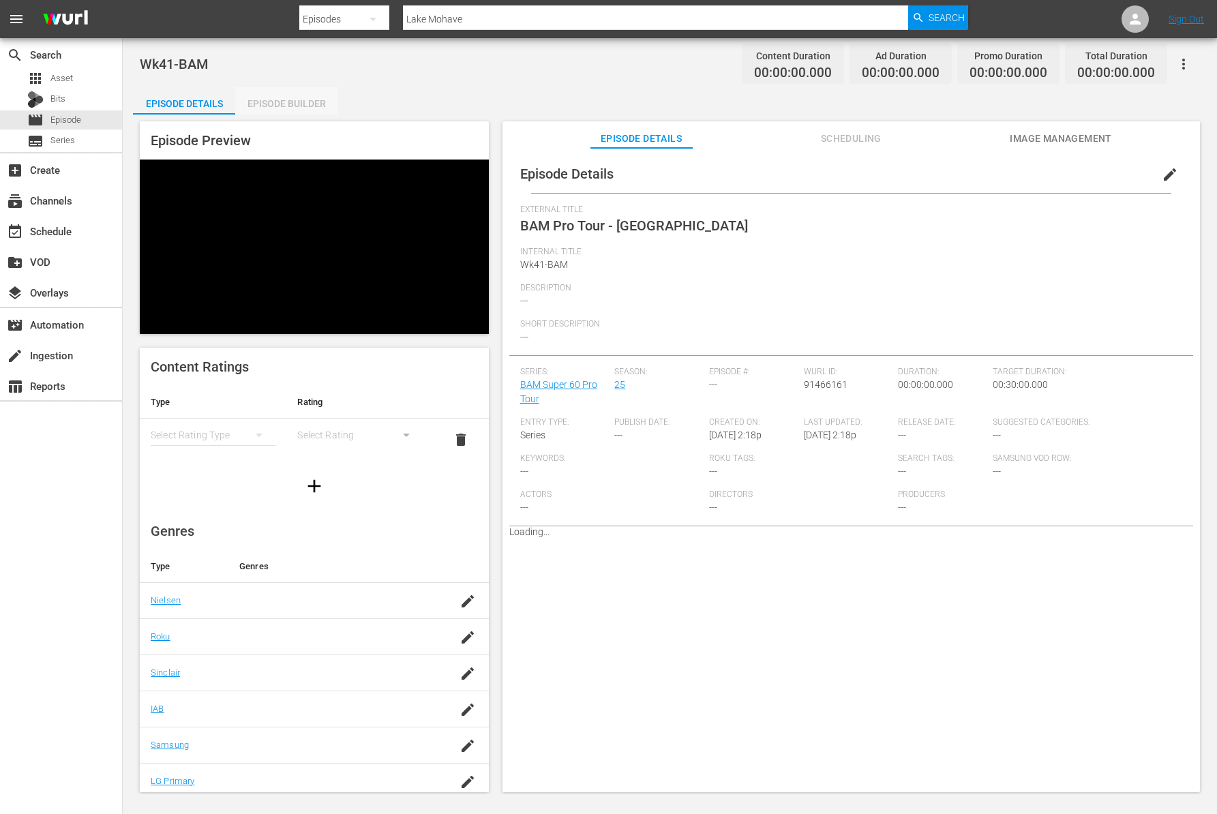
click at [299, 92] on div "Episode Builder" at bounding box center [286, 103] width 102 height 33
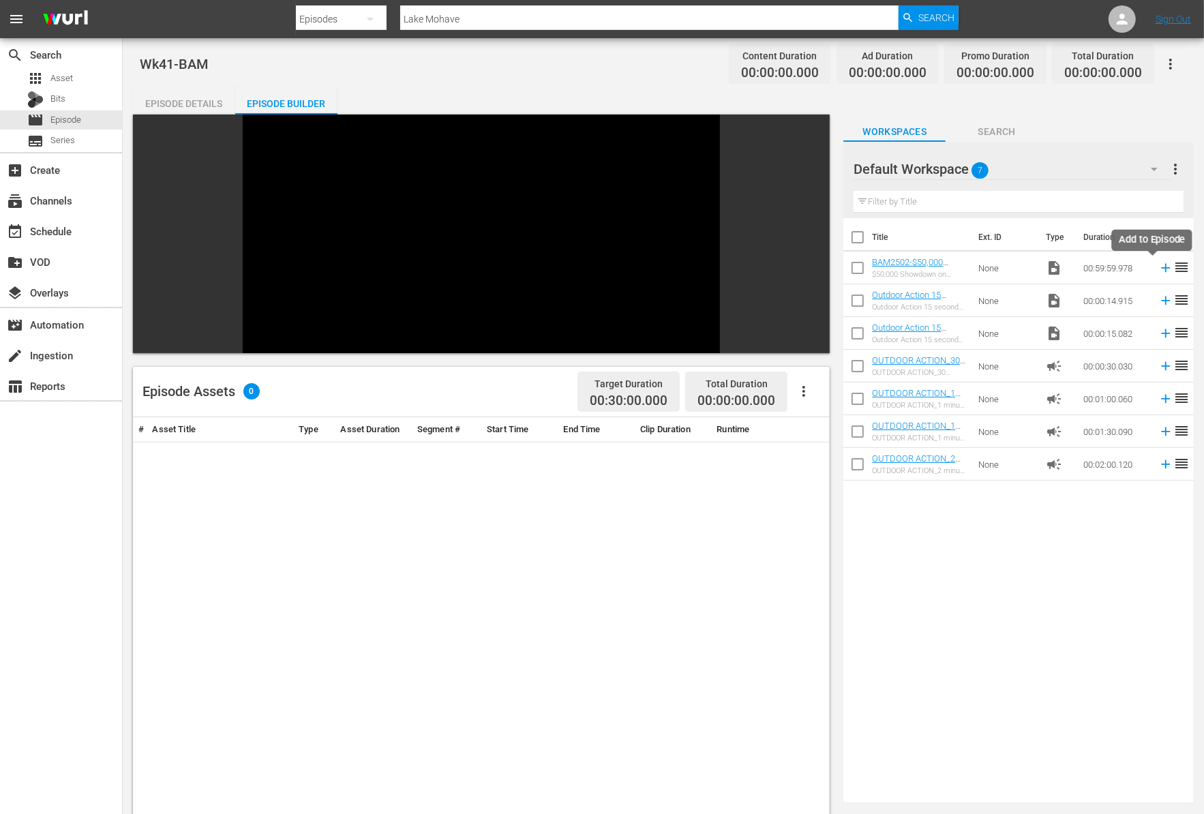
click at [1158, 268] on icon at bounding box center [1165, 267] width 15 height 15
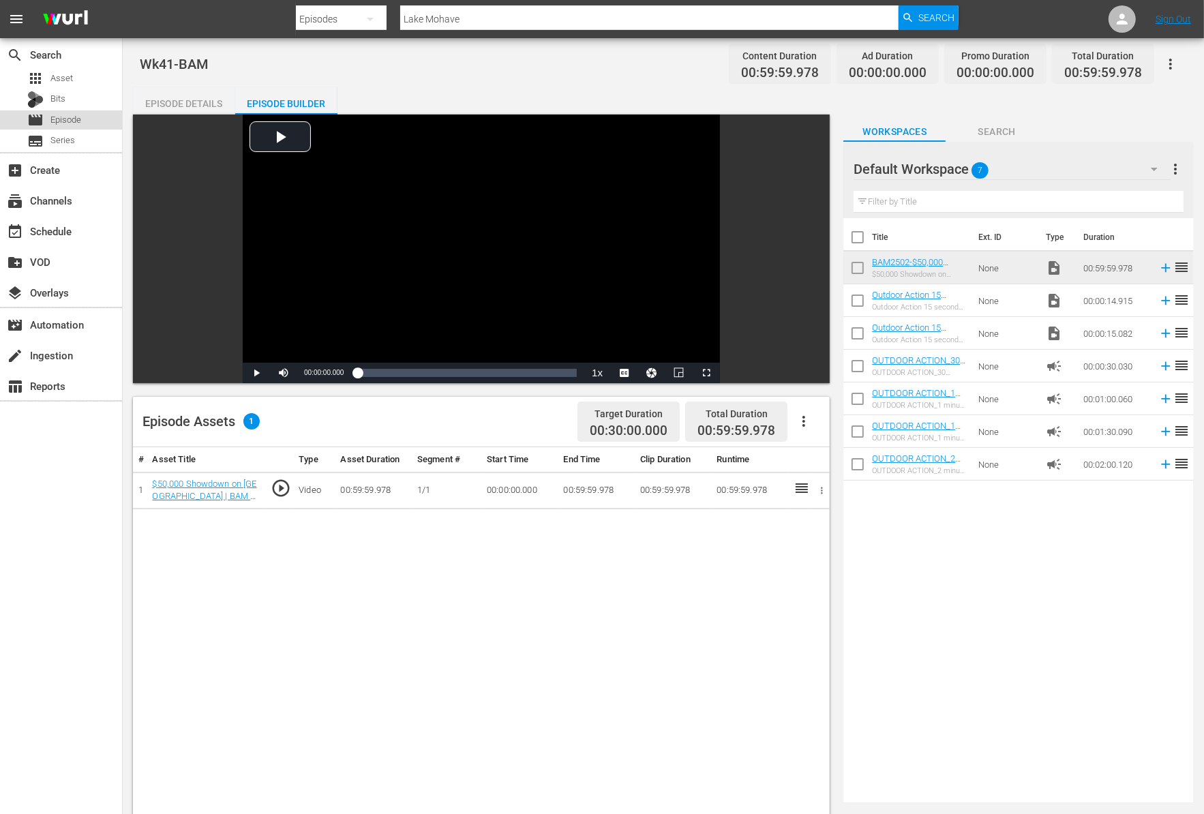
click at [70, 120] on span "Episode" at bounding box center [65, 120] width 31 height 14
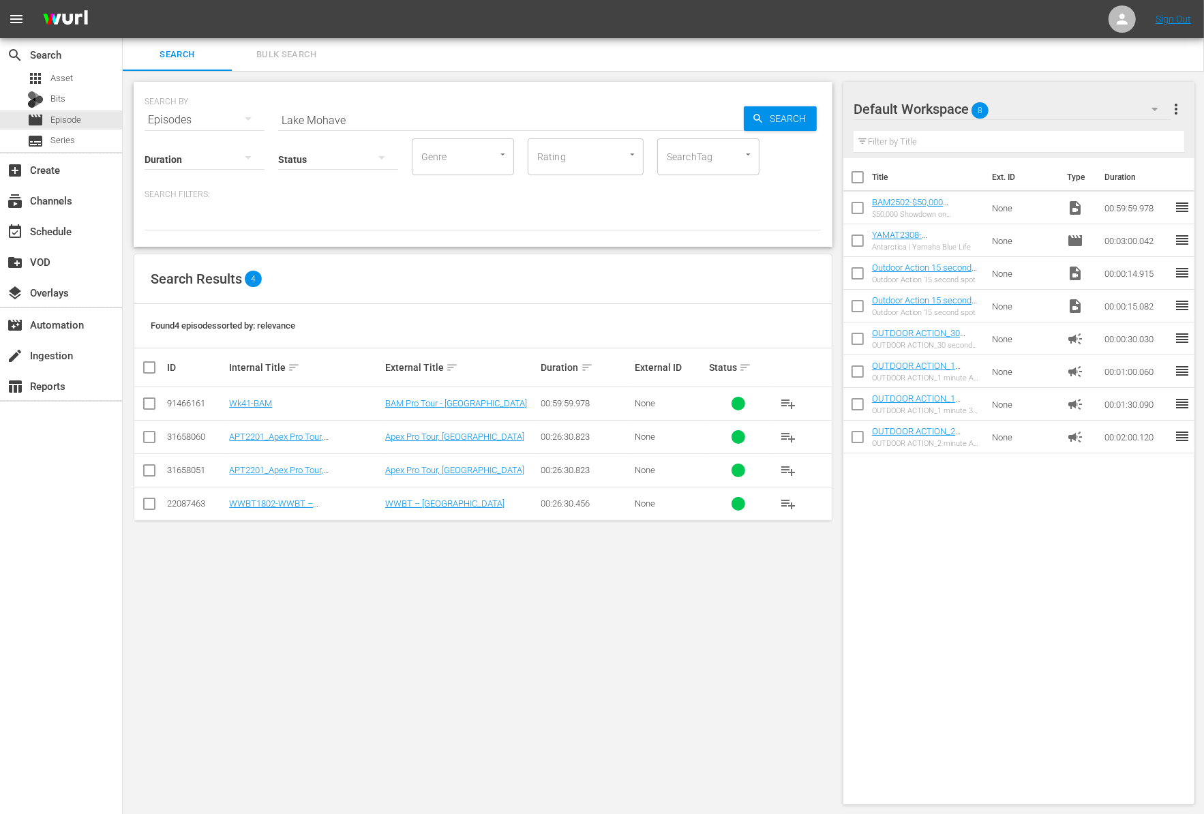
click at [424, 121] on input "Lake Mohave" at bounding box center [511, 120] width 466 height 33
paste input "AOY Central Region"
type input "AOY Central Region"
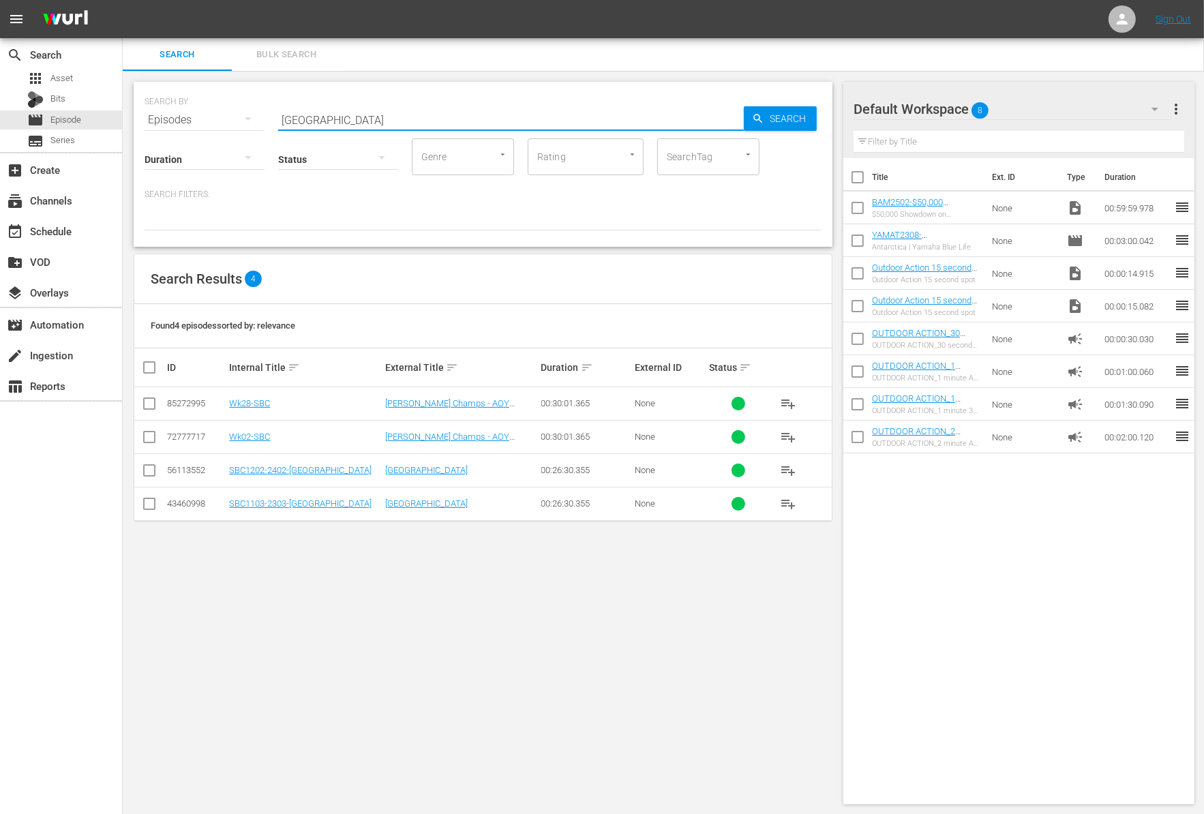
click at [851, 211] on input "checkbox" at bounding box center [857, 210] width 29 height 29
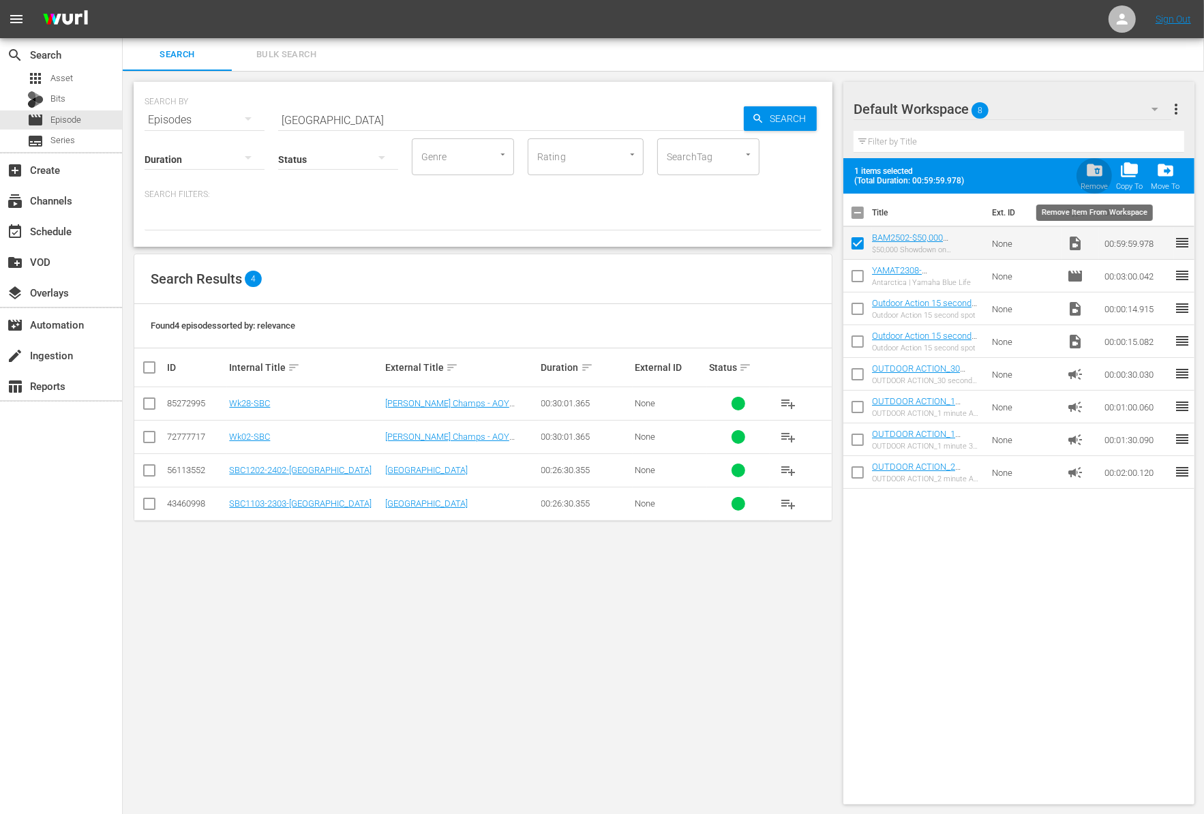
click at [1093, 170] on span "folder_delete" at bounding box center [1094, 170] width 18 height 18
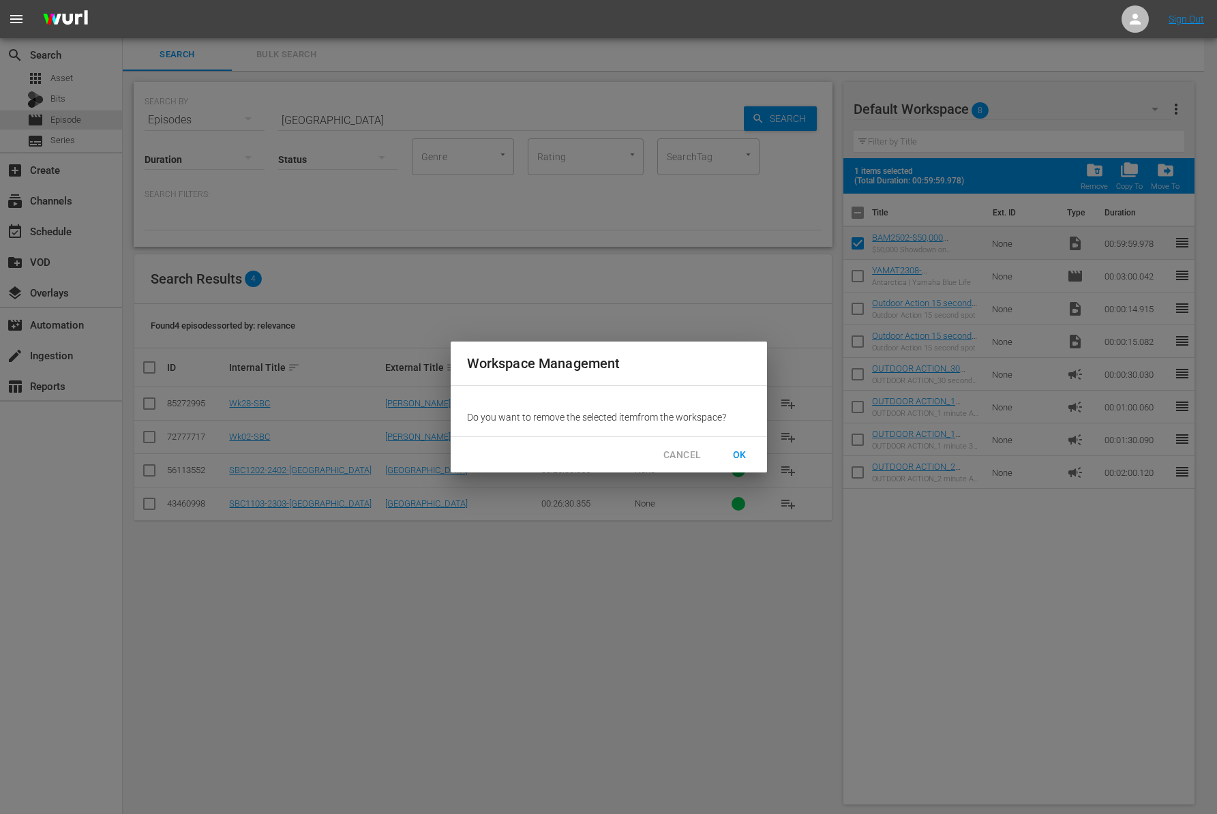
click at [746, 444] on button "OK" at bounding box center [740, 454] width 44 height 25
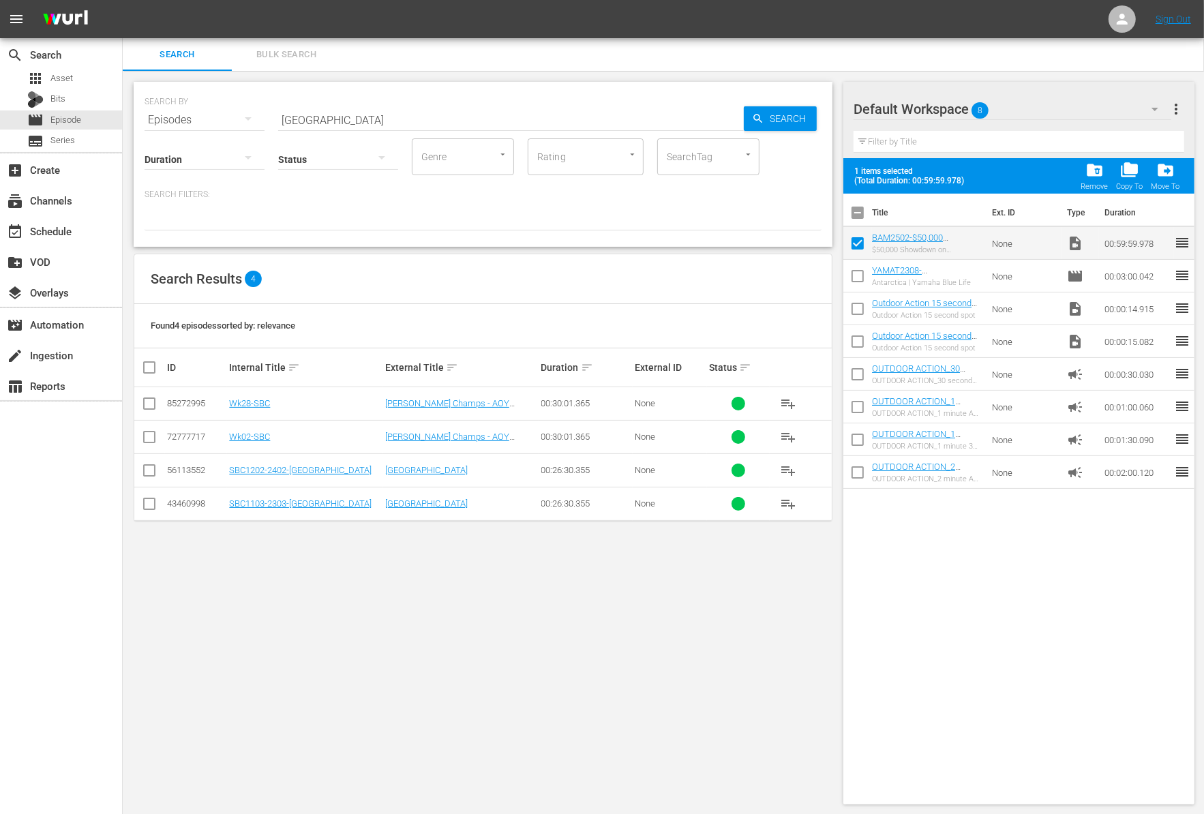
checkbox input "false"
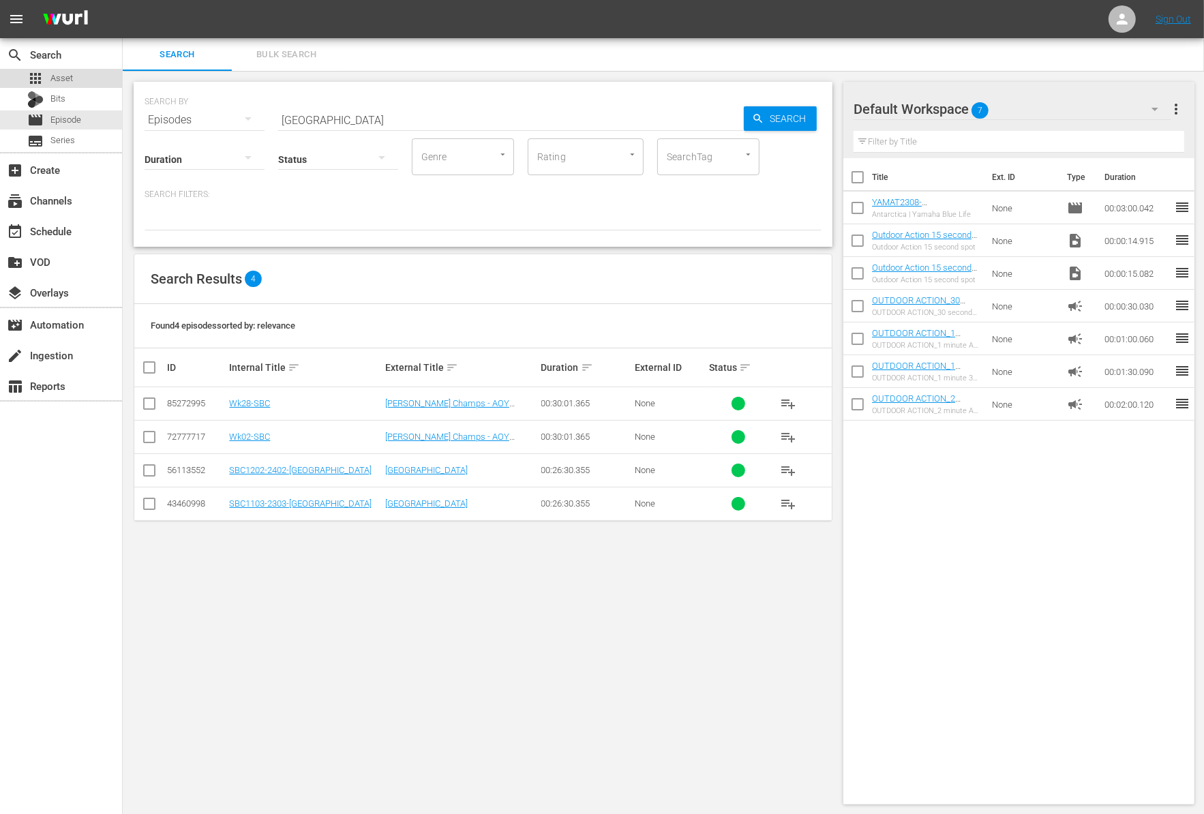
click at [88, 78] on div "apps Asset" at bounding box center [61, 78] width 122 height 19
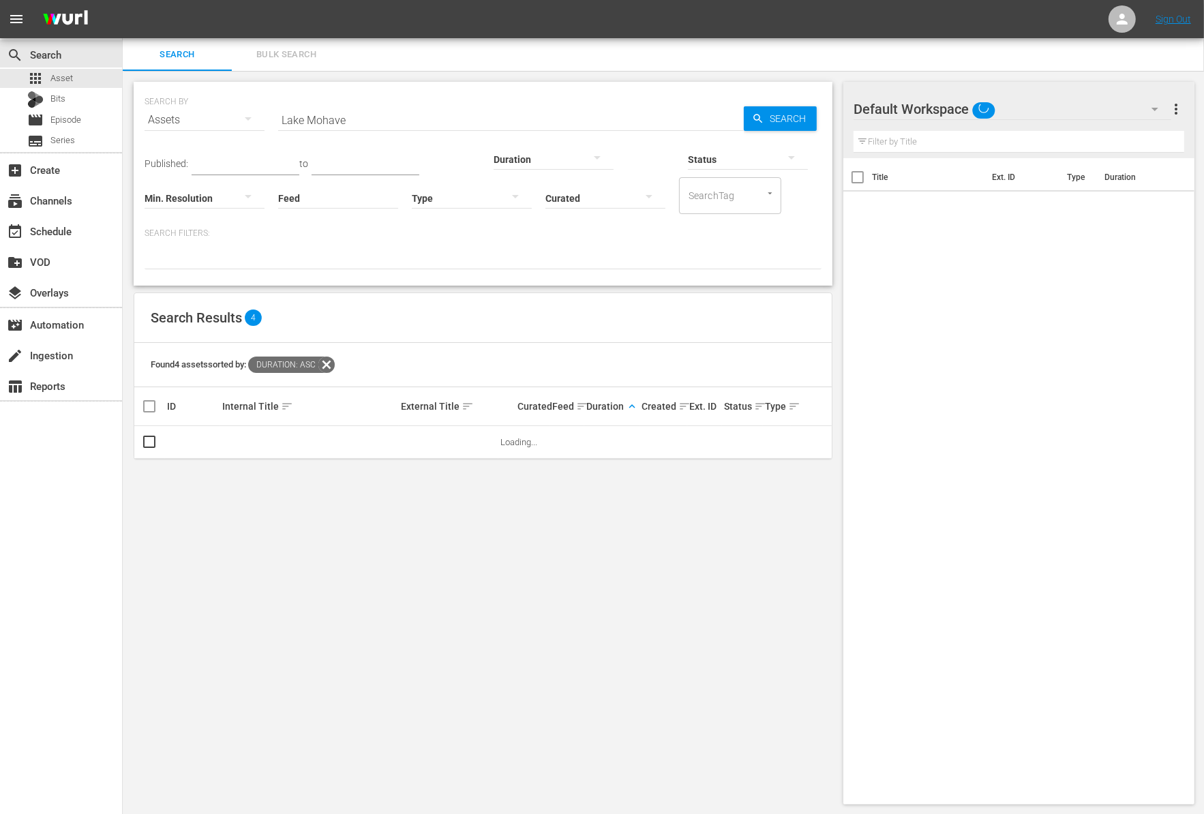
click at [355, 120] on input "Lake Mohave" at bounding box center [511, 120] width 466 height 33
paste input "AOY Central Region"
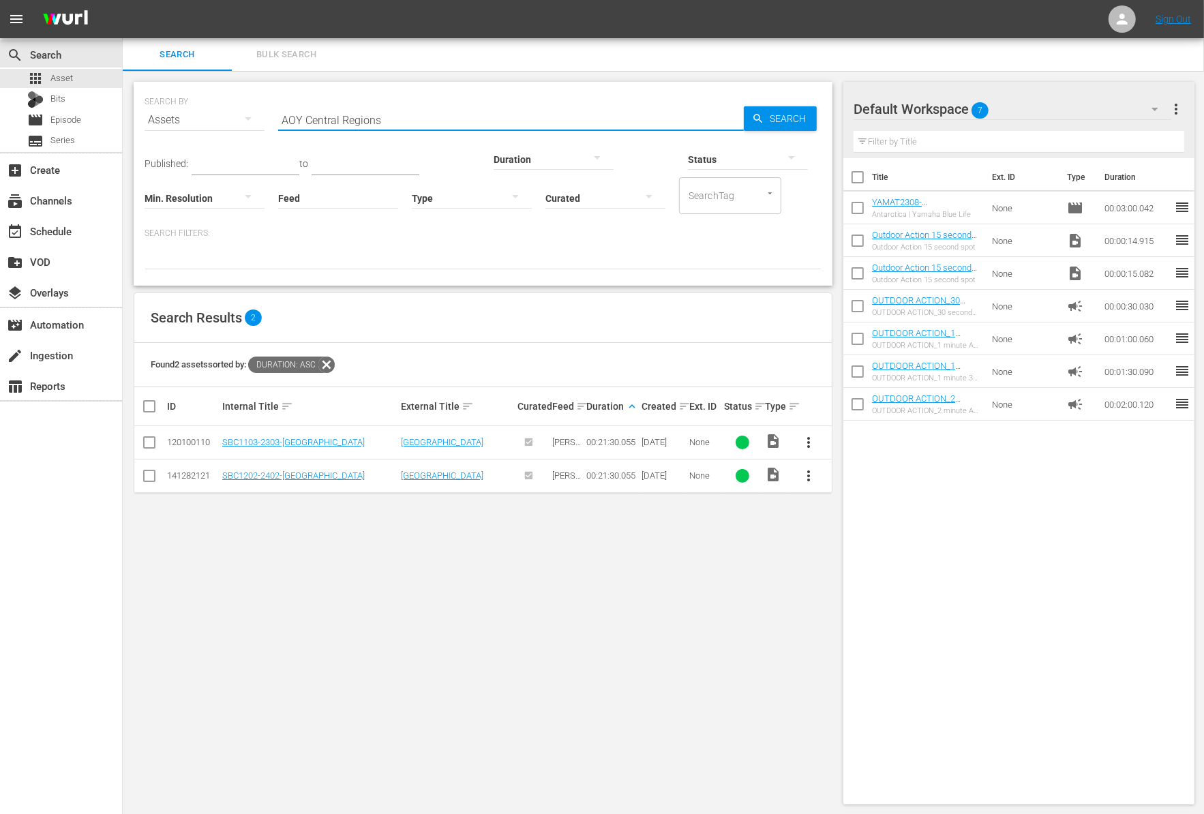
type input "AOY Central Region"
click at [809, 470] on span "more_vert" at bounding box center [809, 476] width 16 height 16
click at [851, 517] on div "Workspace" at bounding box center [882, 512] width 93 height 33
click at [404, 115] on input "AOY Central Region" at bounding box center [511, 120] width 466 height 33
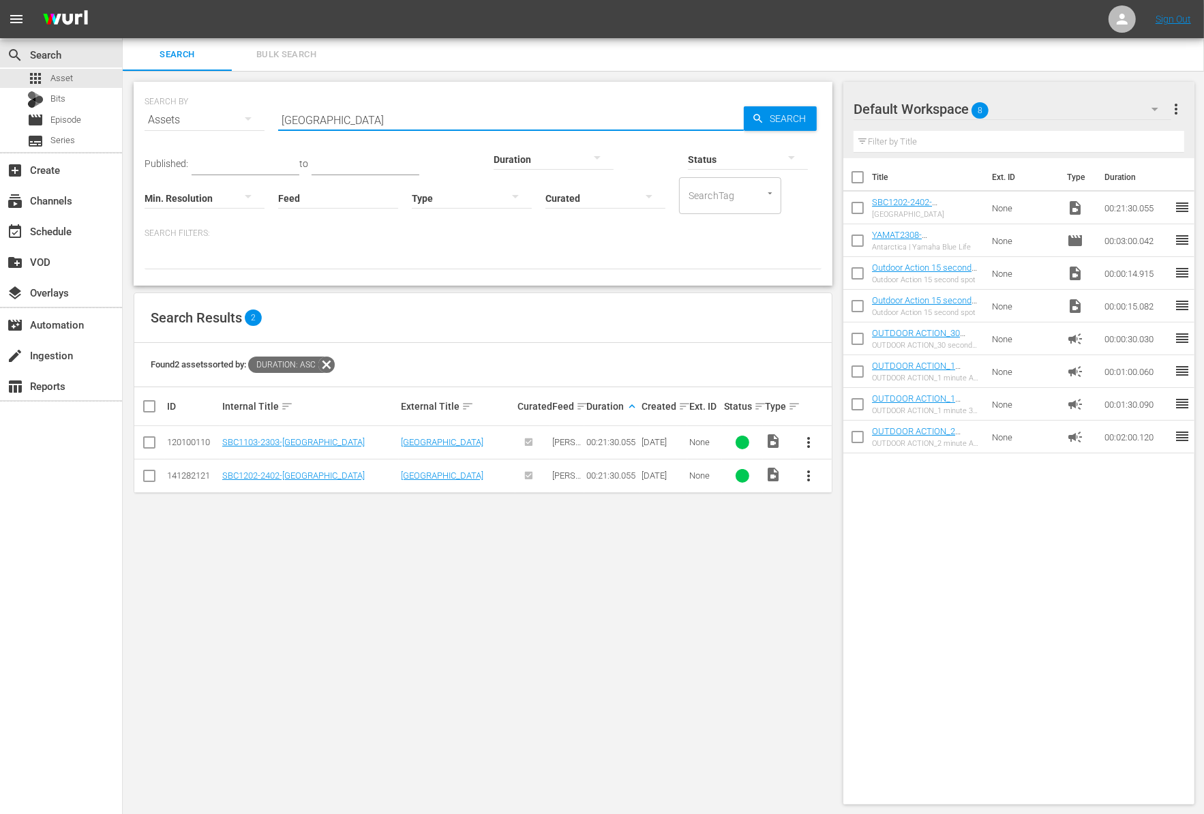
click at [404, 115] on input "AOY Central Region" at bounding box center [511, 120] width 466 height 33
click at [493, 161] on div at bounding box center [553, 159] width 120 height 38
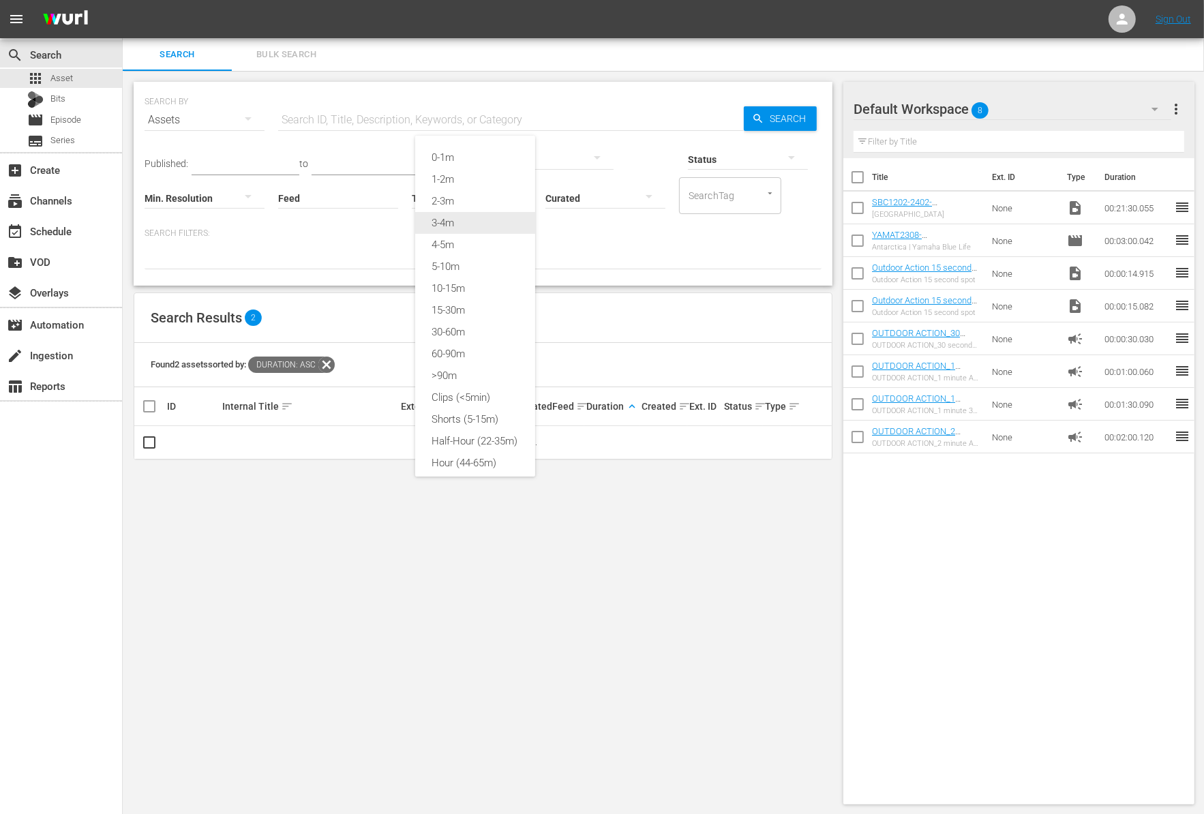
click at [472, 226] on div "3-4m" at bounding box center [475, 223] width 120 height 22
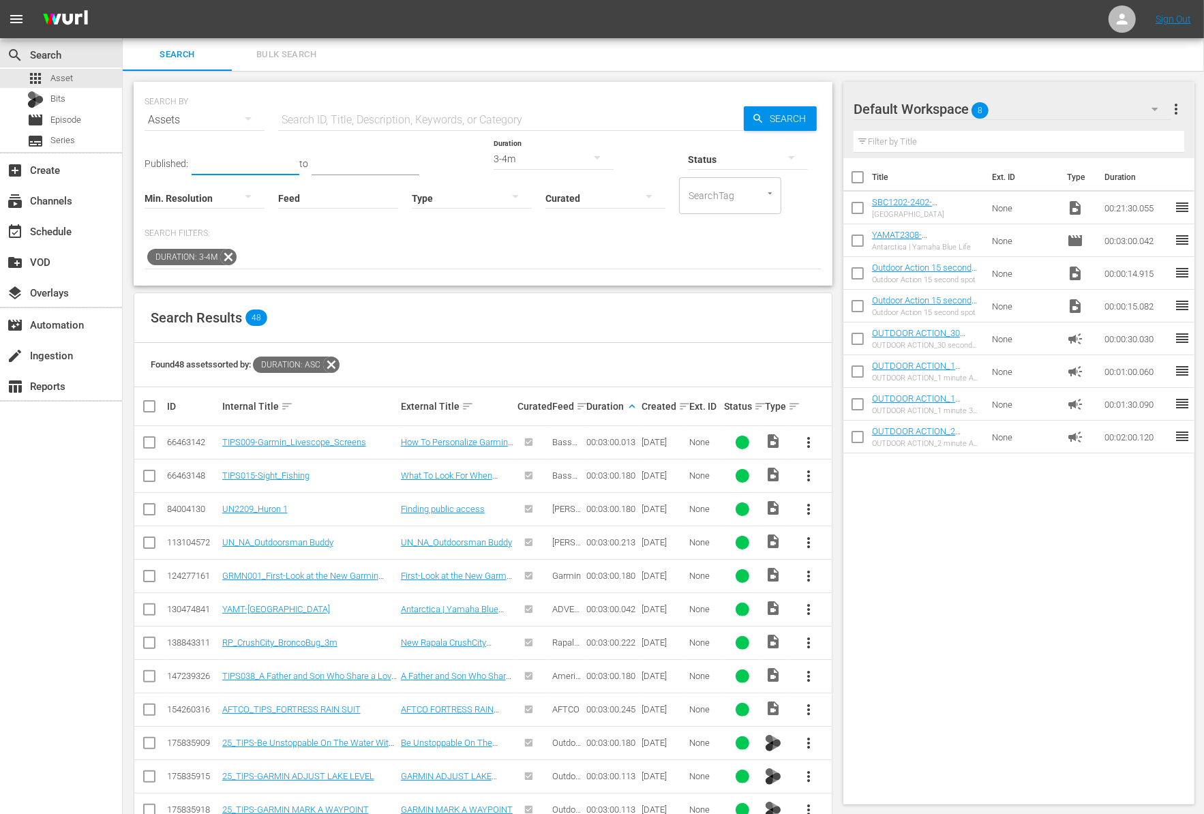
click at [245, 163] on input "text" at bounding box center [246, 165] width 108 height 20
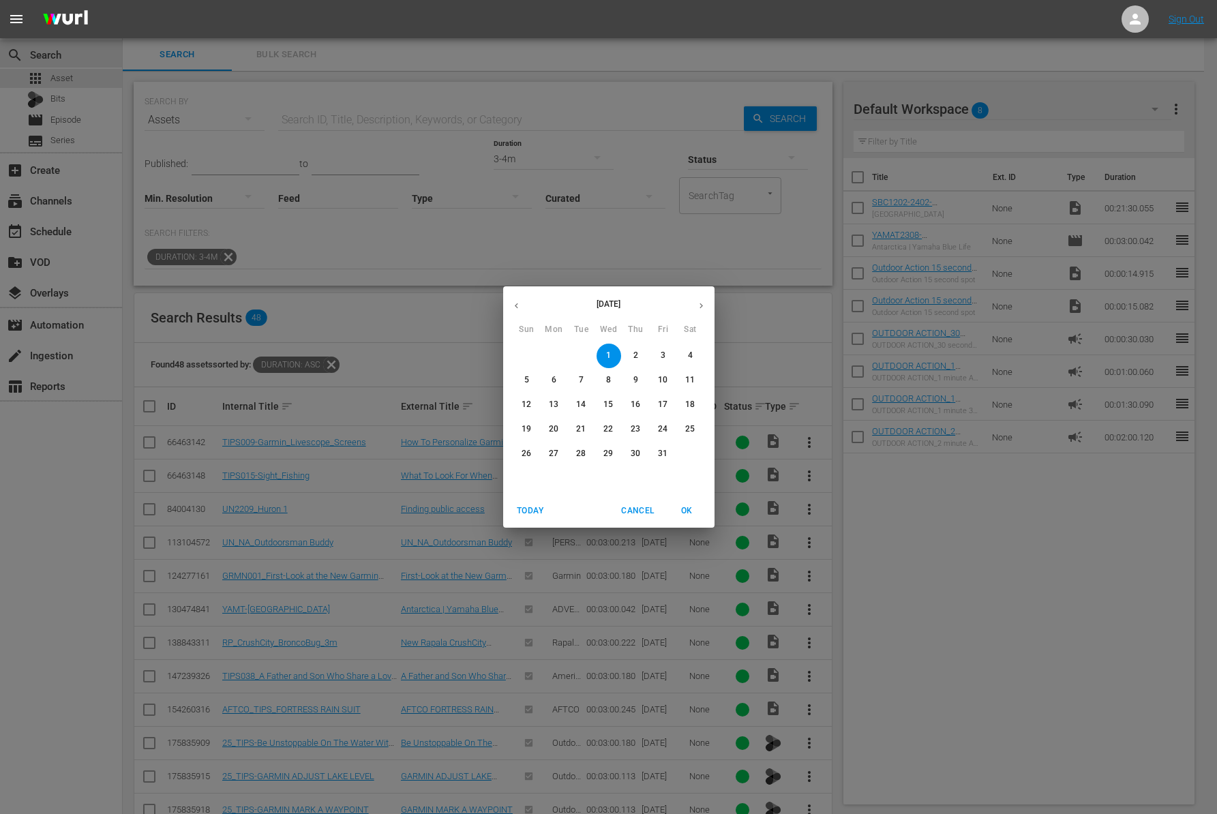
click at [511, 308] on icon "button" at bounding box center [516, 306] width 10 height 10
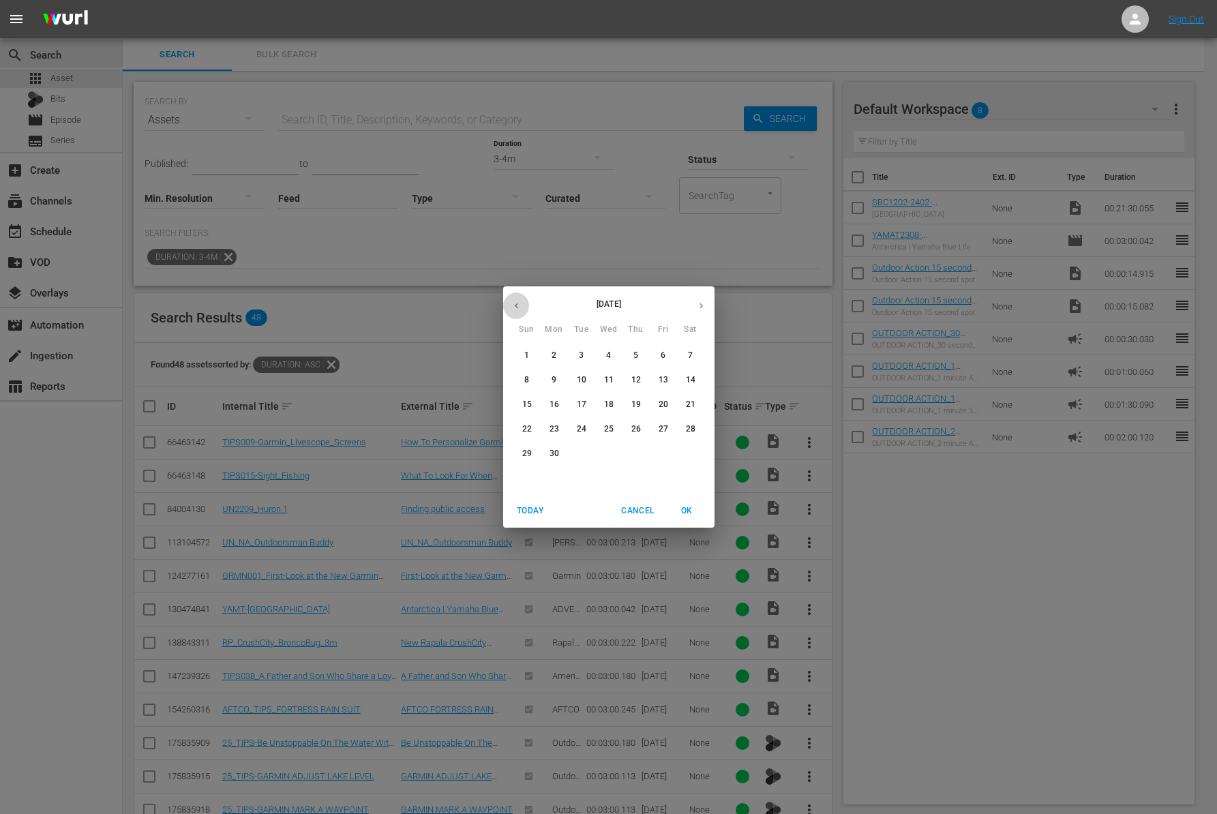
click at [511, 308] on icon "button" at bounding box center [516, 306] width 10 height 10
click at [611, 363] on button "1" at bounding box center [608, 356] width 25 height 25
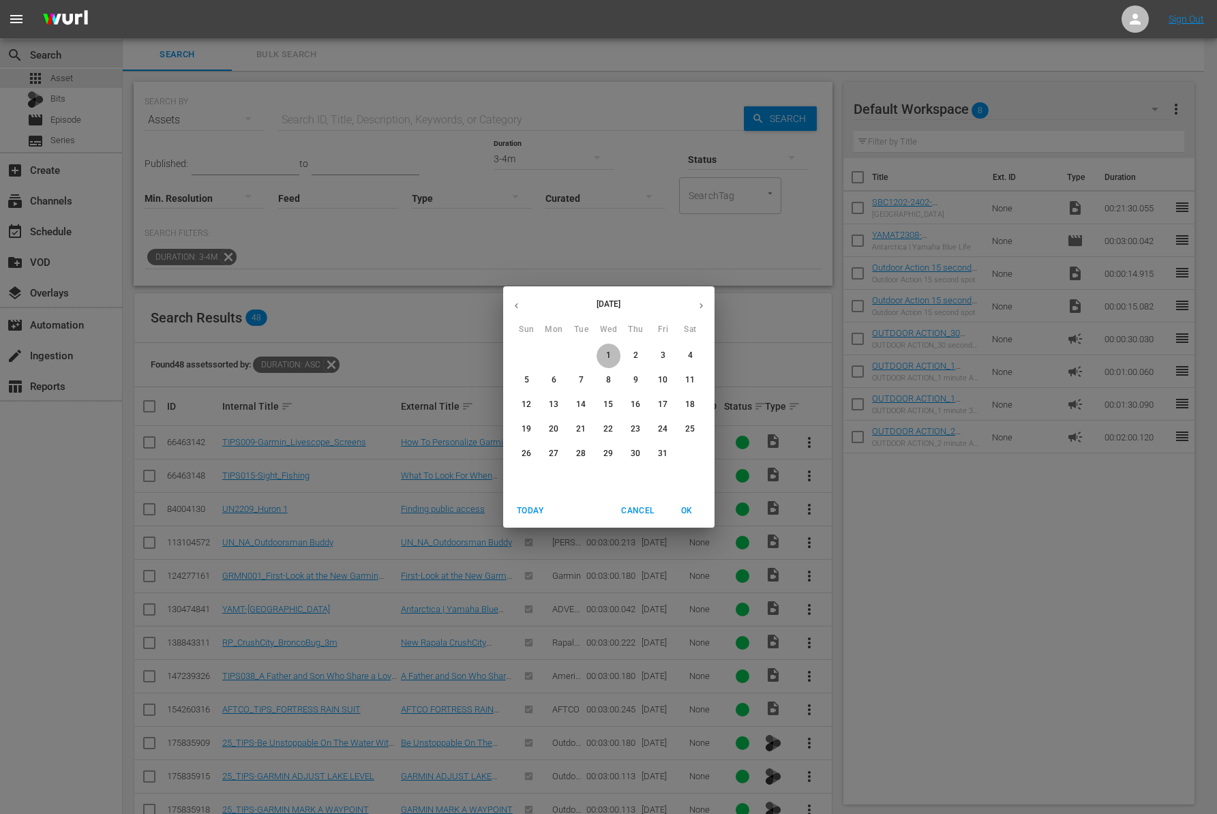
type input "[DATE]"
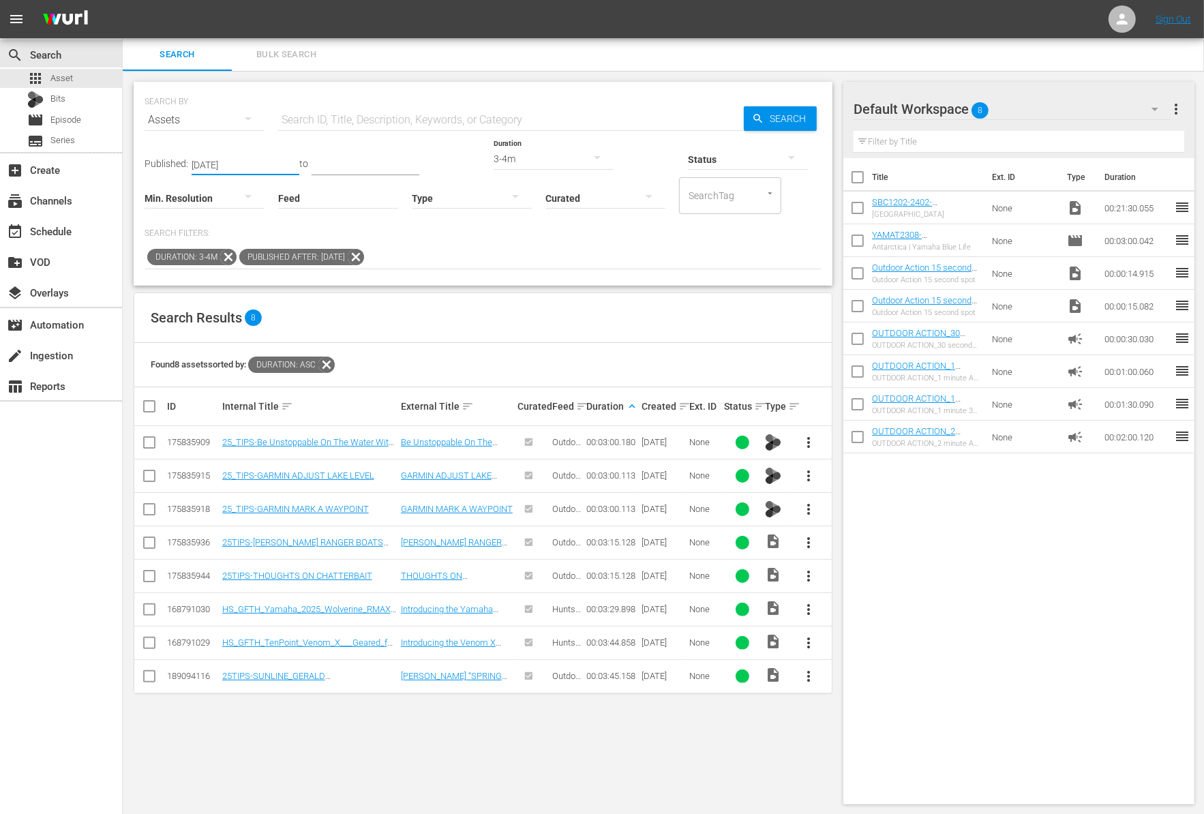
click at [810, 611] on span "more_vert" at bounding box center [809, 609] width 16 height 16
click at [864, 651] on div "Workspace" at bounding box center [882, 645] width 93 height 33
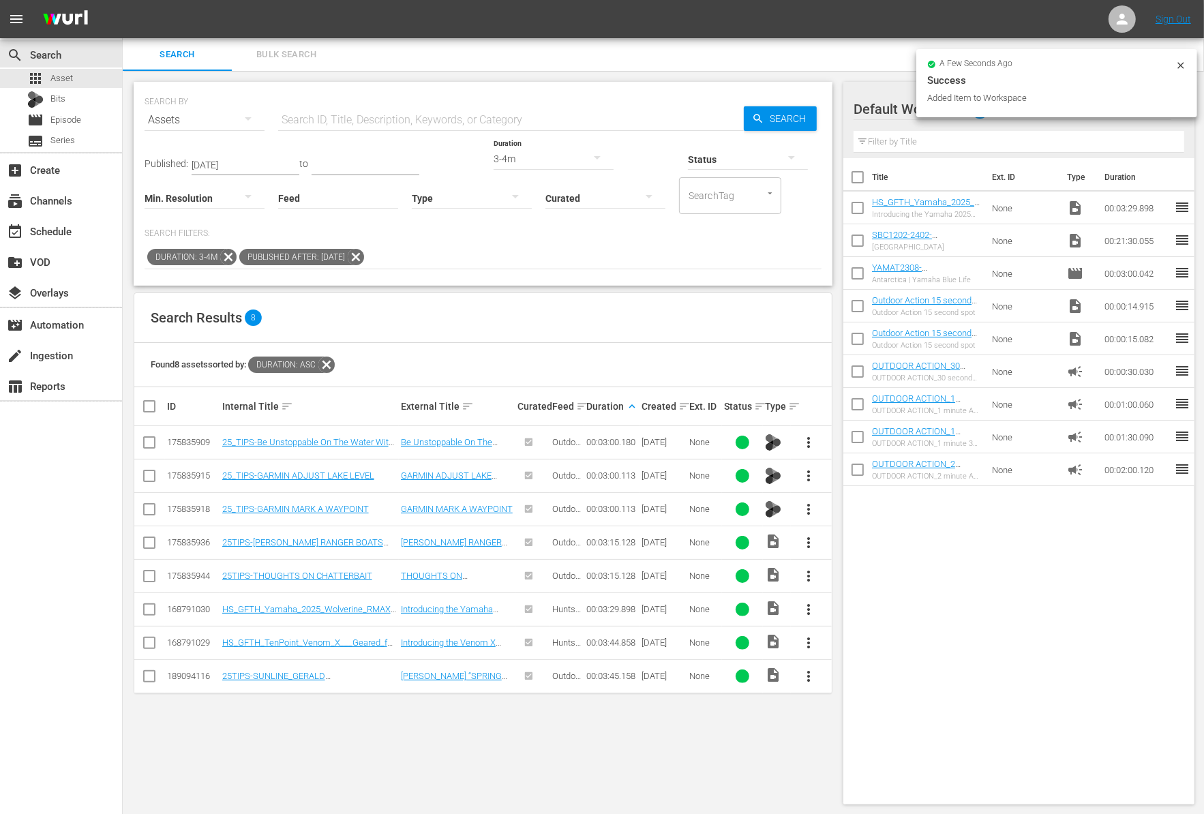
click at [855, 241] on input "checkbox" at bounding box center [857, 243] width 29 height 29
checkbox input "true"
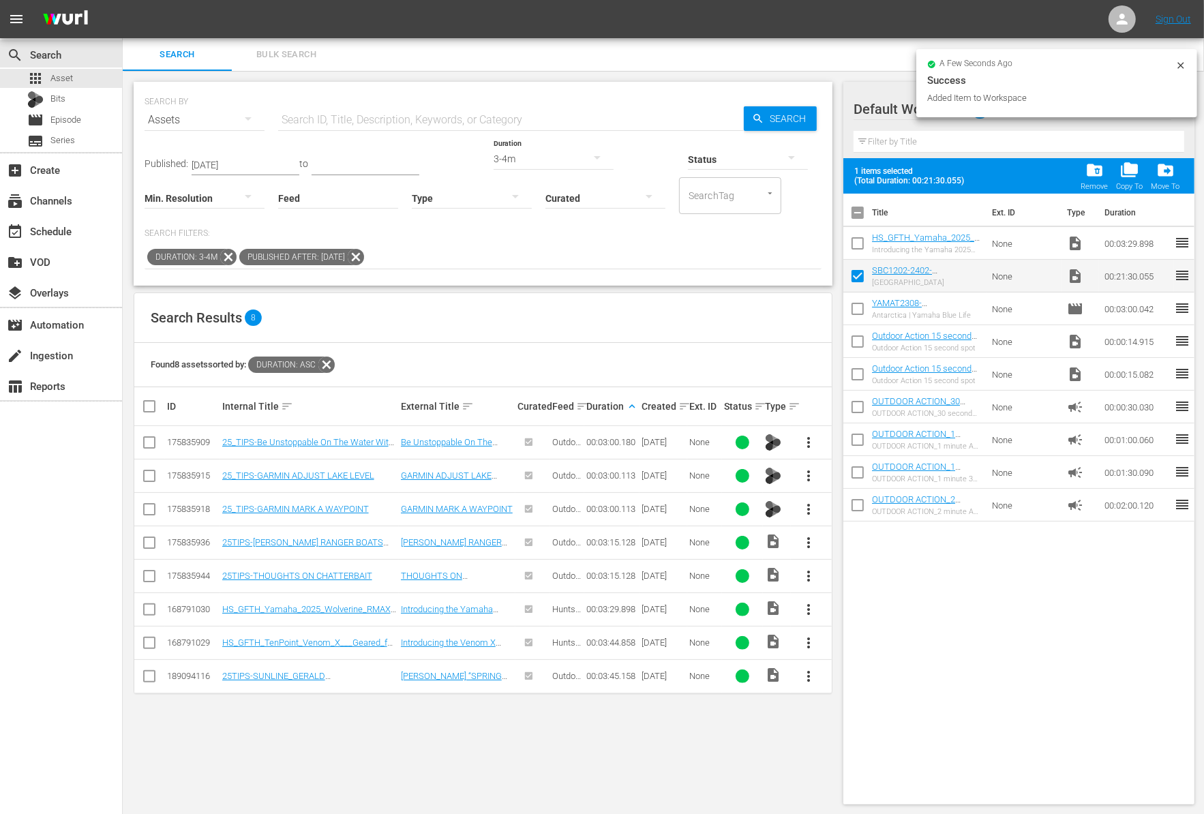
click at [855, 241] on input "checkbox" at bounding box center [857, 246] width 29 height 29
checkbox input "true"
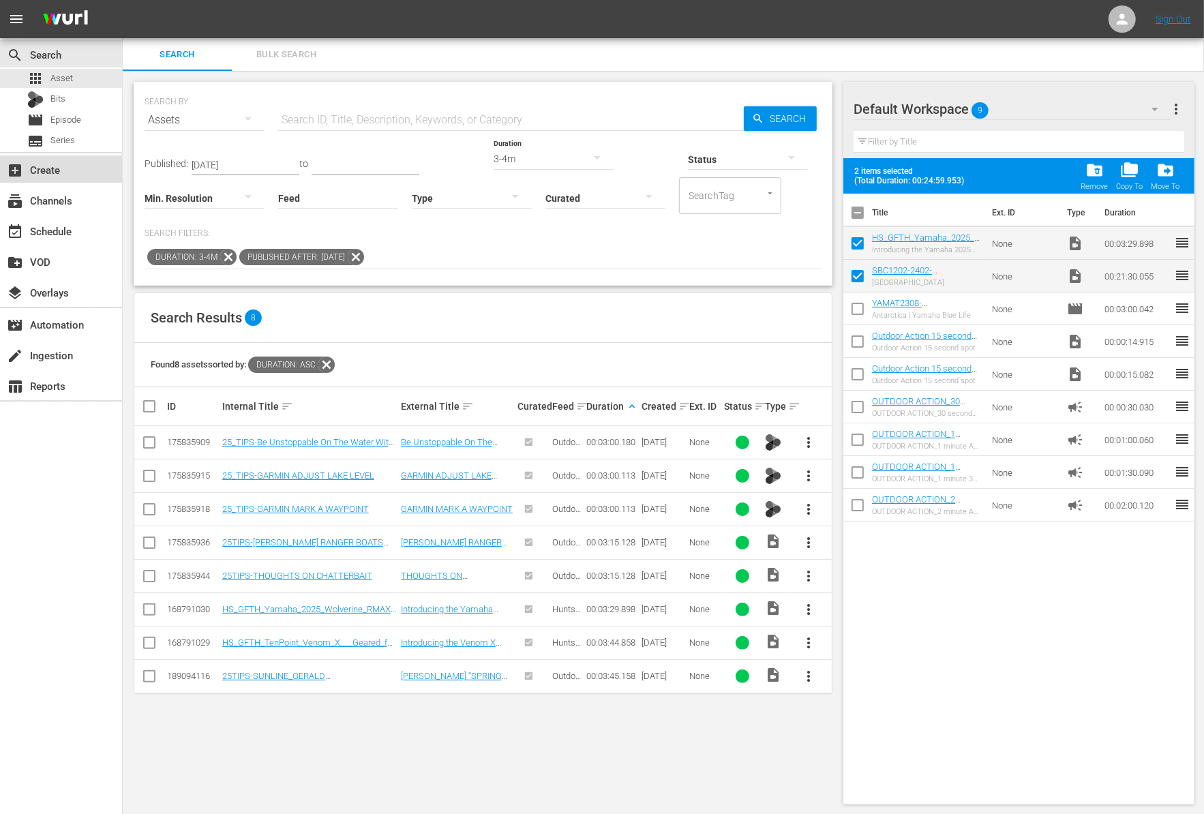
click at [65, 167] on div "add_box Create" at bounding box center [38, 168] width 76 height 12
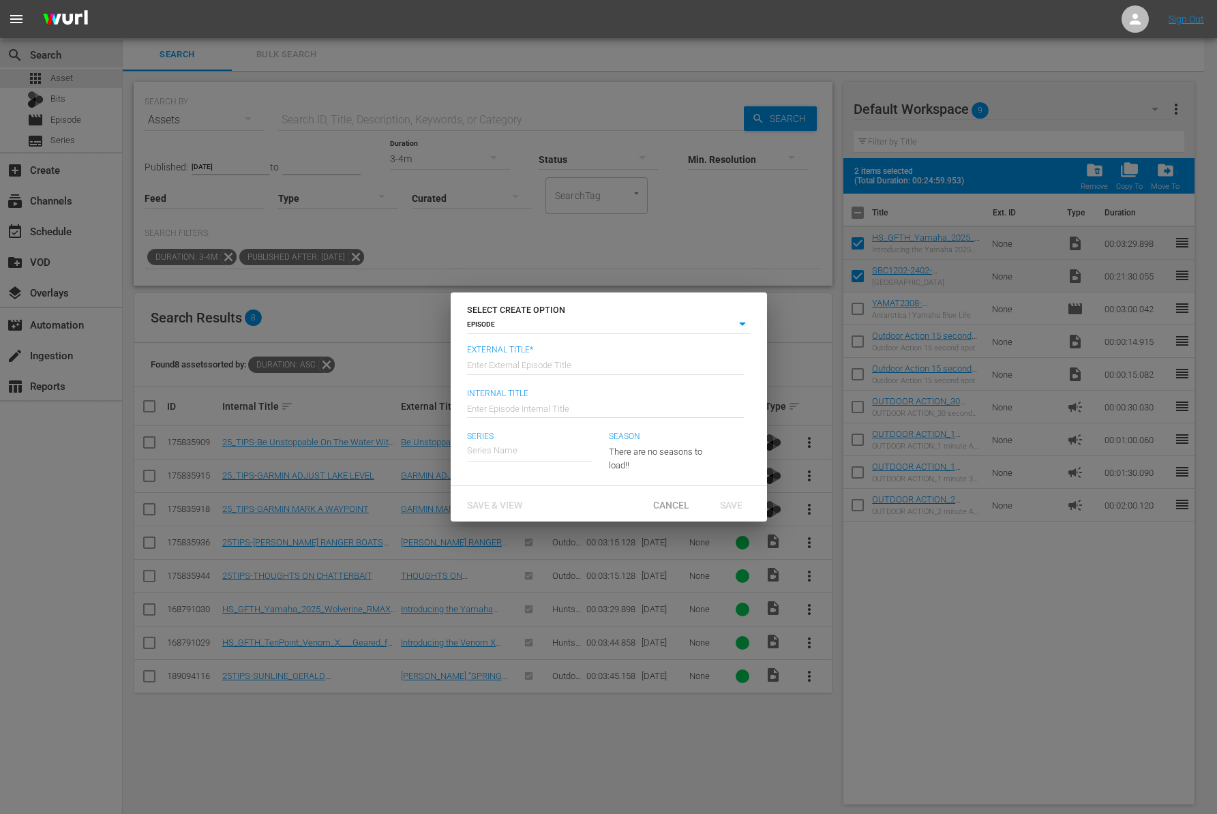
click at [573, 368] on input "text" at bounding box center [605, 364] width 277 height 33
paste input "AOY Central Region"
type input "Skeeter Bass Champs - AOY Central Region"
type input "Wk41-SBC"
click at [562, 525] on div "Skeeter Bass Champs" at bounding box center [565, 521] width 177 height 33
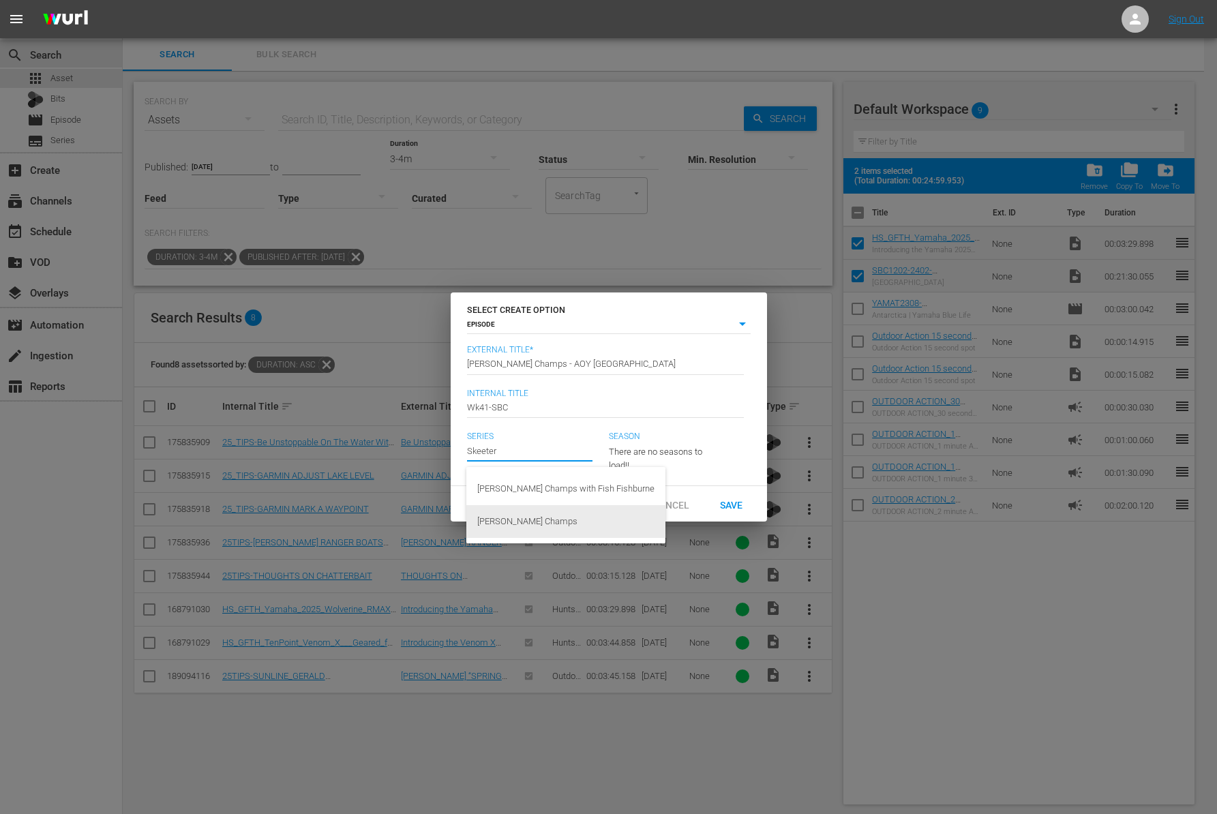
type input "Skeeter Bass Champs"
click at [665, 445] on div "24" at bounding box center [659, 449] width 100 height 38
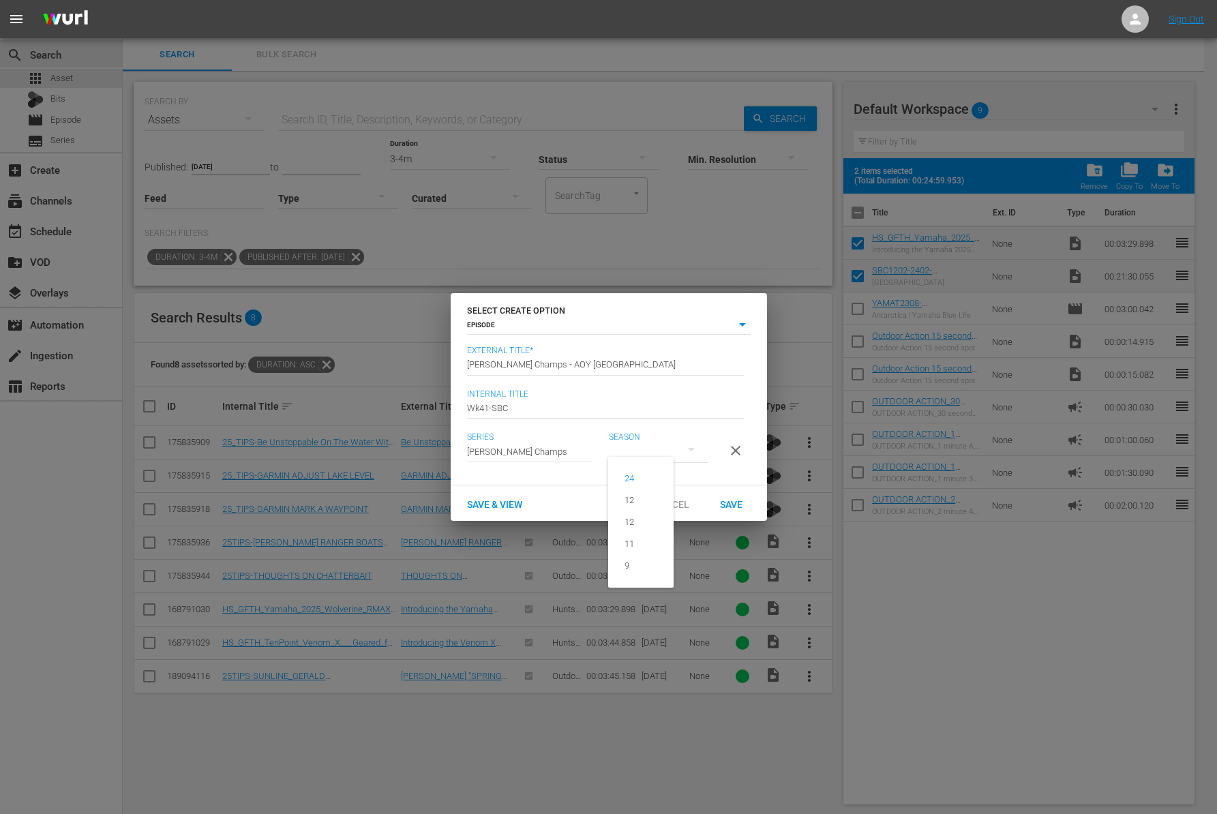
click at [707, 468] on div "24 12 12 11 9" at bounding box center [608, 407] width 1217 height 814
click at [731, 508] on span "Save" at bounding box center [731, 504] width 44 height 11
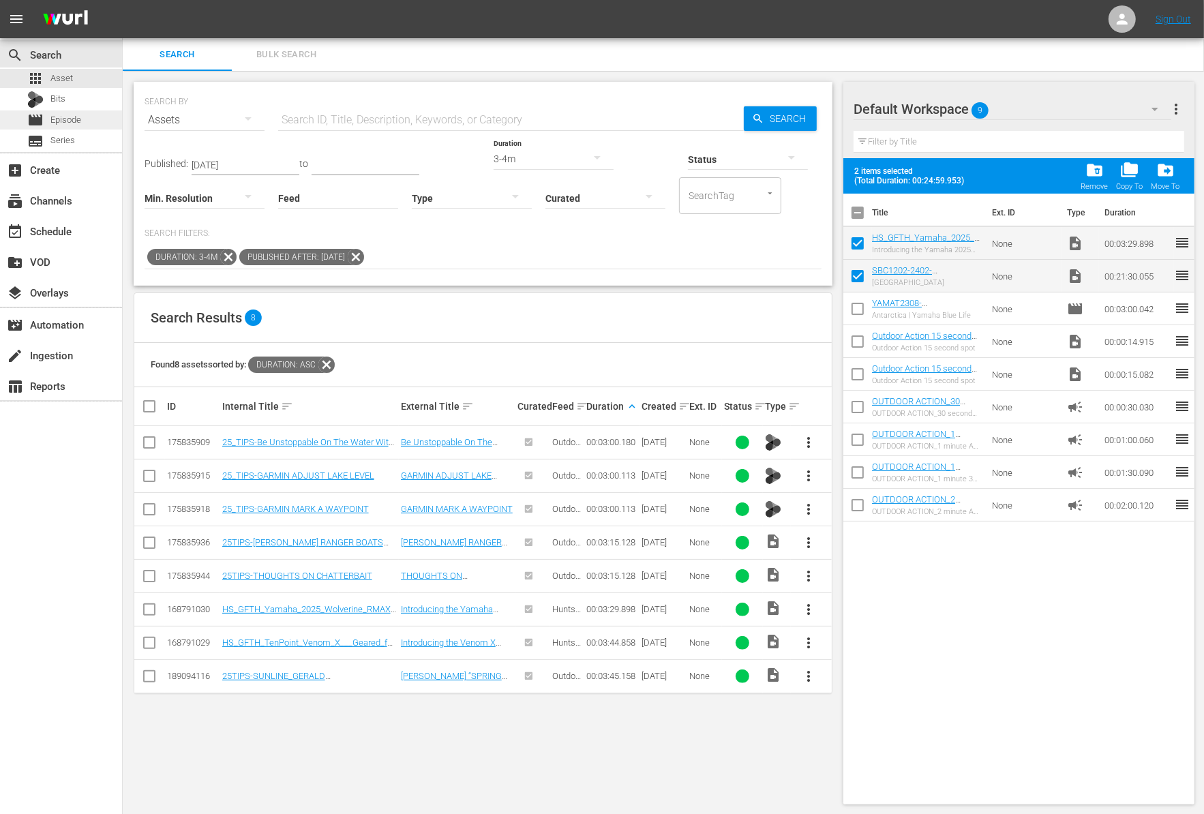
click at [65, 124] on span "Episode" at bounding box center [65, 120] width 31 height 14
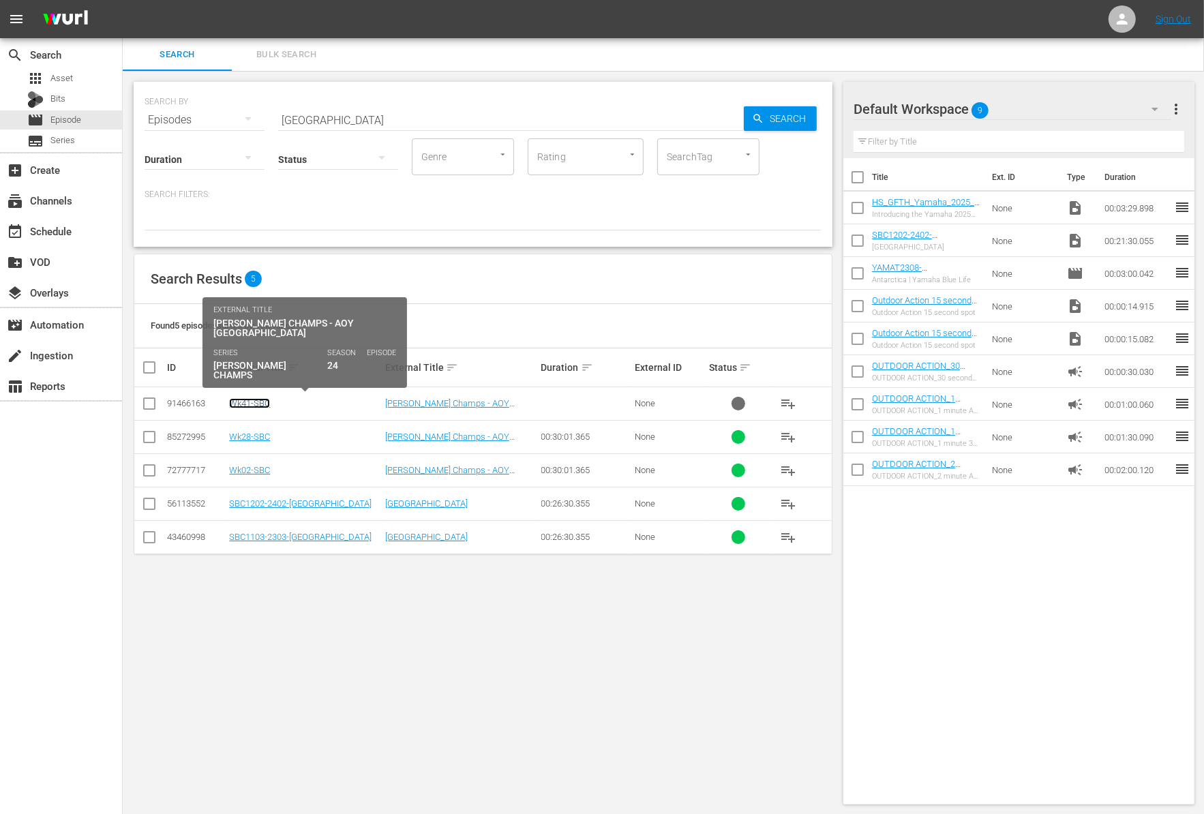
click at [258, 404] on link "Wk41-SBC" at bounding box center [249, 403] width 41 height 10
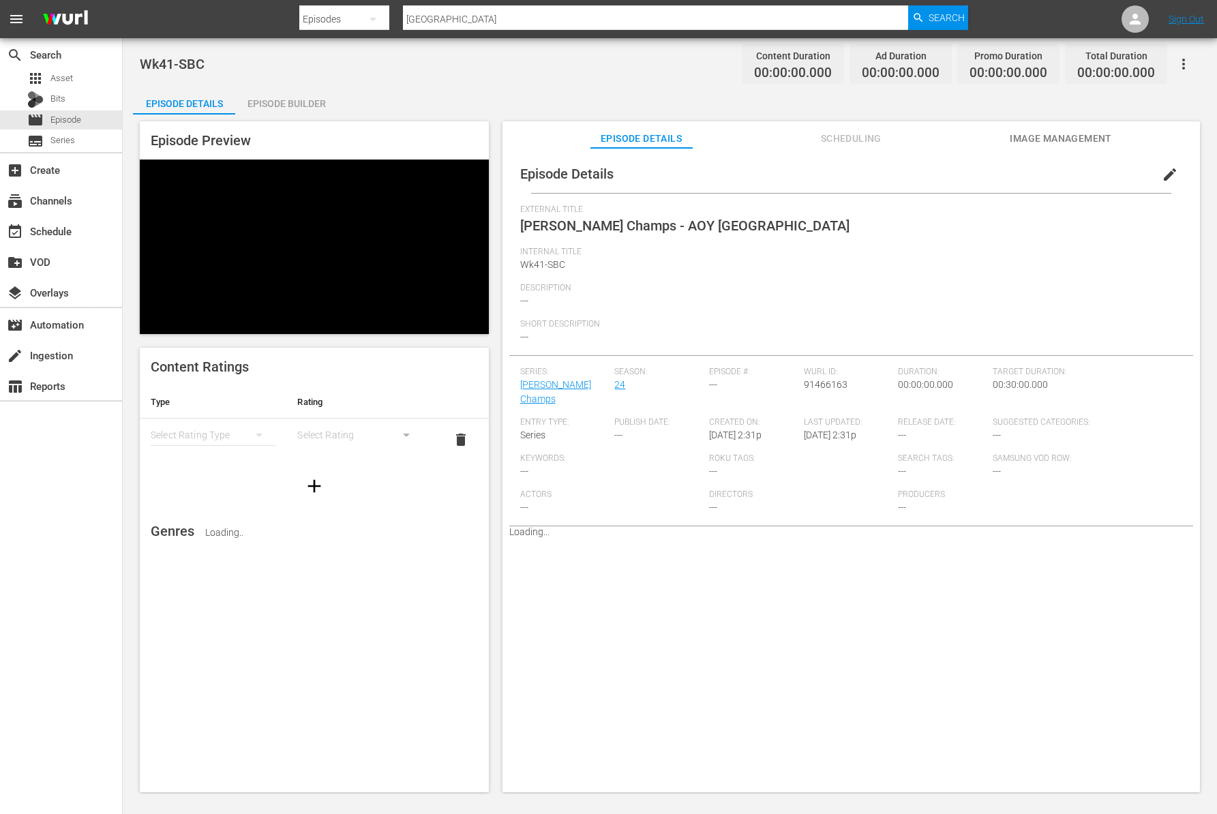
click at [279, 102] on div "Episode Builder" at bounding box center [286, 103] width 102 height 33
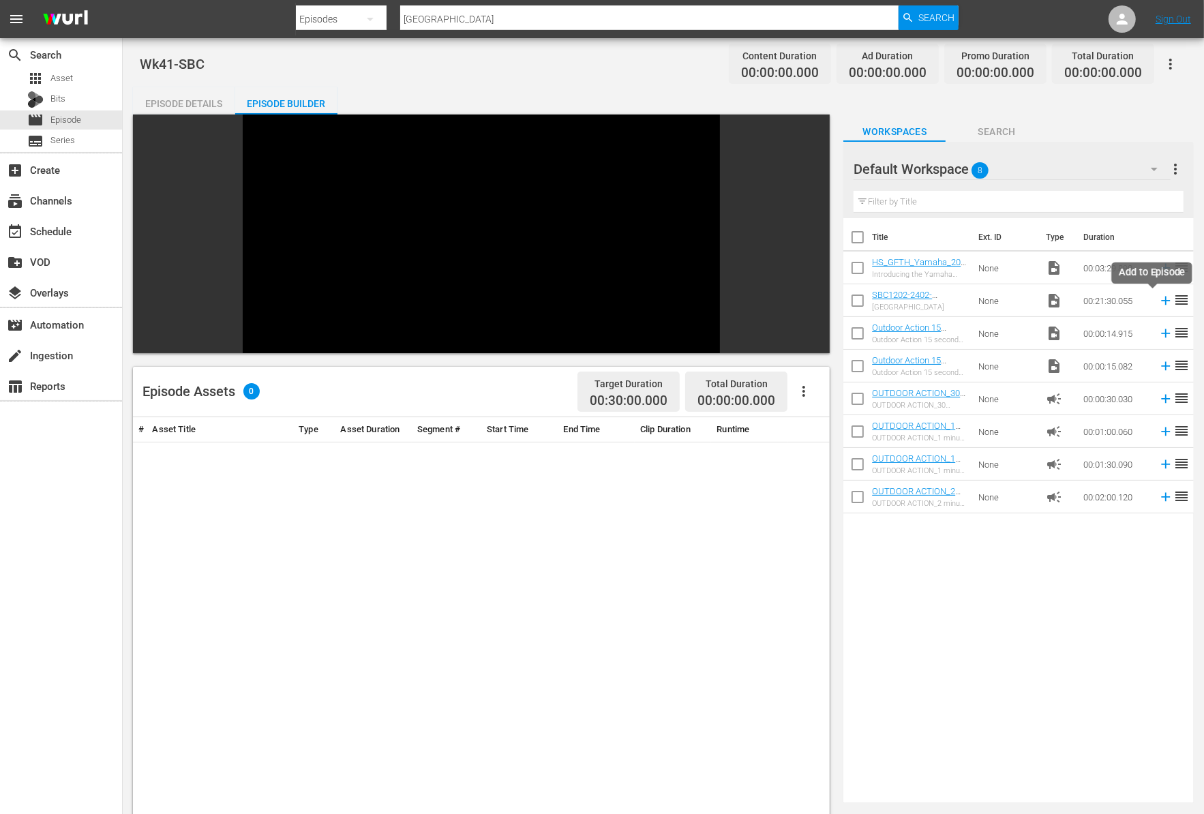
click at [1161, 302] on icon at bounding box center [1165, 300] width 9 height 9
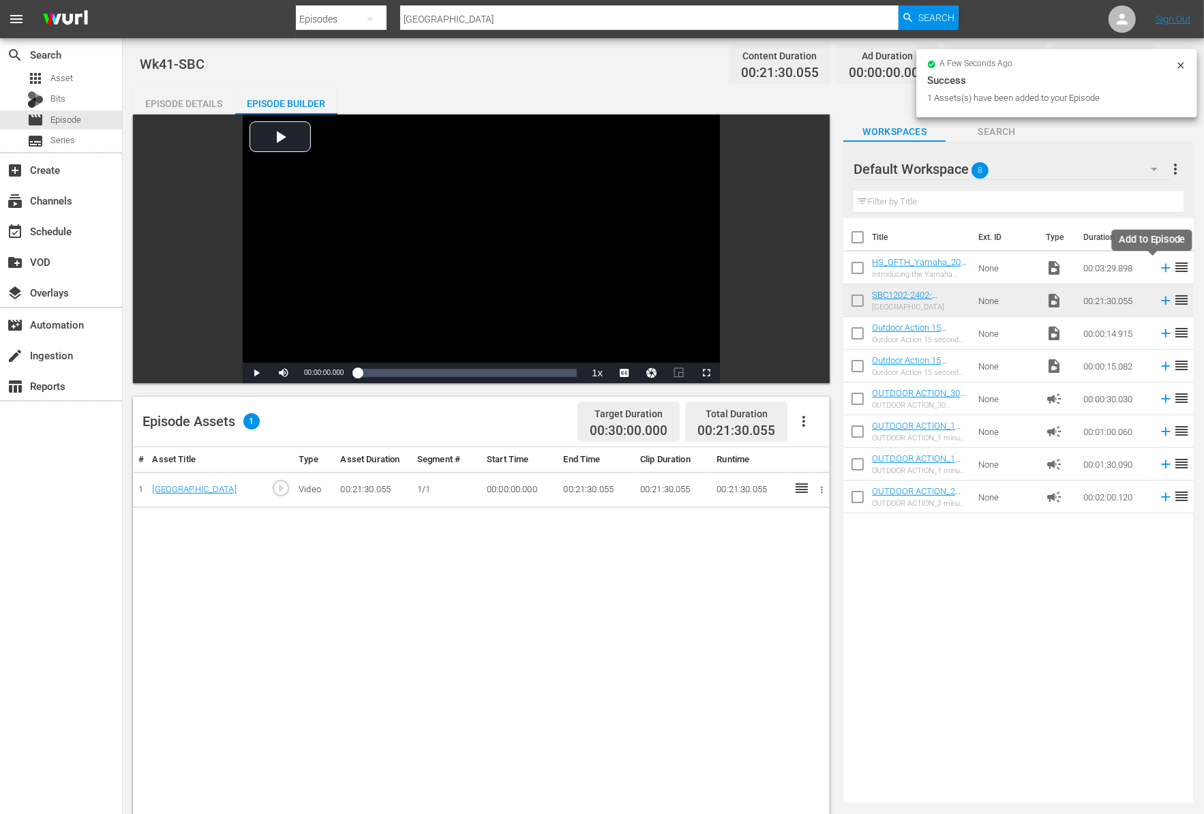
click at [1158, 270] on icon at bounding box center [1165, 267] width 15 height 15
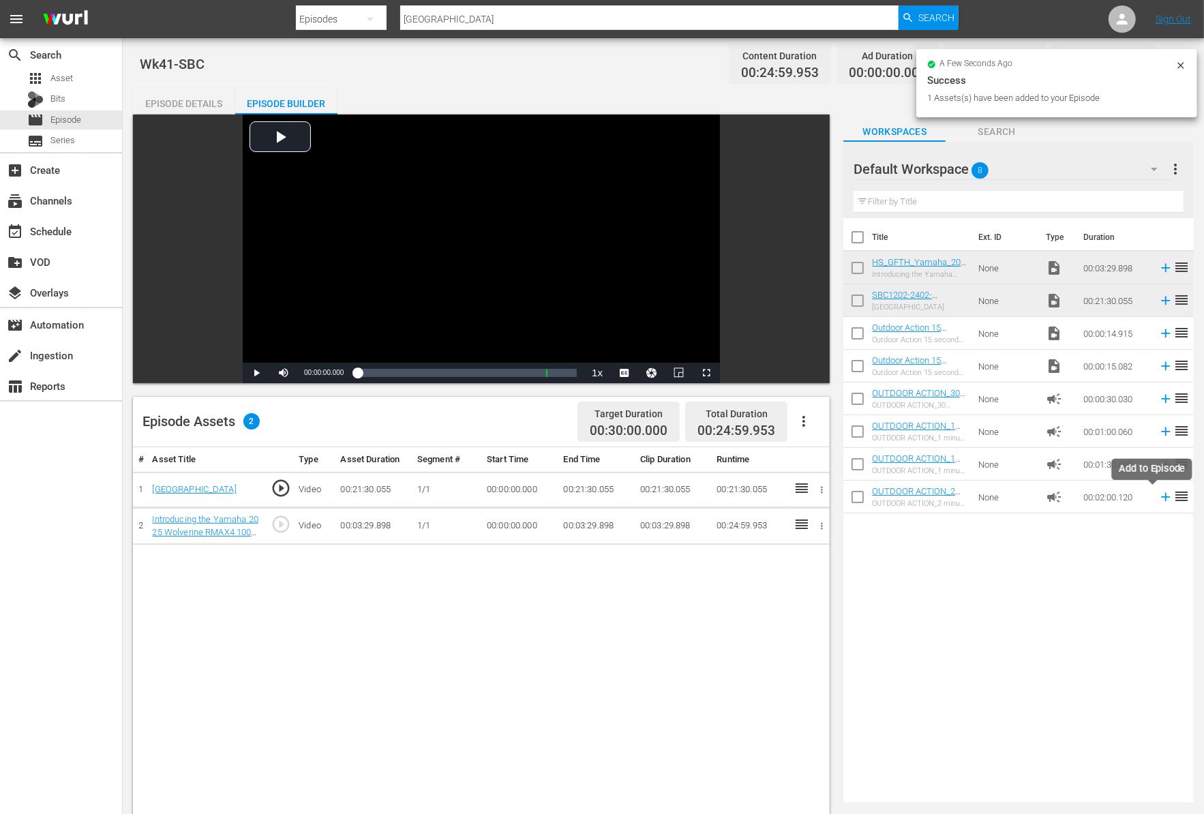
click at [1158, 500] on icon at bounding box center [1165, 496] width 15 height 15
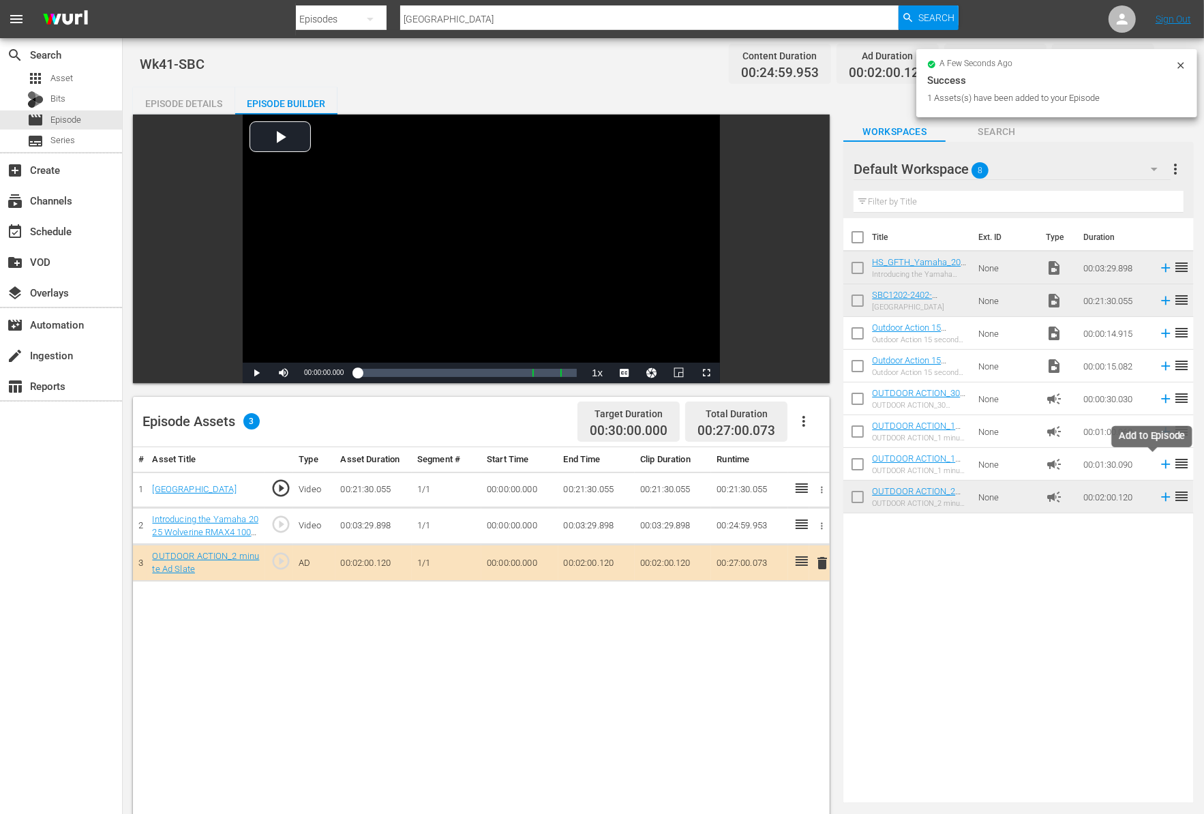
click at [1158, 461] on icon at bounding box center [1165, 464] width 15 height 15
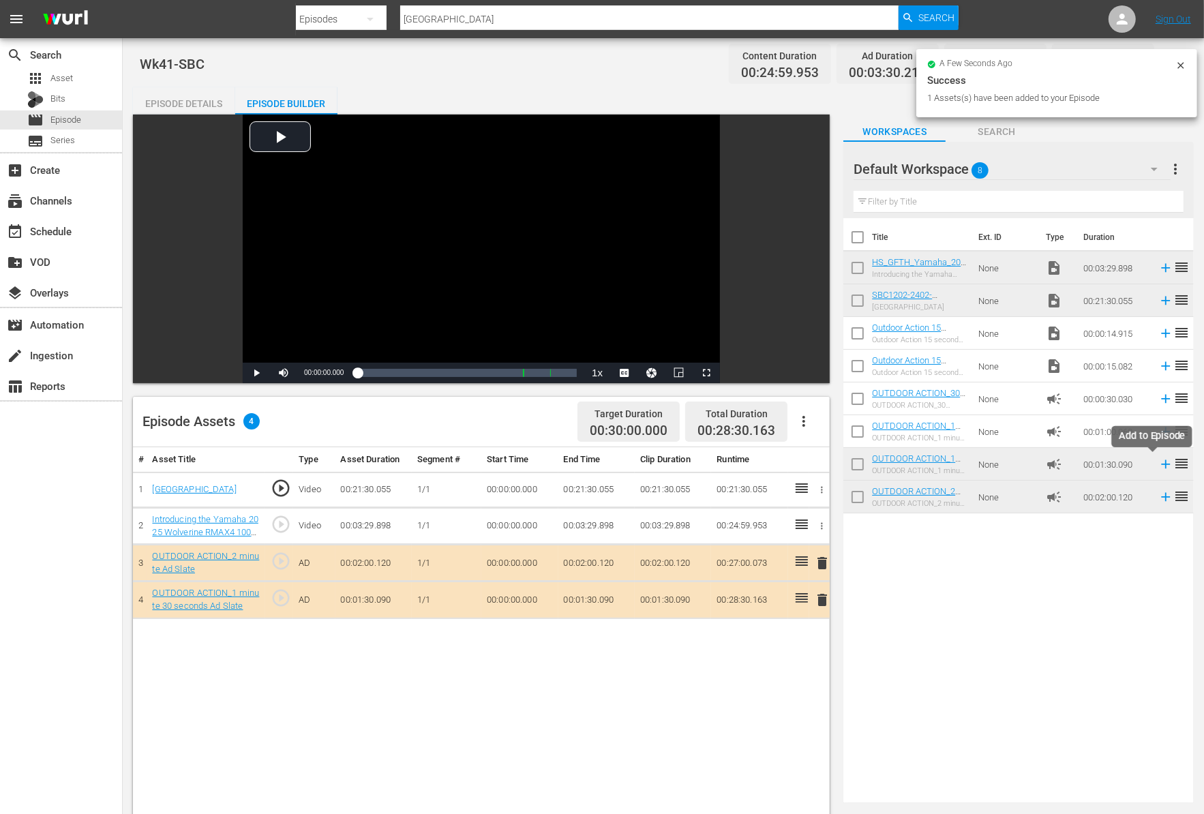
click at [1158, 461] on icon at bounding box center [1165, 464] width 15 height 15
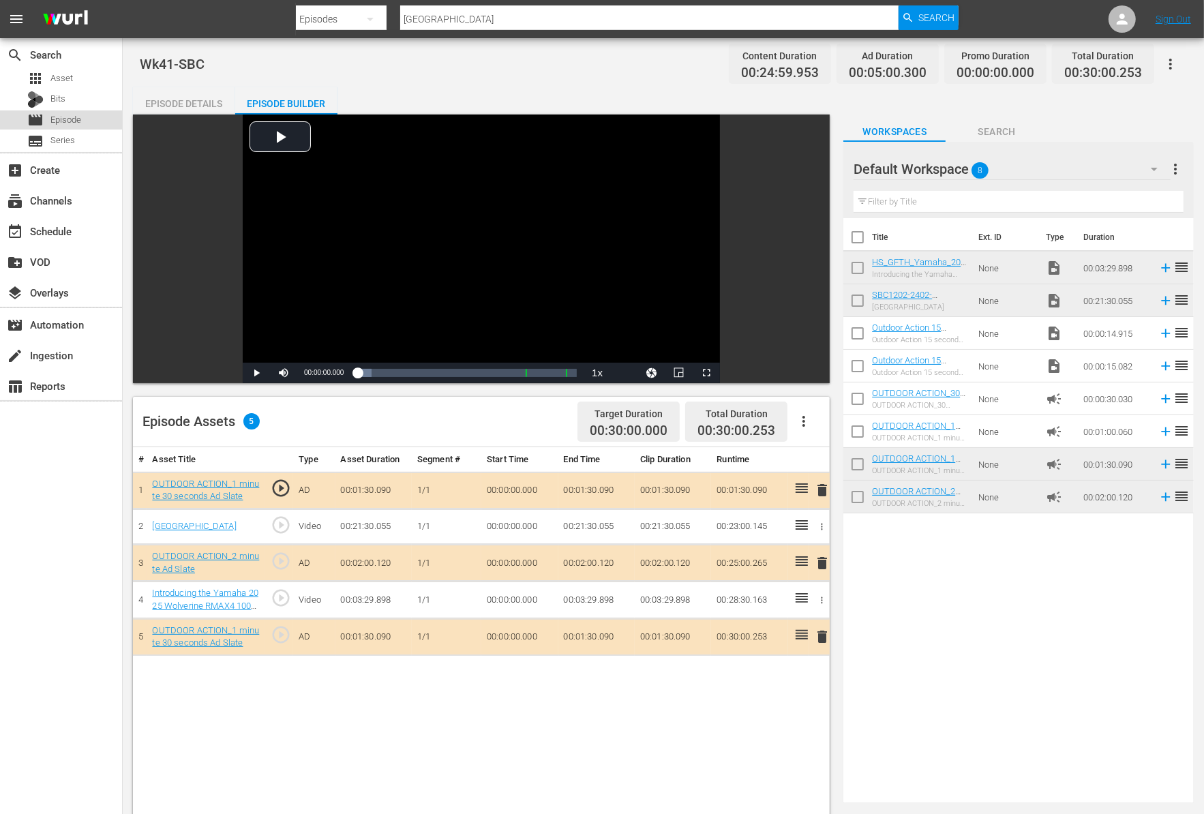
click at [52, 119] on span "Episode" at bounding box center [65, 120] width 31 height 14
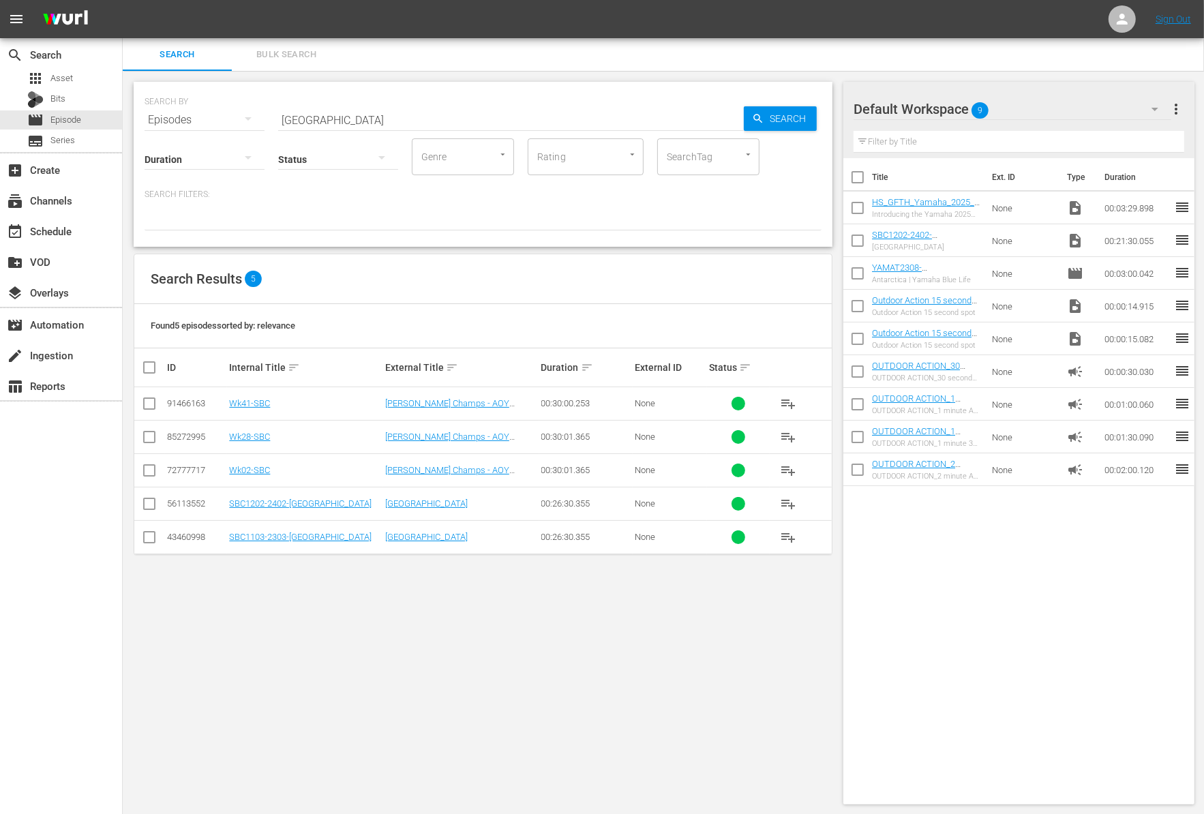
click at [852, 212] on input "checkbox" at bounding box center [857, 210] width 29 height 29
checkbox input "true"
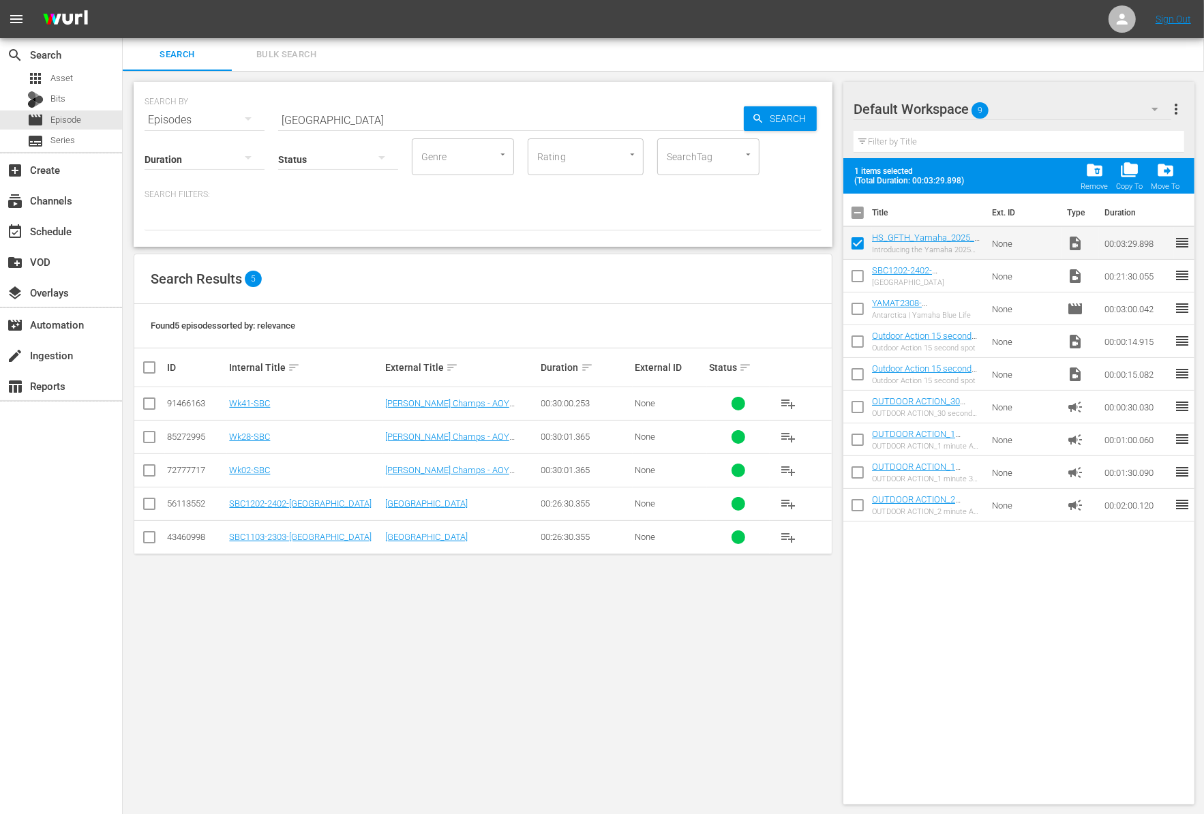
click at [856, 278] on input "checkbox" at bounding box center [857, 278] width 29 height 29
checkbox input "true"
click at [1095, 174] on span "folder_delete" at bounding box center [1094, 170] width 18 height 18
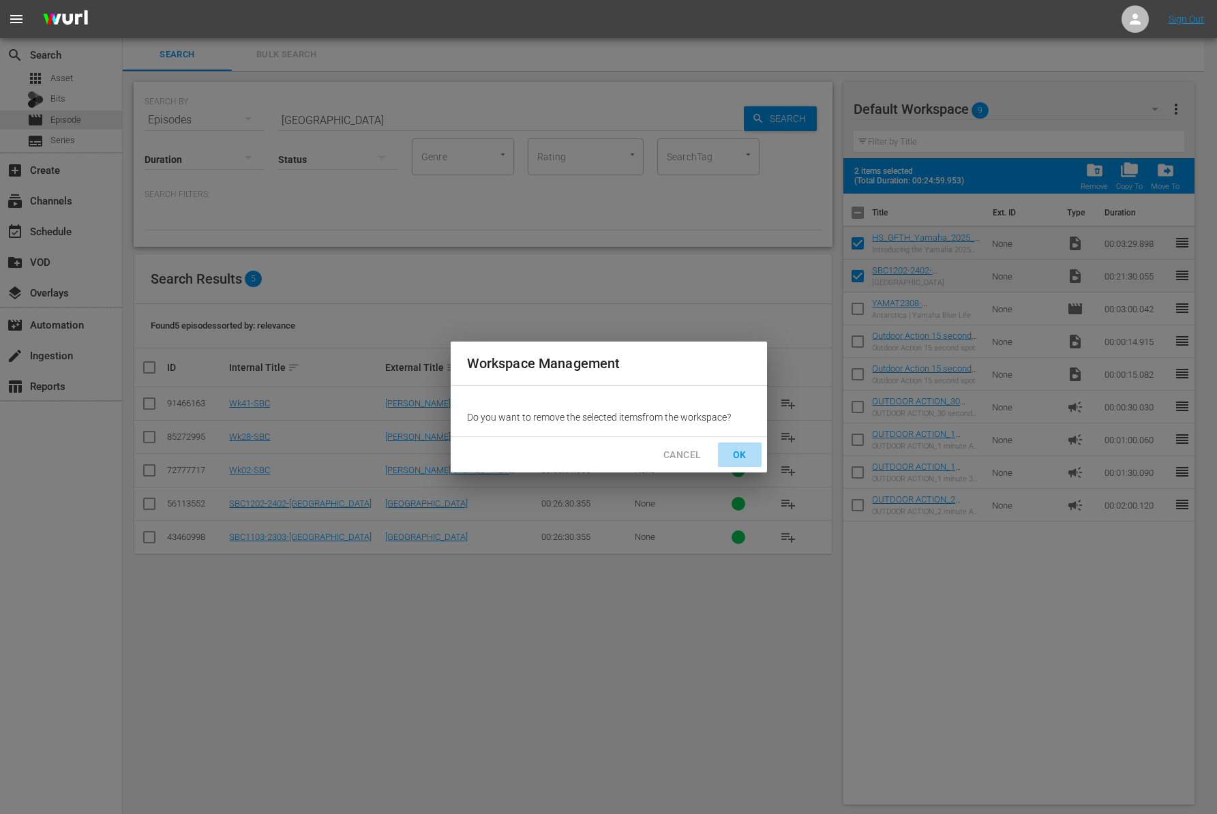
click at [739, 457] on span "OK" at bounding box center [740, 454] width 22 height 17
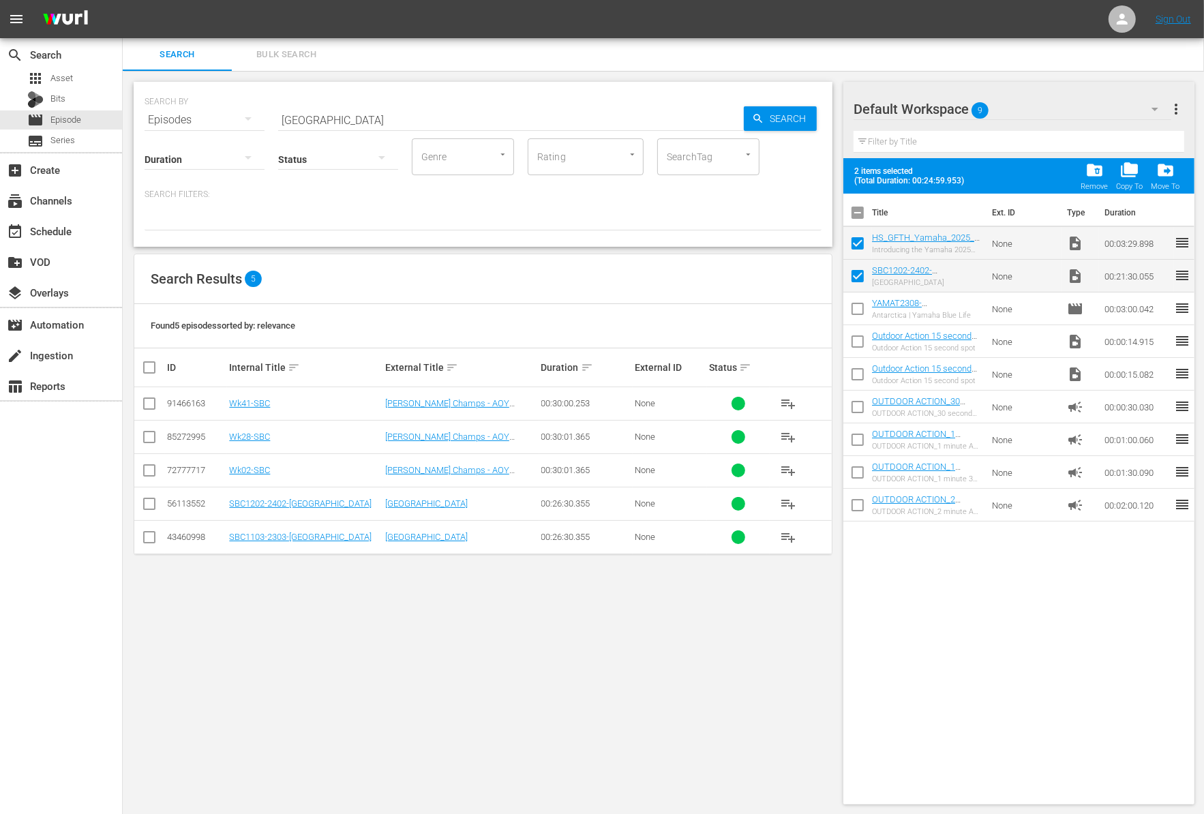
checkbox input "false"
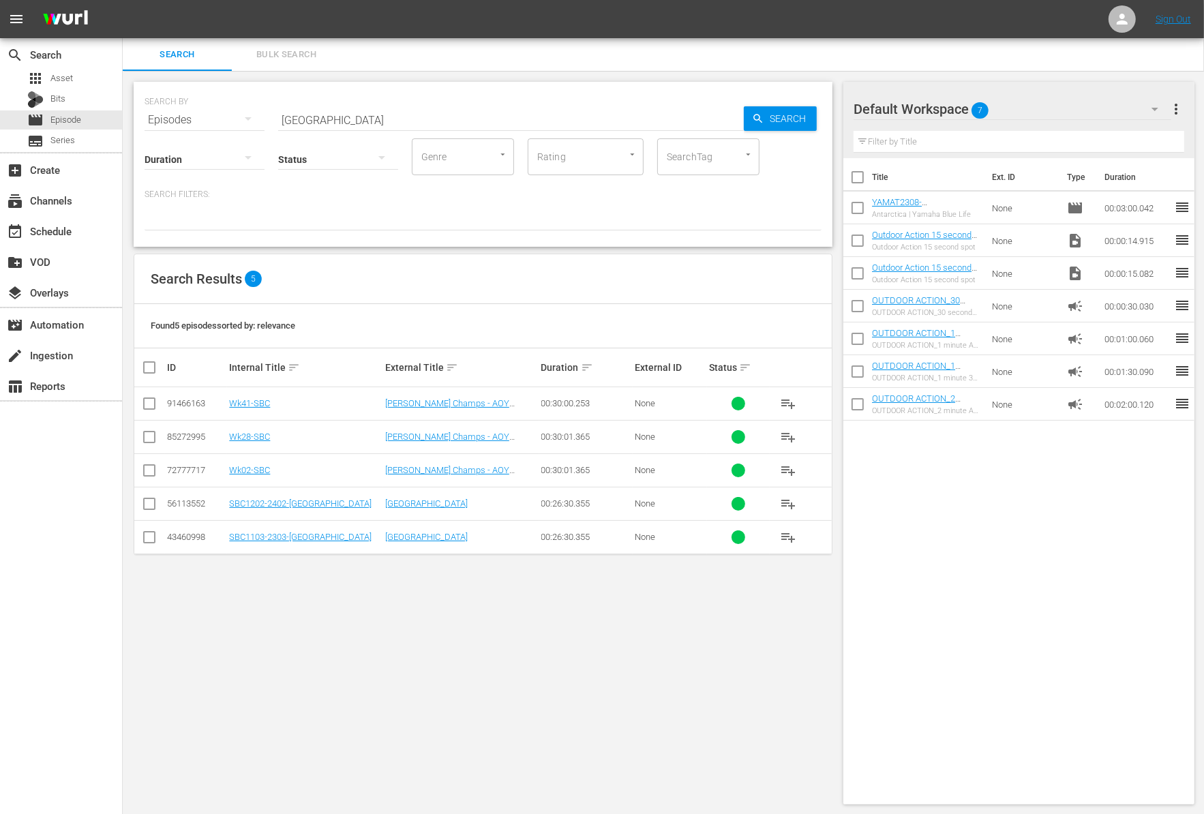
click at [324, 121] on input "AOY Central Region" at bounding box center [511, 120] width 466 height 33
paste input "Cody Huff"
type input "Cody Huff"
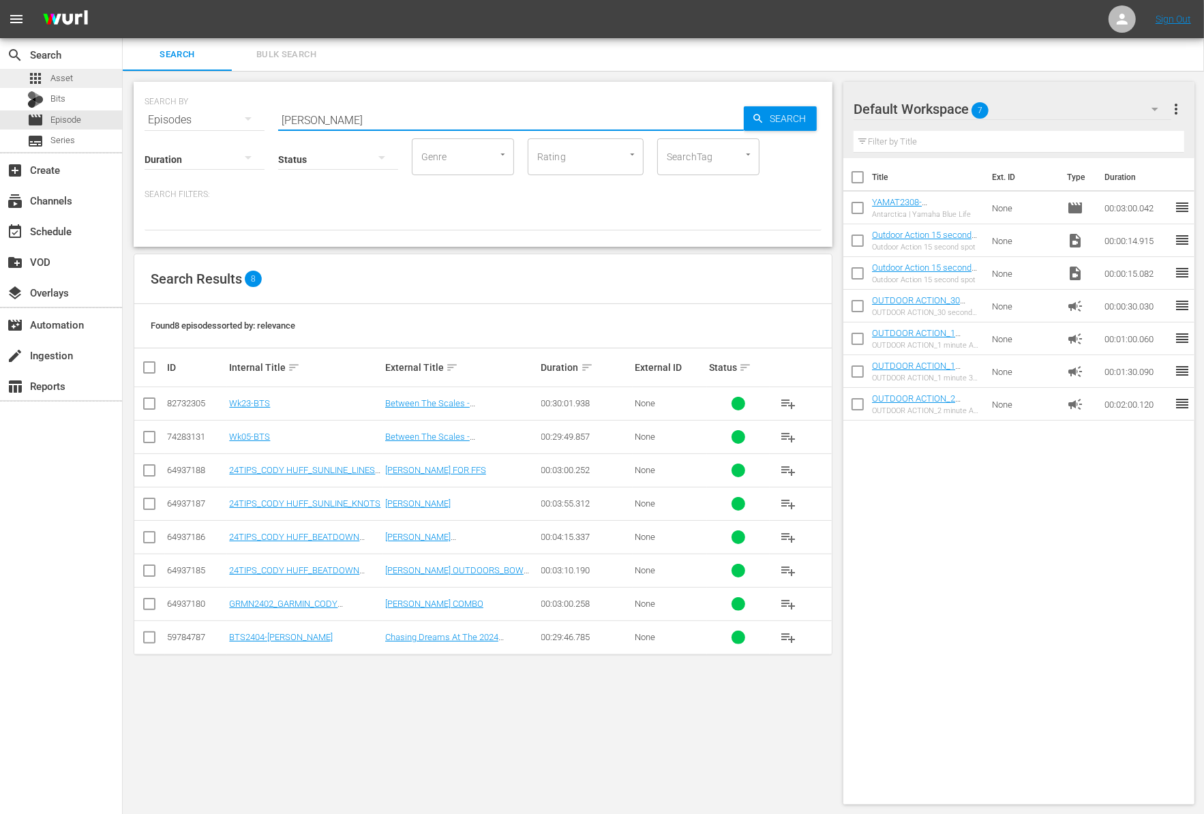
click at [72, 82] on div "apps Asset" at bounding box center [61, 78] width 122 height 19
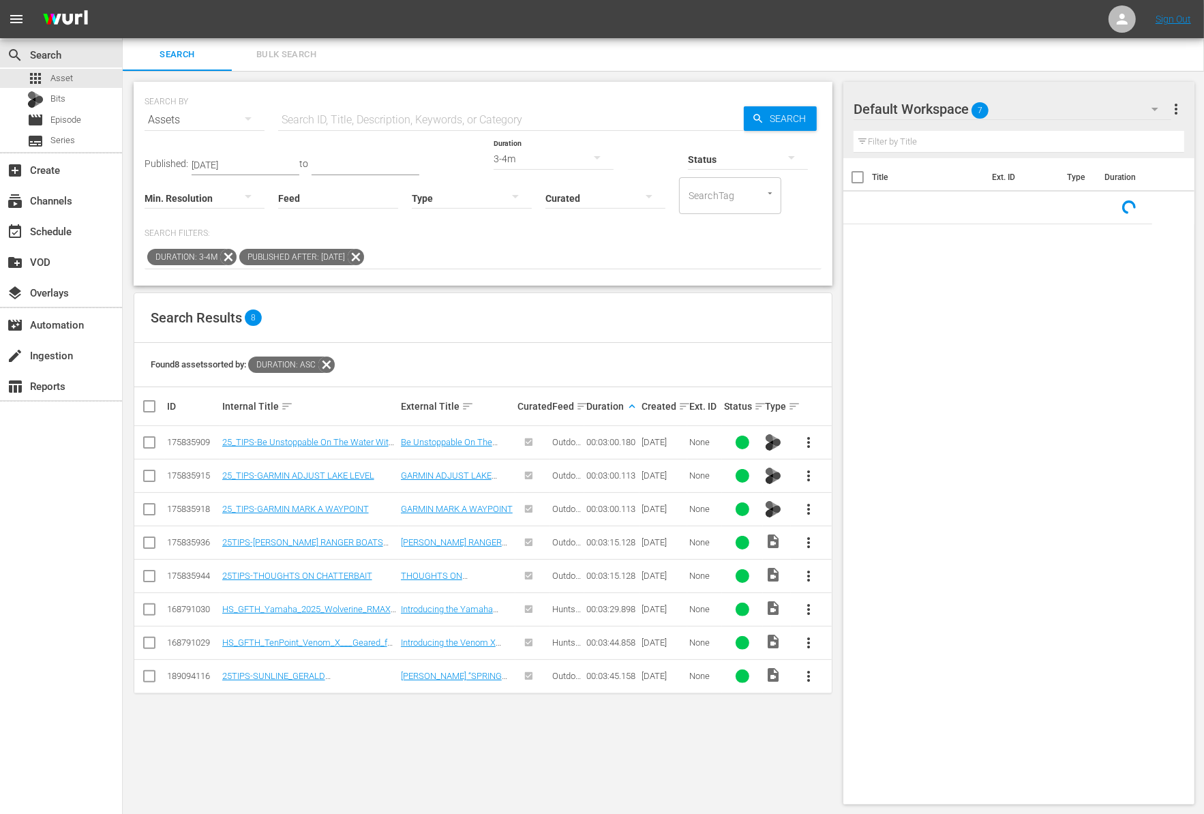
click at [223, 254] on icon at bounding box center [228, 257] width 18 height 18
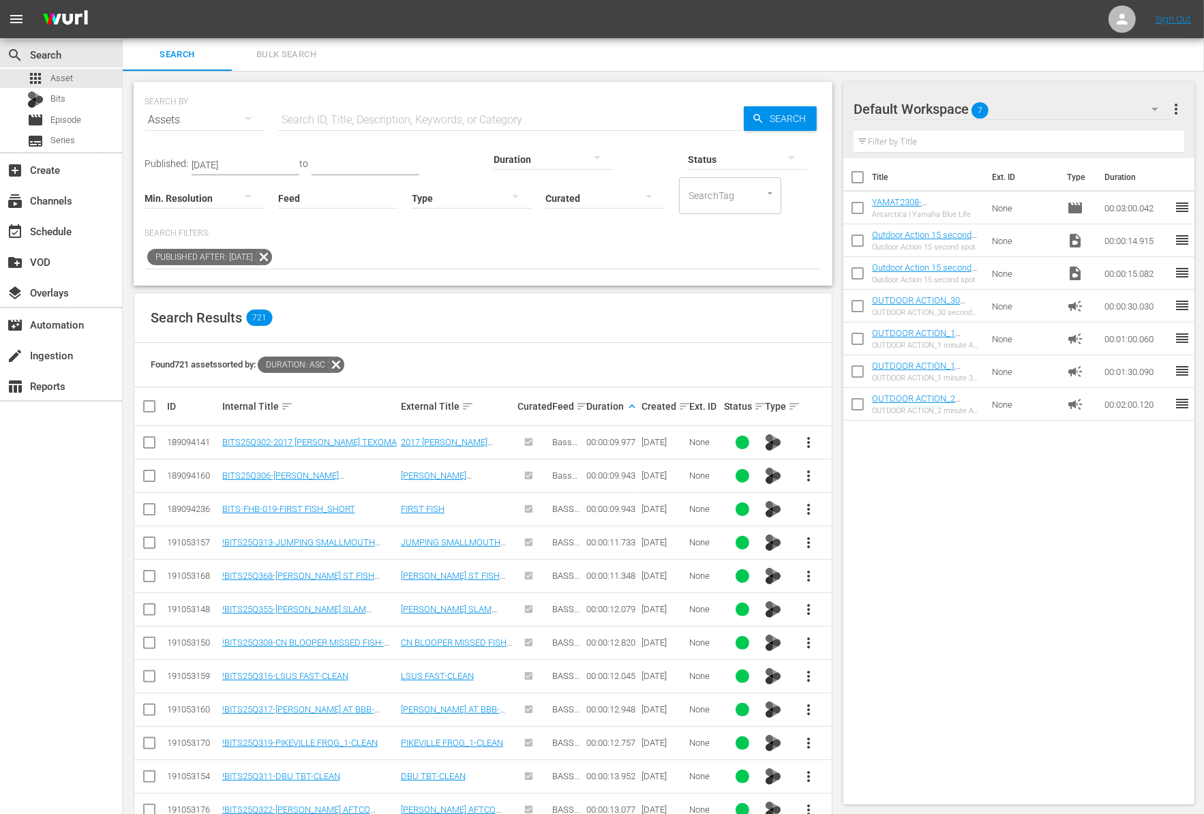
click at [327, 124] on input "text" at bounding box center [511, 120] width 466 height 33
paste input "Cody Huff"
type input "Cody Huff"
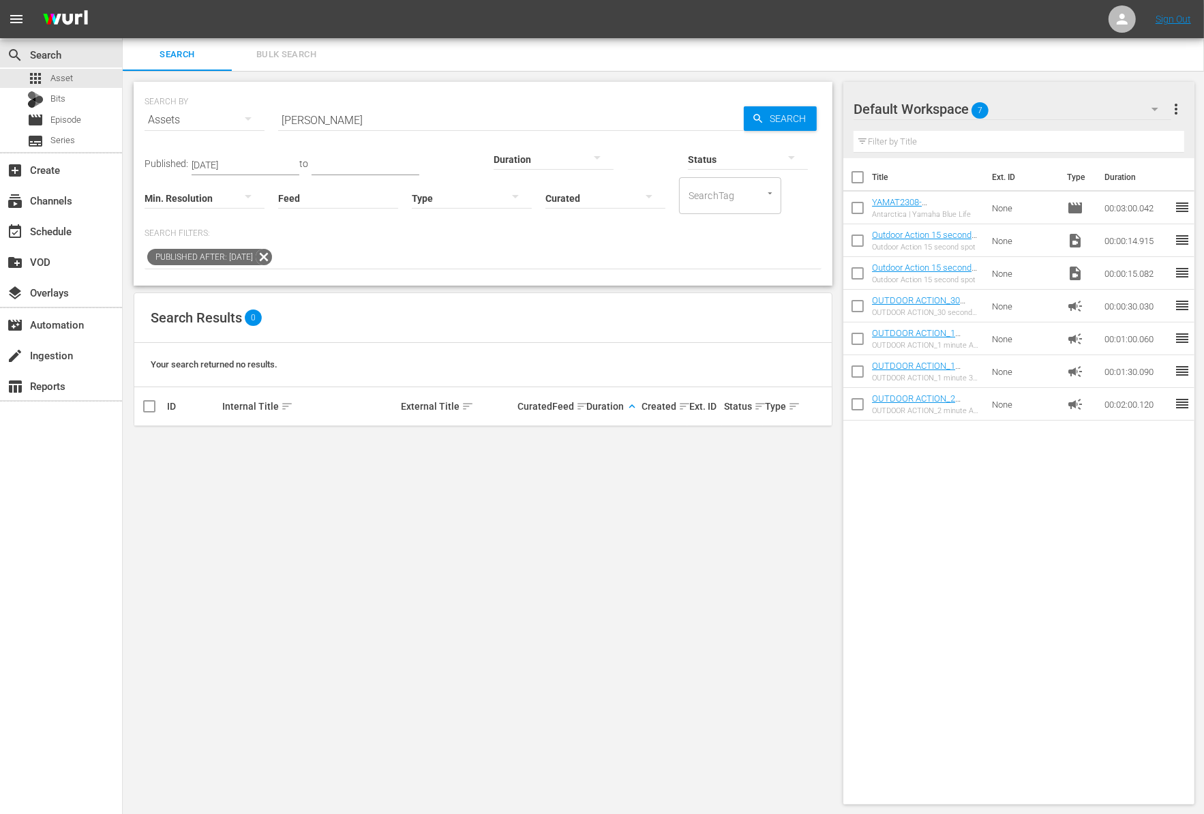
click at [272, 256] on icon at bounding box center [264, 257] width 16 height 16
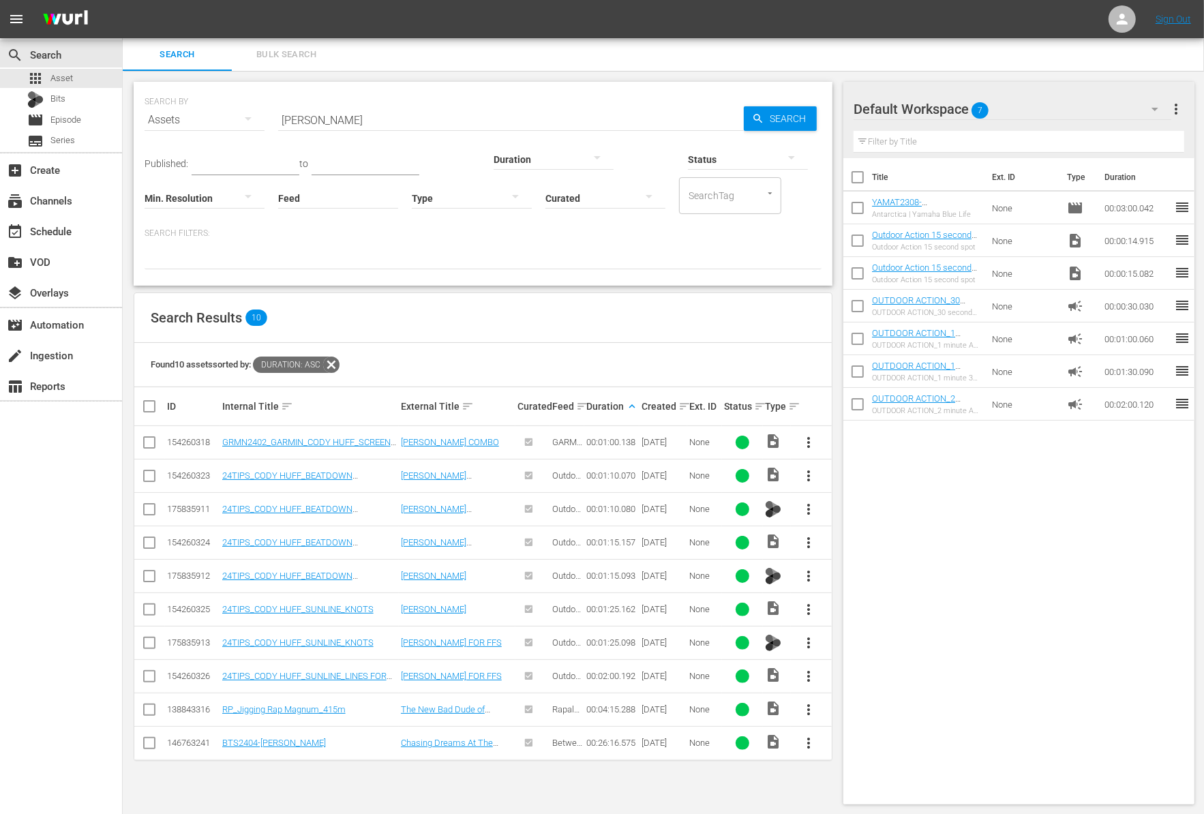
click at [808, 742] on span "more_vert" at bounding box center [809, 743] width 16 height 16
click at [850, 686] on div "Convert To..." at bounding box center [882, 701] width 93 height 33
click at [850, 678] on div "Workspace" at bounding box center [882, 668] width 93 height 33
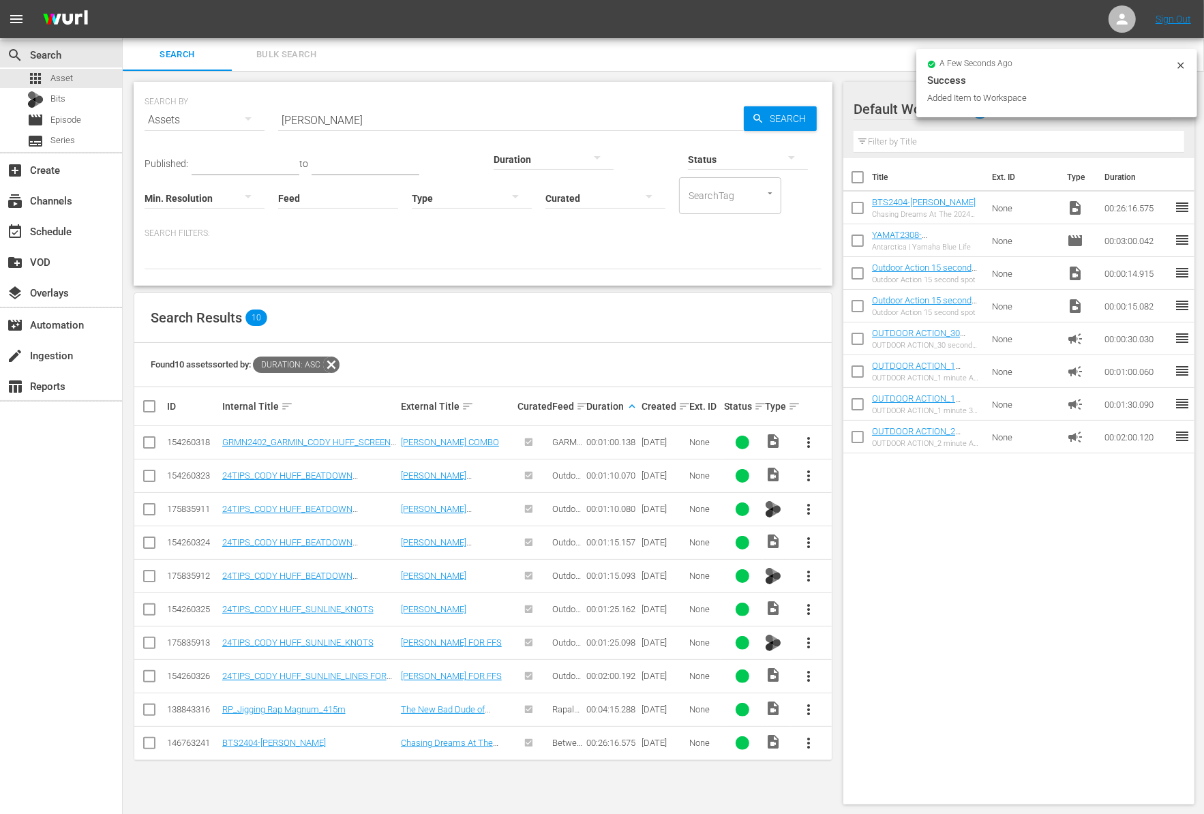
click at [806, 442] on span "more_vert" at bounding box center [809, 442] width 16 height 16
click at [839, 474] on div "Workspace" at bounding box center [882, 479] width 93 height 33
click at [859, 246] on input "checkbox" at bounding box center [857, 243] width 29 height 29
checkbox input "true"
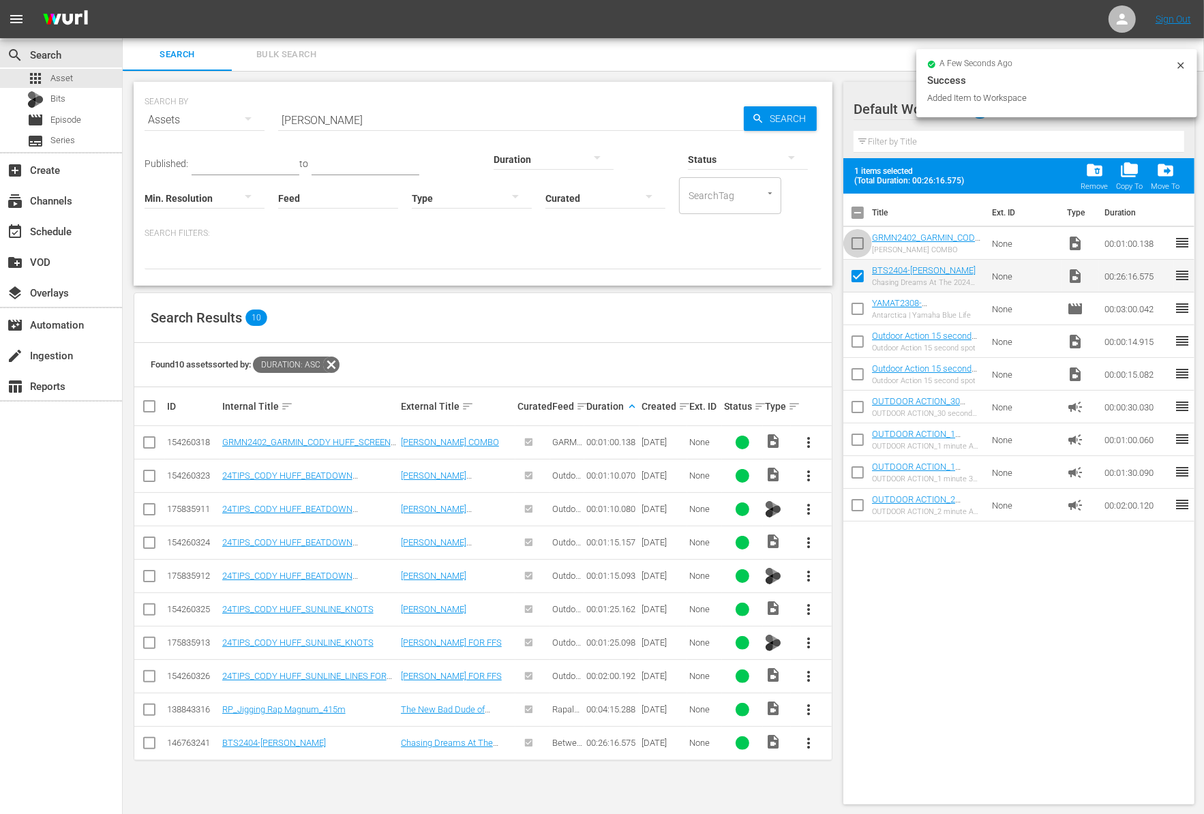
click at [859, 243] on input "checkbox" at bounding box center [857, 246] width 29 height 29
checkbox input "true"
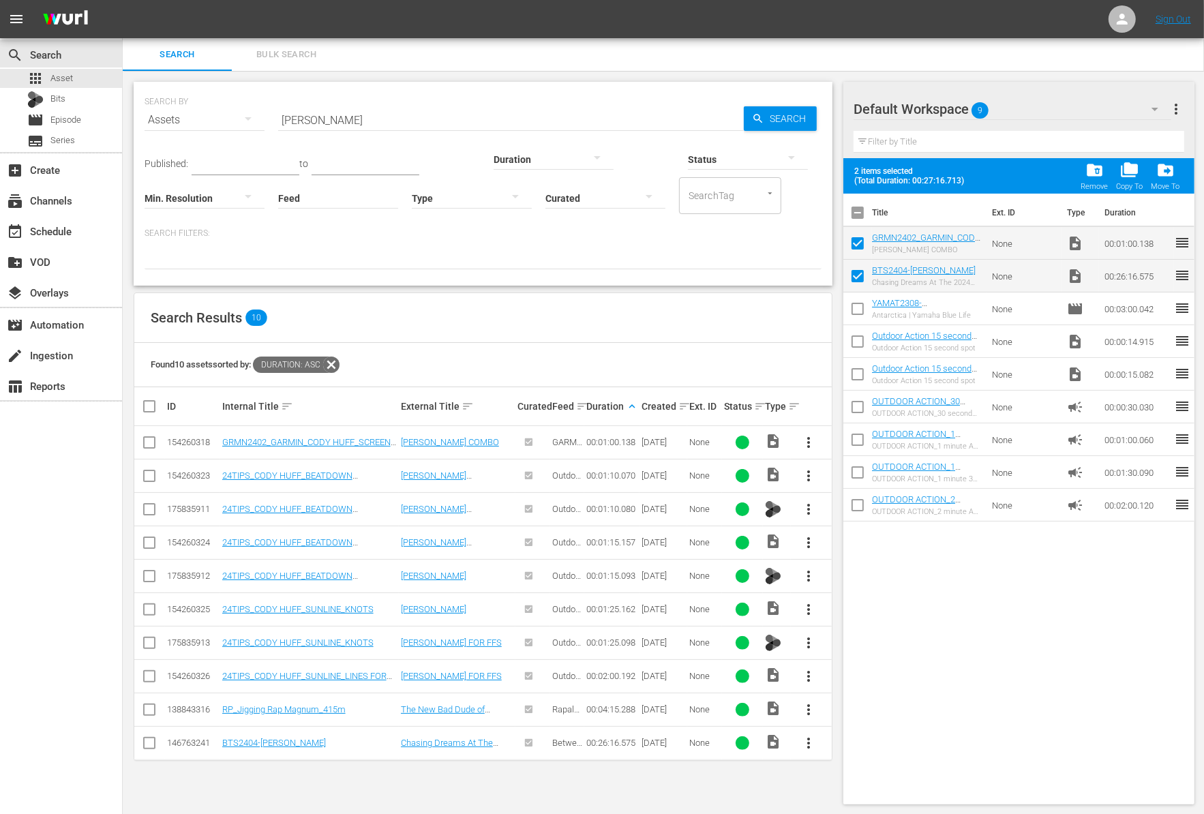
click at [493, 155] on div at bounding box center [553, 159] width 120 height 38
click at [473, 152] on div "0-1m" at bounding box center [475, 158] width 120 height 22
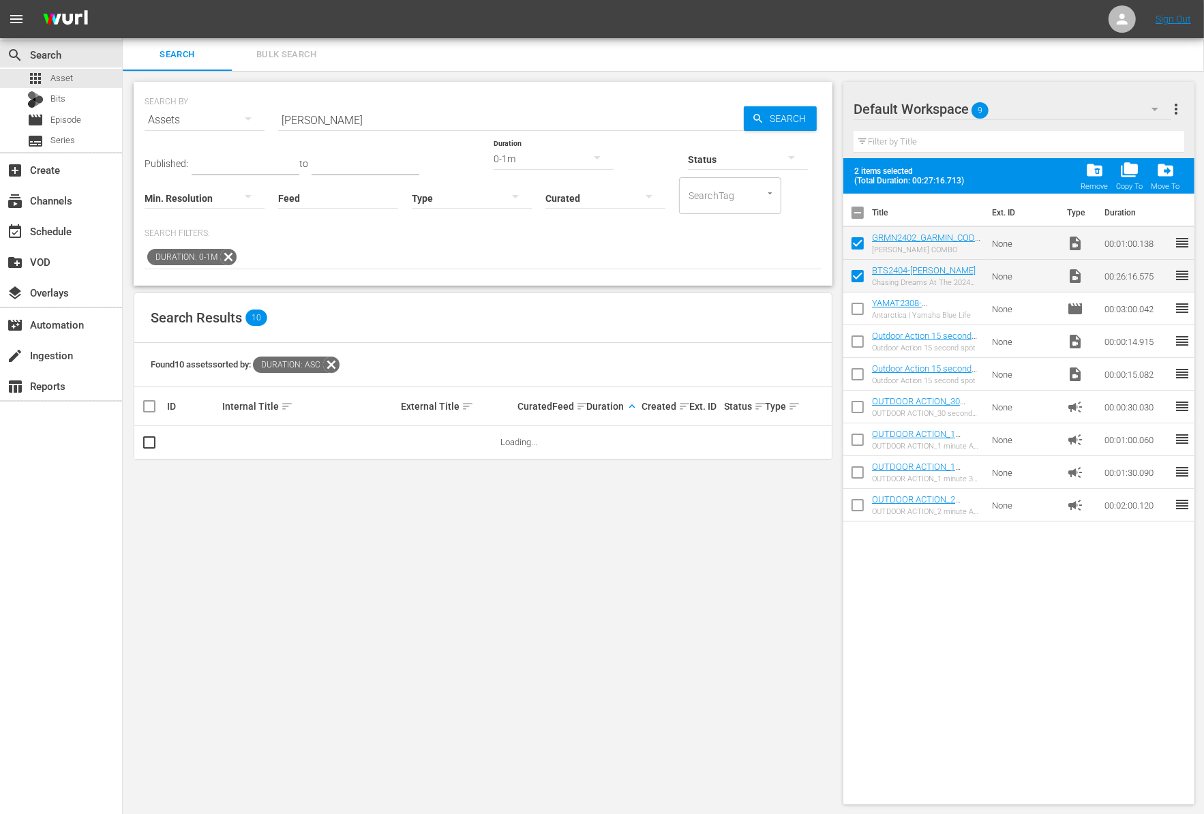
click at [429, 117] on input "Cody Huff" at bounding box center [511, 120] width 466 height 33
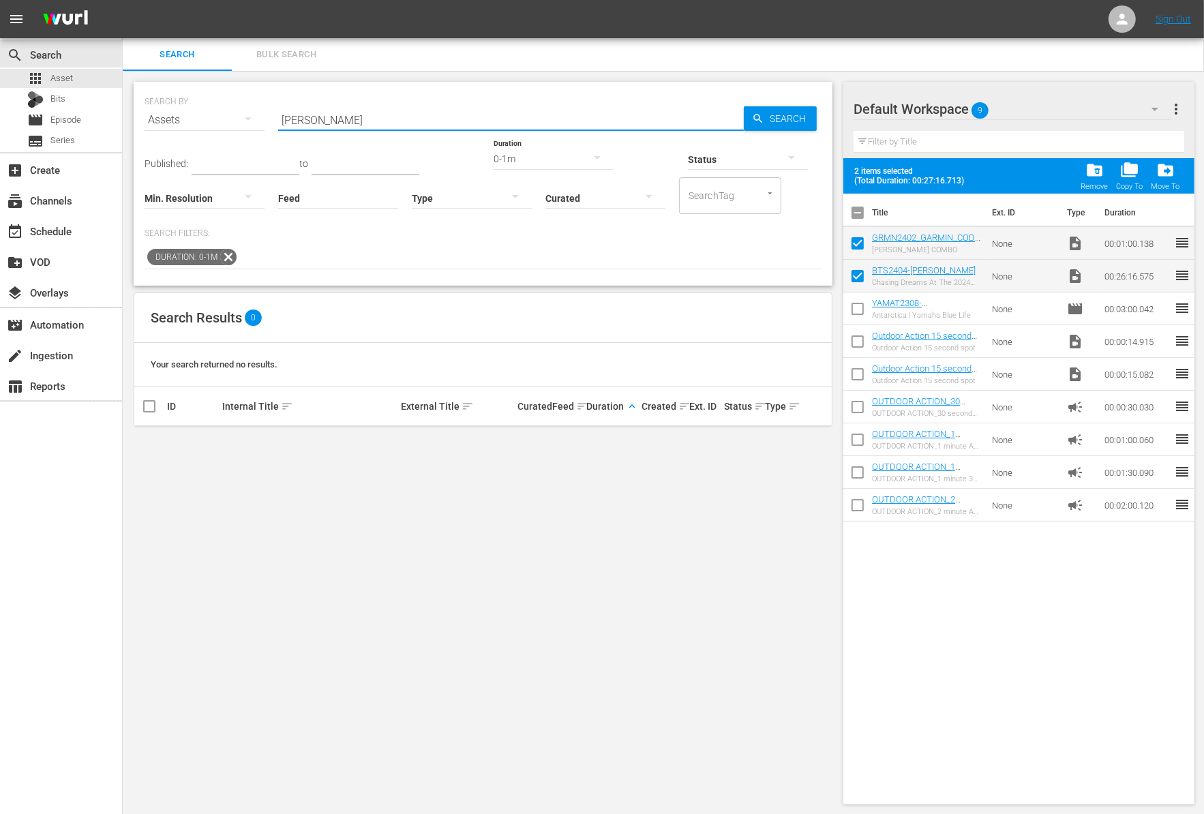
click at [429, 117] on input "Cody Huff" at bounding box center [511, 120] width 466 height 33
click at [538, 274] on div "SEARCH BY Search By Assets Search ID, Title, Description, Keywords, or Category…" at bounding box center [483, 184] width 699 height 204
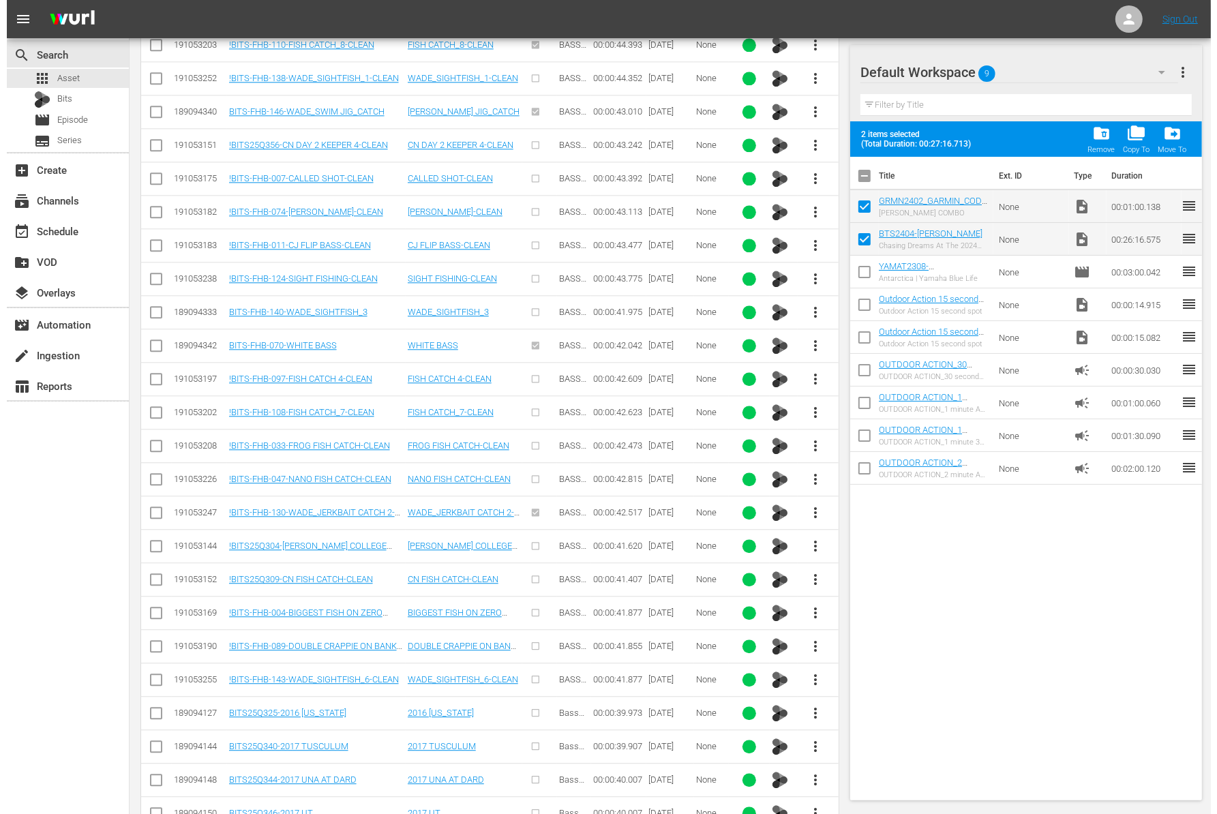
scroll to position [2994, 0]
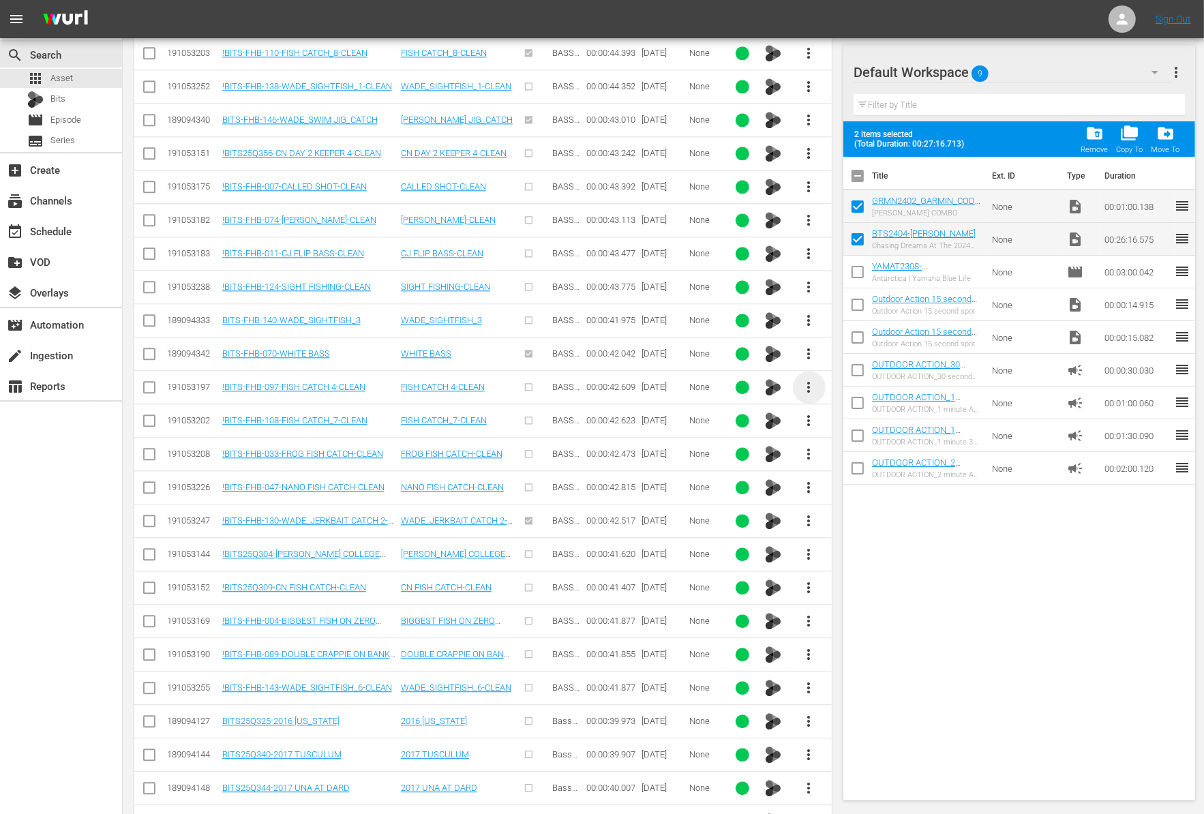
click at [813, 379] on span "more_vert" at bounding box center [809, 387] width 16 height 16
click at [866, 412] on div "Workspace" at bounding box center [882, 401] width 93 height 33
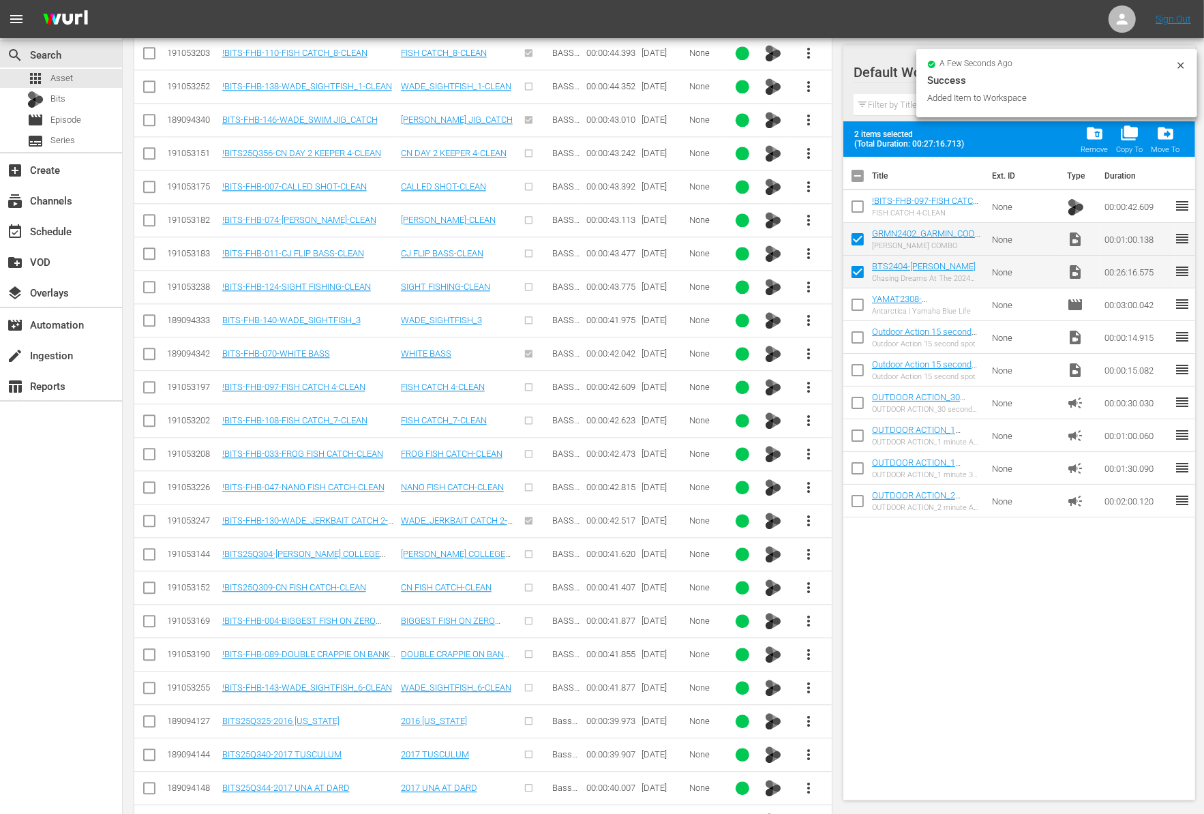
click at [861, 208] on input "checkbox" at bounding box center [857, 209] width 29 height 29
checkbox input "true"
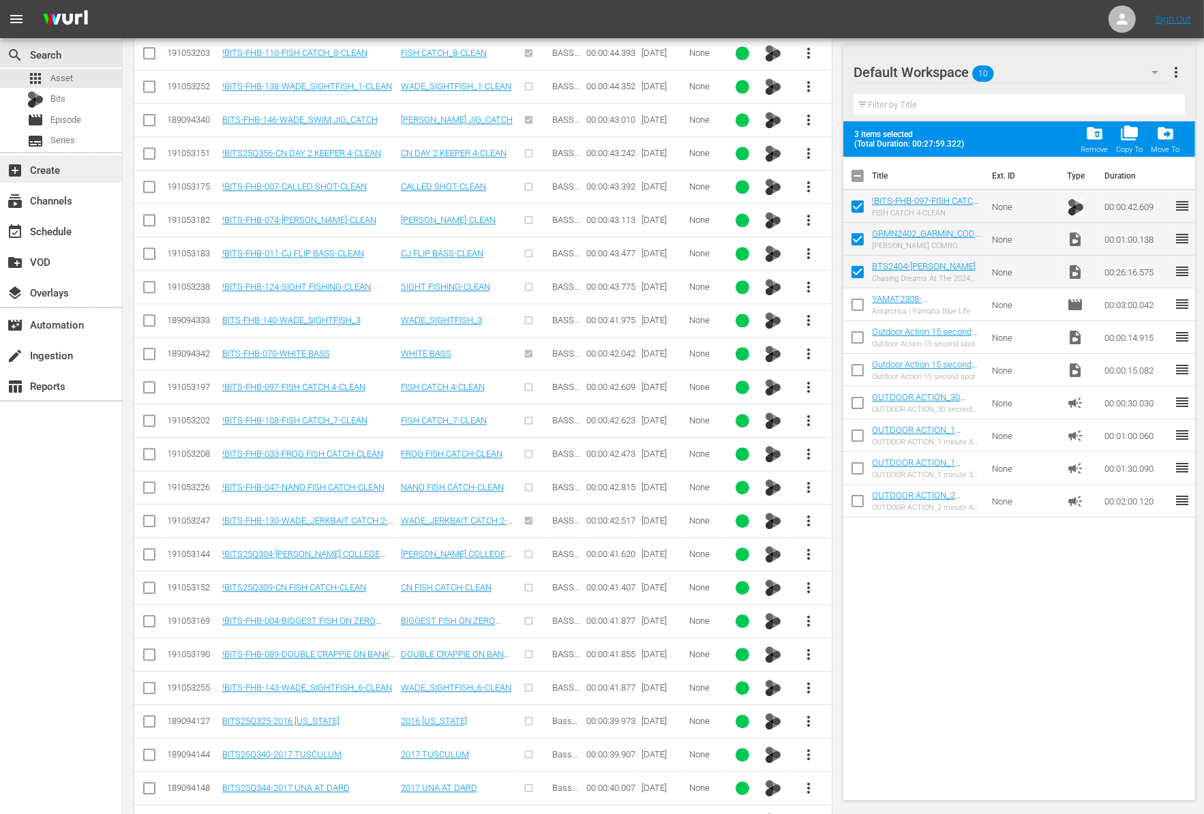
click at [65, 173] on div "add_box Create" at bounding box center [61, 168] width 122 height 27
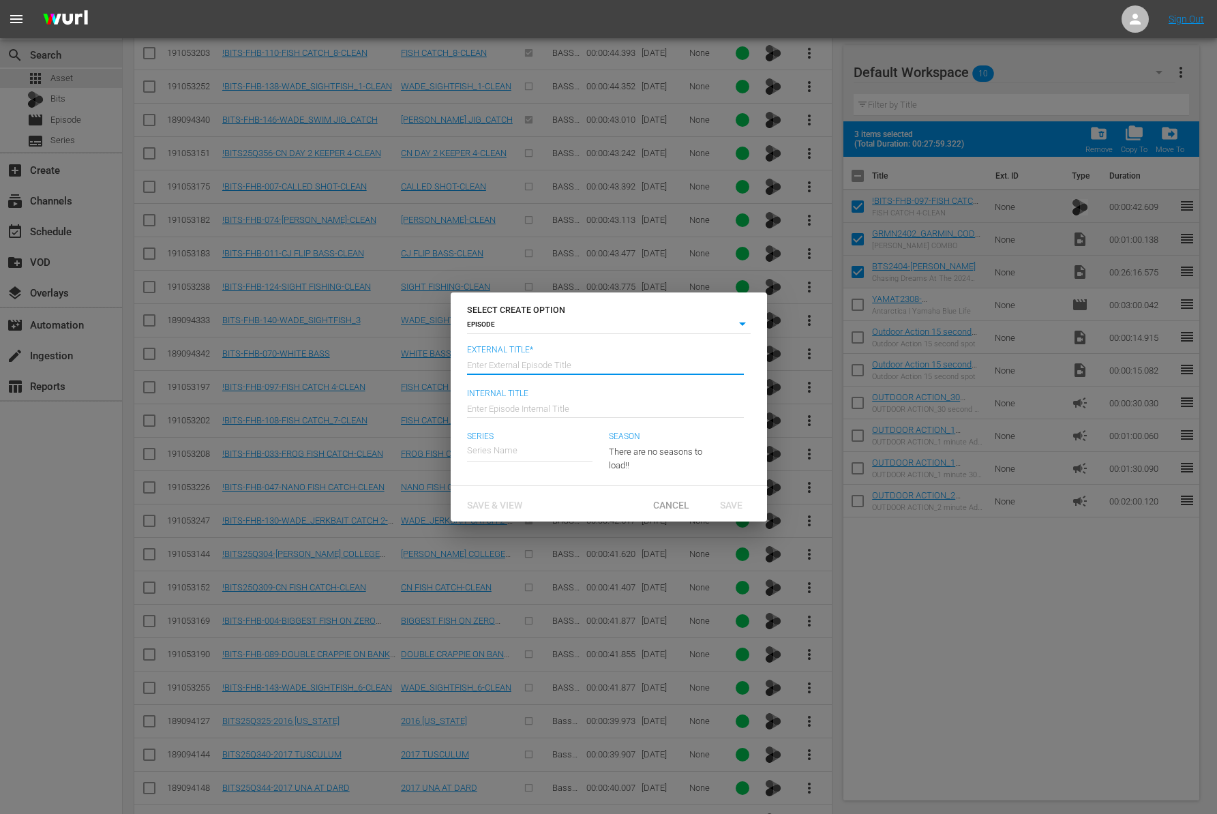
click at [632, 360] on input "text" at bounding box center [605, 364] width 277 height 33
paste input "Cody Huff"
type input "Between The Scales - Cody Huff"
type input "Wk41-BTS"
click at [530, 452] on input "Between Th" at bounding box center [529, 450] width 125 height 33
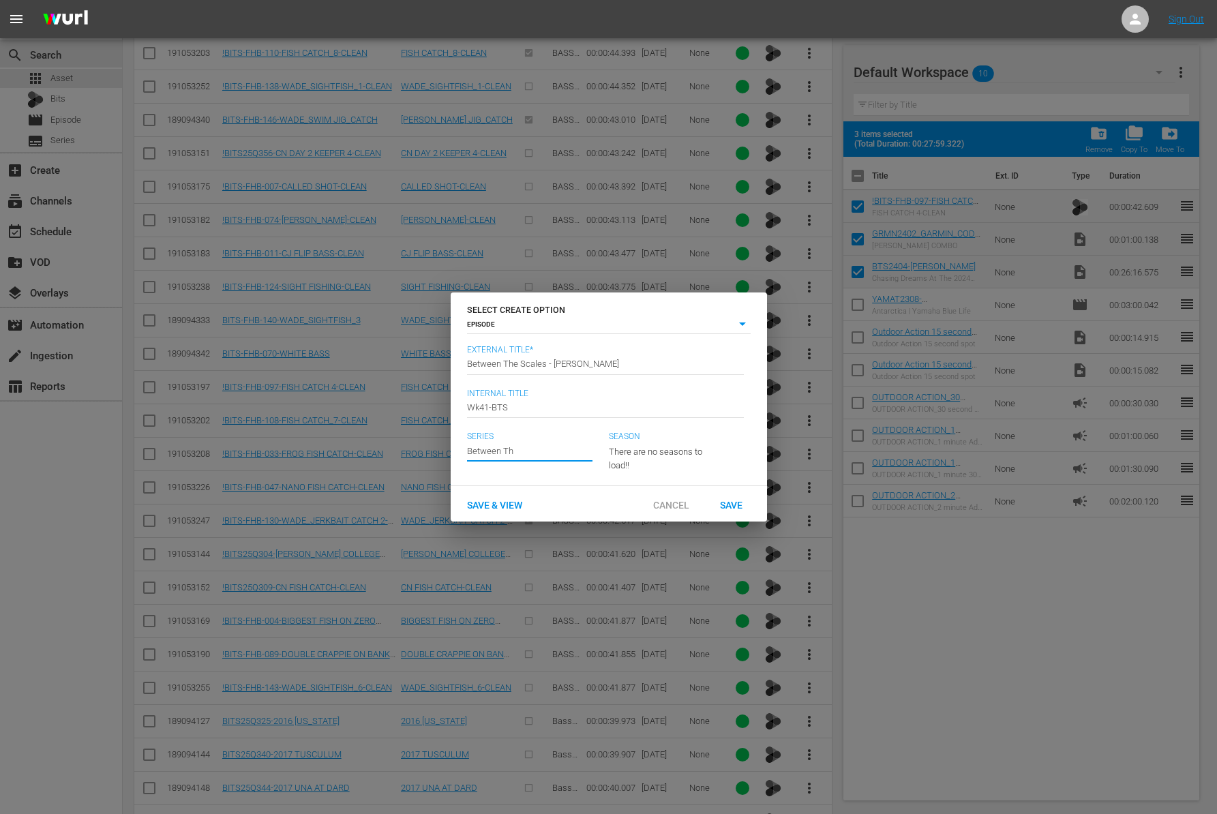
click at [530, 452] on input "Between Th" at bounding box center [529, 450] width 125 height 33
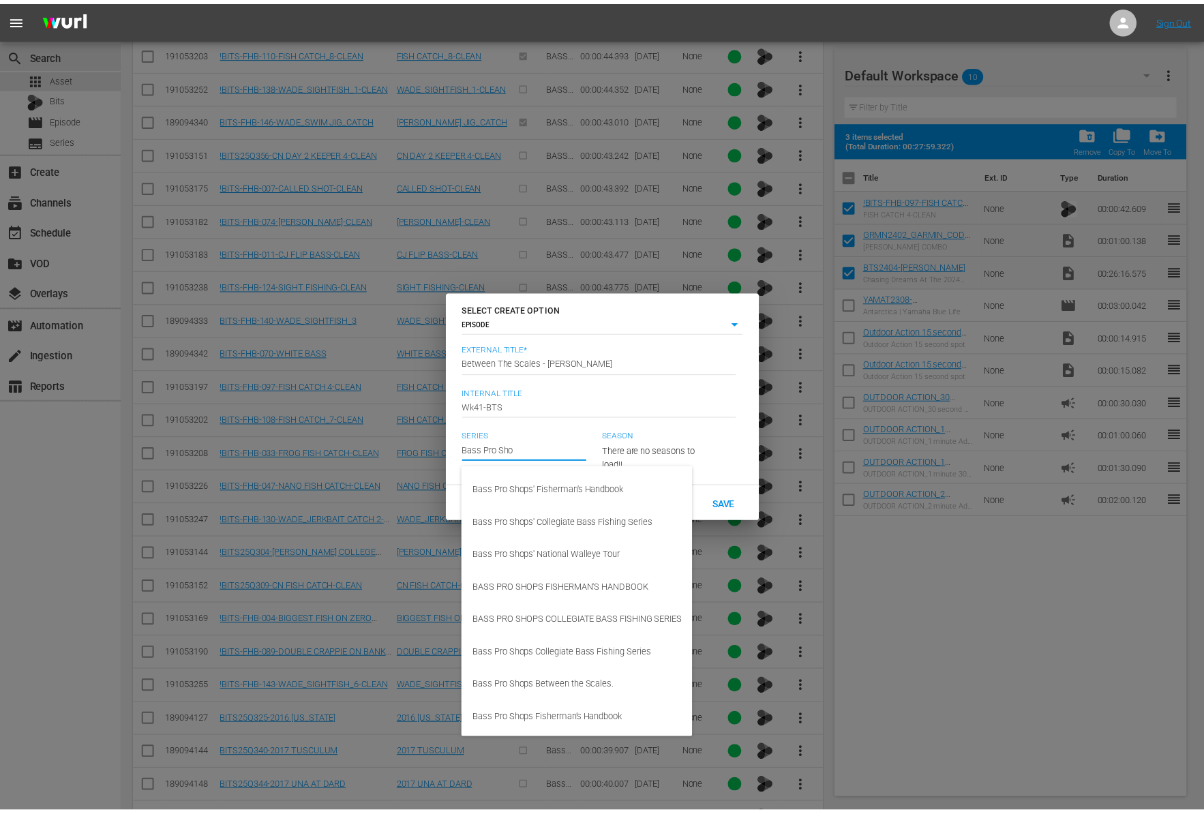
scroll to position [97, 0]
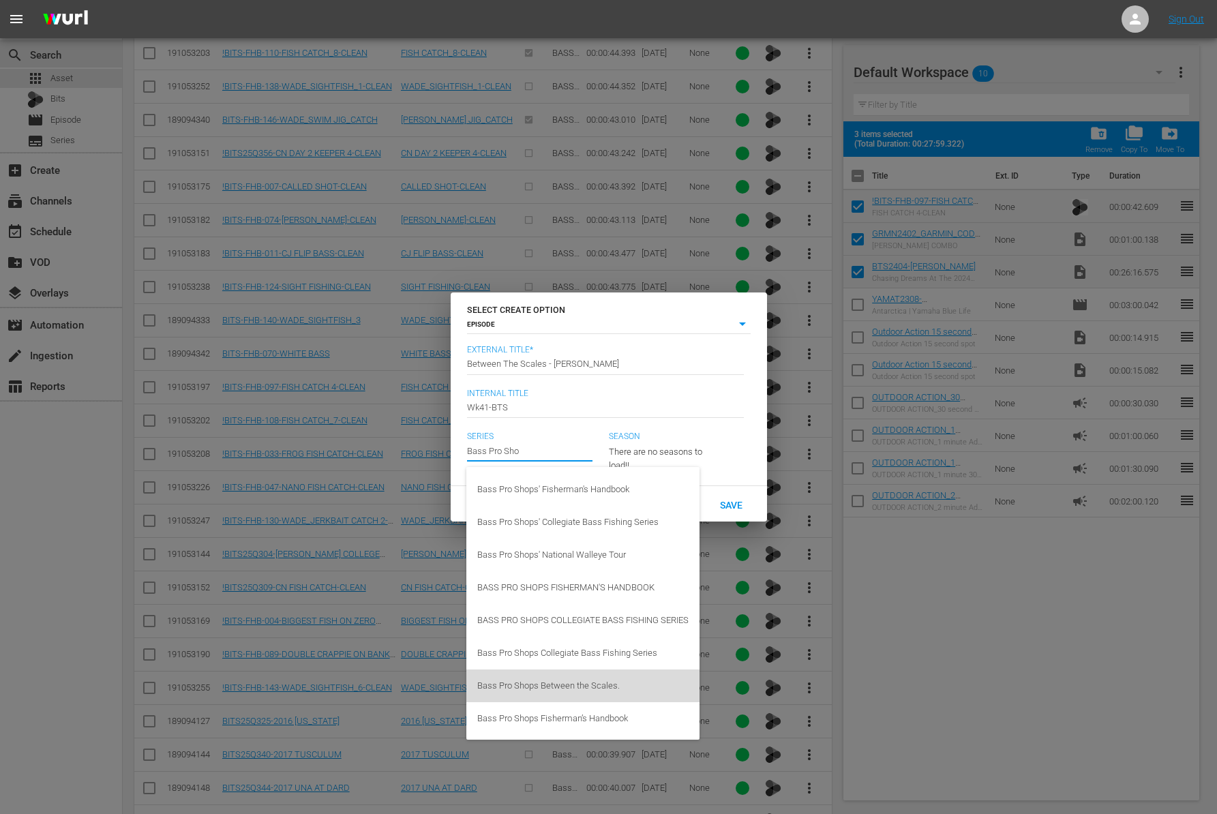
click at [637, 677] on div "Bass Pro Shops Between the Scales." at bounding box center [582, 685] width 211 height 33
type input "Bass Pro Shops Between the Scales."
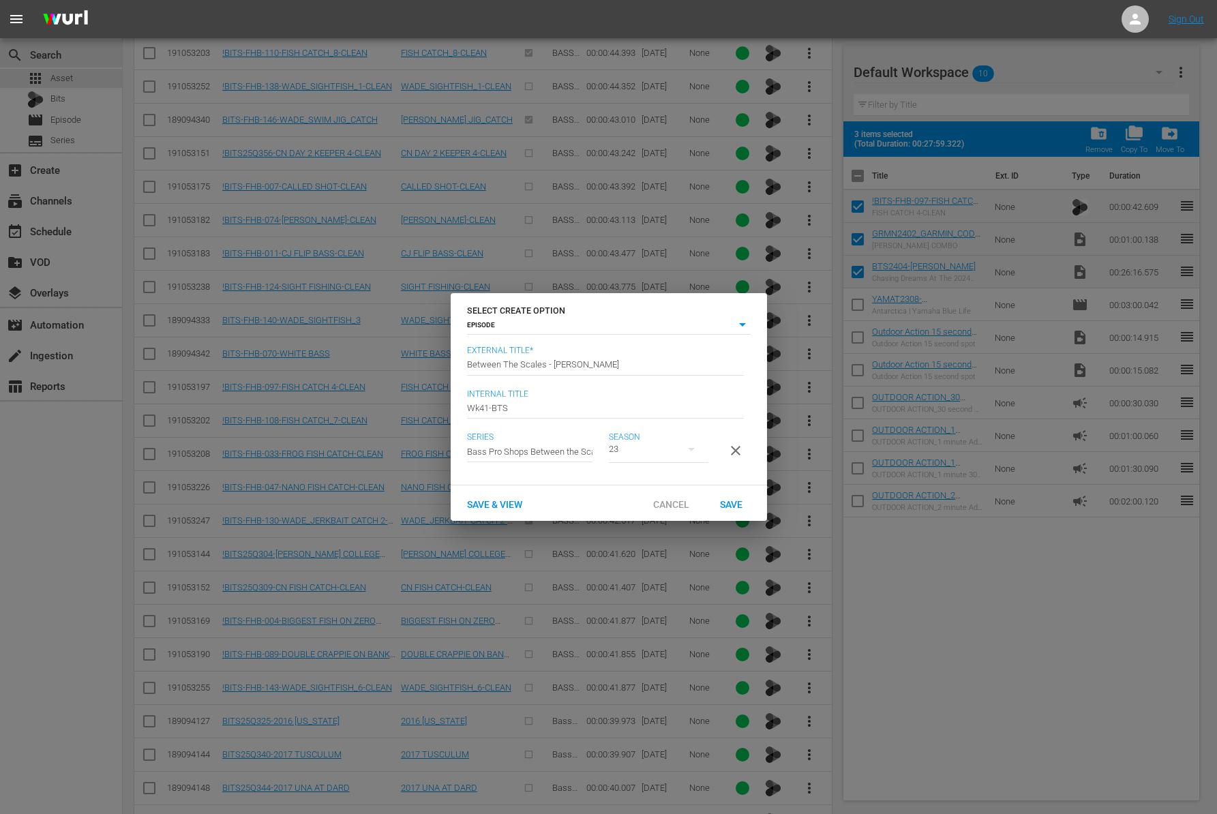
click at [666, 434] on div "23" at bounding box center [659, 449] width 100 height 38
click at [707, 469] on div "23" at bounding box center [608, 407] width 1217 height 814
click at [725, 510] on span "Save" at bounding box center [731, 504] width 44 height 11
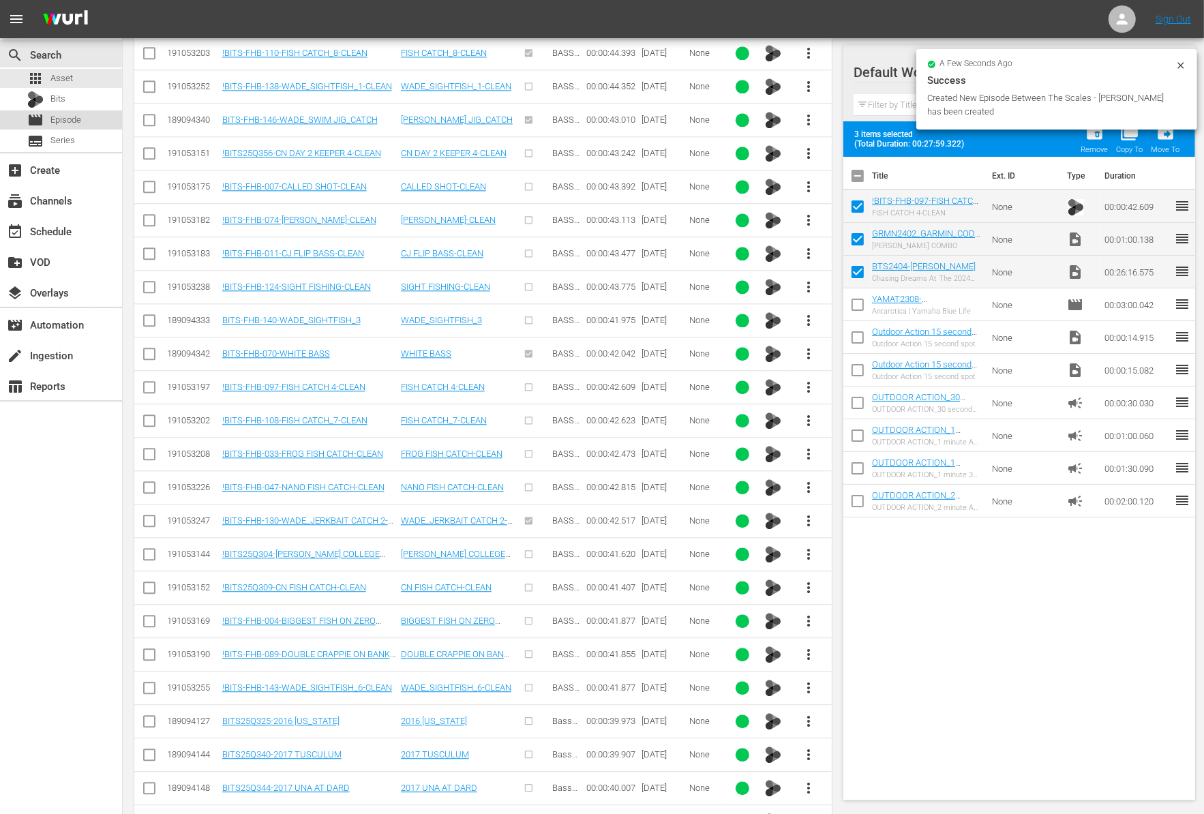
click at [63, 120] on span "Episode" at bounding box center [65, 120] width 31 height 14
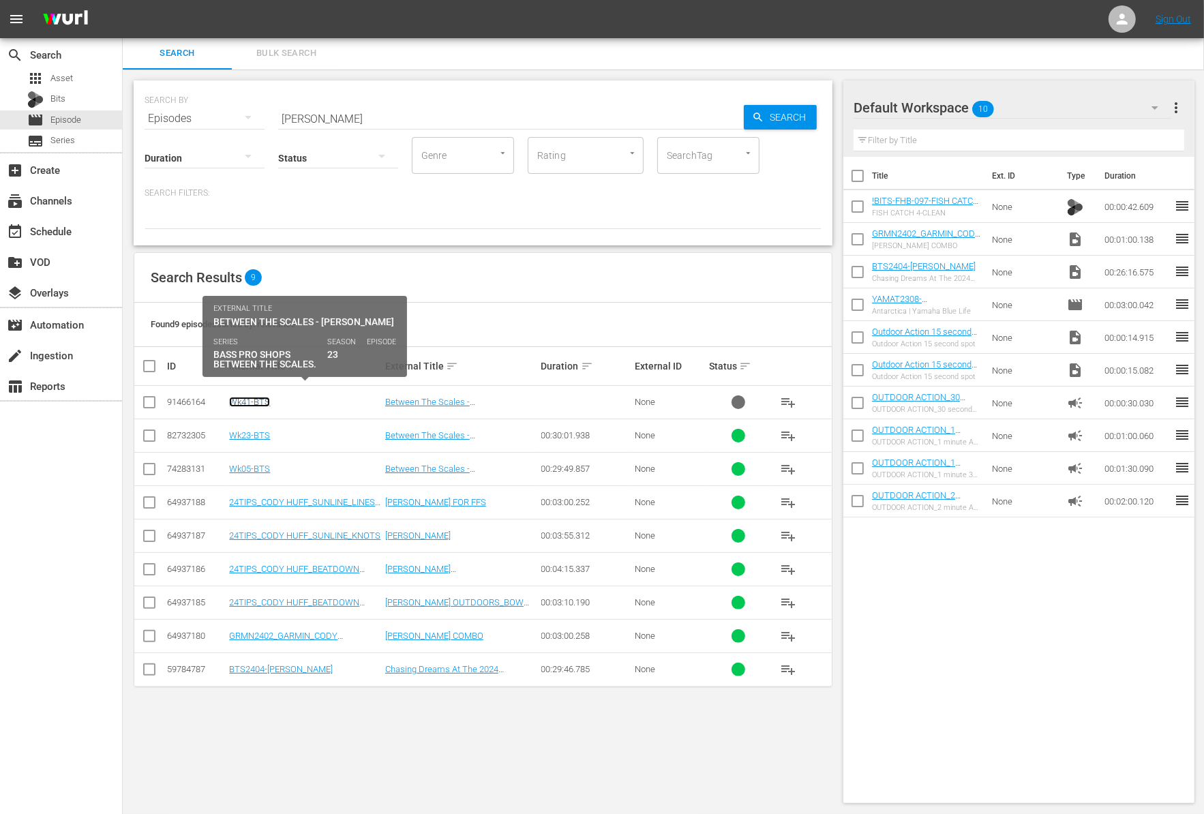
click at [264, 400] on link "Wk41-BTS" at bounding box center [249, 402] width 41 height 10
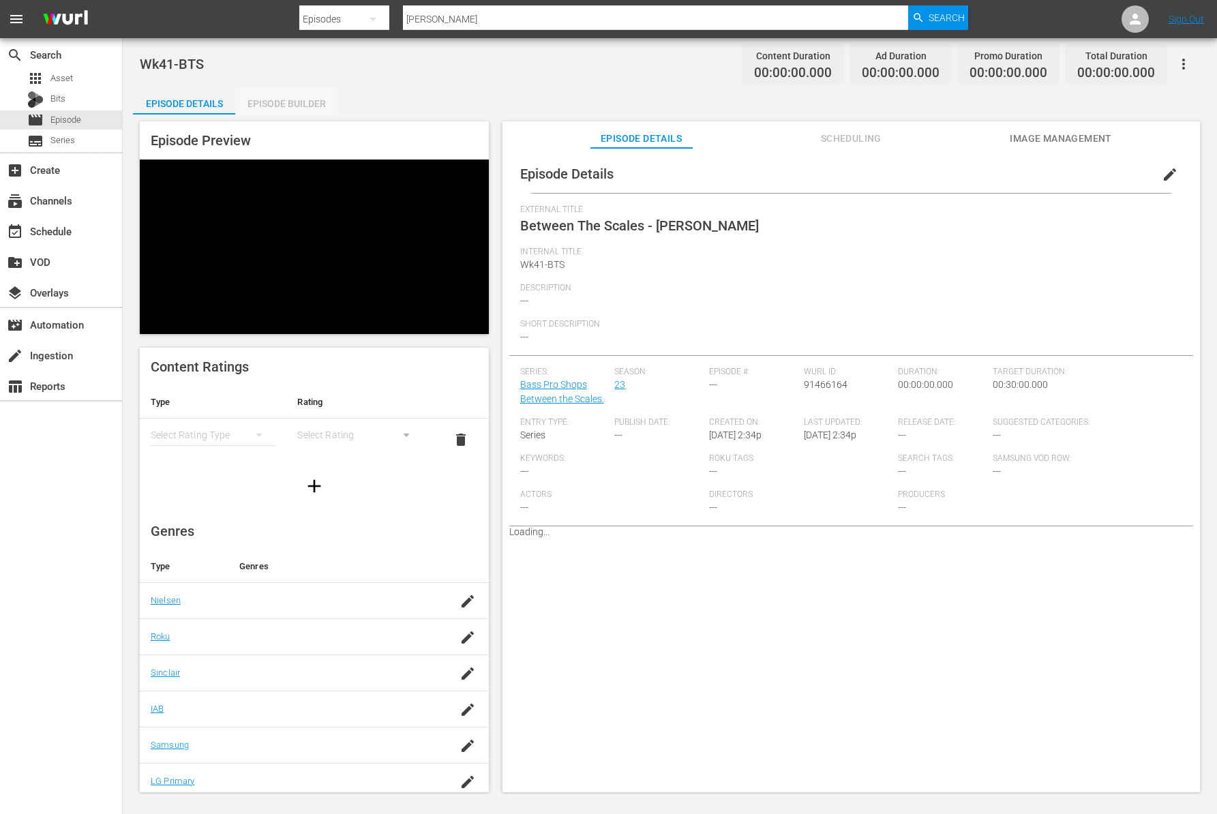
click at [299, 108] on div "Episode Builder" at bounding box center [286, 103] width 102 height 33
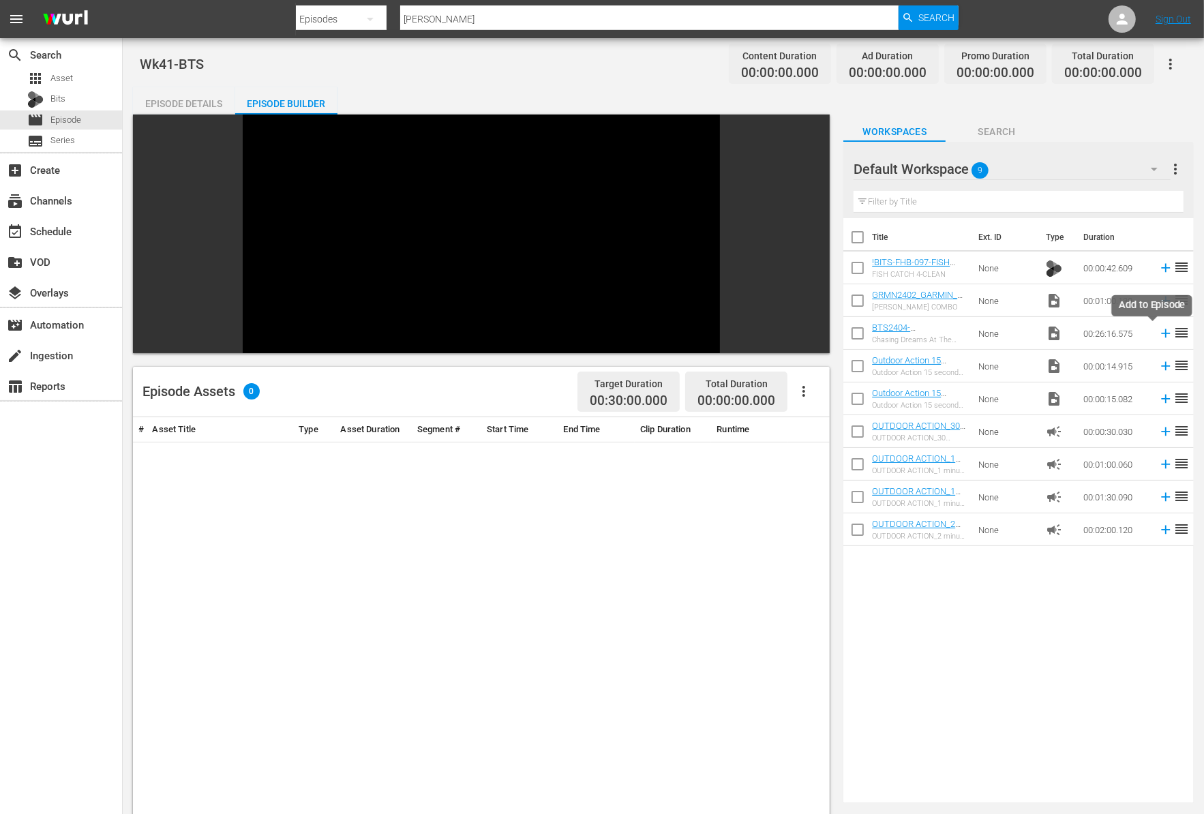
click at [1158, 335] on icon at bounding box center [1165, 333] width 15 height 15
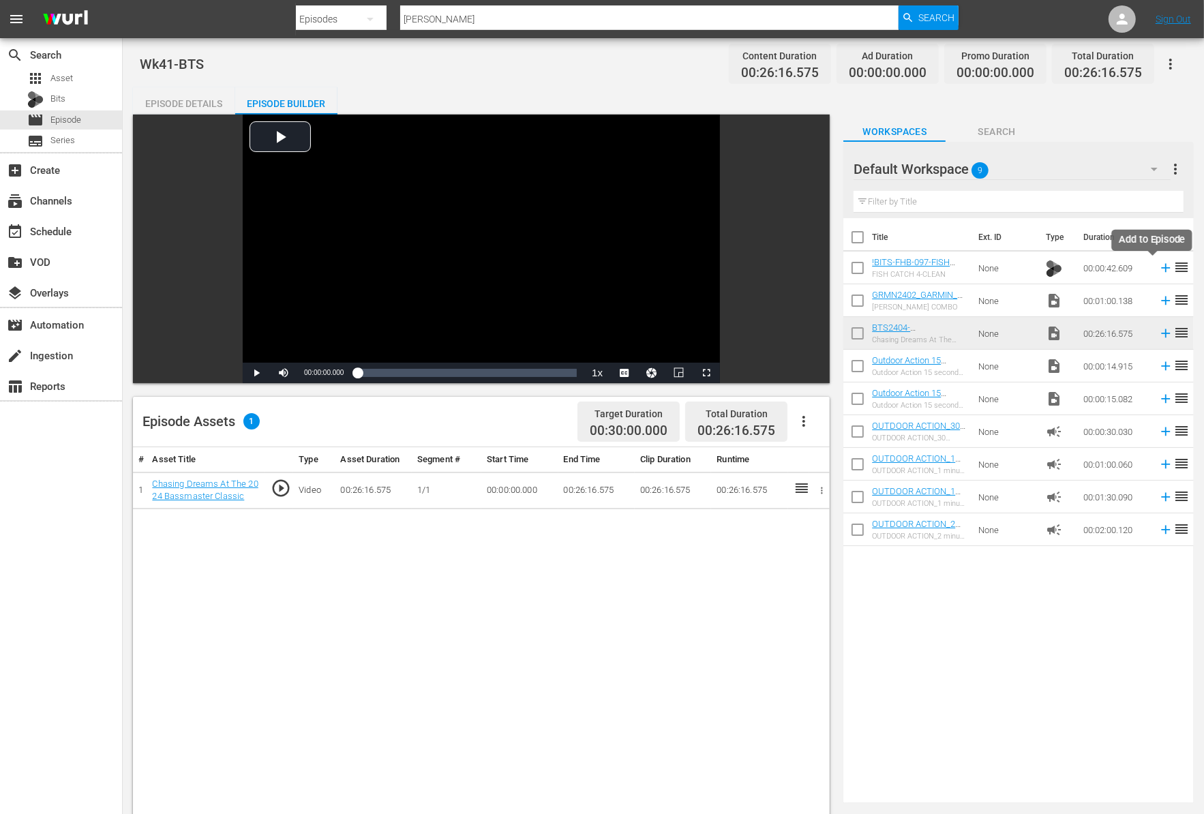
click at [1158, 271] on icon at bounding box center [1165, 267] width 15 height 15
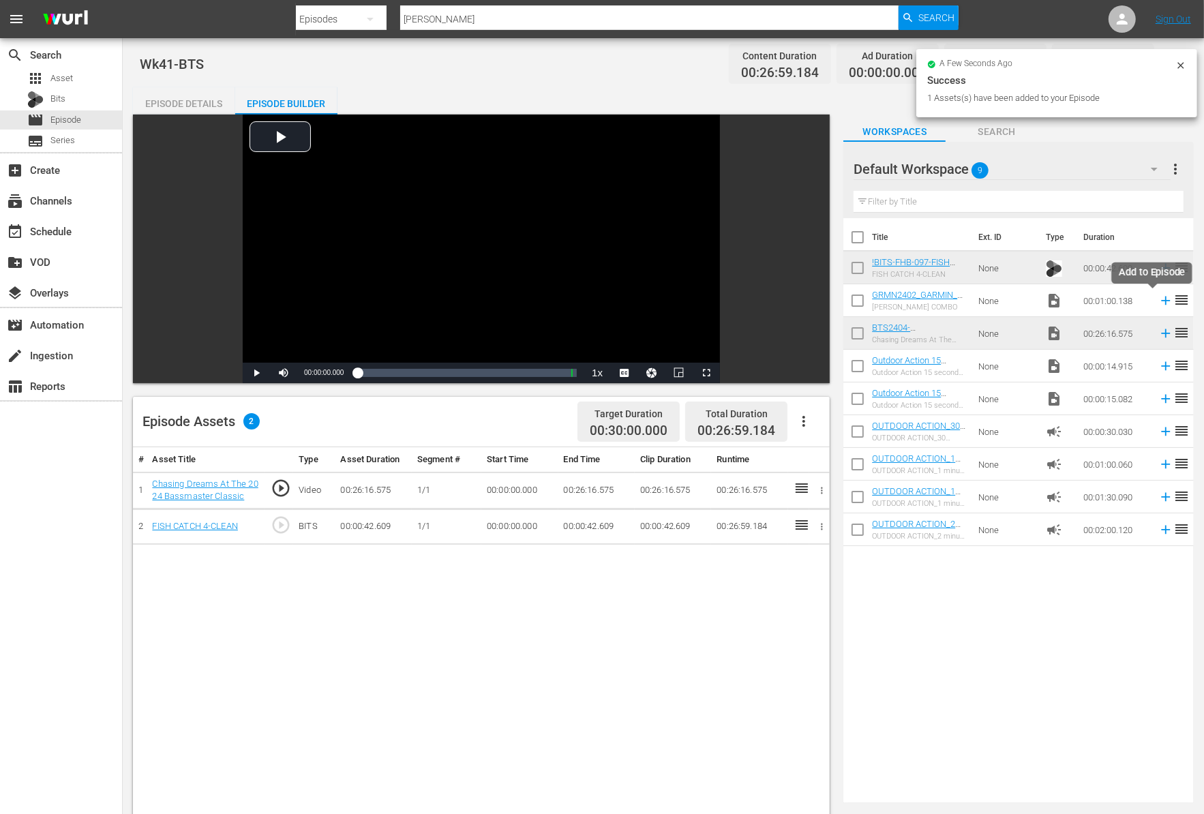
click at [1158, 301] on icon at bounding box center [1165, 300] width 15 height 15
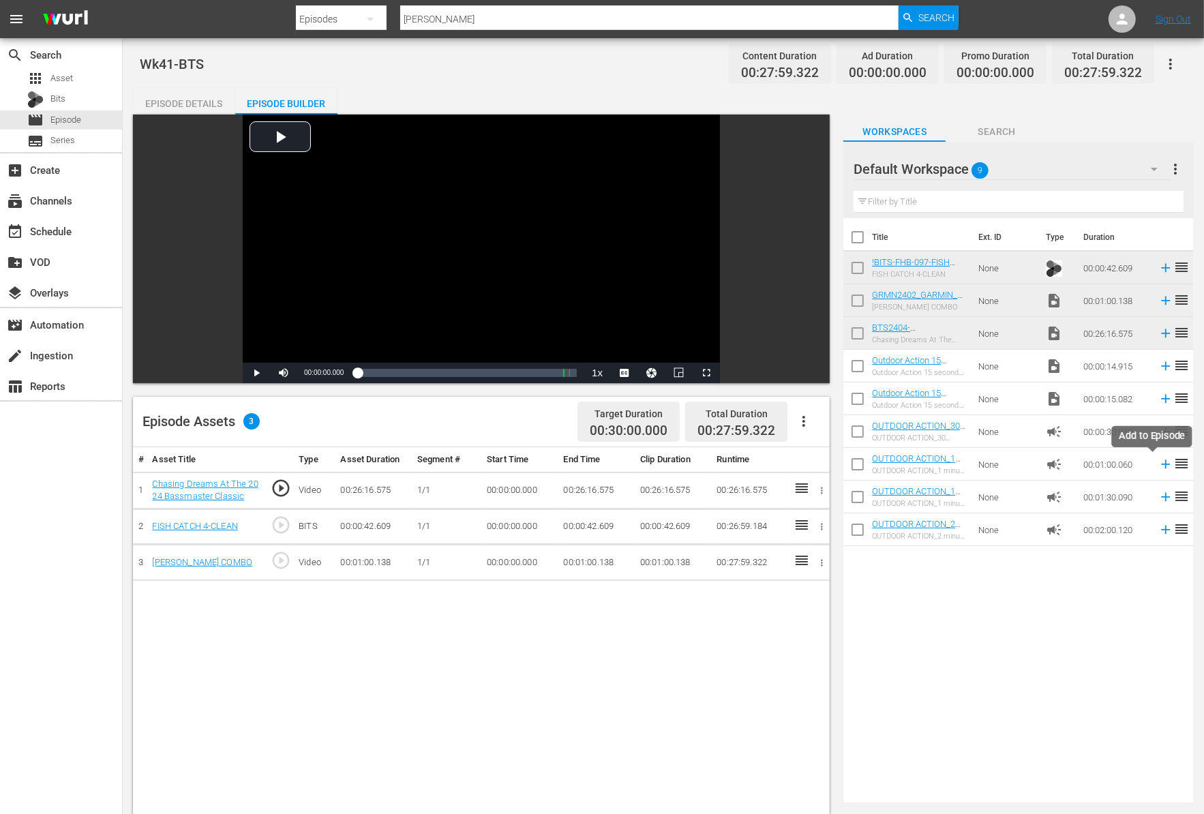
click at [1158, 465] on icon at bounding box center [1165, 464] width 15 height 15
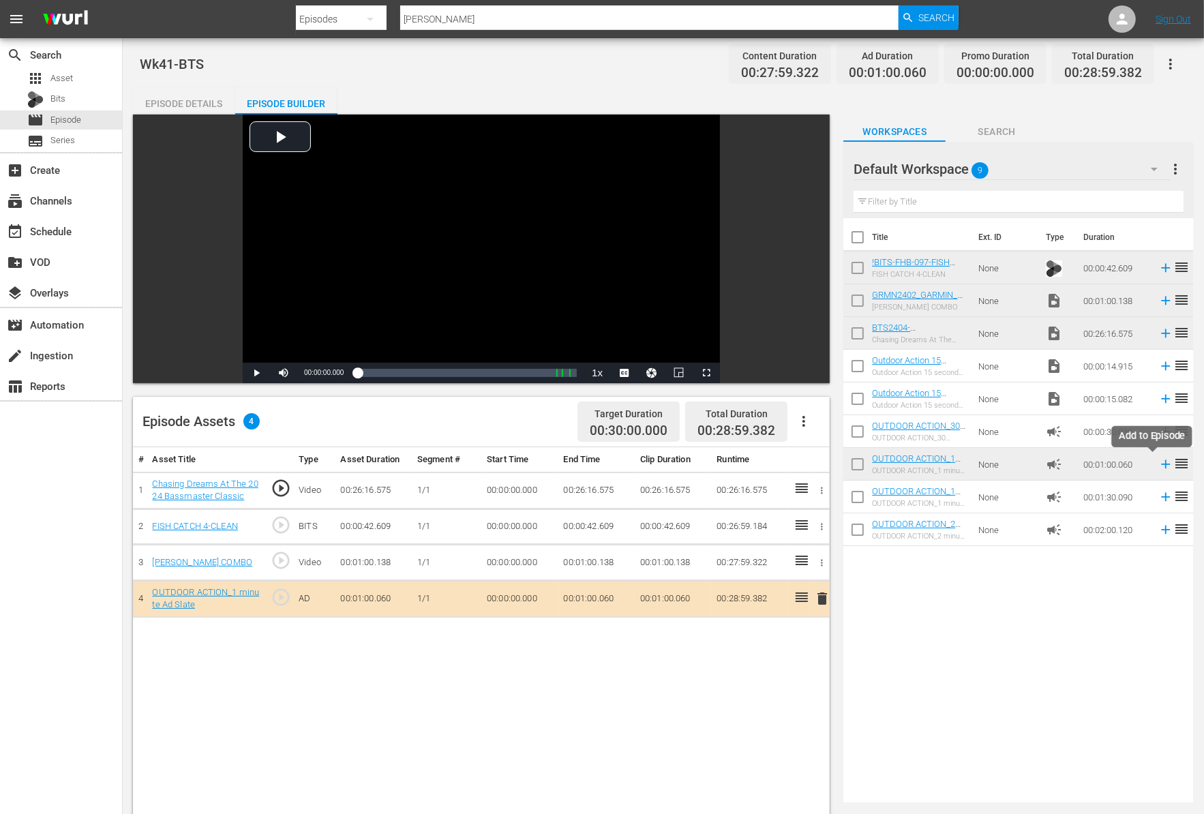
click at [1158, 465] on icon at bounding box center [1165, 464] width 15 height 15
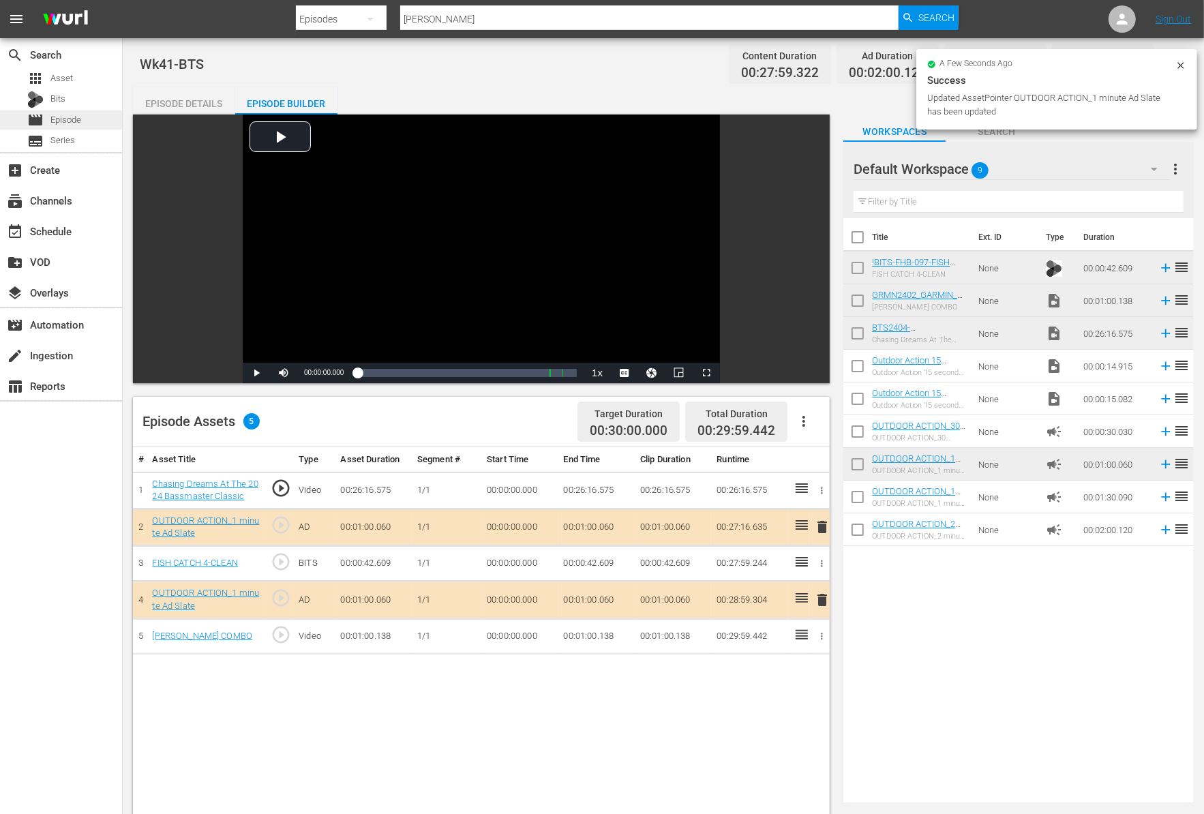
click at [48, 123] on div "movie Episode" at bounding box center [54, 119] width 54 height 19
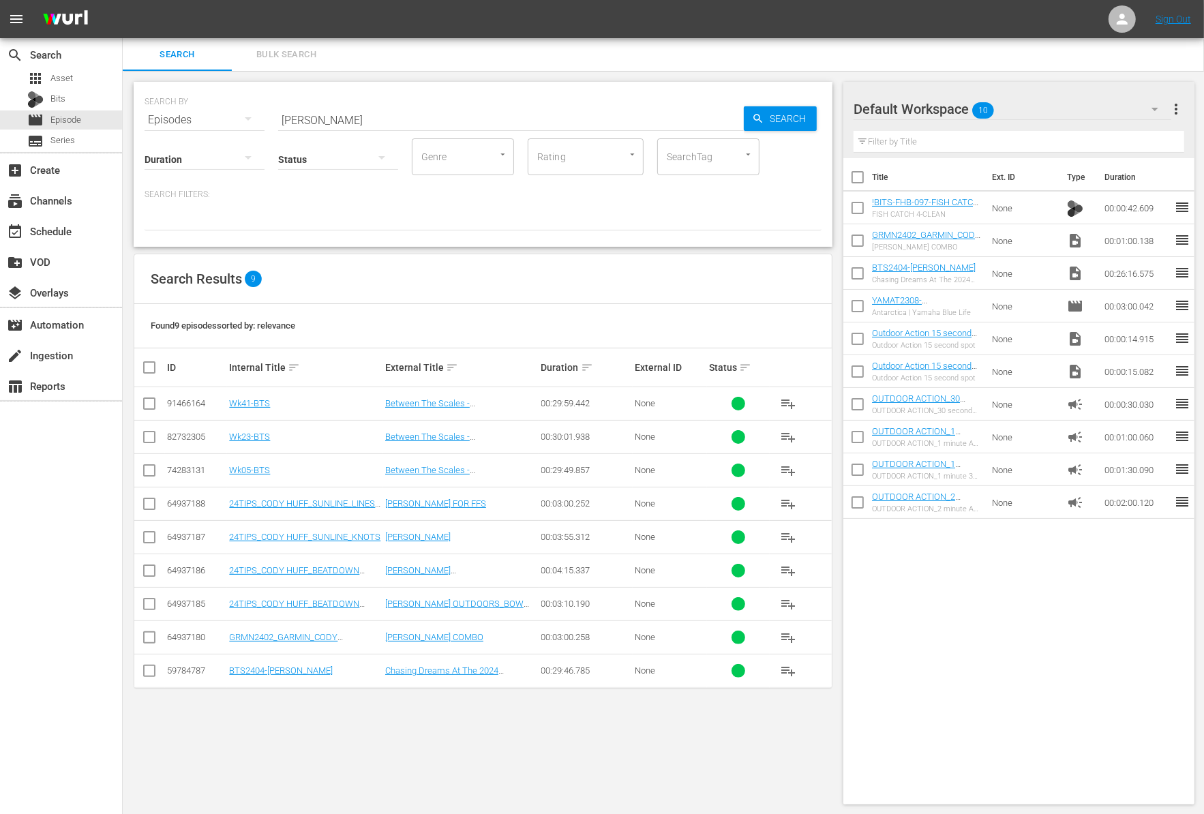
click at [431, 115] on input "Cody Huff" at bounding box center [511, 120] width 466 height 33
paste input "Reef Dropping and Diving for all"
type input "Reef Dropping and Diving for all"
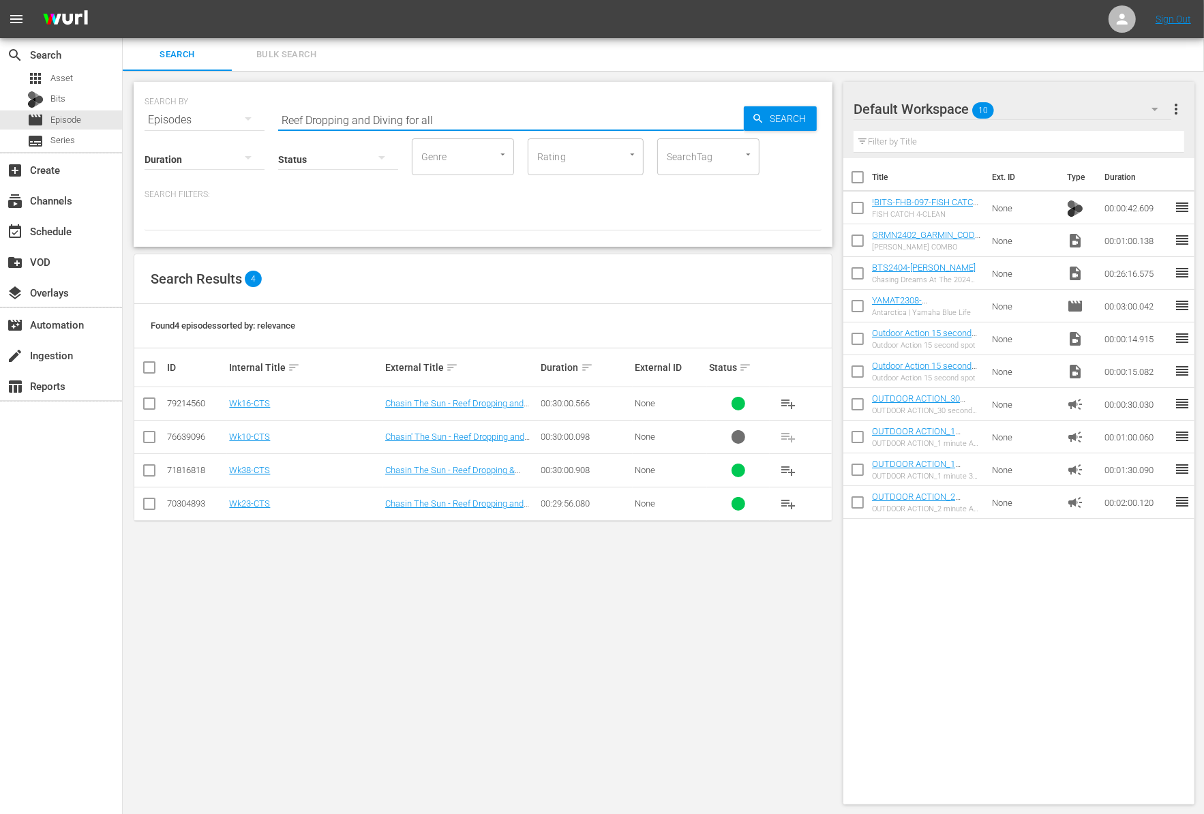
click at [853, 209] on input "checkbox" at bounding box center [857, 210] width 29 height 29
checkbox input "true"
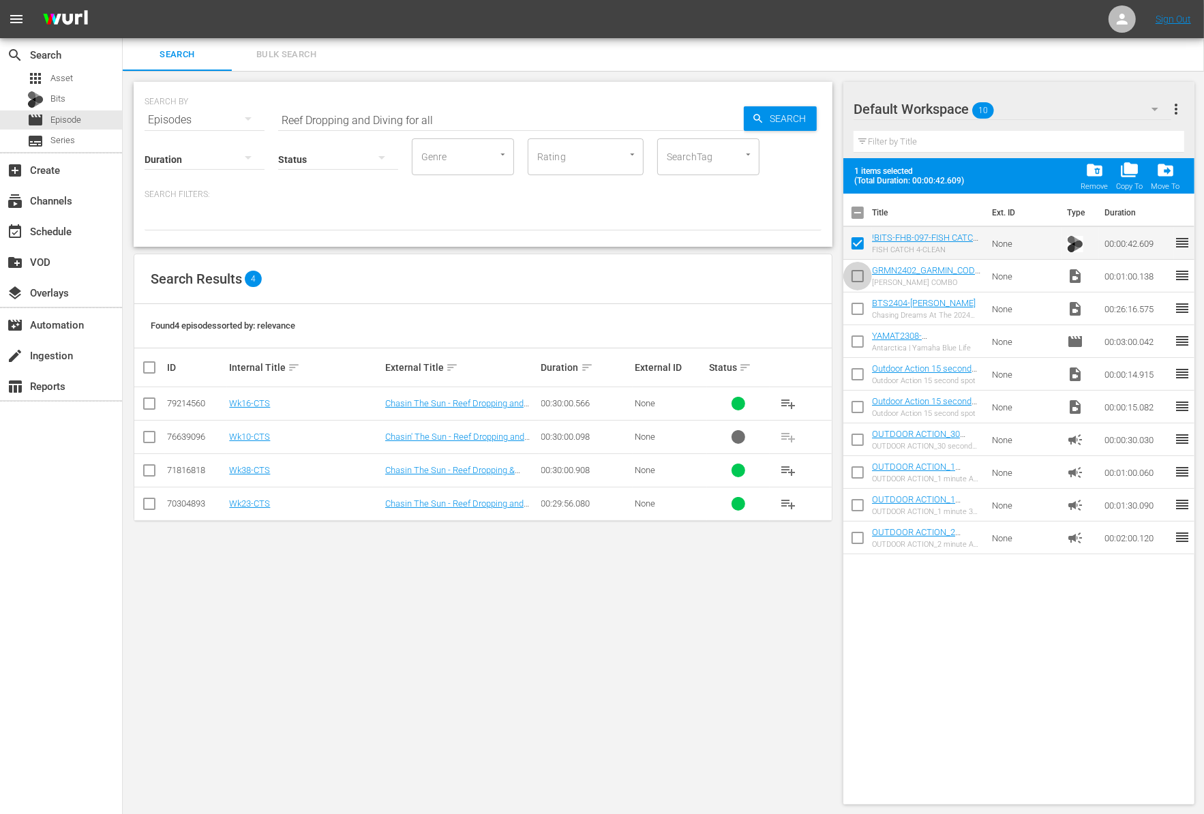
click at [854, 281] on input "checkbox" at bounding box center [857, 278] width 29 height 29
checkbox input "true"
click at [855, 307] on input "checkbox" at bounding box center [857, 311] width 29 height 29
checkbox input "true"
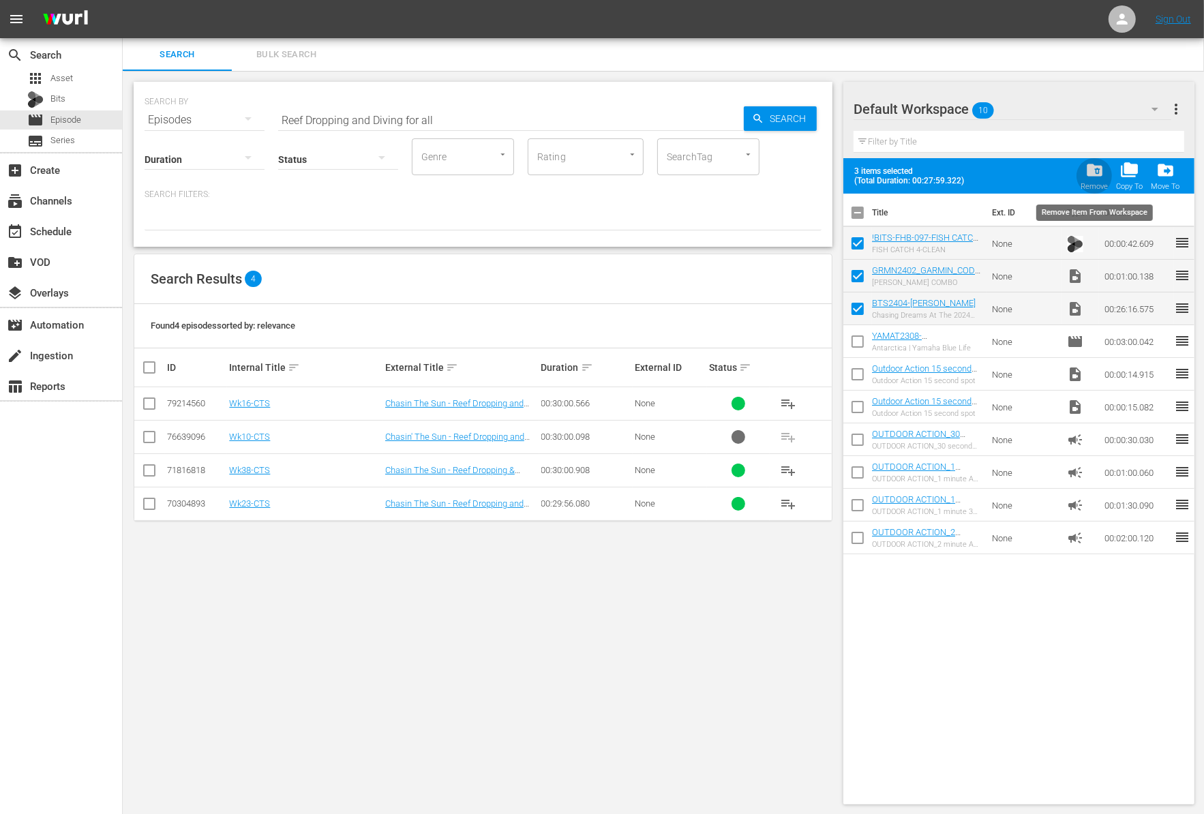
click at [1092, 167] on span "folder_delete" at bounding box center [1094, 170] width 18 height 18
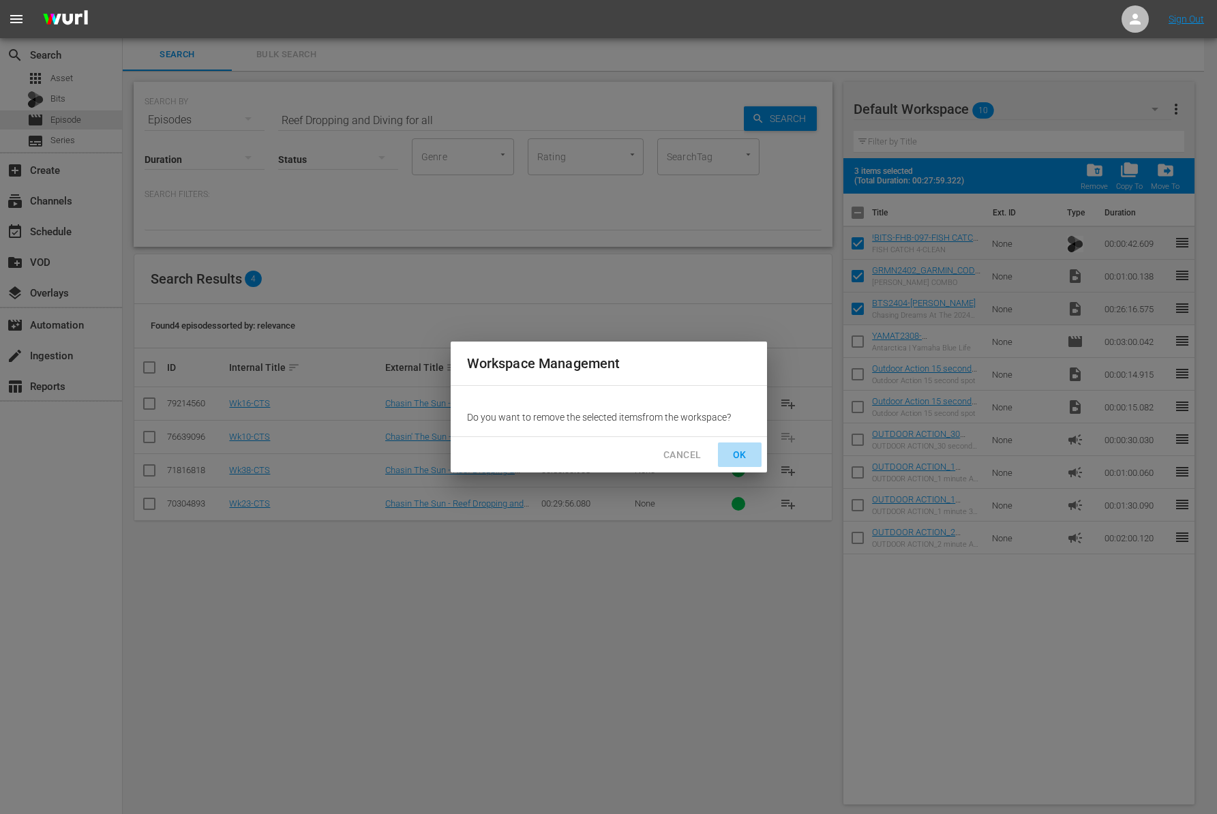
click at [742, 451] on span "OK" at bounding box center [740, 454] width 22 height 17
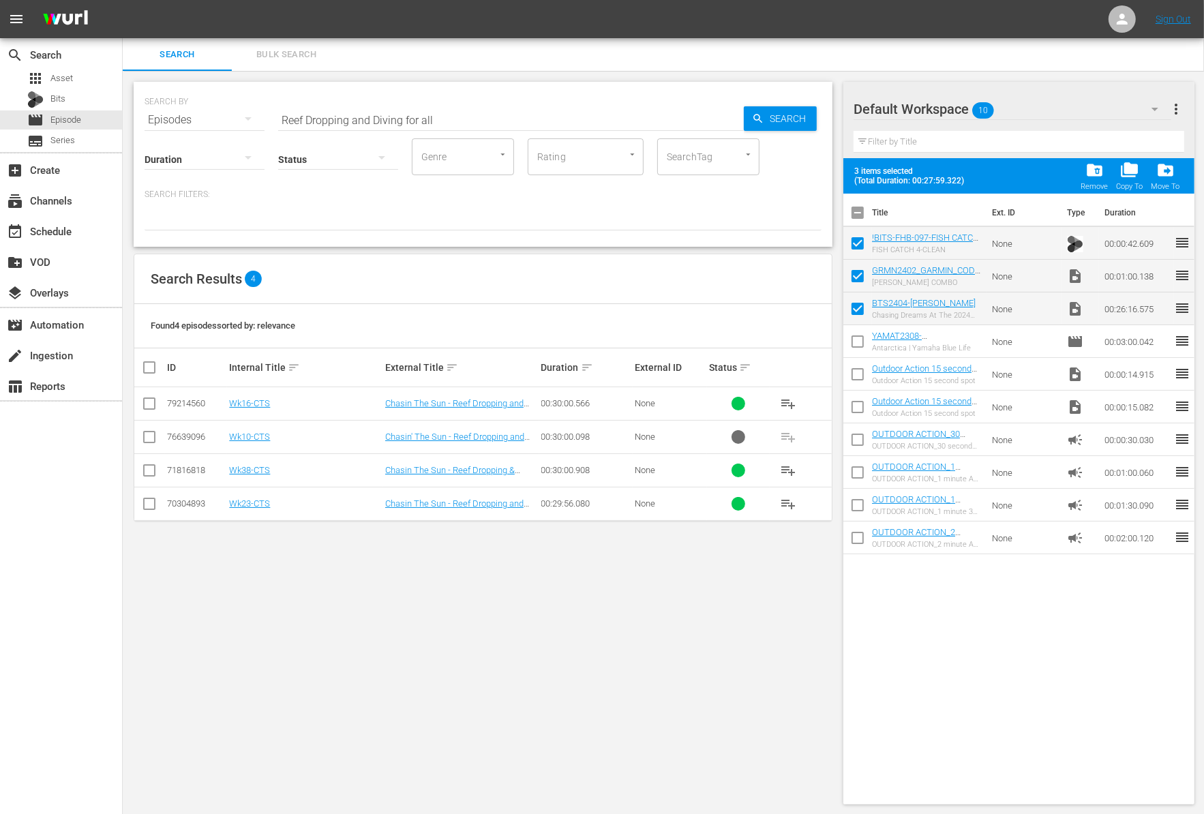
checkbox input "false"
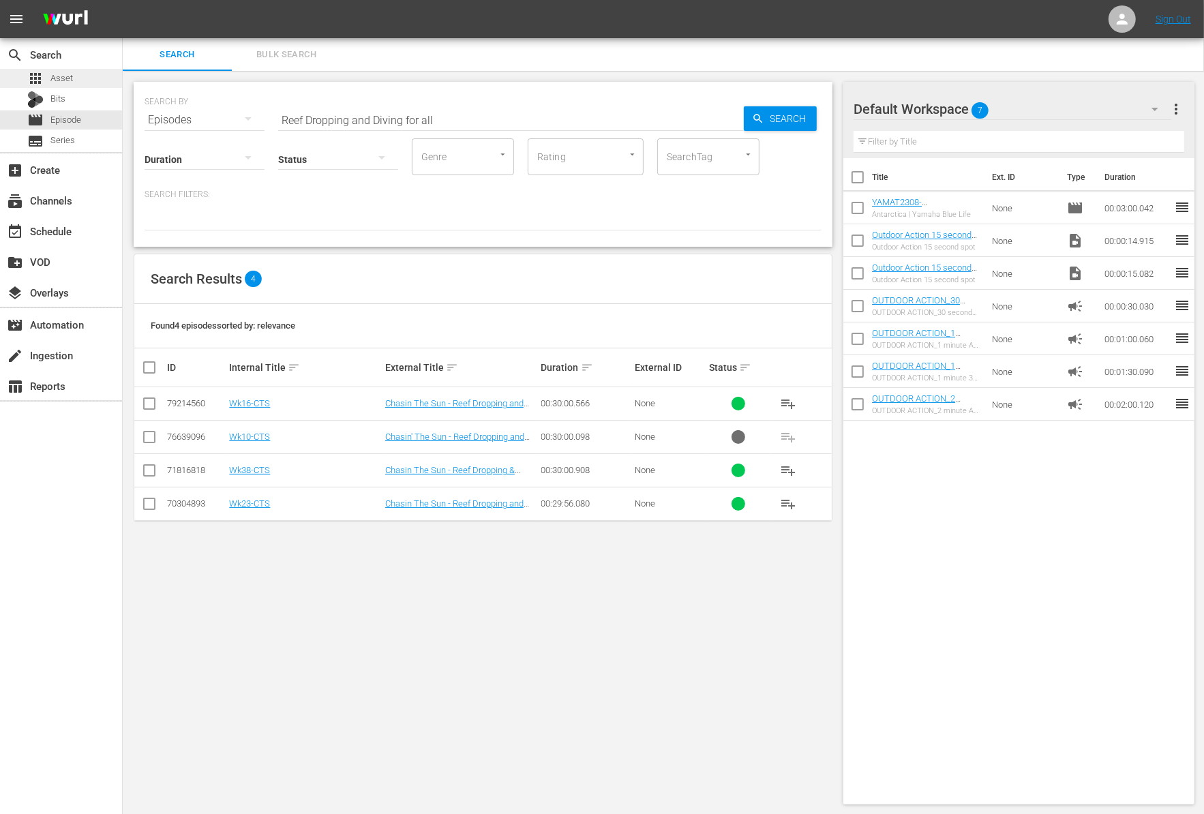
click at [77, 76] on div "apps Asset" at bounding box center [61, 78] width 122 height 19
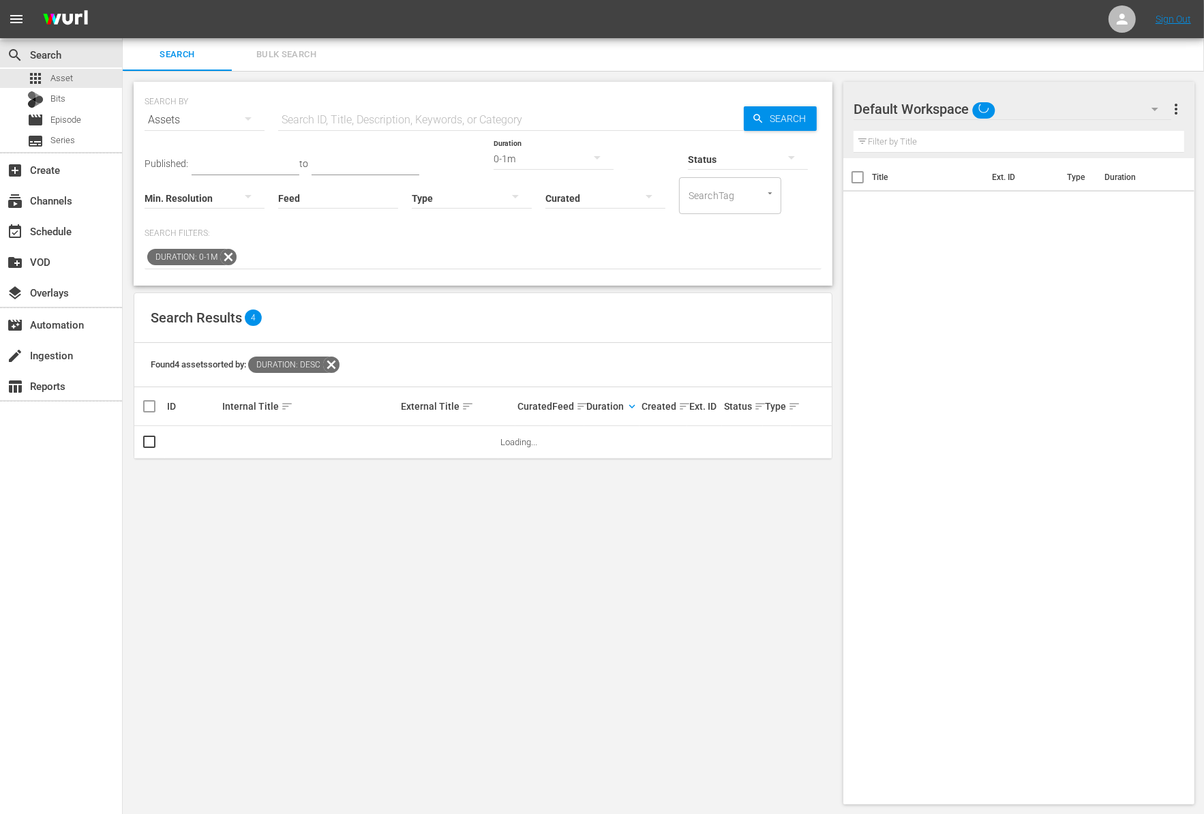
click at [371, 108] on input "text" at bounding box center [511, 120] width 466 height 33
paste input "Reef Dropping and Diving for all"
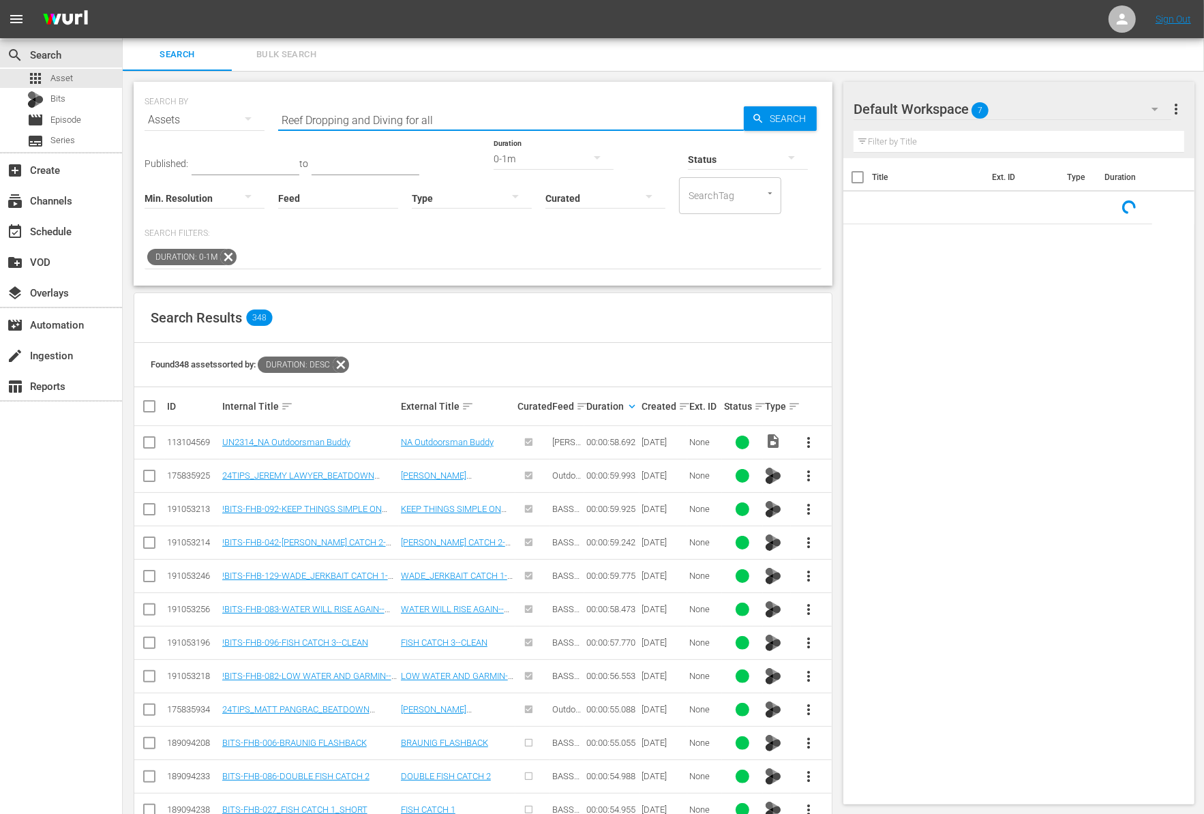
type input "Reef Dropping and Diving for all"
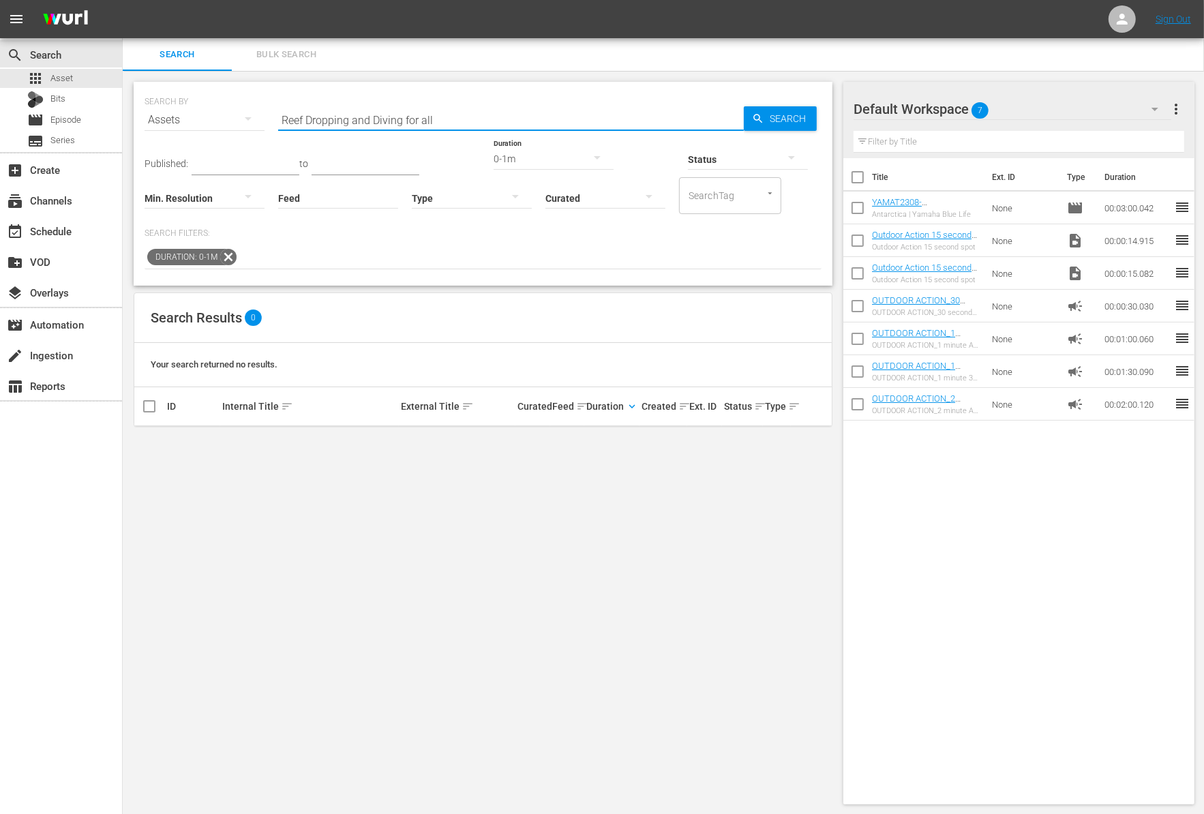
click at [230, 249] on icon at bounding box center [228, 257] width 18 height 18
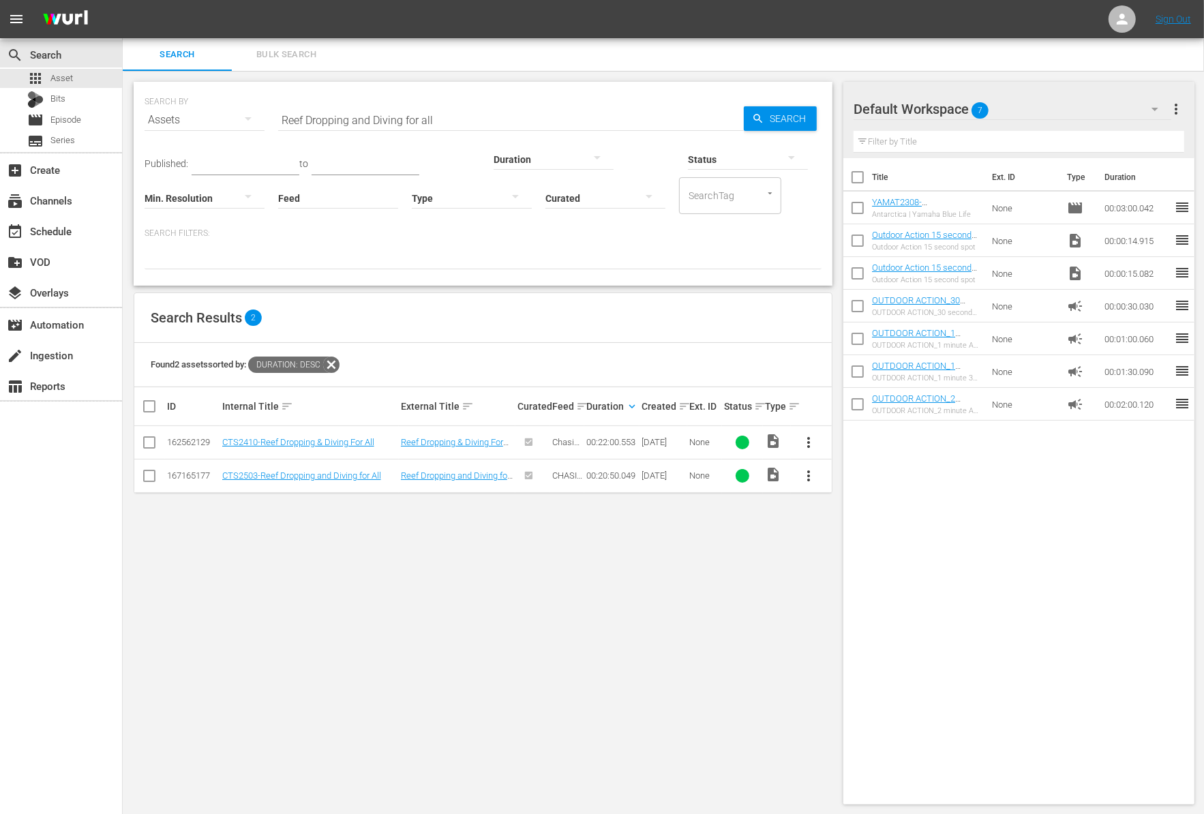
click at [813, 475] on span "more_vert" at bounding box center [809, 476] width 16 height 16
click at [857, 513] on div "Workspace" at bounding box center [882, 512] width 93 height 33
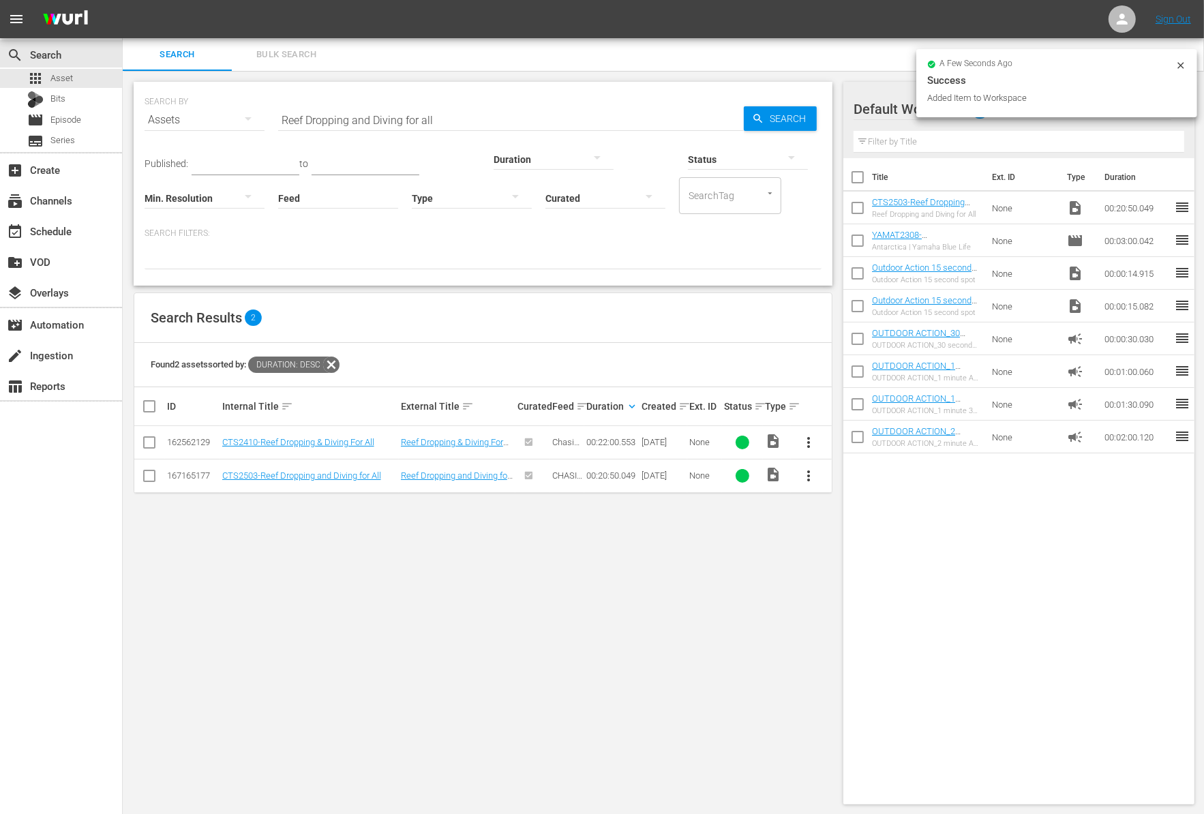
click at [452, 121] on input "Reef Dropping and Diving for all" at bounding box center [511, 120] width 466 height 33
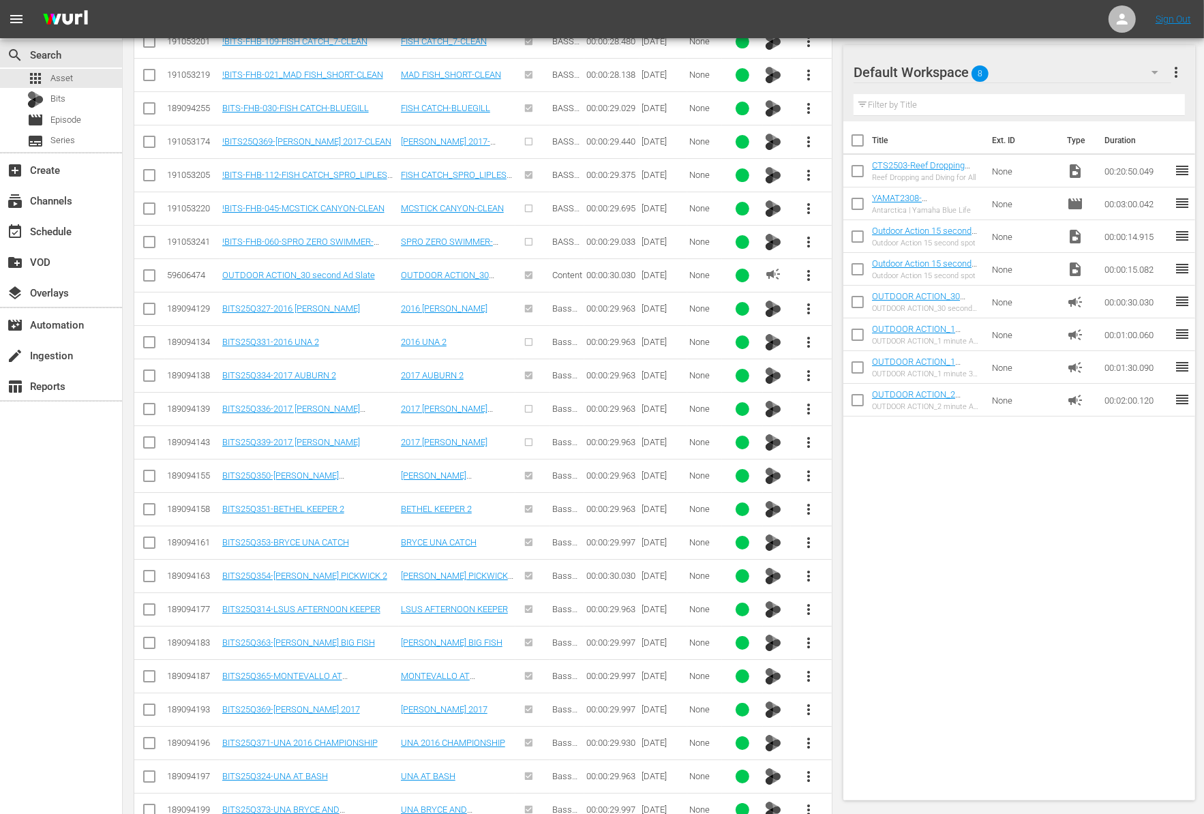
scroll to position [4971, 0]
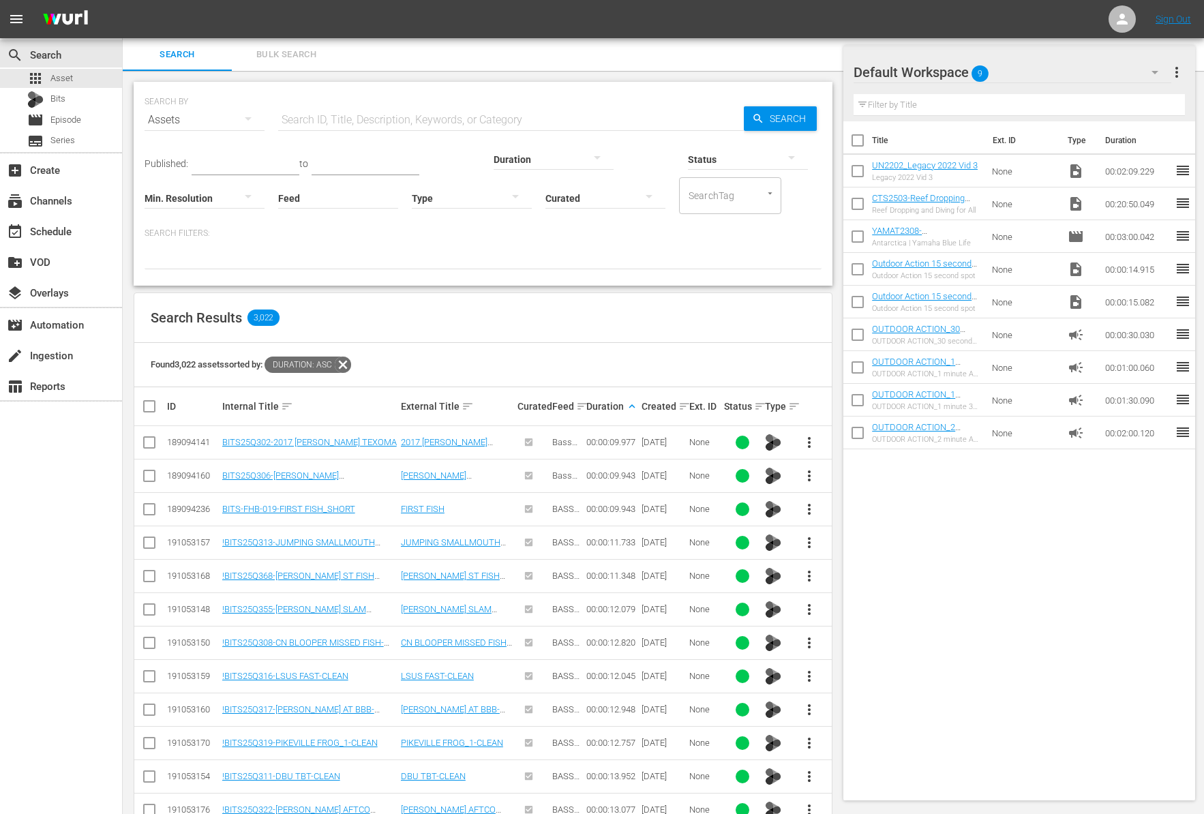
scroll to position [15510, 0]
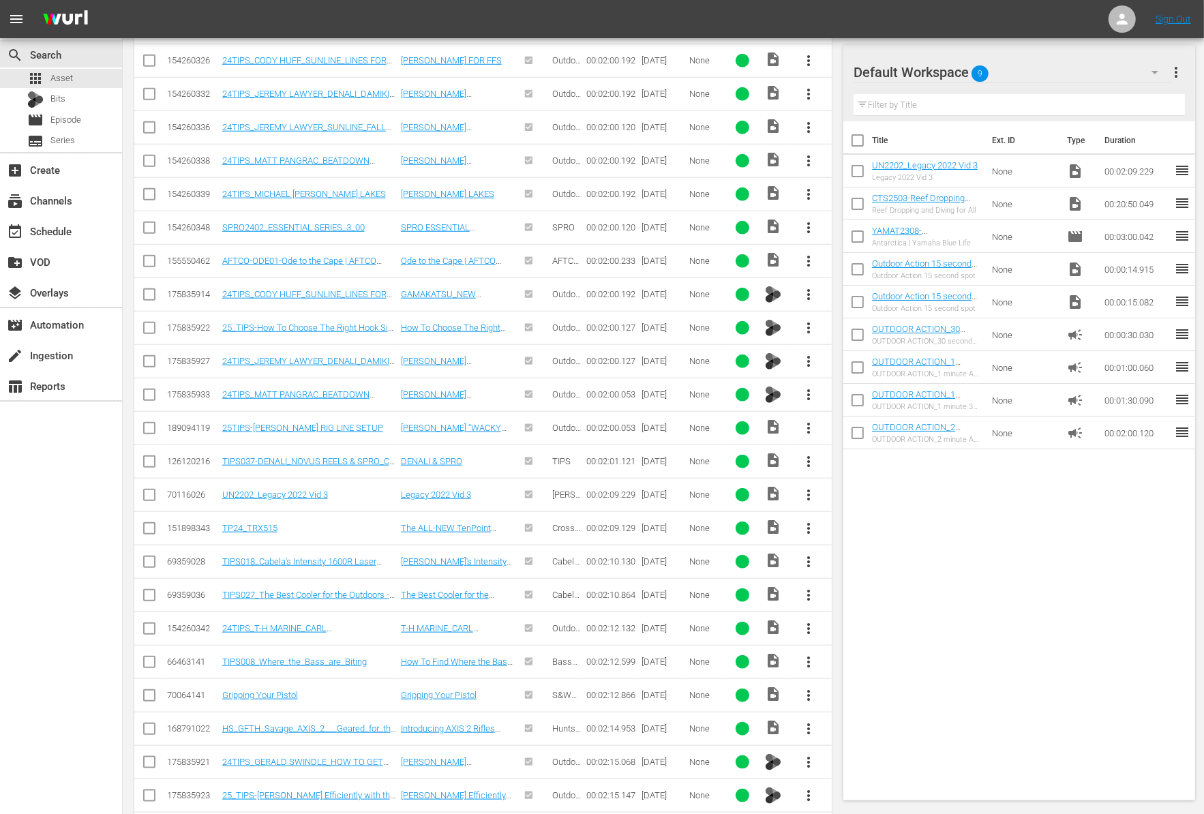
click at [857, 204] on input "checkbox" at bounding box center [857, 206] width 29 height 29
checkbox input "true"
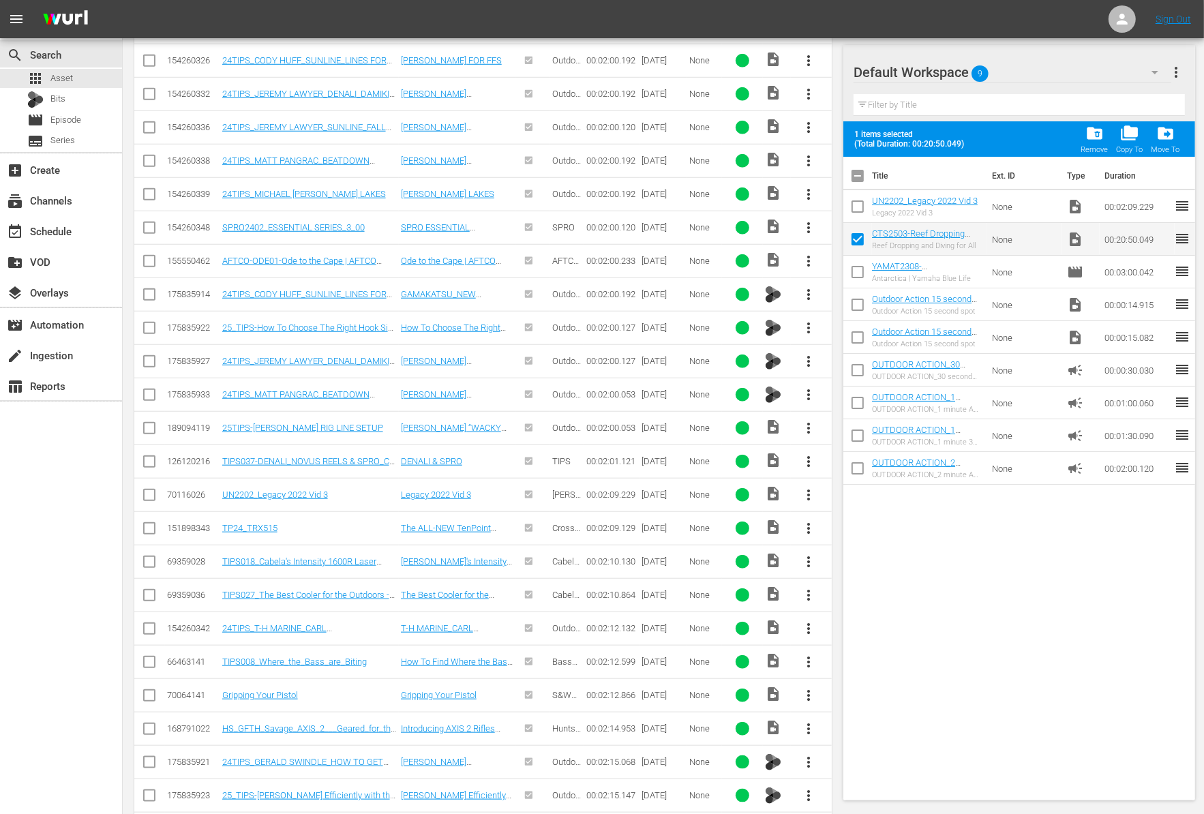
click at [857, 204] on input "checkbox" at bounding box center [857, 209] width 29 height 29
checkbox input "true"
click at [804, 420] on span "more_vert" at bounding box center [809, 428] width 16 height 16
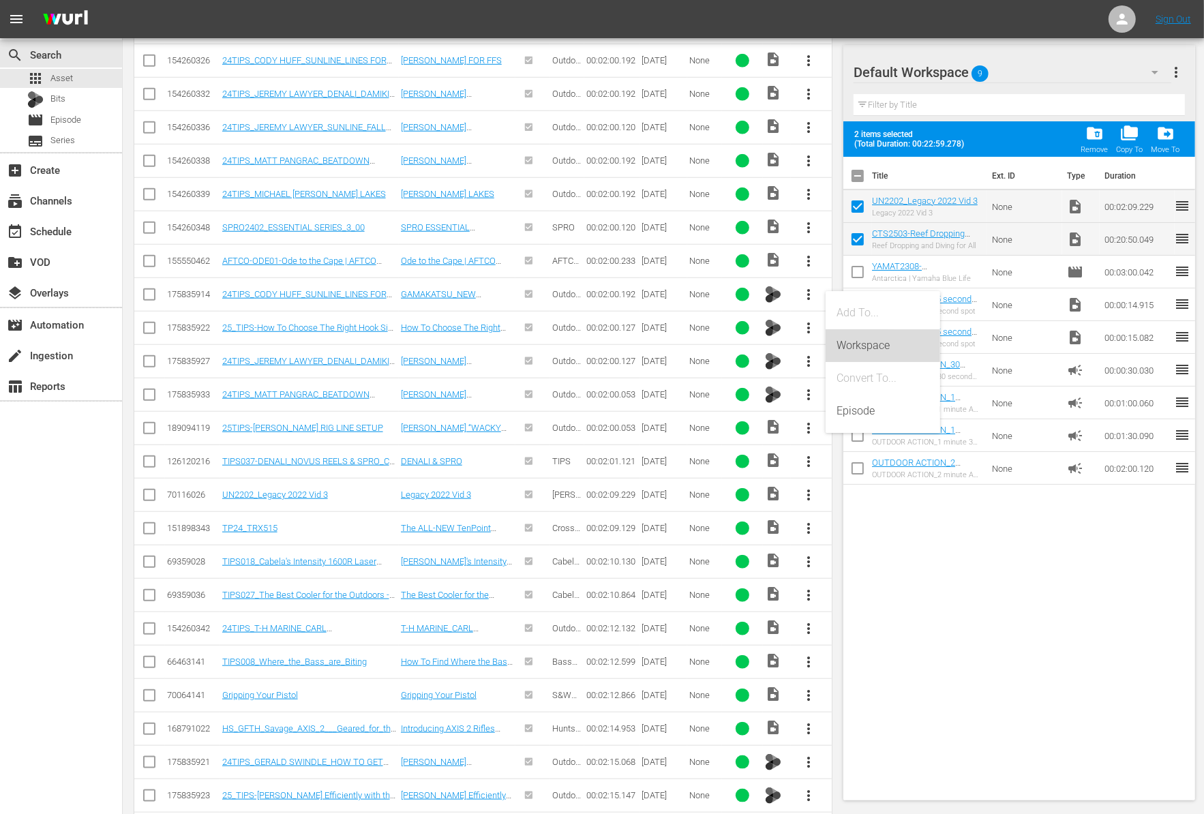
click at [845, 342] on div "Workspace" at bounding box center [882, 345] width 93 height 33
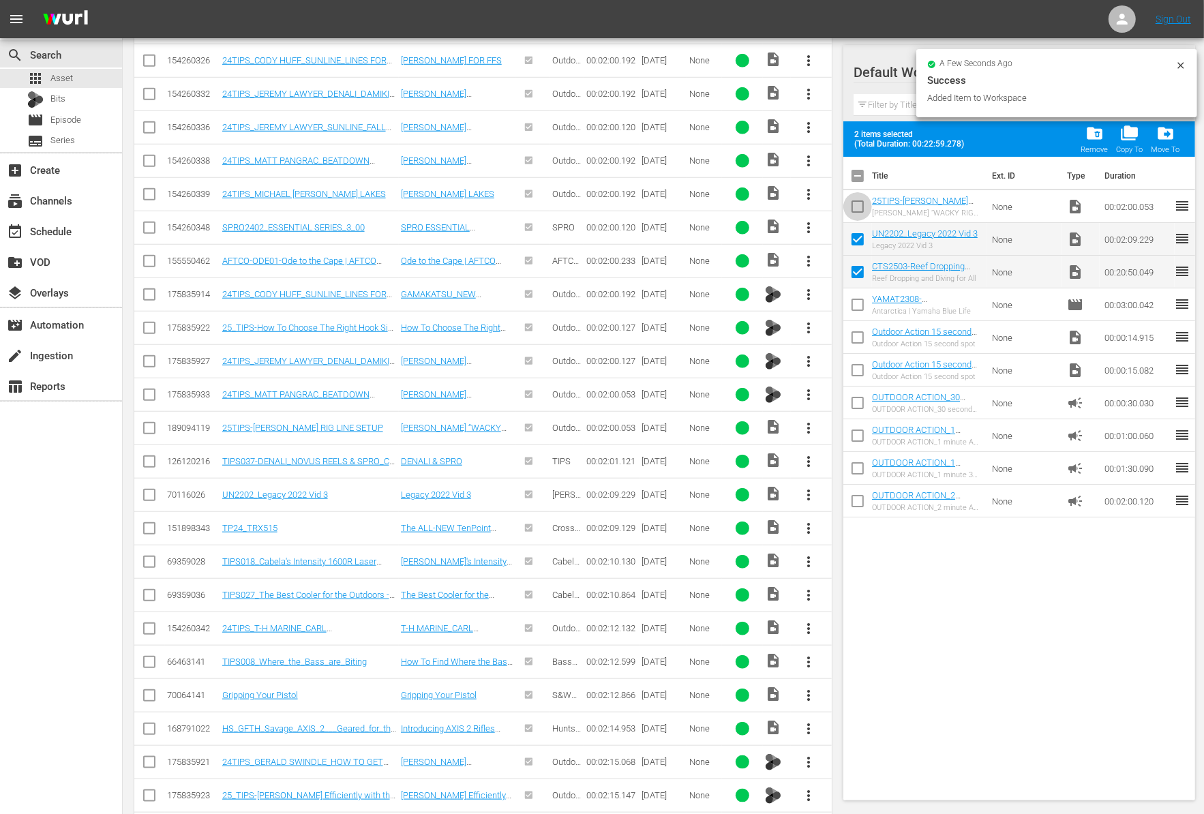
click at [857, 205] on input "checkbox" at bounding box center [857, 209] width 29 height 29
checkbox input "true"
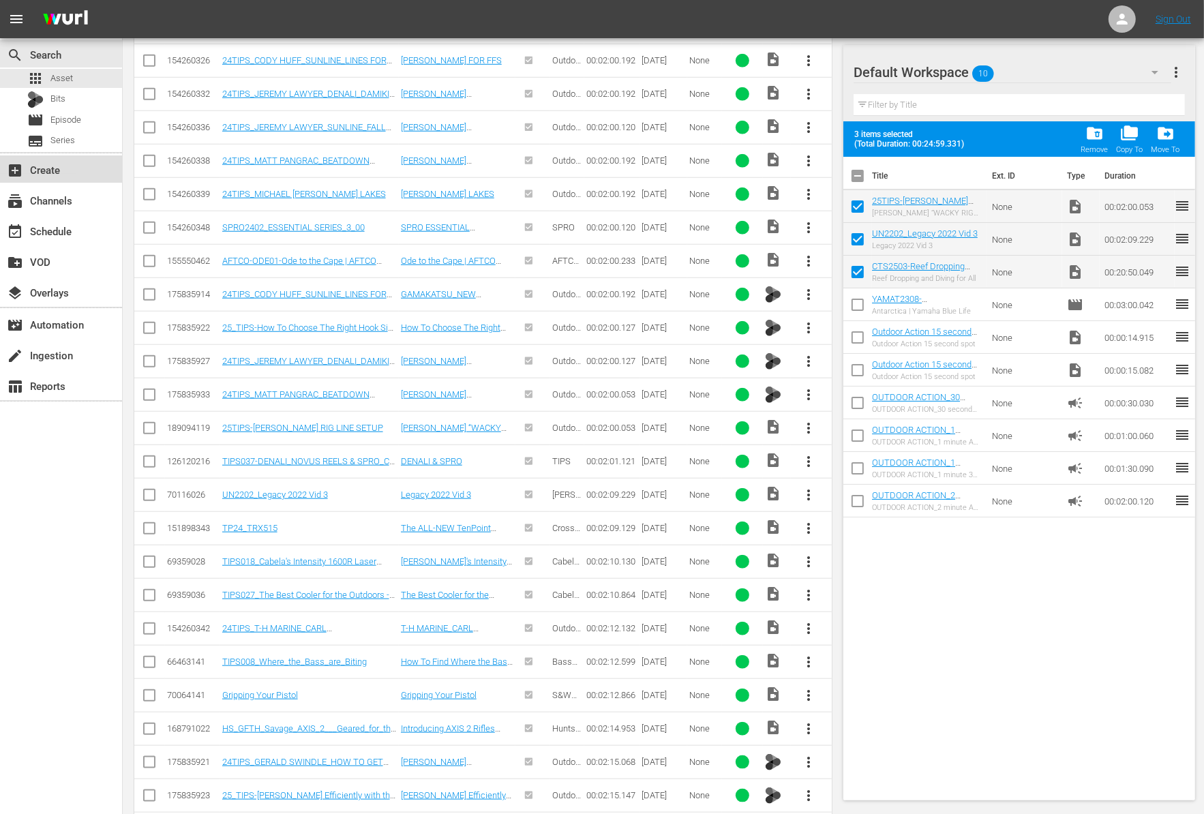
click at [59, 164] on div "add_box Create" at bounding box center [38, 168] width 76 height 12
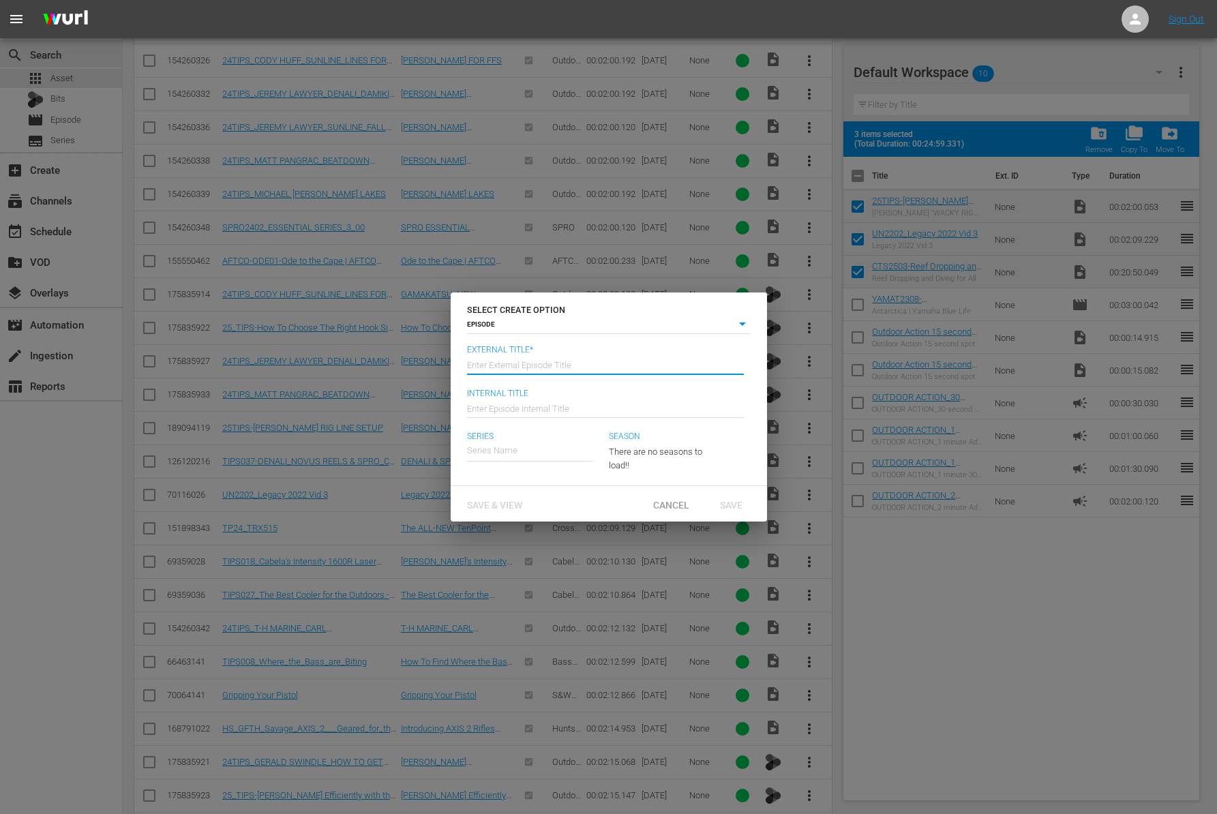
click at [539, 371] on input "text" at bounding box center [605, 364] width 277 height 33
paste input "Reef Dropping and Diving for all"
type input "Chzasin The Sun - Reef Dropping and Diving for all"
type input "Wk41-CTS"
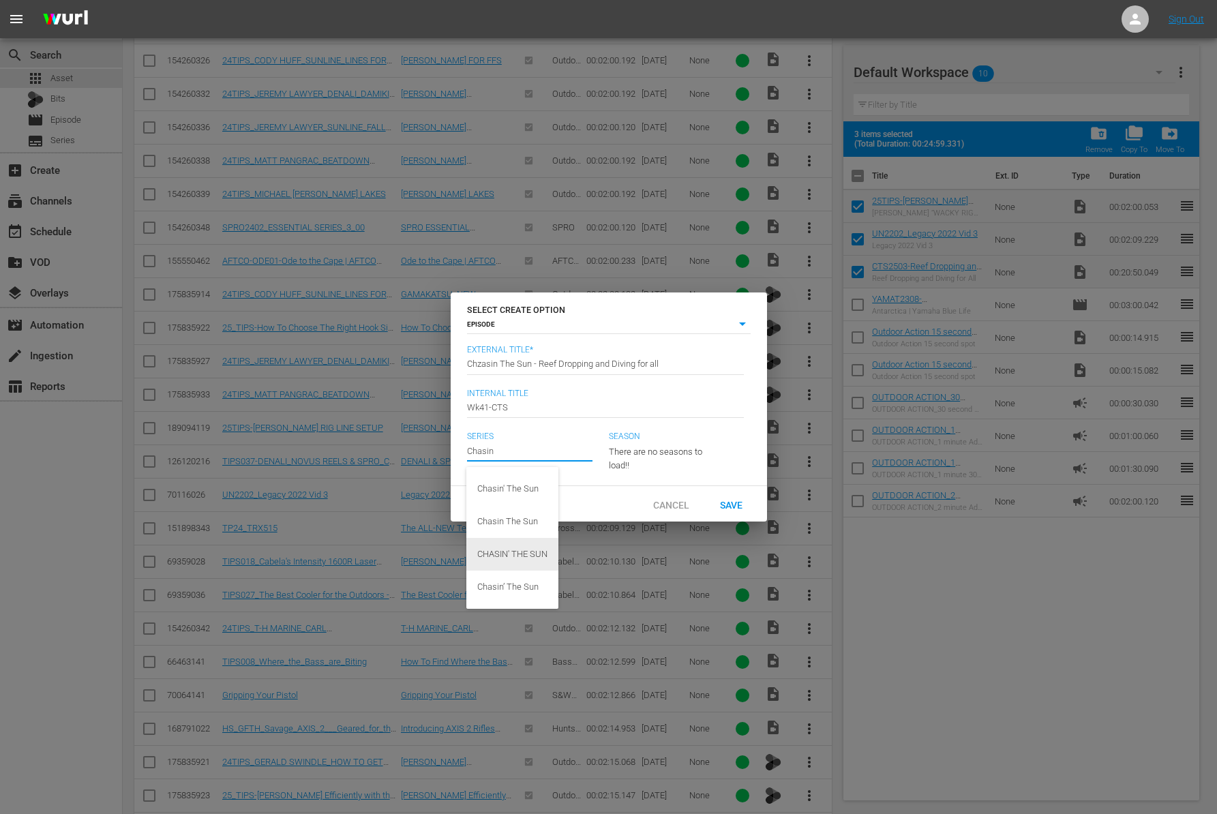
click at [506, 555] on div "CHASIN' THE SUN" at bounding box center [512, 554] width 70 height 33
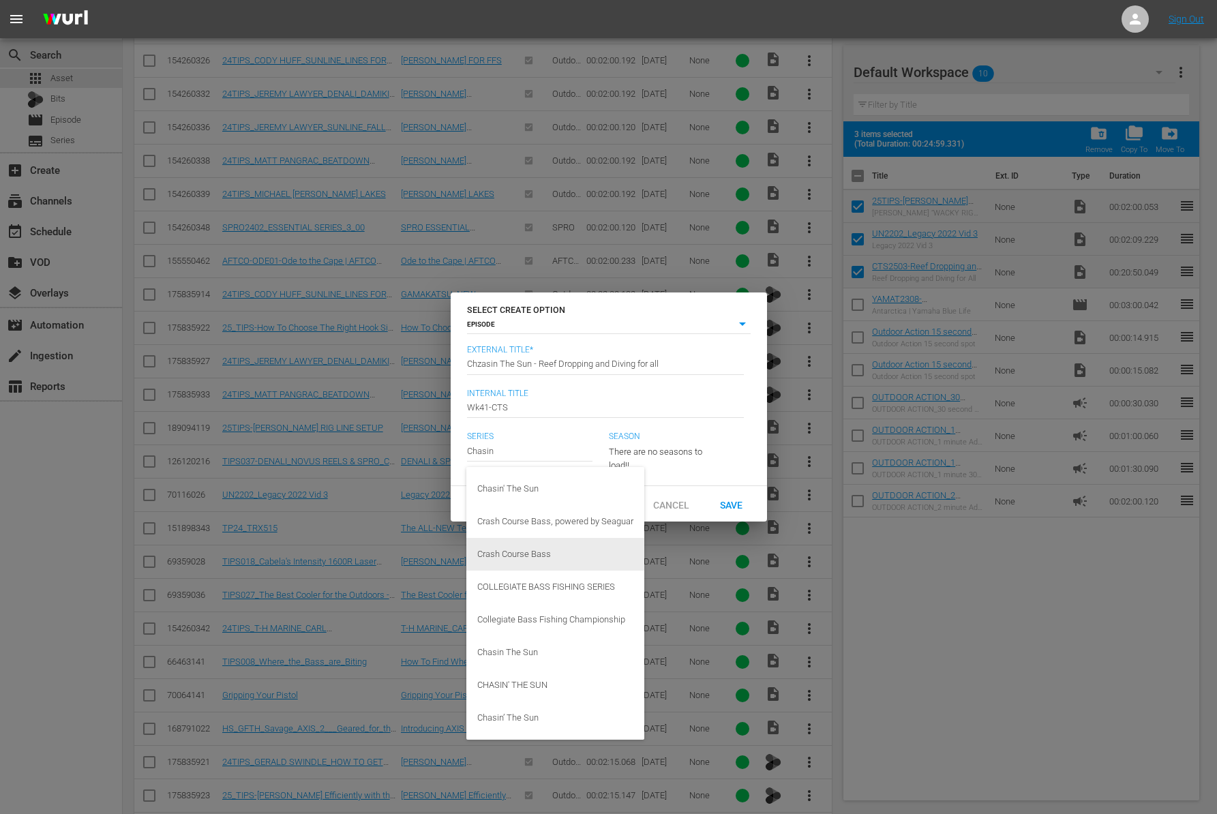
type input "Crash Course Bass"
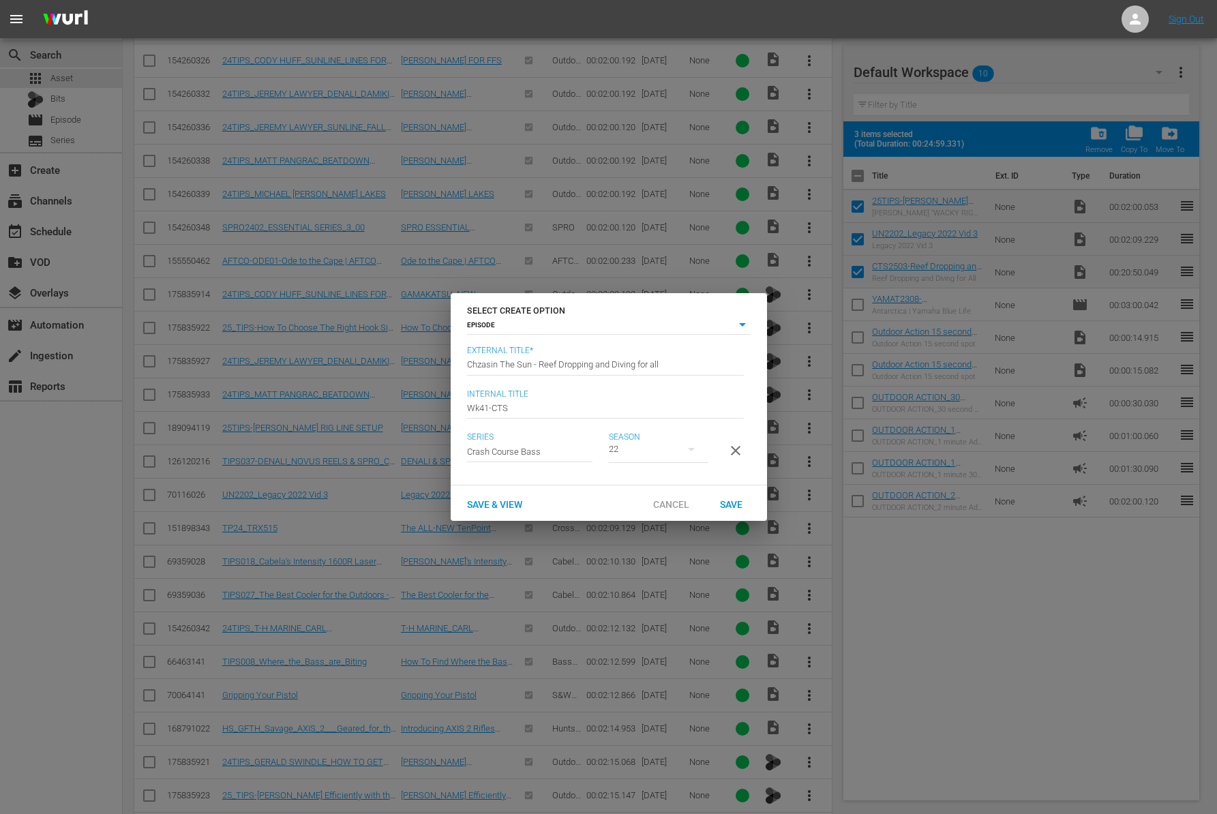
click at [547, 446] on input "Crash Course Bass" at bounding box center [529, 451] width 125 height 33
click at [545, 446] on input "Crash Course Bass" at bounding box center [529, 451] width 125 height 33
click at [545, 446] on input "text" at bounding box center [529, 450] width 125 height 33
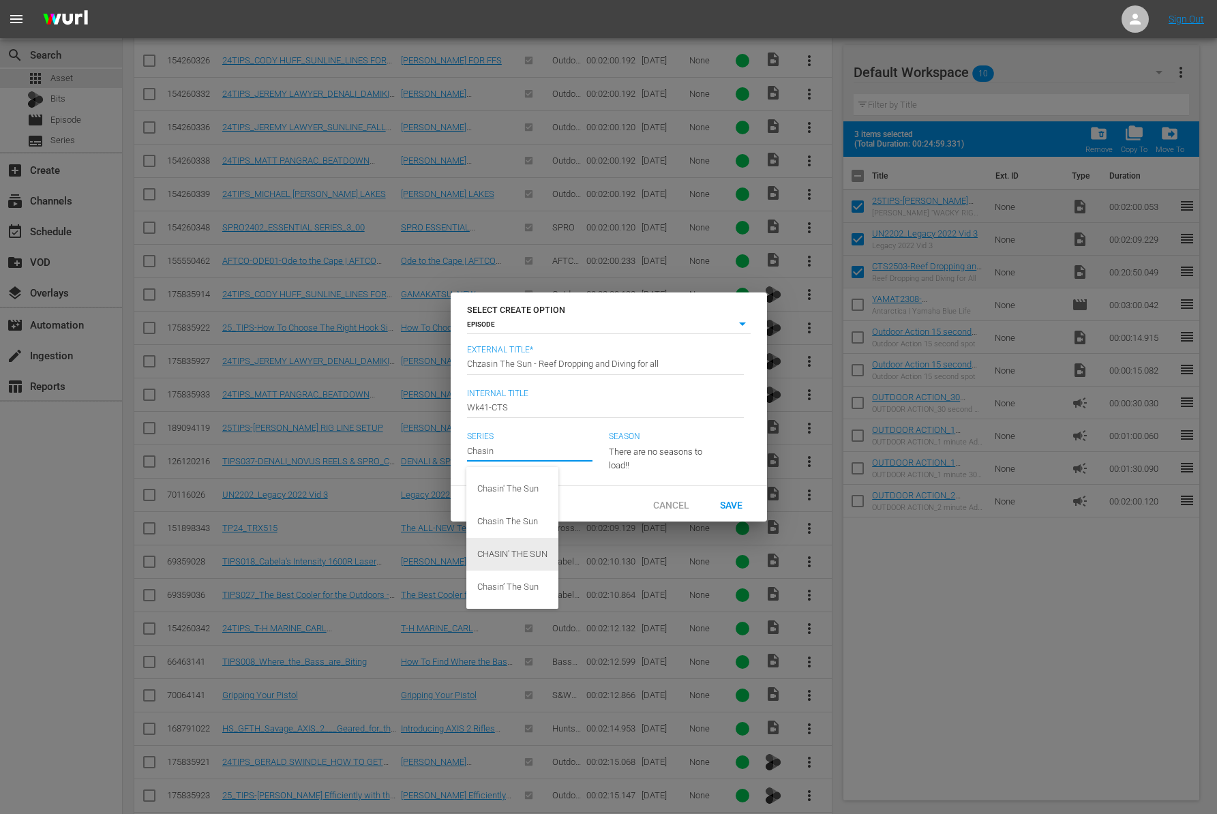
click at [530, 555] on div "CHASIN' THE SUN" at bounding box center [512, 554] width 70 height 33
type input "CHASIN' THE SUN"
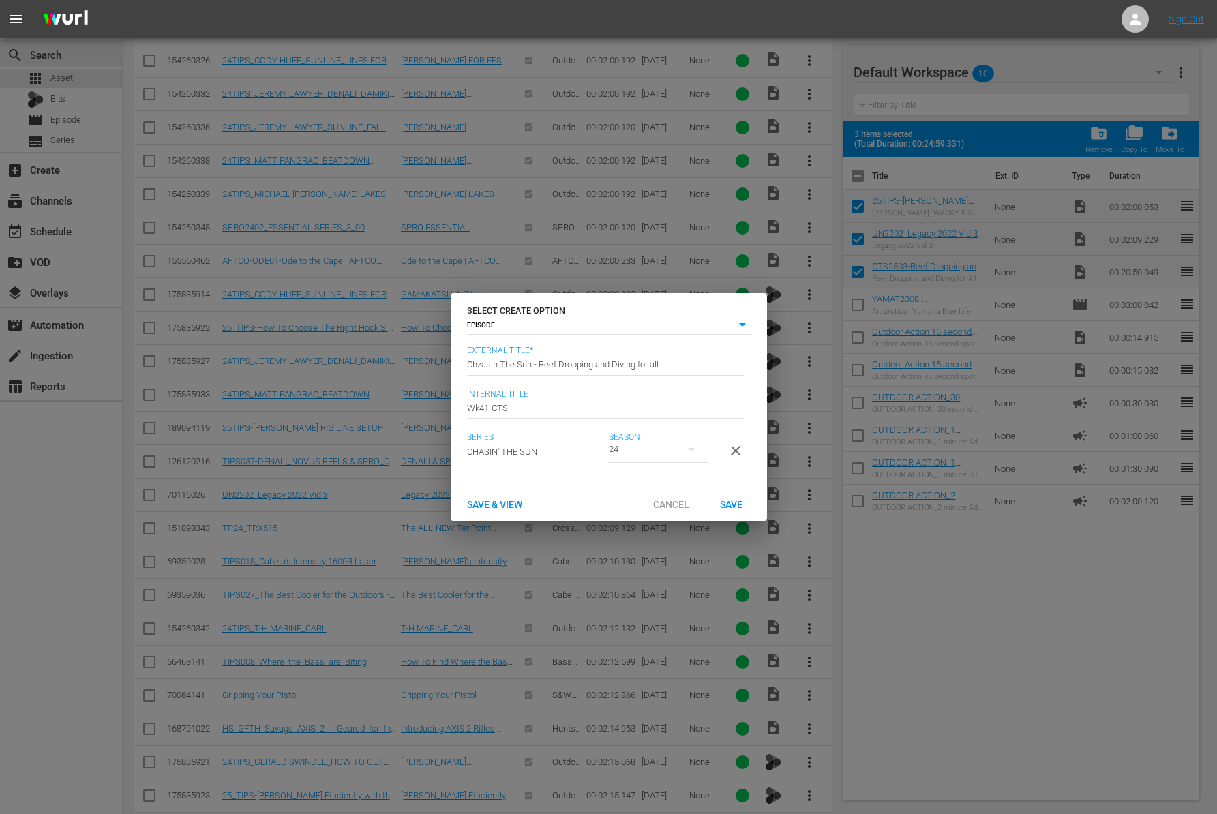
click at [656, 441] on div "24" at bounding box center [659, 449] width 100 height 38
click at [637, 496] on div "10" at bounding box center [629, 500] width 42 height 14
click at [739, 502] on div "Save" at bounding box center [731, 503] width 60 height 25
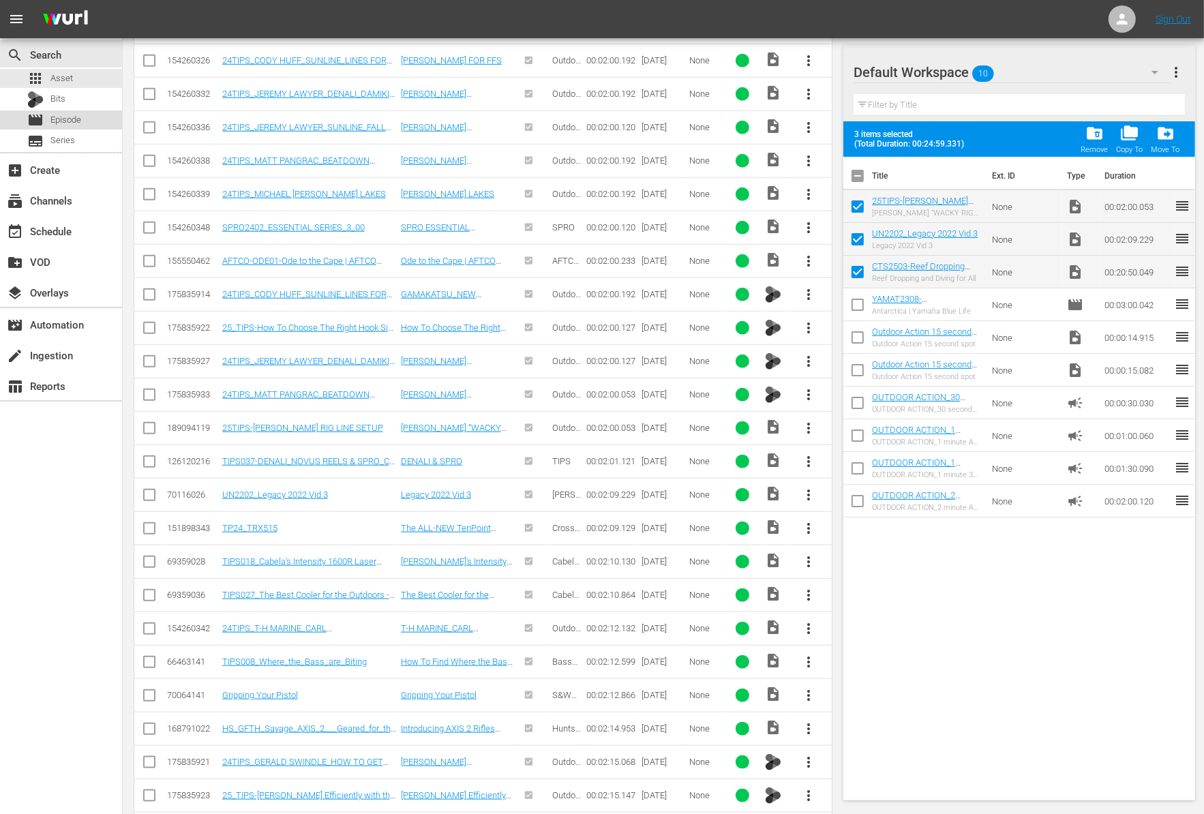
click at [78, 117] on span "Episode" at bounding box center [65, 120] width 31 height 14
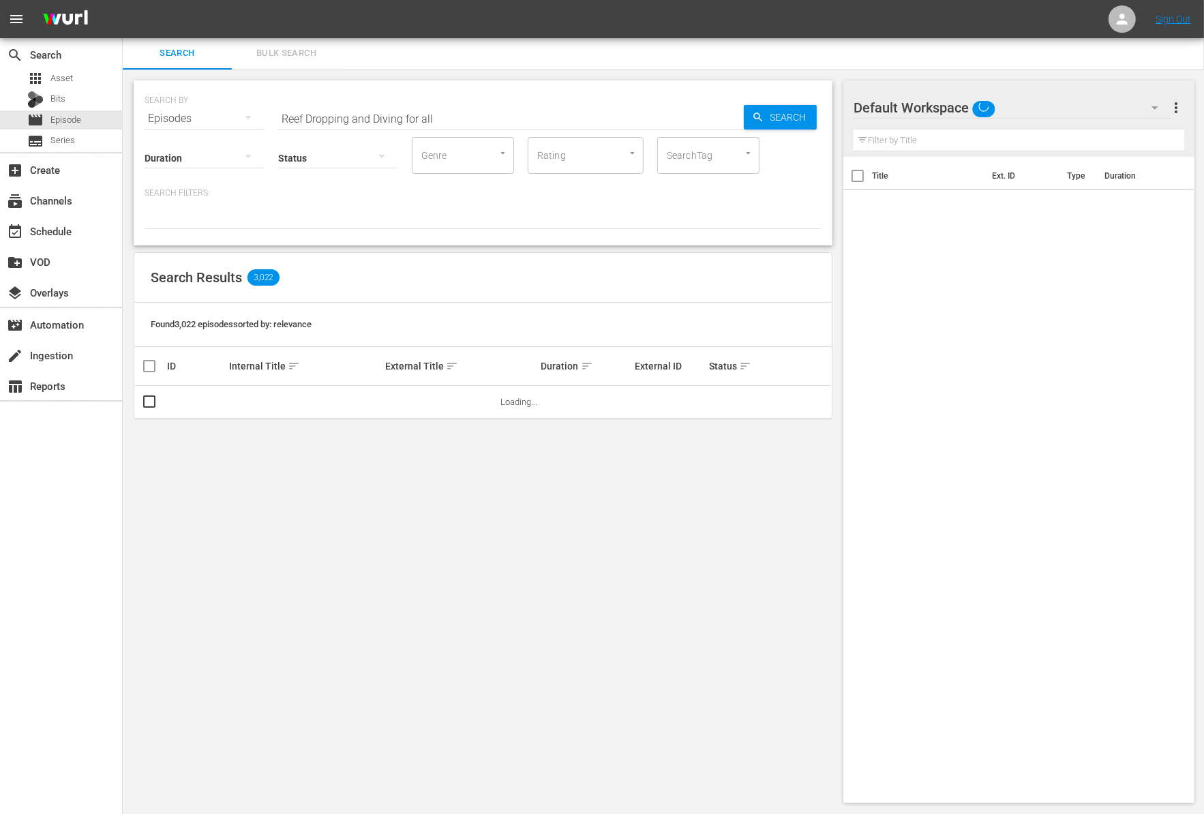
scroll to position [1, 0]
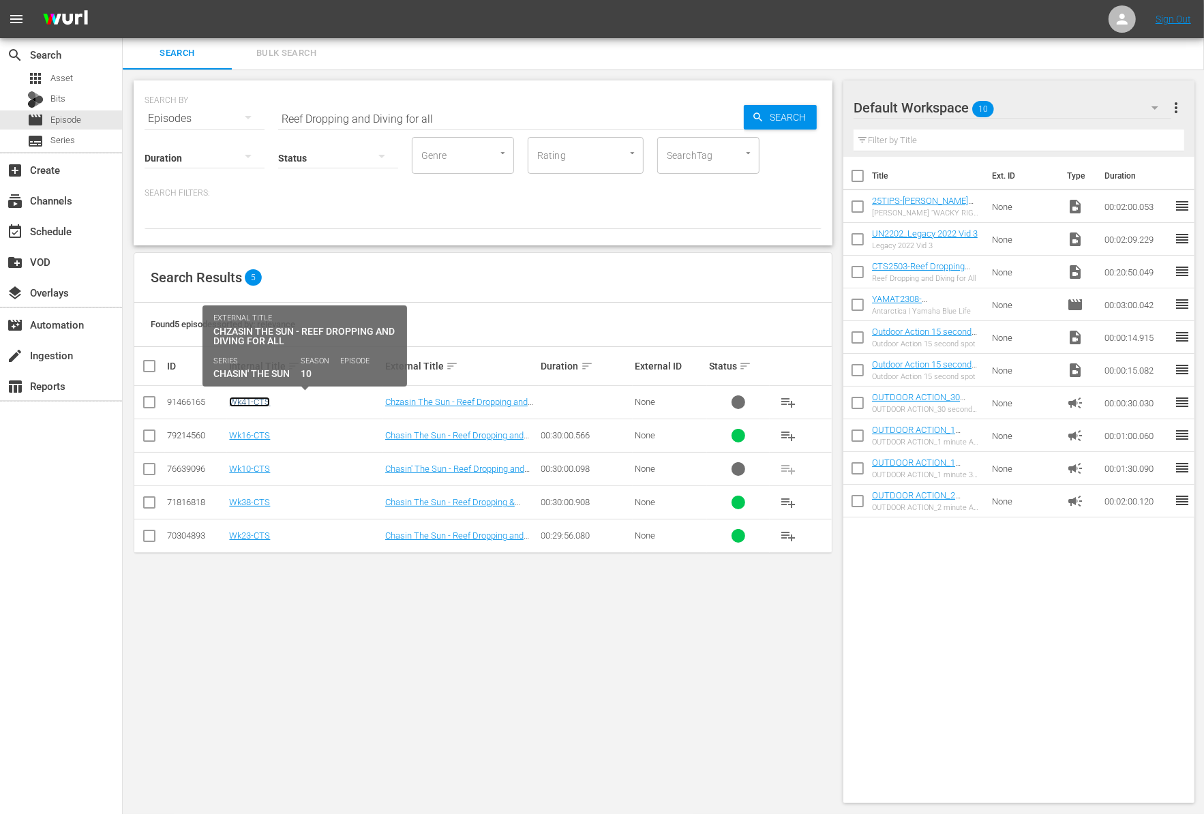
click at [263, 399] on link "Wk41-CTS" at bounding box center [249, 402] width 41 height 10
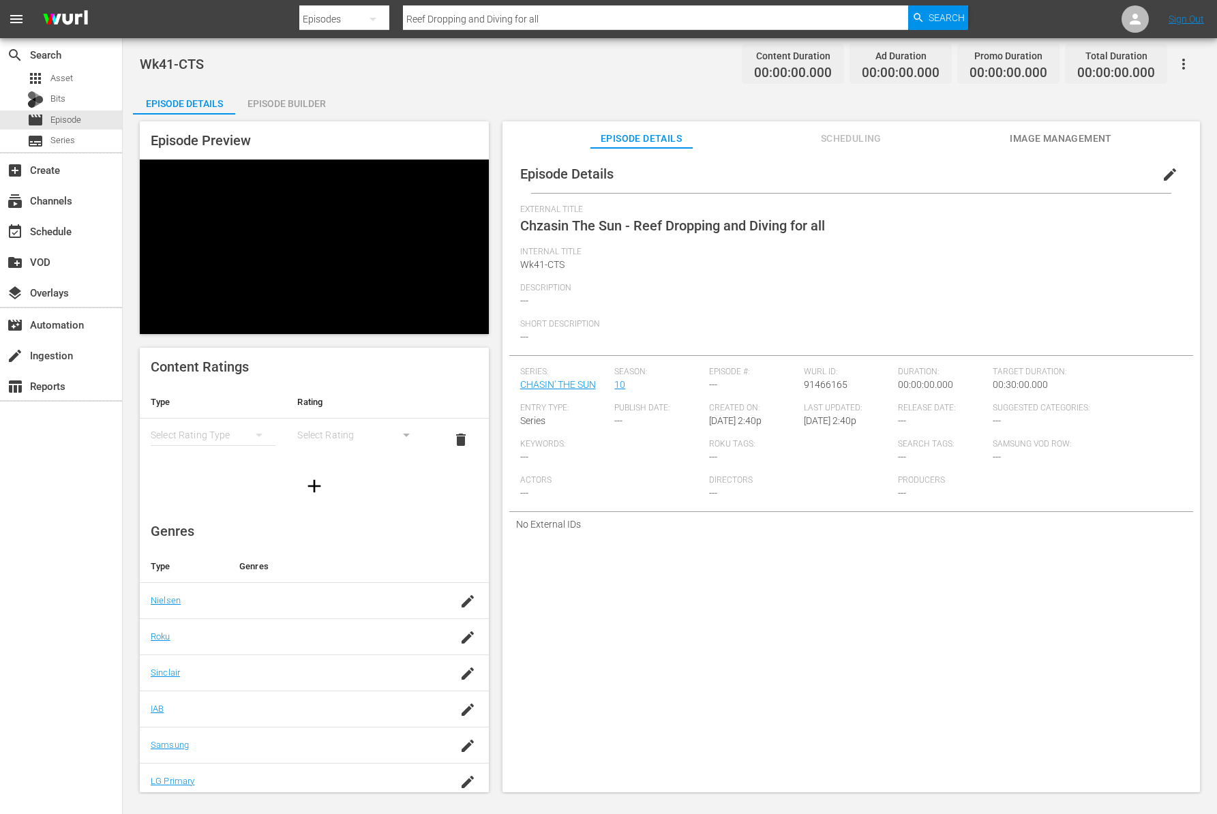
click at [285, 117] on div "Episode Preview Content Ratings Type Rating Select Rating Type Select Rating de…" at bounding box center [669, 459] width 1073 height 688
click at [285, 105] on div "Episode Builder" at bounding box center [286, 103] width 102 height 33
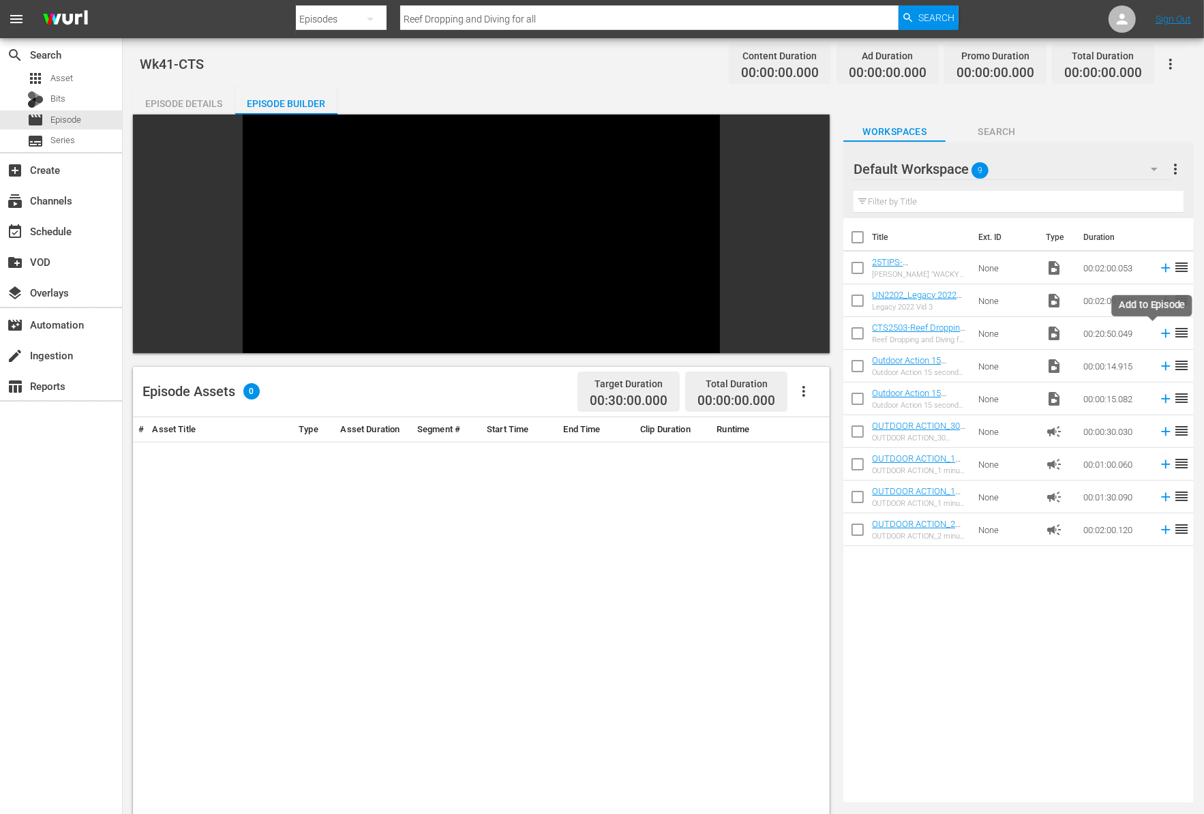
click at [1161, 333] on icon at bounding box center [1165, 333] width 9 height 9
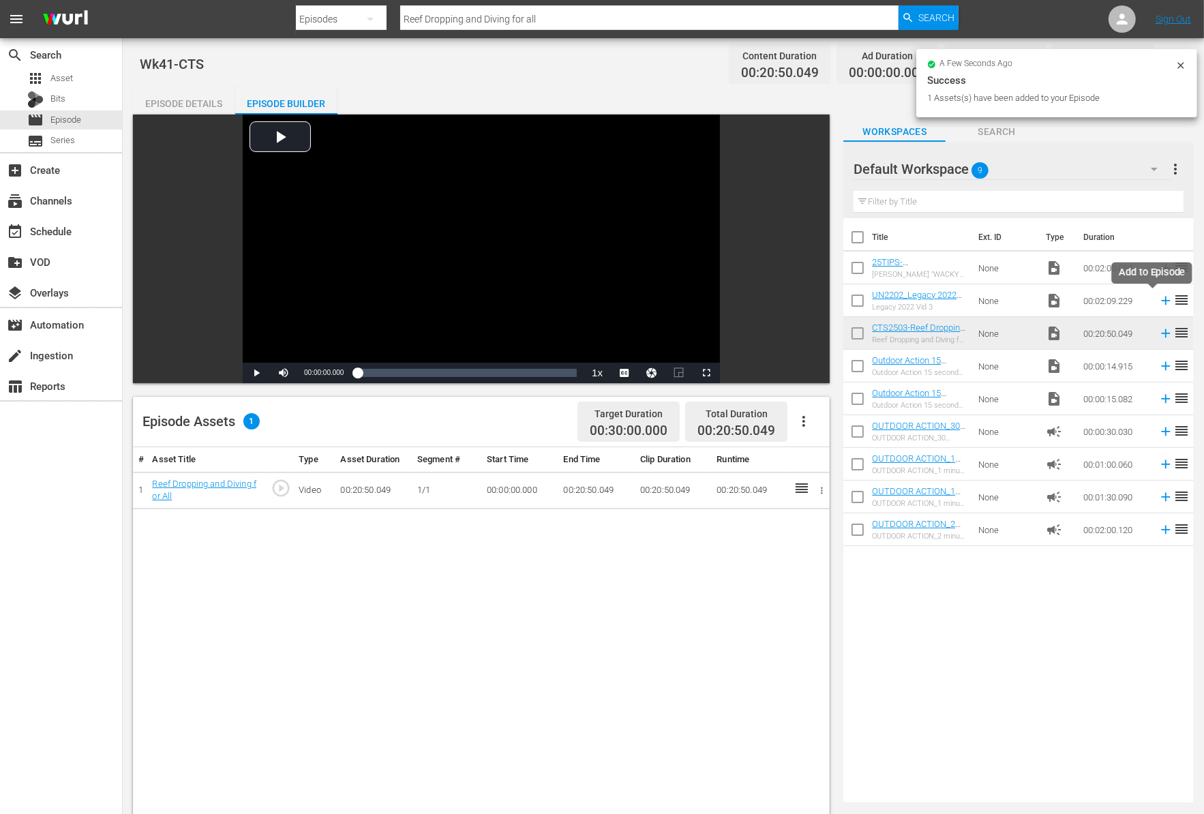
click at [1161, 300] on icon at bounding box center [1165, 300] width 9 height 9
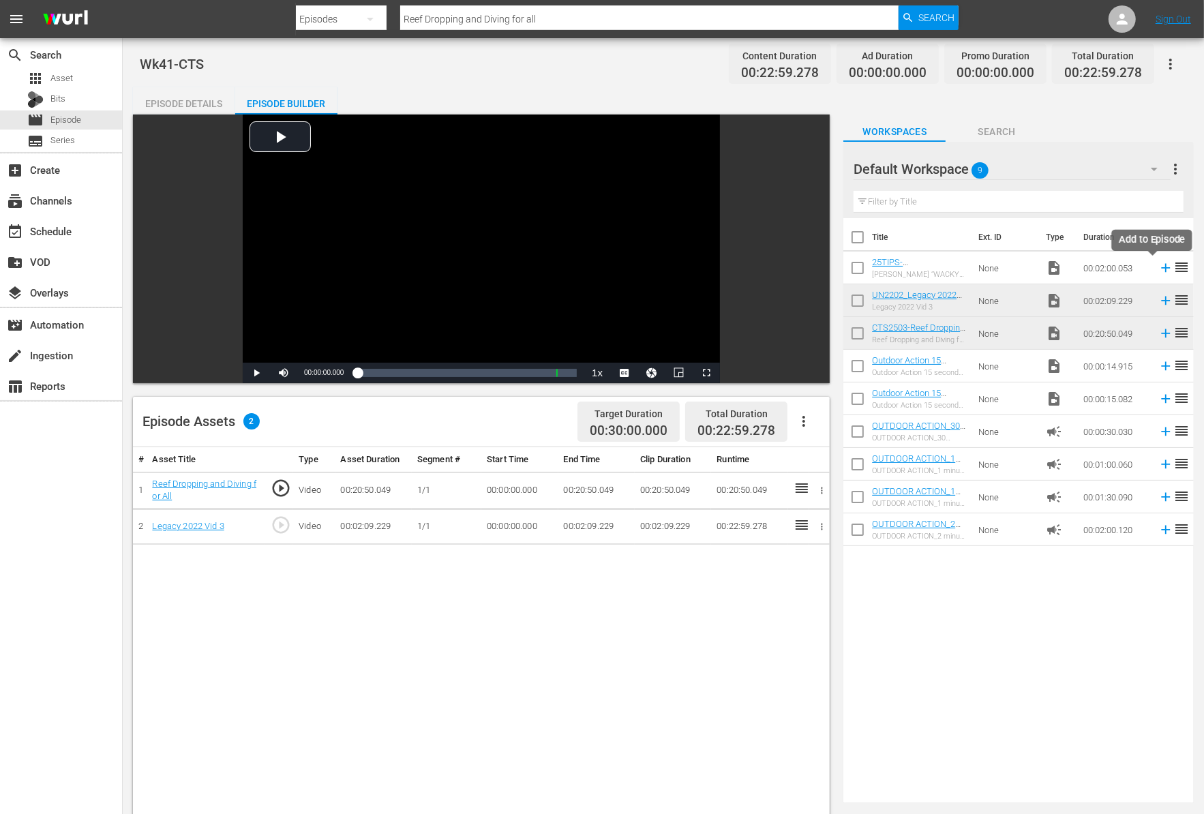
click at [1158, 266] on icon at bounding box center [1165, 267] width 15 height 15
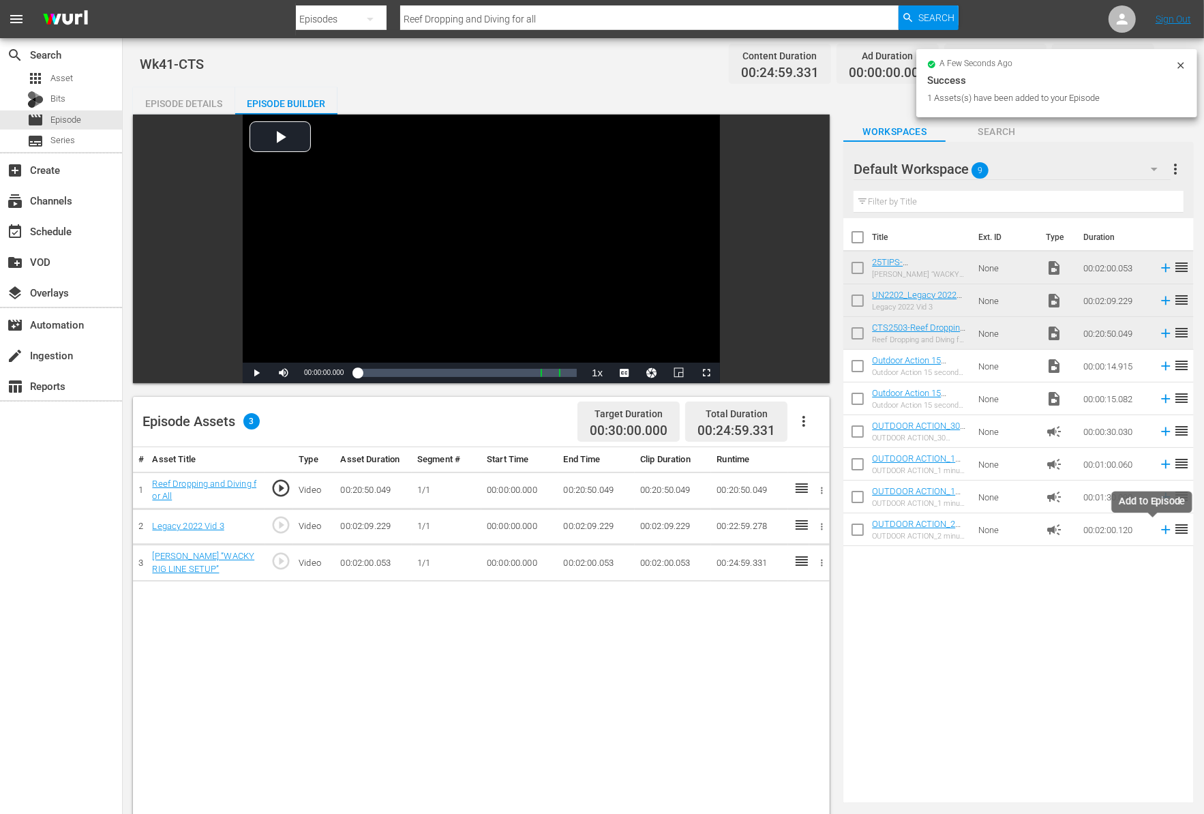
click at [1158, 531] on icon at bounding box center [1165, 529] width 15 height 15
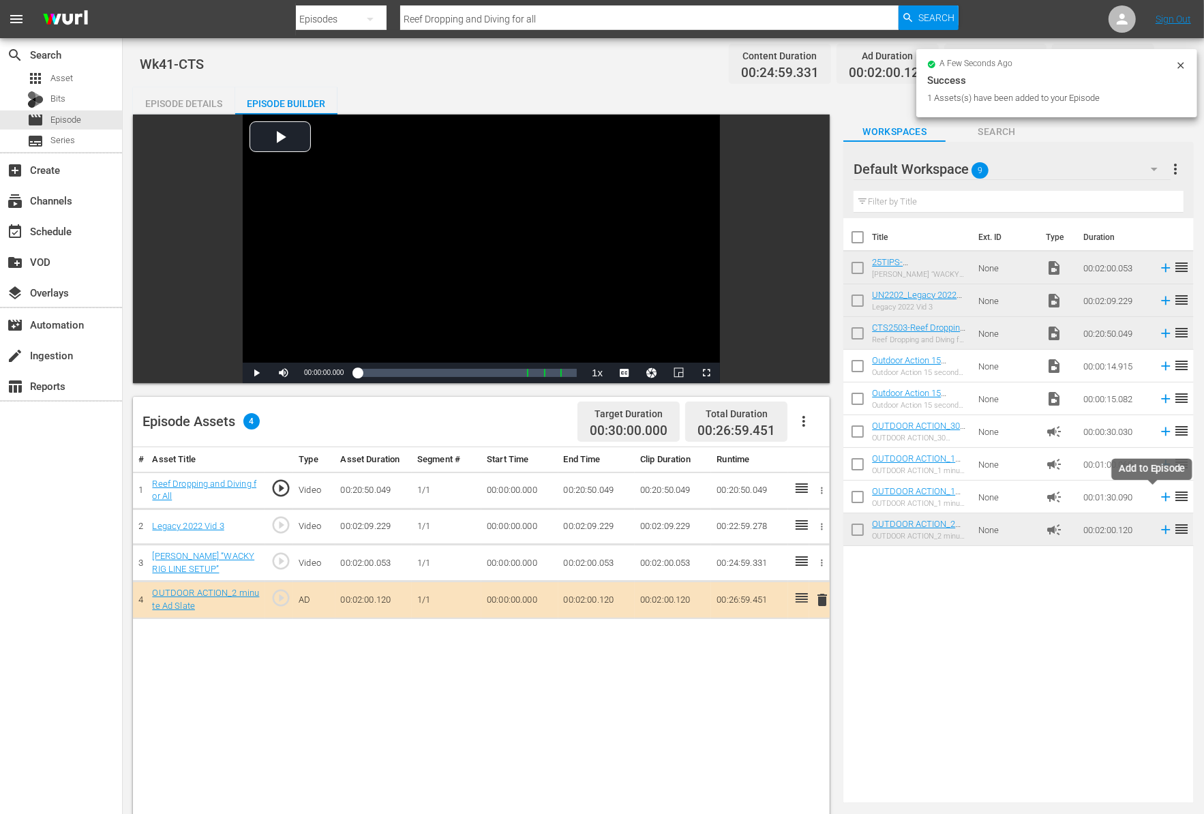
click at [1158, 491] on icon at bounding box center [1165, 496] width 15 height 15
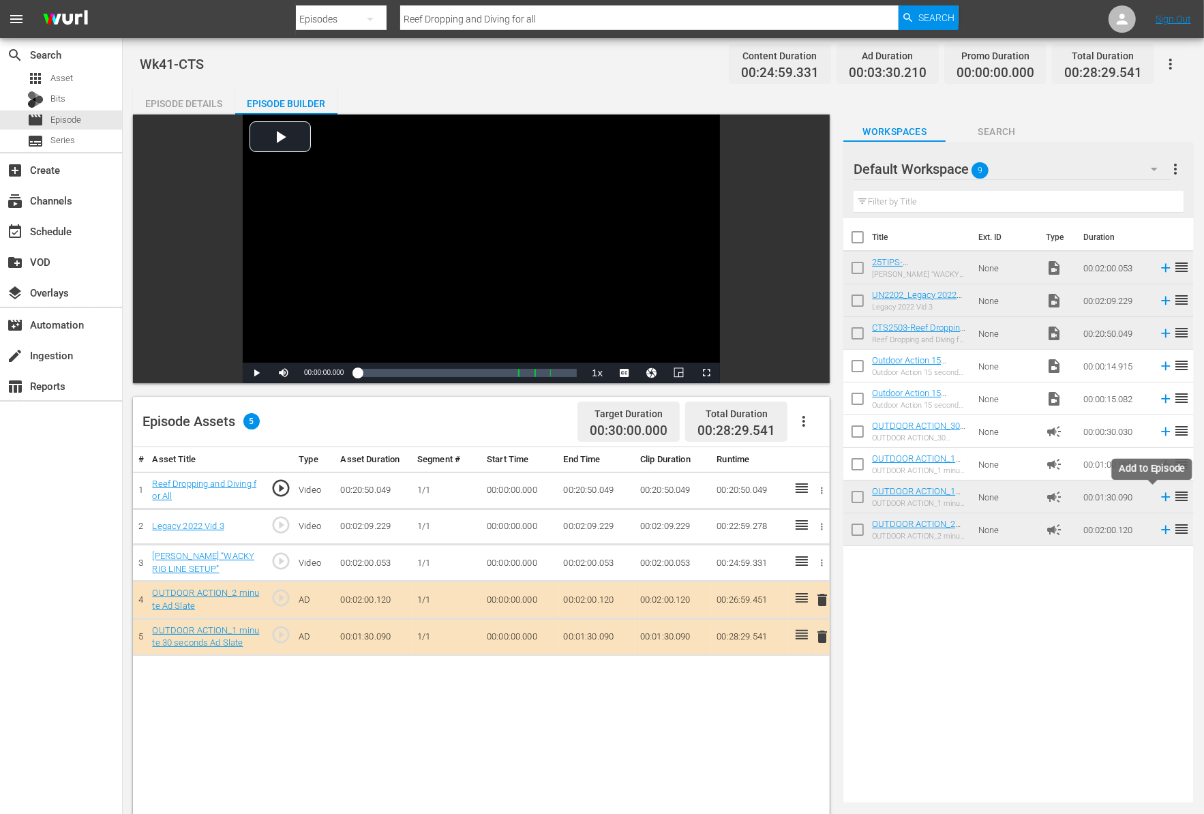
click at [1158, 491] on icon at bounding box center [1165, 496] width 15 height 15
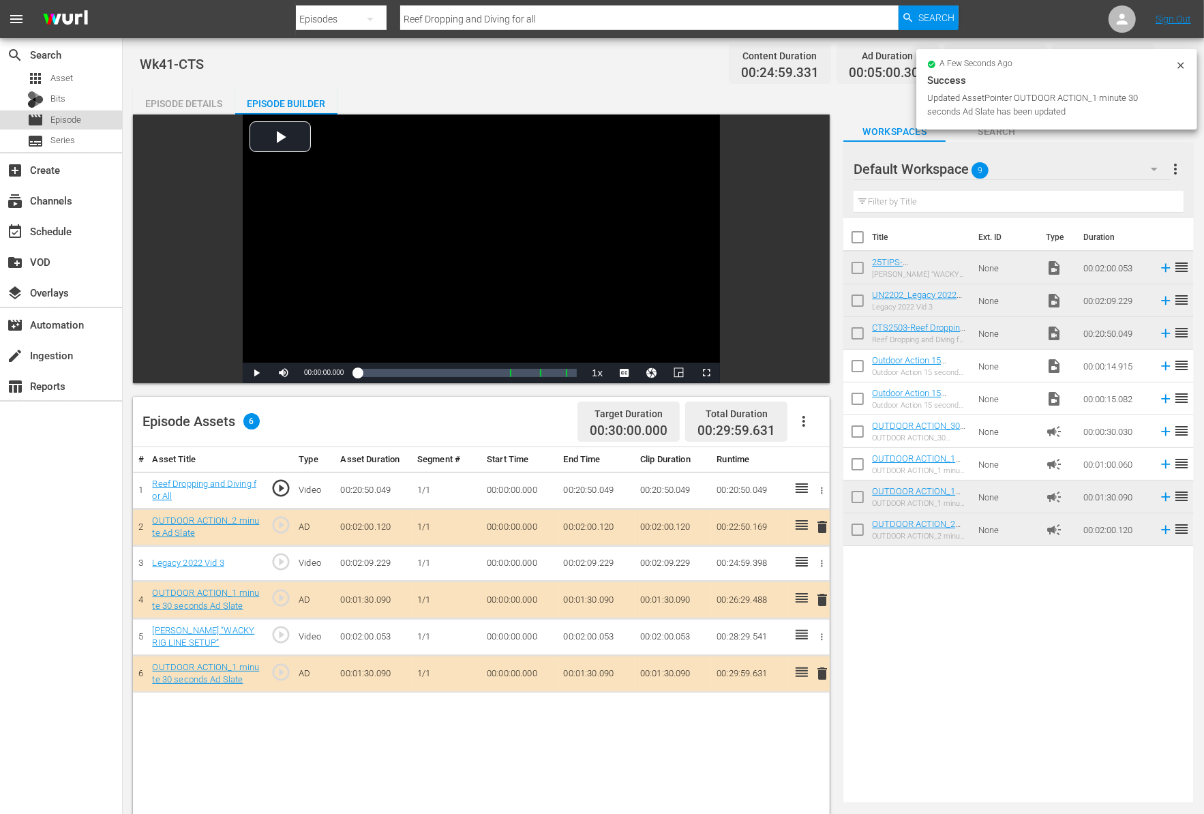
click at [87, 118] on div "movie Episode" at bounding box center [61, 119] width 122 height 19
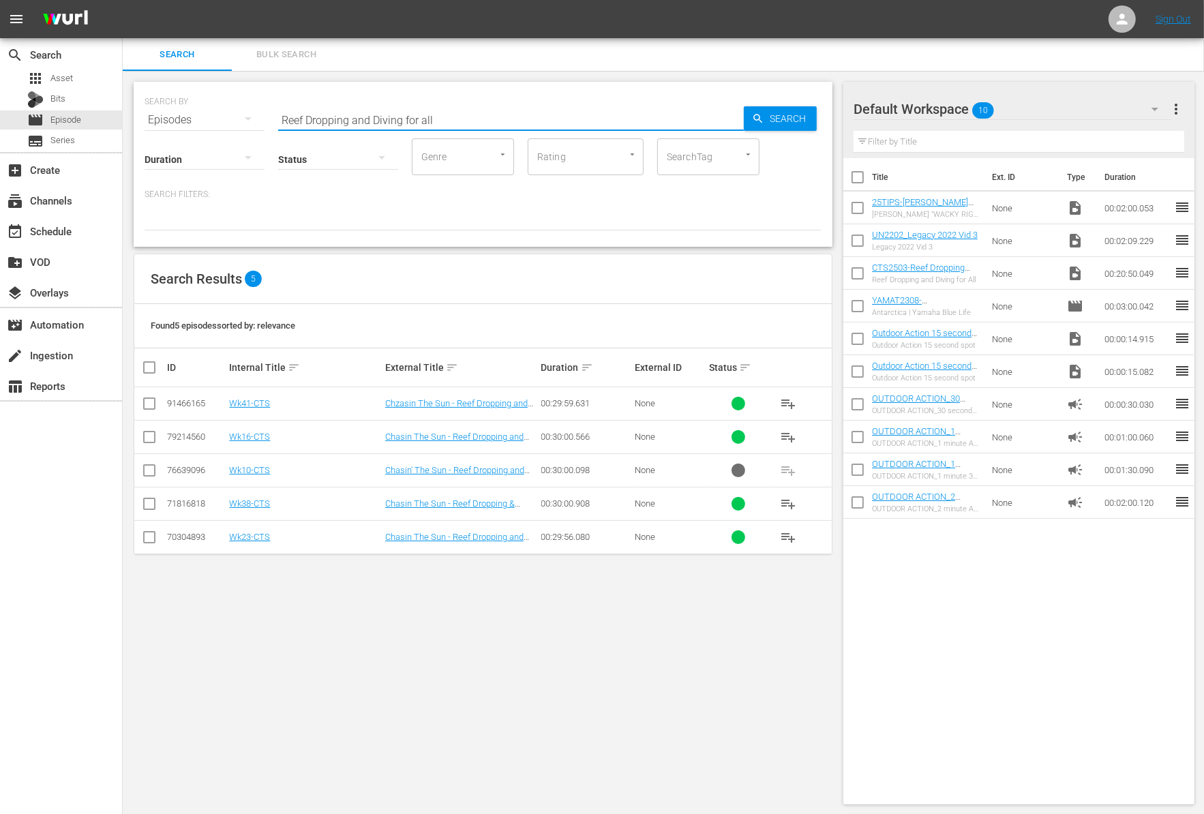
click at [324, 117] on input "Reef Dropping and Diving for all" at bounding box center [511, 120] width 466 height 33
paste input "2024 Championship | [GEOGRAPHIC_DATA] - Part 1"
type input "2024 Championship | [GEOGRAPHIC_DATA] - Part 1"
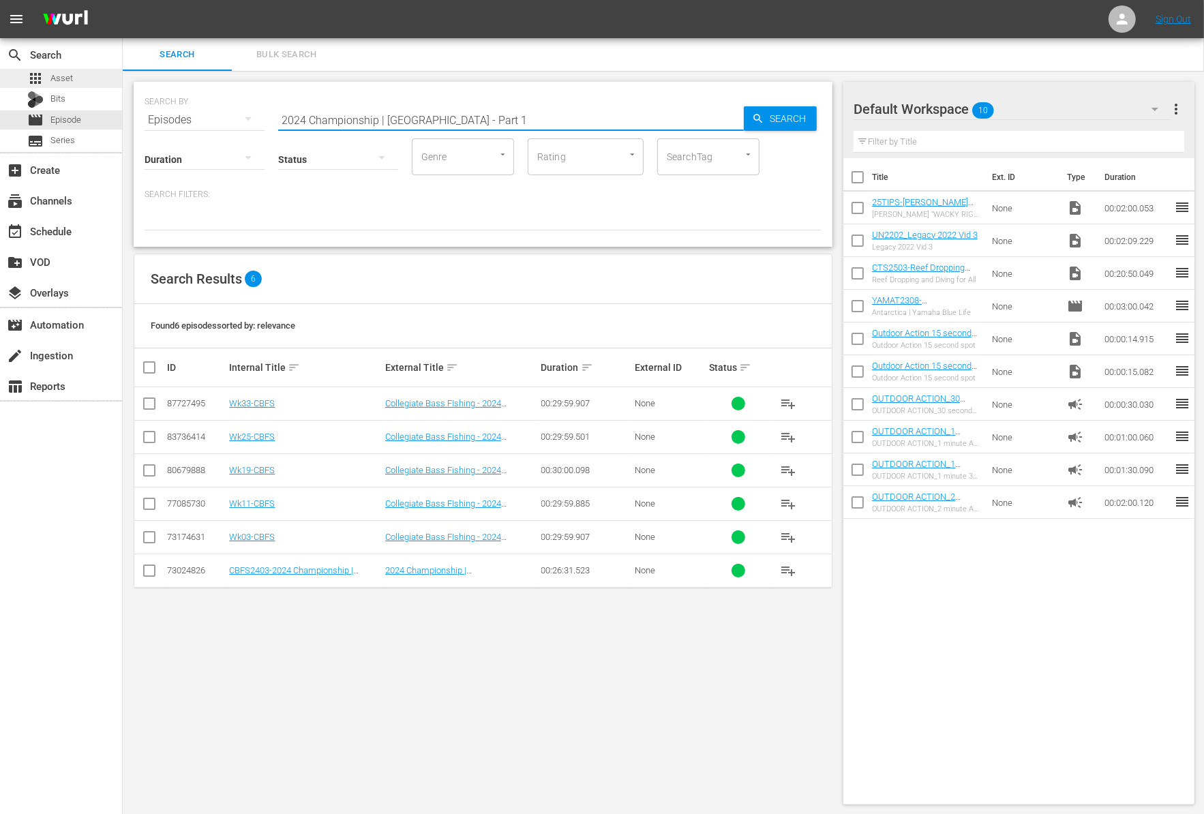
click at [98, 79] on div "apps Asset" at bounding box center [61, 78] width 122 height 19
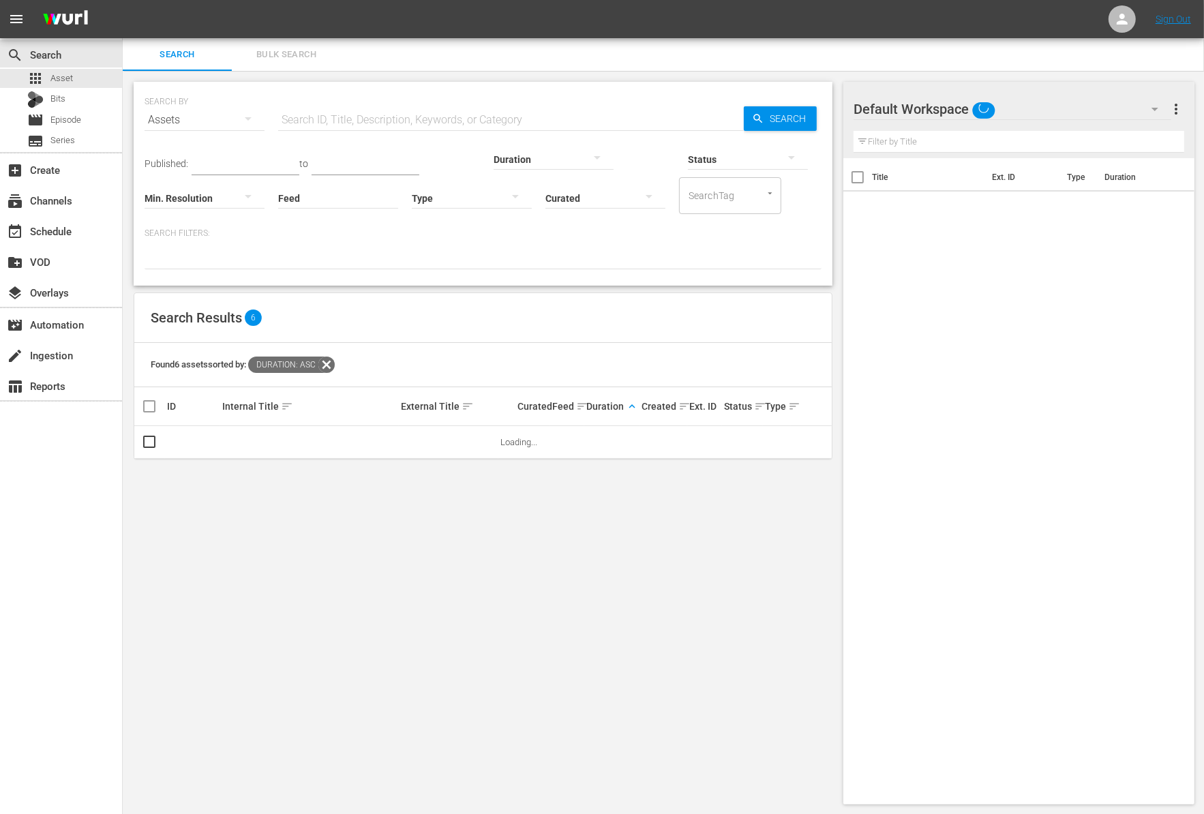
click at [329, 127] on input "text" at bounding box center [511, 120] width 466 height 33
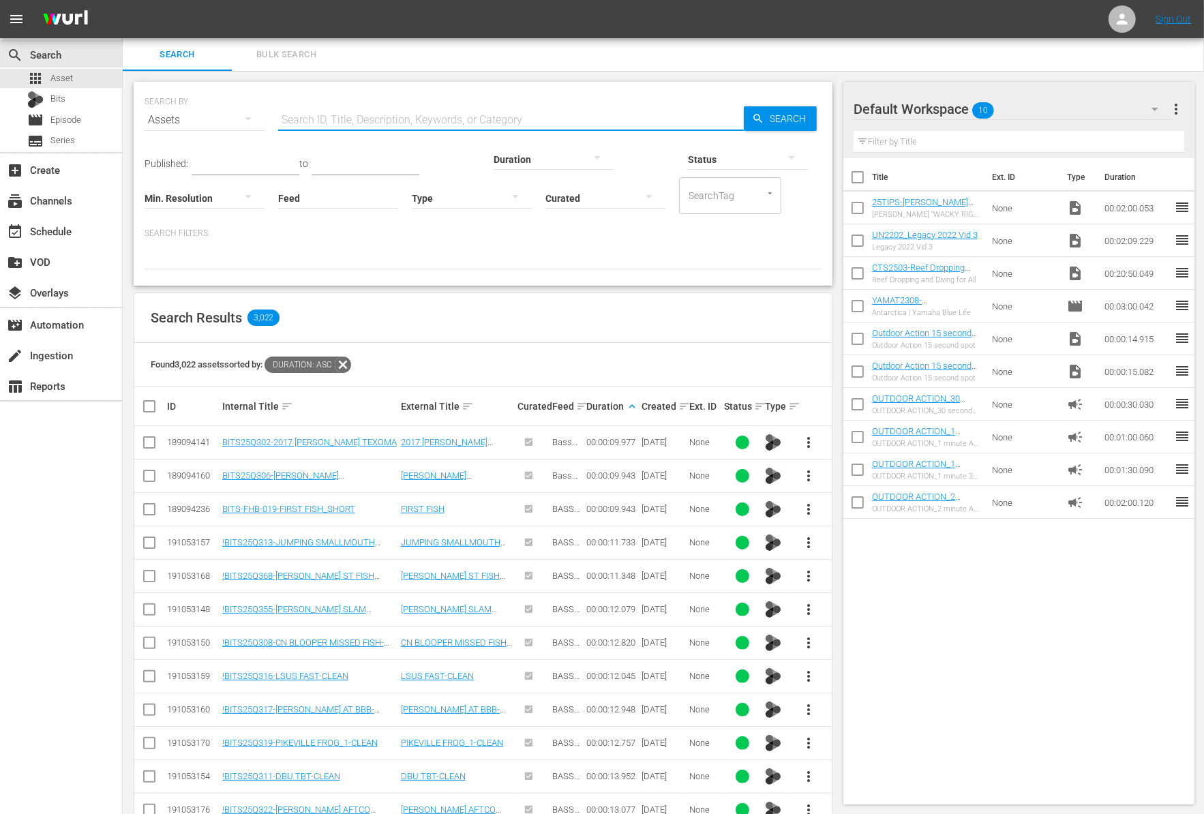
paste input "2024 Championship | [GEOGRAPHIC_DATA] - Part 1"
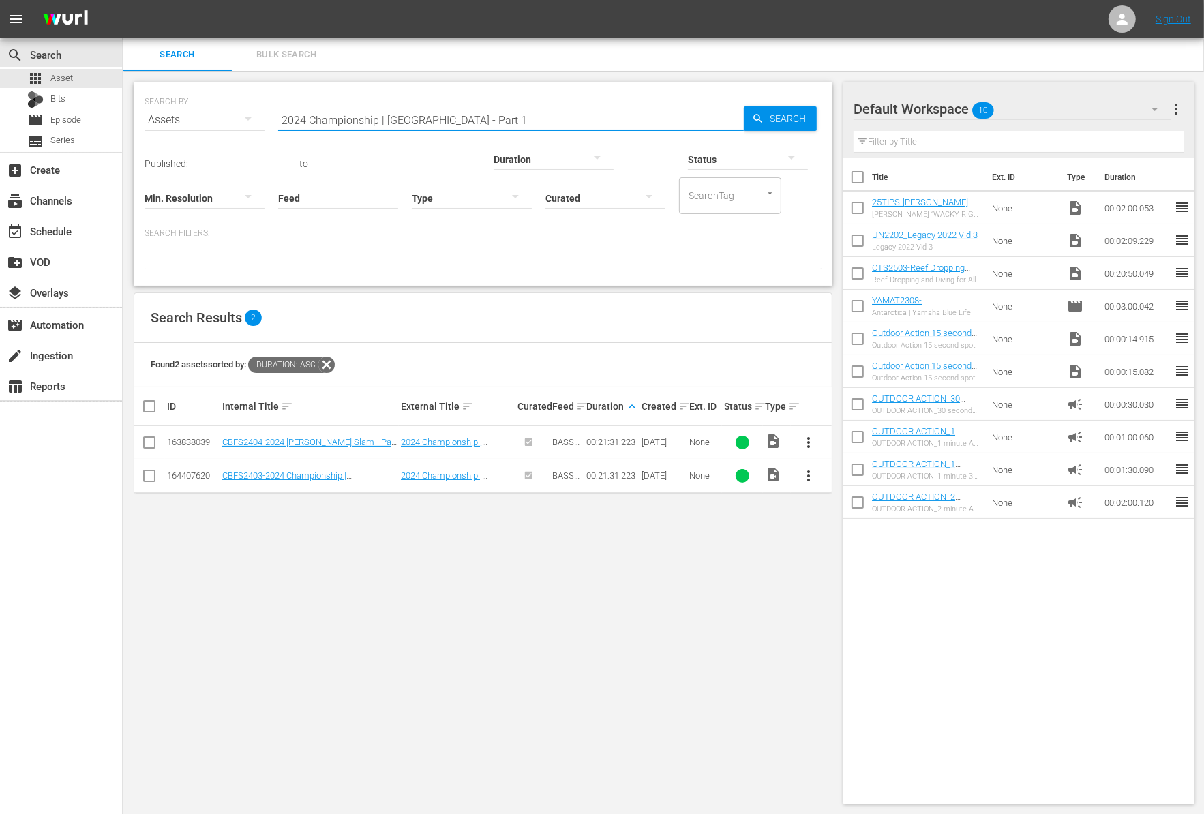
type input "2024 Championship | [GEOGRAPHIC_DATA] - Part 1"
click at [859, 209] on input "checkbox" at bounding box center [857, 210] width 29 height 29
checkbox input "true"
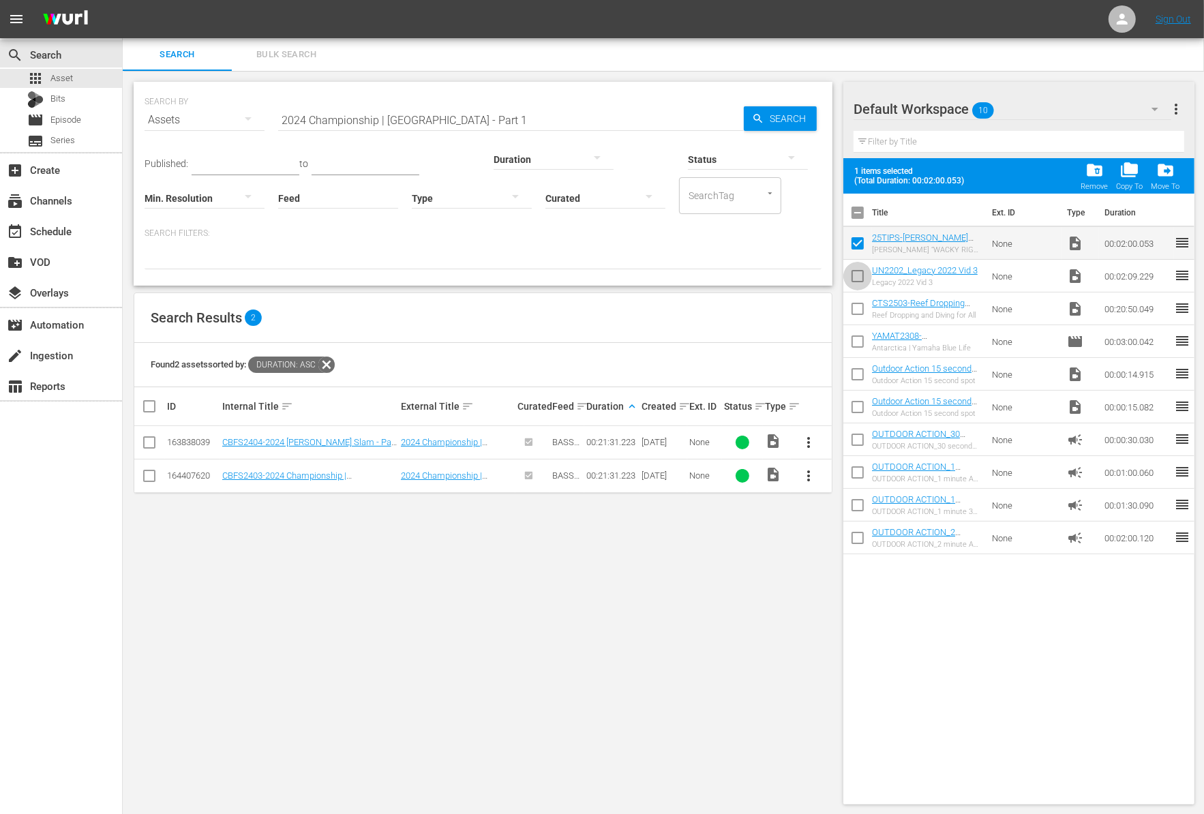
click at [855, 279] on input "checkbox" at bounding box center [857, 278] width 29 height 29
checkbox input "true"
click at [854, 303] on input "checkbox" at bounding box center [857, 311] width 29 height 29
checkbox input "true"
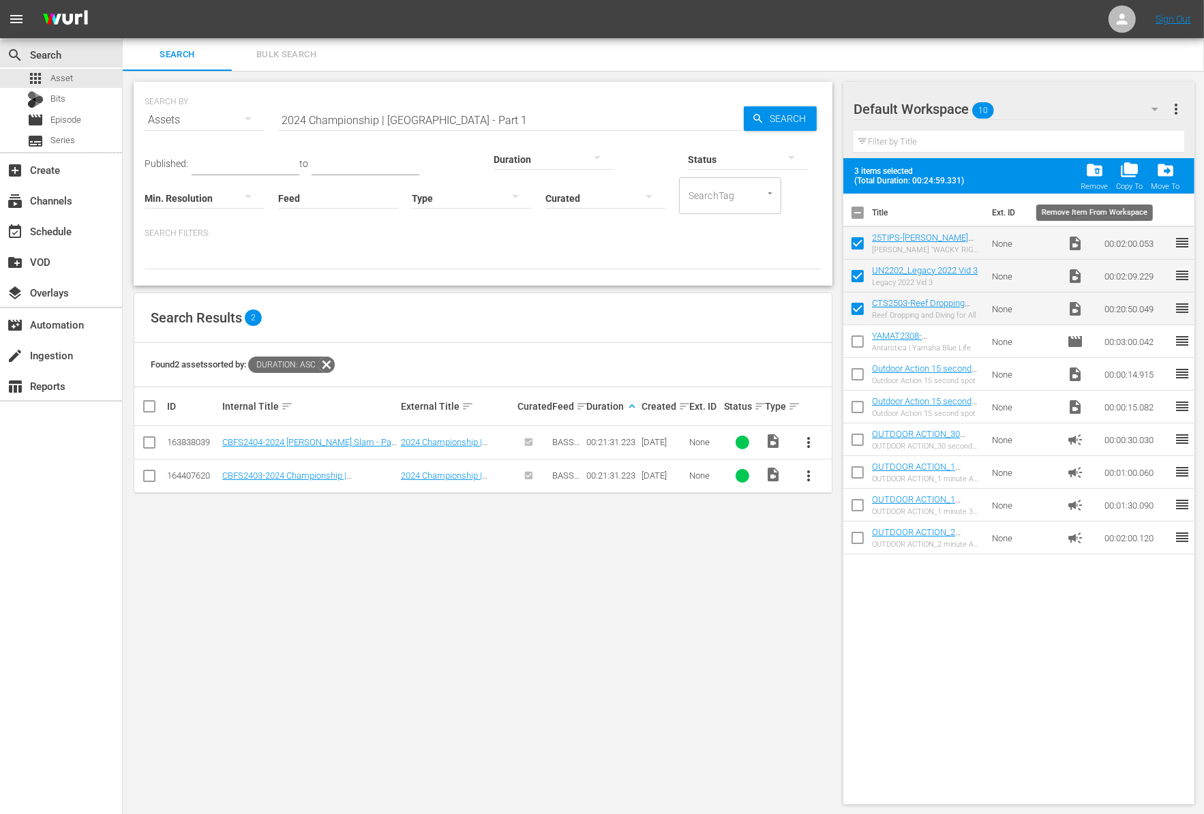
click at [1094, 175] on span "folder_delete" at bounding box center [1094, 170] width 18 height 18
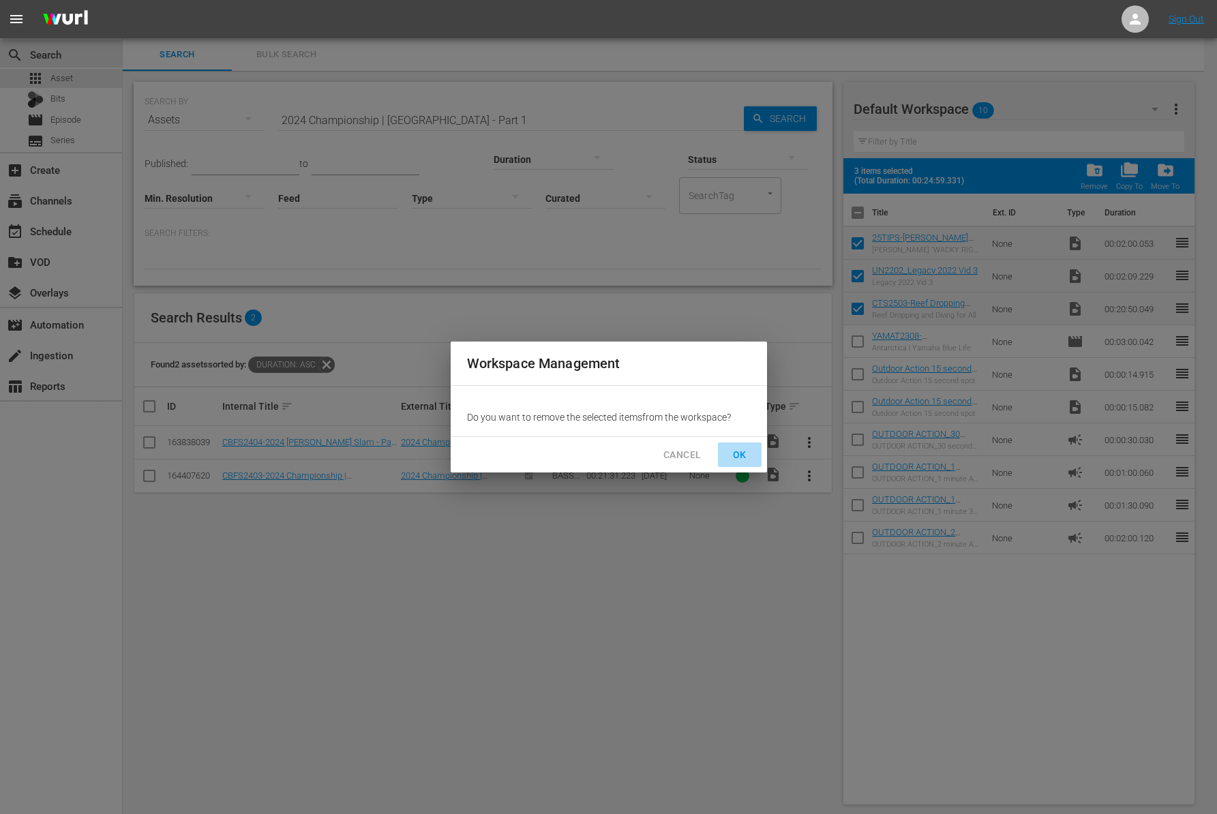
click at [742, 461] on span "OK" at bounding box center [740, 454] width 22 height 17
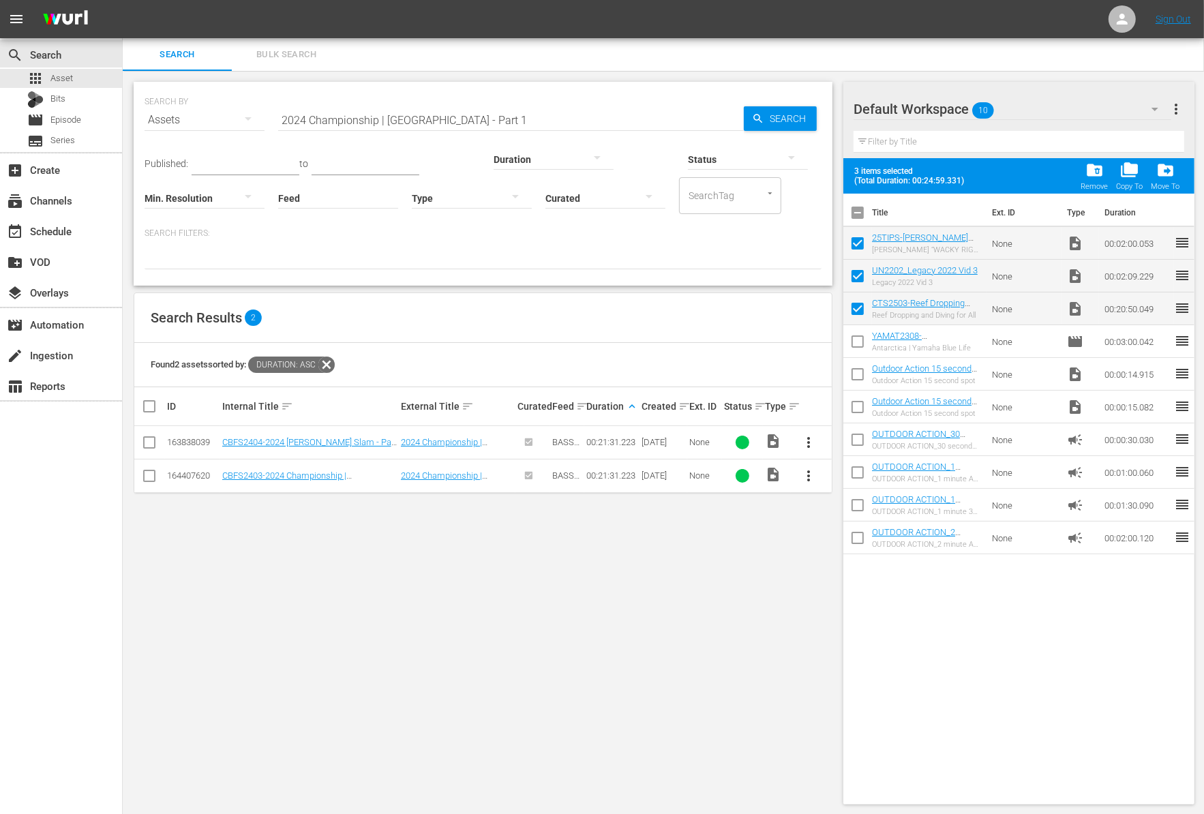
checkbox input "false"
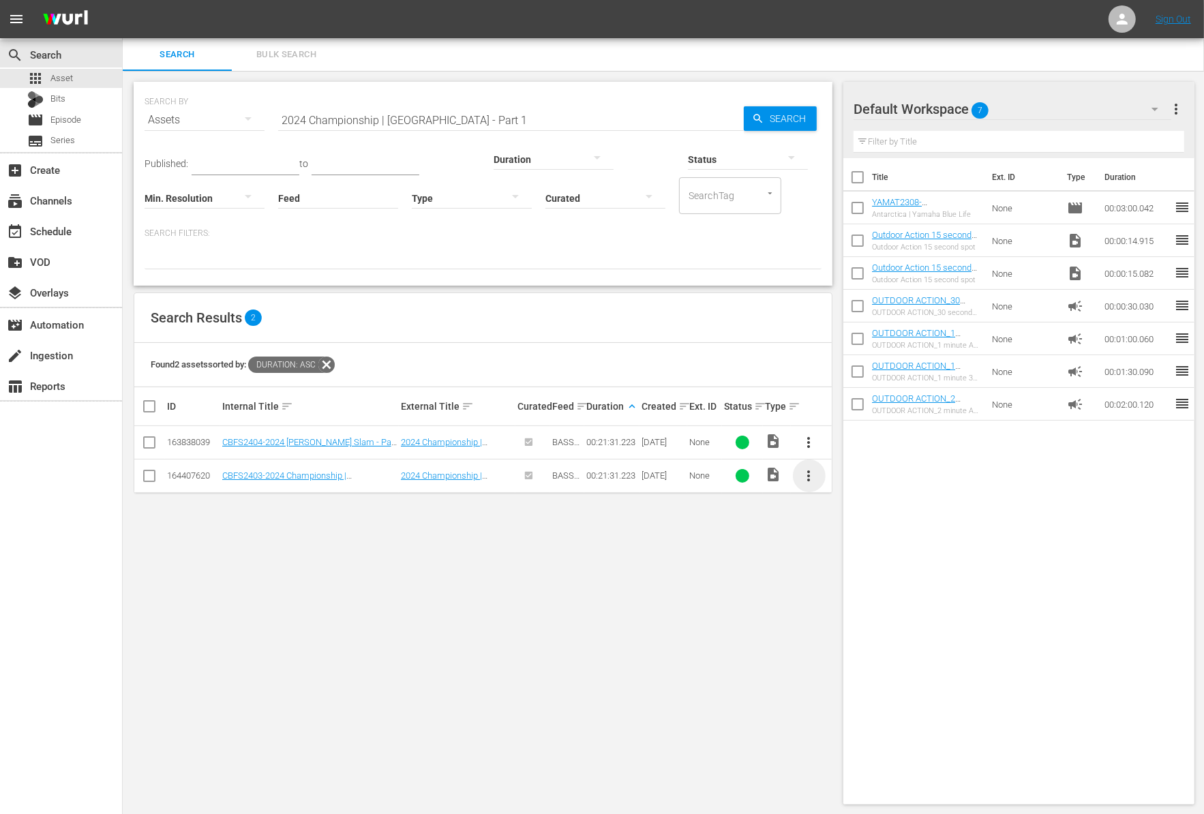
click at [805, 480] on span "more_vert" at bounding box center [809, 476] width 16 height 16
click at [849, 522] on div "Workspace" at bounding box center [882, 512] width 93 height 33
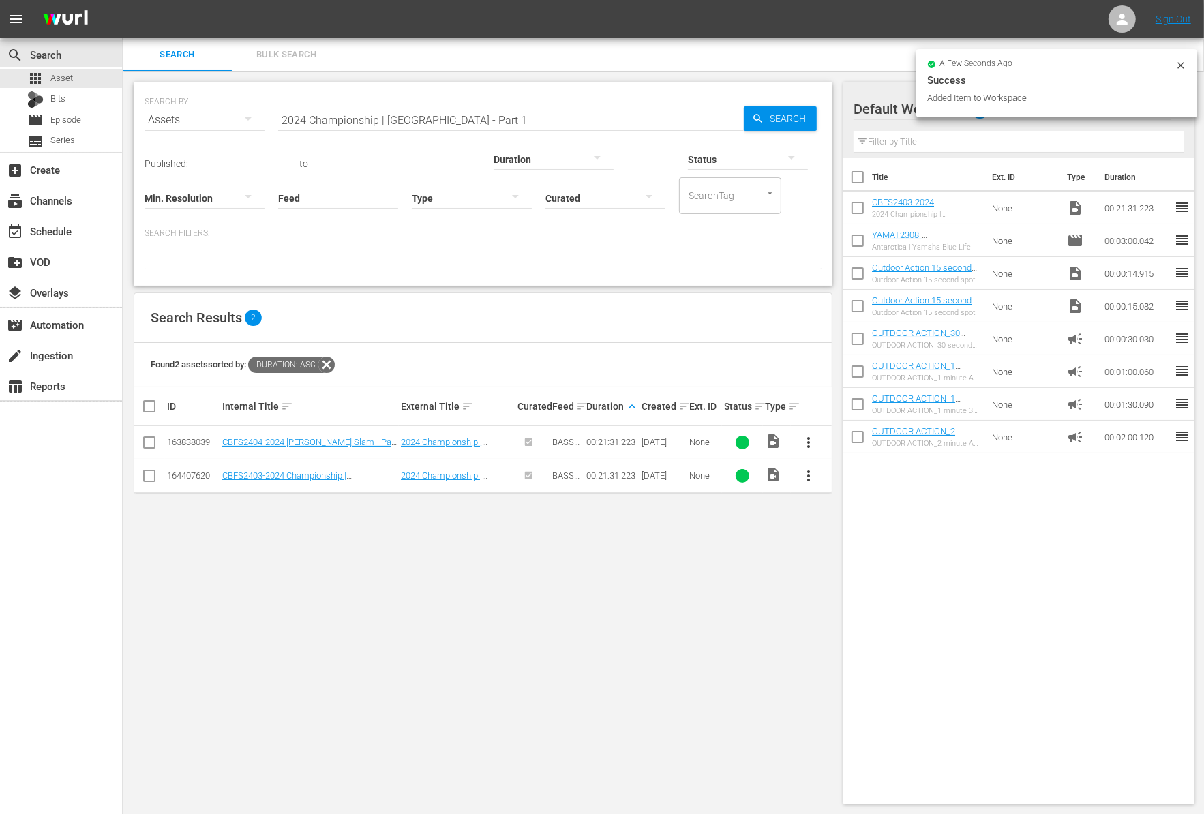
click at [493, 126] on div "Duration" at bounding box center [553, 150] width 120 height 49
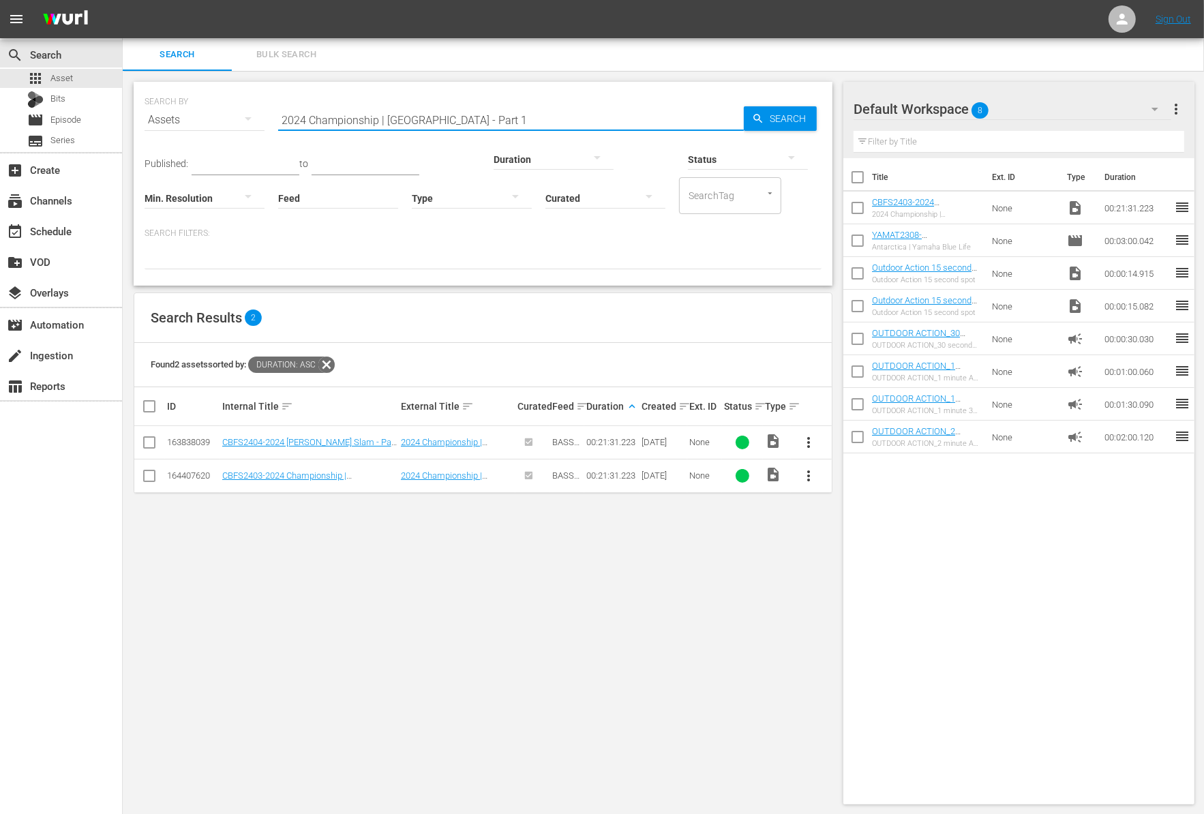
click at [479, 117] on input "2024 Championship | [GEOGRAPHIC_DATA] - Part 1" at bounding box center [511, 120] width 466 height 33
click at [500, 254] on div at bounding box center [482, 257] width 677 height 23
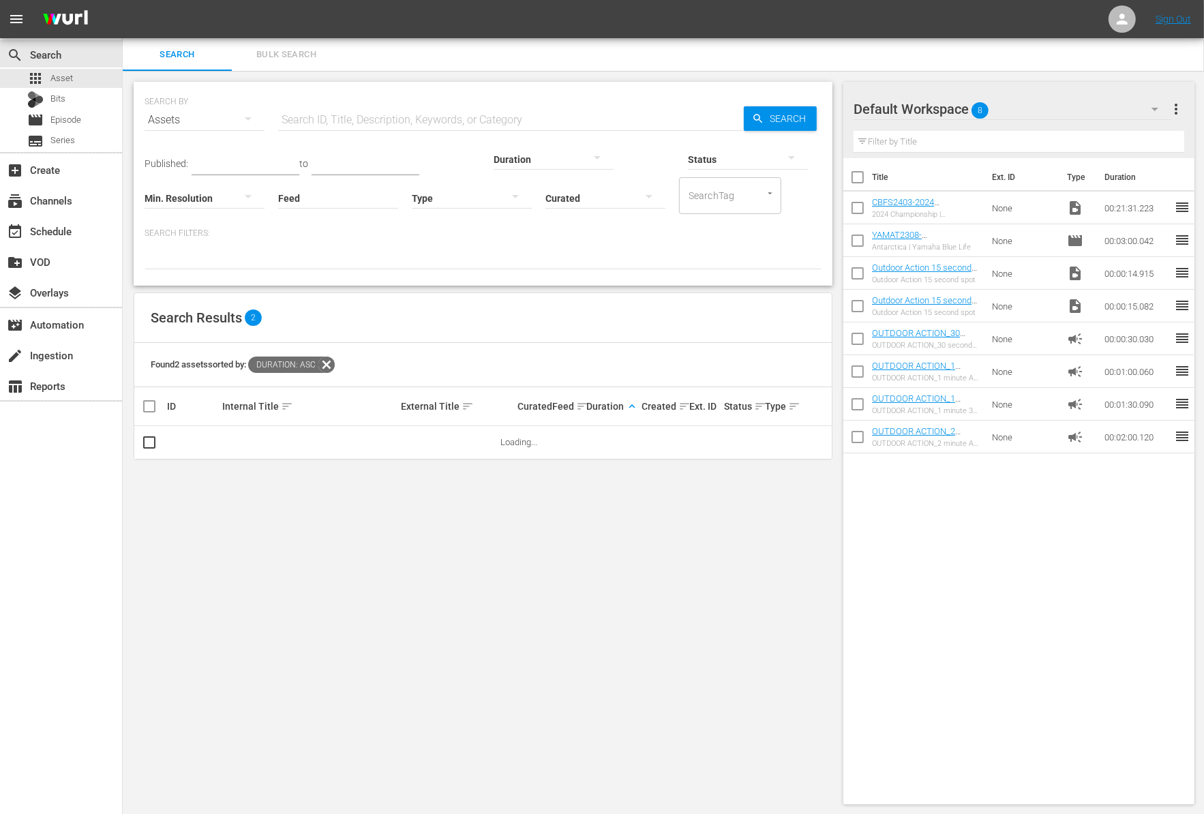
click at [238, 157] on input "text" at bounding box center [246, 165] width 108 height 20
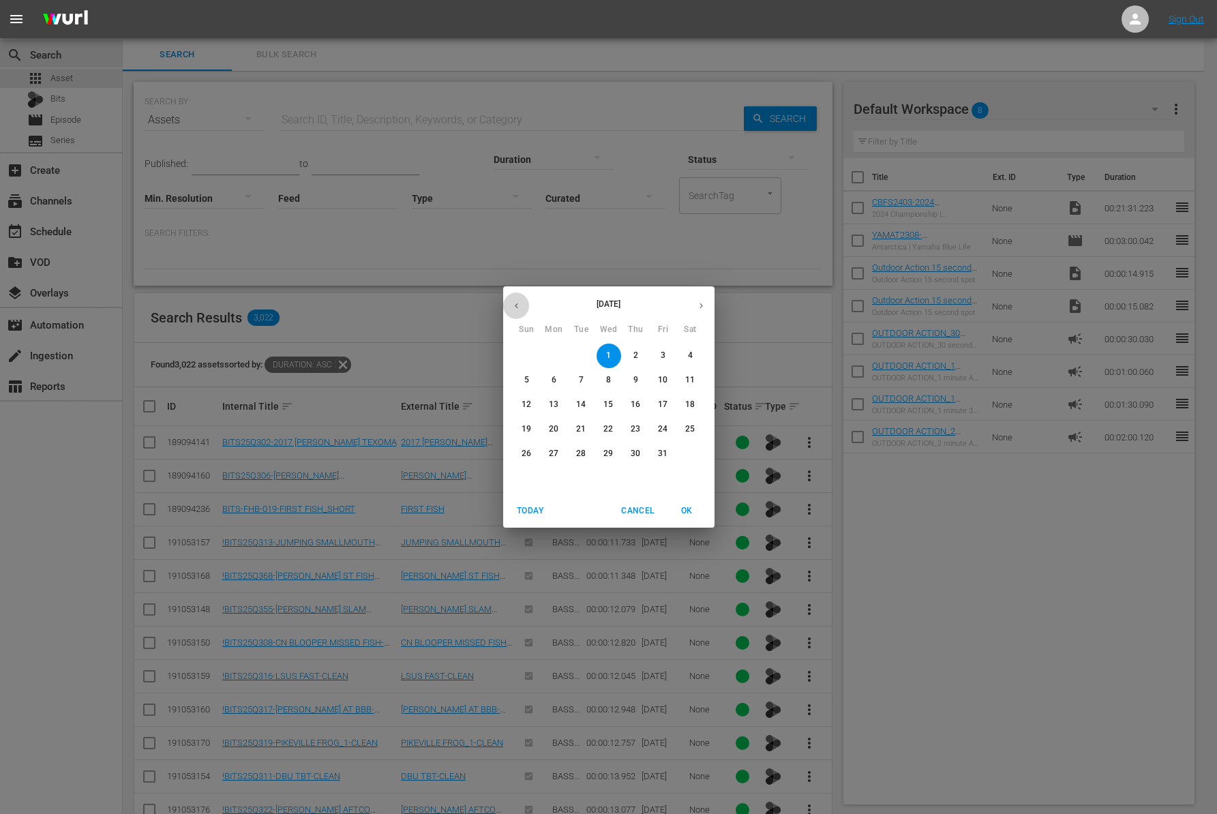
click at [524, 305] on button "button" at bounding box center [516, 305] width 27 height 27
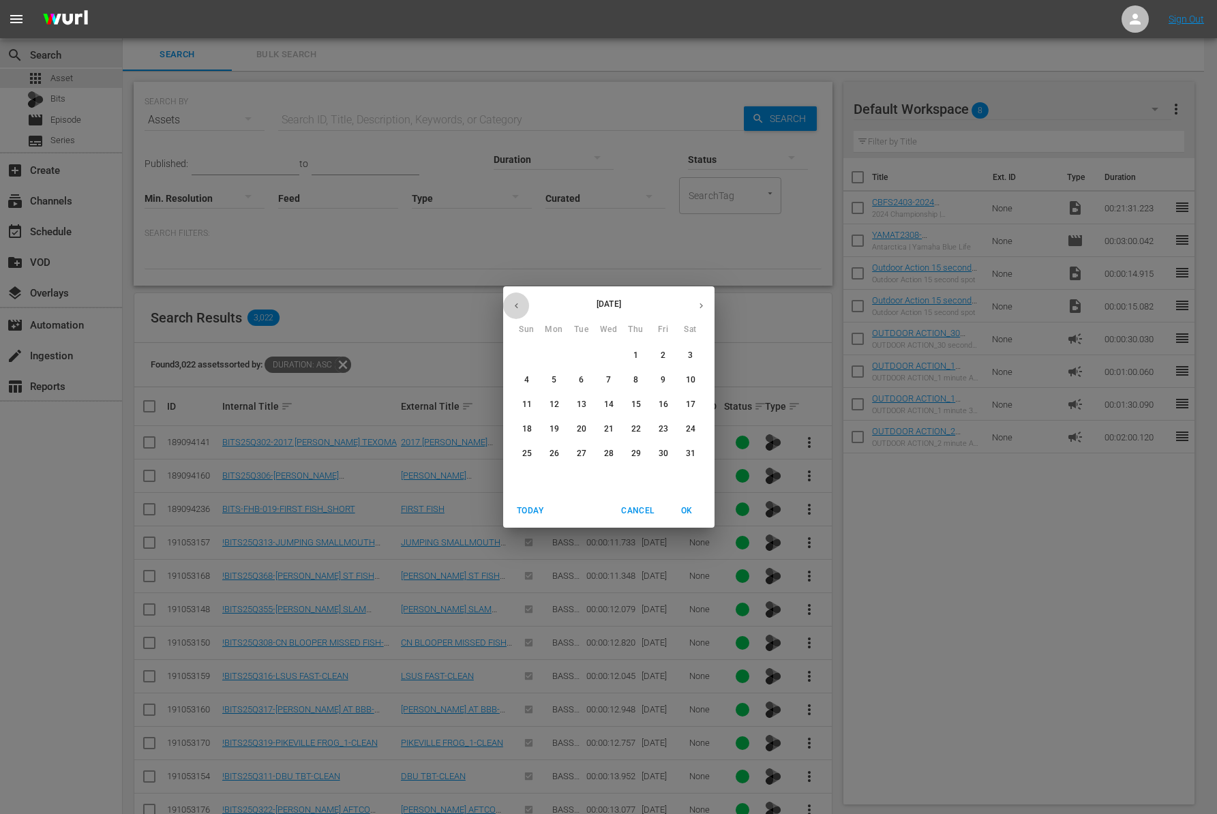
click at [524, 305] on button "button" at bounding box center [516, 305] width 27 height 27
click at [608, 354] on p "1" at bounding box center [608, 356] width 5 height 12
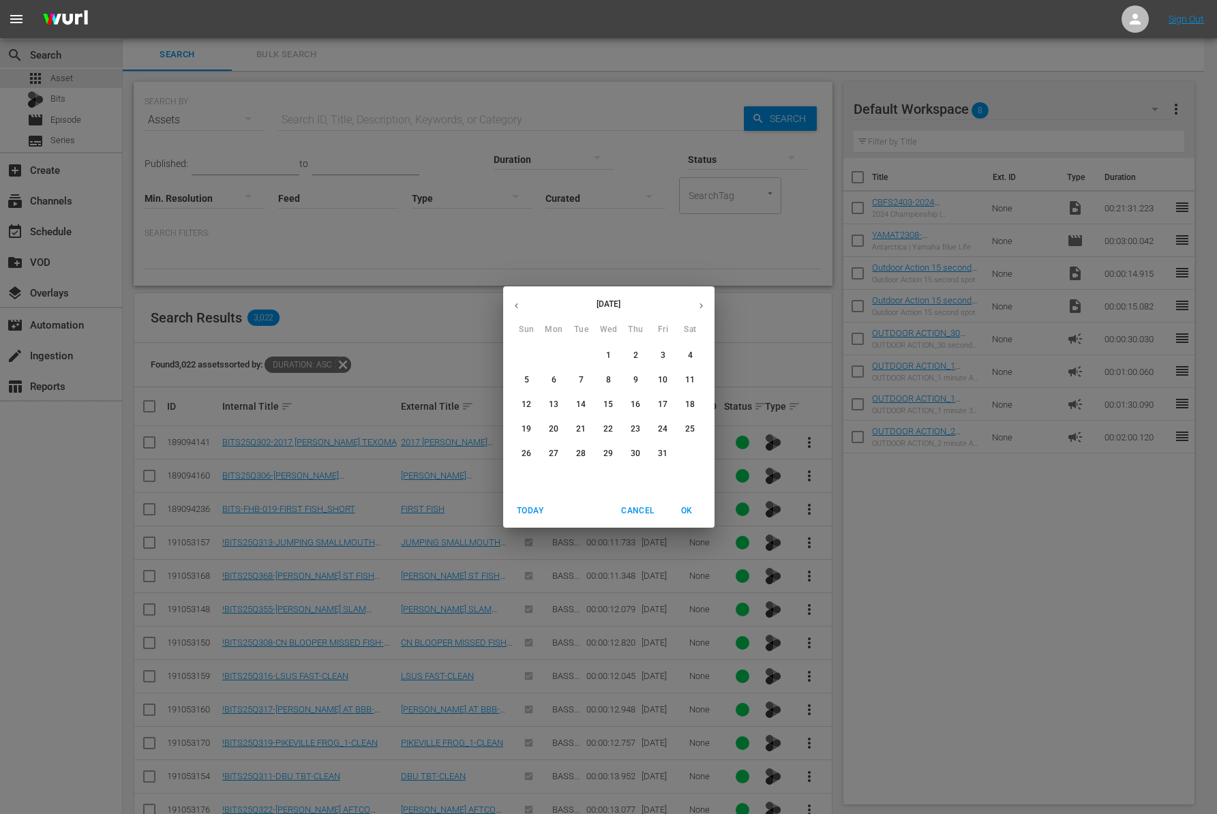
type input "[DATE]"
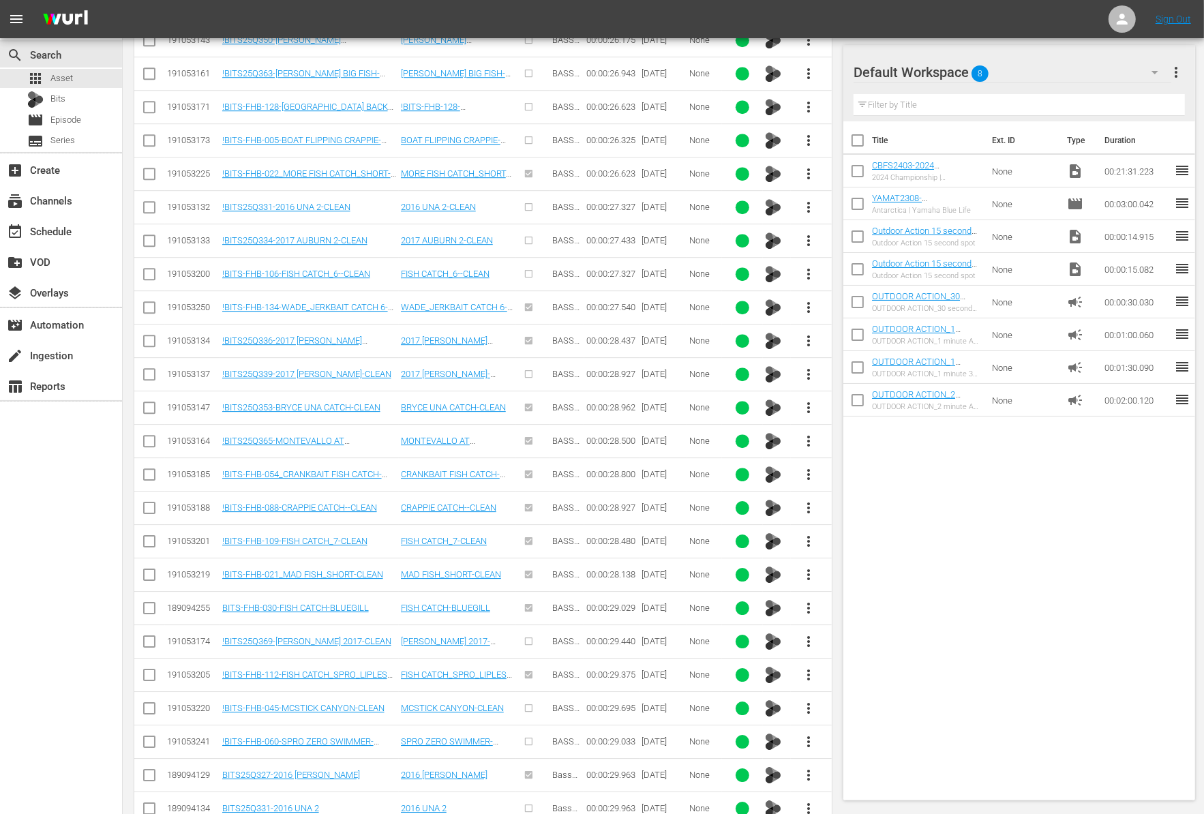
scroll to position [3714, 0]
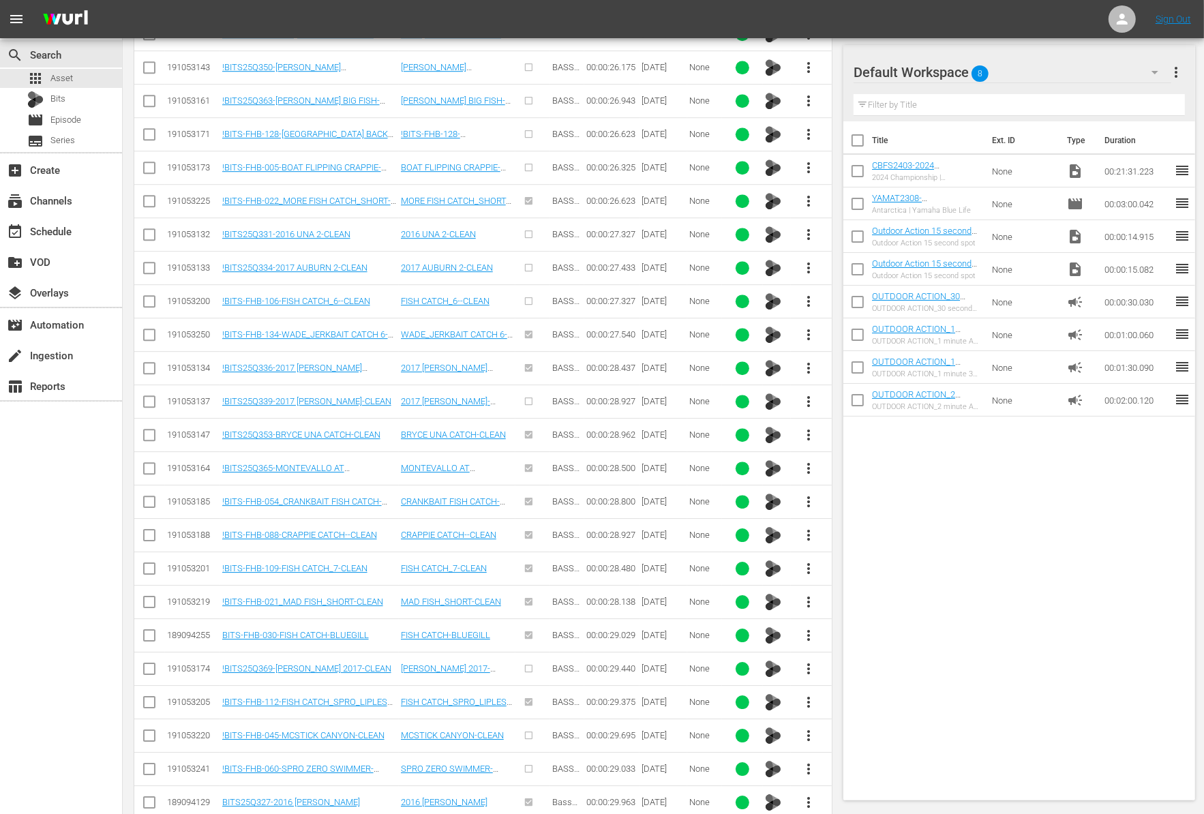
click at [807, 226] on span "more_vert" at bounding box center [809, 234] width 16 height 16
click at [855, 247] on div "Workspace" at bounding box center [882, 244] width 93 height 33
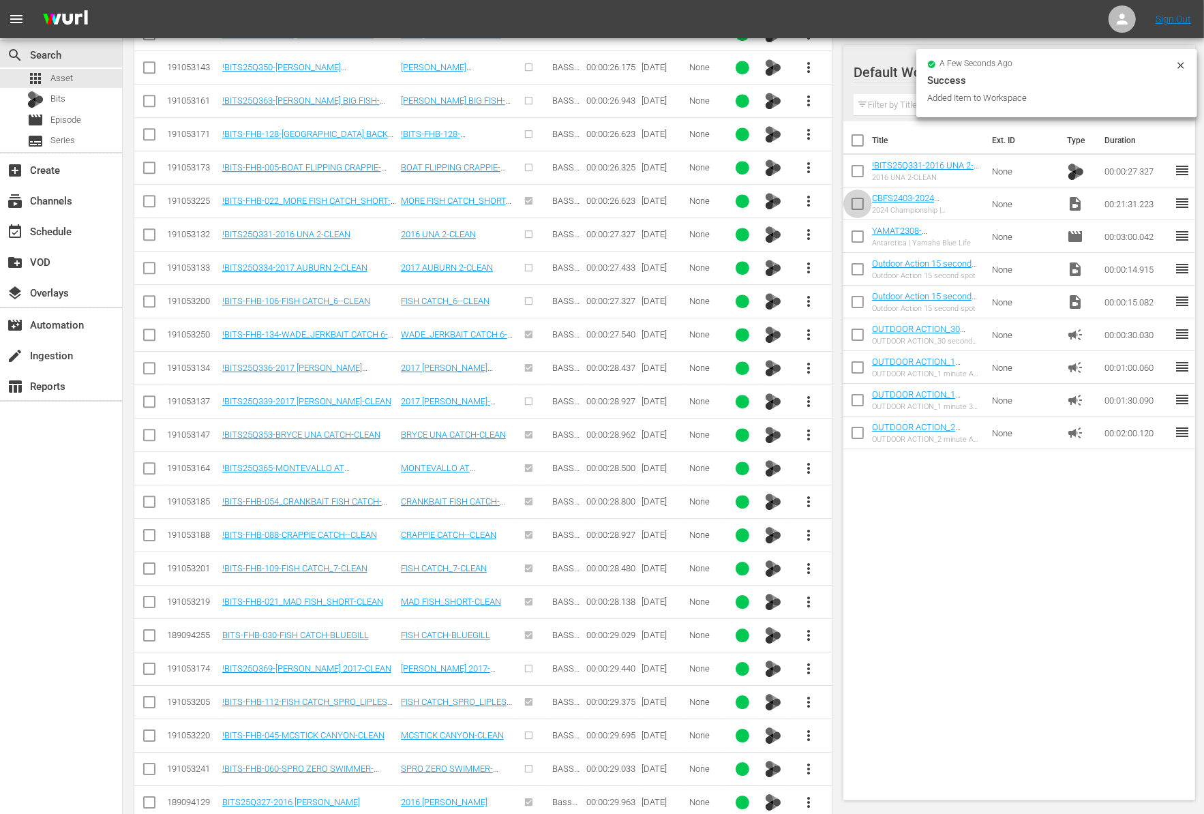
click at [852, 205] on input "checkbox" at bounding box center [857, 206] width 29 height 29
checkbox input "true"
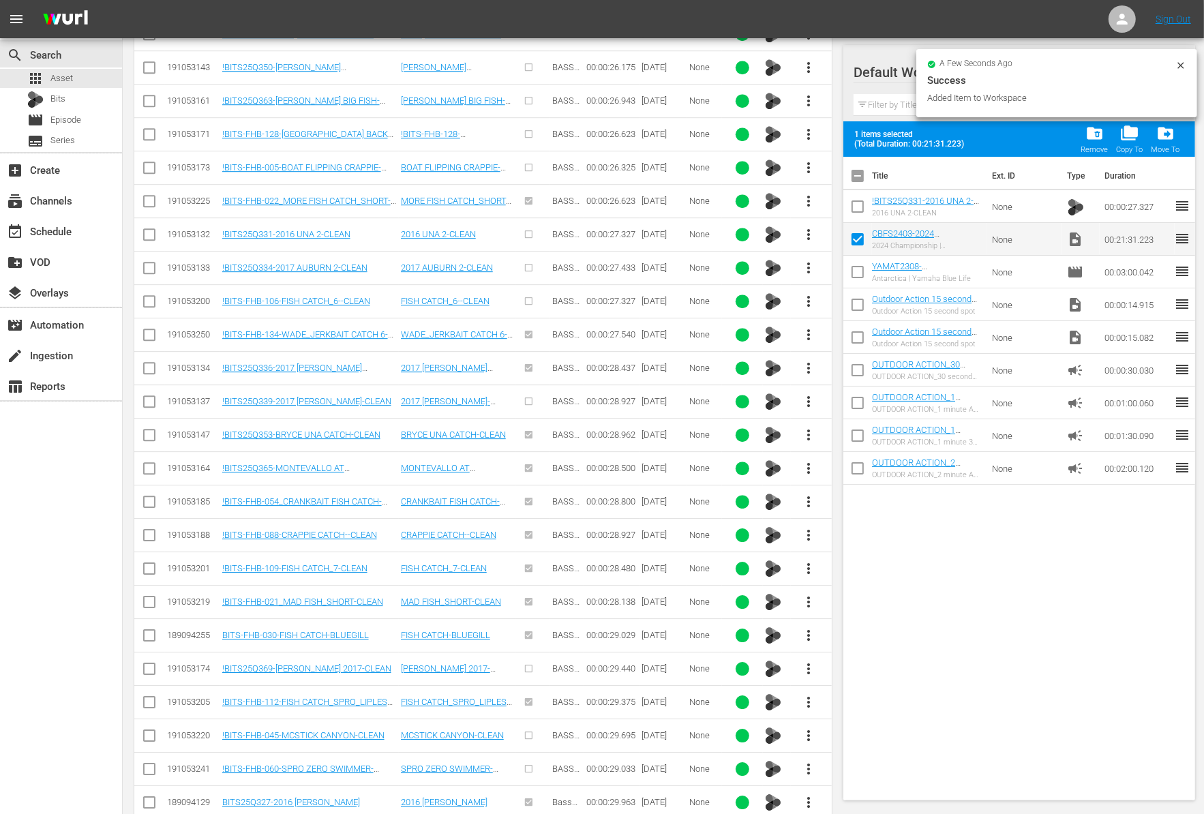
click at [852, 205] on input "checkbox" at bounding box center [857, 209] width 29 height 29
checkbox input "true"
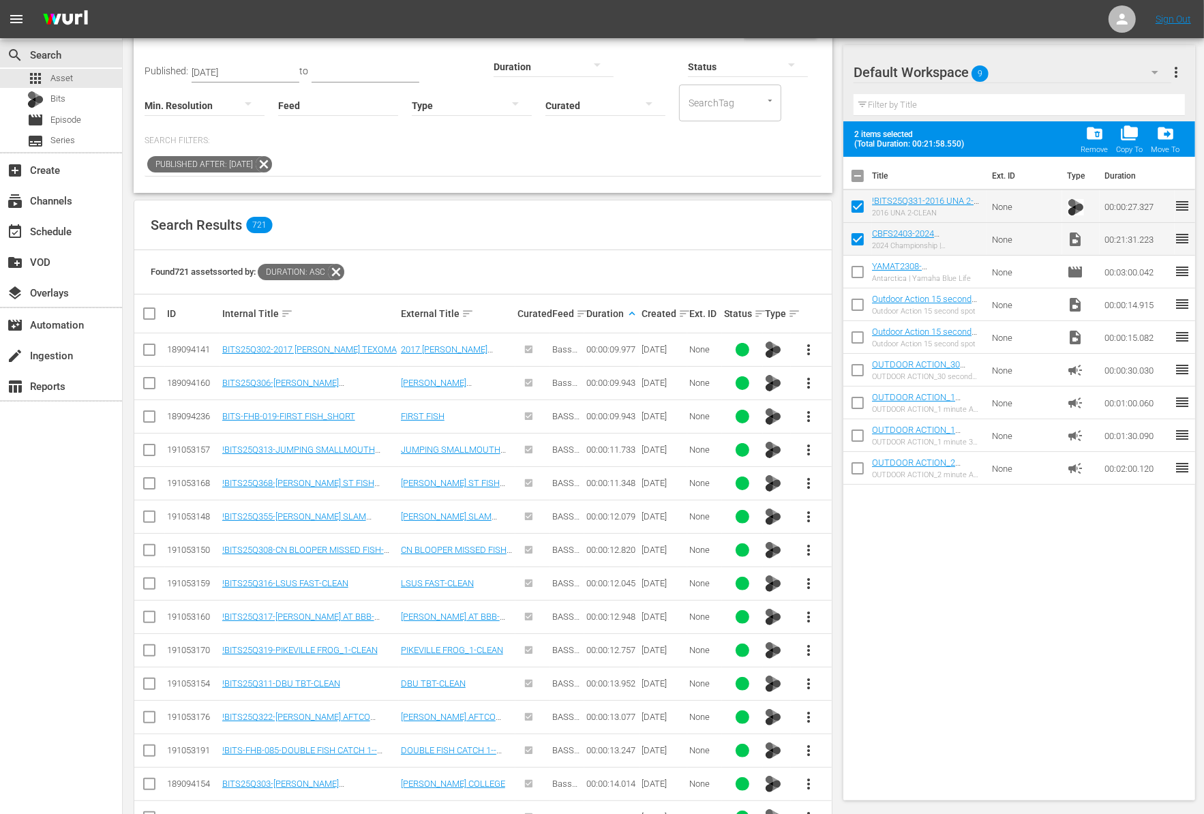
scroll to position [41, 0]
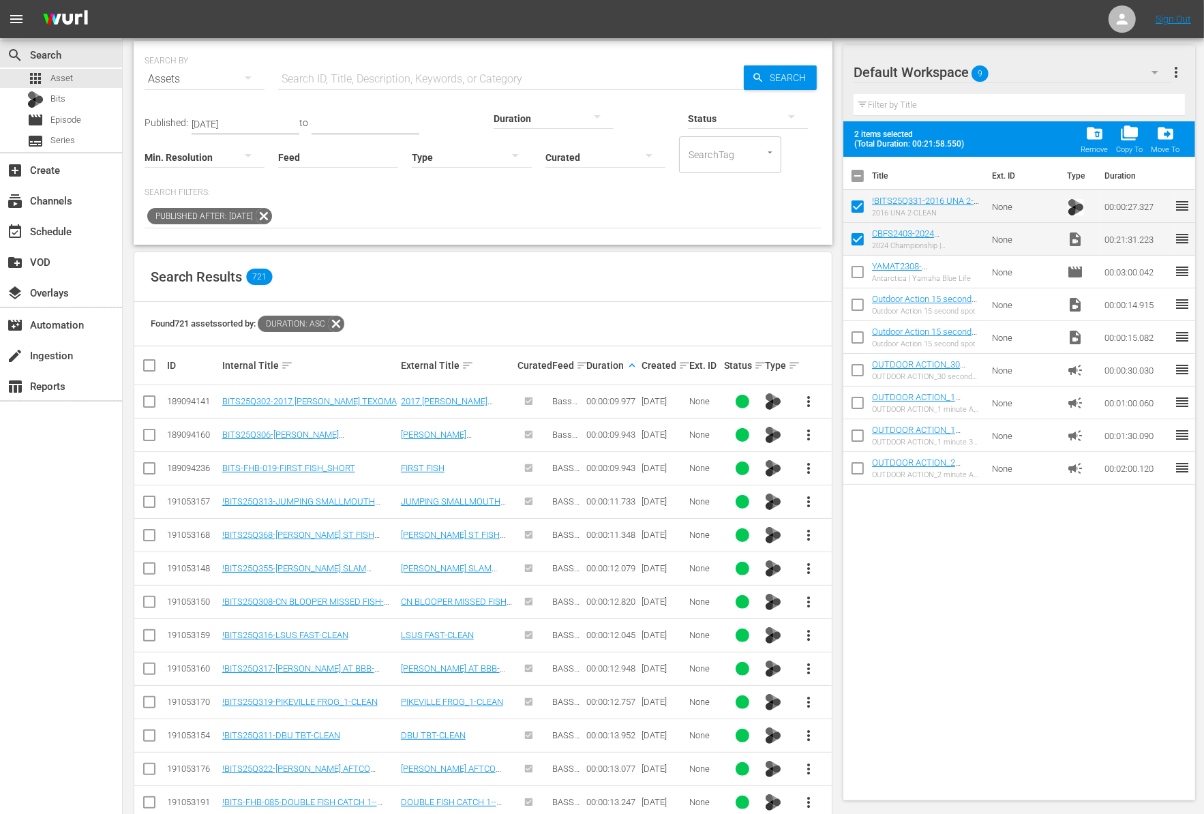
click at [493, 119] on div at bounding box center [553, 118] width 120 height 38
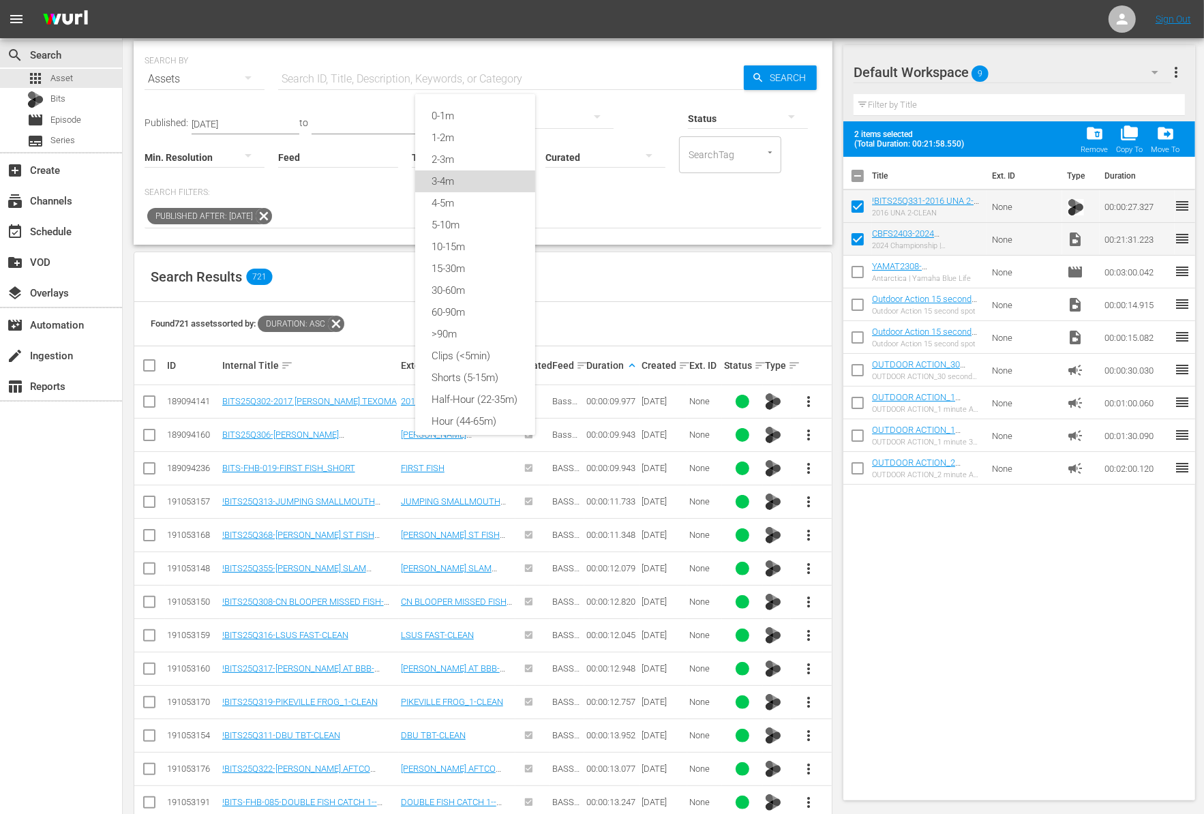
click at [459, 174] on div "3-4m" at bounding box center [475, 181] width 120 height 22
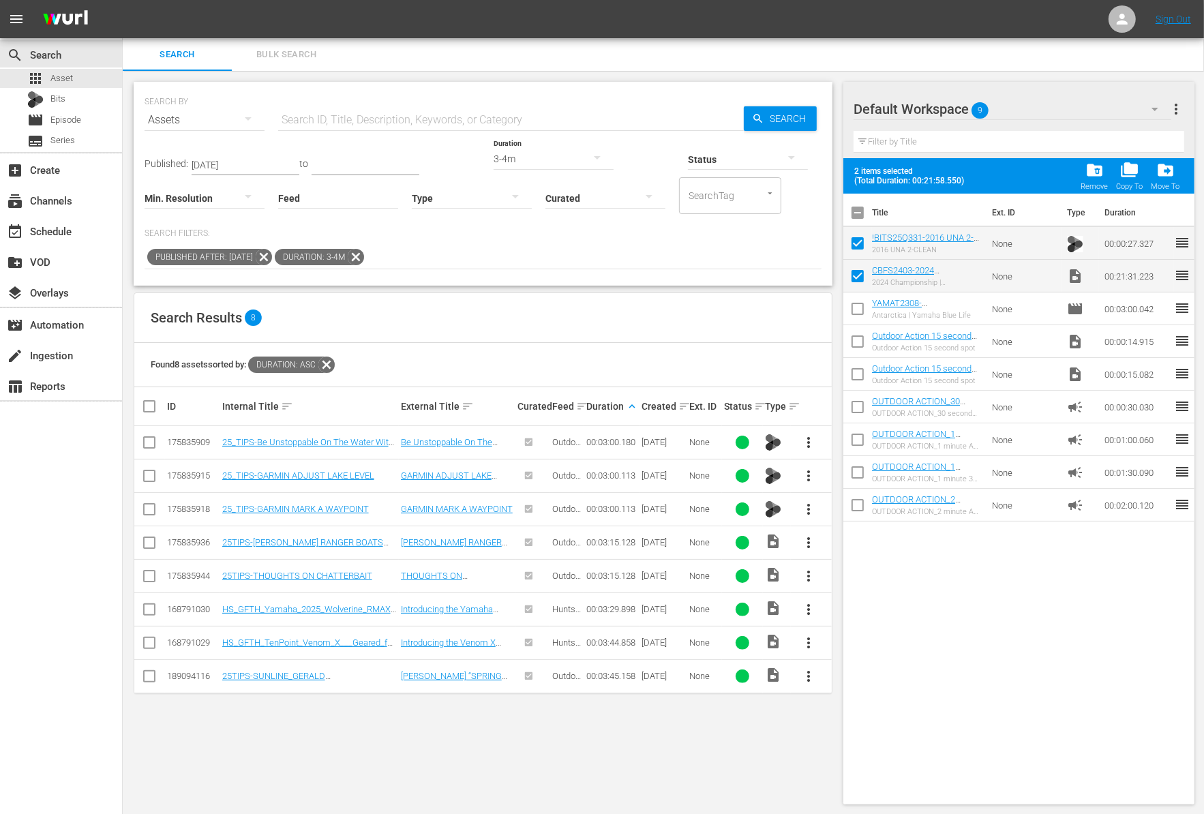
click at [633, 521] on td "00:03:00.113" at bounding box center [611, 508] width 55 height 33
click at [808, 503] on span "more_vert" at bounding box center [809, 509] width 16 height 16
click at [845, 537] on div "Workspace" at bounding box center [882, 546] width 93 height 33
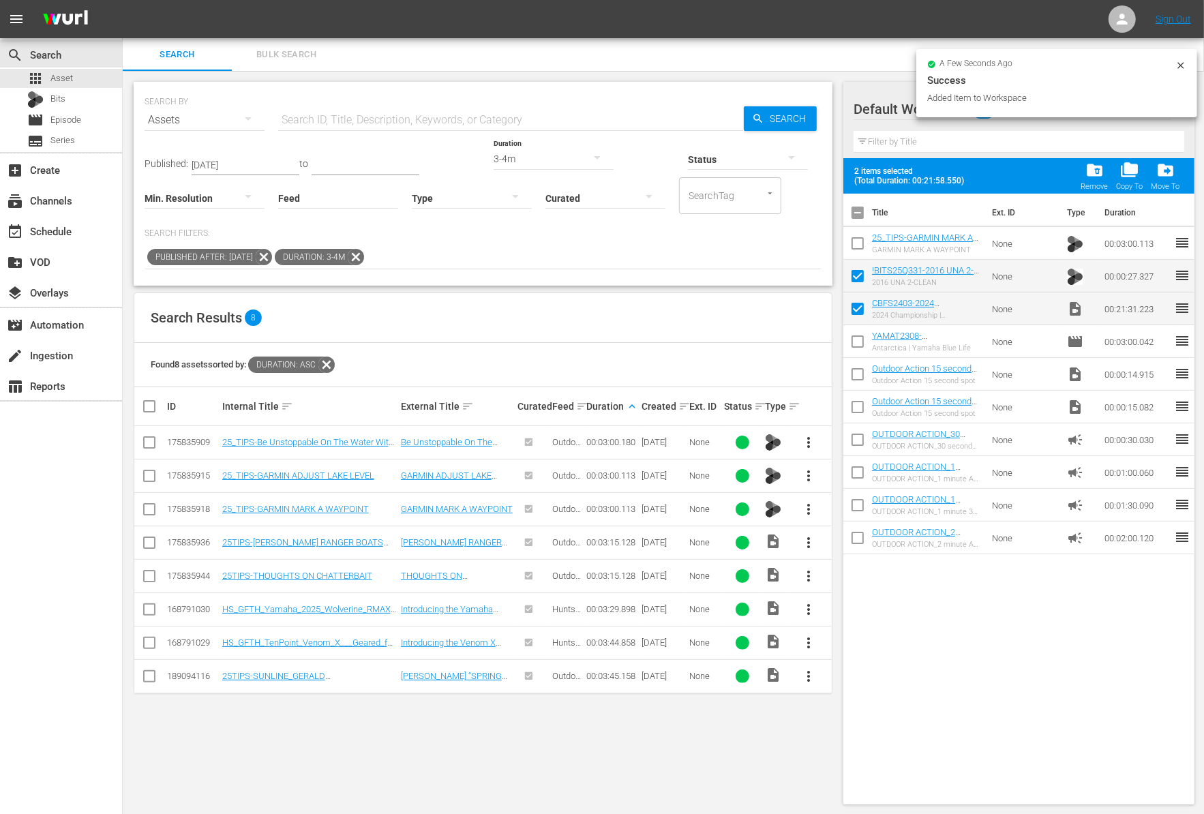
click at [857, 239] on input "checkbox" at bounding box center [857, 246] width 29 height 29
checkbox input "true"
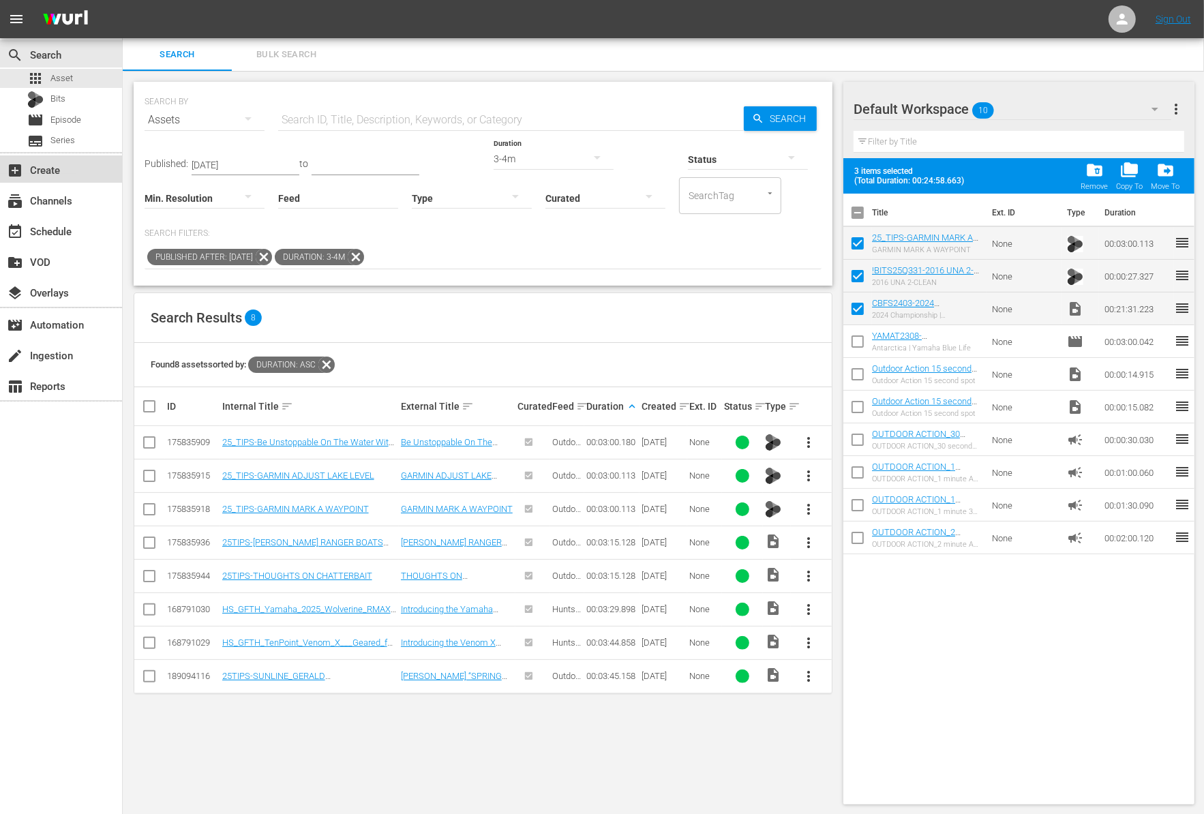
click at [68, 166] on div "add_box Create" at bounding box center [38, 168] width 76 height 12
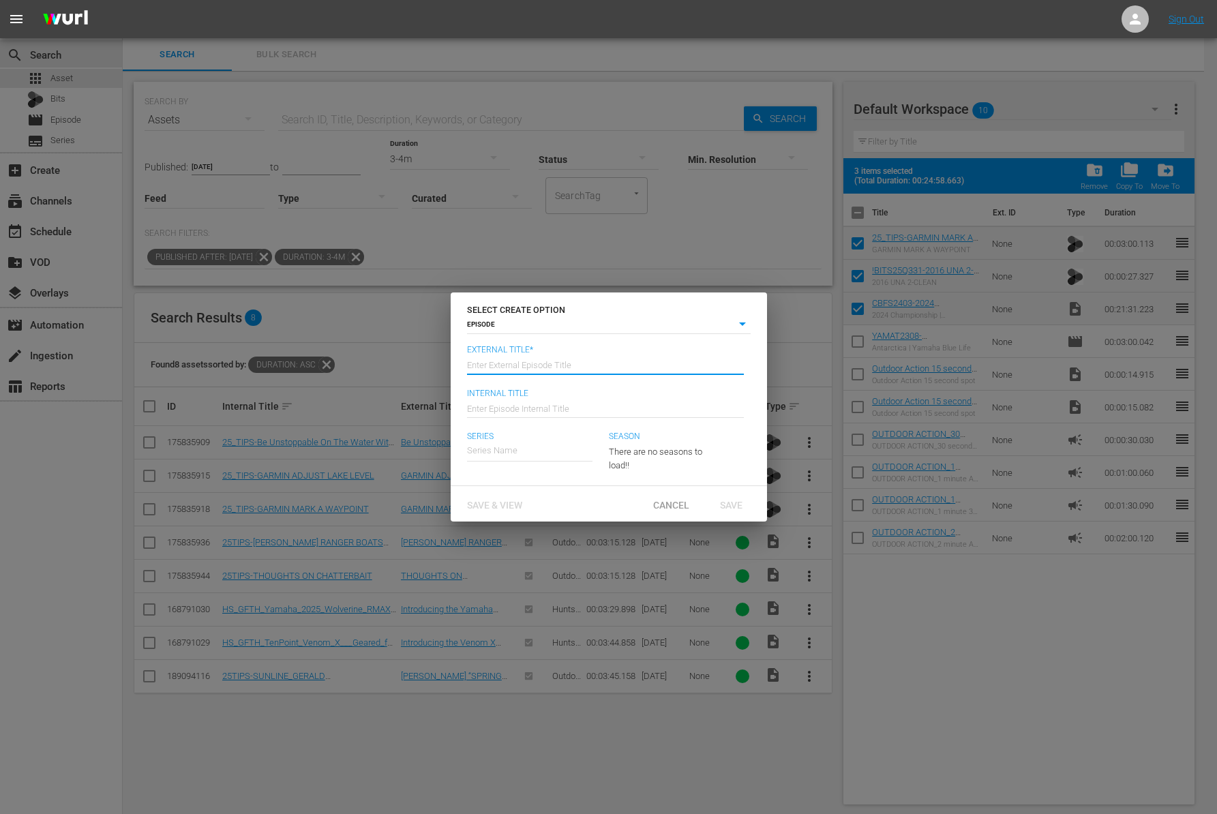
click at [600, 366] on input "text" at bounding box center [605, 364] width 277 height 33
paste input "2024 Championship | [GEOGRAPHIC_DATA] - Part 1"
type input "Collegiate Bass FIshing - 2024 Championship | [GEOGRAPHIC_DATA] - Part 1"
type input "Wk41-CBFS"
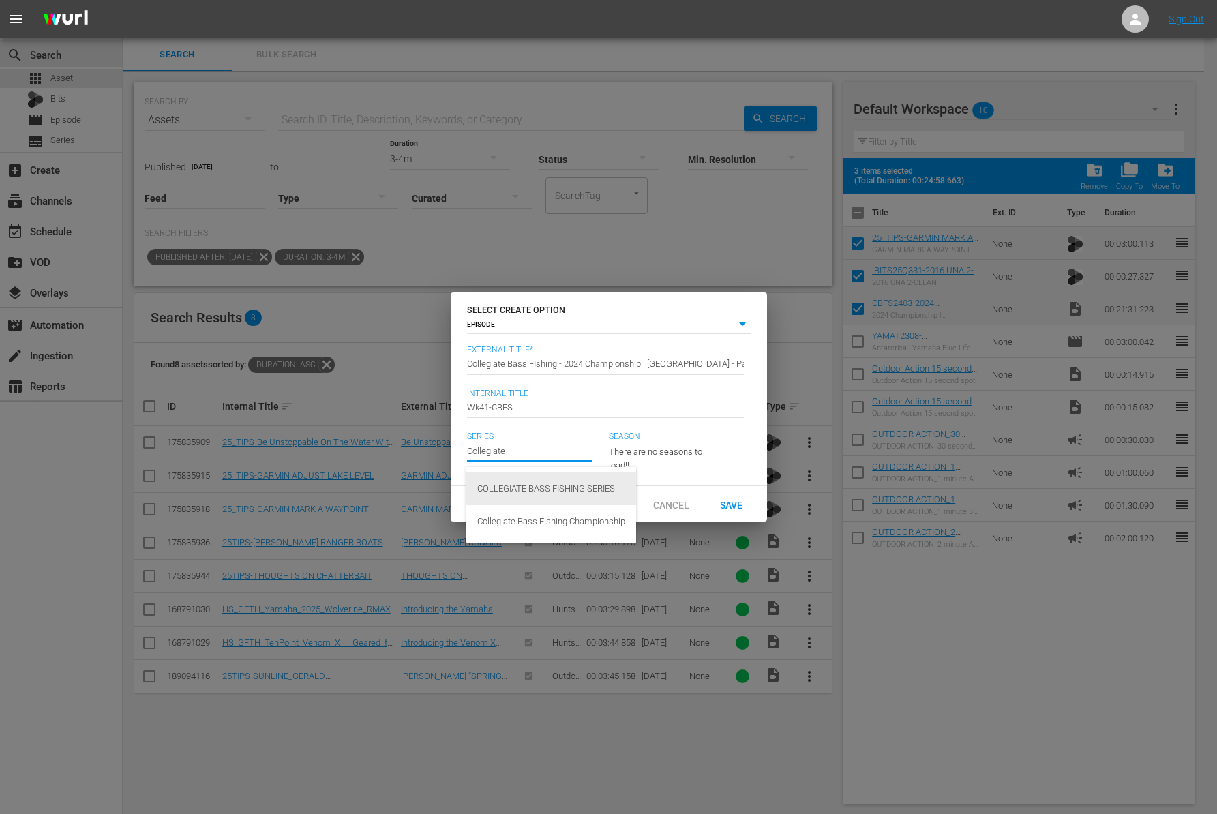
click at [569, 495] on div "COLLEGIATE BASS FISHING SERIES" at bounding box center [551, 488] width 148 height 33
type input "COLLEGIATE BASS FISHING SERIES"
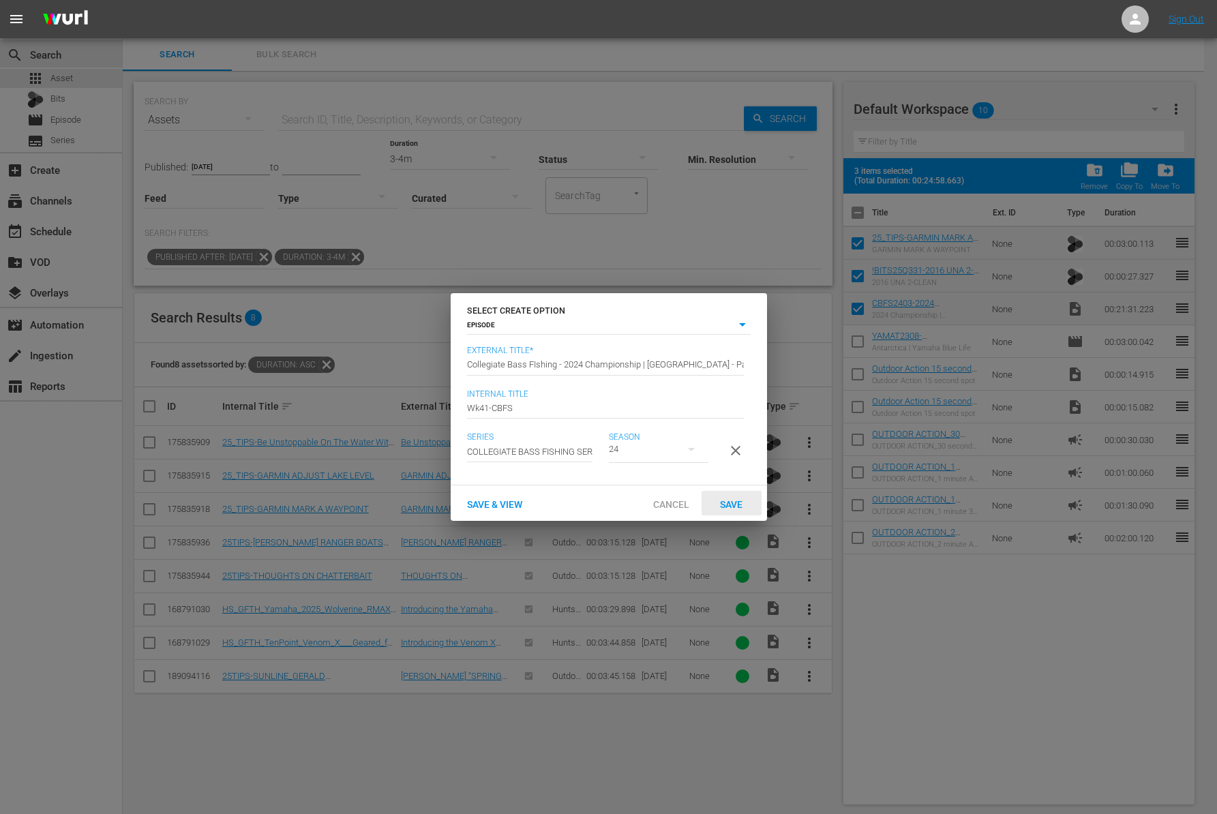
click at [714, 507] on span "Save" at bounding box center [731, 504] width 44 height 11
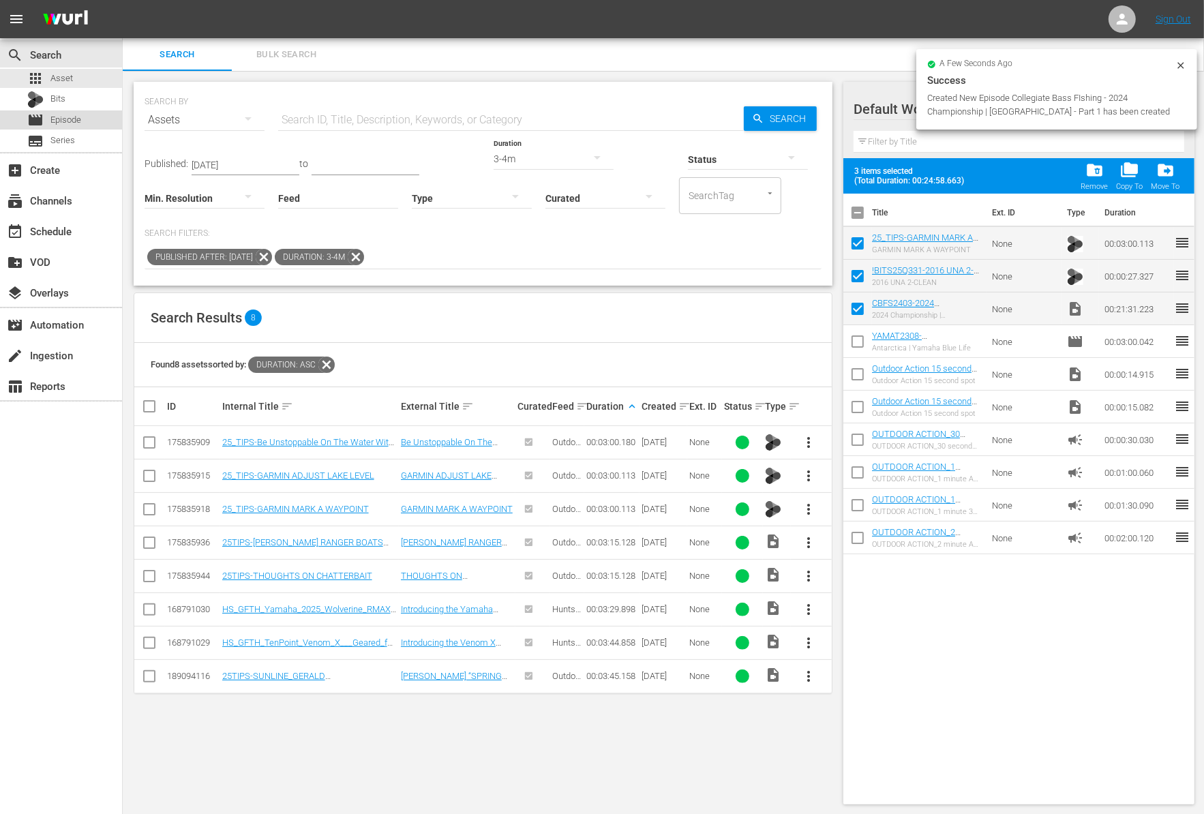
click at [79, 119] on span "Episode" at bounding box center [65, 120] width 31 height 14
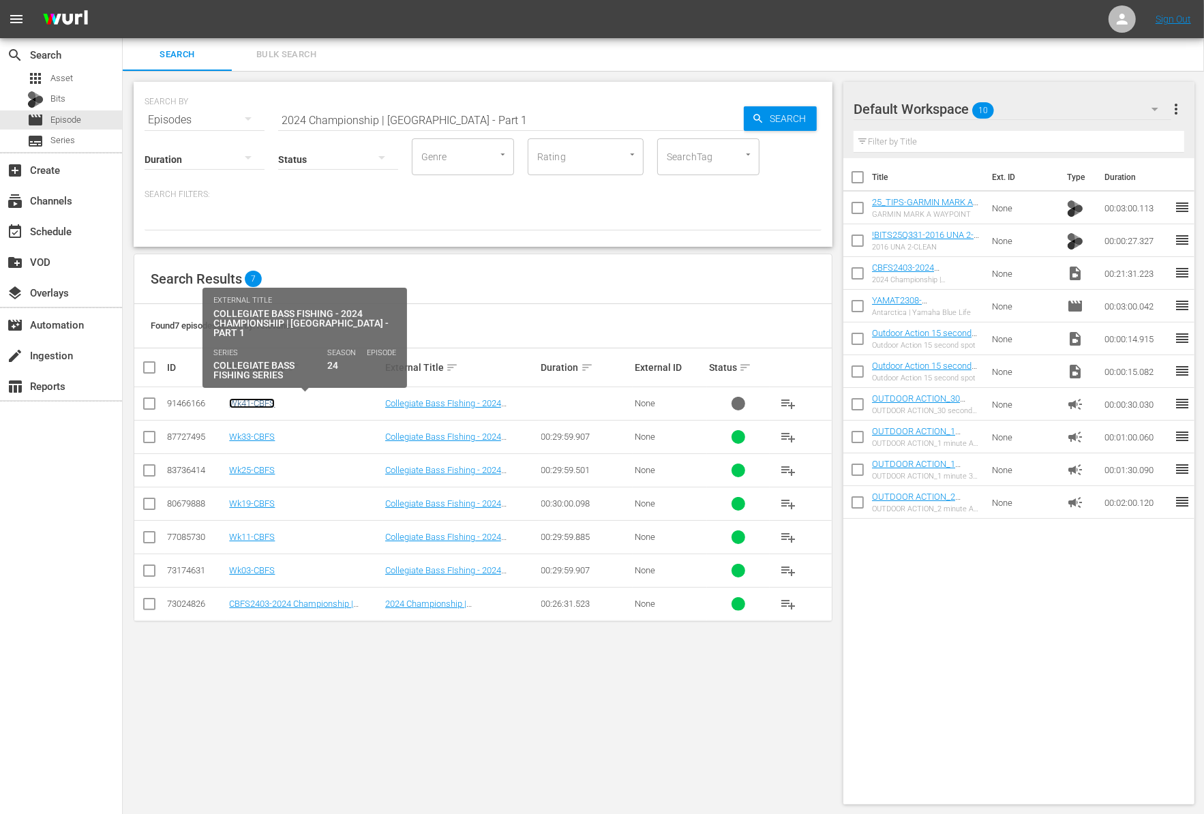
click at [256, 406] on link "Wk41-CBFS" at bounding box center [252, 403] width 46 height 10
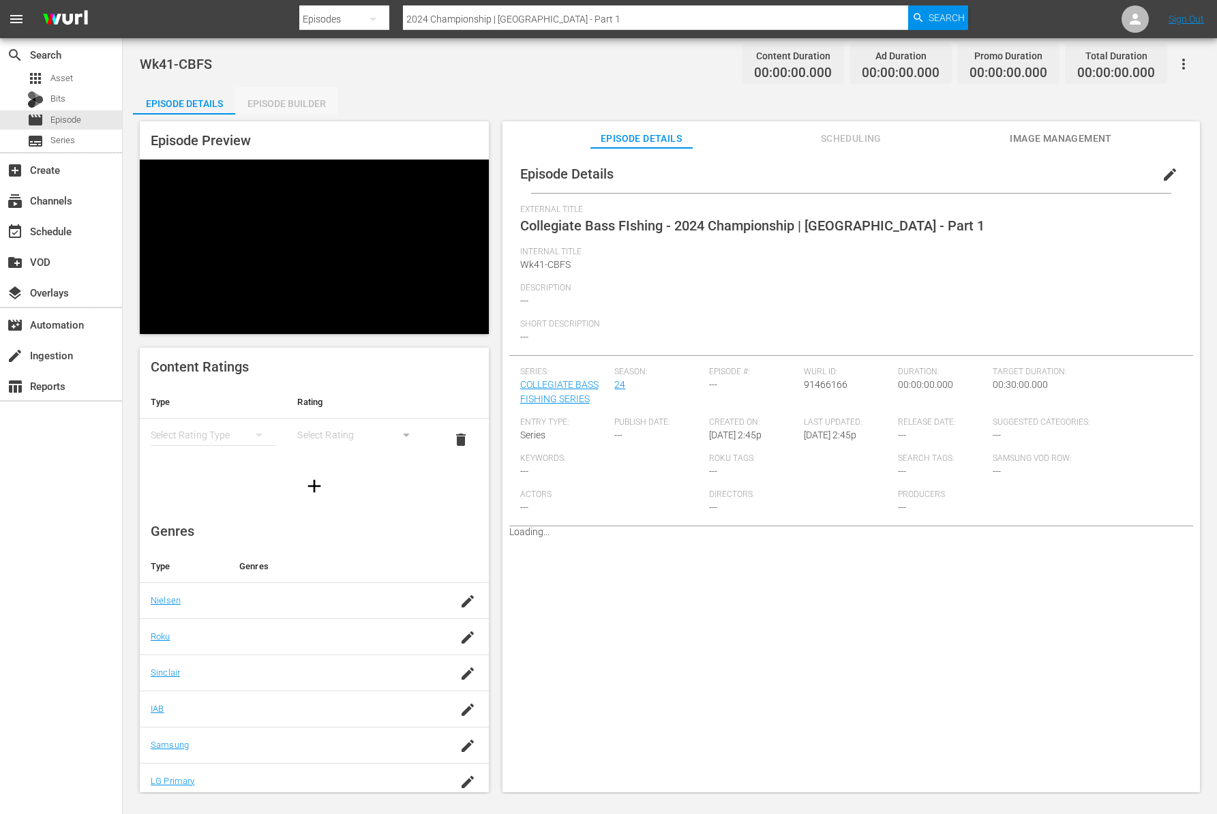
click at [295, 104] on div "Episode Builder" at bounding box center [286, 103] width 102 height 33
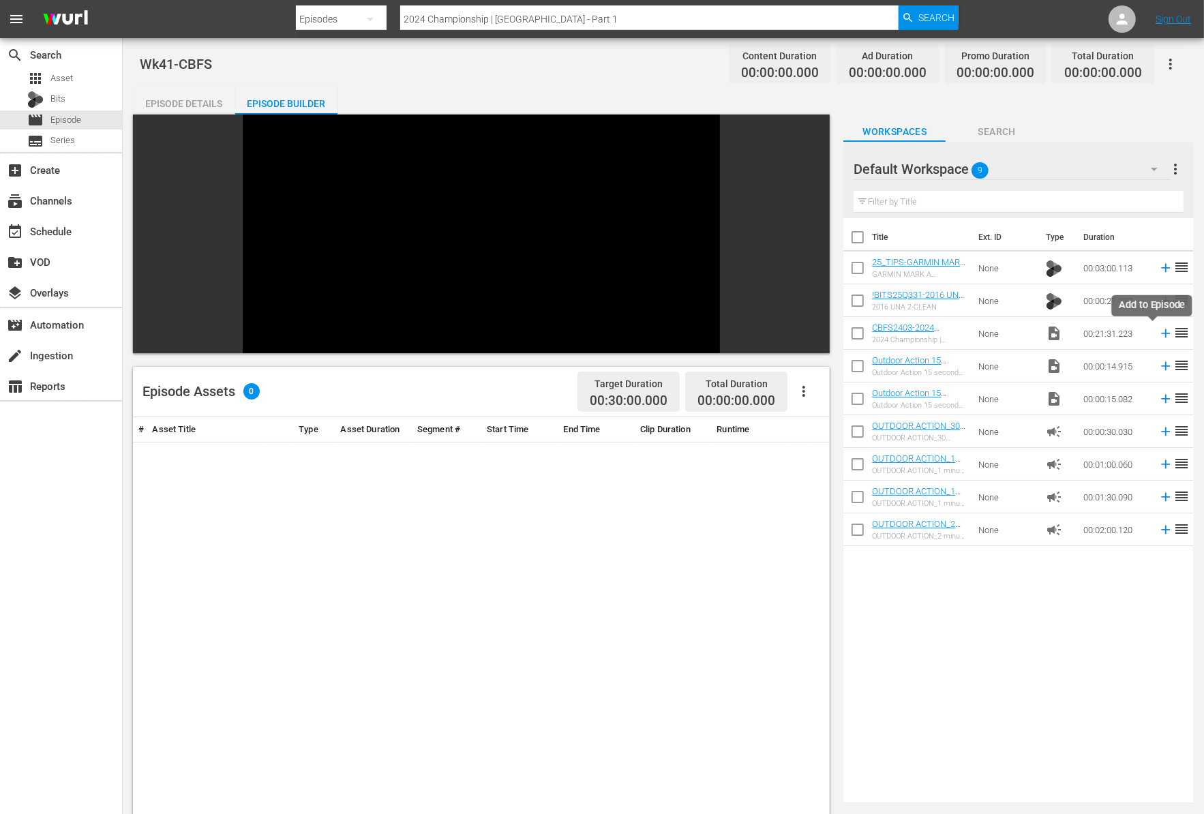
click at [1158, 338] on icon at bounding box center [1165, 333] width 15 height 15
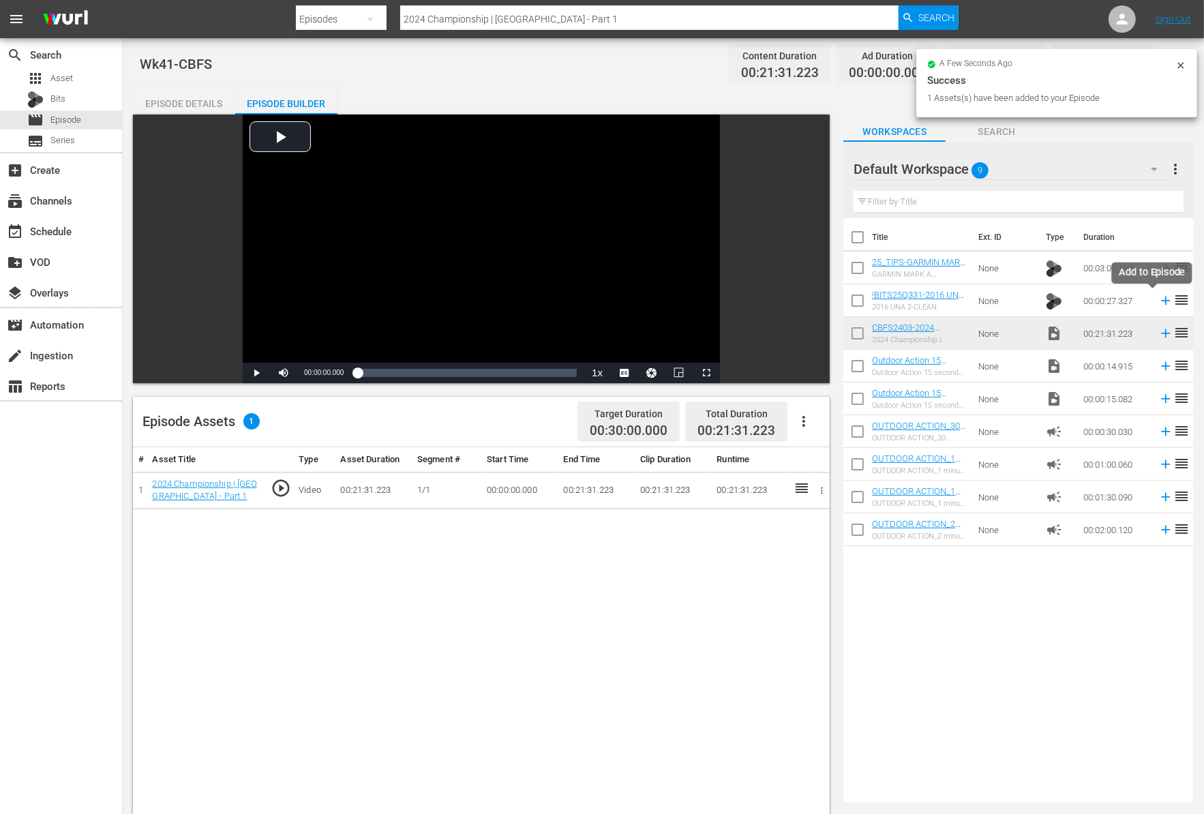
click at [1158, 301] on icon at bounding box center [1165, 300] width 15 height 15
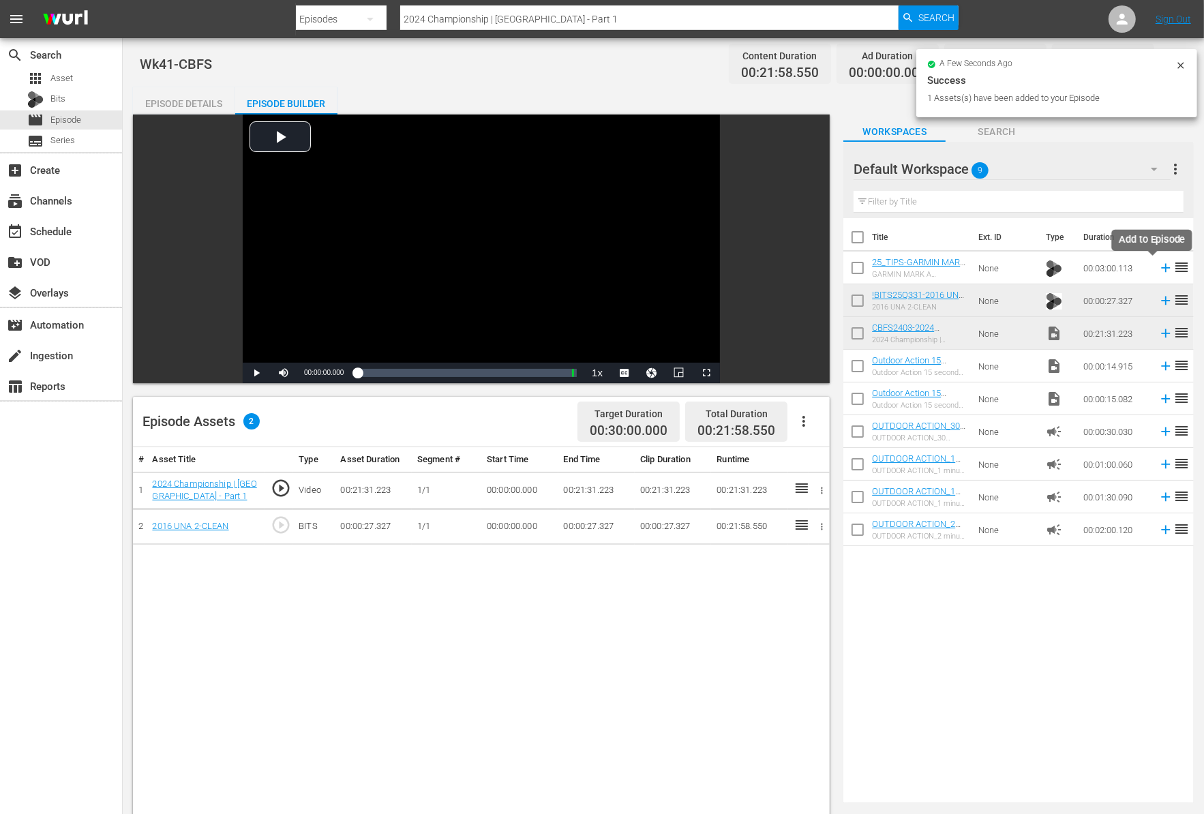
click at [1158, 271] on icon at bounding box center [1165, 267] width 15 height 15
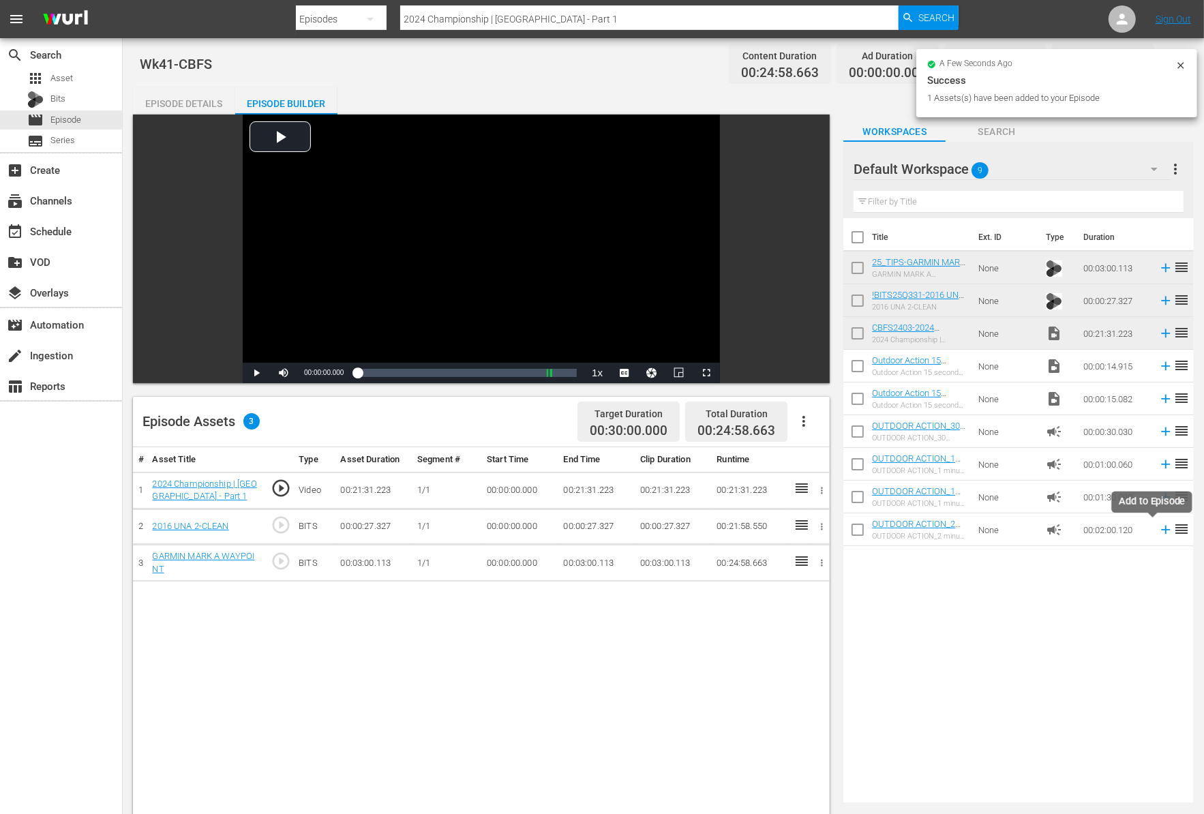
click at [1158, 531] on icon at bounding box center [1165, 529] width 15 height 15
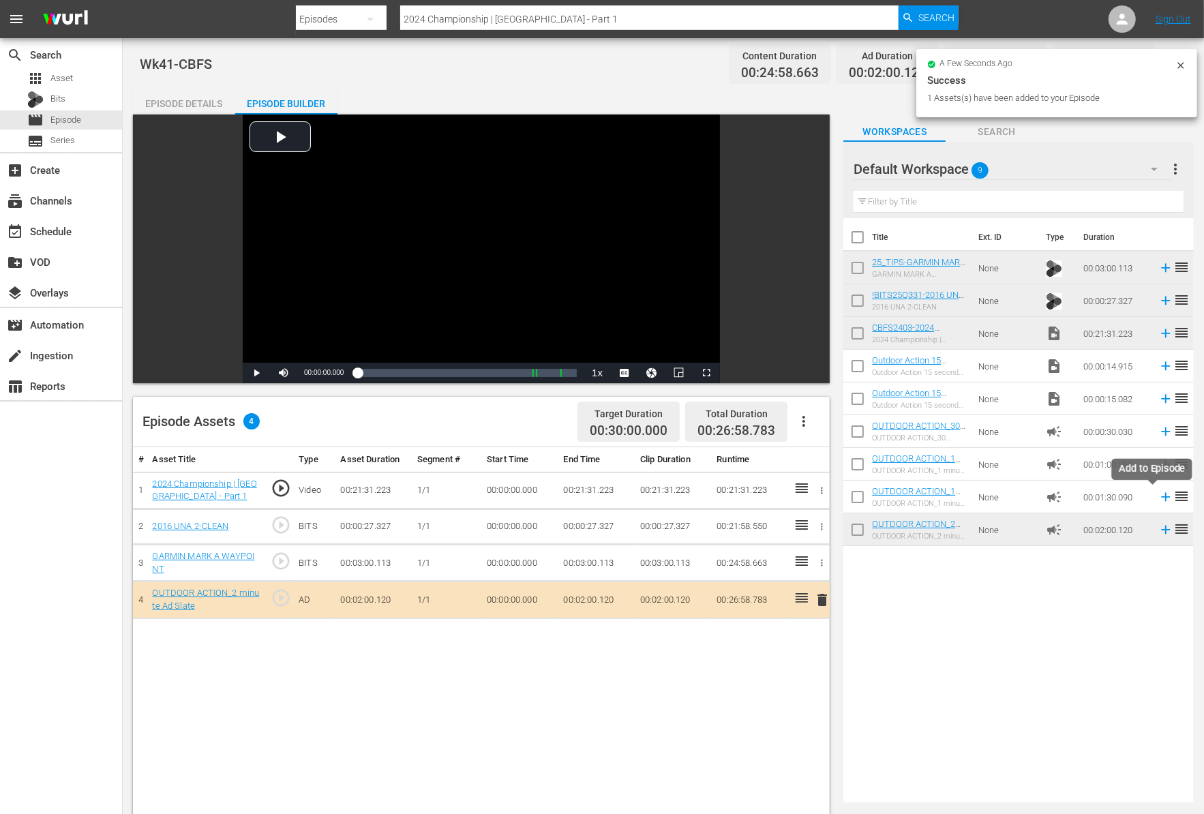
click at [1161, 499] on icon at bounding box center [1165, 497] width 9 height 9
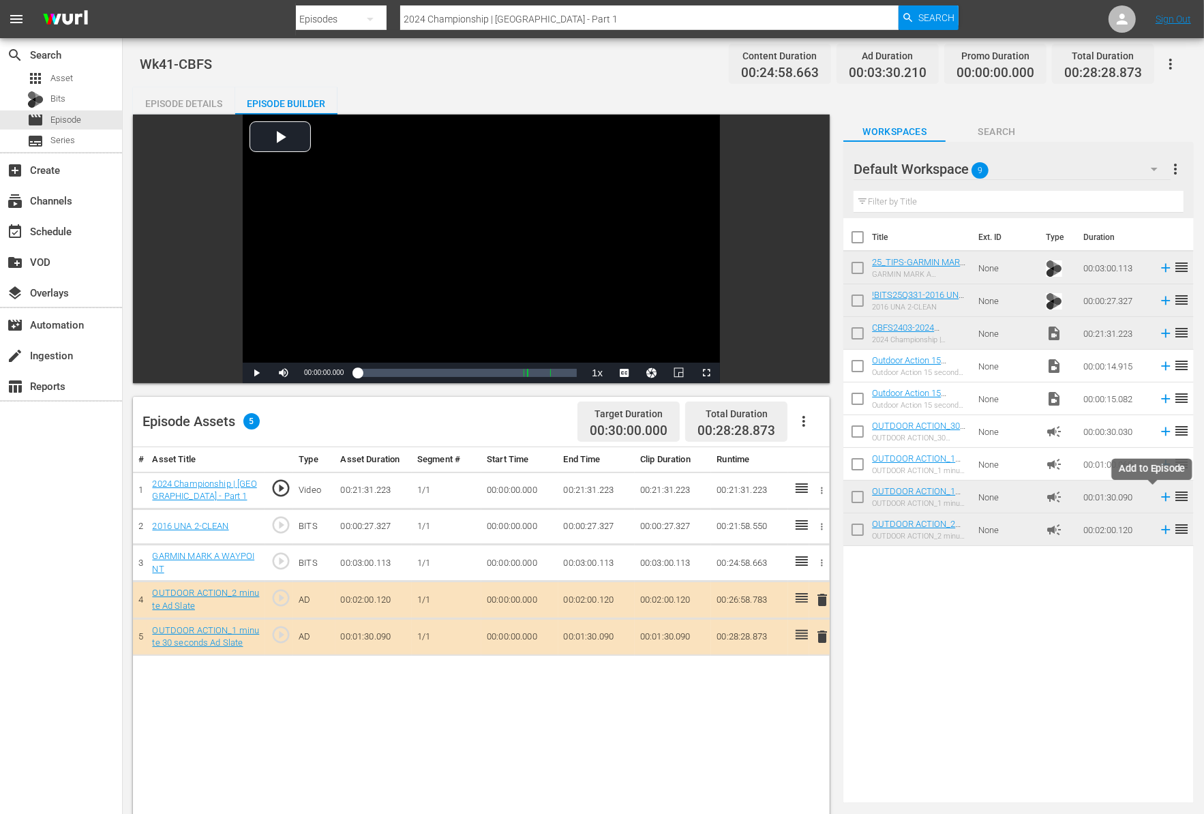
click at [1158, 499] on icon at bounding box center [1165, 496] width 15 height 15
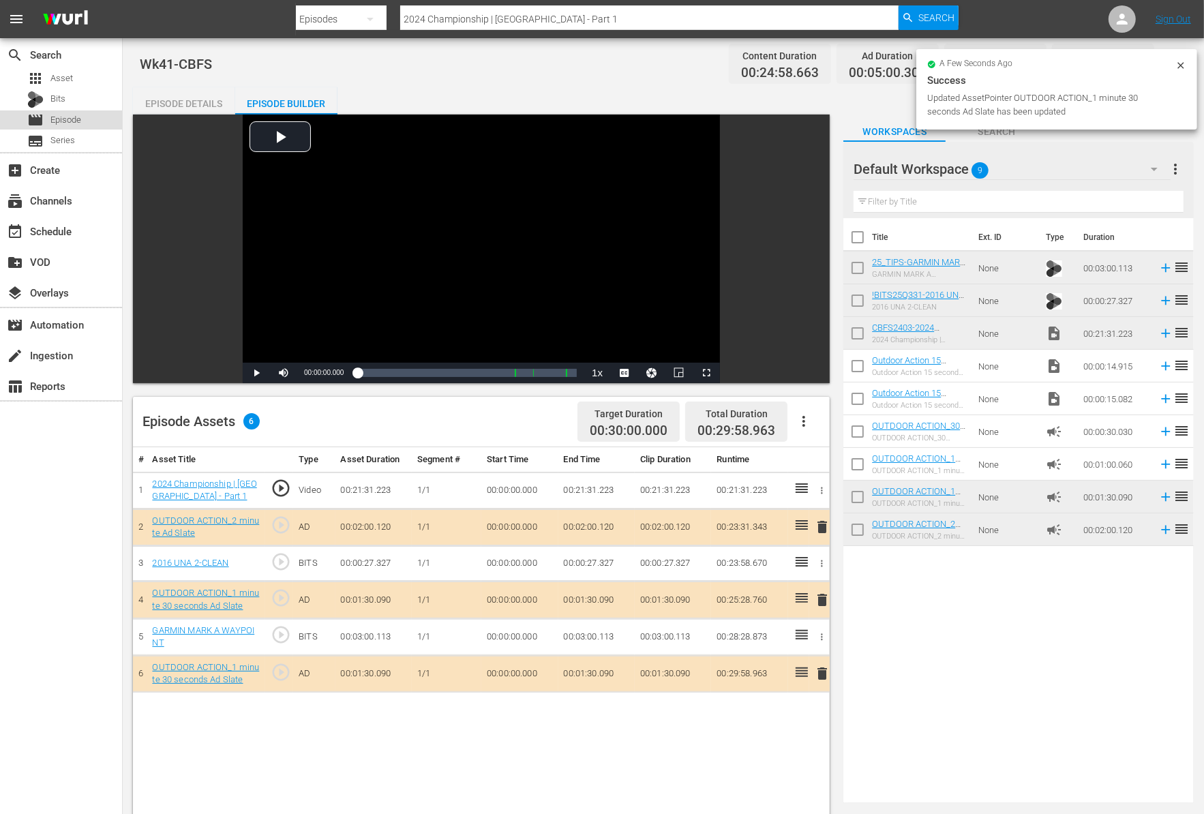
click at [87, 119] on div "movie Episode" at bounding box center [61, 119] width 122 height 19
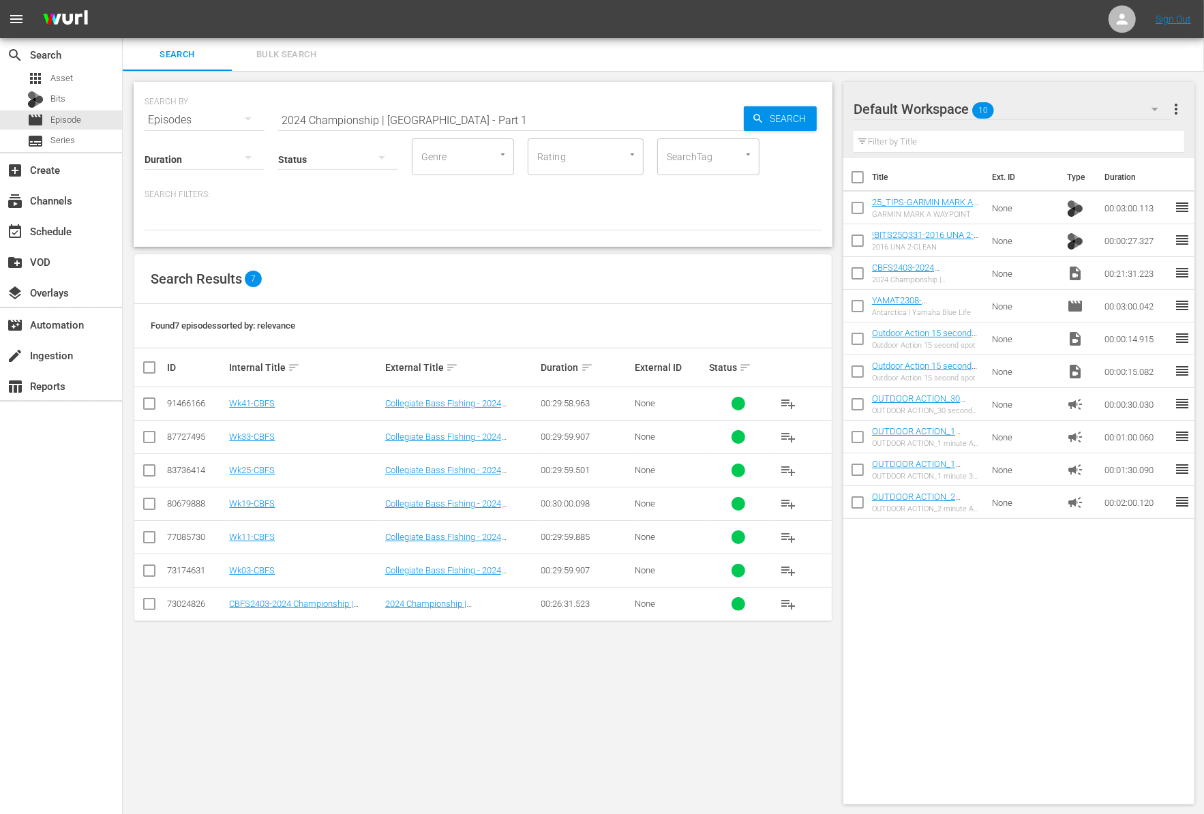
click at [486, 117] on input "2024 Championship | [GEOGRAPHIC_DATA] - Part 1" at bounding box center [511, 120] width 466 height 33
paste input "Hunting Whitetail Deer With .44 Mag Lever Action Rifles"
type input "Hunting Whitetail Deer With .44 Mag Lever Action Rifles"
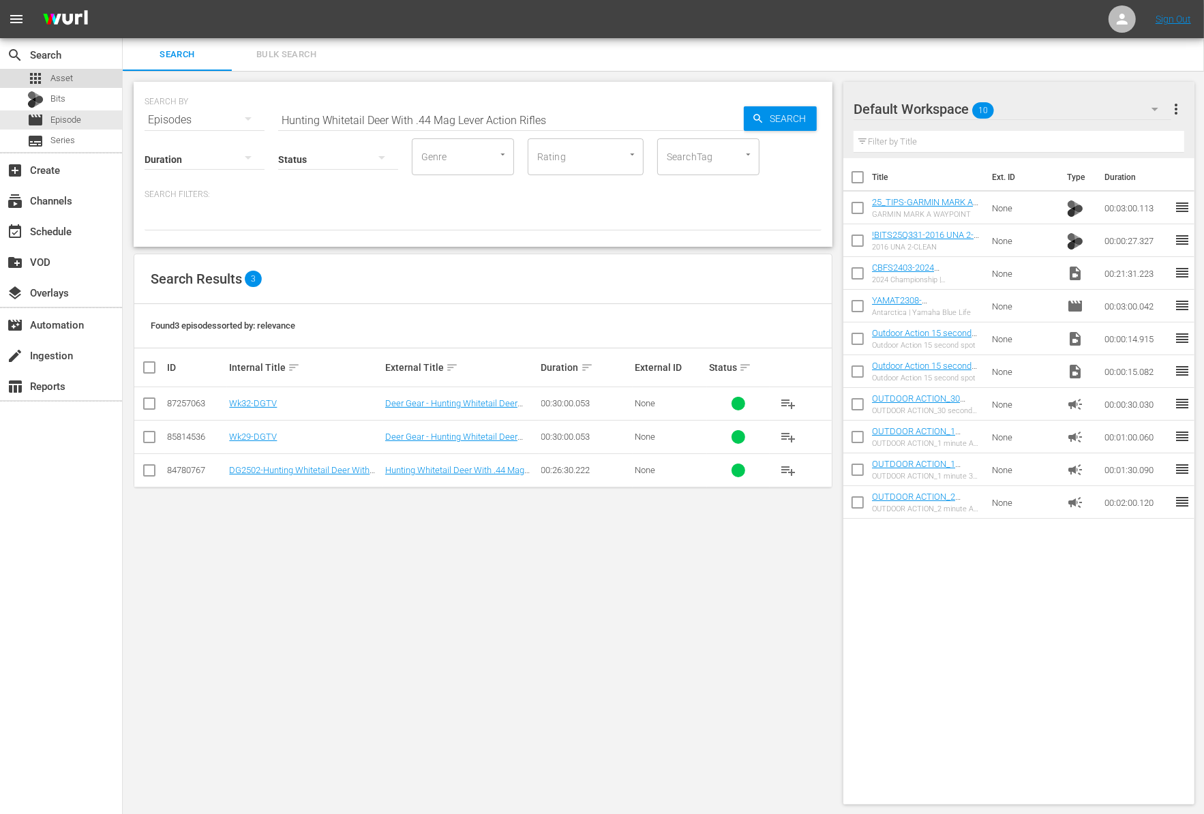
click at [84, 78] on div "apps Asset" at bounding box center [61, 78] width 122 height 19
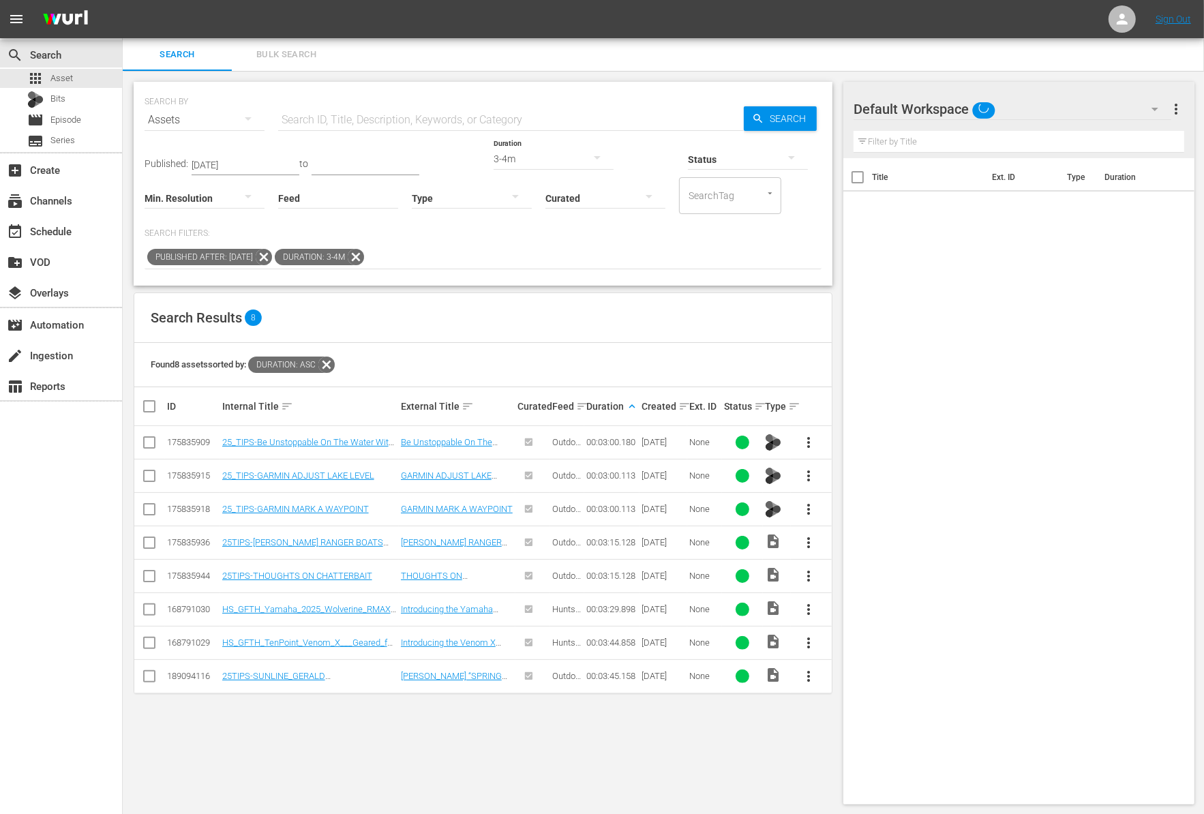
click at [273, 252] on icon at bounding box center [264, 257] width 18 height 18
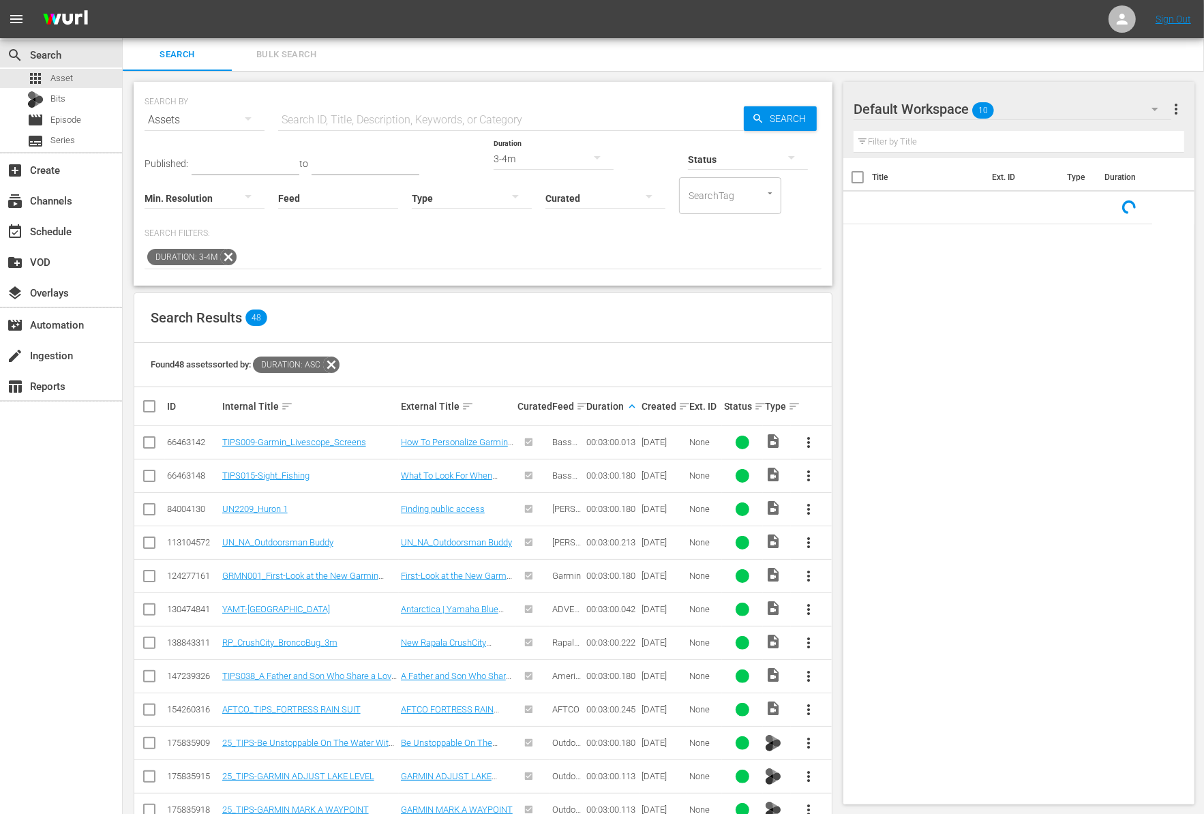
click at [227, 257] on icon at bounding box center [228, 257] width 16 height 16
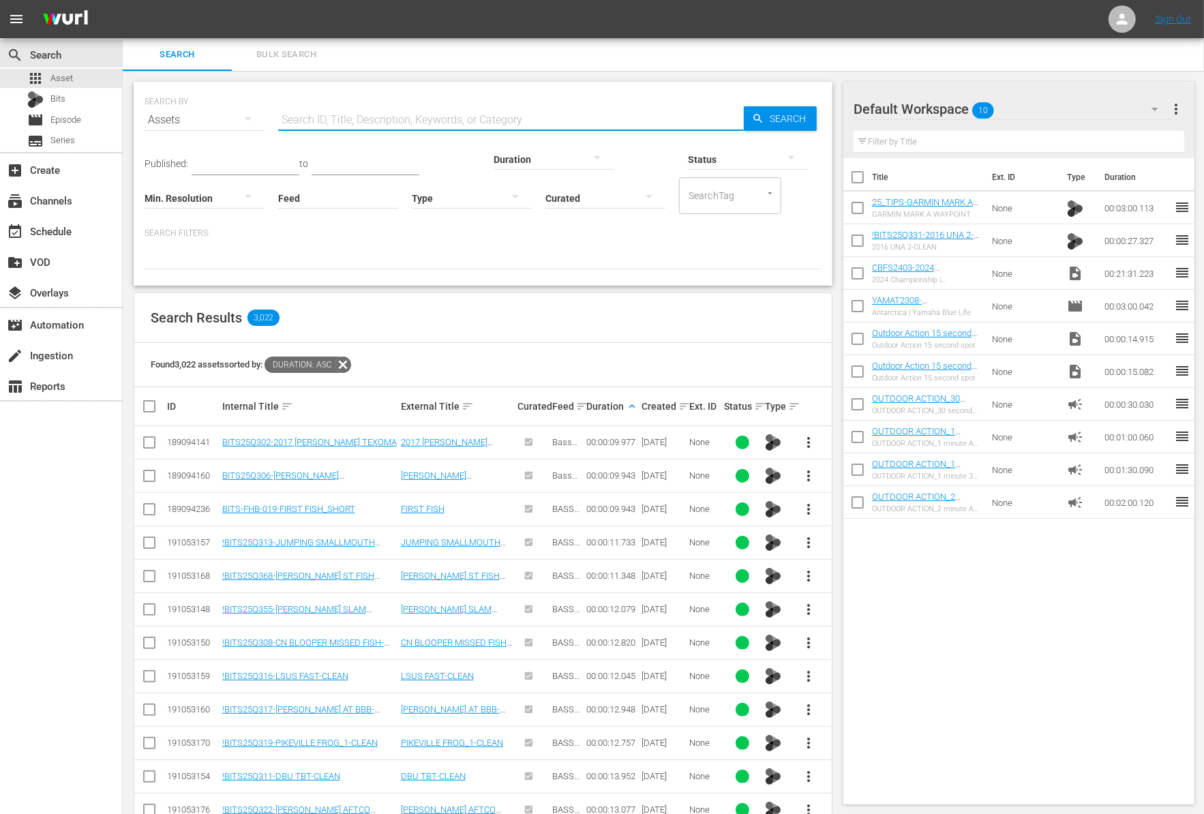
click at [341, 121] on input "text" at bounding box center [511, 120] width 466 height 33
paste input "Hunting Whitetail Deer With .44 Mag Lever Action Rifles"
type input "Hunting Whitetail Deer With .44 Mag Lever Action Rifles"
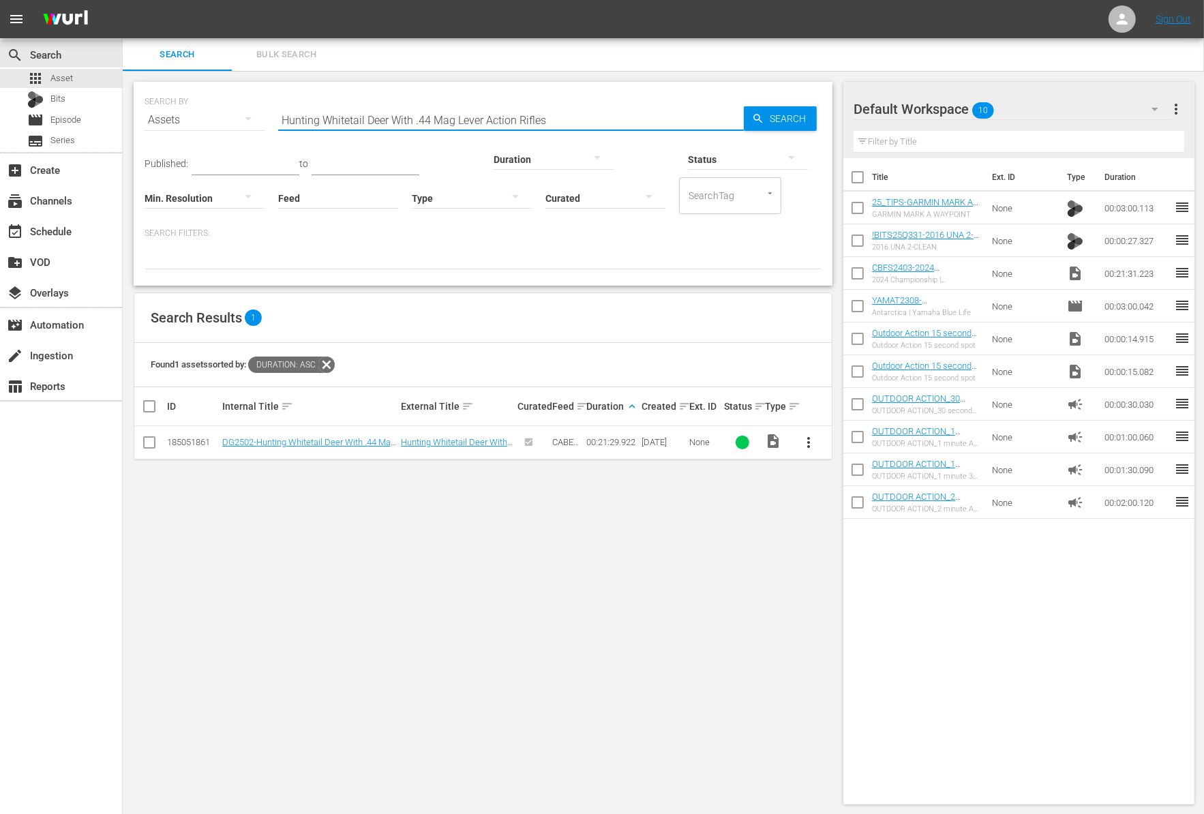
click at [860, 210] on input "checkbox" at bounding box center [857, 210] width 29 height 29
checkbox input "true"
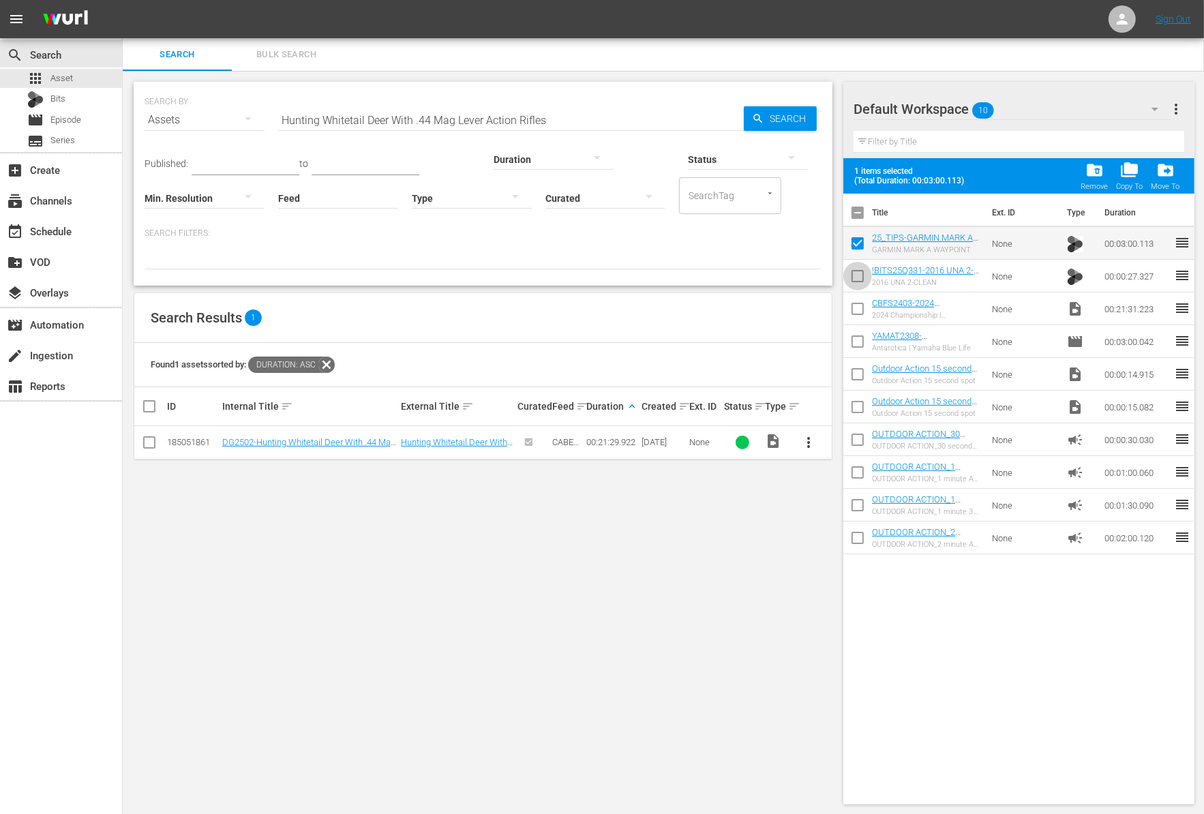
click at [855, 282] on input "checkbox" at bounding box center [857, 278] width 29 height 29
checkbox input "true"
click at [1092, 169] on span "folder_delete" at bounding box center [1094, 170] width 18 height 18
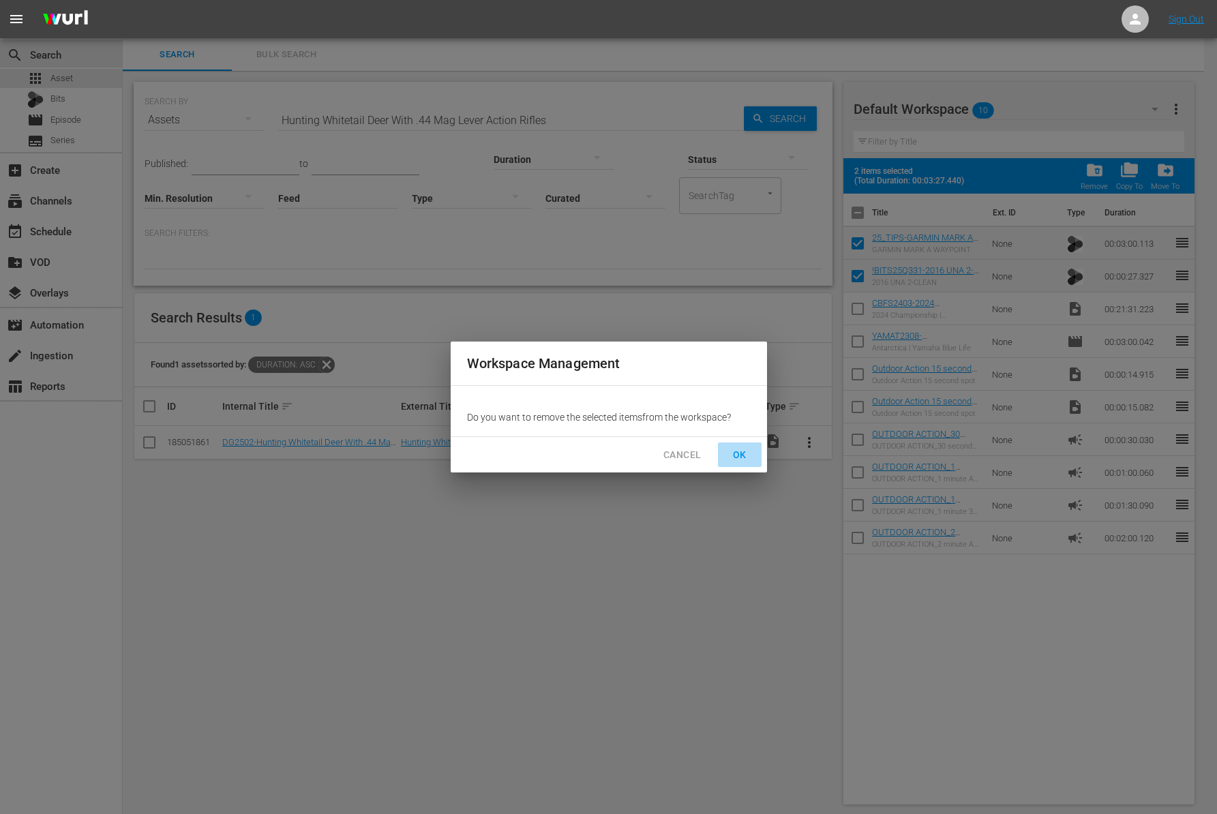
click at [737, 459] on span "OK" at bounding box center [740, 454] width 22 height 17
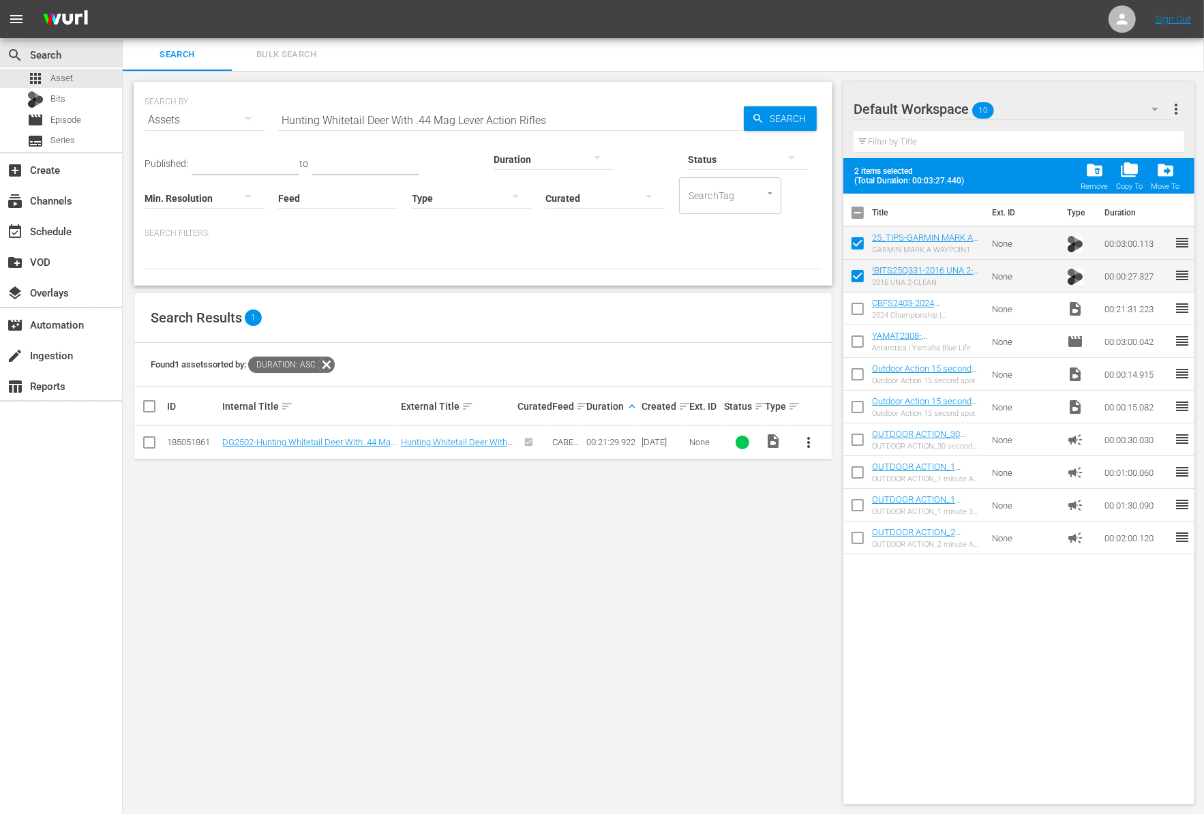
checkbox input "false"
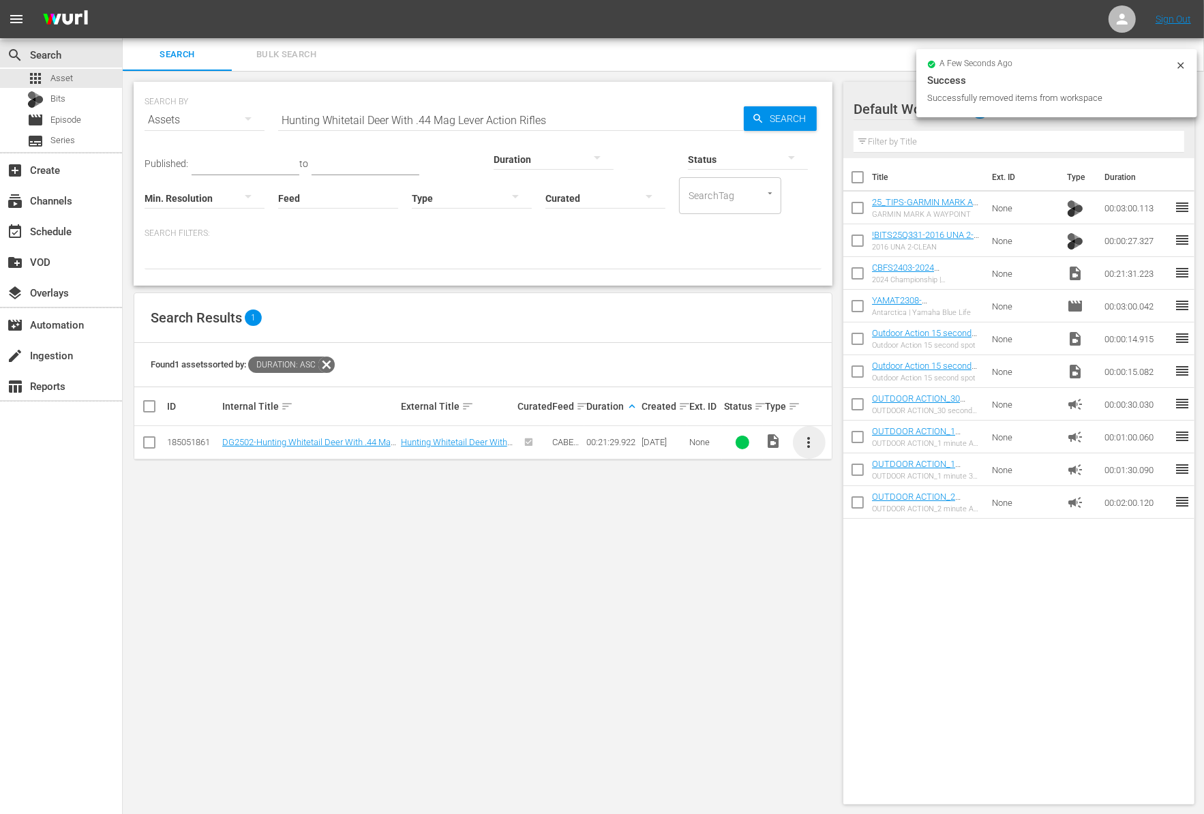
click at [803, 437] on span "more_vert" at bounding box center [809, 442] width 16 height 16
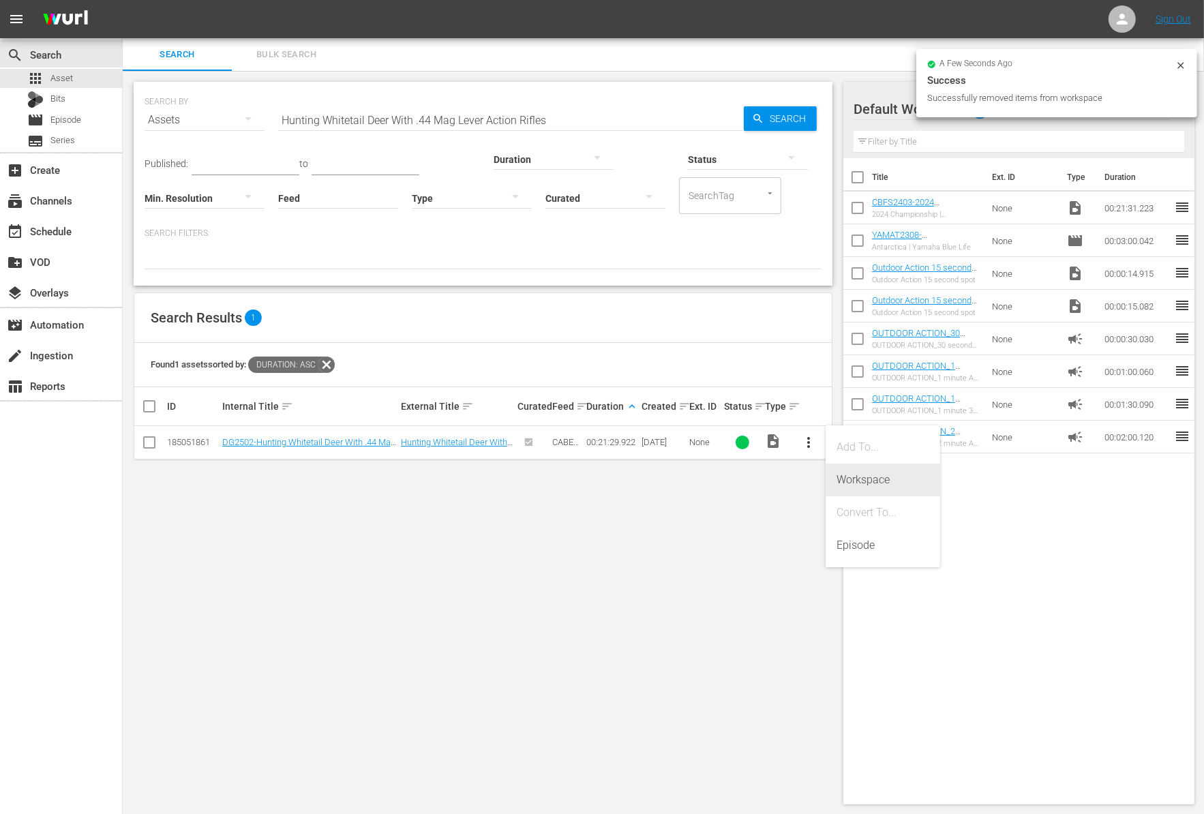
click at [849, 478] on div "Workspace" at bounding box center [882, 479] width 93 height 33
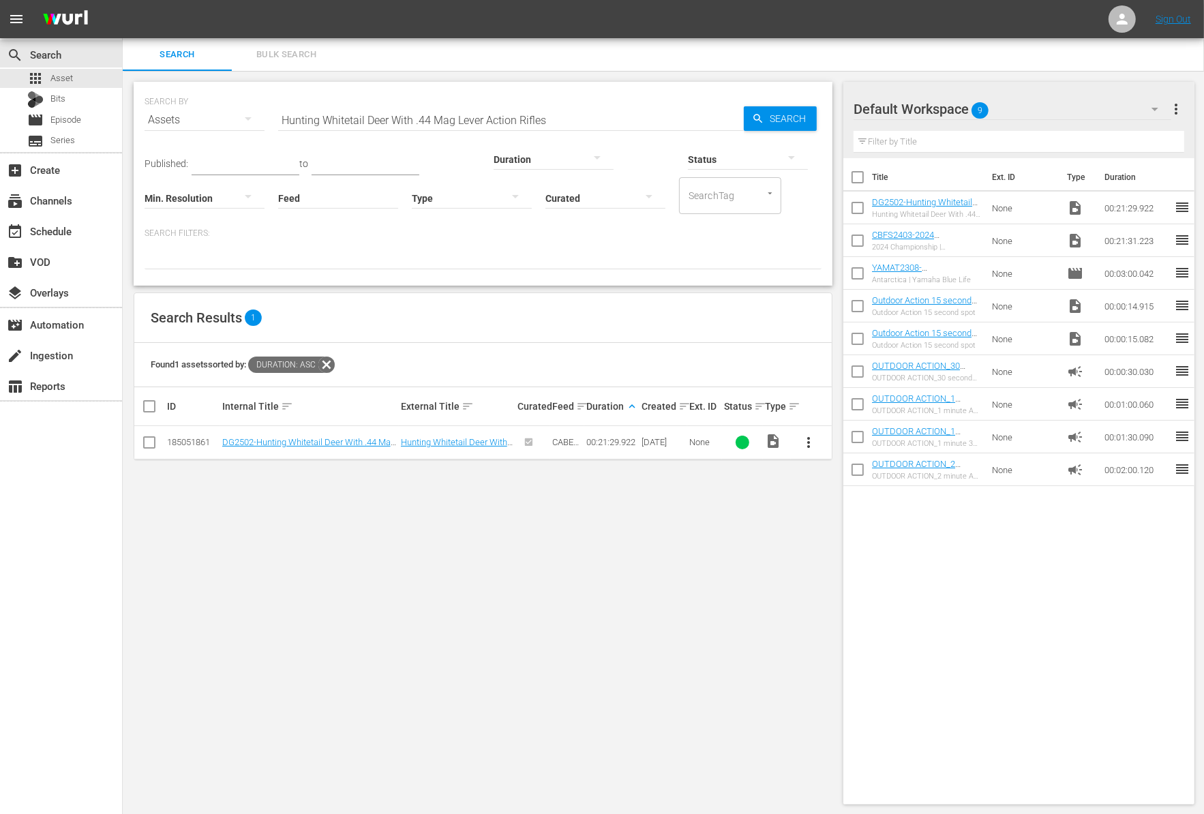
click at [859, 246] on input "checkbox" at bounding box center [857, 243] width 29 height 29
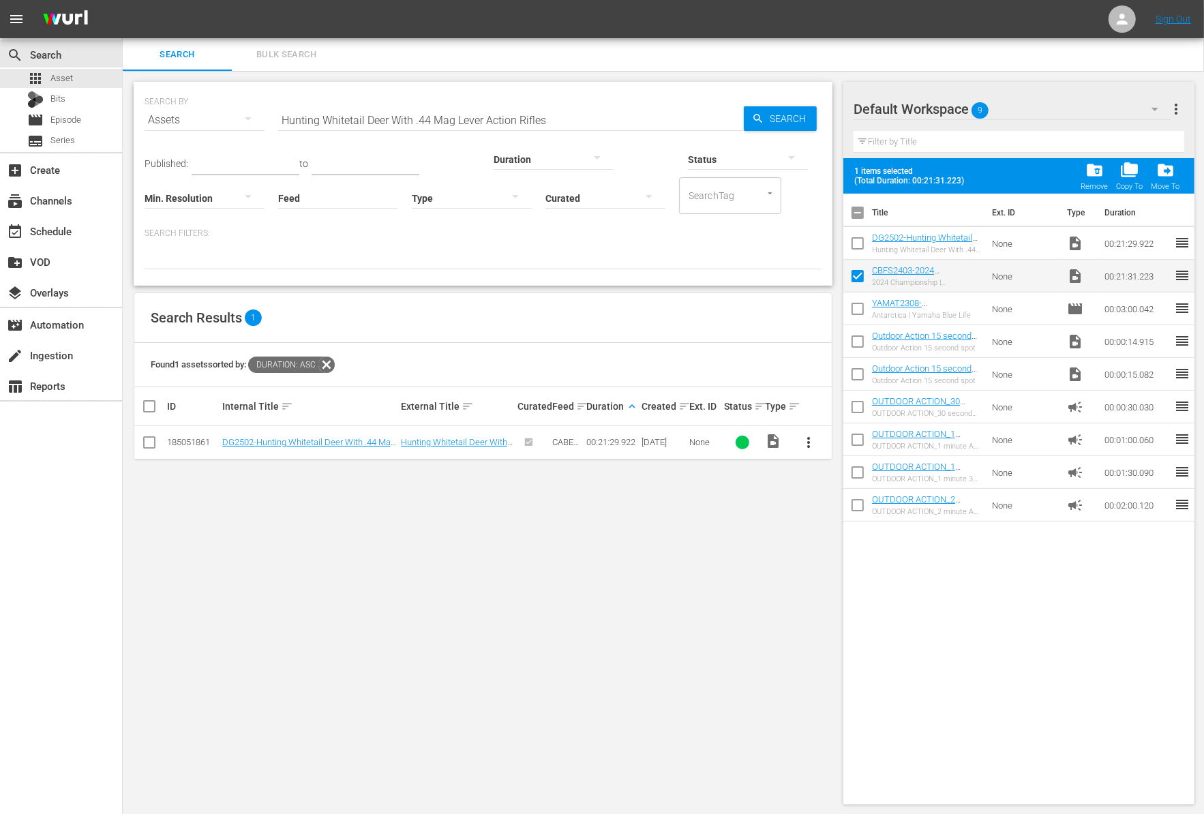
click at [1093, 174] on span "folder_delete" at bounding box center [1094, 170] width 18 height 18
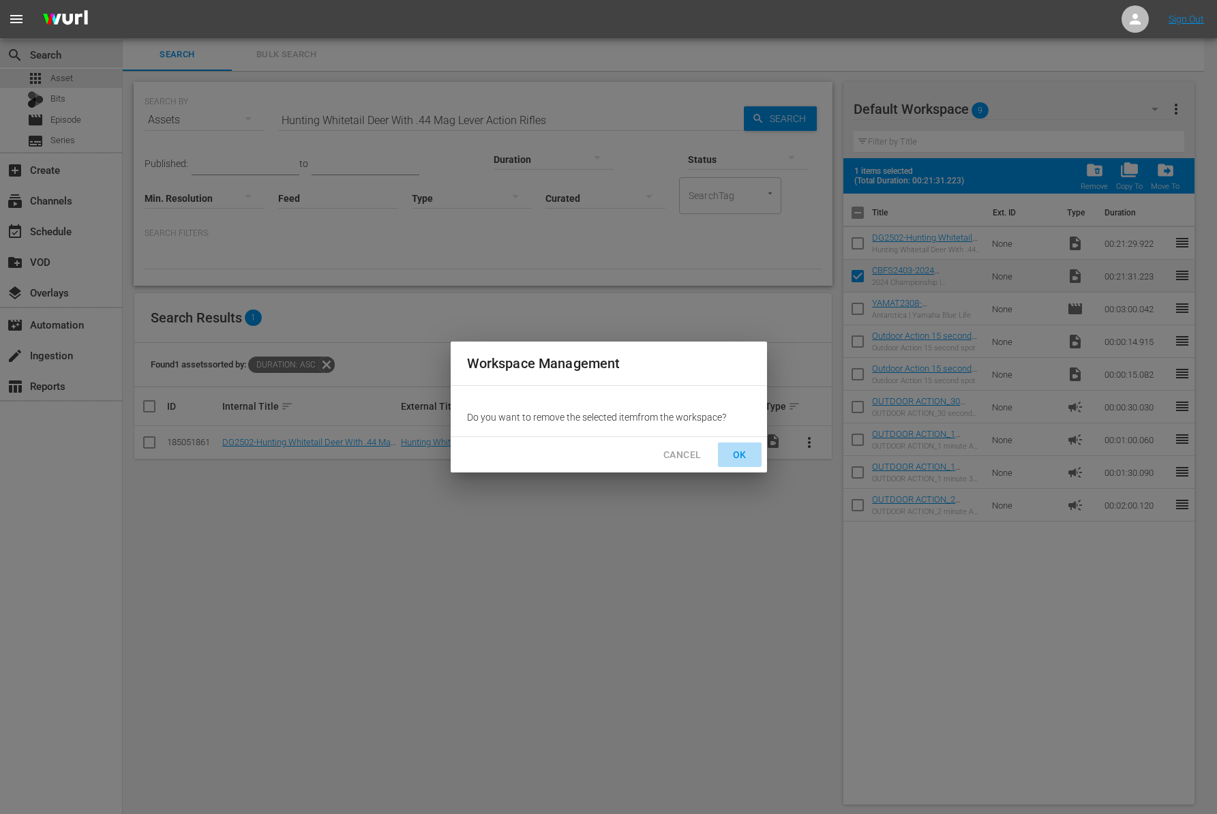
click at [750, 448] on button "OK" at bounding box center [740, 454] width 44 height 25
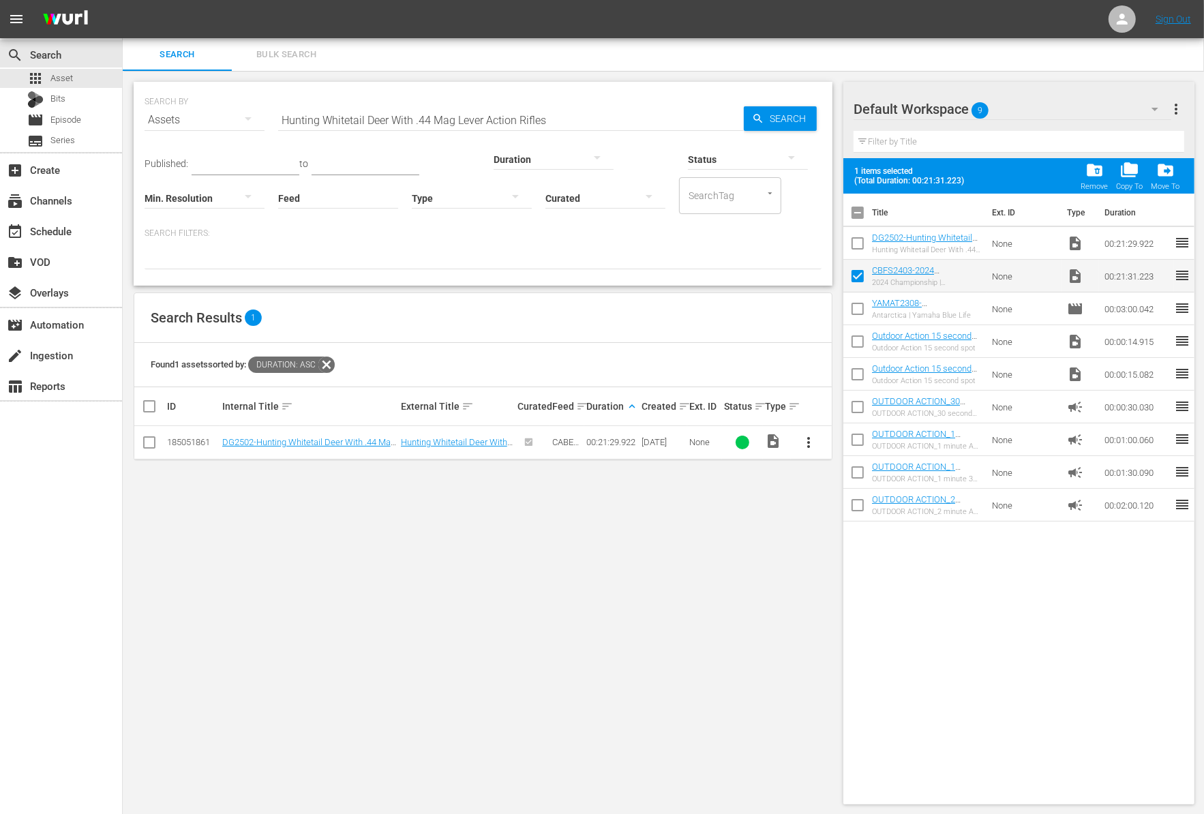
checkbox input "false"
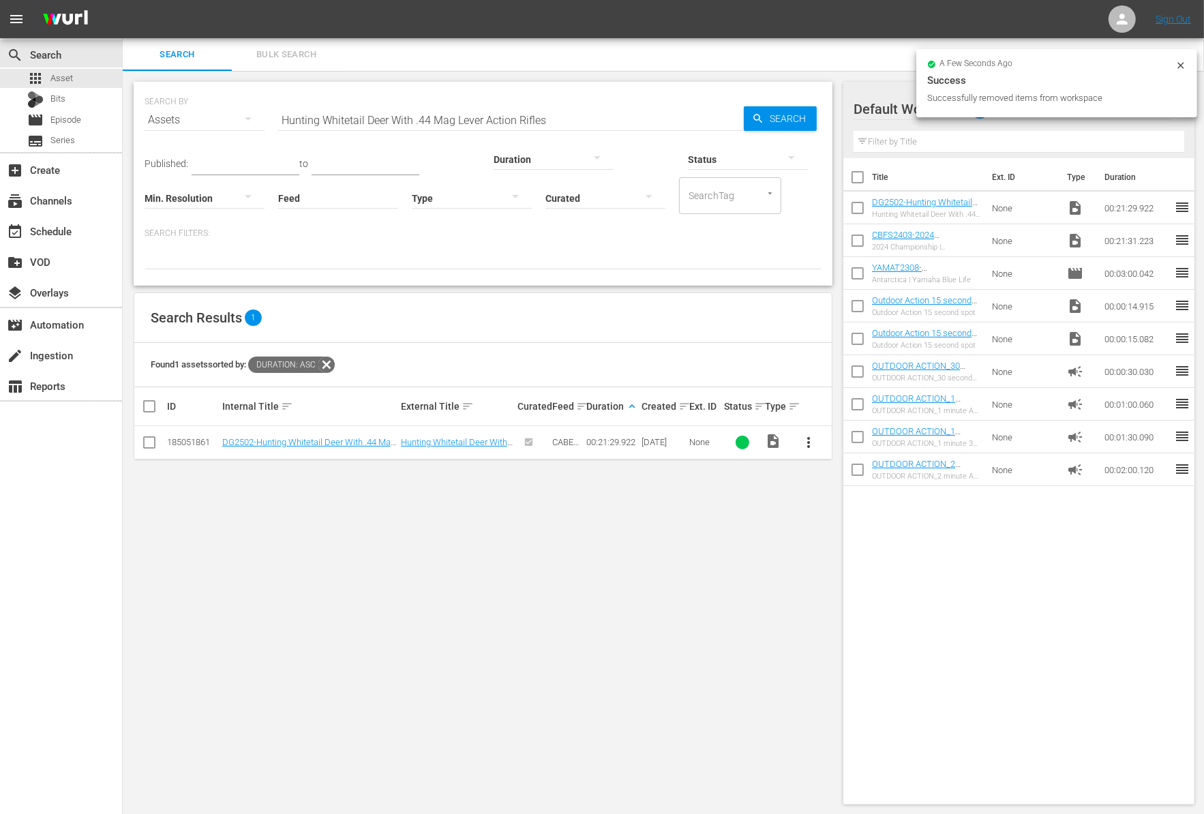
click at [489, 122] on input "Hunting Whitetail Deer With .44 Mag Lever Action Rifles" at bounding box center [511, 120] width 466 height 33
click at [545, 170] on div "Curated" at bounding box center [605, 189] width 120 height 49
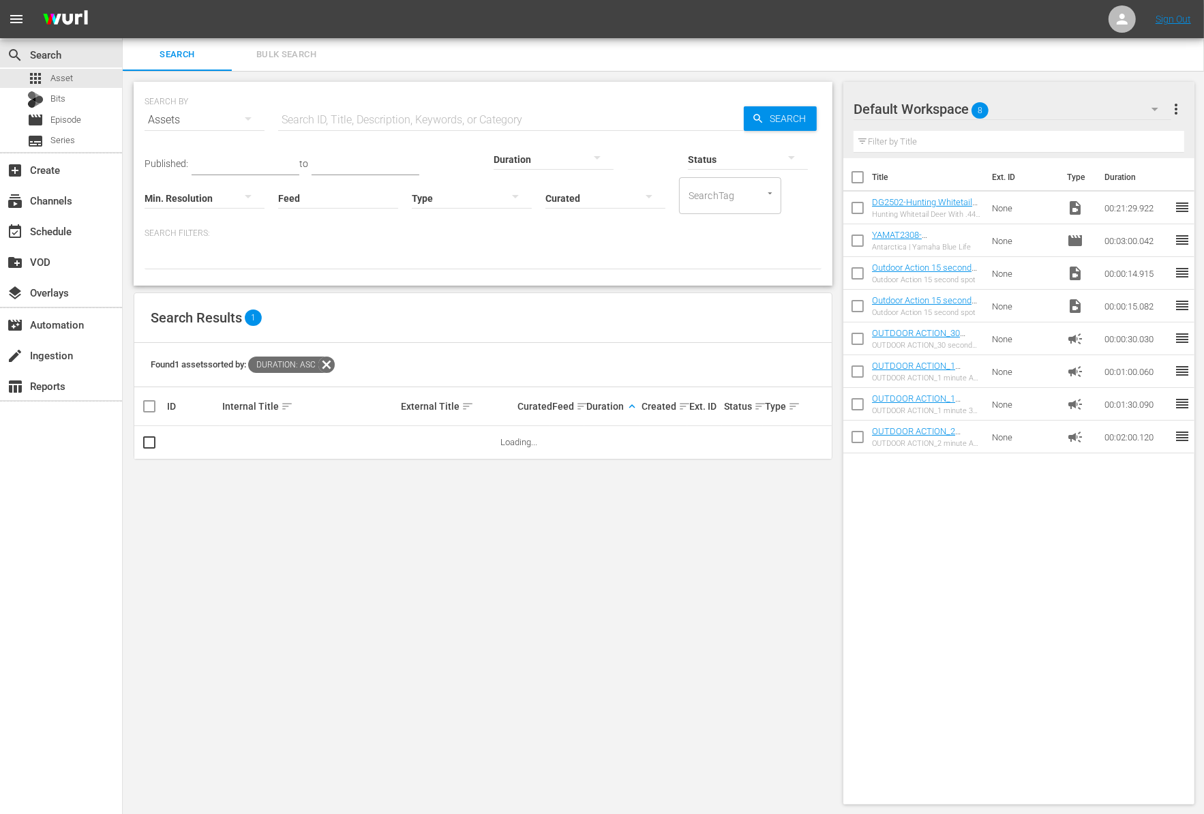
click at [545, 165] on div "Curated" at bounding box center [605, 189] width 120 height 49
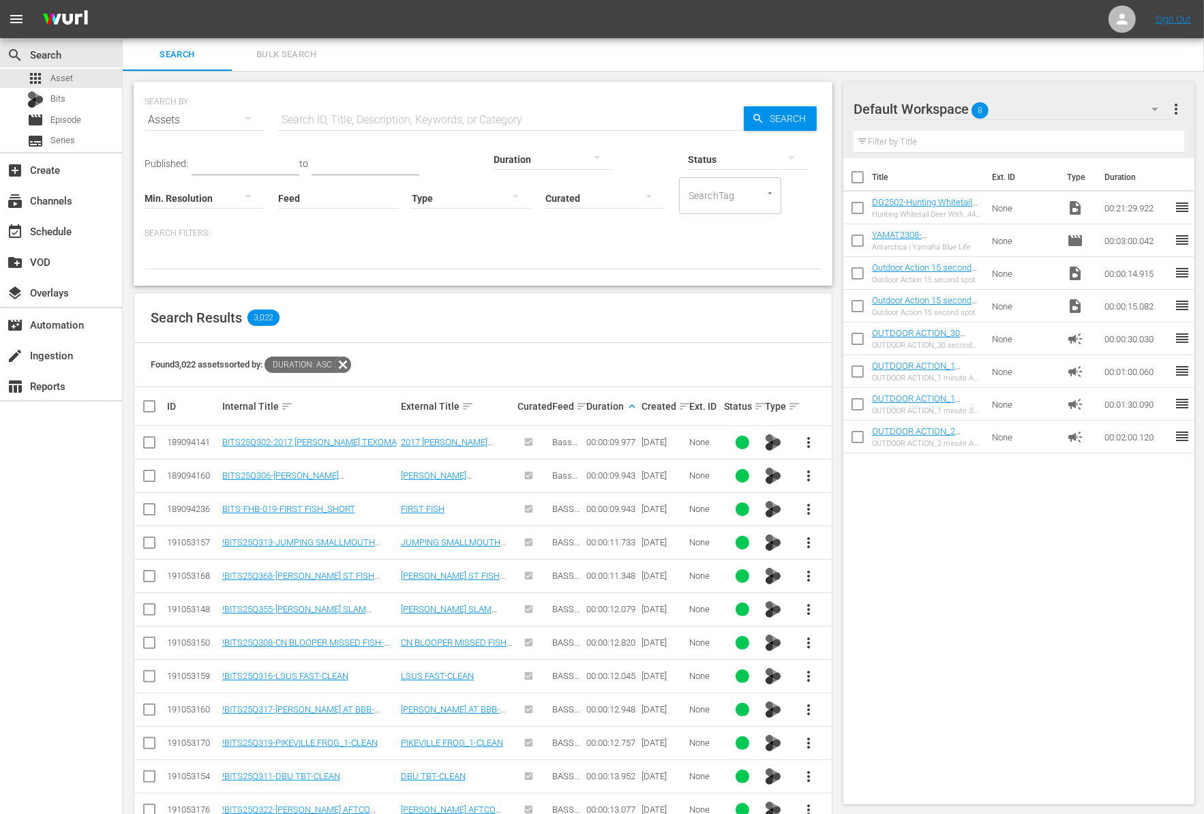
click at [493, 156] on div at bounding box center [553, 159] width 120 height 38
click at [460, 217] on div "3-4m" at bounding box center [475, 223] width 120 height 22
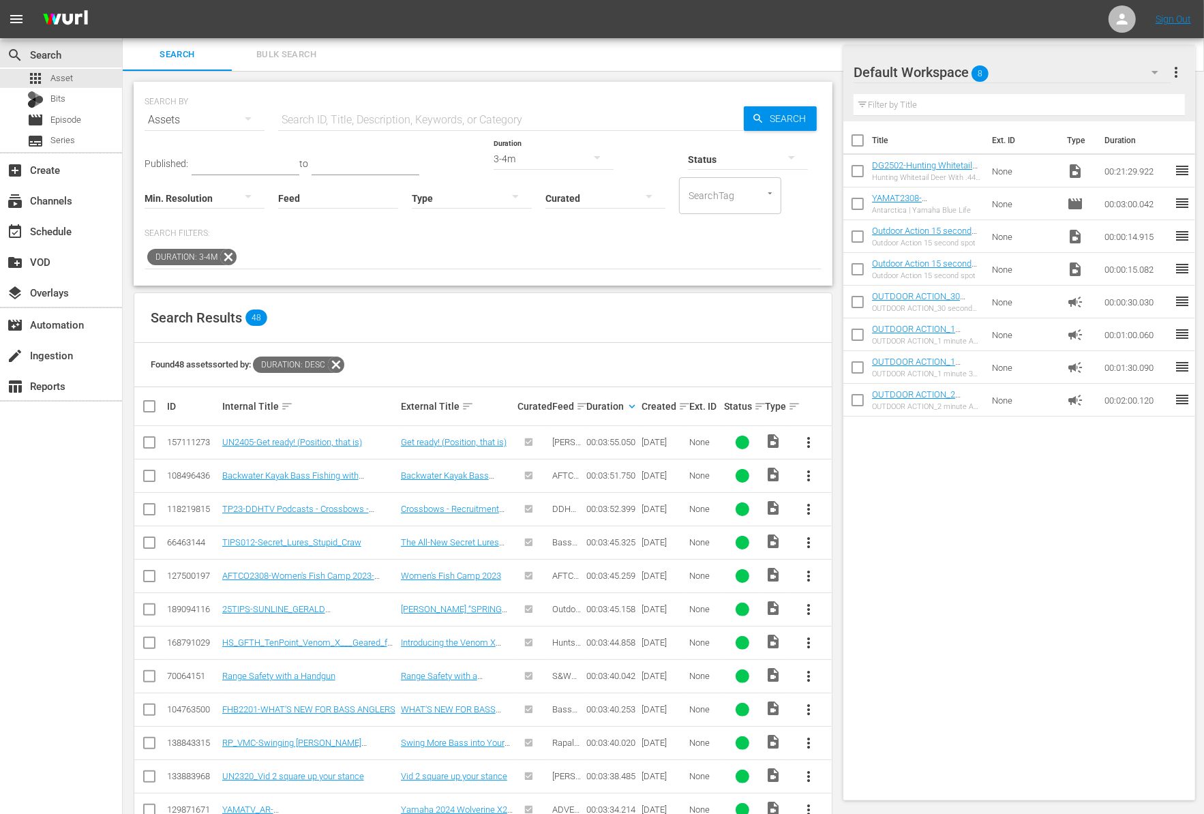
scroll to position [331, 0]
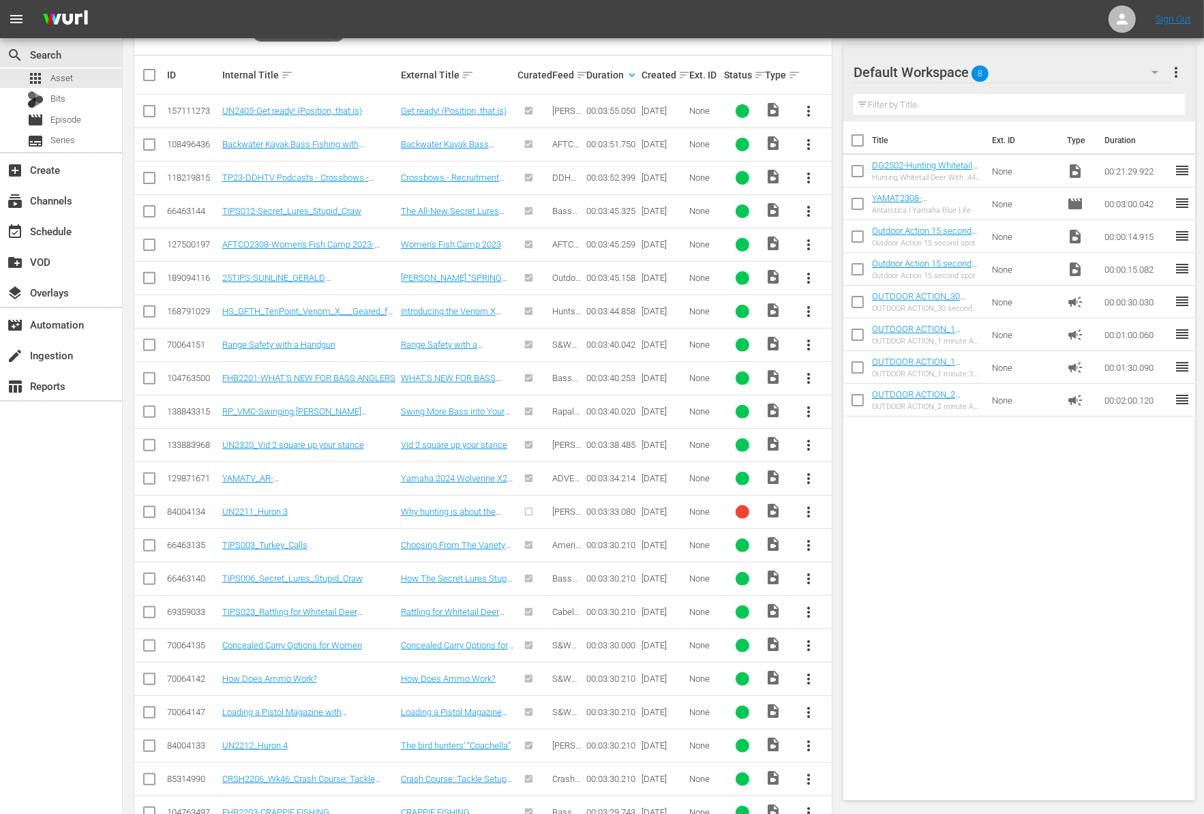
click at [812, 570] on span "more_vert" at bounding box center [809, 578] width 16 height 16
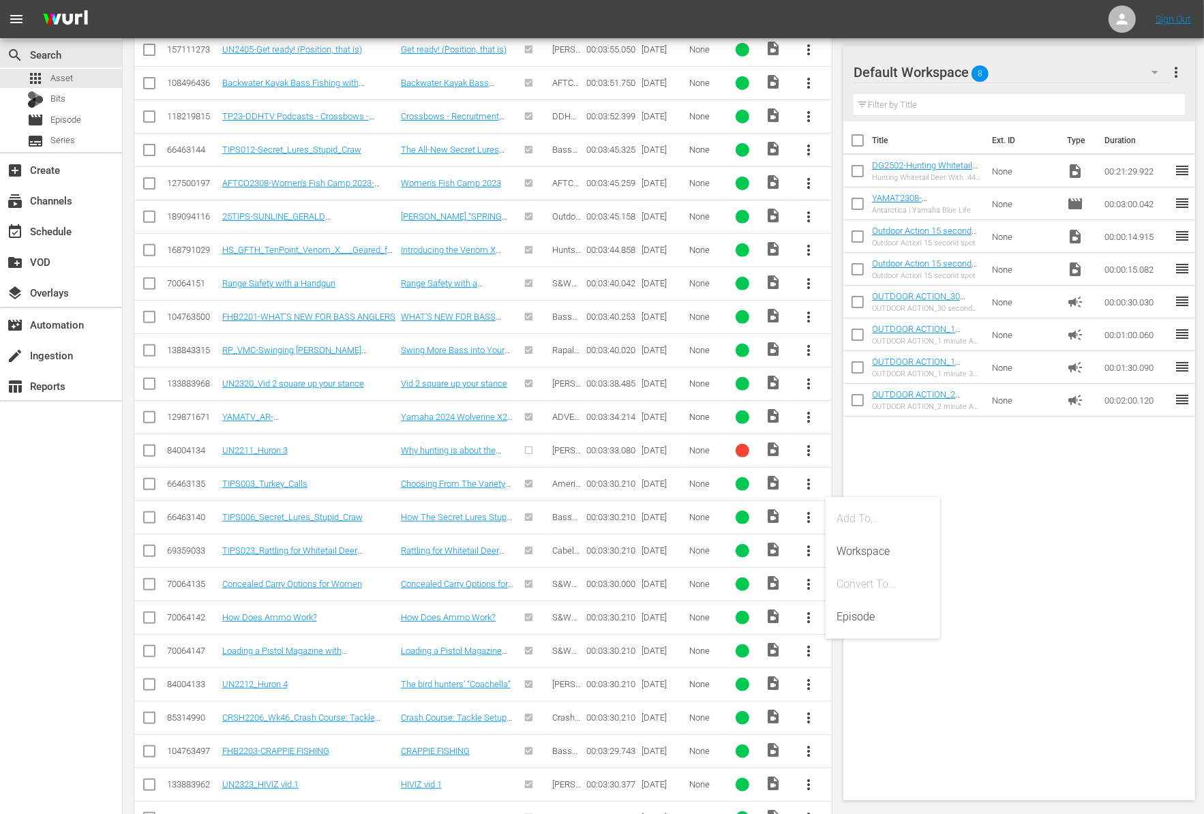
scroll to position [392, 0]
click at [812, 777] on span "more_vert" at bounding box center [809, 785] width 16 height 16
click at [871, 712] on div "Workspace" at bounding box center [882, 707] width 93 height 33
click at [851, 199] on input "checkbox" at bounding box center [857, 206] width 29 height 29
checkbox input "true"
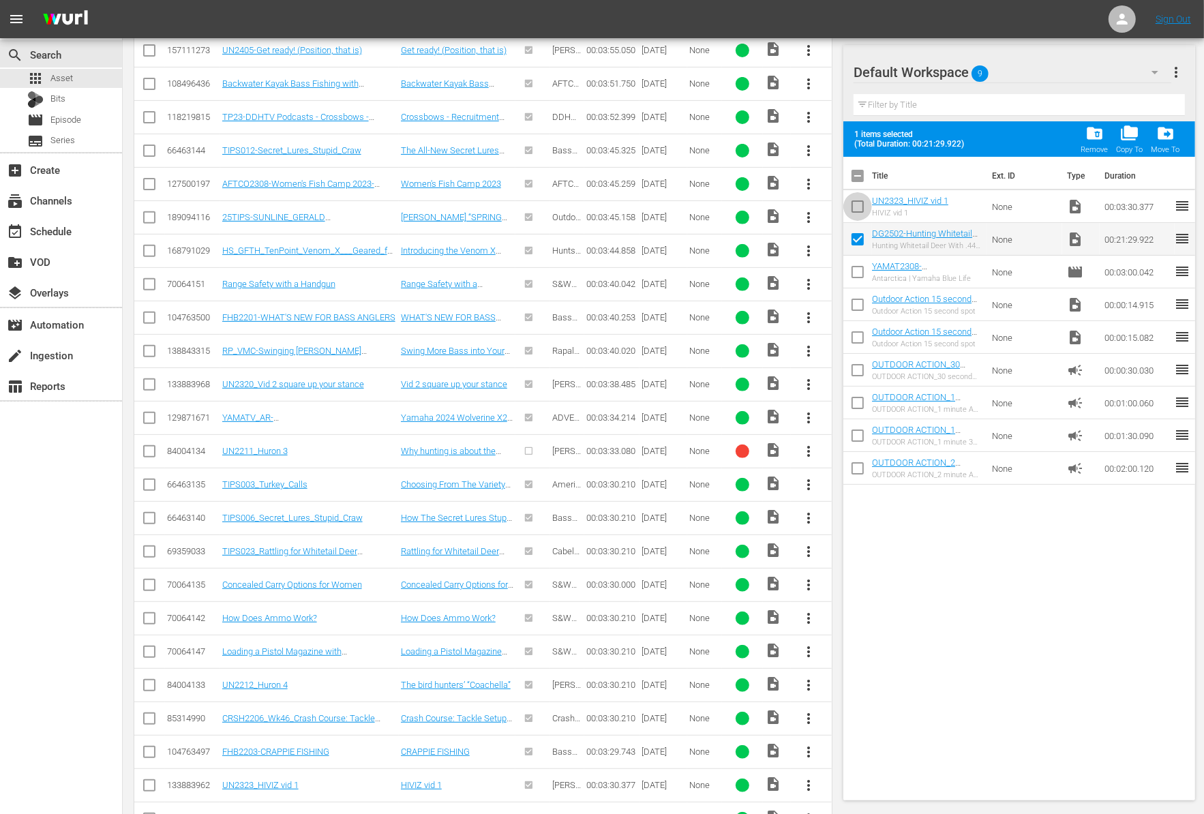
click at [853, 211] on input "checkbox" at bounding box center [857, 209] width 29 height 29
checkbox input "true"
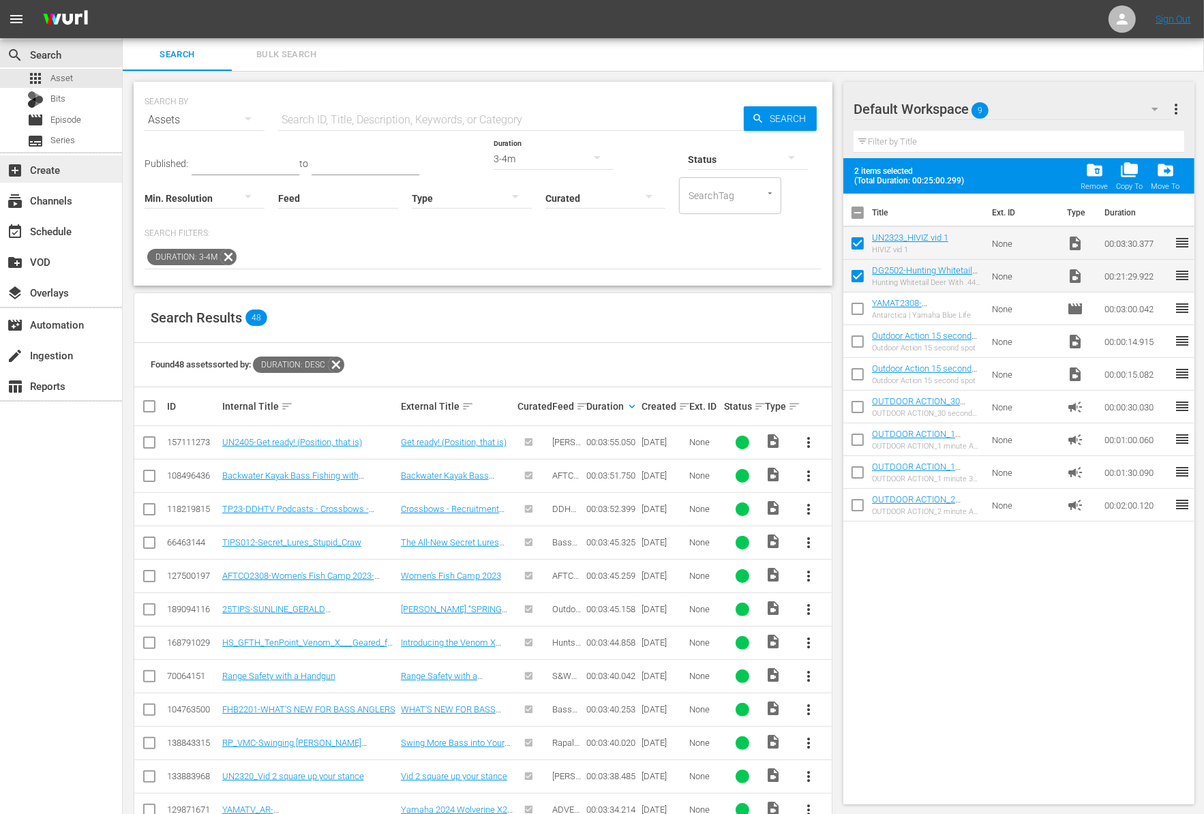
click at [70, 162] on div "add_box Create" at bounding box center [38, 168] width 76 height 12
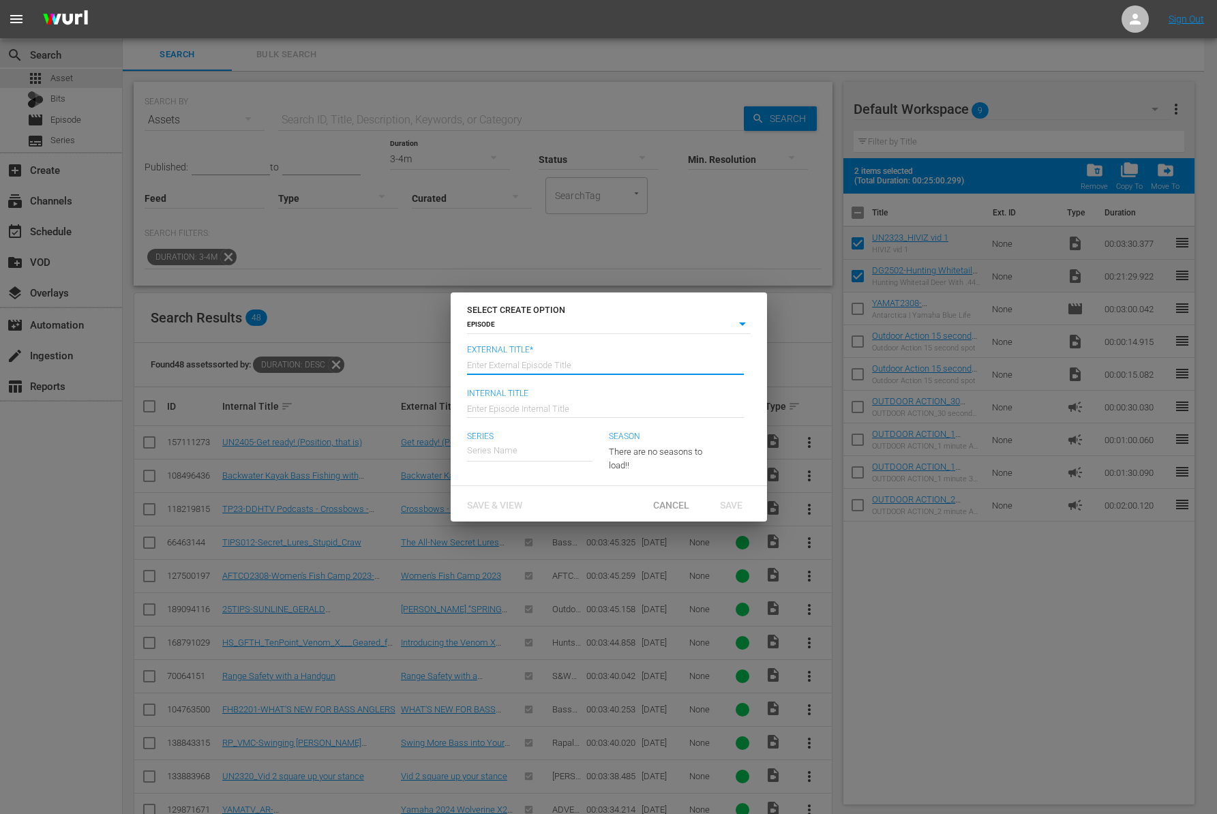
click at [561, 354] on input "text" at bounding box center [605, 364] width 277 height 33
paste input "Hunting Whitetail Deer With .44 Mag Lever Action Rifles"
type input "Deer Gear - Hunting Whitetail Deer With .44 Mag Lever Action Rifles"
type input "Wk41-DG"
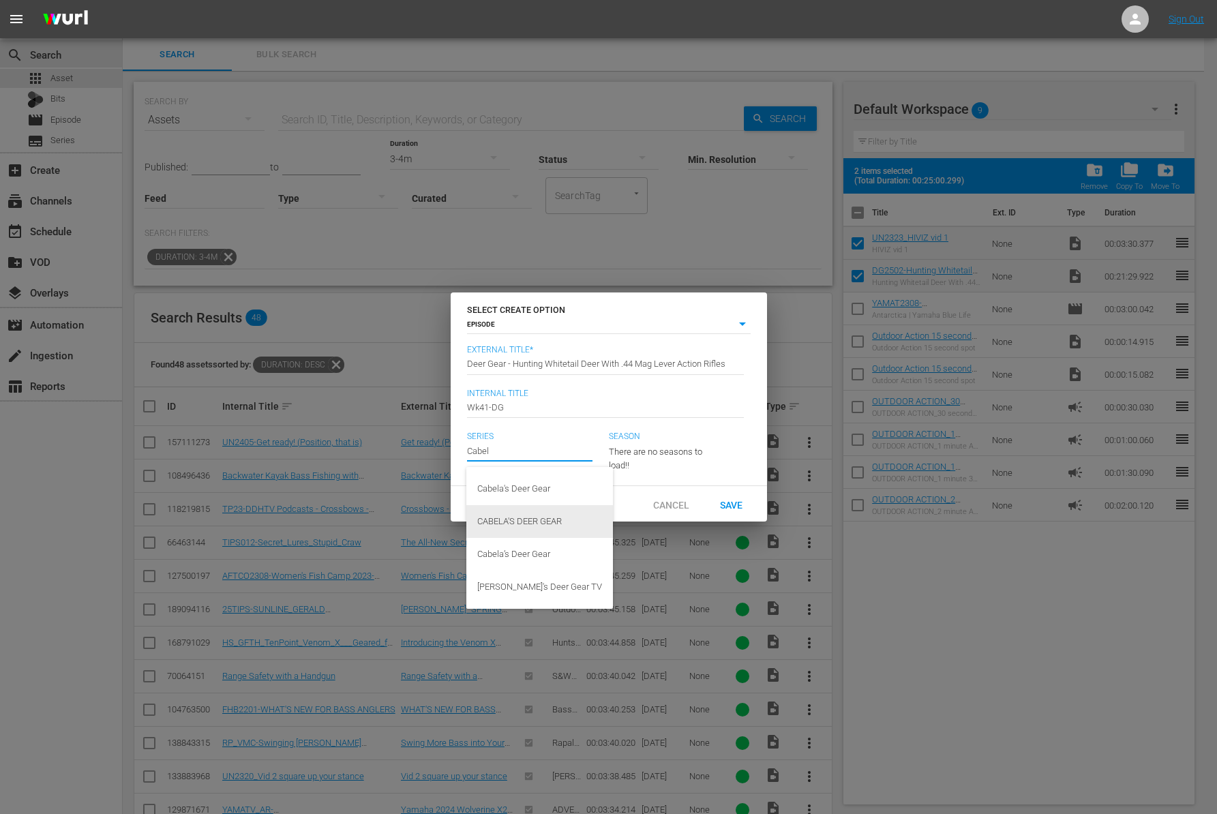
click at [539, 525] on div "CABELA'S DEER GEAR" at bounding box center [539, 521] width 125 height 33
type input "CABELA'S DEER GEAR"
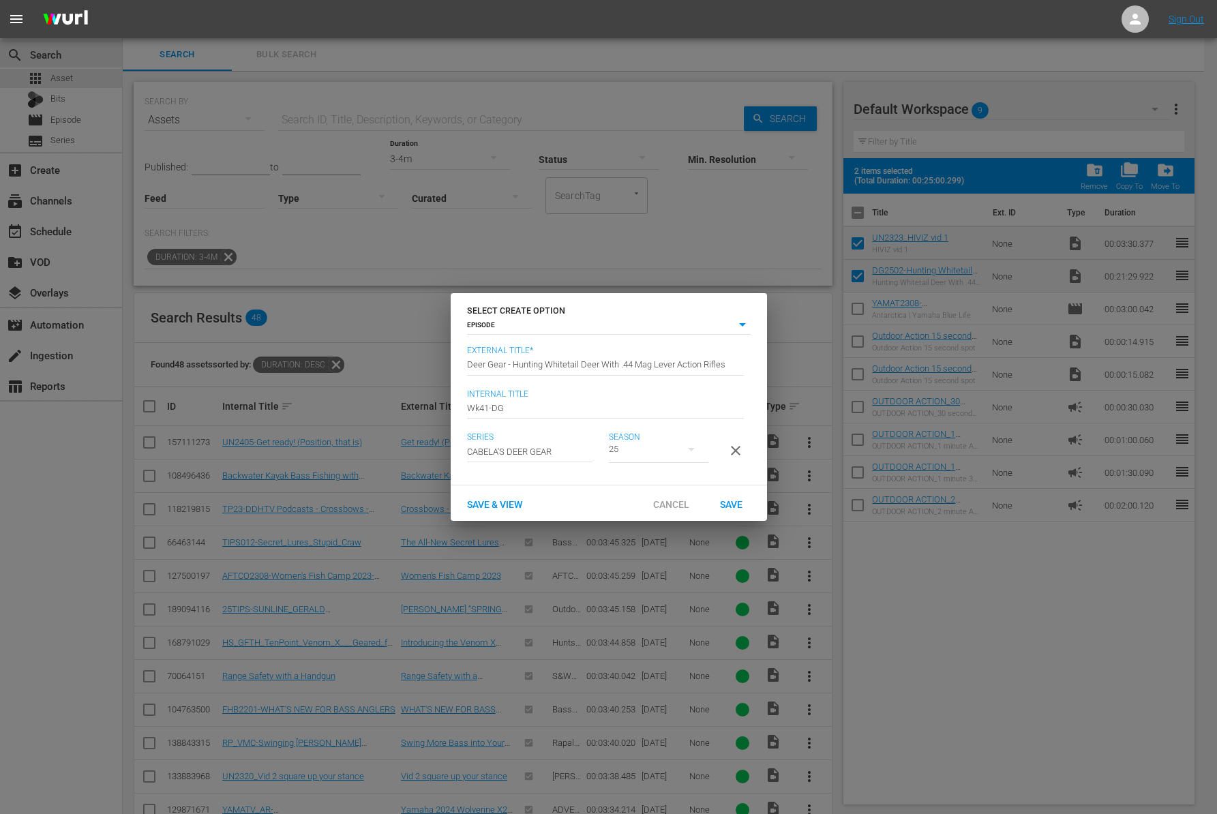
click at [745, 521] on div "Save & View Cancel Save" at bounding box center [609, 502] width 316 height 35
click at [739, 510] on span "Save" at bounding box center [731, 504] width 44 height 11
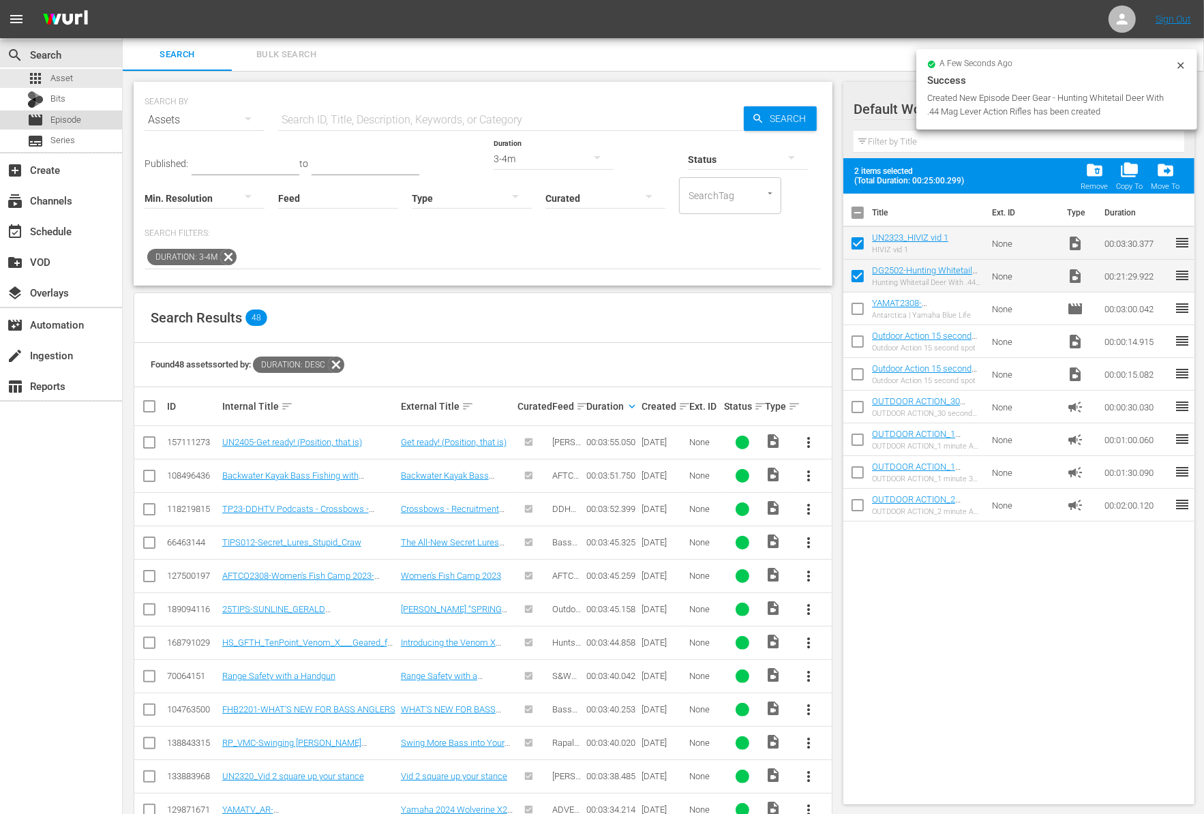
click at [74, 121] on span "Episode" at bounding box center [65, 120] width 31 height 14
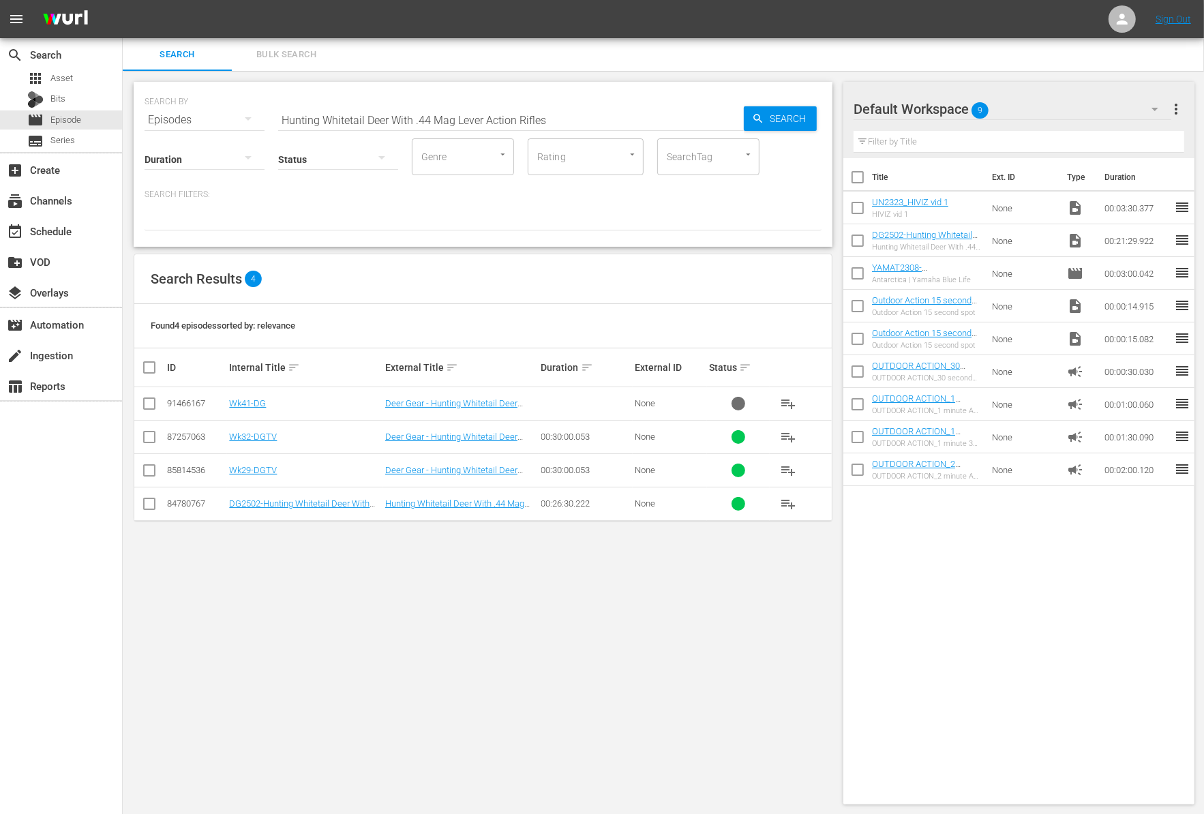
click at [256, 408] on td "Wk41-DG" at bounding box center [305, 403] width 156 height 33
click at [255, 400] on link "Wk41-DG" at bounding box center [247, 403] width 37 height 10
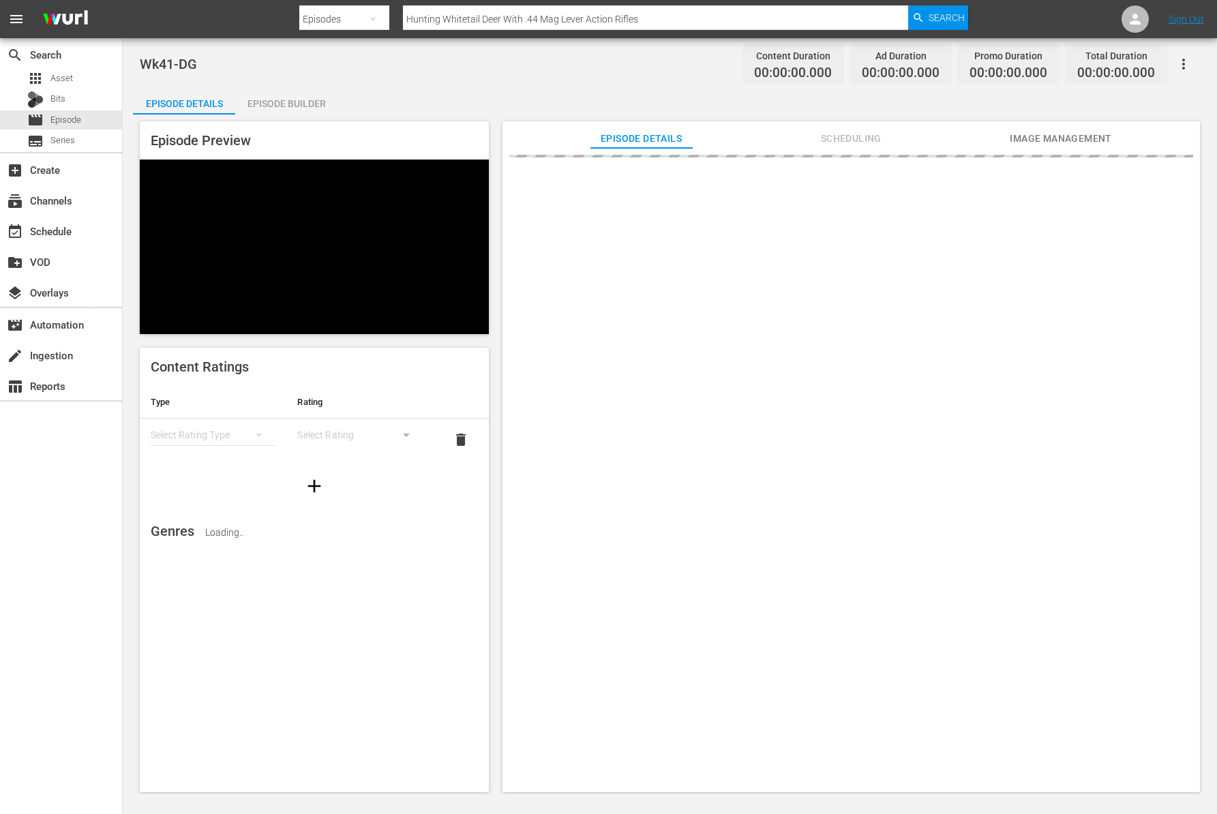
click at [303, 106] on div "Episode Builder" at bounding box center [286, 103] width 102 height 33
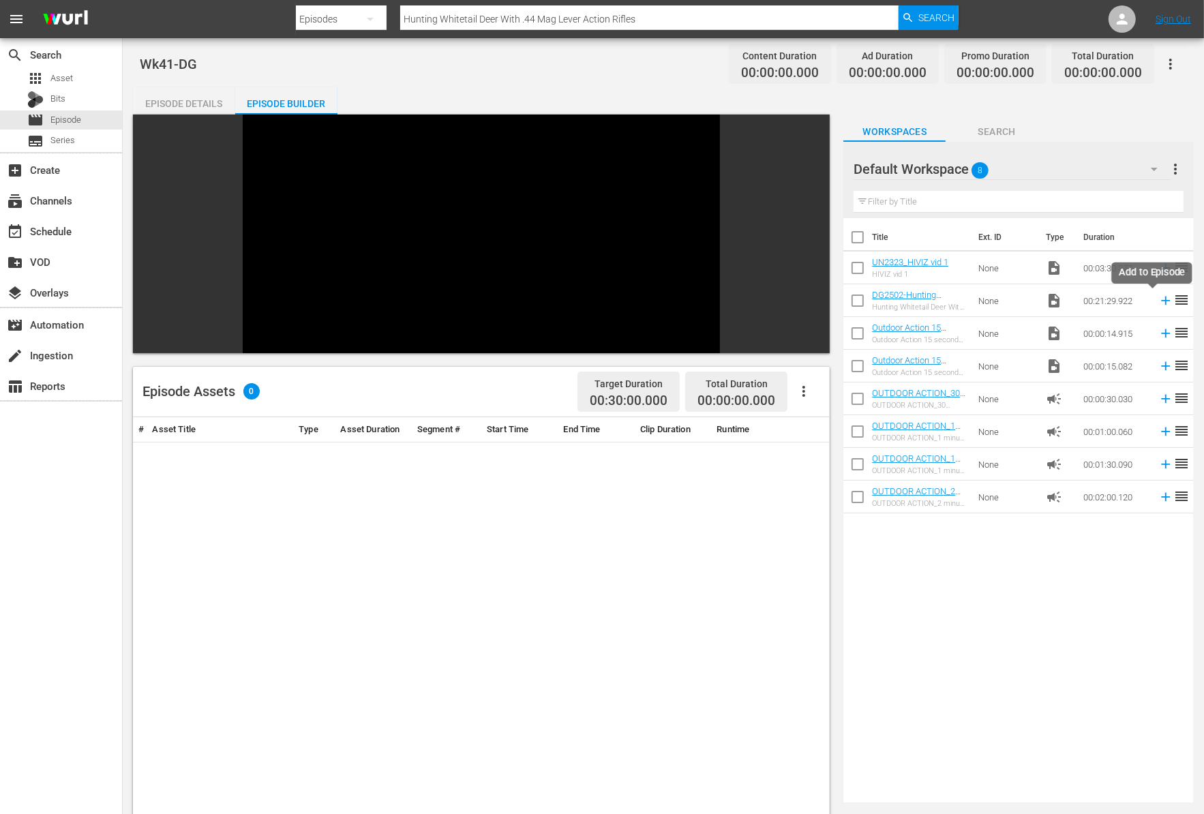
click at [1161, 300] on icon at bounding box center [1165, 300] width 9 height 9
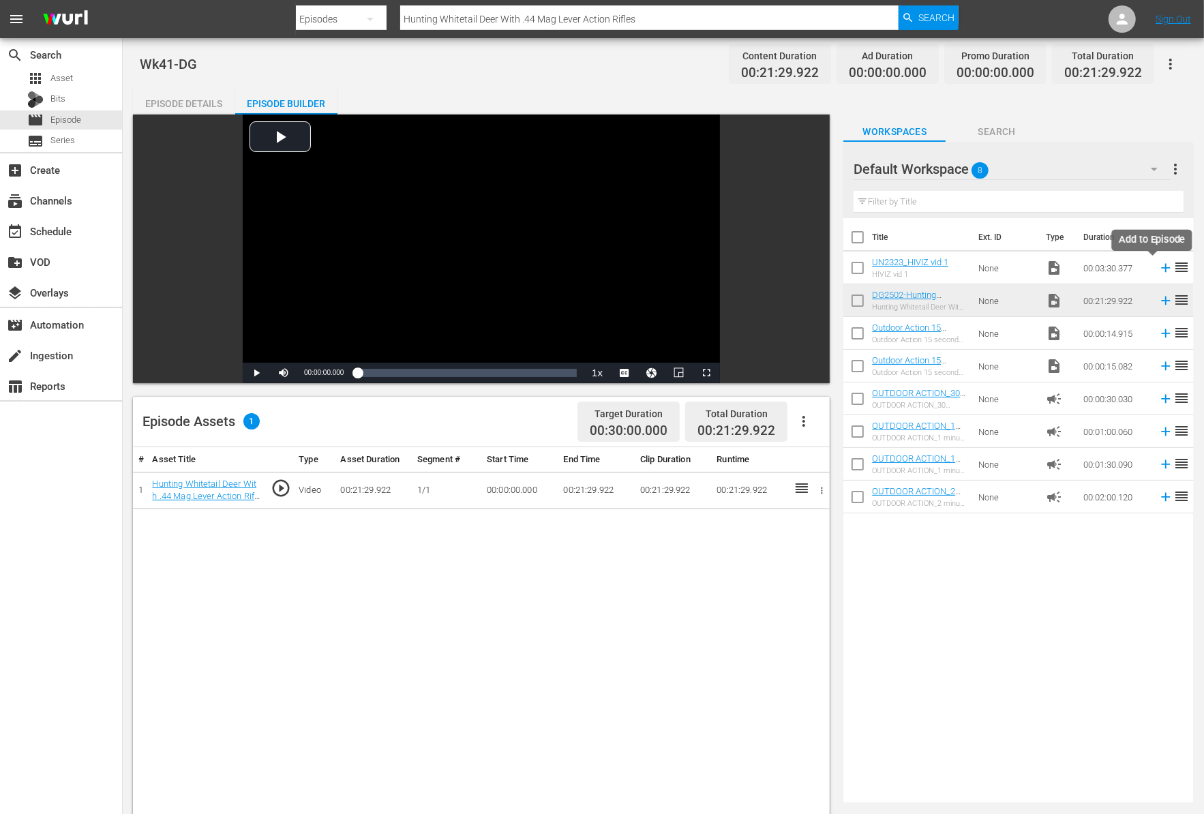
click at [1158, 264] on icon at bounding box center [1165, 267] width 15 height 15
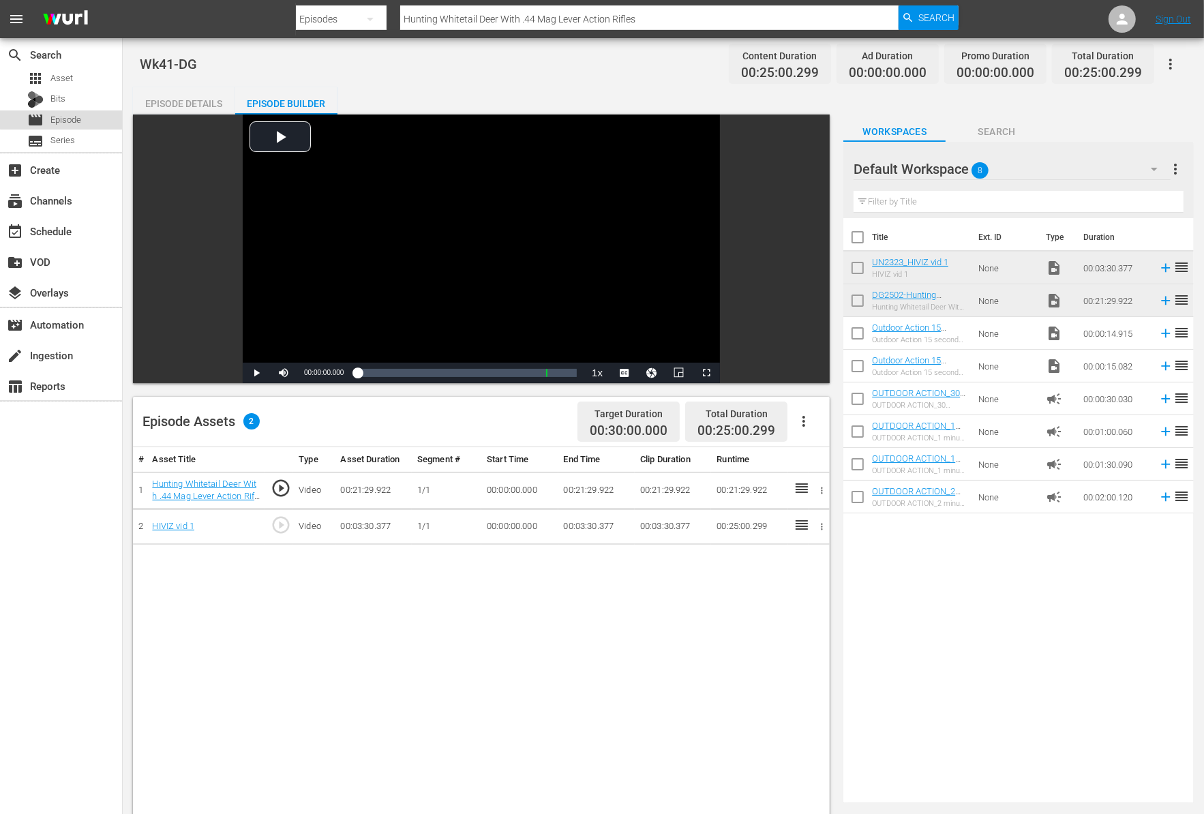
click at [76, 118] on span "Episode" at bounding box center [65, 120] width 31 height 14
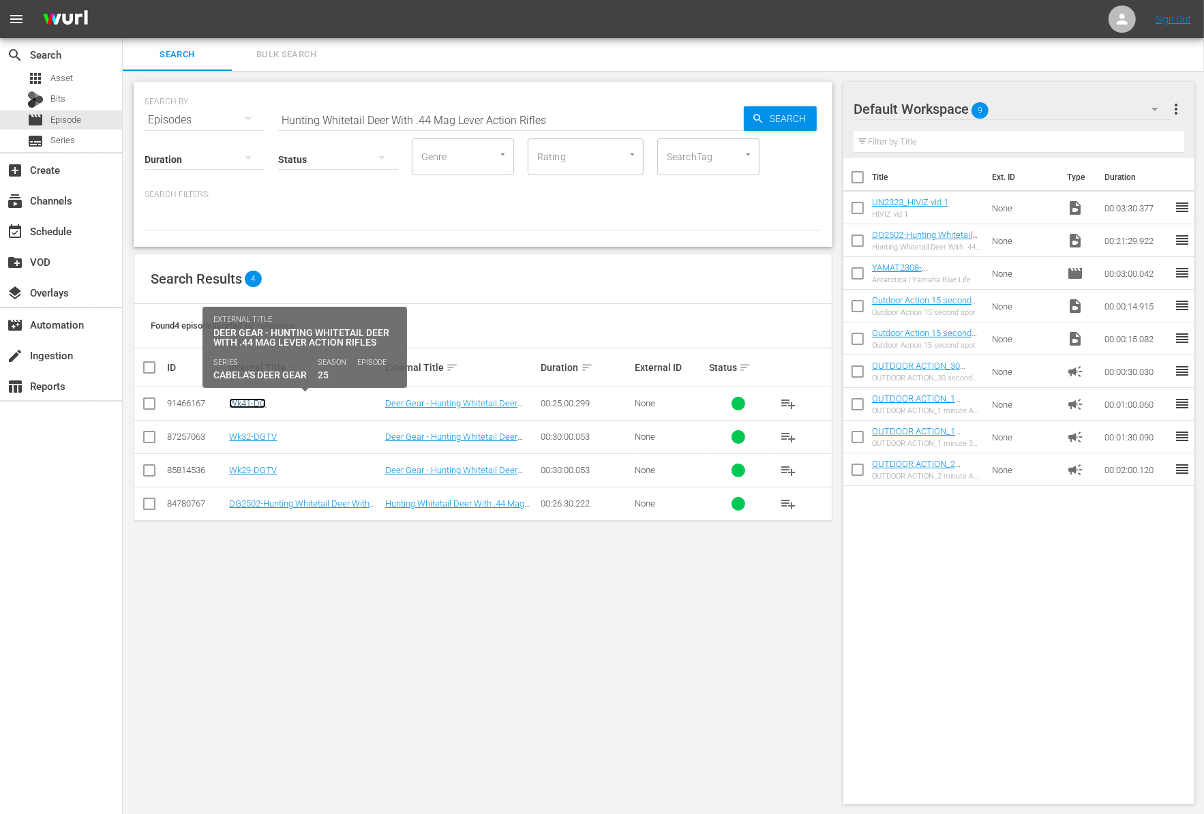
click at [247, 404] on link "Wk41-DG" at bounding box center [247, 403] width 37 height 10
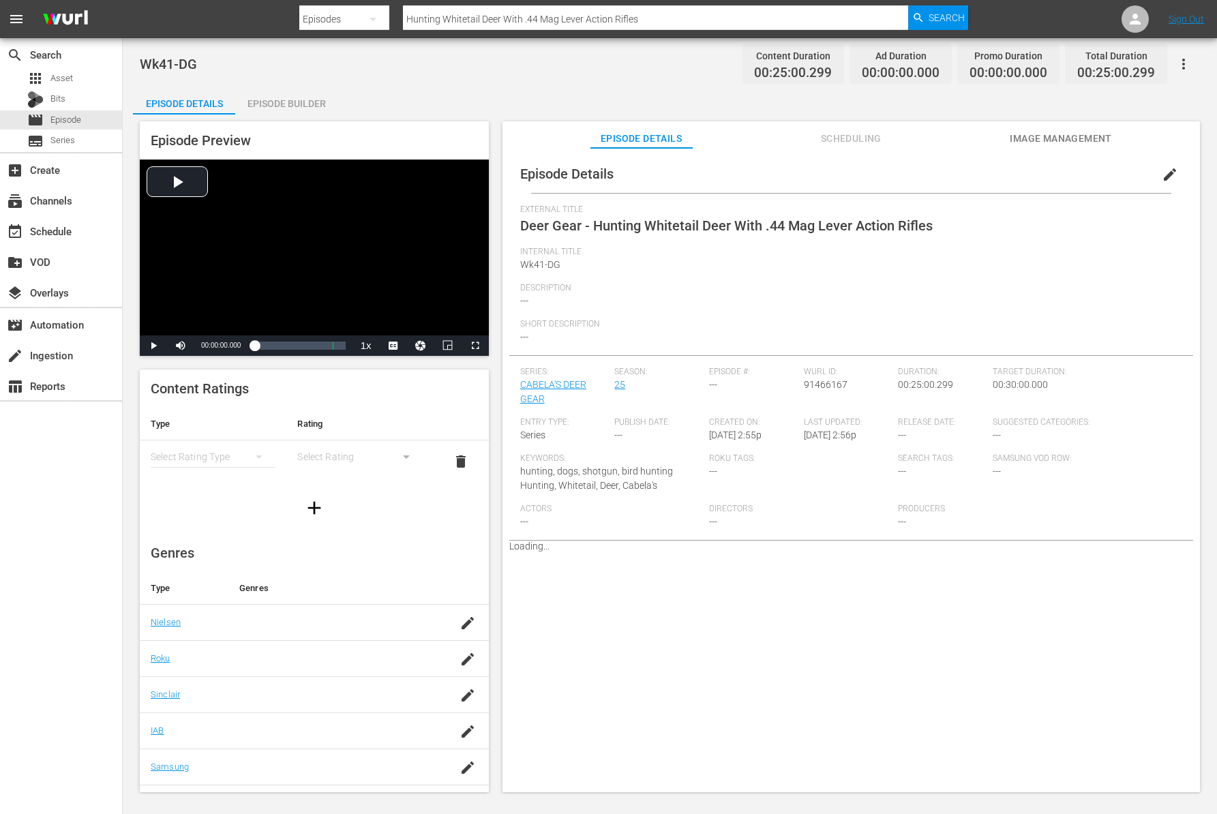
click at [313, 97] on div "Episode Builder" at bounding box center [286, 103] width 102 height 33
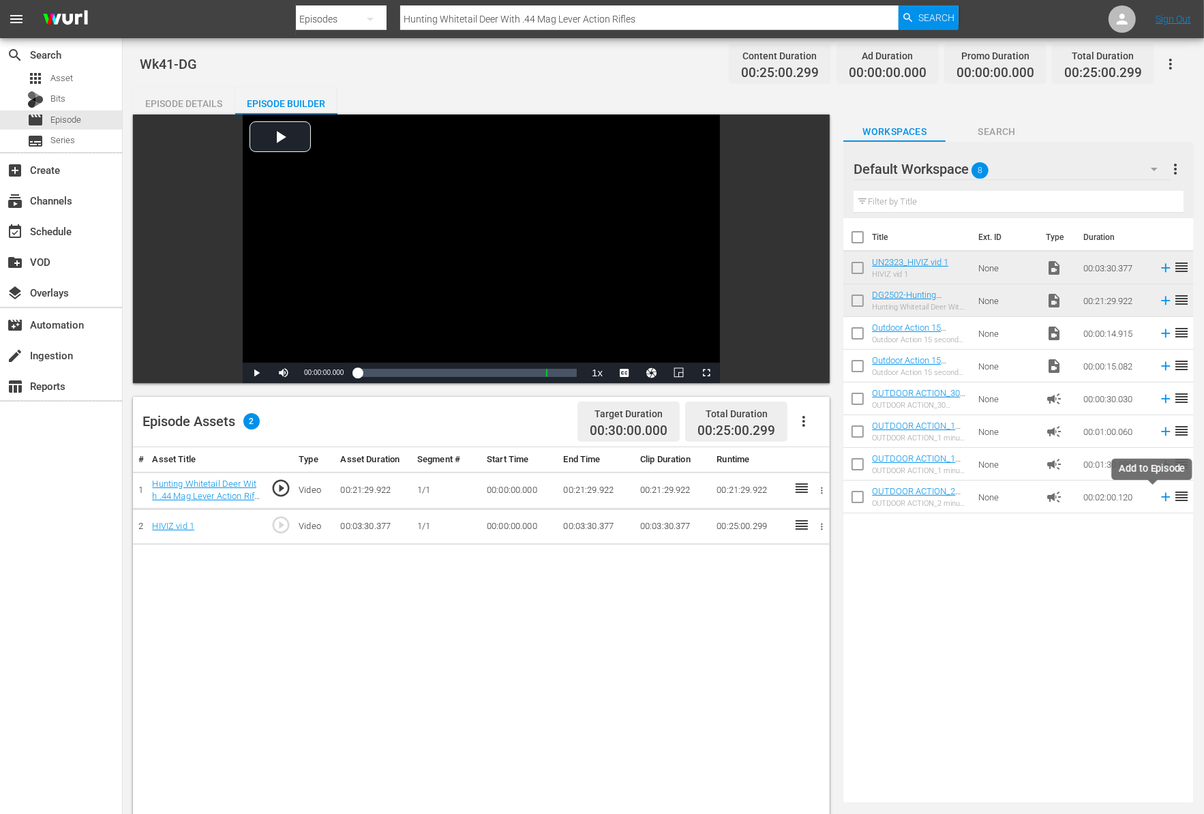
click at [1158, 500] on icon at bounding box center [1165, 496] width 15 height 15
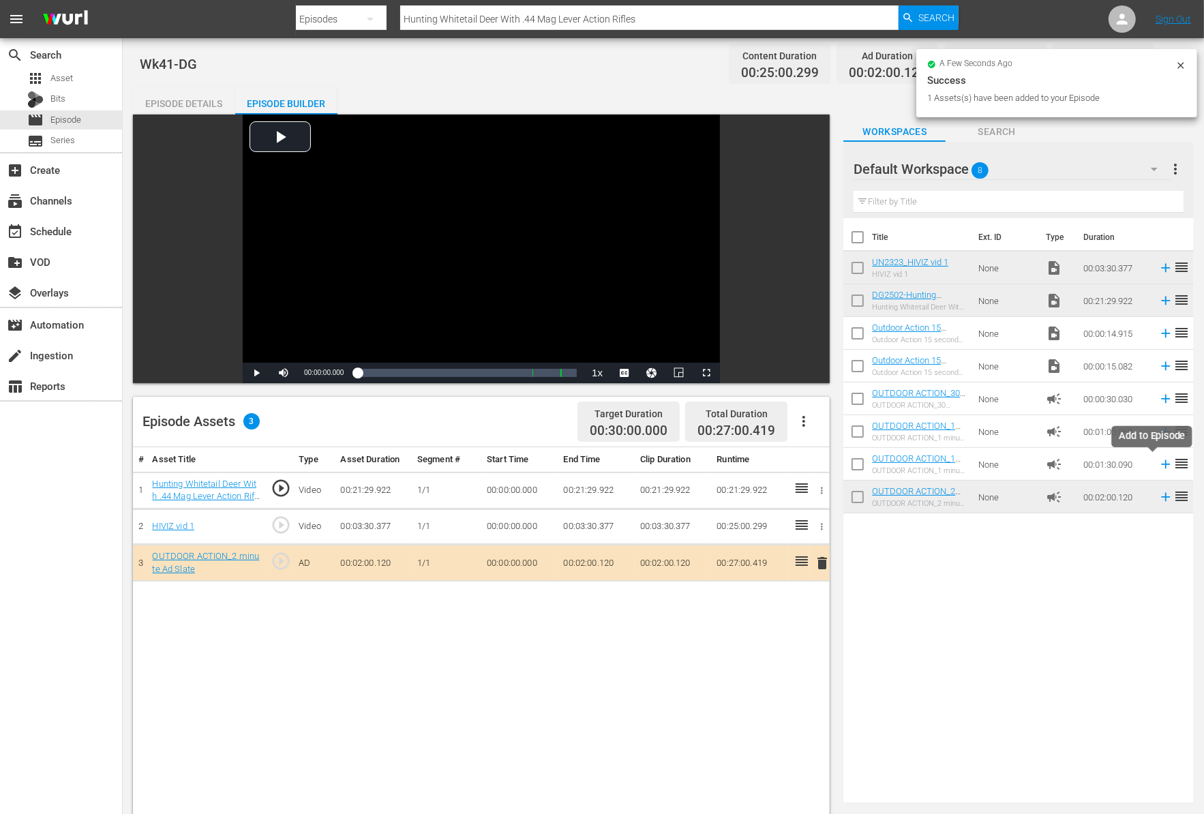
click at [1161, 463] on icon at bounding box center [1165, 464] width 9 height 9
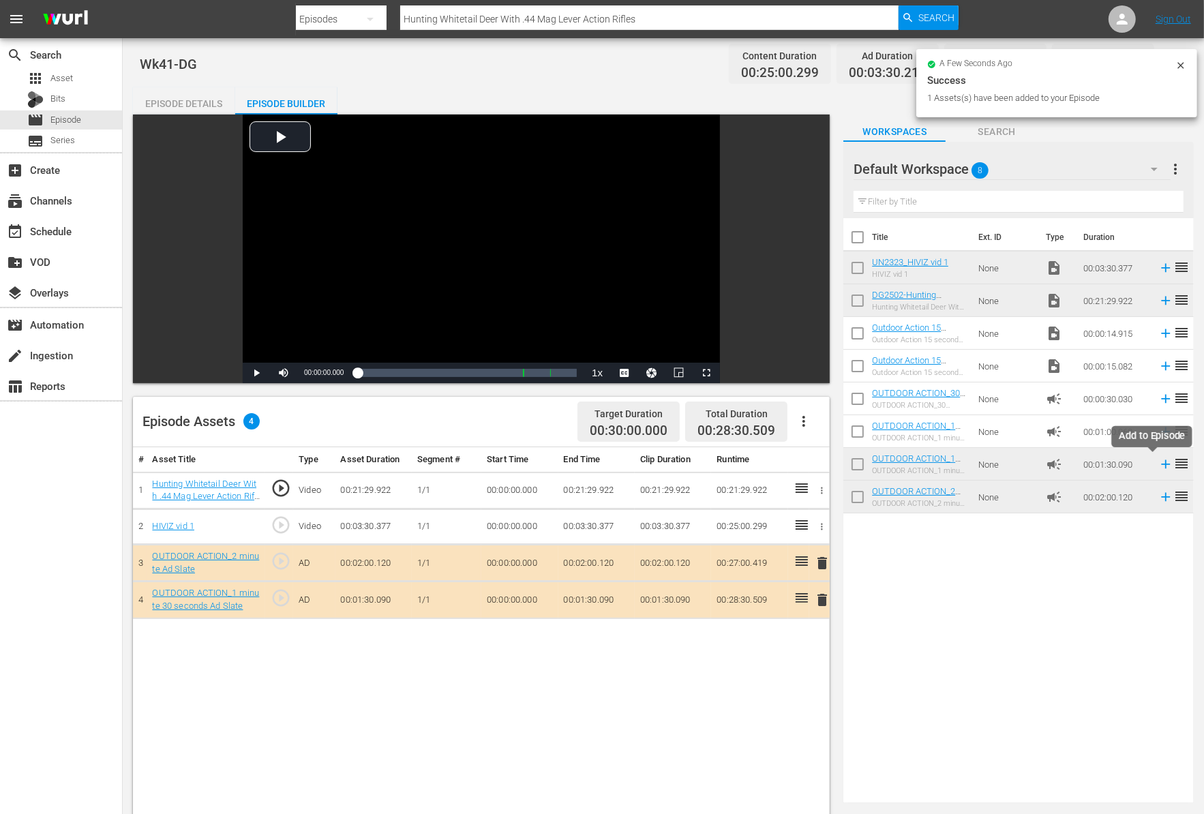
click at [1158, 465] on icon at bounding box center [1165, 464] width 15 height 15
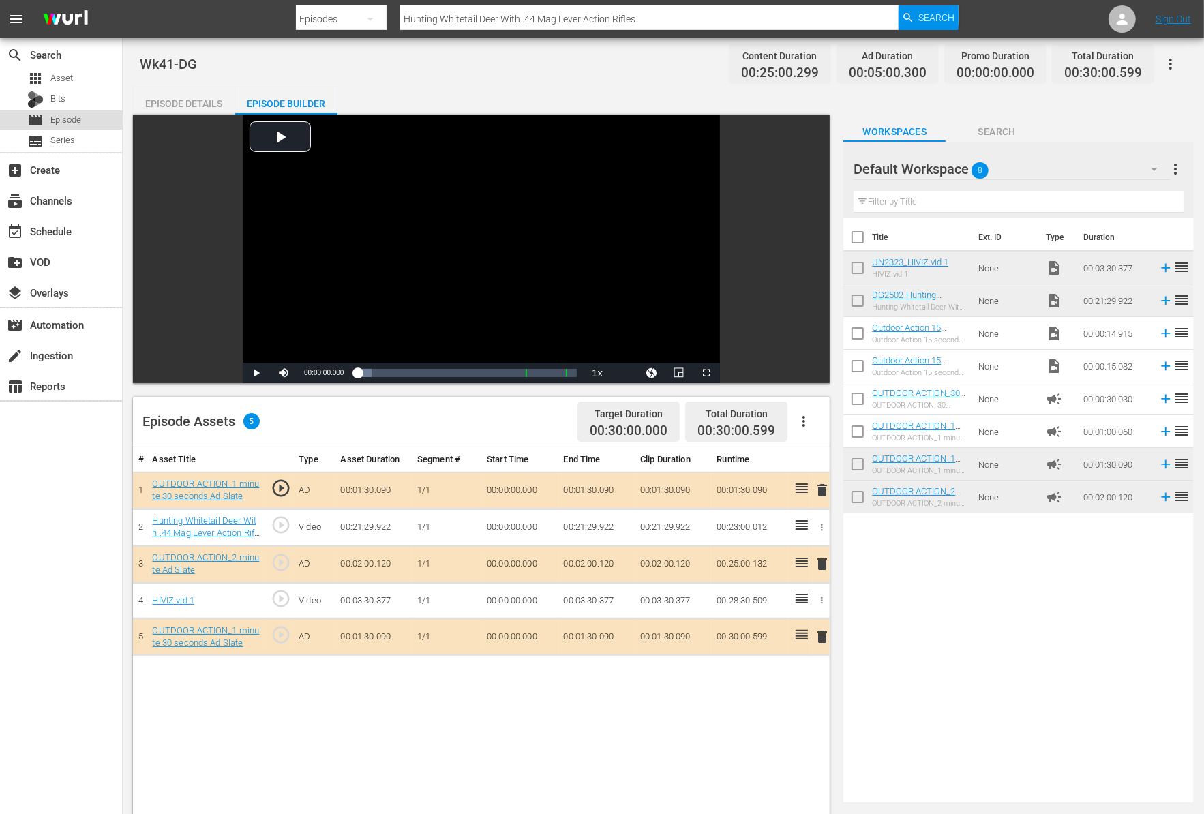
click at [74, 121] on span "Episode" at bounding box center [65, 120] width 31 height 14
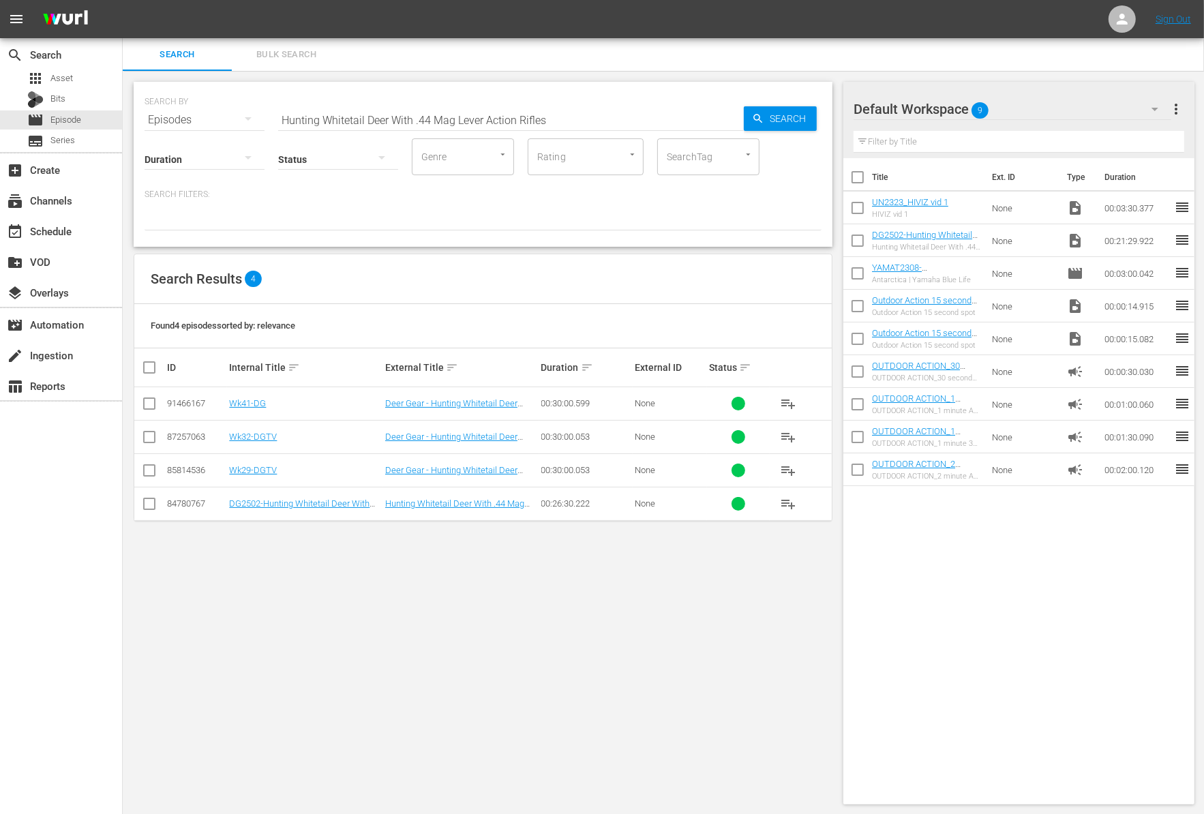
click at [851, 212] on input "checkbox" at bounding box center [857, 210] width 29 height 29
checkbox input "true"
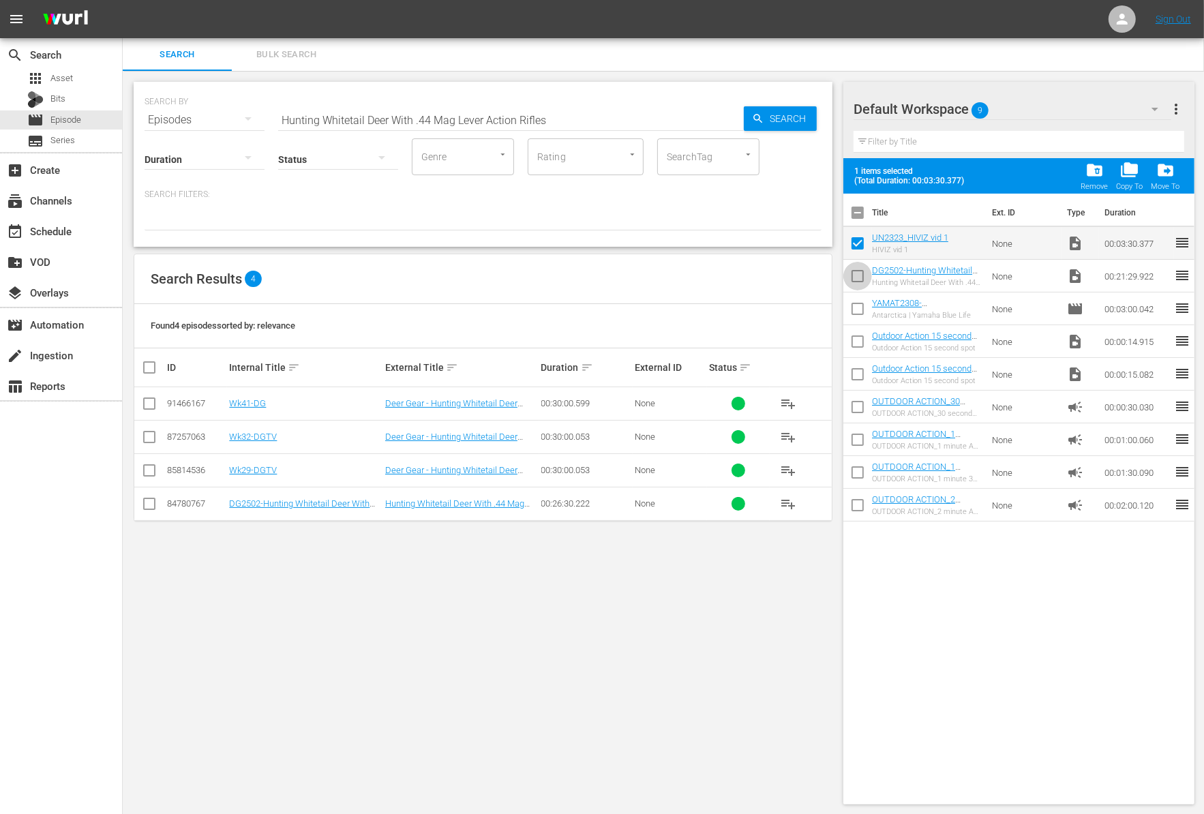
click at [852, 273] on input "checkbox" at bounding box center [857, 278] width 29 height 29
checkbox input "true"
click at [1096, 170] on span "folder_delete" at bounding box center [1094, 170] width 18 height 18
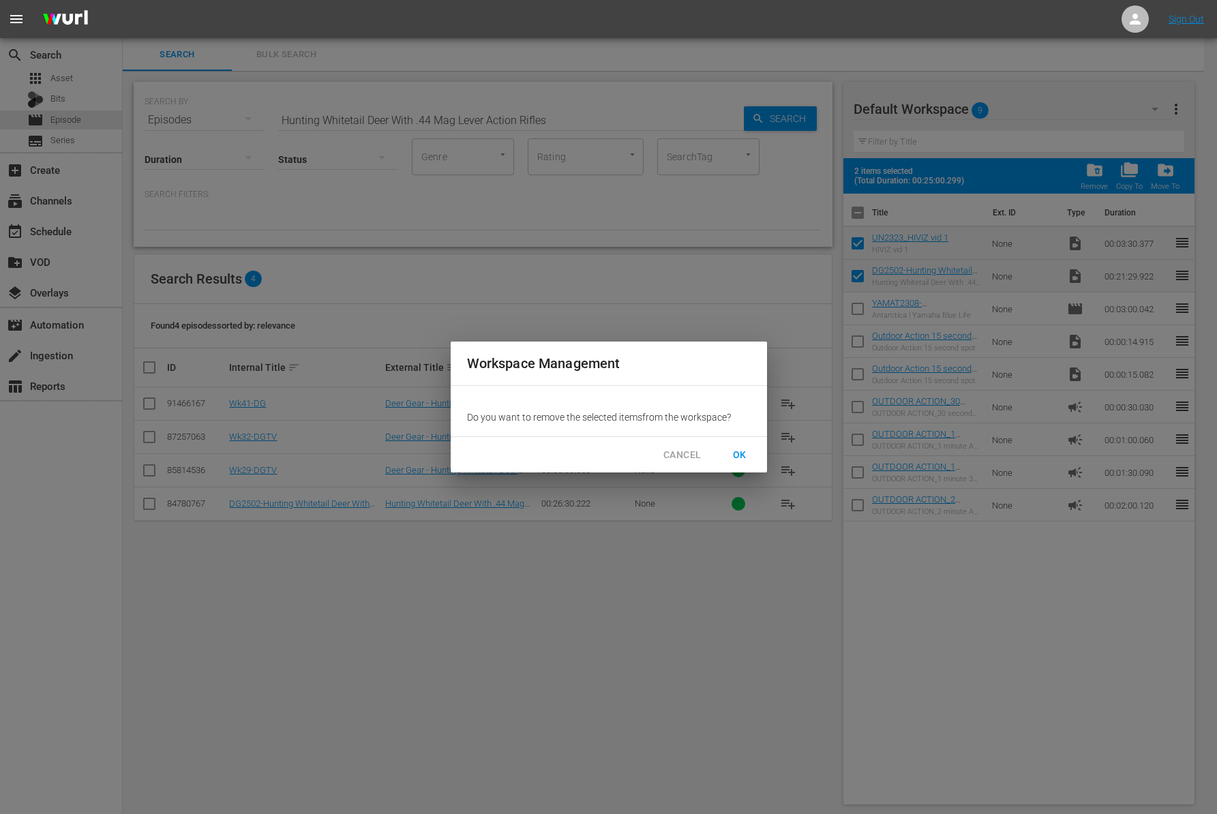
click at [744, 448] on span "OK" at bounding box center [740, 454] width 22 height 17
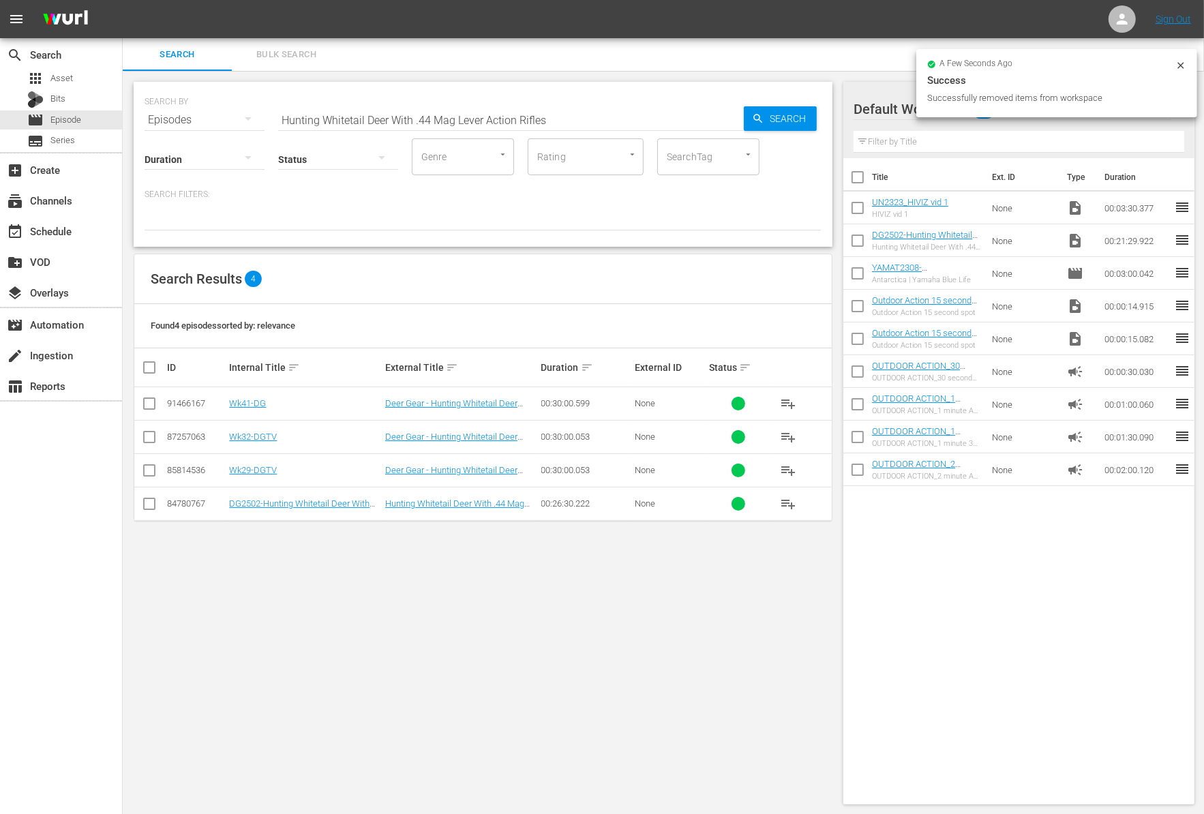
checkbox input "false"
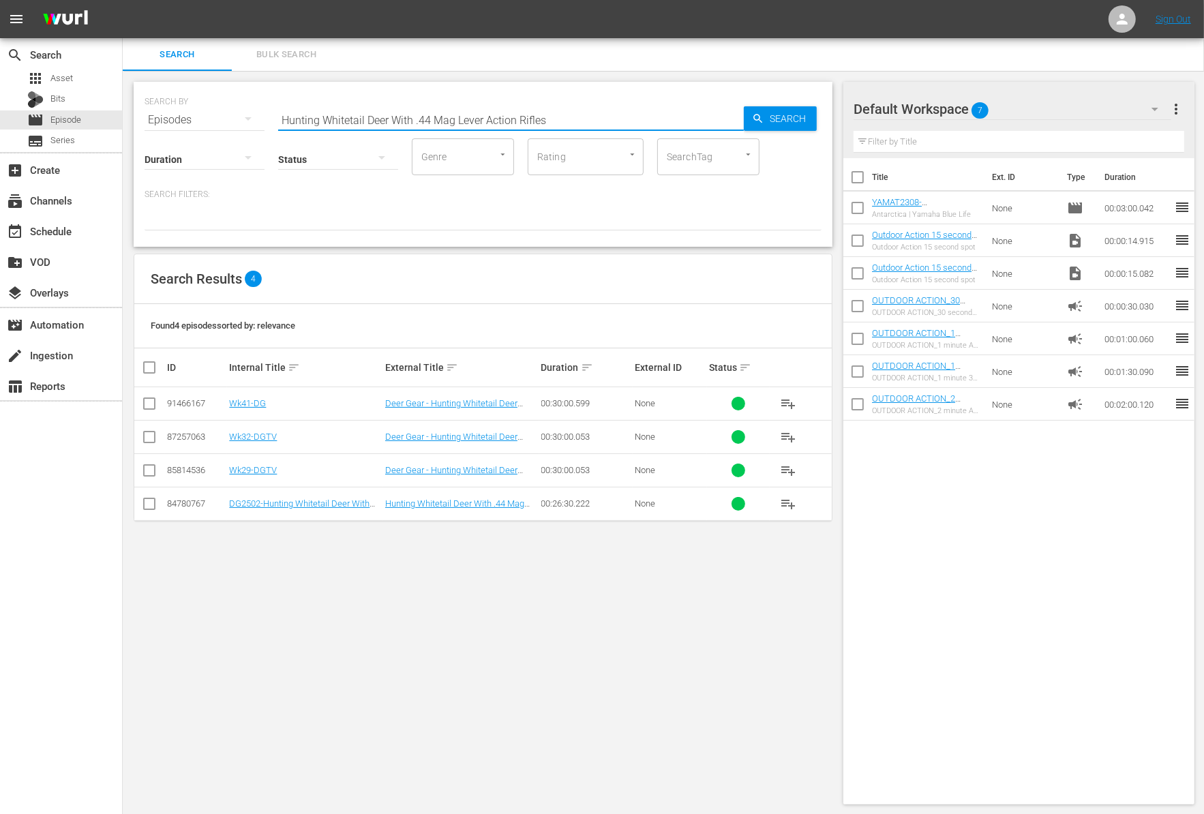
click at [423, 113] on input "Hunting Whitetail Deer With .44 Mag Lever Action Rifles" at bounding box center [511, 120] width 466 height 33
paste input "The Direction Ends and Begin"
type input "The Direction Ends and Begins"
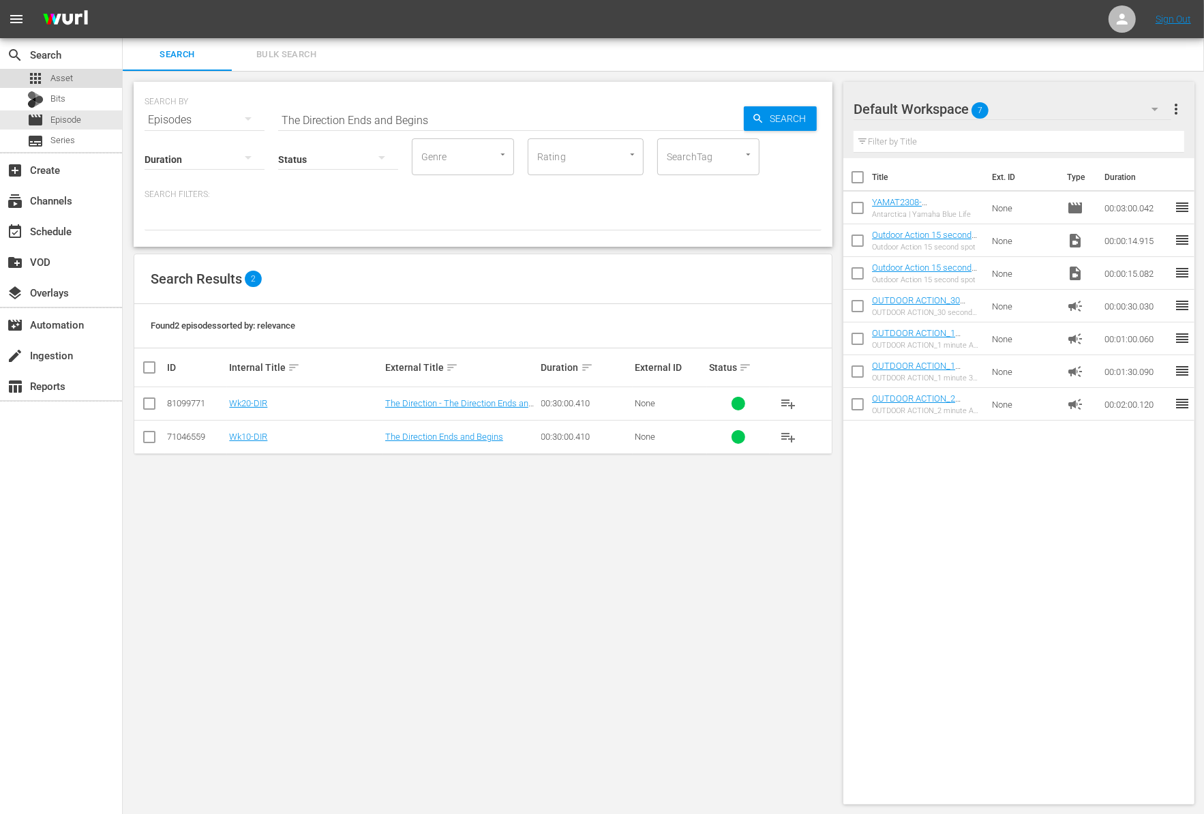
click at [64, 76] on span "Asset" at bounding box center [61, 79] width 22 height 14
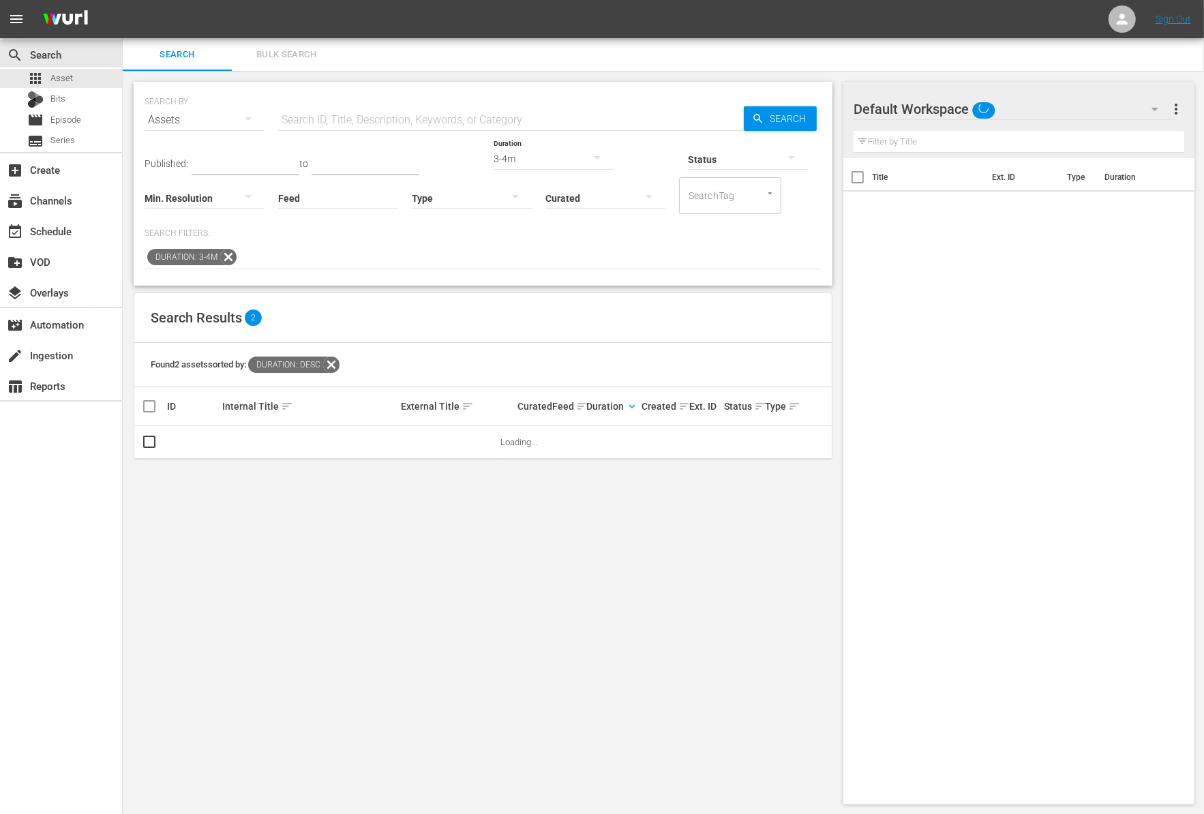
click at [231, 251] on icon at bounding box center [228, 257] width 18 height 18
click at [377, 118] on input "text" at bounding box center [511, 120] width 466 height 33
paste input "The Direction Ends and Begins"
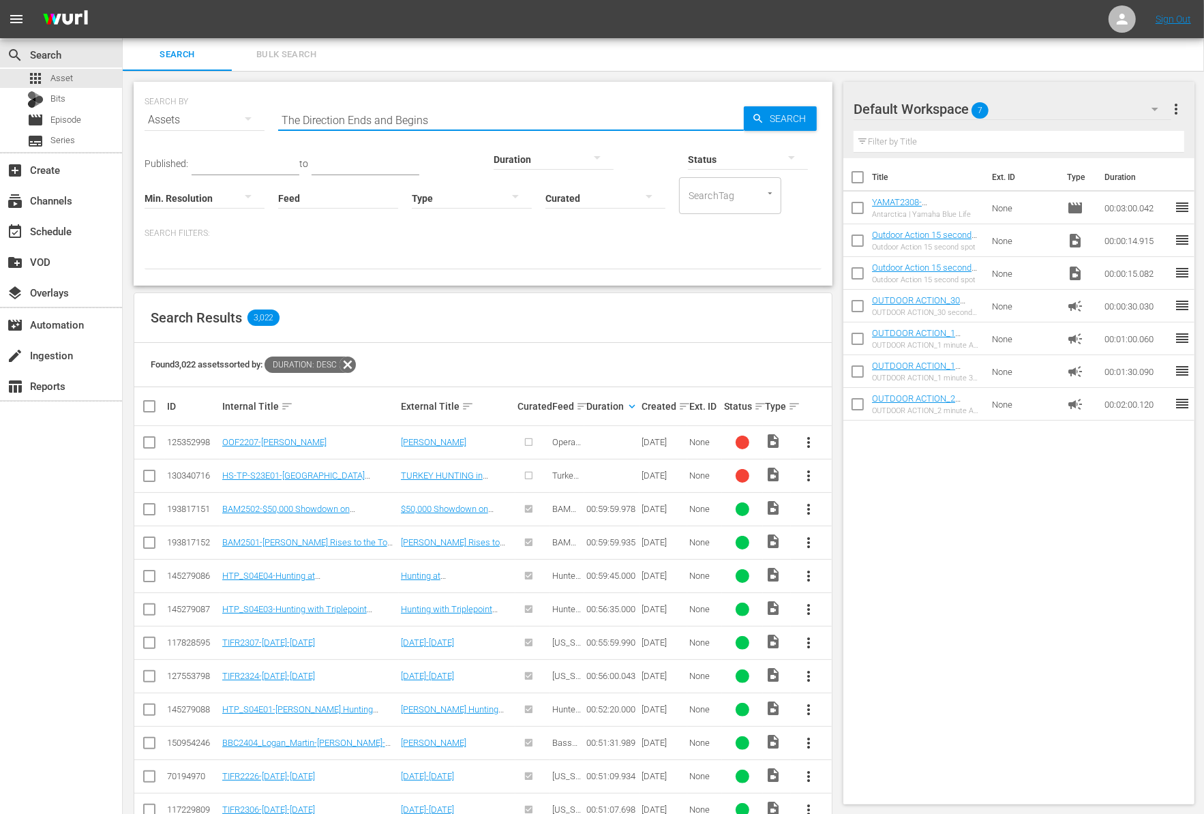
type input "The Direction Ends and Begins"
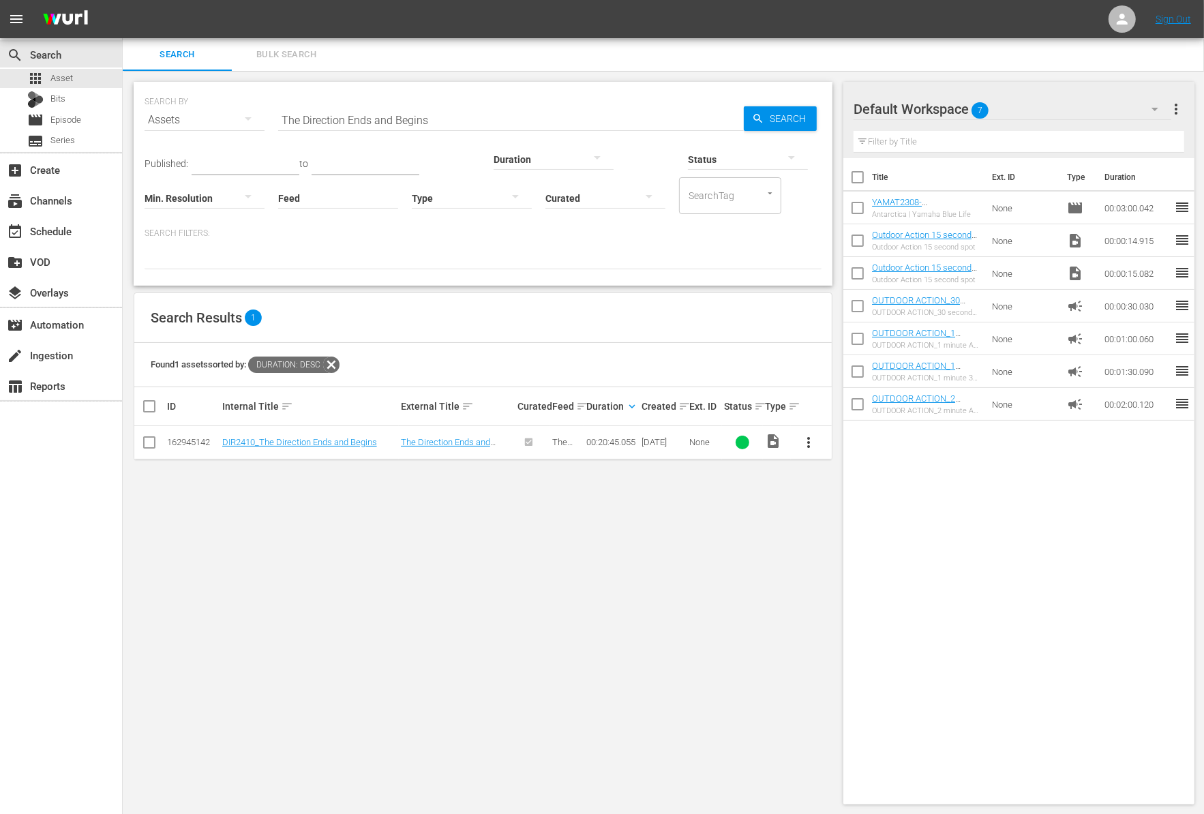
click at [800, 445] on button "more_vert" at bounding box center [809, 442] width 33 height 33
click at [844, 480] on div "Workspace" at bounding box center [882, 479] width 93 height 33
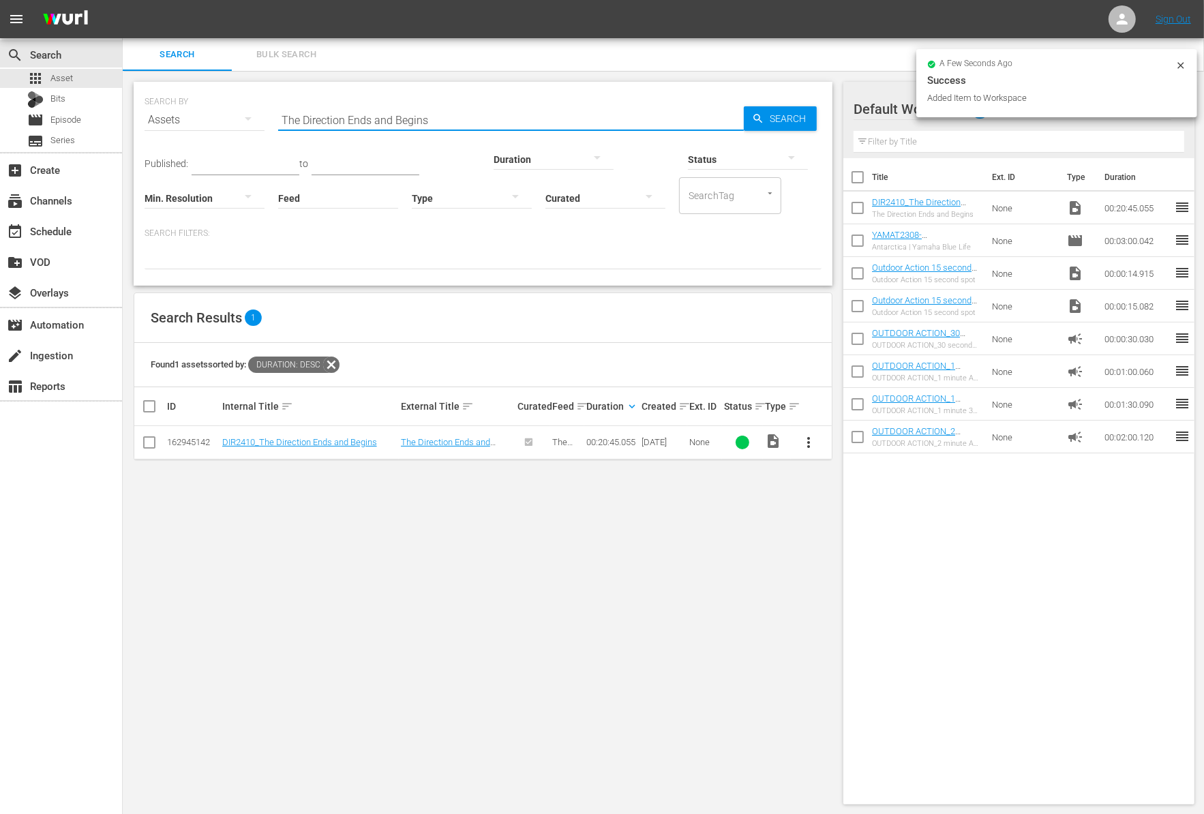
click at [404, 115] on input "The Direction Ends and Begins" at bounding box center [511, 120] width 466 height 33
click at [493, 159] on div at bounding box center [553, 159] width 120 height 38
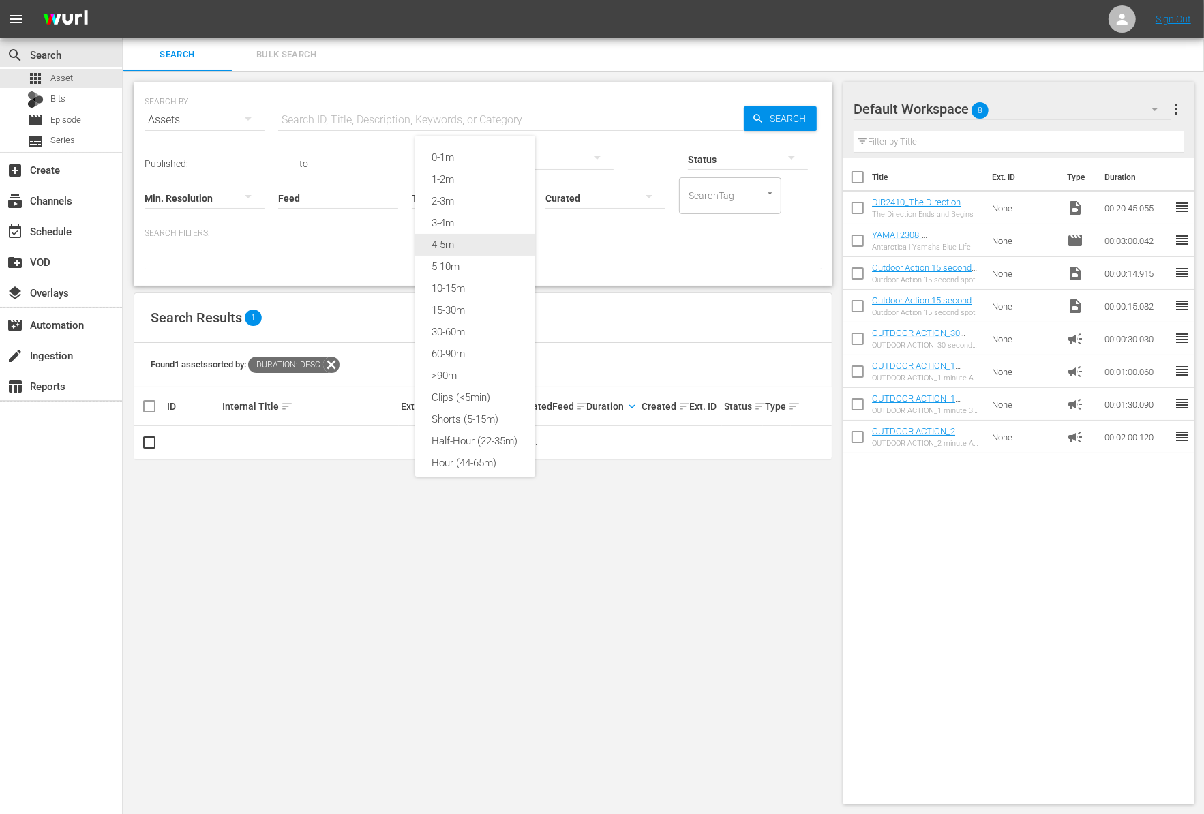
click at [471, 246] on div "4-5m" at bounding box center [475, 245] width 120 height 22
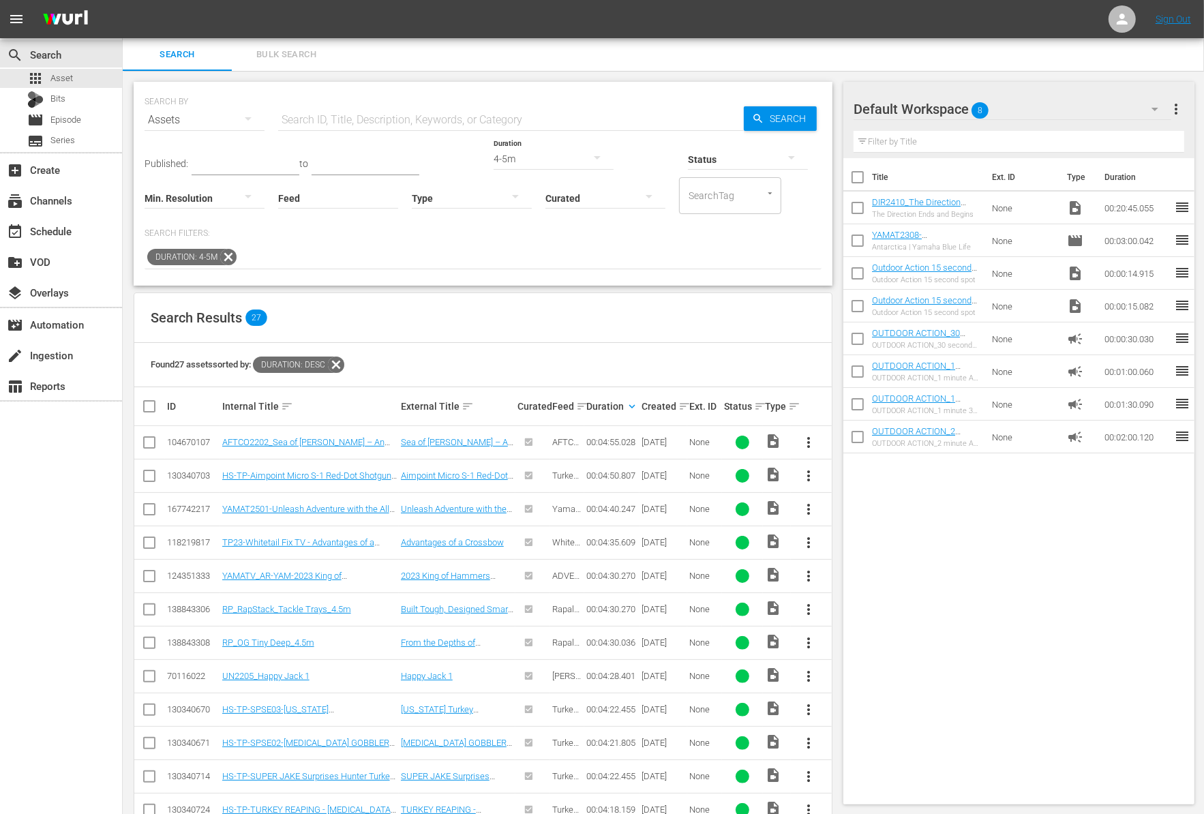
click at [633, 413] on div "Duration keyboard_arrow_down" at bounding box center [611, 406] width 51 height 16
click at [581, 157] on button "button" at bounding box center [597, 157] width 33 height 33
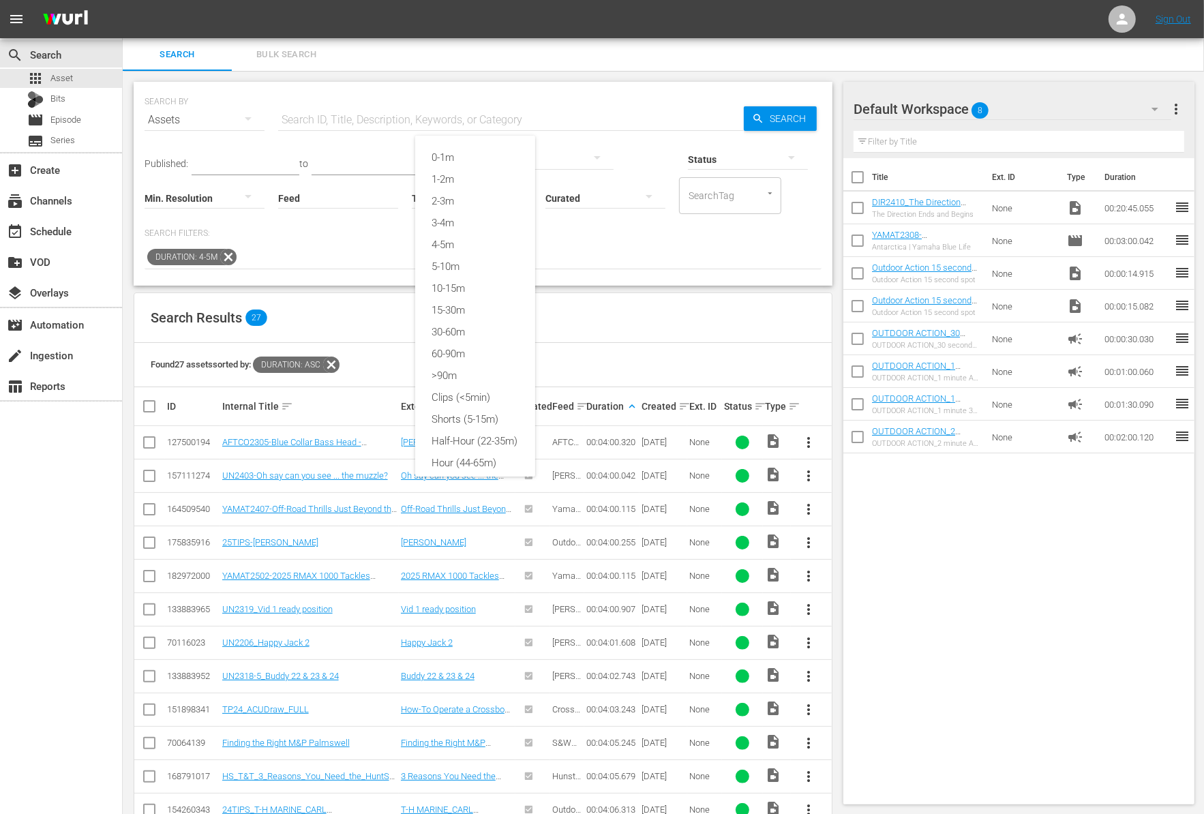
scroll to position [20, 0]
click at [461, 211] on div "3-4m" at bounding box center [475, 215] width 120 height 22
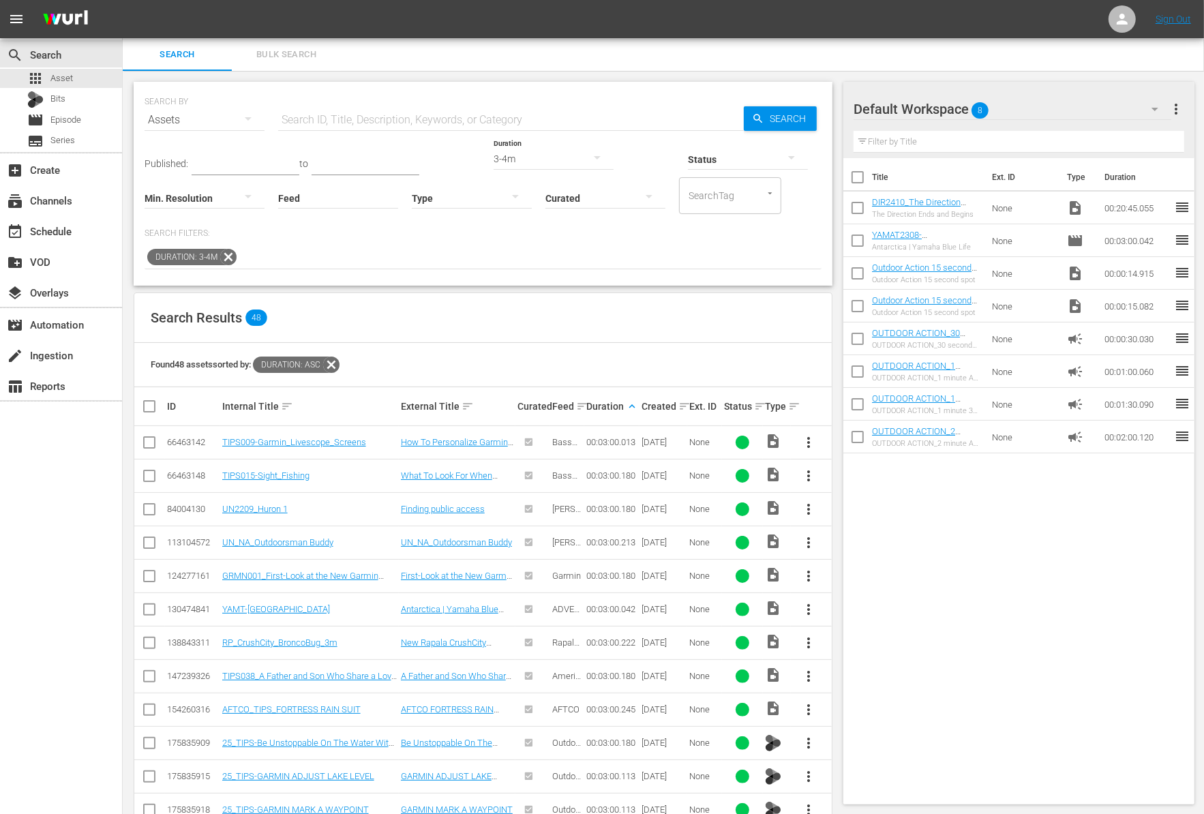
scroll to position [331, 0]
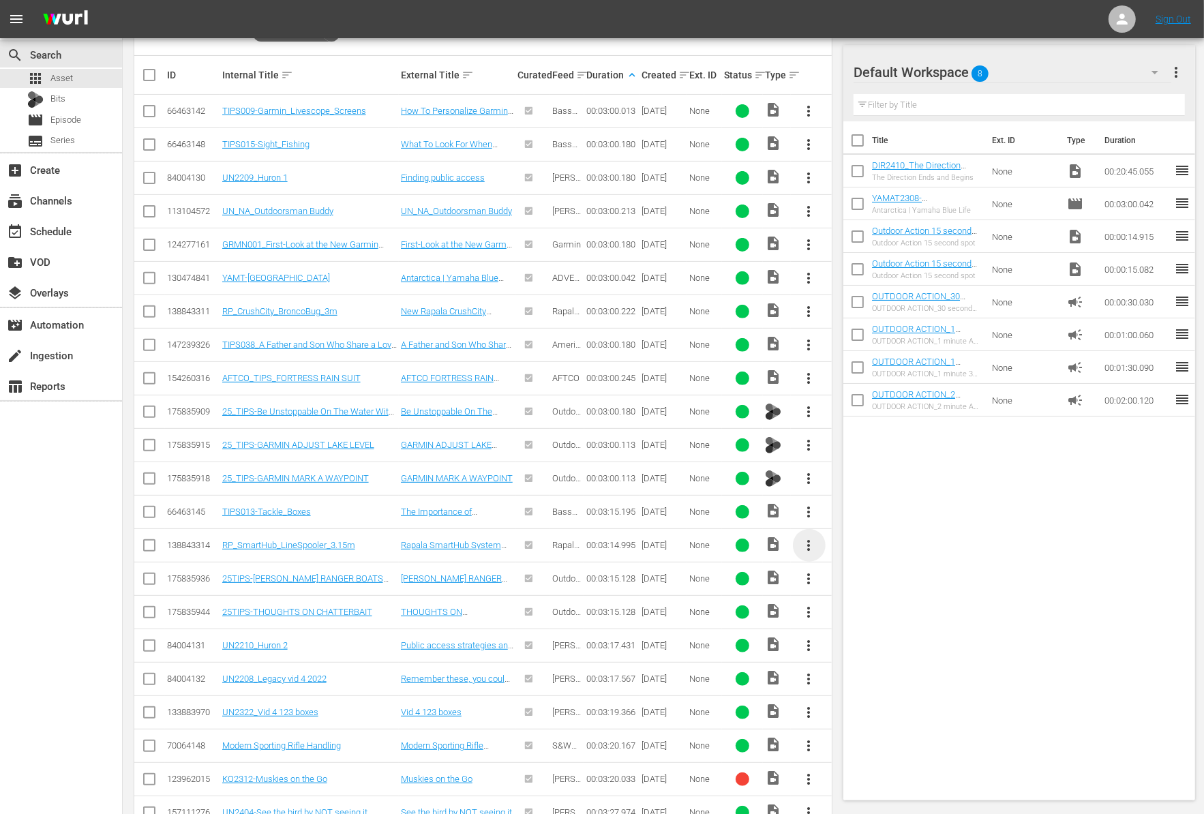
click at [810, 538] on span "more_vert" at bounding box center [809, 545] width 16 height 16
click at [848, 577] on div "Workspace" at bounding box center [882, 578] width 93 height 33
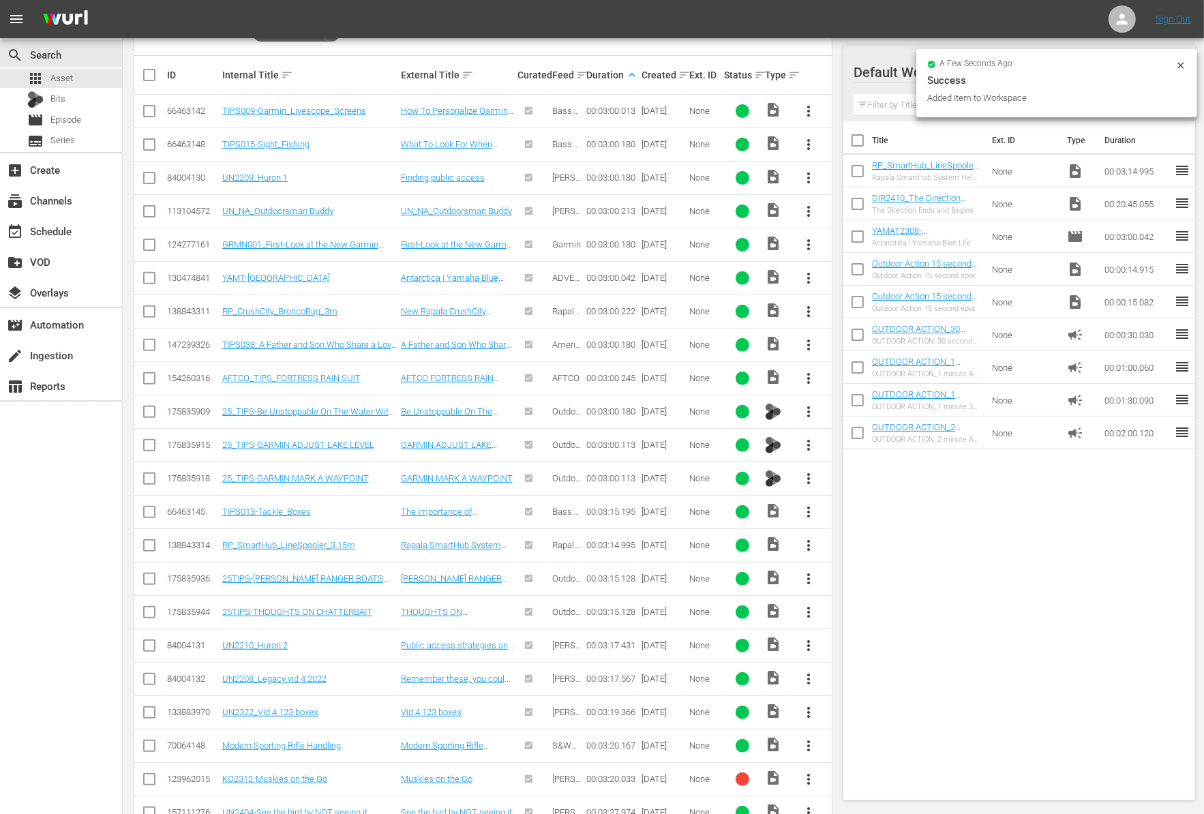
click at [860, 197] on input "checkbox" at bounding box center [857, 206] width 29 height 29
checkbox input "true"
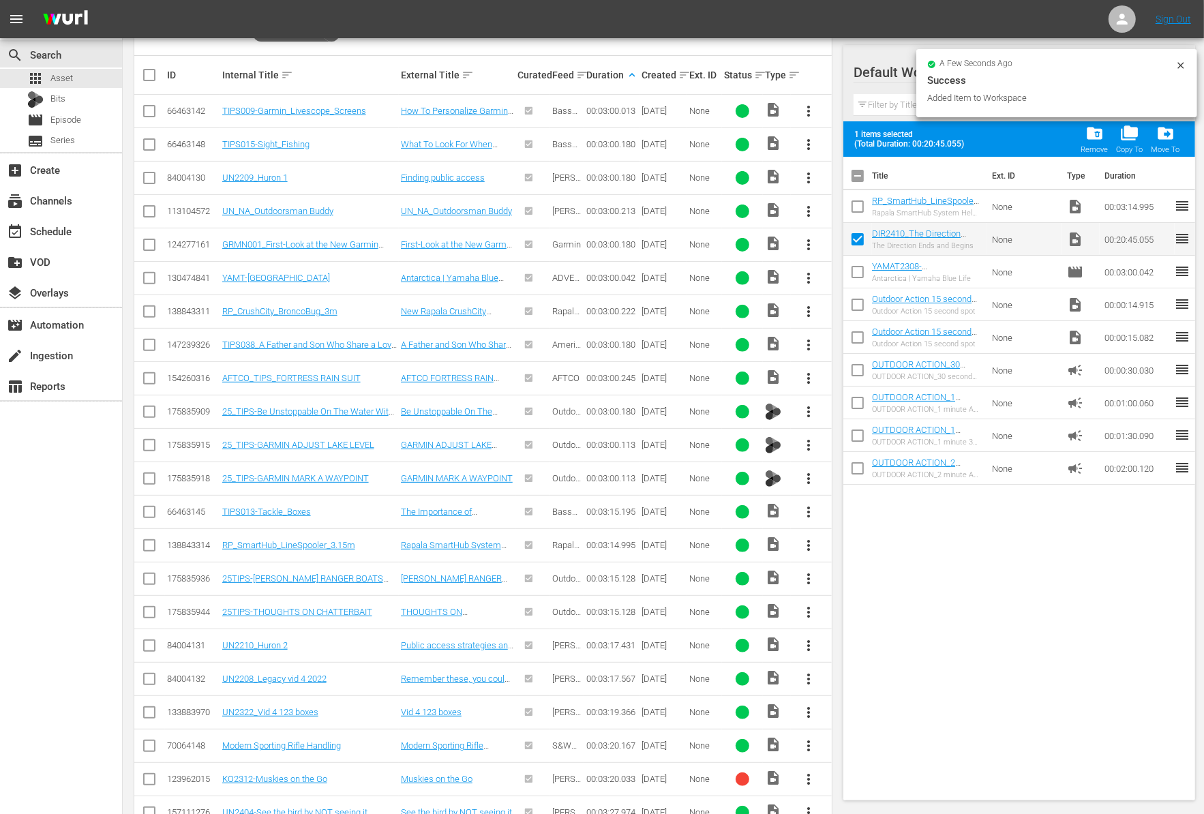
click at [860, 197] on input "checkbox" at bounding box center [857, 209] width 29 height 29
checkbox input "true"
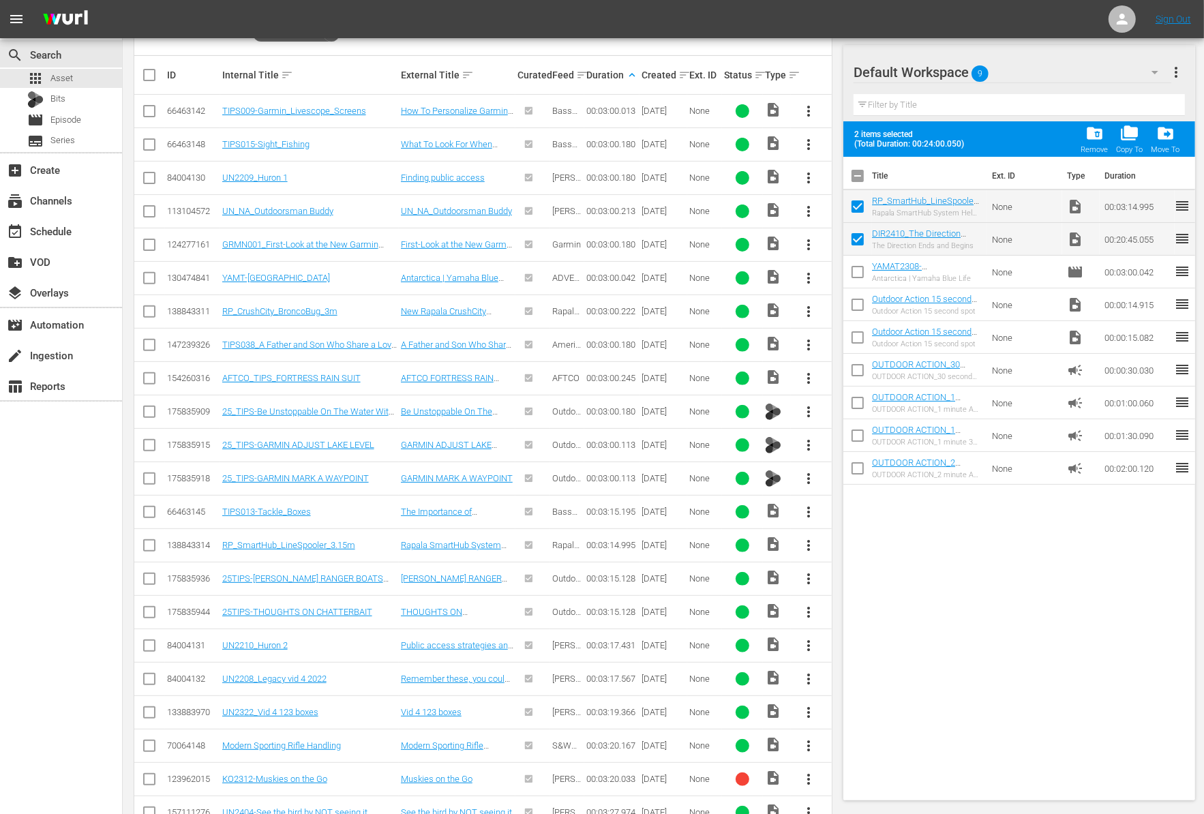
scroll to position [0, 0]
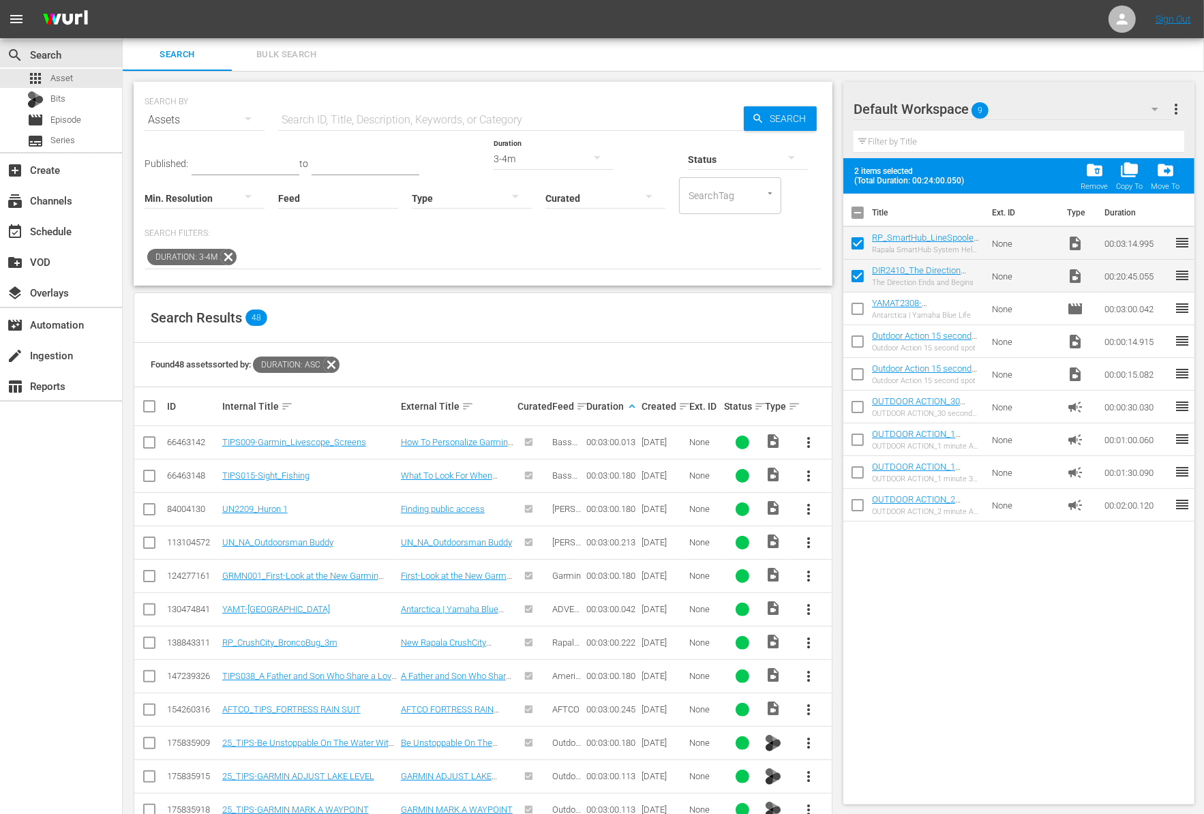
click at [493, 159] on div "3-4m" at bounding box center [553, 159] width 120 height 38
click at [489, 157] on div "0-1m" at bounding box center [475, 158] width 120 height 22
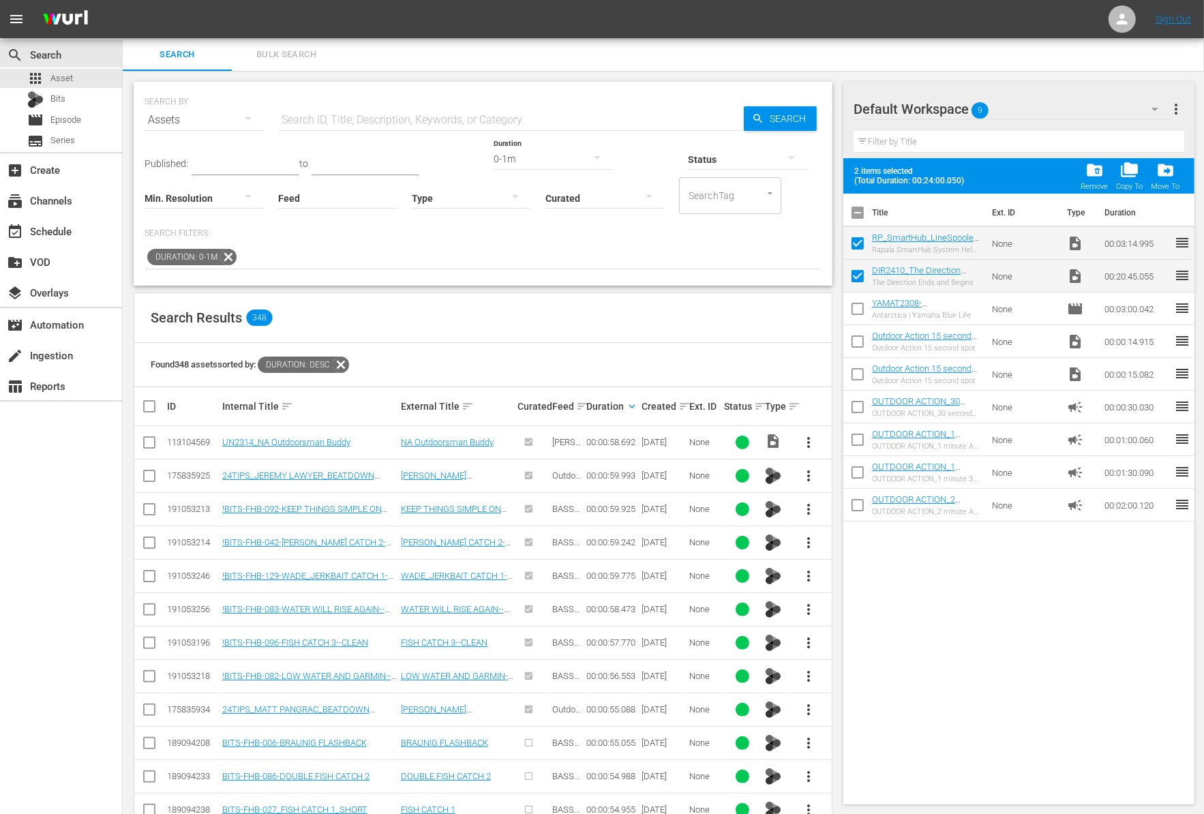
click at [804, 475] on span "more_vert" at bounding box center [809, 476] width 16 height 16
click at [846, 519] on div "Workspace" at bounding box center [882, 512] width 93 height 33
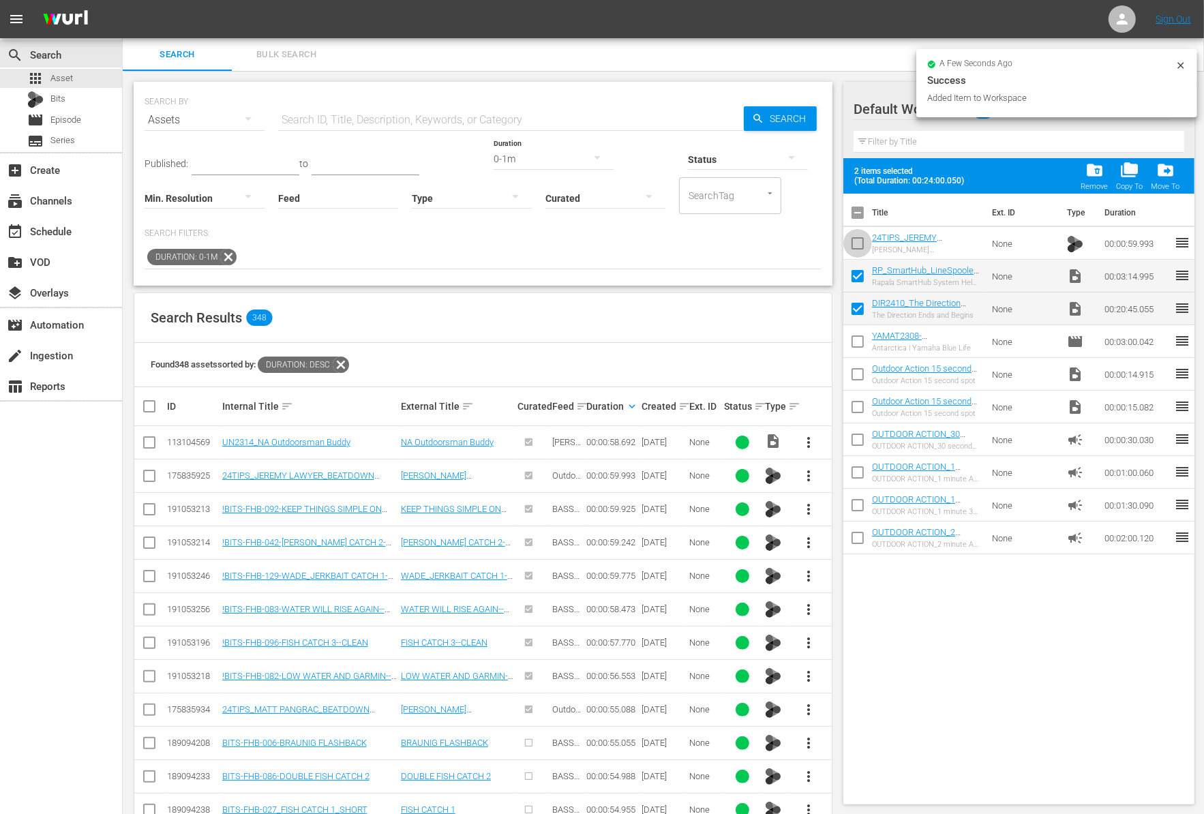
click at [857, 245] on input "checkbox" at bounding box center [857, 246] width 29 height 29
checkbox input "true"
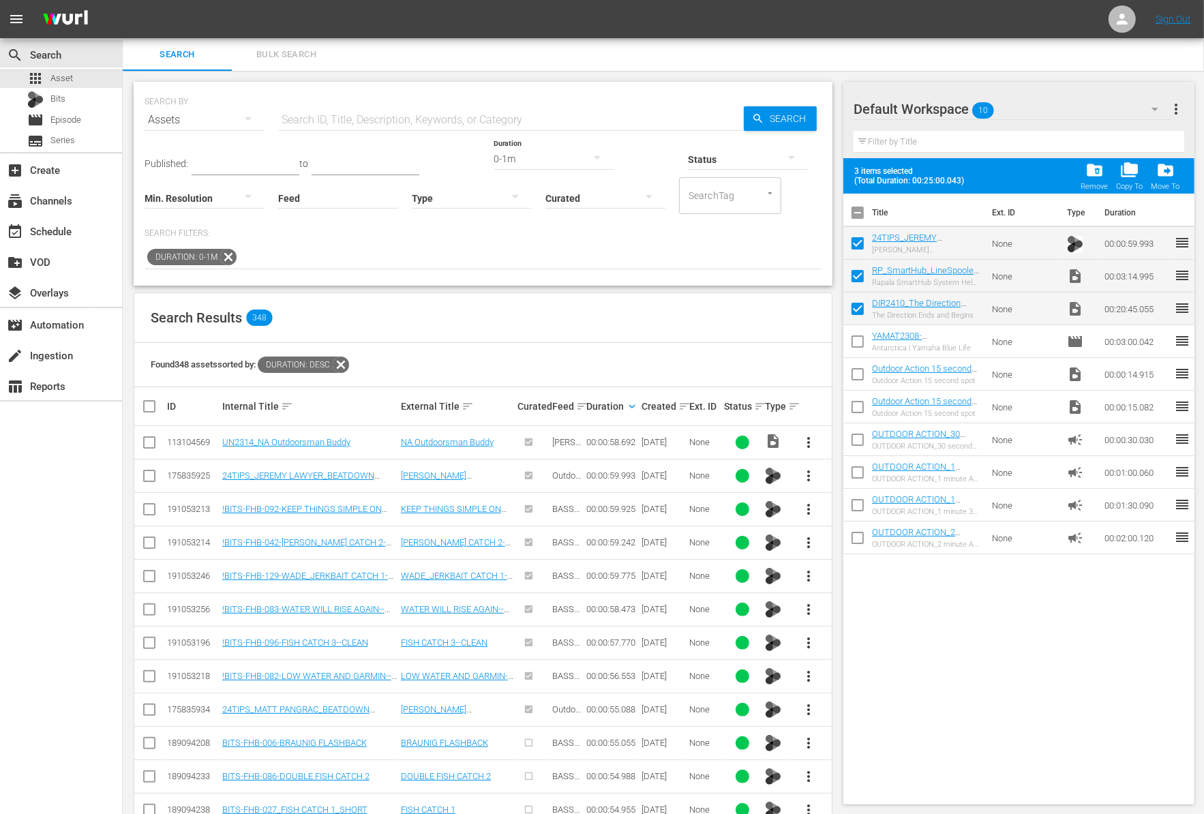
click at [805, 437] on span "more_vert" at bounding box center [809, 442] width 16 height 16
click at [846, 472] on div "Workspace" at bounding box center [882, 479] width 93 height 33
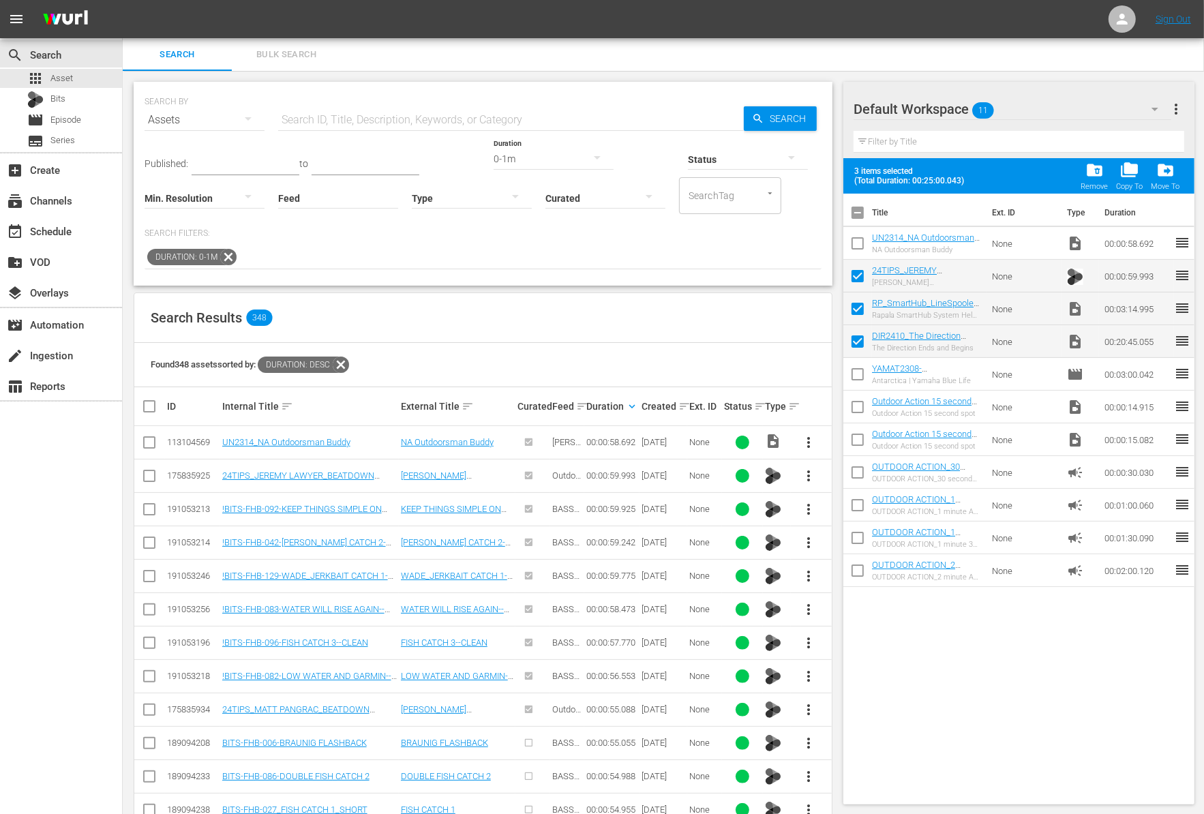
click at [851, 241] on input "checkbox" at bounding box center [857, 246] width 29 height 29
checkbox input "true"
click at [855, 271] on input "checkbox" at bounding box center [857, 278] width 29 height 29
checkbox input "false"
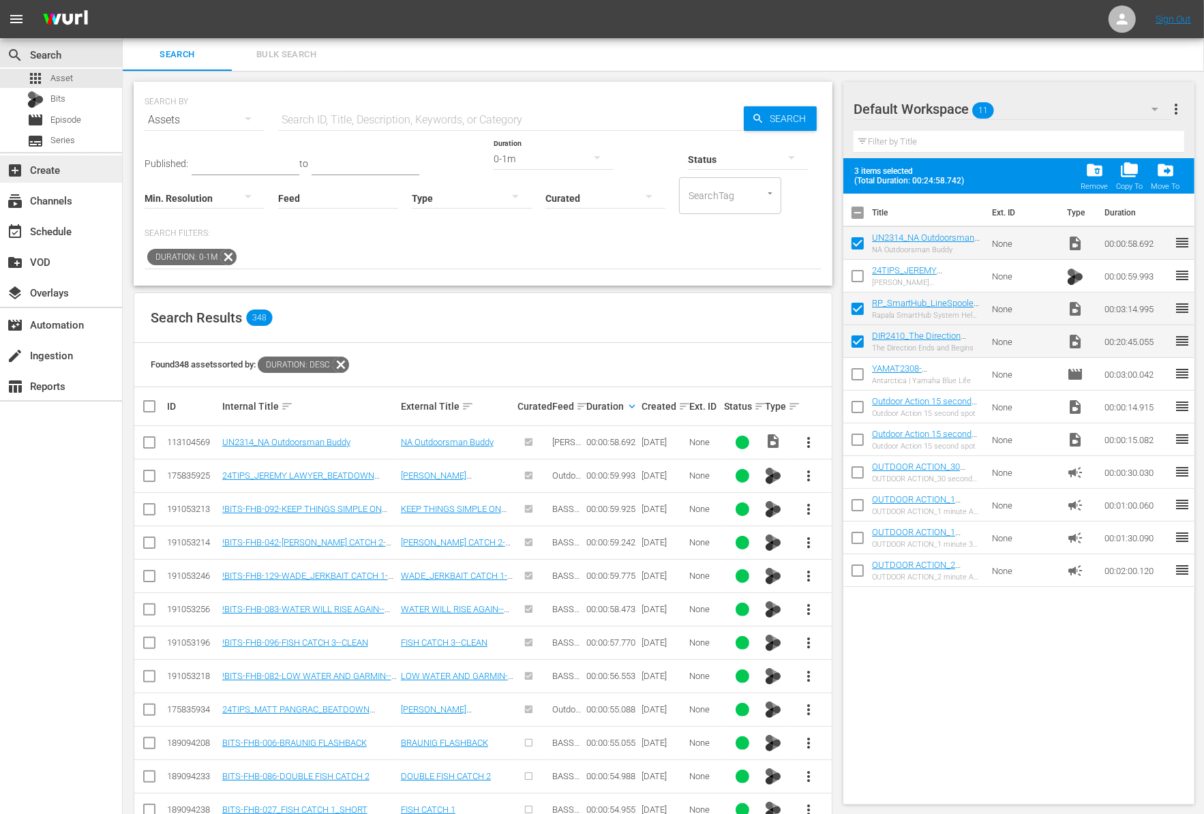
click at [53, 173] on div "add_box Create" at bounding box center [38, 168] width 76 height 12
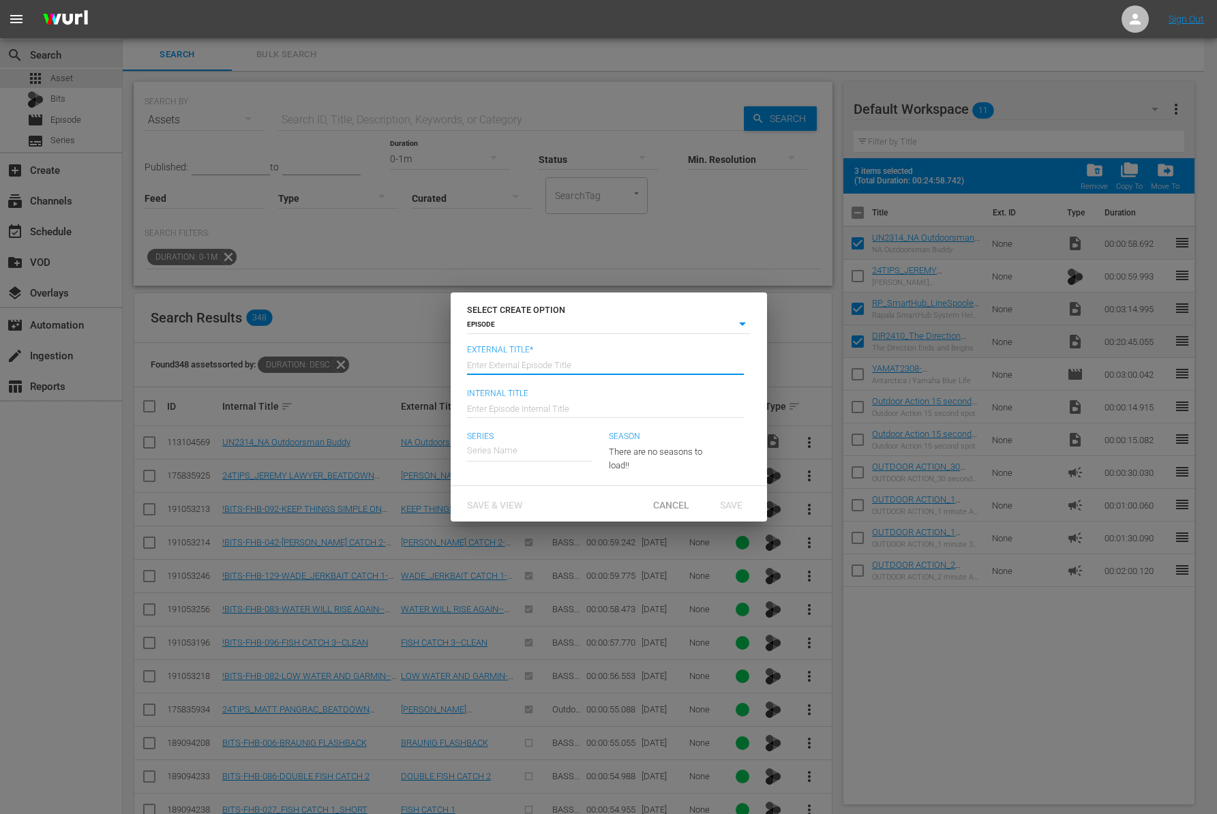
click at [578, 371] on input "text" at bounding box center [605, 364] width 277 height 33
paste input "The Direction Ends and Begins"
type input "The Direction - The Direction Ends and Begins"
type input "Wk41-DIR"
click at [525, 489] on div "The Direction" at bounding box center [503, 488] width 52 height 33
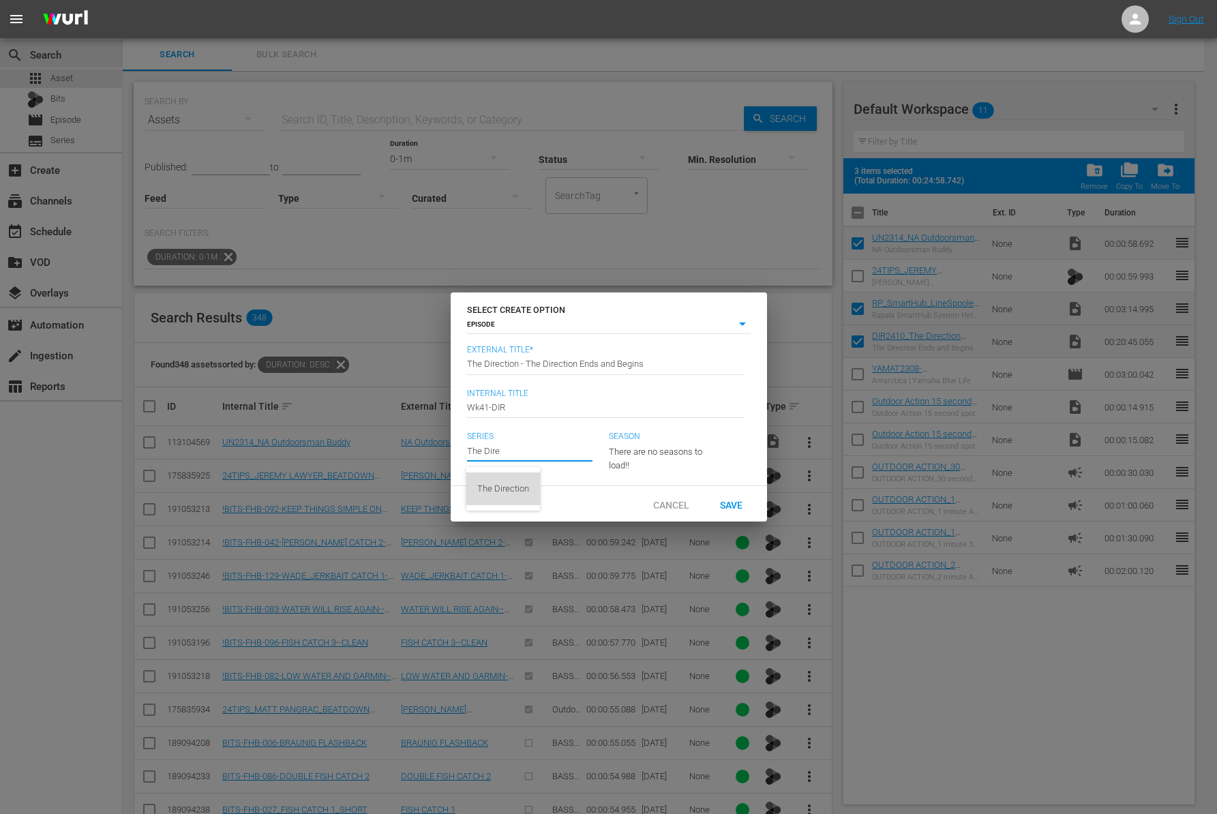
type input "The Direction"
click at [694, 442] on icon "button" at bounding box center [691, 449] width 16 height 16
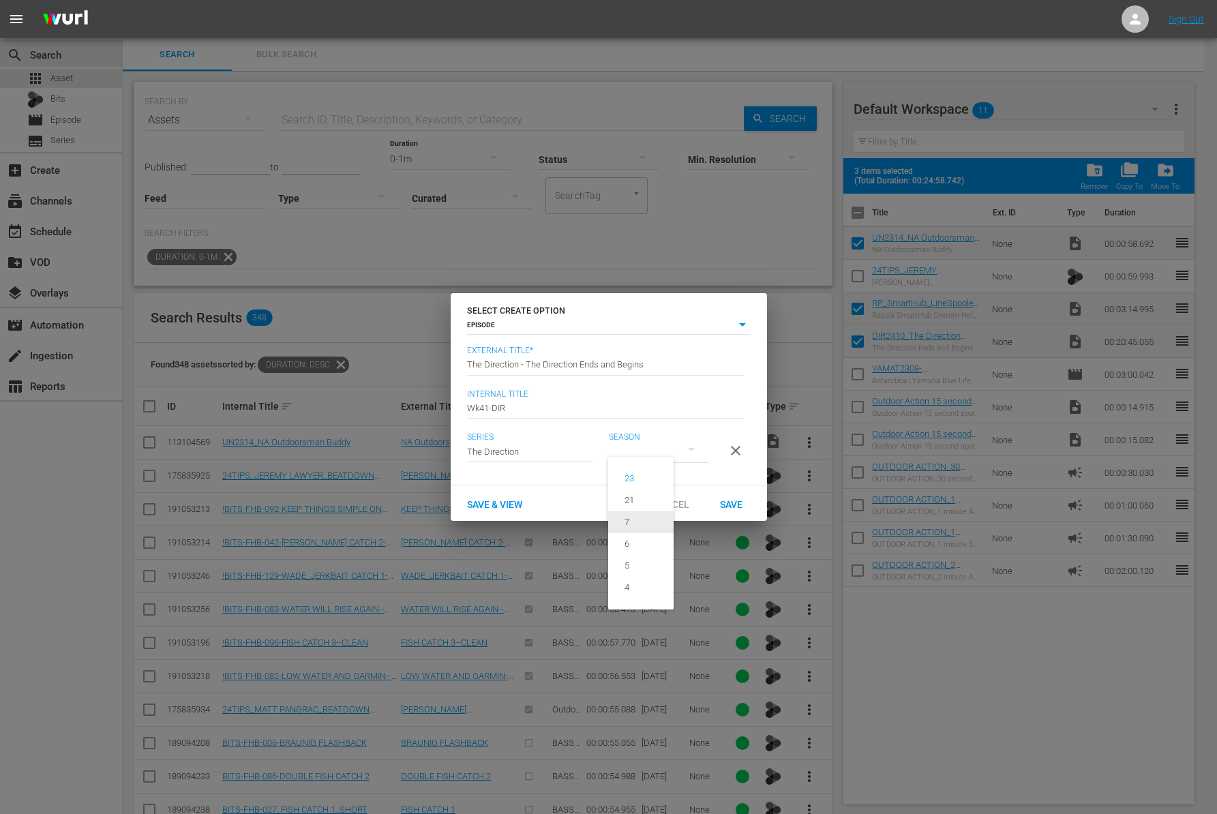
click at [642, 516] on div "7" at bounding box center [626, 522] width 37 height 14
click at [737, 516] on div "Save" at bounding box center [731, 503] width 60 height 25
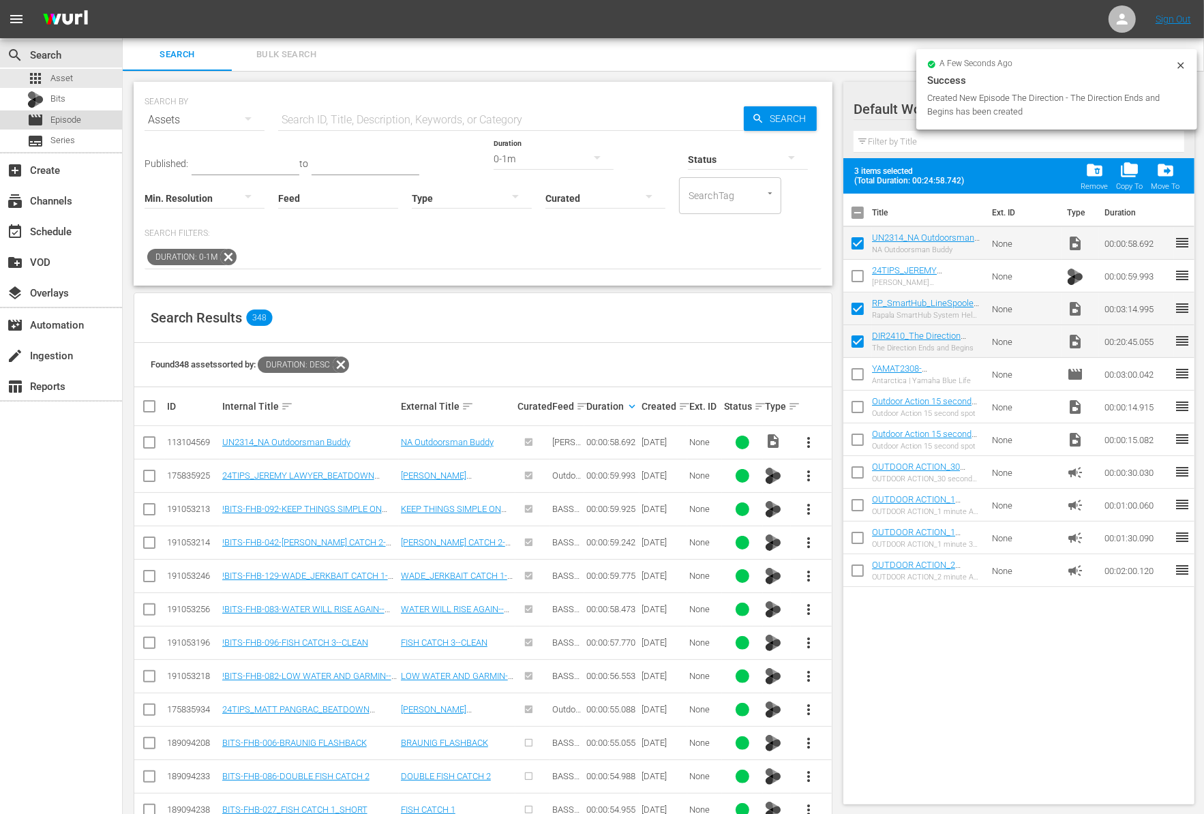
click at [72, 115] on span "Episode" at bounding box center [65, 120] width 31 height 14
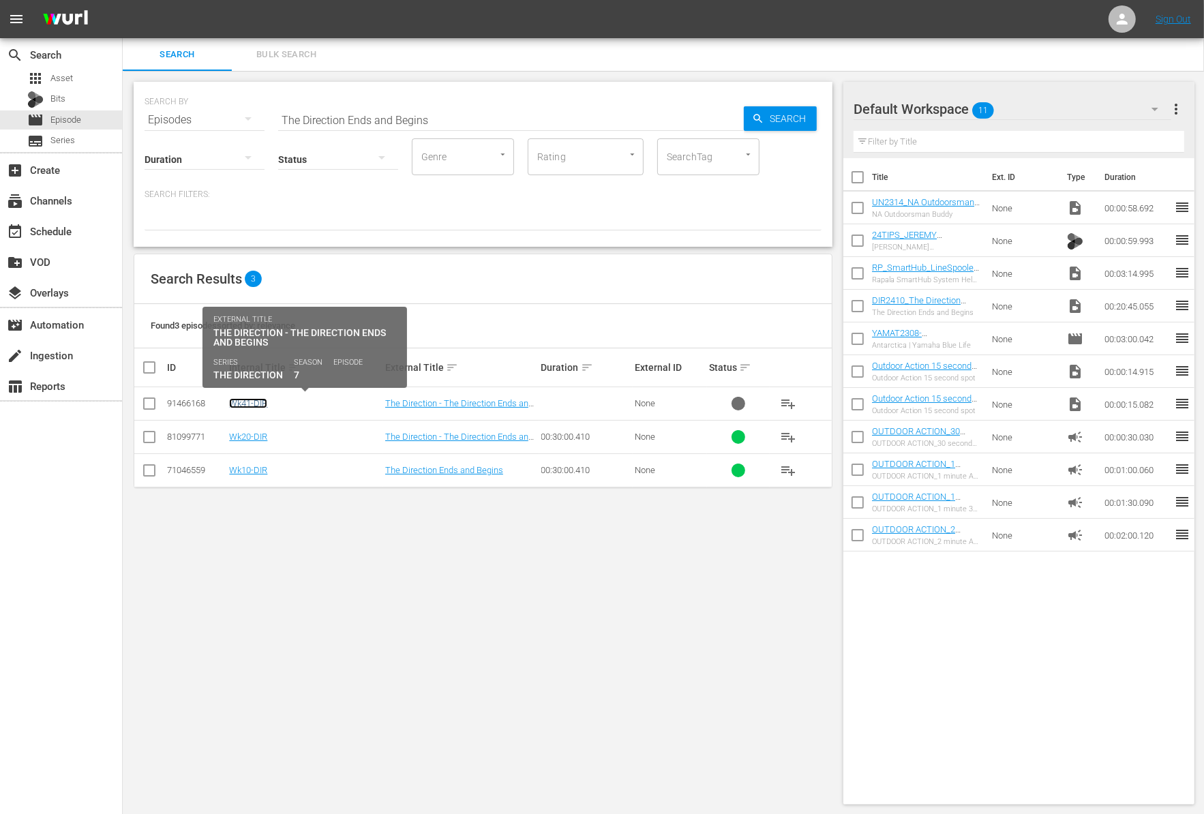
click at [252, 404] on link "Wk41-DIR" at bounding box center [248, 403] width 38 height 10
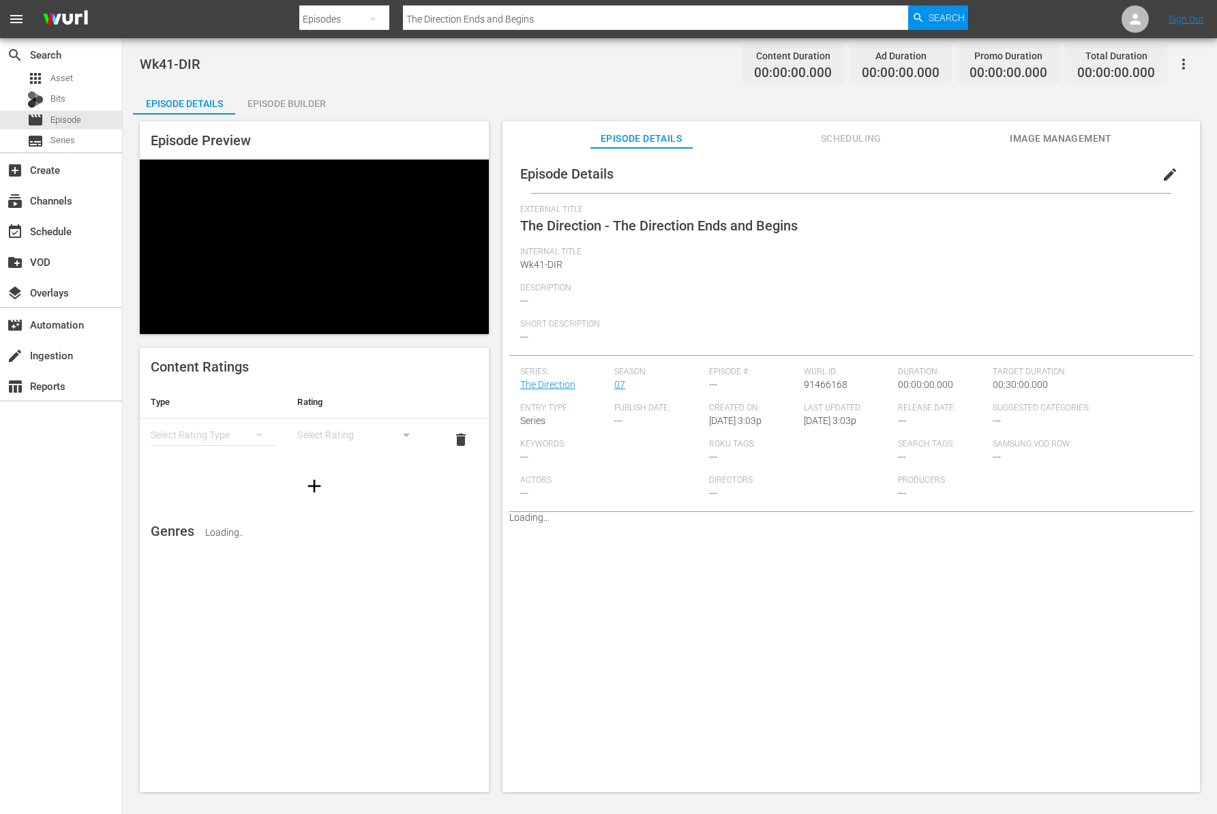
click at [295, 103] on div "Episode Builder" at bounding box center [286, 103] width 102 height 33
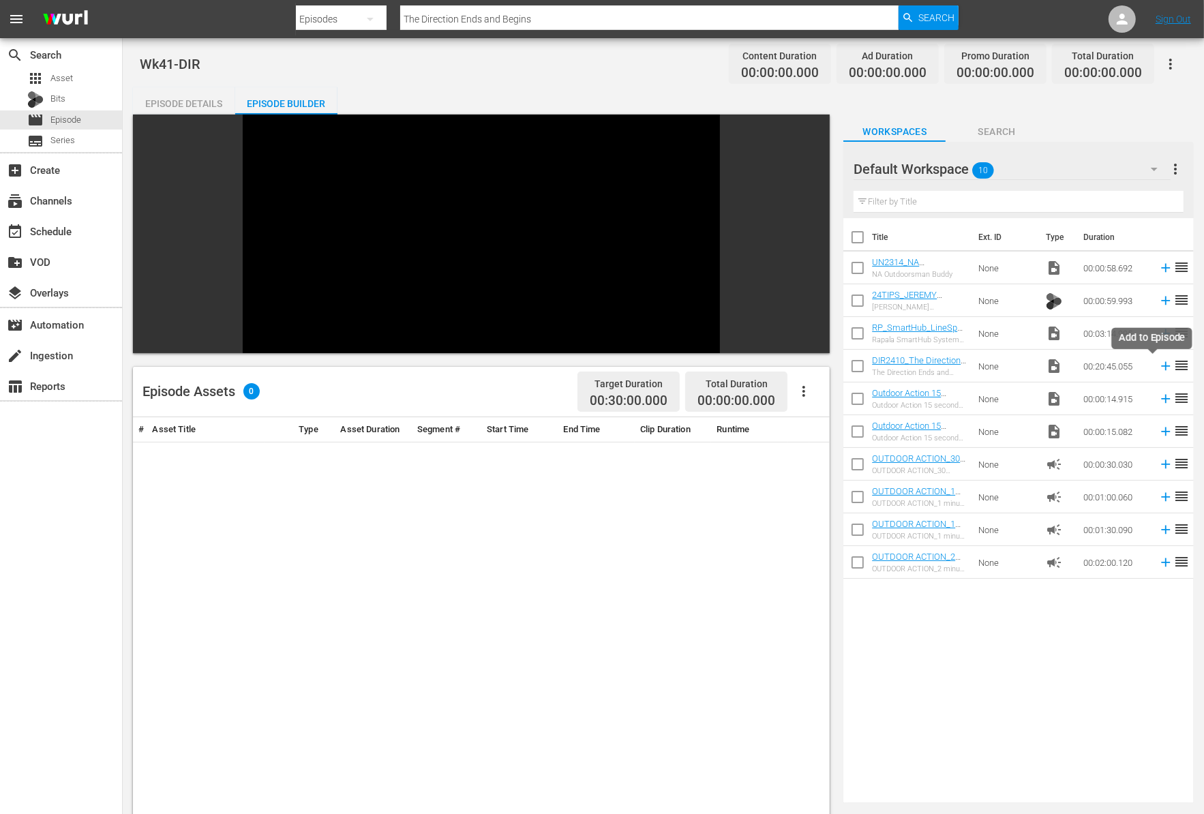
click at [1161, 366] on icon at bounding box center [1165, 366] width 9 height 9
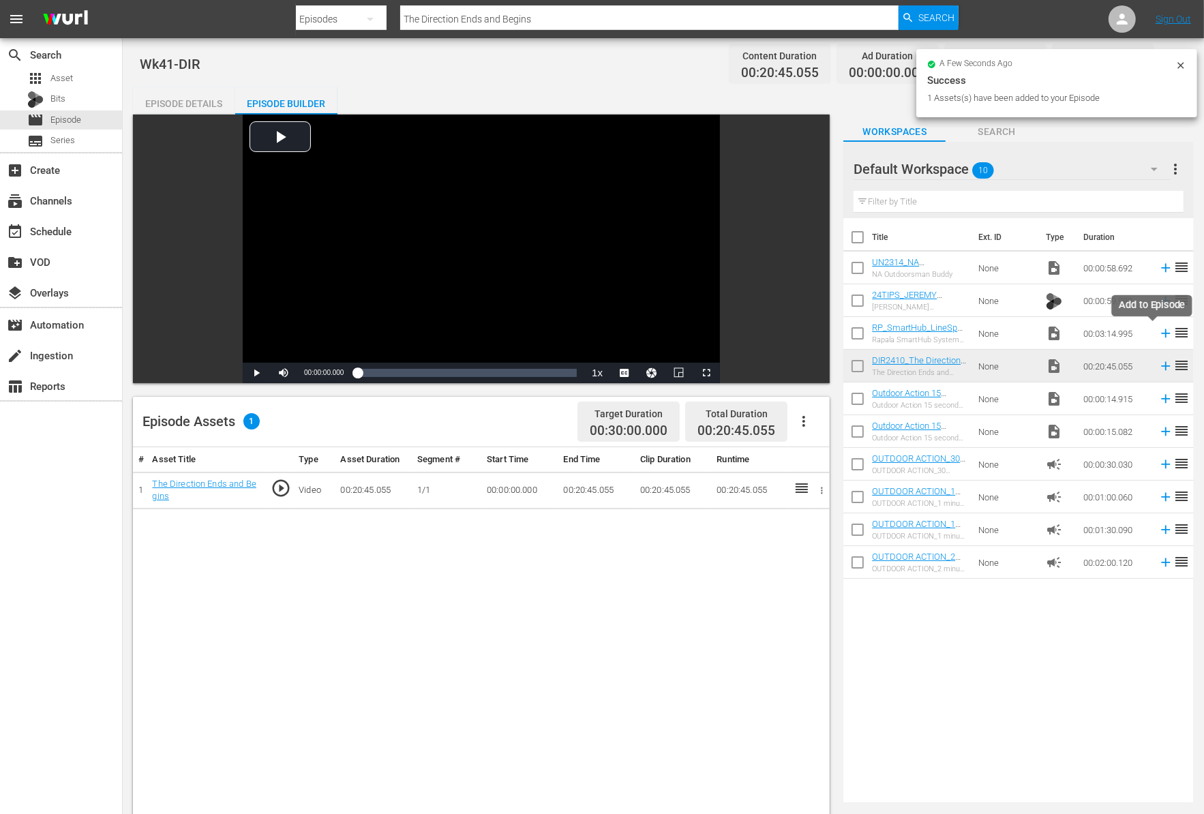
click at [1158, 331] on icon at bounding box center [1165, 333] width 15 height 15
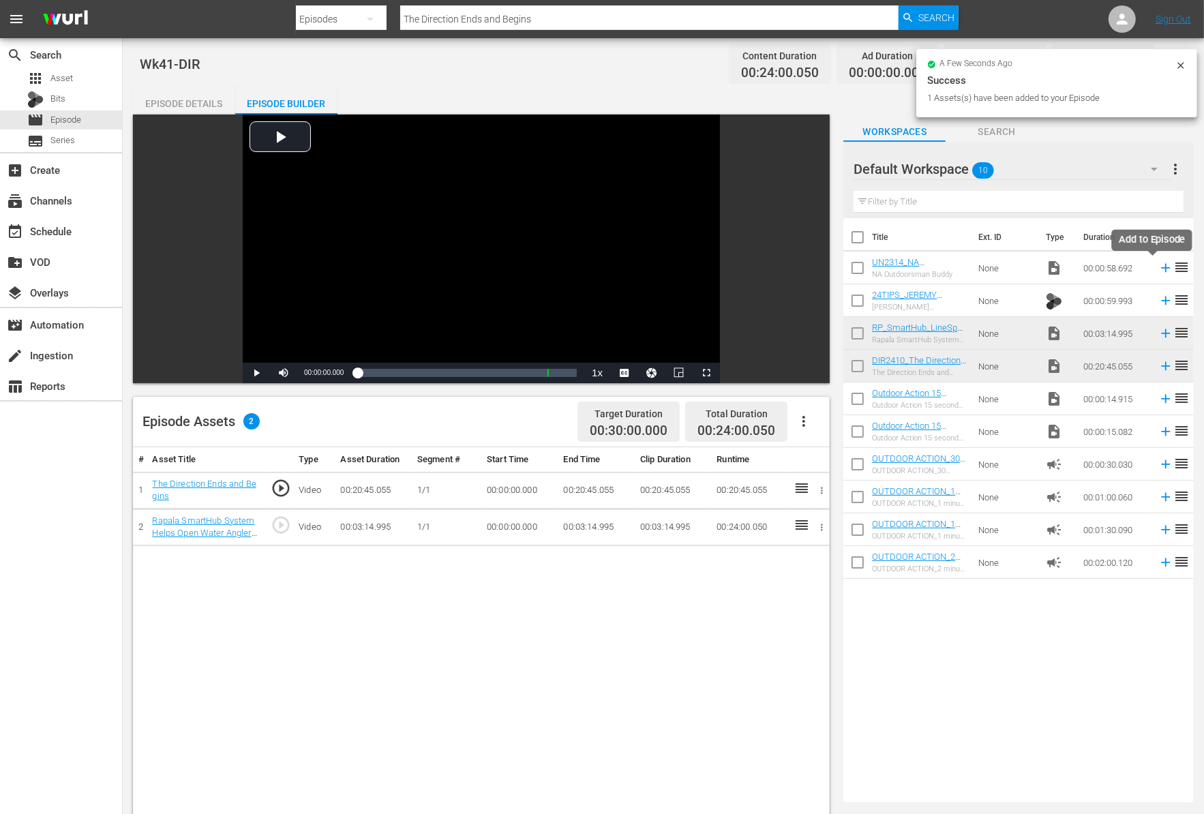
click at [1158, 268] on icon at bounding box center [1165, 267] width 15 height 15
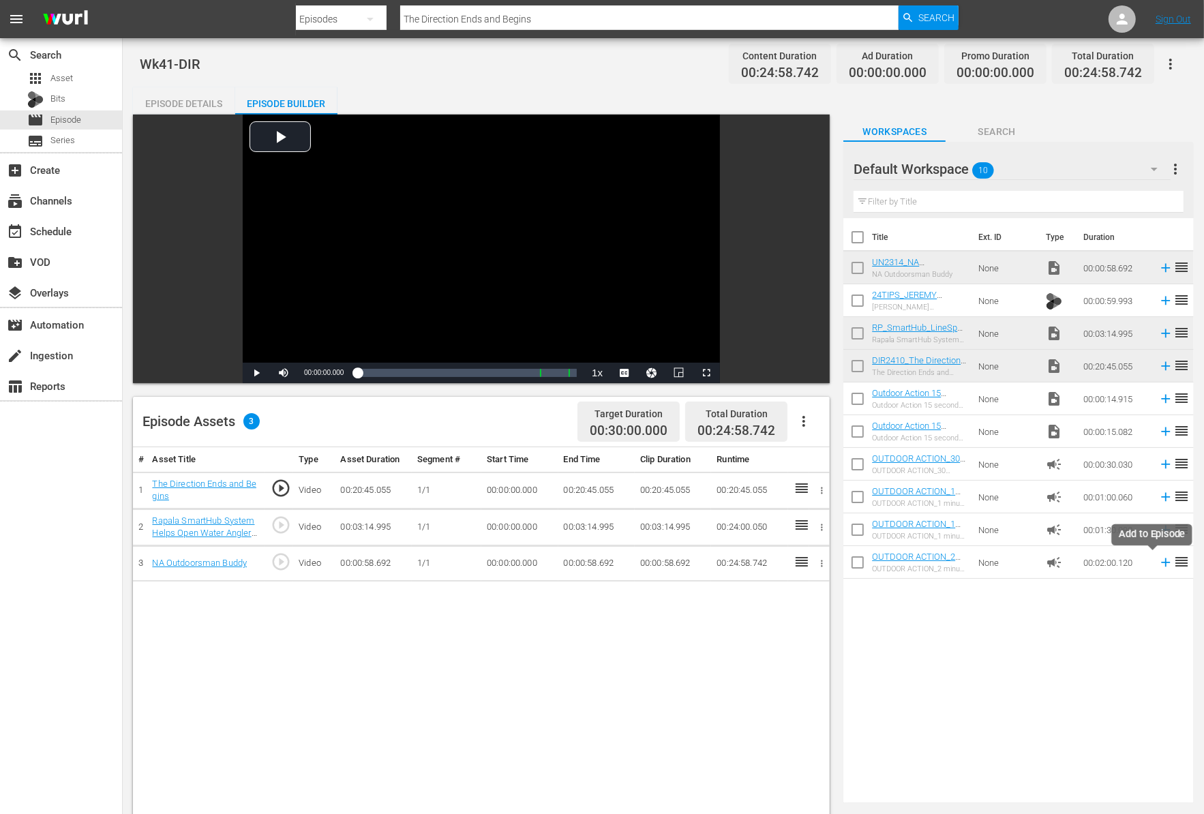
click at [1161, 566] on icon at bounding box center [1165, 562] width 9 height 9
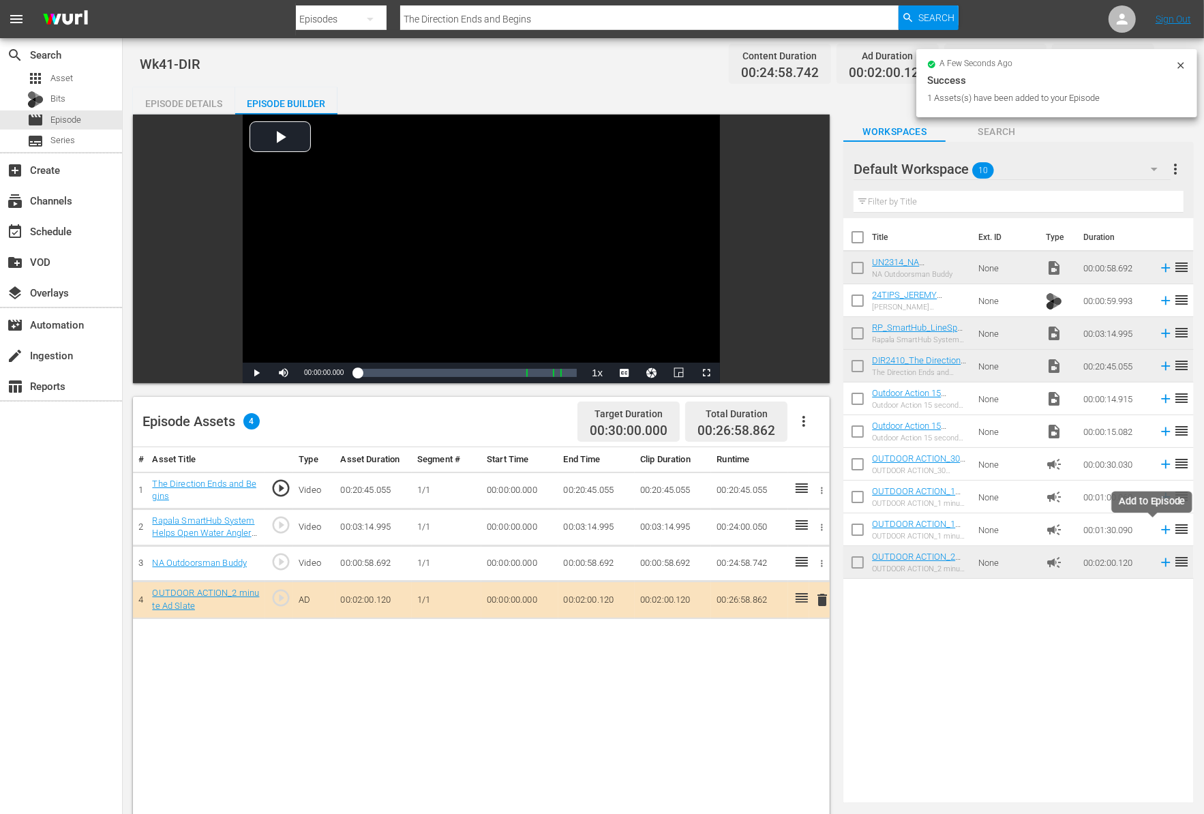
click at [1161, 530] on icon at bounding box center [1165, 529] width 9 height 9
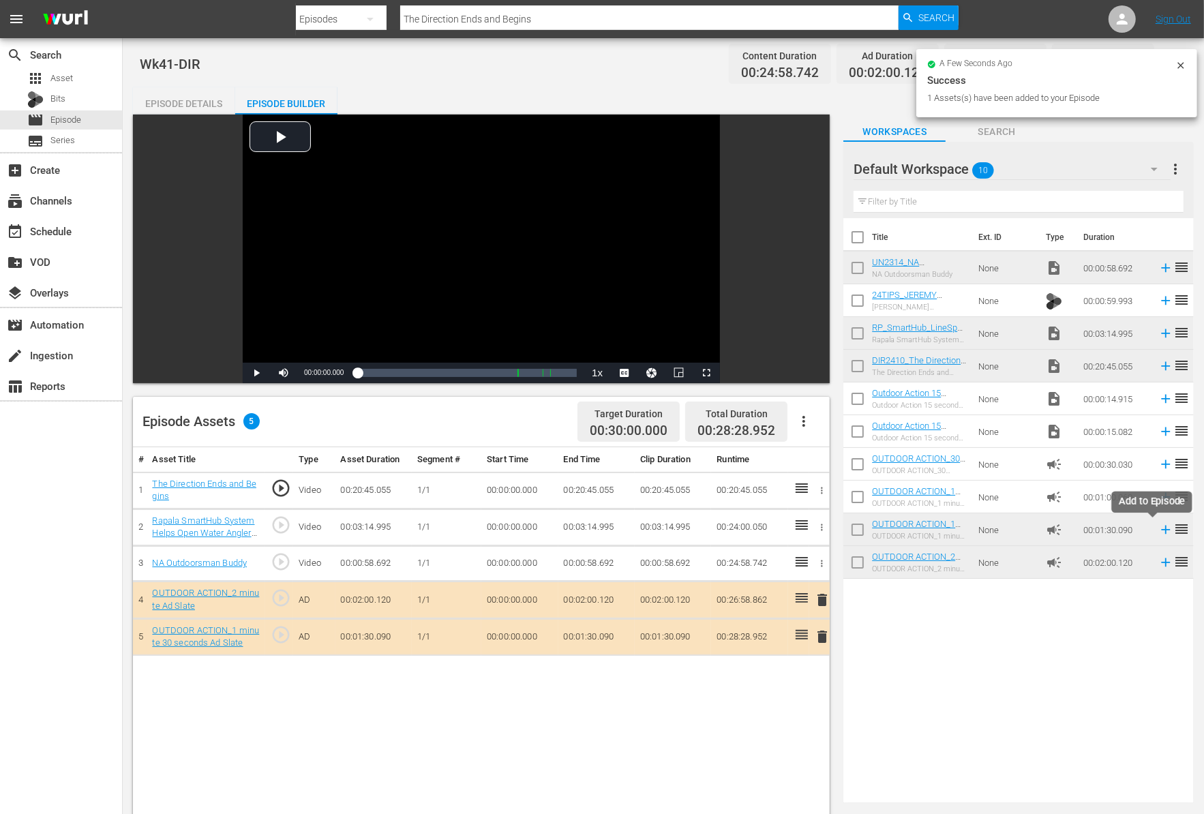
click at [1158, 526] on icon at bounding box center [1165, 529] width 15 height 15
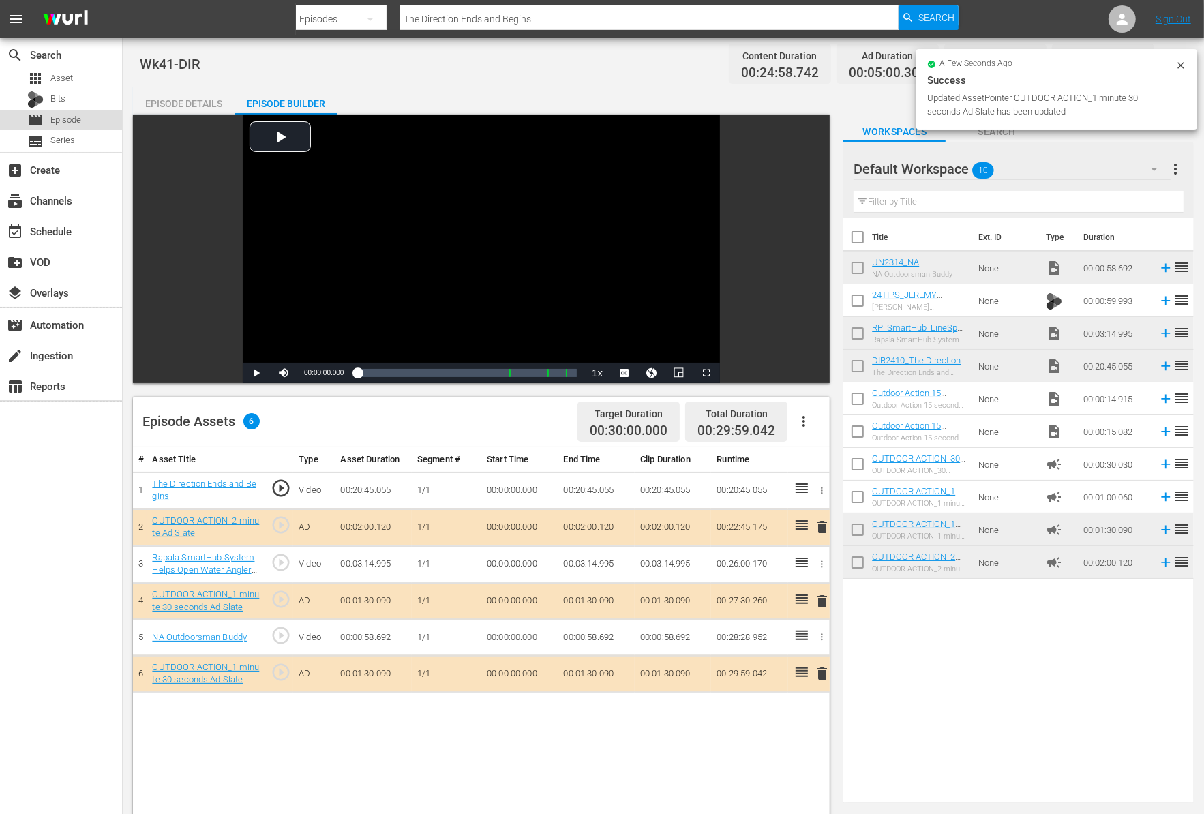
click at [86, 119] on div "movie Episode" at bounding box center [61, 119] width 122 height 19
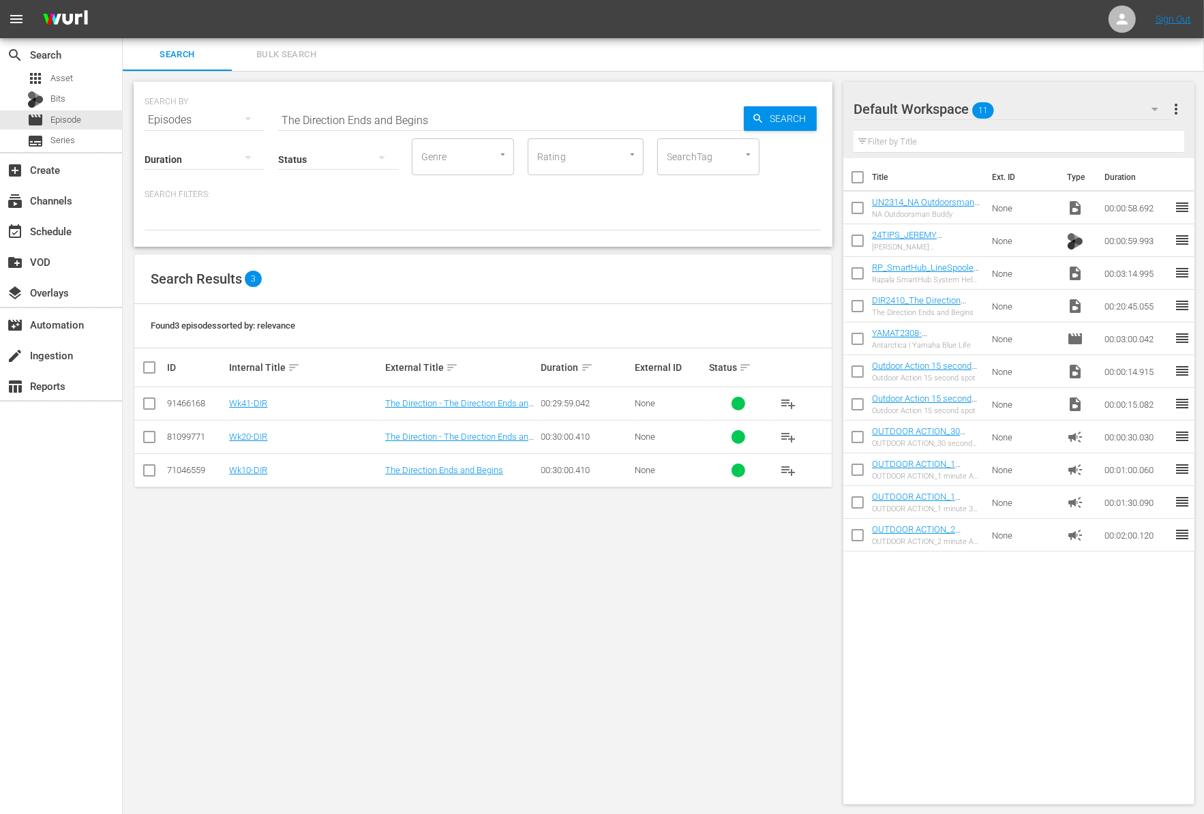
click at [441, 122] on input "The Direction Ends and Begins" at bounding box center [511, 120] width 466 height 33
paste input "National Championship Lake Charles [US_STATE]"
type input "The National Championship Lake Charles [US_STATE]"
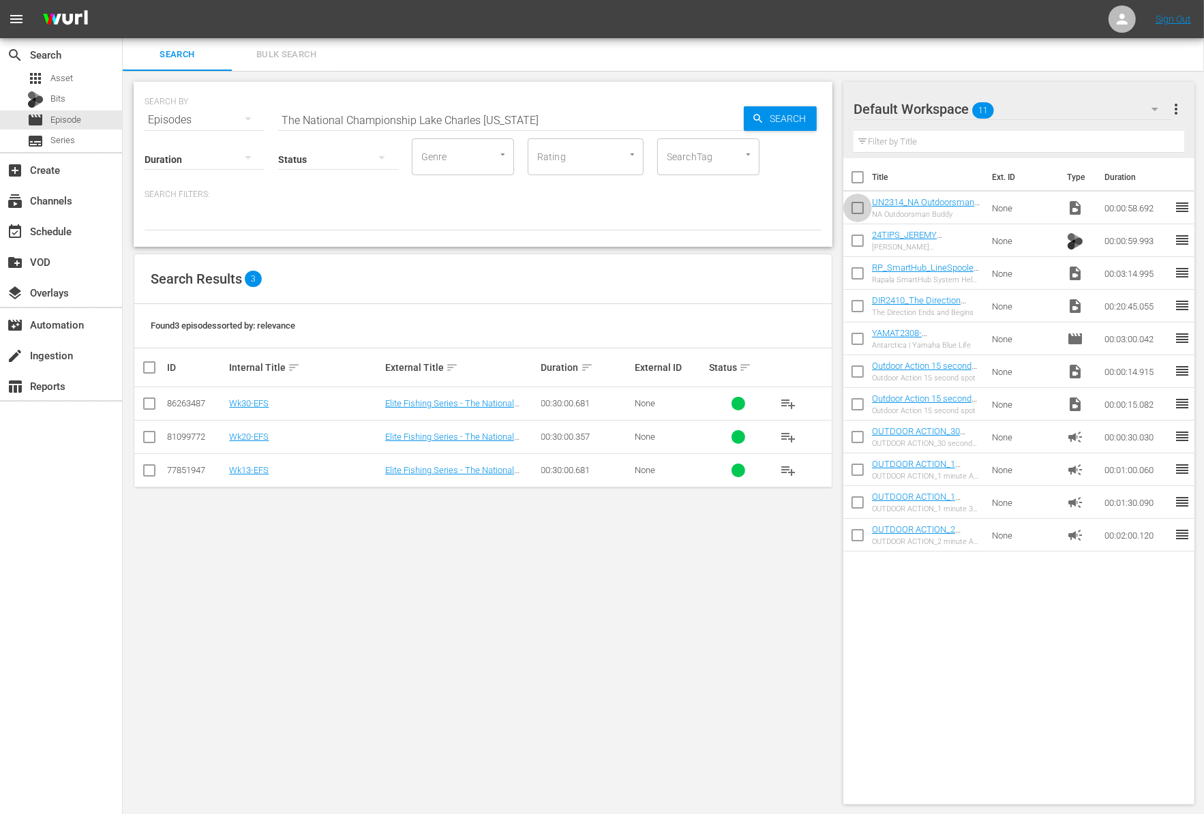
click at [859, 219] on input "checkbox" at bounding box center [857, 210] width 29 height 29
checkbox input "true"
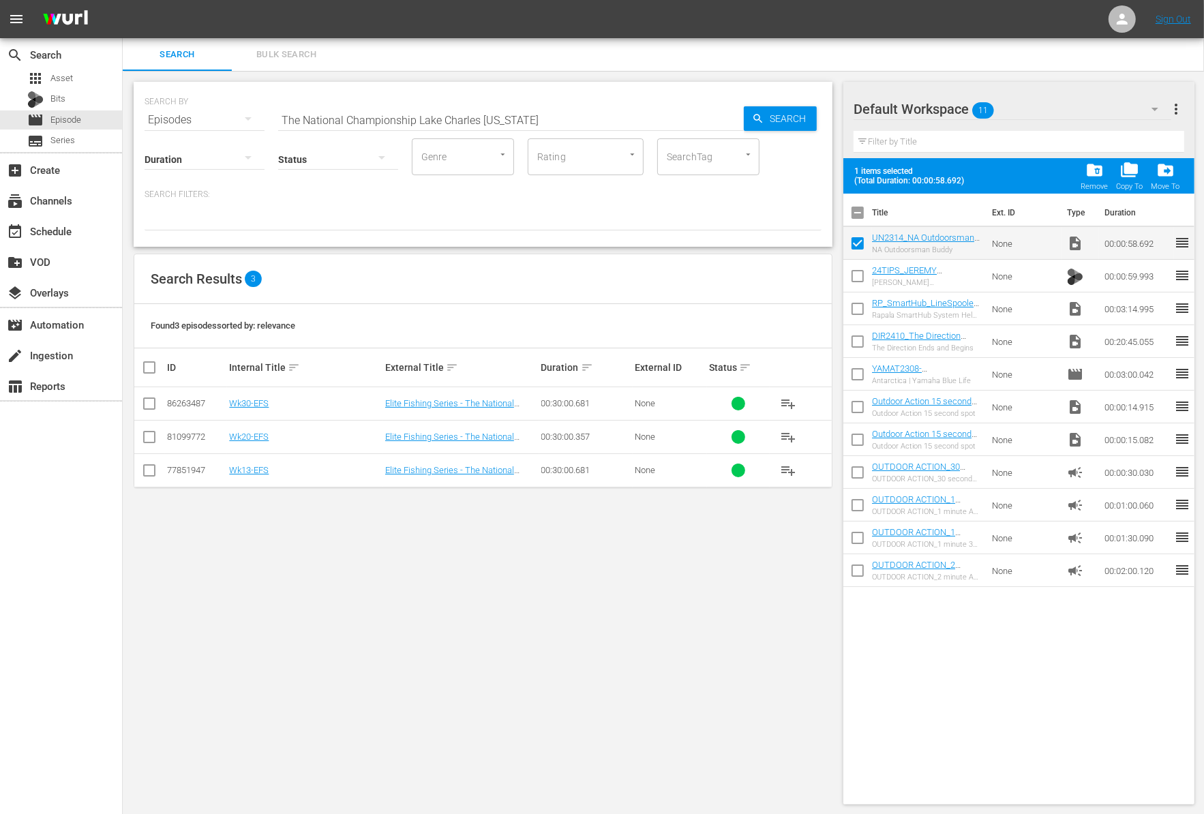
click at [853, 284] on input "checkbox" at bounding box center [857, 278] width 29 height 29
checkbox input "true"
click at [853, 324] on input "checkbox" at bounding box center [857, 311] width 29 height 29
checkbox input "true"
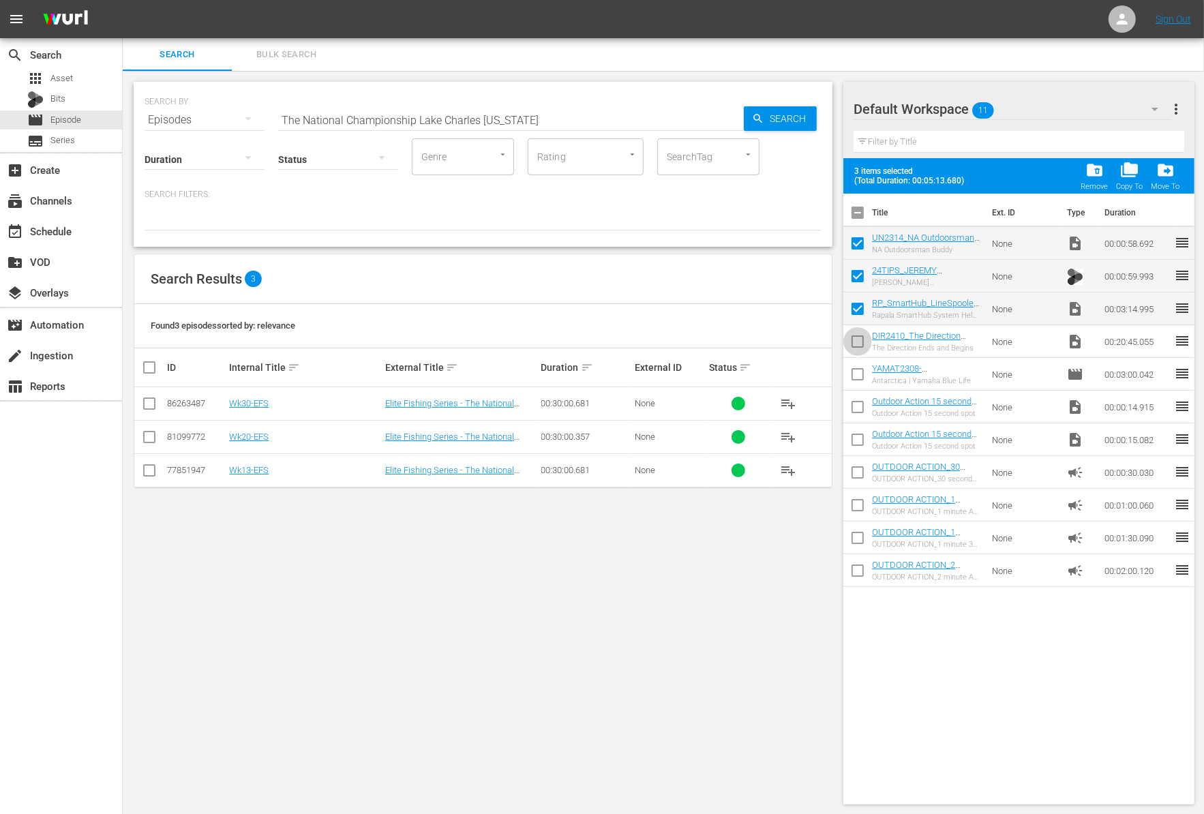
click at [854, 348] on input "checkbox" at bounding box center [857, 344] width 29 height 29
checkbox input "true"
click at [1099, 172] on span "folder_delete" at bounding box center [1094, 170] width 18 height 18
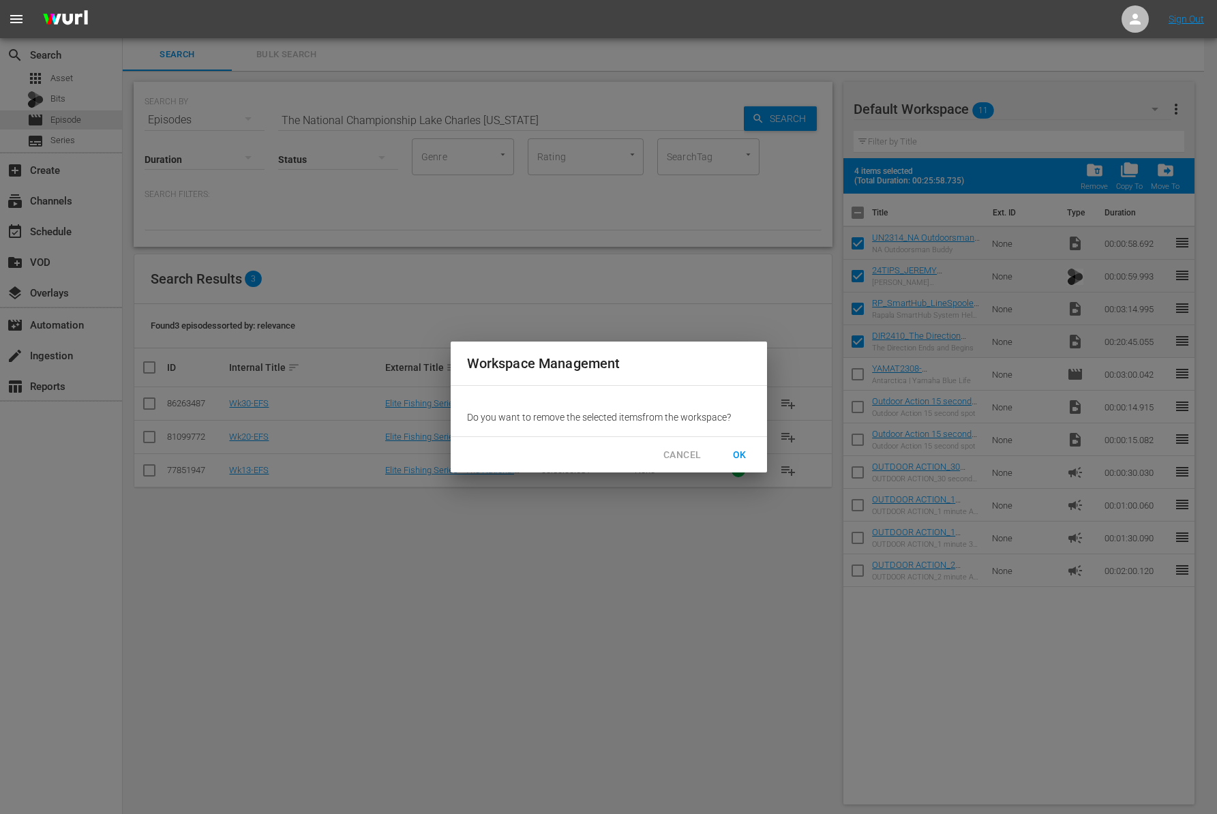
click at [741, 445] on button "OK" at bounding box center [740, 454] width 44 height 25
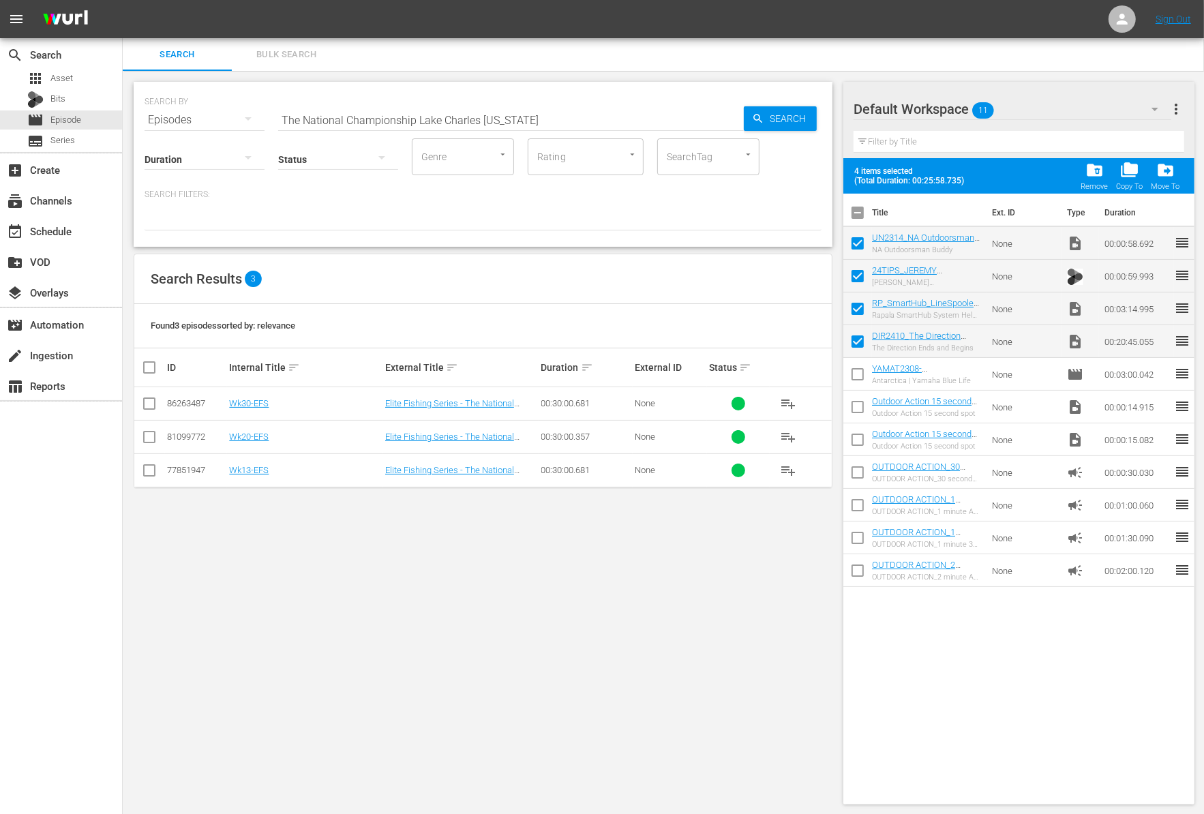
checkbox input "false"
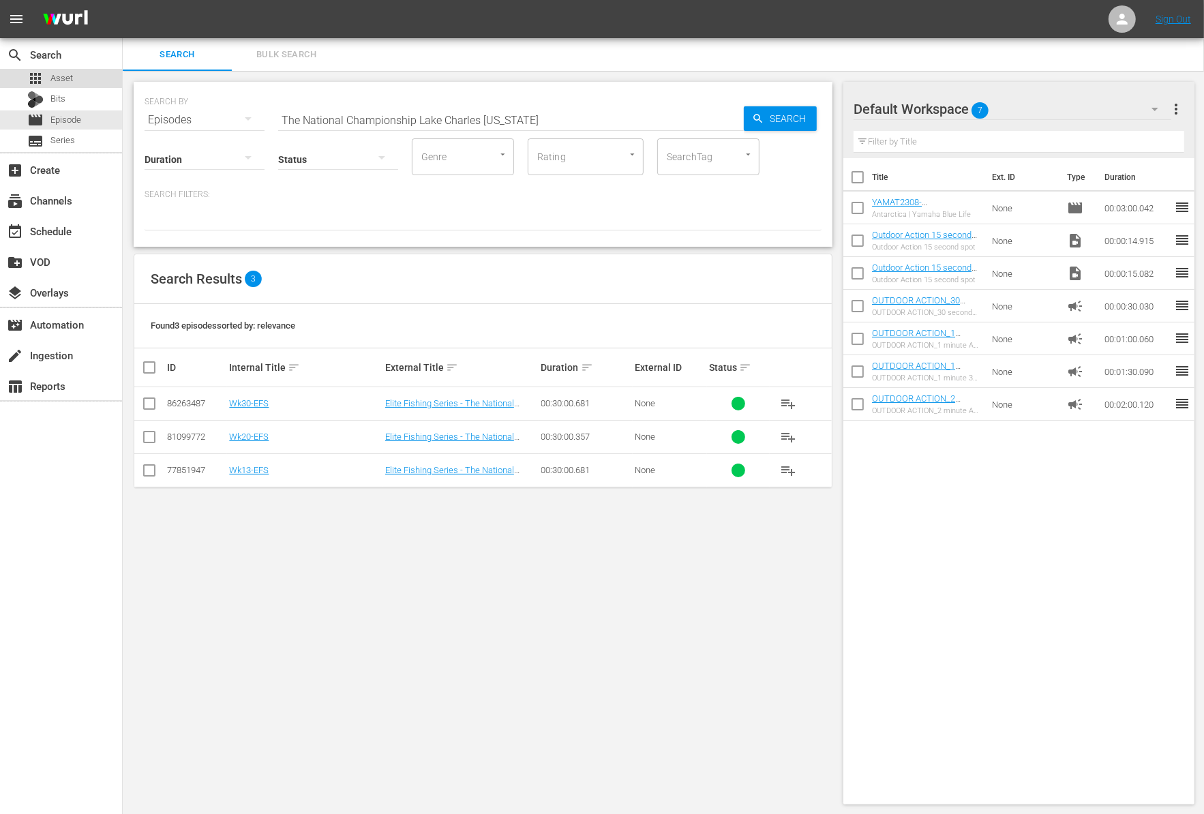
click at [66, 72] on span "Asset" at bounding box center [61, 79] width 22 height 14
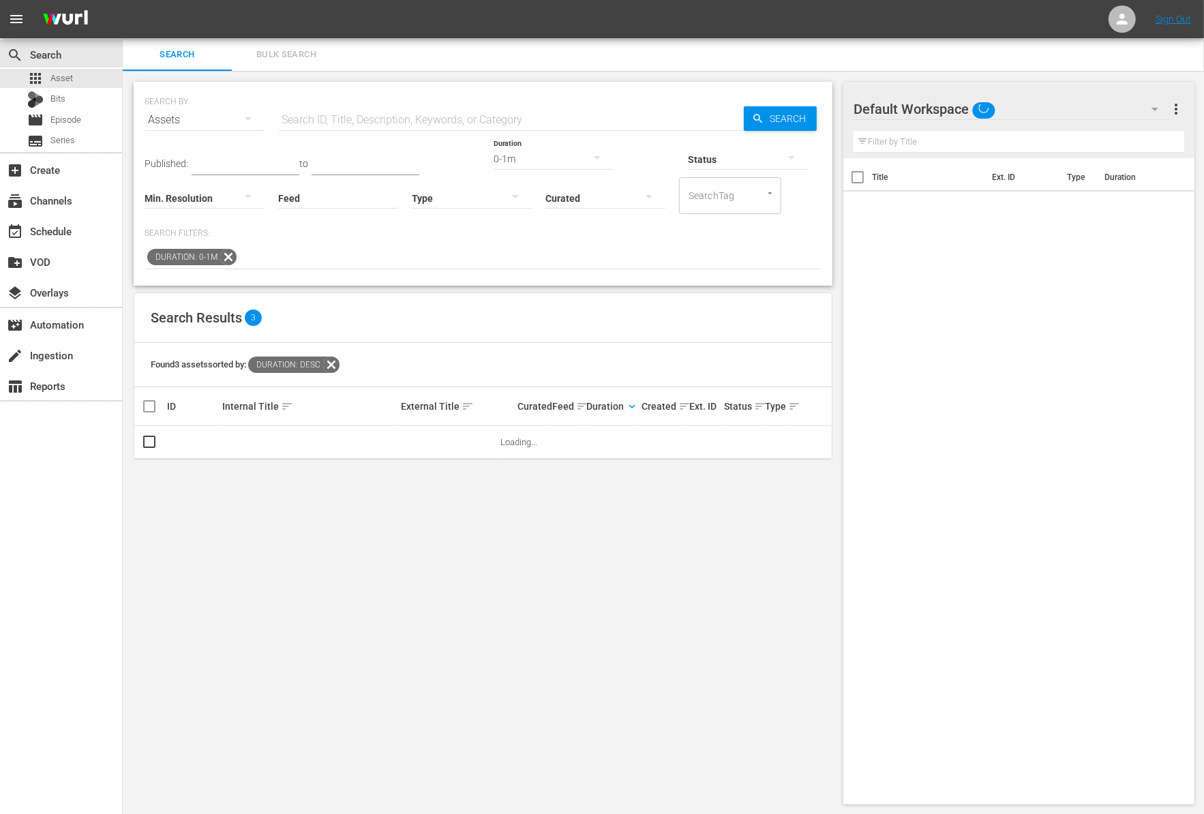
click at [392, 108] on input "text" at bounding box center [511, 120] width 466 height 33
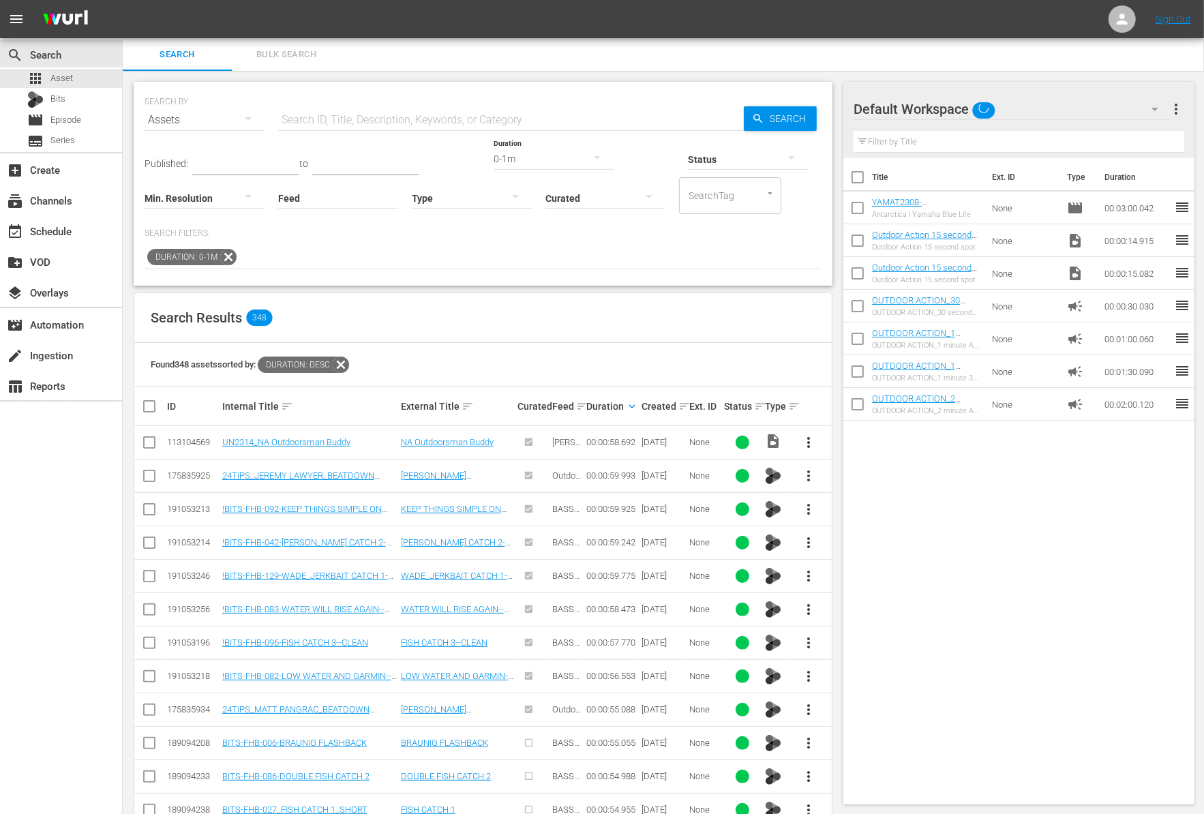
click at [226, 259] on icon at bounding box center [228, 257] width 16 height 16
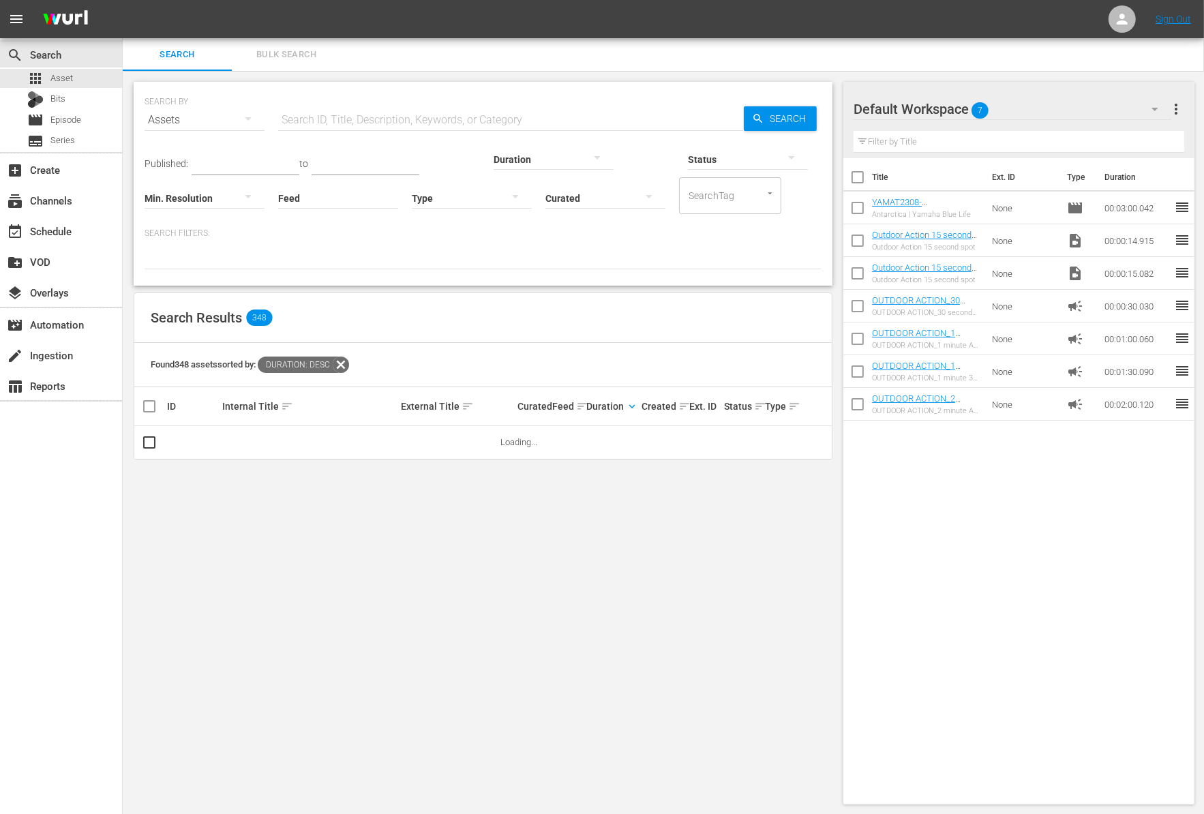
click at [337, 119] on input "text" at bounding box center [511, 120] width 466 height 33
paste input "The National Championship Lake Charles [US_STATE]"
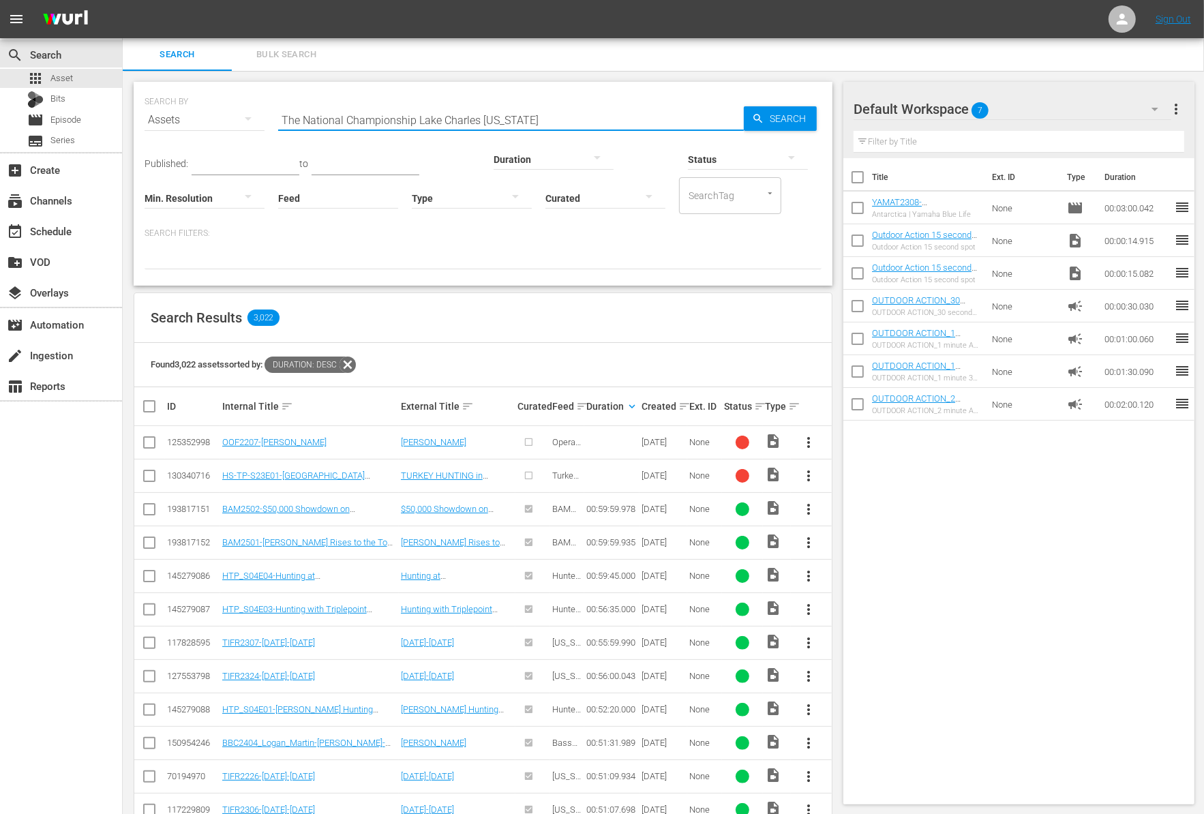
type input "The National Championship Lake Charles [US_STATE]"
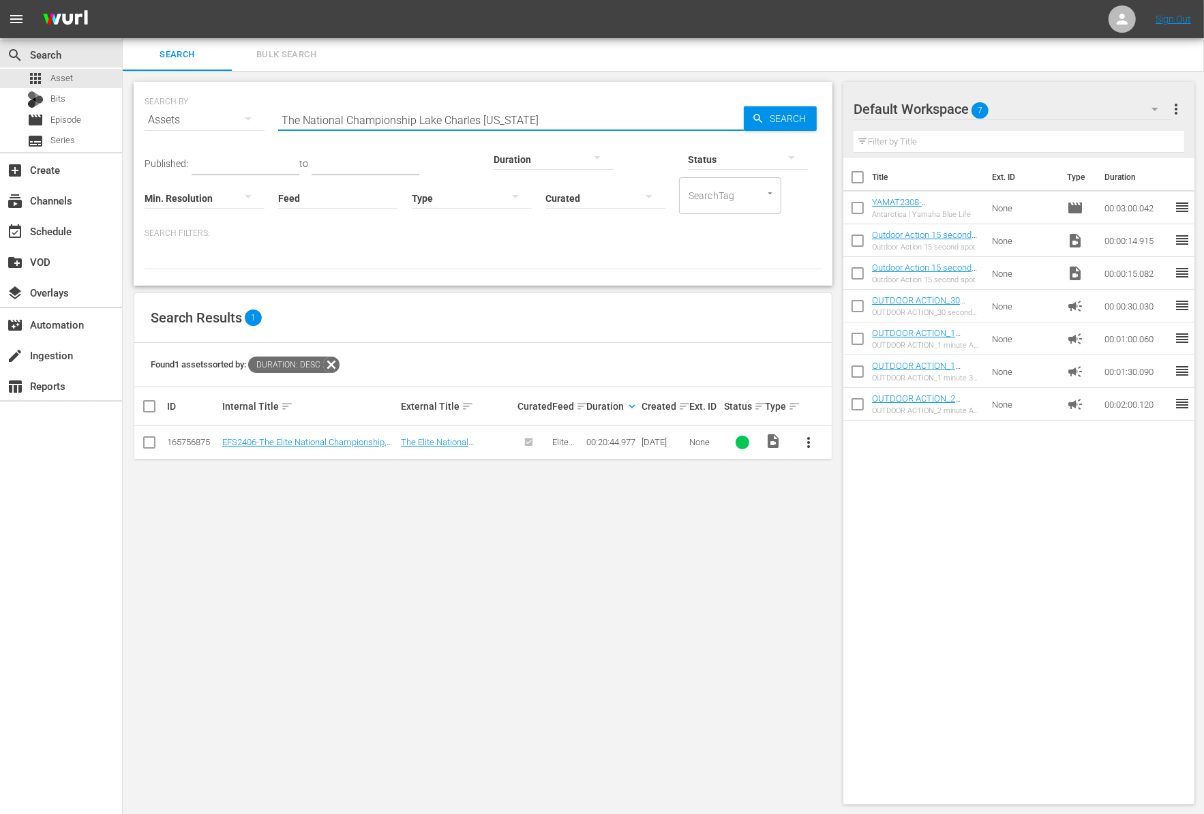
click at [810, 437] on span "more_vert" at bounding box center [809, 442] width 16 height 16
click at [865, 472] on div "Workspace" at bounding box center [882, 479] width 93 height 33
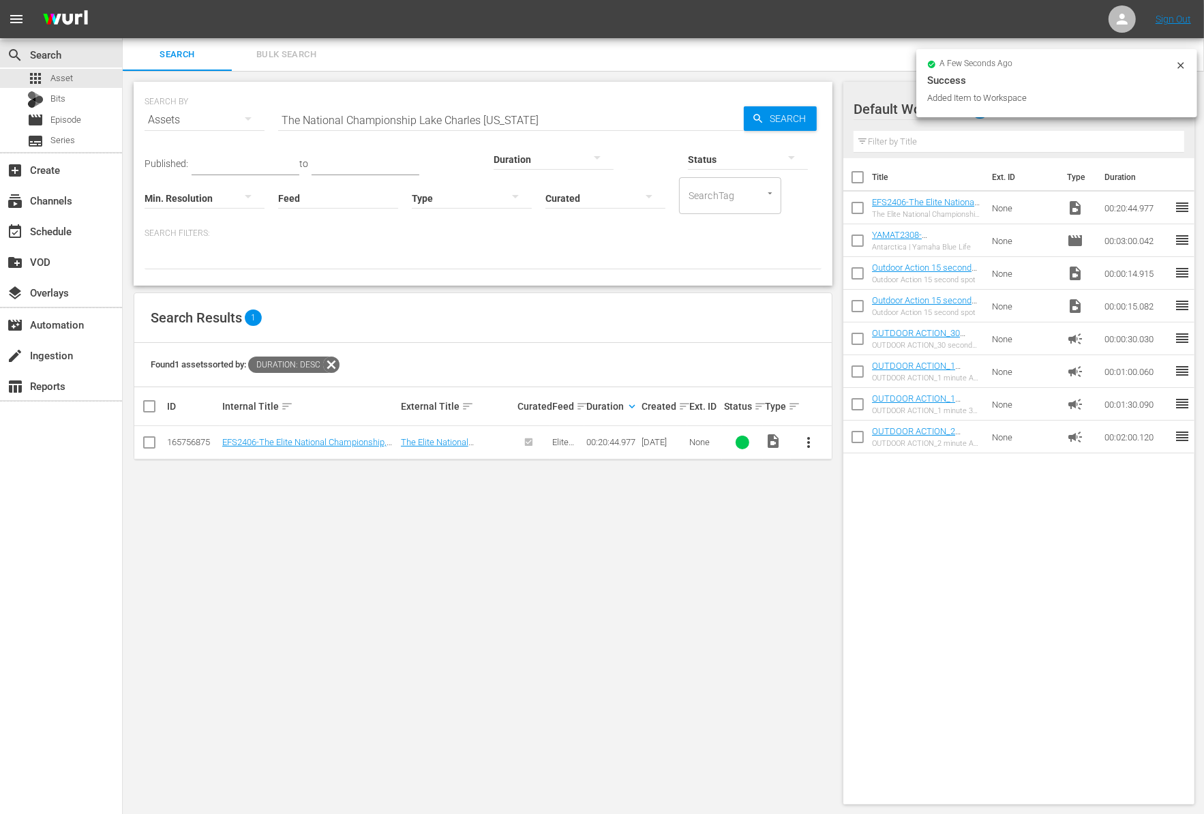
click at [503, 118] on input "The National Championship Lake Charles [US_STATE]" at bounding box center [511, 120] width 466 height 33
click at [503, 117] on input "The National Championship Lake Charles [US_STATE]" at bounding box center [511, 120] width 466 height 33
click at [545, 165] on div "Curated" at bounding box center [605, 189] width 120 height 49
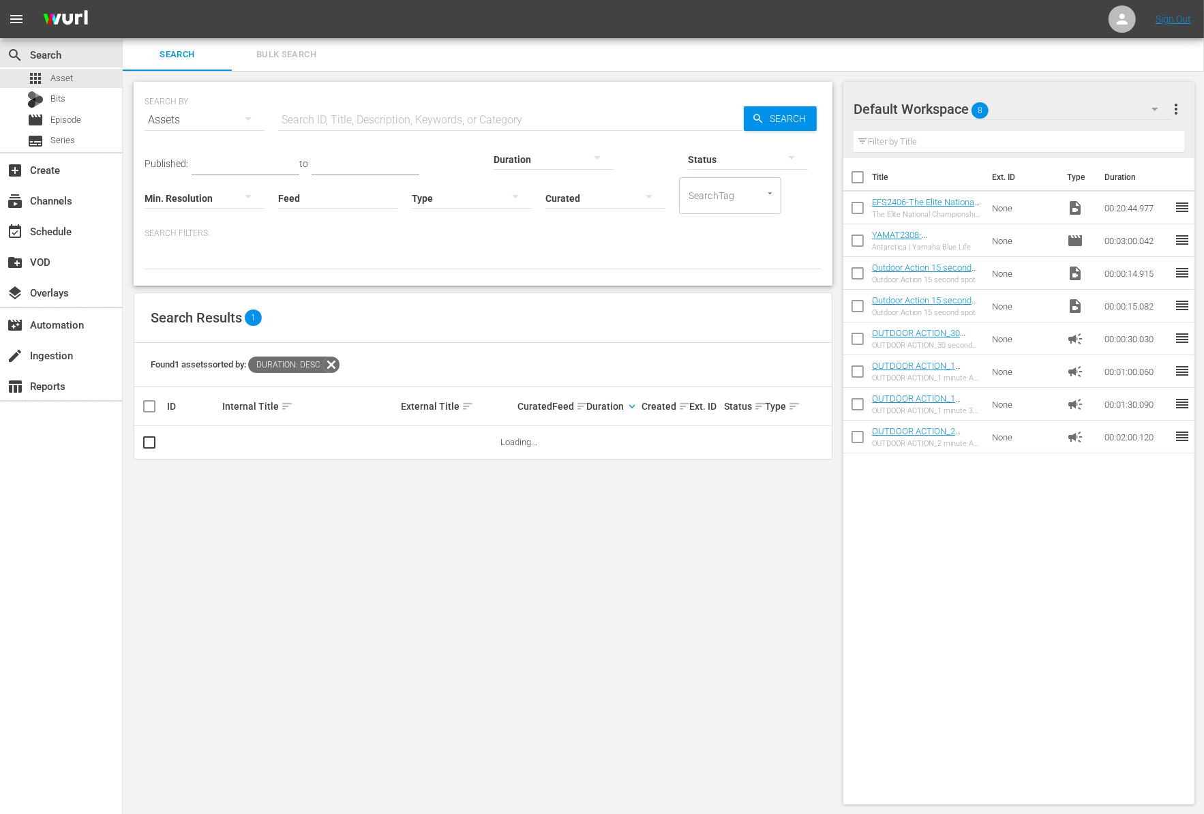
click at [493, 155] on div at bounding box center [553, 159] width 120 height 38
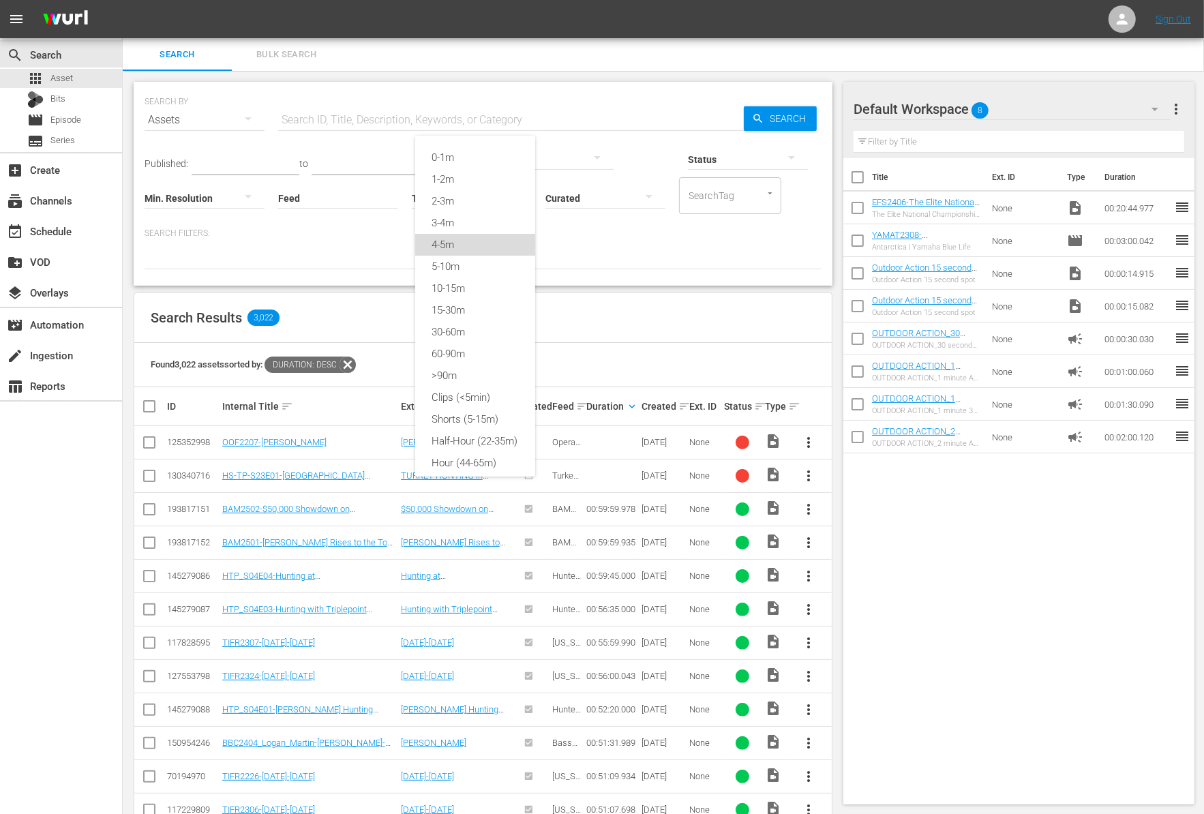
click at [460, 247] on div "4-5m" at bounding box center [475, 245] width 120 height 22
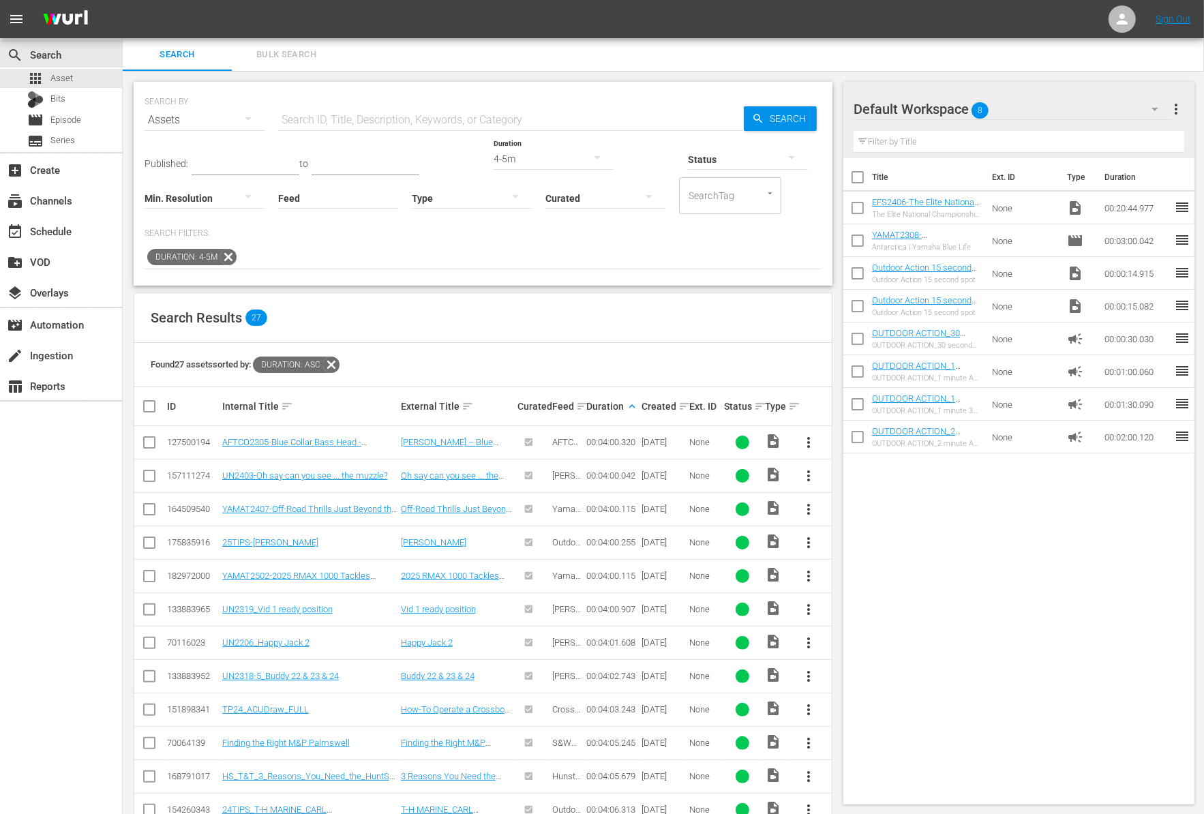
scroll to position [331, 0]
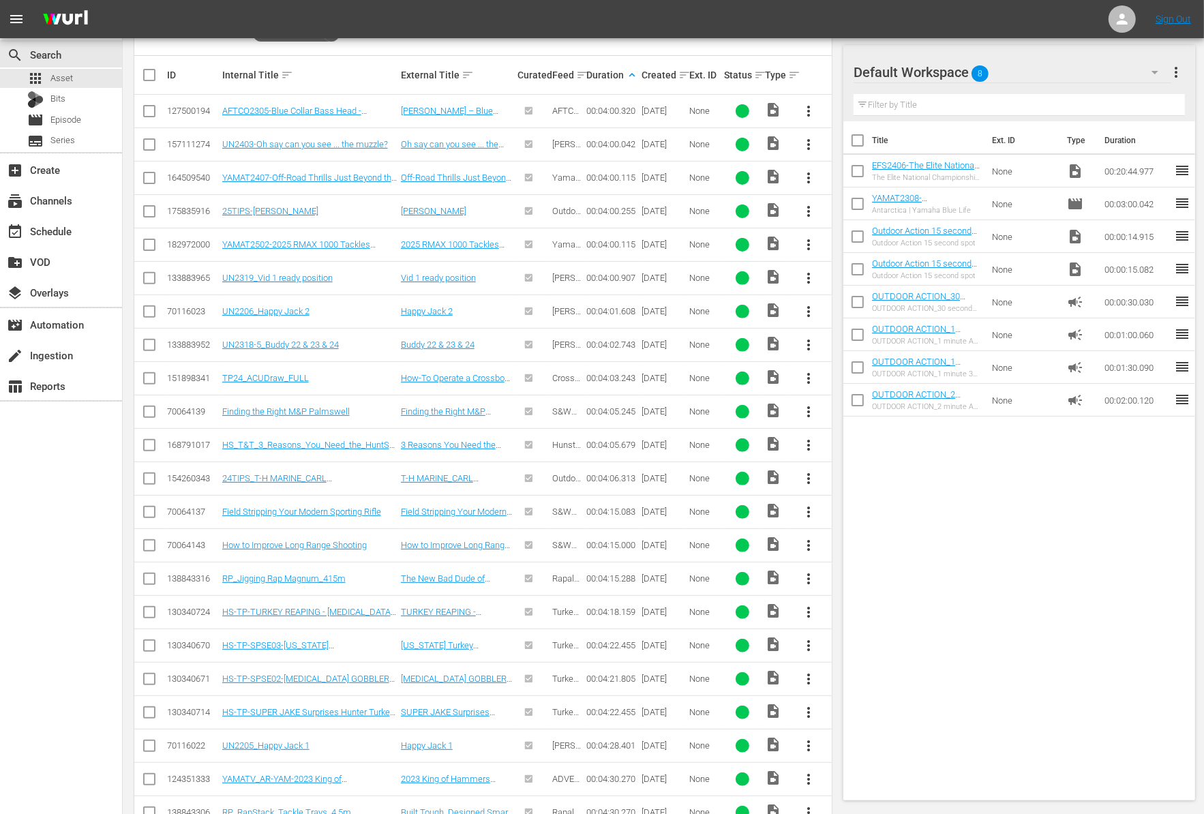
click at [815, 179] on span "more_vert" at bounding box center [809, 178] width 16 height 16
click at [849, 202] on div "Workspace" at bounding box center [882, 214] width 93 height 33
click at [855, 204] on input "checkbox" at bounding box center [857, 206] width 29 height 29
checkbox input "true"
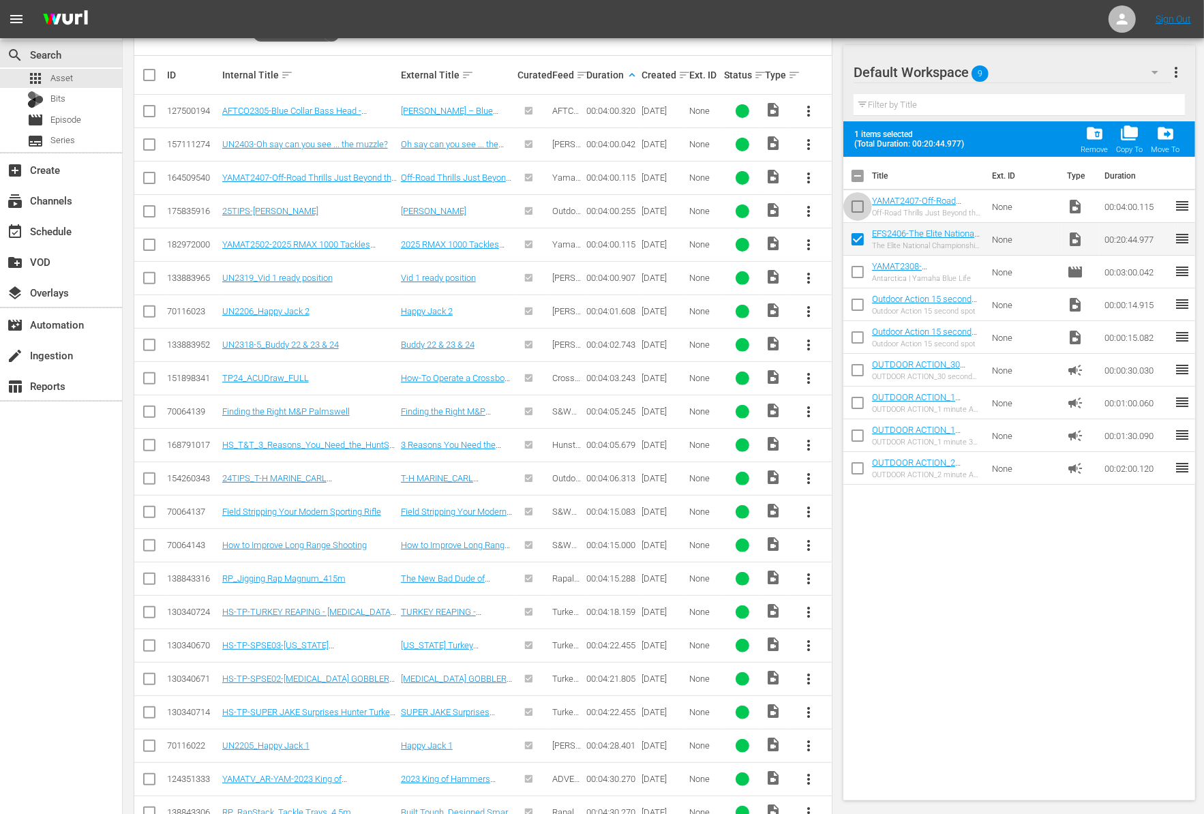
click at [855, 204] on input "checkbox" at bounding box center [857, 209] width 29 height 29
checkbox input "true"
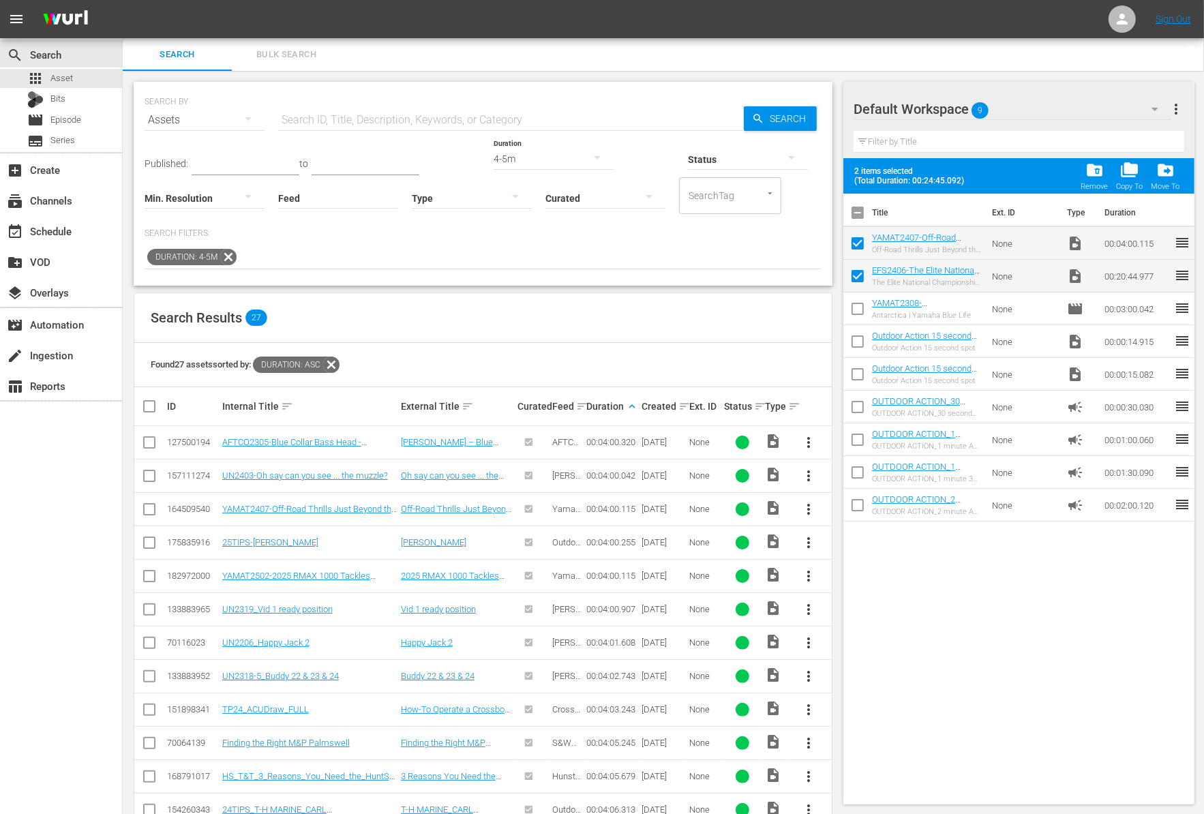
click at [493, 159] on div "4-5m" at bounding box center [553, 159] width 120 height 38
click at [484, 138] on div "0-1m" at bounding box center [475, 149] width 120 height 22
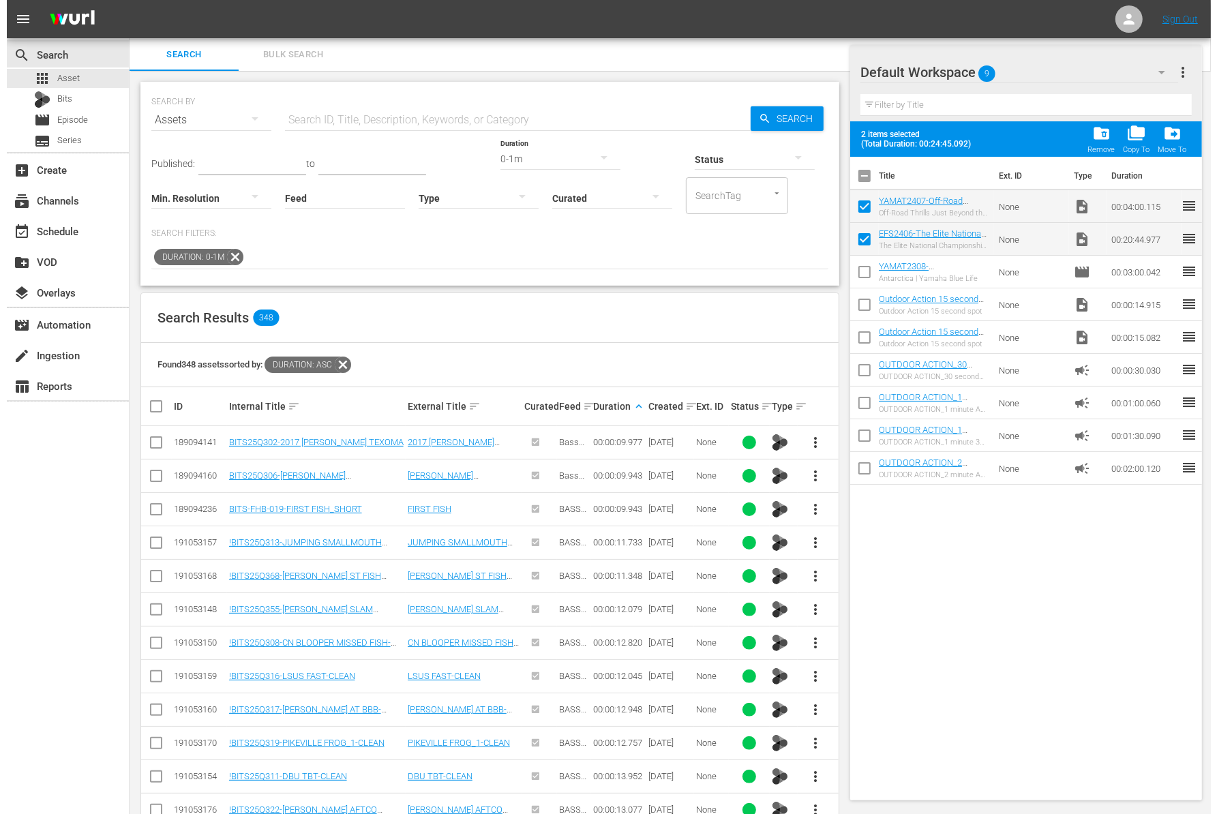
scroll to position [331, 0]
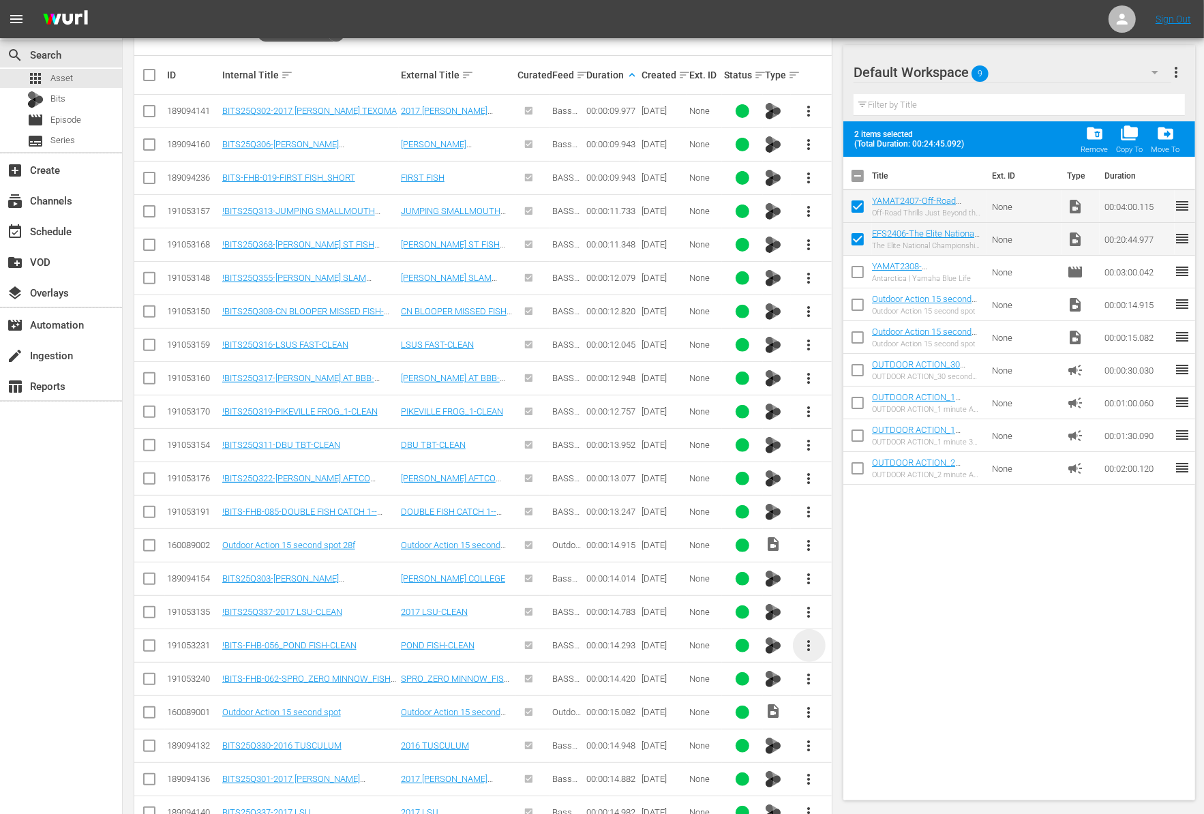
click at [803, 637] on span "more_vert" at bounding box center [809, 645] width 16 height 16
click at [857, 685] on div "Workspace" at bounding box center [882, 678] width 93 height 33
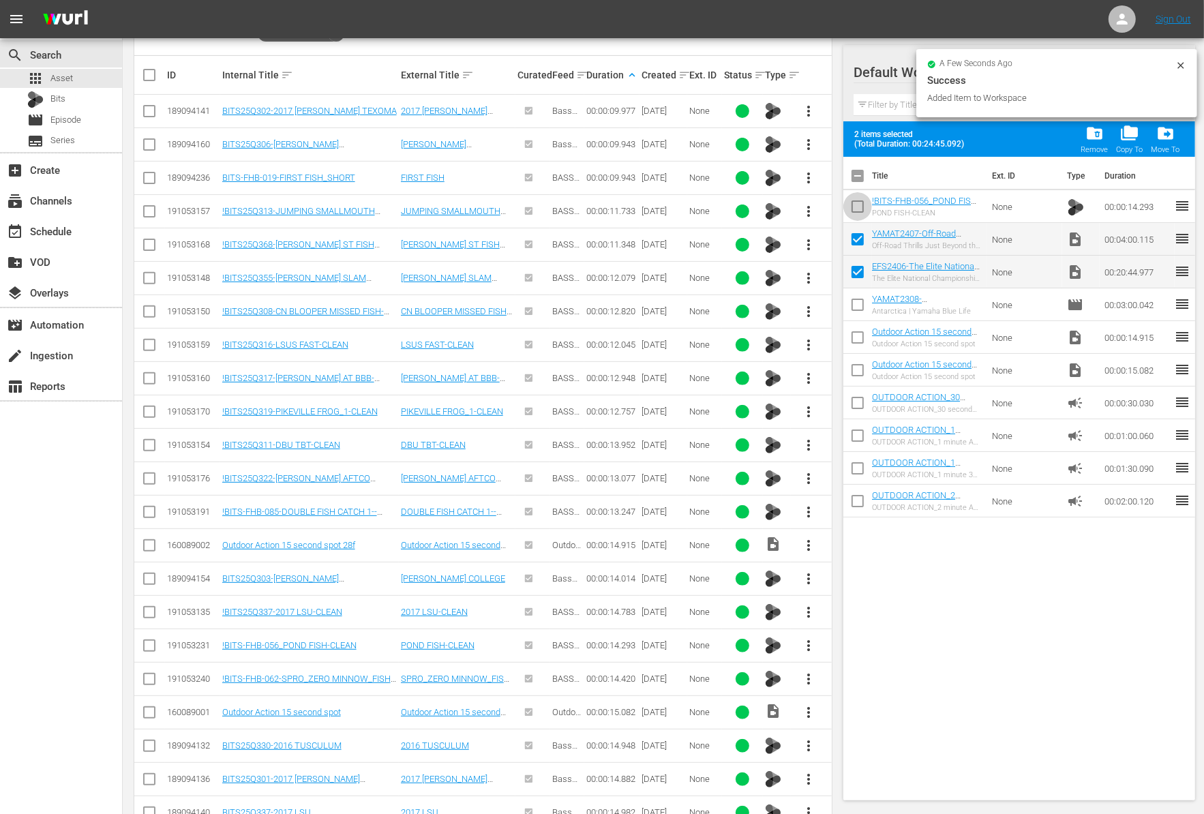
click at [859, 205] on input "checkbox" at bounding box center [857, 209] width 29 height 29
checkbox input "true"
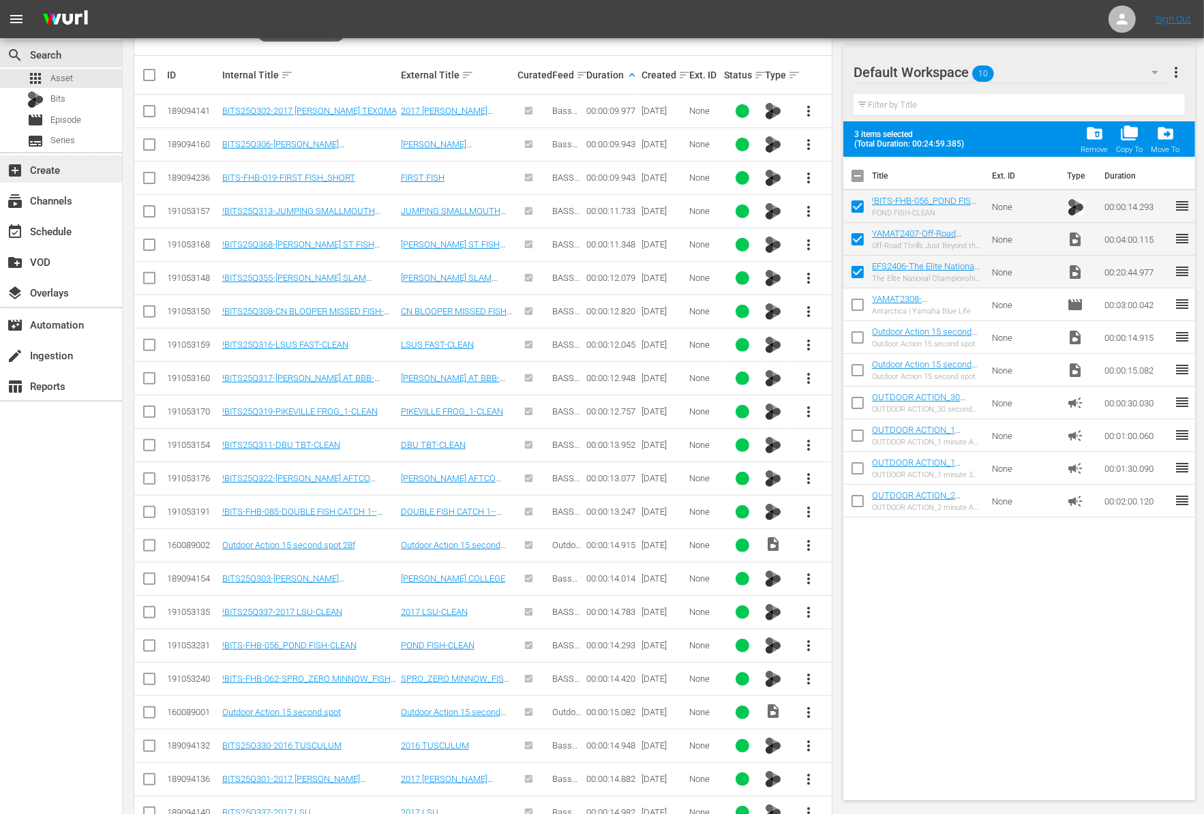
click at [61, 165] on div "add_box Create" at bounding box center [38, 168] width 76 height 12
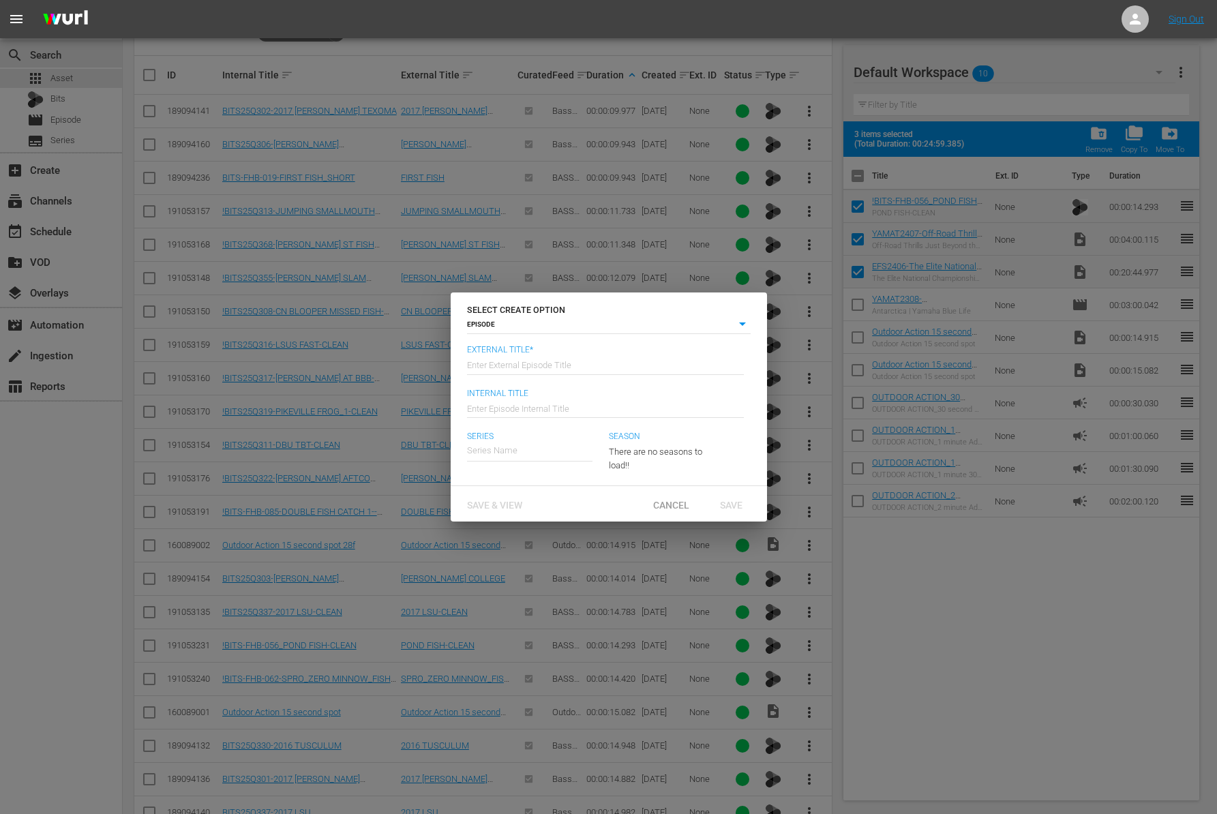
click at [605, 364] on input "text" at bounding box center [605, 364] width 277 height 33
paste input "The National Championship Lake Charles [US_STATE]"
type input "Elite Fishing Series - The National Championship Lake Charles [US_STATE]"
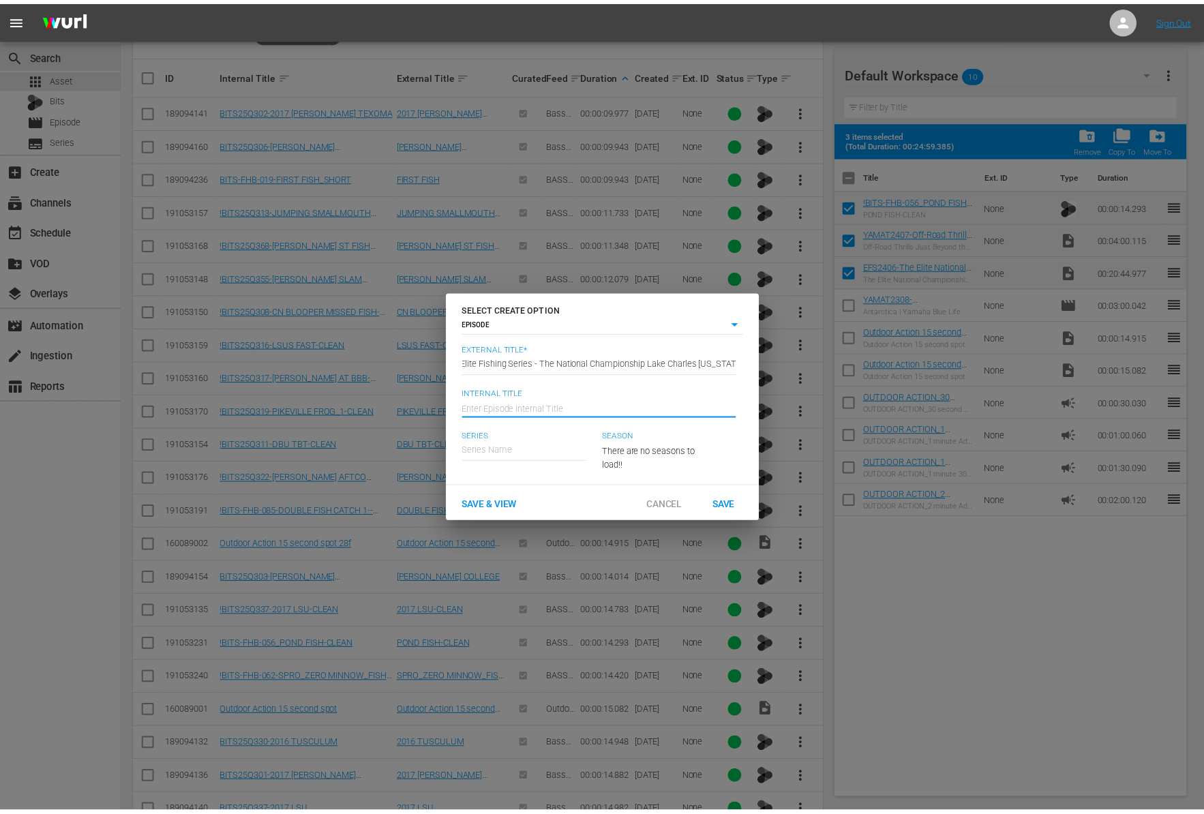
scroll to position [0, 0]
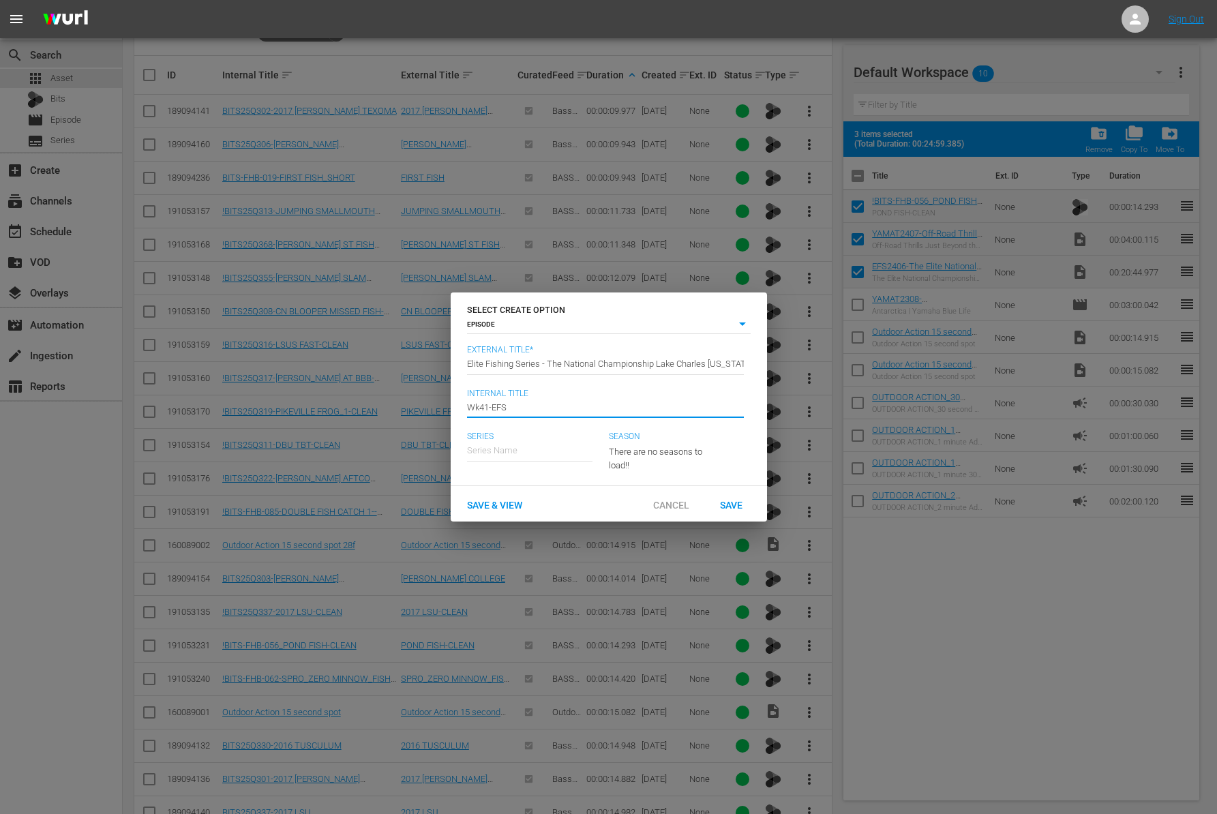
type input "Wk41-EFS"
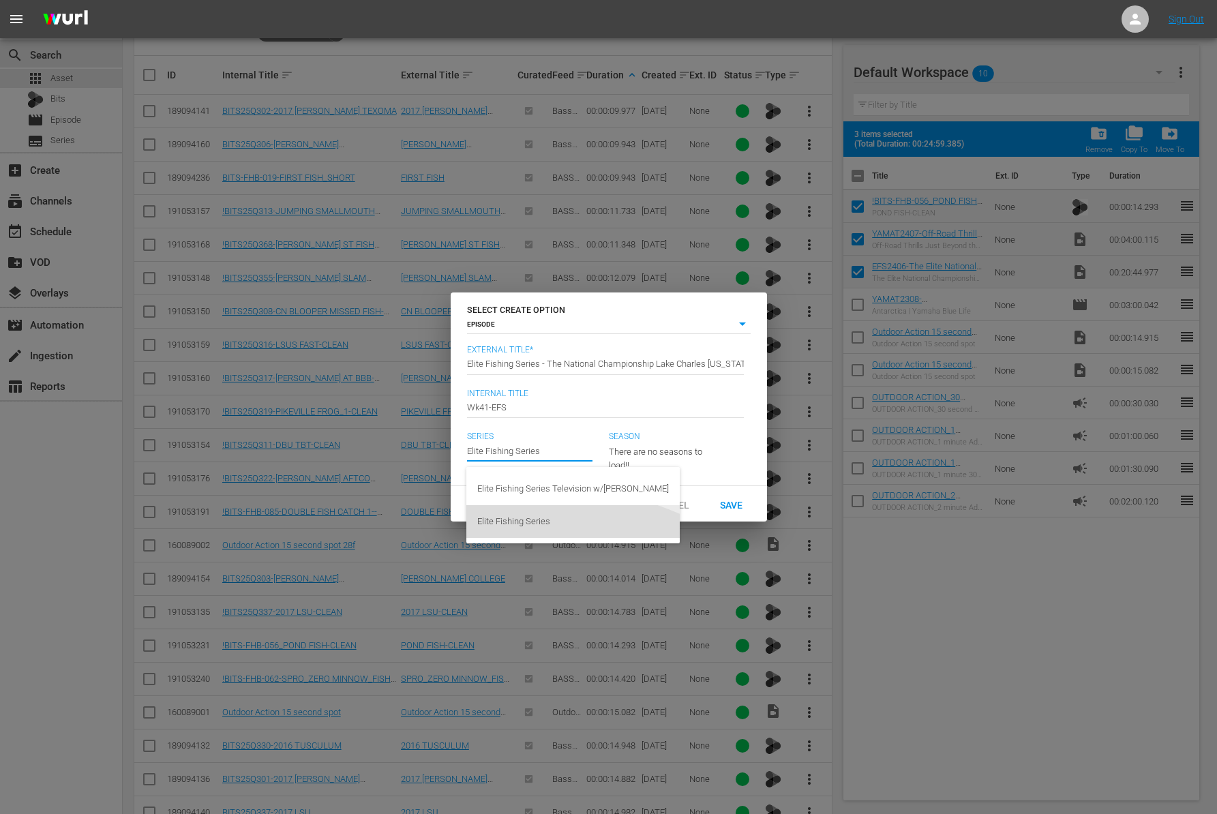
click at [534, 521] on div "Elite Fishing Series" at bounding box center [573, 521] width 192 height 33
type input "Elite Fishing Series"
click at [669, 441] on div "23" at bounding box center [659, 449] width 100 height 38
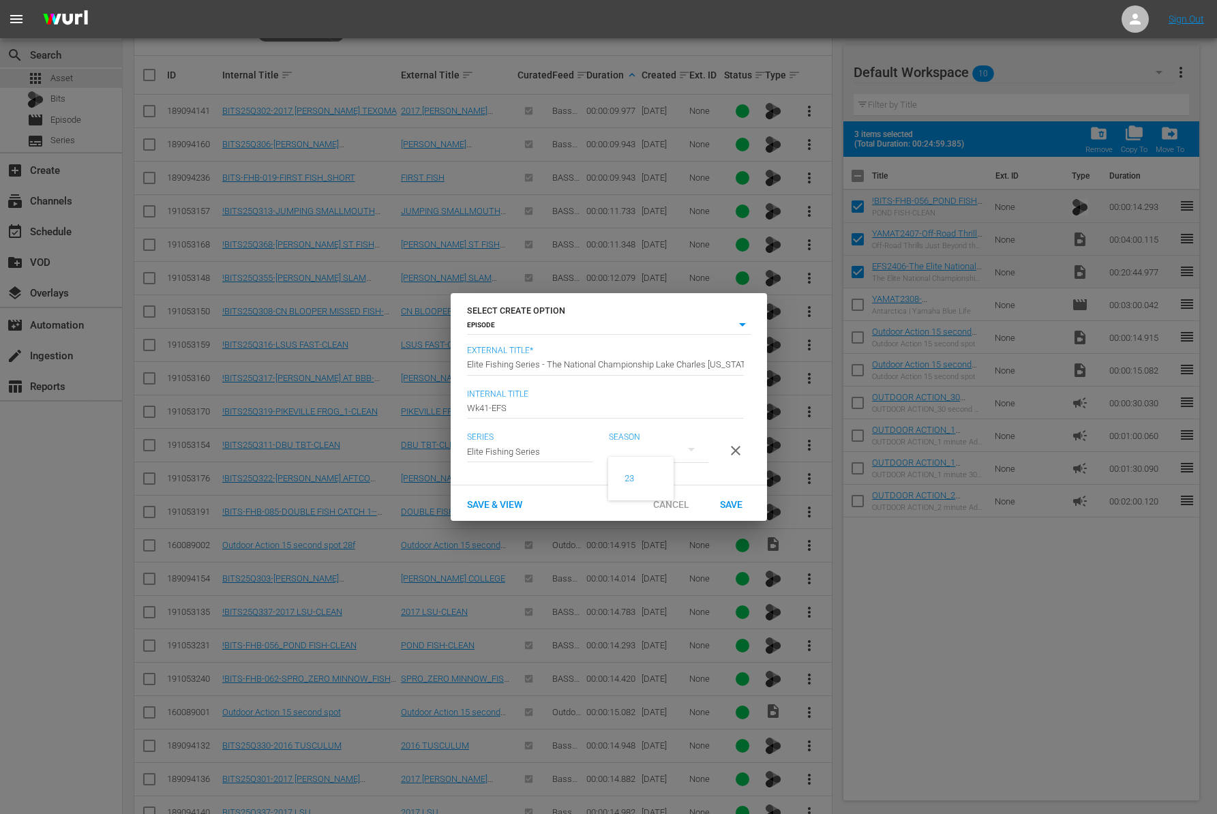
click at [559, 438] on div "23" at bounding box center [608, 407] width 1217 height 814
click at [530, 446] on input "text" at bounding box center [529, 451] width 125 height 33
click at [530, 446] on input "text" at bounding box center [529, 450] width 125 height 33
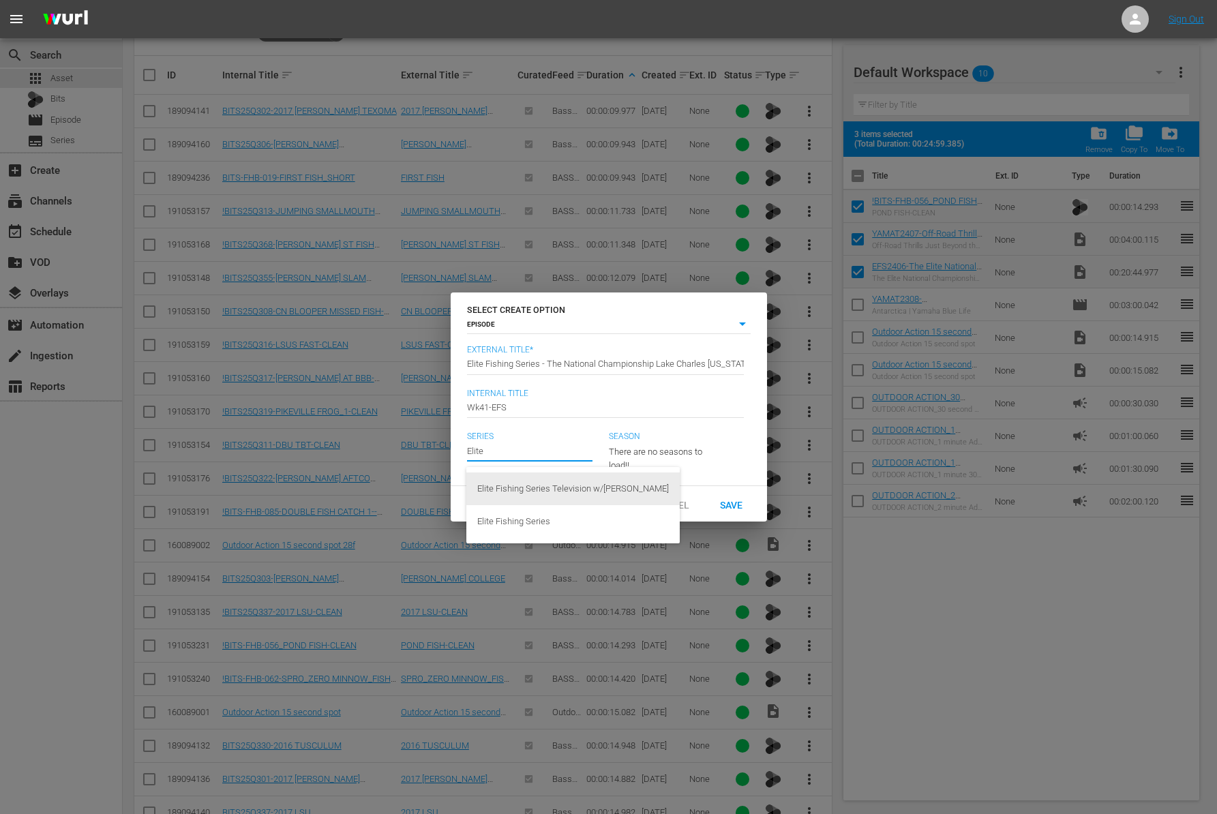
click at [531, 487] on div "Elite Fishing Series Television w/[PERSON_NAME]" at bounding box center [573, 488] width 192 height 33
type input "Elite Fishing Series Television w/[PERSON_NAME]"
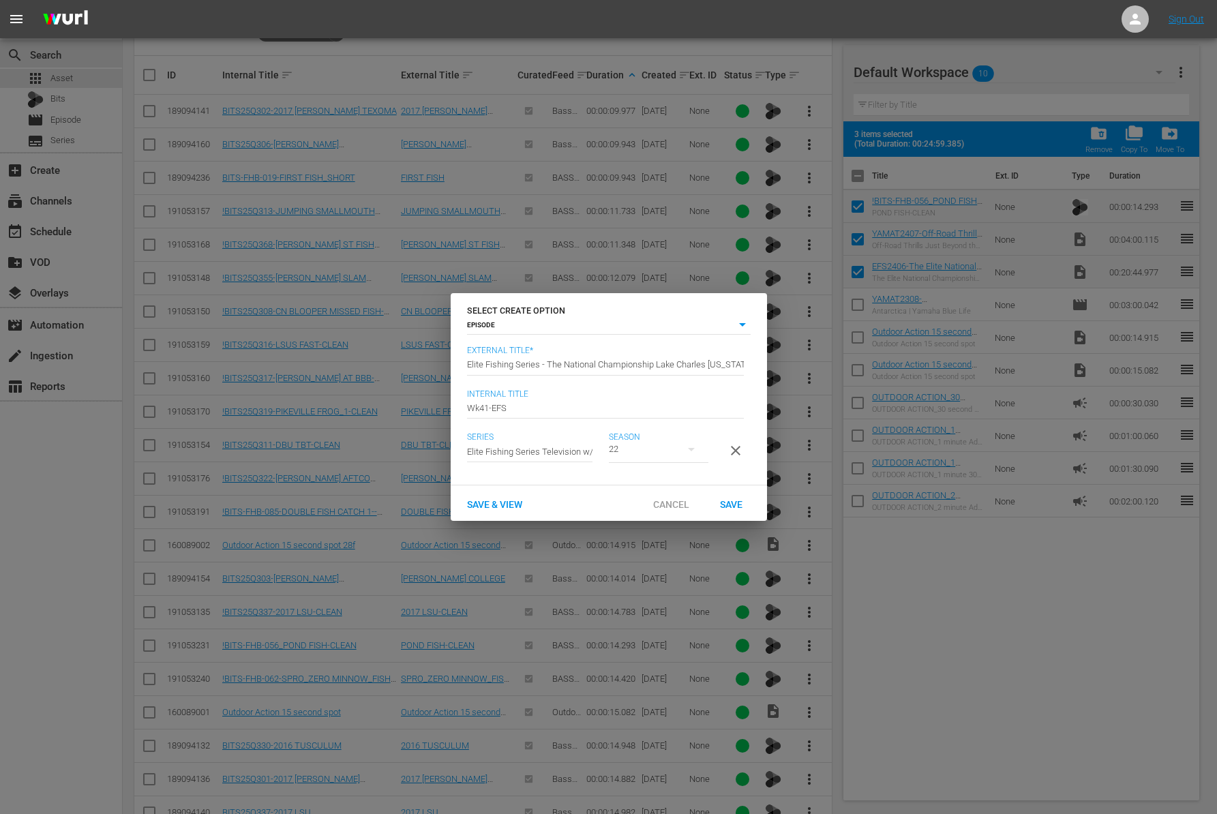
click at [682, 445] on button "button" at bounding box center [691, 449] width 33 height 33
click at [547, 448] on div "22" at bounding box center [608, 407] width 1217 height 814
click at [539, 442] on div "22" at bounding box center [608, 407] width 1217 height 814
click at [523, 445] on input "text" at bounding box center [529, 450] width 125 height 33
click at [523, 521] on div "Elite Fishing Series" at bounding box center [573, 521] width 192 height 33
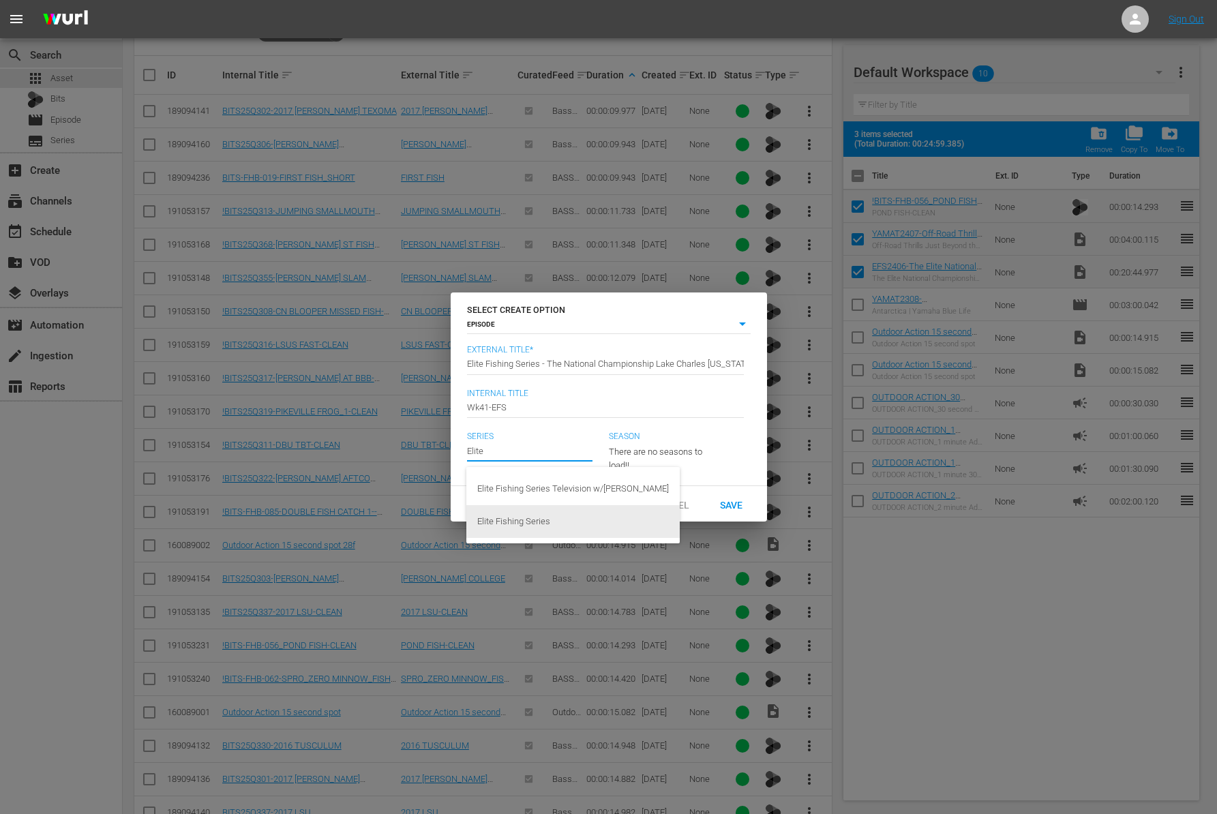
type input "Elite Fishing Series"
click at [648, 447] on div "23" at bounding box center [659, 449] width 100 height 38
click at [720, 468] on div "23" at bounding box center [608, 407] width 1217 height 814
click at [676, 508] on span "Cancel" at bounding box center [671, 504] width 58 height 11
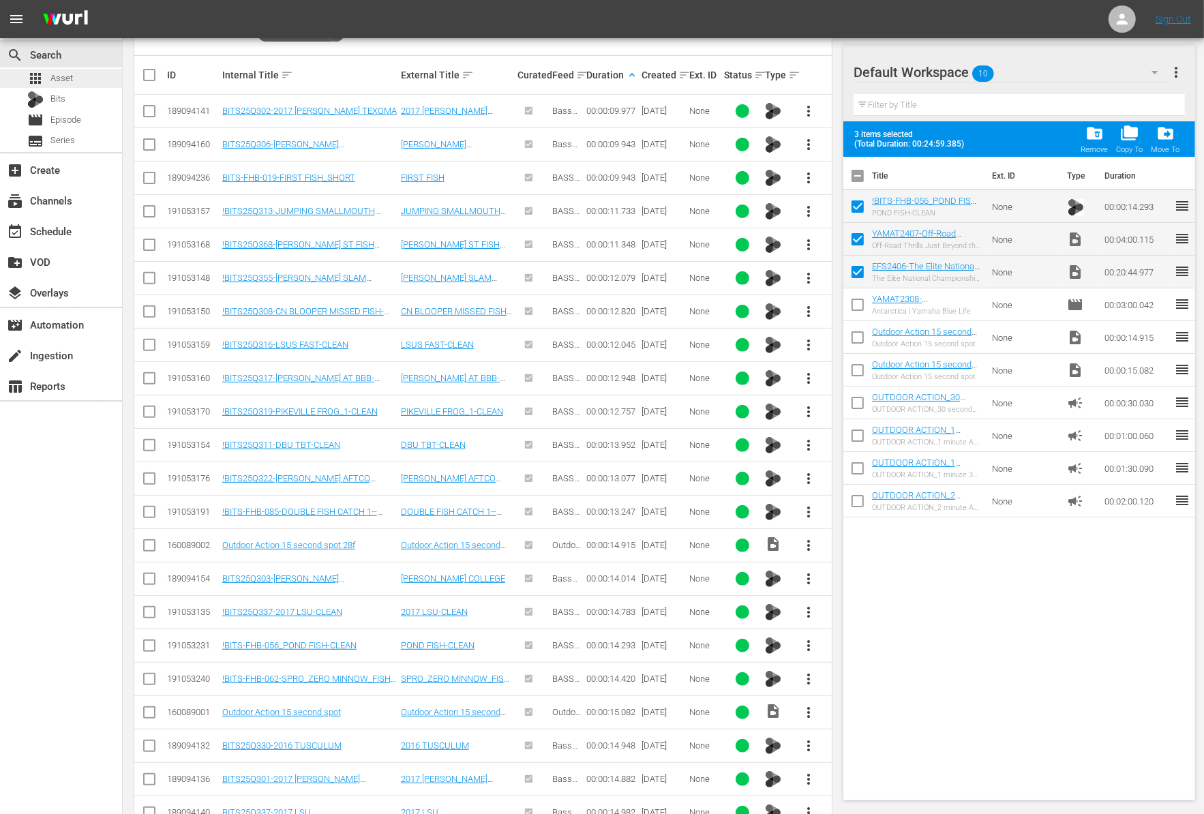
click at [81, 80] on div "apps Asset" at bounding box center [61, 78] width 122 height 19
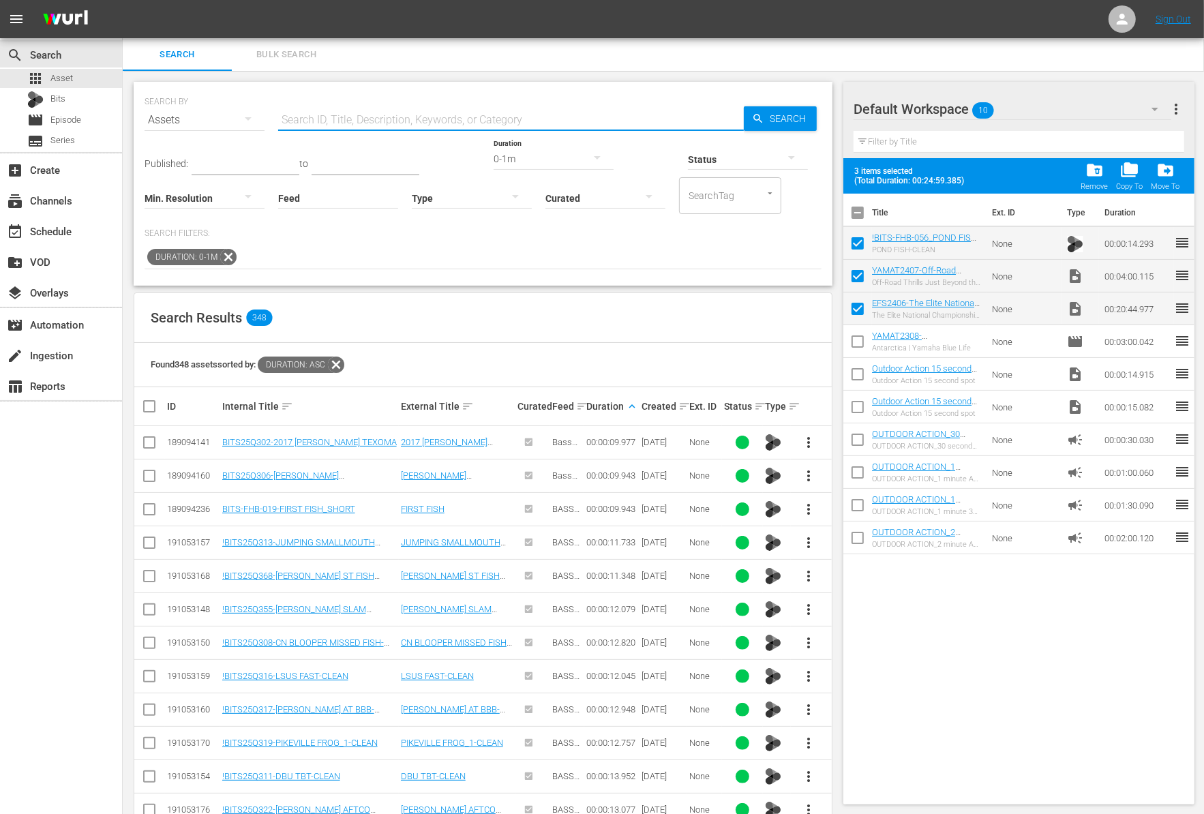
click at [374, 110] on input "text" at bounding box center [511, 120] width 466 height 33
paste input "The National Championship Lake Charles [US_STATE]"
type input "The National Championship Lake Charles [US_STATE]"
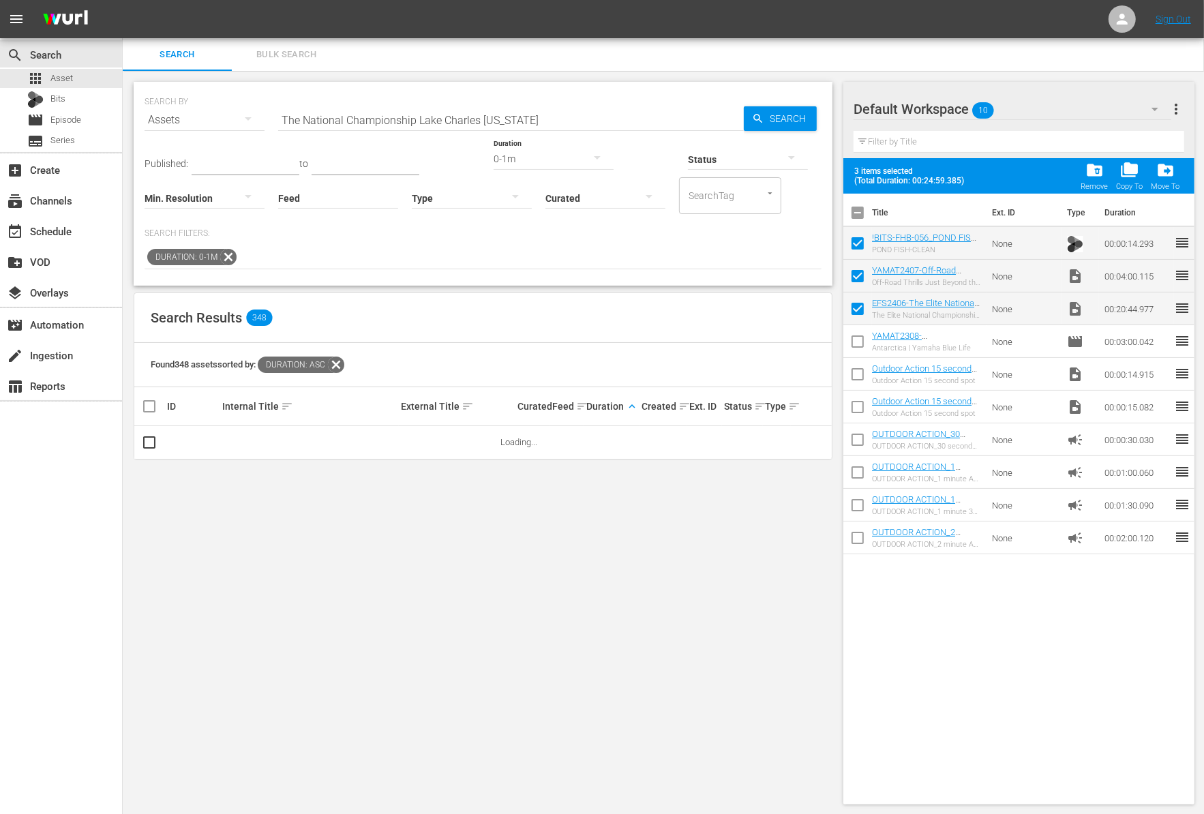
click at [228, 249] on icon at bounding box center [228, 257] width 18 height 18
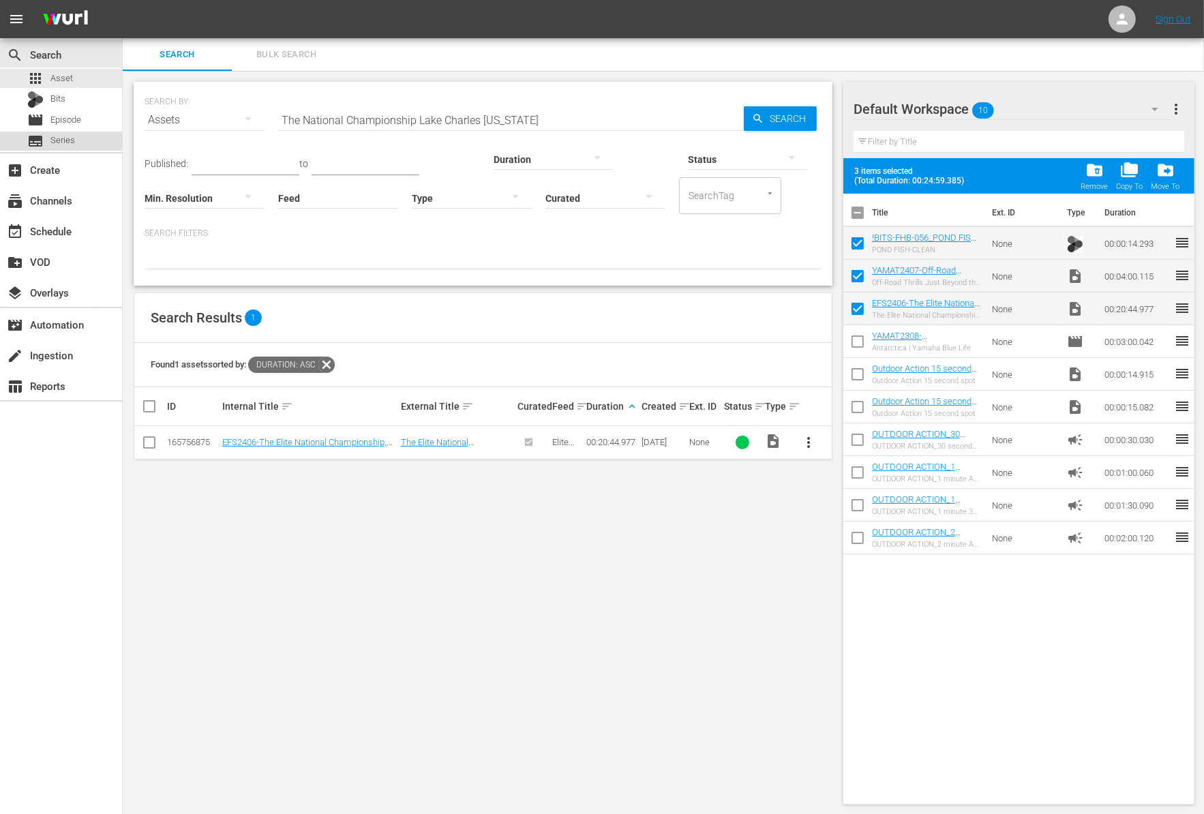
click at [77, 140] on div "subtitles Series" at bounding box center [61, 141] width 122 height 19
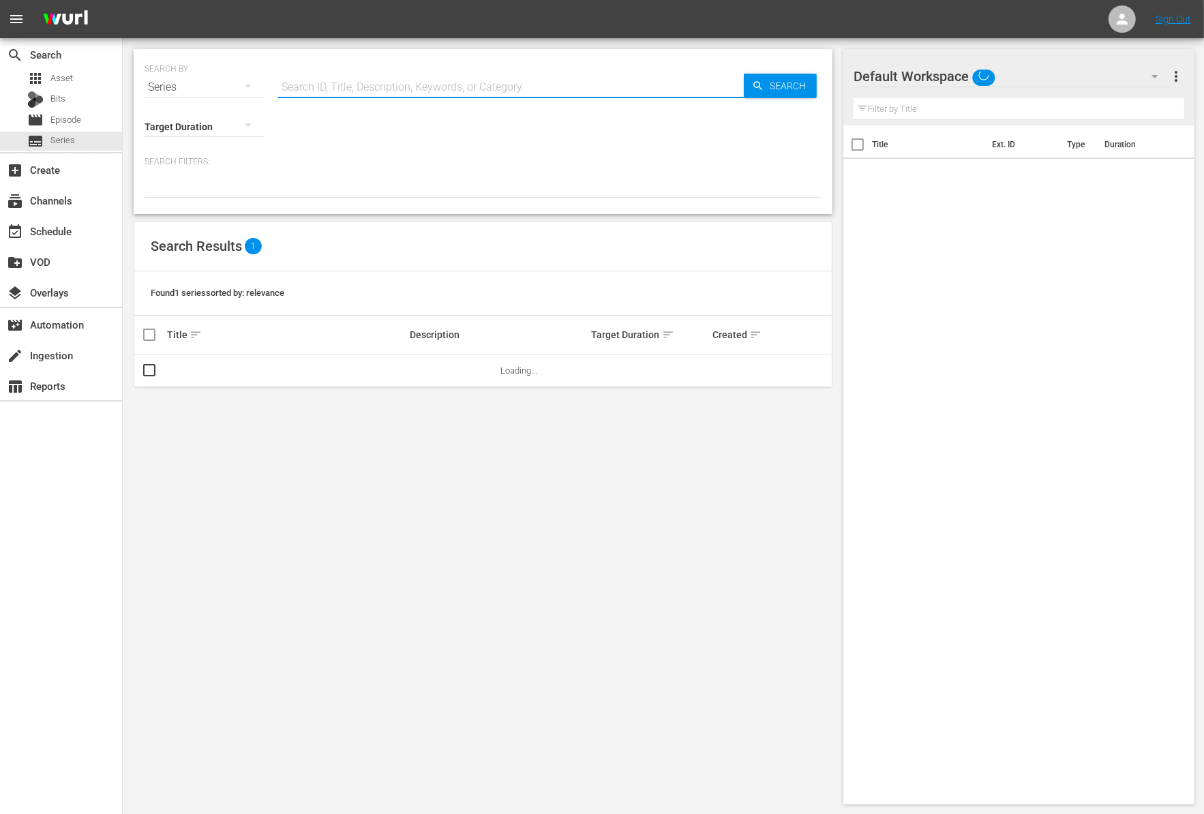
click at [388, 84] on input "text" at bounding box center [511, 87] width 466 height 33
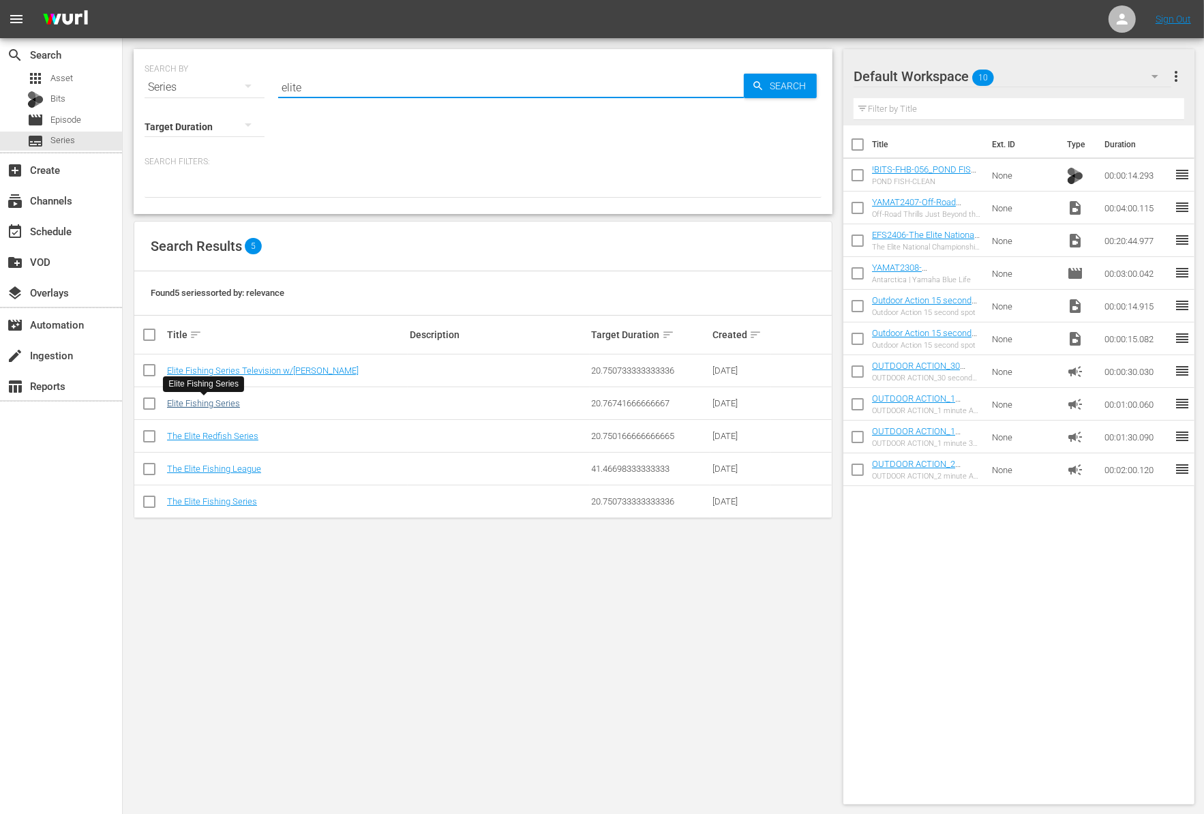
type input "elite"
click at [215, 398] on link "Elite Fishing Series" at bounding box center [203, 403] width 73 height 10
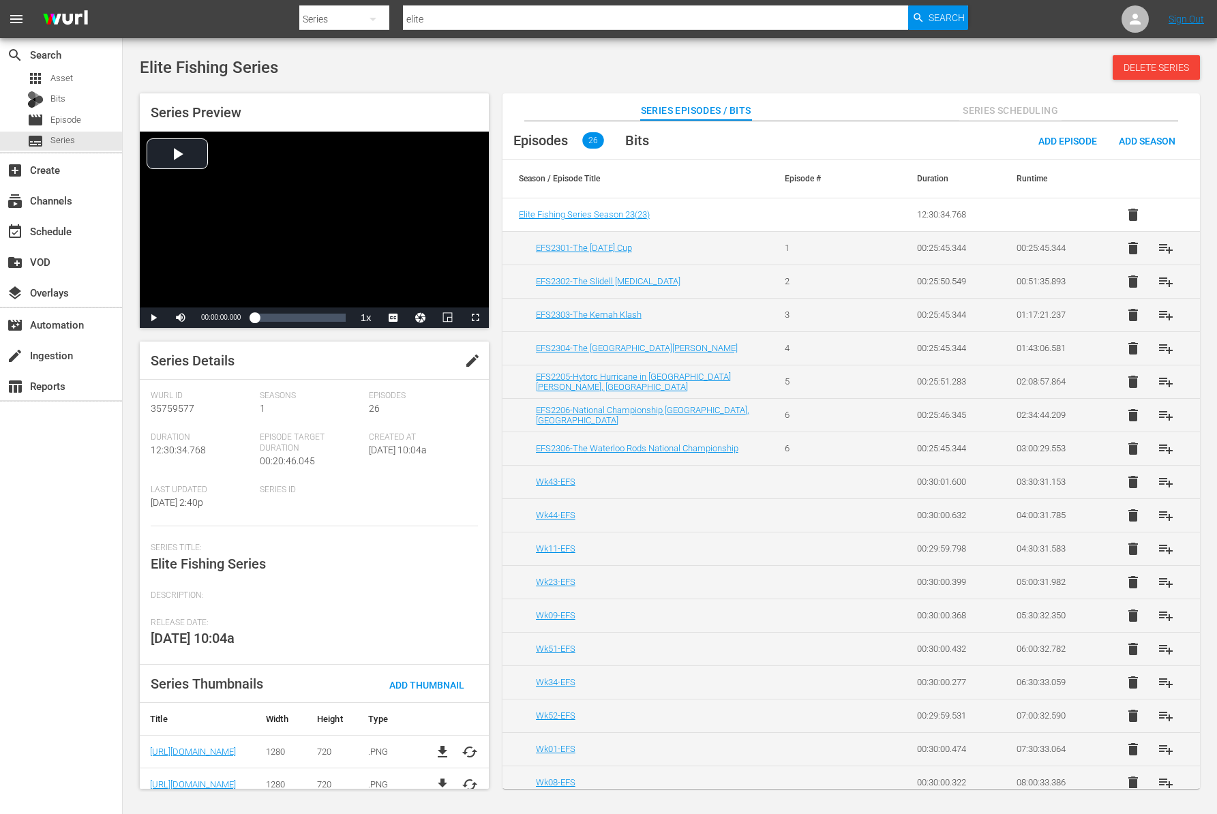
click at [276, 408] on div "Seasons 1" at bounding box center [314, 412] width 109 height 42
click at [465, 352] on span "edit" at bounding box center [472, 360] width 16 height 16
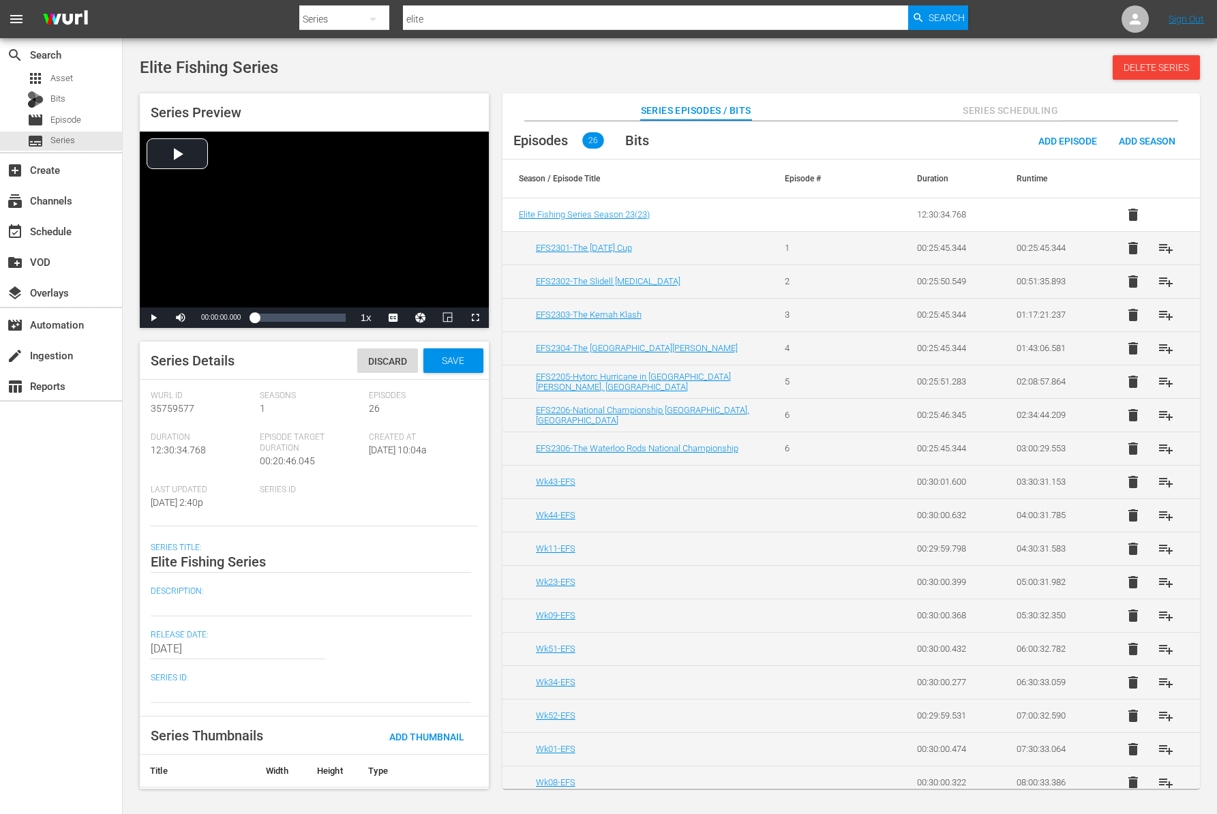
click at [269, 404] on div "Seasons 1" at bounding box center [314, 412] width 109 height 42
click at [258, 409] on div "[PERSON_NAME] Id 35759577" at bounding box center [205, 412] width 109 height 42
click at [482, 763] on th at bounding box center [456, 770] width 65 height 33
click at [388, 358] on span "Discard" at bounding box center [387, 361] width 61 height 11
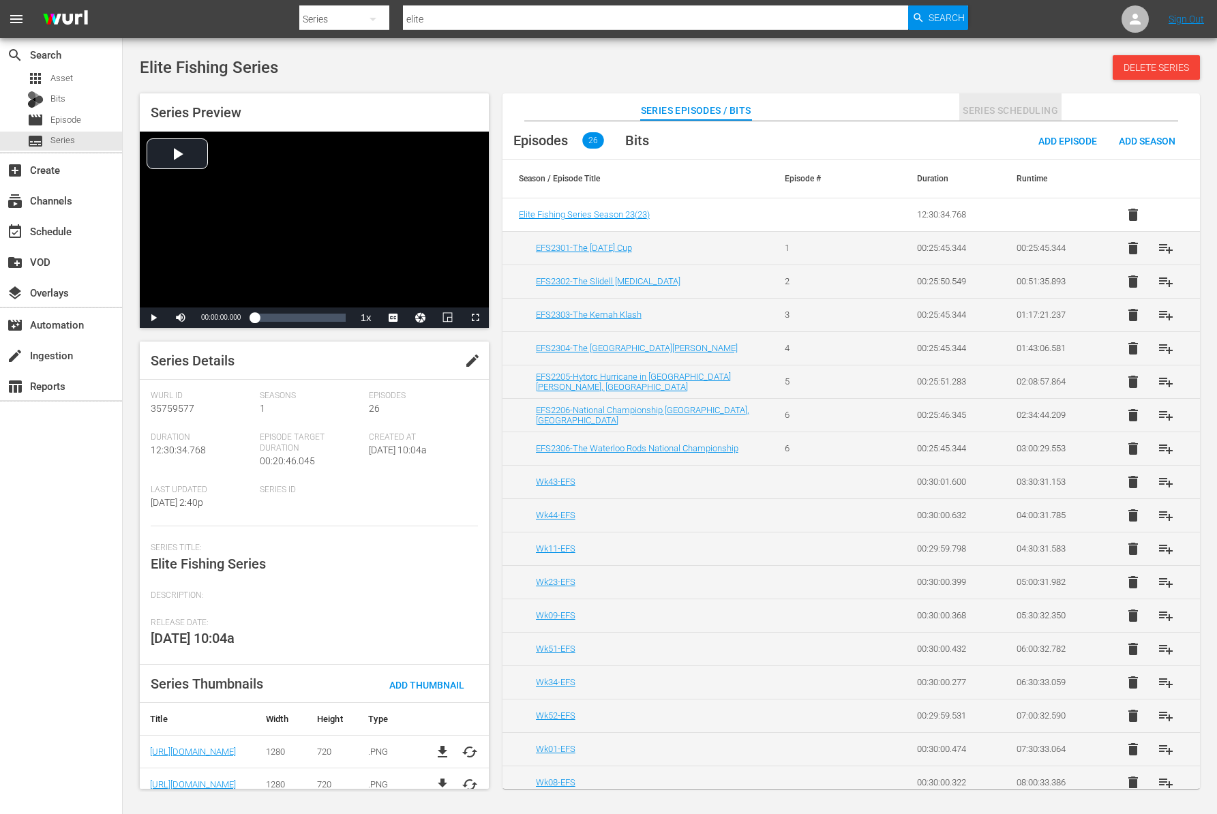
click at [1027, 112] on span "Series Scheduling" at bounding box center [1010, 110] width 102 height 17
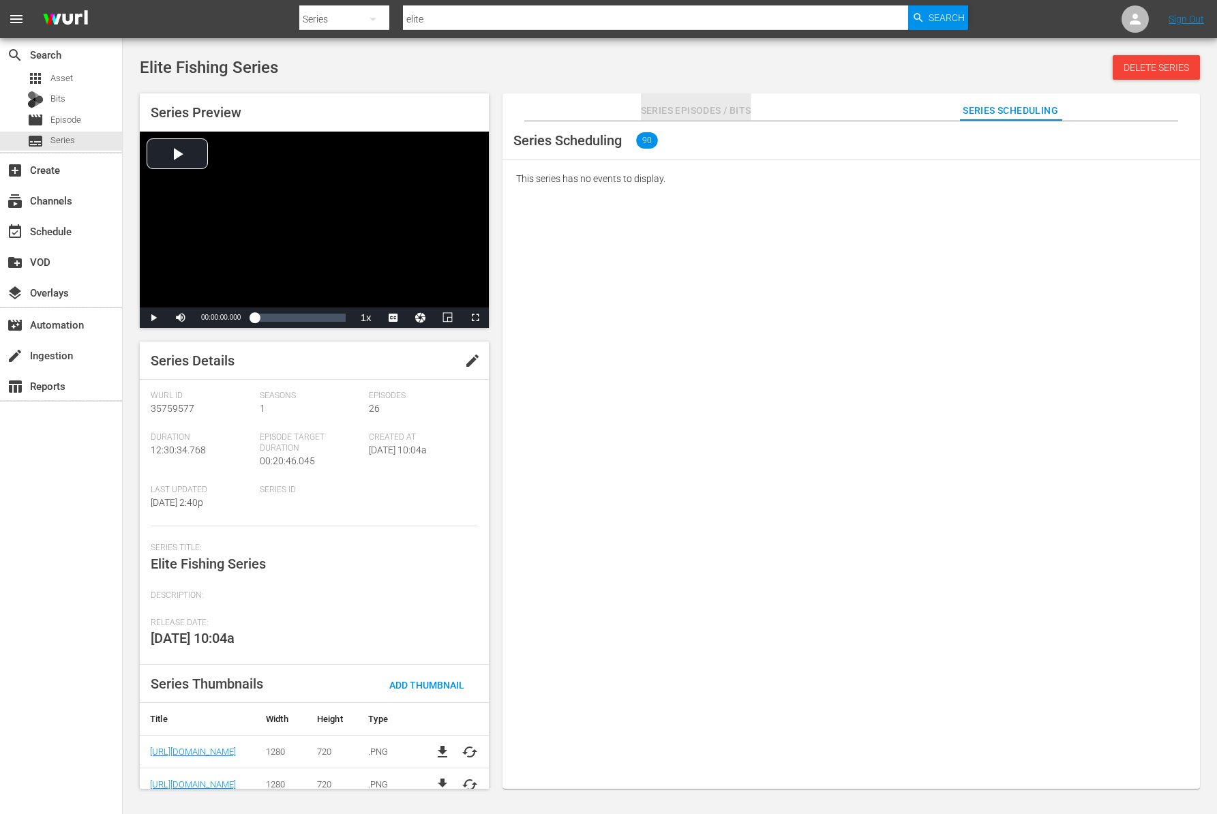
click at [729, 110] on span "Series Episodes / Bits" at bounding box center [696, 110] width 110 height 17
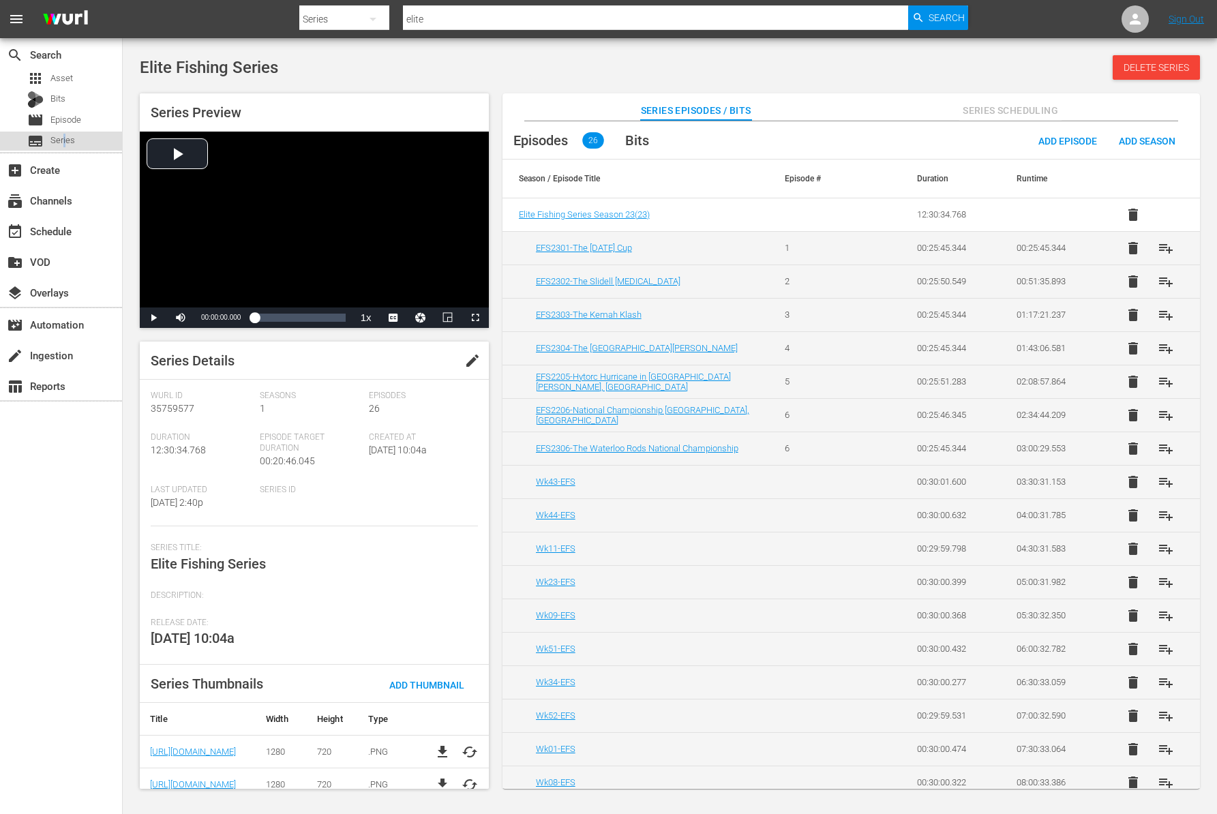
click at [64, 142] on span "Series" at bounding box center [62, 141] width 25 height 14
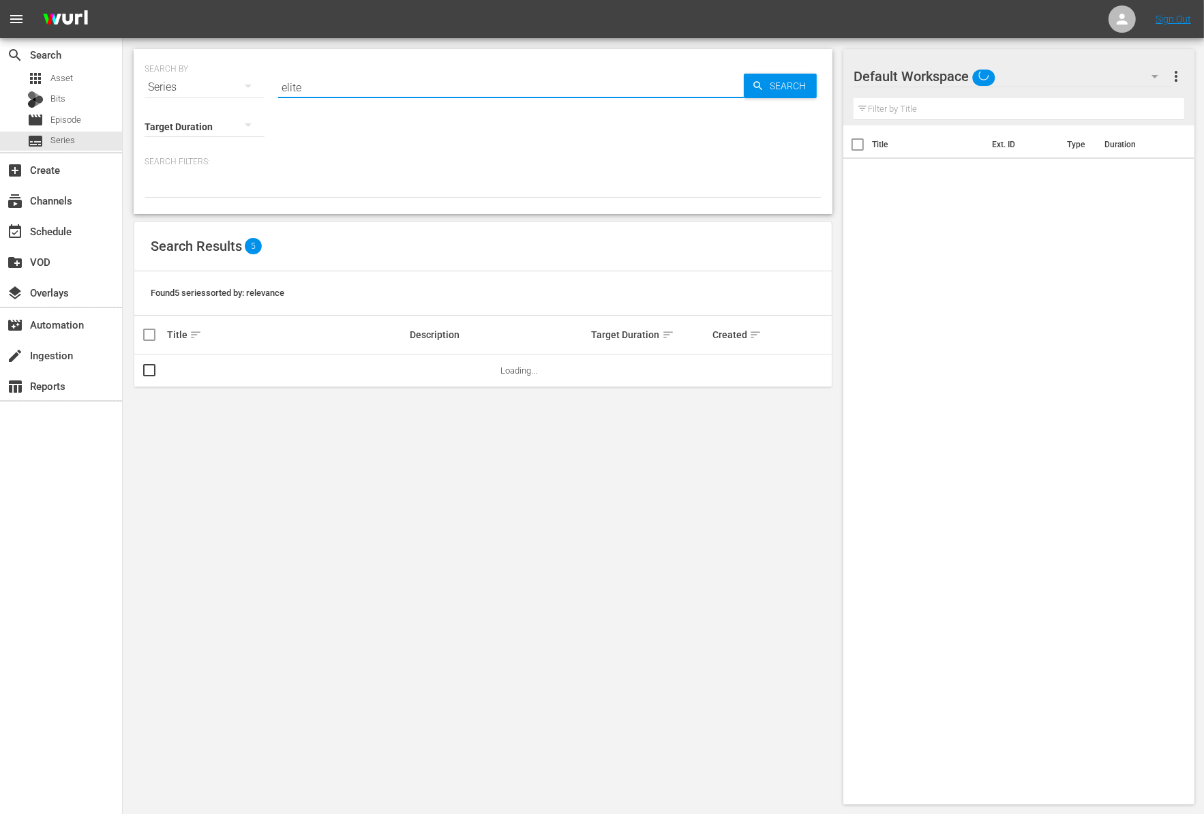
click at [372, 90] on input "elite" at bounding box center [511, 87] width 466 height 33
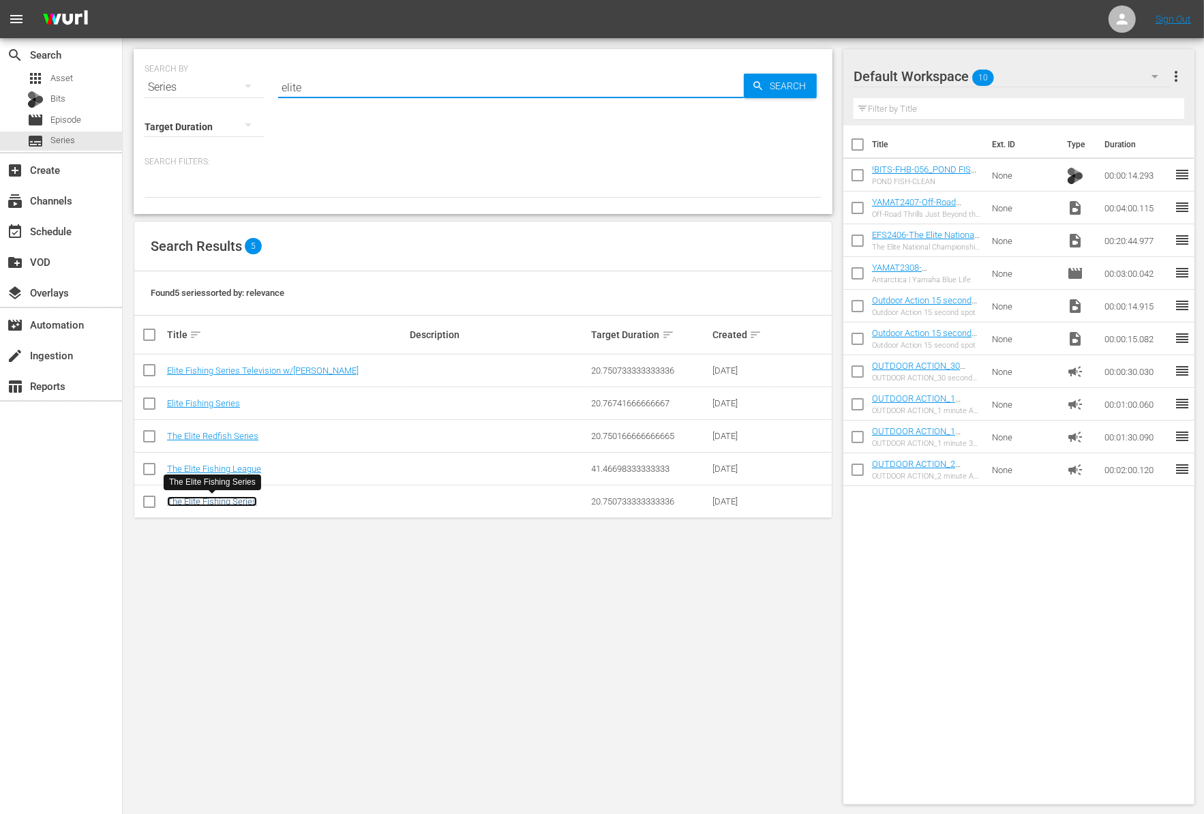
click at [245, 500] on link "The Elite Fishing Series" at bounding box center [212, 501] width 90 height 10
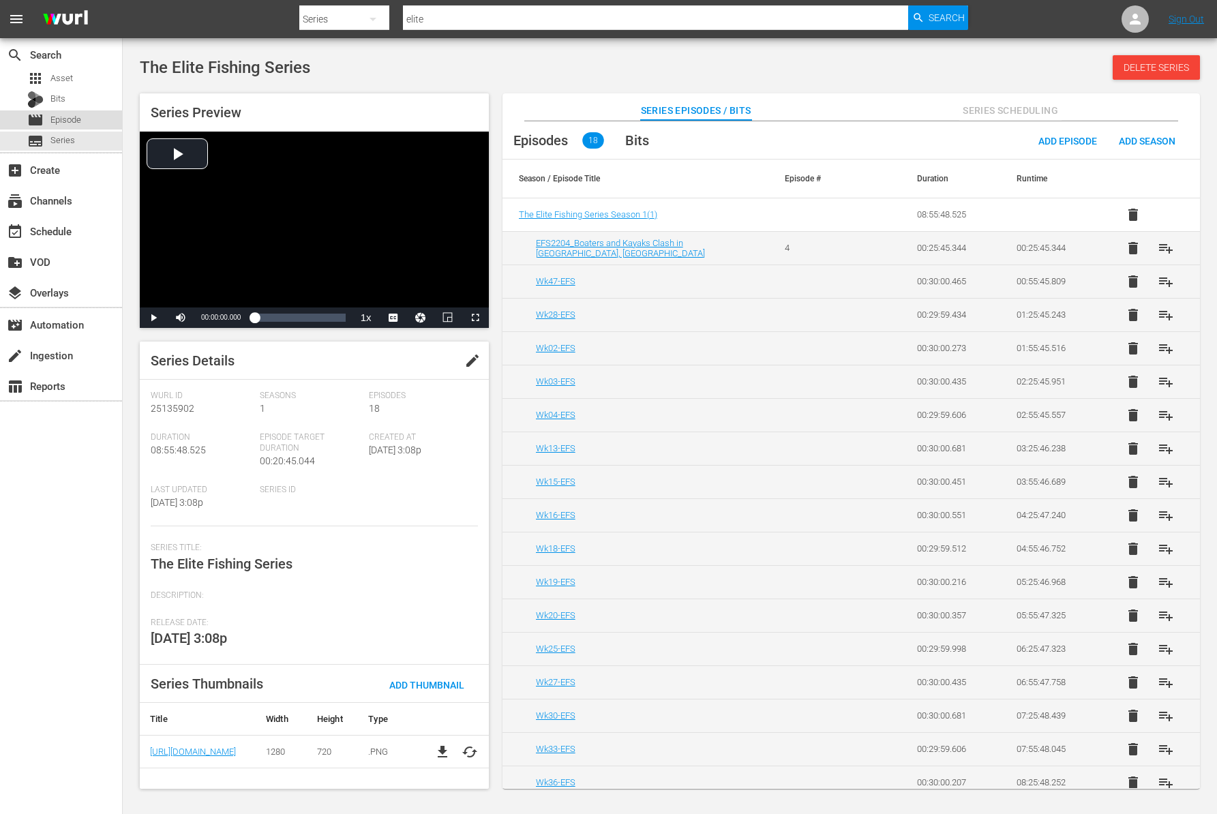
click at [61, 115] on span "Episode" at bounding box center [65, 120] width 31 height 14
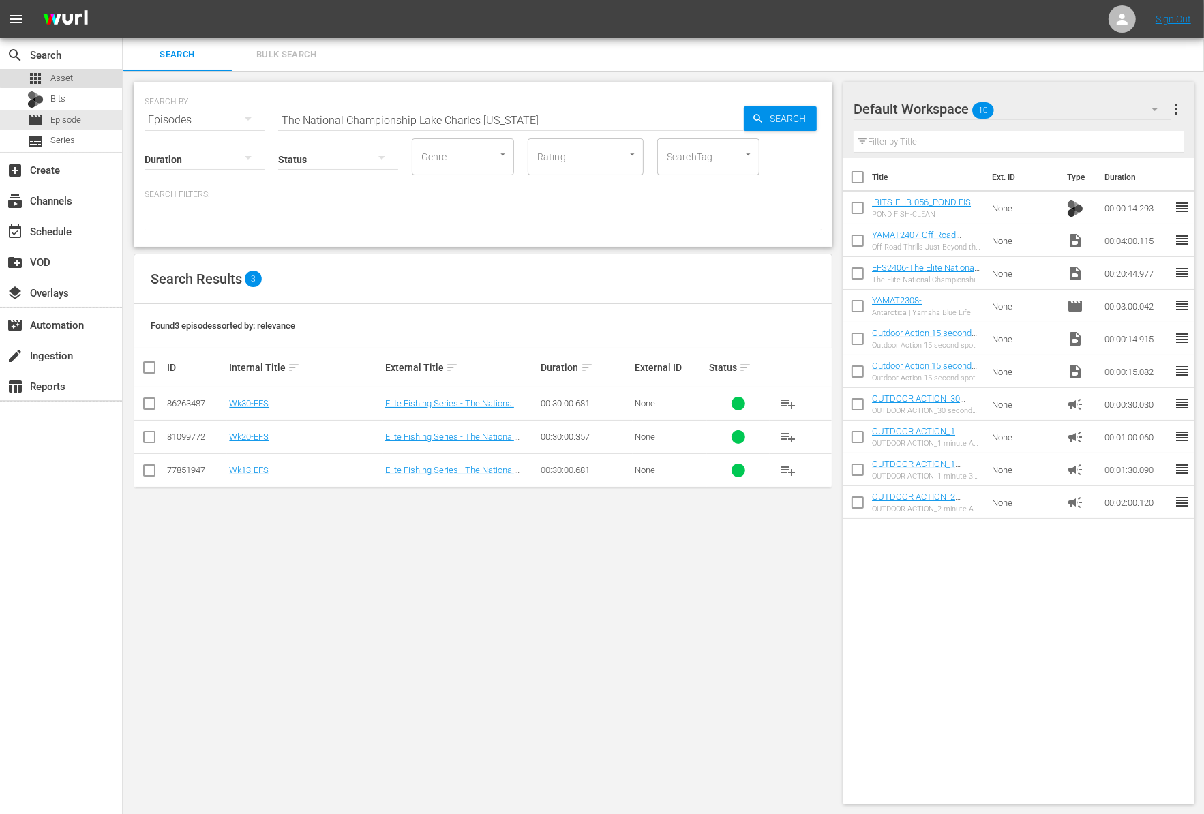
click at [72, 70] on div "apps Asset" at bounding box center [50, 78] width 46 height 19
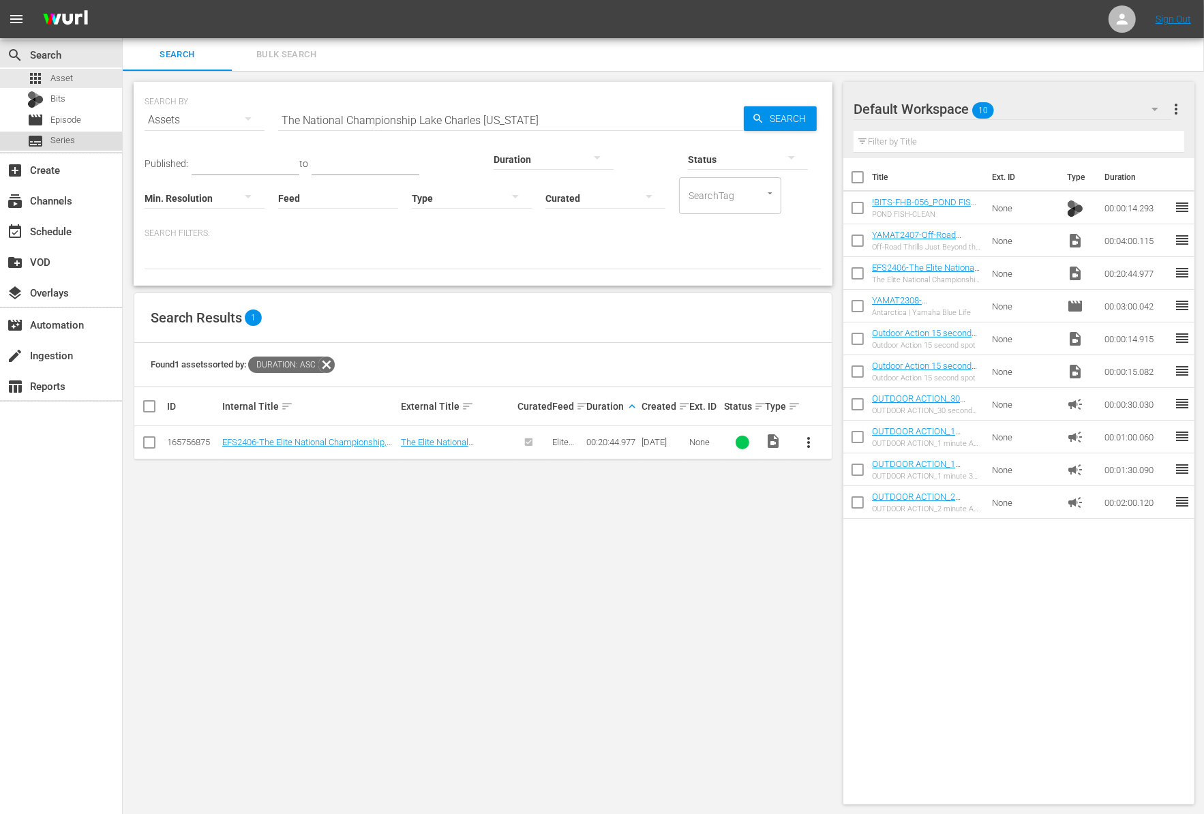
click at [68, 138] on span "Series" at bounding box center [62, 141] width 25 height 14
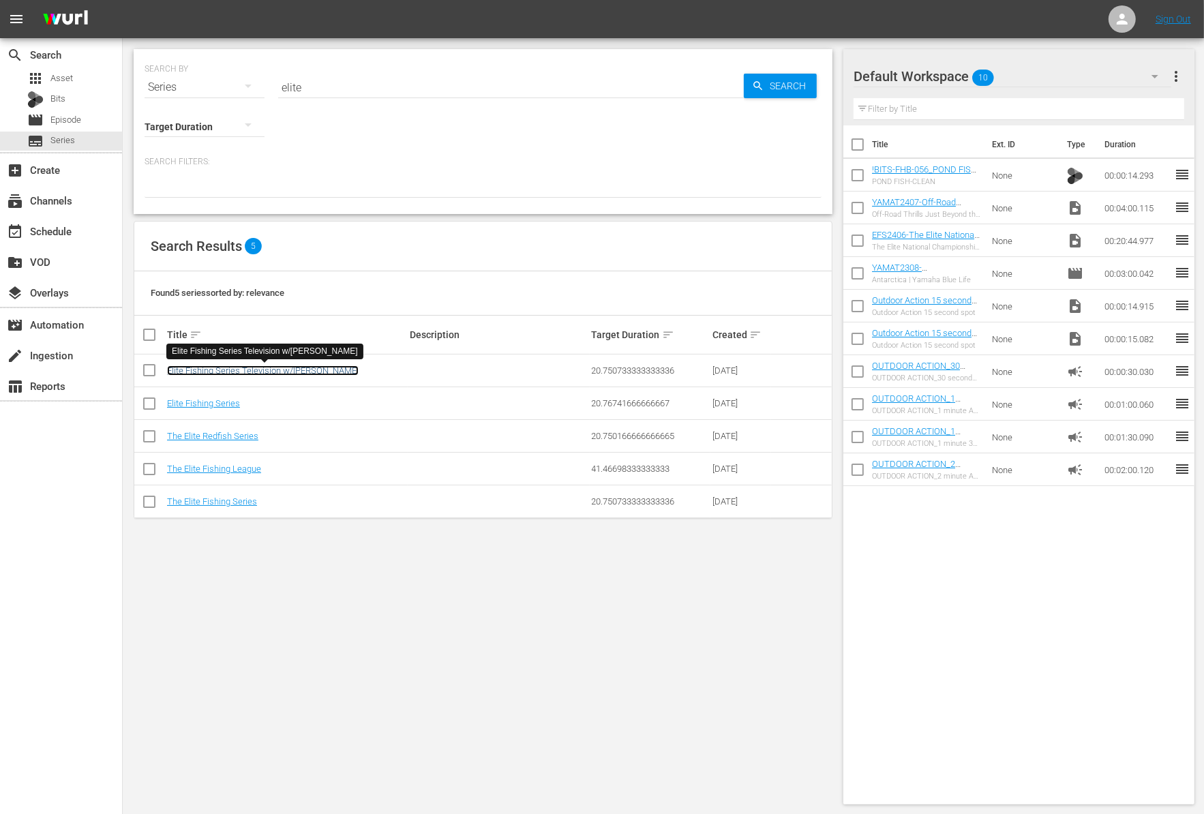
click at [264, 372] on link "Elite Fishing Series Television w/[PERSON_NAME]" at bounding box center [263, 370] width 192 height 10
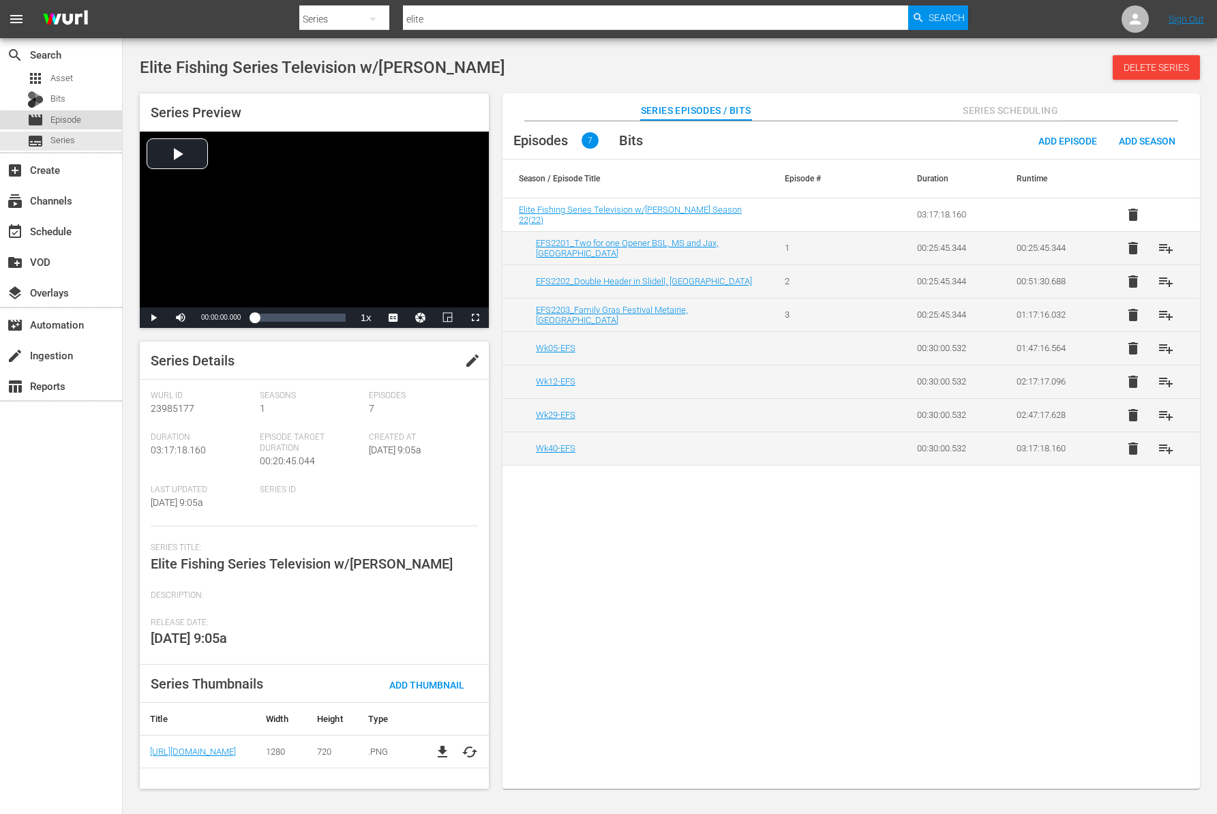
click at [74, 122] on span "Episode" at bounding box center [65, 120] width 31 height 14
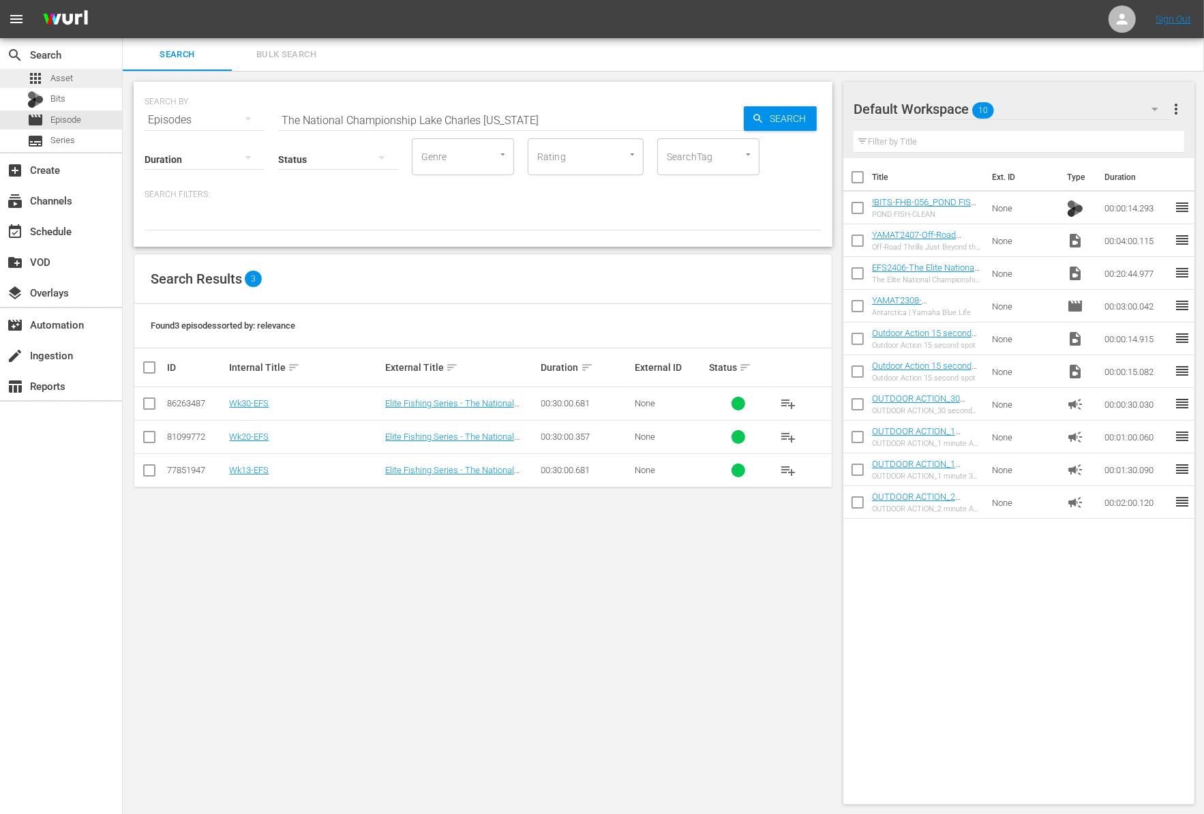
click at [72, 77] on span "Asset" at bounding box center [61, 79] width 22 height 14
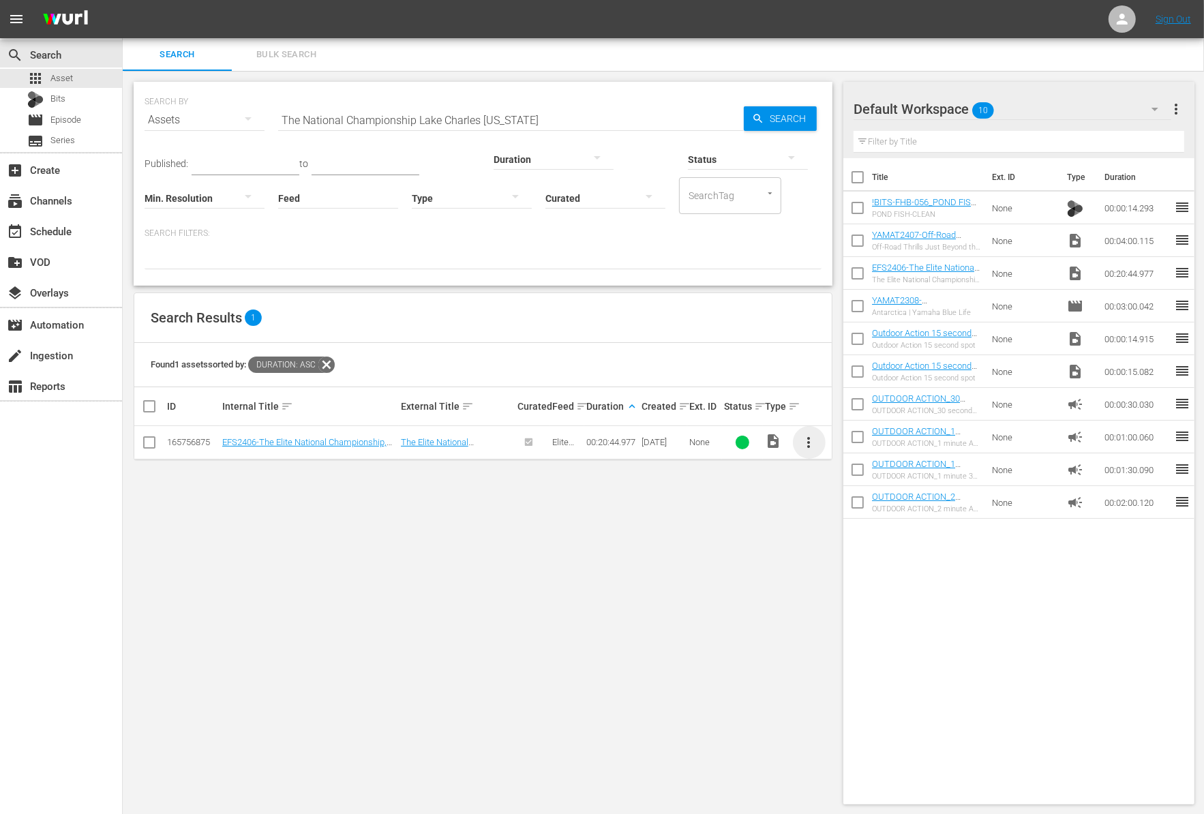
click at [810, 446] on span "more_vert" at bounding box center [809, 442] width 16 height 16
click at [869, 545] on div "Episode" at bounding box center [882, 545] width 93 height 33
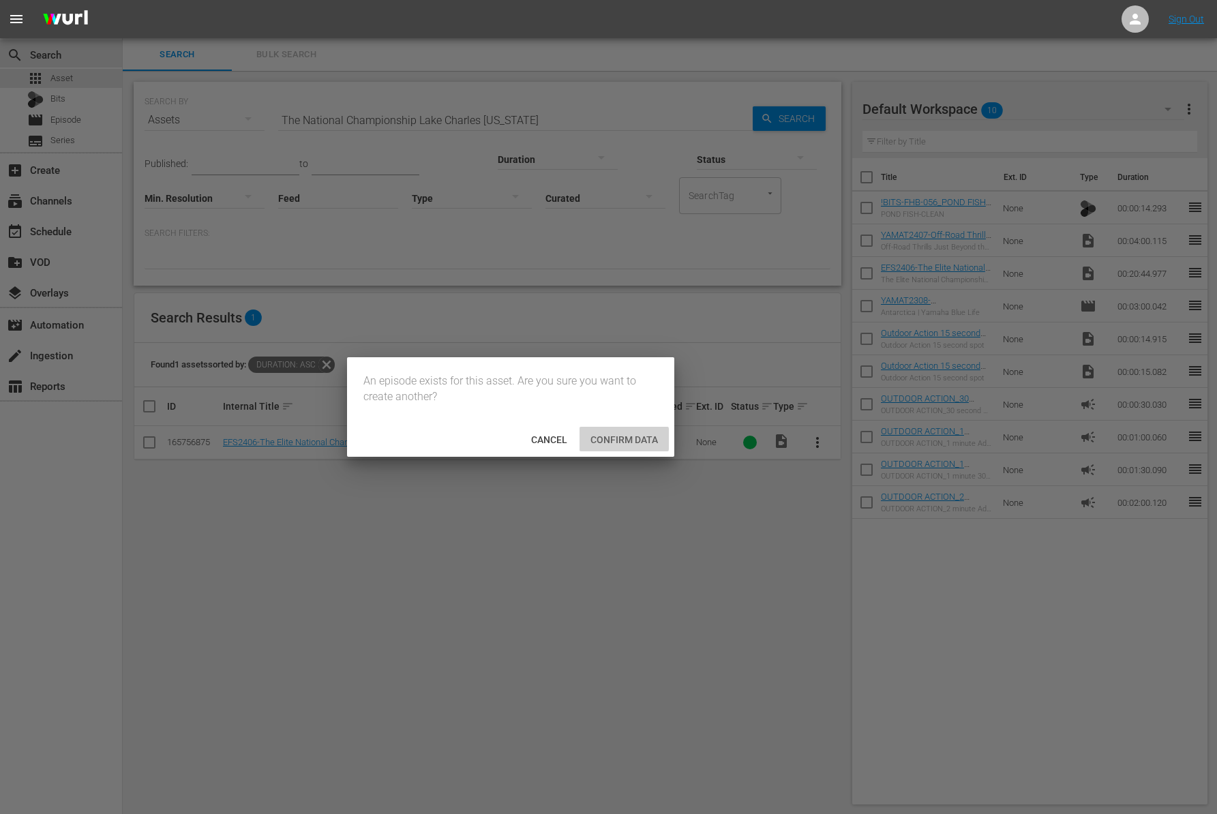
click at [590, 439] on span "Confirm data" at bounding box center [623, 439] width 89 height 11
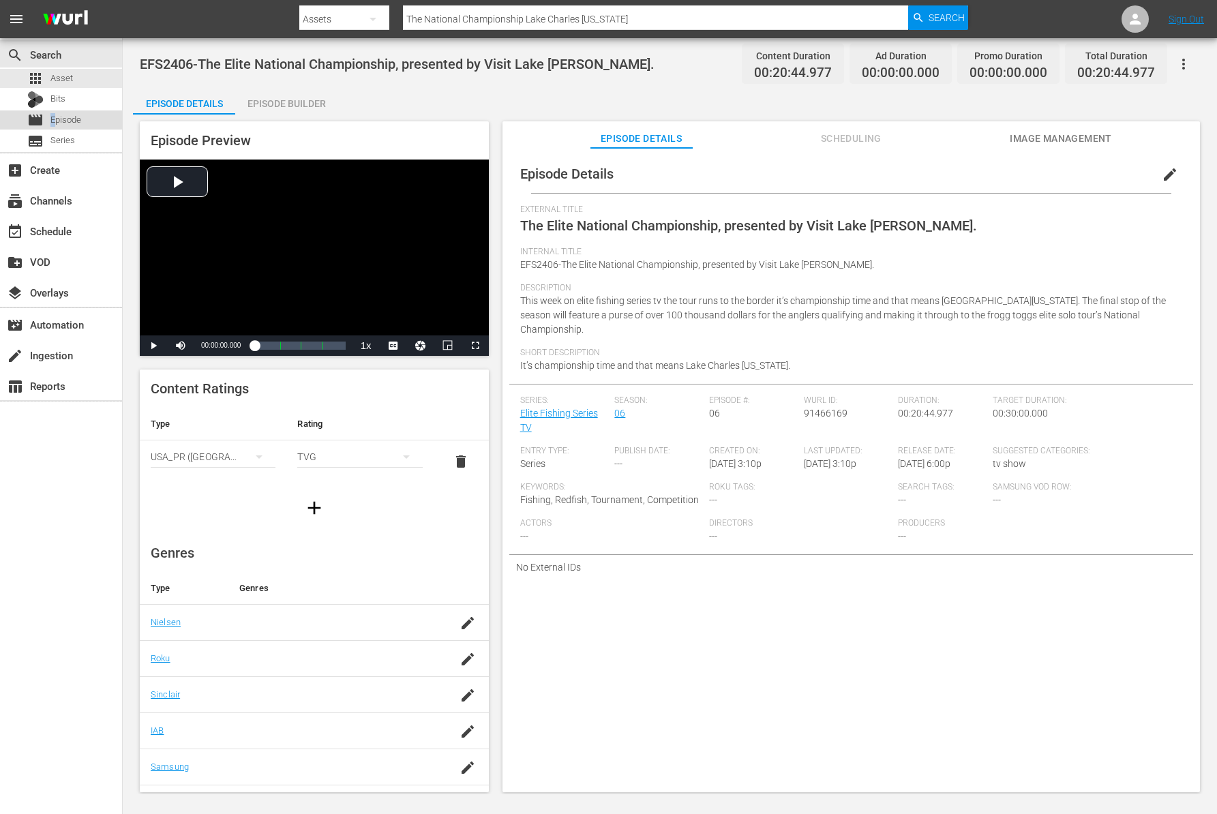
click at [52, 120] on span "Episode" at bounding box center [65, 120] width 31 height 14
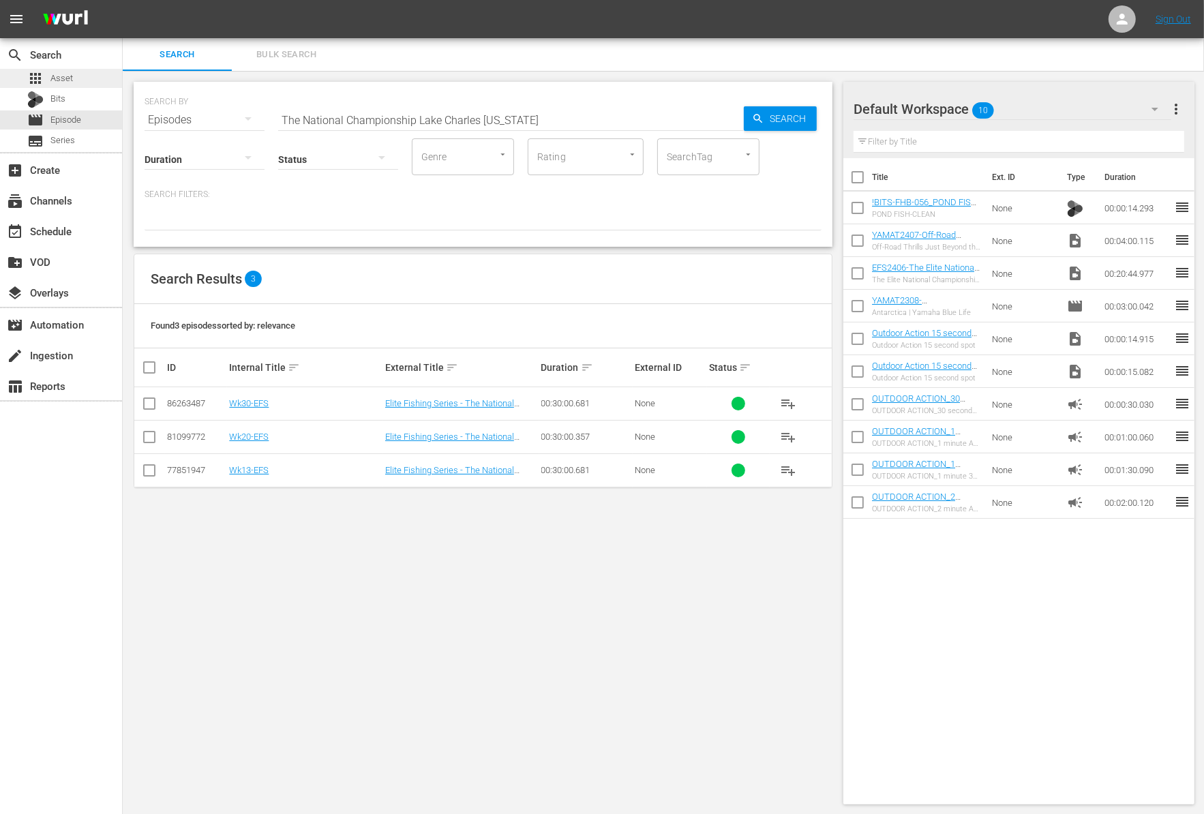
click at [61, 76] on span "Asset" at bounding box center [61, 79] width 22 height 14
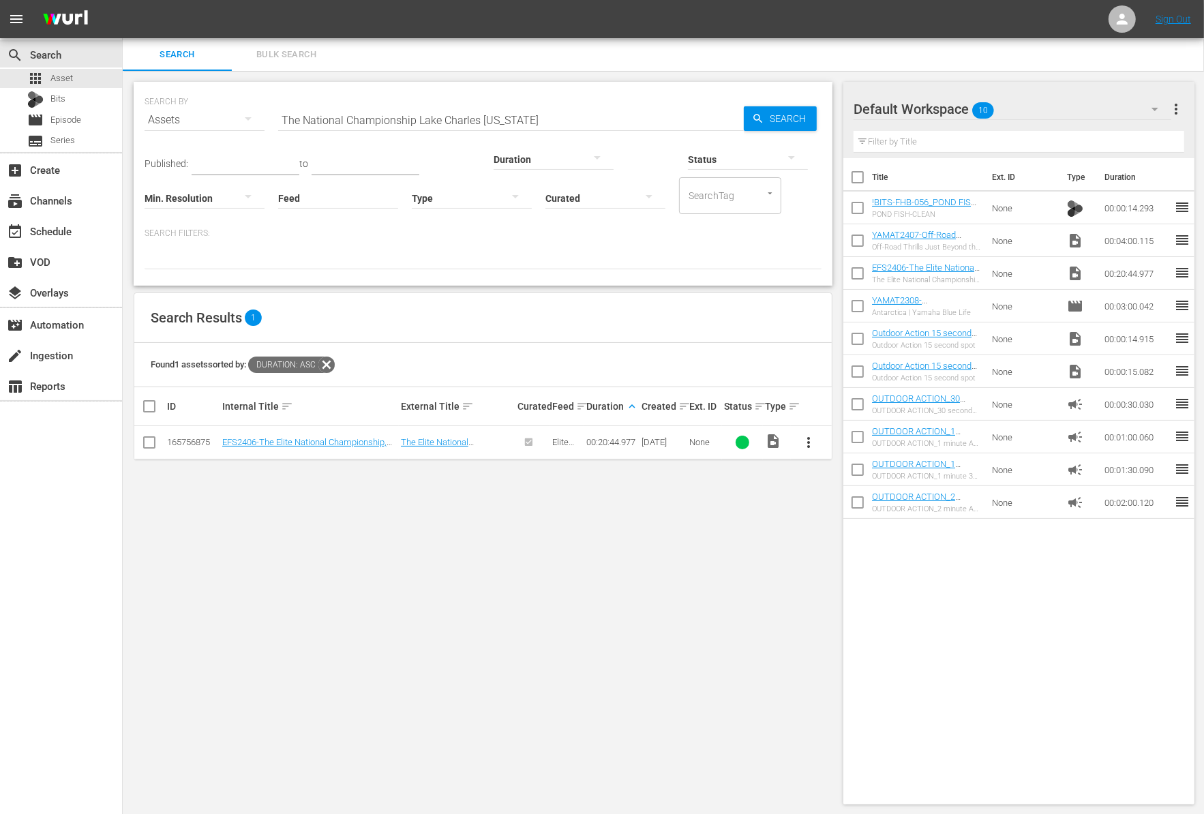
click at [809, 443] on span "more_vert" at bounding box center [809, 442] width 16 height 16
click at [855, 476] on div "Workspace" at bounding box center [882, 479] width 93 height 33
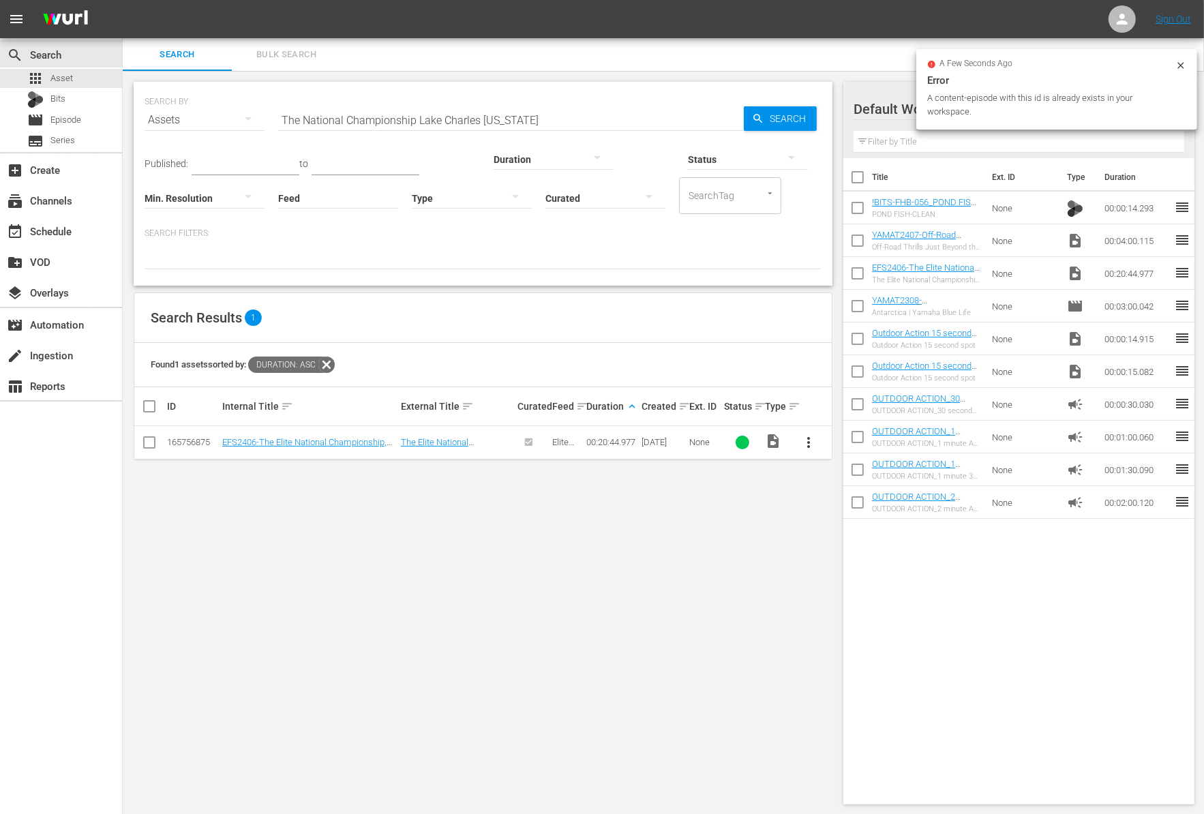
click at [1179, 66] on icon at bounding box center [1180, 65] width 11 height 11
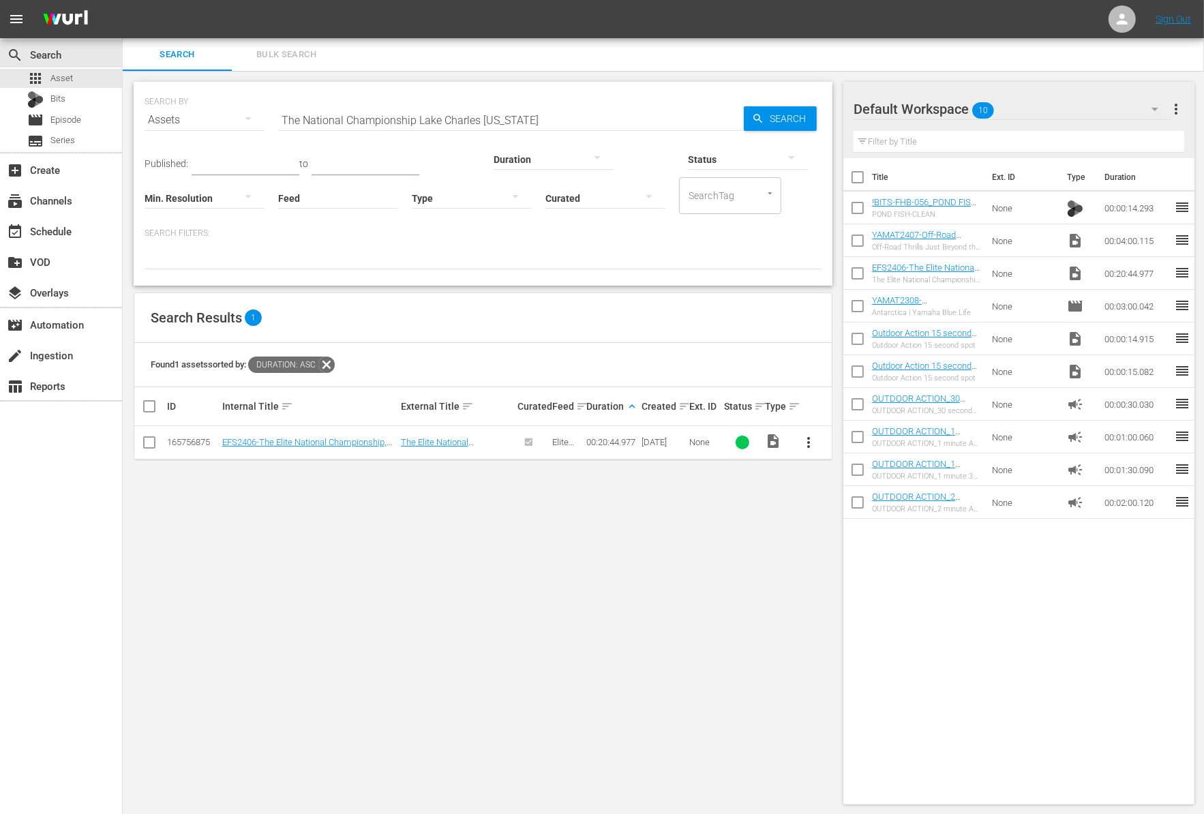
click at [812, 448] on span "more_vert" at bounding box center [809, 442] width 16 height 16
click at [859, 542] on div "Episode" at bounding box center [882, 545] width 93 height 33
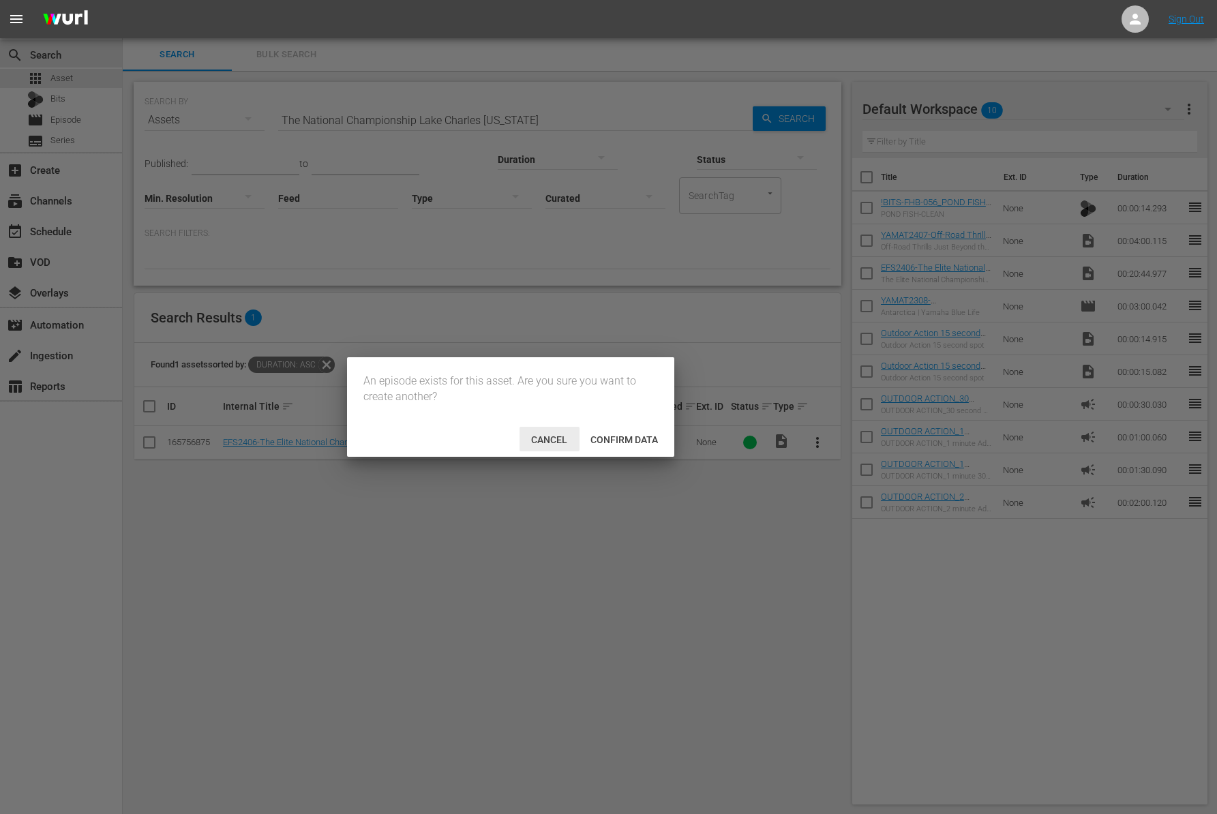
click at [545, 439] on span "Cancel" at bounding box center [549, 439] width 58 height 11
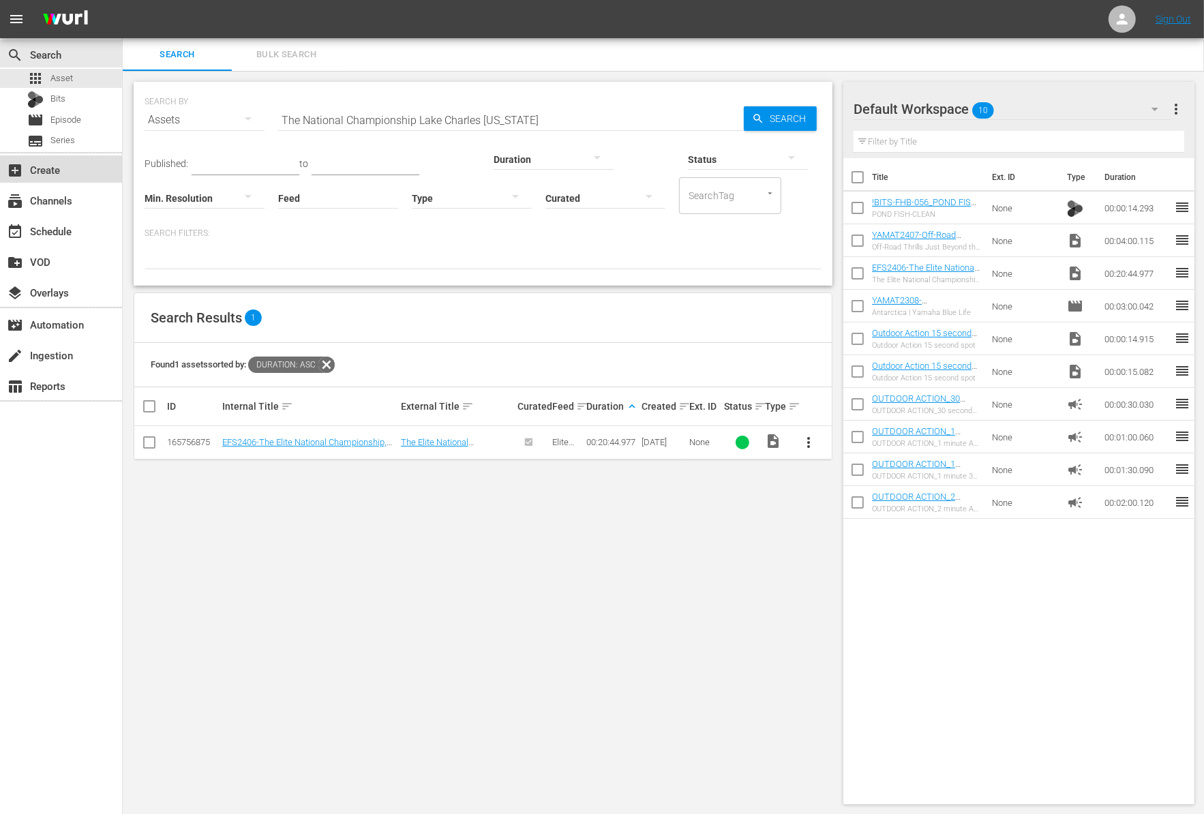
click at [60, 167] on div "add_box Create" at bounding box center [38, 168] width 76 height 12
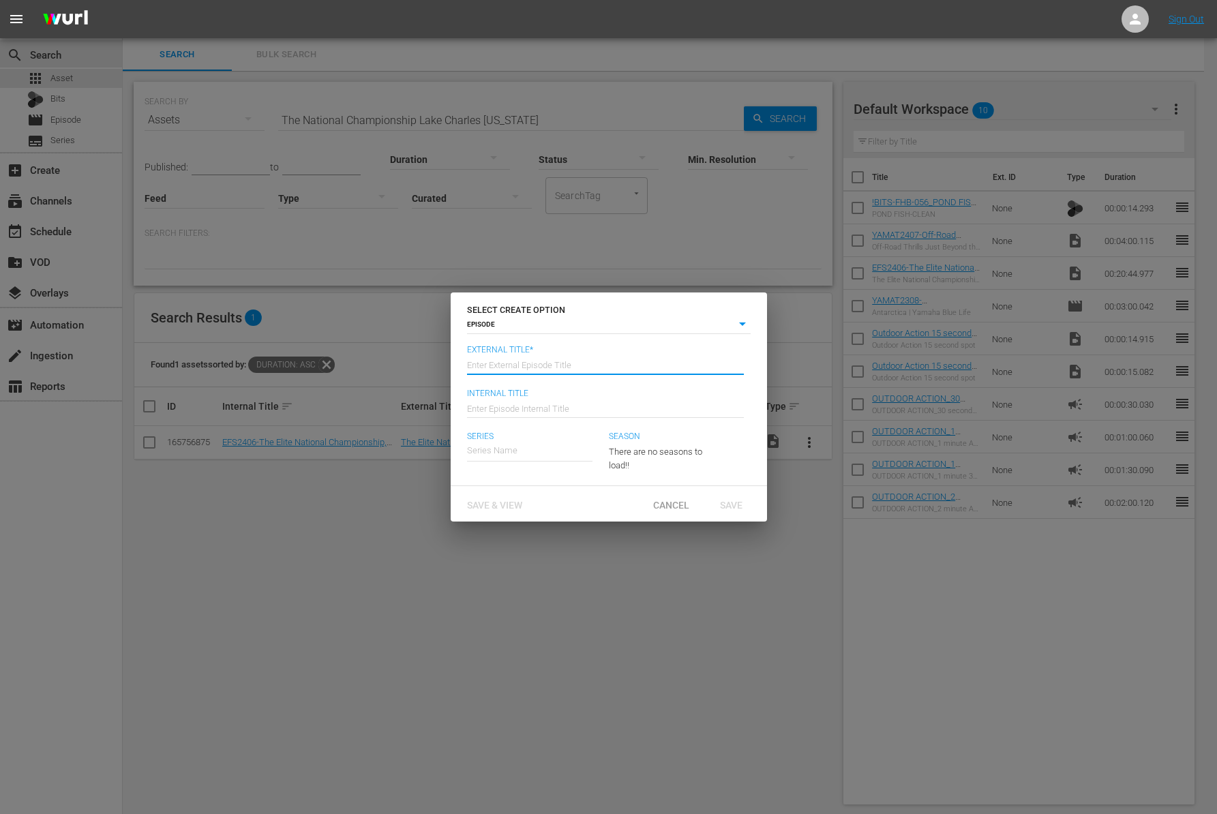
click at [524, 361] on input "text" at bounding box center [605, 364] width 277 height 33
type input "W"
paste input "The National Championship Lake Charles [US_STATE]"
type input "Elite Fishing Series - The National Championship Lake Charles [US_STATE]"
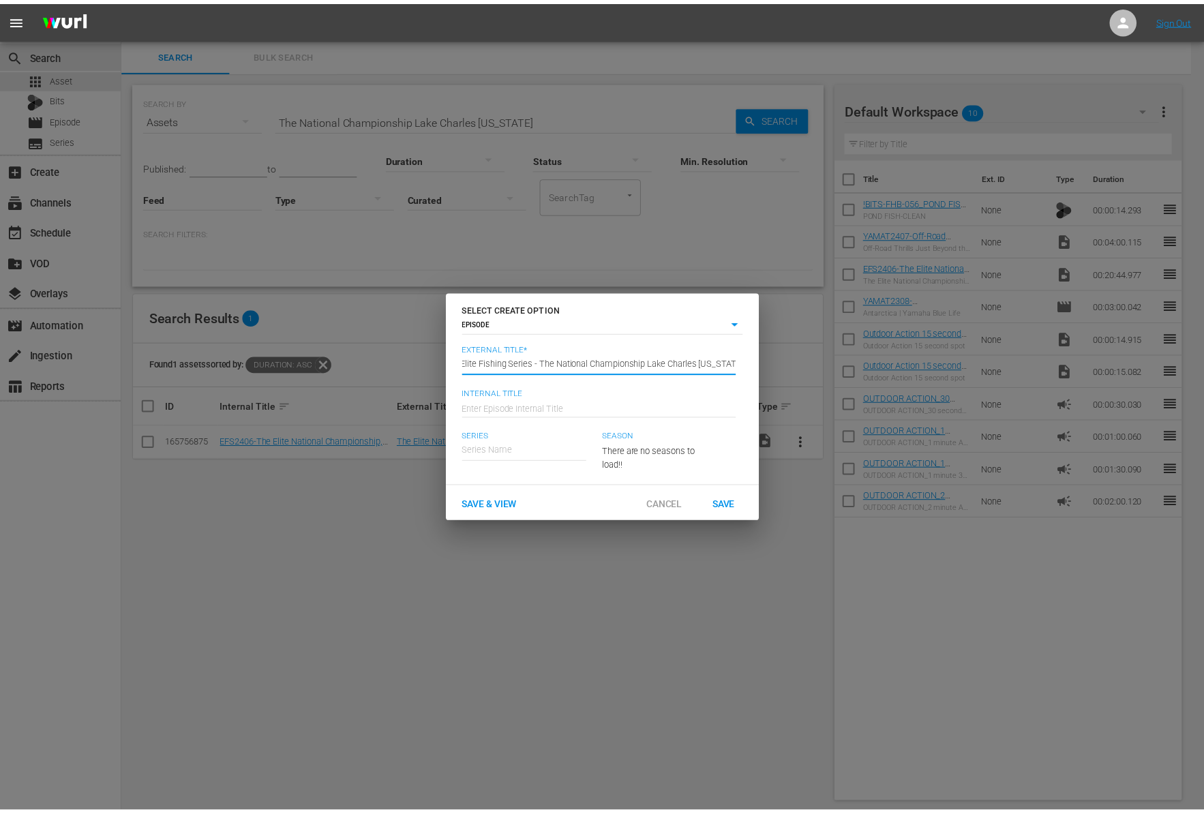
scroll to position [0, 0]
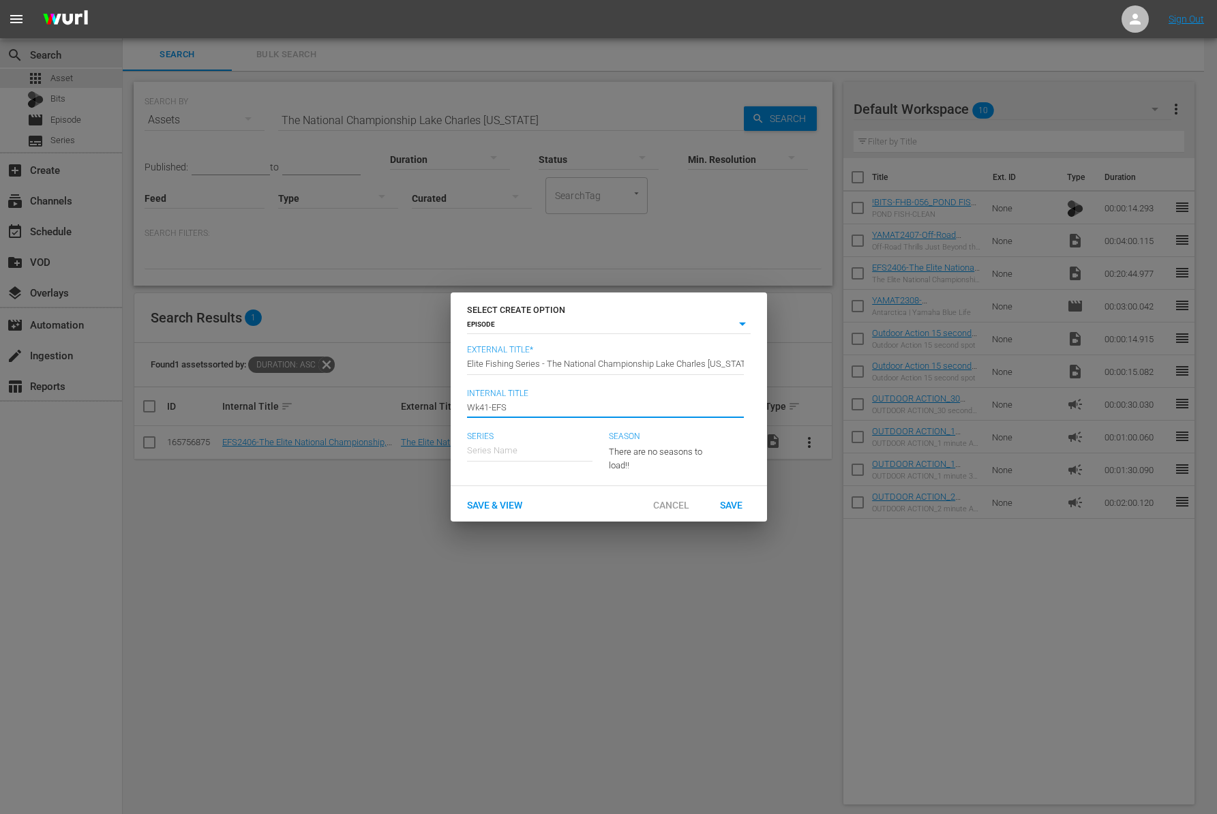
type input "Wk41-EFS"
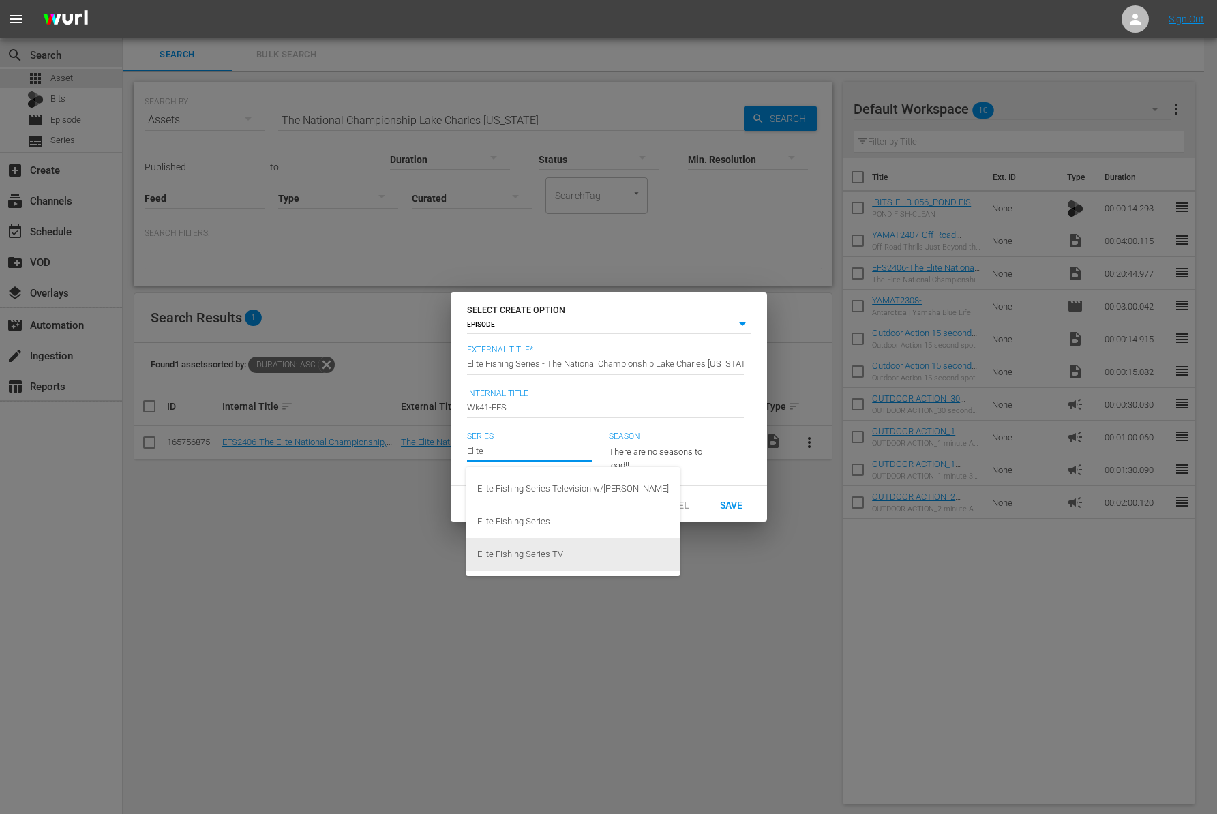
click at [528, 550] on div "Elite Fishing Series TV" at bounding box center [573, 554] width 192 height 33
type input "Elite Fishing Series TV"
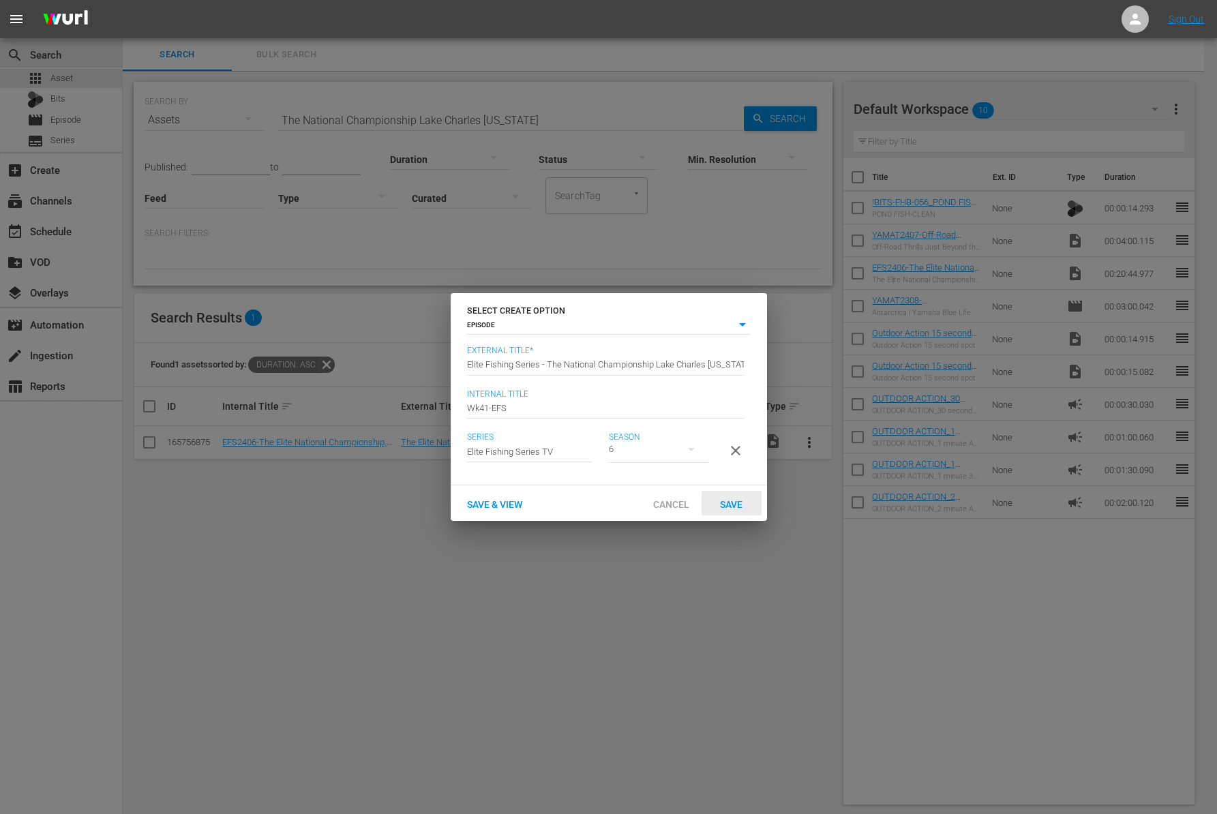
click at [730, 503] on div "Save" at bounding box center [731, 503] width 60 height 25
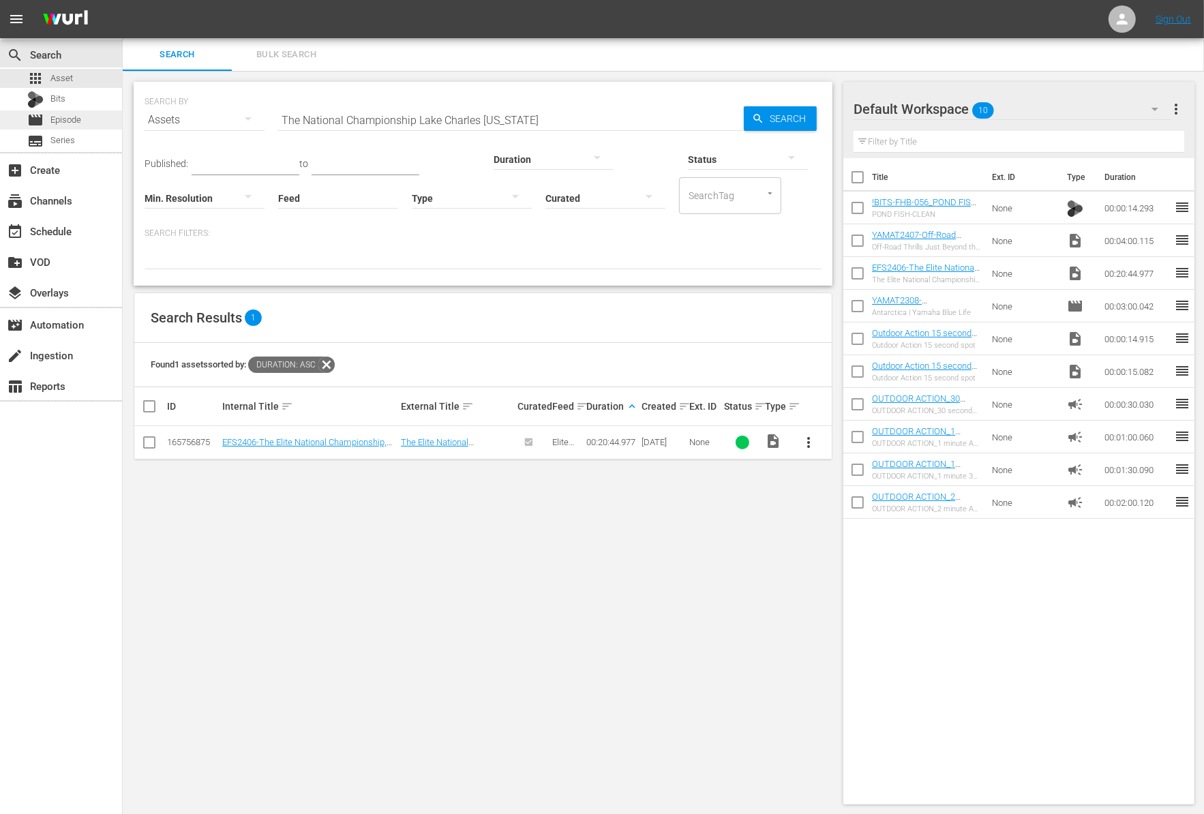
click at [89, 118] on div "movie Episode" at bounding box center [61, 119] width 122 height 19
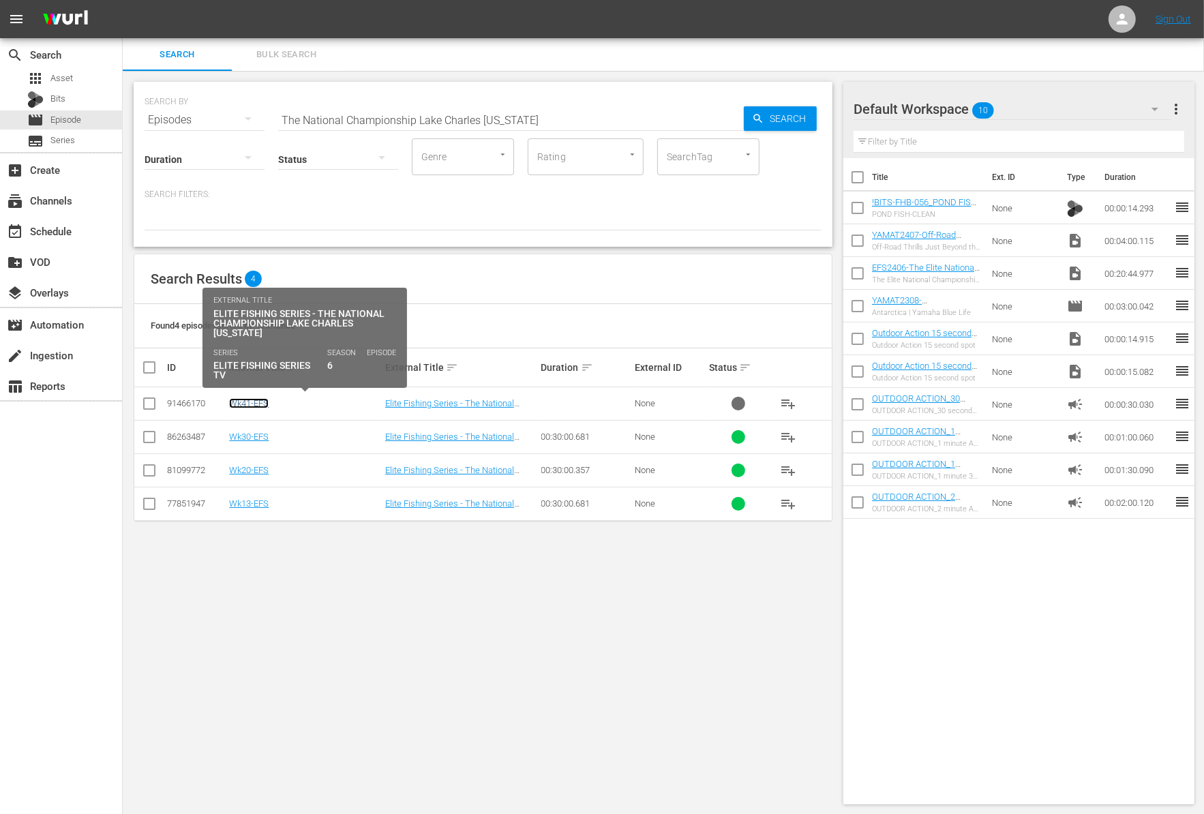
click at [260, 403] on link "Wk41-EFS" at bounding box center [249, 403] width 40 height 10
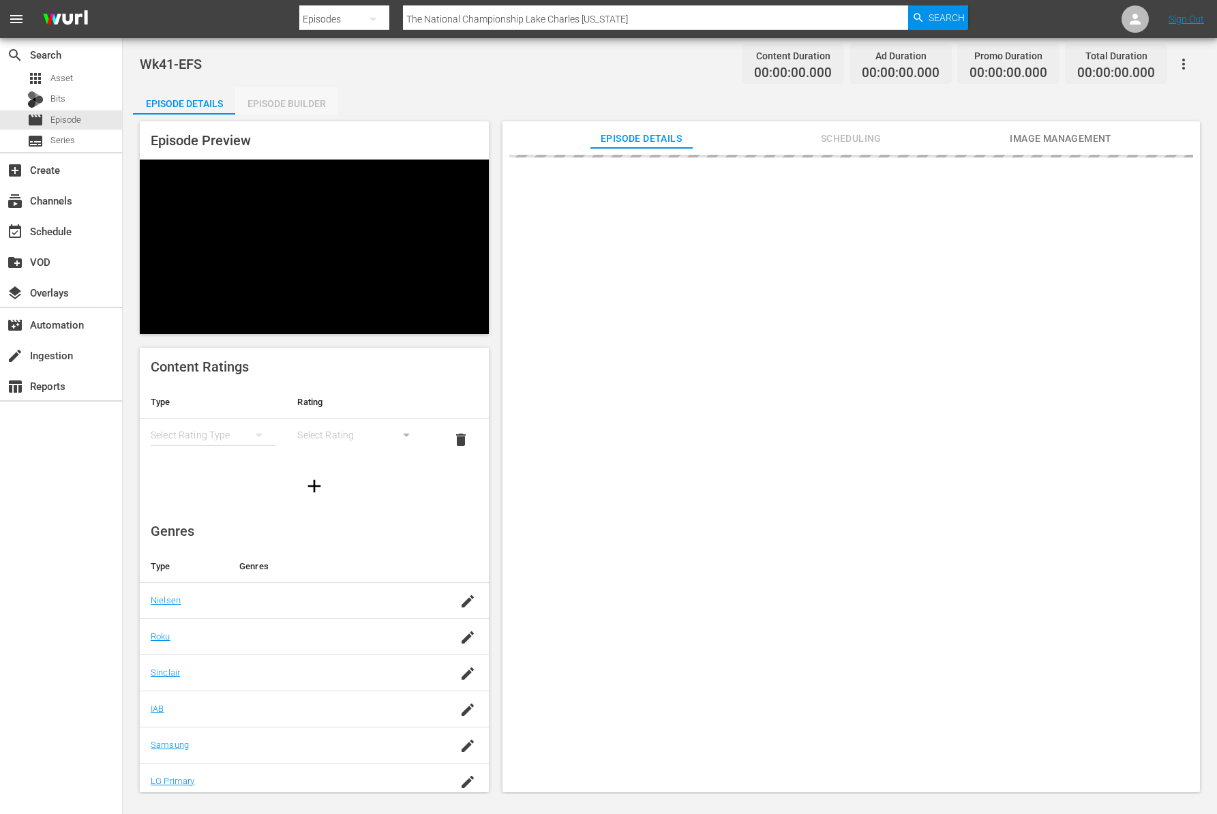
click at [294, 98] on div "Episode Builder" at bounding box center [286, 103] width 102 height 33
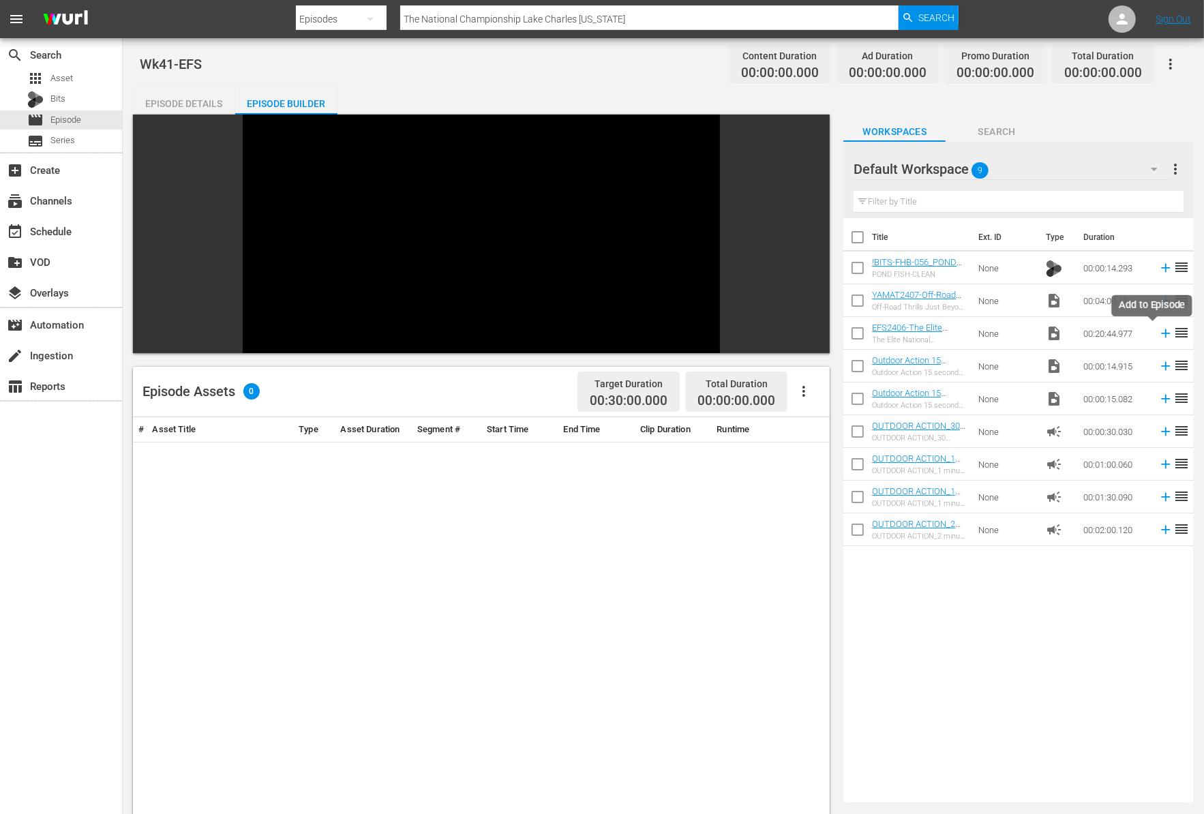
click at [1158, 335] on icon at bounding box center [1165, 333] width 15 height 15
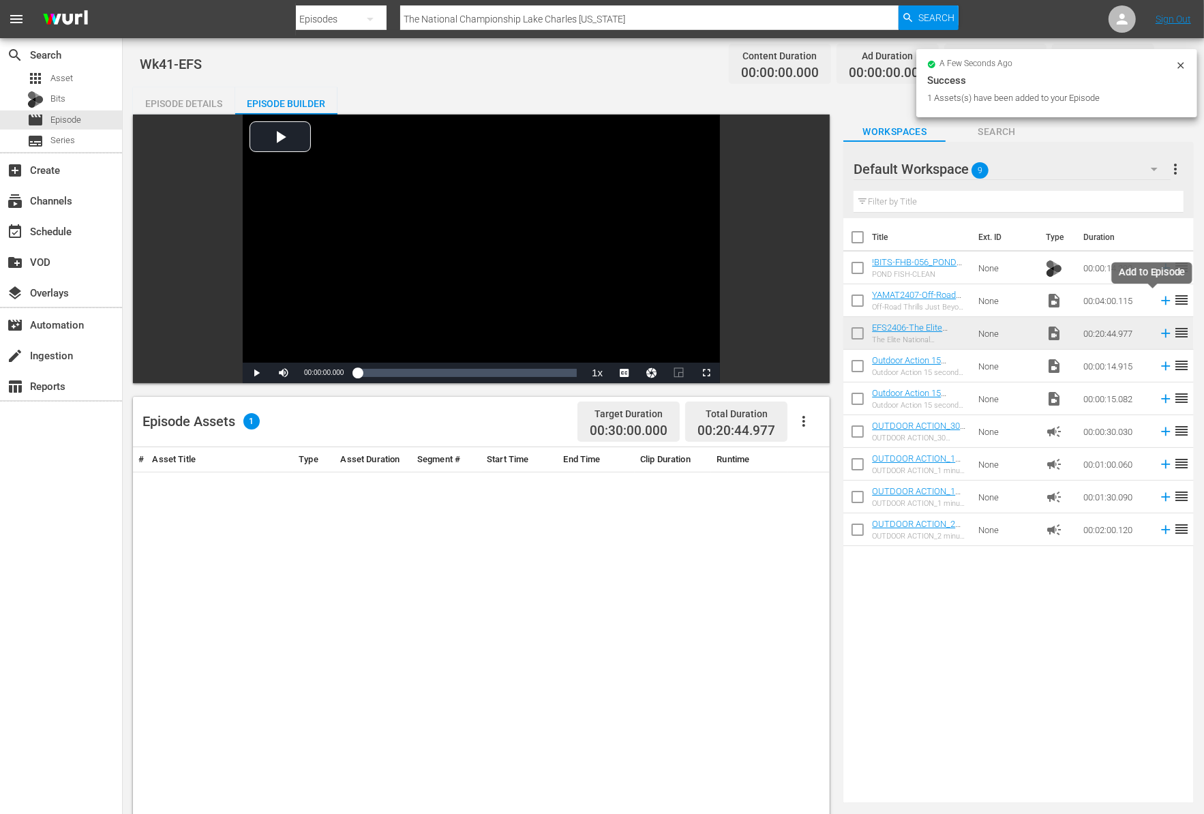
click at [1158, 303] on icon at bounding box center [1165, 300] width 15 height 15
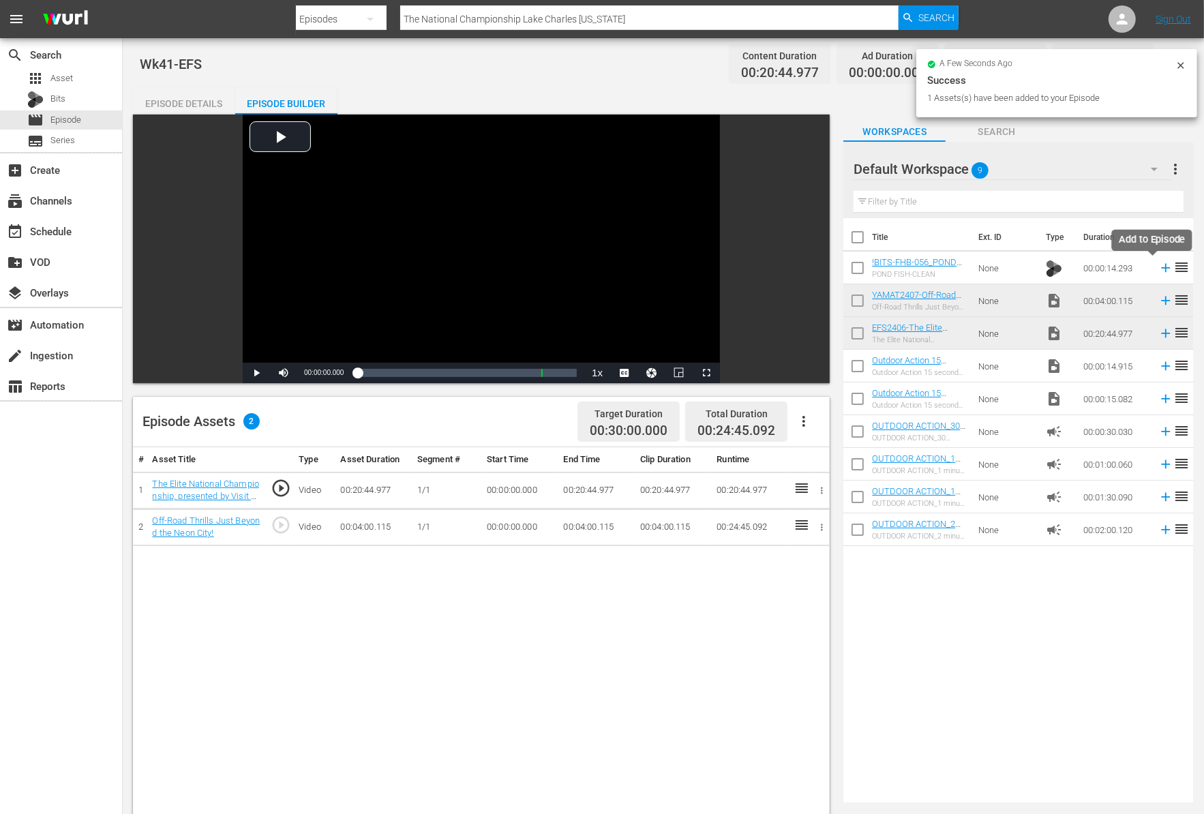
click at [1161, 266] on icon at bounding box center [1165, 268] width 9 height 9
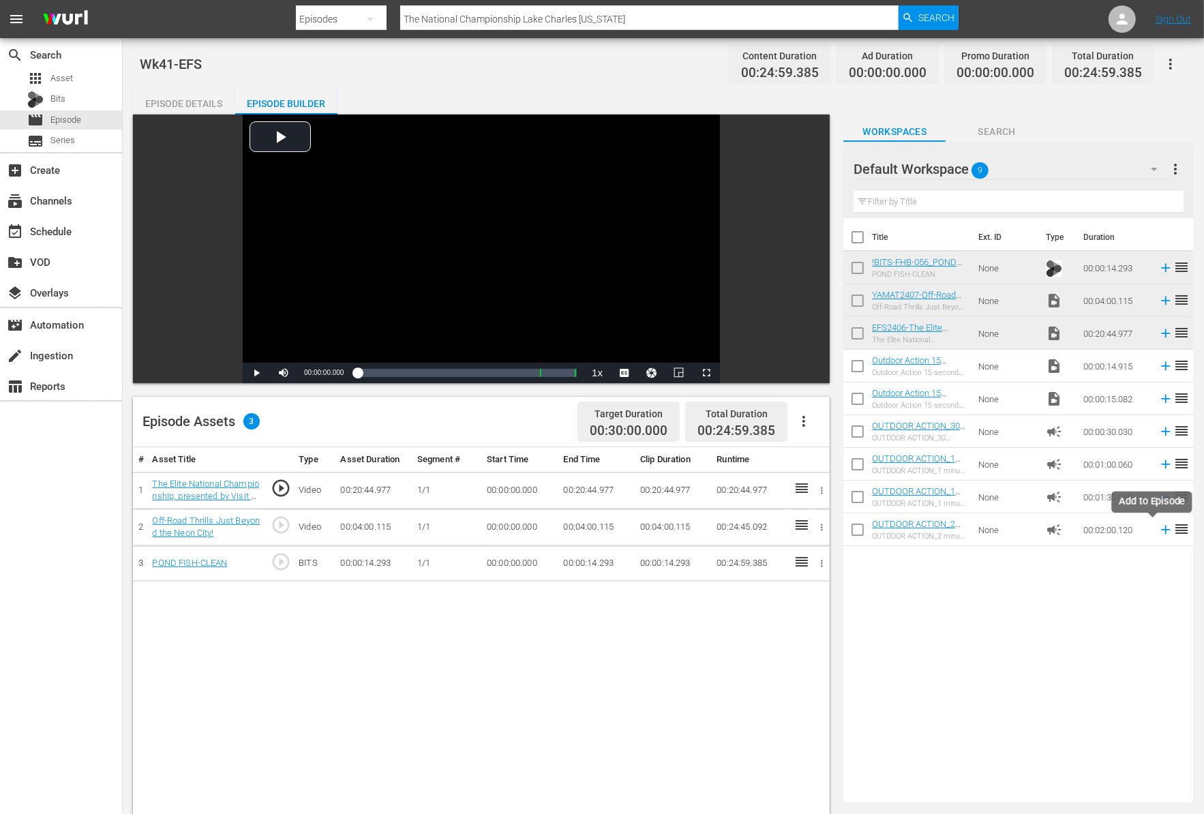
click at [1158, 532] on icon at bounding box center [1165, 529] width 15 height 15
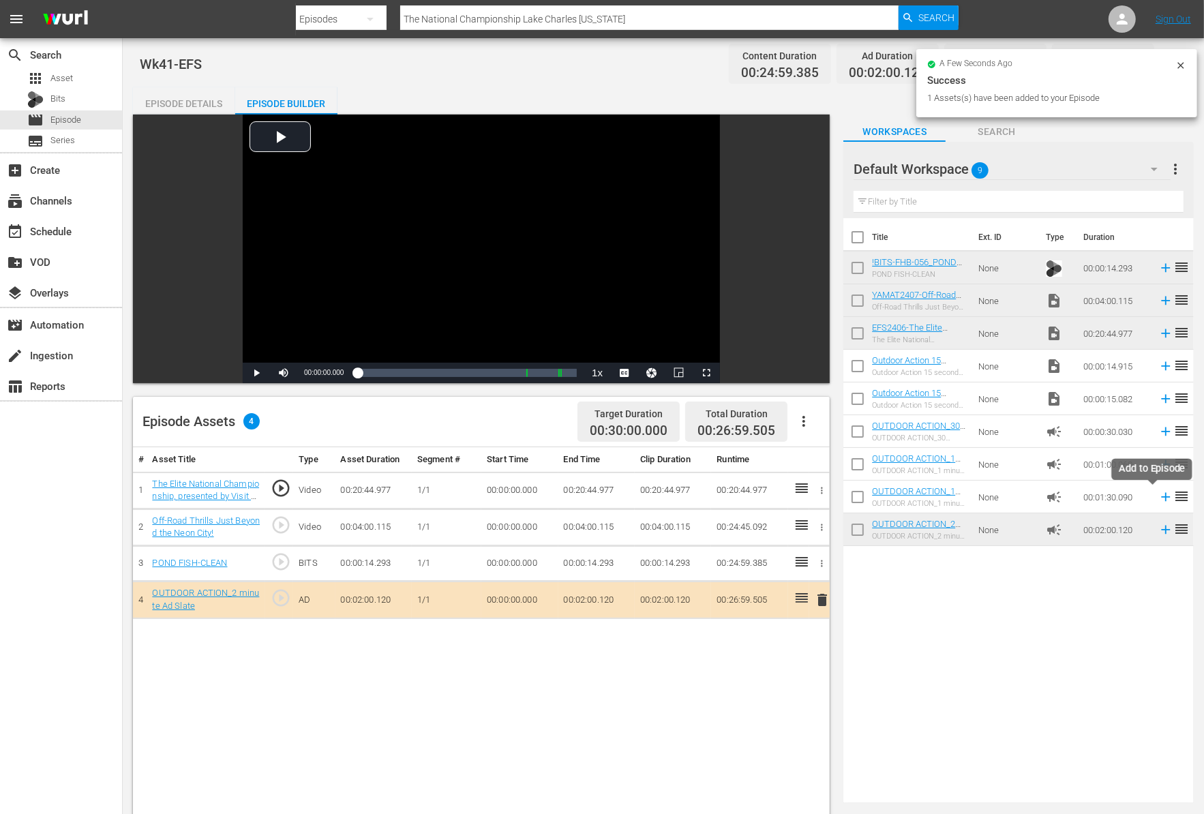
click at [1161, 495] on icon at bounding box center [1165, 497] width 9 height 9
click at [1158, 498] on icon at bounding box center [1165, 496] width 15 height 15
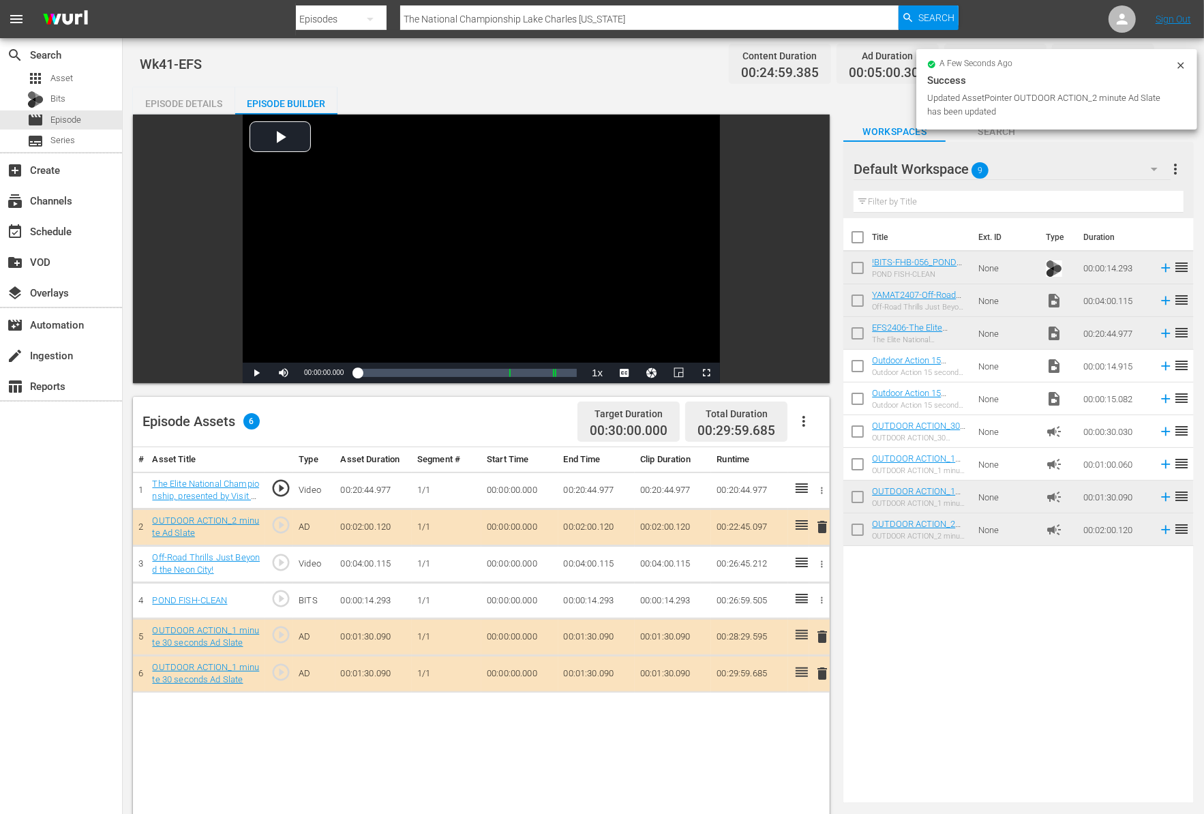
click at [799, 598] on icon at bounding box center [801, 599] width 12 height 10
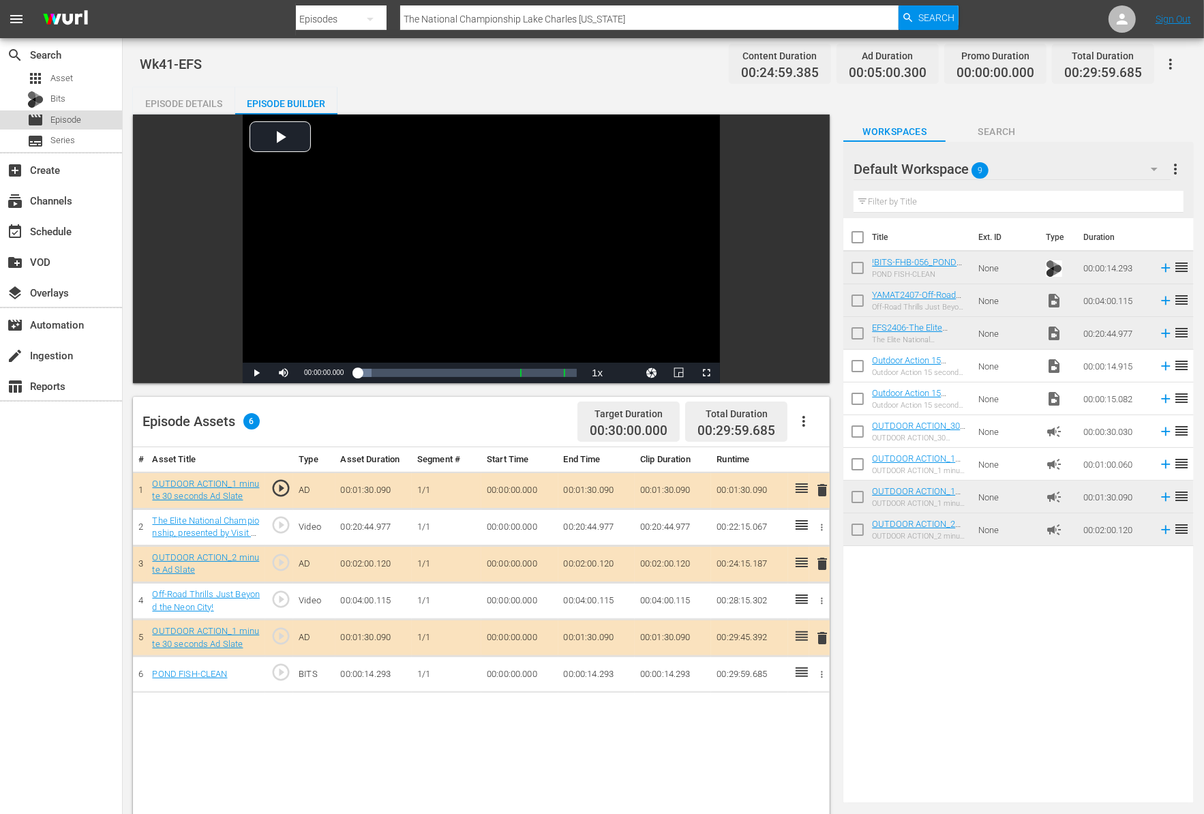
click at [82, 119] on div "movie Episode" at bounding box center [61, 119] width 122 height 19
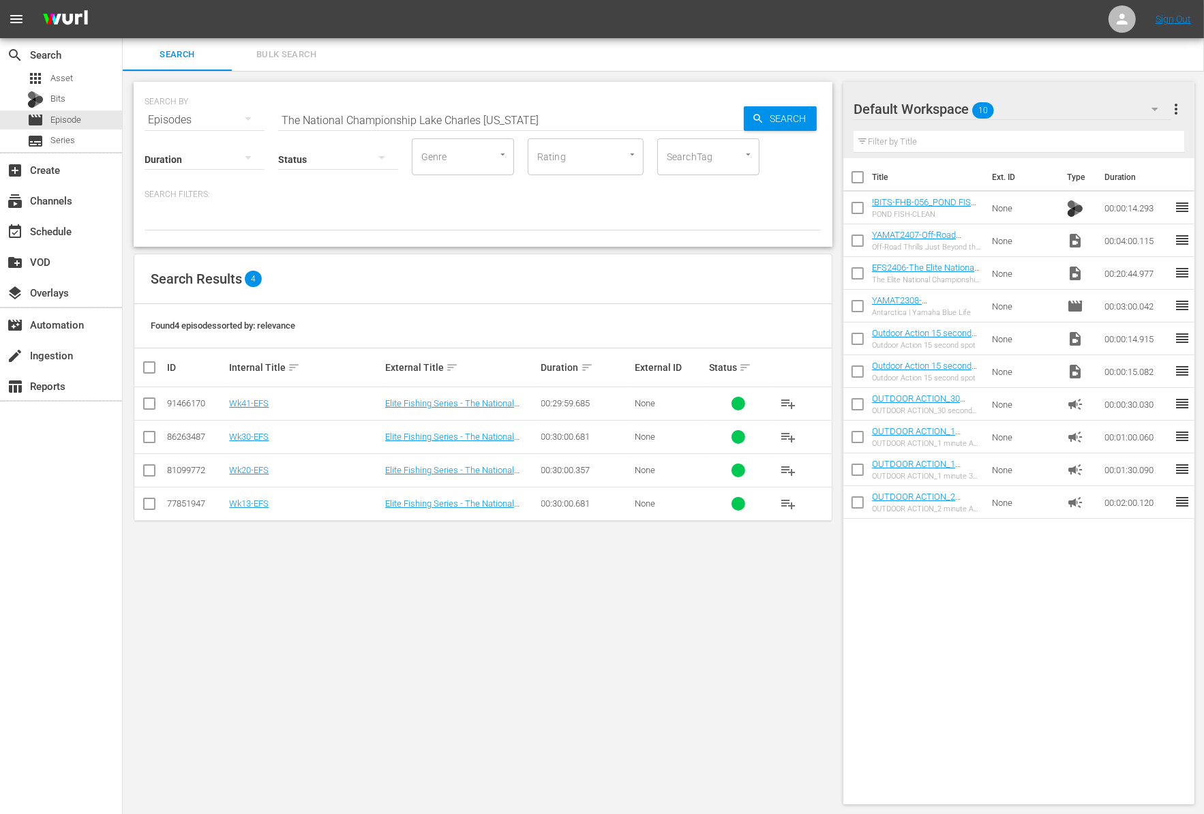
click at [348, 111] on input "The National Championship Lake Charles [US_STATE]" at bounding box center [511, 120] width 466 height 33
paste input "2024 Master Walleye Circuit - [US_STATE] River | [PERSON_NAME]/[GEOGRAPHIC_DATA…"
type input "2024 Master Walleye Circuit - [US_STATE] River | [PERSON_NAME]/[GEOGRAPHIC_DATA…"
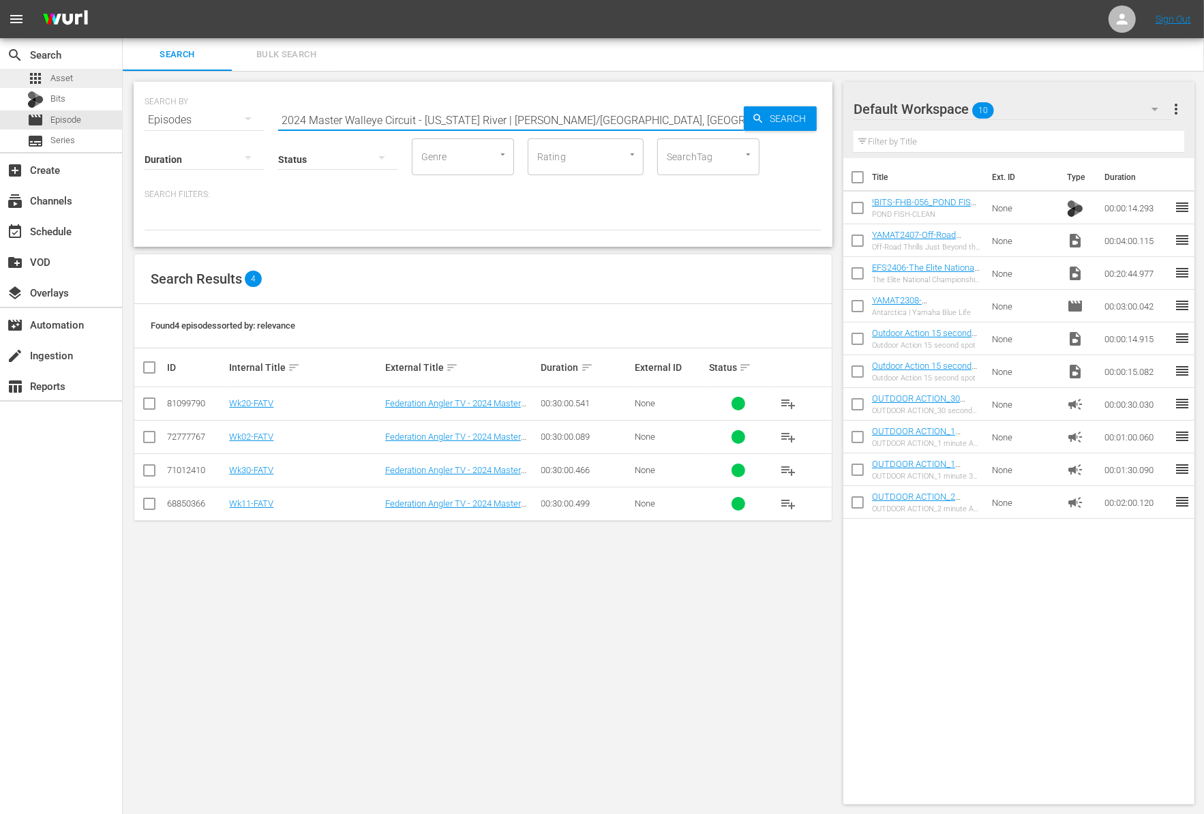
click at [54, 77] on span "Asset" at bounding box center [61, 79] width 22 height 14
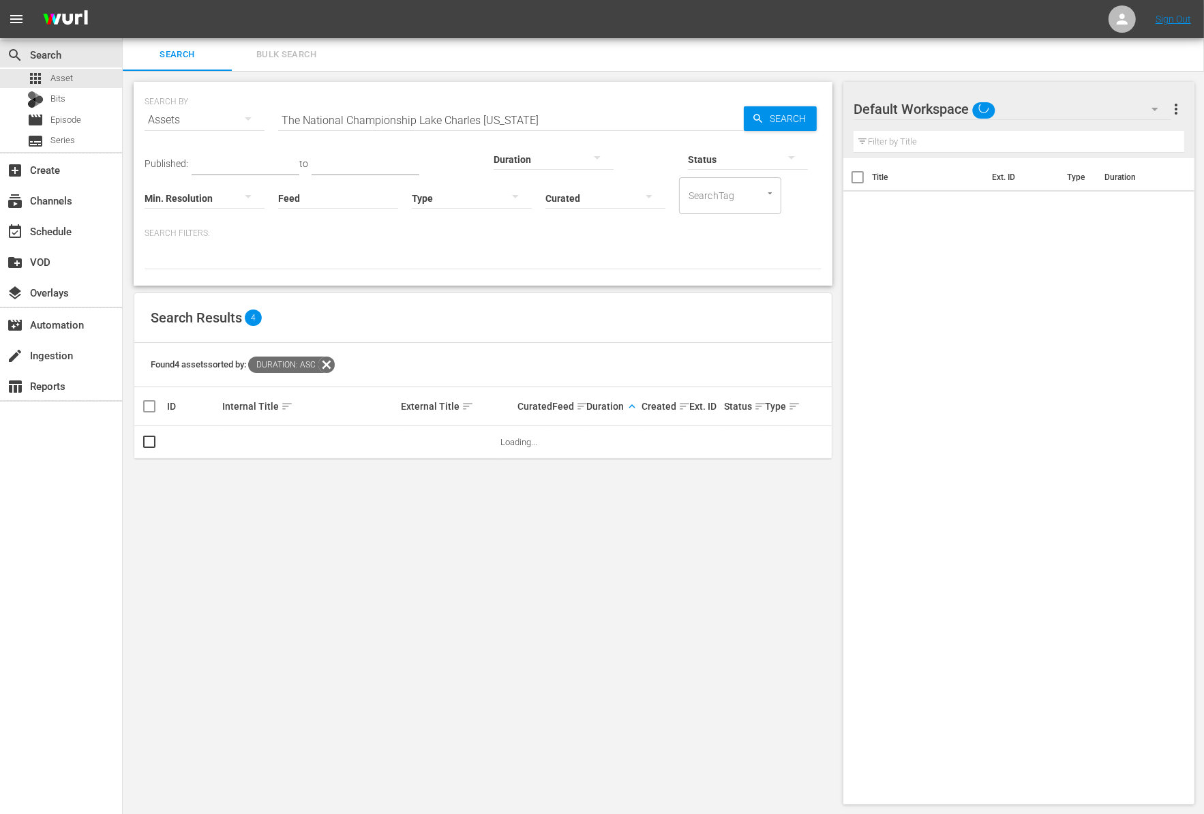
click at [379, 121] on input "The National Championship Lake Charles [US_STATE]" at bounding box center [511, 120] width 466 height 33
paste input "2024 Master Walleye Circuit - [US_STATE] River | [PERSON_NAME]/[GEOGRAPHIC_DATA…"
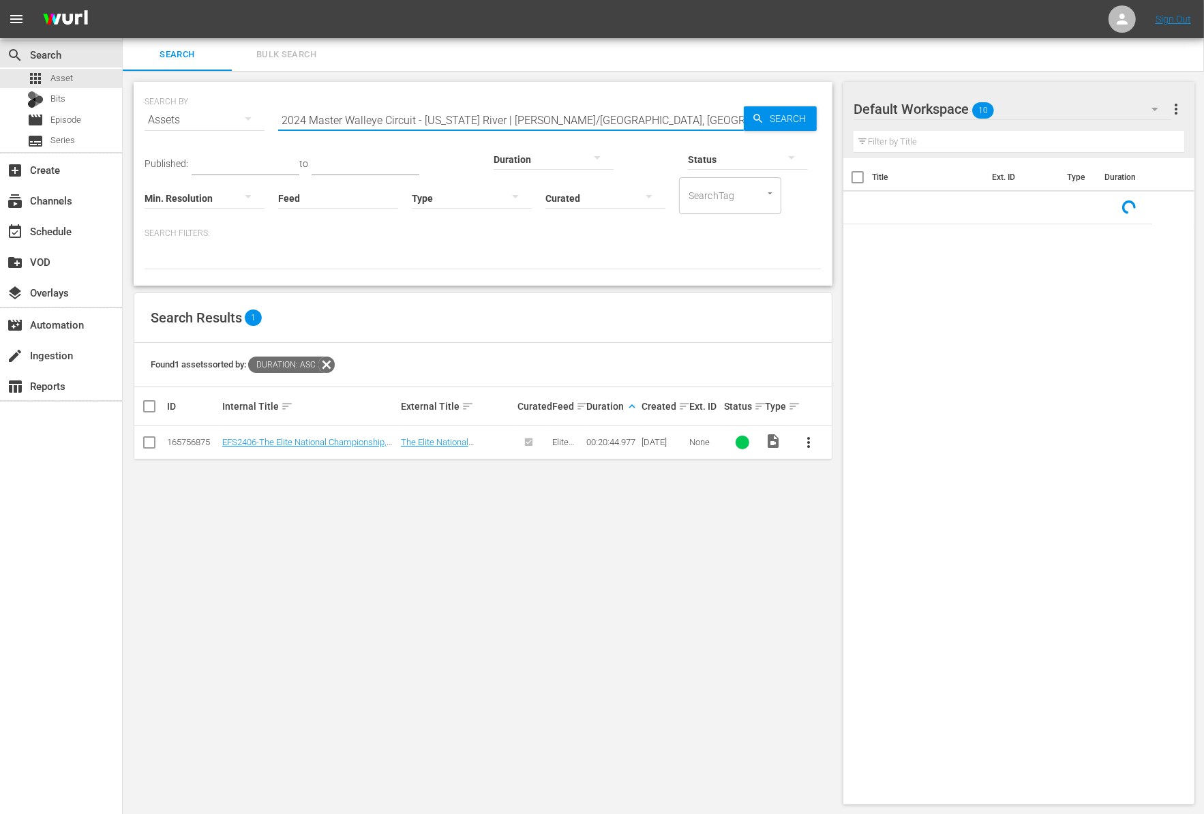
type input "2024 Master Walleye Circuit - [US_STATE] River | [PERSON_NAME]/[GEOGRAPHIC_DATA…"
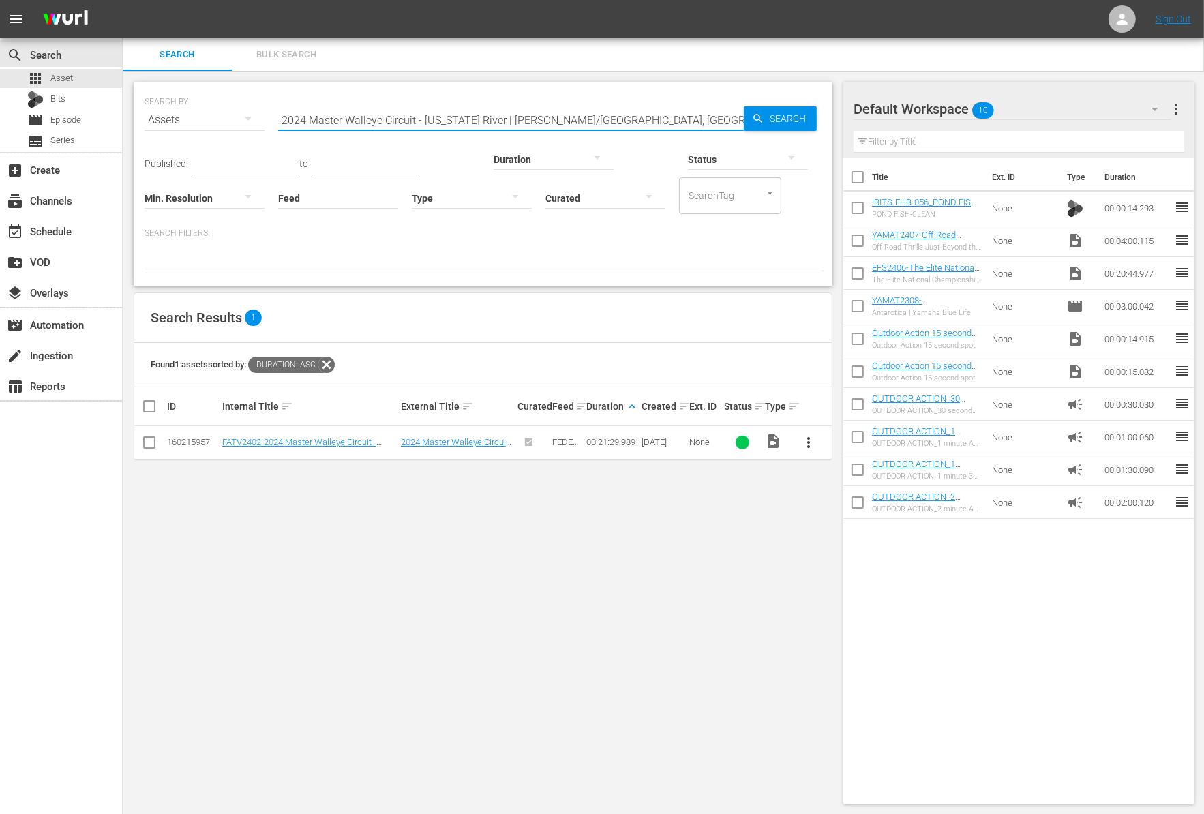
click at [854, 209] on input "checkbox" at bounding box center [857, 210] width 29 height 29
checkbox input "true"
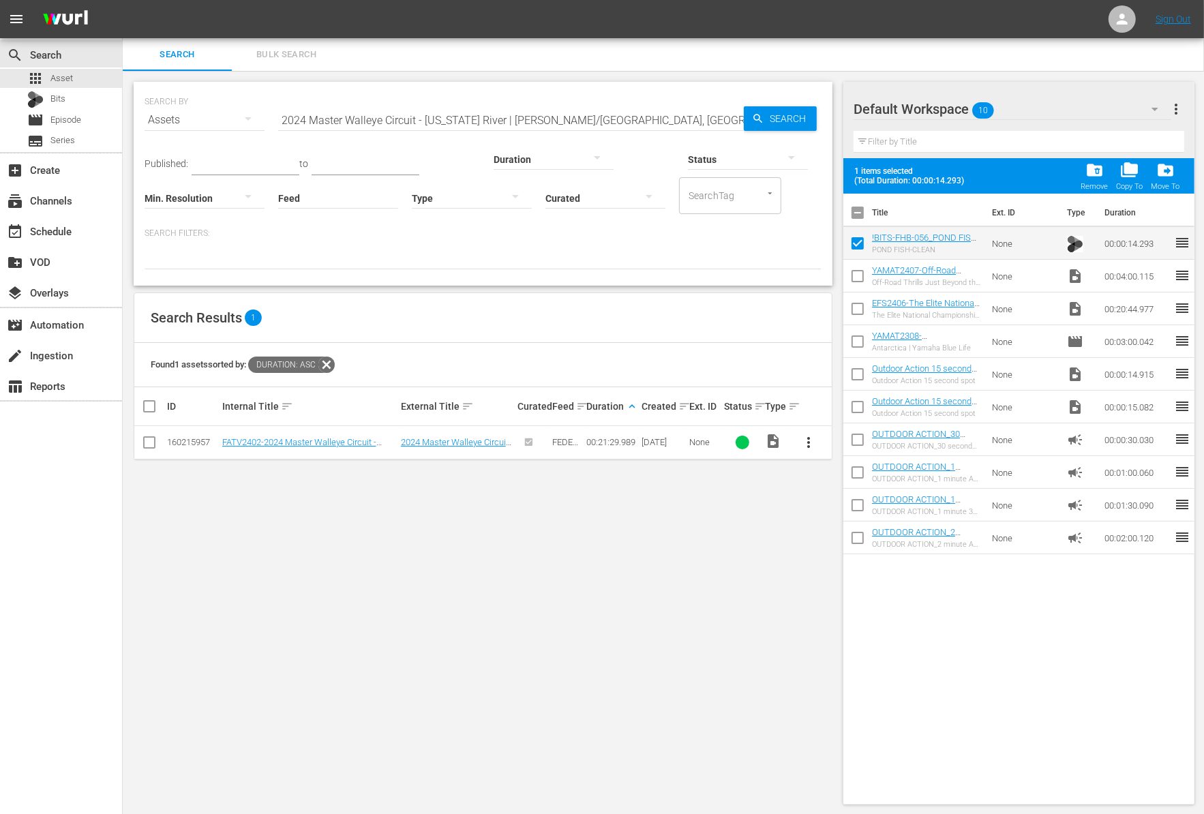
click at [851, 272] on input "checkbox" at bounding box center [857, 278] width 29 height 29
checkbox input "true"
click at [851, 306] on input "checkbox" at bounding box center [857, 311] width 29 height 29
checkbox input "true"
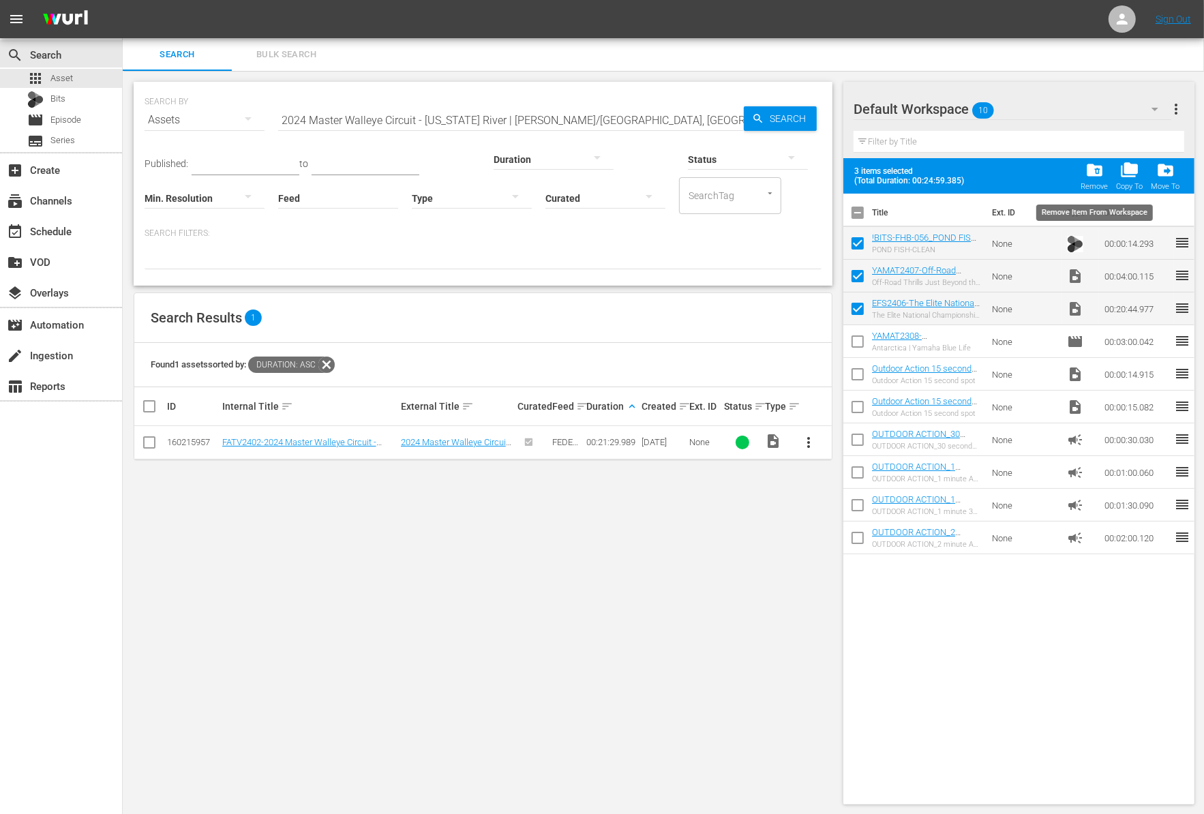
click at [1090, 171] on span "folder_delete" at bounding box center [1094, 170] width 18 height 18
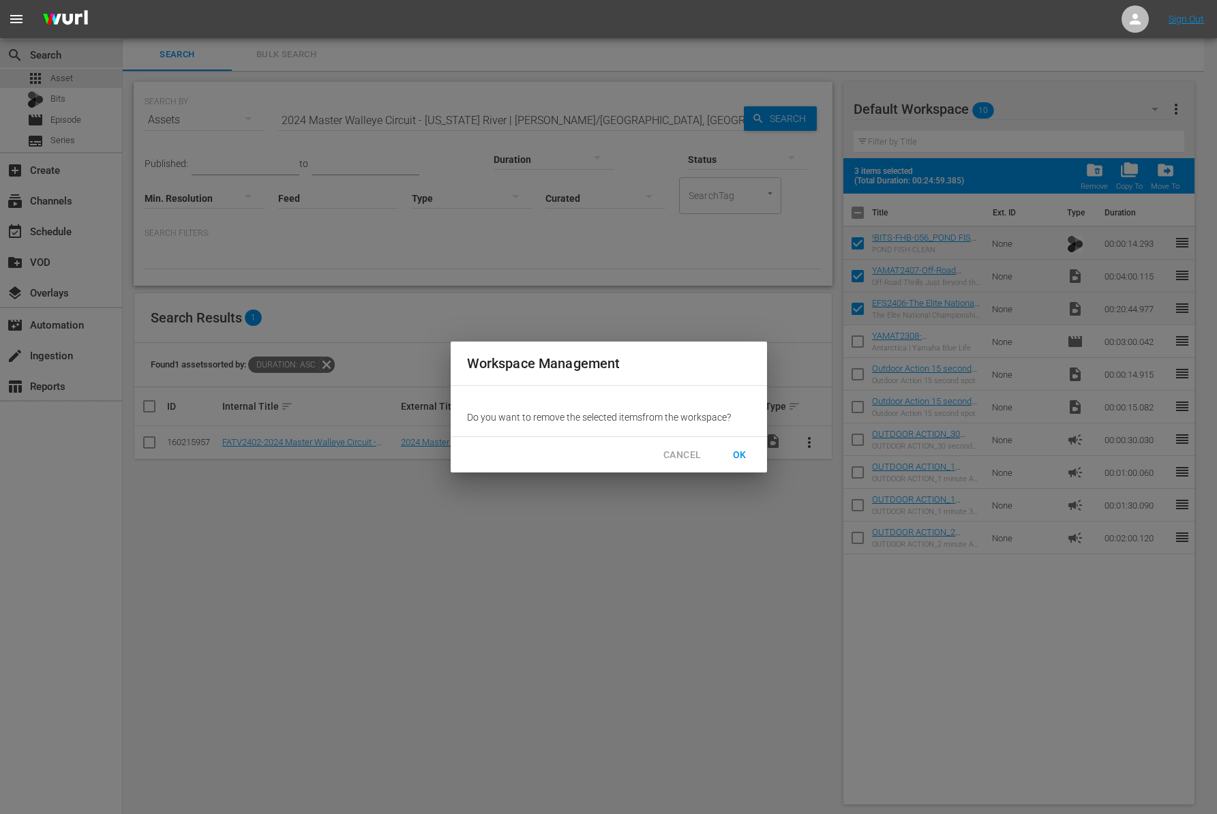
click at [741, 457] on span "OK" at bounding box center [740, 454] width 22 height 17
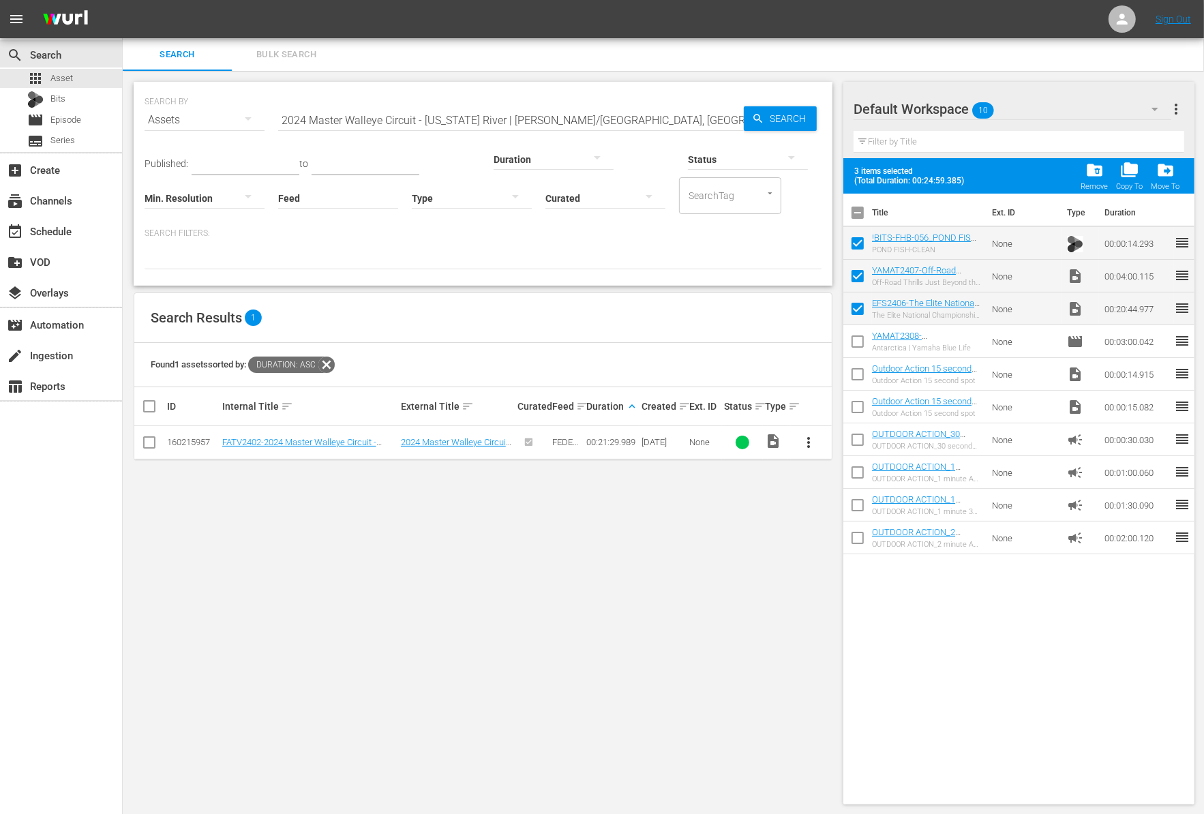
checkbox input "false"
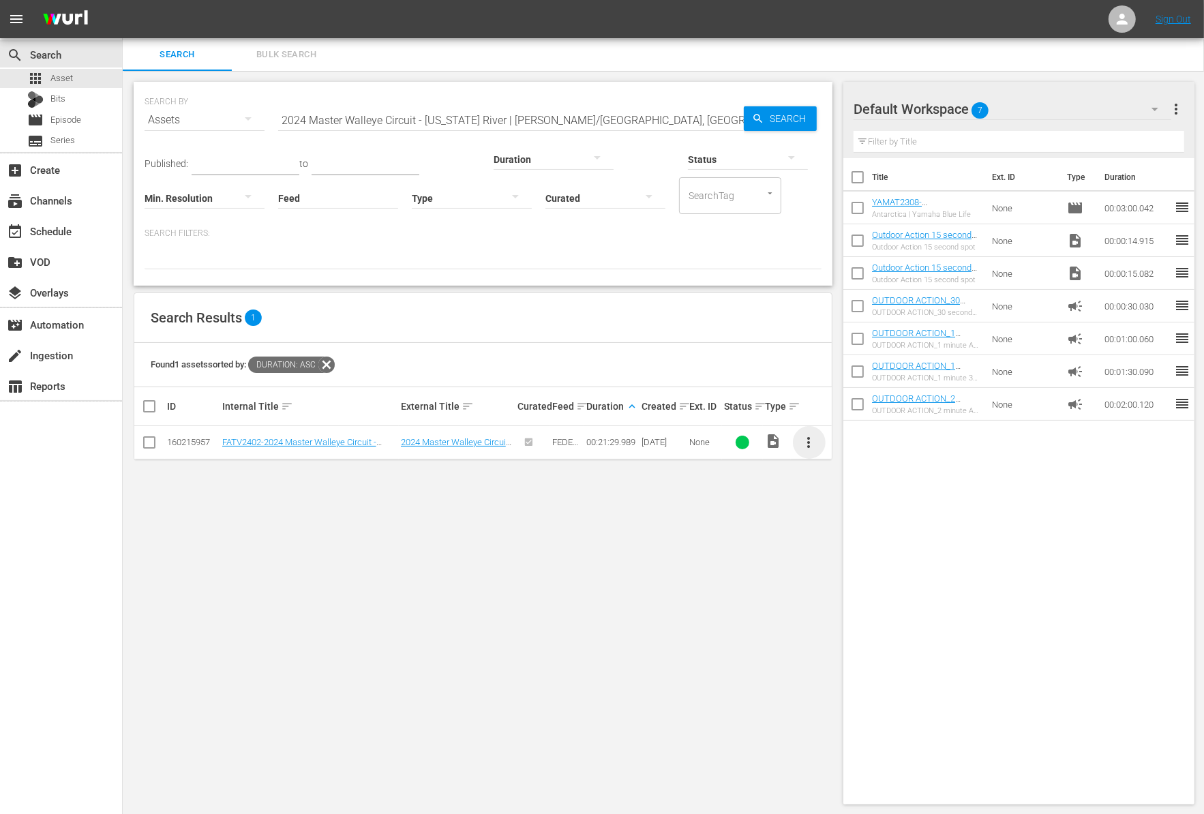
click at [806, 442] on span "more_vert" at bounding box center [809, 442] width 16 height 16
click at [843, 478] on div "Workspace" at bounding box center [882, 479] width 93 height 33
click at [344, 116] on input "2024 Master Walleye Circuit - [US_STATE] River | [PERSON_NAME]/[GEOGRAPHIC_DATA…" at bounding box center [511, 120] width 466 height 33
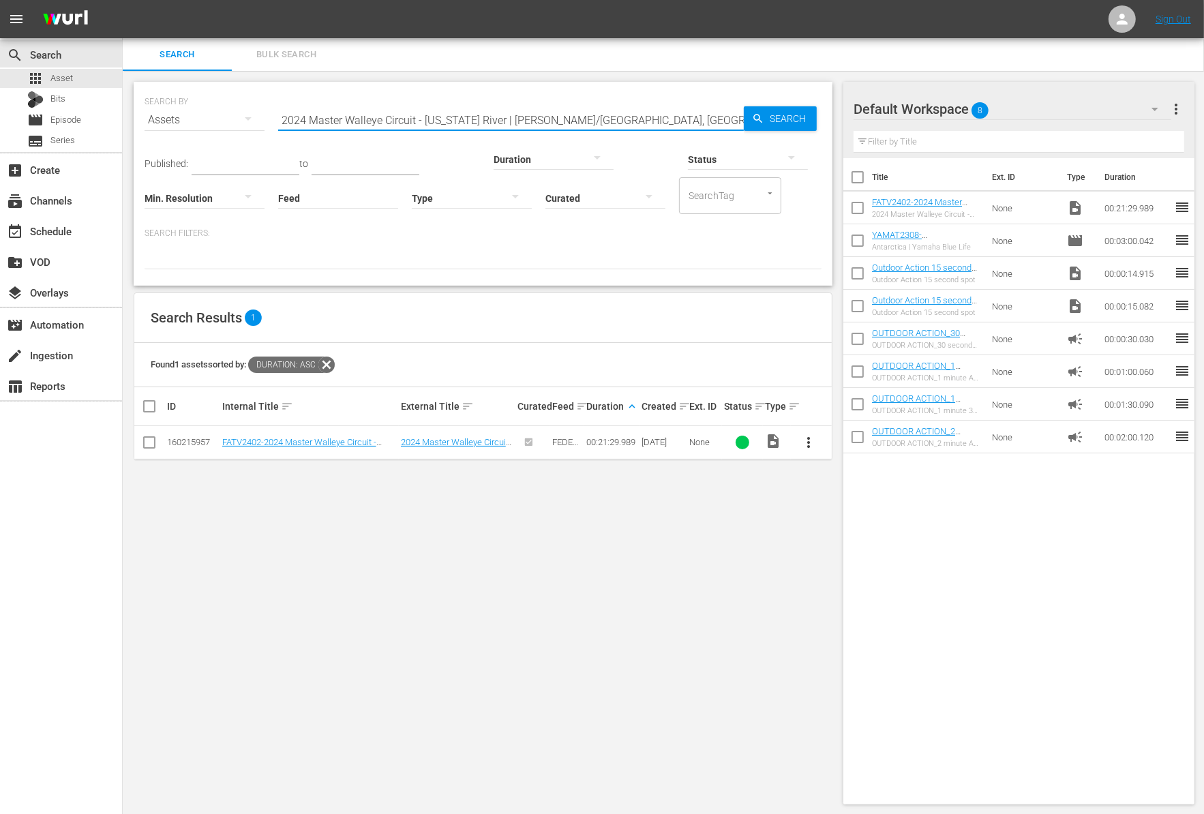
click at [344, 116] on input "2024 Master Walleye Circuit - [US_STATE] River | [PERSON_NAME]/[GEOGRAPHIC_DATA…" at bounding box center [511, 120] width 466 height 33
click at [493, 153] on div at bounding box center [553, 159] width 120 height 38
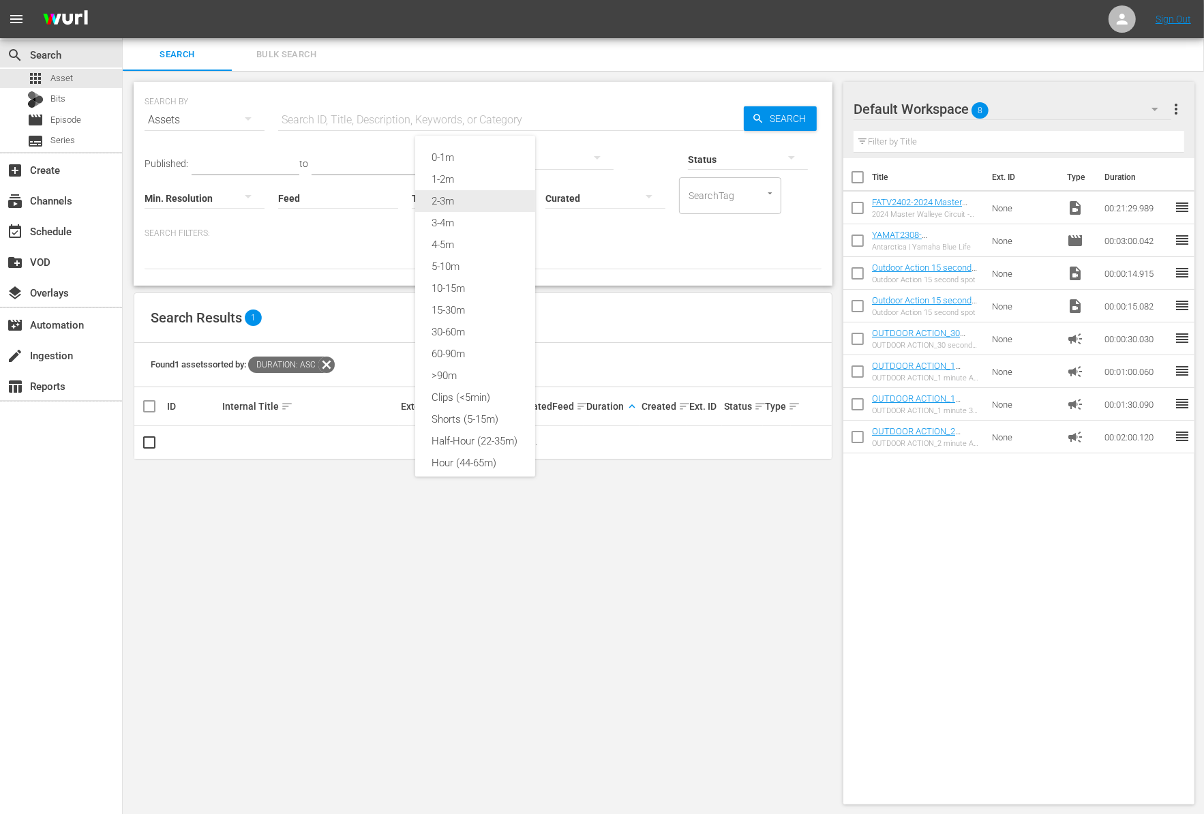
click at [468, 196] on div "2-3m" at bounding box center [475, 201] width 120 height 22
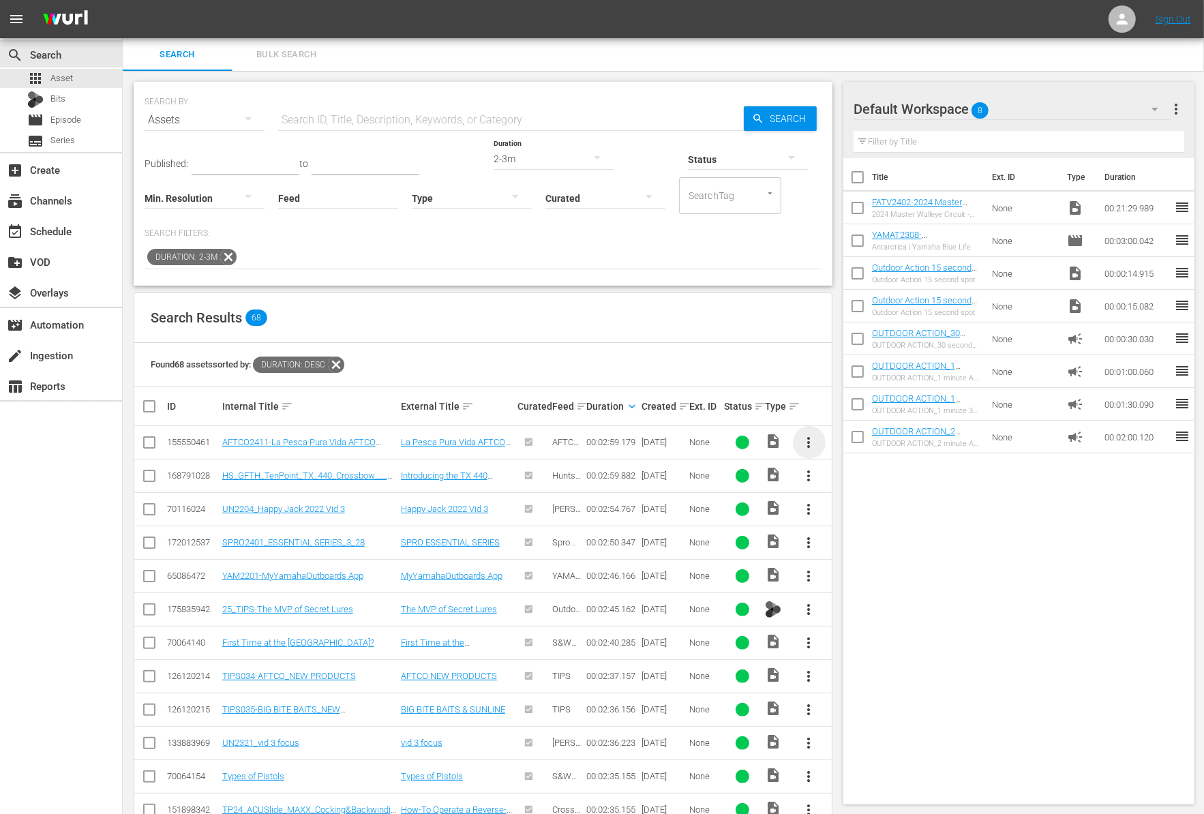
click at [809, 444] on span "more_vert" at bounding box center [809, 442] width 16 height 16
click at [845, 475] on div "Workspace" at bounding box center [882, 479] width 93 height 33
click at [226, 258] on icon at bounding box center [228, 257] width 16 height 16
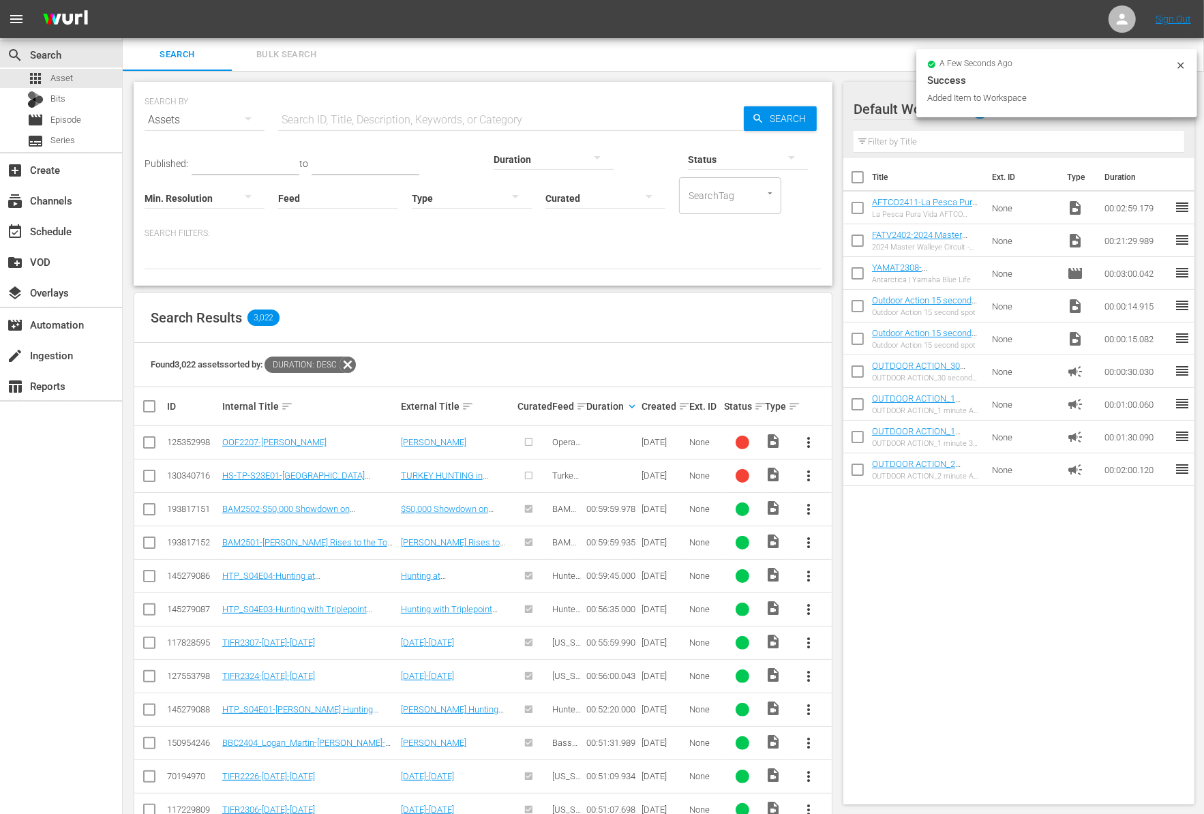
click at [257, 162] on input "text" at bounding box center [246, 165] width 108 height 20
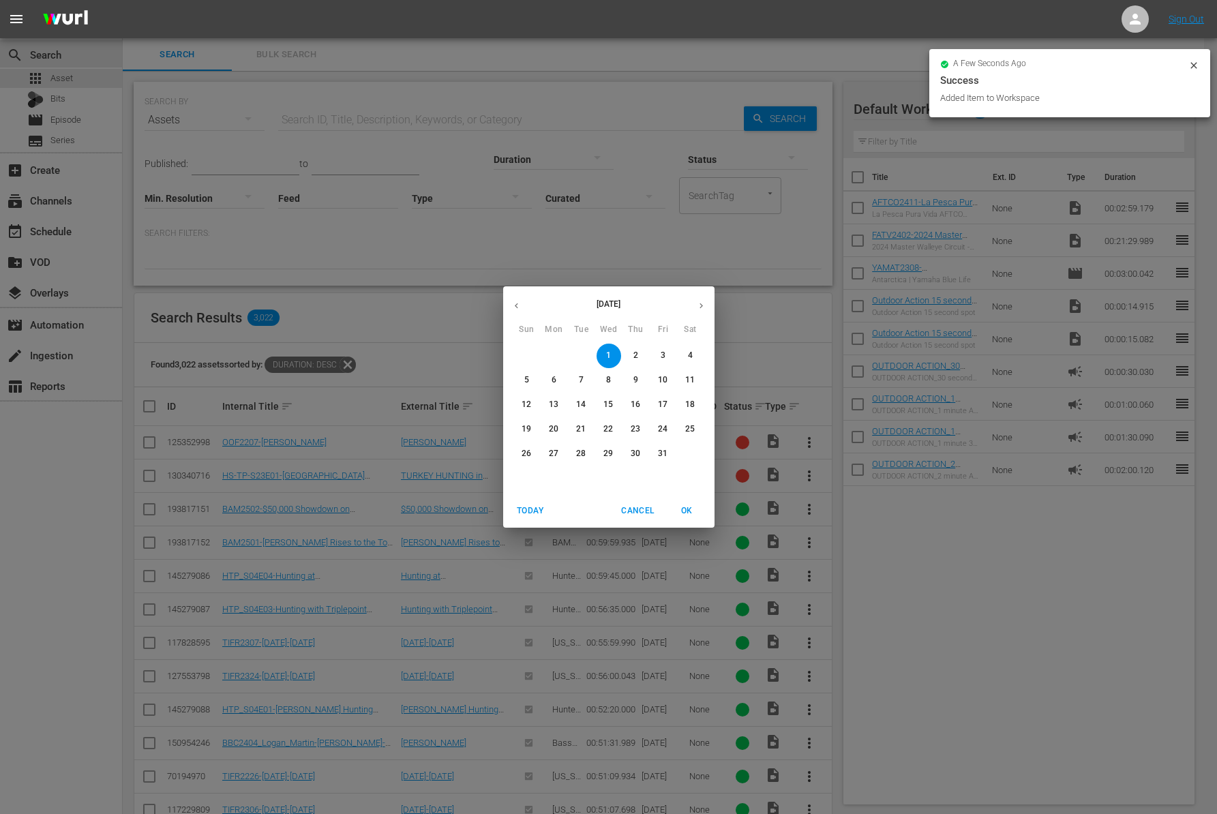
click at [517, 301] on icon "button" at bounding box center [516, 306] width 10 height 10
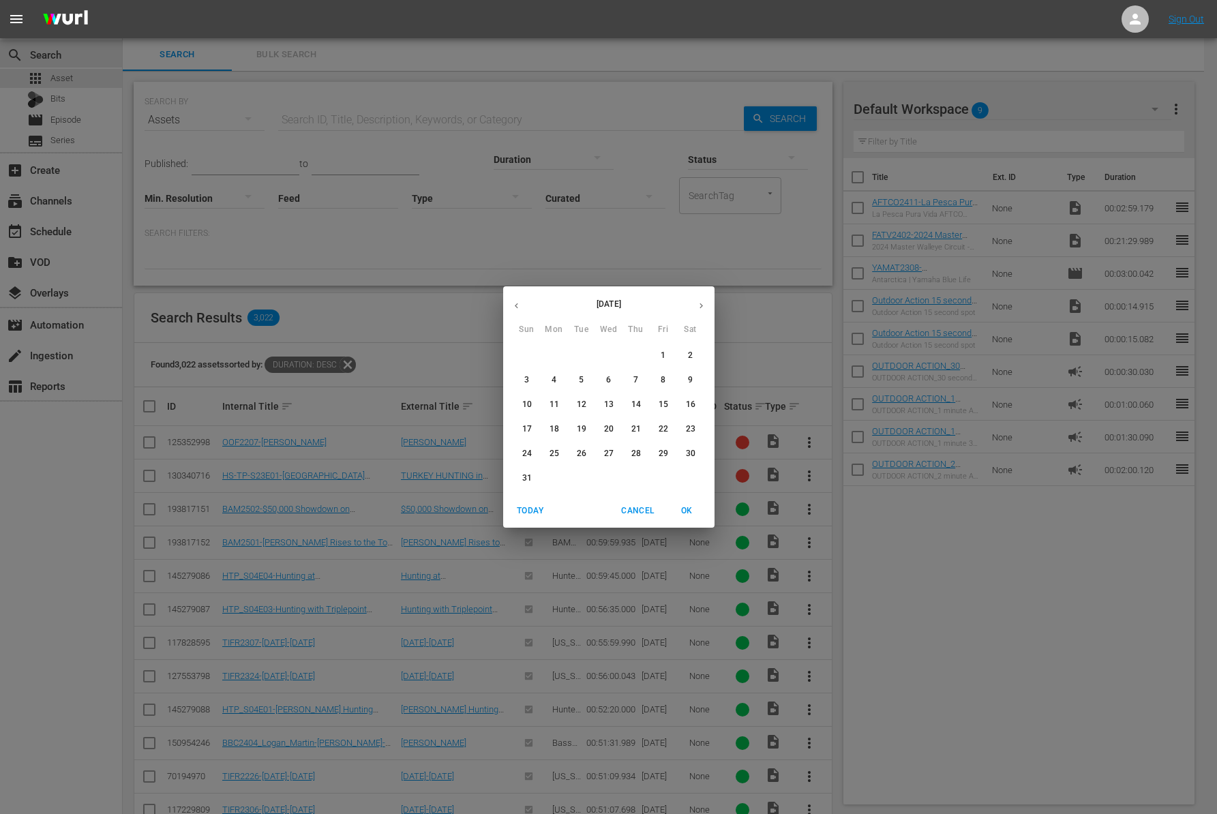
click at [517, 301] on icon "button" at bounding box center [516, 306] width 10 height 10
click at [576, 350] on span "1" at bounding box center [581, 356] width 25 height 12
type input "[DATE]"
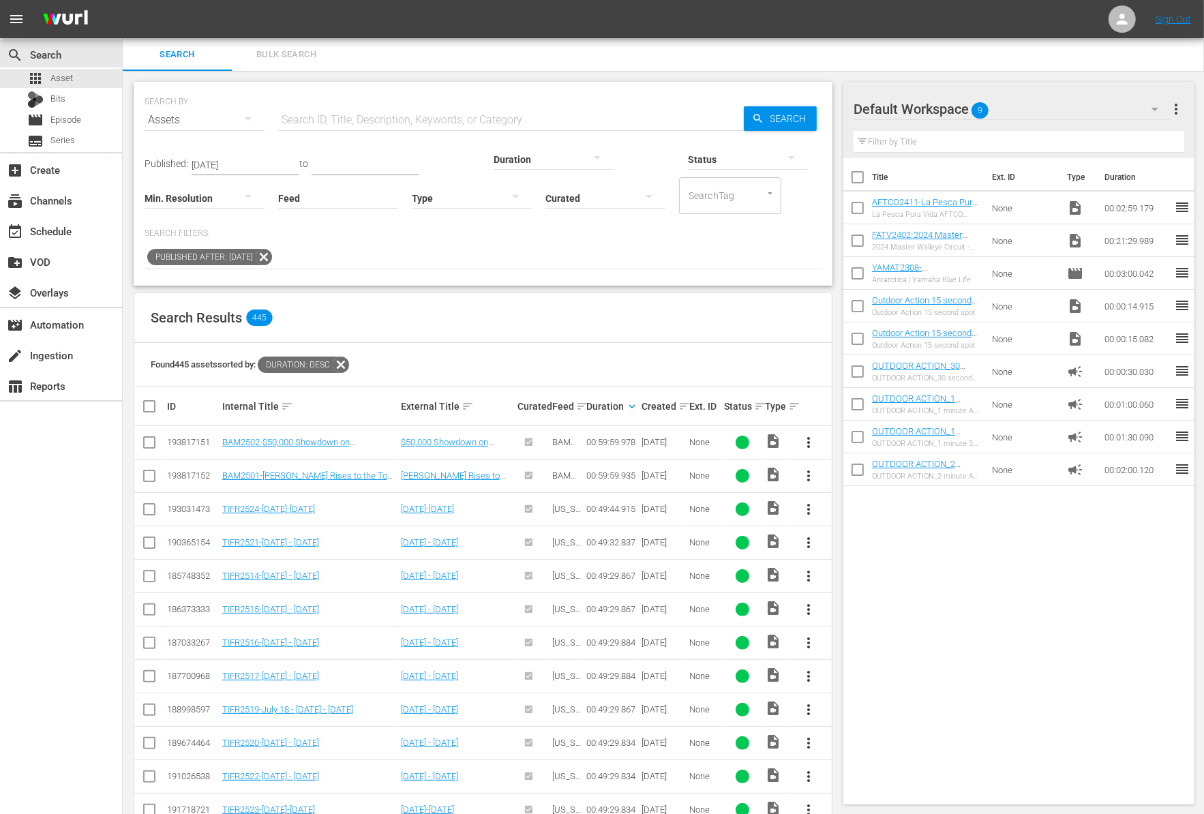
click at [493, 153] on div at bounding box center [553, 159] width 120 height 38
click at [458, 164] on div "0-1m" at bounding box center [475, 158] width 120 height 22
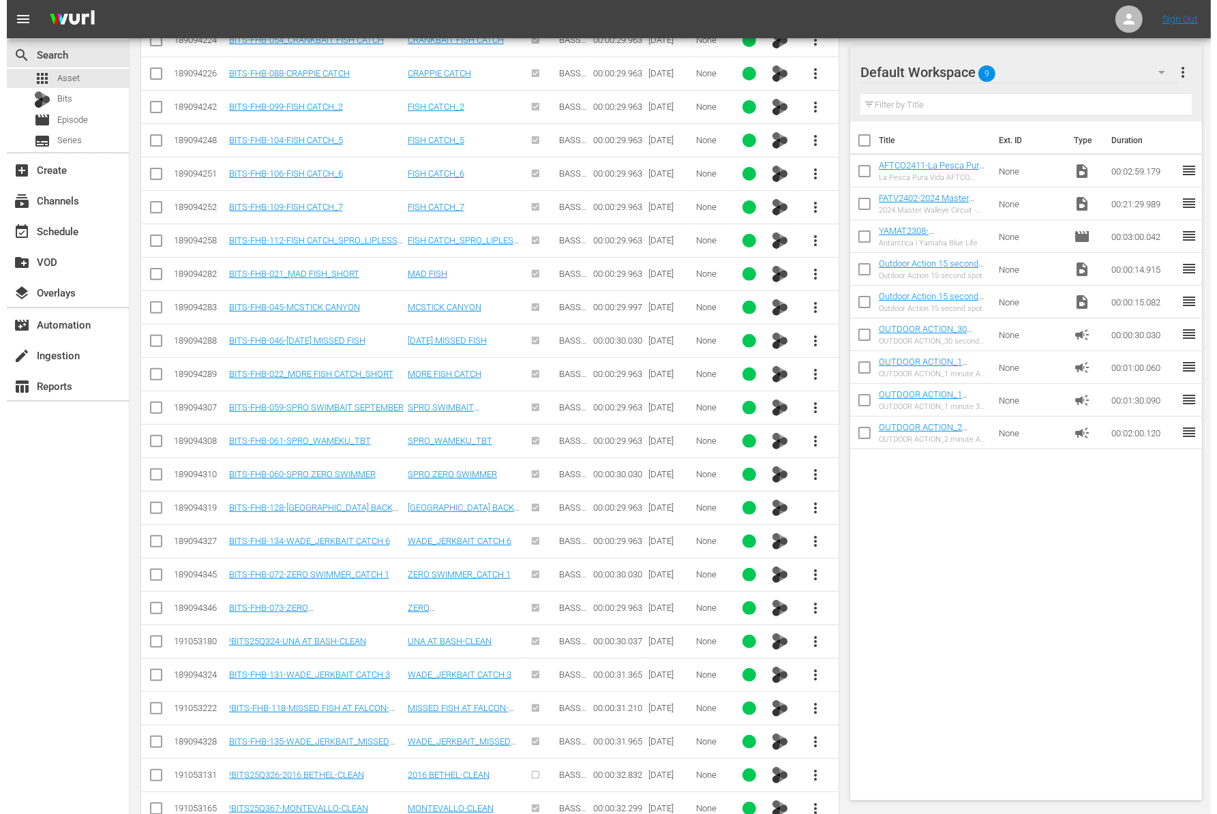
scroll to position [5097, 0]
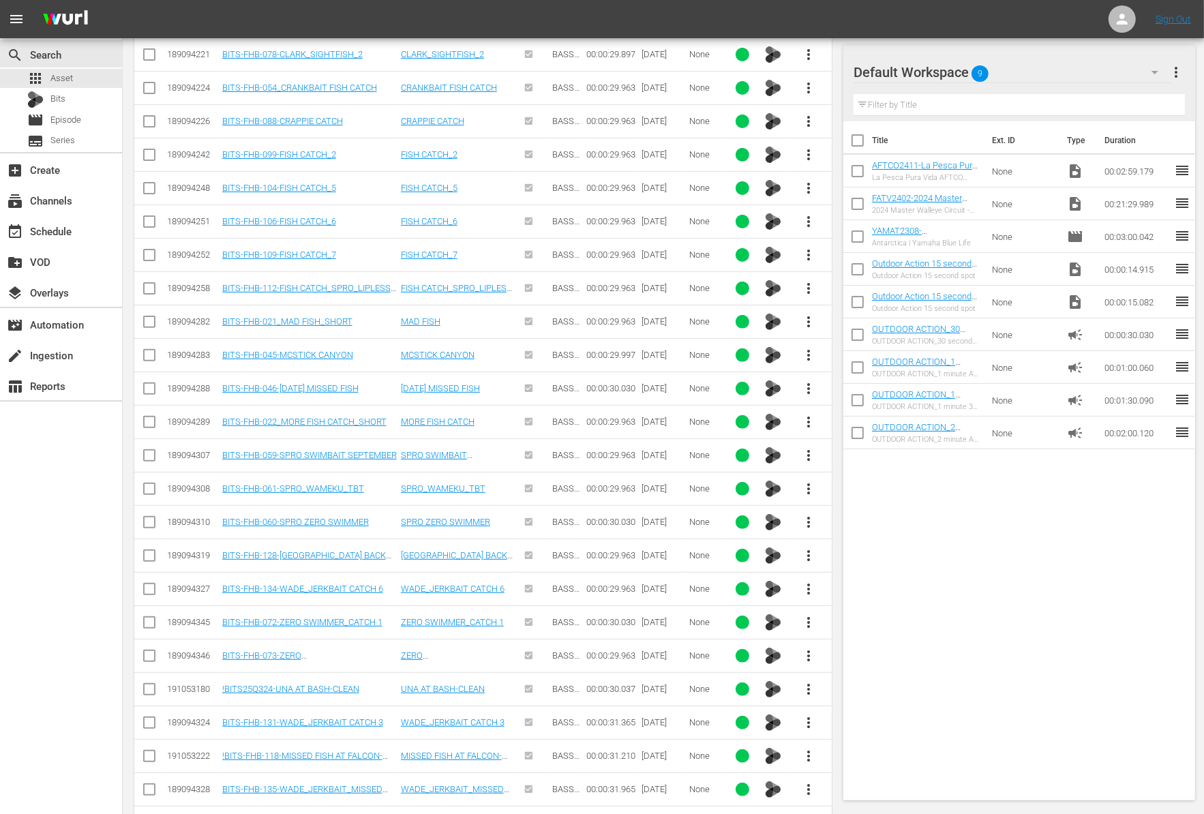
click at [805, 614] on span "more_vert" at bounding box center [809, 622] width 16 height 16
click at [856, 611] on div "Workspace" at bounding box center [882, 618] width 93 height 33
click at [852, 234] on input "checkbox" at bounding box center [857, 239] width 29 height 29
checkbox input "true"
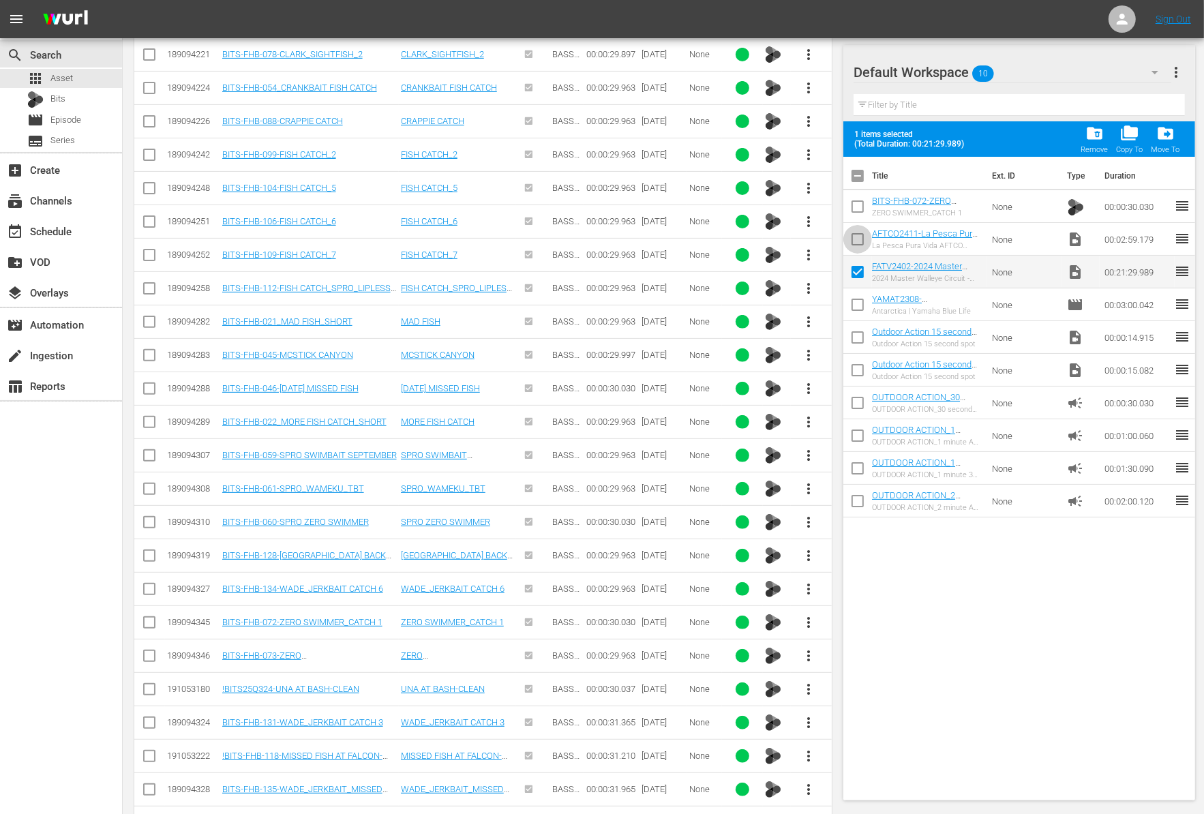
click at [852, 234] on input "checkbox" at bounding box center [857, 242] width 29 height 29
checkbox input "true"
click at [853, 210] on input "checkbox" at bounding box center [857, 209] width 29 height 29
checkbox input "true"
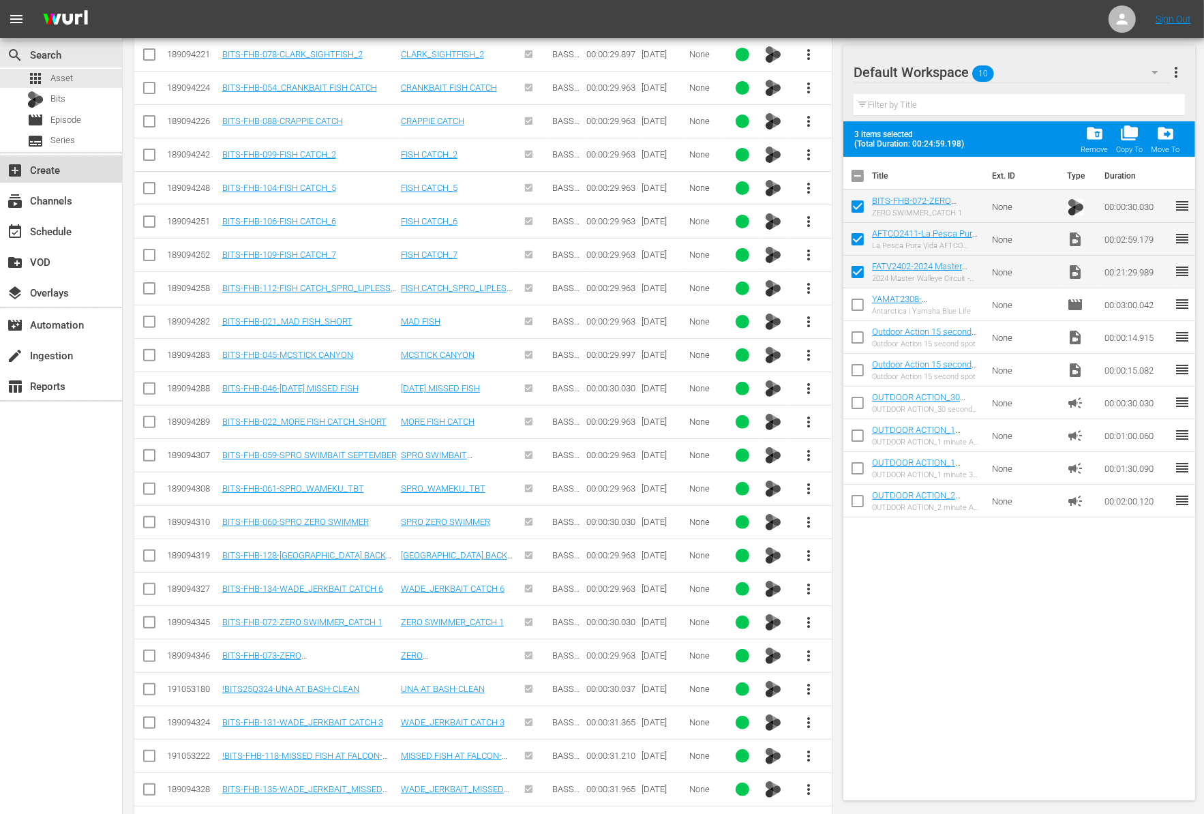
click at [57, 168] on div "add_box Create" at bounding box center [38, 168] width 76 height 12
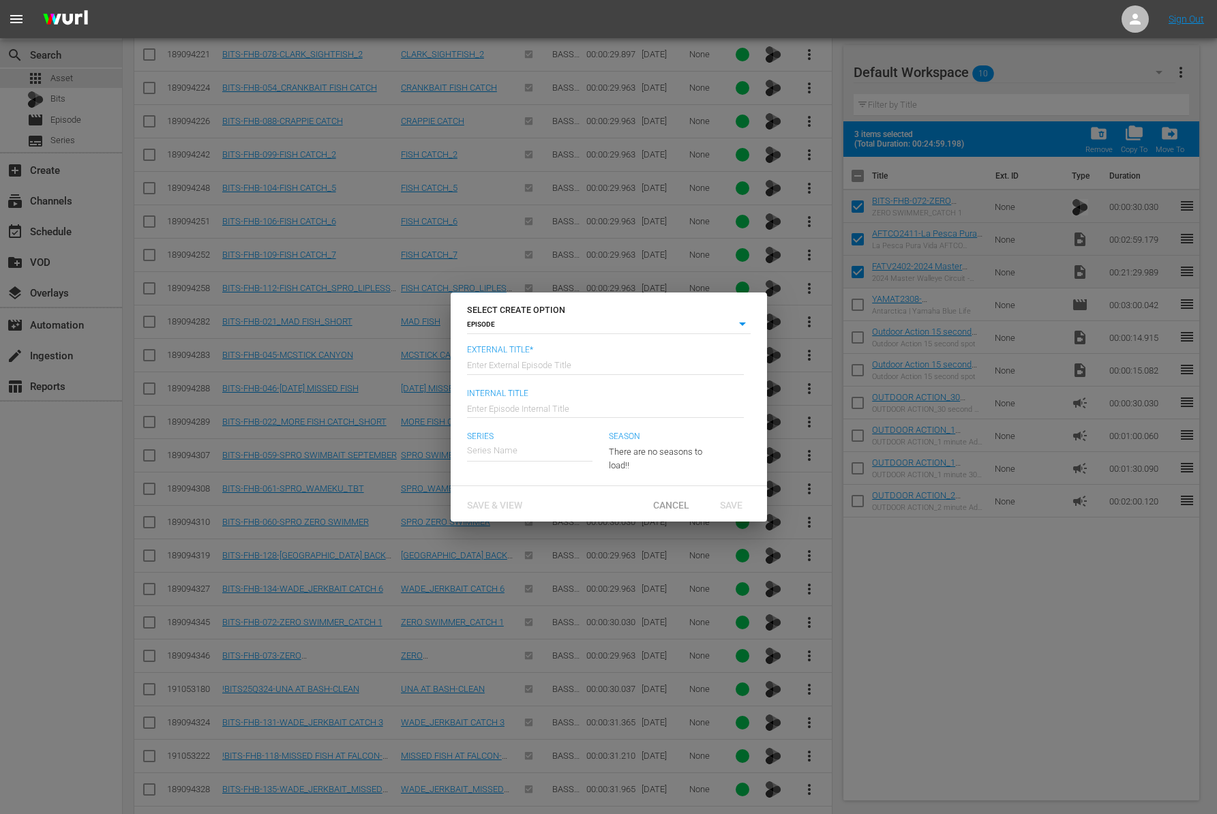
click at [591, 363] on input "text" at bounding box center [605, 364] width 277 height 33
paste input "2024 Master Walleye Circuit - [US_STATE] River | [PERSON_NAME]/[GEOGRAPHIC_DATA…"
type input "Federation Angler TV - 2024 Master Walleye Circuit - [US_STATE] River | [PERSON…"
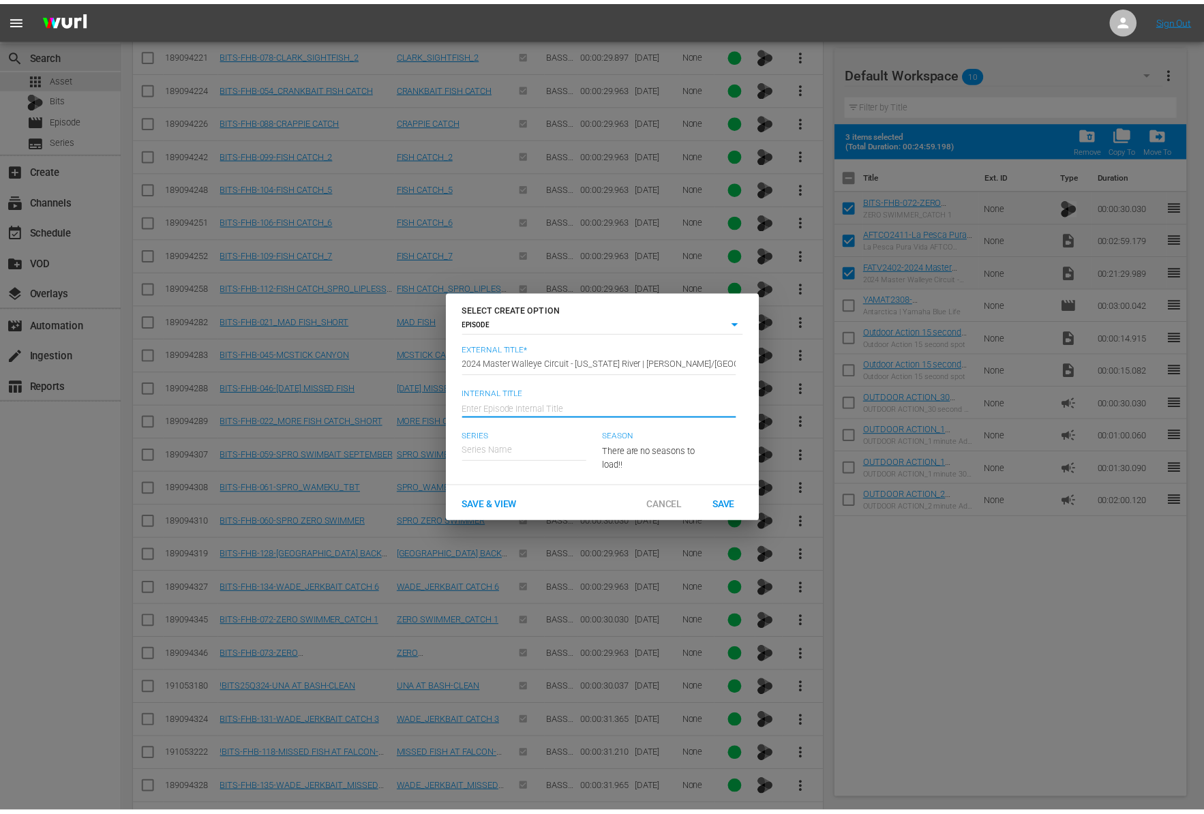
scroll to position [0, 0]
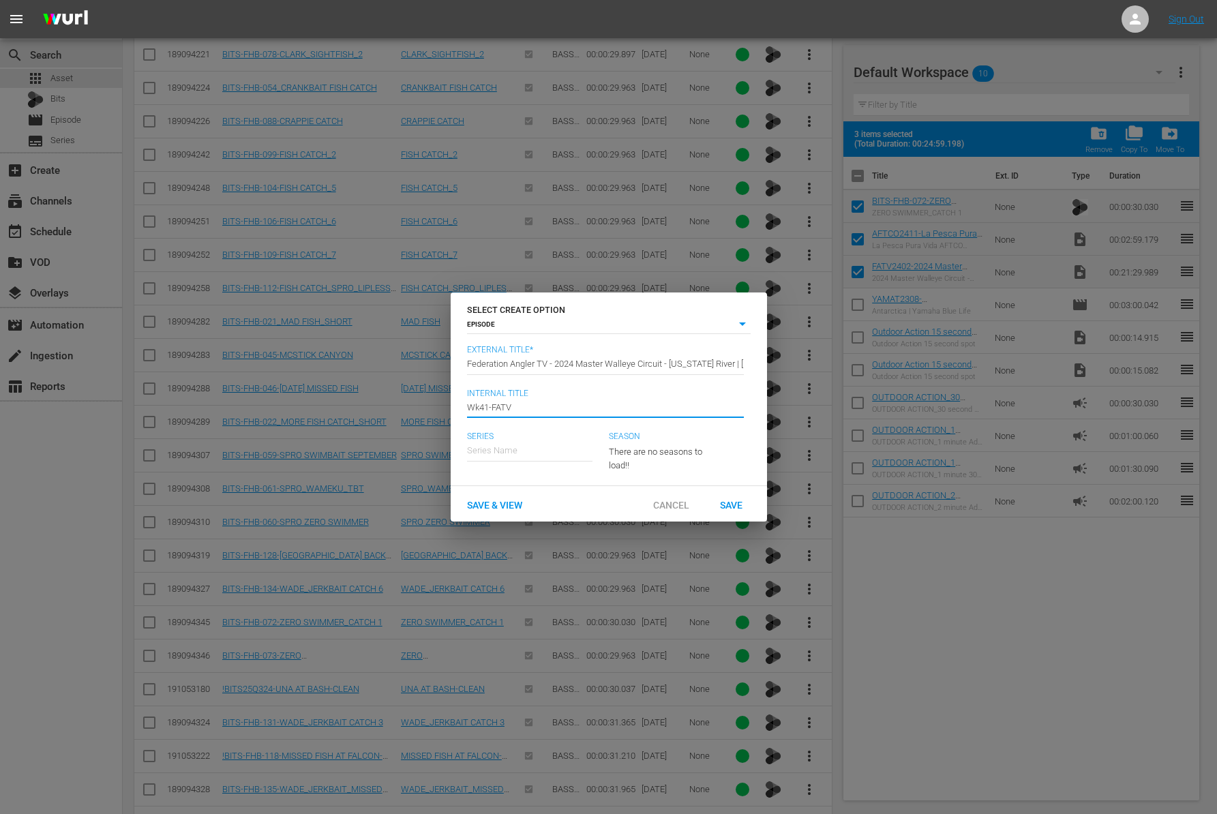
type input "Wk41-FATV"
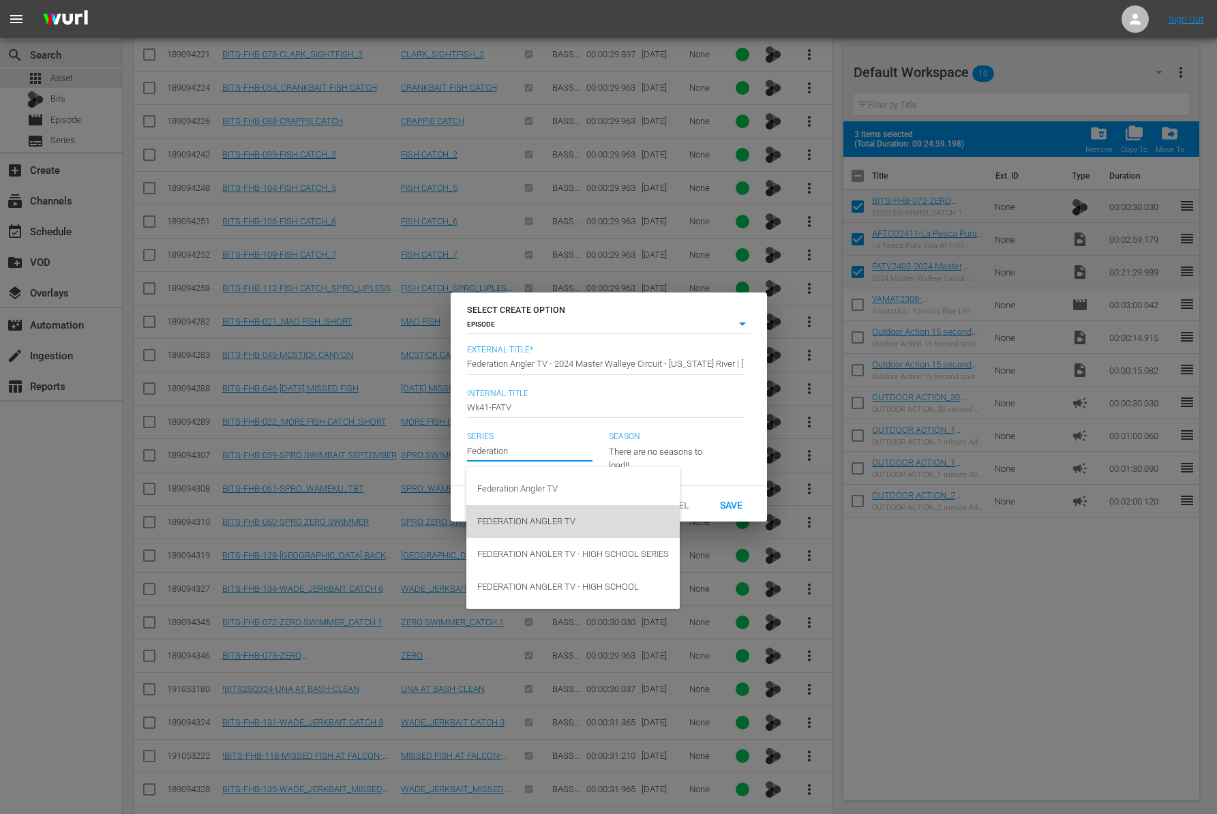
click at [549, 531] on div "FEDERATION ANGLER TV" at bounding box center [573, 521] width 192 height 33
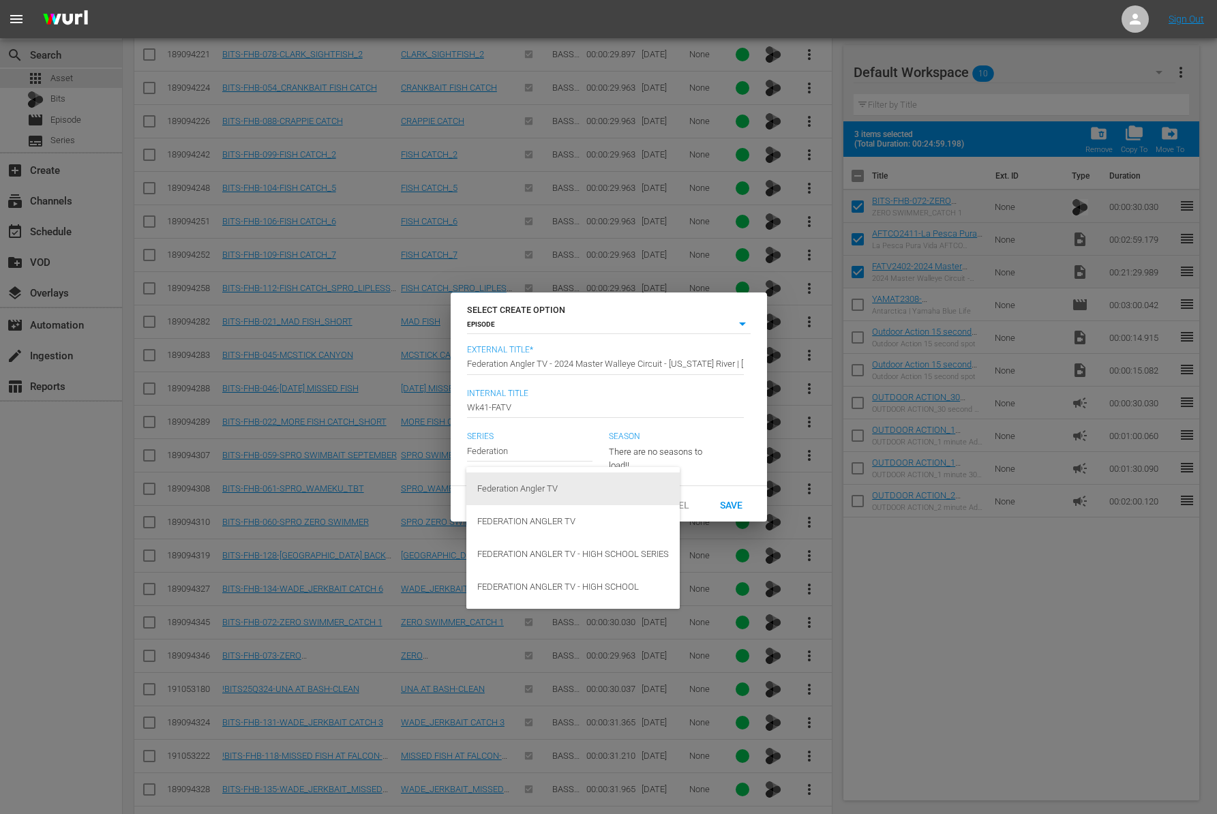
type input "FEDERATION ANGLER TV"
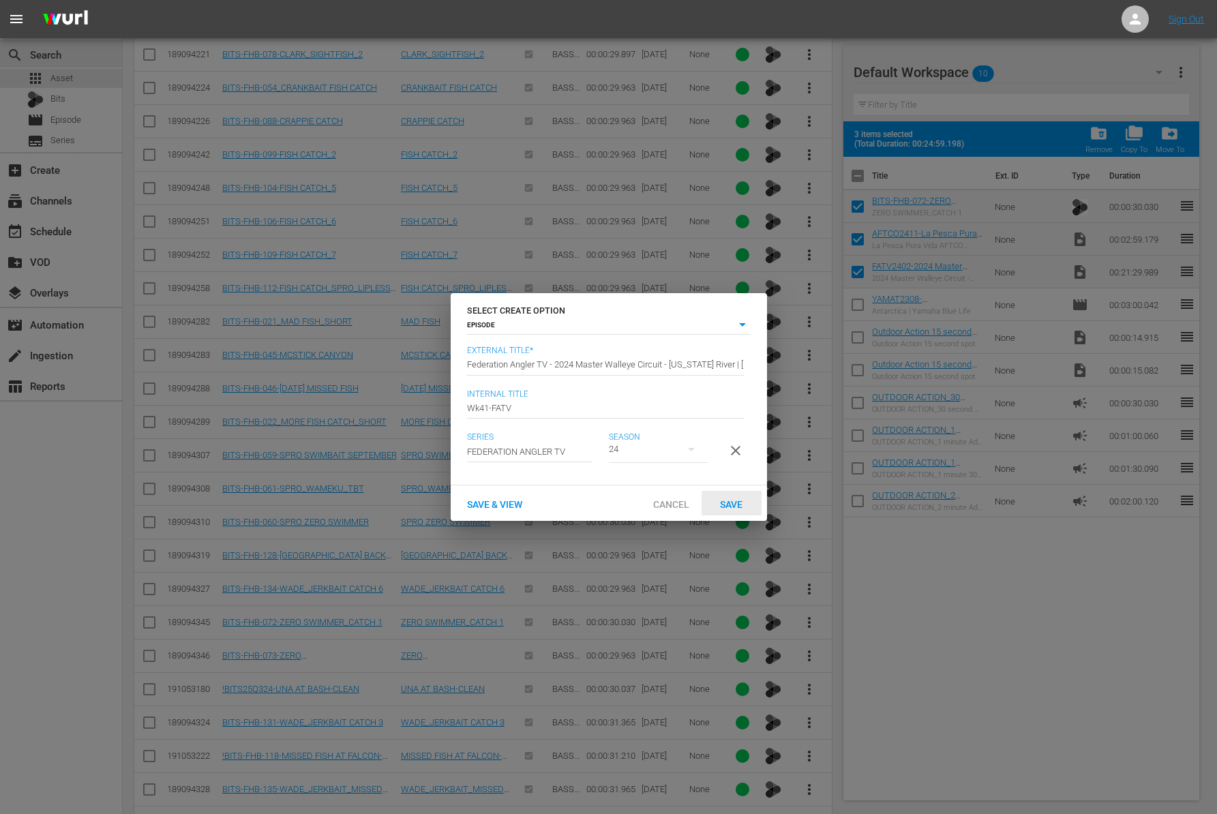
click at [738, 509] on span "Save" at bounding box center [731, 504] width 44 height 11
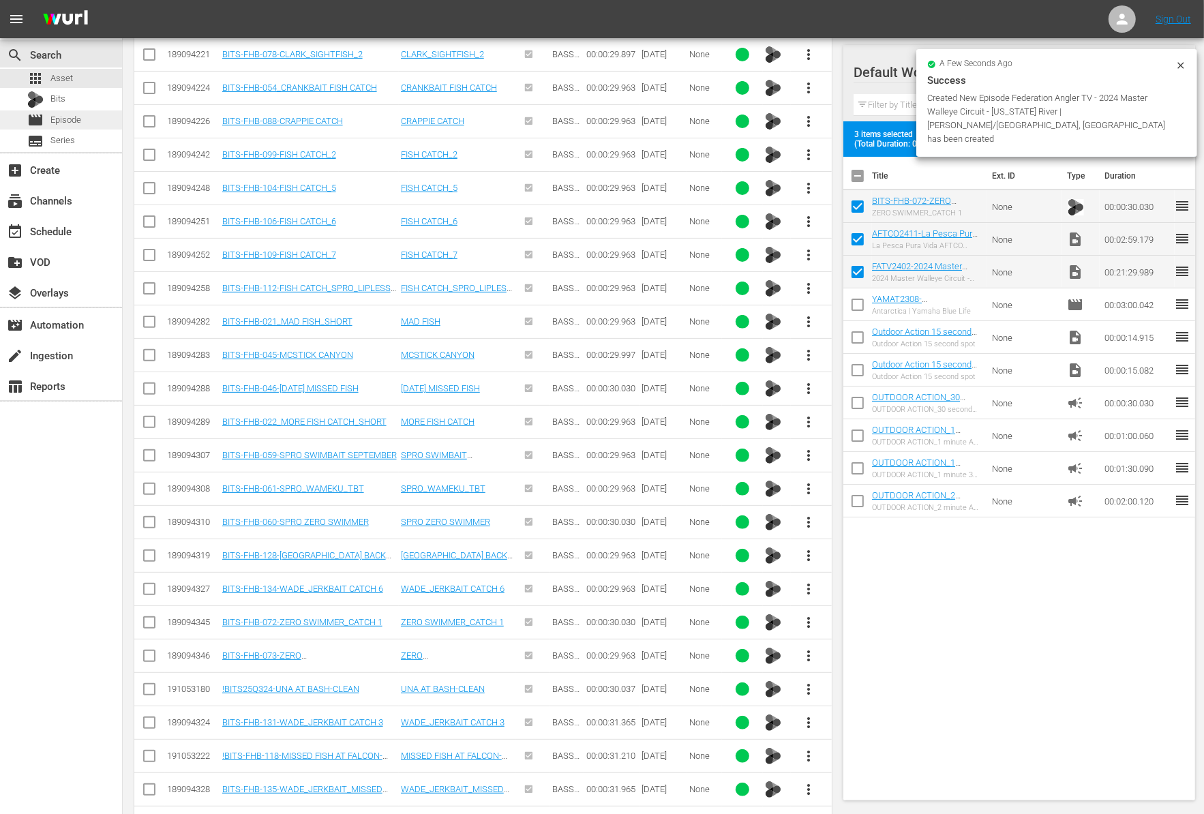
click at [61, 121] on span "Episode" at bounding box center [65, 120] width 31 height 14
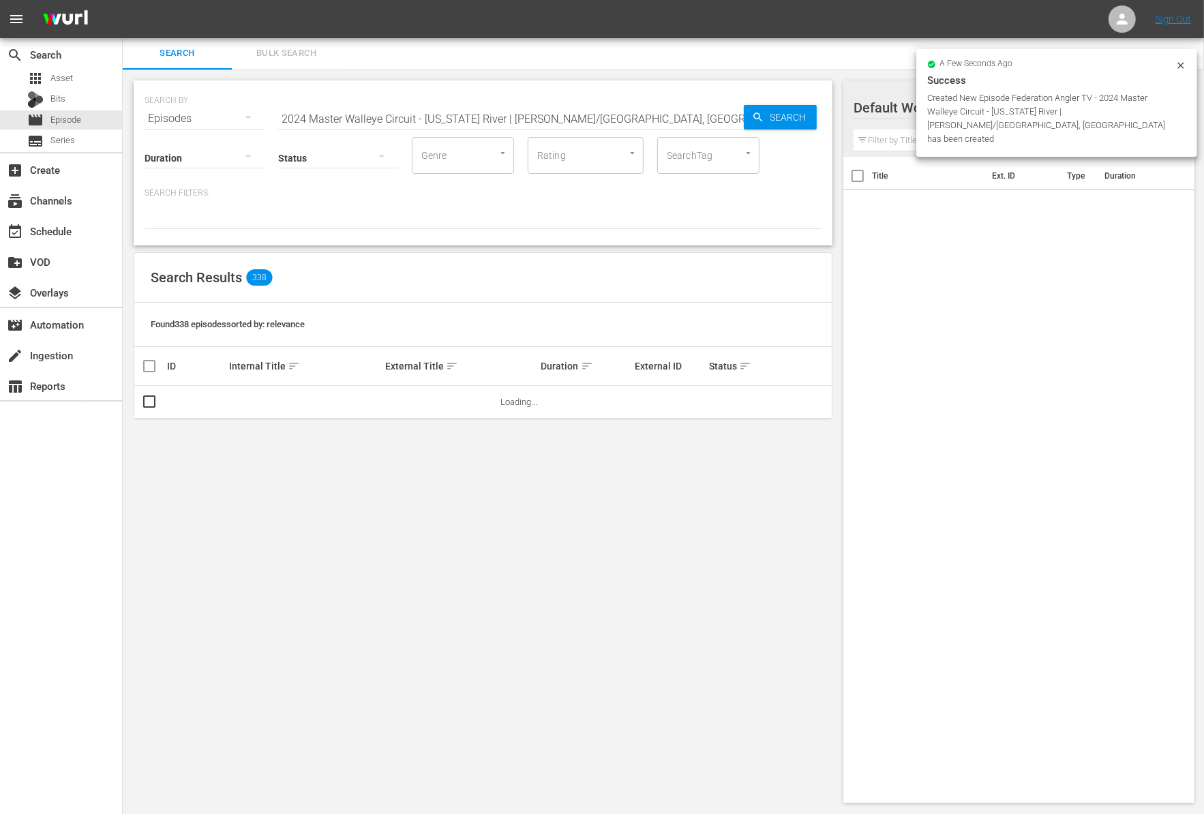
scroll to position [1, 0]
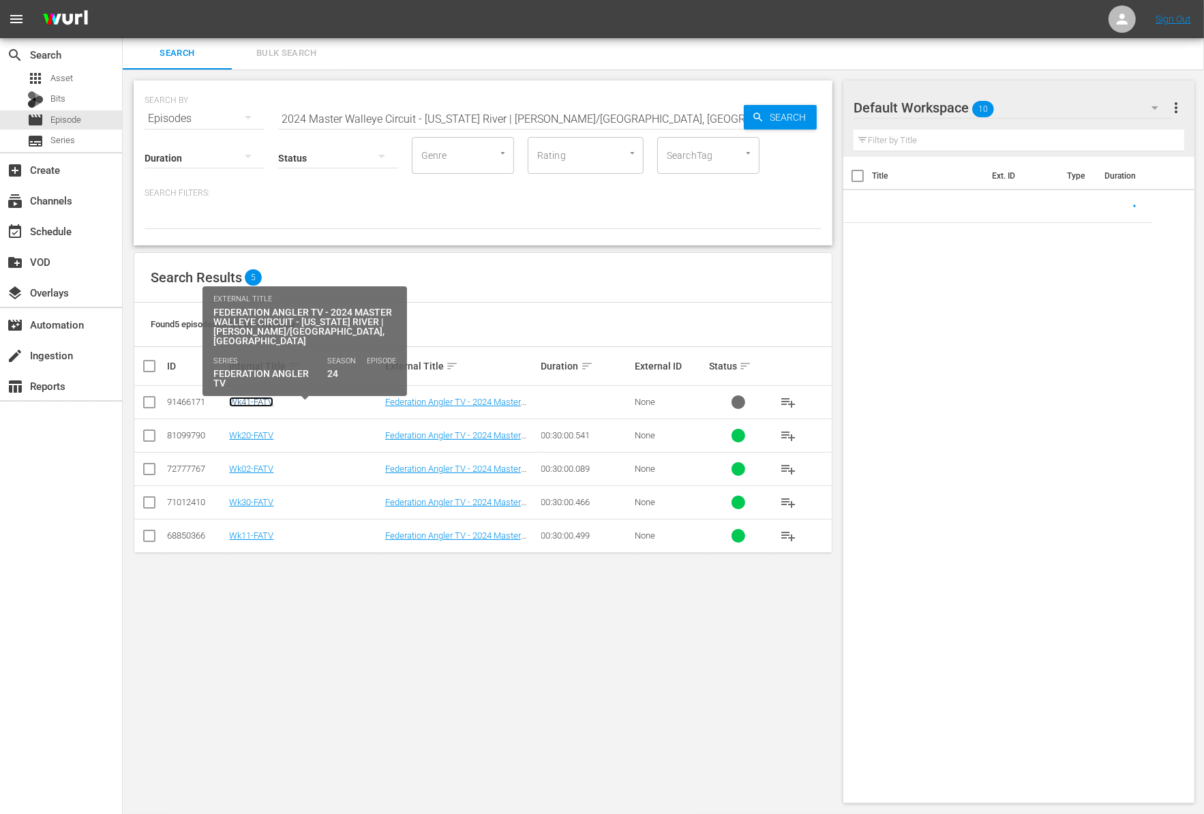
click at [259, 399] on link "Wk41-FATV" at bounding box center [251, 402] width 44 height 10
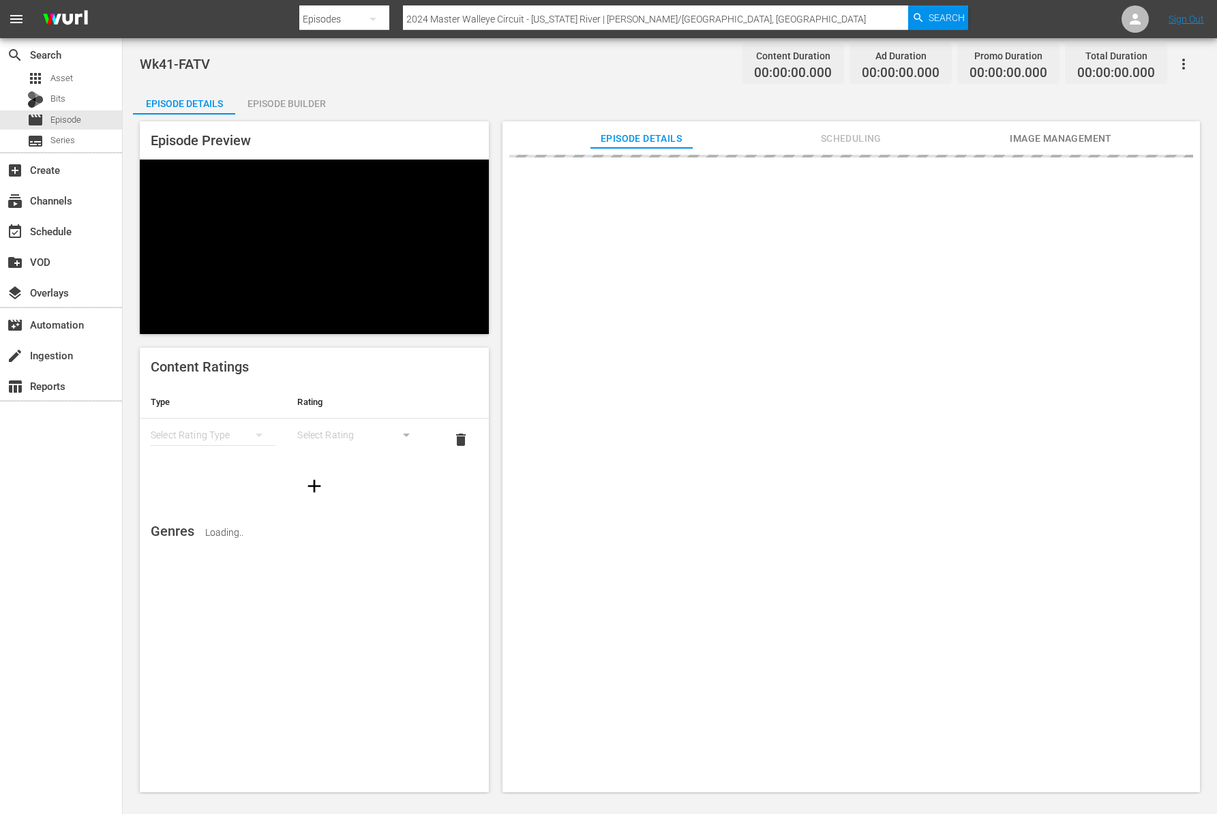
click at [271, 104] on div "Episode Builder" at bounding box center [286, 103] width 102 height 33
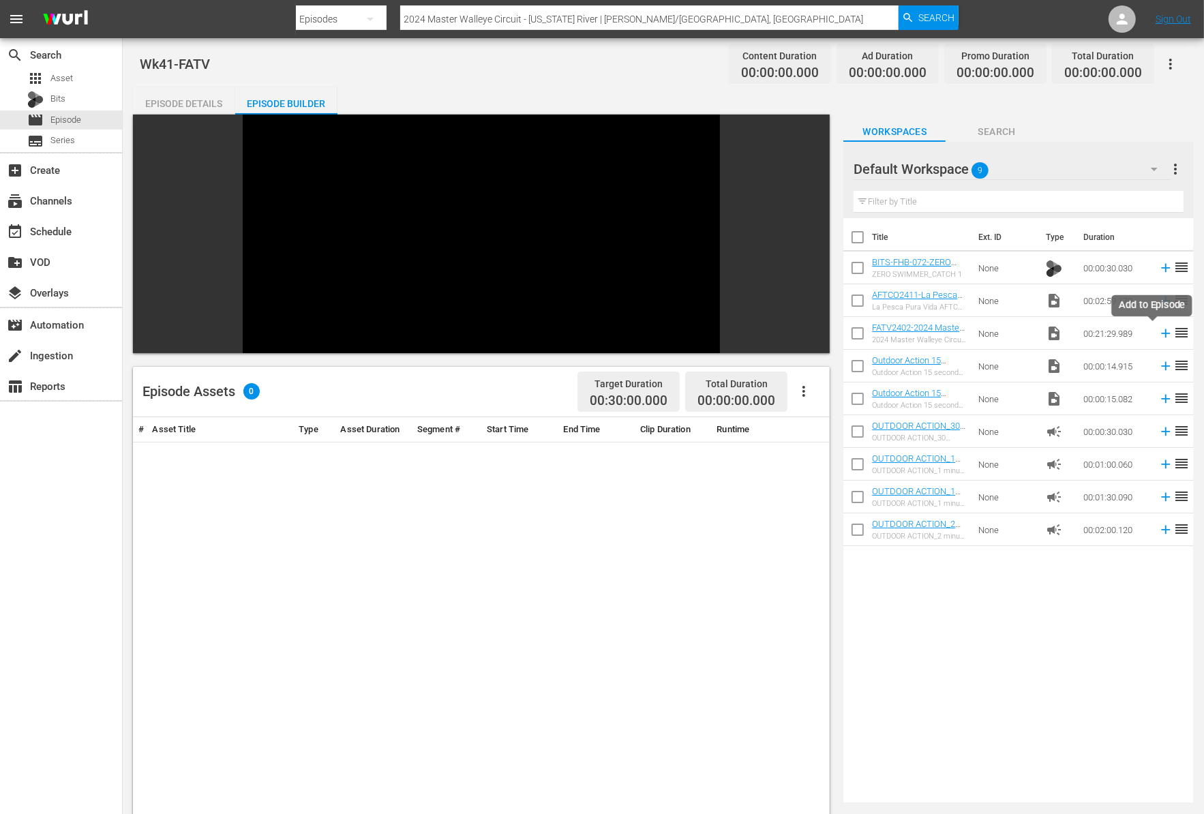
click at [1158, 337] on icon at bounding box center [1165, 333] width 15 height 15
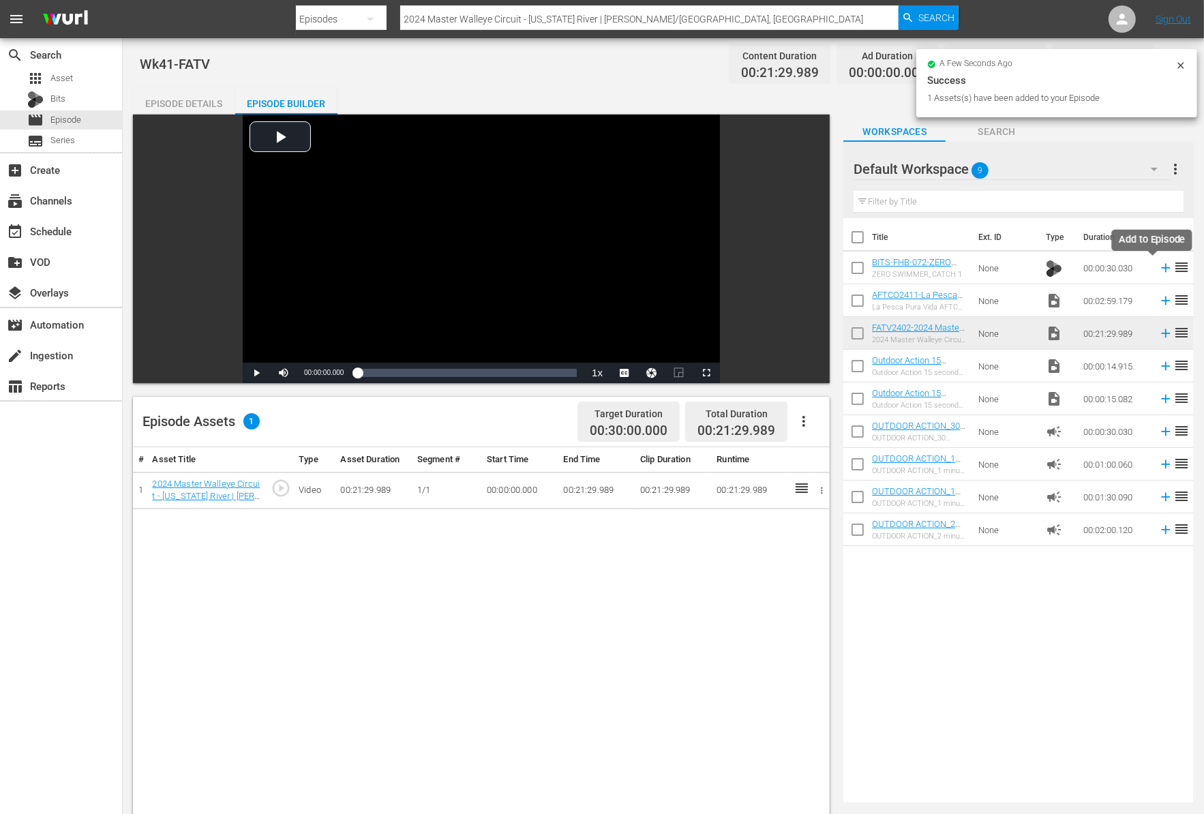
click at [1158, 269] on icon at bounding box center [1165, 267] width 15 height 15
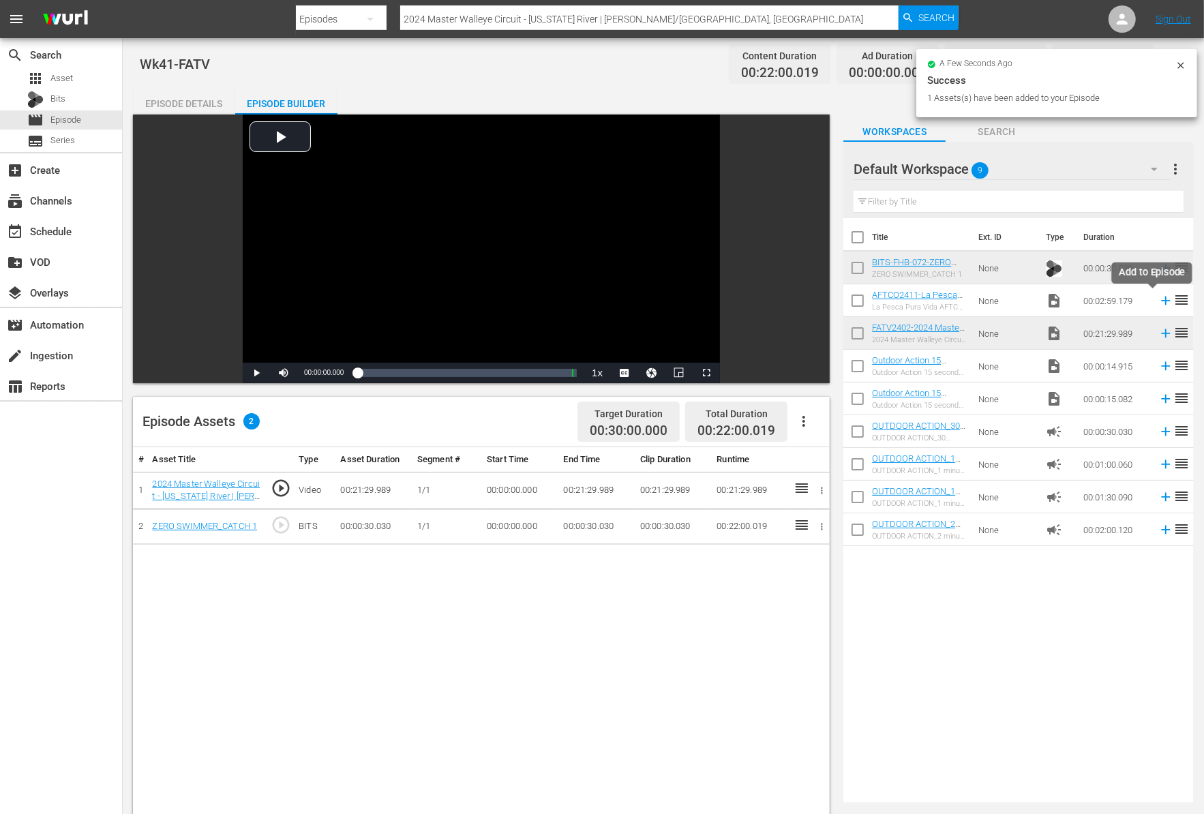
click at [1158, 302] on icon at bounding box center [1165, 300] width 15 height 15
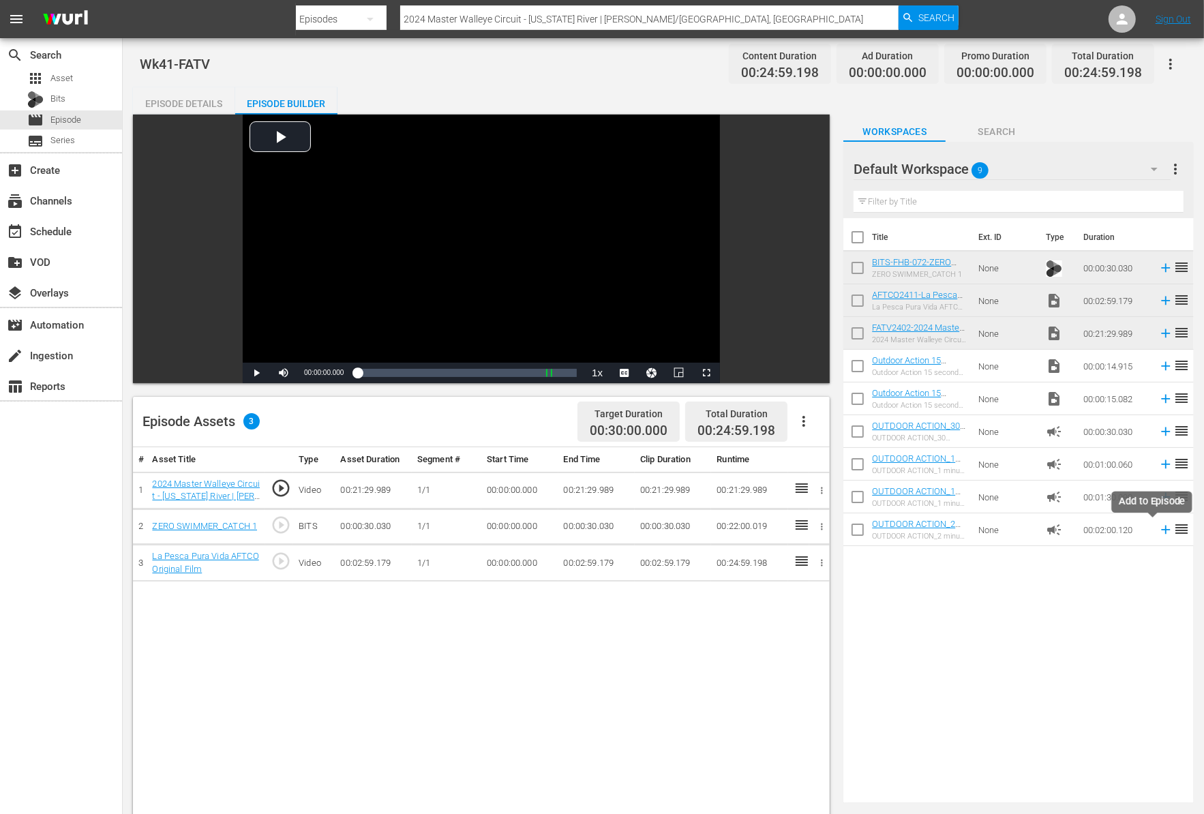
click at [1158, 525] on icon at bounding box center [1165, 529] width 15 height 15
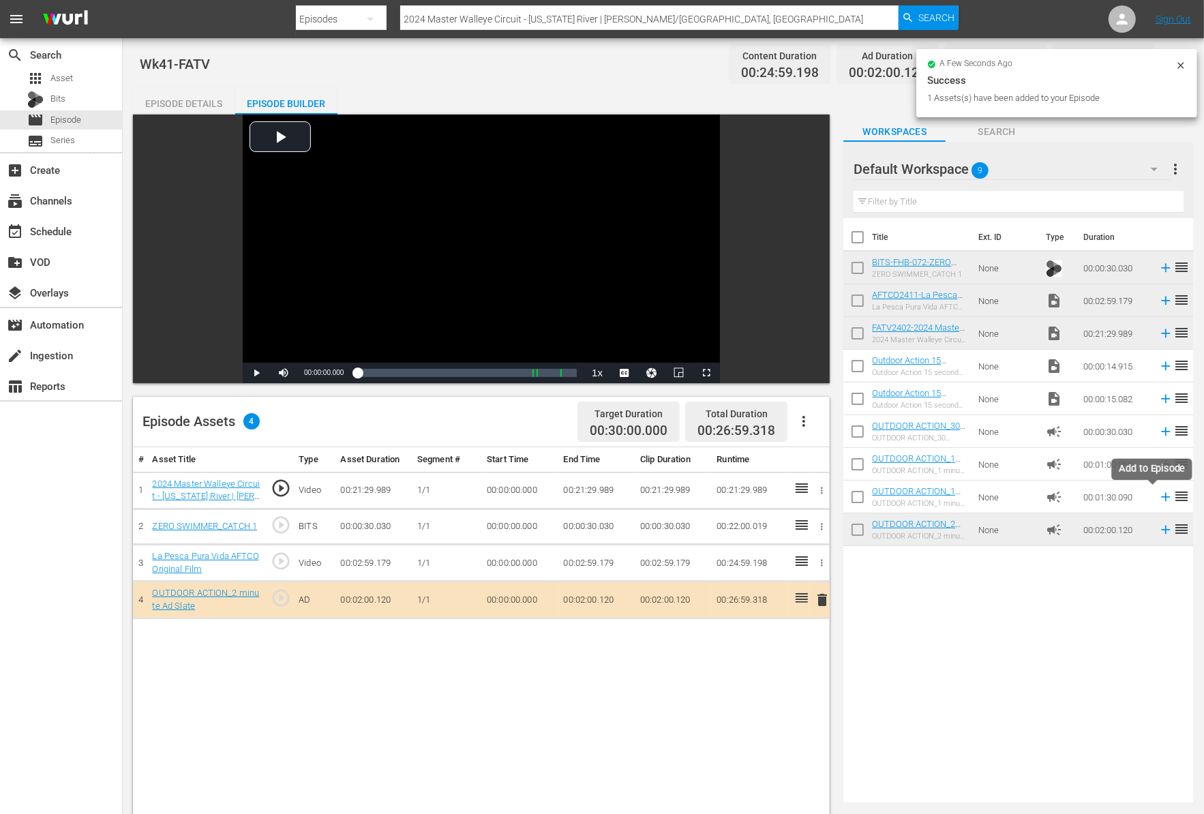
click at [1158, 499] on icon at bounding box center [1165, 496] width 15 height 15
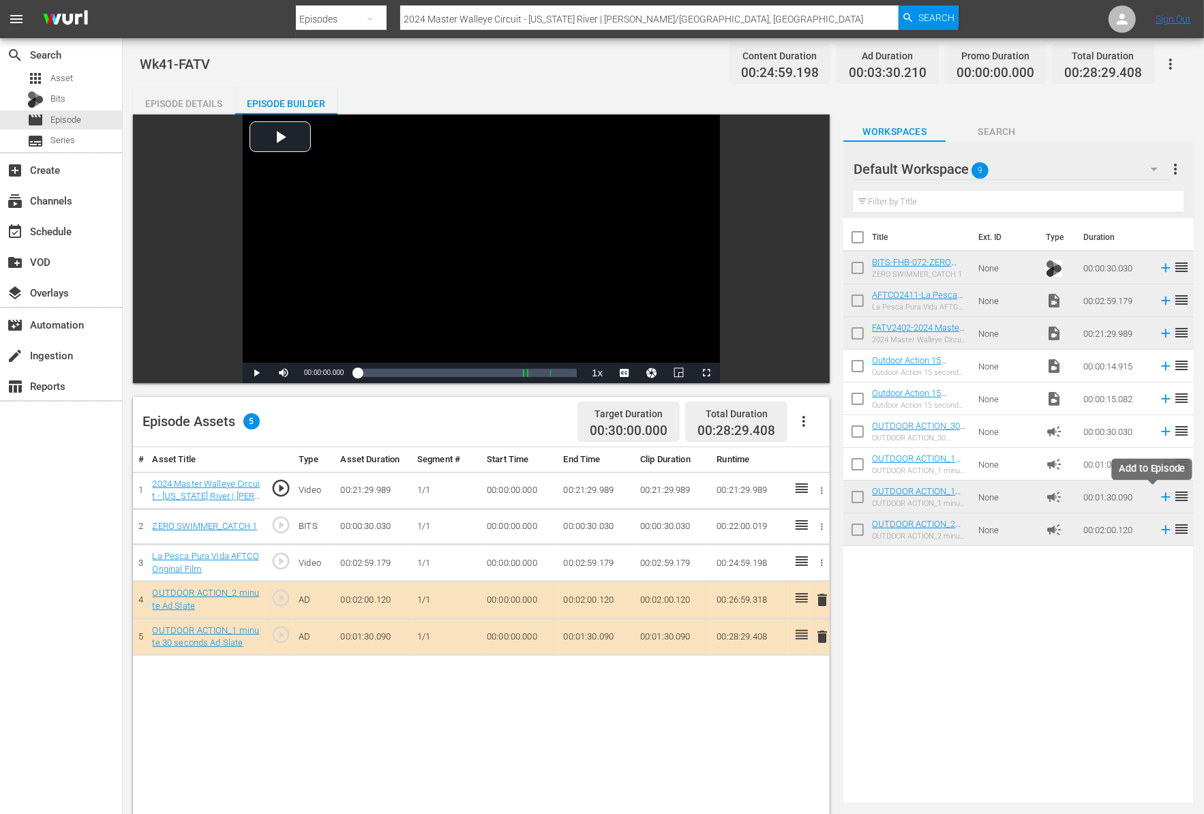
click at [1158, 498] on icon at bounding box center [1165, 496] width 15 height 15
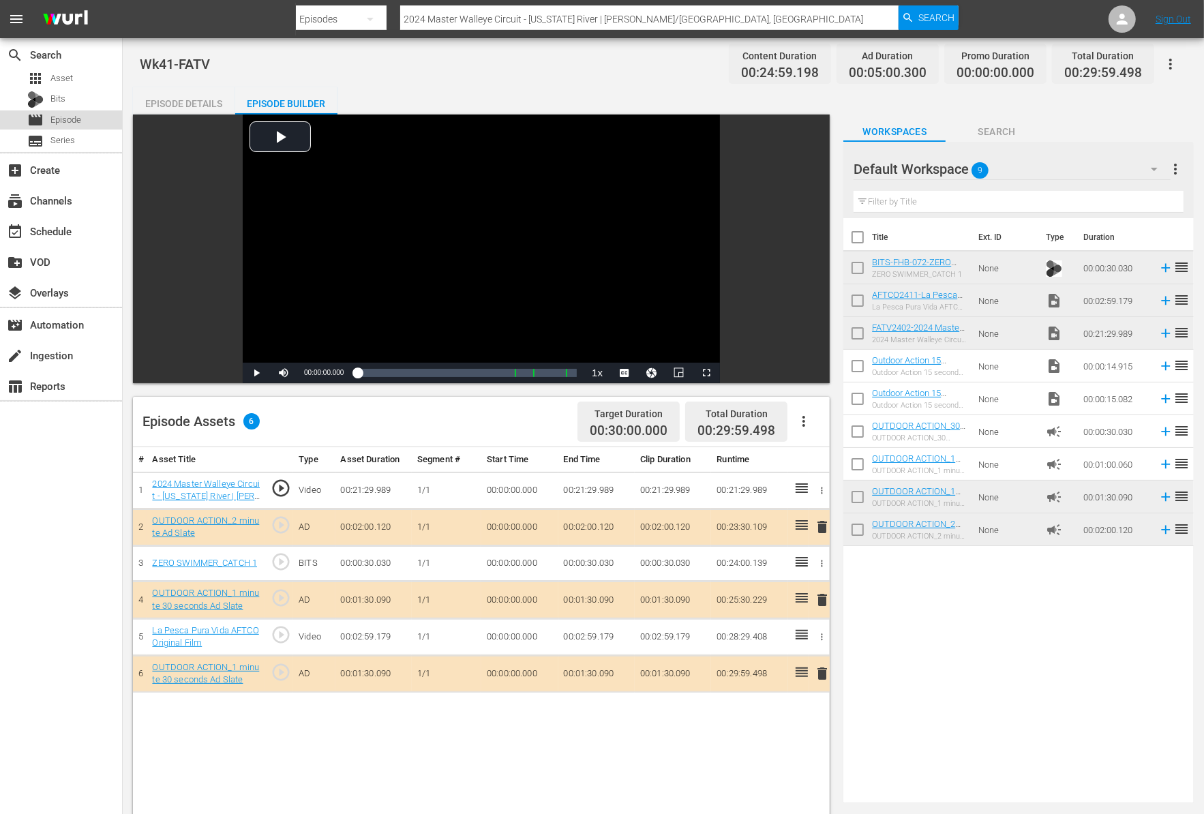
click at [89, 116] on div "movie Episode" at bounding box center [61, 119] width 122 height 19
